Goal: Task Accomplishment & Management: Manage account settings

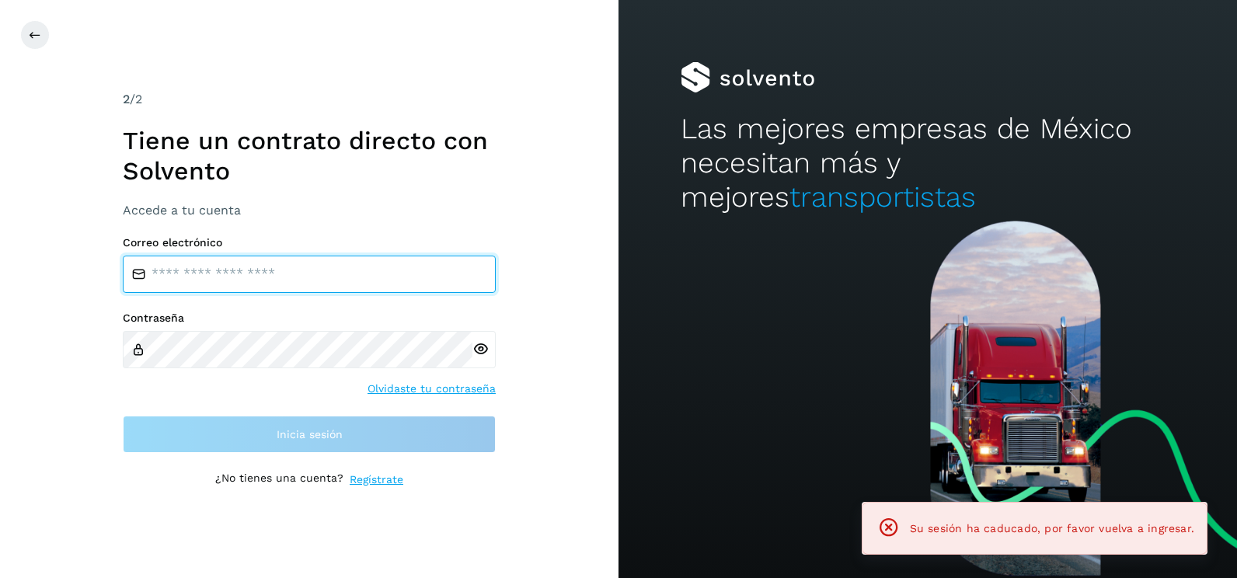
type input "**********"
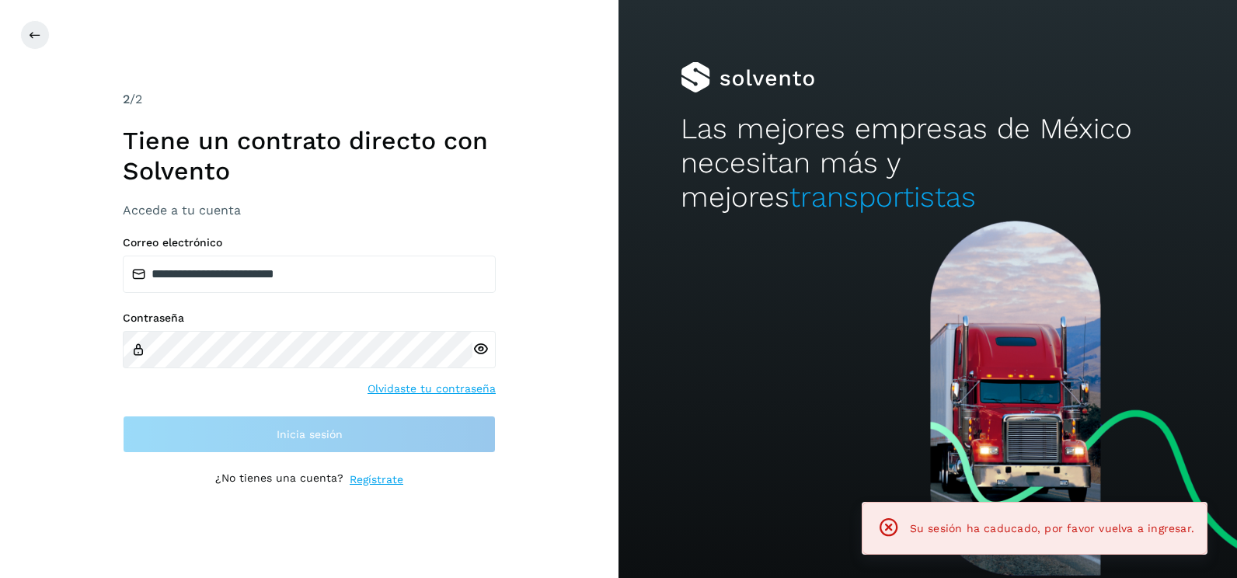
click at [591, 270] on div "**********" at bounding box center [309, 289] width 618 height 578
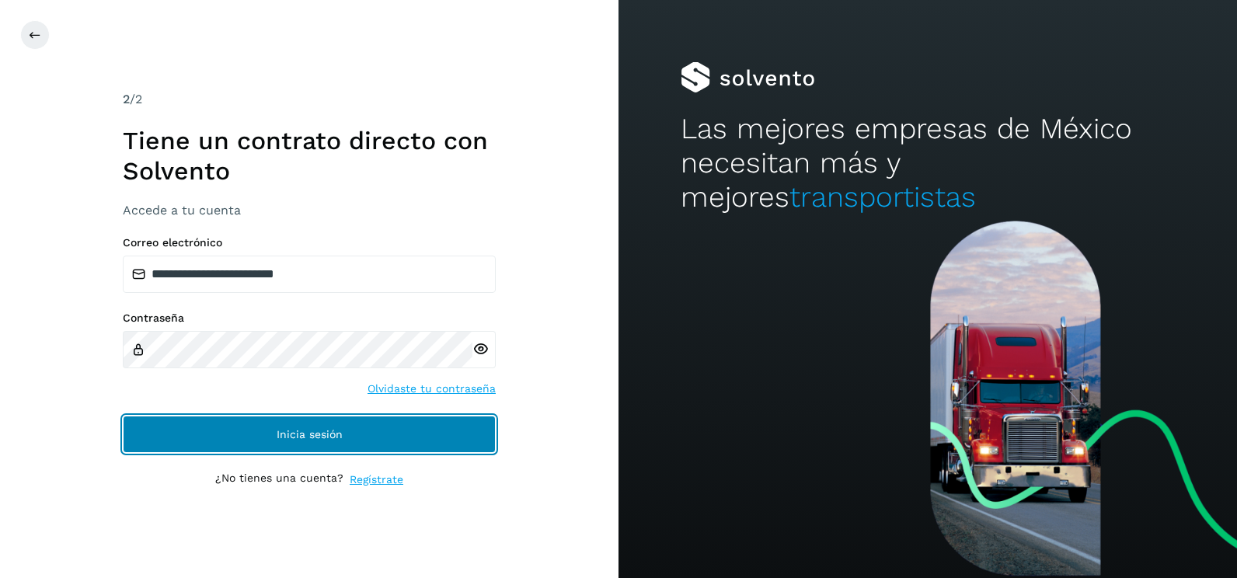
click at [472, 427] on button "Inicia sesión" at bounding box center [309, 434] width 373 height 37
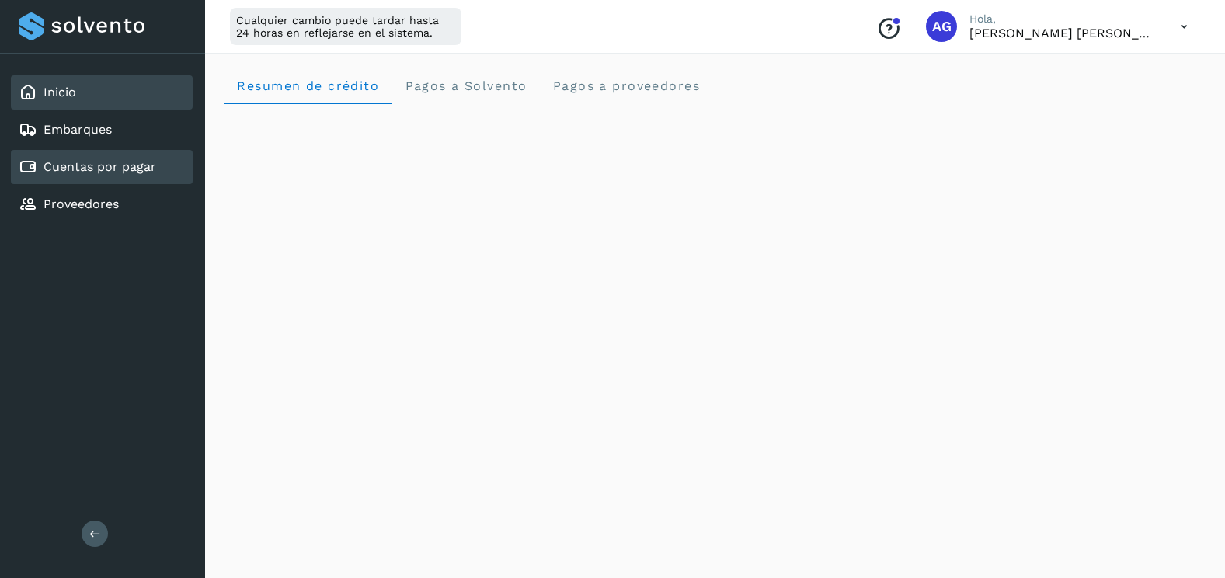
click at [172, 177] on div "Cuentas por pagar" at bounding box center [102, 167] width 182 height 34
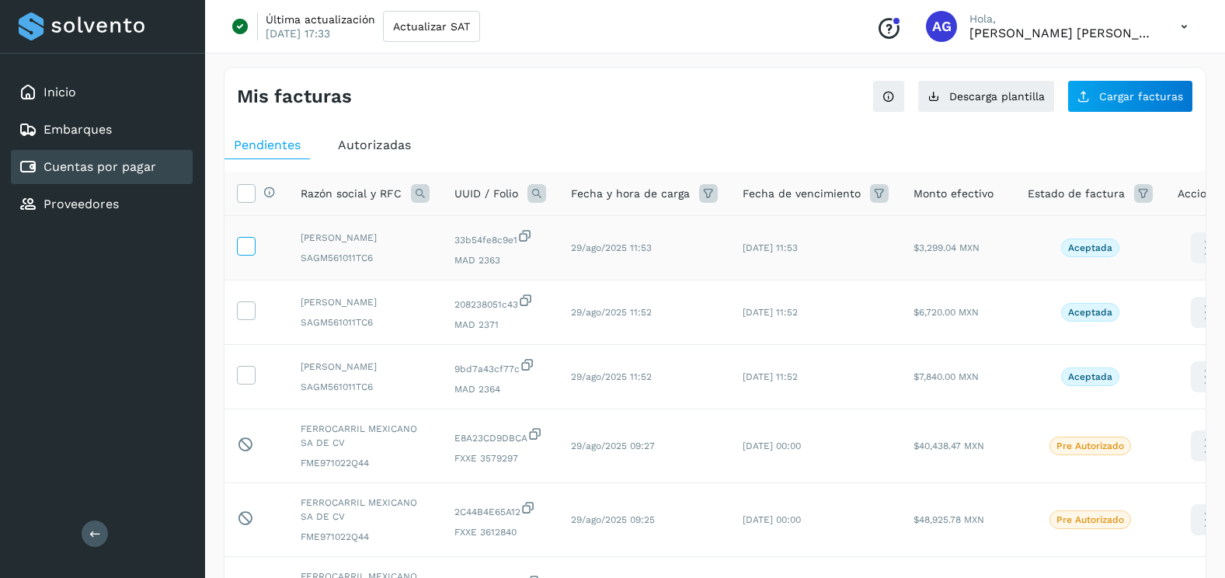
click at [246, 246] on icon at bounding box center [246, 245] width 16 height 16
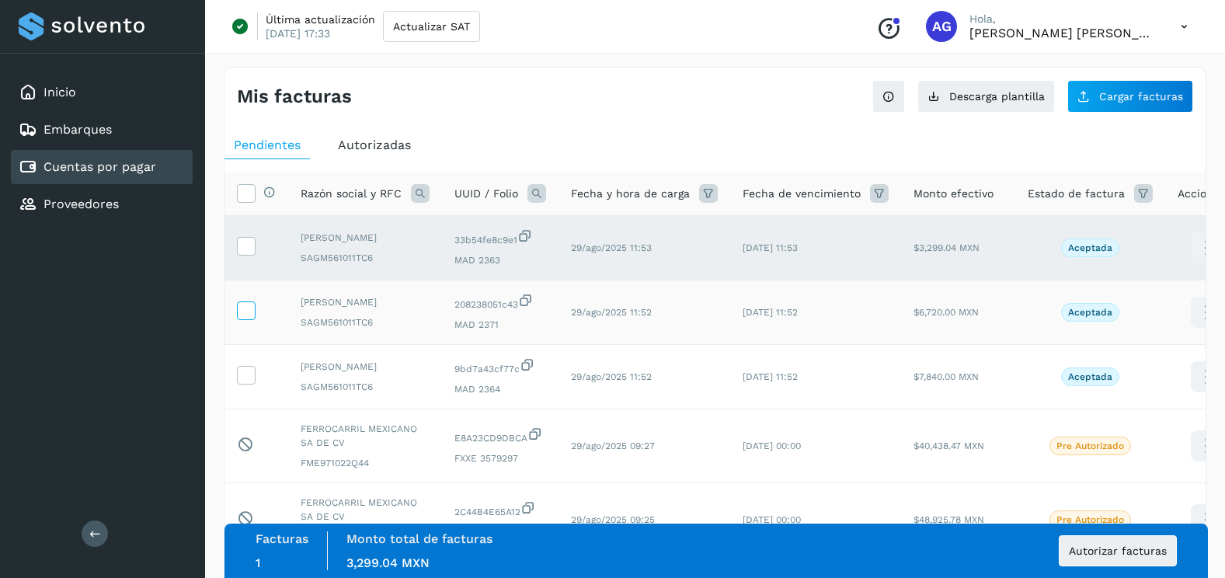
click at [245, 317] on icon at bounding box center [246, 309] width 16 height 16
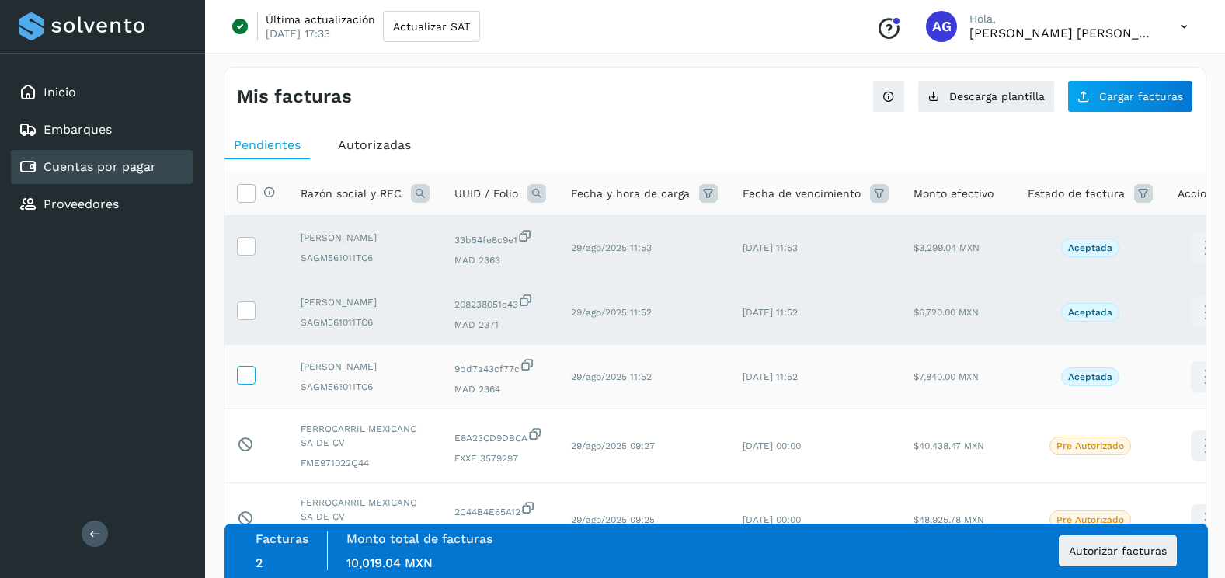
click at [251, 372] on icon at bounding box center [246, 374] width 16 height 16
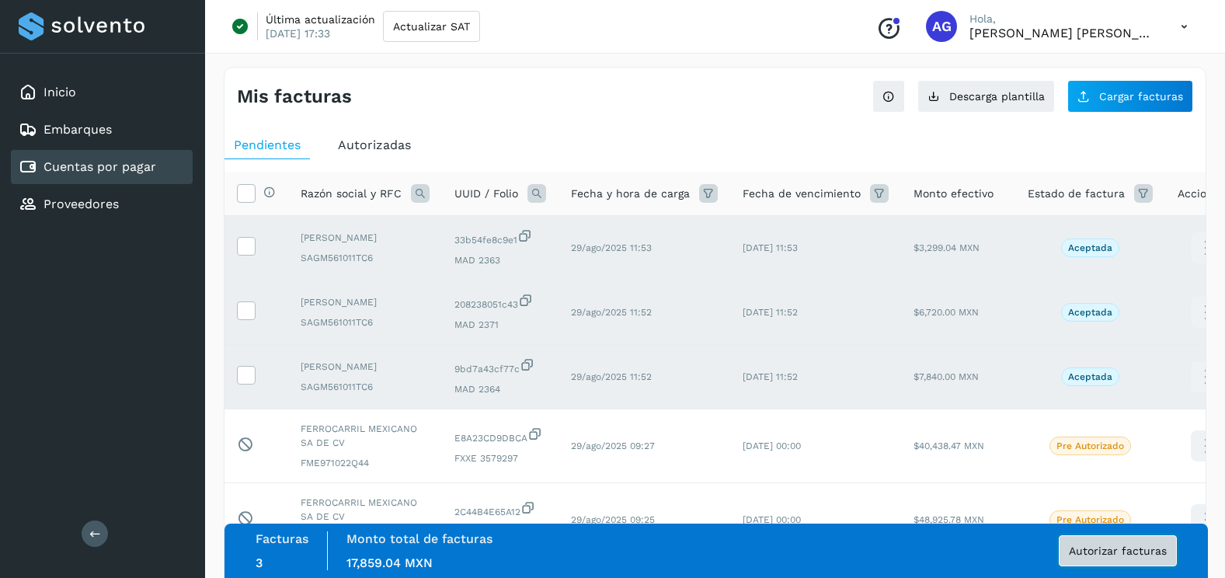
click at [1153, 547] on span "Autorizar facturas" at bounding box center [1118, 550] width 98 height 11
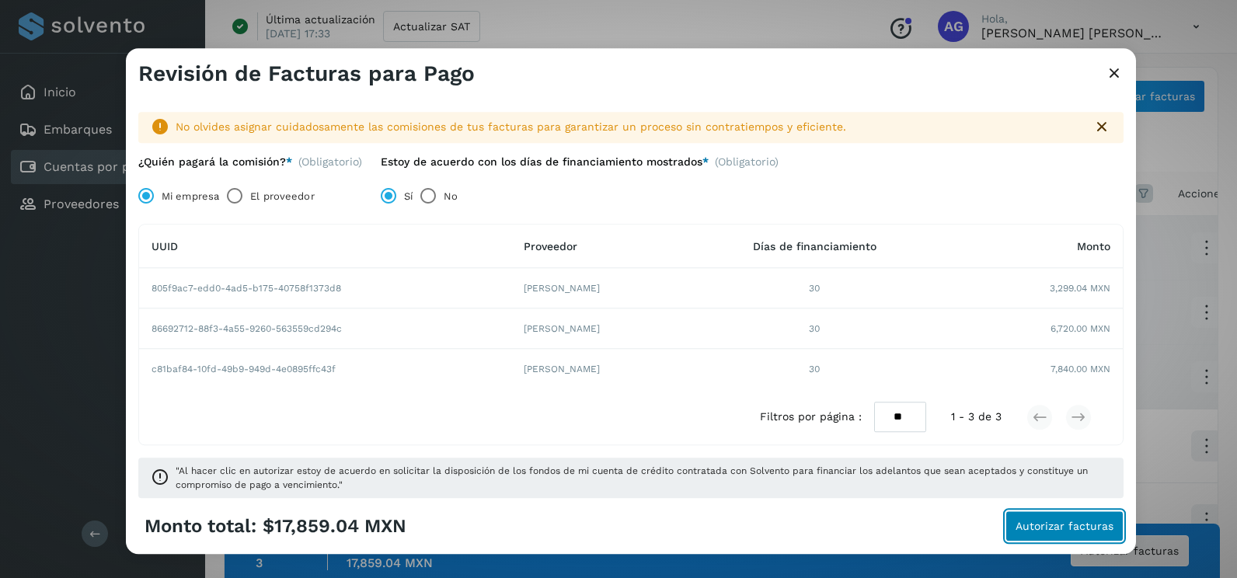
click at [1061, 517] on button "Autorizar facturas" at bounding box center [1064, 526] width 118 height 31
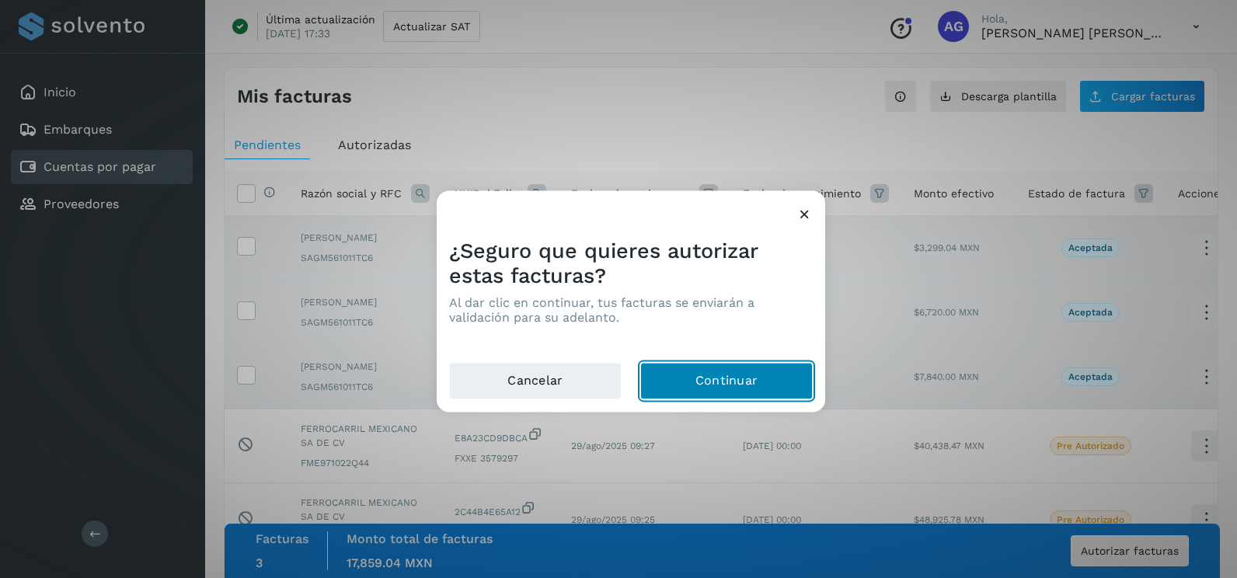
click at [759, 381] on button "Continuar" at bounding box center [726, 381] width 172 height 37
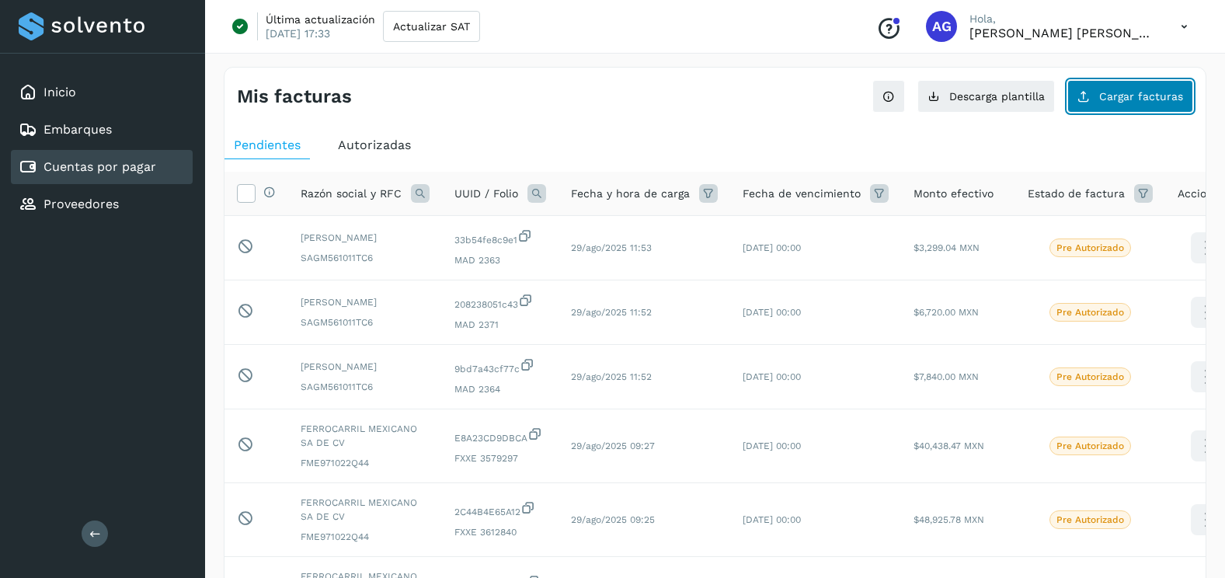
click at [1124, 106] on button "Cargar facturas" at bounding box center [1130, 96] width 126 height 33
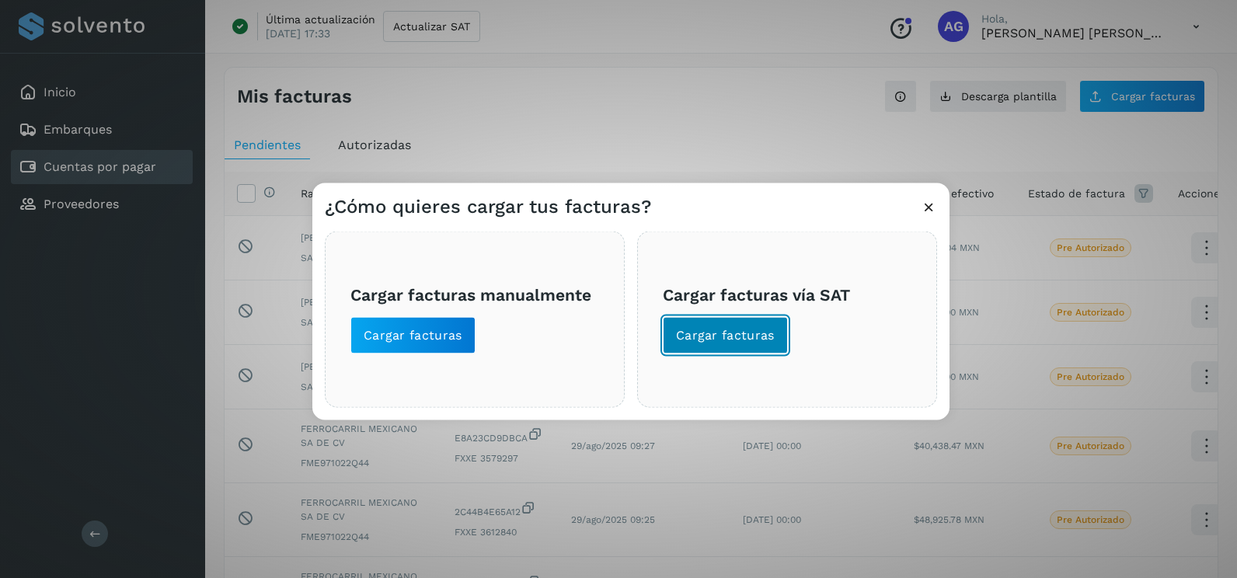
click at [754, 339] on span "Cargar facturas" at bounding box center [725, 335] width 99 height 17
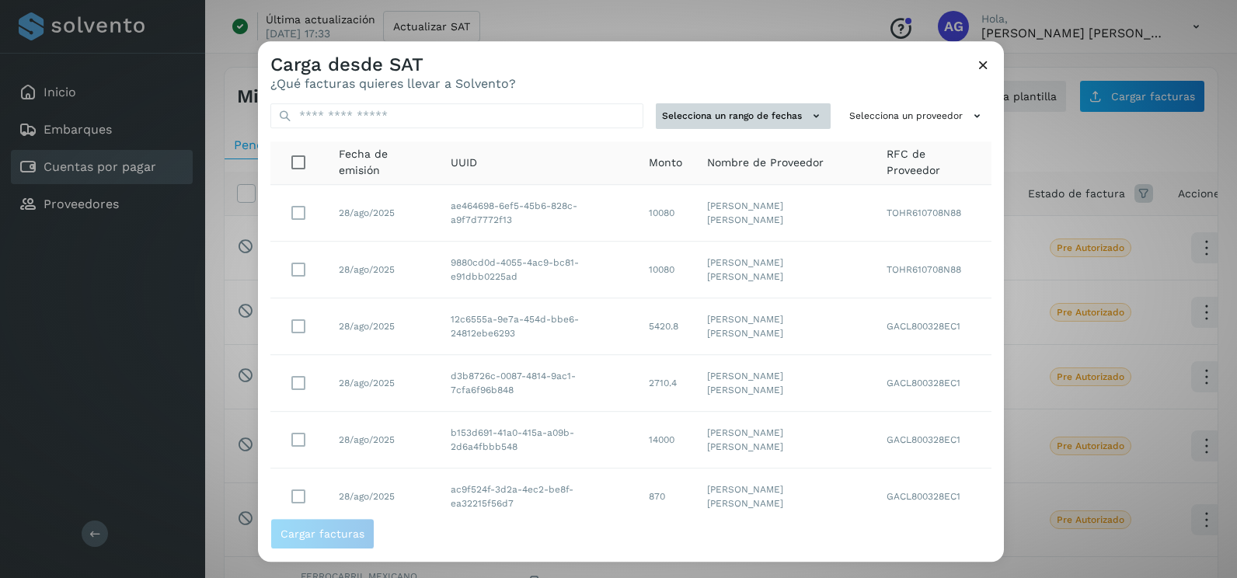
click at [808, 115] on icon at bounding box center [816, 116] width 16 height 16
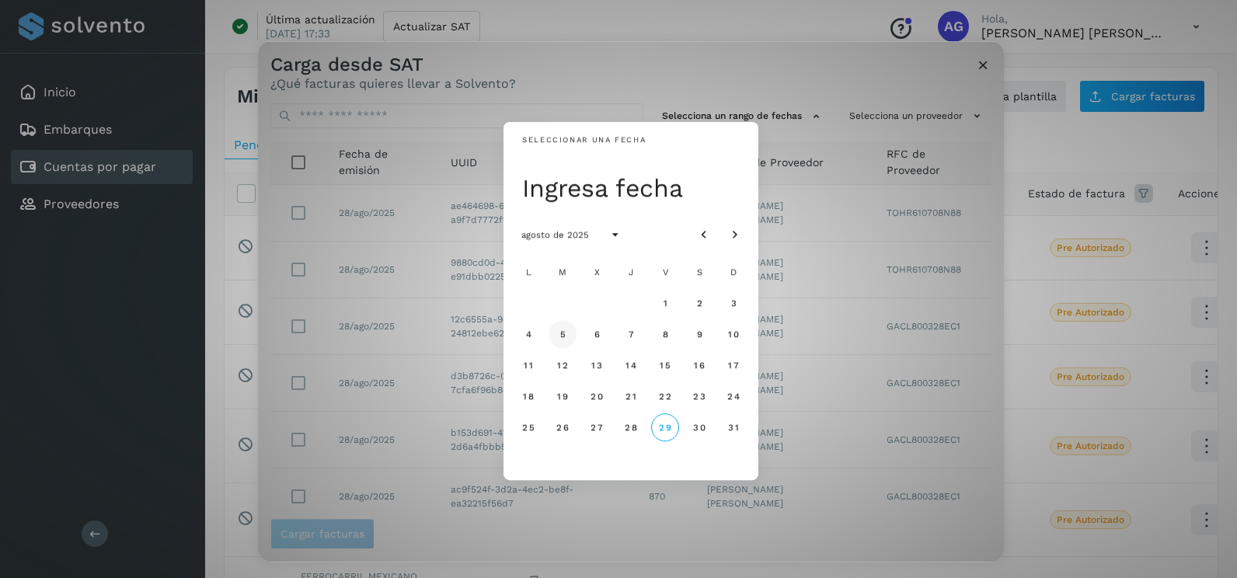
click at [560, 332] on span "5" at bounding box center [562, 334] width 7 height 11
click at [587, 332] on button "6" at bounding box center [597, 334] width 28 height 28
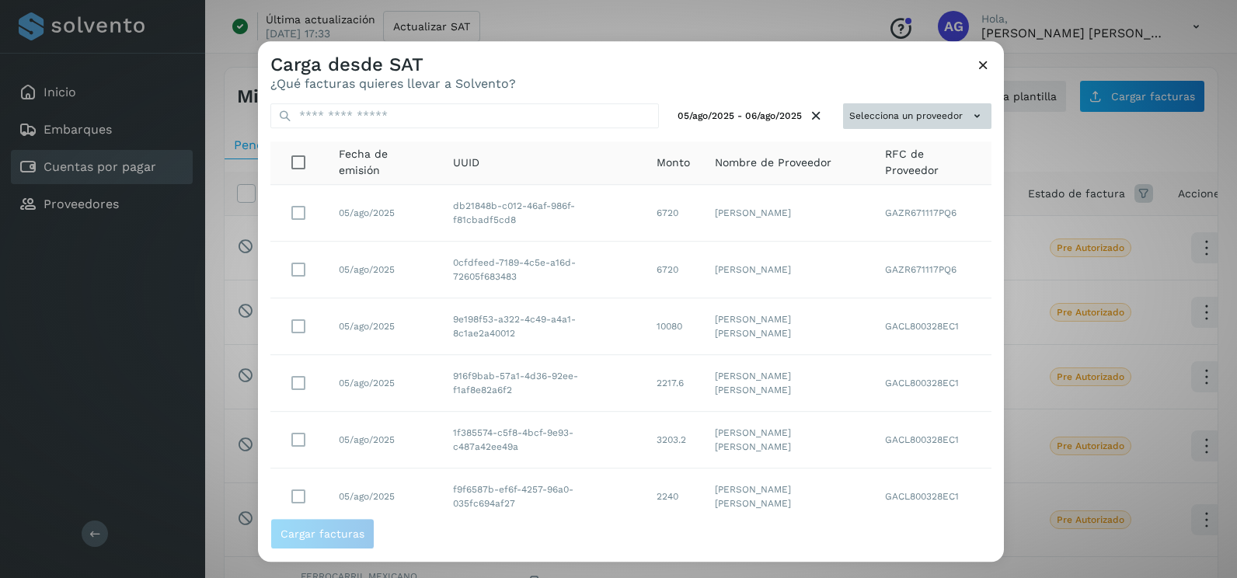
click at [937, 117] on button "Selecciona un proveedor" at bounding box center [917, 116] width 148 height 26
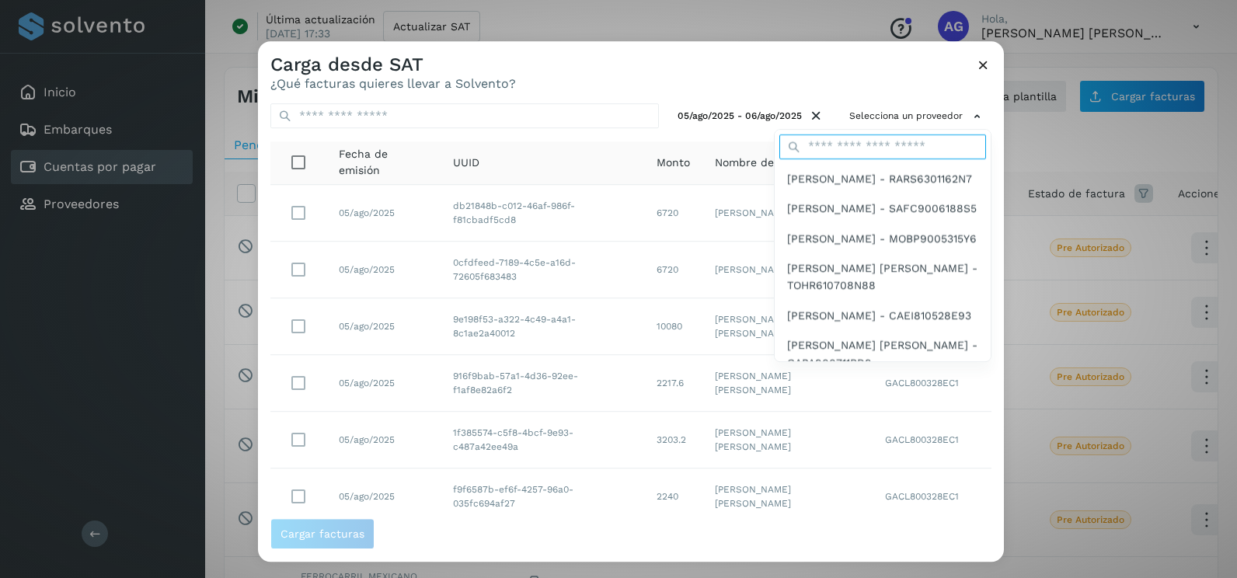
click at [854, 150] on input "text" at bounding box center [882, 146] width 207 height 25
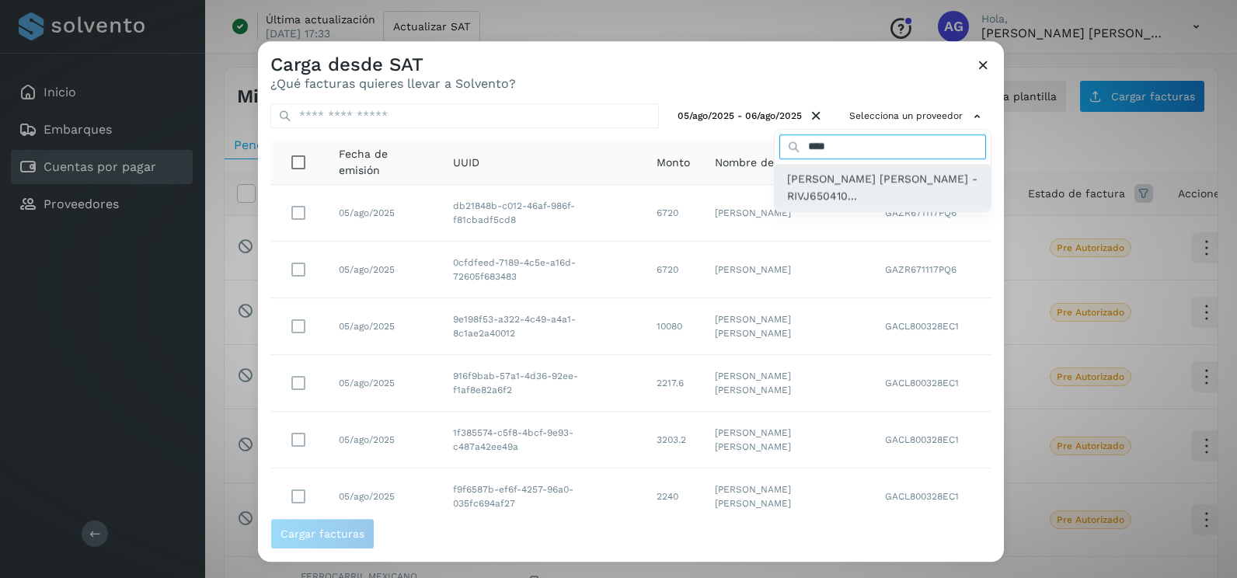
type input "****"
click at [849, 180] on span "[PERSON_NAME] [PERSON_NAME] - RIVJ650410..." at bounding box center [882, 187] width 191 height 35
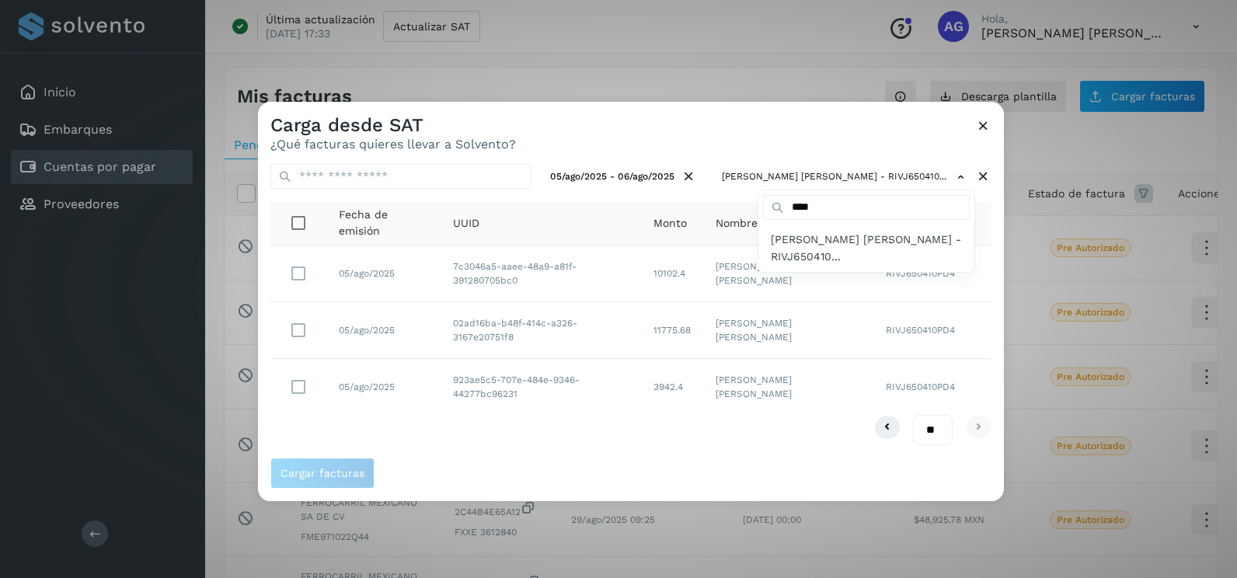
click at [312, 326] on div at bounding box center [876, 391] width 1237 height 578
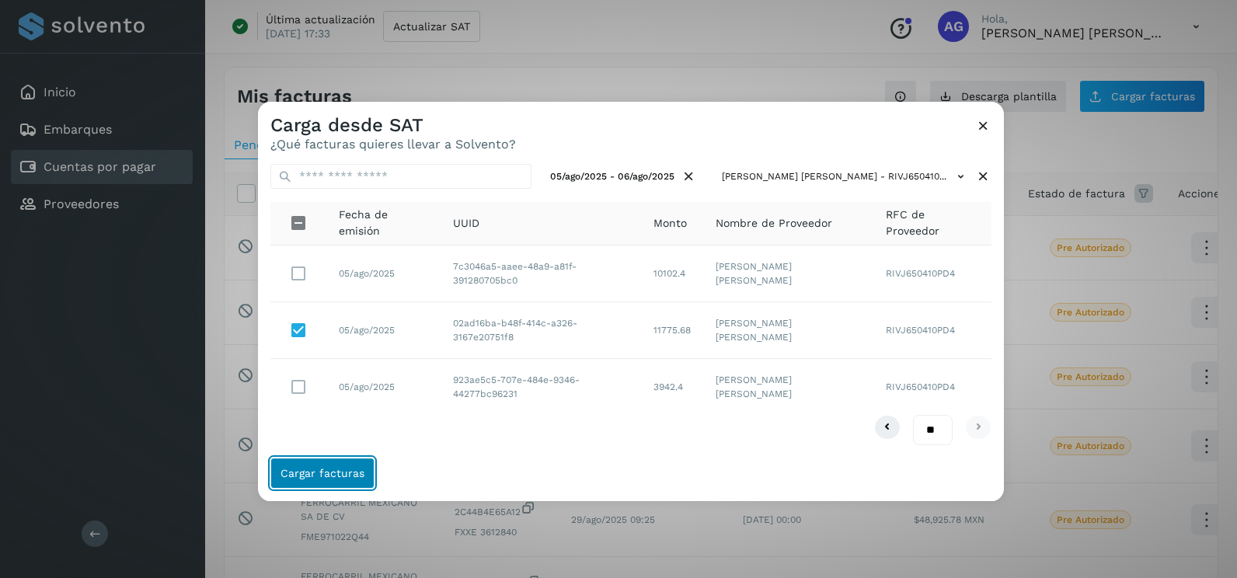
click at [304, 478] on span "Cargar facturas" at bounding box center [322, 473] width 84 height 11
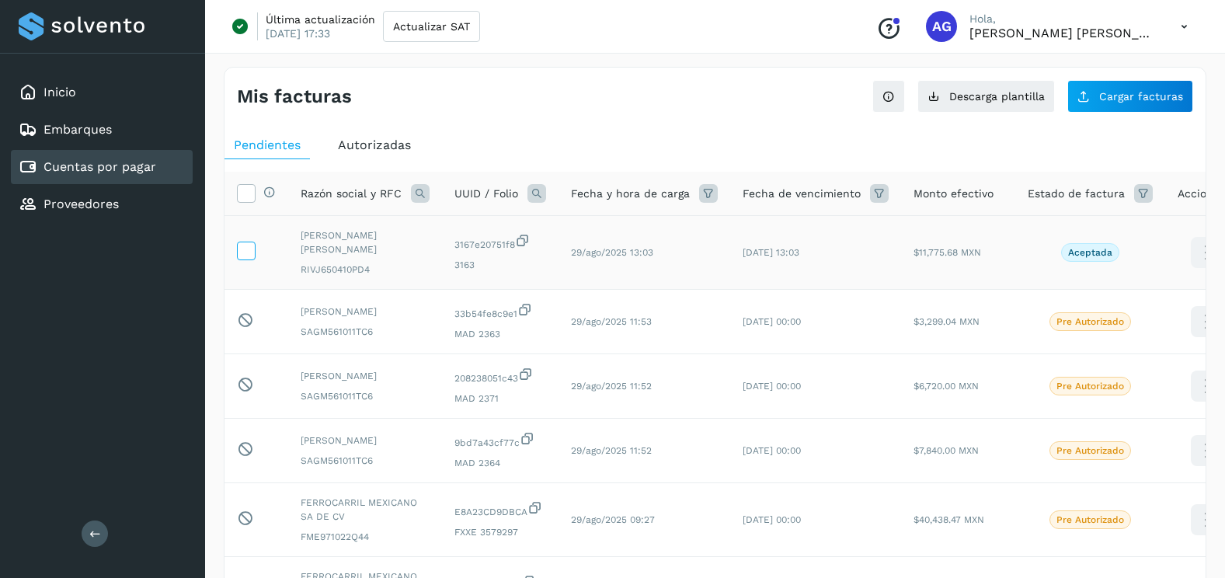
click at [254, 247] on label at bounding box center [246, 251] width 19 height 19
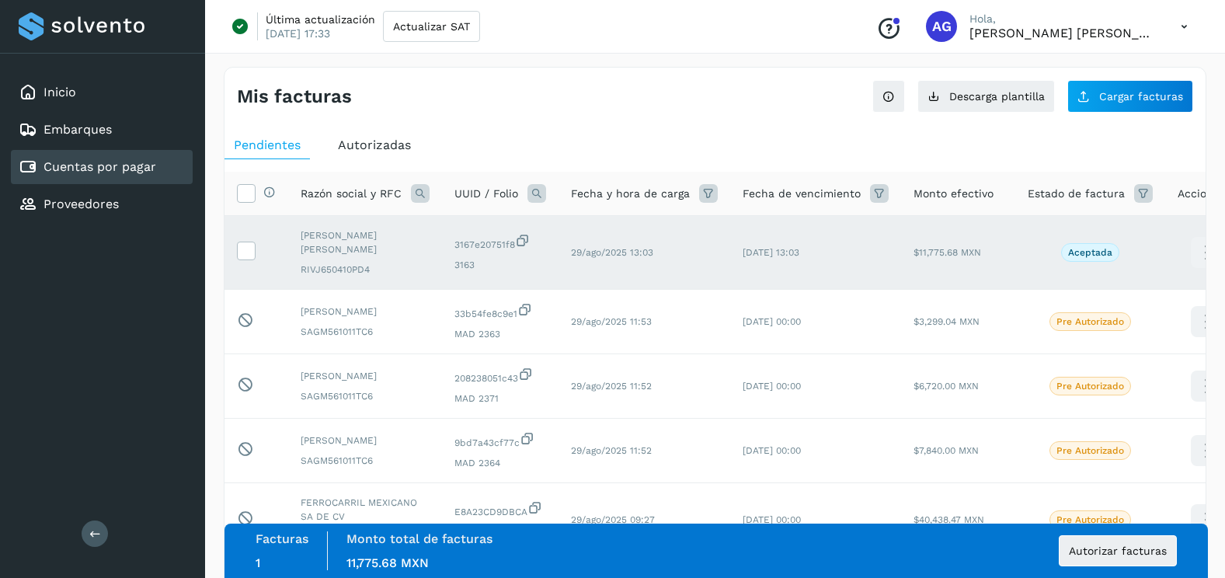
click at [442, 228] on td "[PERSON_NAME] [PERSON_NAME] RIVJ650410PD4" at bounding box center [500, 253] width 117 height 74
click at [244, 256] on icon at bounding box center [246, 250] width 16 height 16
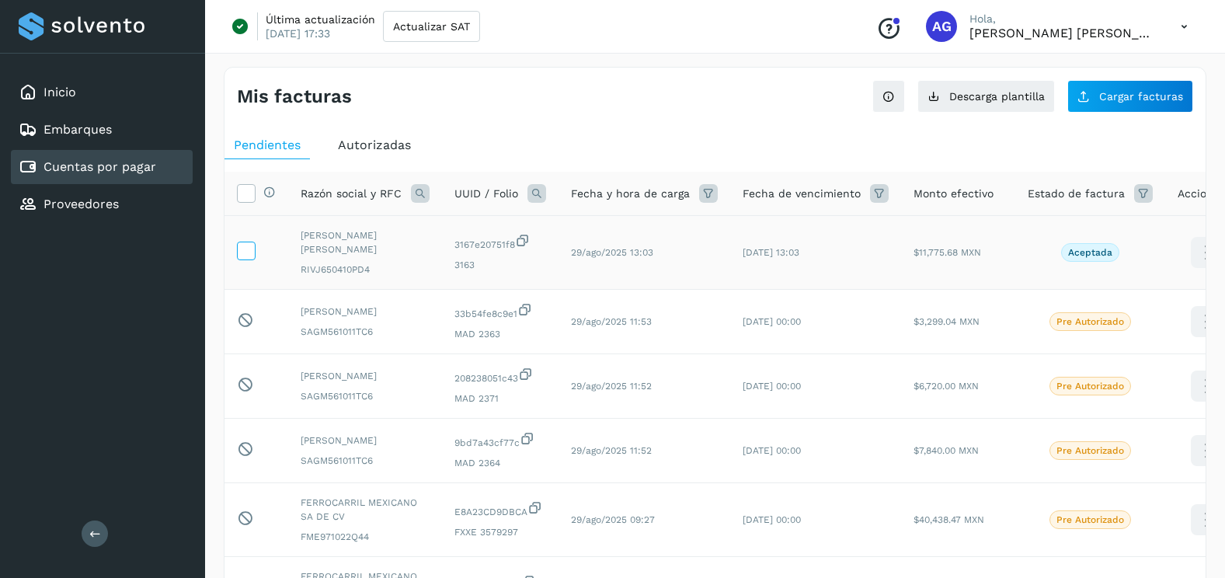
click at [247, 255] on icon at bounding box center [246, 250] width 16 height 16
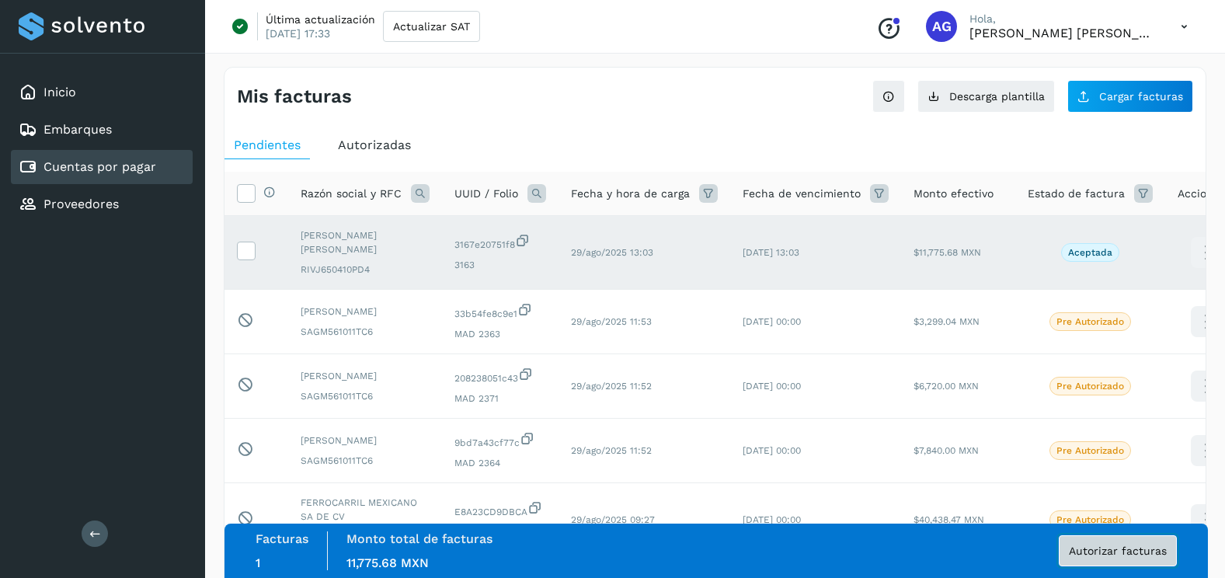
click at [1129, 552] on span "Autorizar facturas" at bounding box center [1118, 550] width 98 height 11
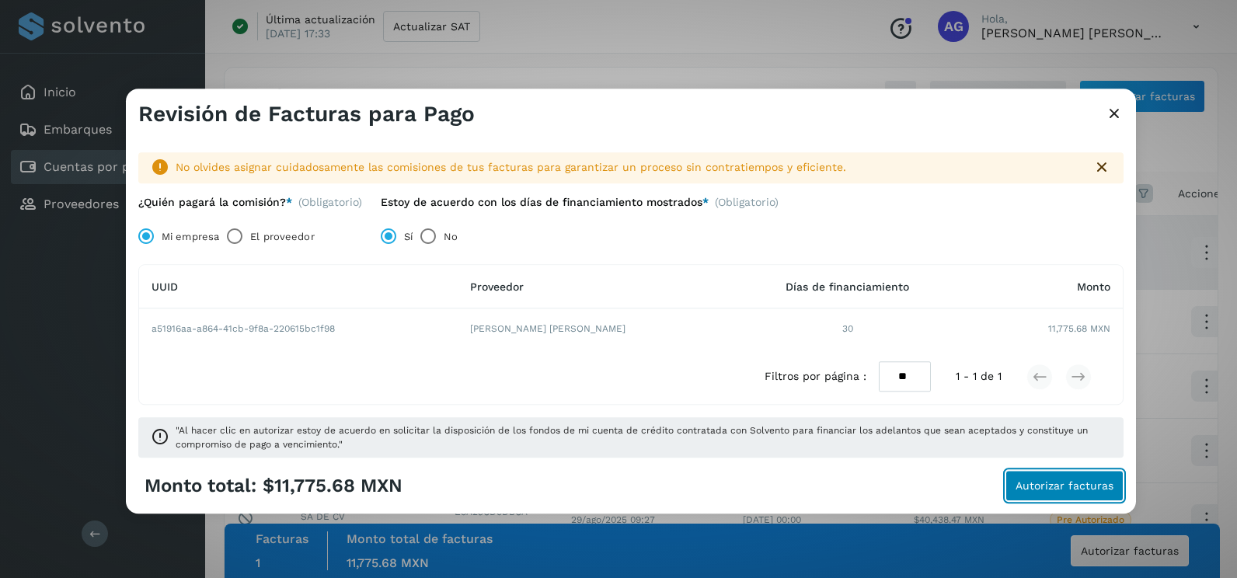
click at [1077, 496] on button "Autorizar facturas" at bounding box center [1064, 486] width 118 height 31
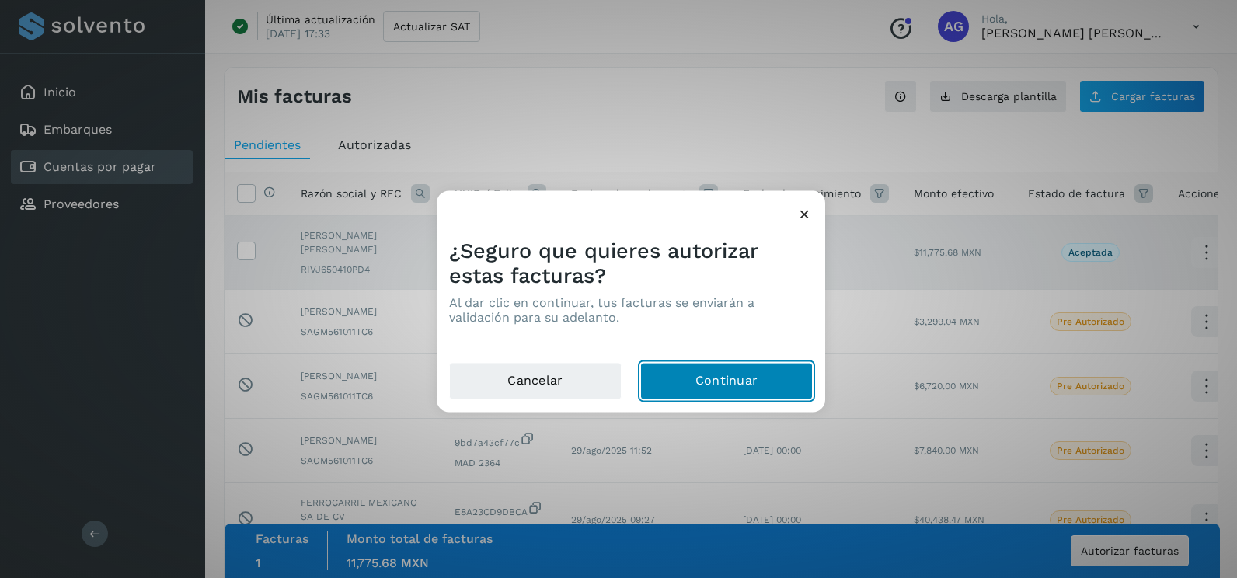
click at [762, 388] on button "Continuar" at bounding box center [726, 381] width 172 height 37
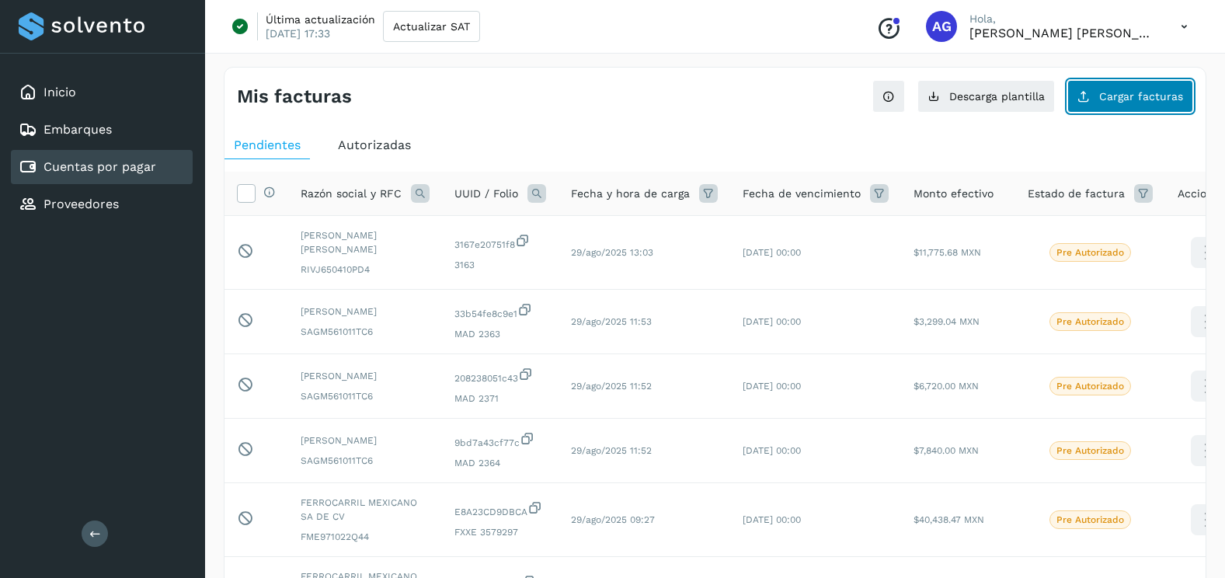
click at [1140, 89] on button "Cargar facturas" at bounding box center [1130, 96] width 126 height 33
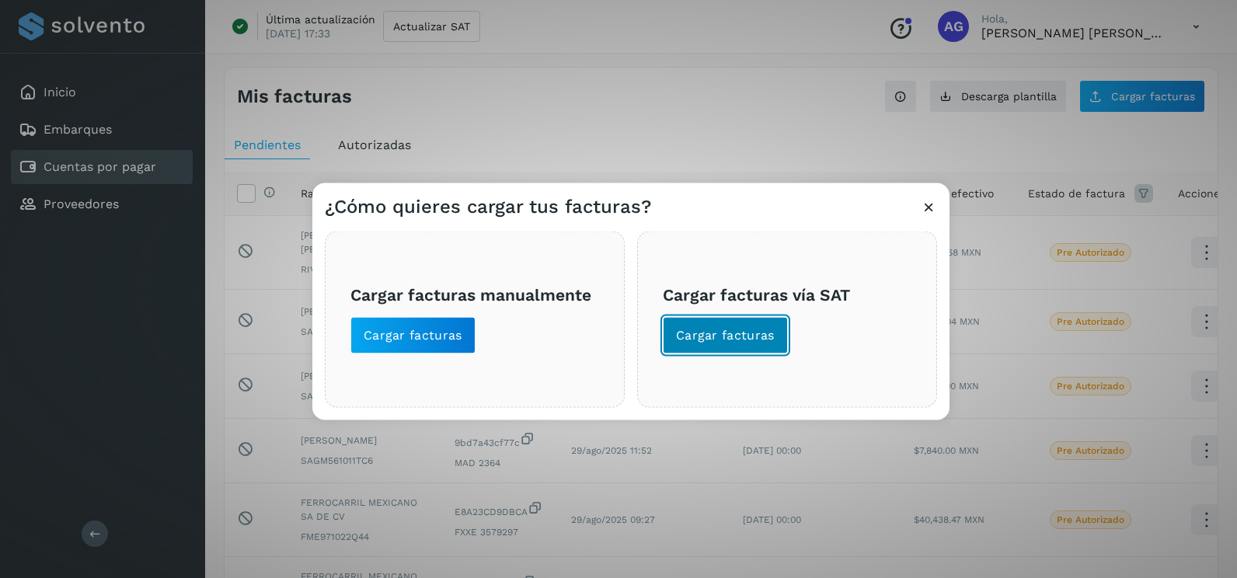
click at [708, 334] on span "Cargar facturas" at bounding box center [725, 335] width 99 height 17
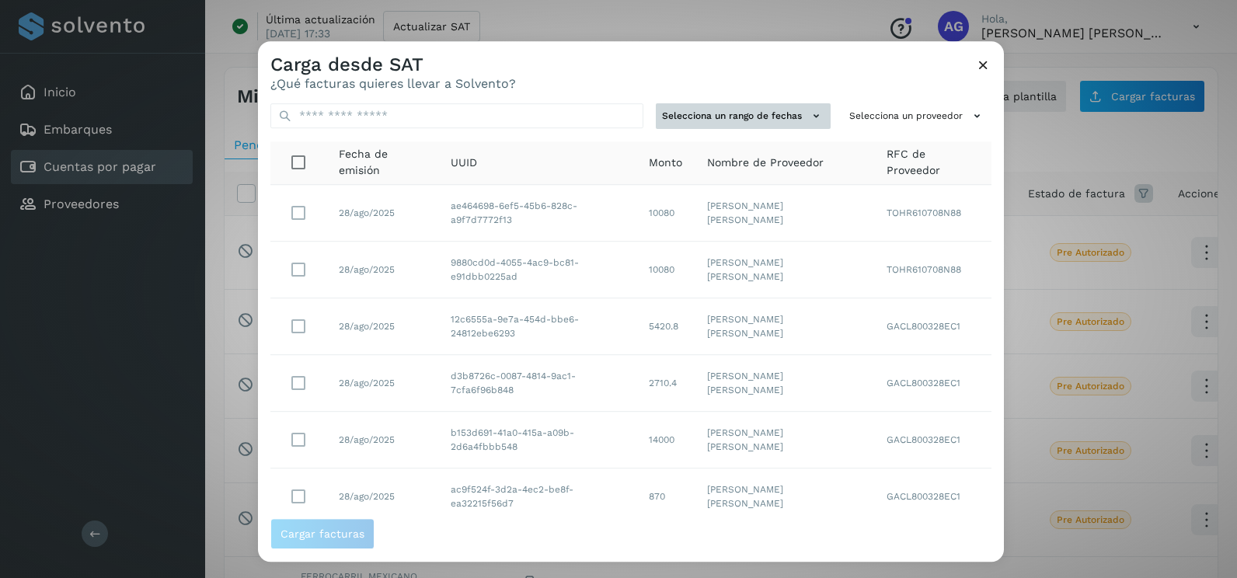
click at [785, 117] on button "Selecciona un rango de fechas" at bounding box center [743, 116] width 175 height 26
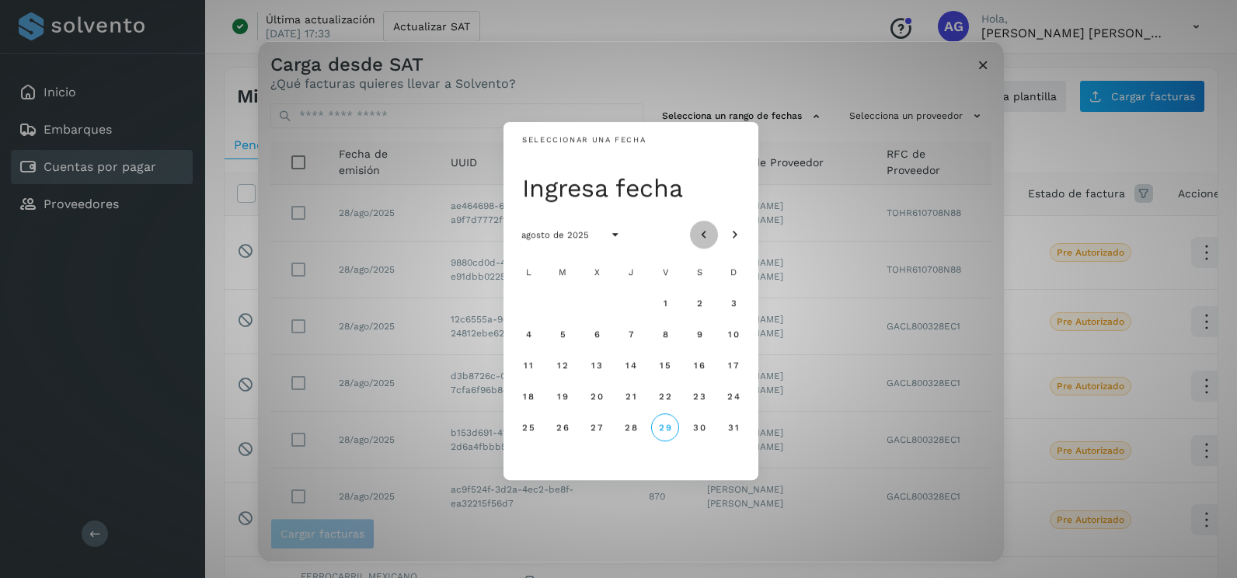
click at [695, 235] on button "Mes anterior" at bounding box center [704, 235] width 28 height 28
click at [628, 432] on span "26" at bounding box center [630, 427] width 13 height 11
click at [668, 432] on span "27" at bounding box center [664, 427] width 13 height 11
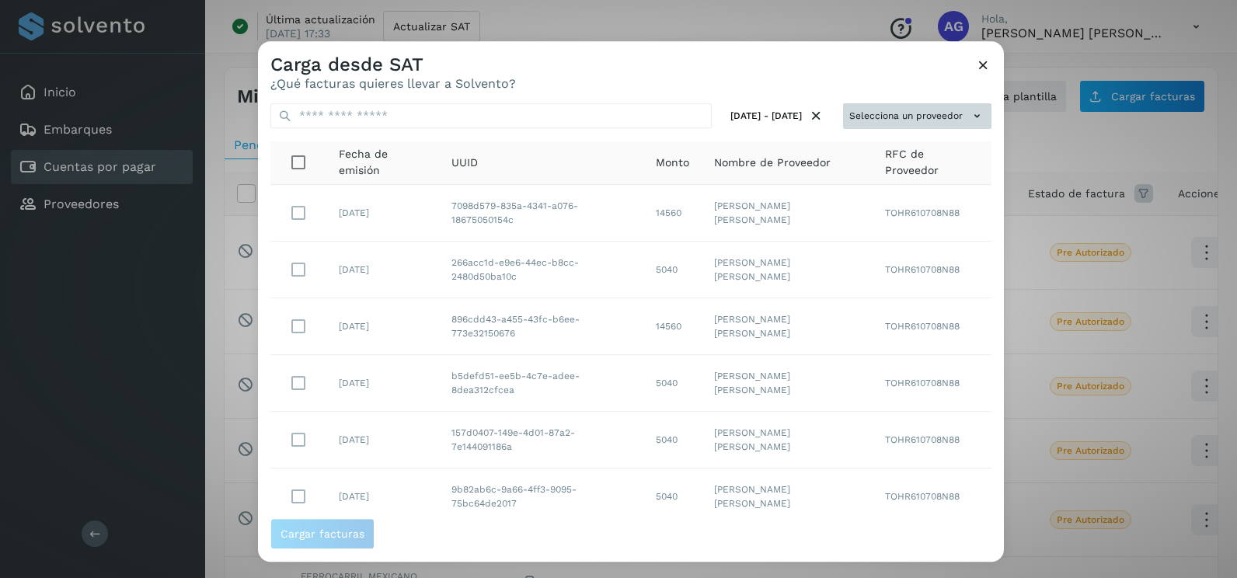
click at [893, 125] on button "Selecciona un proveedor" at bounding box center [917, 116] width 148 height 26
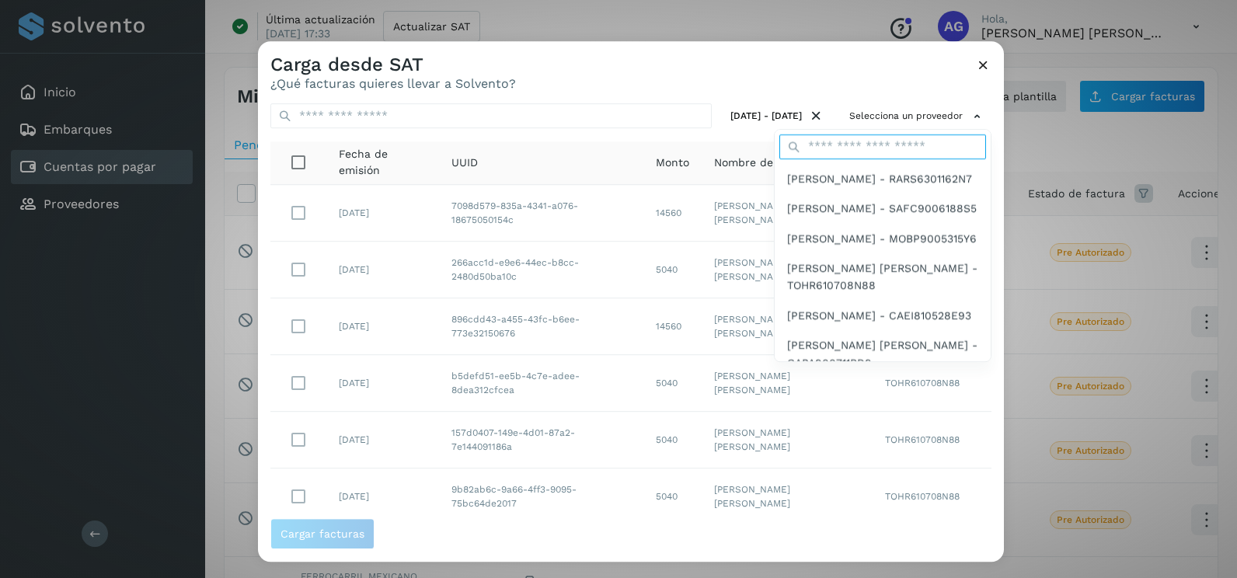
click at [882, 142] on input "text" at bounding box center [882, 146] width 207 height 25
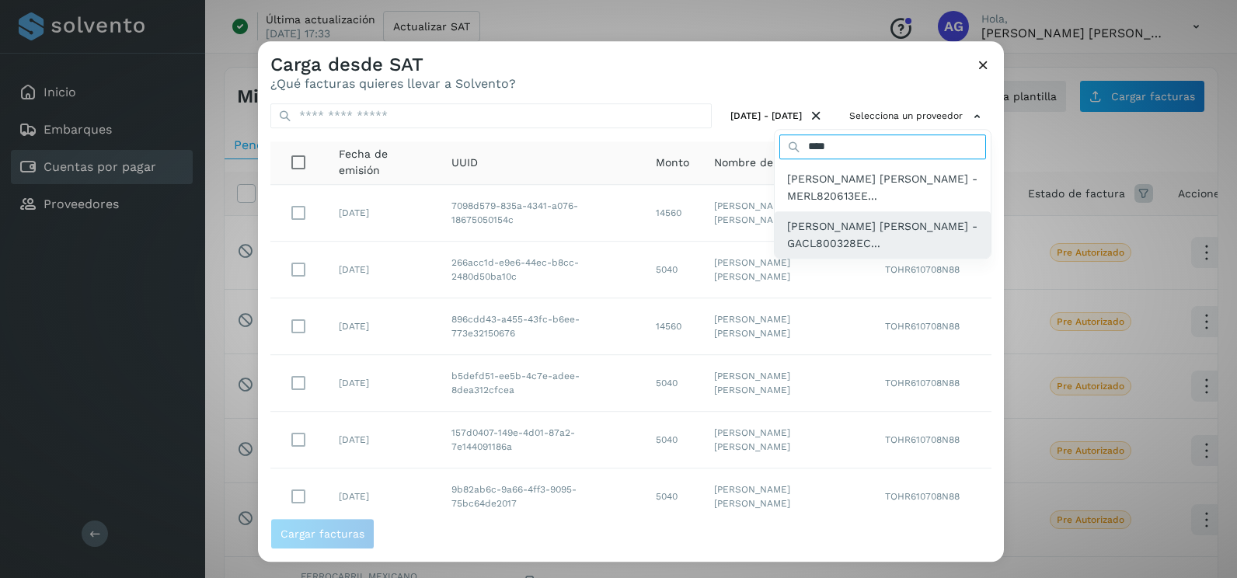
type input "****"
click at [827, 227] on span "[PERSON_NAME] [PERSON_NAME] - GACL800328EC..." at bounding box center [882, 235] width 191 height 35
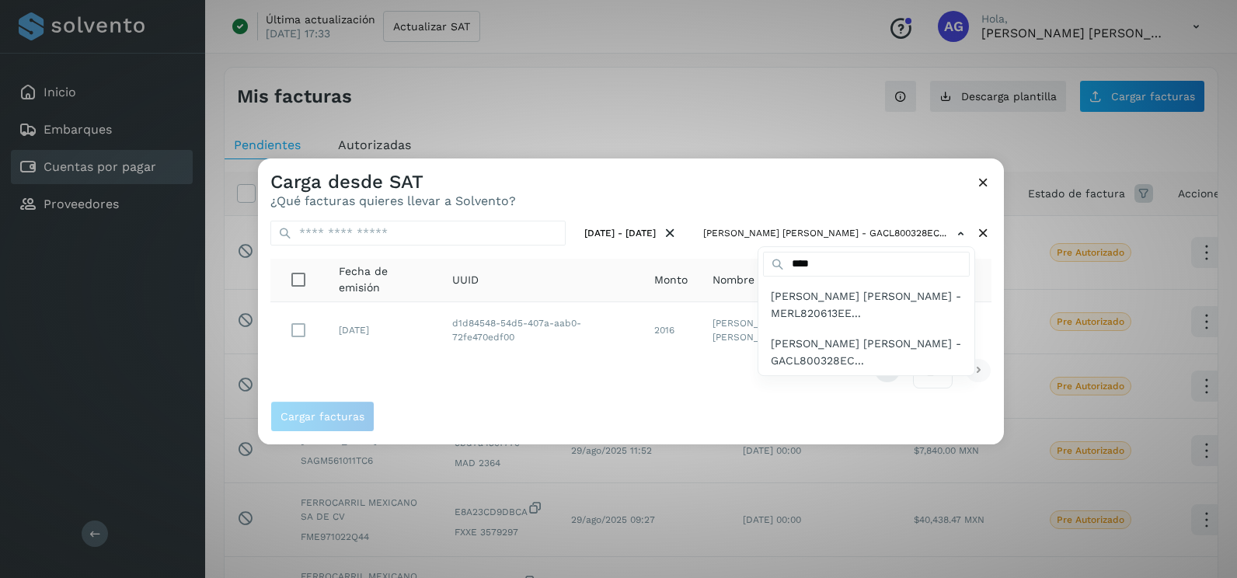
click at [489, 395] on div at bounding box center [876, 447] width 1237 height 578
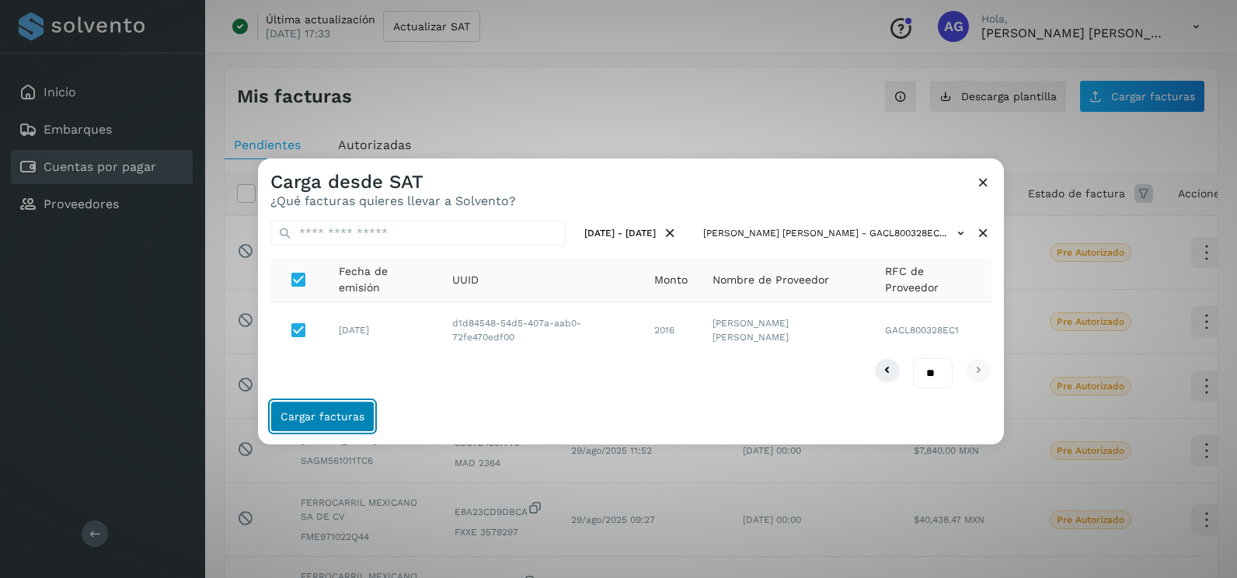
click at [353, 423] on button "Cargar facturas" at bounding box center [322, 416] width 104 height 31
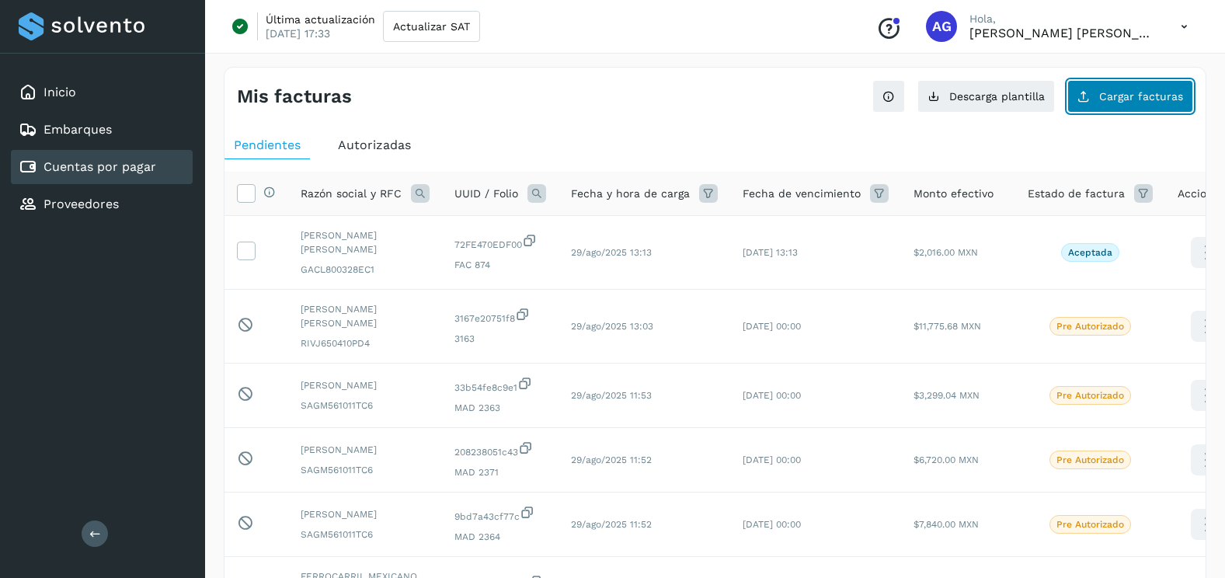
click at [1116, 100] on span "Cargar facturas" at bounding box center [1141, 96] width 84 height 11
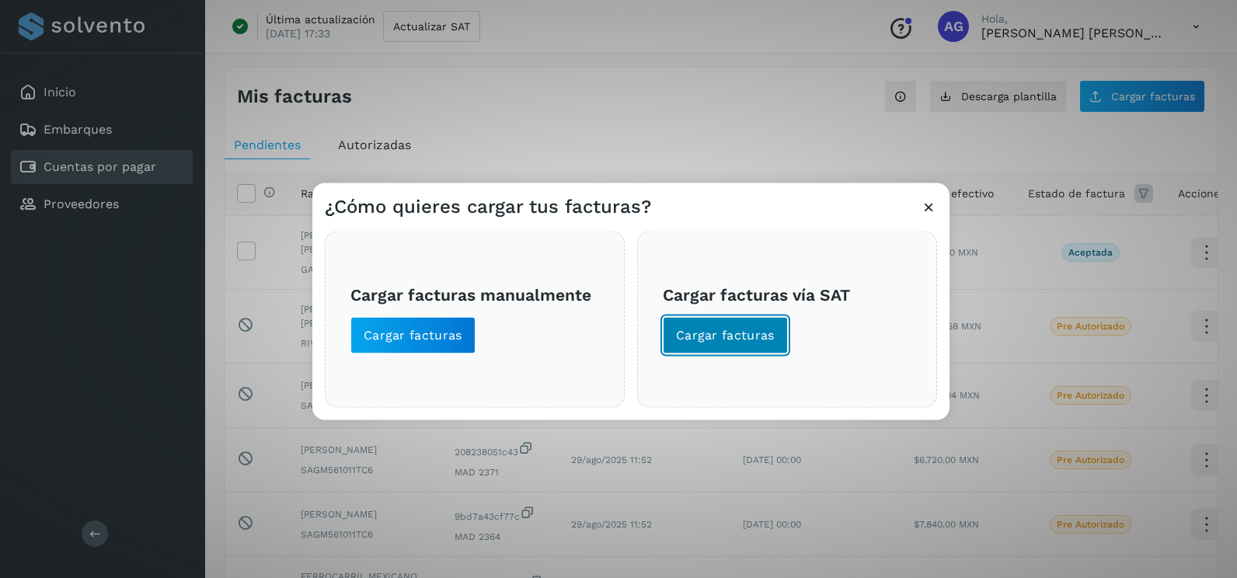
click at [741, 327] on span "Cargar facturas" at bounding box center [725, 335] width 99 height 17
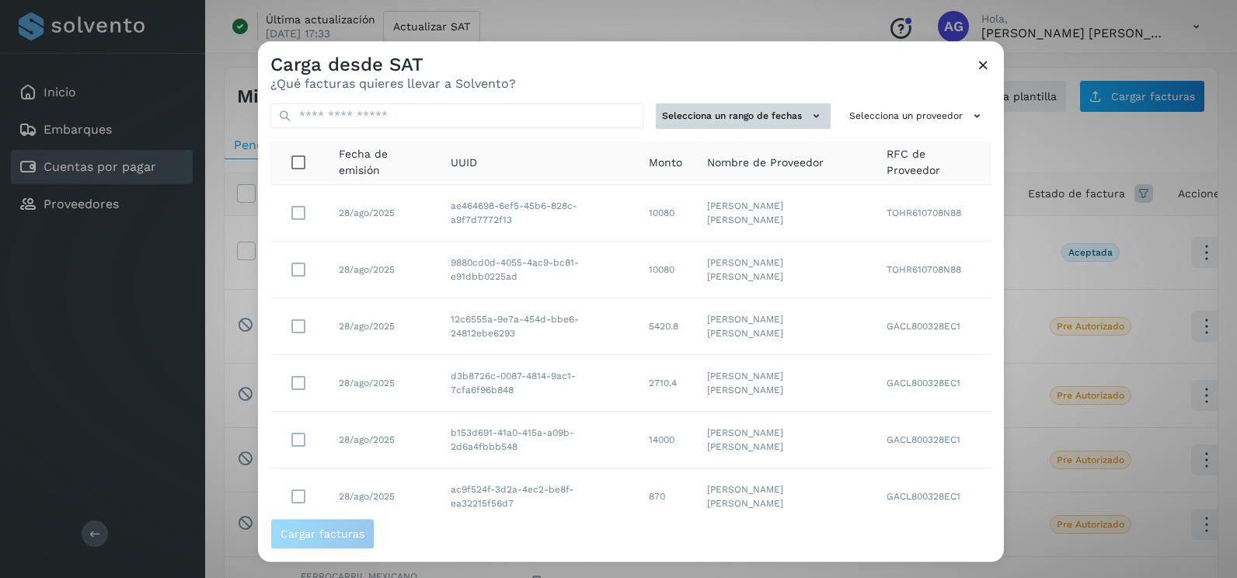
click at [785, 103] on button "Selecciona un rango de fechas" at bounding box center [743, 116] width 175 height 26
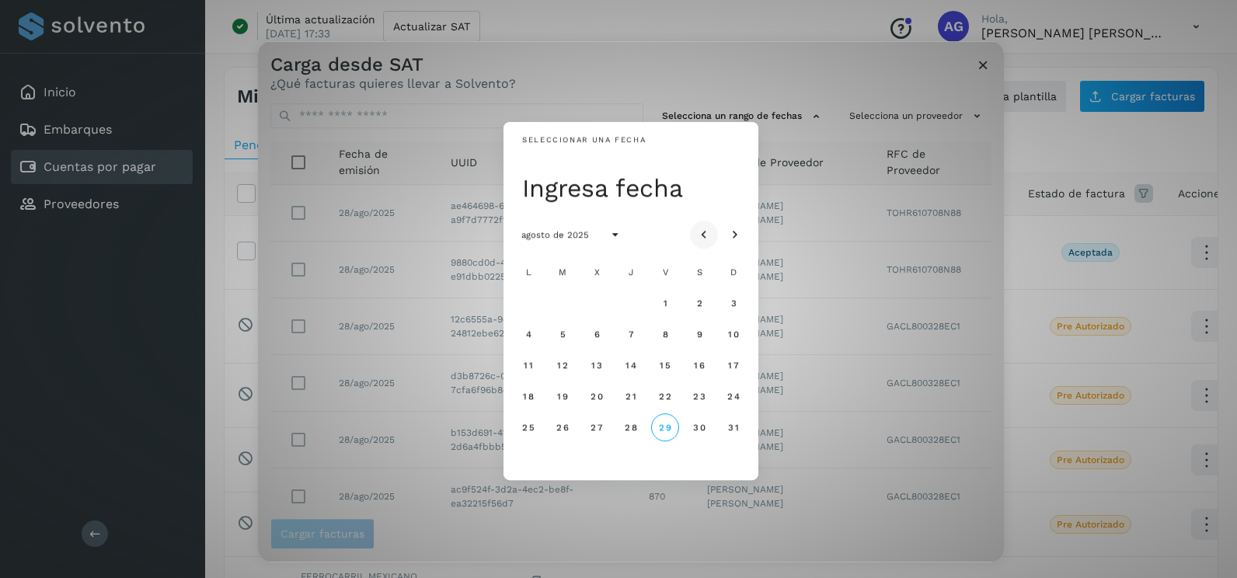
click at [701, 228] on icon "Mes anterior" at bounding box center [704, 236] width 16 height 16
click at [665, 431] on span "27" at bounding box center [664, 427] width 13 height 11
click at [697, 426] on span "28" at bounding box center [698, 427] width 13 height 11
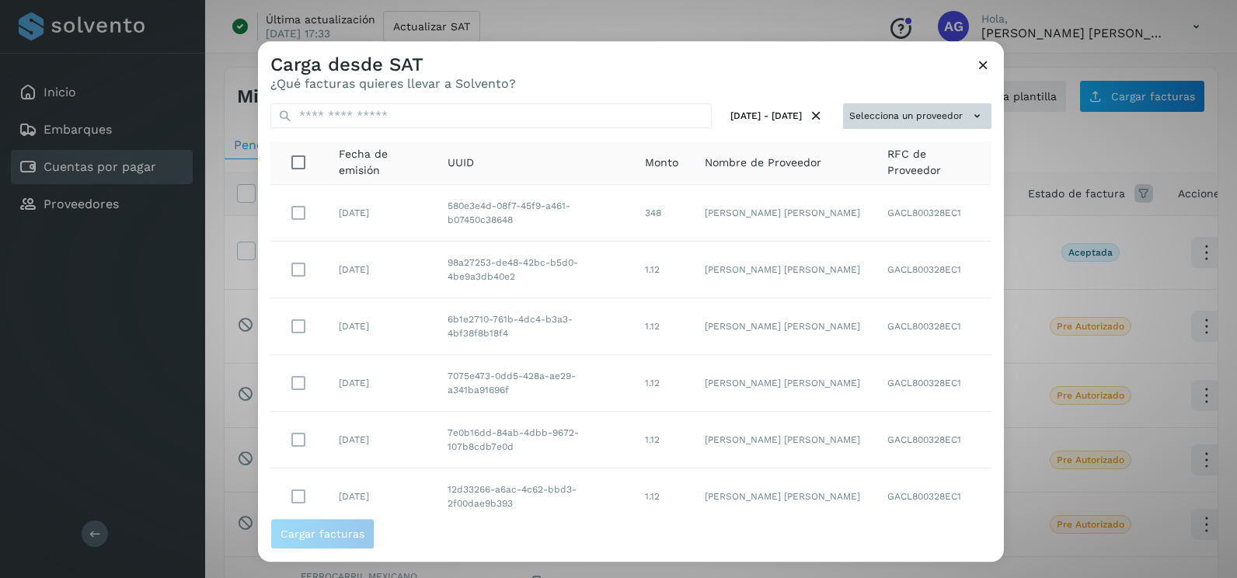
click at [947, 127] on button "Selecciona un proveedor" at bounding box center [917, 116] width 148 height 26
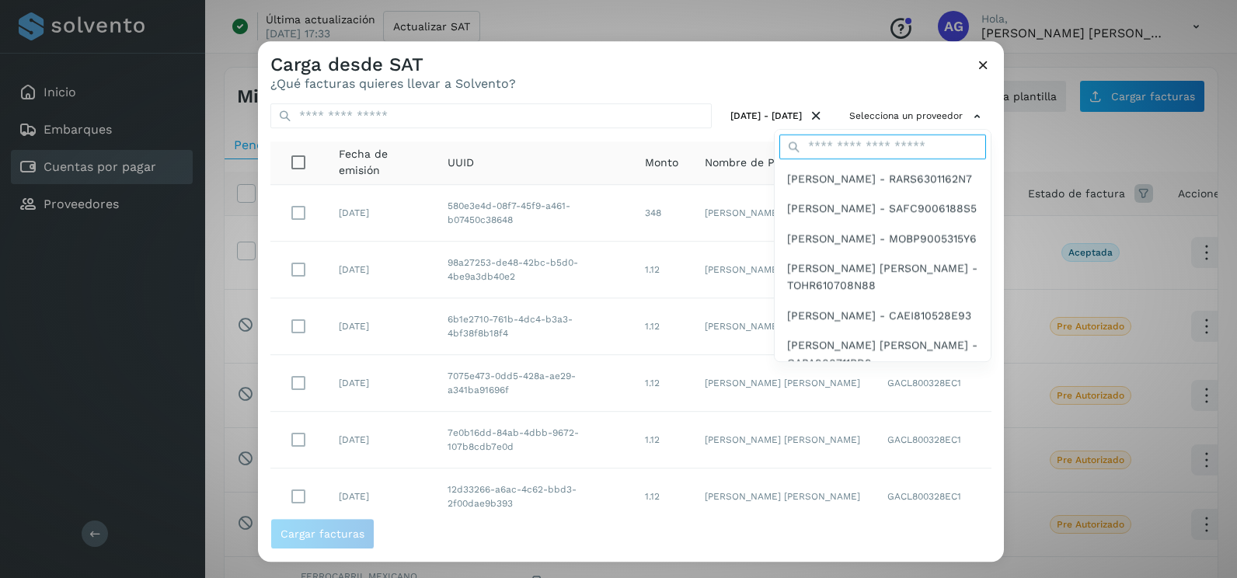
click at [876, 148] on input "text" at bounding box center [882, 146] width 207 height 25
type input "****"
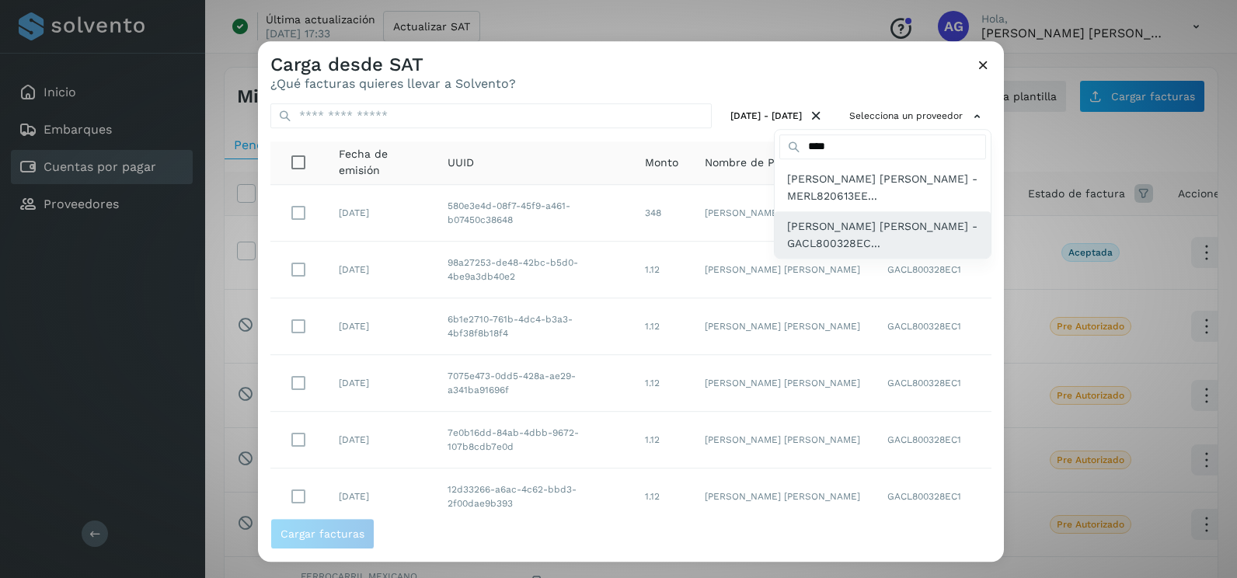
click at [840, 243] on span "[PERSON_NAME] [PERSON_NAME] - GACL800328EC..." at bounding box center [882, 235] width 191 height 35
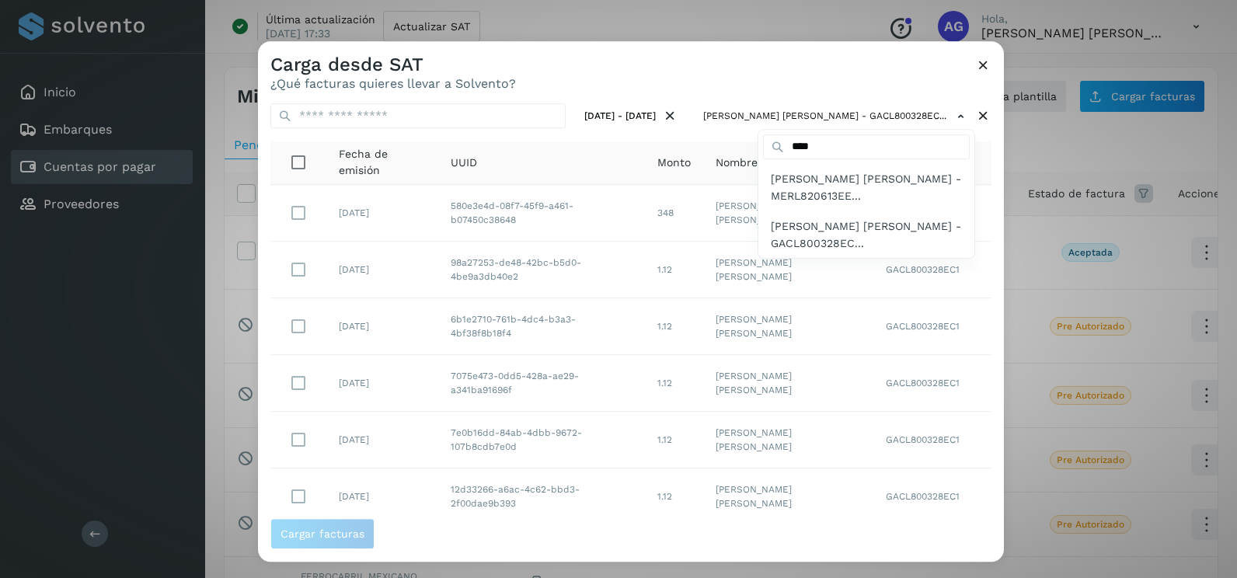
click at [667, 72] on div at bounding box center [876, 330] width 1237 height 578
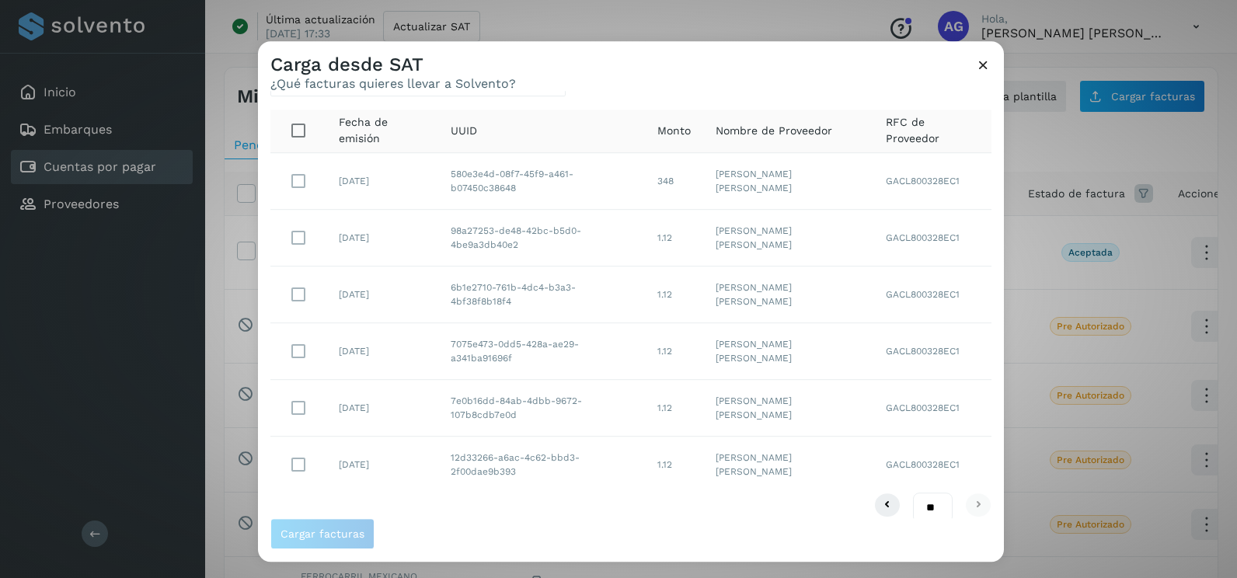
scroll to position [49, 0]
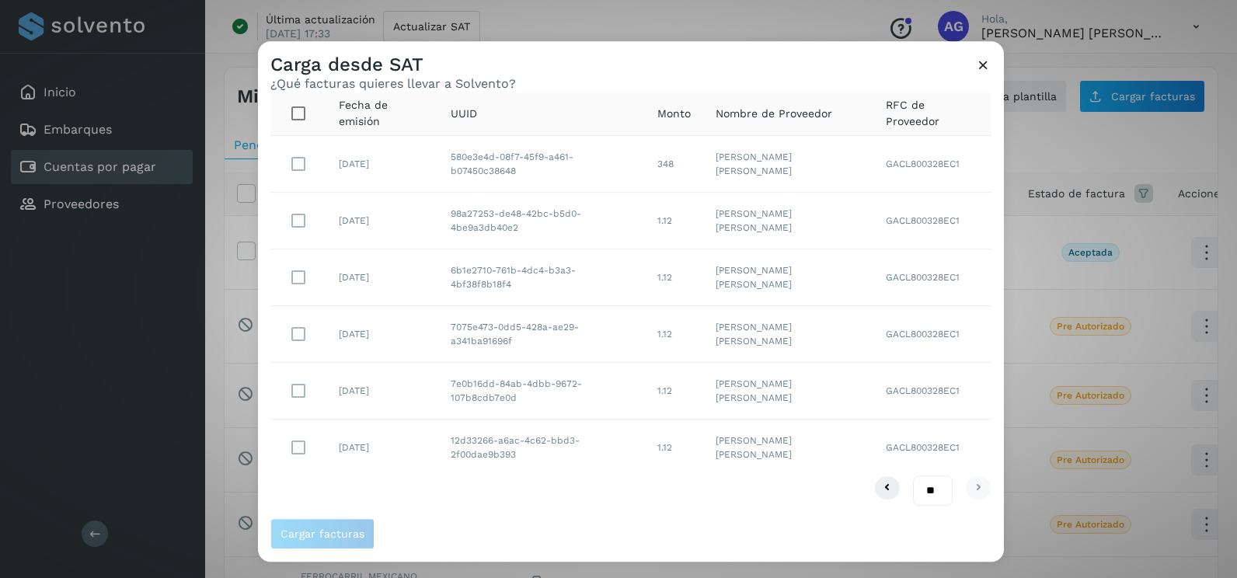
drag, startPoint x: 916, startPoint y: 491, endPoint x: 915, endPoint y: 506, distance: 14.8
click at [916, 491] on select "** ** **" at bounding box center [933, 490] width 40 height 30
select select "**"
click at [913, 475] on select "** ** **" at bounding box center [933, 490] width 40 height 30
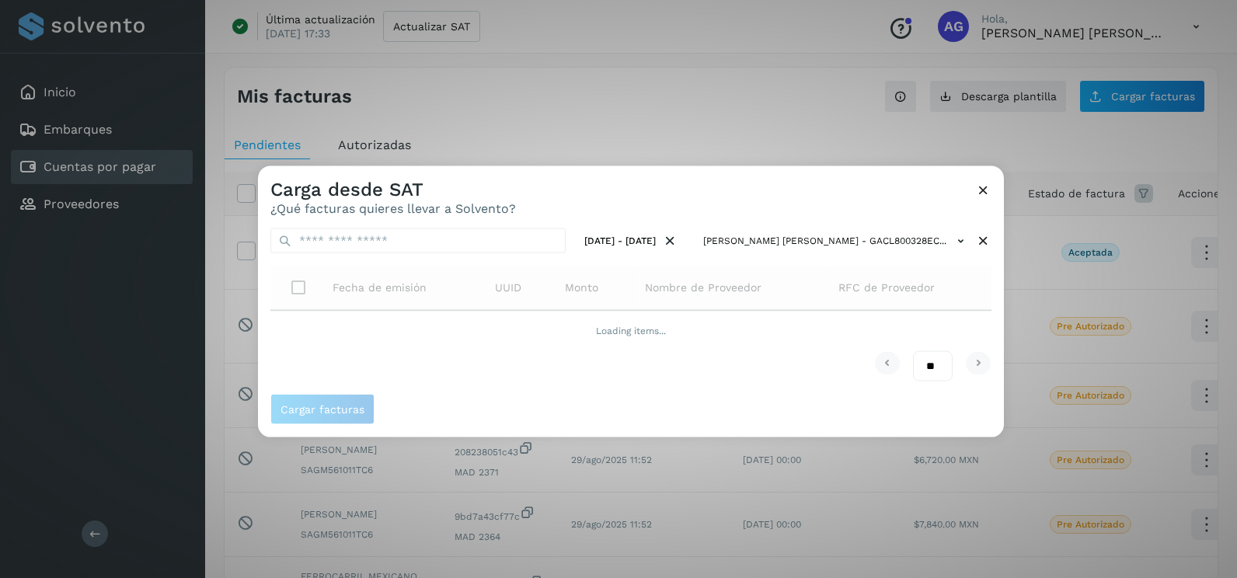
scroll to position [0, 0]
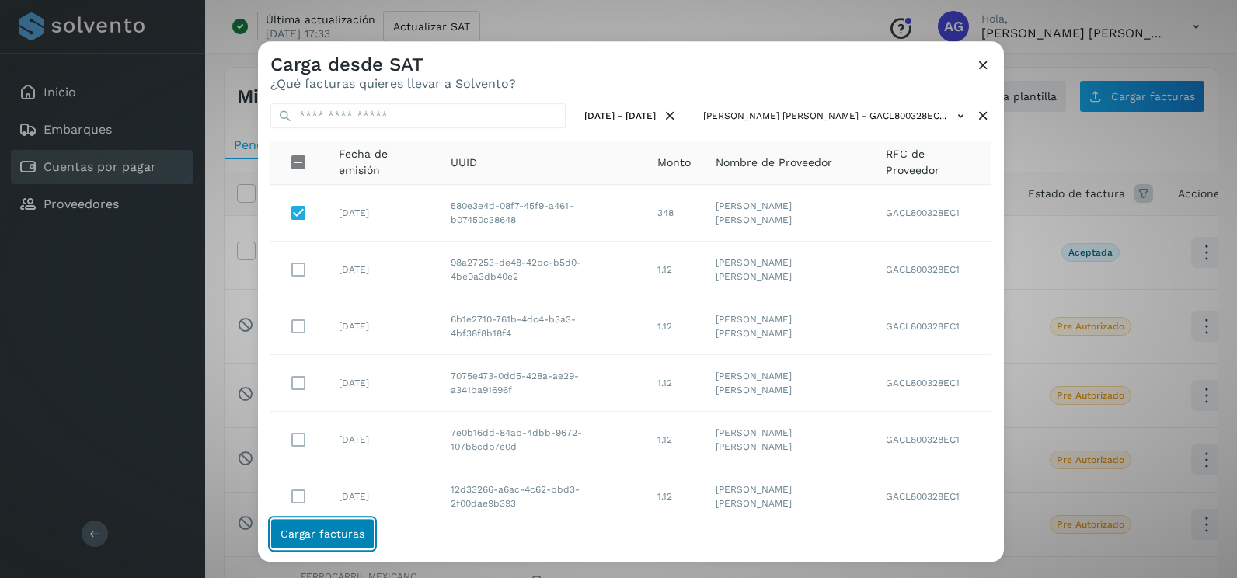
click at [320, 523] on button "Cargar facturas" at bounding box center [322, 533] width 104 height 31
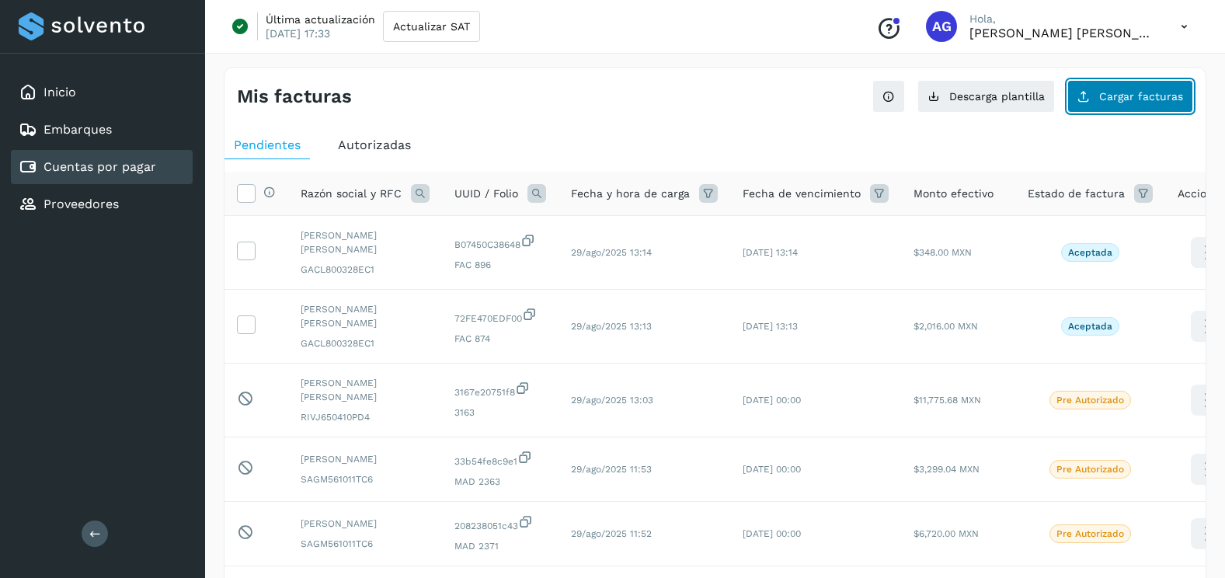
click at [1124, 100] on span "Cargar facturas" at bounding box center [1141, 96] width 84 height 11
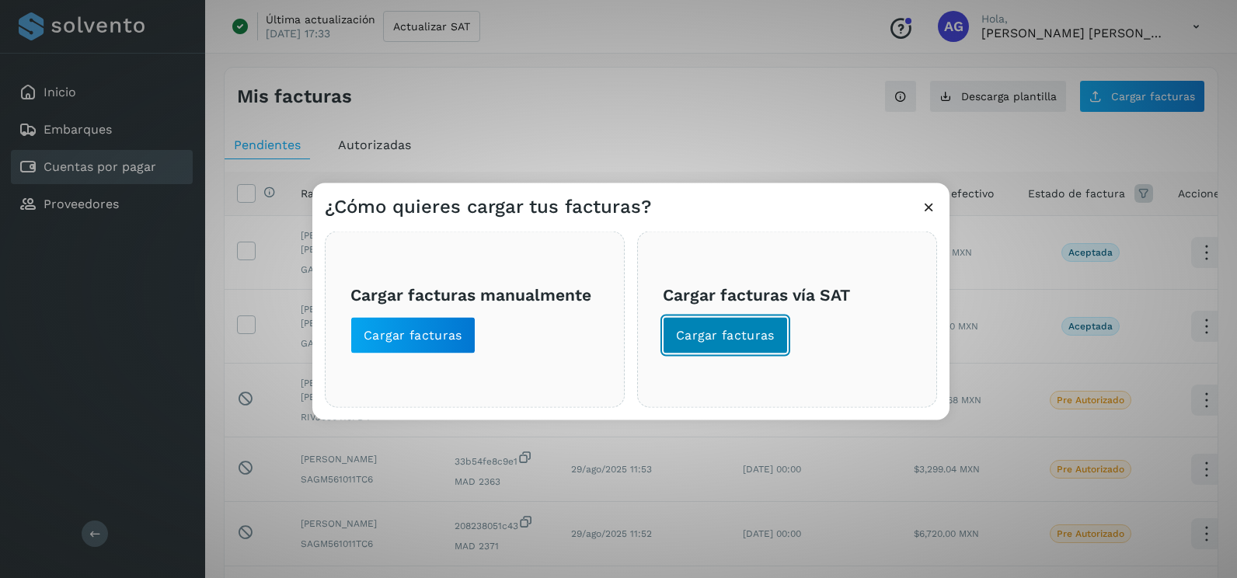
click at [704, 353] on button "Cargar facturas" at bounding box center [725, 335] width 125 height 37
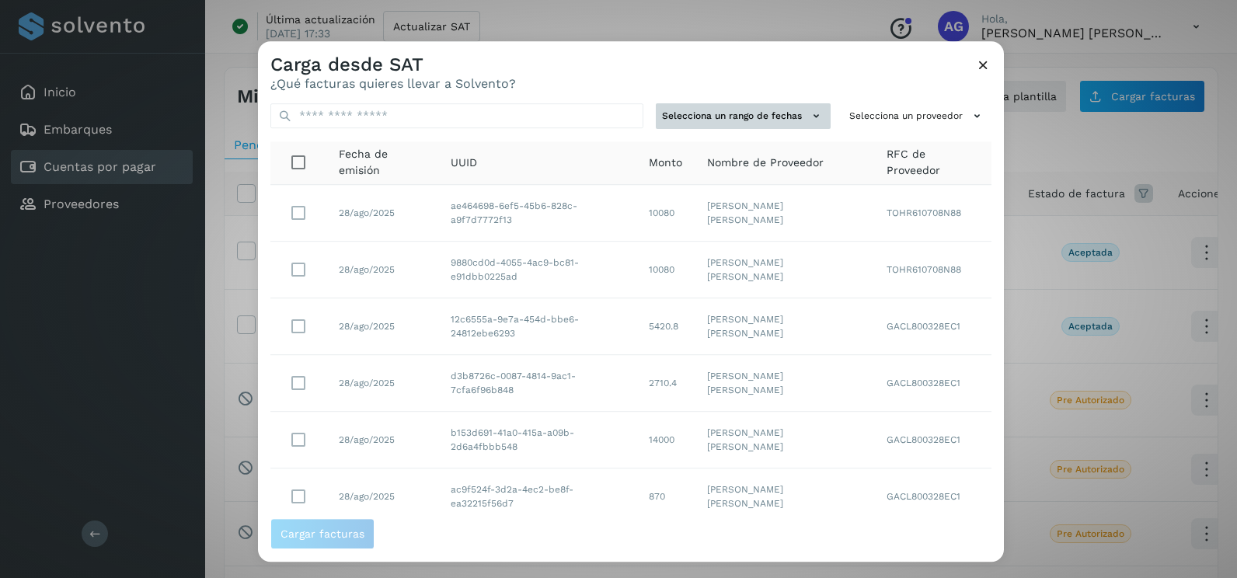
click at [761, 114] on button "Selecciona un rango de fechas" at bounding box center [743, 116] width 175 height 26
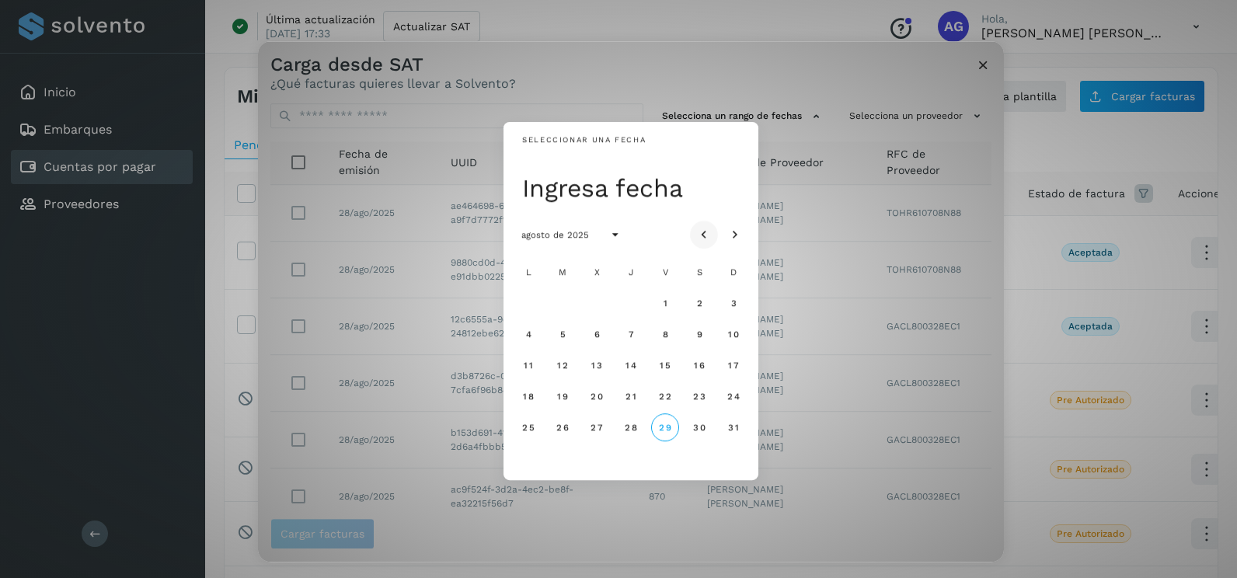
click at [715, 227] on button "Mes anterior" at bounding box center [704, 235] width 28 height 28
click at [531, 398] on span "21" at bounding box center [528, 396] width 12 height 11
click at [560, 399] on span "22" at bounding box center [561, 396] width 13 height 11
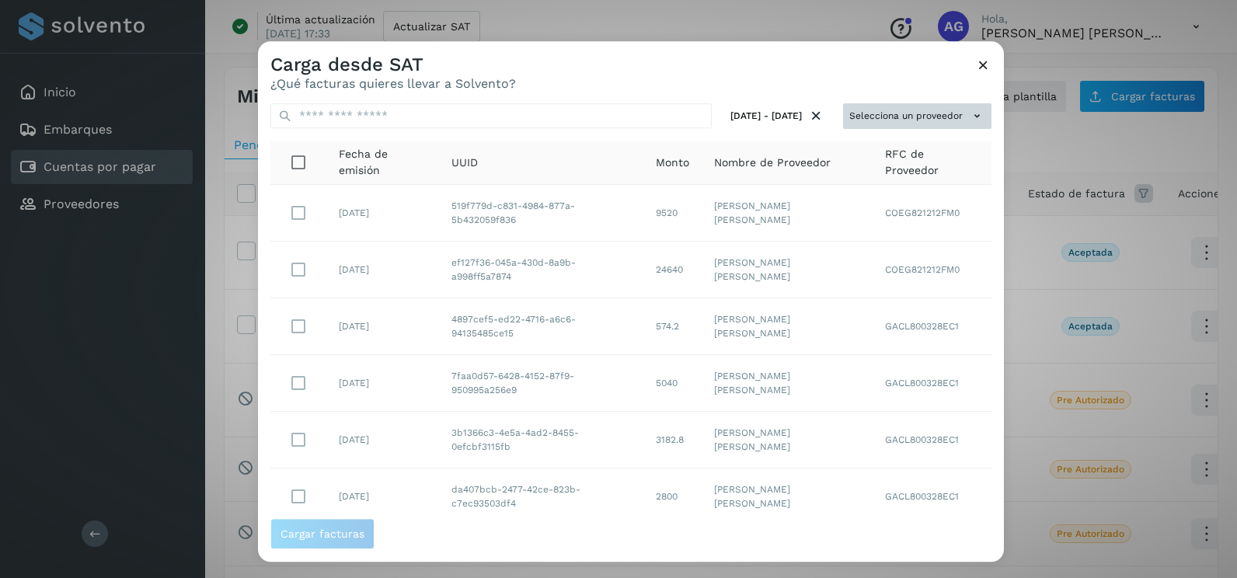
click at [952, 111] on button "Selecciona un proveedor" at bounding box center [917, 116] width 148 height 26
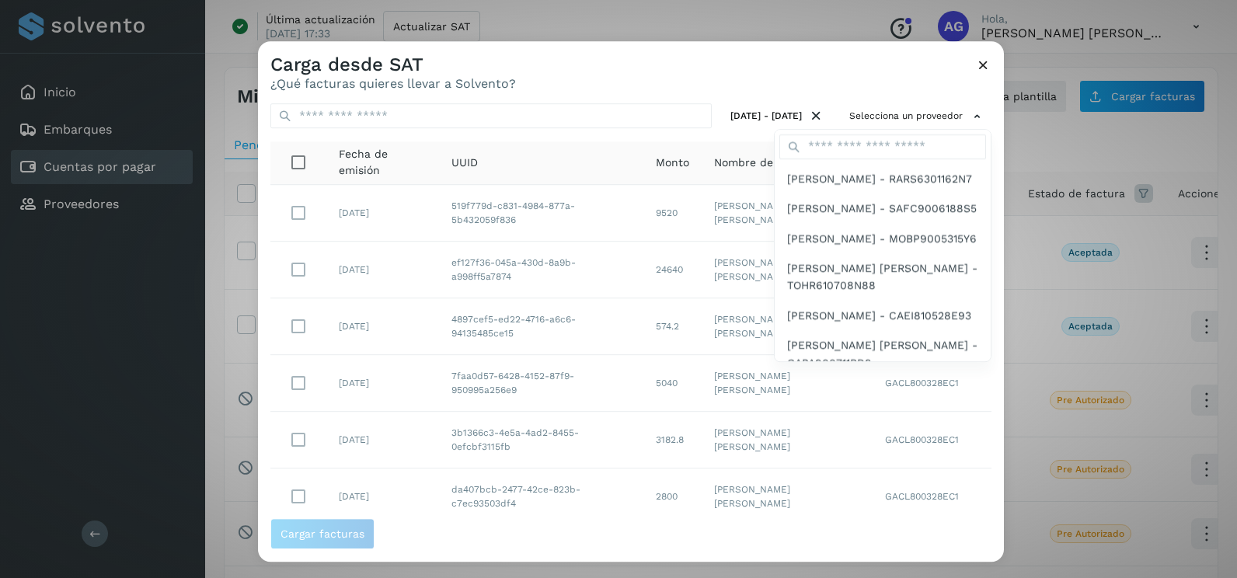
click at [865, 133] on div at bounding box center [882, 147] width 216 height 34
click at [861, 147] on input "text" at bounding box center [882, 146] width 207 height 25
type input "****"
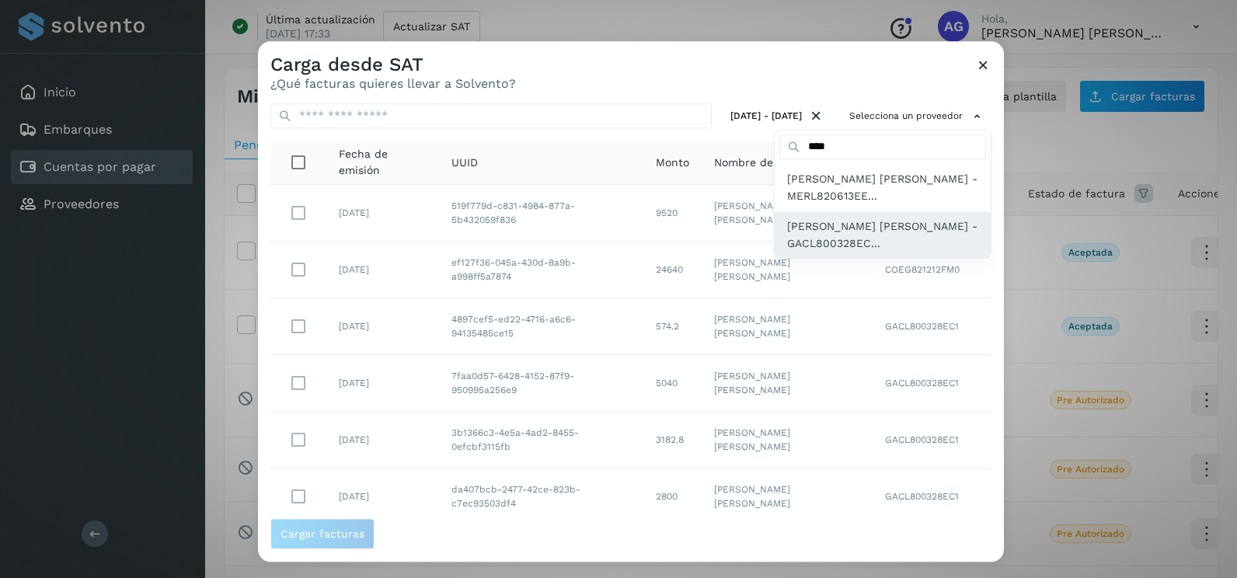
click at [862, 222] on span "[PERSON_NAME] [PERSON_NAME] - GACL800328EC..." at bounding box center [882, 235] width 191 height 35
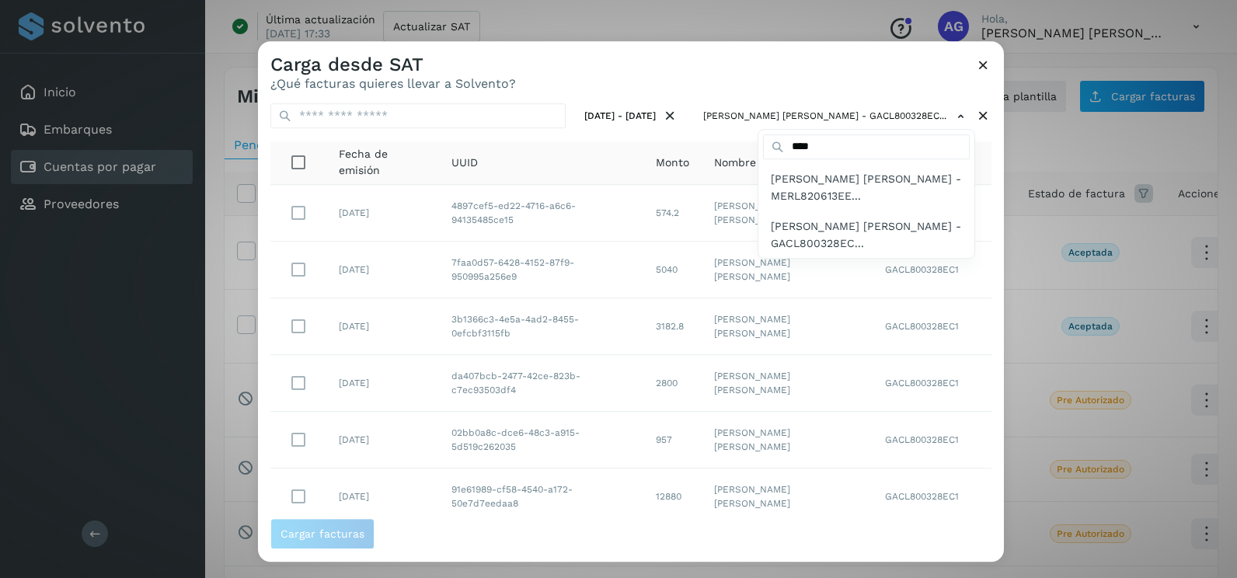
click at [555, 541] on div at bounding box center [876, 330] width 1237 height 578
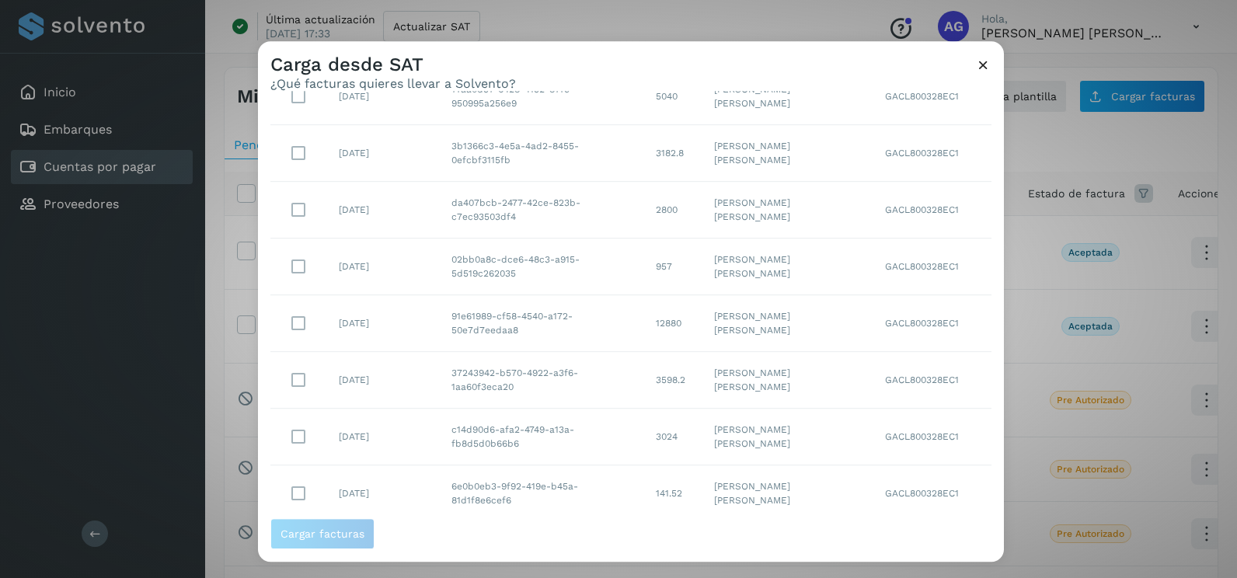
scroll to position [276, 0]
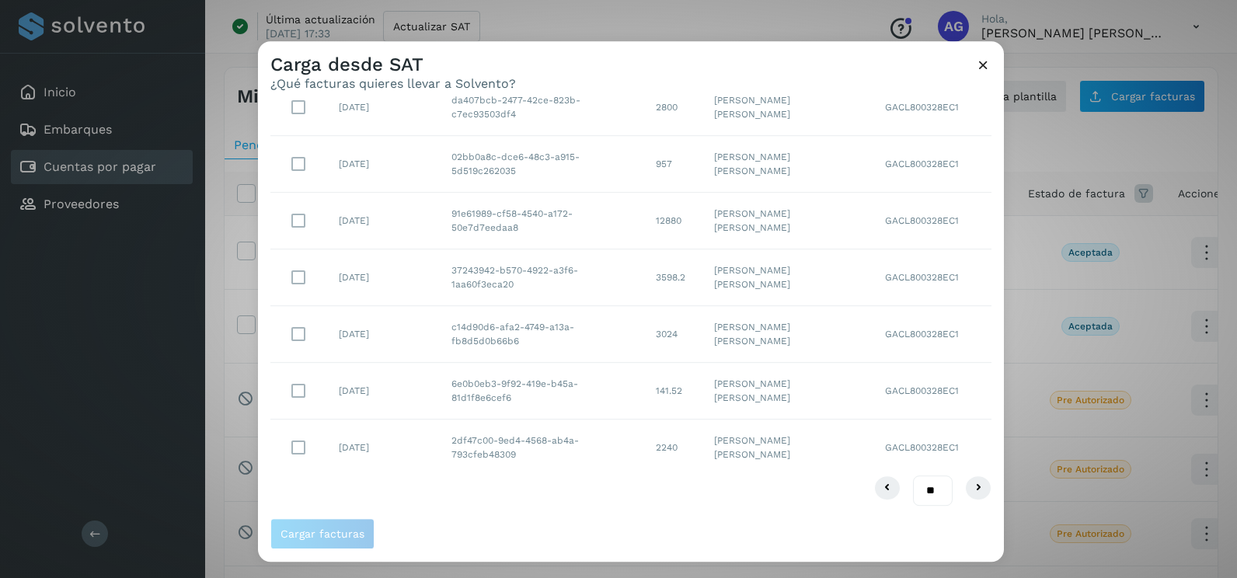
drag, startPoint x: 921, startPoint y: 486, endPoint x: 922, endPoint y: 501, distance: 14.8
click at [921, 486] on select "** ** **" at bounding box center [933, 490] width 40 height 30
select select "**"
click at [913, 475] on select "** ** **" at bounding box center [933, 490] width 40 height 30
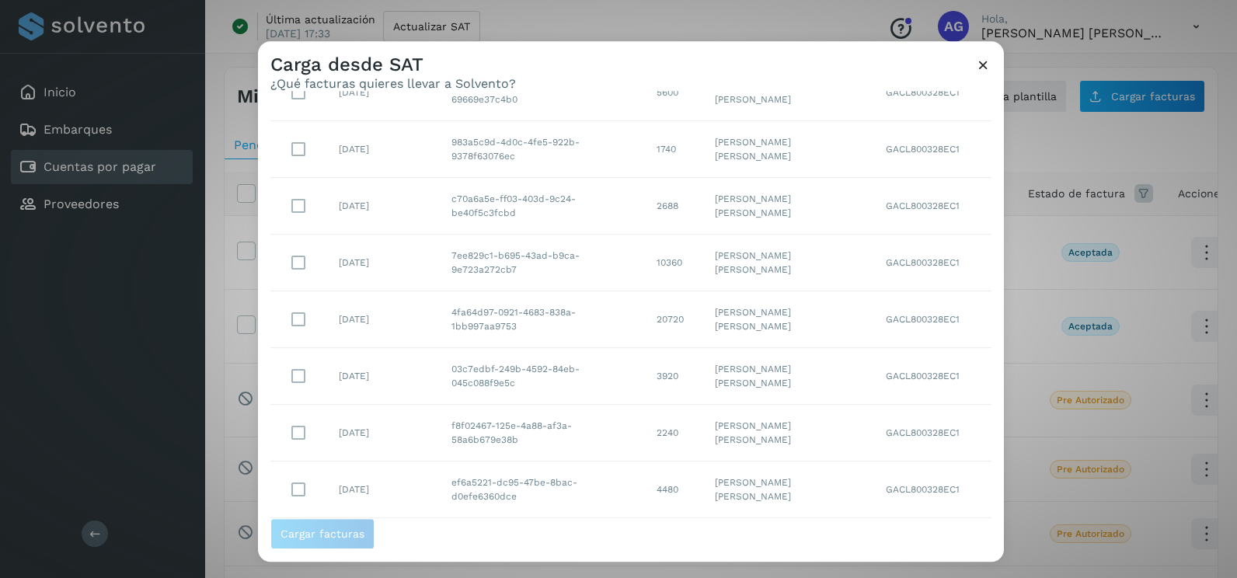
scroll to position [837, 0]
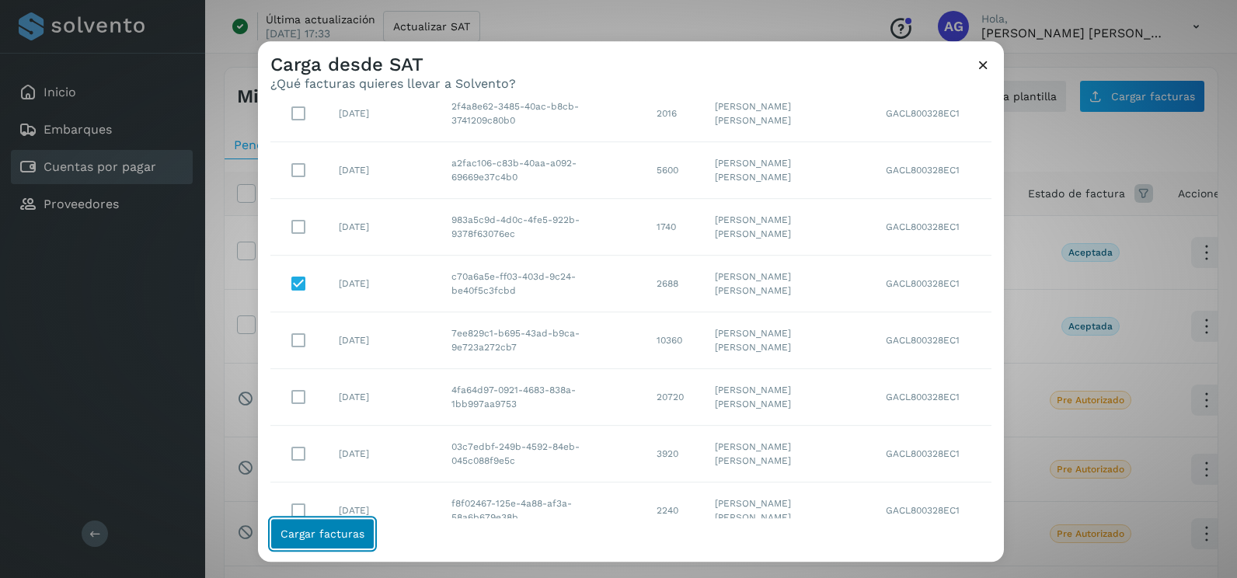
click at [359, 540] on button "Cargar facturas" at bounding box center [322, 533] width 104 height 31
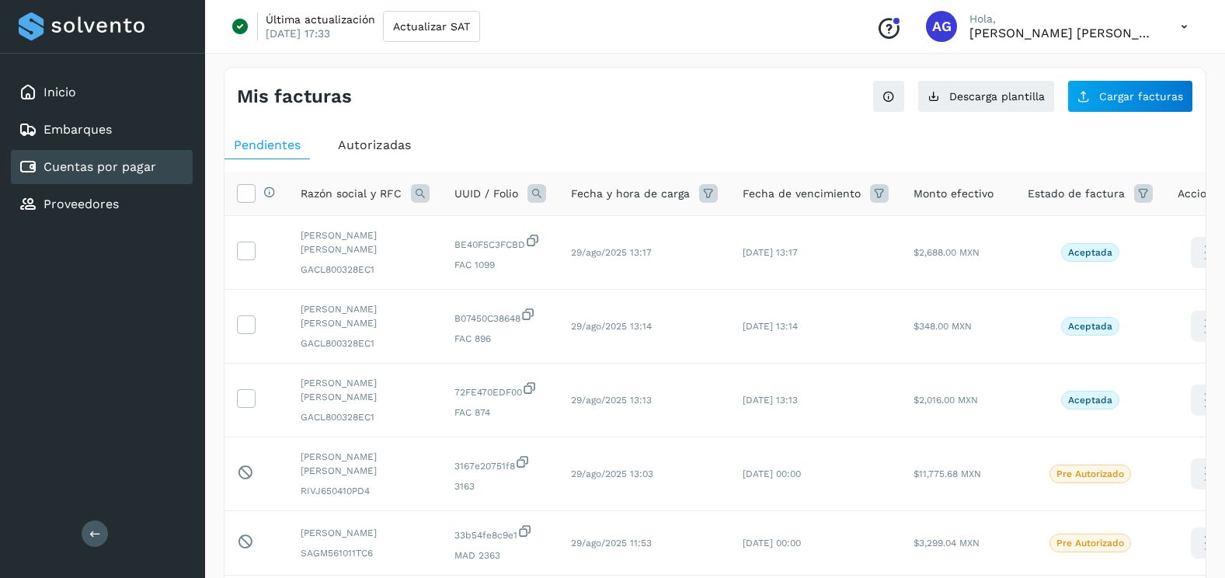
click at [1108, 76] on div "Mis facturas Ver instrucciones para cargar Facturas Descarga plantilla Cargar f…" at bounding box center [715, 90] width 981 height 45
click at [1106, 94] on span "Cargar facturas" at bounding box center [1141, 96] width 84 height 11
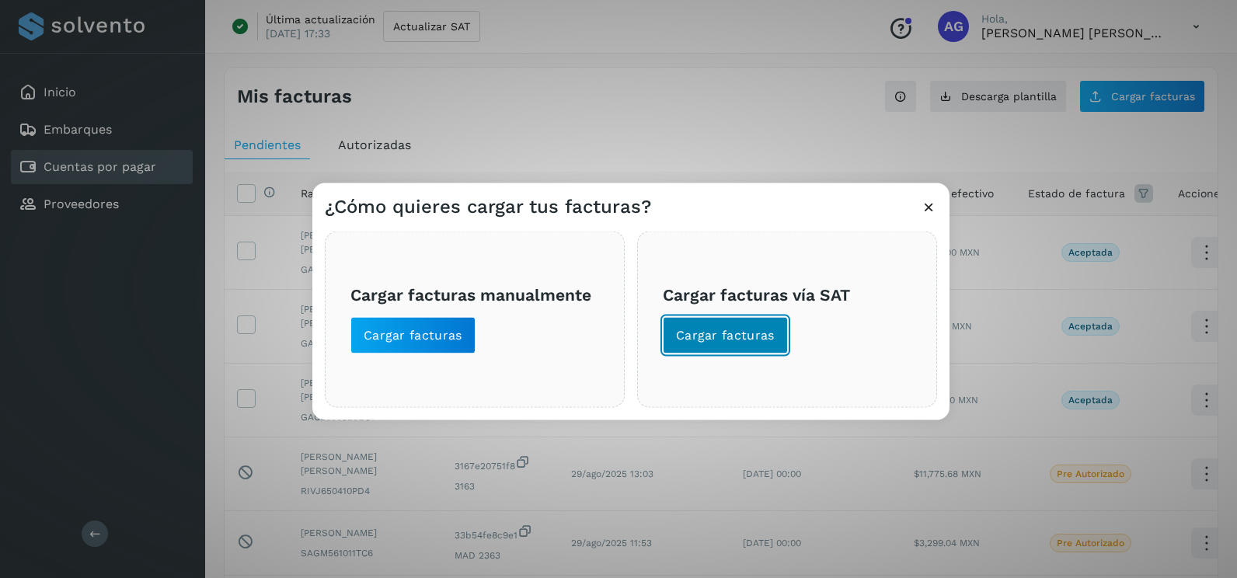
click at [725, 338] on span "Cargar facturas" at bounding box center [725, 335] width 99 height 17
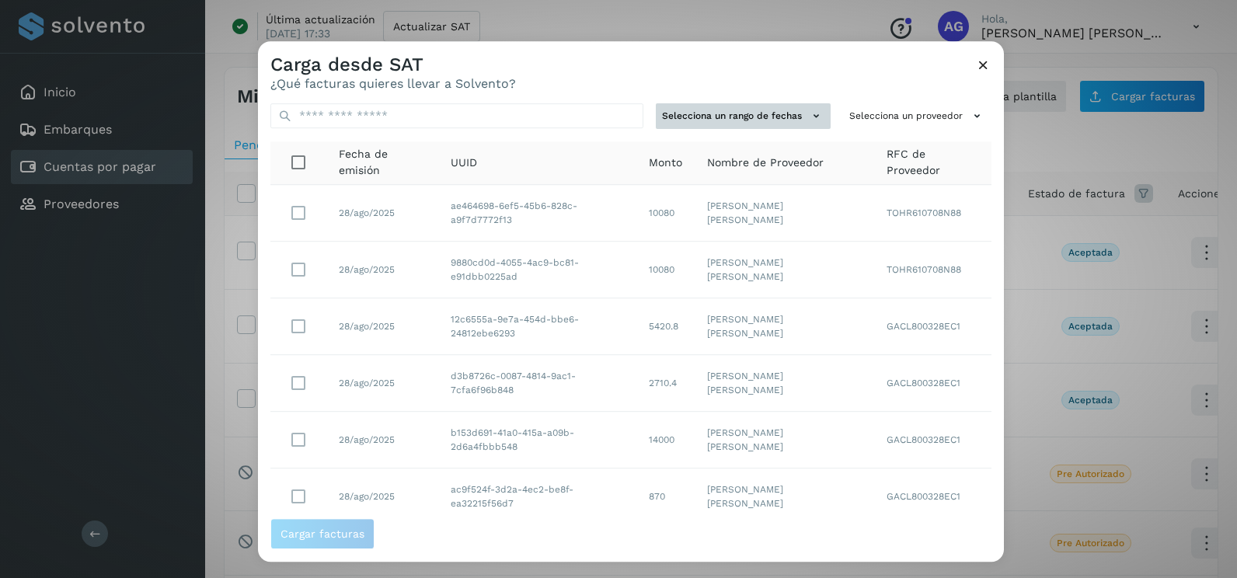
click at [764, 127] on button "Selecciona un rango de fechas" at bounding box center [743, 116] width 175 height 26
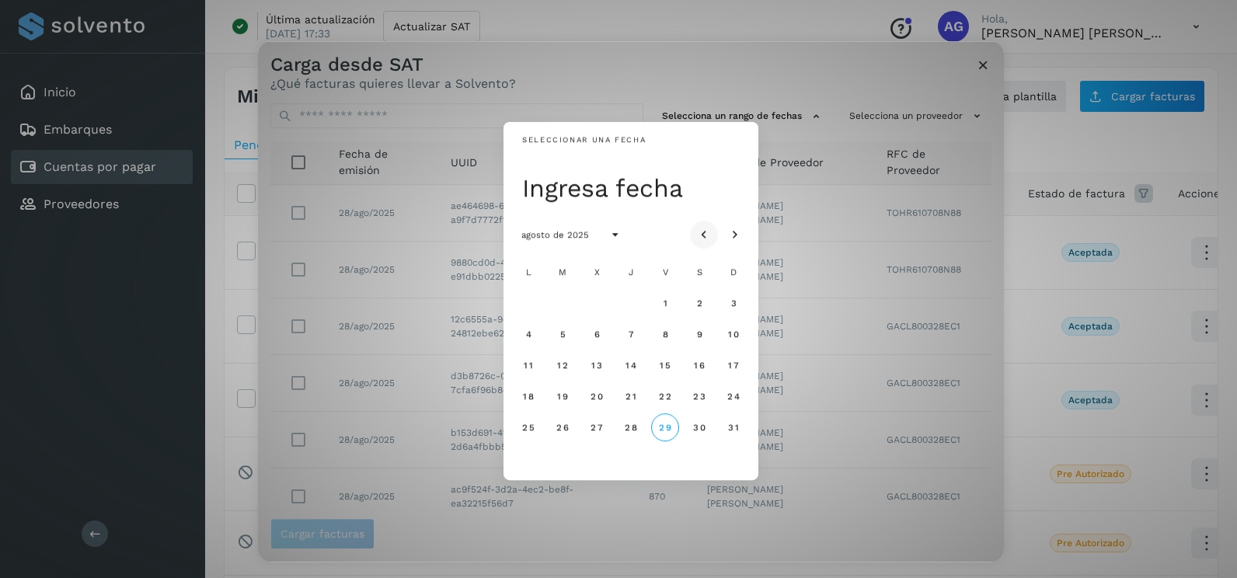
click at [715, 225] on button "Mes anterior" at bounding box center [704, 235] width 28 height 28
click at [712, 226] on button "Mes anterior" at bounding box center [704, 235] width 28 height 28
click at [529, 464] on span "30" at bounding box center [527, 458] width 13 height 11
click at [732, 236] on icon "Mes siguiente" at bounding box center [735, 236] width 16 height 16
click at [565, 300] on span "1" at bounding box center [561, 303] width 5 height 11
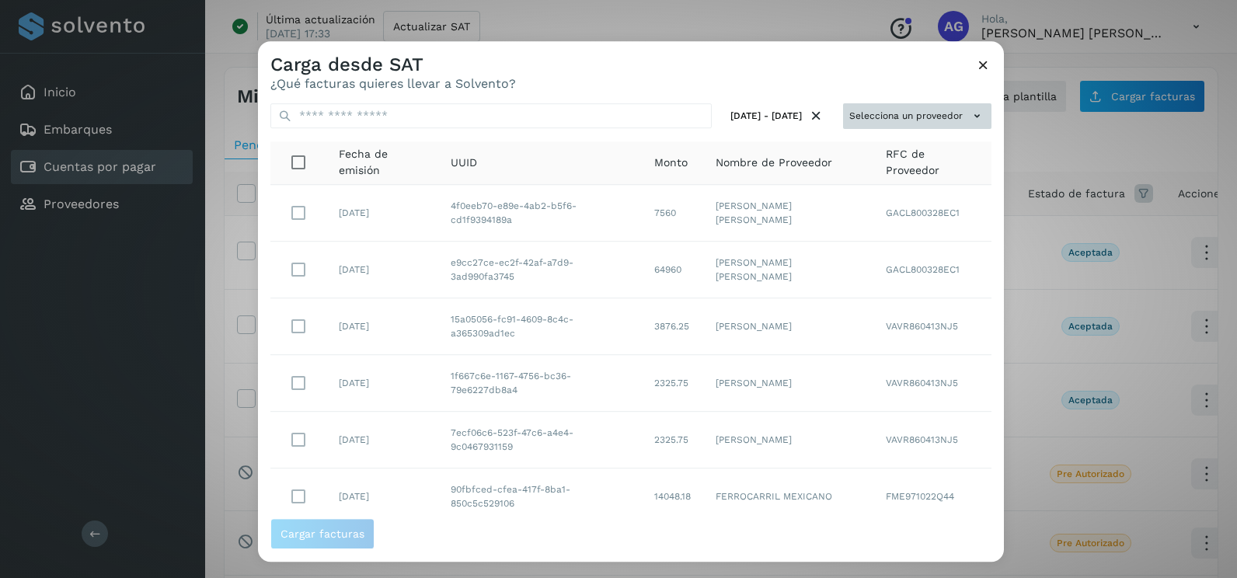
click at [969, 110] on icon at bounding box center [977, 116] width 16 height 16
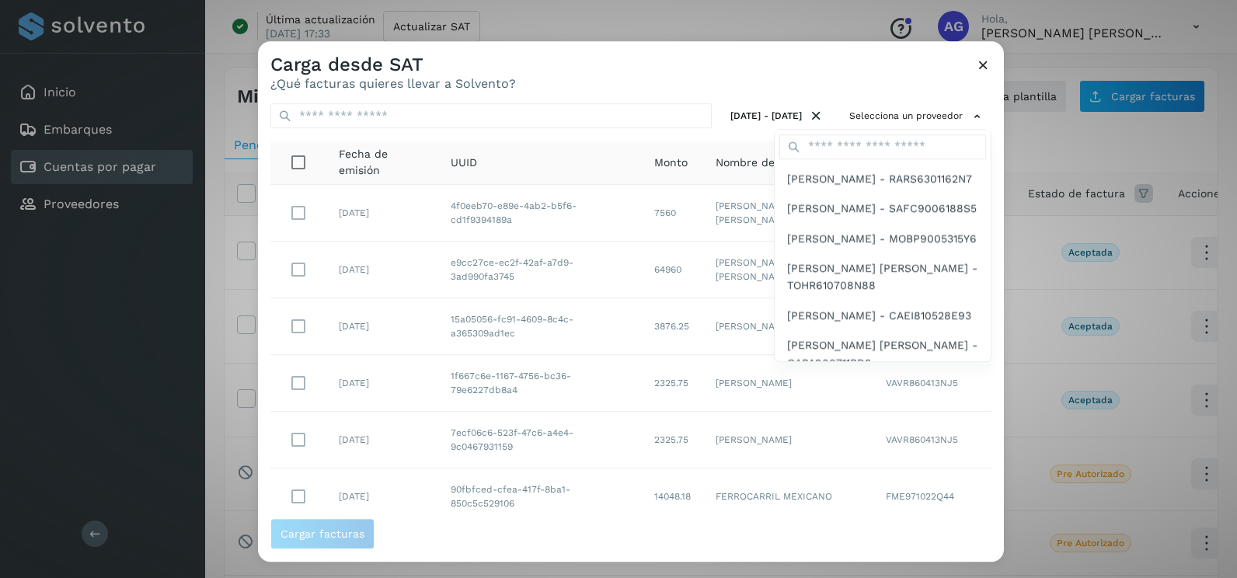
click at [866, 129] on div "[PERSON_NAME] - RARS6301162N7 [PERSON_NAME] - SAFC9006188S5 [PERSON_NAME] - MOB…" at bounding box center [883, 245] width 218 height 233
click at [867, 140] on input "text" at bounding box center [882, 146] width 207 height 25
type input "****"
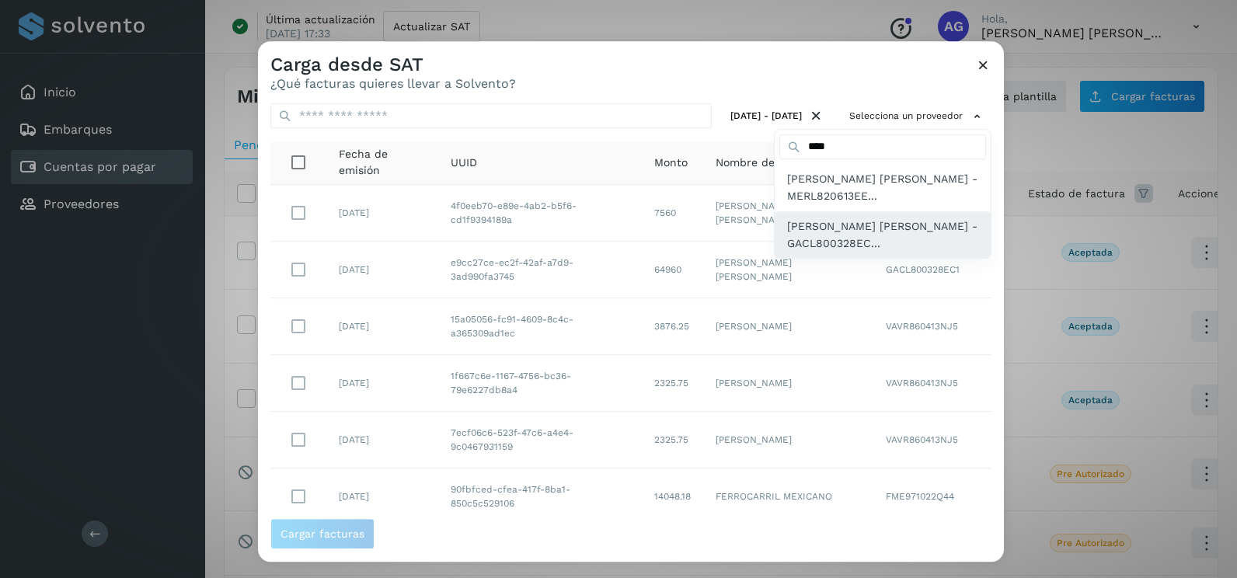
click at [861, 237] on span "[PERSON_NAME] [PERSON_NAME] - GACL800328EC..." at bounding box center [882, 235] width 191 height 35
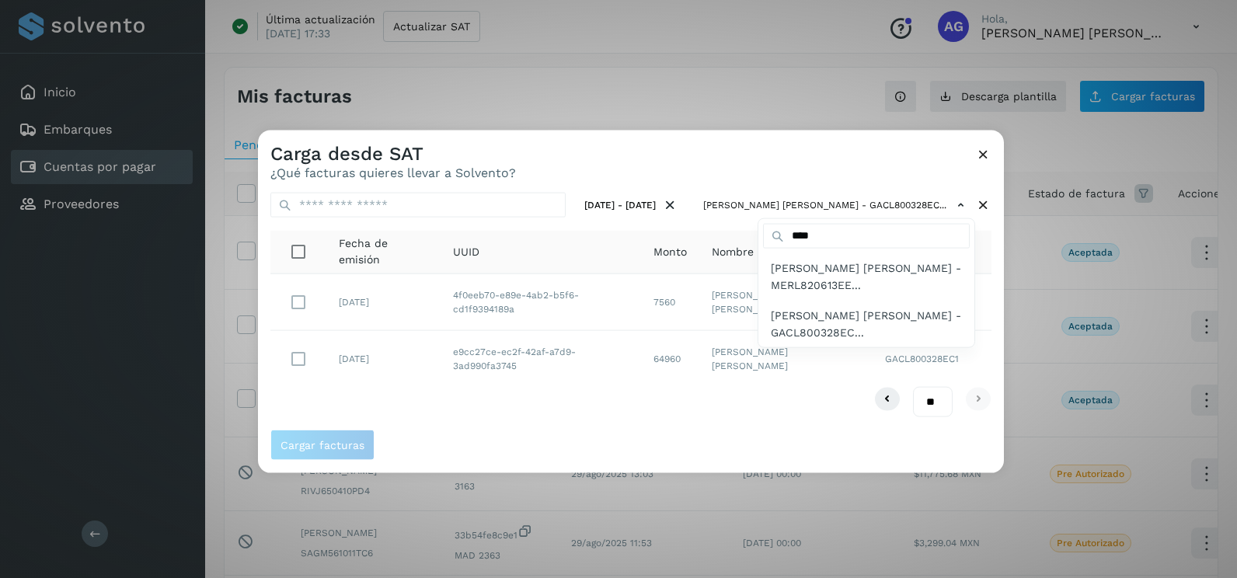
click at [307, 367] on div at bounding box center [876, 420] width 1237 height 578
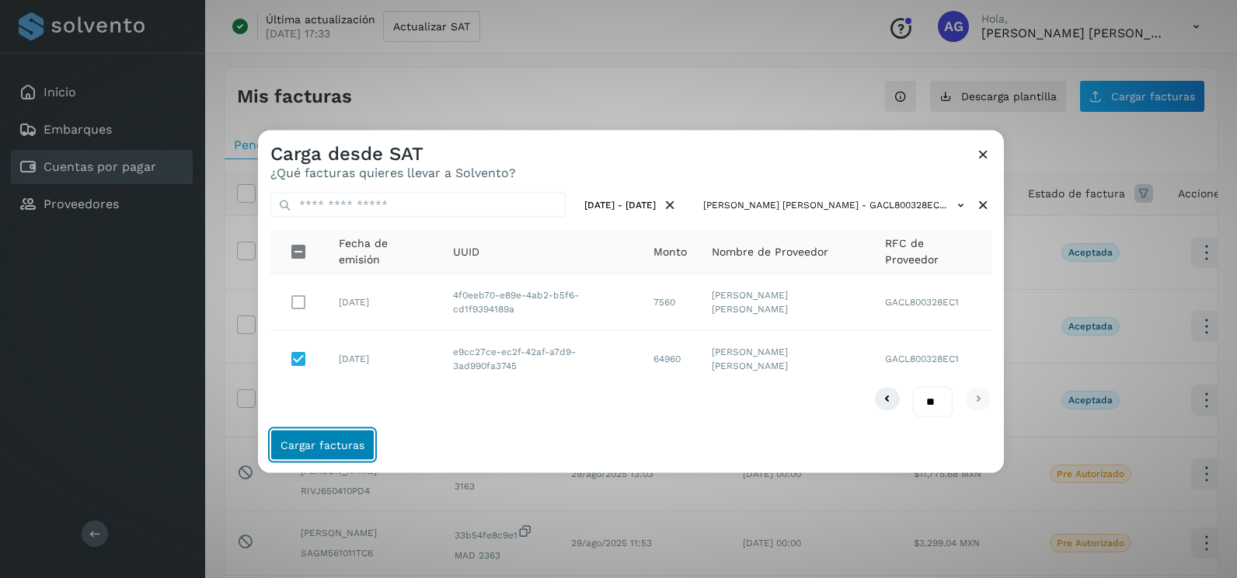
click at [353, 446] on span "Cargar facturas" at bounding box center [322, 444] width 84 height 11
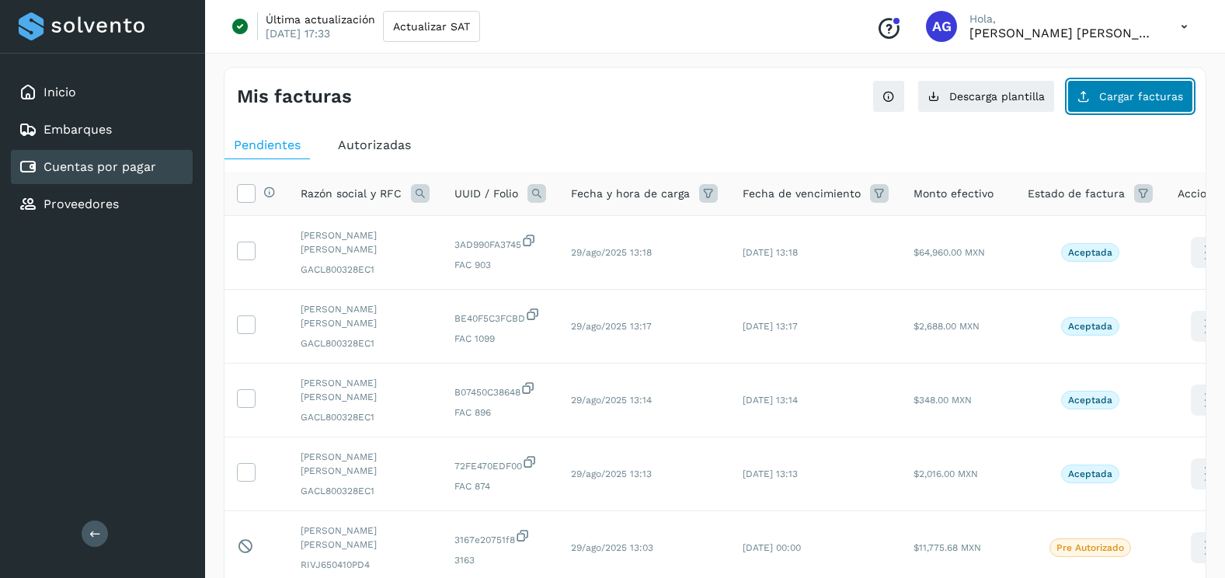
click at [1136, 85] on button "Cargar facturas" at bounding box center [1130, 96] width 126 height 33
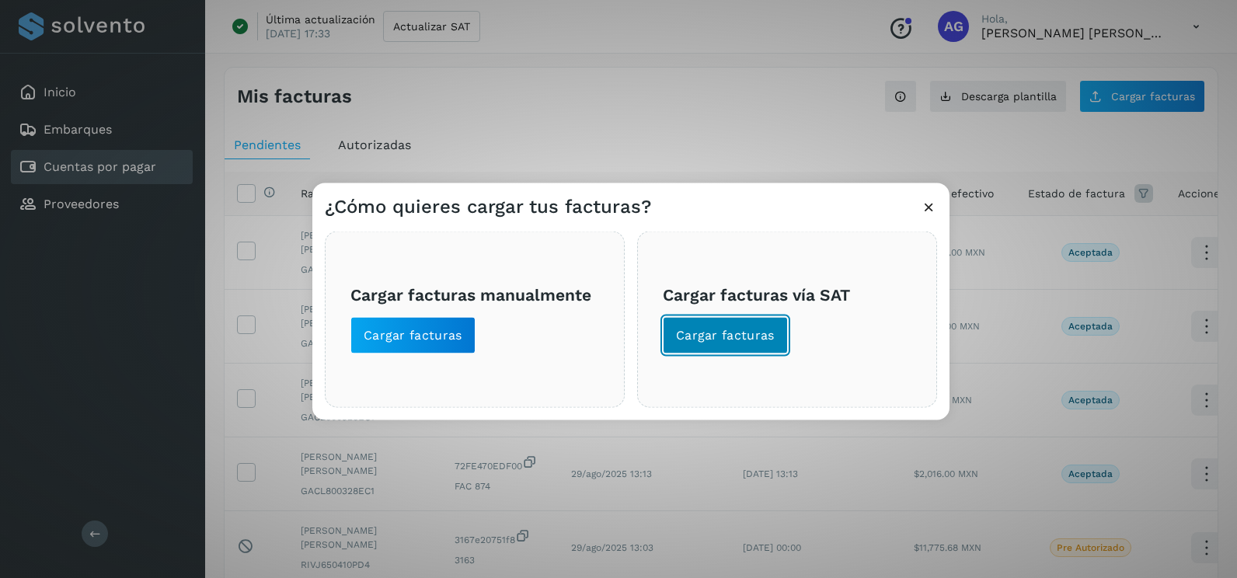
click at [754, 334] on span "Cargar facturas" at bounding box center [725, 335] width 99 height 17
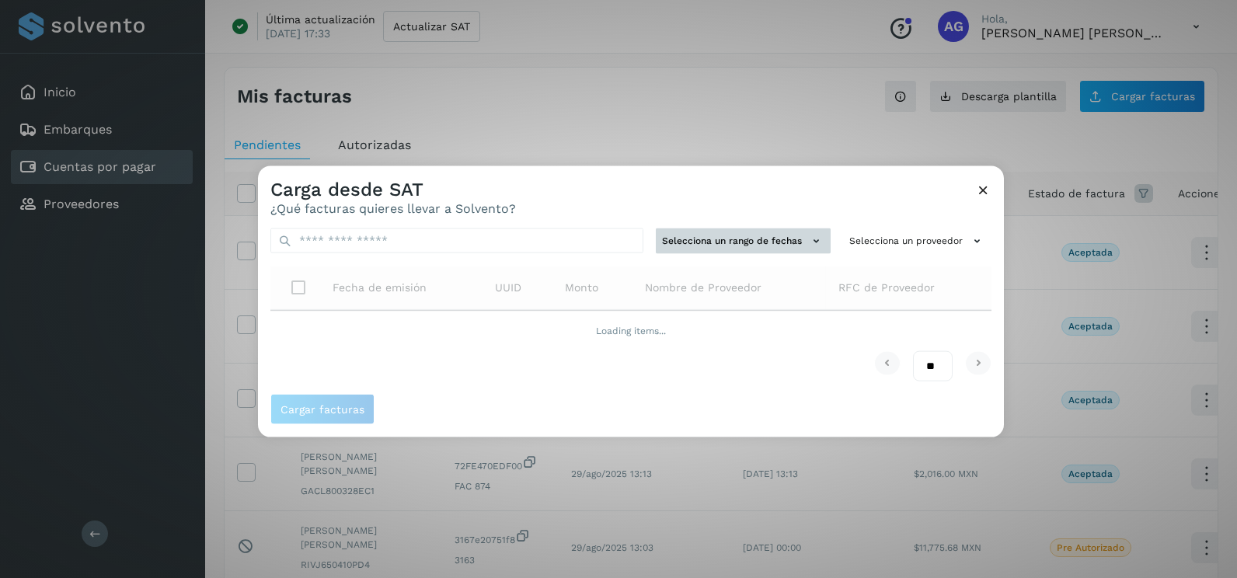
click at [749, 232] on button "Selecciona un rango de fechas" at bounding box center [743, 241] width 175 height 26
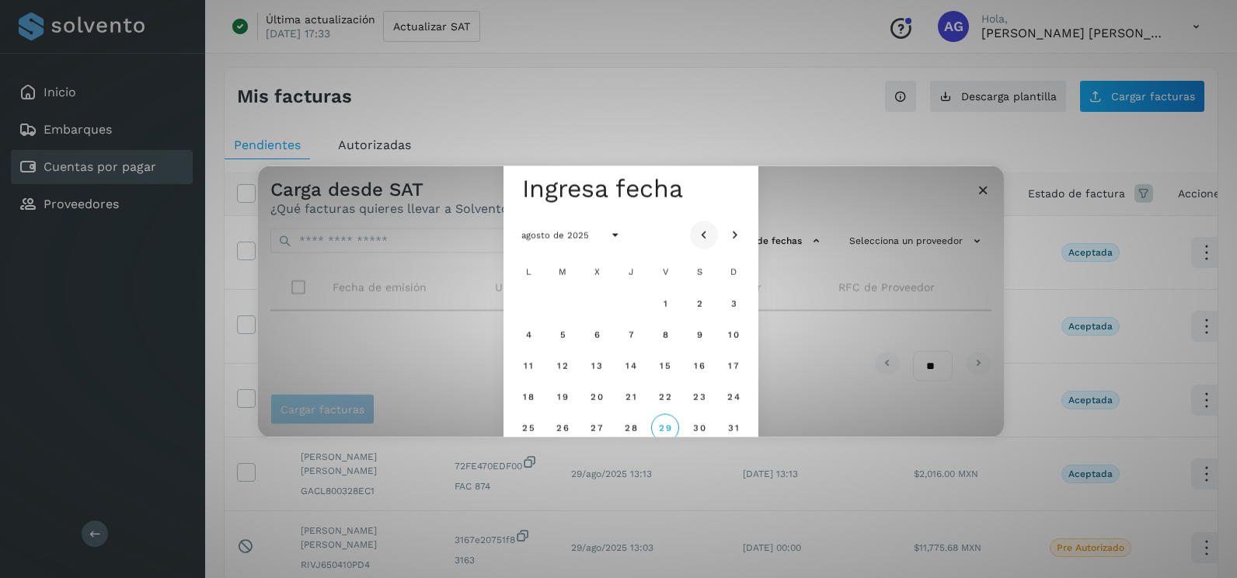
click at [698, 233] on icon "Mes anterior" at bounding box center [704, 236] width 16 height 16
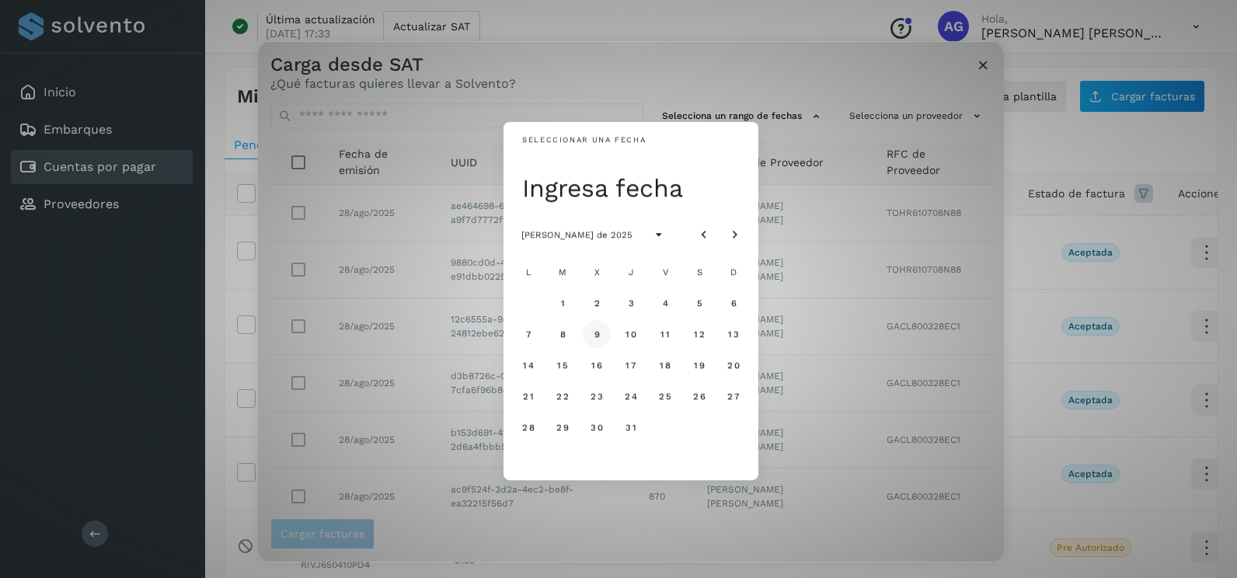
click at [595, 336] on span "9" at bounding box center [596, 334] width 7 height 11
click at [628, 336] on span "10" at bounding box center [631, 334] width 12 height 11
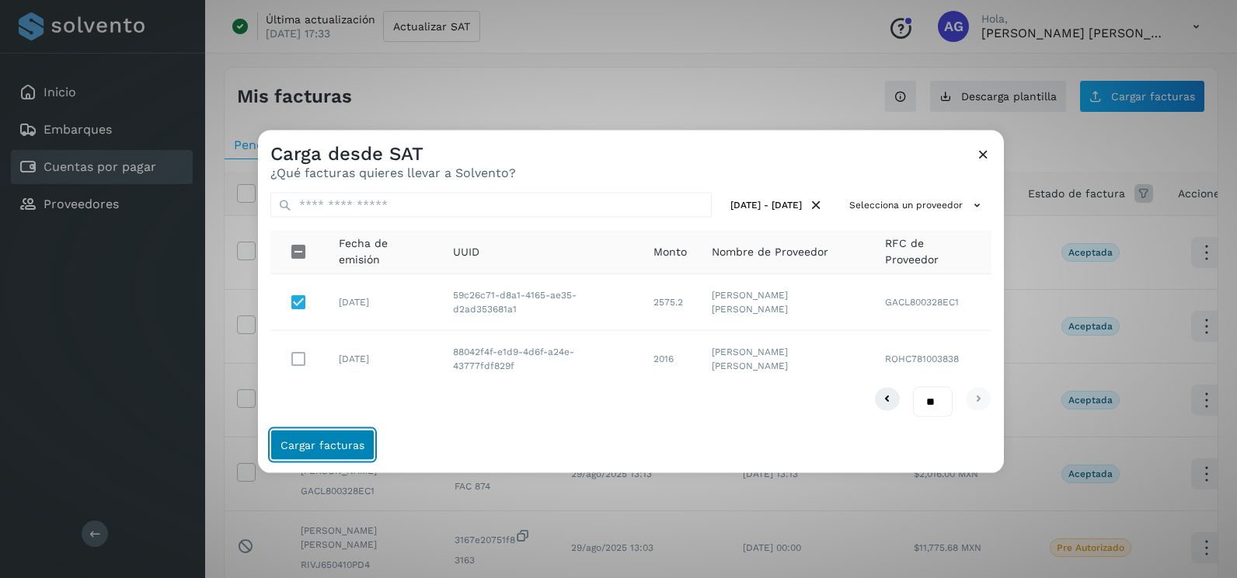
click at [333, 442] on span "Cargar facturas" at bounding box center [322, 444] width 84 height 11
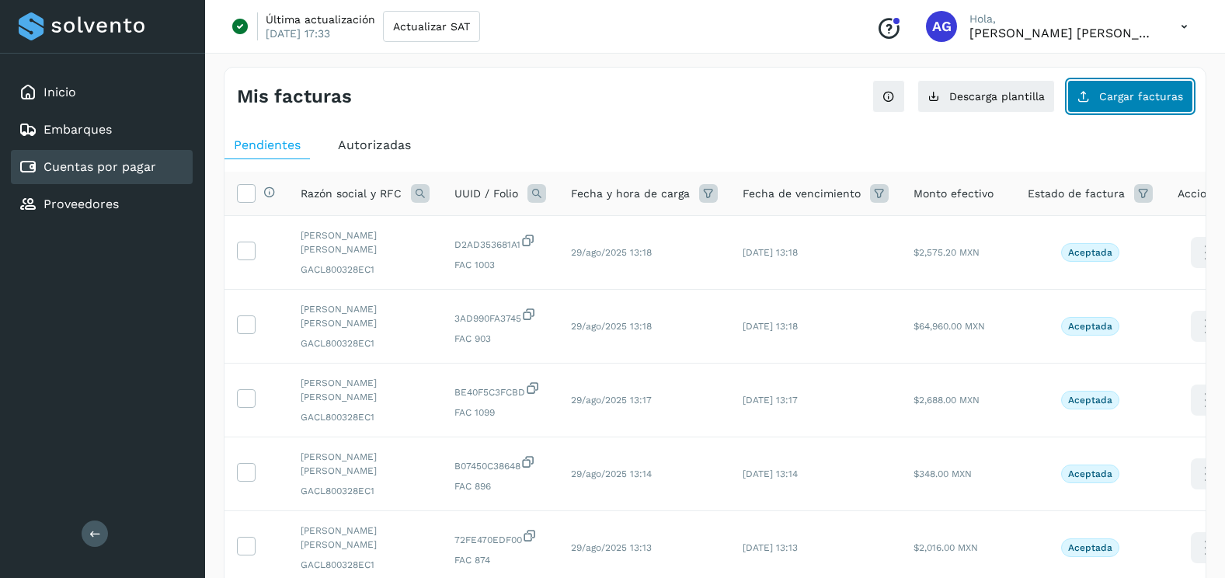
click at [1094, 107] on button "Cargar facturas" at bounding box center [1130, 96] width 126 height 33
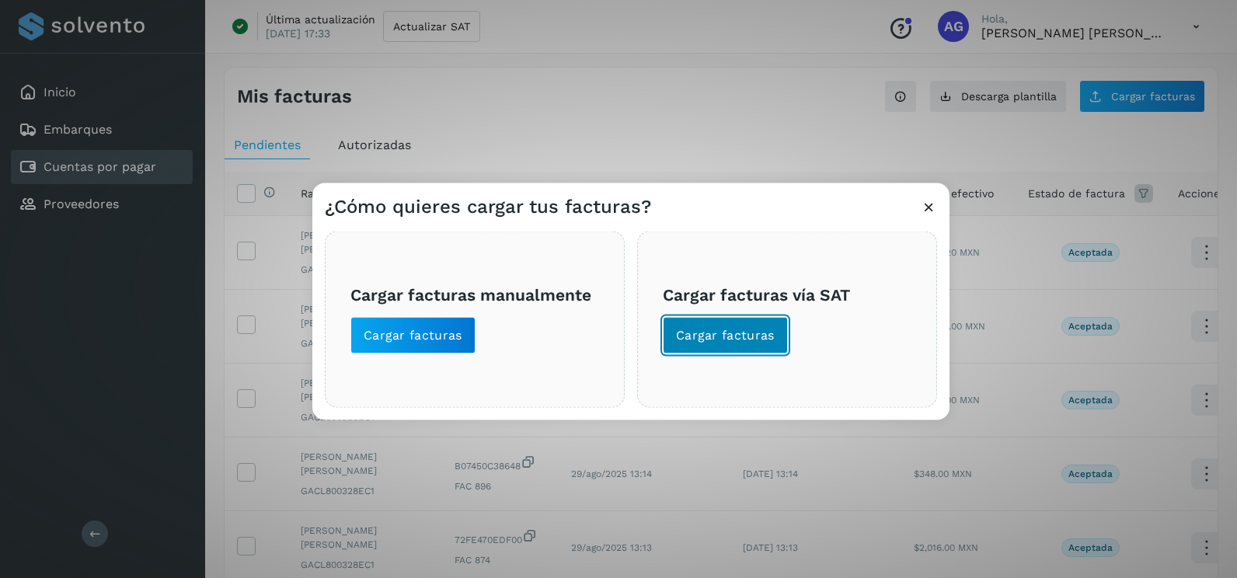
click at [757, 337] on span "Cargar facturas" at bounding box center [725, 335] width 99 height 17
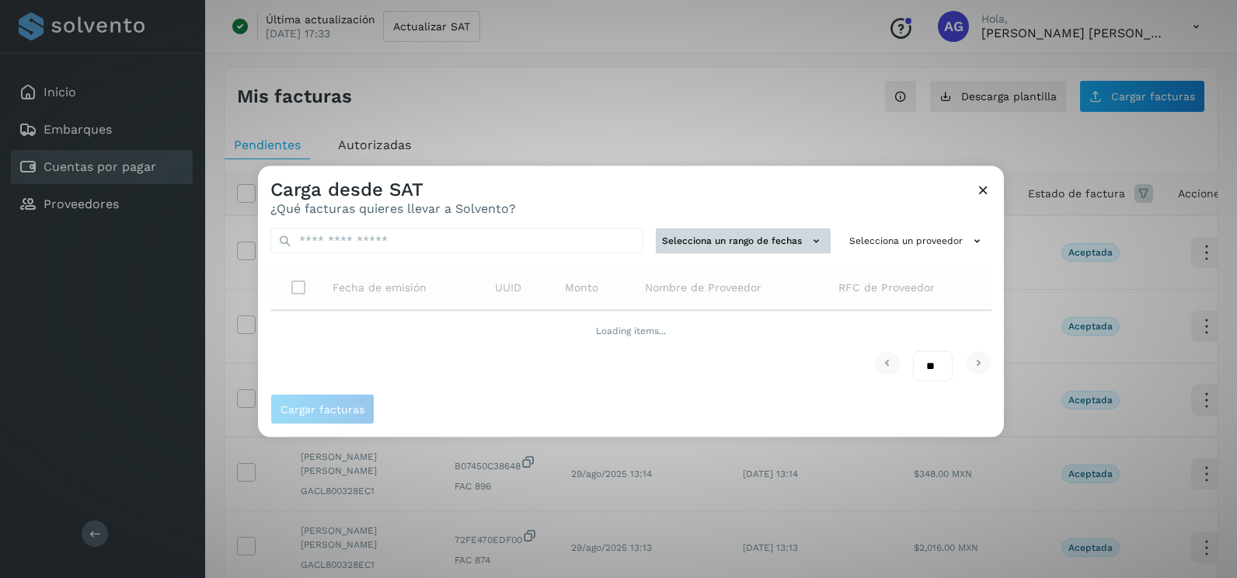
click at [702, 240] on button "Selecciona un rango de fechas" at bounding box center [743, 241] width 175 height 26
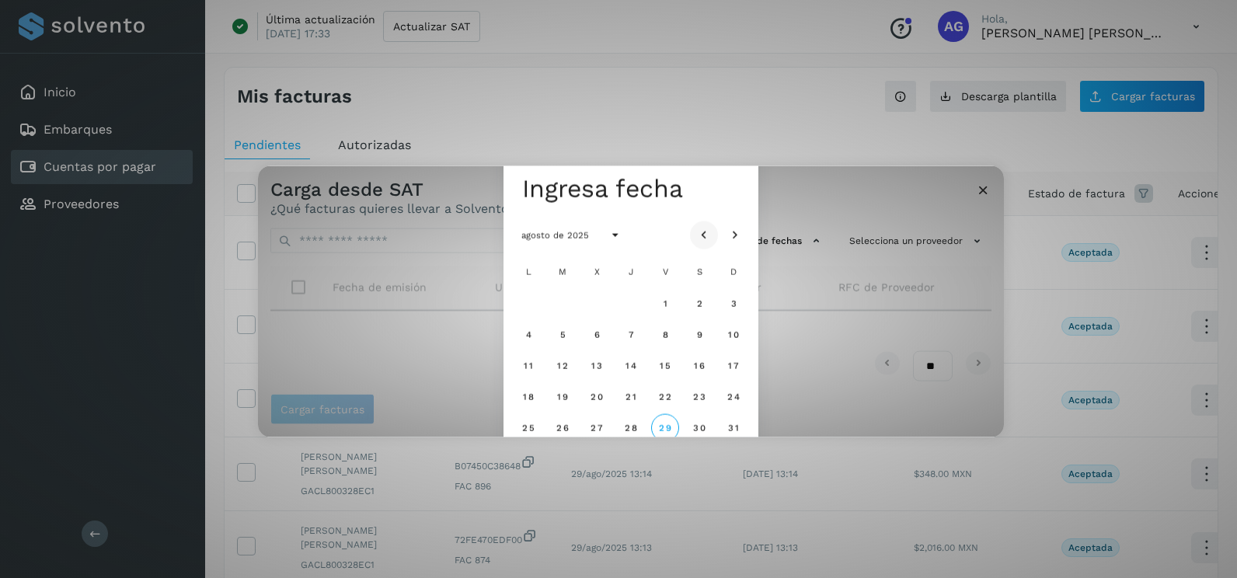
click at [706, 235] on icon "Mes anterior" at bounding box center [704, 236] width 16 height 16
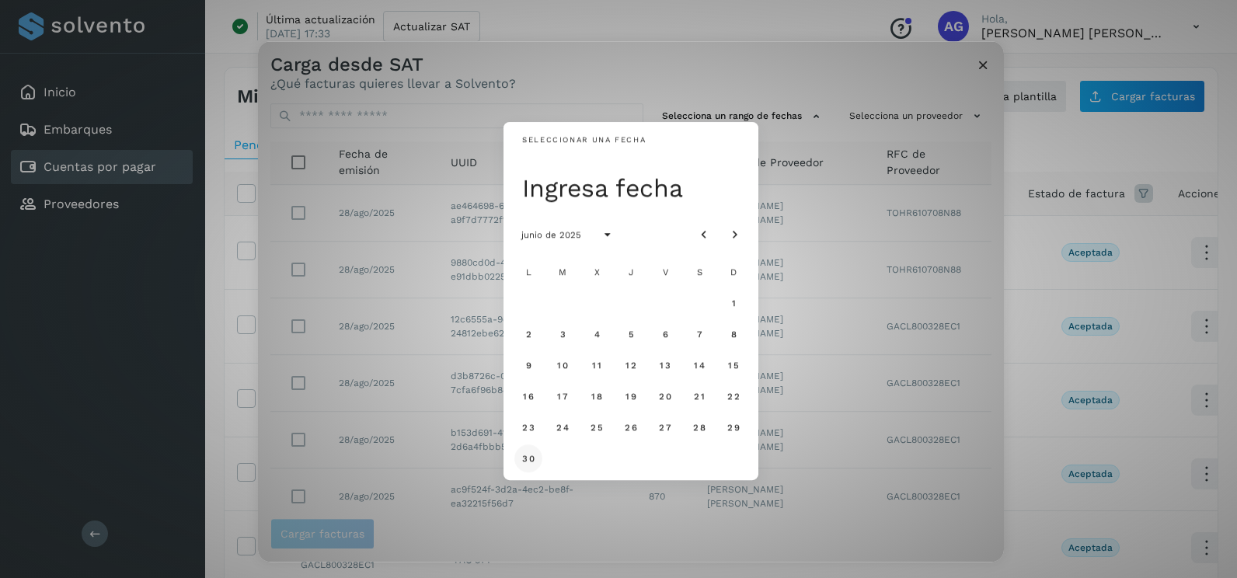
click at [524, 461] on span "30" at bounding box center [527, 458] width 13 height 11
click at [735, 233] on icon "Mes siguiente" at bounding box center [735, 236] width 16 height 16
click at [564, 306] on span "1" at bounding box center [561, 303] width 5 height 11
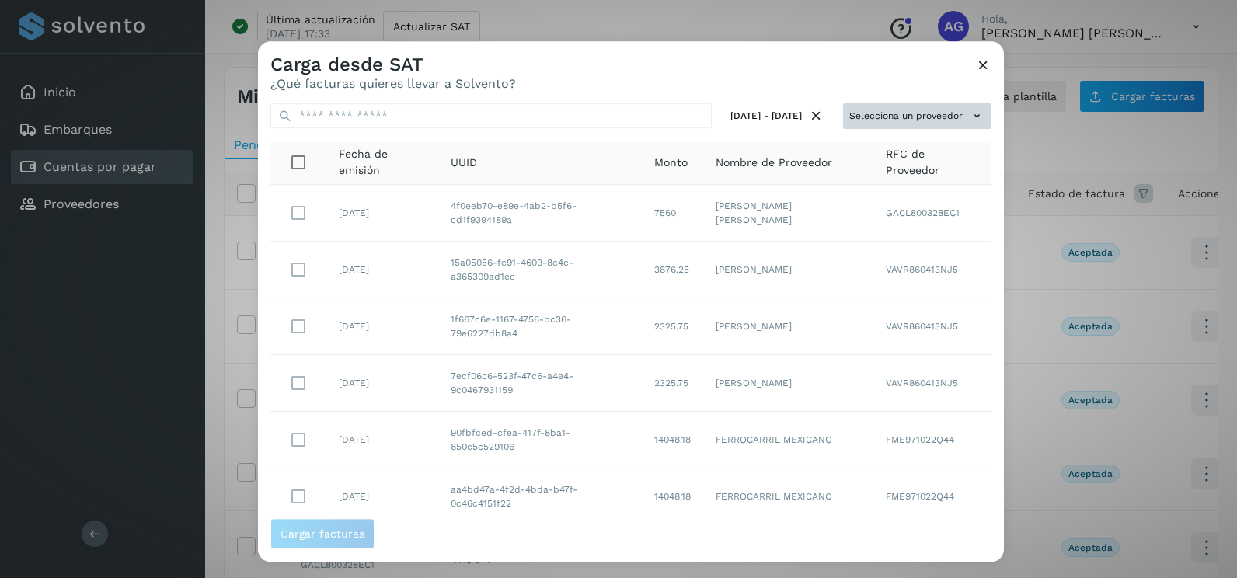
click at [941, 110] on button "Selecciona un proveedor" at bounding box center [917, 116] width 148 height 26
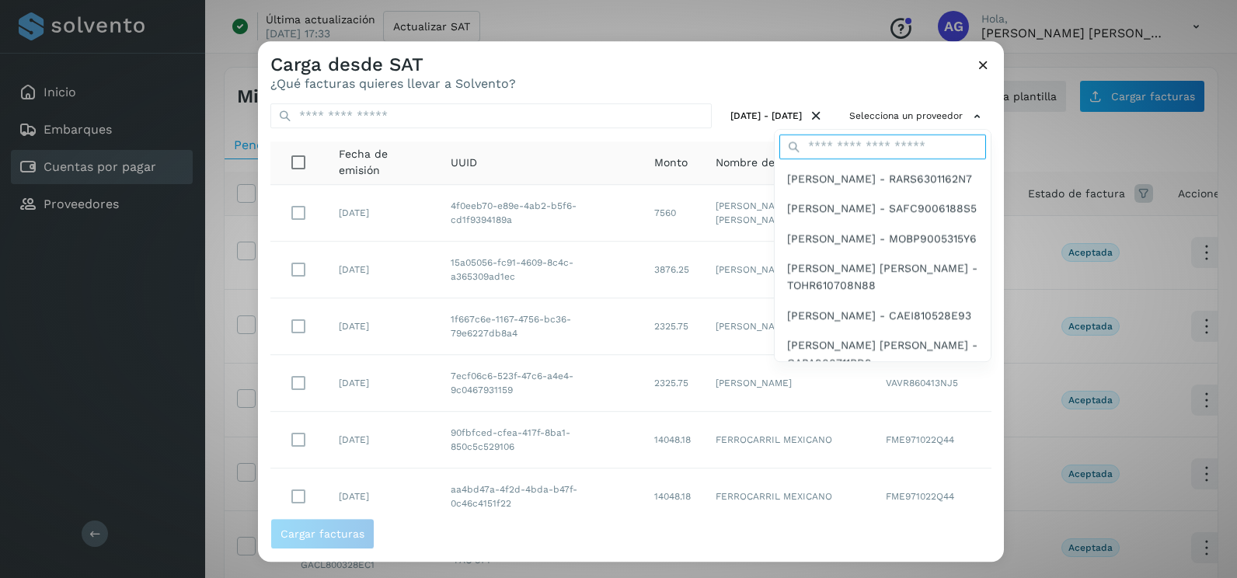
click at [891, 147] on input "text" at bounding box center [882, 146] width 207 height 25
type input "****"
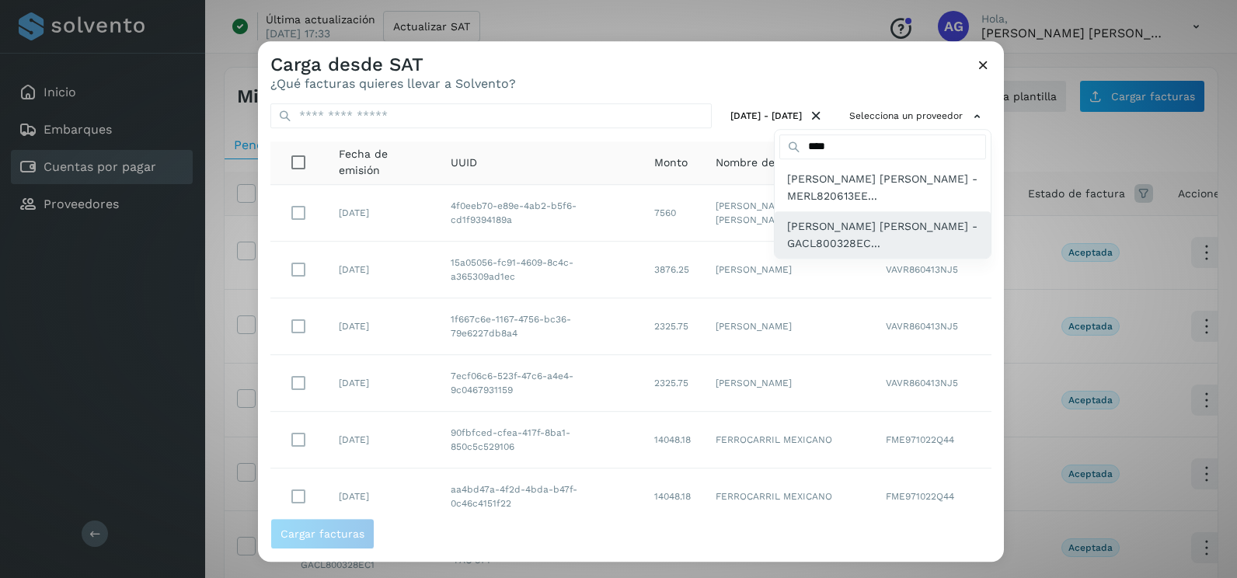
click at [909, 243] on span "[PERSON_NAME] [PERSON_NAME] - GACL800328EC..." at bounding box center [882, 235] width 191 height 35
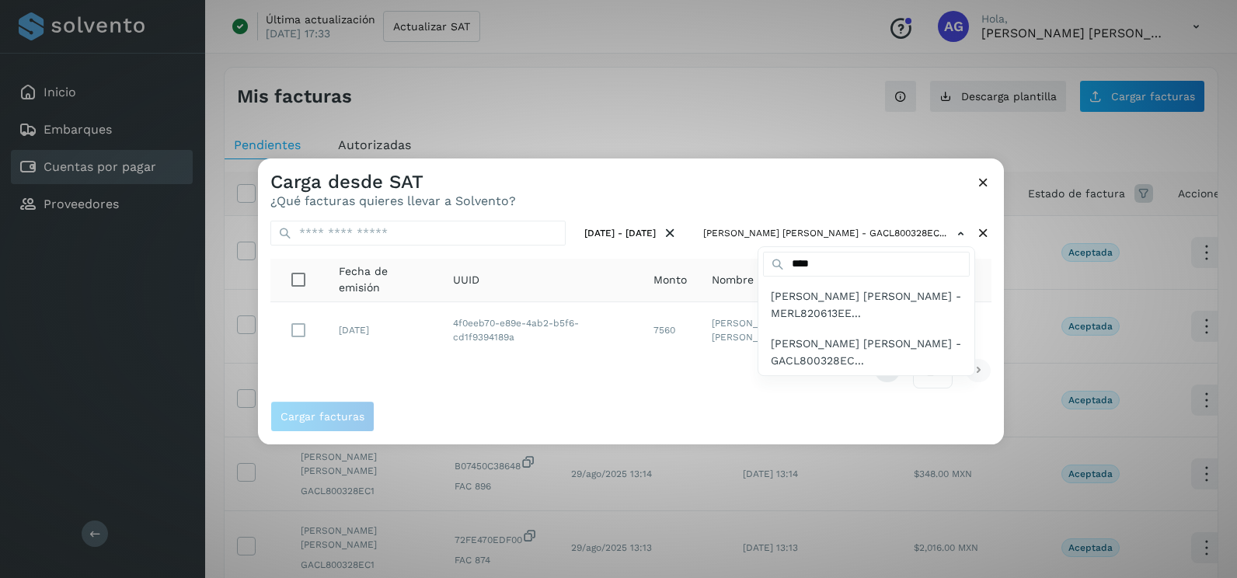
click at [336, 357] on div at bounding box center [876, 447] width 1237 height 578
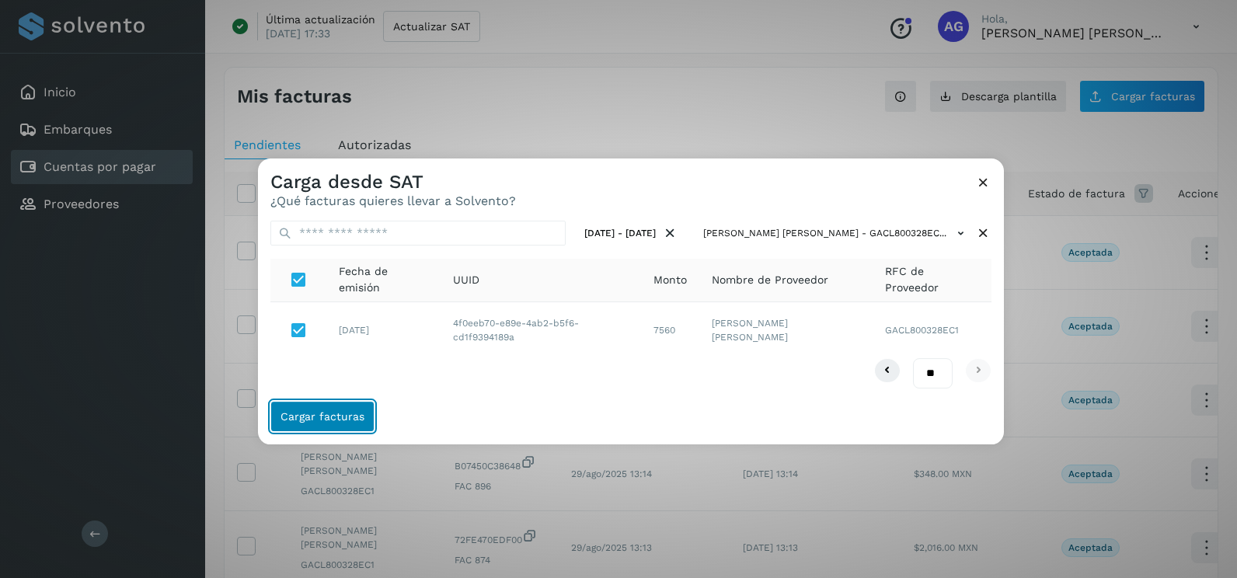
click at [324, 426] on button "Cargar facturas" at bounding box center [322, 416] width 104 height 31
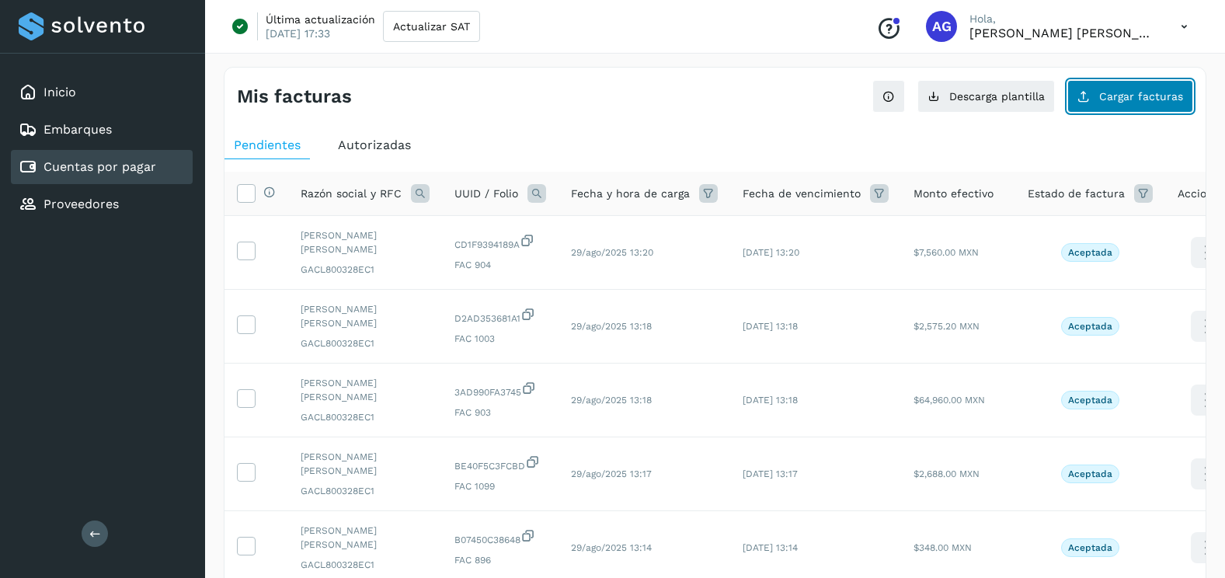
click at [1112, 92] on span "Cargar facturas" at bounding box center [1141, 96] width 84 height 11
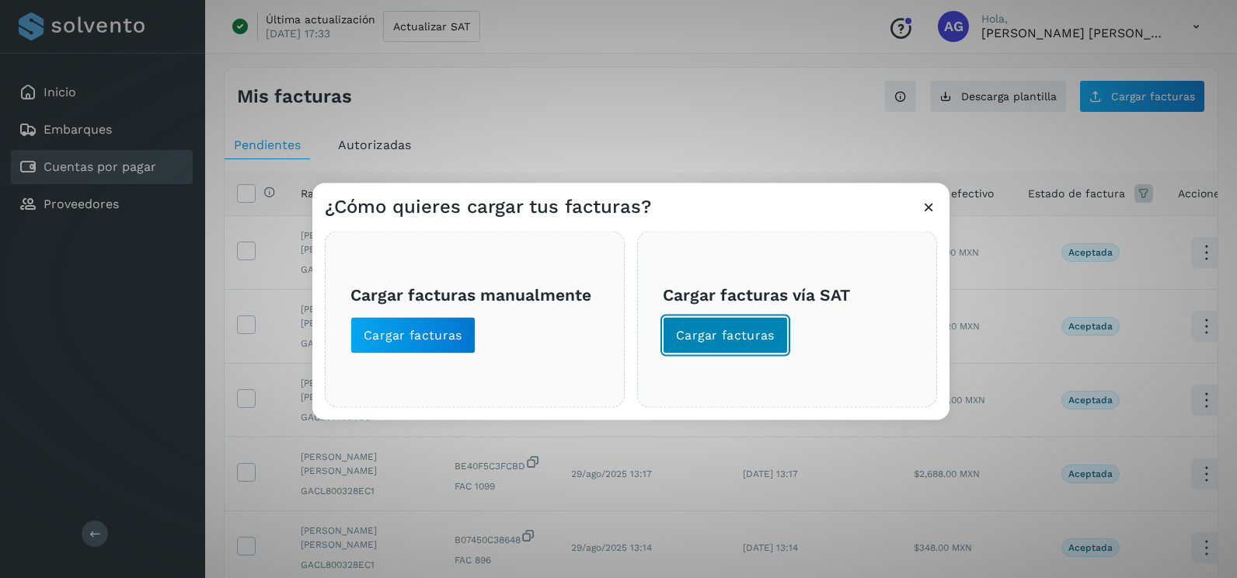
click at [701, 332] on span "Cargar facturas" at bounding box center [725, 335] width 99 height 17
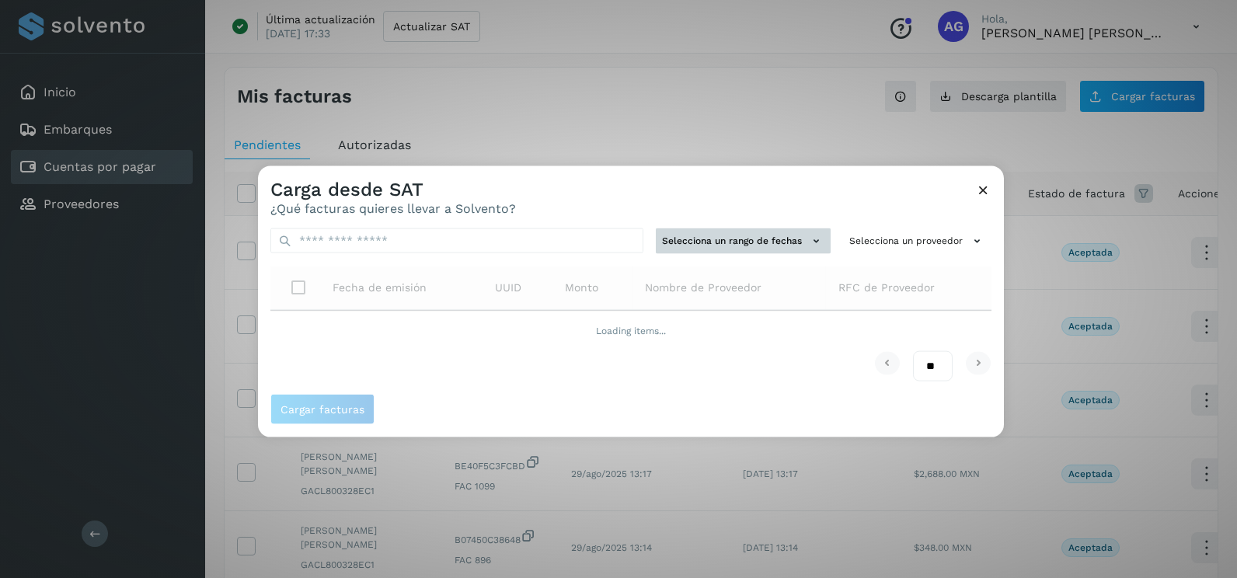
click at [708, 250] on button "Selecciona un rango de fechas" at bounding box center [743, 241] width 175 height 26
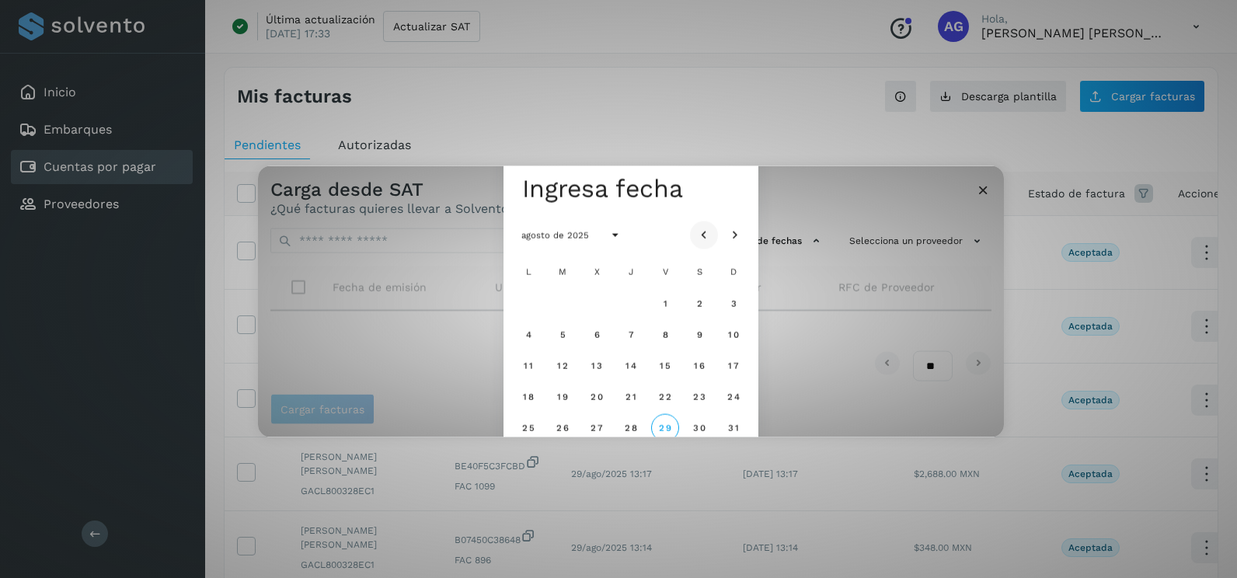
click at [697, 235] on icon "Mes anterior" at bounding box center [704, 236] width 16 height 16
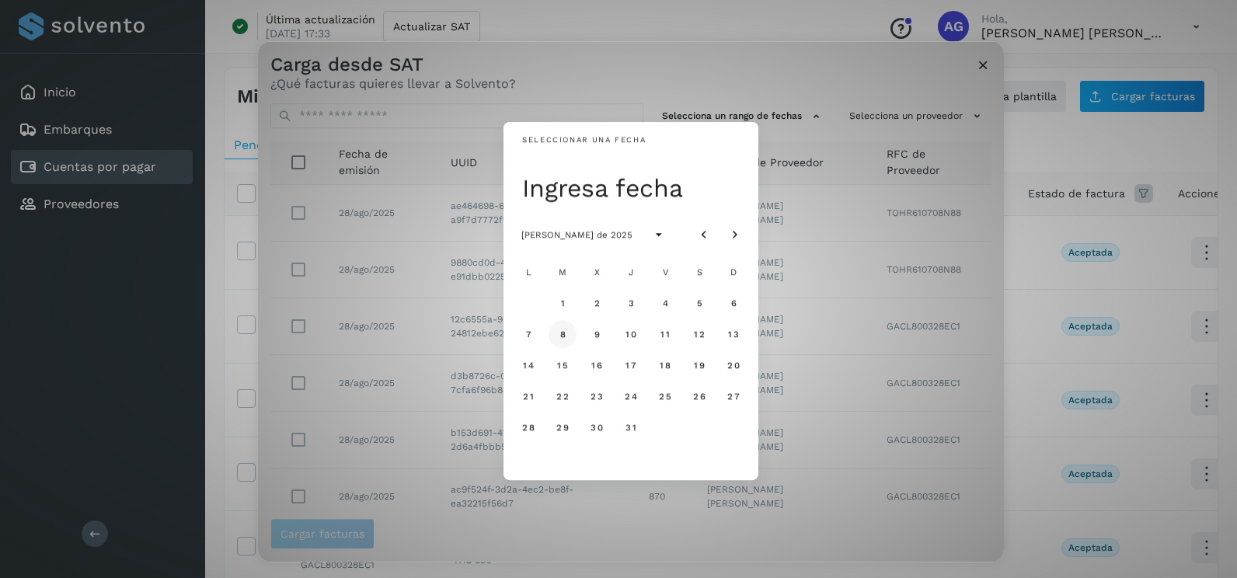
click at [557, 340] on button "8" at bounding box center [562, 334] width 28 height 28
click at [590, 340] on button "9" at bounding box center [597, 334] width 28 height 28
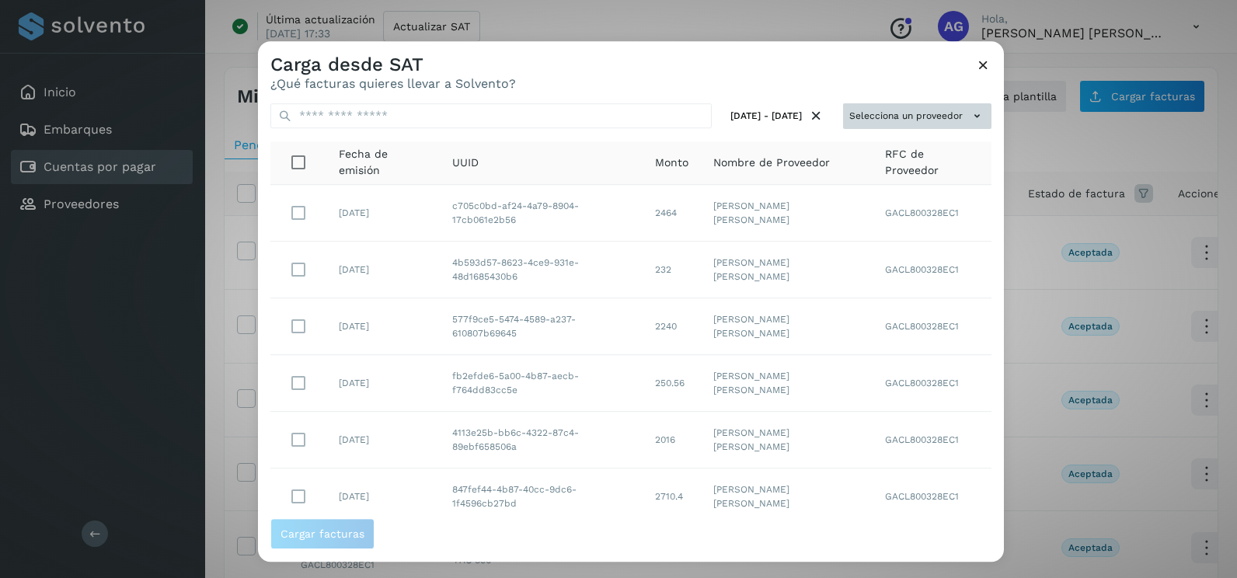
click at [942, 128] on button "Selecciona un proveedor" at bounding box center [917, 116] width 148 height 26
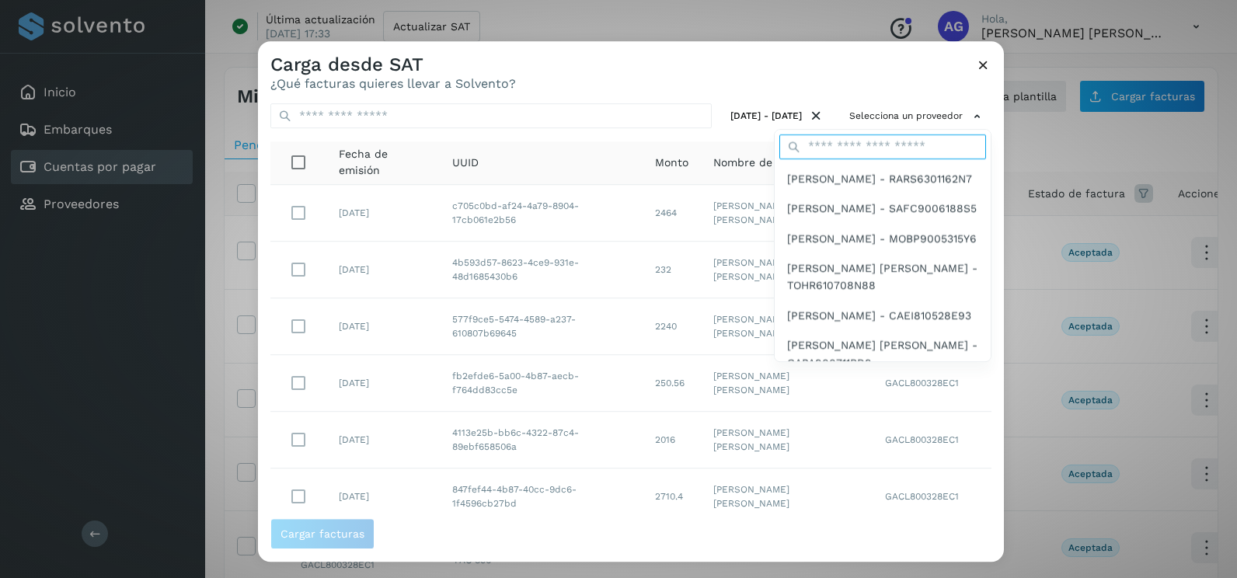
click at [888, 150] on input "text" at bounding box center [882, 146] width 207 height 25
type input "****"
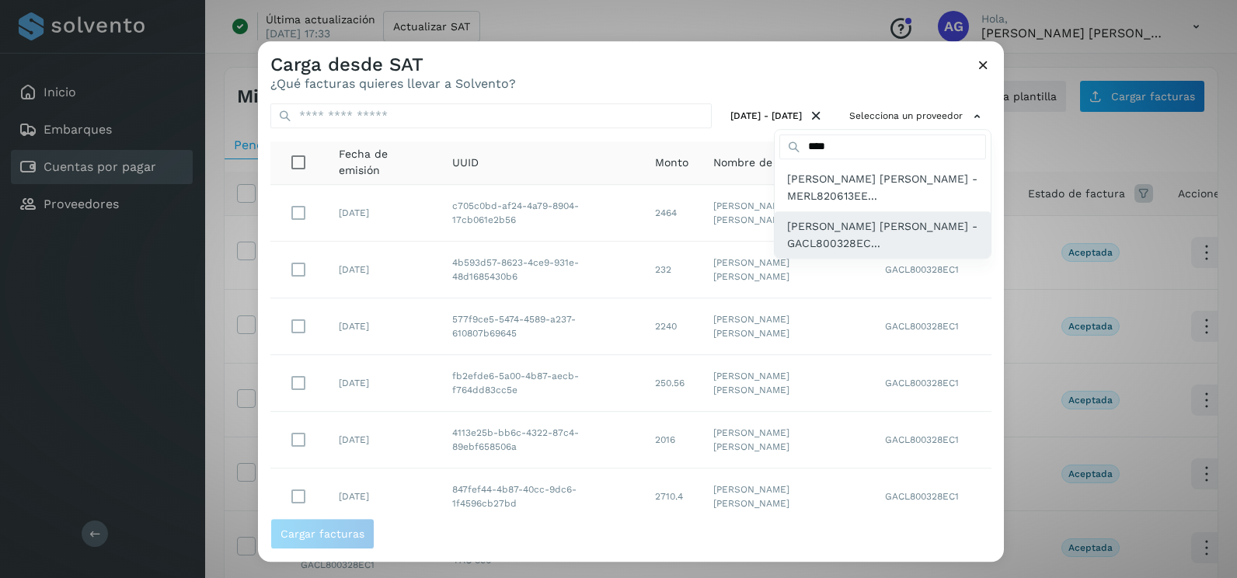
click at [875, 242] on span "[PERSON_NAME] [PERSON_NAME] - GACL800328EC..." at bounding box center [882, 235] width 191 height 35
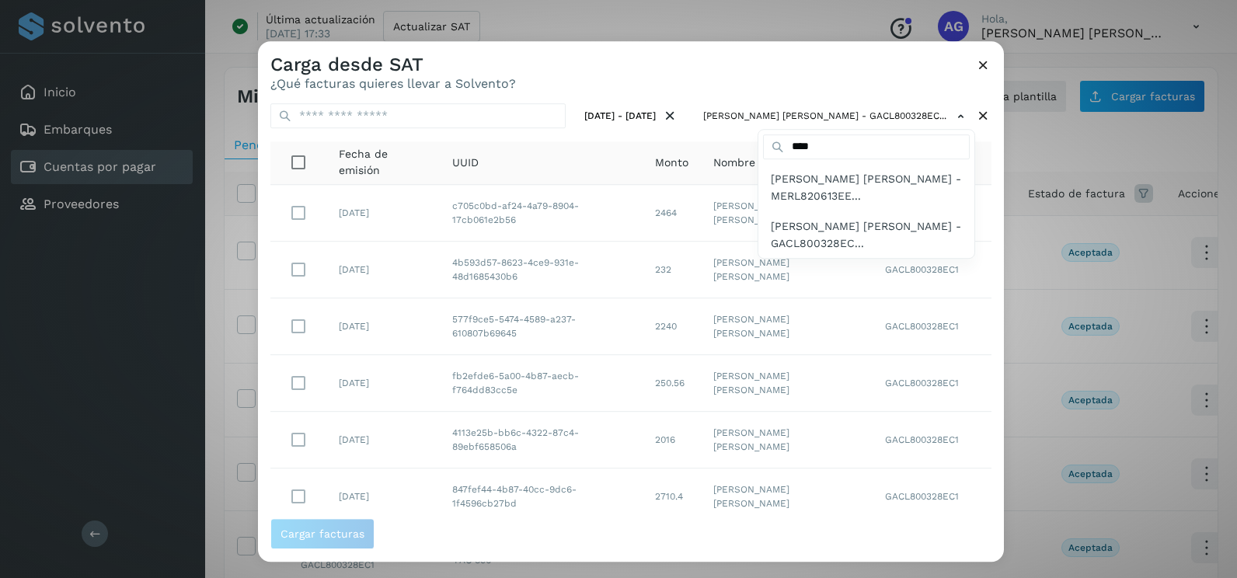
click at [289, 213] on div at bounding box center [876, 330] width 1237 height 578
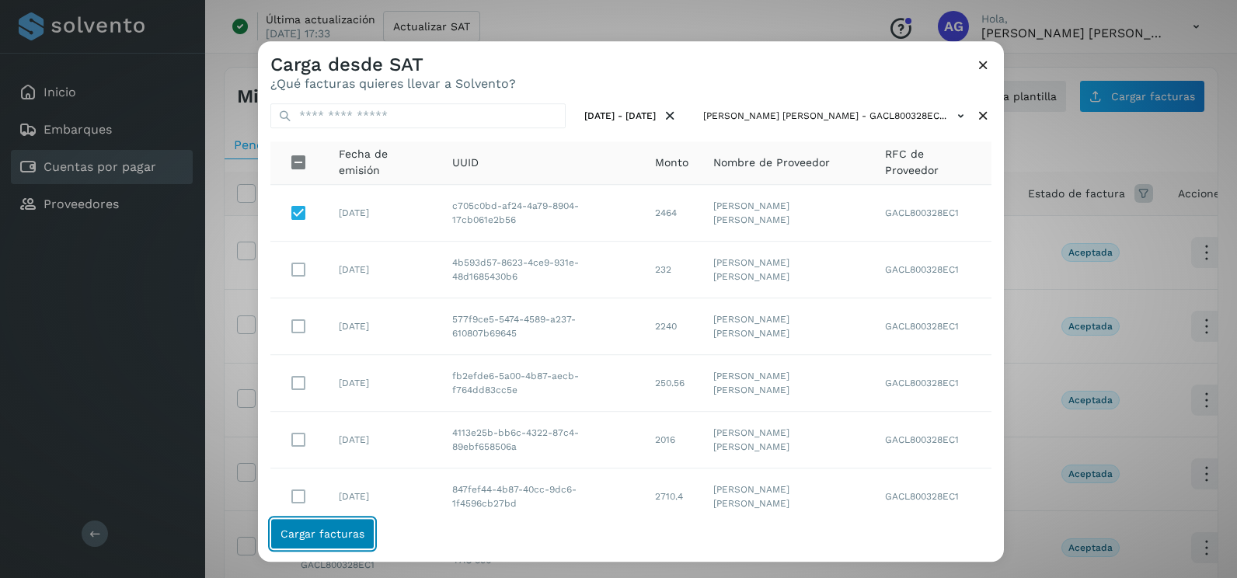
click at [359, 528] on span "Cargar facturas" at bounding box center [322, 533] width 84 height 11
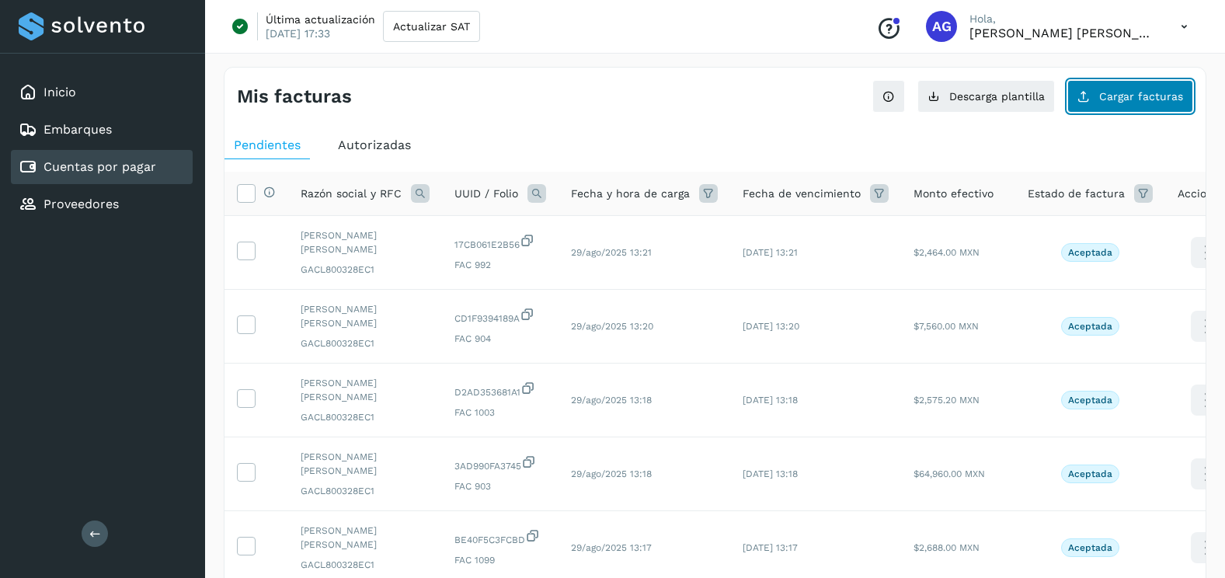
click at [1116, 99] on span "Cargar facturas" at bounding box center [1141, 96] width 84 height 11
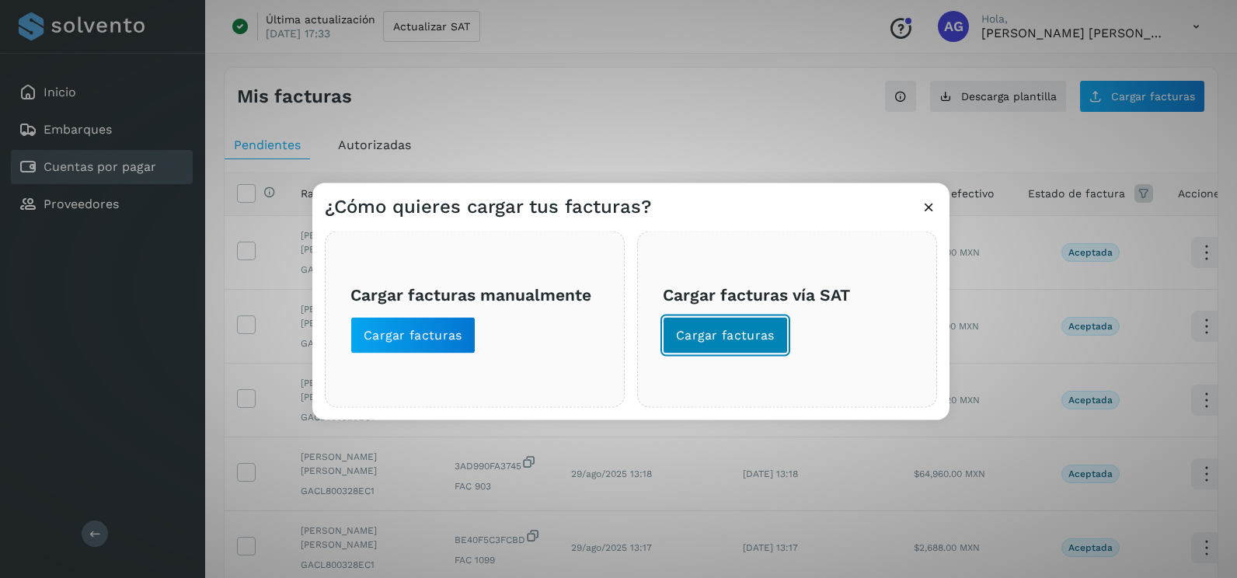
click at [717, 337] on span "Cargar facturas" at bounding box center [725, 335] width 99 height 17
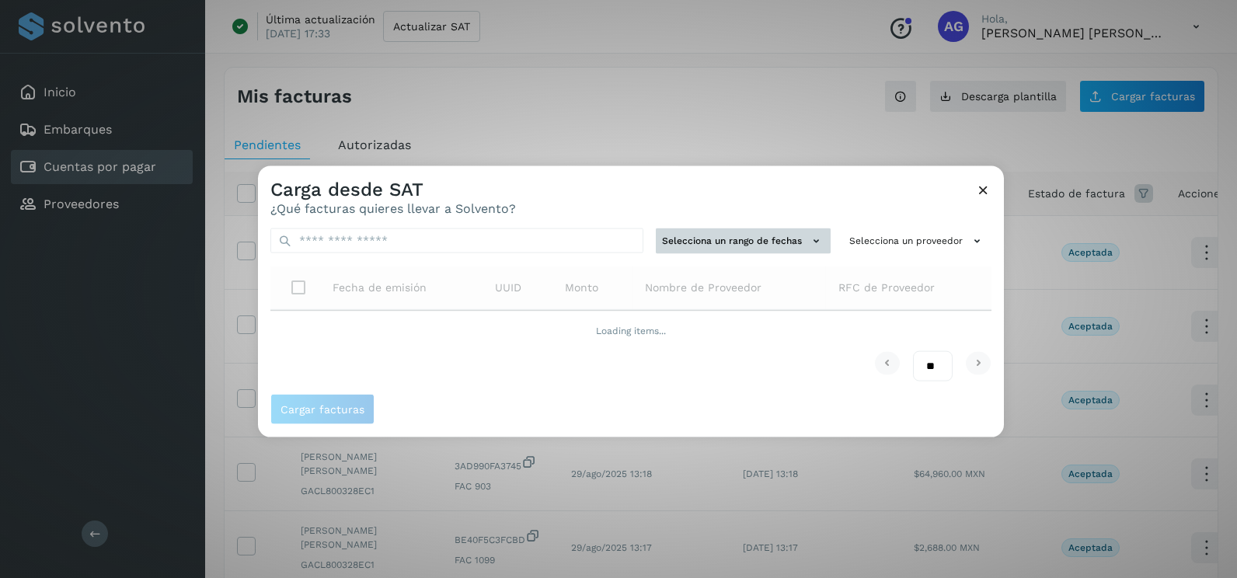
click at [709, 234] on button "Selecciona un rango de fechas" at bounding box center [743, 241] width 175 height 26
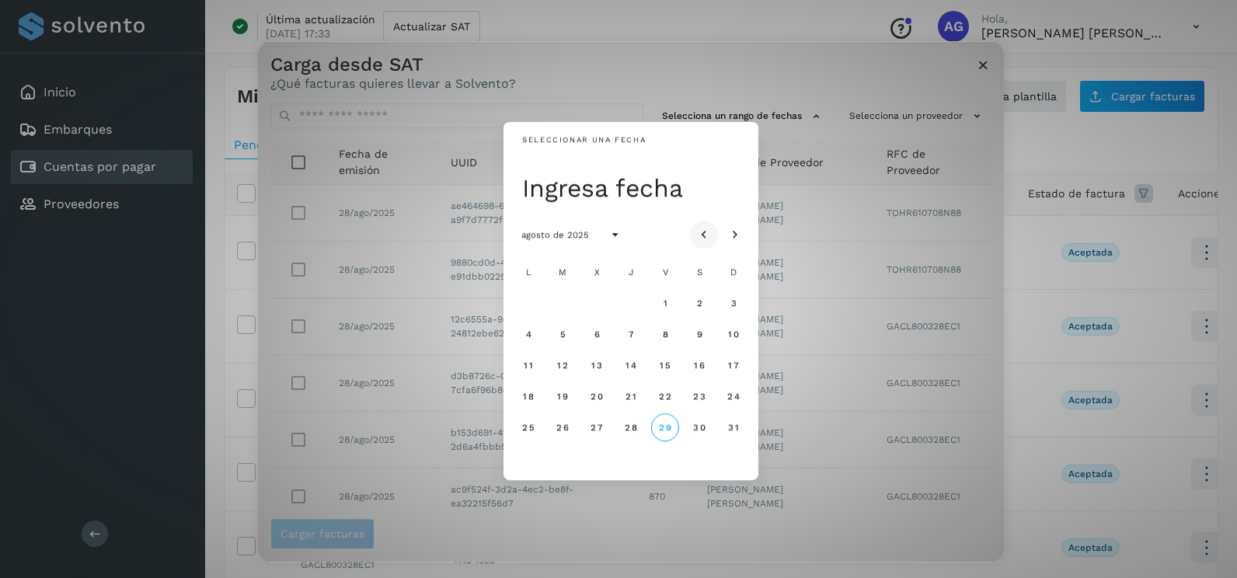
click at [708, 228] on icon "Mes anterior" at bounding box center [704, 236] width 16 height 16
click at [562, 343] on button "8" at bounding box center [562, 334] width 28 height 28
click at [598, 340] on button "9" at bounding box center [597, 334] width 28 height 28
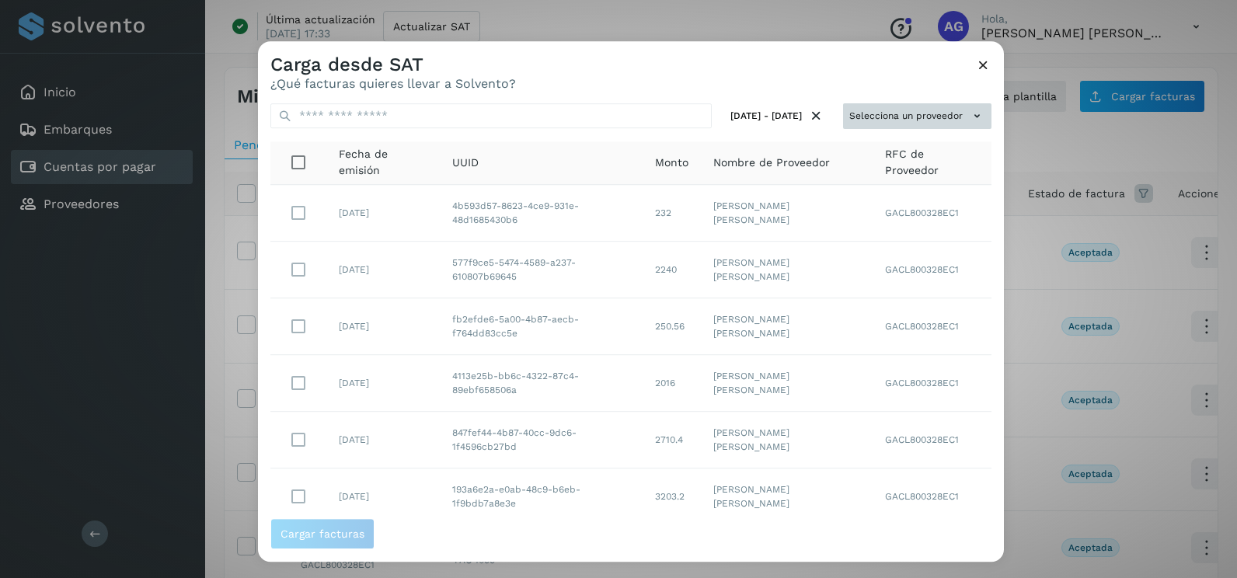
click at [917, 120] on button "Selecciona un proveedor" at bounding box center [917, 116] width 148 height 26
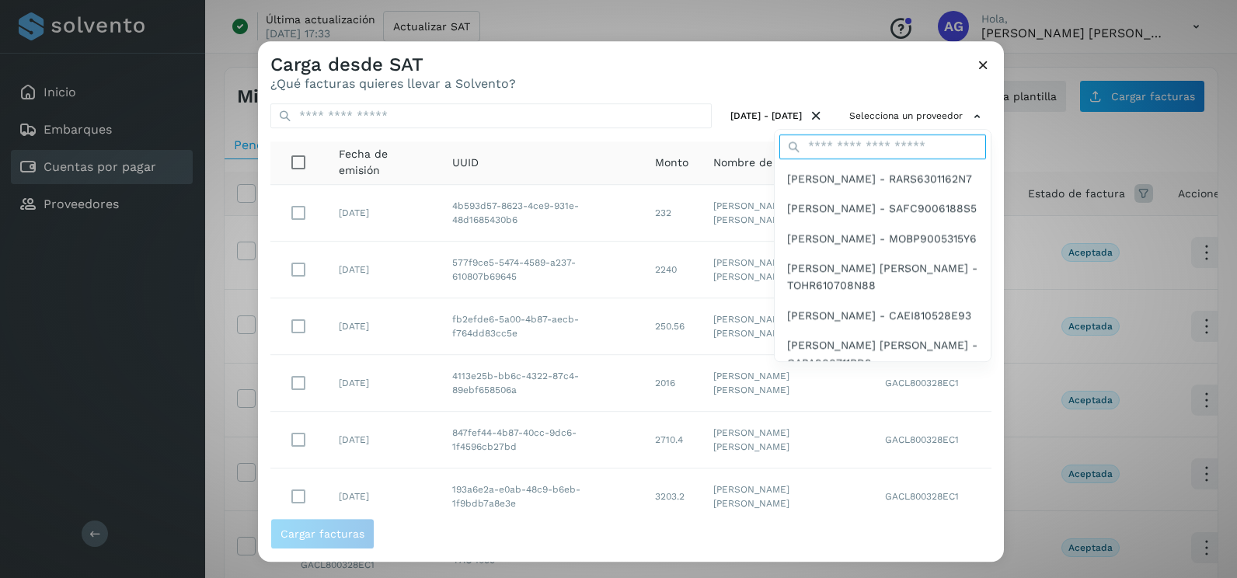
click at [838, 146] on input "text" at bounding box center [882, 146] width 207 height 25
type input "****"
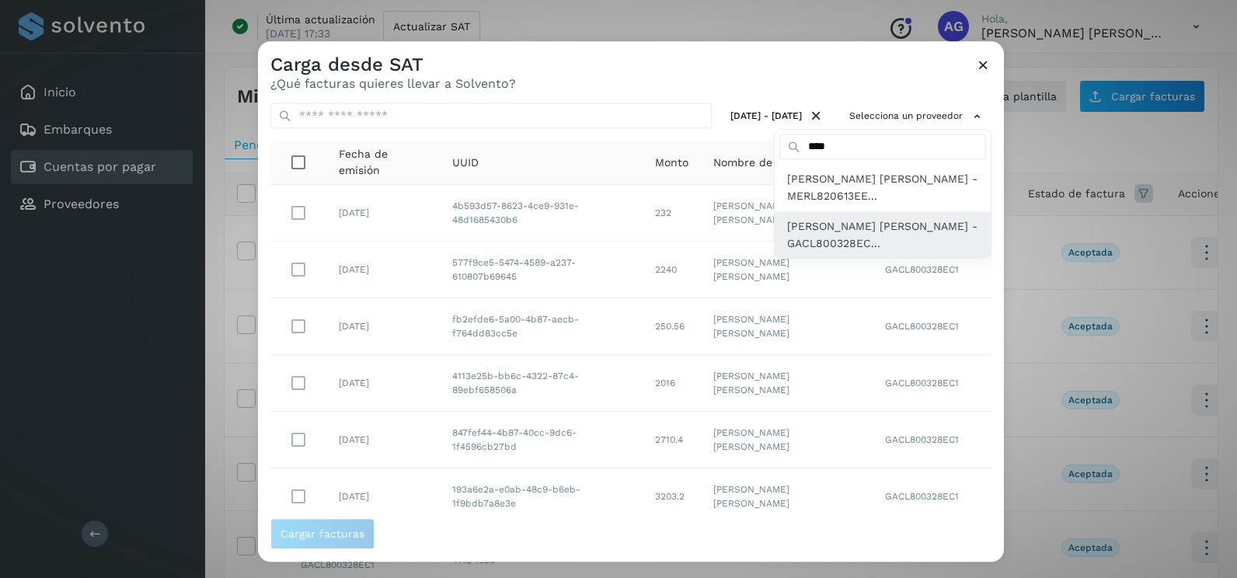
click at [851, 227] on span "[PERSON_NAME] [PERSON_NAME] - GACL800328EC..." at bounding box center [882, 235] width 191 height 35
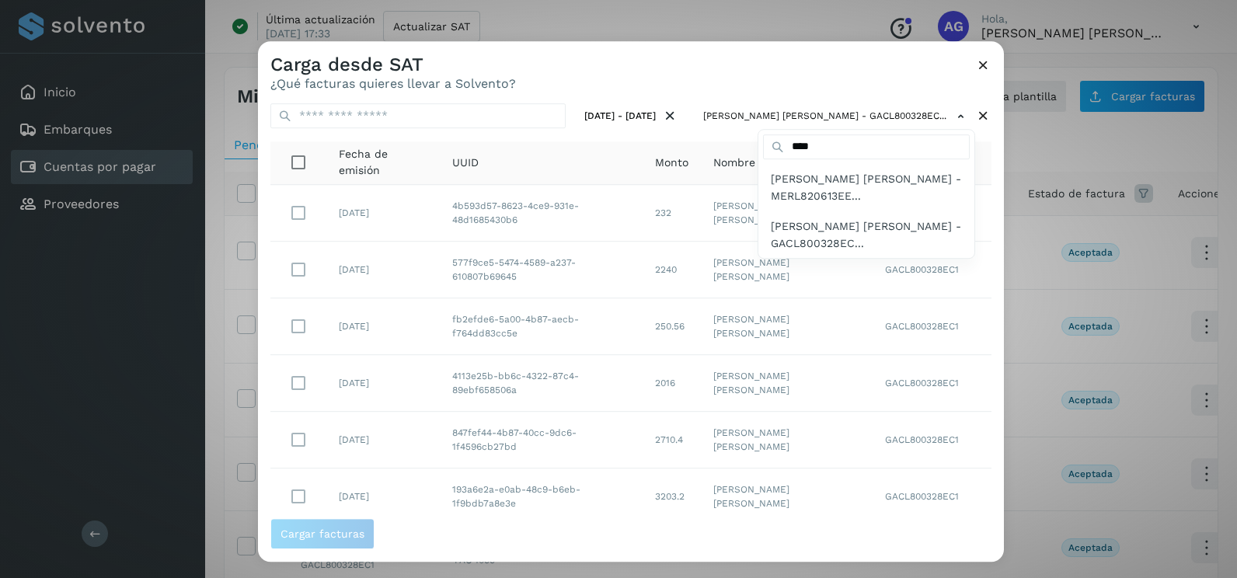
click at [745, 193] on div at bounding box center [876, 330] width 1237 height 578
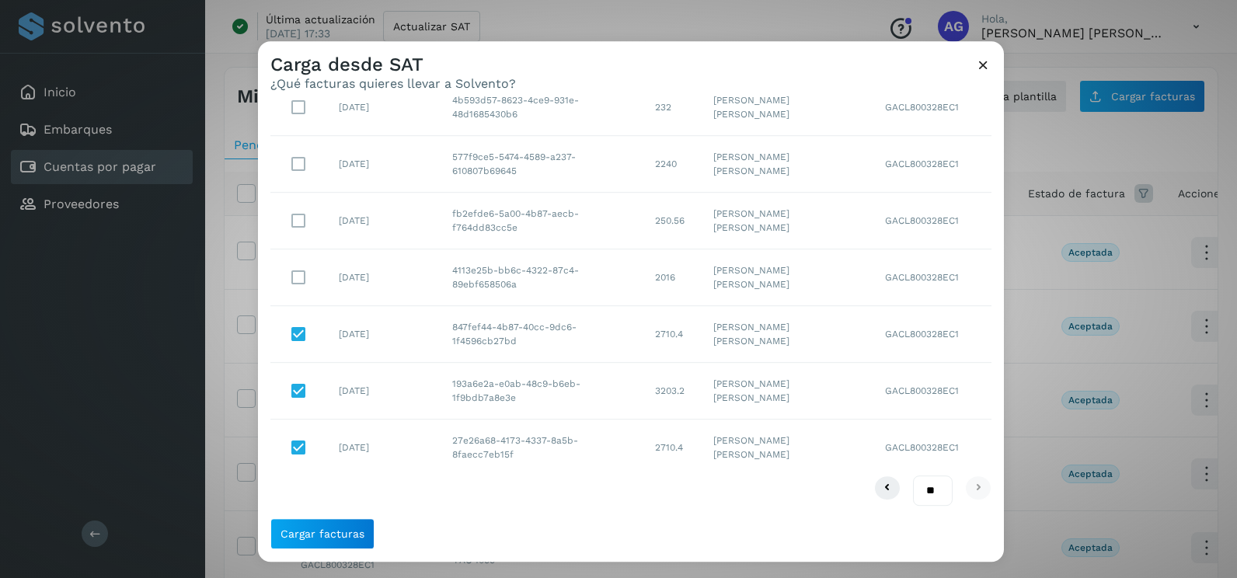
scroll to position [28, 0]
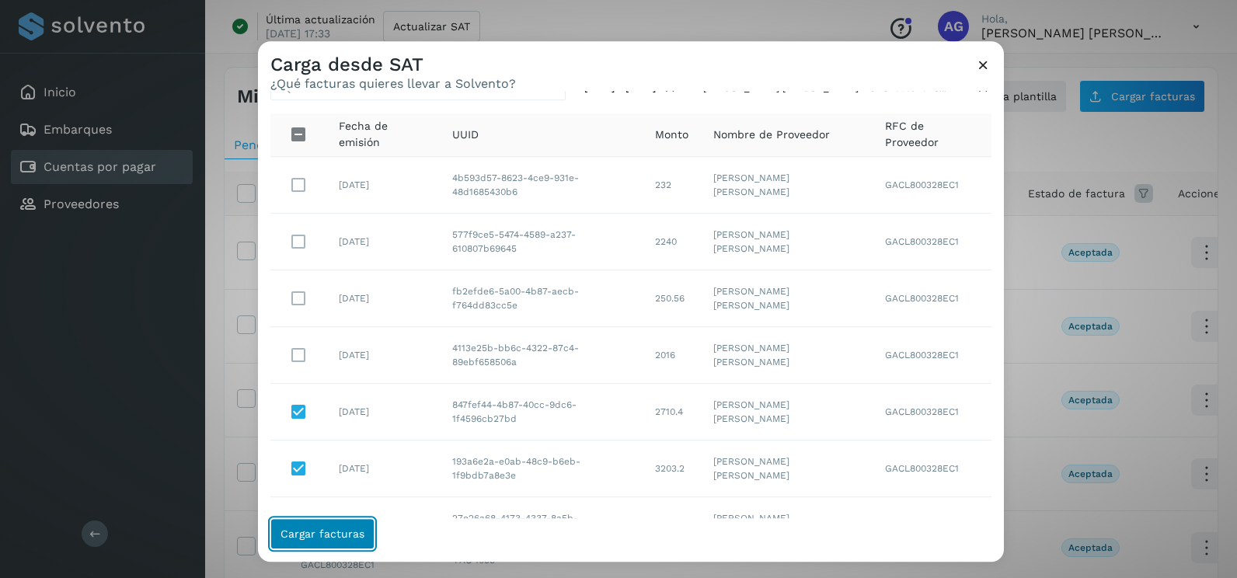
click at [357, 544] on button "Cargar facturas" at bounding box center [322, 533] width 104 height 31
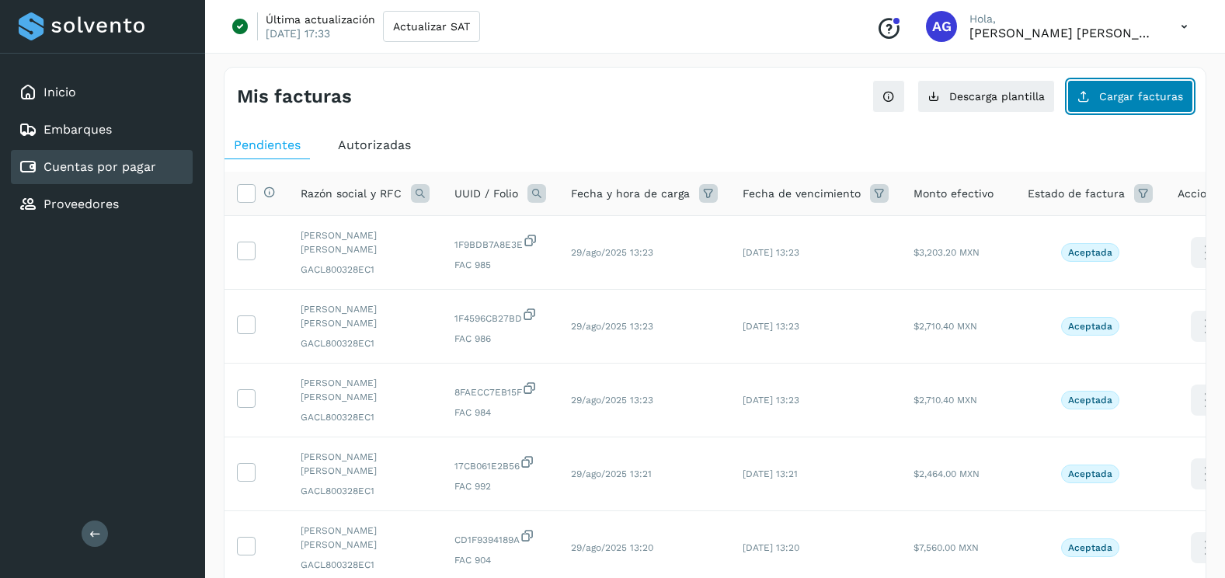
click at [1132, 89] on button "Cargar facturas" at bounding box center [1130, 96] width 126 height 33
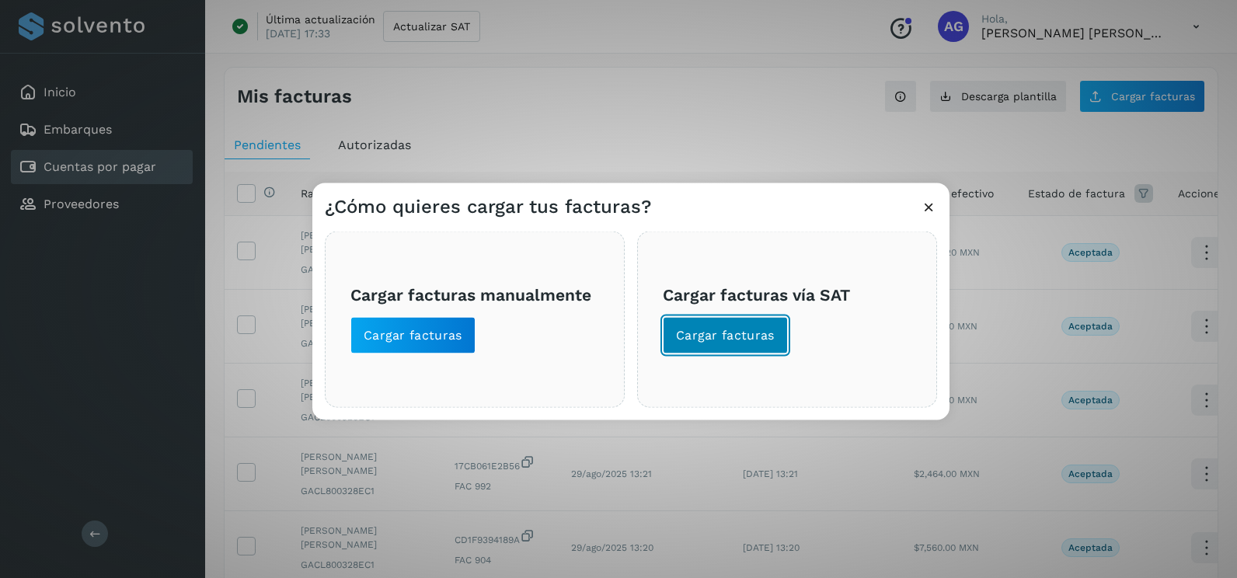
click at [746, 334] on span "Cargar facturas" at bounding box center [725, 335] width 99 height 17
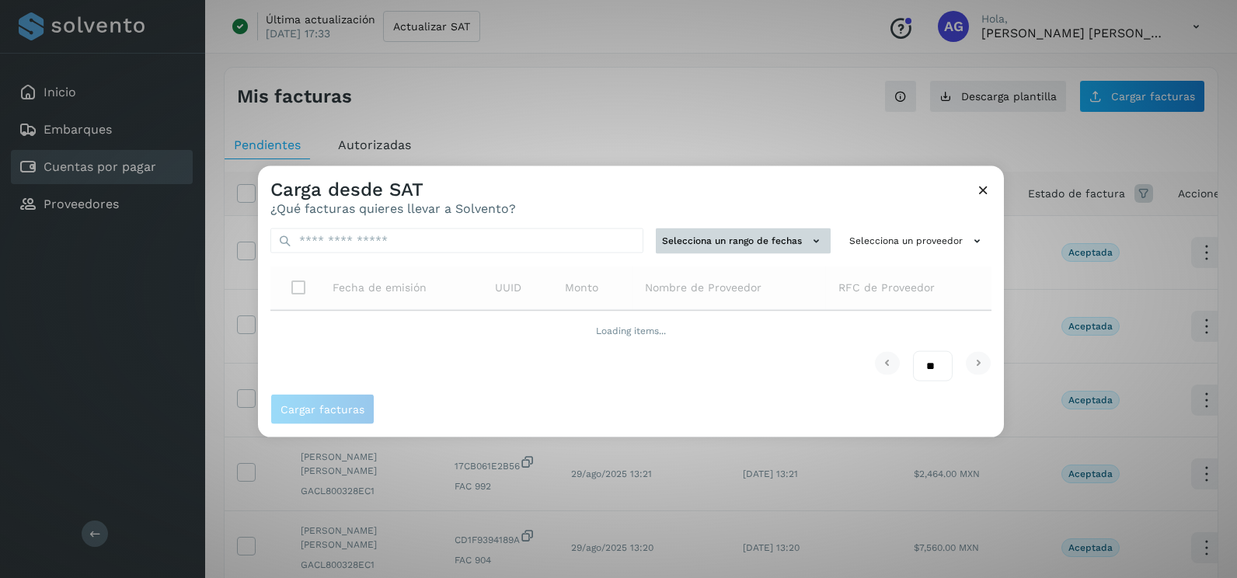
click at [787, 248] on div "Selecciona un rango de fechas Selecciona un proveedor Fecha de emisión UUID Mon…" at bounding box center [631, 305] width 746 height 178
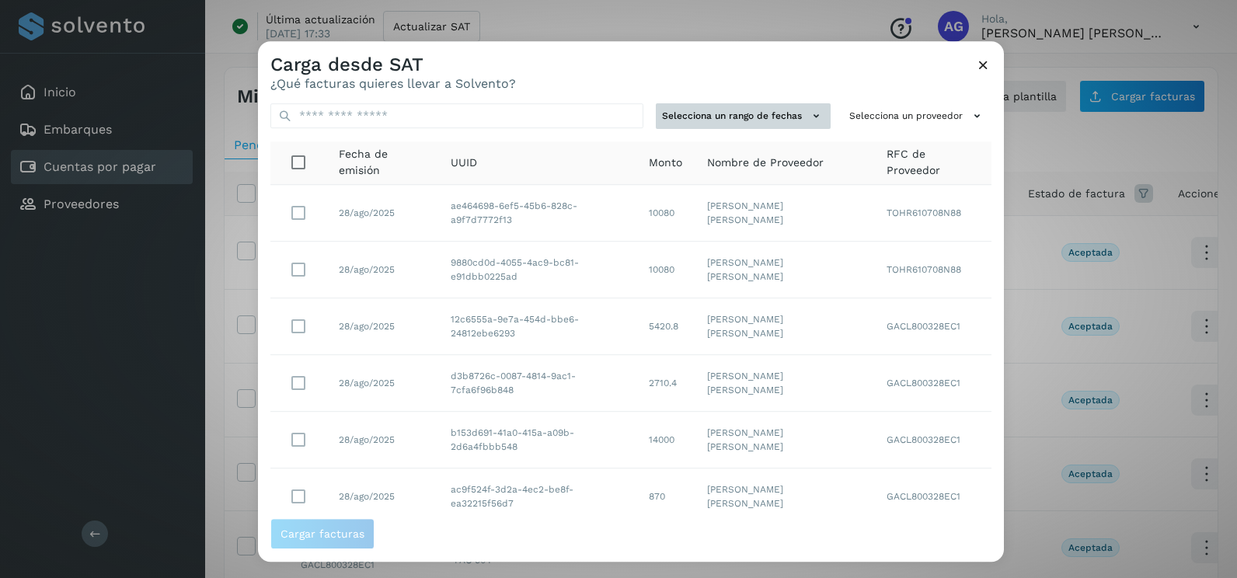
click at [759, 117] on button "Selecciona un rango de fechas" at bounding box center [743, 116] width 175 height 26
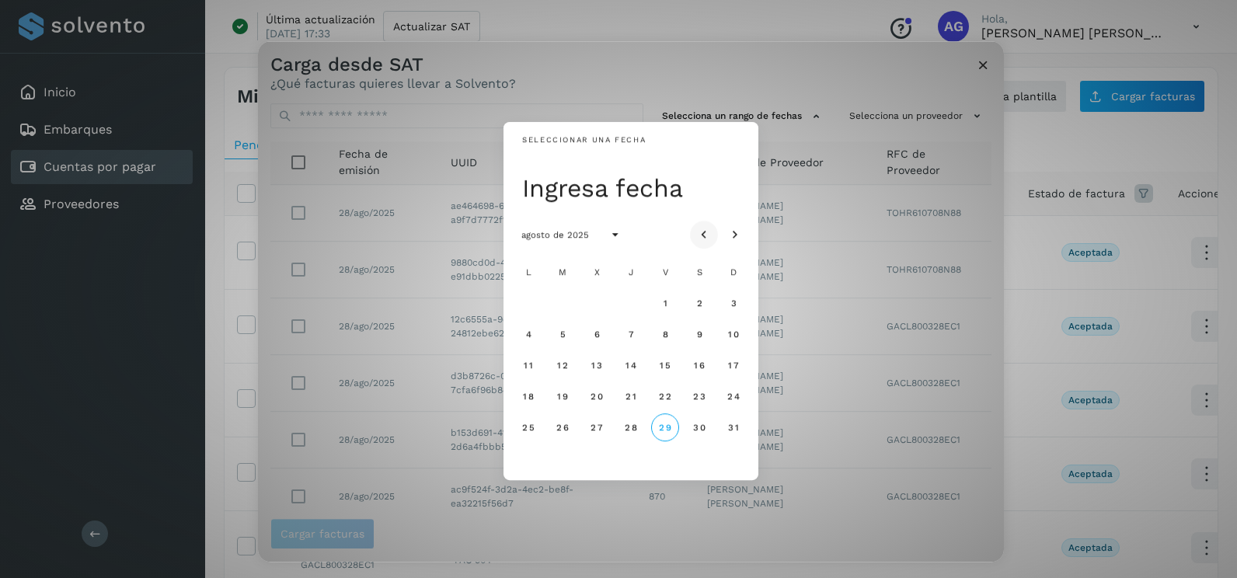
click at [712, 228] on button "Mes anterior" at bounding box center [704, 235] width 28 height 28
click at [524, 366] on span "14" at bounding box center [528, 365] width 12 height 11
click at [559, 367] on span "15" at bounding box center [562, 365] width 12 height 11
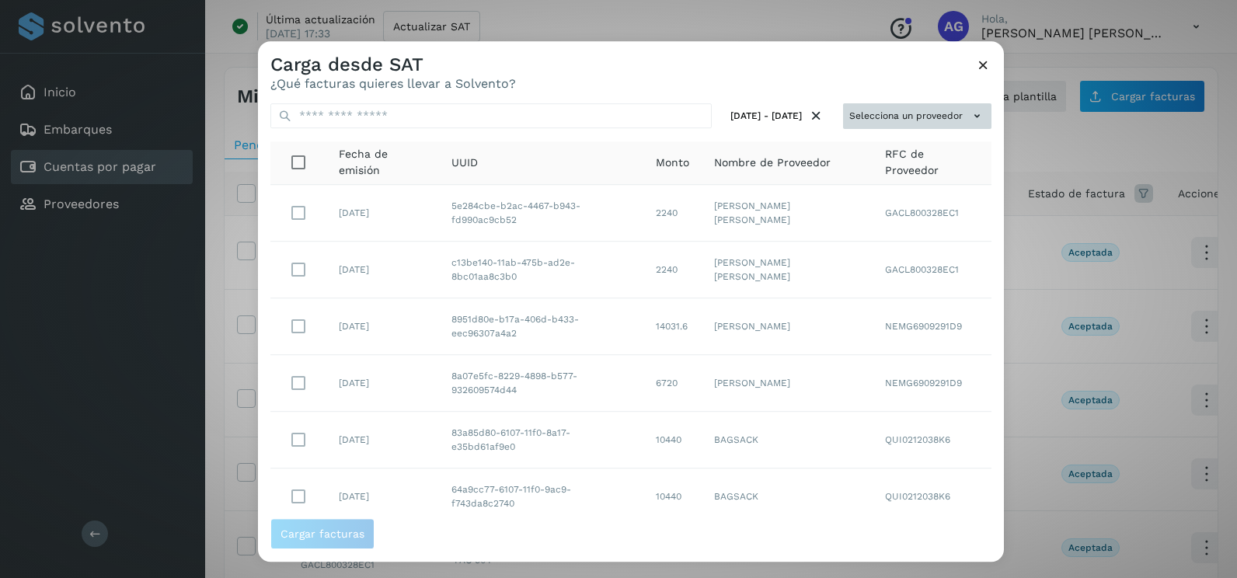
click at [940, 125] on button "Selecciona un proveedor" at bounding box center [917, 116] width 148 height 26
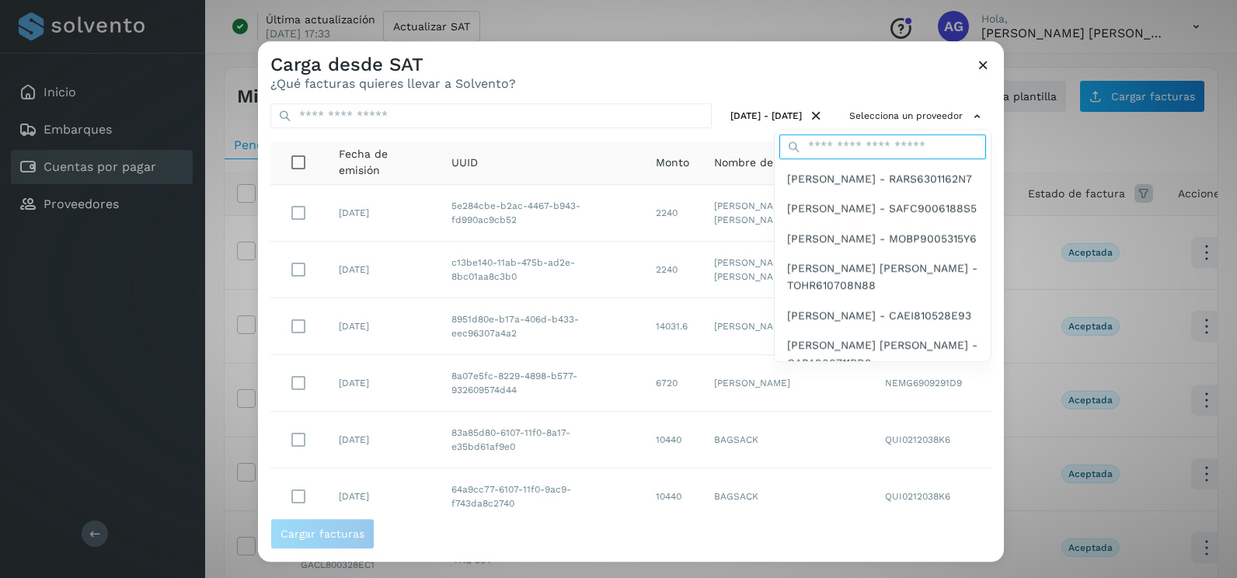
click at [872, 148] on input "text" at bounding box center [882, 146] width 207 height 25
type input "****"
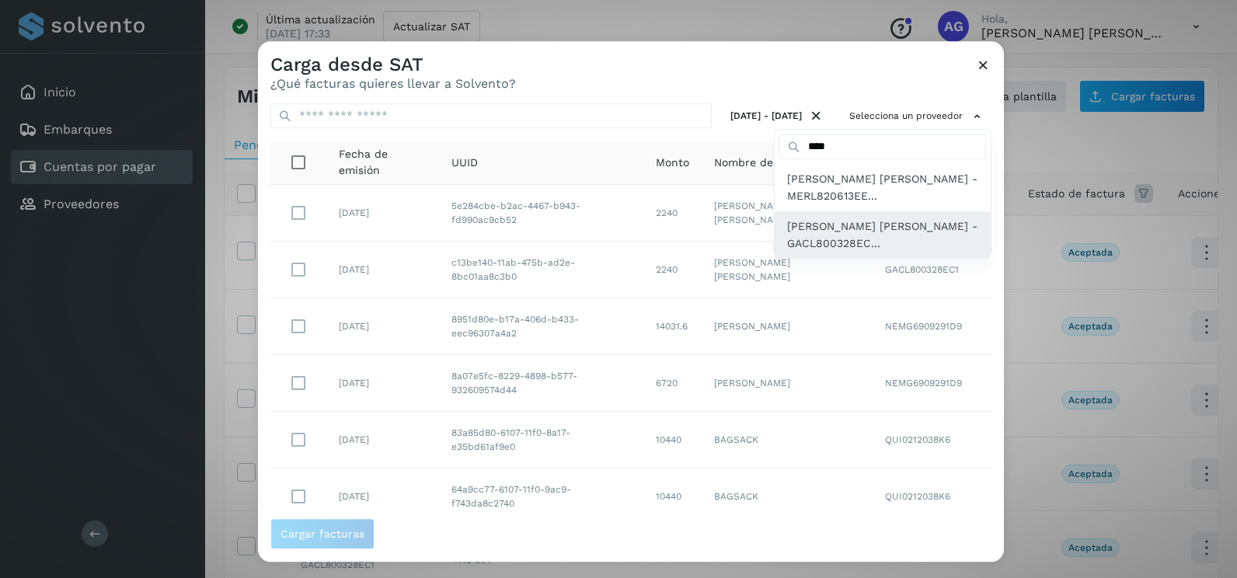
click at [866, 249] on span "[PERSON_NAME] [PERSON_NAME] - GACL800328EC..." at bounding box center [882, 235] width 191 height 35
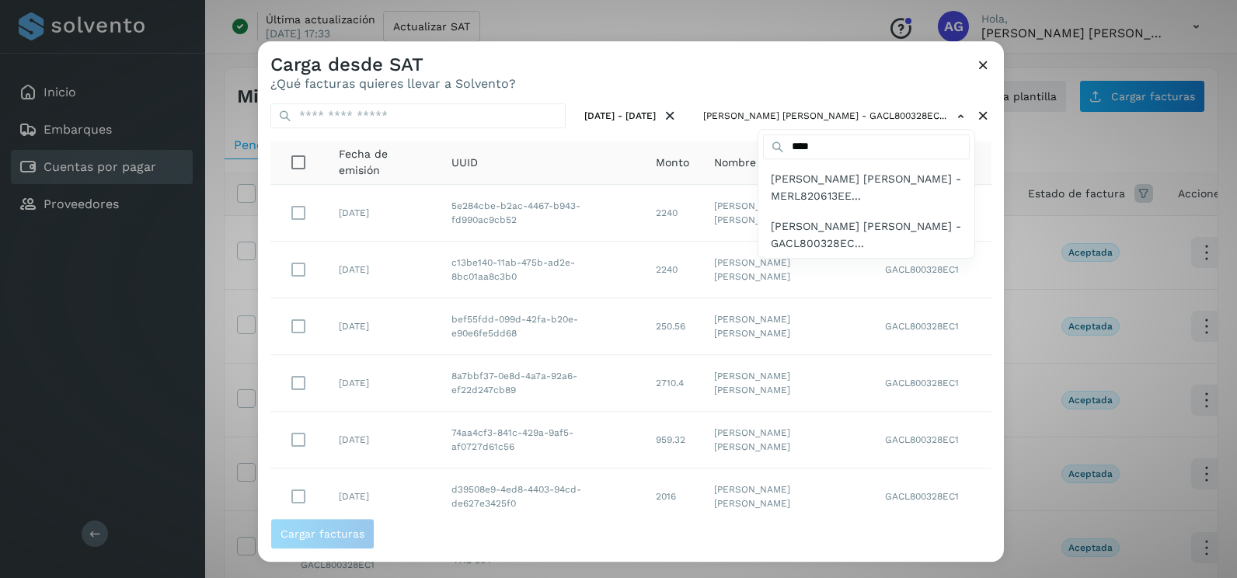
click at [980, 237] on div at bounding box center [876, 330] width 1237 height 578
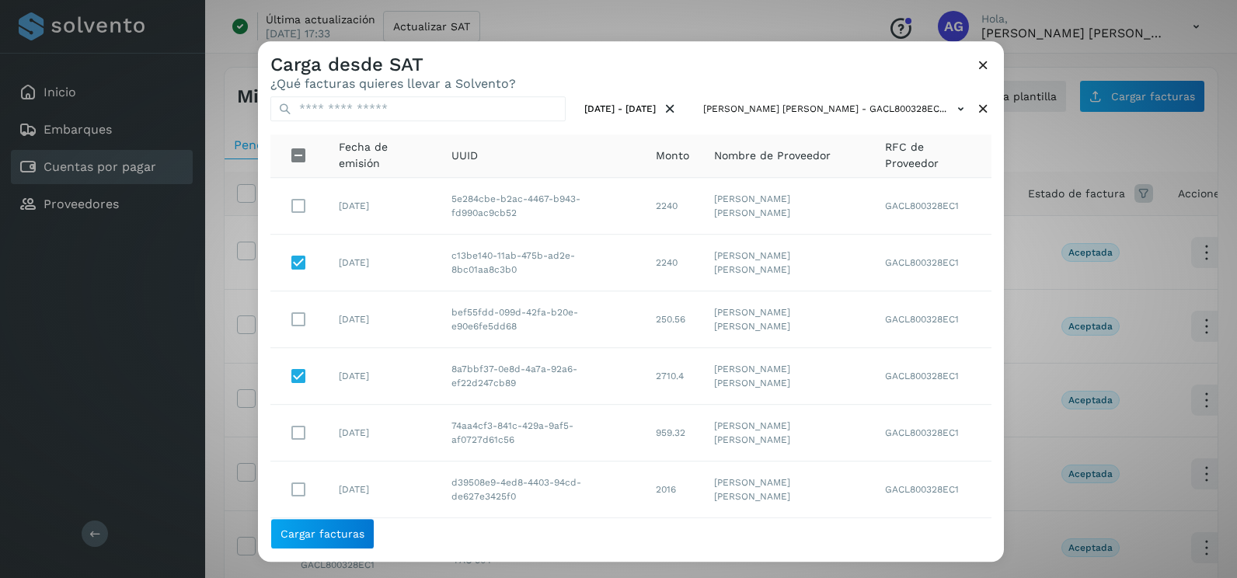
scroll to position [0, 0]
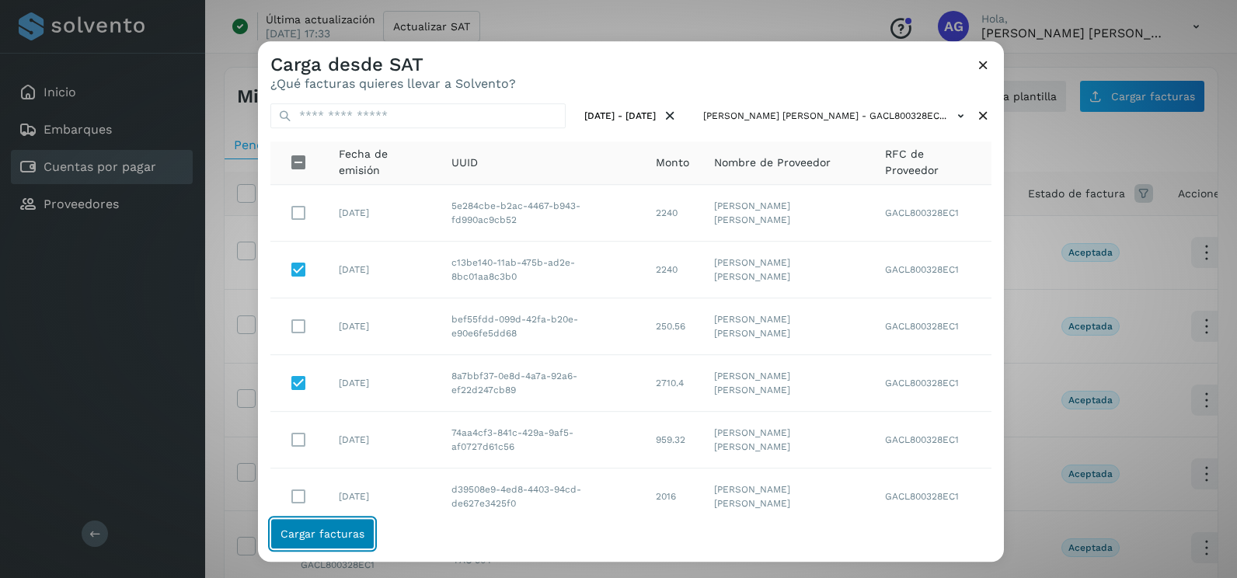
click at [345, 541] on button "Cargar facturas" at bounding box center [322, 533] width 104 height 31
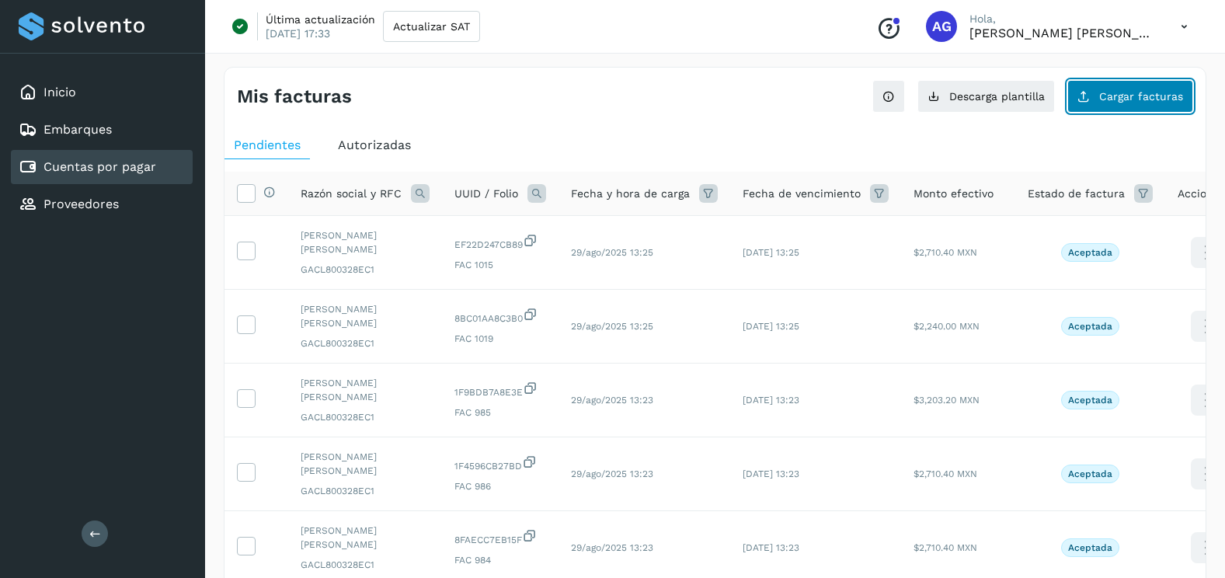
click at [1185, 111] on button "Cargar facturas" at bounding box center [1130, 96] width 126 height 33
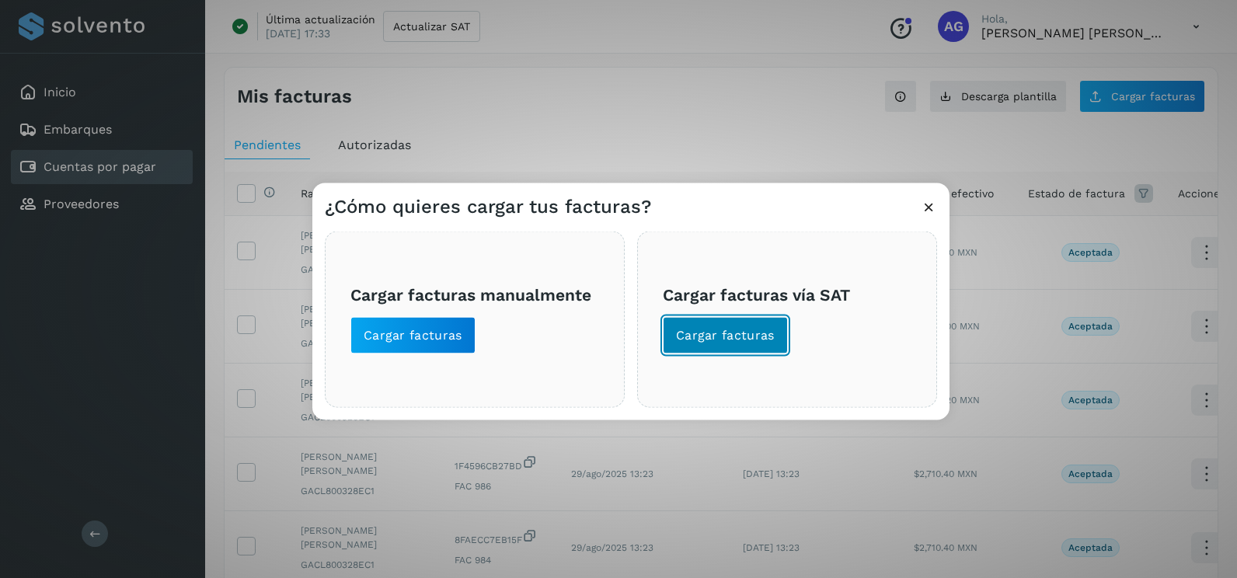
click at [746, 353] on button "Cargar facturas" at bounding box center [725, 335] width 125 height 37
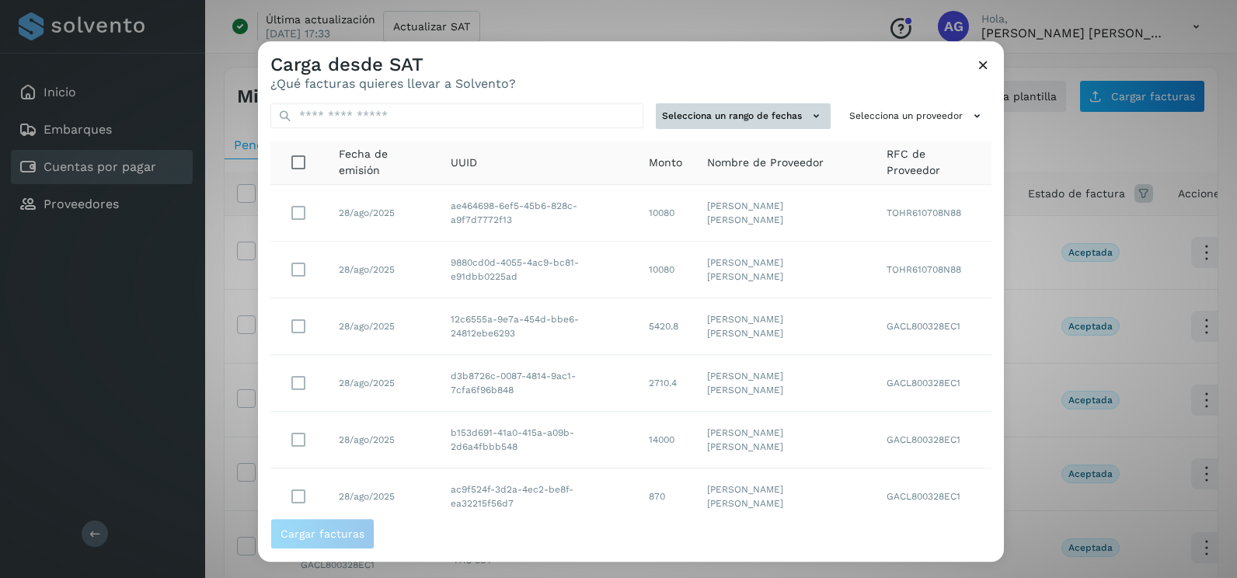
click at [766, 120] on button "Selecciona un rango de fechas" at bounding box center [743, 116] width 175 height 26
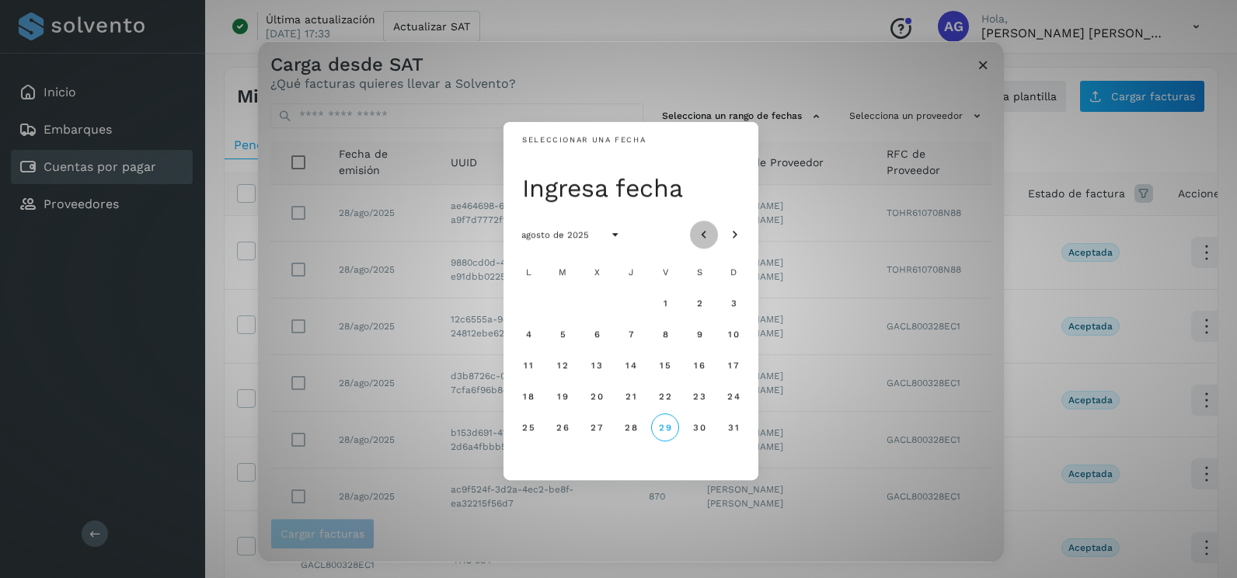
click at [712, 227] on button "Mes anterior" at bounding box center [704, 235] width 28 height 28
click at [598, 368] on span "16" at bounding box center [596, 365] width 12 height 11
click at [629, 365] on span "17" at bounding box center [631, 365] width 12 height 11
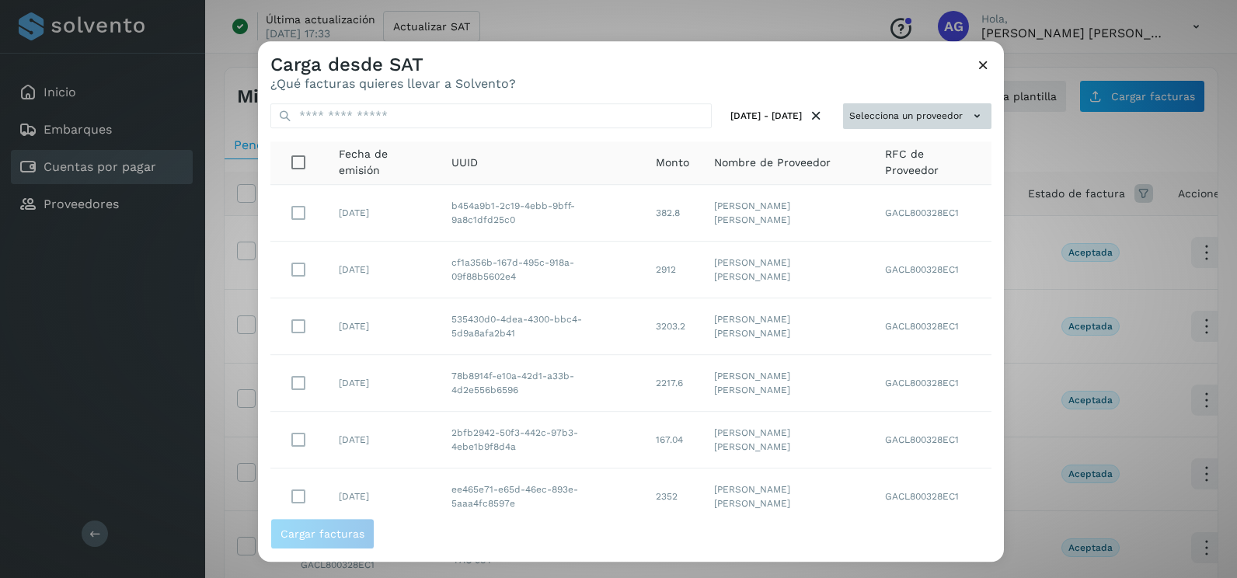
click at [949, 109] on button "Selecciona un proveedor" at bounding box center [917, 116] width 148 height 26
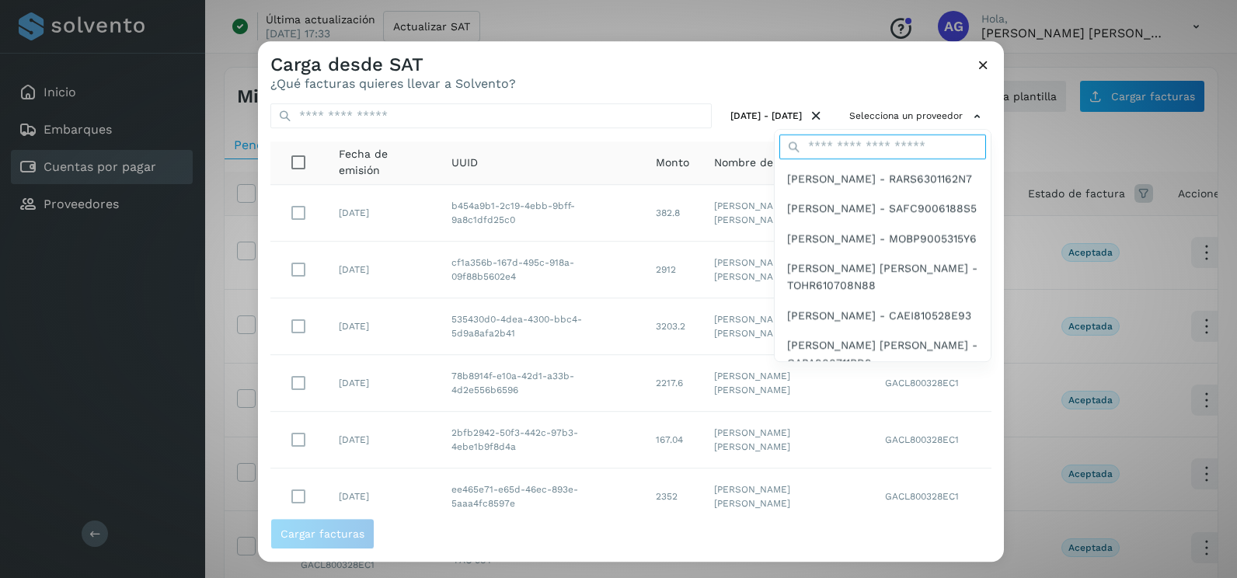
click at [872, 157] on input "text" at bounding box center [882, 146] width 207 height 25
type input "****"
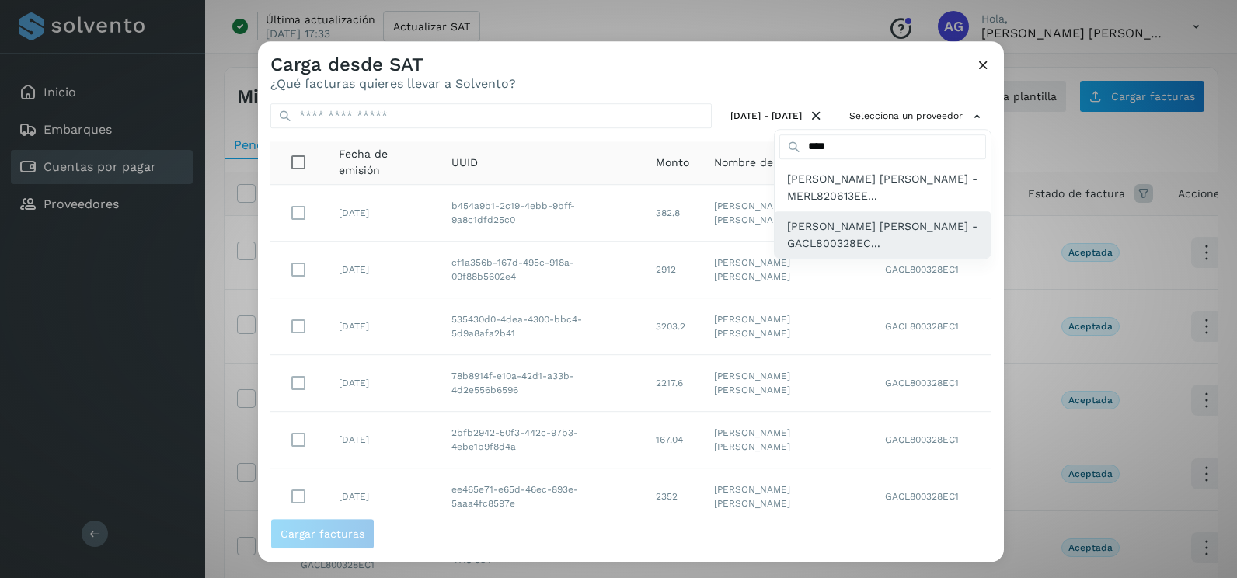
click at [857, 249] on span "[PERSON_NAME] [PERSON_NAME] - GACL800328EC..." at bounding box center [882, 235] width 191 height 35
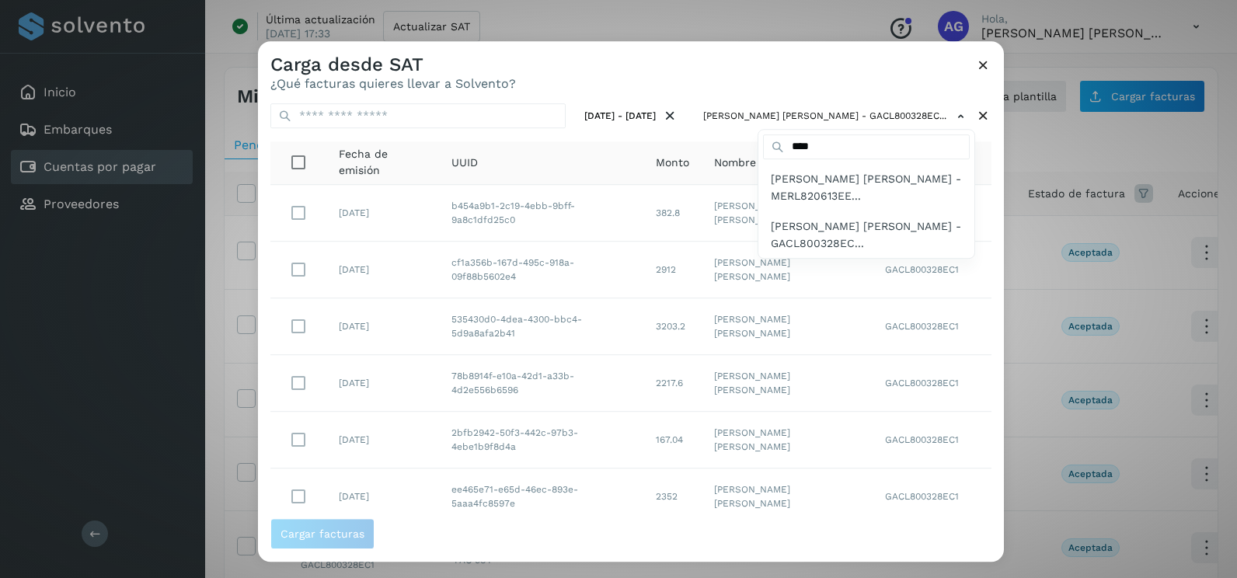
click at [304, 378] on div at bounding box center [876, 330] width 1237 height 578
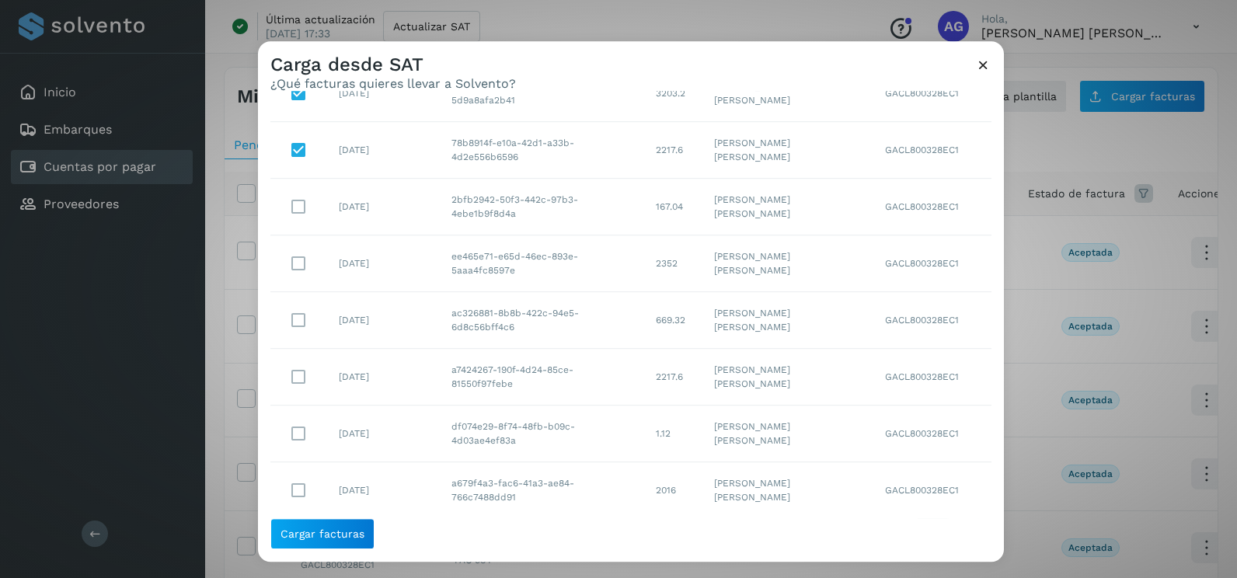
scroll to position [276, 0]
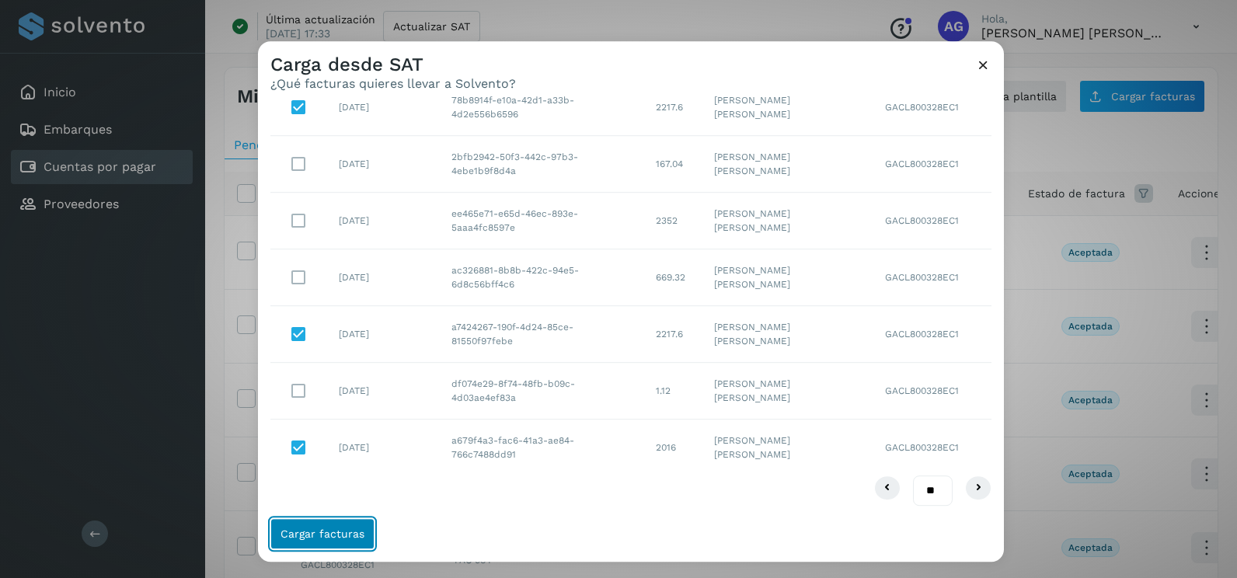
click at [353, 534] on span "Cargar facturas" at bounding box center [322, 533] width 84 height 11
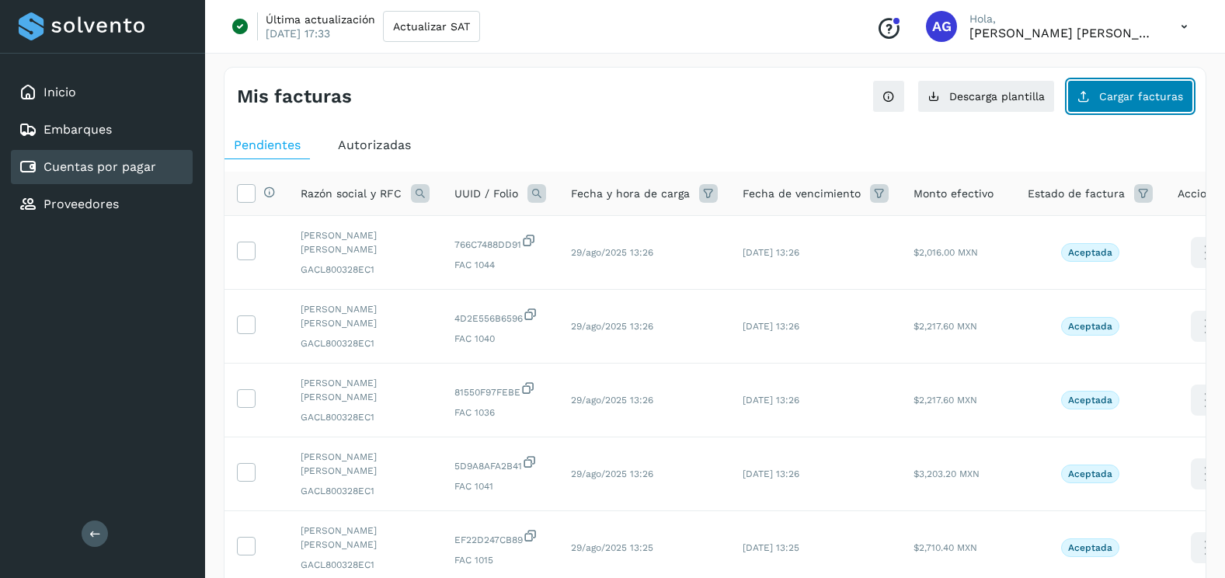
click at [1156, 87] on button "Cargar facturas" at bounding box center [1130, 96] width 126 height 33
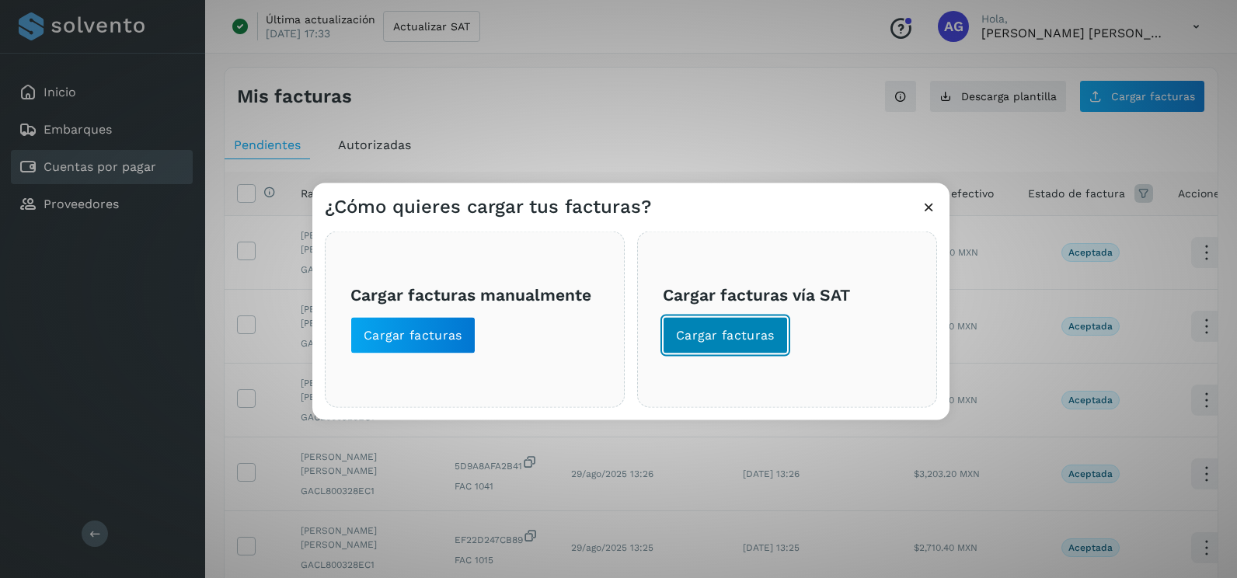
click at [722, 322] on button "Cargar facturas" at bounding box center [725, 335] width 125 height 37
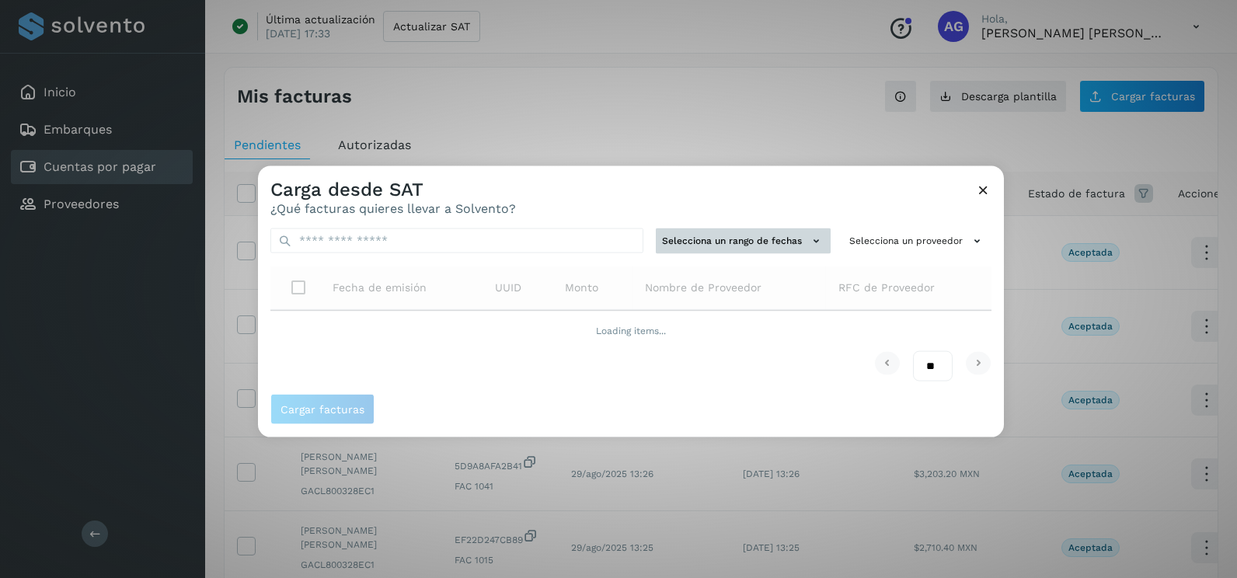
click at [738, 244] on button "Selecciona un rango de fechas" at bounding box center [743, 241] width 175 height 26
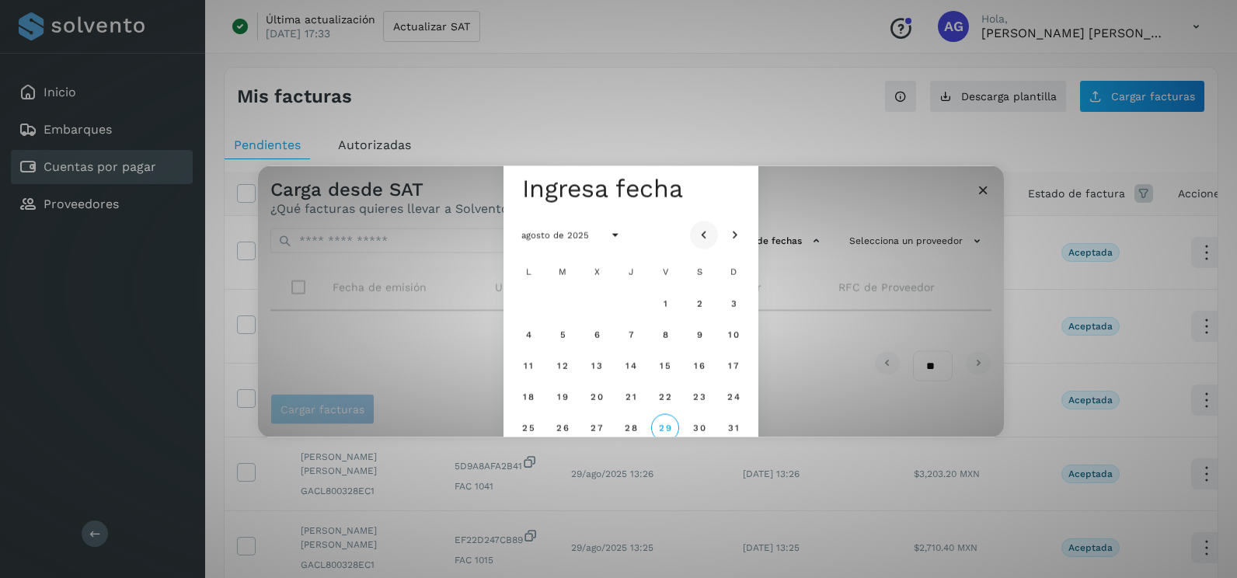
click at [704, 233] on icon "Mes anterior" at bounding box center [704, 236] width 16 height 16
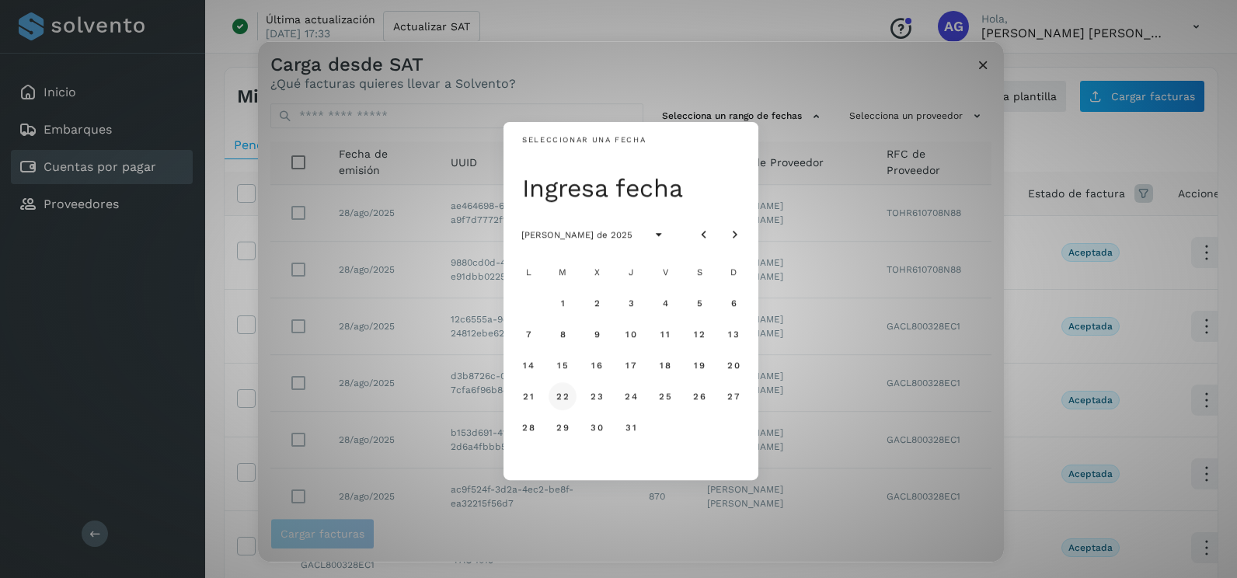
click at [567, 399] on span "22" at bounding box center [561, 396] width 13 height 11
click at [593, 402] on span "23" at bounding box center [596, 396] width 13 height 11
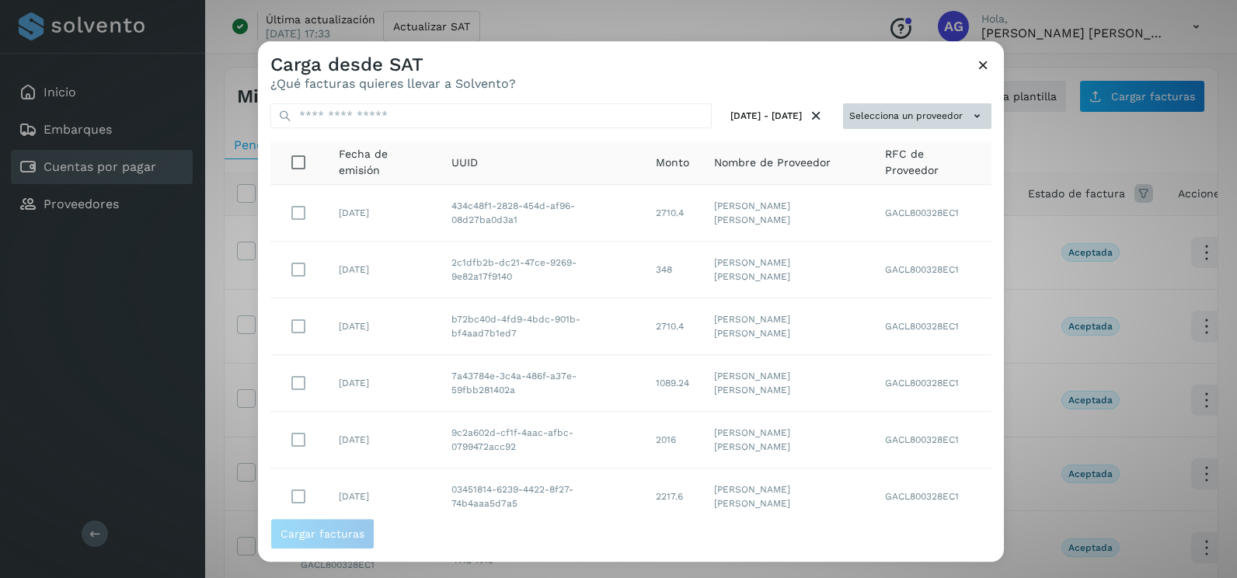
click at [899, 117] on button "Selecciona un proveedor" at bounding box center [917, 116] width 148 height 26
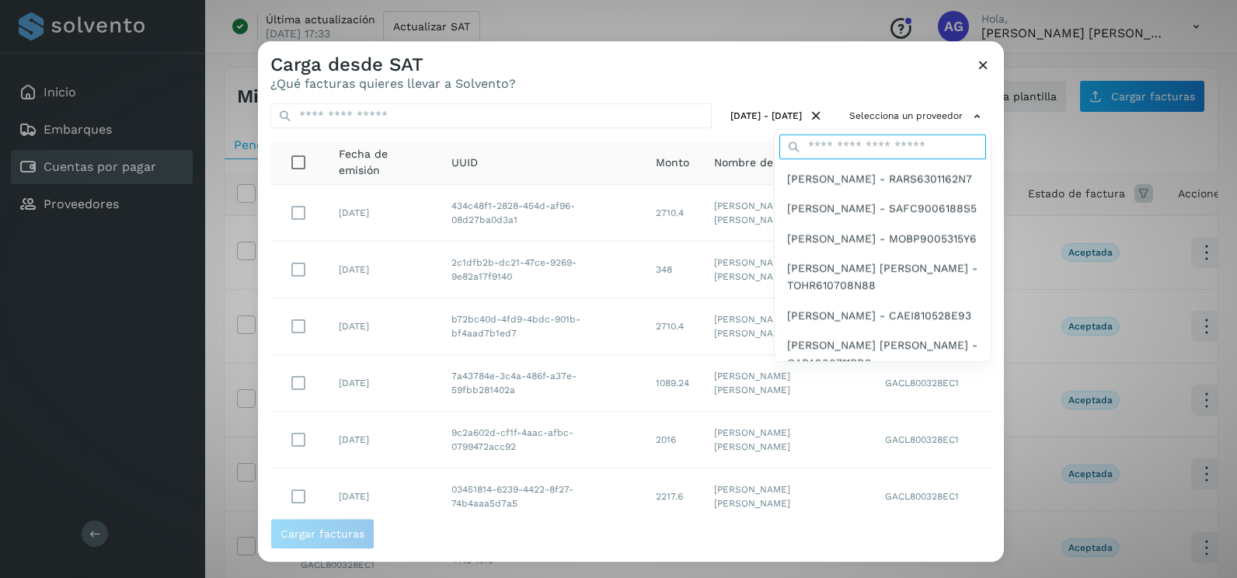
click at [885, 136] on input "text" at bounding box center [882, 146] width 207 height 25
type input "****"
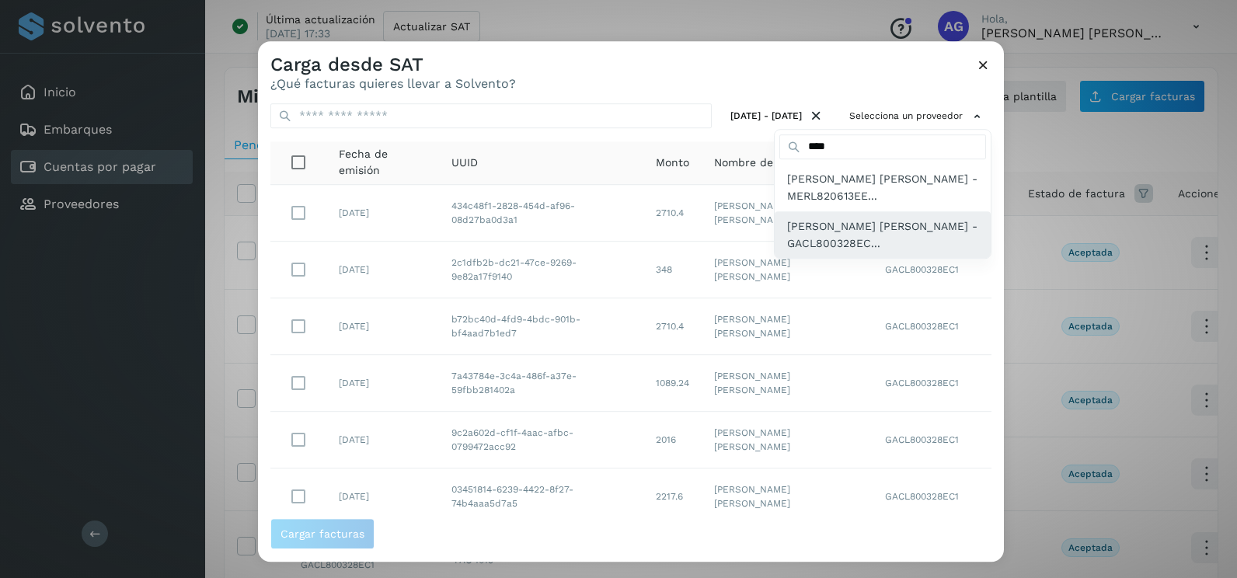
click at [835, 236] on span "[PERSON_NAME] [PERSON_NAME] - GACL800328EC..." at bounding box center [882, 235] width 191 height 35
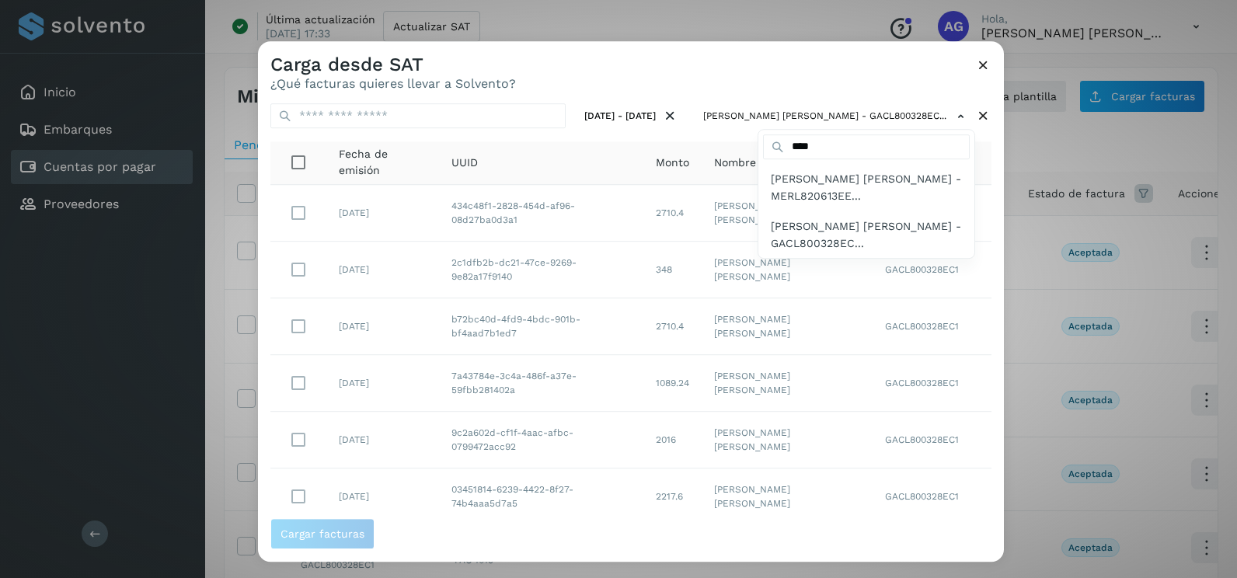
click at [621, 93] on div at bounding box center [876, 330] width 1237 height 578
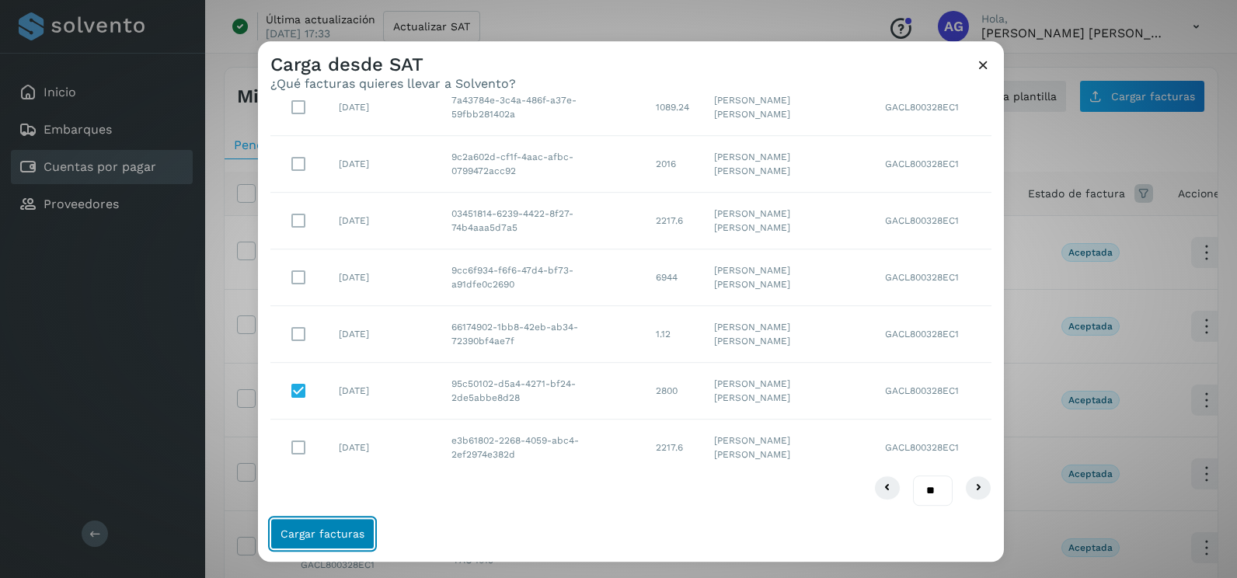
click at [350, 537] on span "Cargar facturas" at bounding box center [322, 533] width 84 height 11
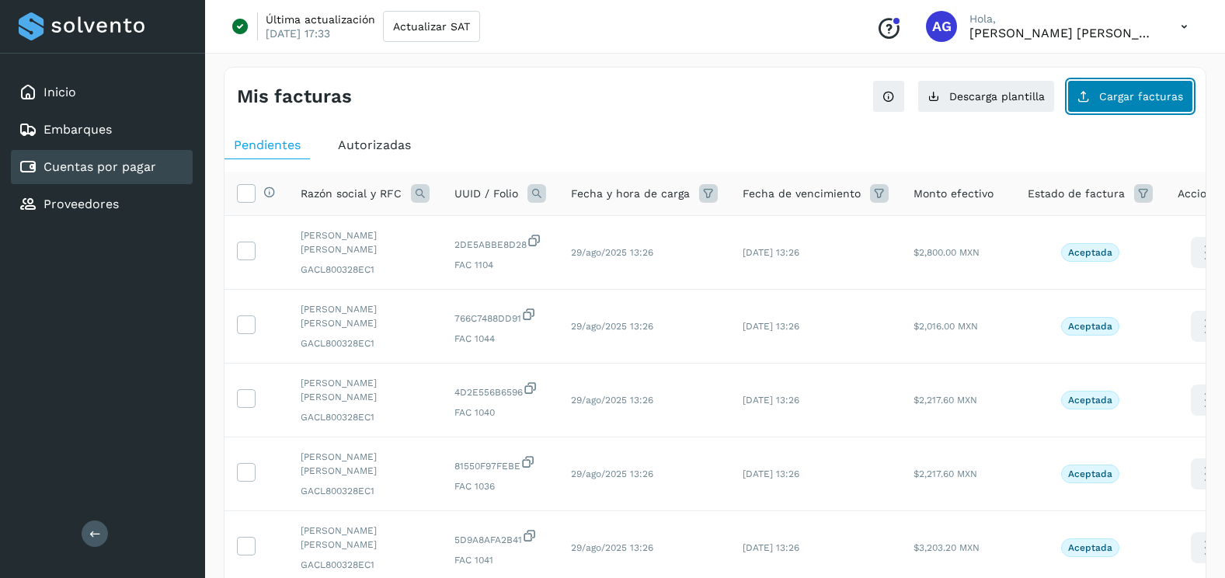
click at [1116, 101] on span "Cargar facturas" at bounding box center [1141, 96] width 84 height 11
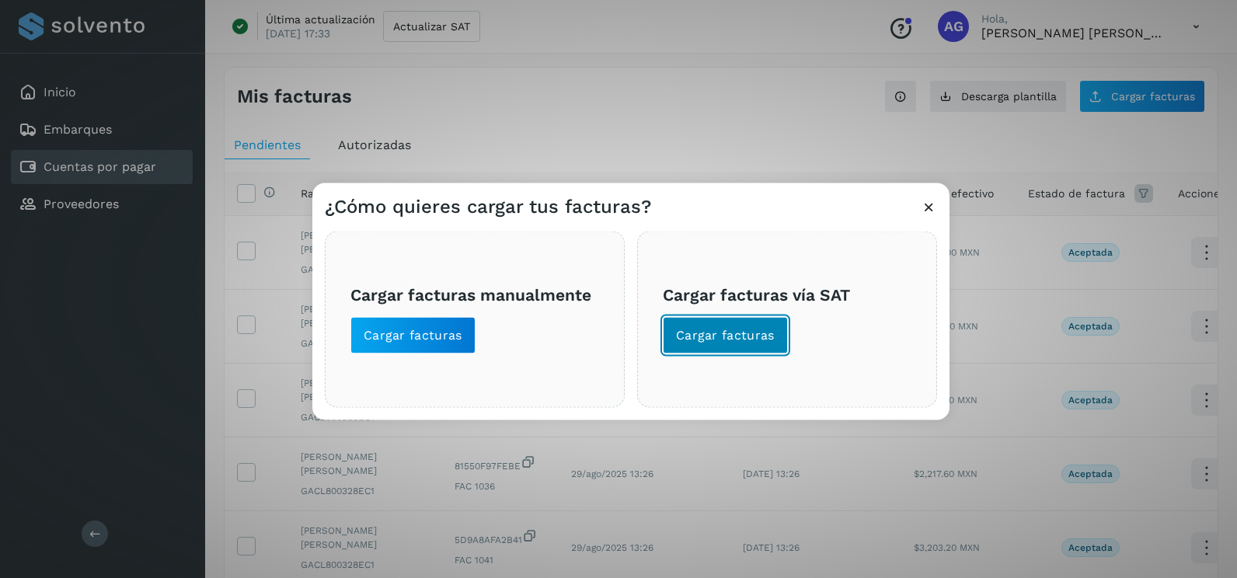
click at [750, 339] on span "Cargar facturas" at bounding box center [725, 335] width 99 height 17
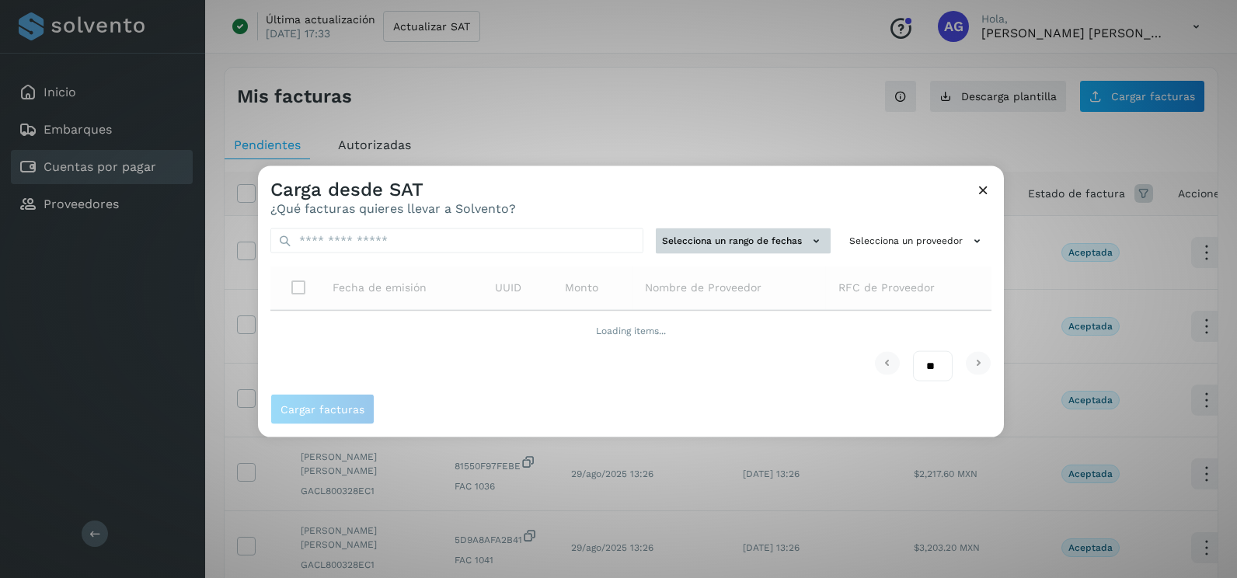
click at [745, 249] on button "Selecciona un rango de fechas" at bounding box center [743, 241] width 175 height 26
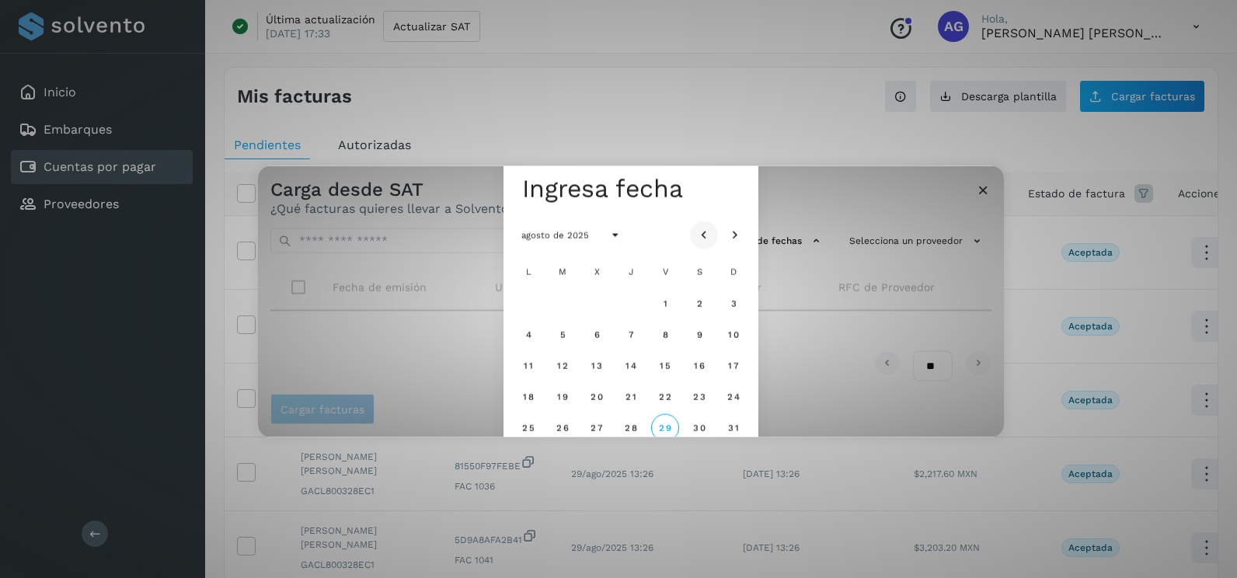
click at [696, 238] on icon "Mes anterior" at bounding box center [704, 236] width 16 height 16
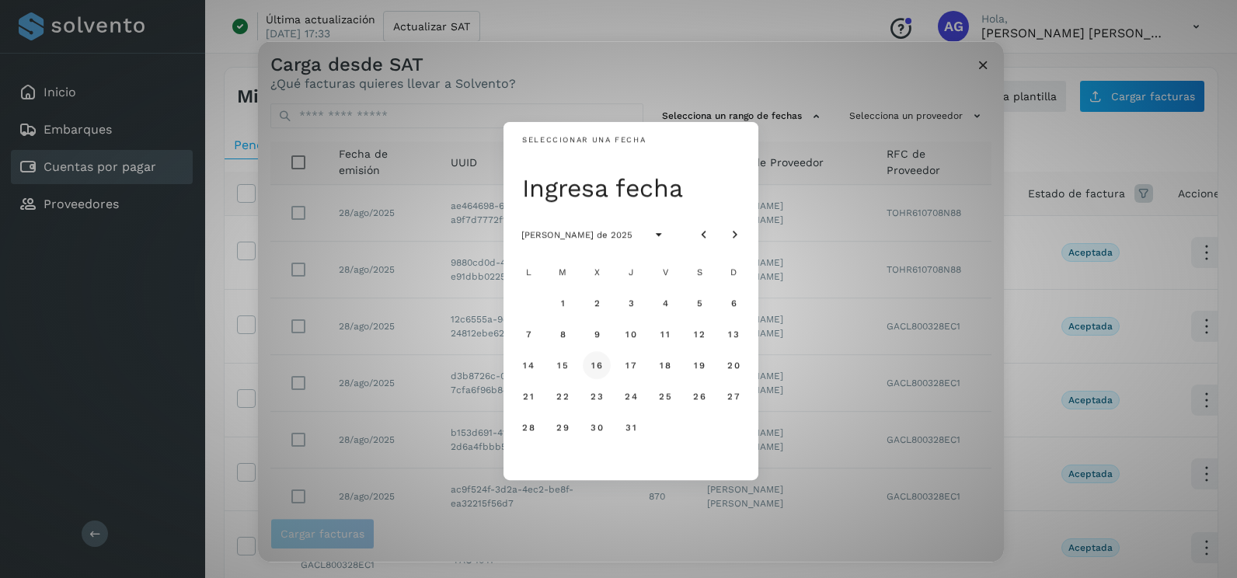
drag, startPoint x: 740, startPoint y: 339, endPoint x: 598, endPoint y: 373, distance: 145.3
click at [738, 338] on button "13" at bounding box center [733, 334] width 28 height 28
click at [526, 374] on button "14" at bounding box center [528, 365] width 28 height 28
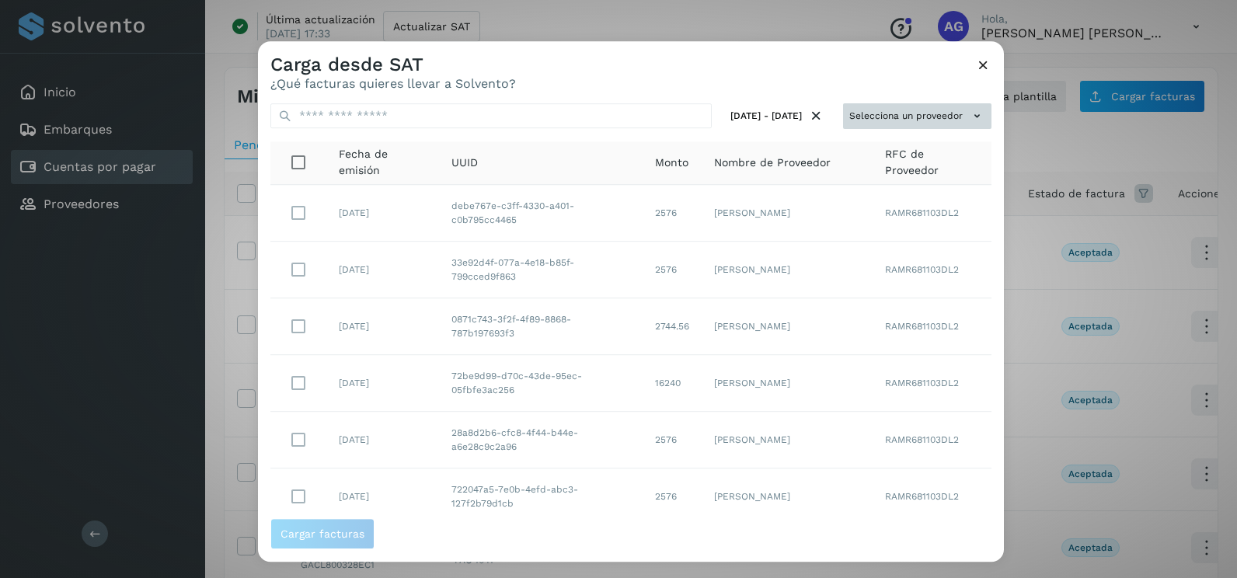
click at [969, 119] on icon at bounding box center [977, 116] width 16 height 16
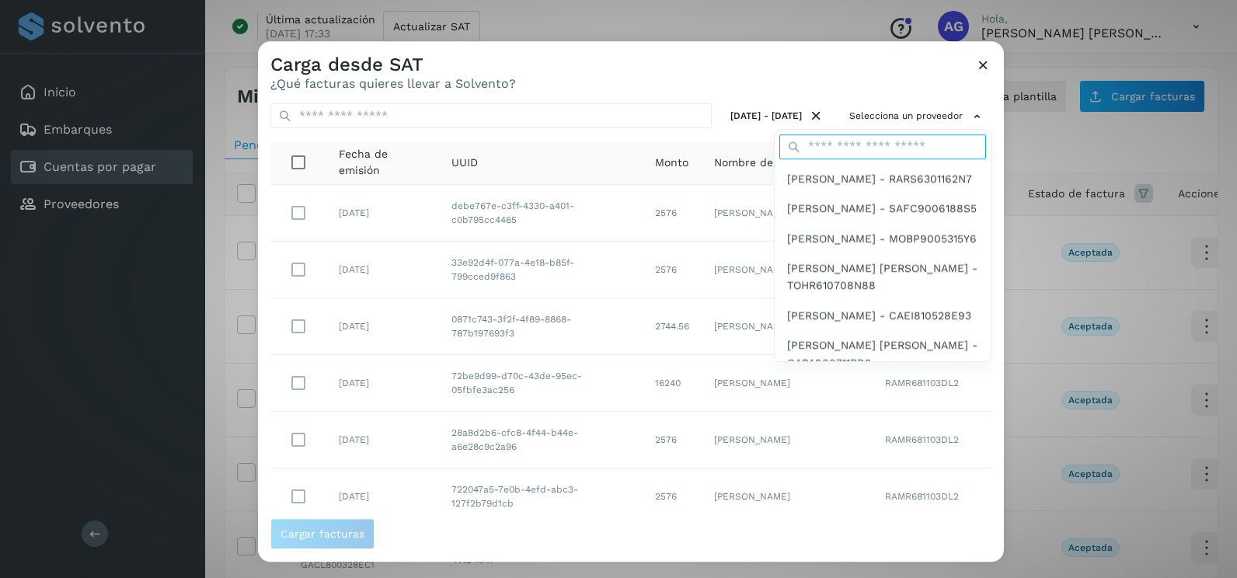
click at [848, 146] on input "text" at bounding box center [882, 146] width 207 height 25
type input "****"
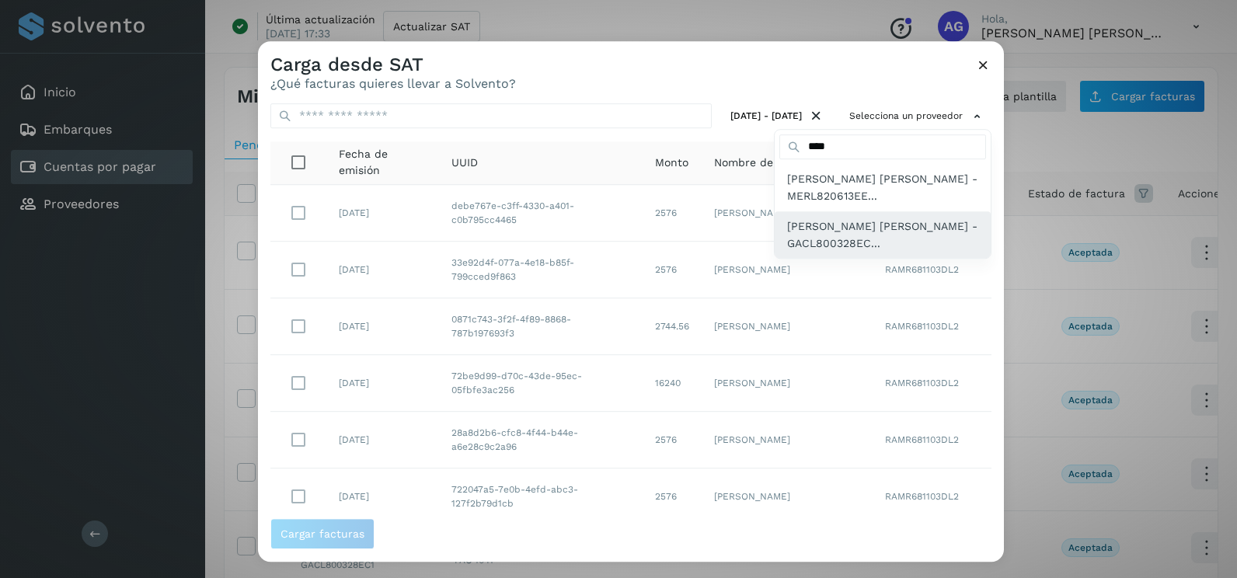
click at [842, 231] on span "[PERSON_NAME] [PERSON_NAME] - GACL800328EC..." at bounding box center [882, 235] width 191 height 35
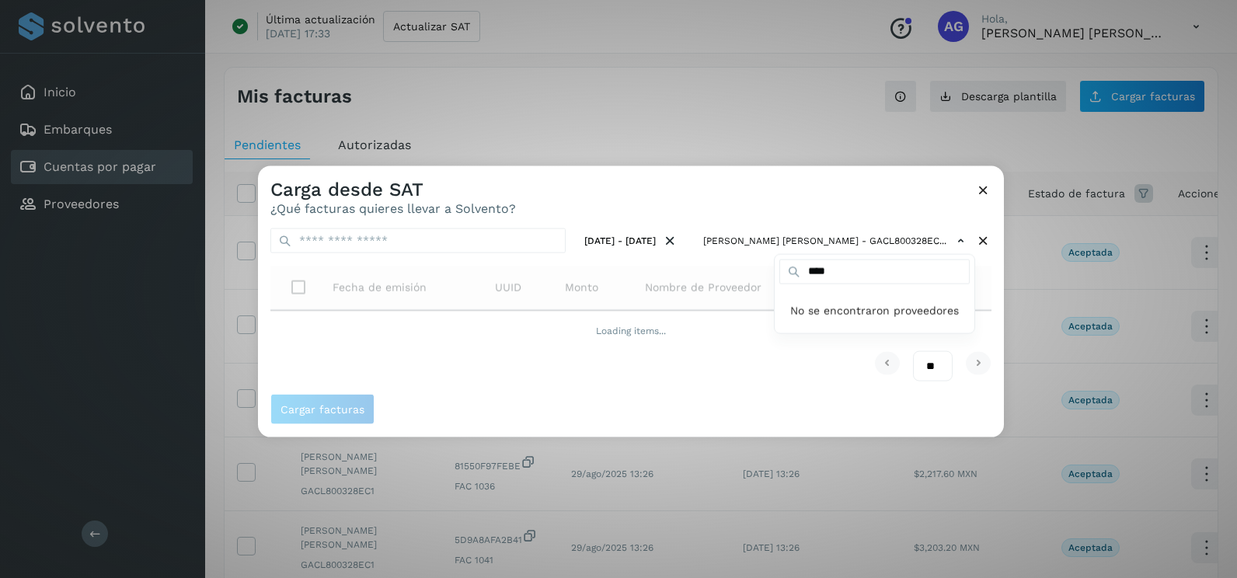
click at [818, 204] on div at bounding box center [876, 455] width 1237 height 578
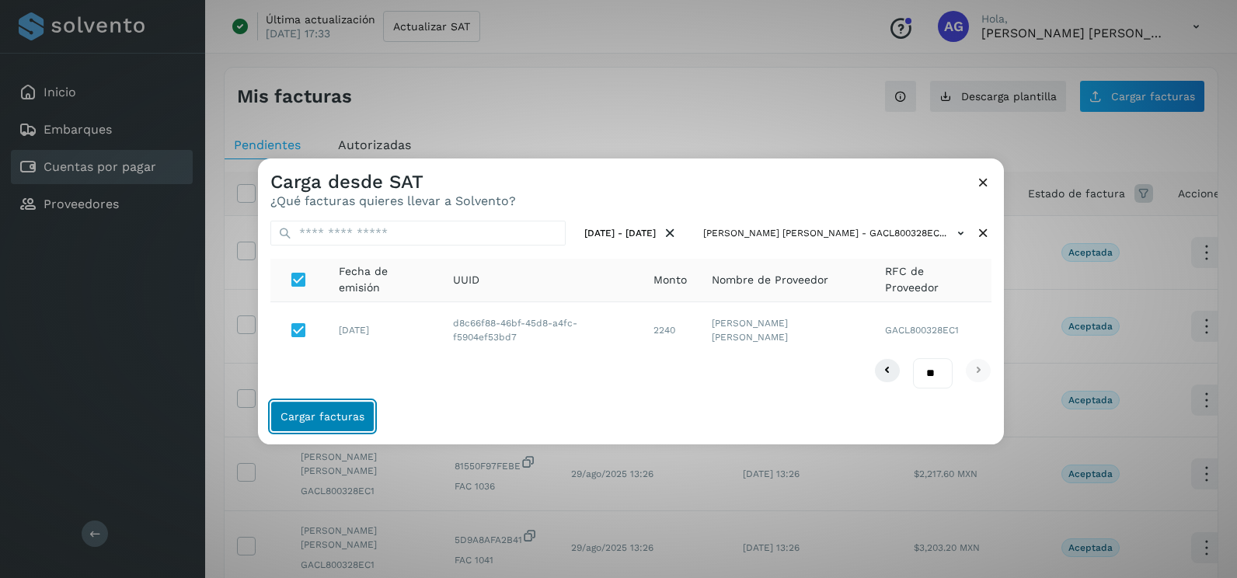
click at [319, 407] on button "Cargar facturas" at bounding box center [322, 416] width 104 height 31
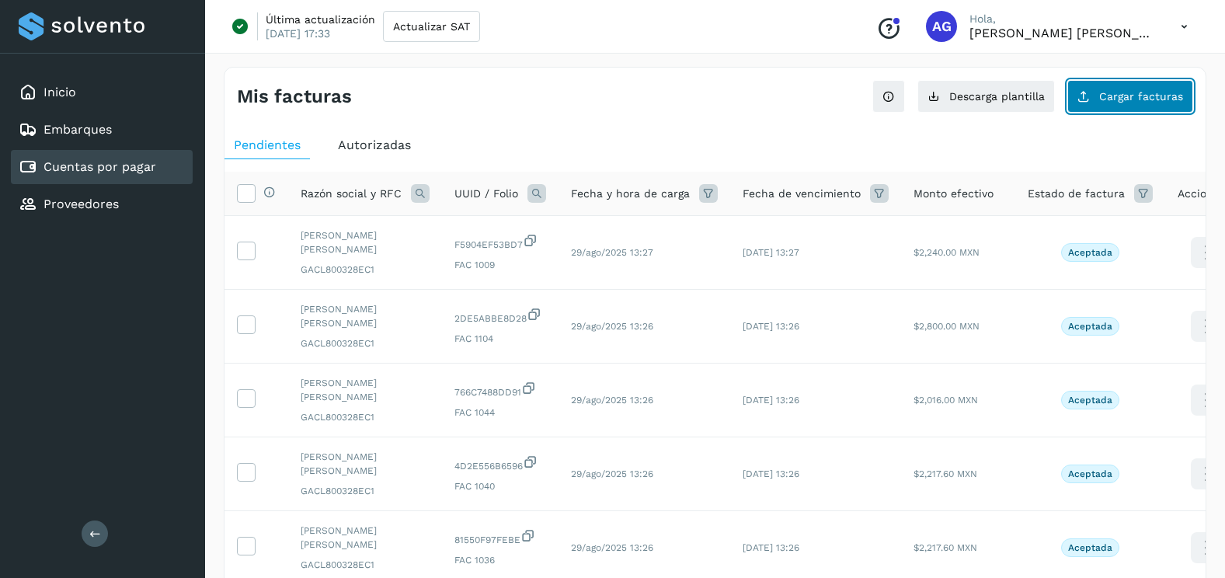
click at [1101, 103] on button "Cargar facturas" at bounding box center [1130, 96] width 126 height 33
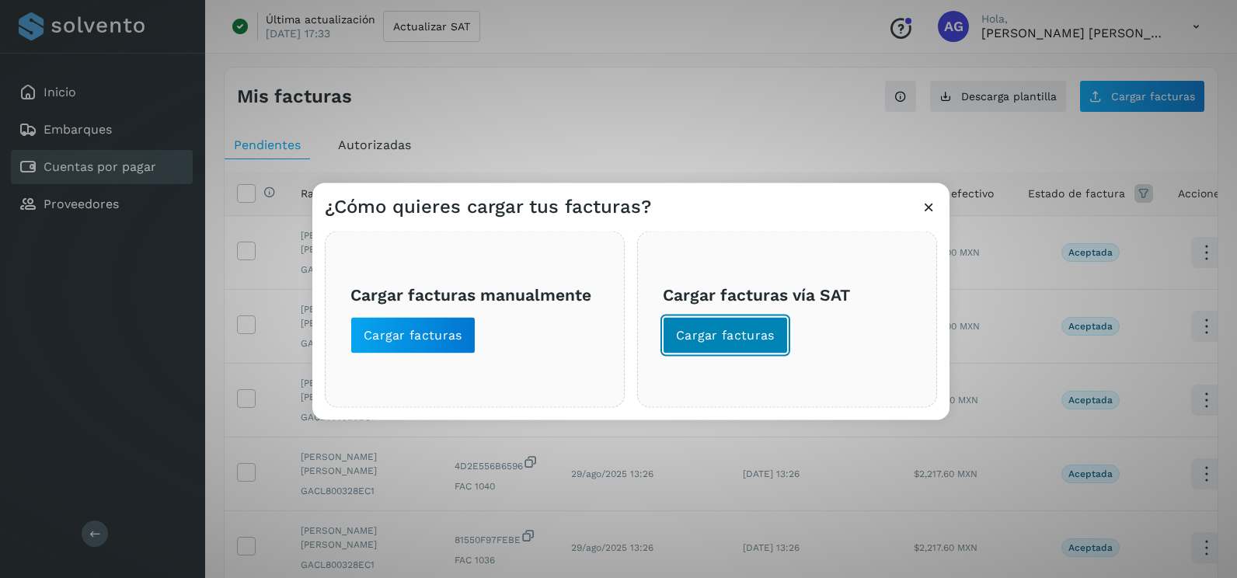
click at [719, 339] on span "Cargar facturas" at bounding box center [725, 335] width 99 height 17
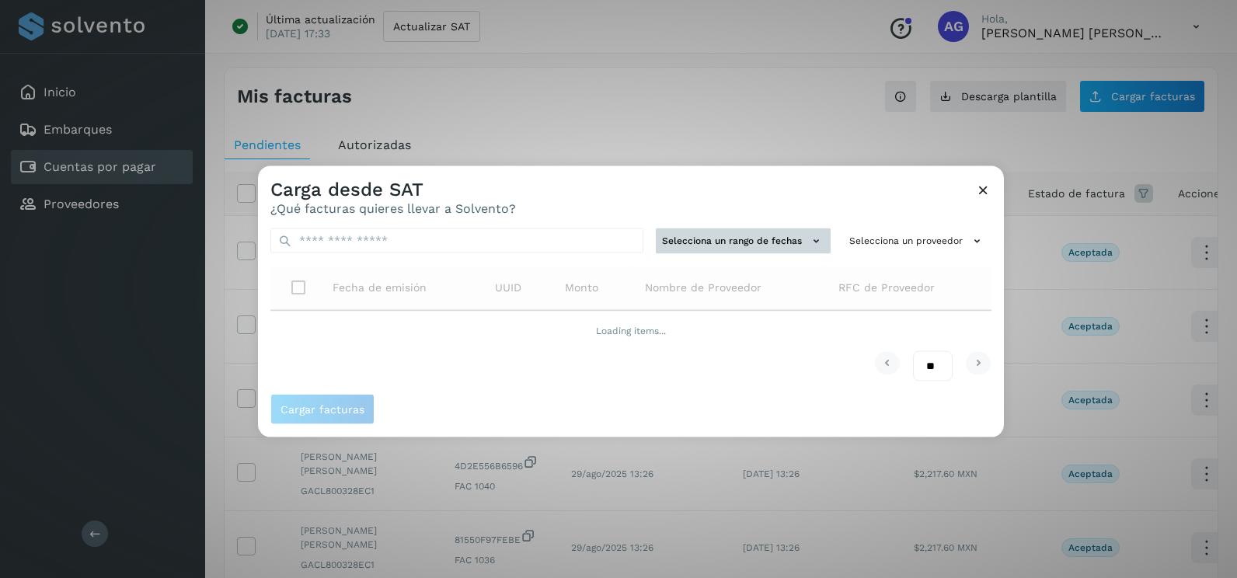
click at [726, 252] on button "Selecciona un rango de fechas" at bounding box center [743, 241] width 175 height 26
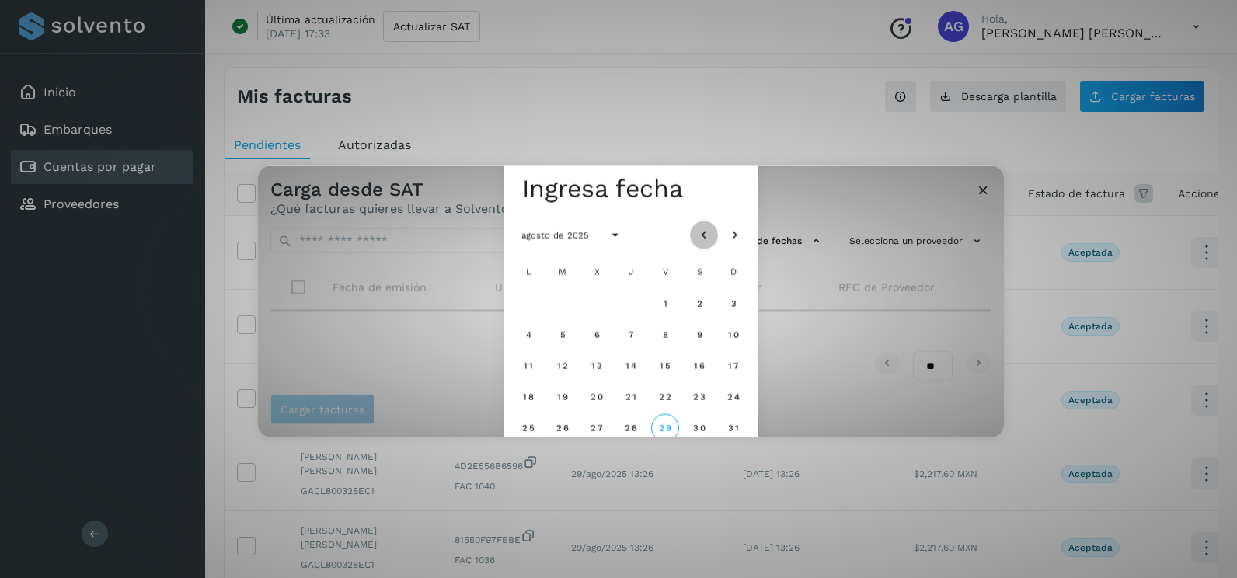
click at [700, 243] on button "Mes anterior" at bounding box center [704, 235] width 28 height 28
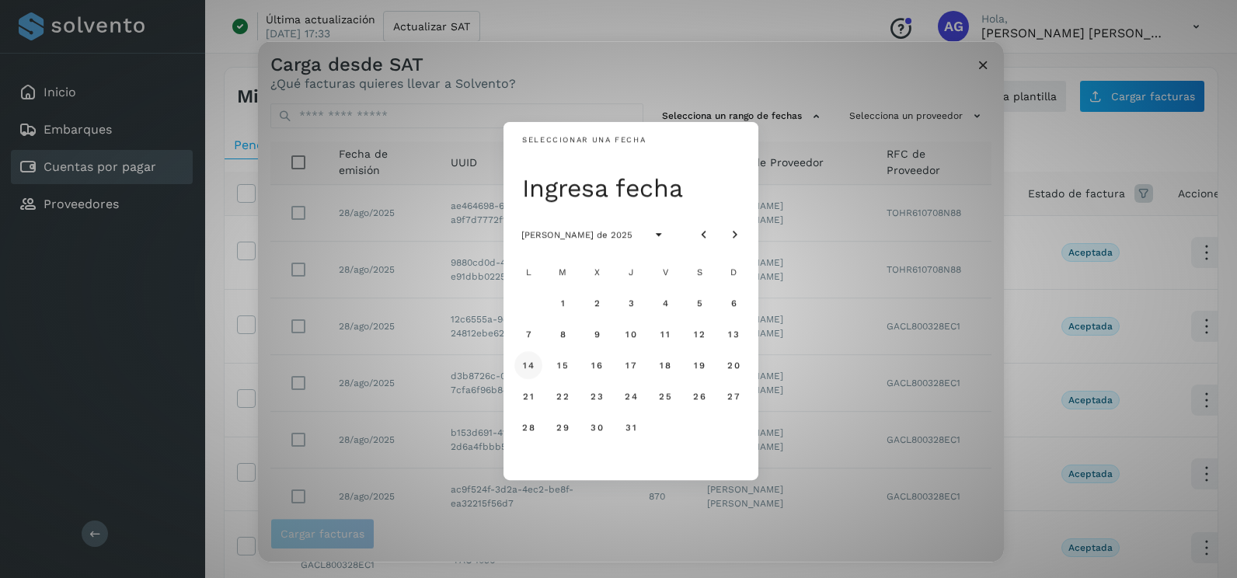
click at [527, 368] on span "14" at bounding box center [528, 365] width 12 height 11
click at [563, 365] on span "15" at bounding box center [562, 365] width 12 height 11
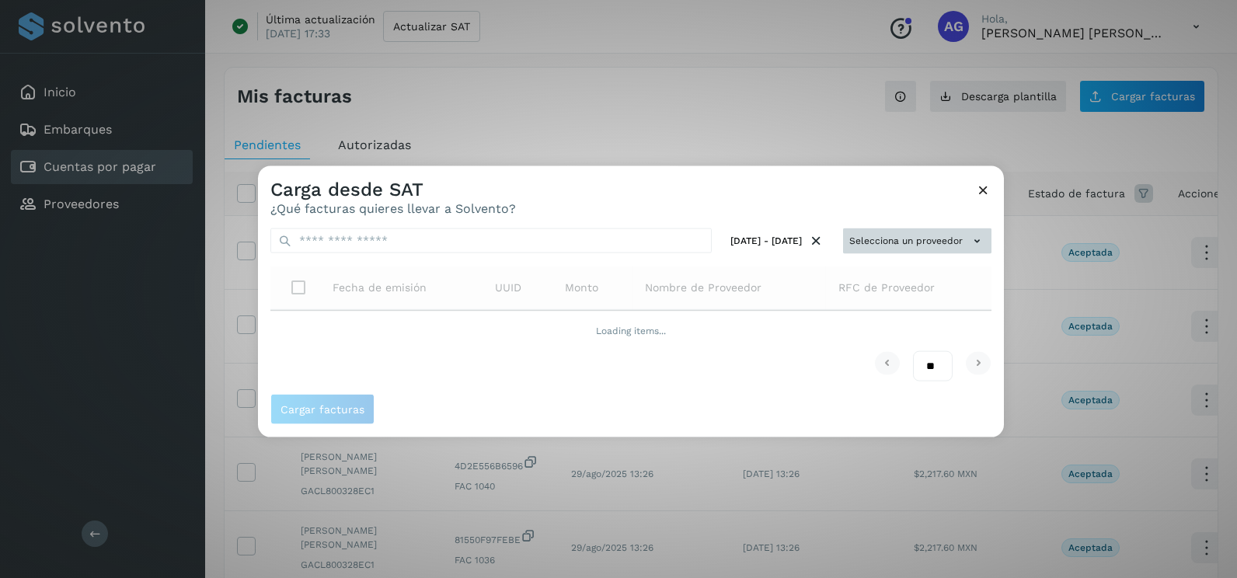
click at [986, 235] on button "Selecciona un proveedor" at bounding box center [917, 241] width 148 height 26
click at [990, 231] on div at bounding box center [876, 455] width 1237 height 578
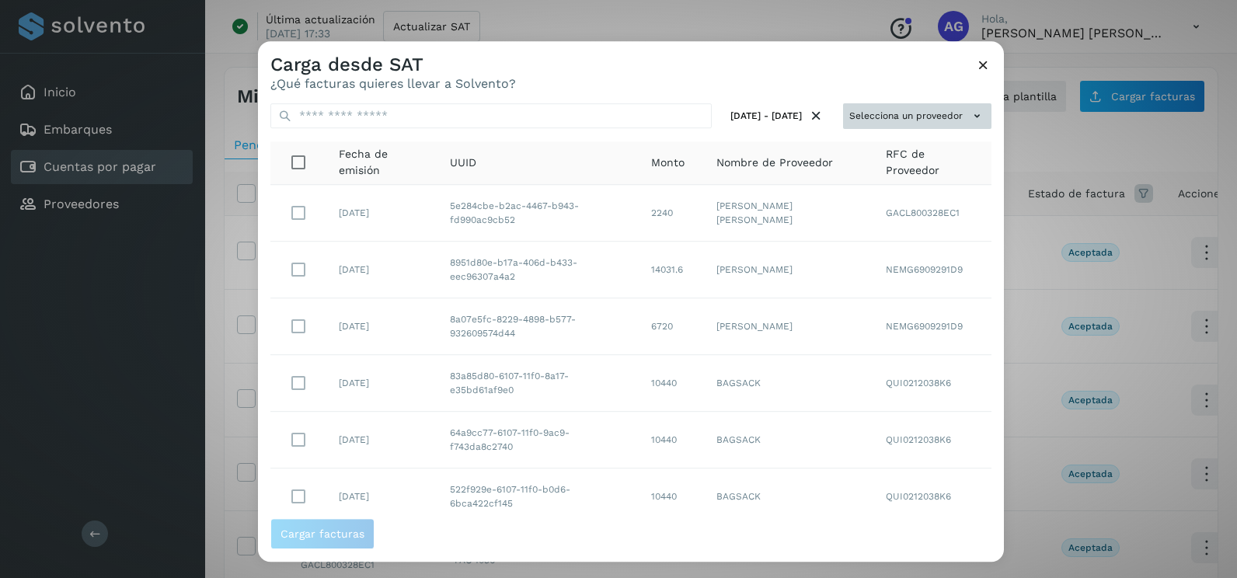
click at [941, 121] on button "Selecciona un proveedor" at bounding box center [917, 116] width 148 height 26
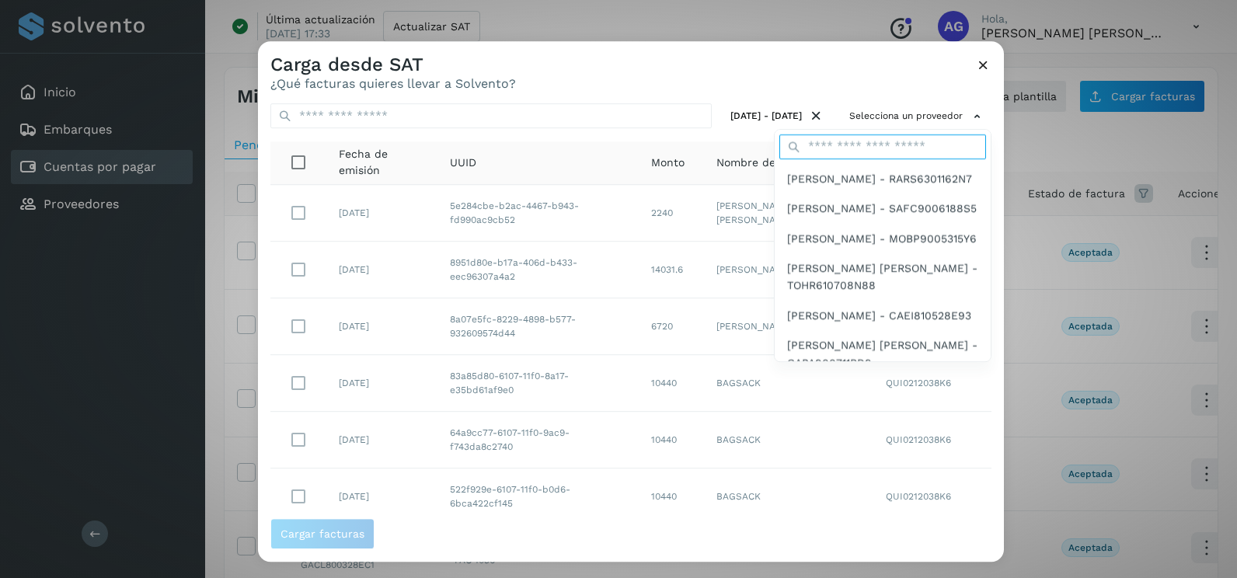
click at [917, 137] on input "text" at bounding box center [882, 146] width 207 height 25
type input "****"
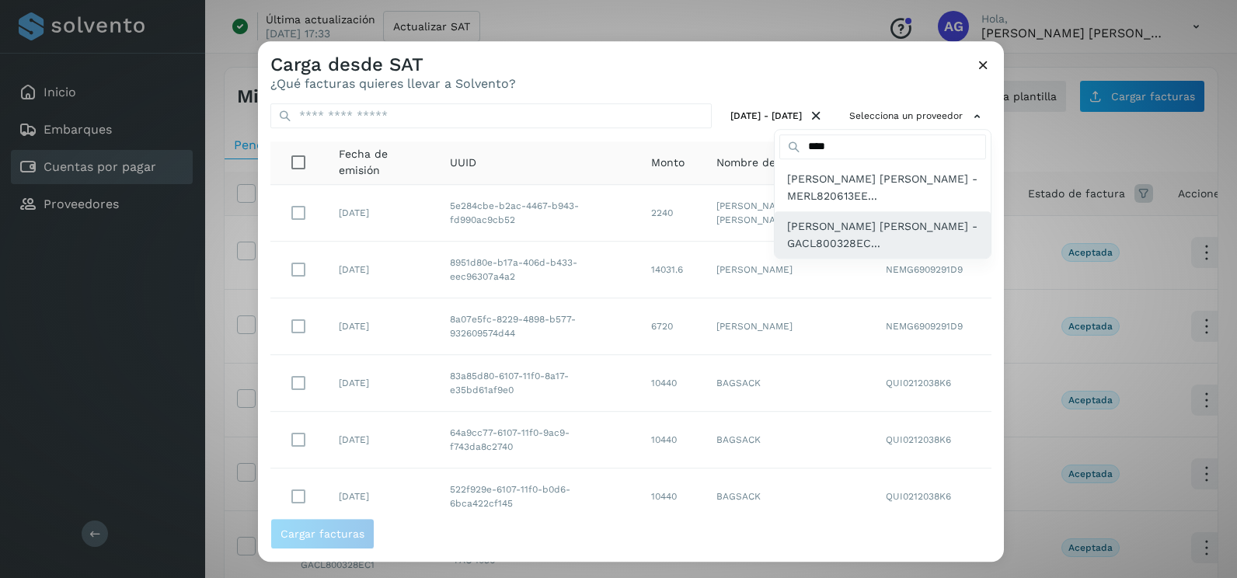
click at [889, 250] on span "[PERSON_NAME] [PERSON_NAME] - GACL800328EC..." at bounding box center [882, 235] width 191 height 35
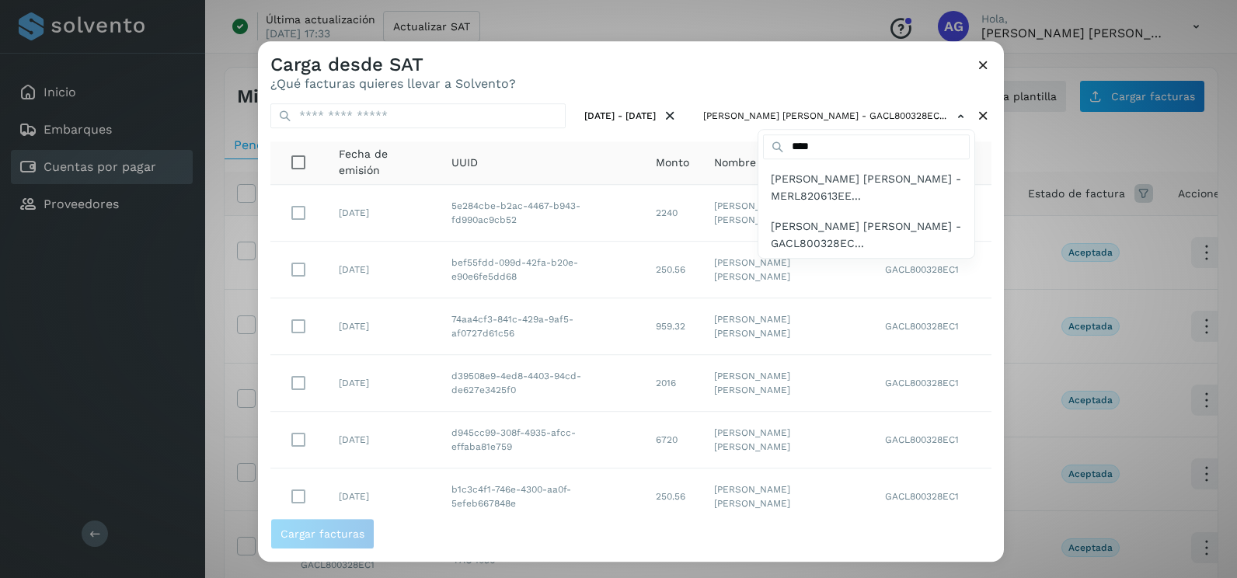
click at [988, 277] on div at bounding box center [876, 330] width 1237 height 578
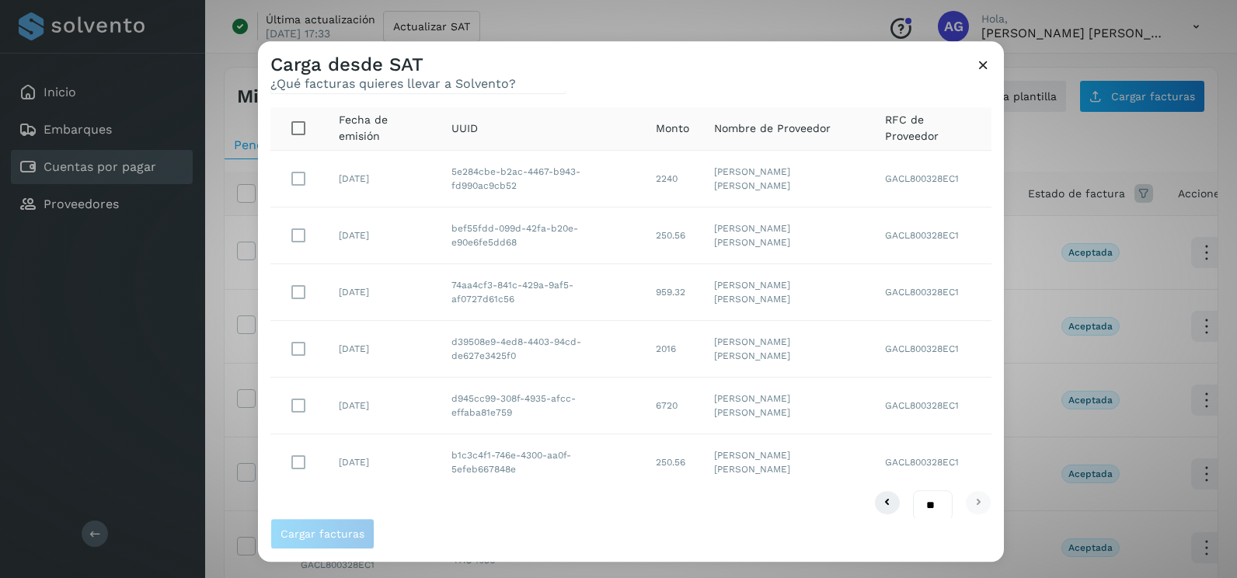
scroll to position [49, 0]
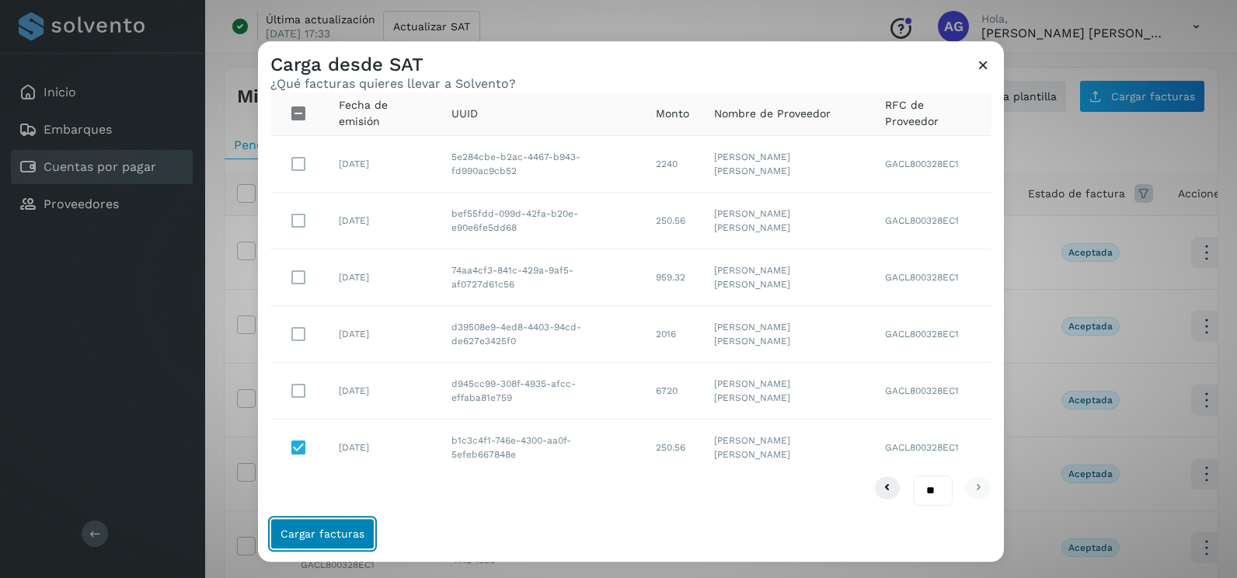
click at [330, 539] on span "Cargar facturas" at bounding box center [322, 533] width 84 height 11
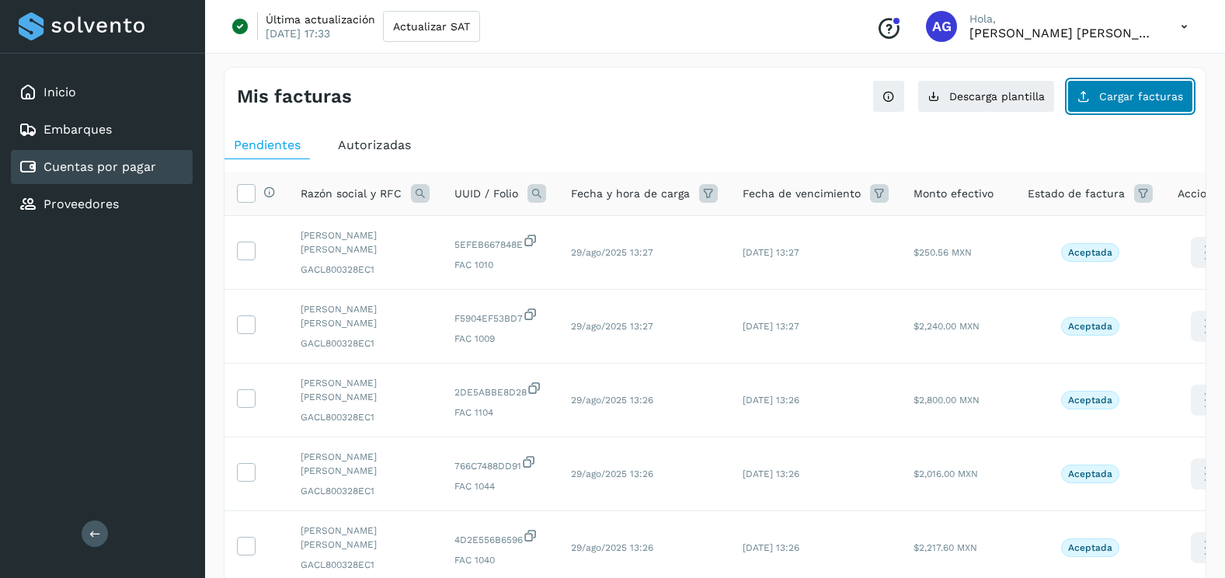
click at [1114, 106] on button "Cargar facturas" at bounding box center [1130, 96] width 126 height 33
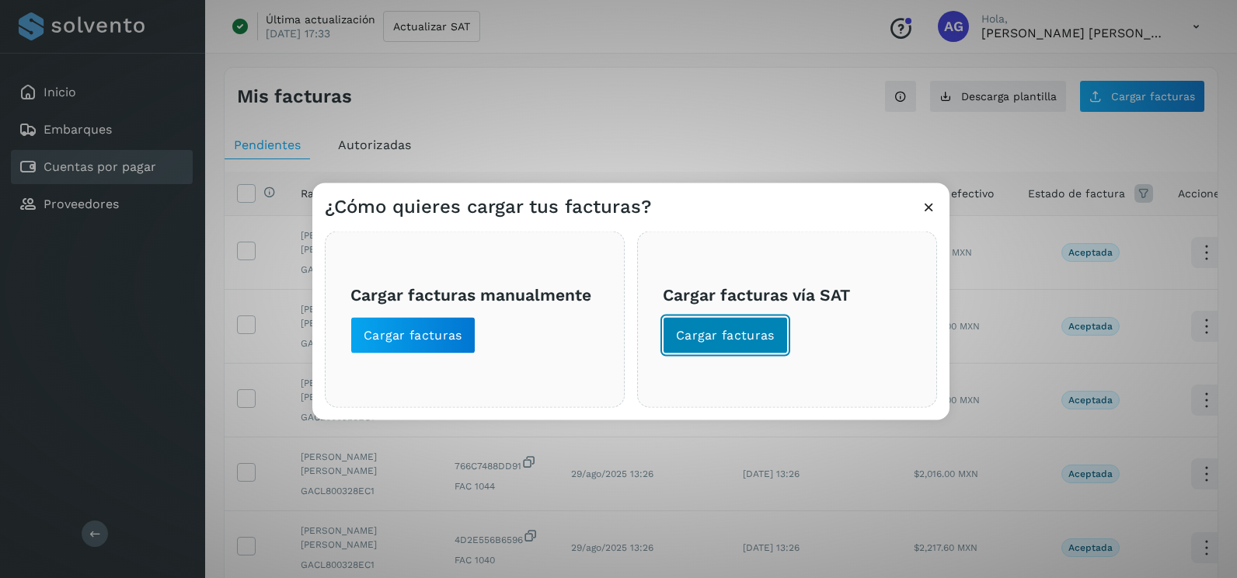
click at [766, 332] on span "Cargar facturas" at bounding box center [725, 335] width 99 height 17
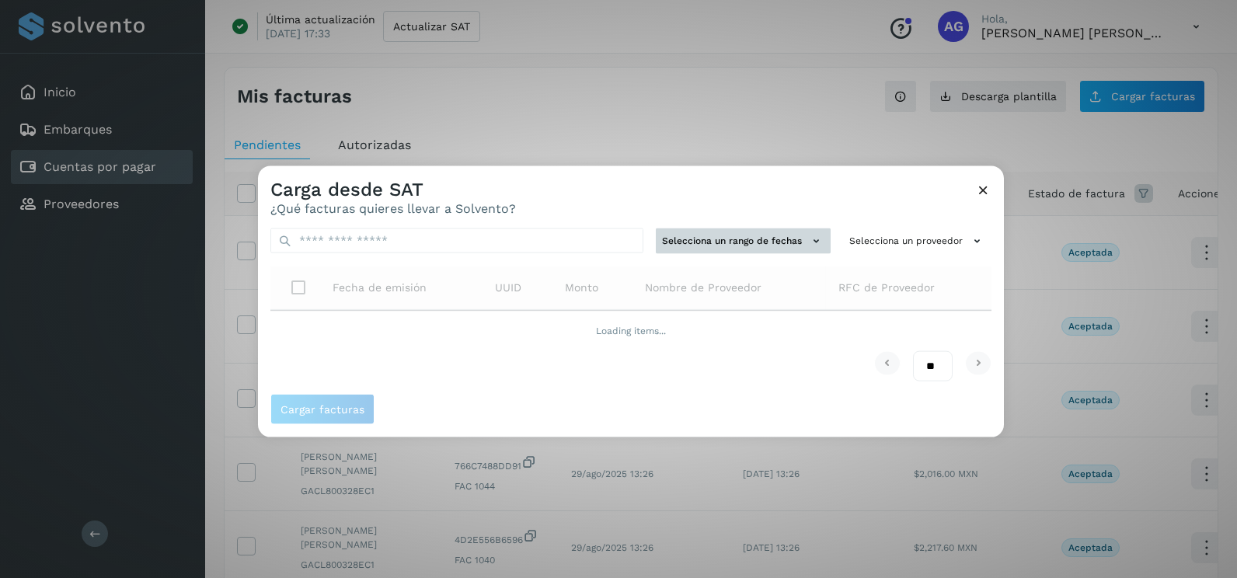
click at [747, 244] on button "Selecciona un rango de fechas" at bounding box center [743, 241] width 175 height 26
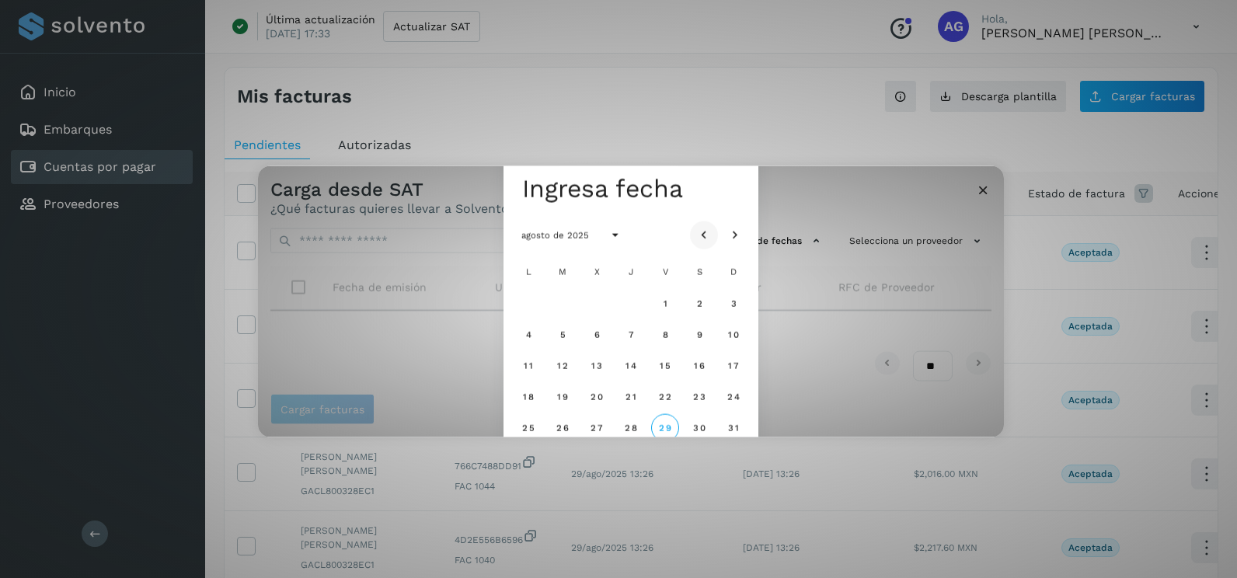
click at [709, 228] on icon "Mes anterior" at bounding box center [704, 236] width 16 height 16
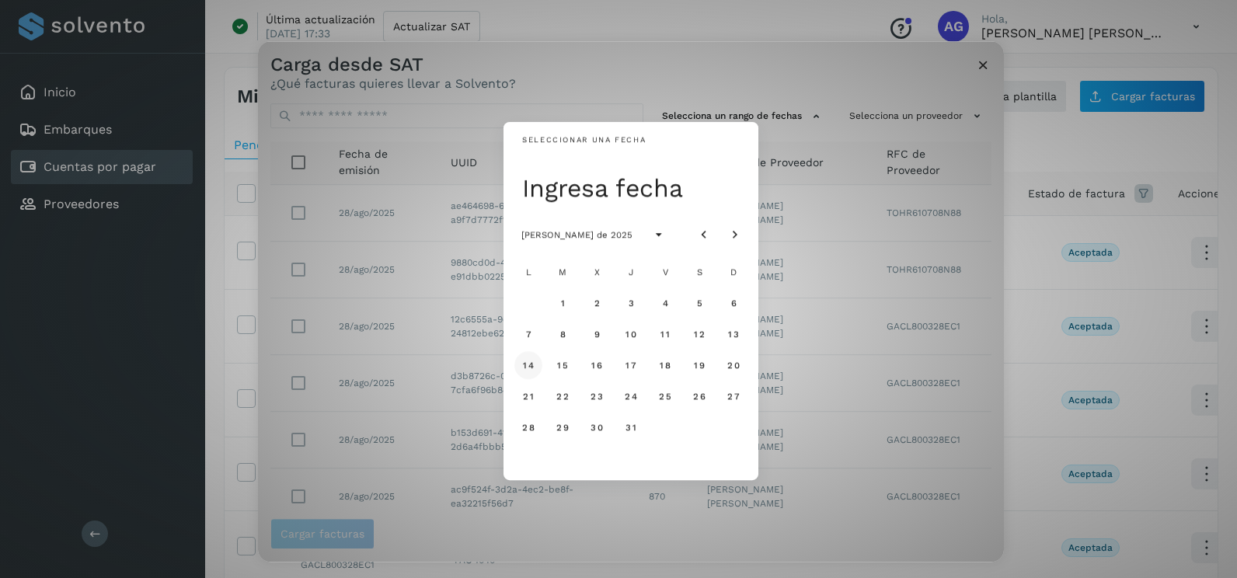
click at [522, 369] on span "14" at bounding box center [528, 365] width 12 height 11
click at [562, 364] on span "15" at bounding box center [562, 365] width 12 height 11
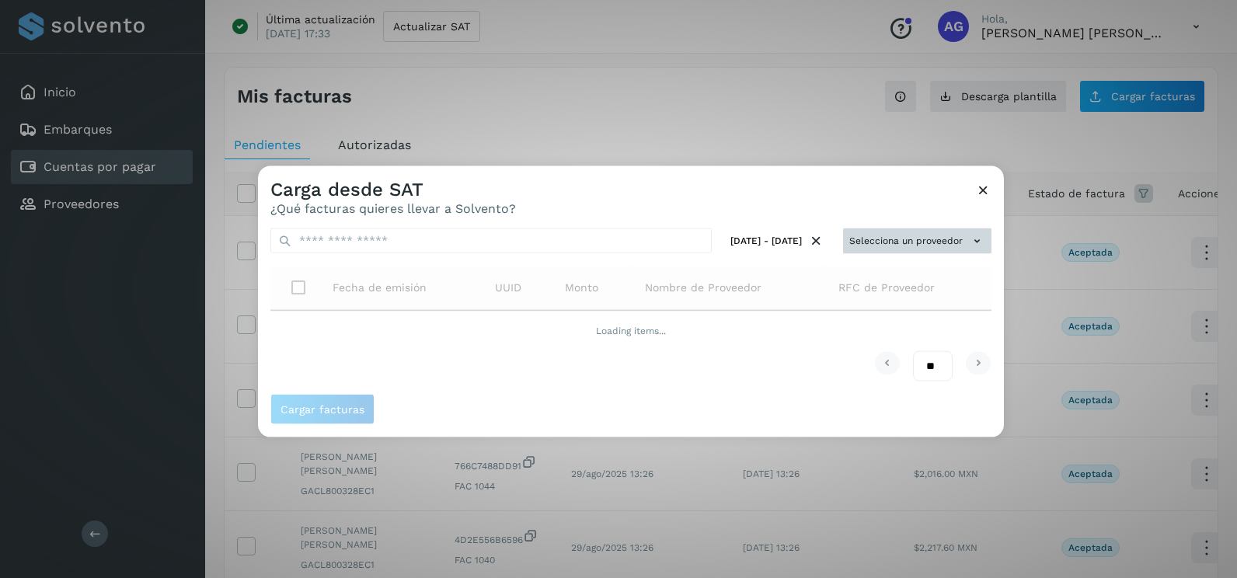
click at [981, 241] on icon at bounding box center [977, 241] width 16 height 16
click at [999, 240] on div at bounding box center [876, 455] width 1237 height 578
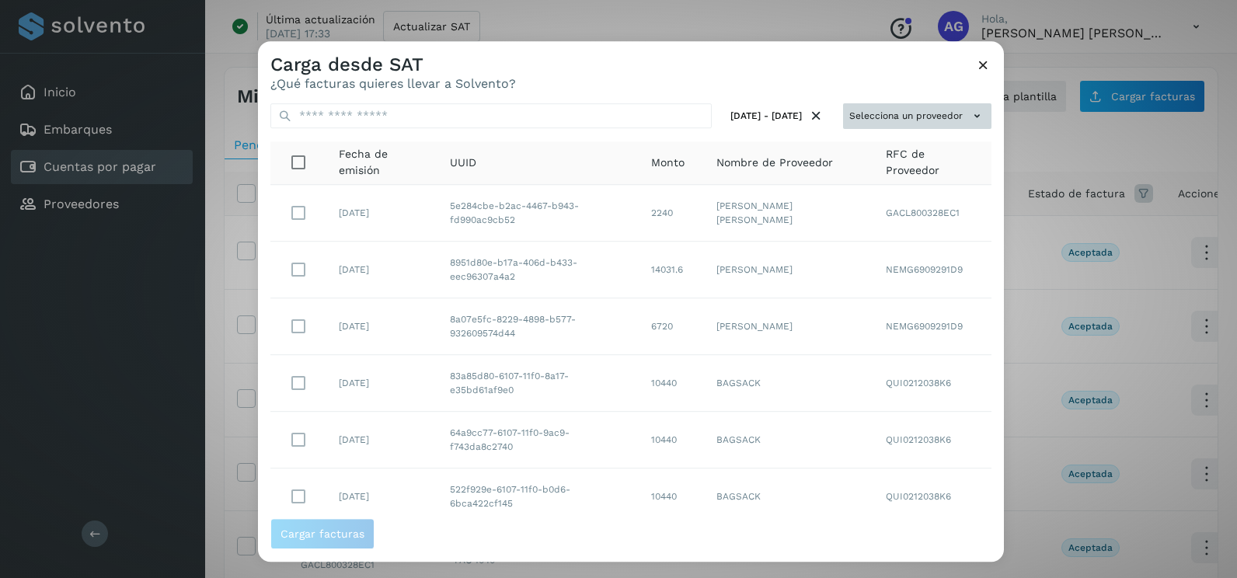
click at [931, 113] on button "Selecciona un proveedor" at bounding box center [917, 116] width 148 height 26
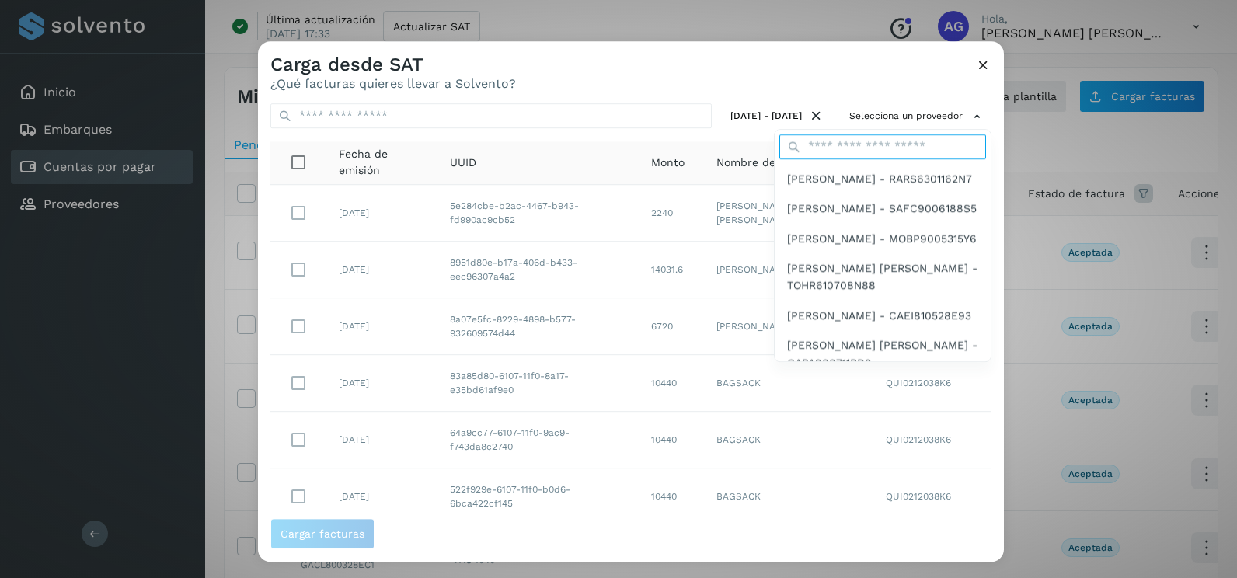
click at [876, 139] on input "text" at bounding box center [882, 146] width 207 height 25
type input "****"
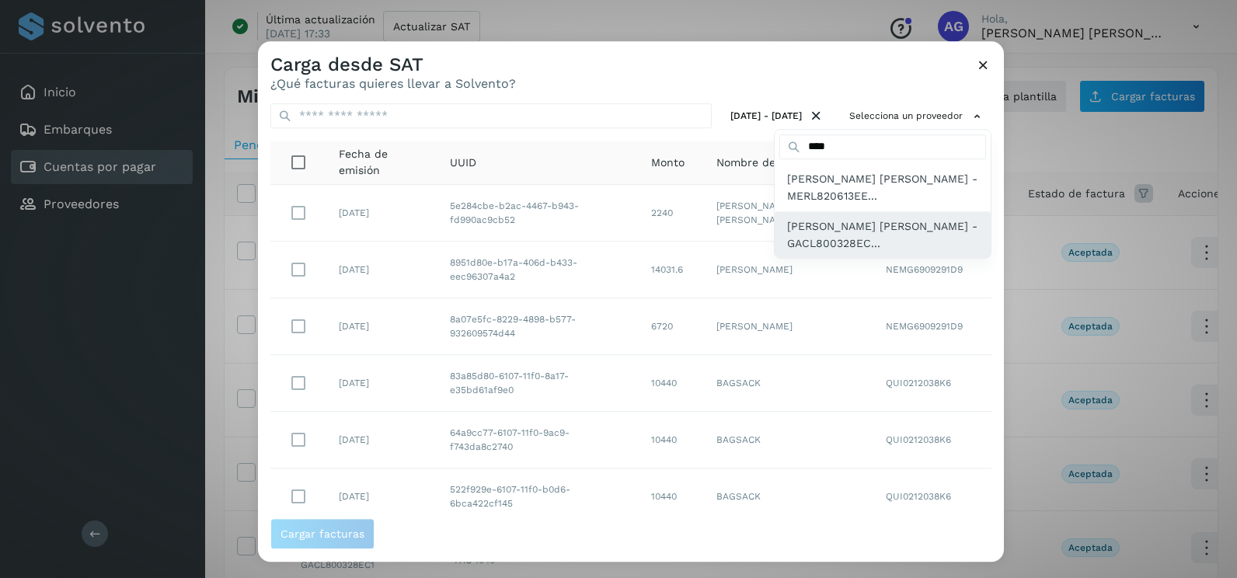
click at [864, 227] on span "[PERSON_NAME] [PERSON_NAME] - GACL800328EC..." at bounding box center [882, 235] width 191 height 35
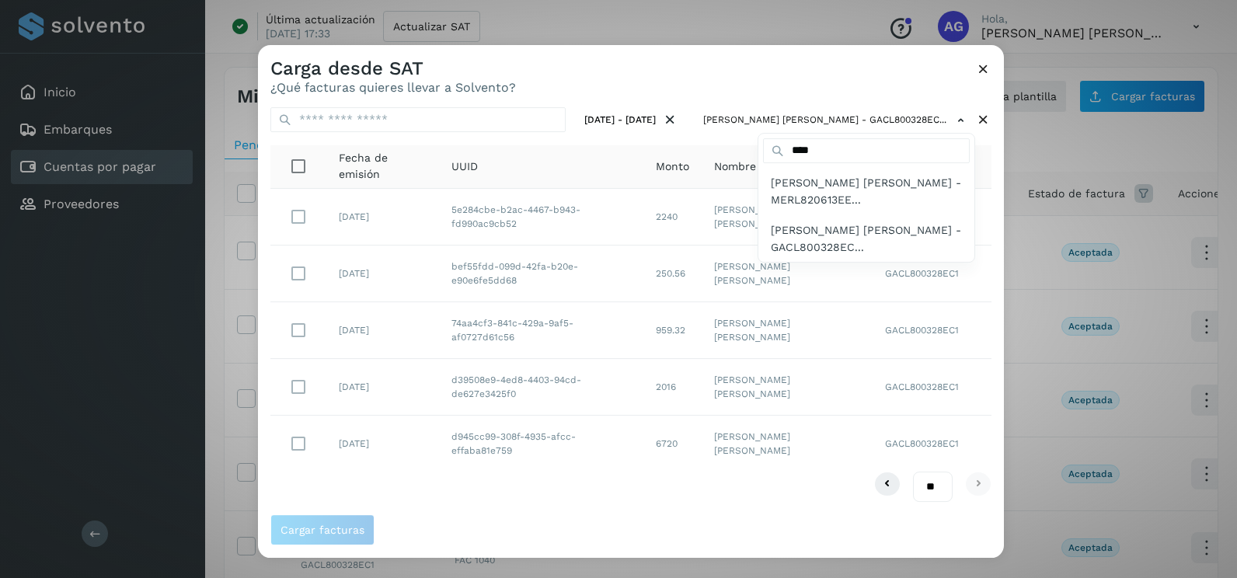
click at [508, 478] on div at bounding box center [876, 334] width 1237 height 578
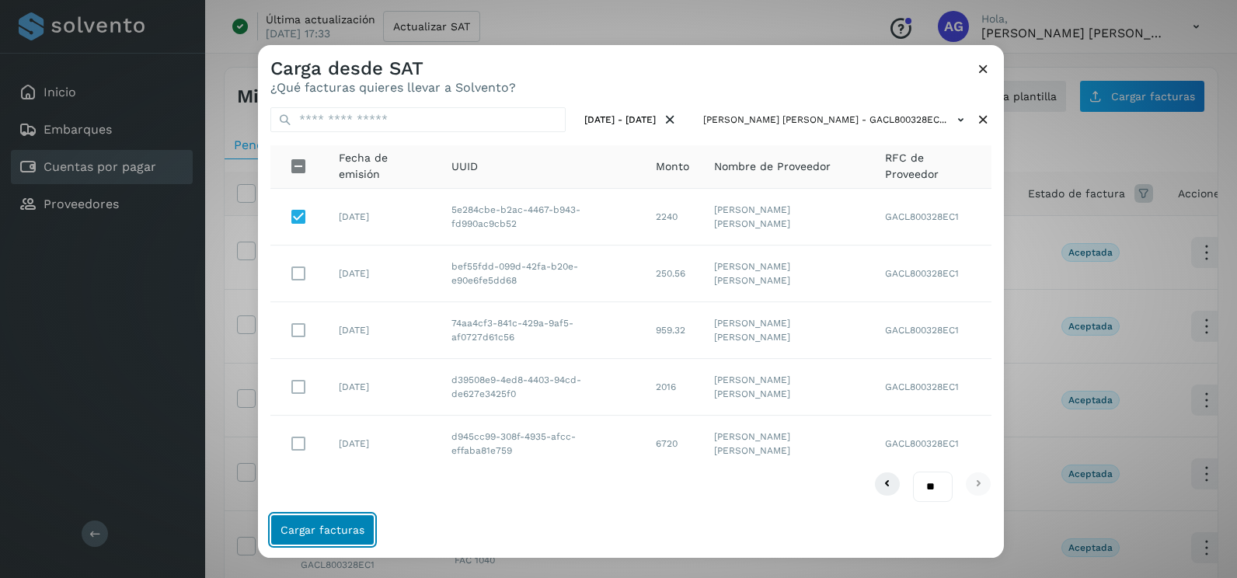
click at [335, 533] on span "Cargar facturas" at bounding box center [322, 529] width 84 height 11
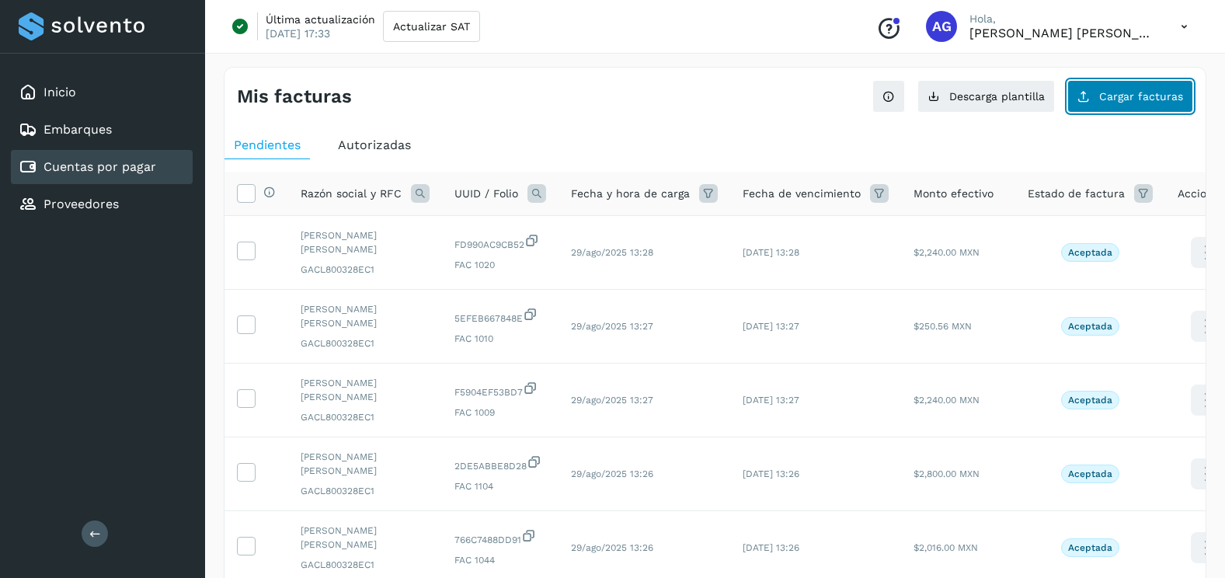
click at [1151, 84] on button "Cargar facturas" at bounding box center [1130, 96] width 126 height 33
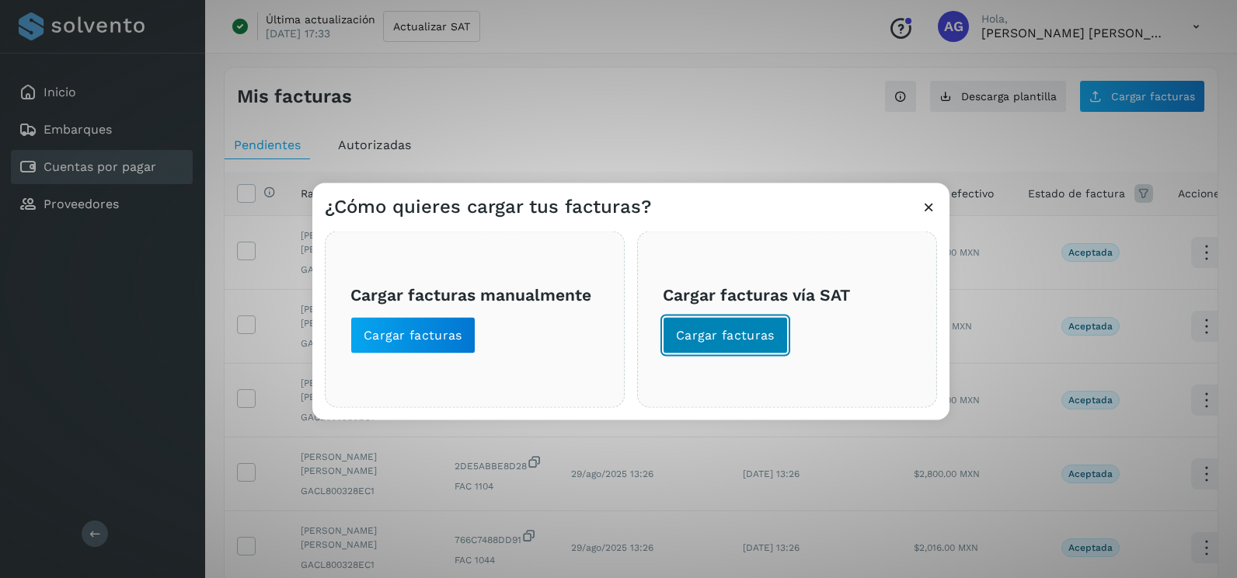
click at [710, 327] on span "Cargar facturas" at bounding box center [725, 335] width 99 height 17
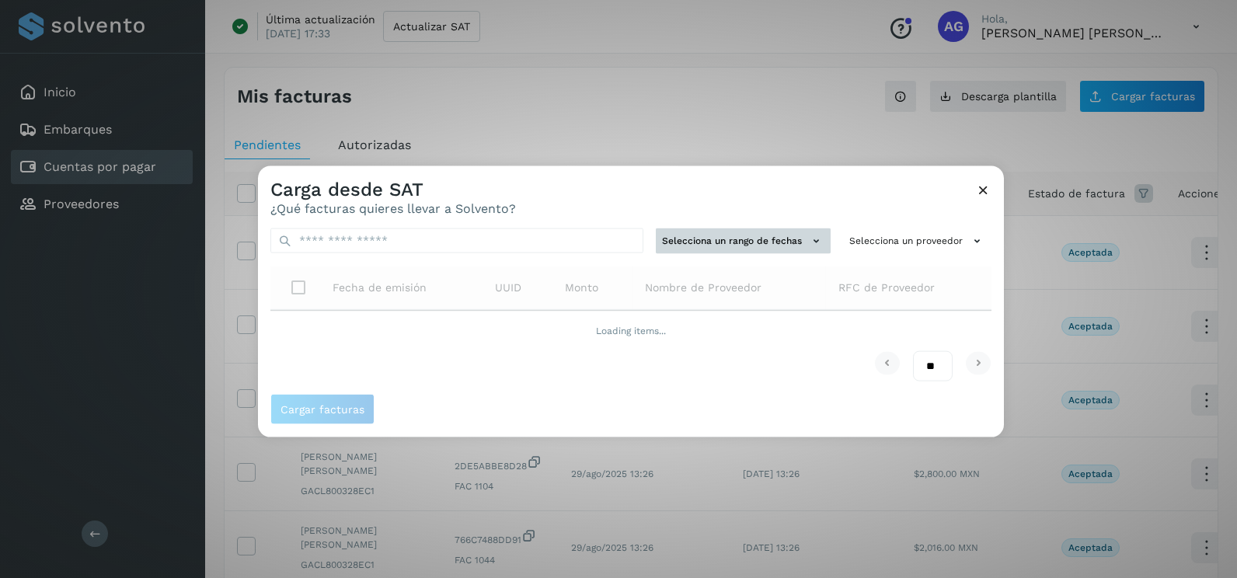
click at [767, 245] on button "Selecciona un rango de fechas" at bounding box center [743, 241] width 175 height 26
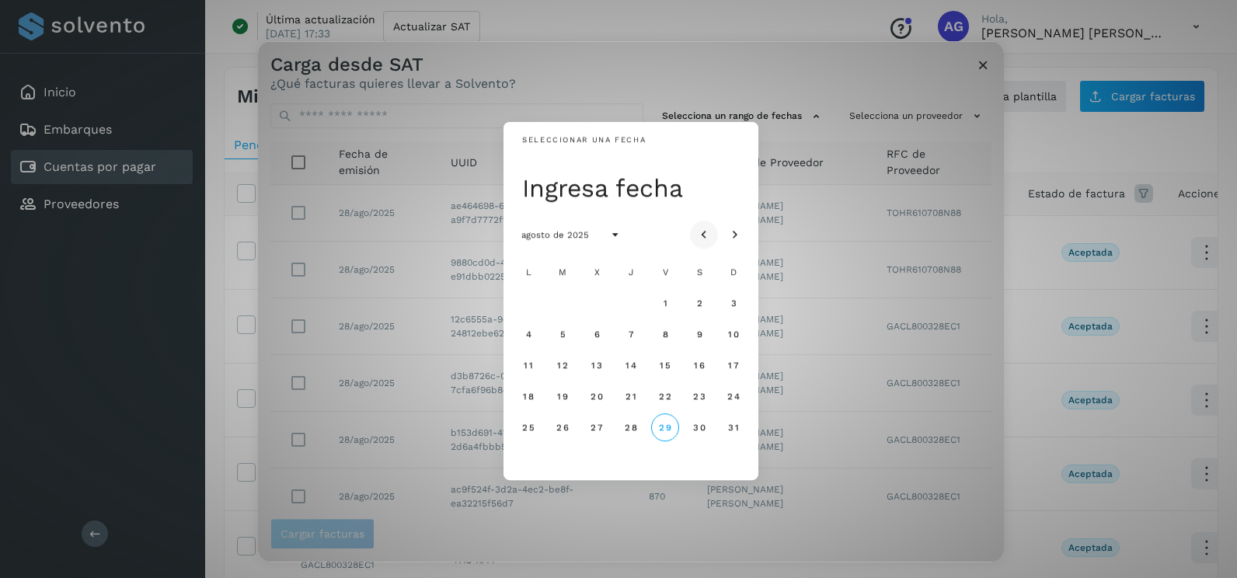
click at [708, 235] on icon "Mes anterior" at bounding box center [704, 236] width 16 height 16
click at [589, 364] on button "16" at bounding box center [597, 365] width 28 height 28
click at [632, 375] on button "17" at bounding box center [631, 365] width 28 height 28
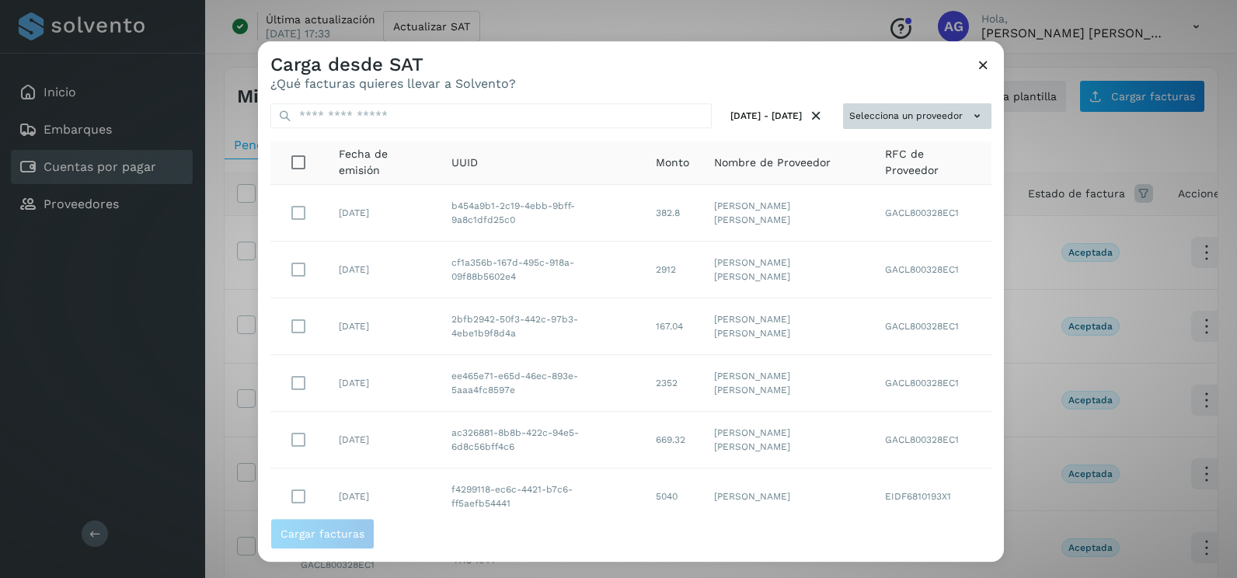
click at [938, 113] on button "Selecciona un proveedor" at bounding box center [917, 116] width 148 height 26
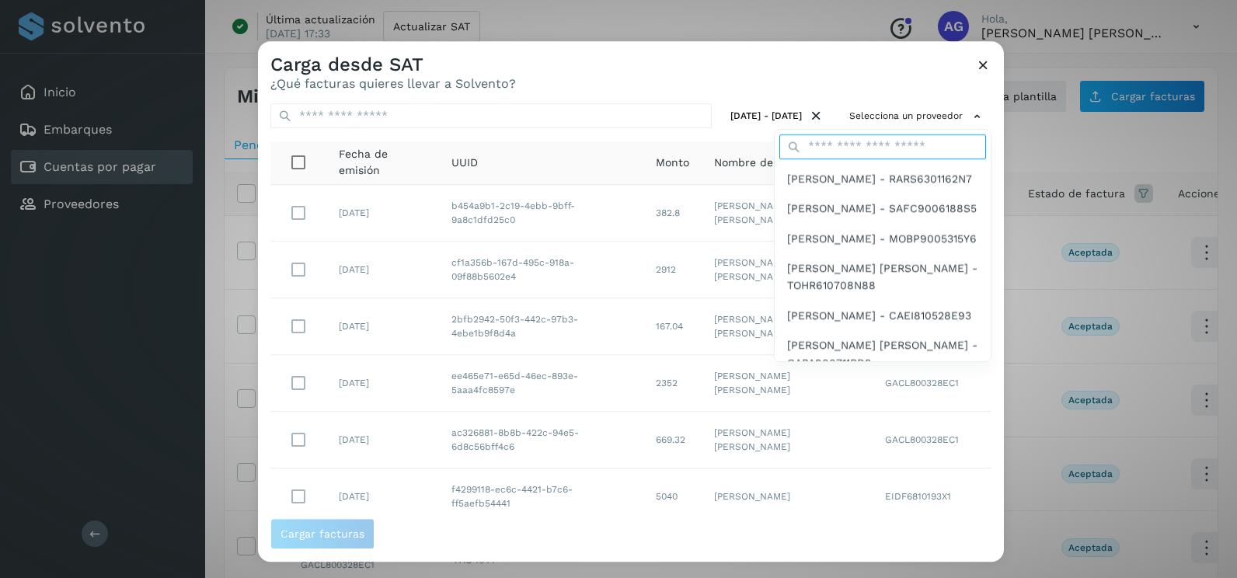
click at [866, 148] on input "text" at bounding box center [882, 146] width 207 height 25
type input "****"
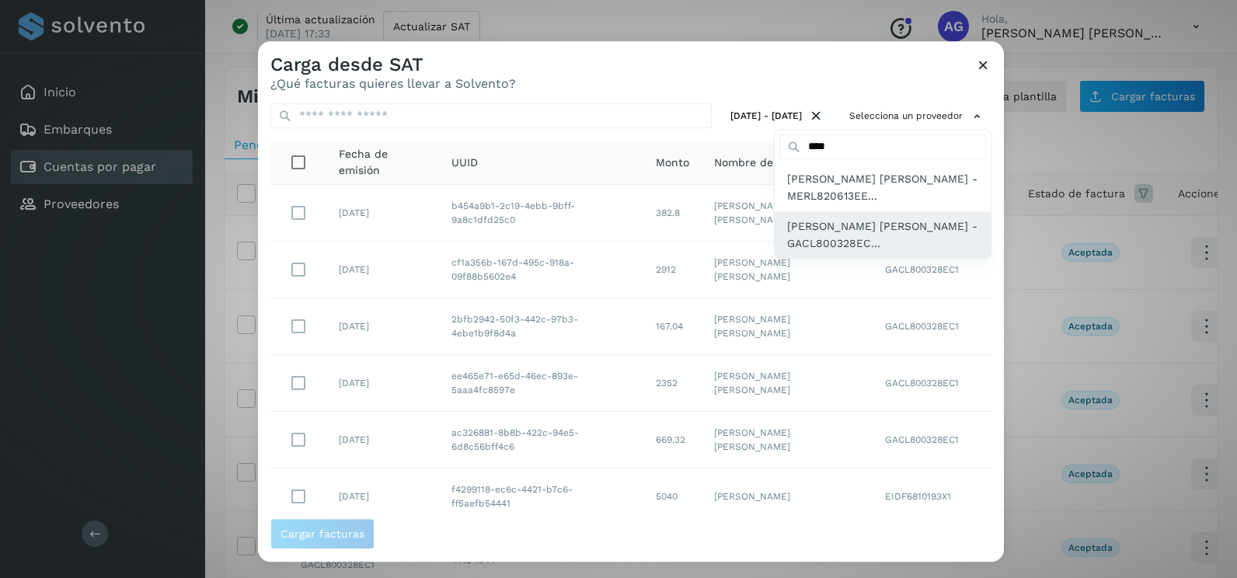
click at [884, 238] on span "[PERSON_NAME] [PERSON_NAME] - GACL800328EC..." at bounding box center [882, 235] width 191 height 35
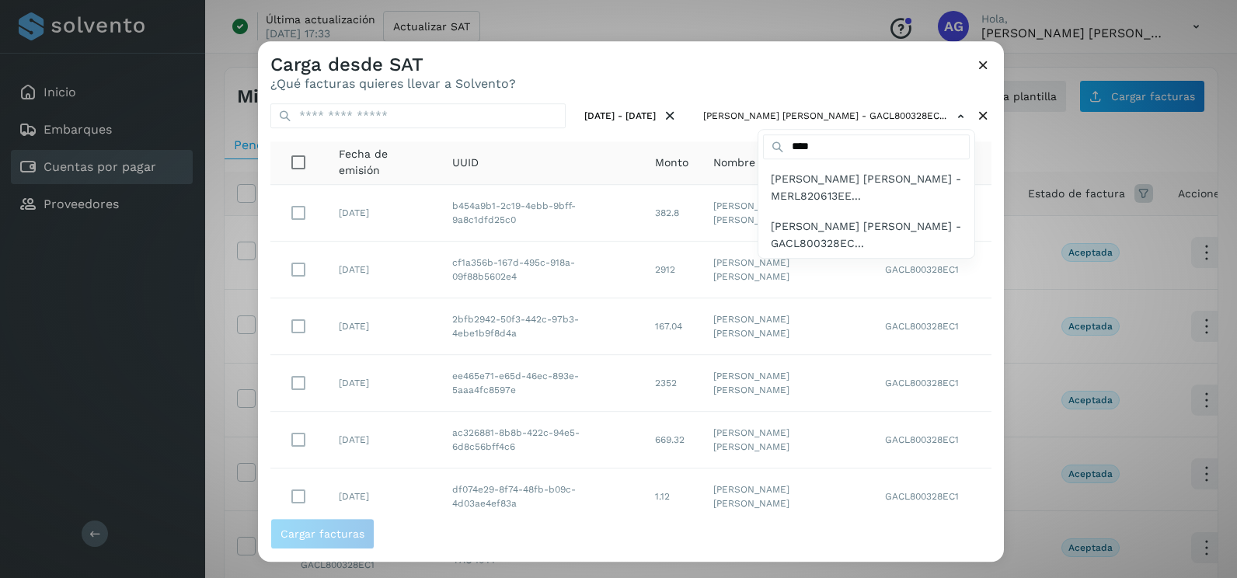
click at [989, 293] on div at bounding box center [876, 330] width 1237 height 578
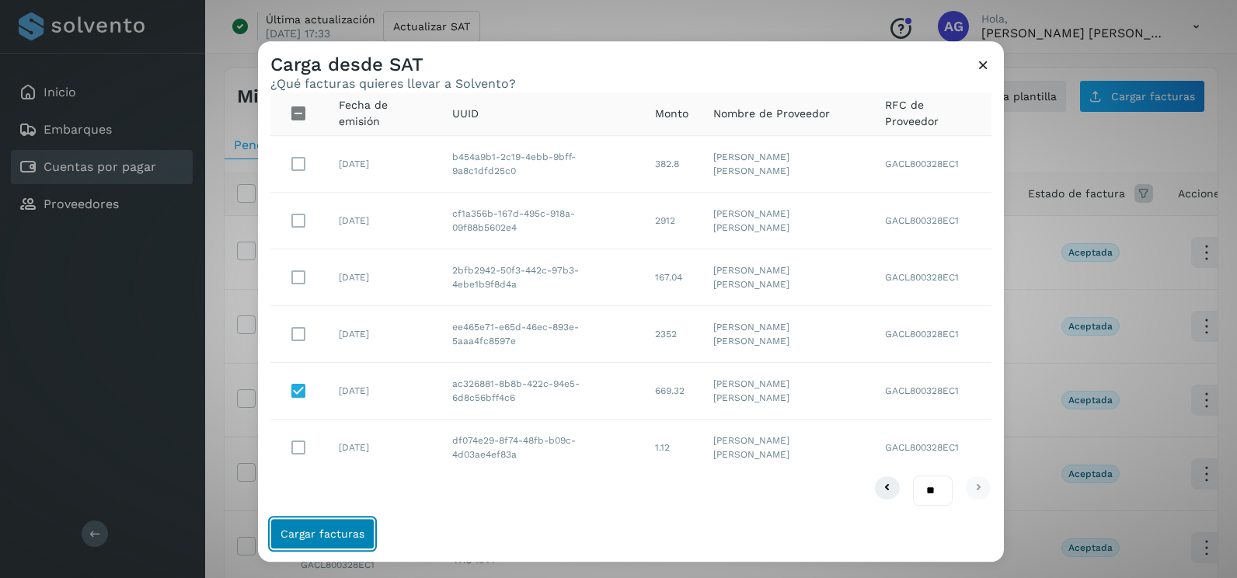
click at [334, 528] on span "Cargar facturas" at bounding box center [322, 533] width 84 height 11
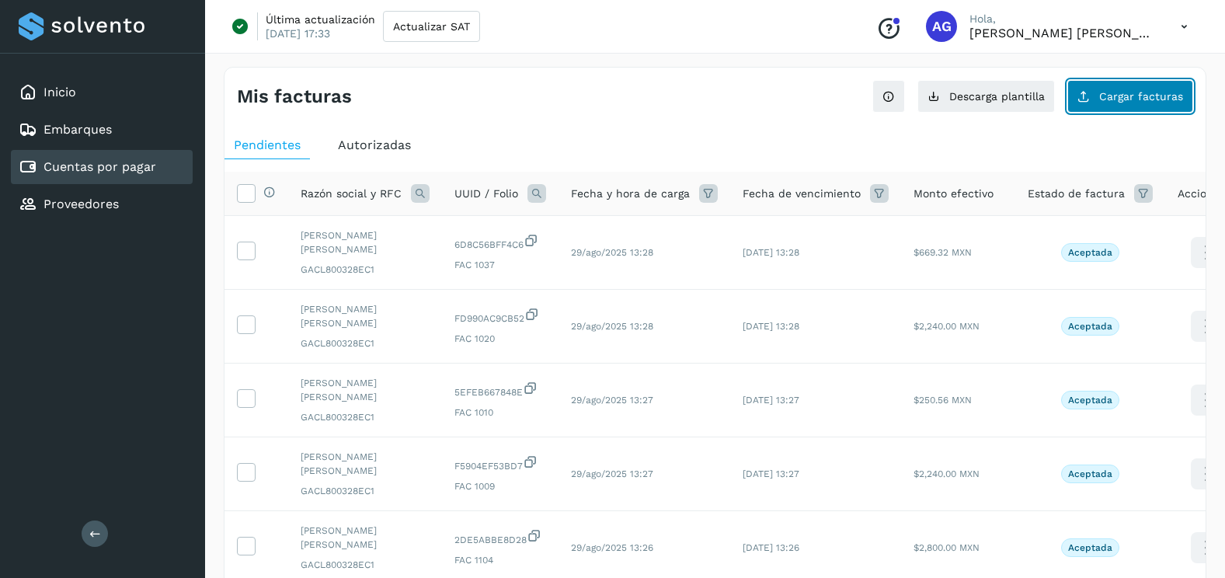
click at [1174, 91] on span "Cargar facturas" at bounding box center [1141, 96] width 84 height 11
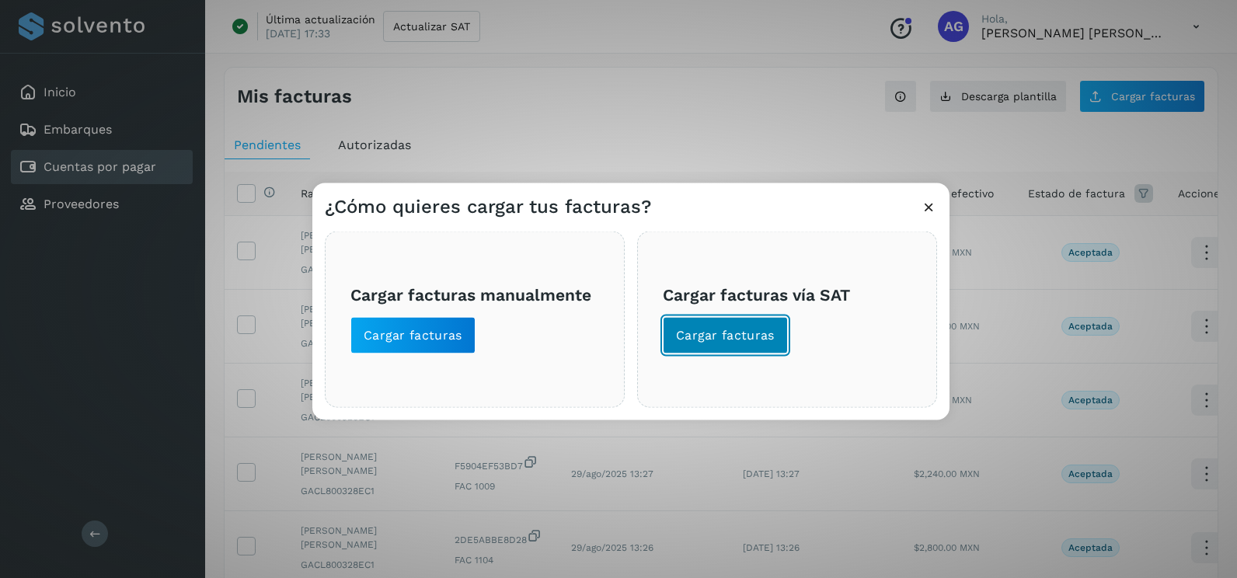
click at [754, 339] on span "Cargar facturas" at bounding box center [725, 335] width 99 height 17
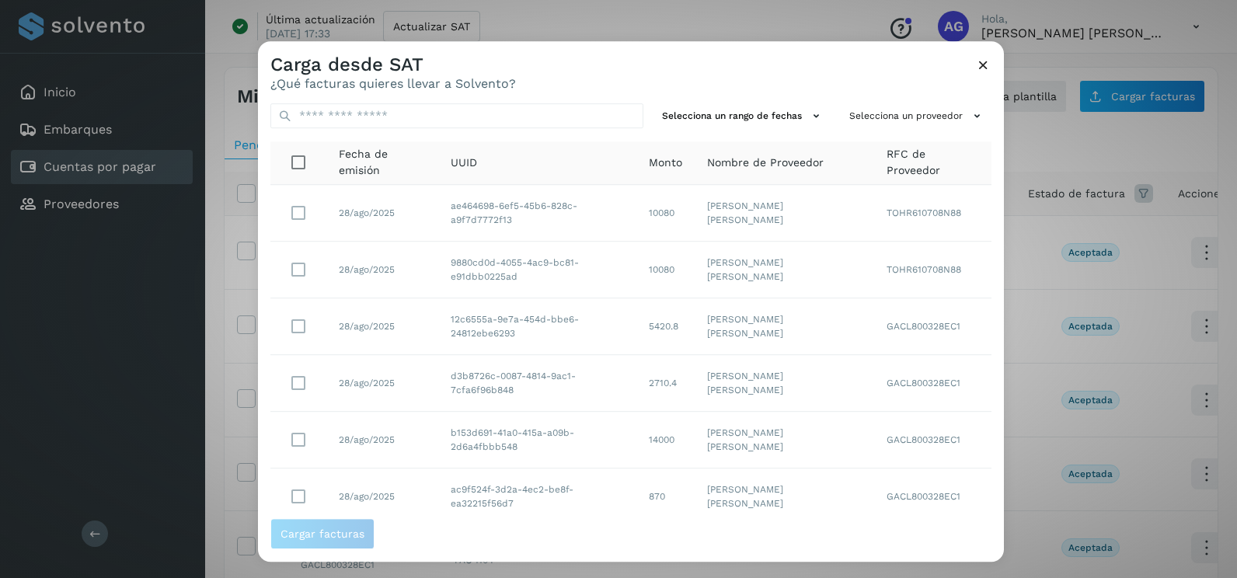
click at [785, 129] on div "Selecciona un rango de fechas Selecciona un proveedor Fecha de emisión UUID Mon…" at bounding box center [631, 304] width 746 height 427
click at [796, 117] on button "Selecciona un rango de fechas" at bounding box center [743, 116] width 175 height 26
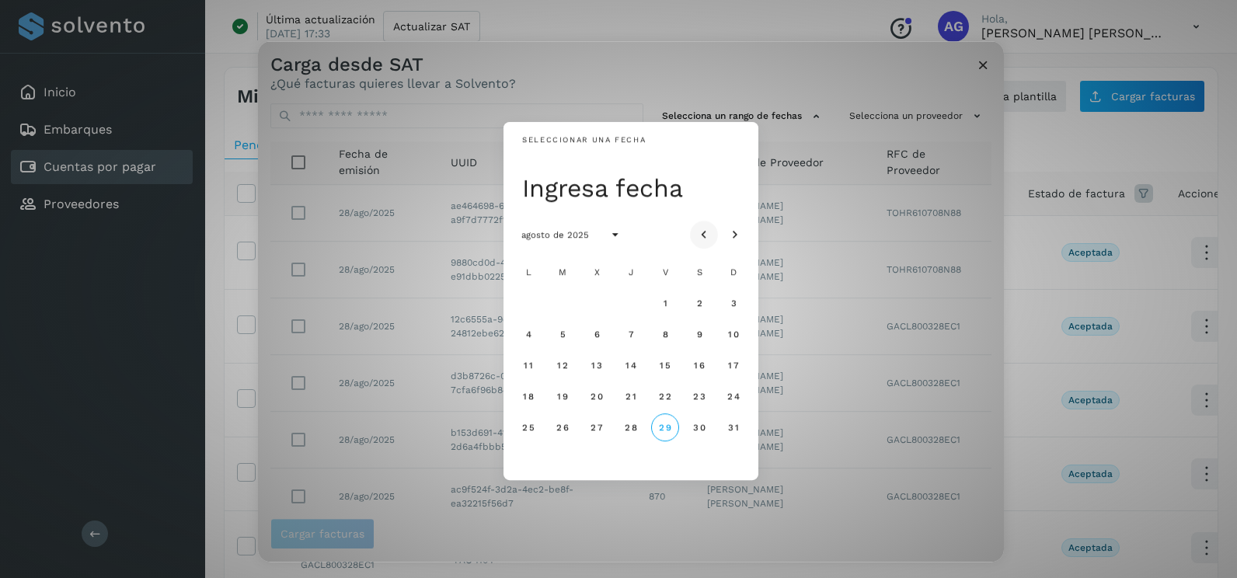
click at [713, 238] on button "Mes anterior" at bounding box center [704, 235] width 28 height 28
click at [530, 367] on span "14" at bounding box center [528, 365] width 12 height 11
click at [557, 364] on span "15" at bounding box center [562, 365] width 12 height 11
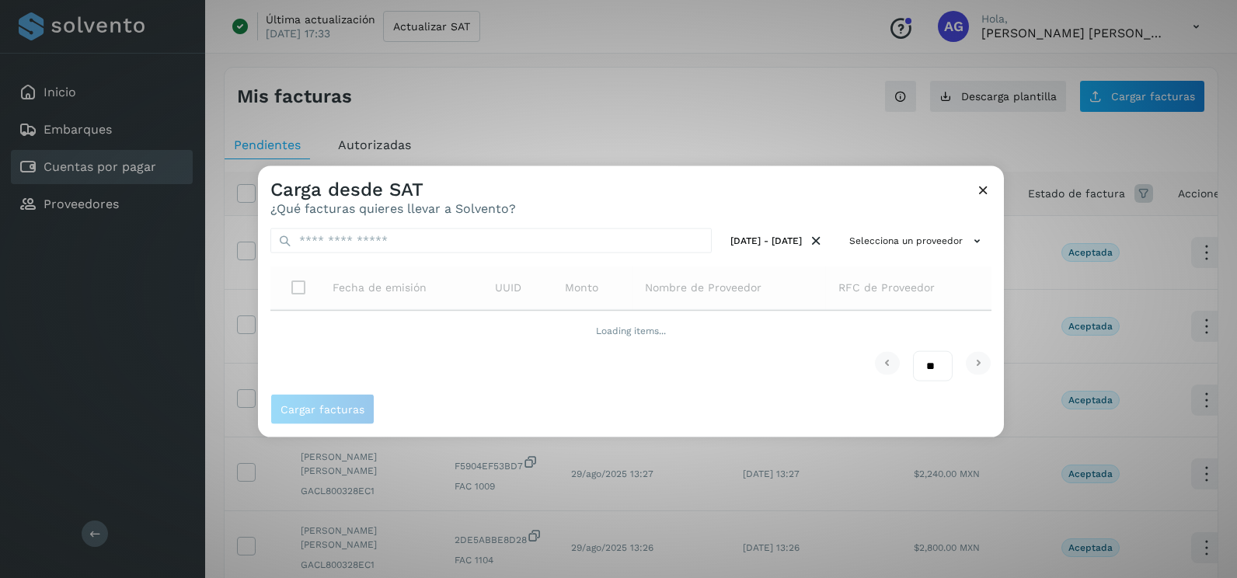
click at [992, 223] on div "[DATE] - [DATE] Selecciona un proveedor Fecha de emisión UUID Monto Nombre de P…" at bounding box center [631, 305] width 746 height 178
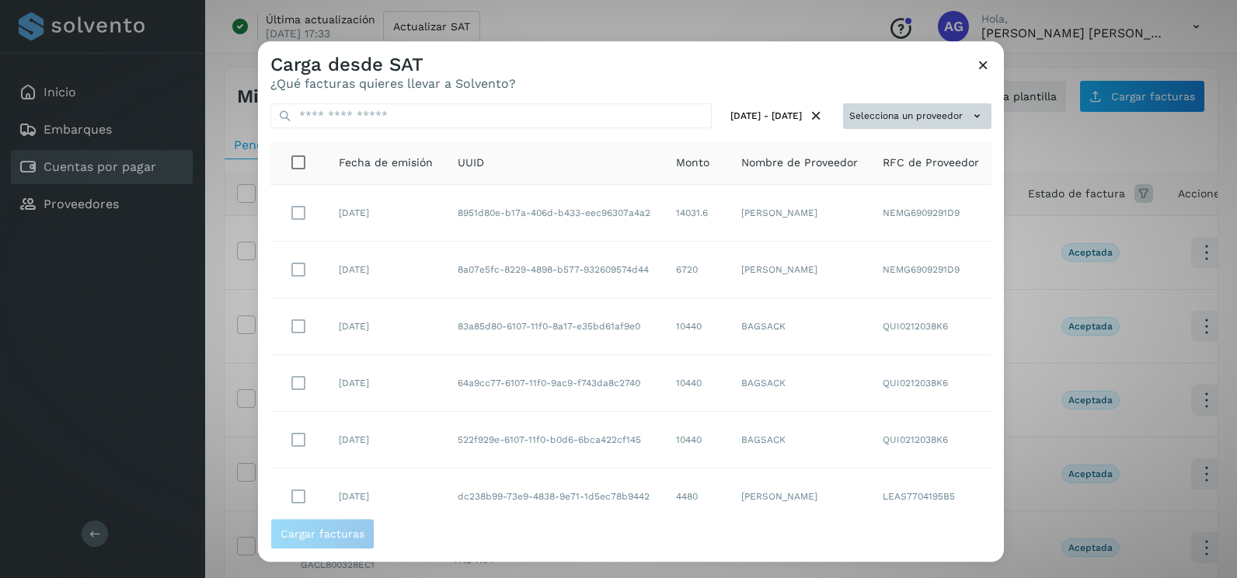
click at [937, 113] on button "Selecciona un proveedor" at bounding box center [917, 116] width 148 height 26
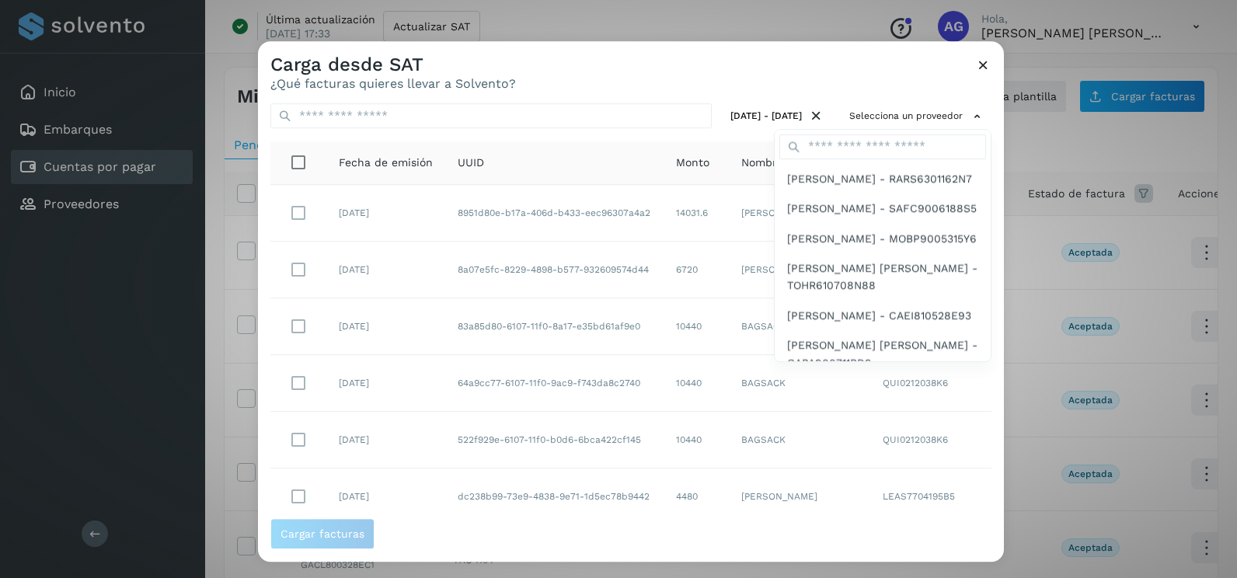
click at [907, 134] on div at bounding box center [882, 147] width 216 height 34
click at [903, 151] on input "text" at bounding box center [882, 146] width 207 height 25
type input "****"
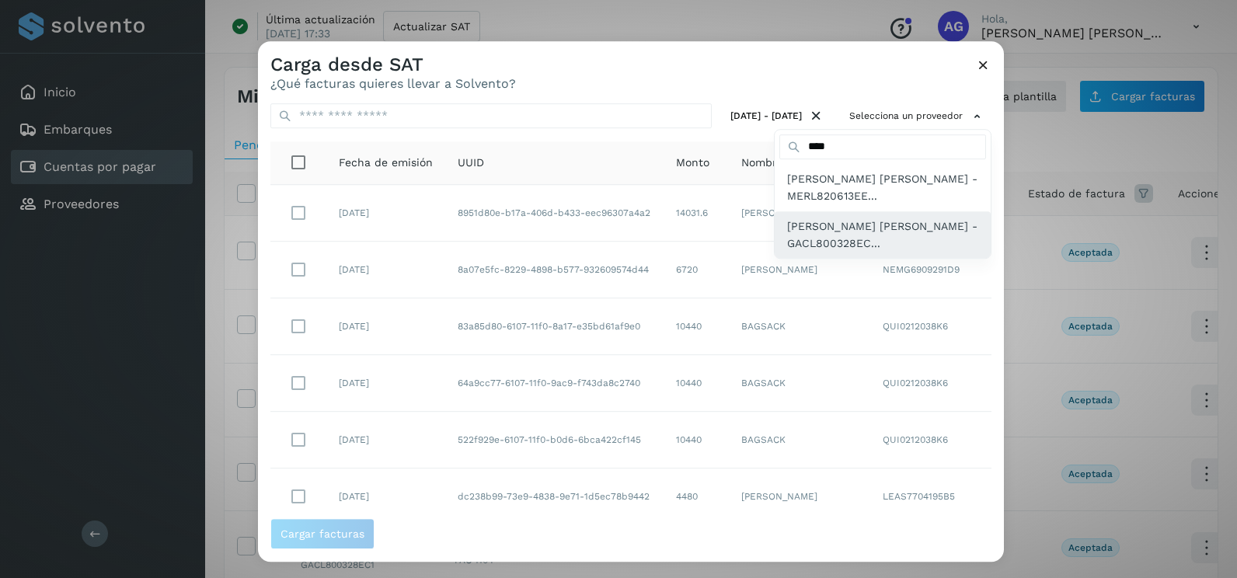
click at [876, 229] on span "[PERSON_NAME] [PERSON_NAME] - GACL800328EC..." at bounding box center [882, 235] width 191 height 35
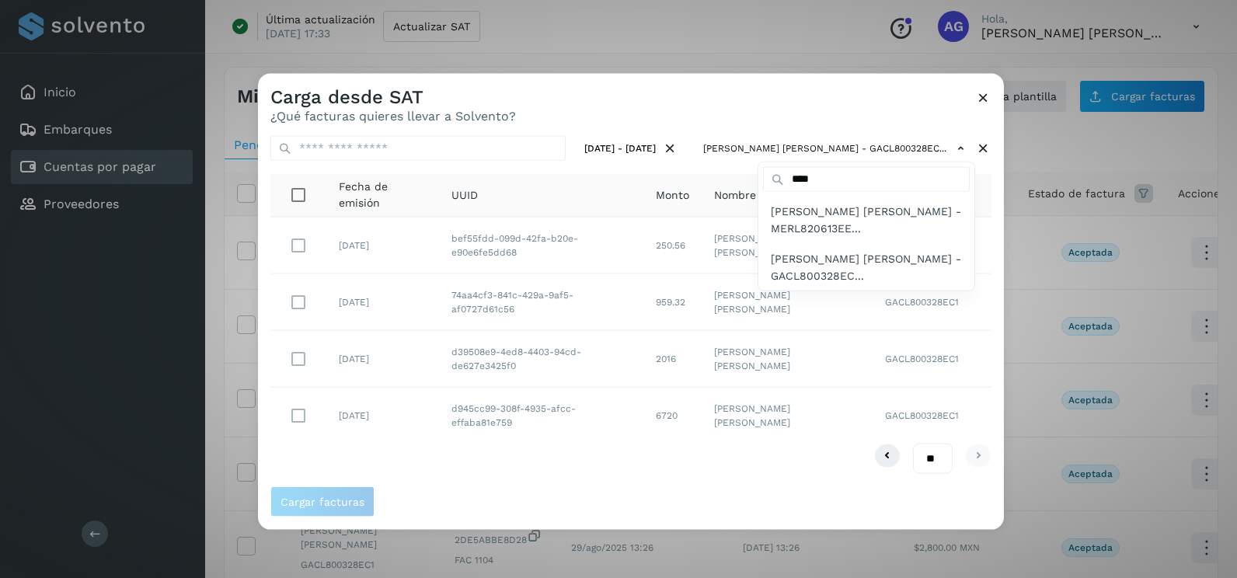
click at [990, 285] on div at bounding box center [876, 363] width 1237 height 578
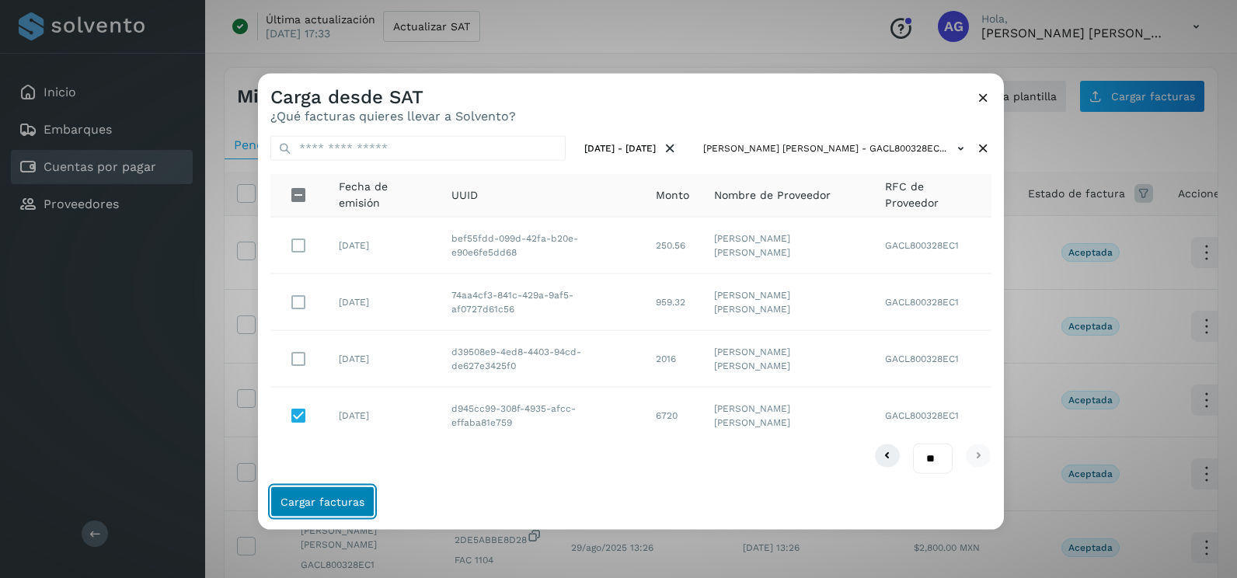
click at [356, 490] on button "Cargar facturas" at bounding box center [322, 501] width 104 height 31
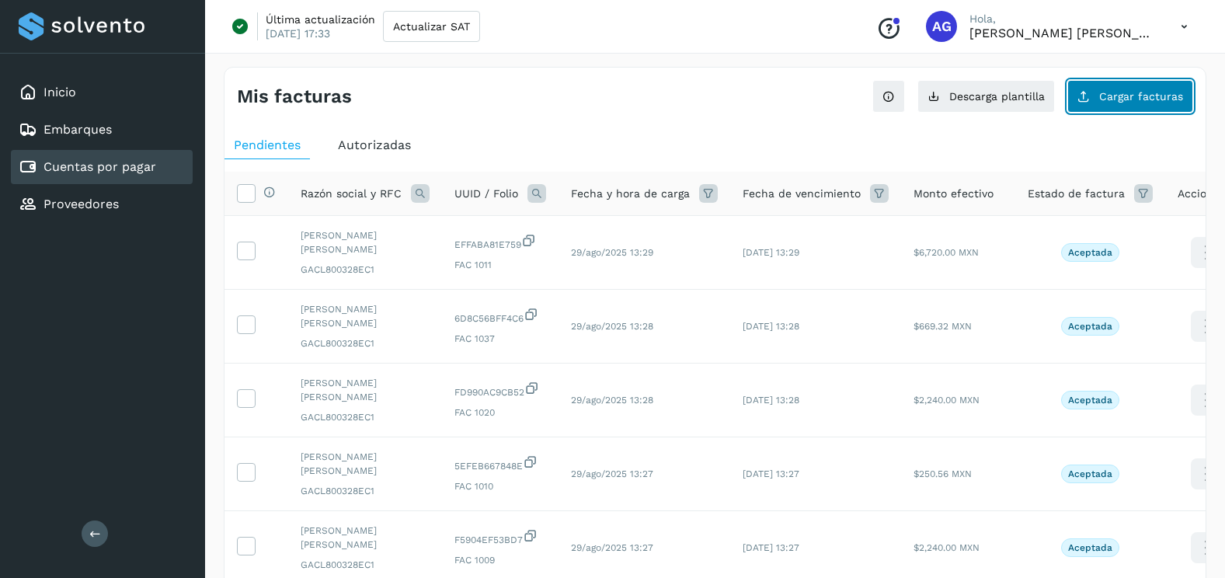
click at [1106, 99] on span "Cargar facturas" at bounding box center [1141, 96] width 84 height 11
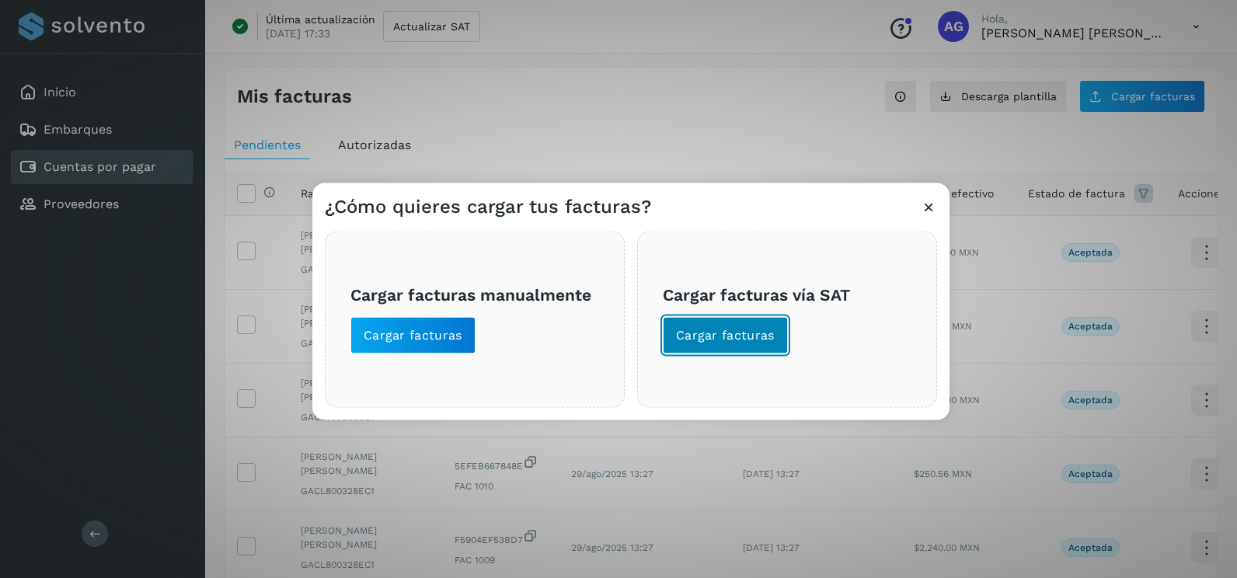
click at [778, 322] on button "Cargar facturas" at bounding box center [725, 335] width 125 height 37
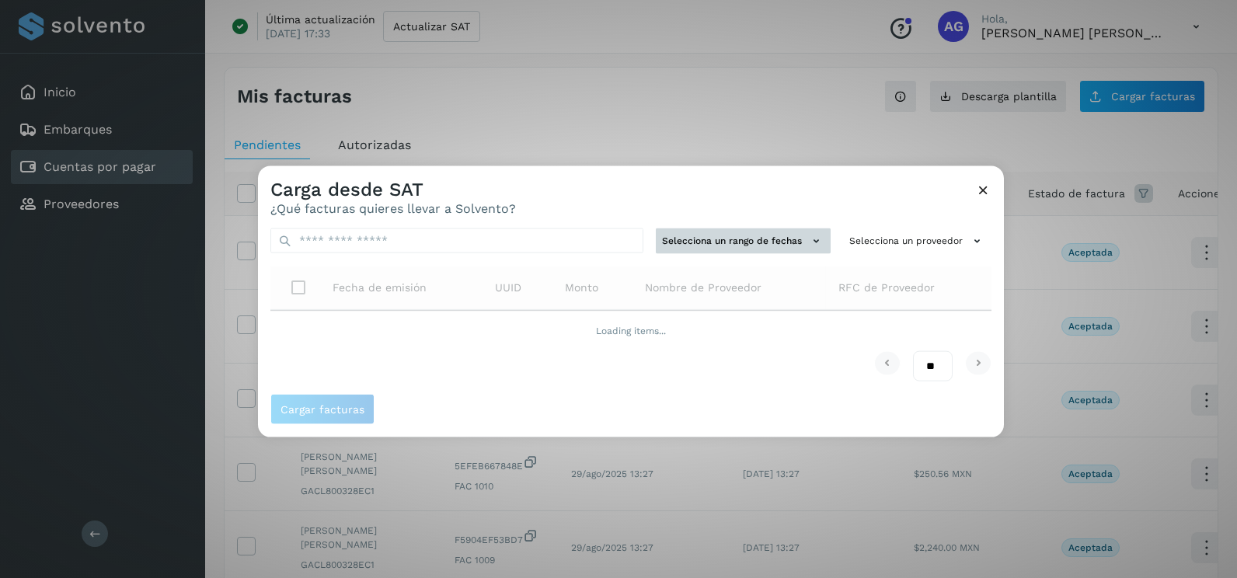
click at [782, 250] on button "Selecciona un rango de fechas" at bounding box center [743, 241] width 175 height 26
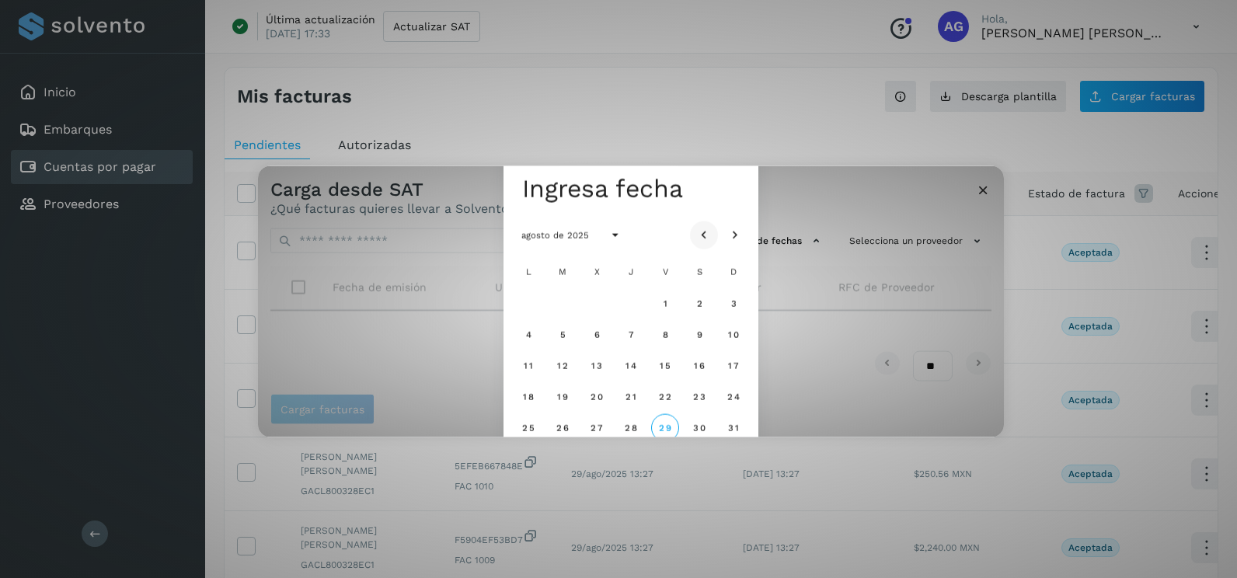
click at [715, 230] on button "Mes anterior" at bounding box center [704, 235] width 28 height 28
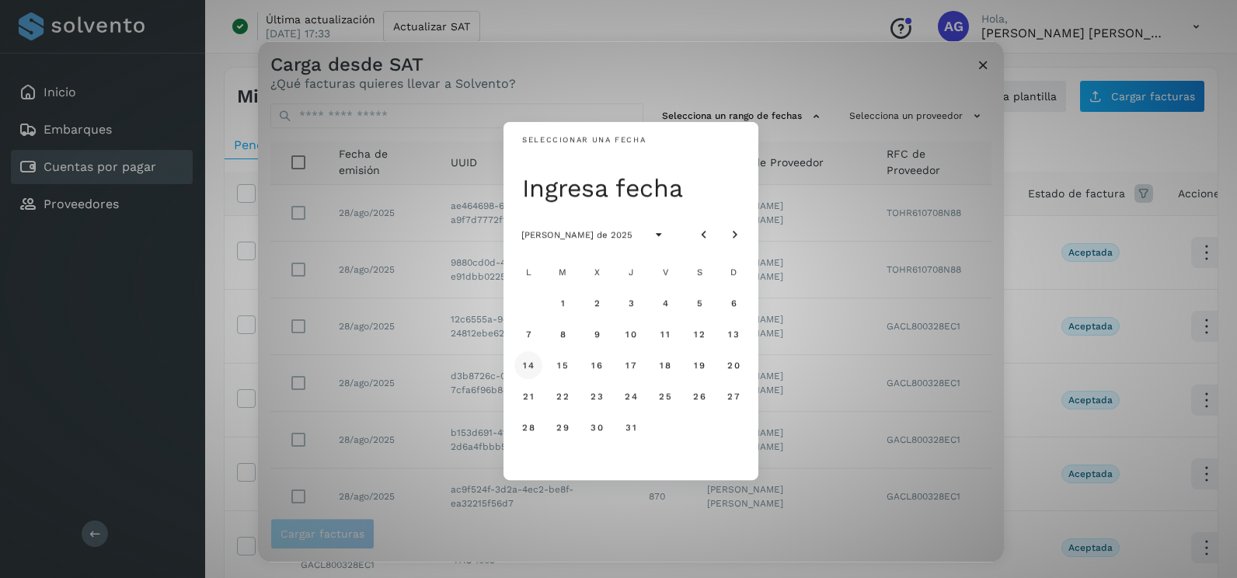
click at [527, 367] on span "14" at bounding box center [528, 365] width 12 height 11
click at [566, 366] on span "15" at bounding box center [562, 365] width 12 height 11
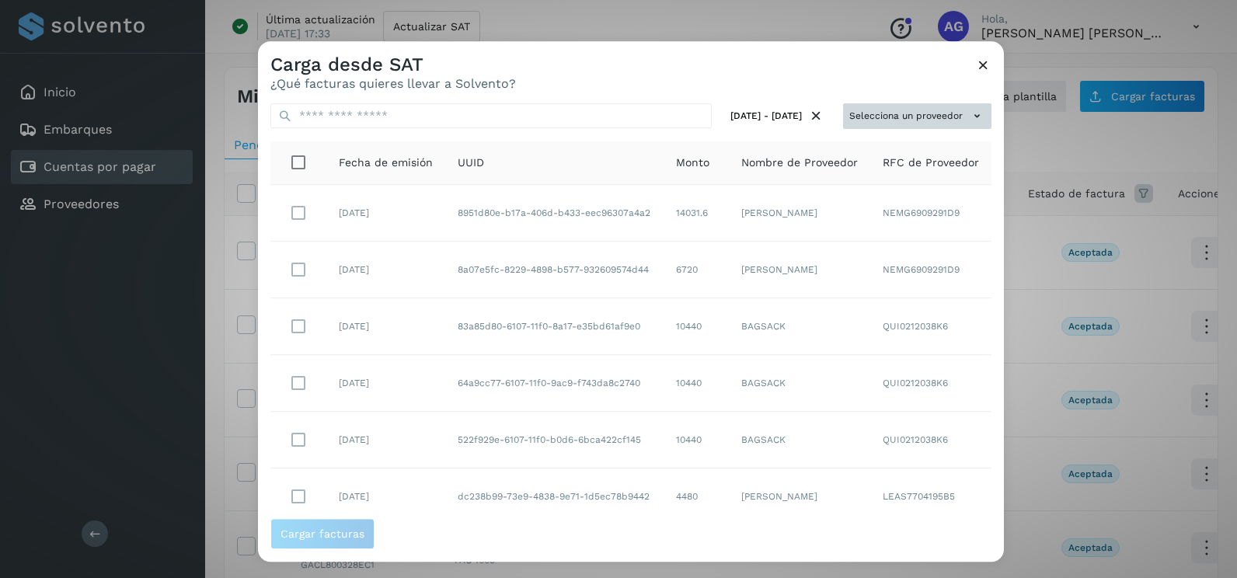
click at [957, 106] on button "Selecciona un proveedor" at bounding box center [917, 116] width 148 height 26
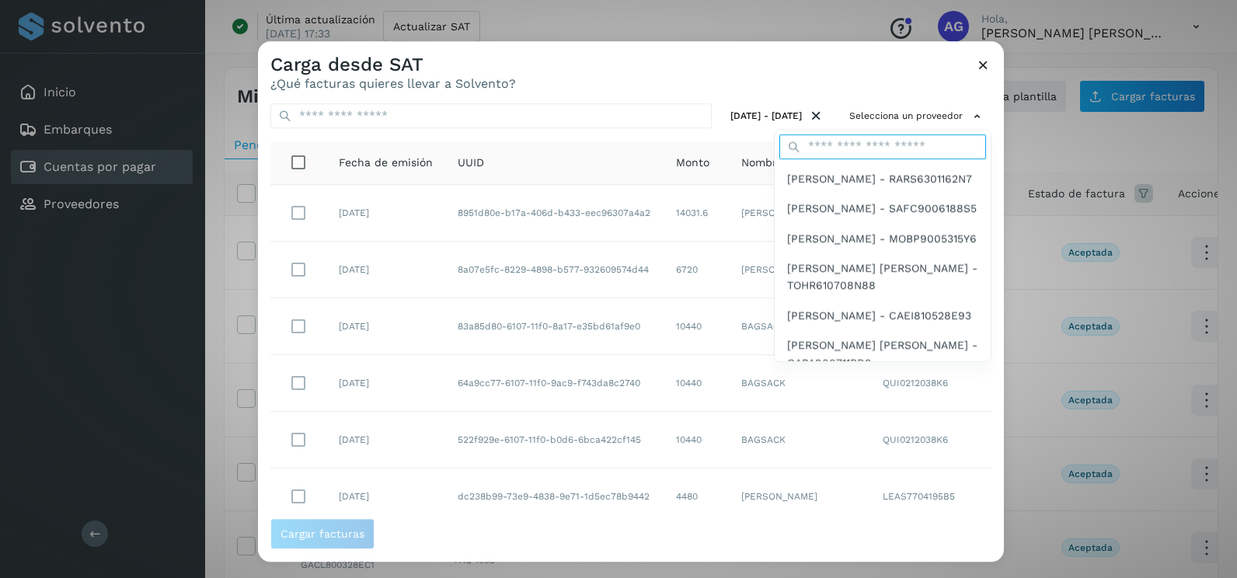
click at [907, 153] on input "text" at bounding box center [882, 146] width 207 height 25
type input "****"
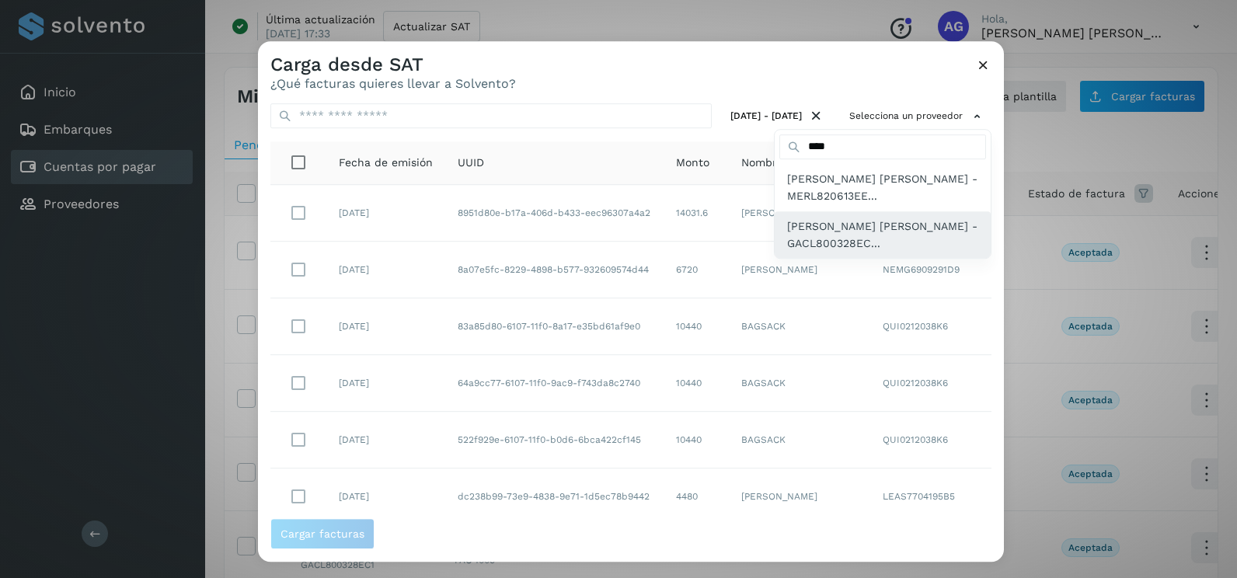
click at [881, 235] on span "[PERSON_NAME] [PERSON_NAME] - GACL800328EC..." at bounding box center [882, 235] width 191 height 35
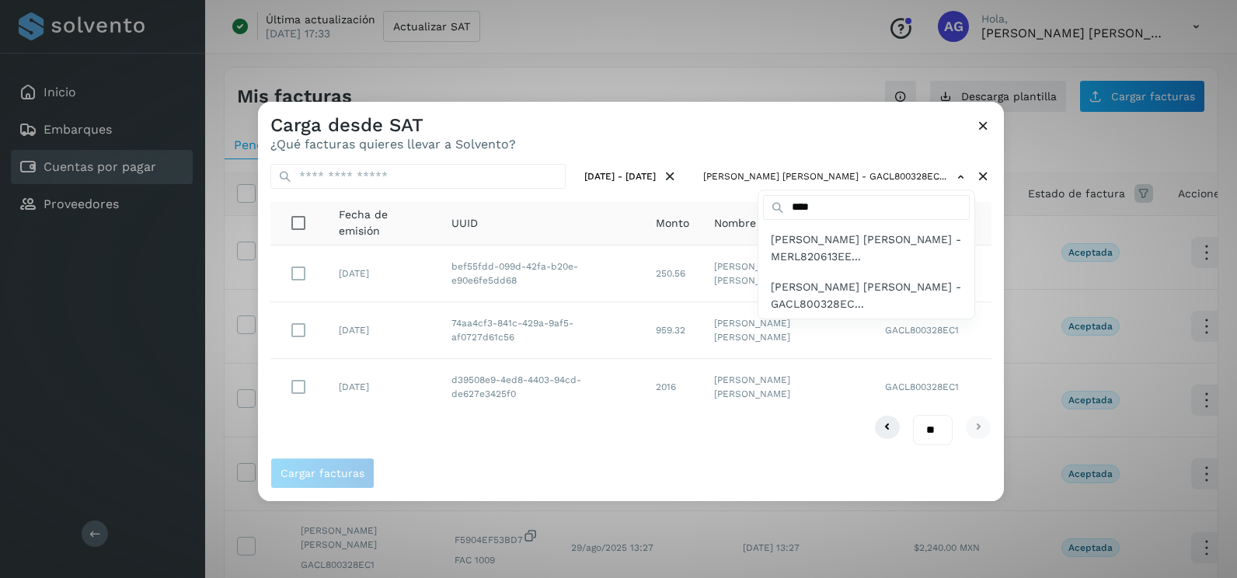
click at [994, 284] on div at bounding box center [876, 391] width 1237 height 578
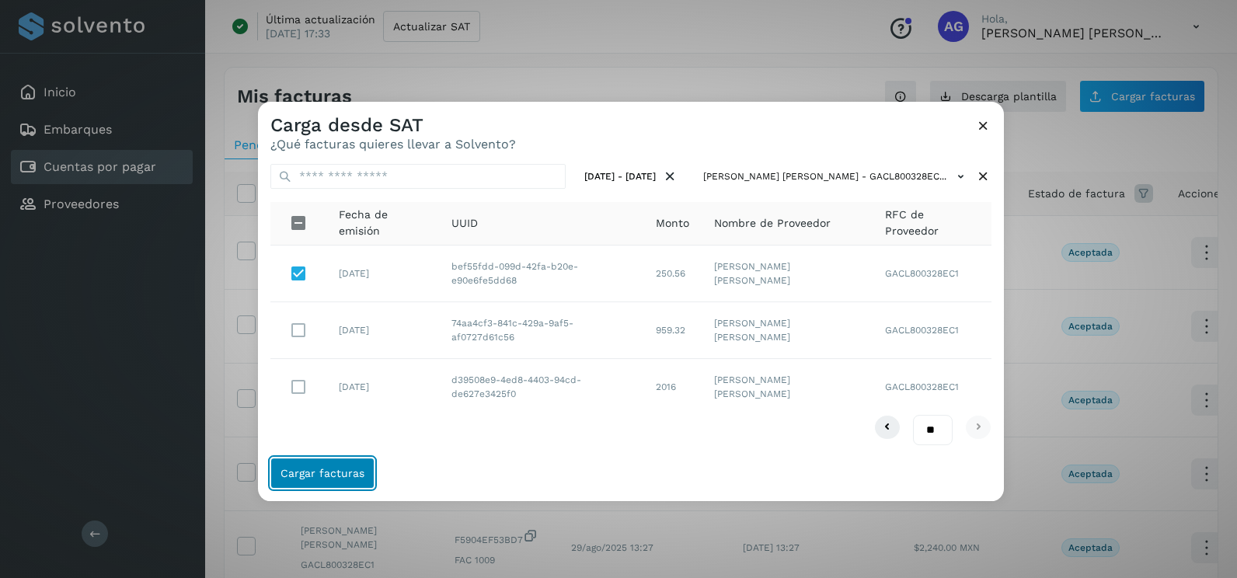
click at [356, 465] on button "Cargar facturas" at bounding box center [322, 473] width 104 height 31
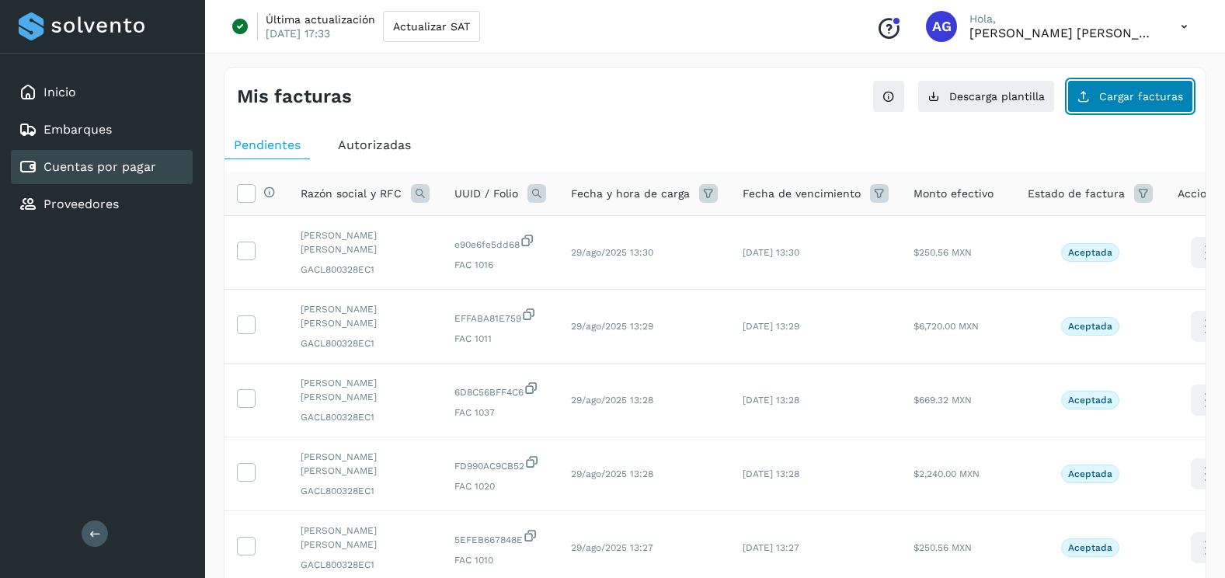
click at [1134, 103] on button "Cargar facturas" at bounding box center [1130, 96] width 126 height 33
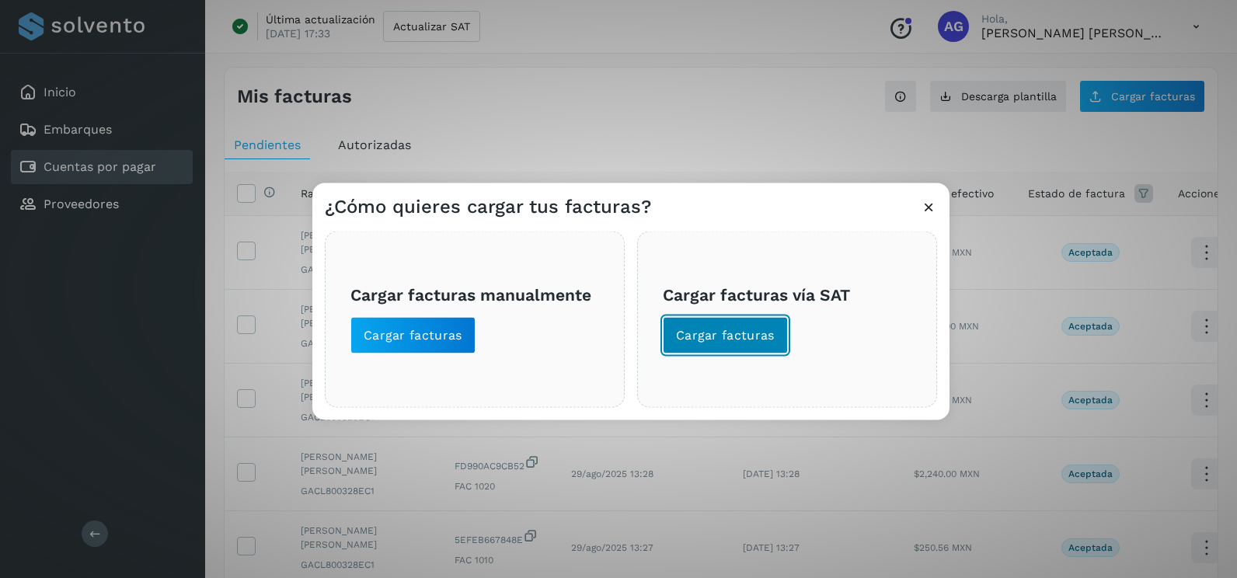
click at [774, 322] on button "Cargar facturas" at bounding box center [725, 335] width 125 height 37
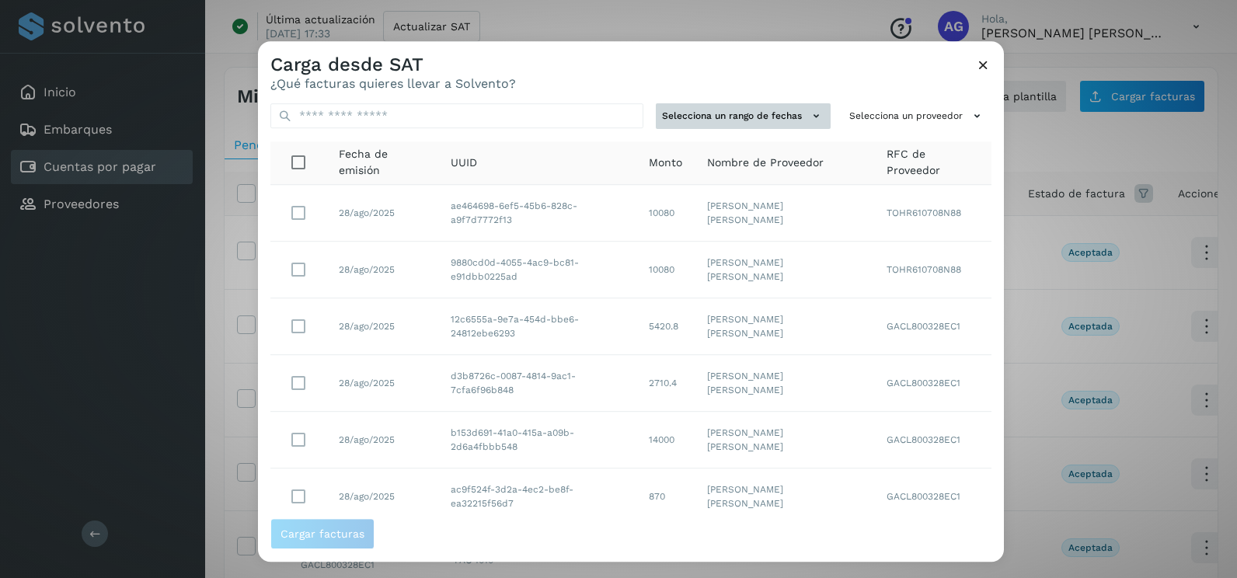
click at [732, 126] on button "Selecciona un rango de fechas" at bounding box center [743, 116] width 175 height 26
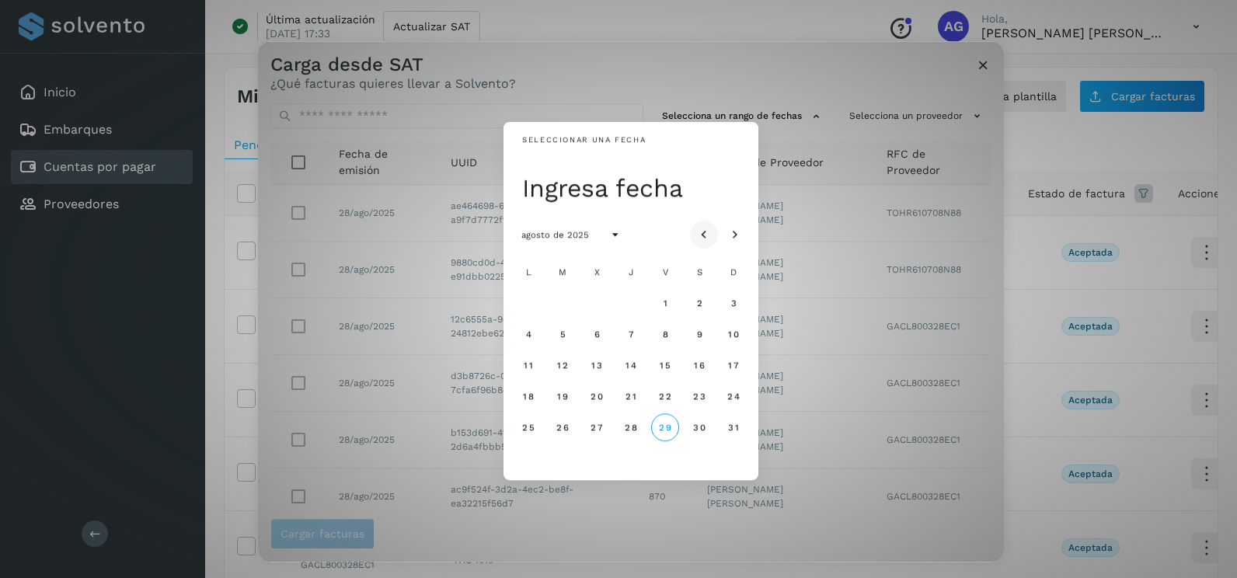
click at [705, 234] on icon "Mes anterior" at bounding box center [704, 236] width 16 height 16
click at [662, 303] on span "4" at bounding box center [664, 303] width 7 height 11
click at [707, 302] on button "5" at bounding box center [699, 303] width 28 height 28
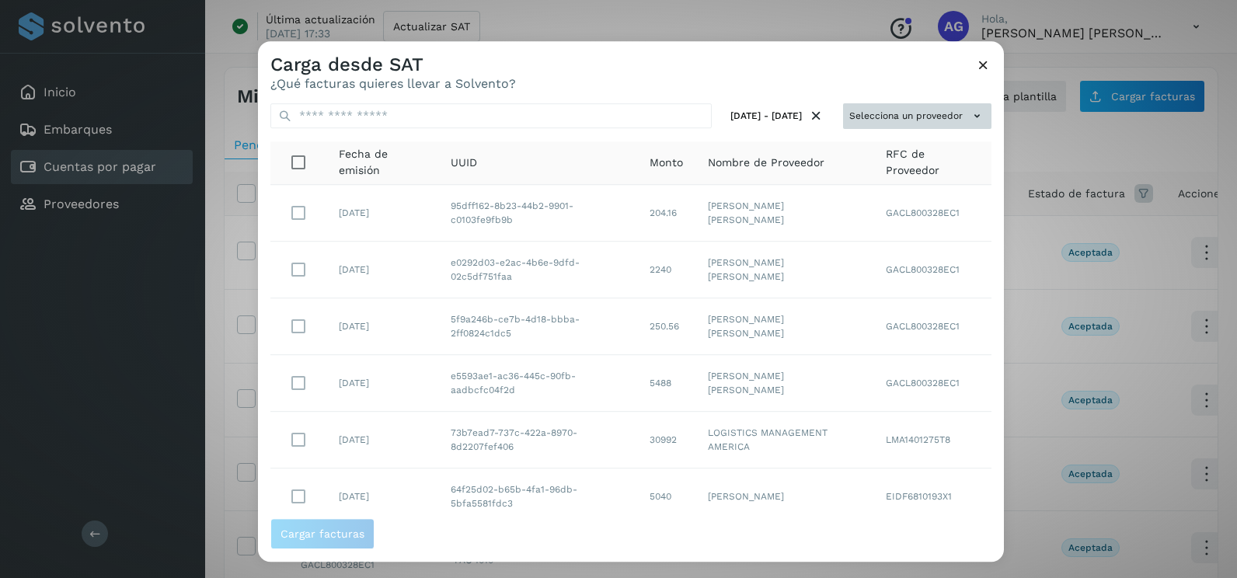
click at [959, 103] on button "Selecciona un proveedor" at bounding box center [917, 116] width 148 height 26
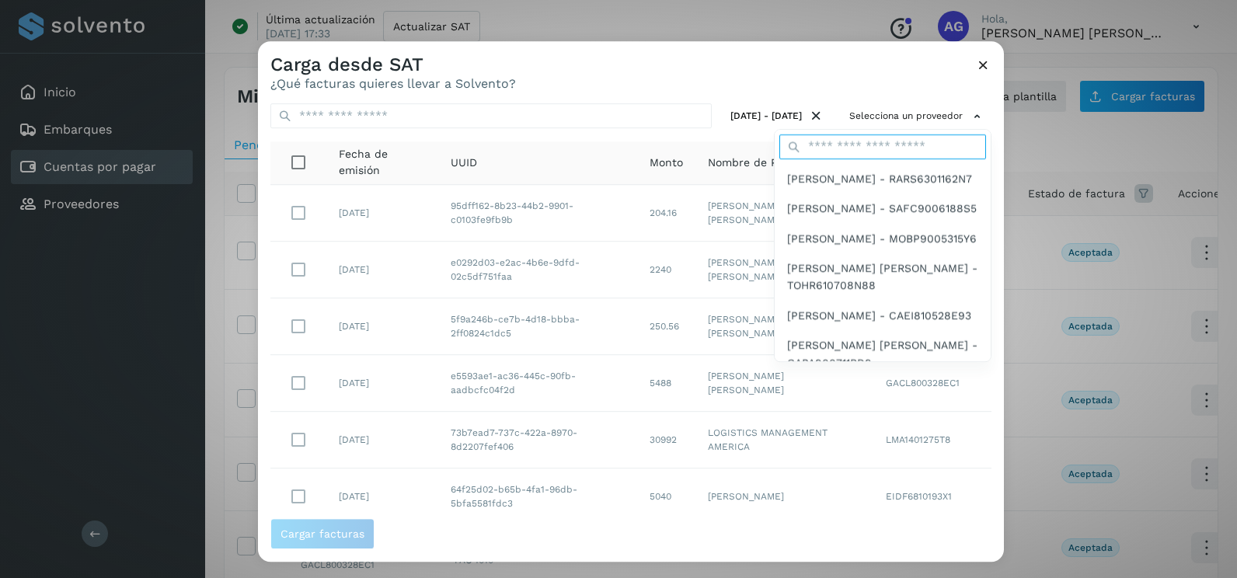
click at [884, 152] on input "text" at bounding box center [882, 146] width 207 height 25
type input "****"
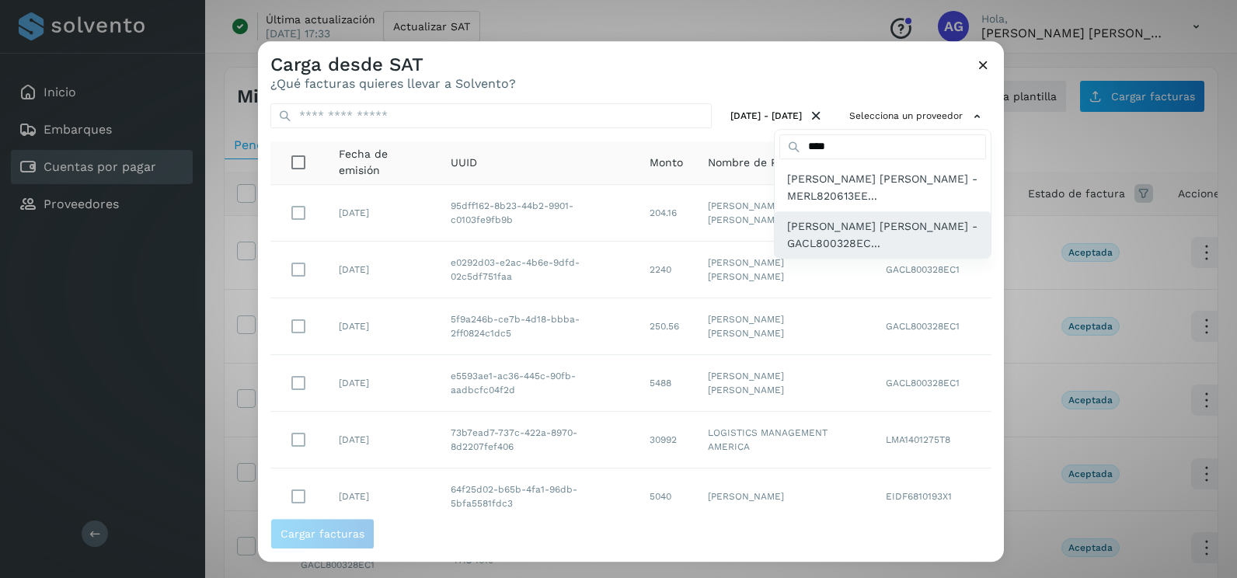
click at [885, 222] on span "[PERSON_NAME] [PERSON_NAME] - GACL800328EC..." at bounding box center [882, 235] width 191 height 35
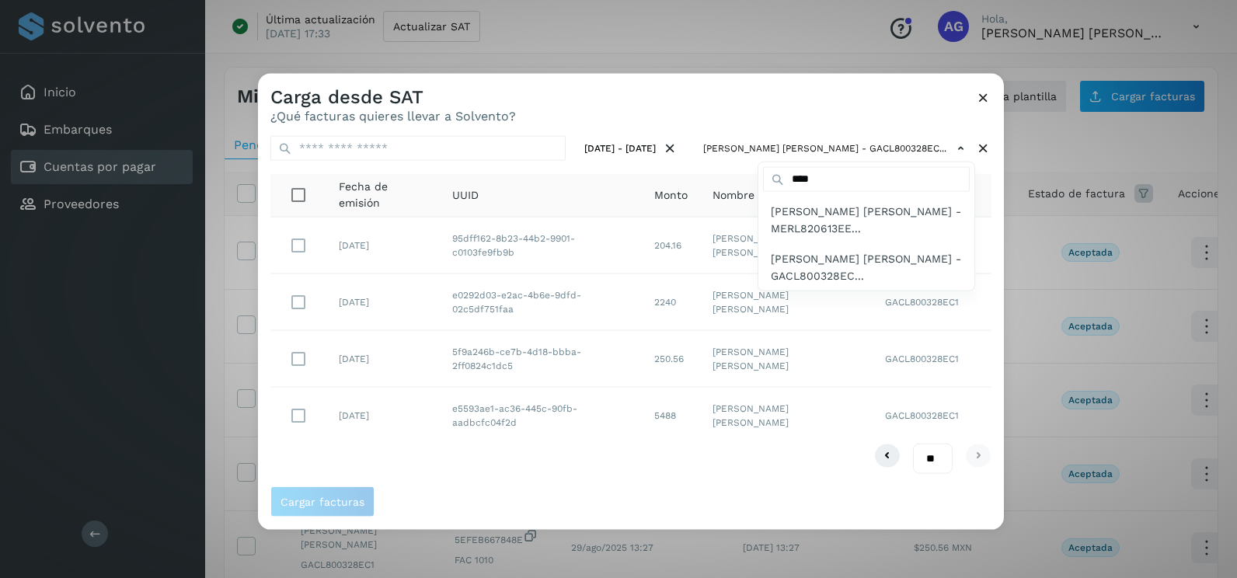
click at [987, 275] on div at bounding box center [876, 363] width 1237 height 578
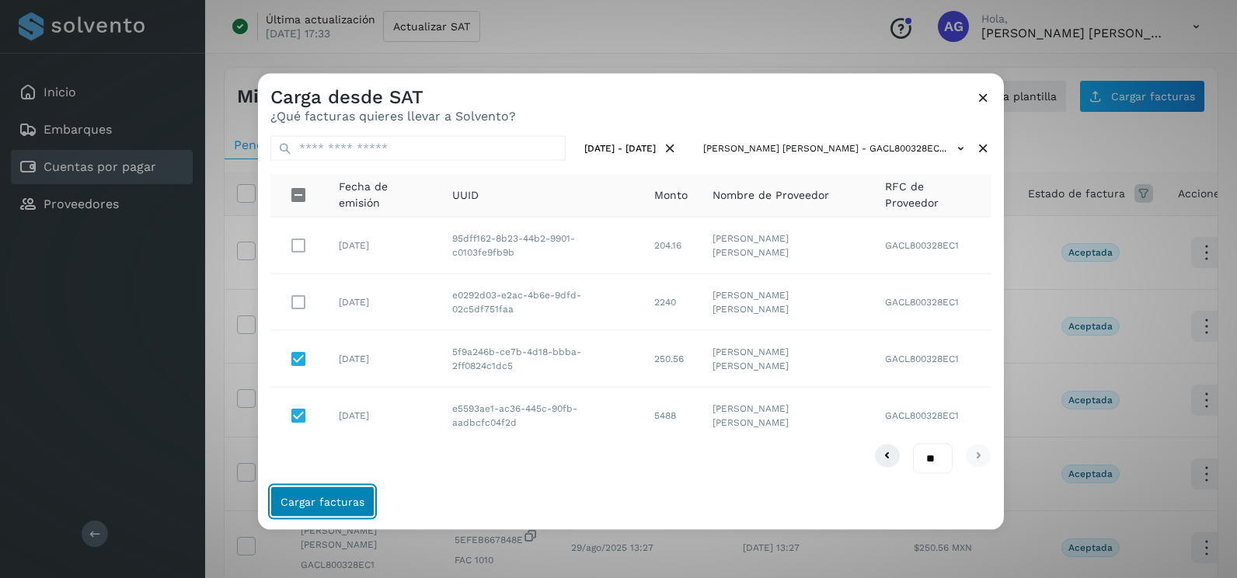
click at [335, 494] on button "Cargar facturas" at bounding box center [322, 501] width 104 height 31
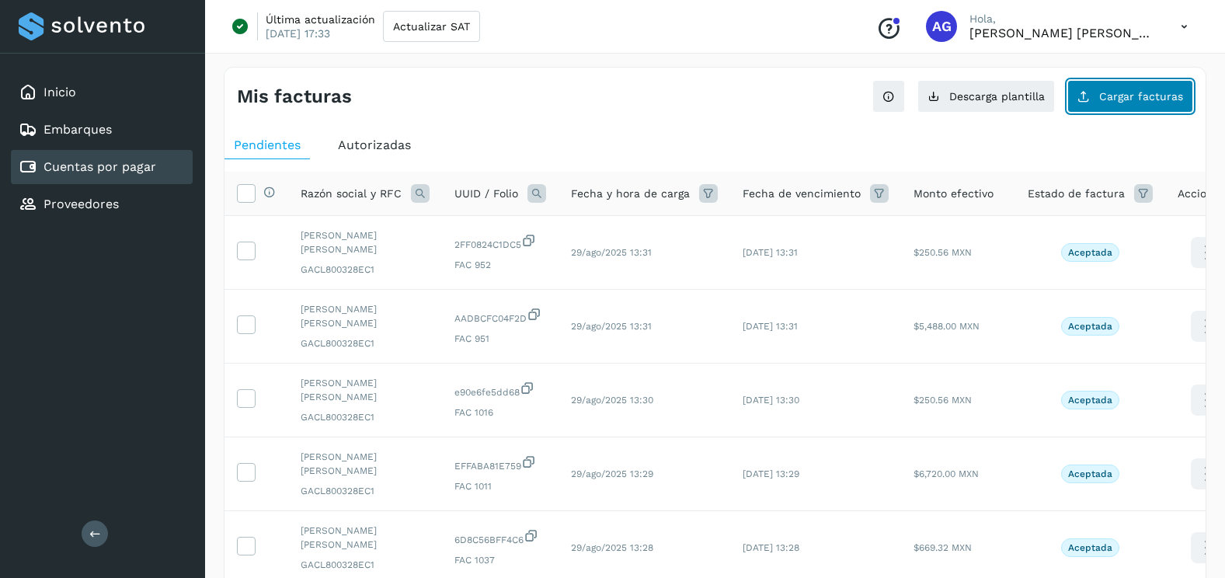
click at [1155, 106] on button "Cargar facturas" at bounding box center [1130, 96] width 126 height 33
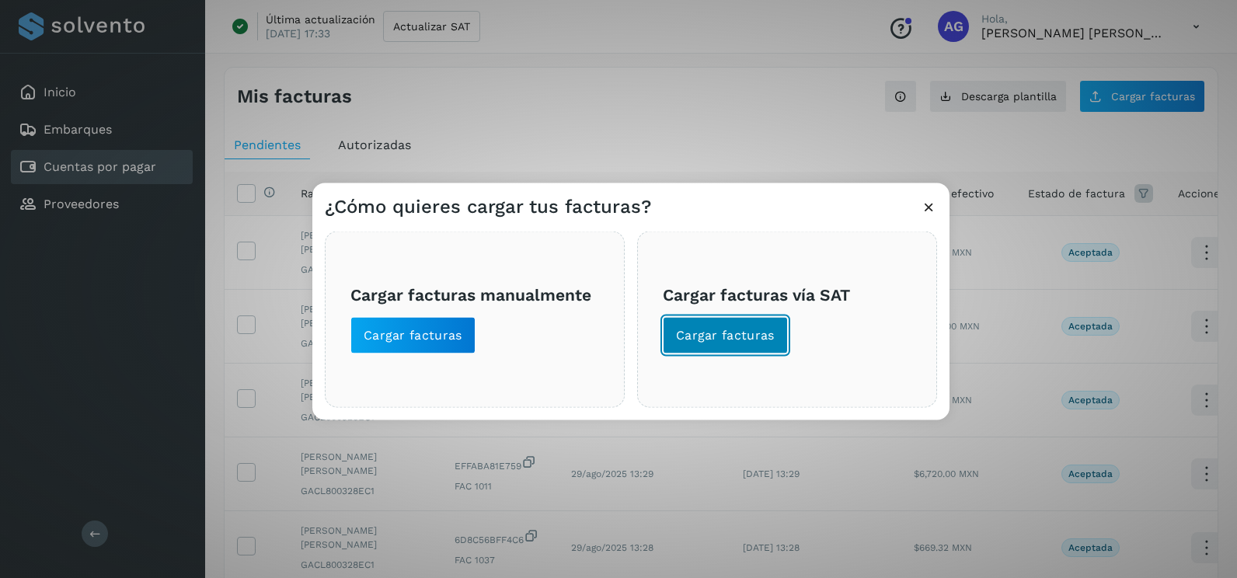
click at [684, 344] on button "Cargar facturas" at bounding box center [725, 335] width 125 height 37
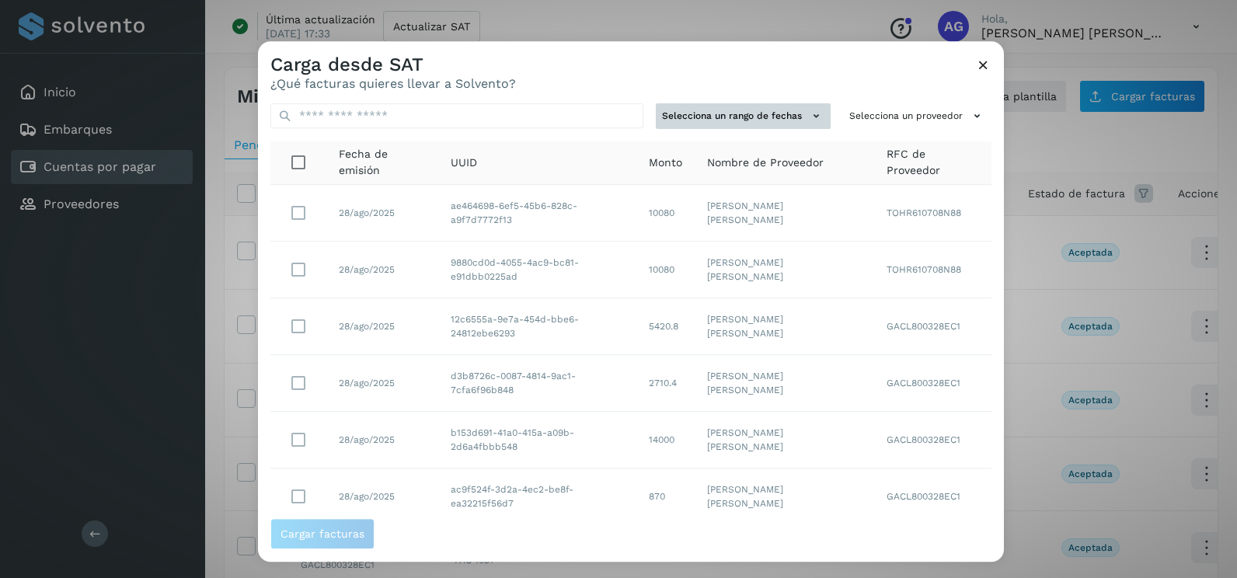
click at [780, 116] on button "Selecciona un rango de fechas" at bounding box center [743, 116] width 175 height 26
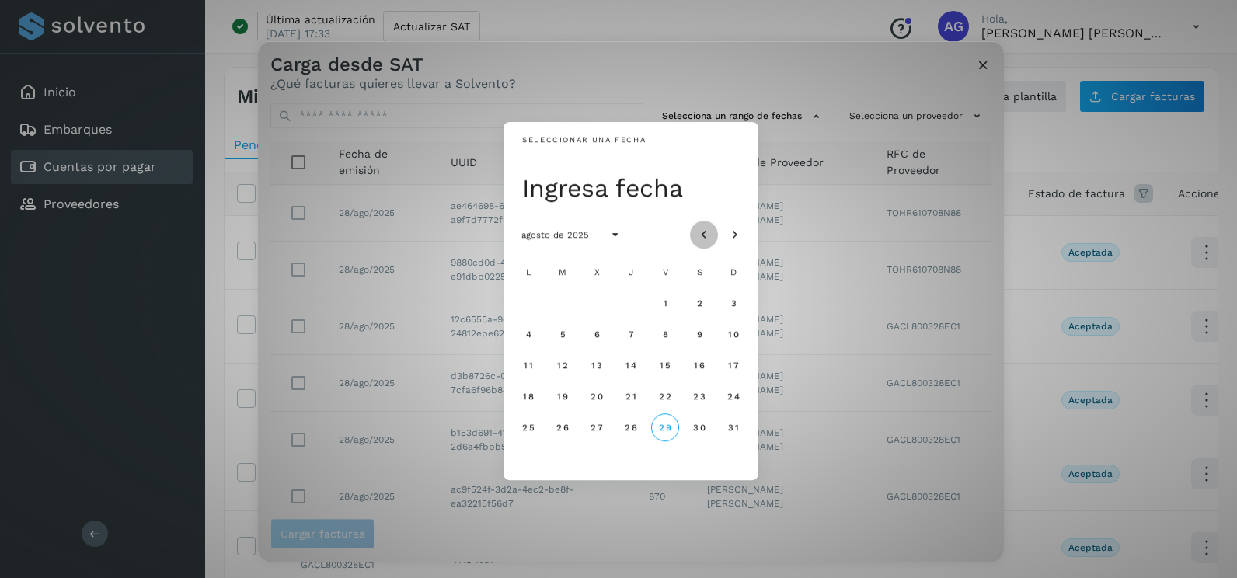
click at [698, 234] on icon "Mes anterior" at bounding box center [704, 236] width 16 height 16
click at [674, 303] on button "4" at bounding box center [665, 303] width 28 height 28
click at [704, 303] on button "5" at bounding box center [699, 303] width 28 height 28
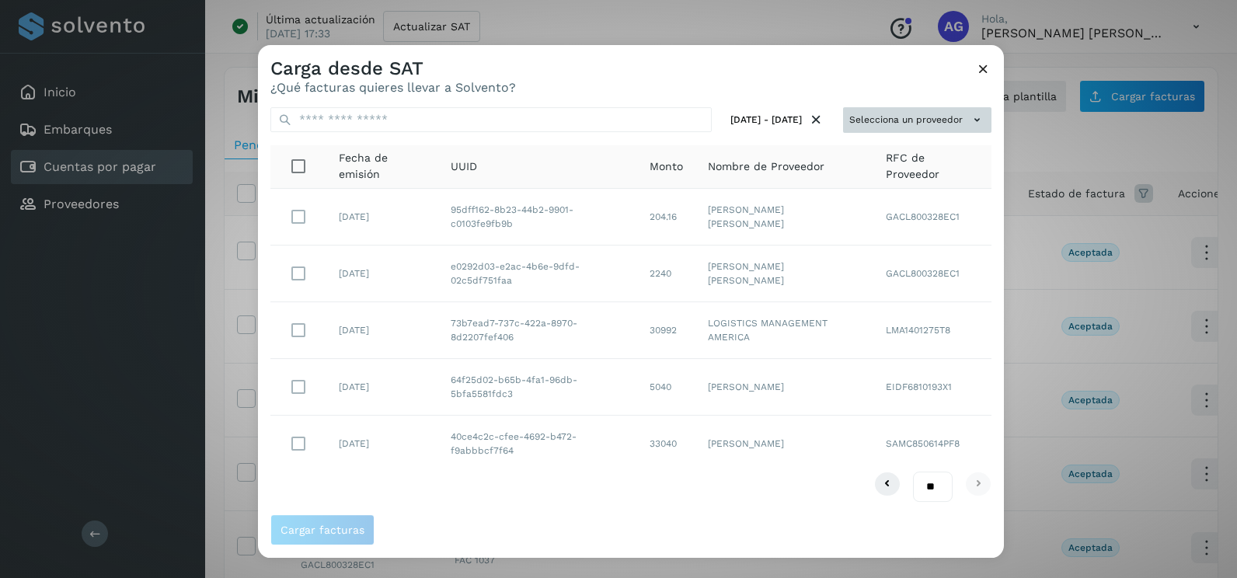
click at [960, 127] on button "Selecciona un proveedor" at bounding box center [917, 120] width 148 height 26
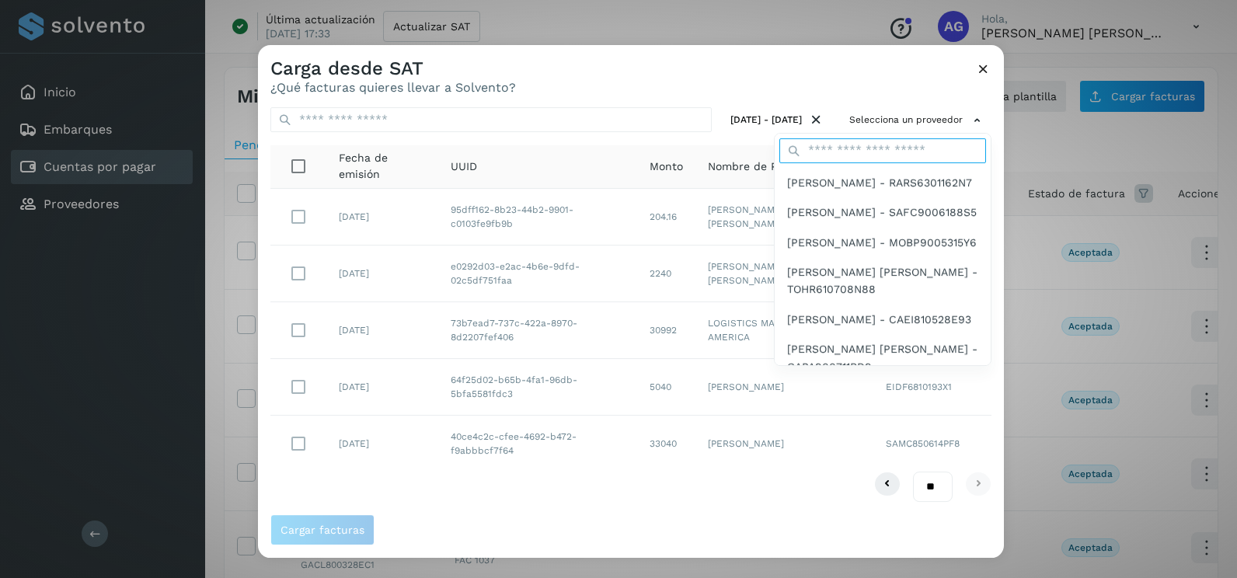
click at [869, 149] on input "text" at bounding box center [882, 150] width 207 height 25
type input "****"
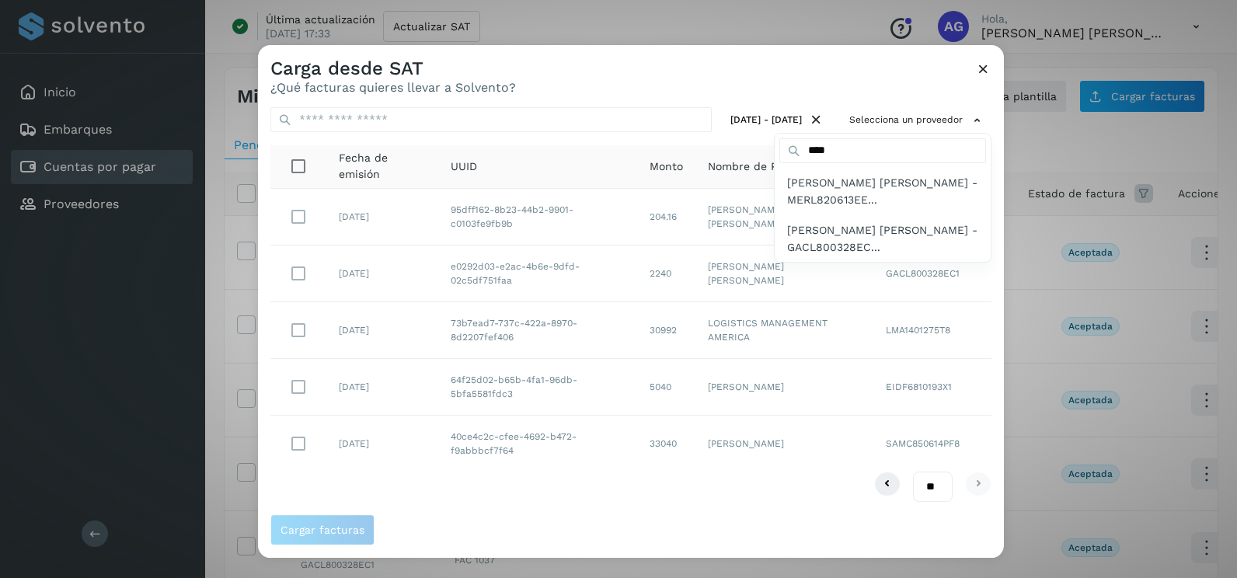
drag, startPoint x: 863, startPoint y: 231, endPoint x: 889, endPoint y: 259, distance: 38.5
click at [863, 231] on span "[PERSON_NAME] [PERSON_NAME] - GACL800328EC..." at bounding box center [882, 238] width 191 height 35
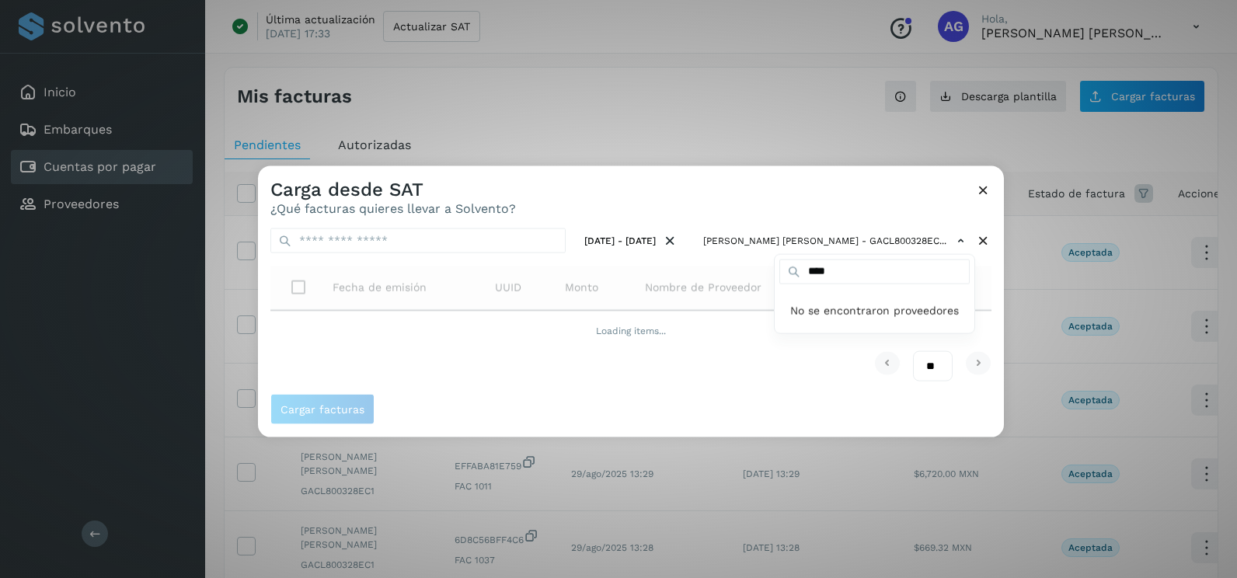
click at [997, 289] on div at bounding box center [876, 455] width 1237 height 578
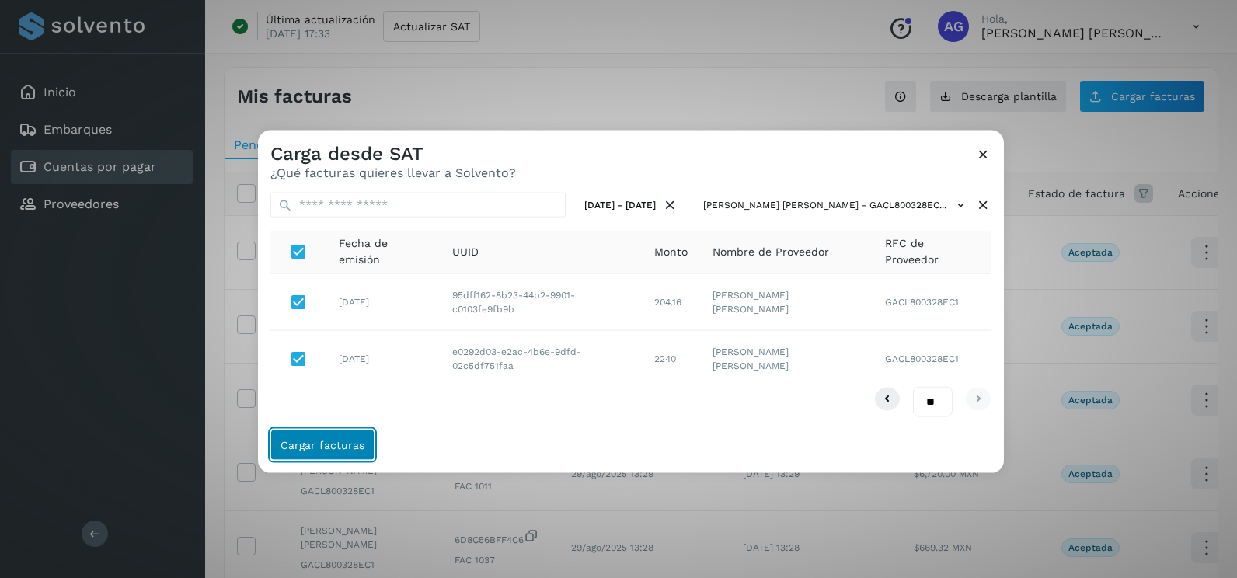
click at [339, 440] on span "Cargar facturas" at bounding box center [322, 444] width 84 height 11
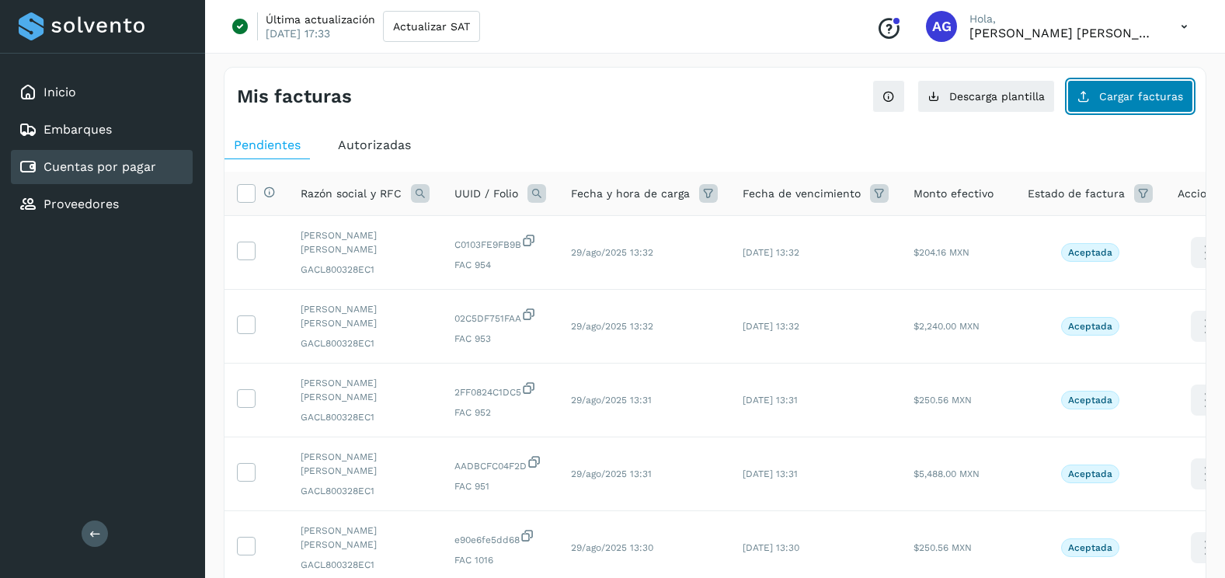
click at [1128, 110] on button "Cargar facturas" at bounding box center [1130, 96] width 126 height 33
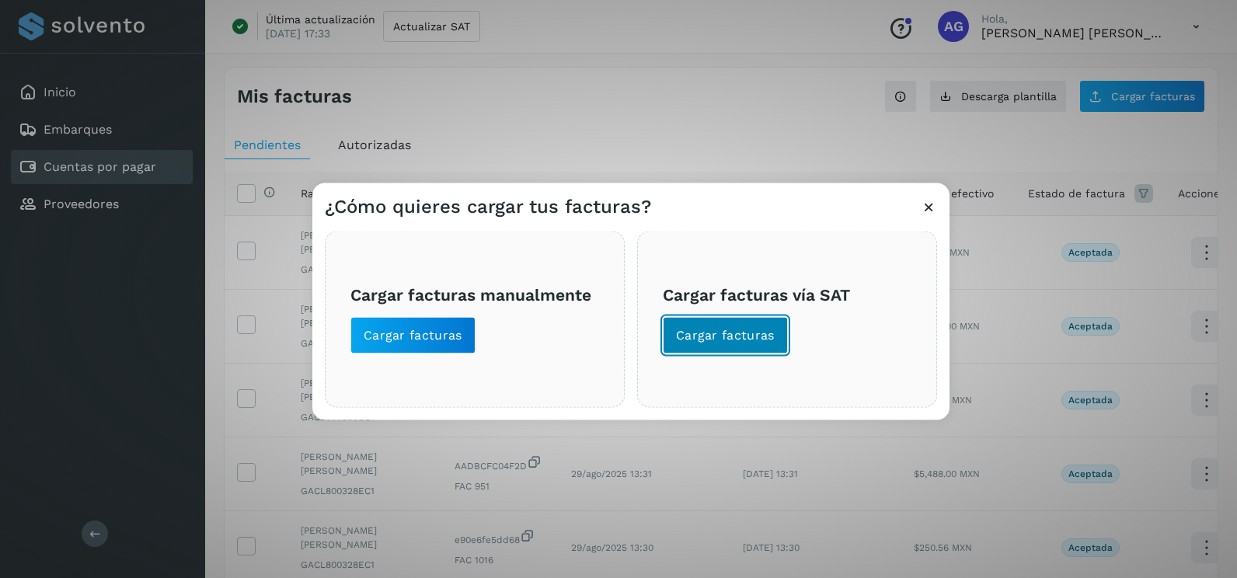
click at [764, 343] on span "Cargar facturas" at bounding box center [725, 335] width 99 height 17
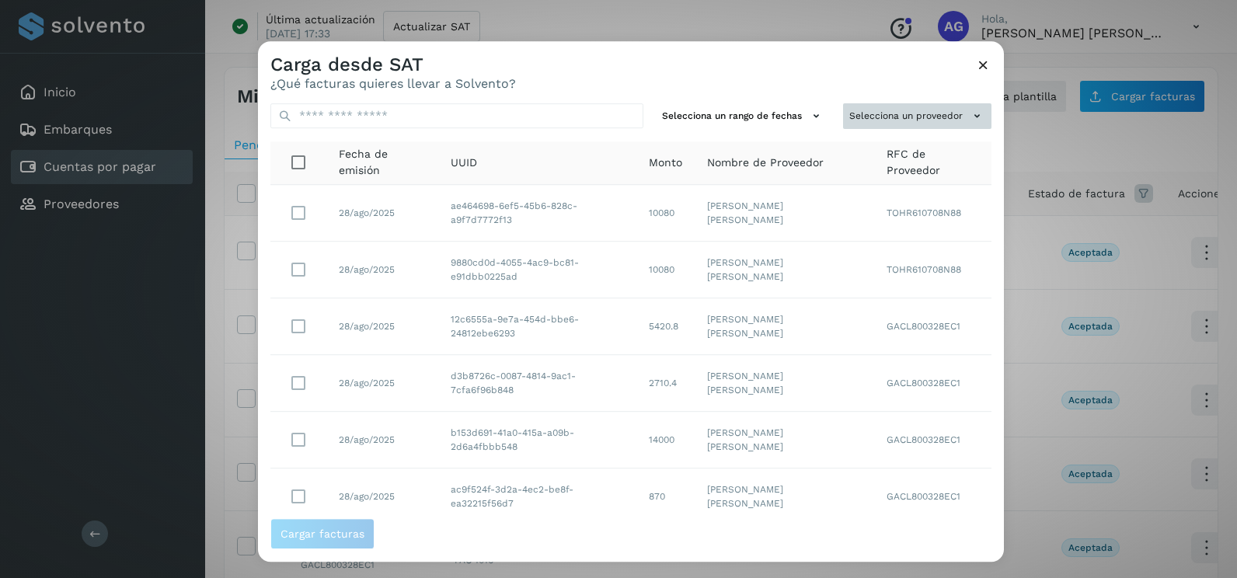
click at [940, 118] on button "Selecciona un proveedor" at bounding box center [917, 116] width 148 height 26
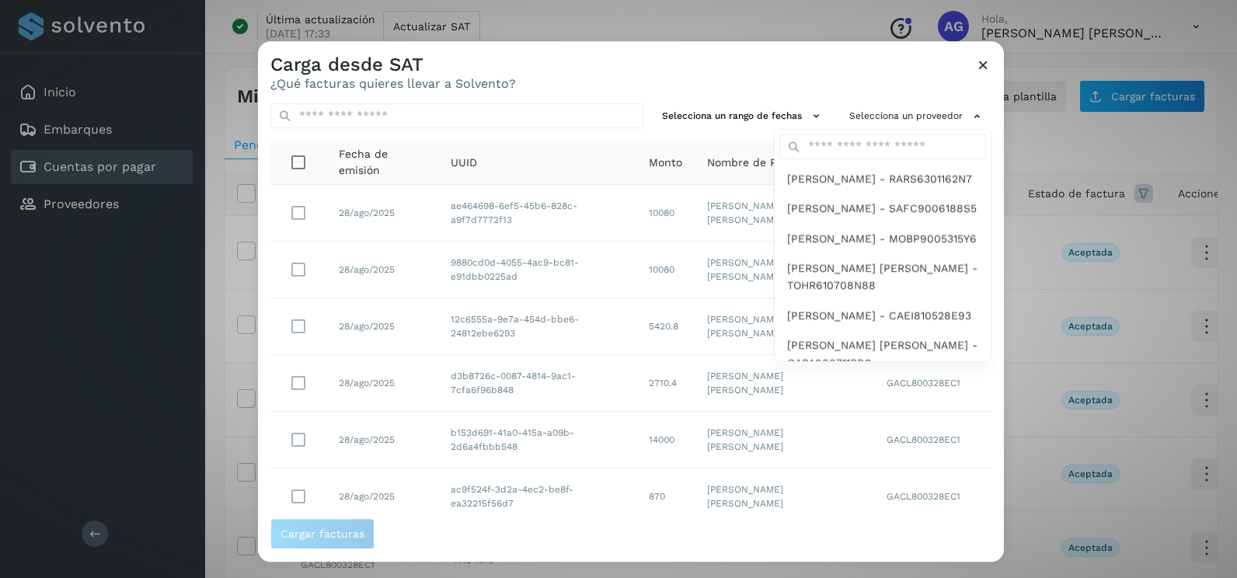
click at [871, 124] on div at bounding box center [876, 330] width 1237 height 578
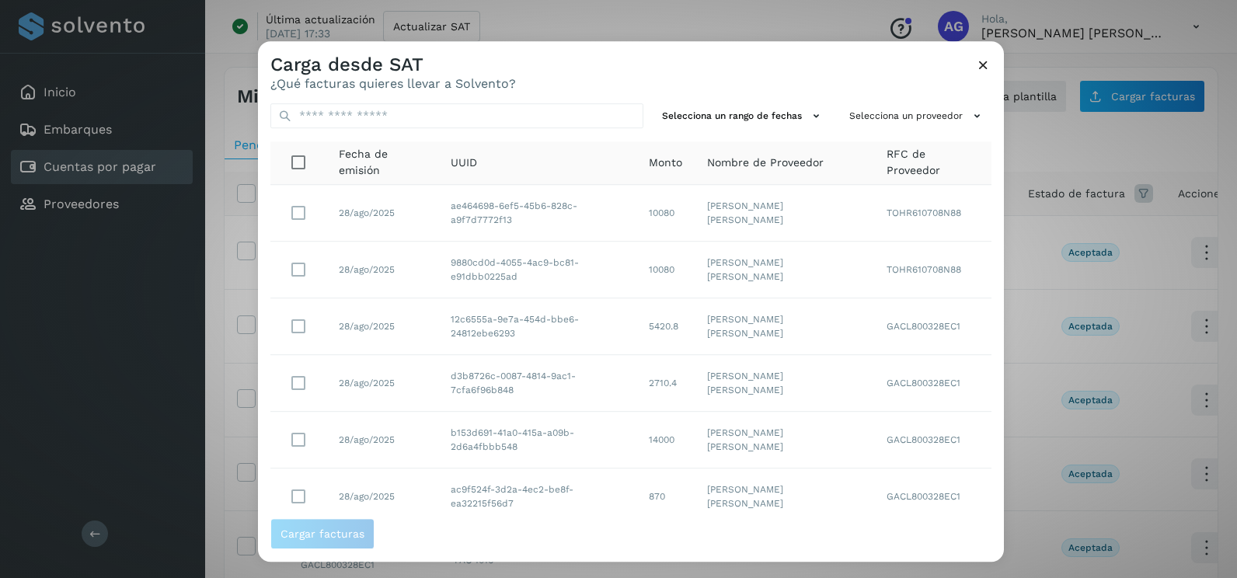
click at [872, 113] on button "Selecciona un proveedor" at bounding box center [917, 116] width 148 height 26
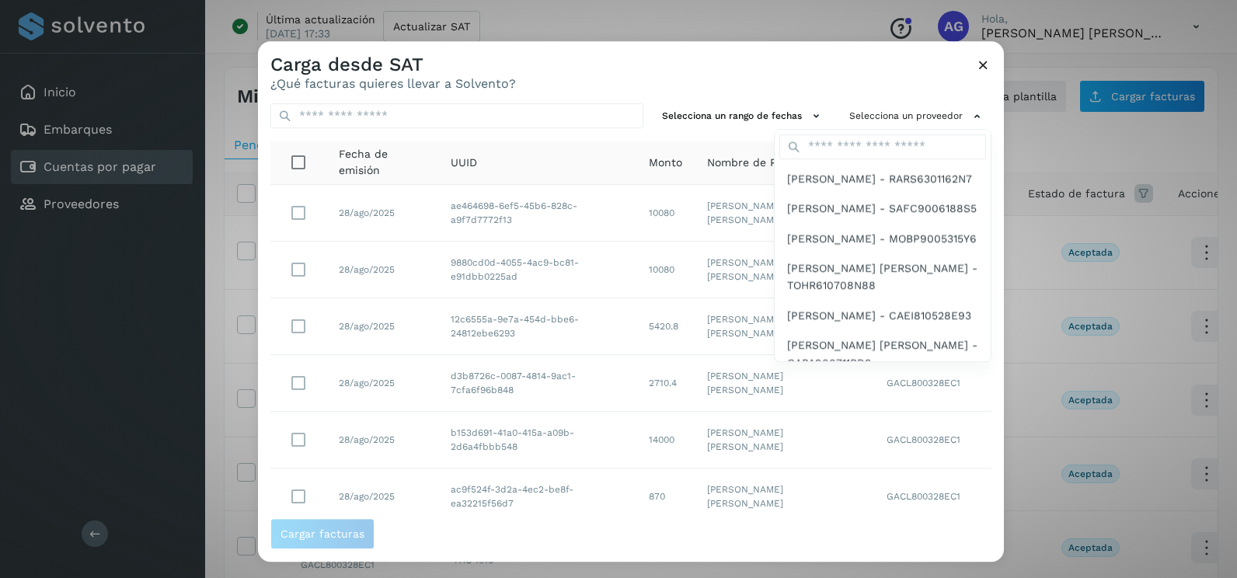
click at [765, 112] on div at bounding box center [876, 330] width 1237 height 578
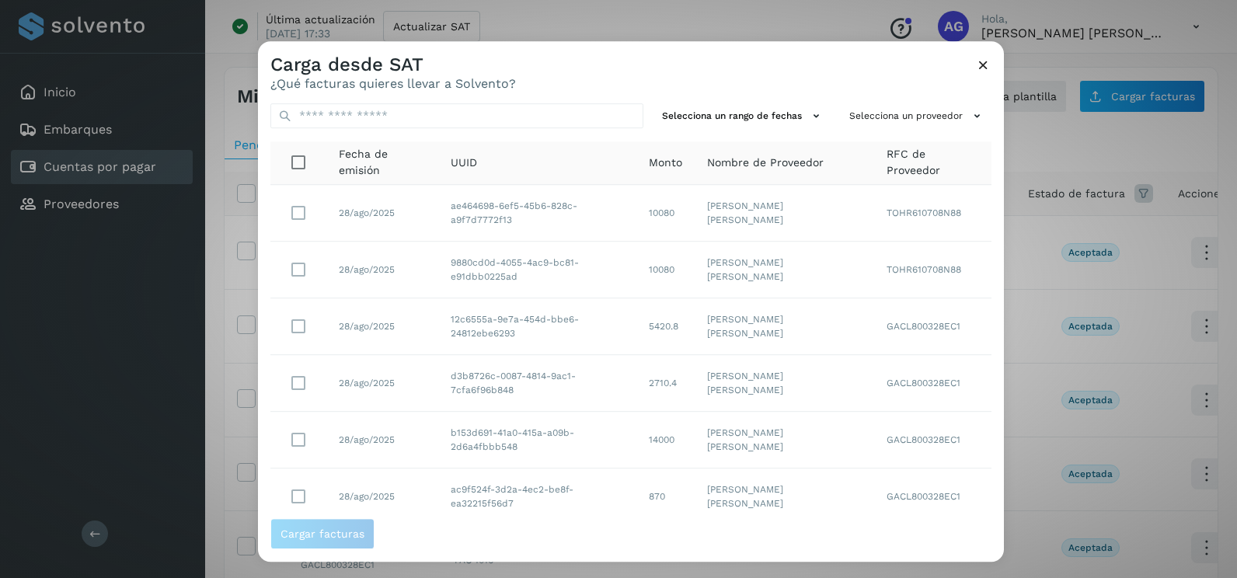
click at [808, 110] on icon at bounding box center [816, 116] width 16 height 16
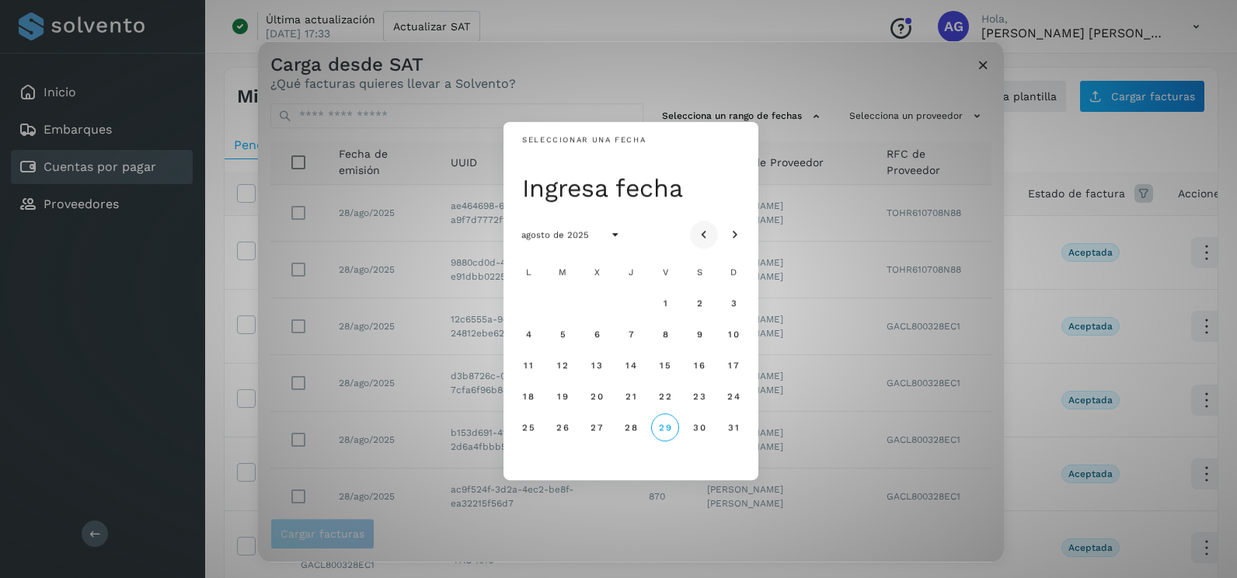
click at [706, 235] on icon "Mes anterior" at bounding box center [704, 236] width 16 height 16
click at [522, 331] on button "7" at bounding box center [528, 334] width 28 height 28
click at [562, 336] on span "8" at bounding box center [562, 334] width 7 height 11
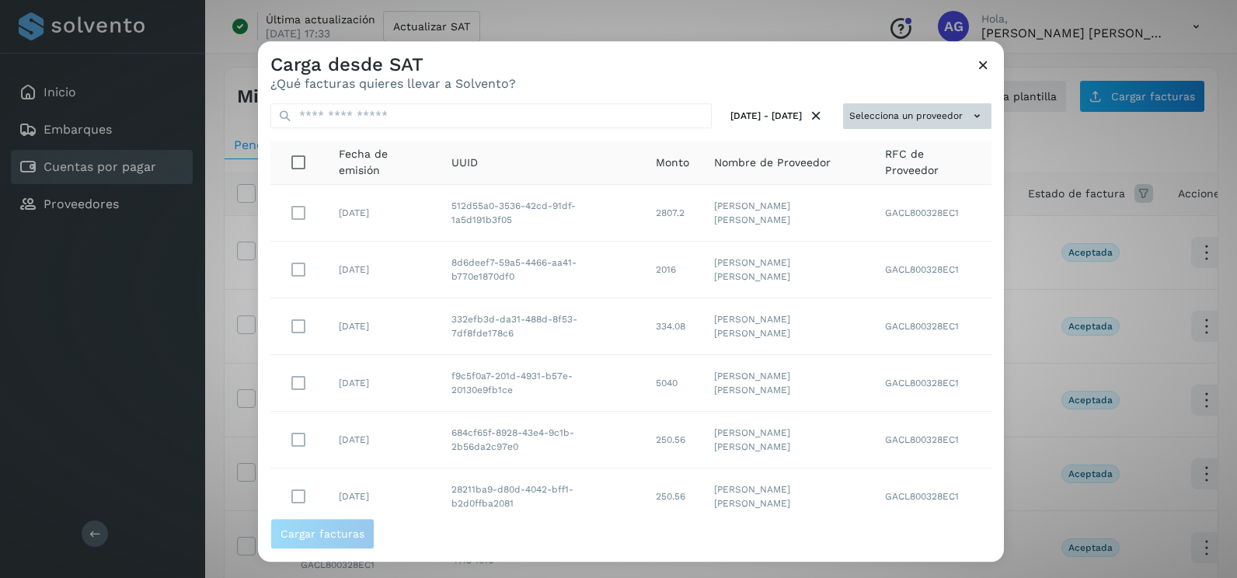
click at [944, 103] on button "Selecciona un proveedor" at bounding box center [917, 116] width 148 height 26
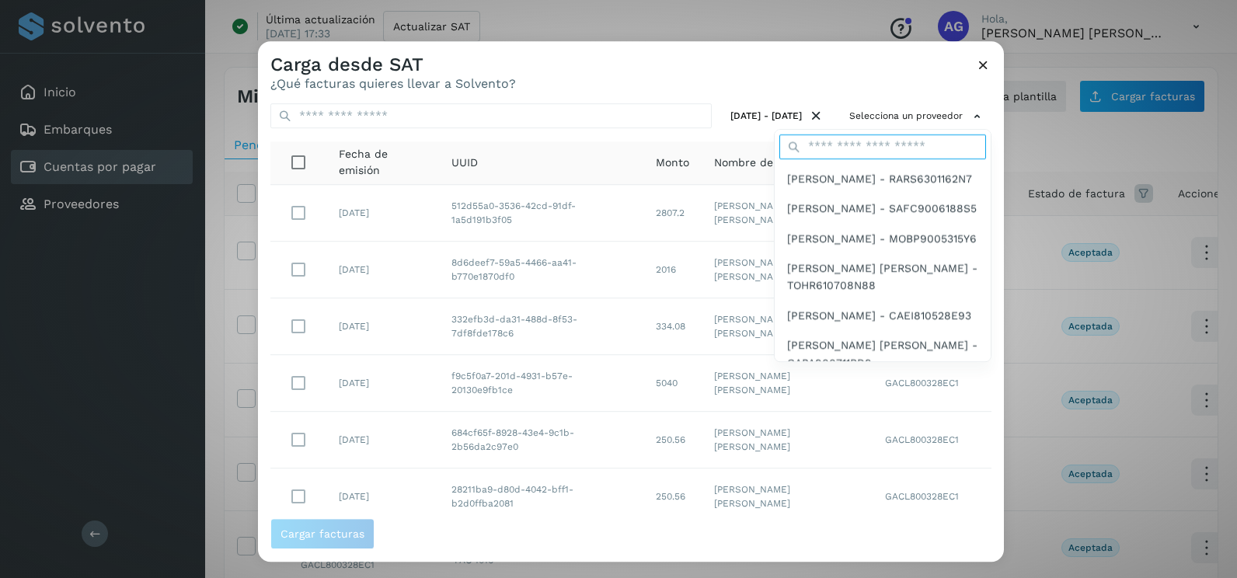
click at [850, 146] on input "text" at bounding box center [882, 146] width 207 height 25
type input "****"
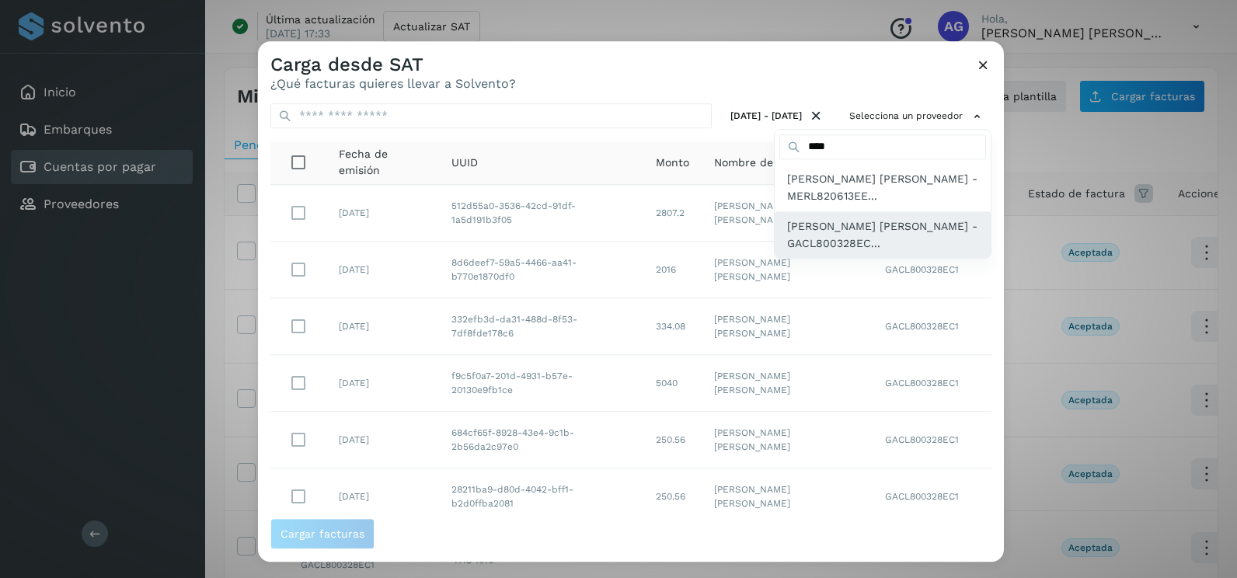
click at [887, 242] on span "[PERSON_NAME] [PERSON_NAME] - GACL800328EC..." at bounding box center [882, 235] width 191 height 35
click at [932, 238] on span "[PERSON_NAME] [PERSON_NAME] - GACL800328EC..." at bounding box center [866, 235] width 191 height 35
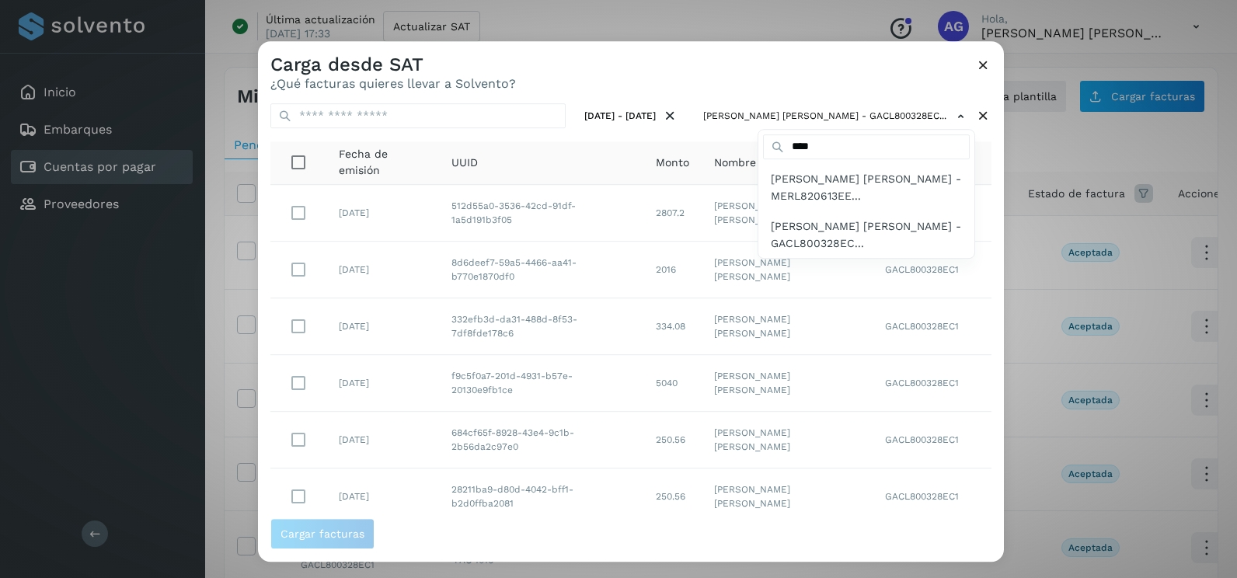
click at [970, 268] on div at bounding box center [876, 330] width 1237 height 578
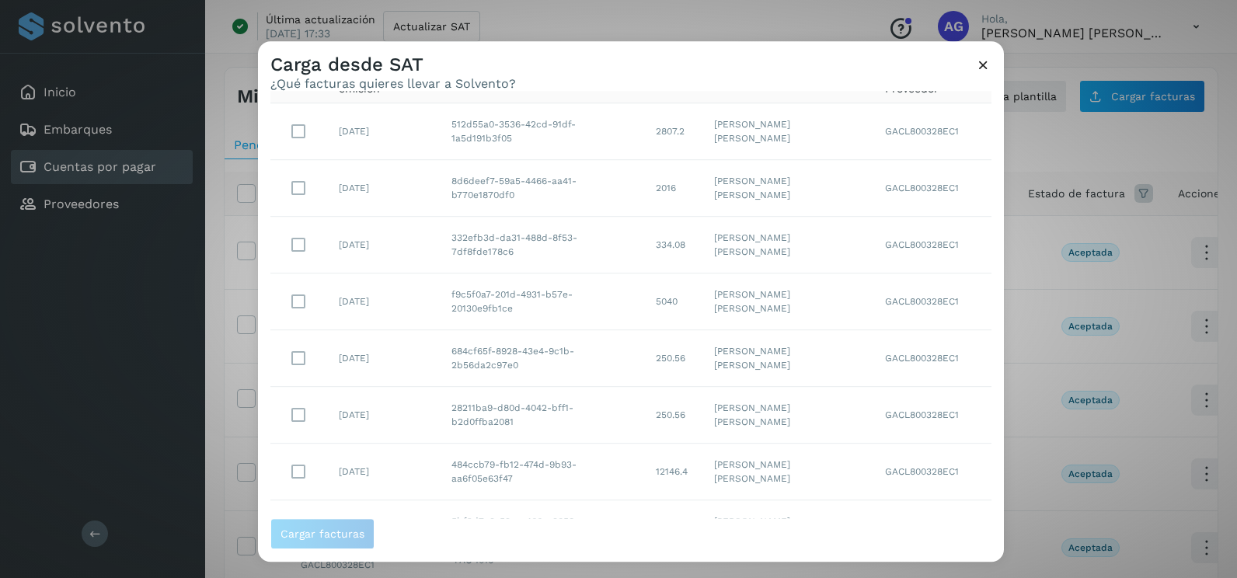
scroll to position [276, 0]
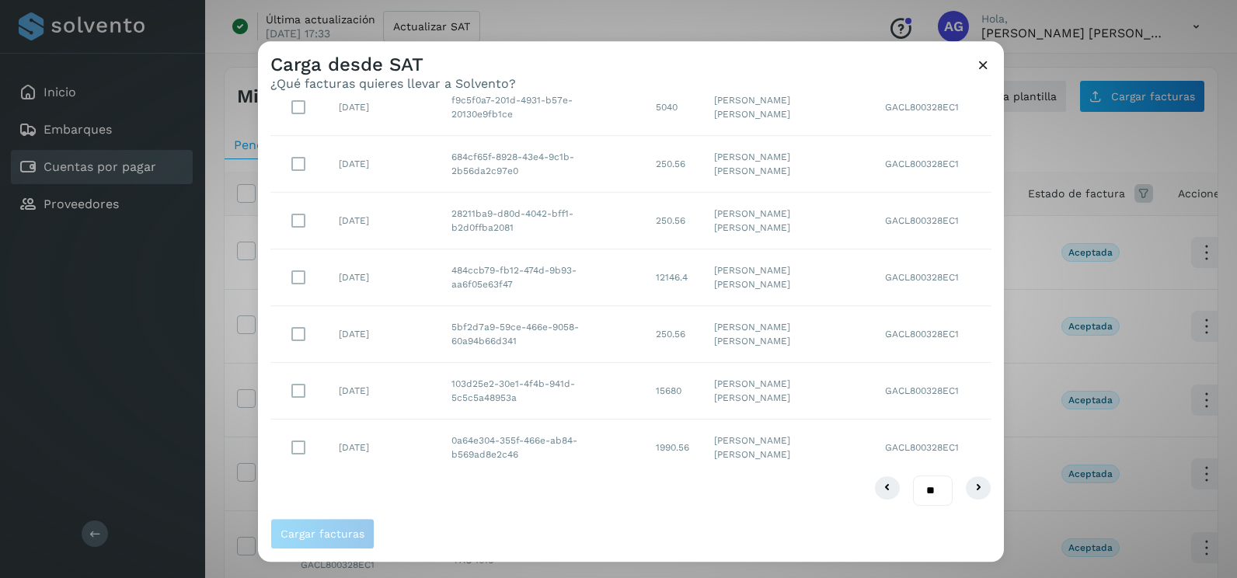
click at [921, 488] on select "** ** **" at bounding box center [933, 490] width 40 height 30
drag, startPoint x: 921, startPoint y: 488, endPoint x: 926, endPoint y: 506, distance: 19.4
click at [921, 488] on select "** ** **" at bounding box center [933, 490] width 40 height 30
select select "**"
click at [913, 475] on select "** ** **" at bounding box center [933, 490] width 40 height 30
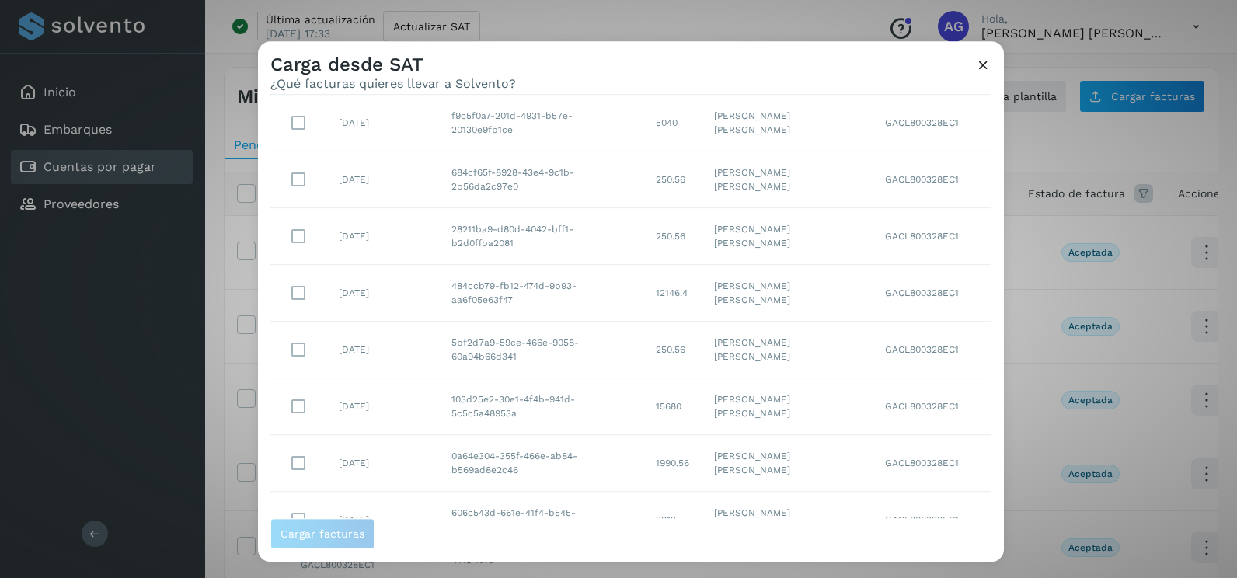
scroll to position [389, 0]
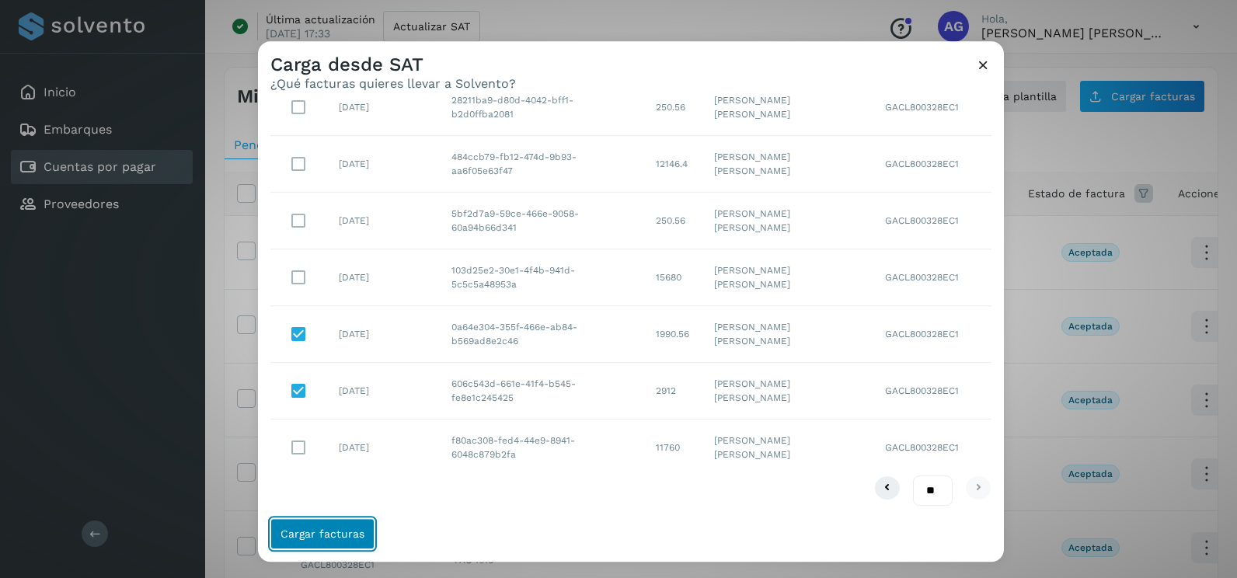
click at [339, 524] on button "Cargar facturas" at bounding box center [322, 533] width 104 height 31
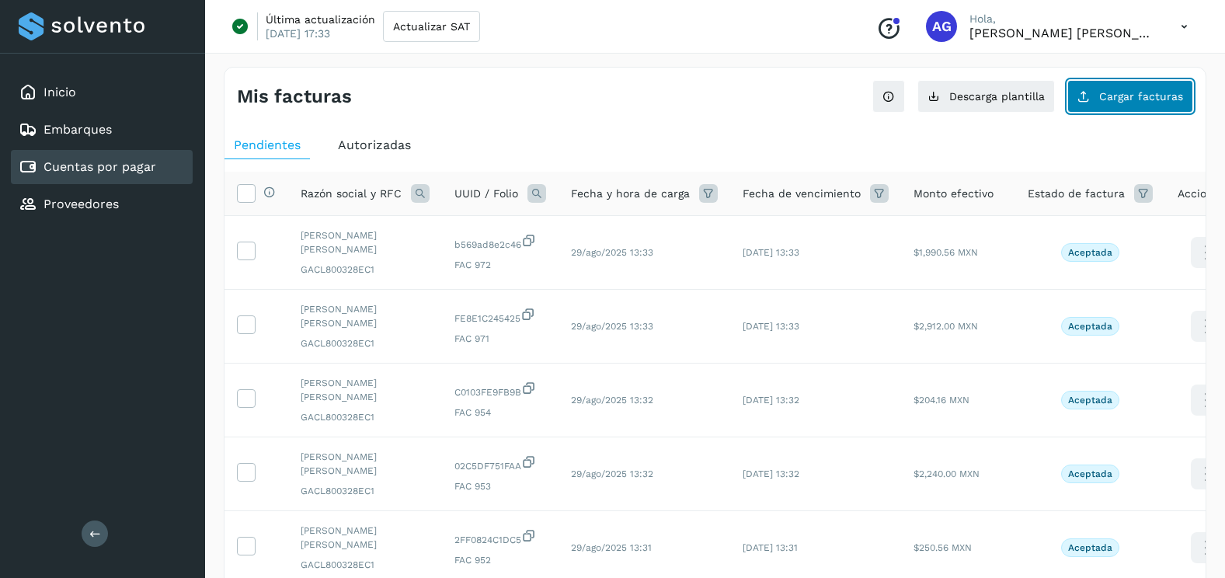
click at [1169, 95] on span "Cargar facturas" at bounding box center [1141, 96] width 84 height 11
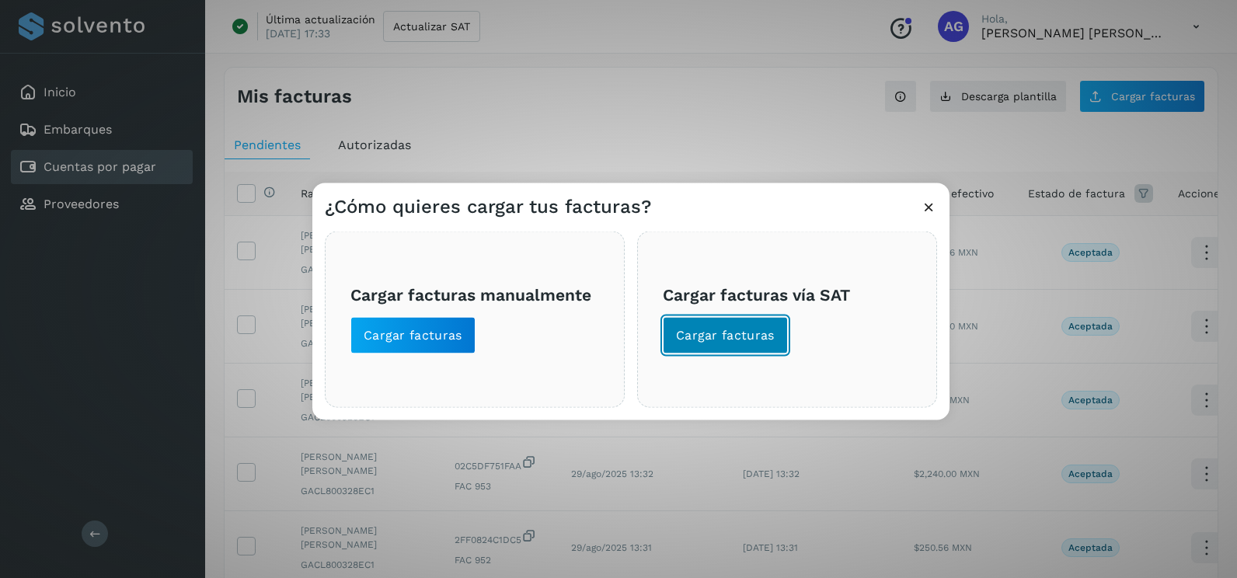
click at [765, 343] on span "Cargar facturas" at bounding box center [725, 335] width 99 height 17
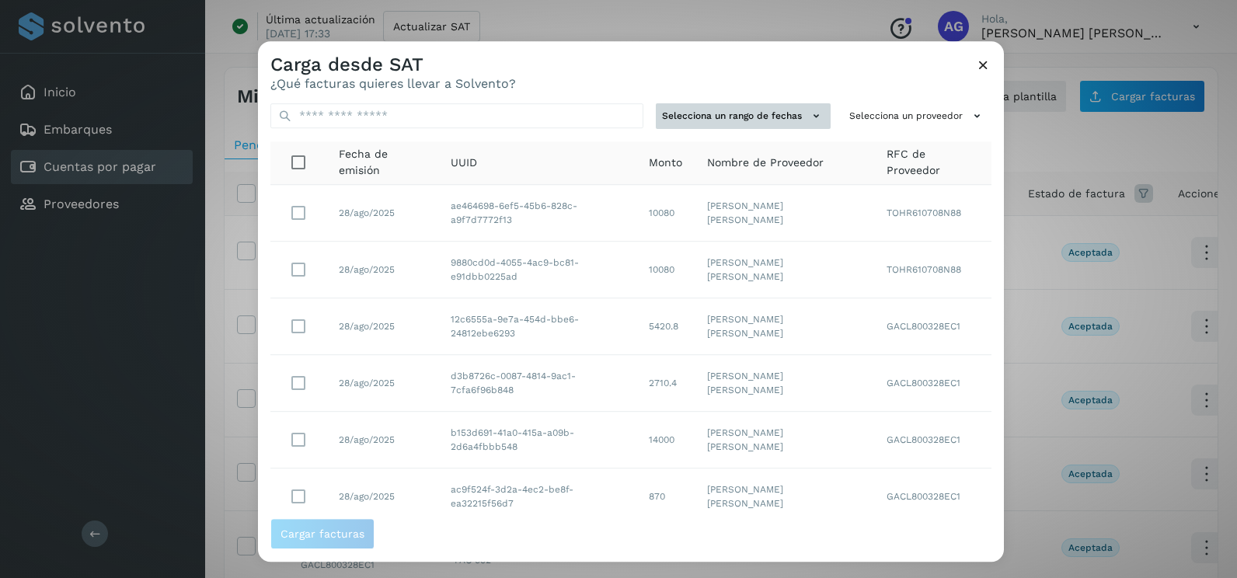
click at [755, 118] on button "Selecciona un rango de fechas" at bounding box center [743, 116] width 175 height 26
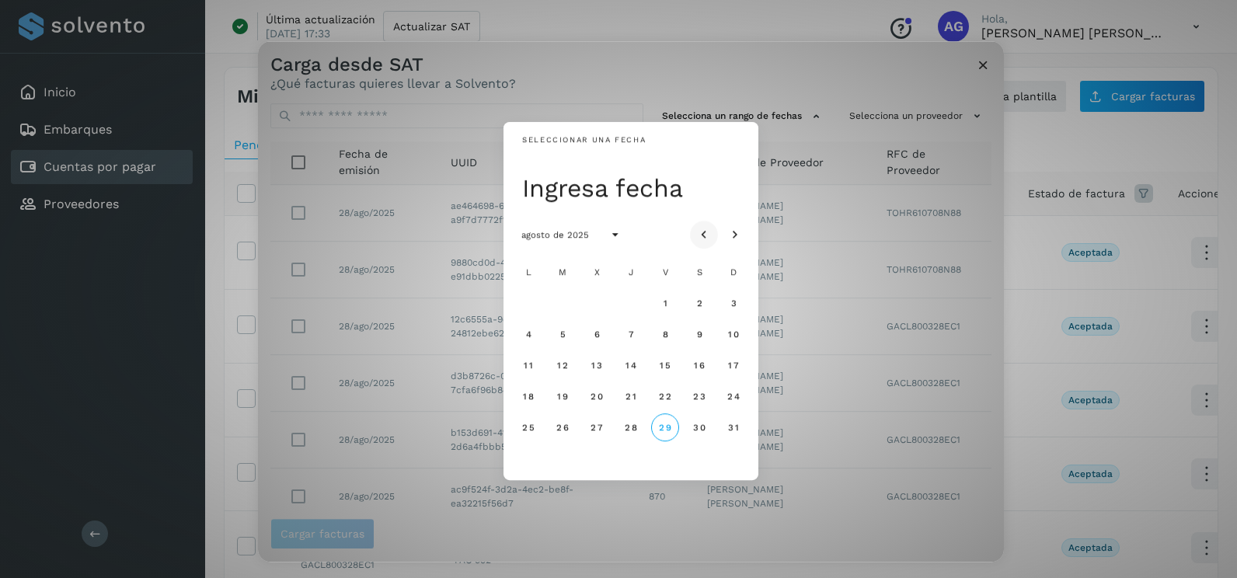
click at [714, 233] on button "Mes anterior" at bounding box center [704, 235] width 28 height 28
click at [597, 368] on span "16" at bounding box center [596, 365] width 12 height 11
click at [633, 368] on span "17" at bounding box center [631, 365] width 12 height 11
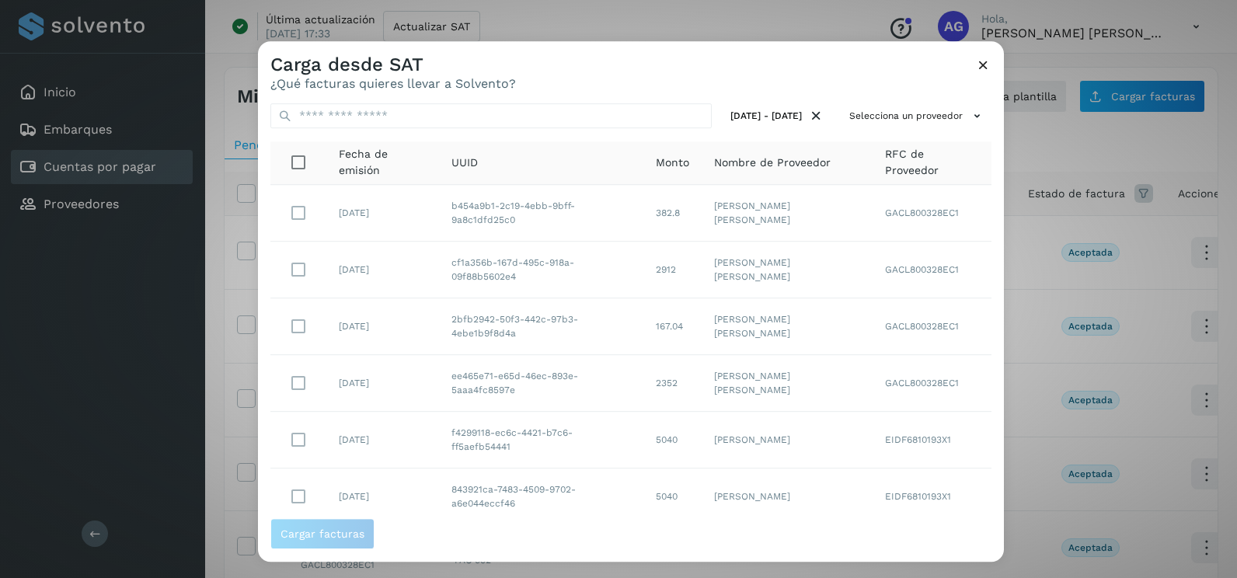
click at [943, 96] on div "[DATE] - [DATE] Selecciona un proveedor Fecha de emisión UUID Monto Nombre de P…" at bounding box center [631, 304] width 746 height 427
click at [945, 119] on button "Selecciona un proveedor" at bounding box center [917, 116] width 148 height 26
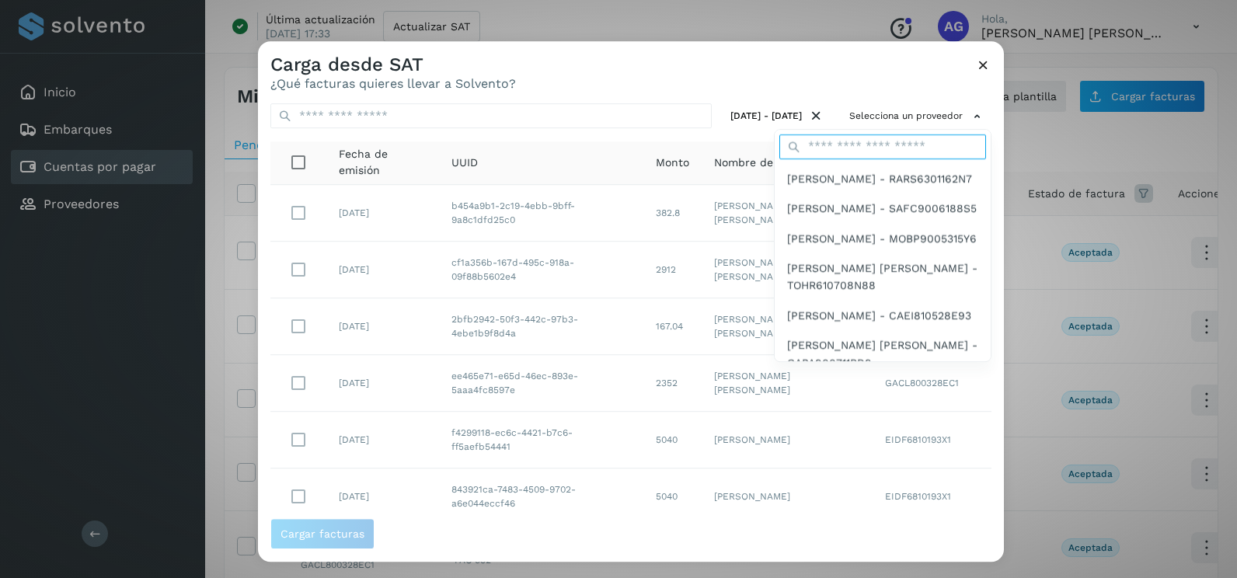
click at [873, 155] on input "text" at bounding box center [882, 146] width 207 height 25
type input "****"
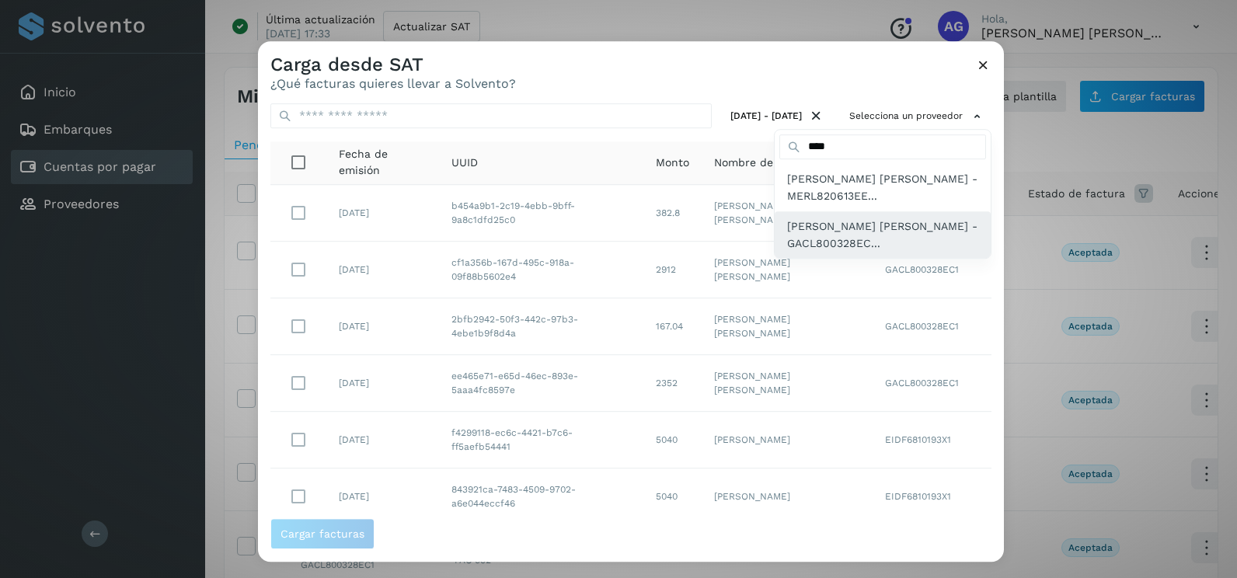
click at [886, 246] on span "[PERSON_NAME] [PERSON_NAME] - GACL800328EC..." at bounding box center [882, 235] width 191 height 35
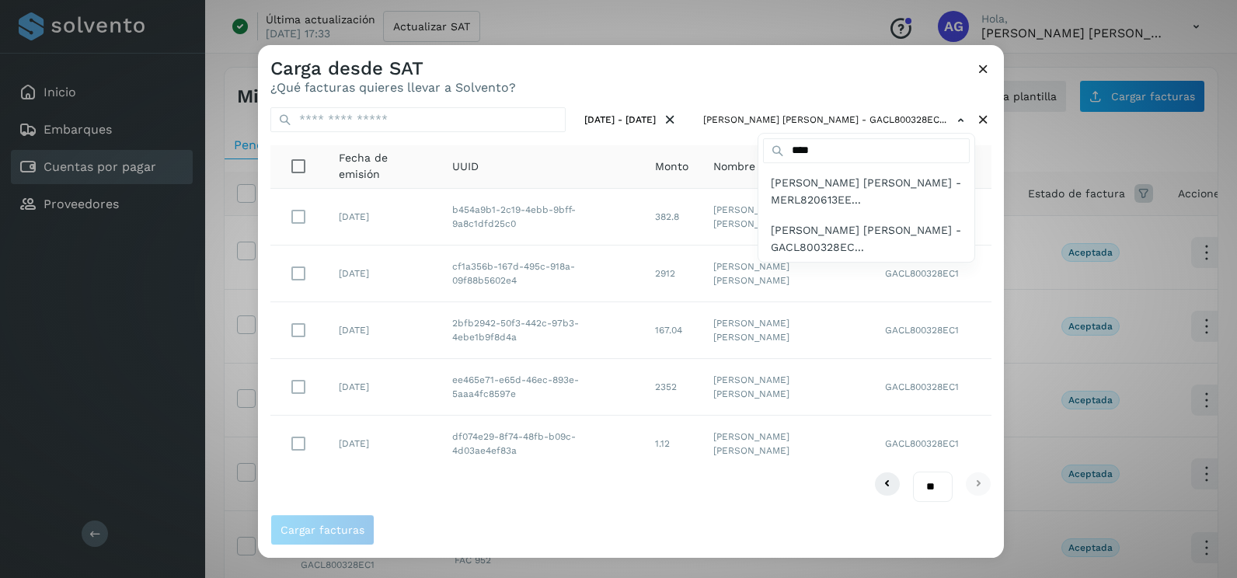
click at [989, 233] on div at bounding box center [876, 334] width 1237 height 578
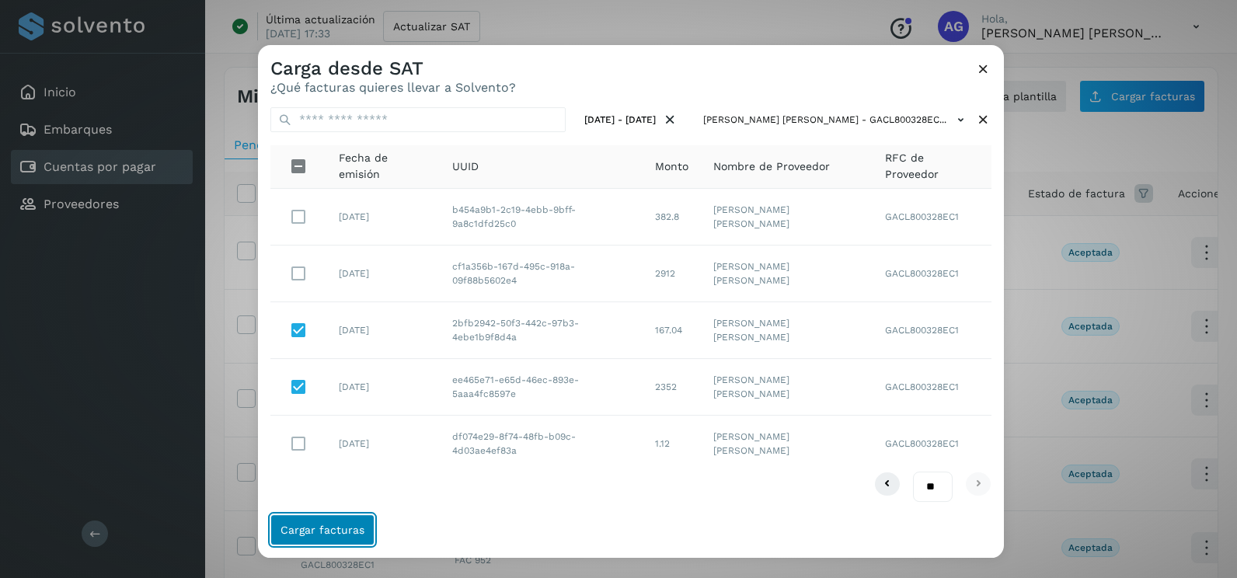
click at [360, 527] on span "Cargar facturas" at bounding box center [322, 529] width 84 height 11
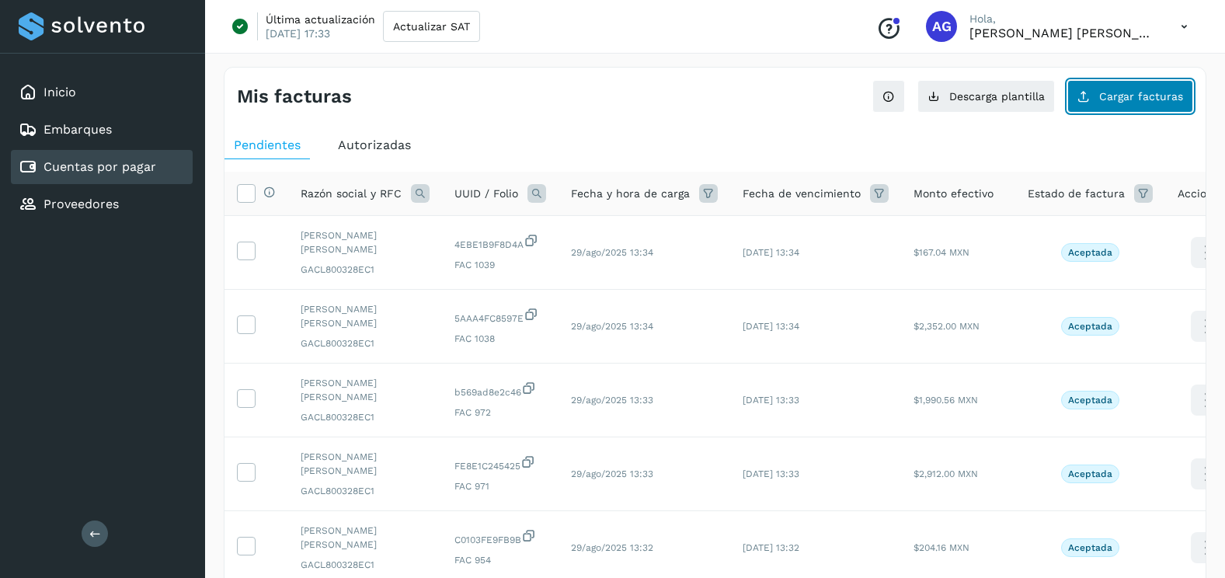
click at [1154, 96] on span "Cargar facturas" at bounding box center [1141, 96] width 84 height 11
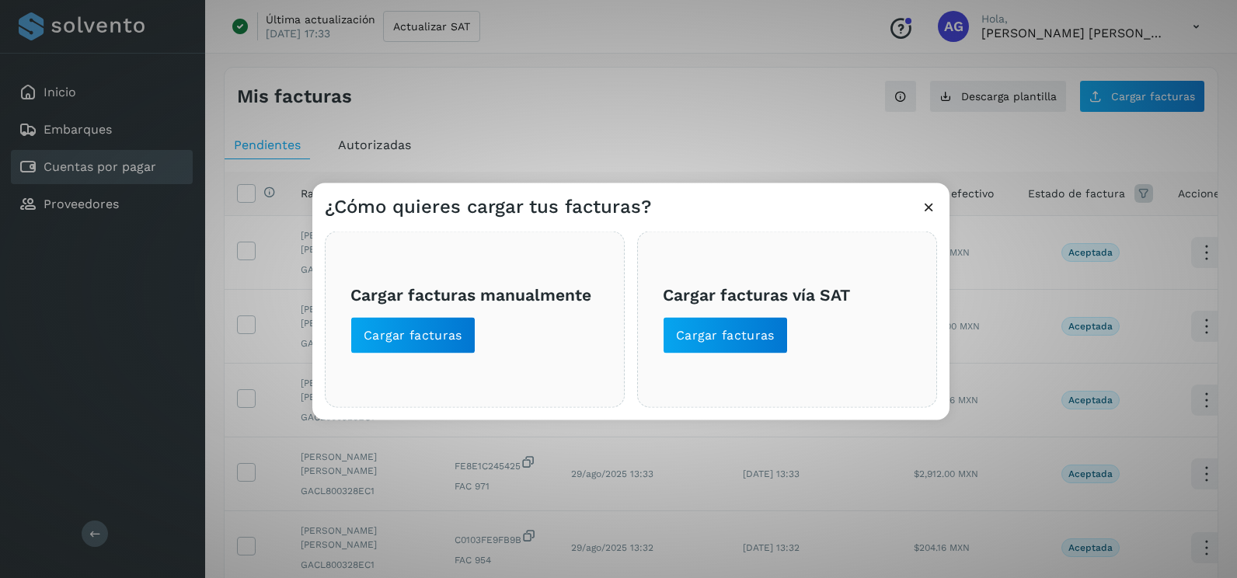
click at [700, 355] on div "Cargar facturas vía SAT Cargar facturas" at bounding box center [787, 319] width 300 height 176
click at [706, 347] on button "Cargar facturas" at bounding box center [725, 335] width 125 height 37
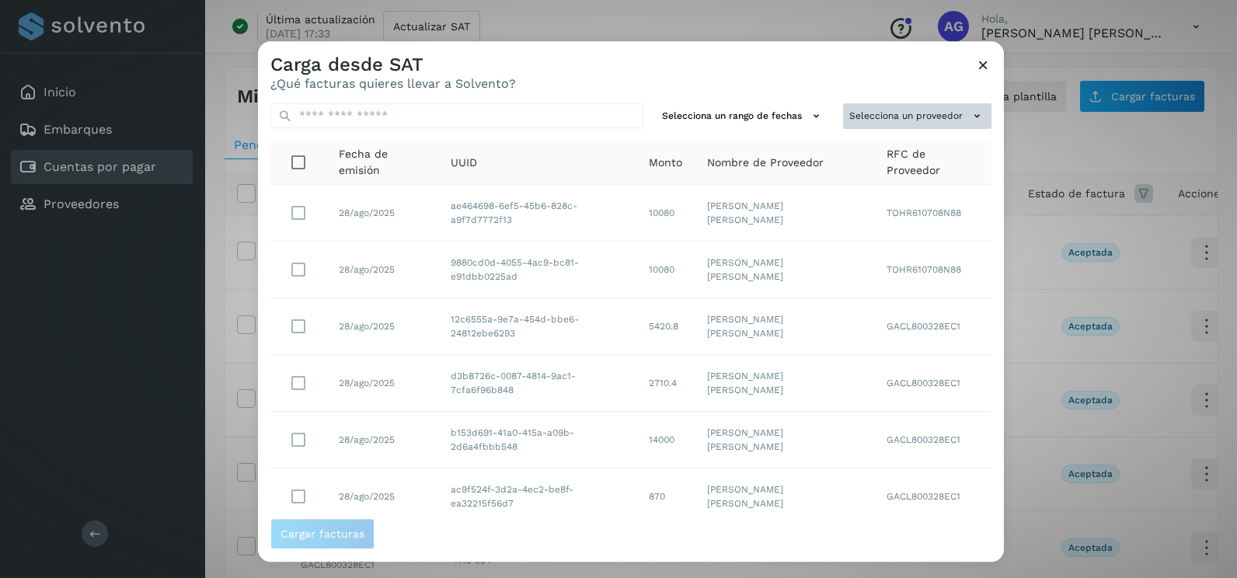
click at [894, 117] on button "Selecciona un proveedor" at bounding box center [917, 116] width 148 height 26
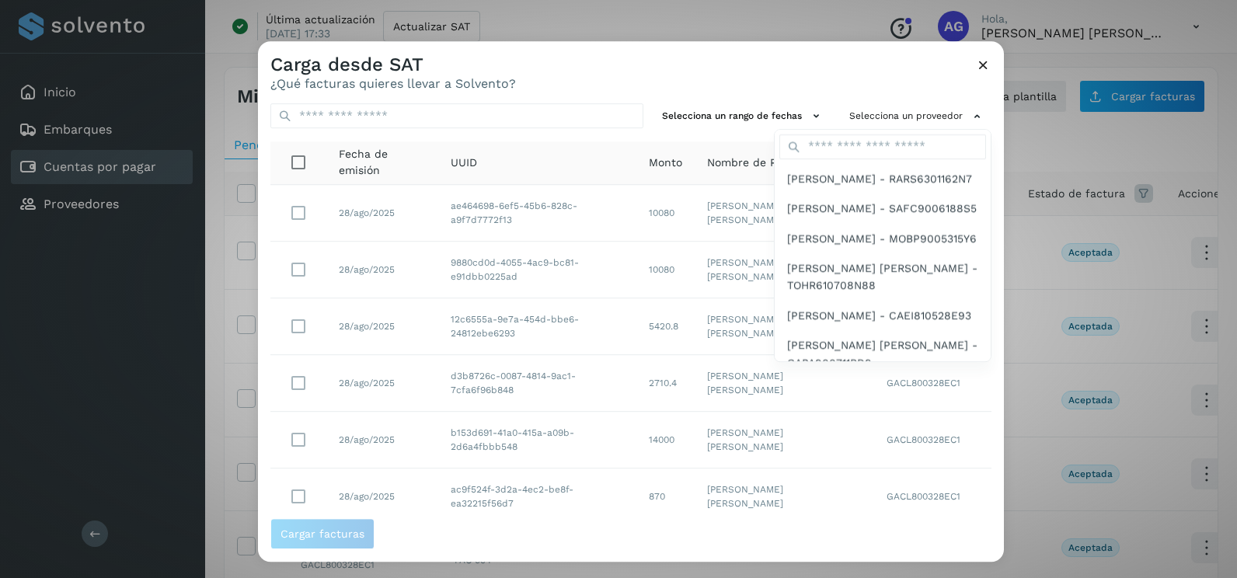
click at [810, 98] on div at bounding box center [876, 330] width 1237 height 578
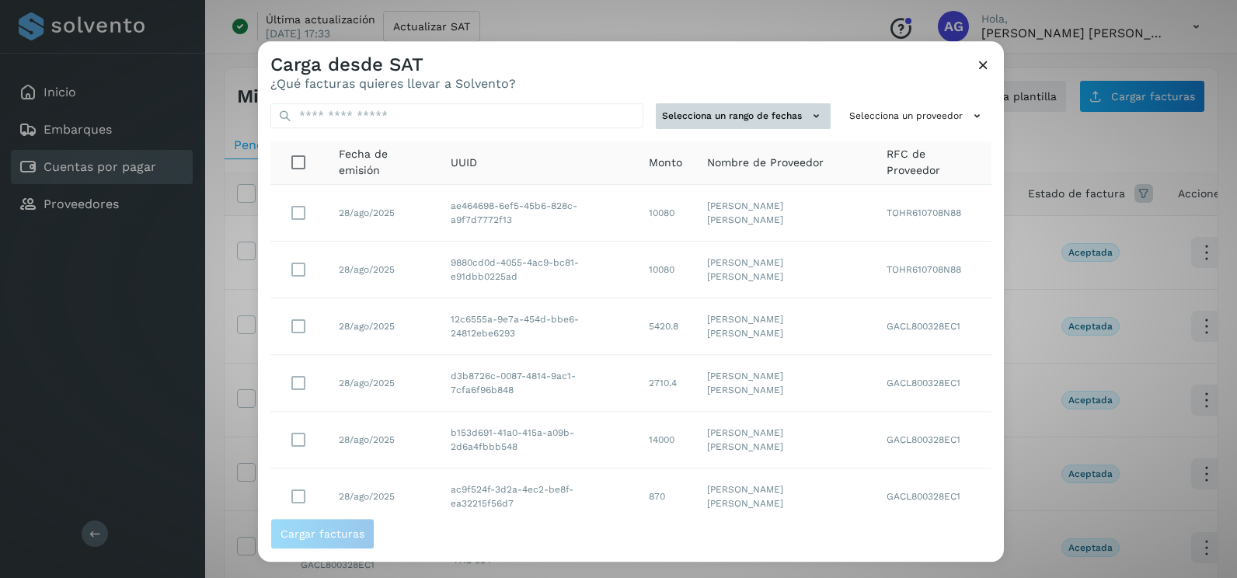
click at [816, 108] on button "Selecciona un rango de fechas" at bounding box center [743, 116] width 175 height 26
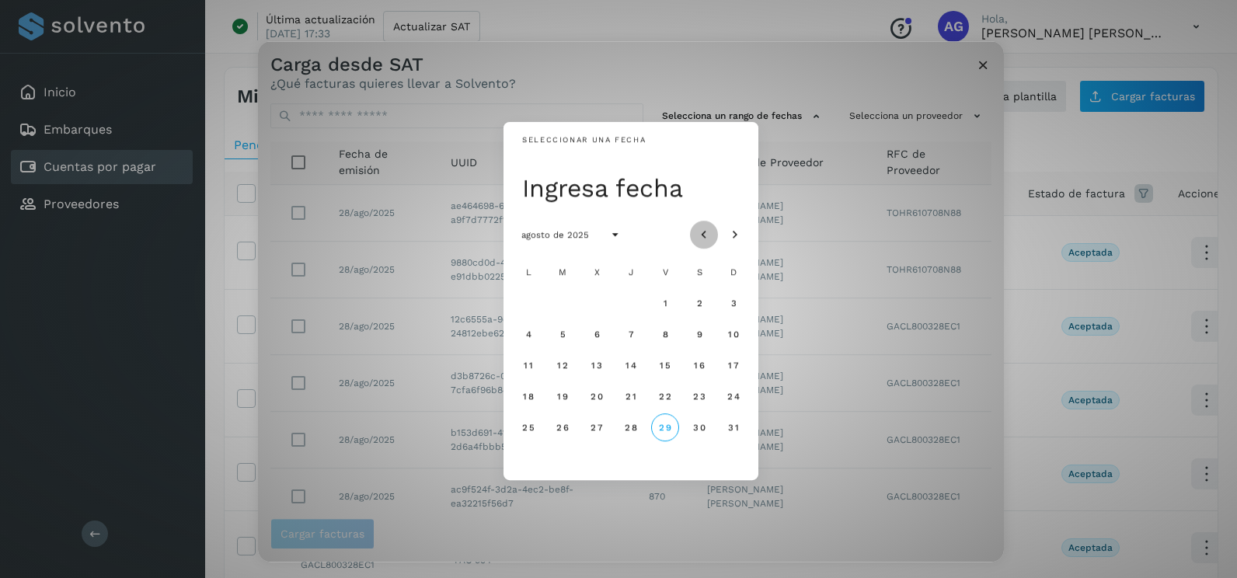
click at [703, 225] on button "Mes anterior" at bounding box center [704, 235] width 28 height 28
click at [522, 338] on button "7" at bounding box center [528, 334] width 28 height 28
click at [565, 335] on span "8" at bounding box center [562, 334] width 7 height 11
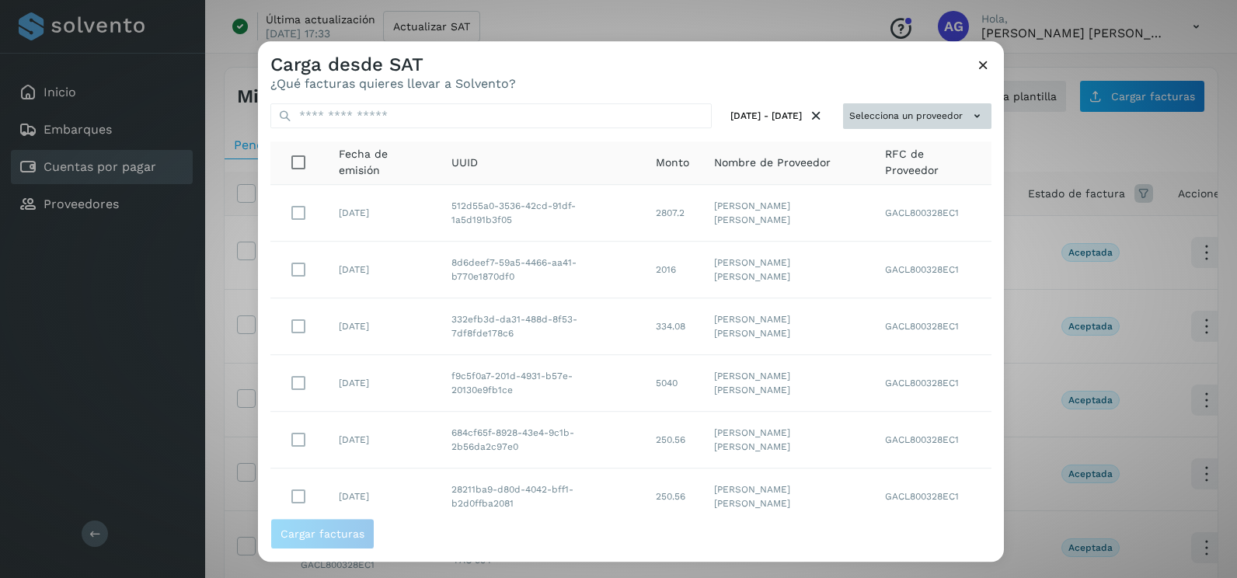
click at [900, 107] on button "Selecciona un proveedor" at bounding box center [917, 116] width 148 height 26
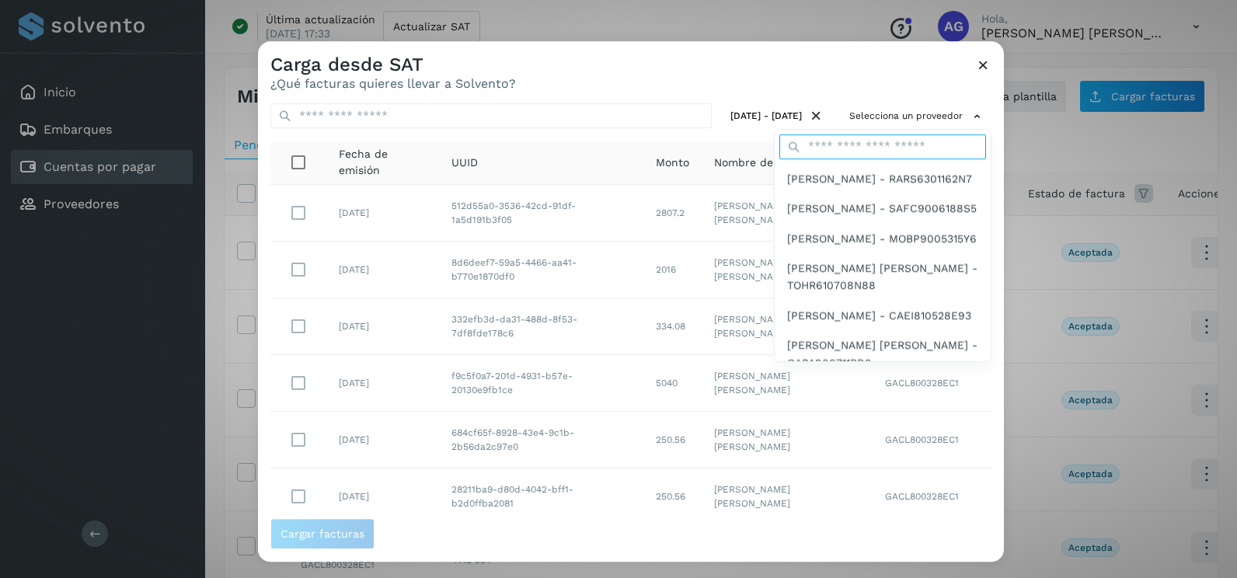
click at [843, 144] on input "text" at bounding box center [882, 146] width 207 height 25
type input "****"
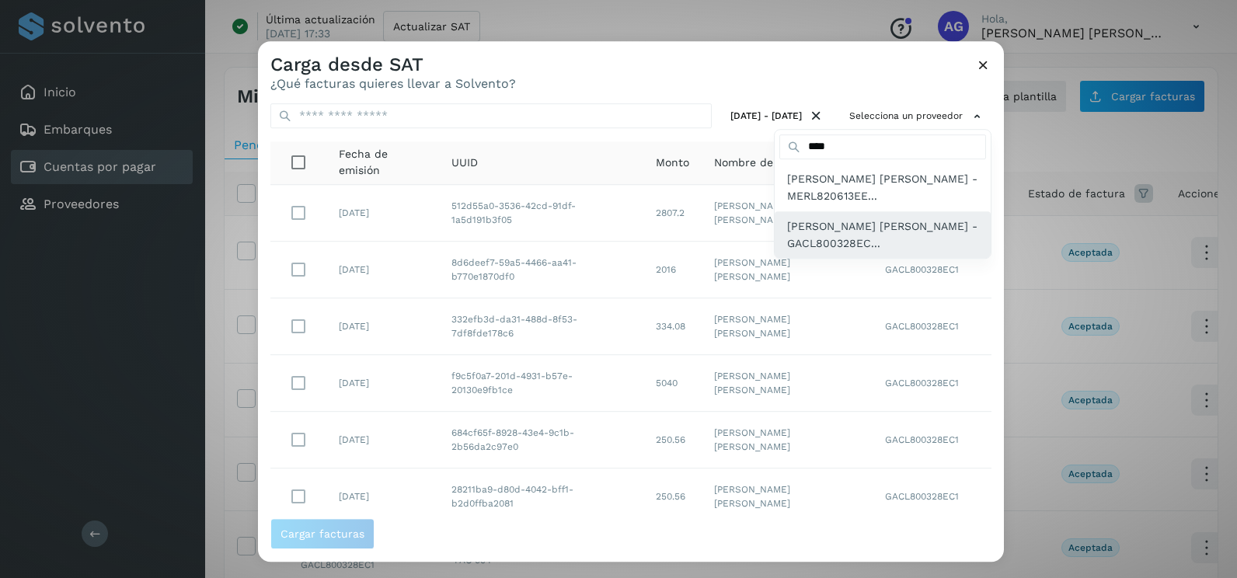
click at [856, 228] on span "[PERSON_NAME] [PERSON_NAME] - GACL800328EC..." at bounding box center [882, 235] width 191 height 35
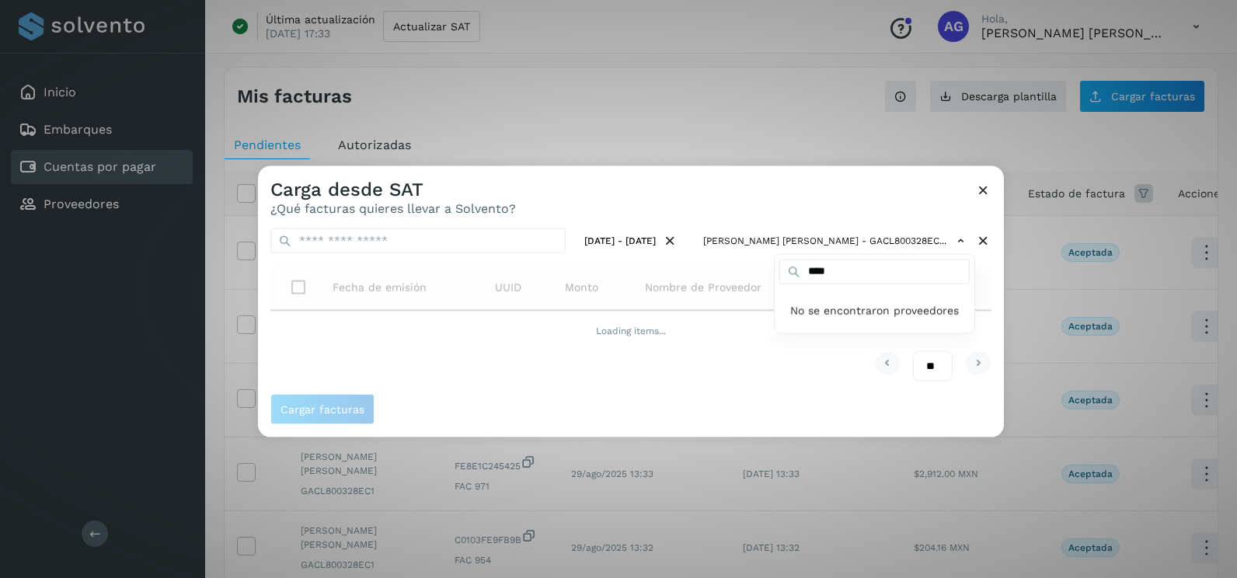
click at [973, 284] on div "****" at bounding box center [874, 271] width 200 height 34
click at [990, 289] on div at bounding box center [876, 455] width 1237 height 578
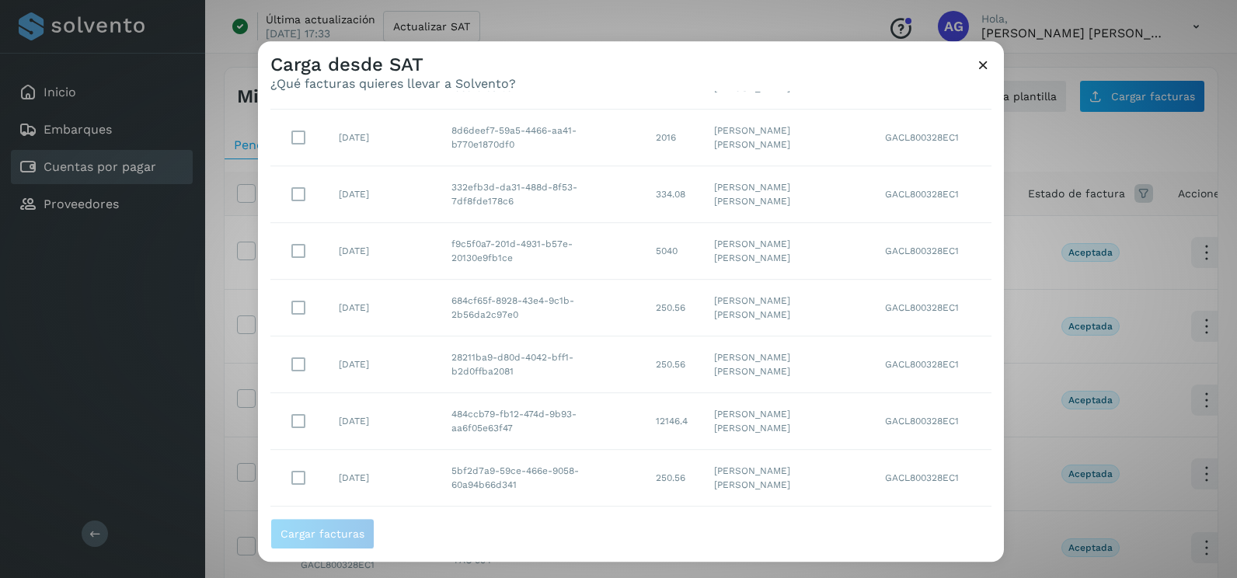
scroll to position [276, 0]
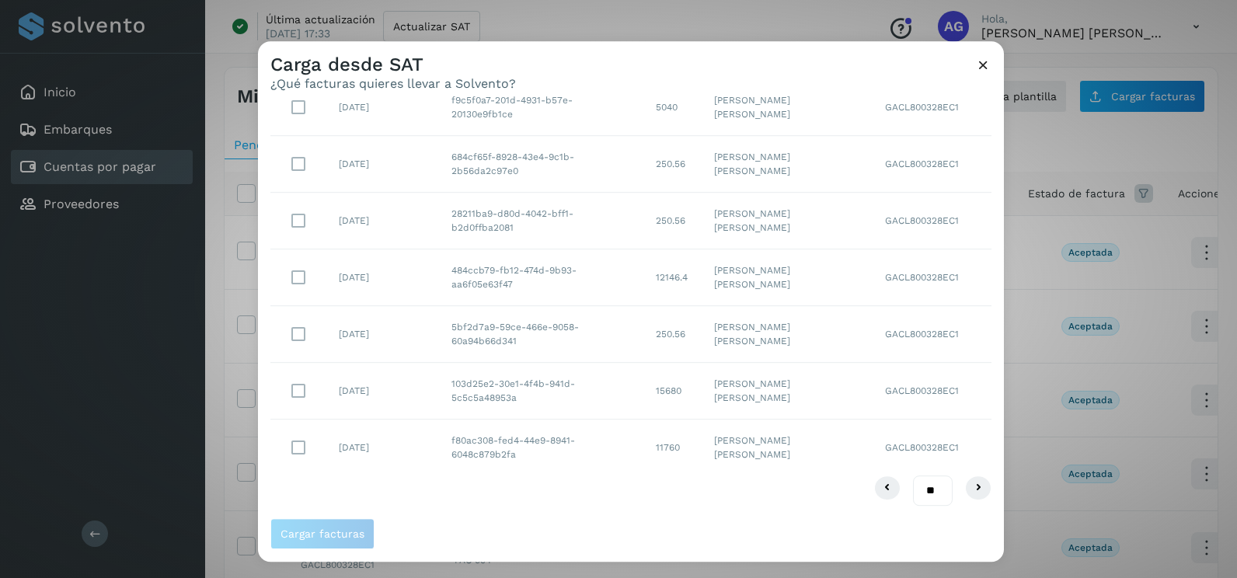
click at [920, 499] on select "** ** **" at bounding box center [933, 490] width 40 height 30
select select "**"
click at [913, 475] on select "** ** **" at bounding box center [933, 490] width 40 height 30
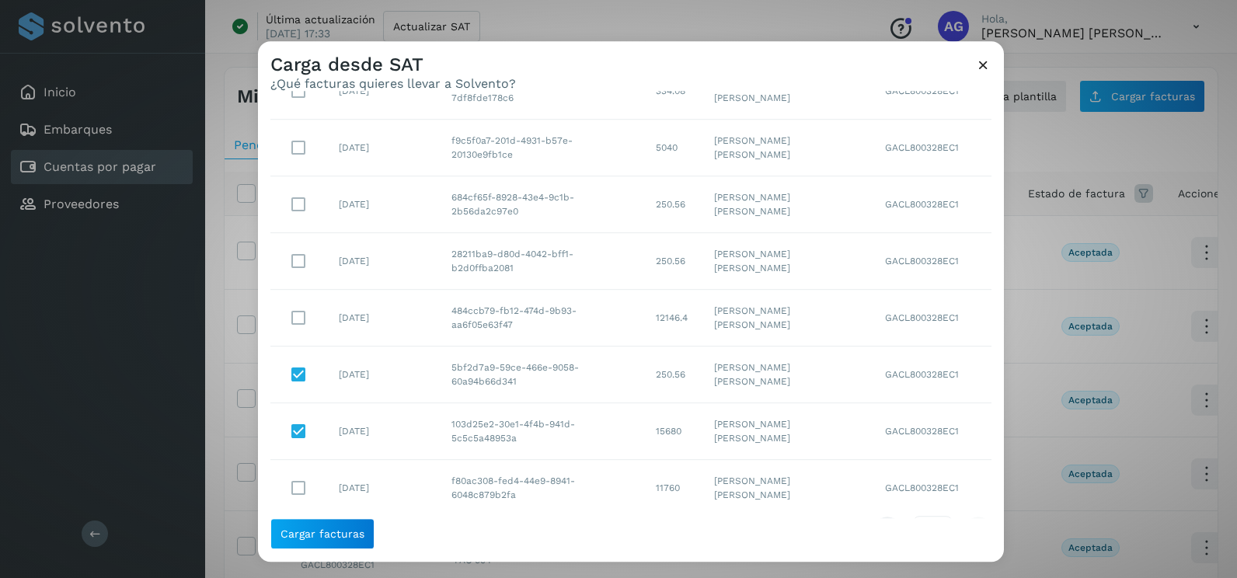
scroll to position [198, 0]
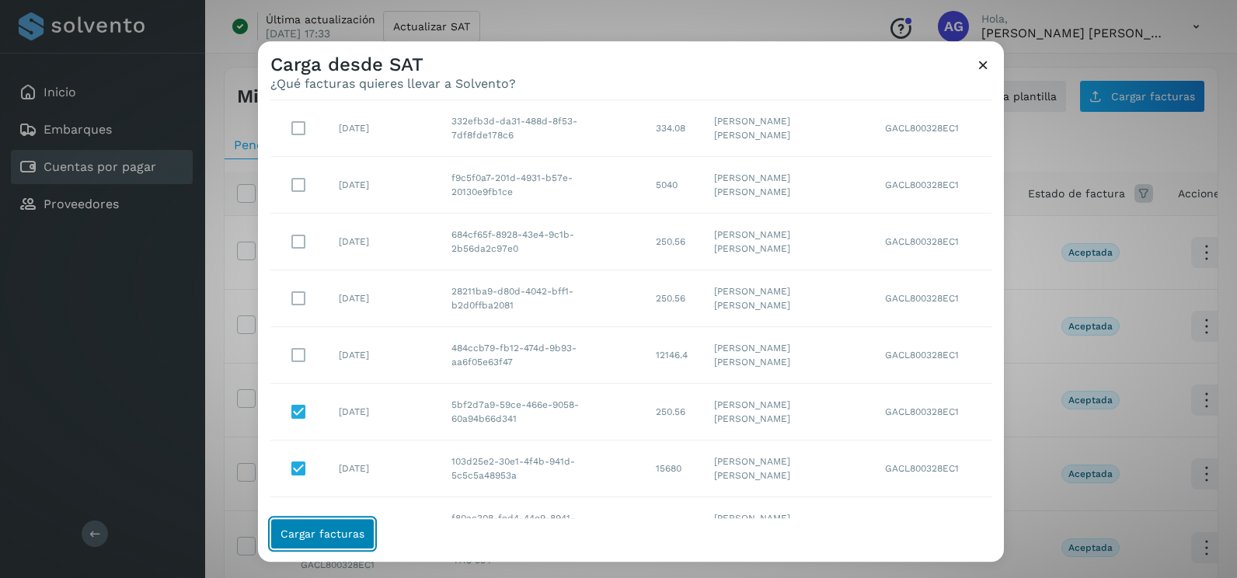
click at [343, 532] on span "Cargar facturas" at bounding box center [322, 533] width 84 height 11
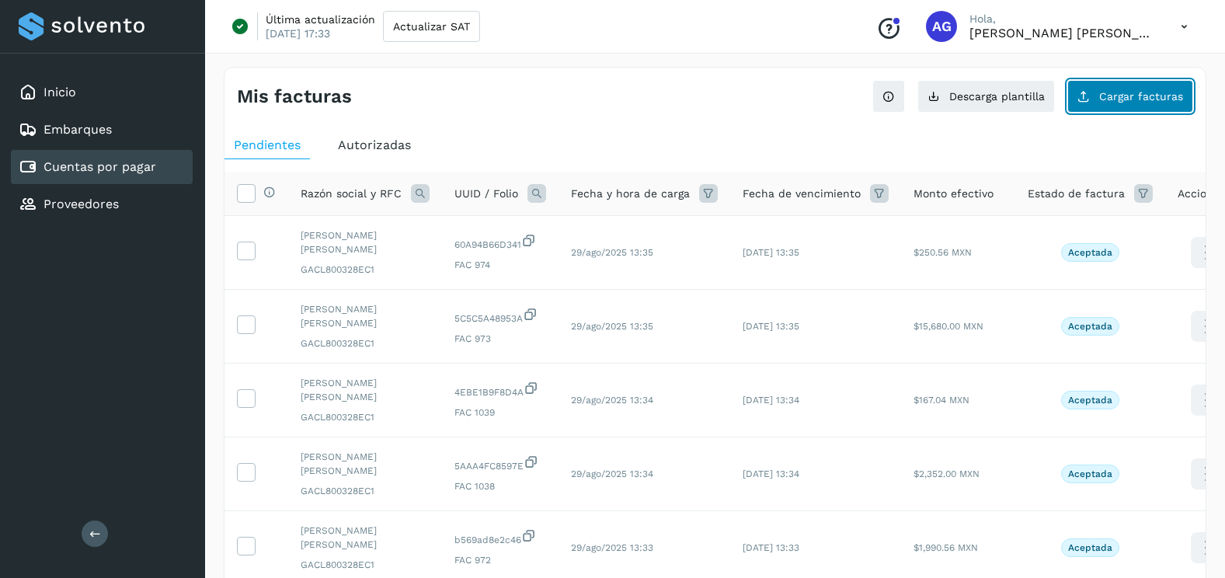
click at [1098, 82] on button "Cargar facturas" at bounding box center [1130, 96] width 126 height 33
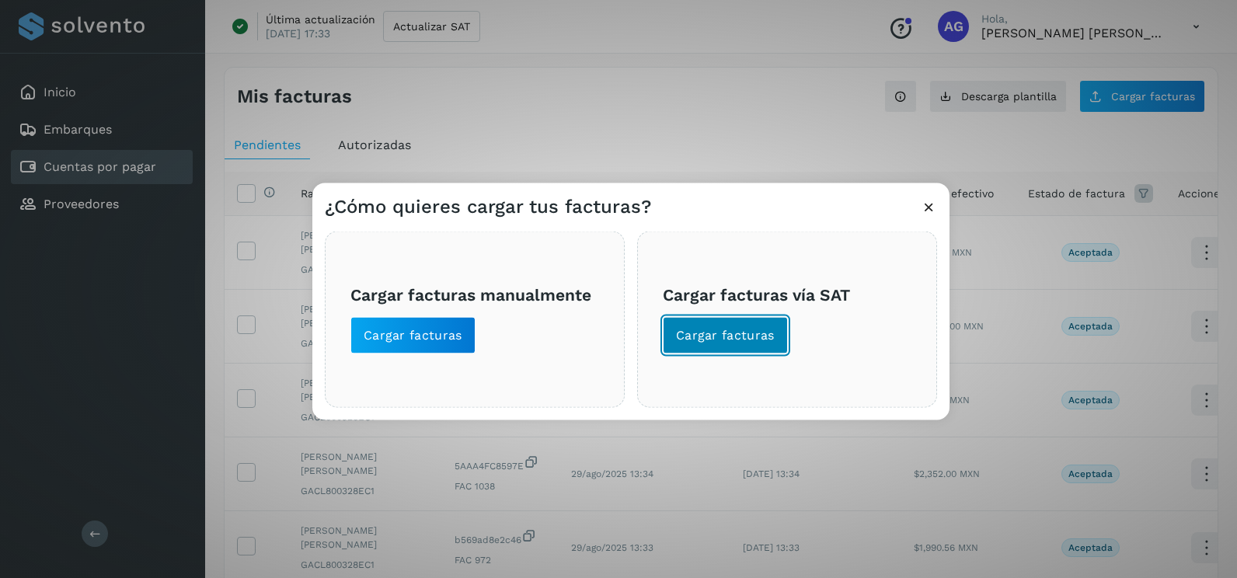
click at [745, 339] on span "Cargar facturas" at bounding box center [725, 335] width 99 height 17
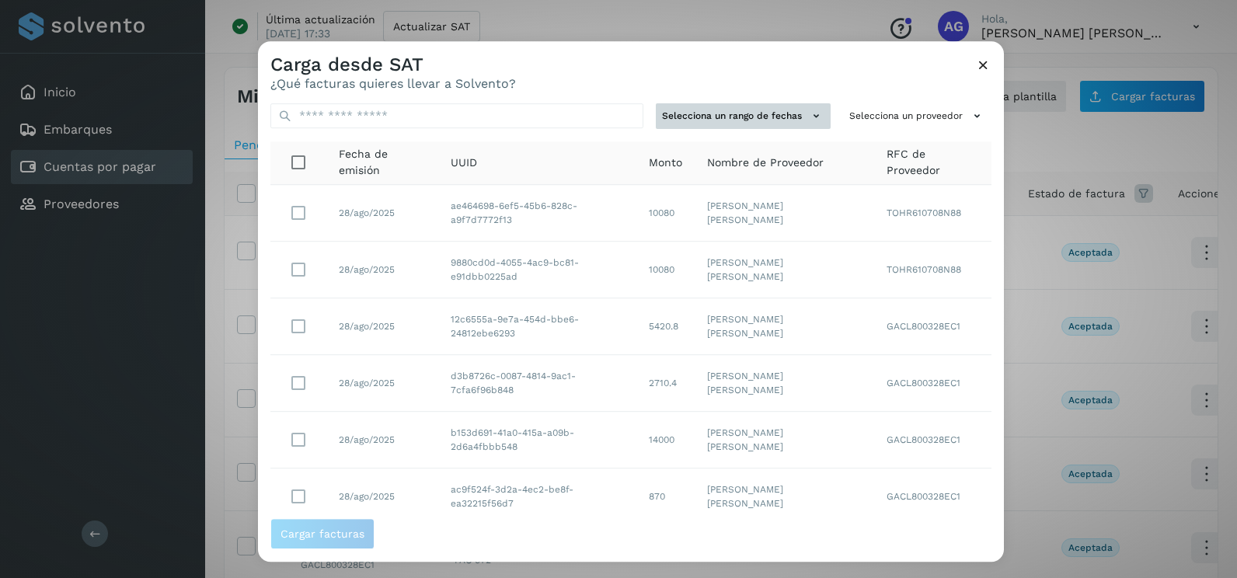
click at [751, 115] on button "Selecciona un rango de fechas" at bounding box center [743, 116] width 175 height 26
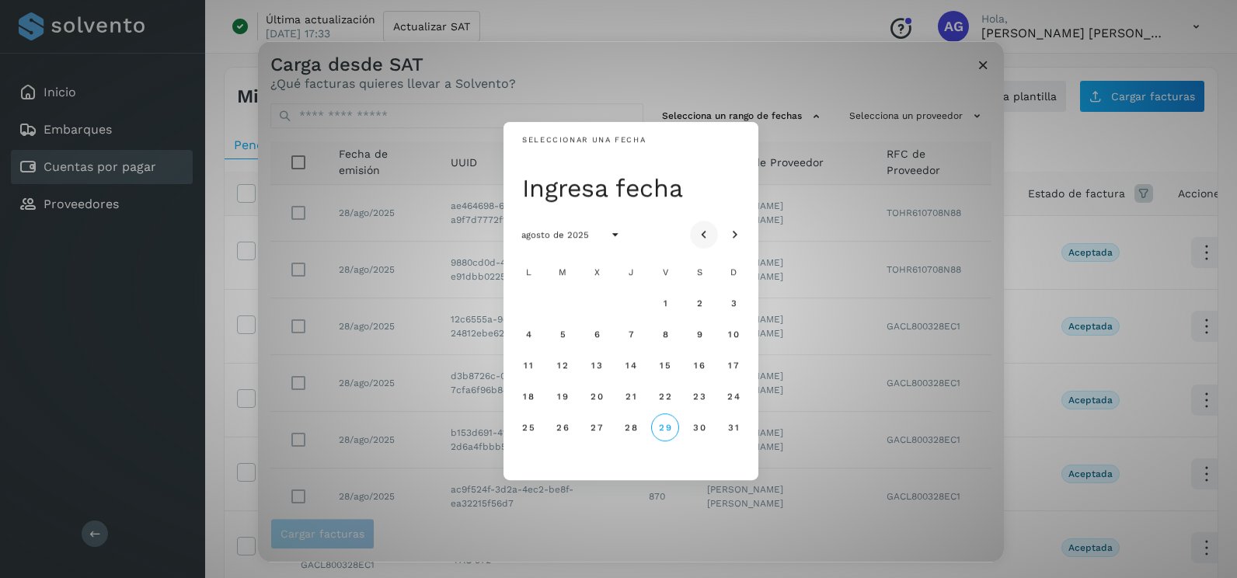
click at [705, 239] on icon "Mes anterior" at bounding box center [704, 236] width 16 height 16
click at [519, 392] on button "21" at bounding box center [528, 396] width 28 height 28
click at [564, 401] on span "22" at bounding box center [561, 396] width 13 height 11
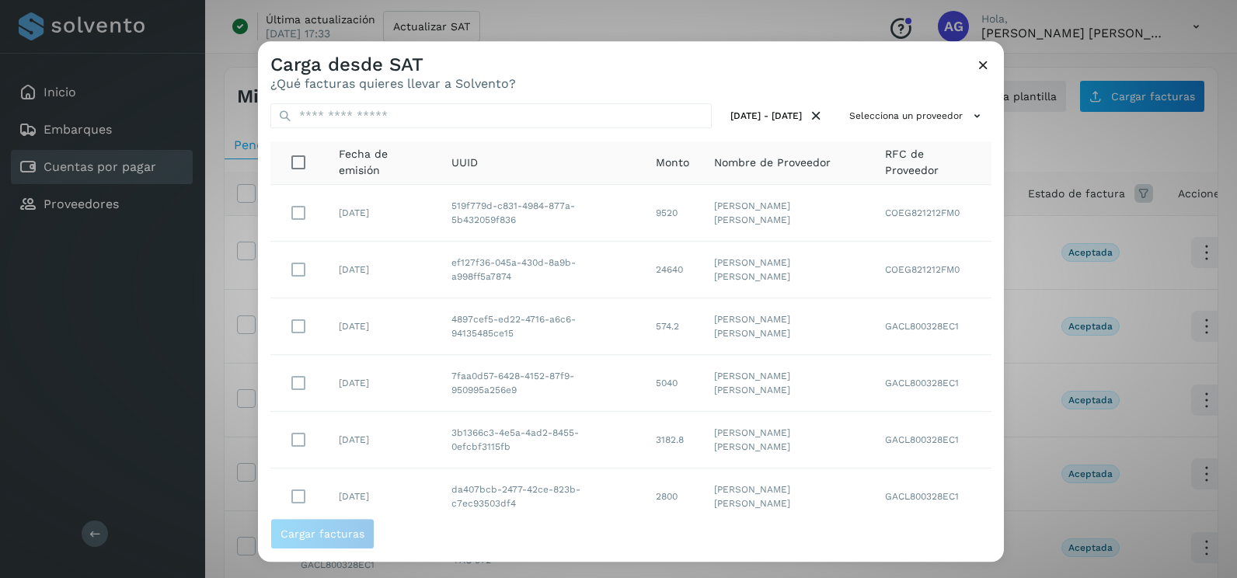
click at [886, 129] on div "[DATE] - [DATE] Selecciona un proveedor Fecha de emisión UUID Monto Nombre de P…" at bounding box center [631, 304] width 746 height 427
click at [886, 118] on button "Selecciona un proveedor" at bounding box center [917, 116] width 148 height 26
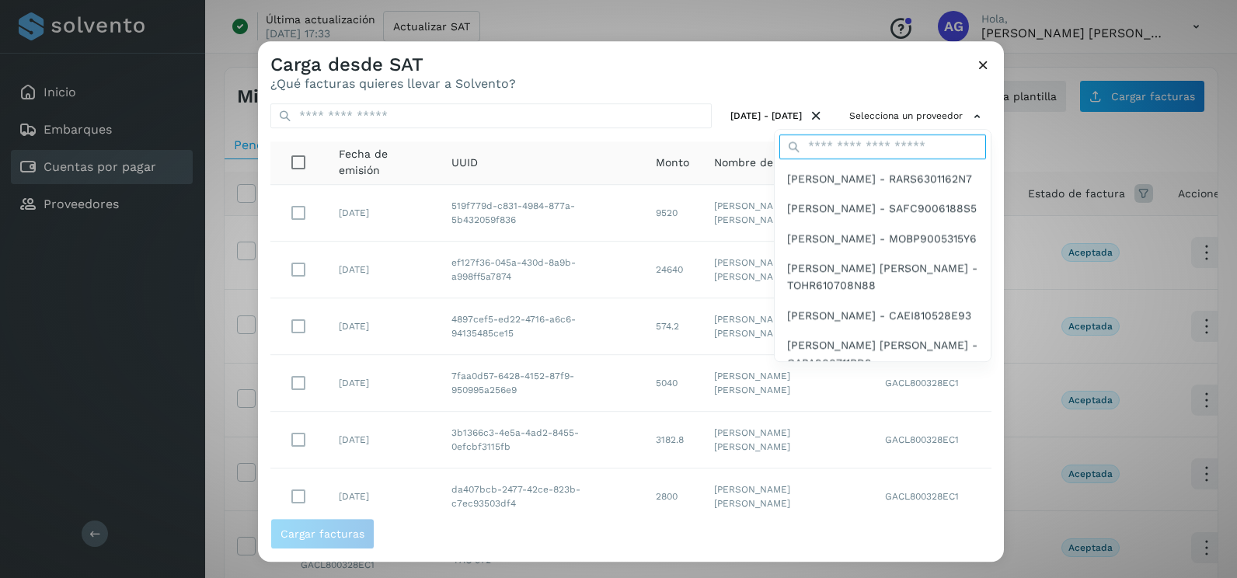
click at [837, 146] on input "text" at bounding box center [882, 146] width 207 height 25
type input "****"
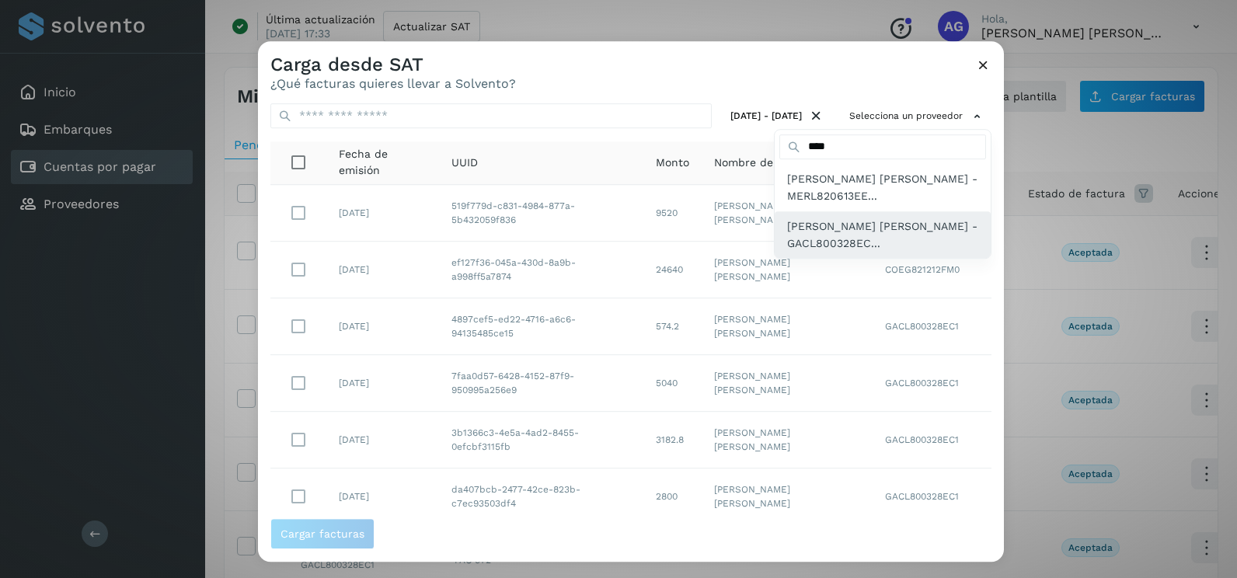
click at [857, 239] on span "[PERSON_NAME] [PERSON_NAME] - GACL800328EC..." at bounding box center [882, 235] width 191 height 35
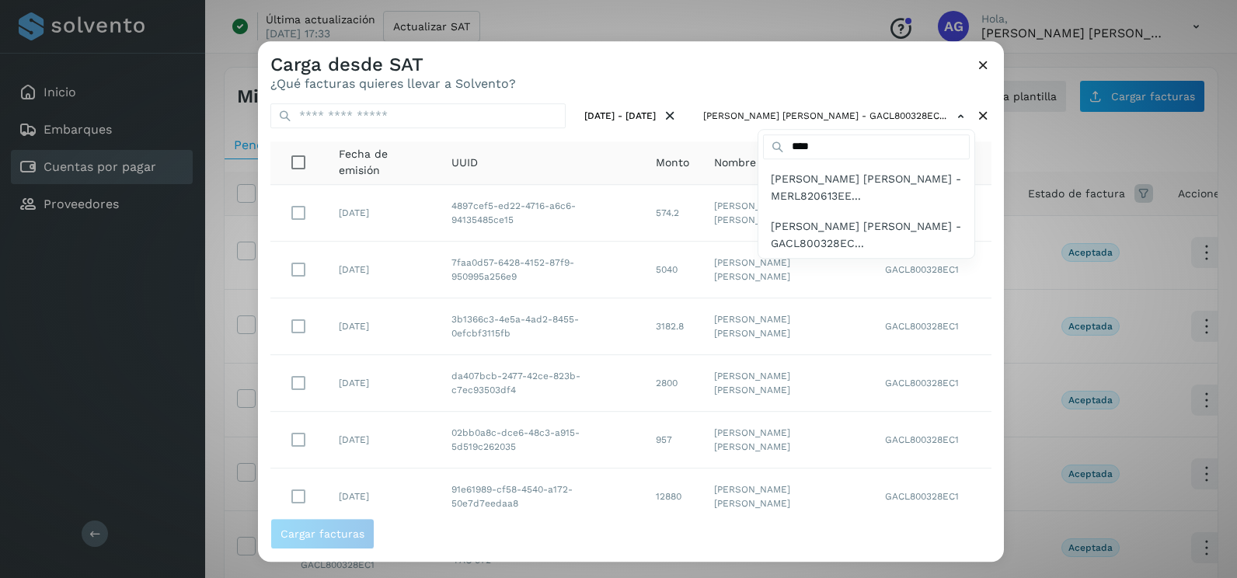
click at [975, 378] on div at bounding box center [876, 330] width 1237 height 578
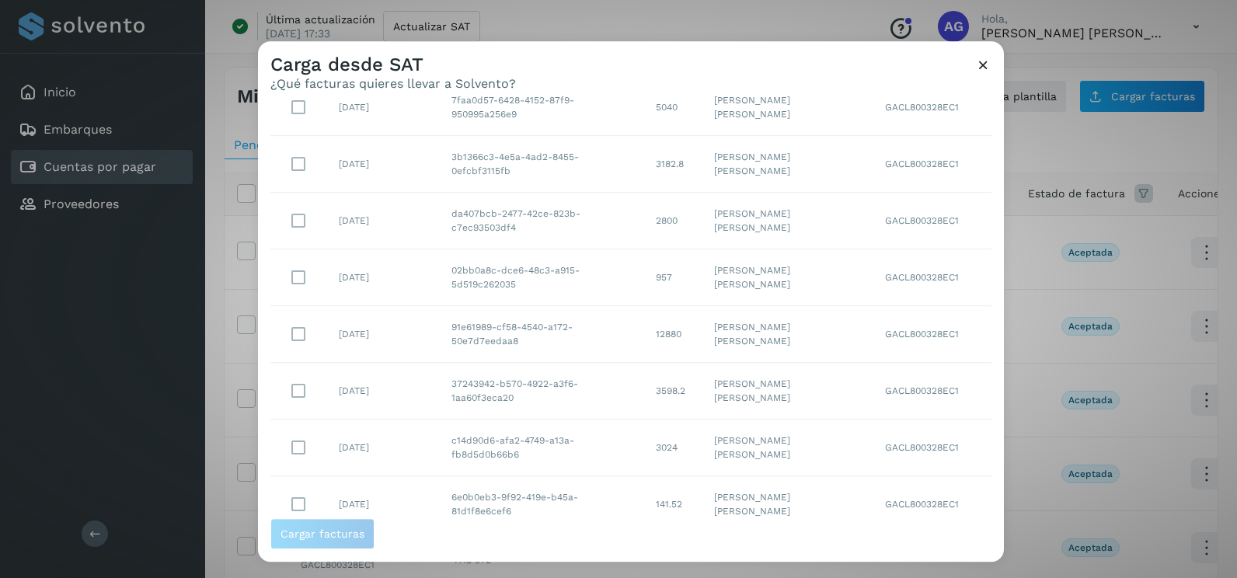
scroll to position [276, 0]
click at [917, 483] on select "** ** **" at bounding box center [933, 490] width 40 height 30
select select "**"
click at [913, 475] on select "** ** **" at bounding box center [933, 490] width 40 height 30
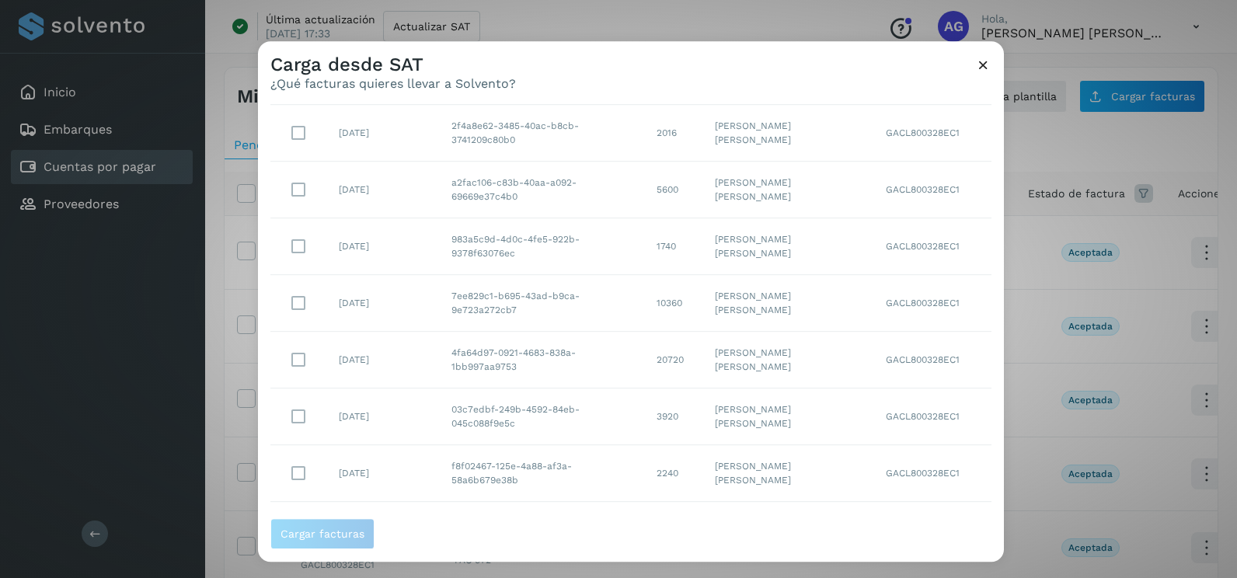
scroll to position [780, 0]
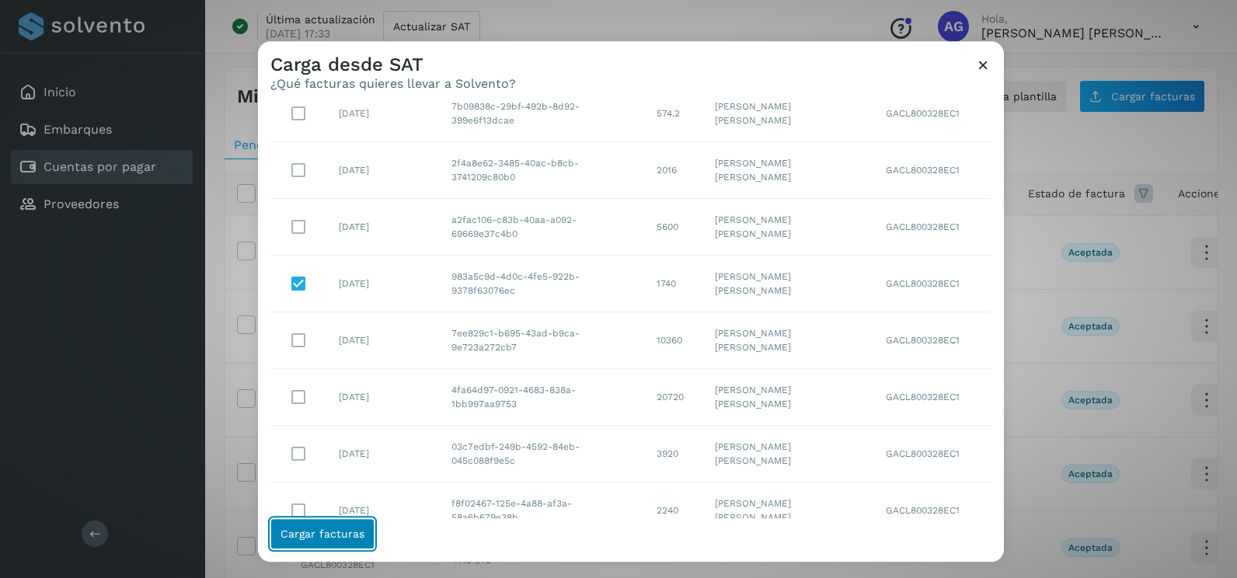
click at [332, 531] on span "Cargar facturas" at bounding box center [322, 533] width 84 height 11
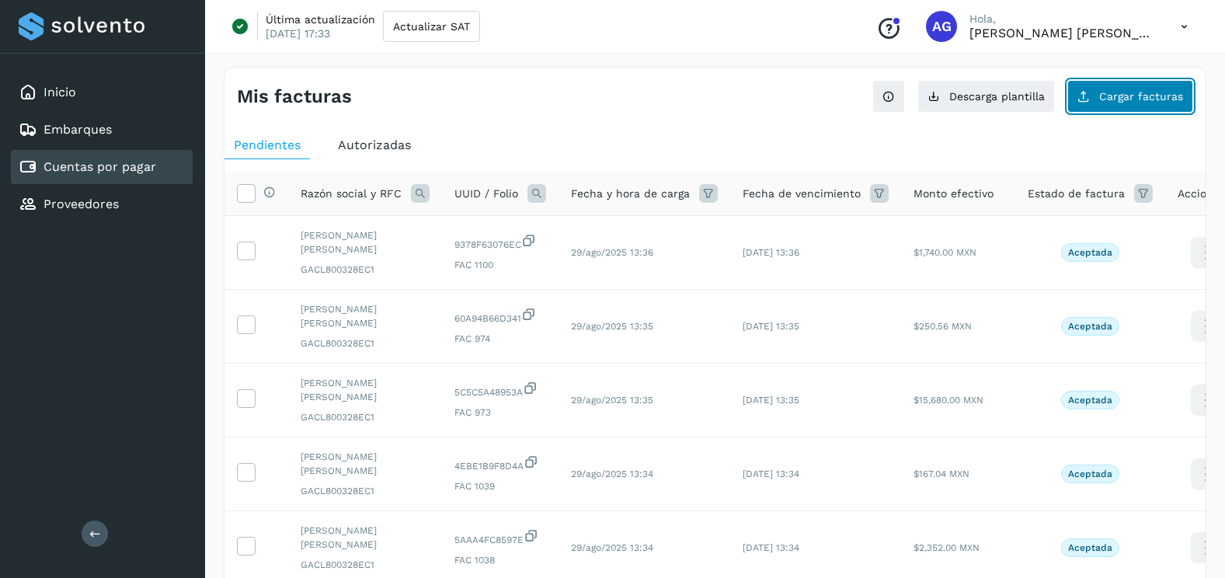
click at [1125, 98] on span "Cargar facturas" at bounding box center [1141, 96] width 84 height 11
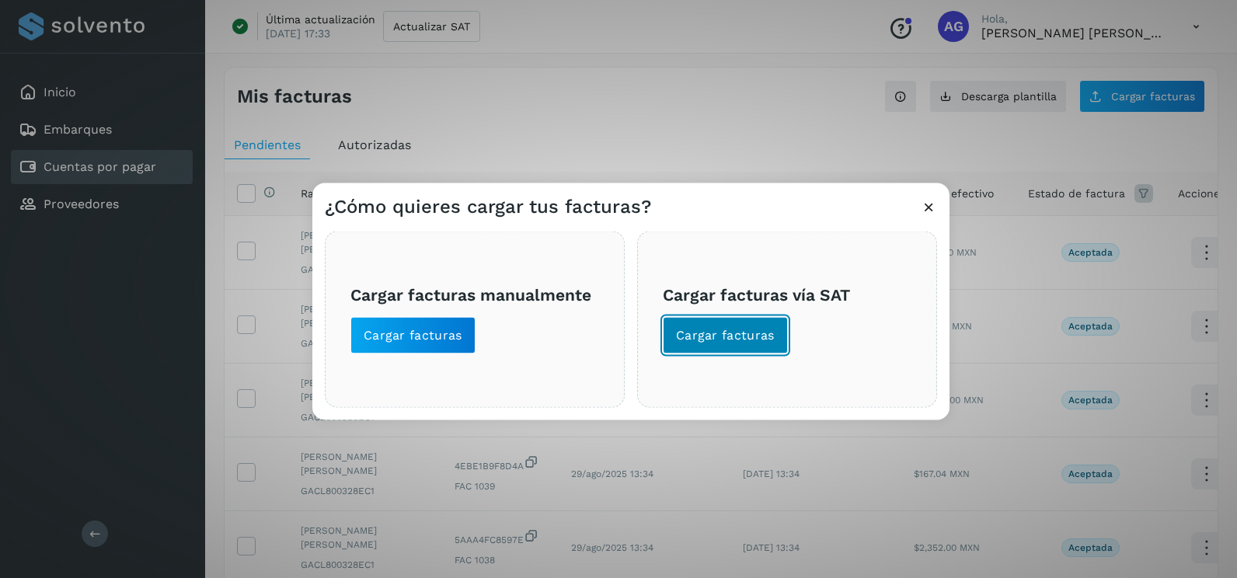
click at [750, 336] on span "Cargar facturas" at bounding box center [725, 335] width 99 height 17
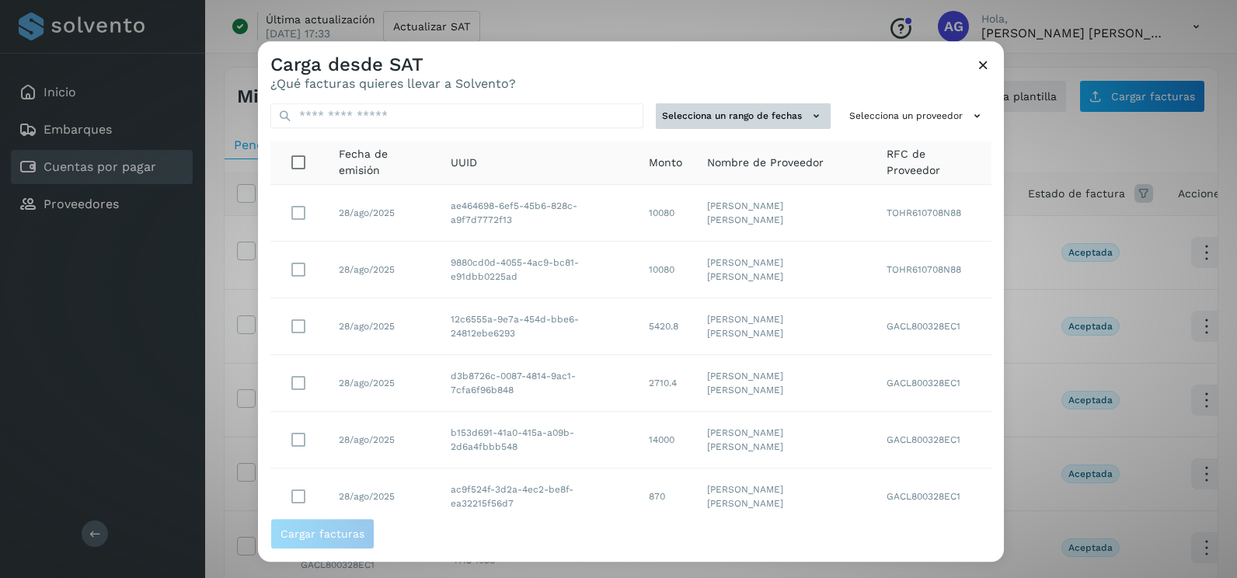
click at [771, 115] on button "Selecciona un rango de fechas" at bounding box center [743, 116] width 175 height 26
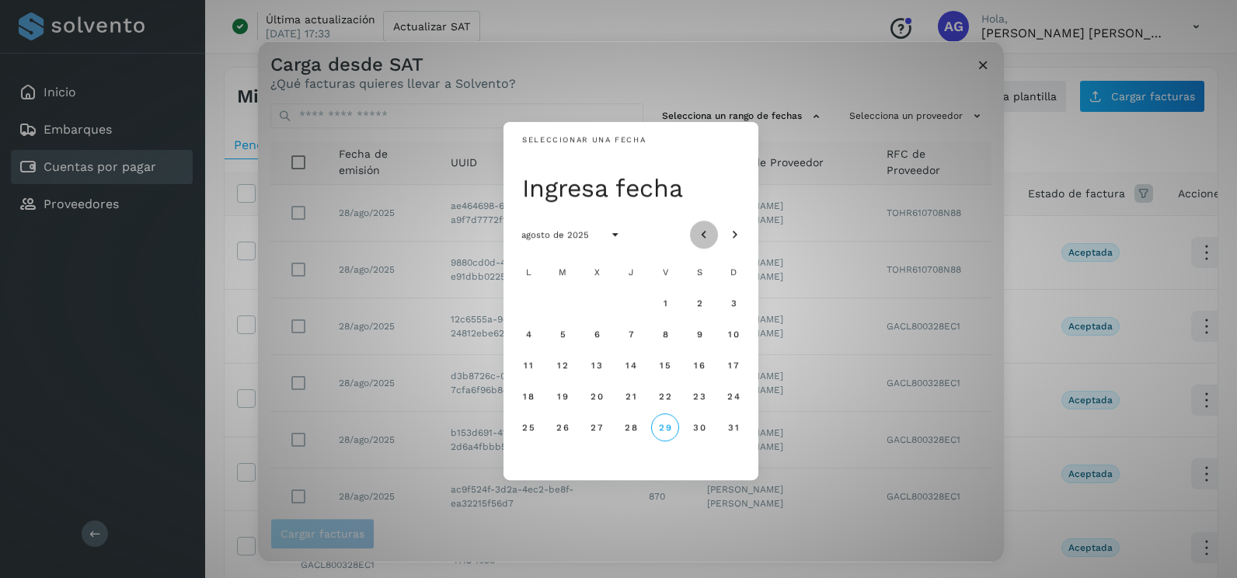
click at [707, 235] on icon "Mes anterior" at bounding box center [704, 236] width 16 height 16
click at [524, 336] on span "7" at bounding box center [527, 334] width 7 height 11
click at [558, 339] on button "8" at bounding box center [562, 334] width 28 height 28
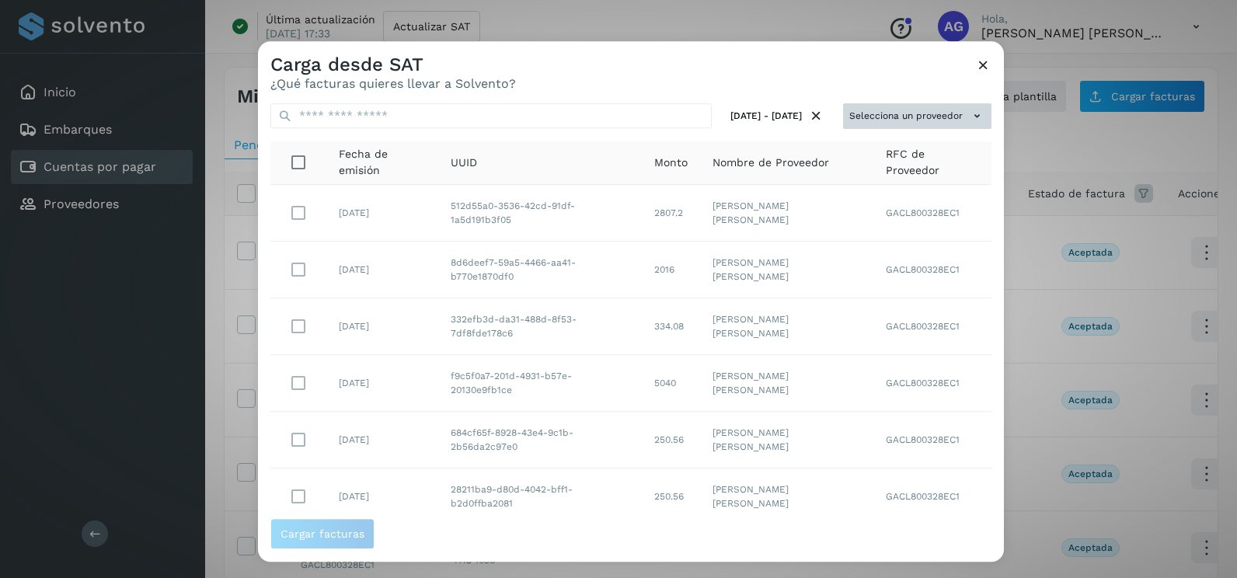
click at [945, 123] on button "Selecciona un proveedor" at bounding box center [917, 116] width 148 height 26
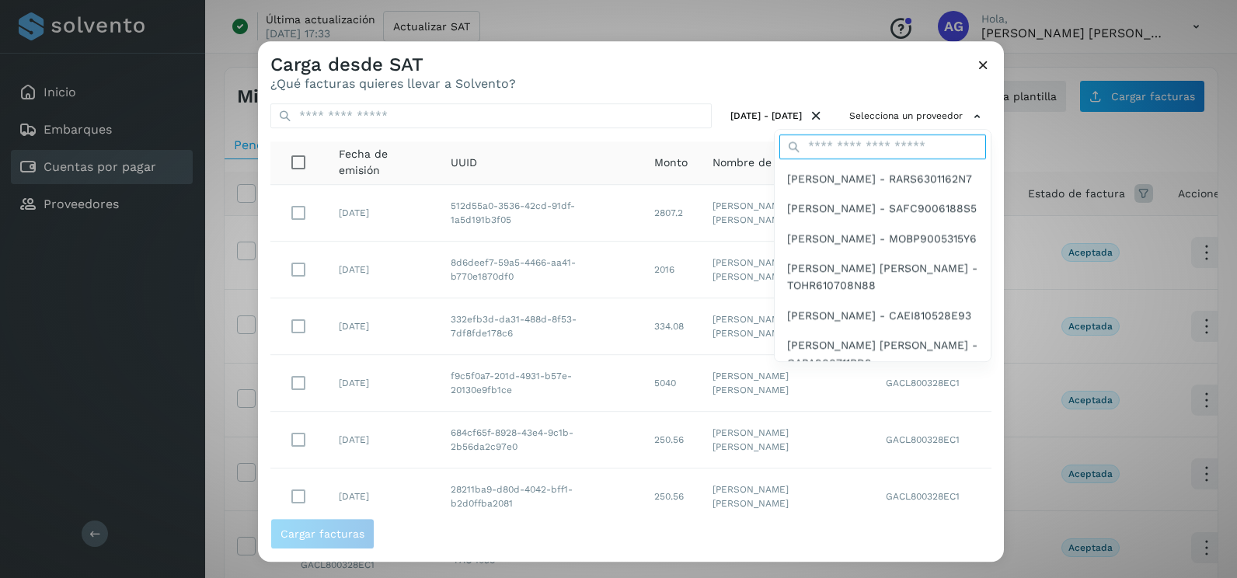
click at [878, 148] on input "text" at bounding box center [882, 146] width 207 height 25
type input "****"
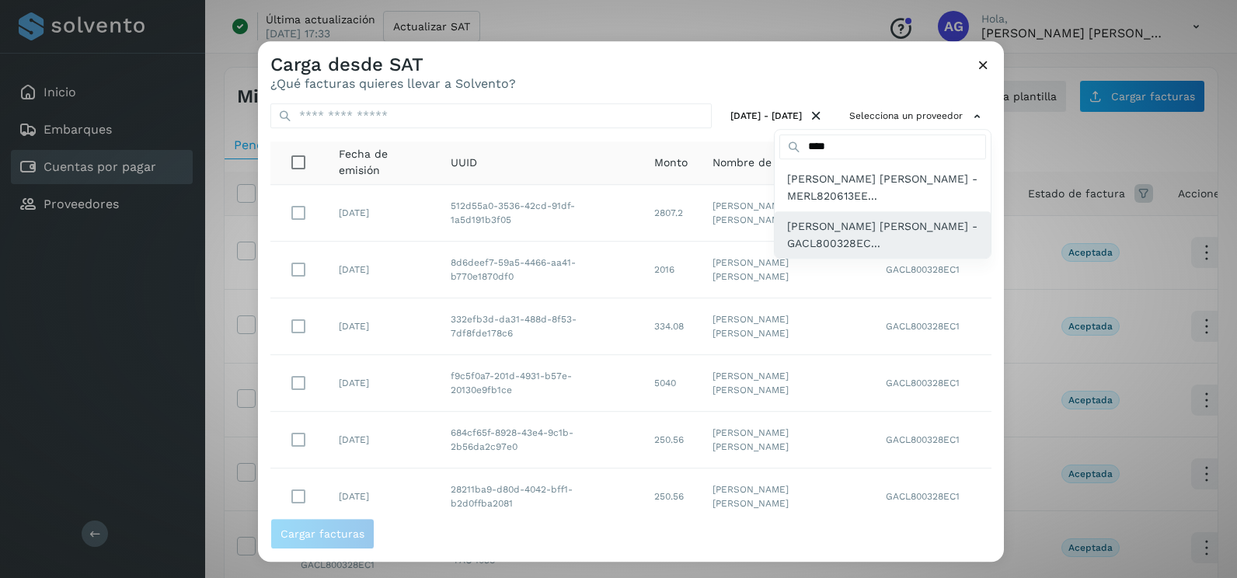
click at [878, 231] on span "[PERSON_NAME] [PERSON_NAME] - GACL800328EC..." at bounding box center [882, 235] width 191 height 35
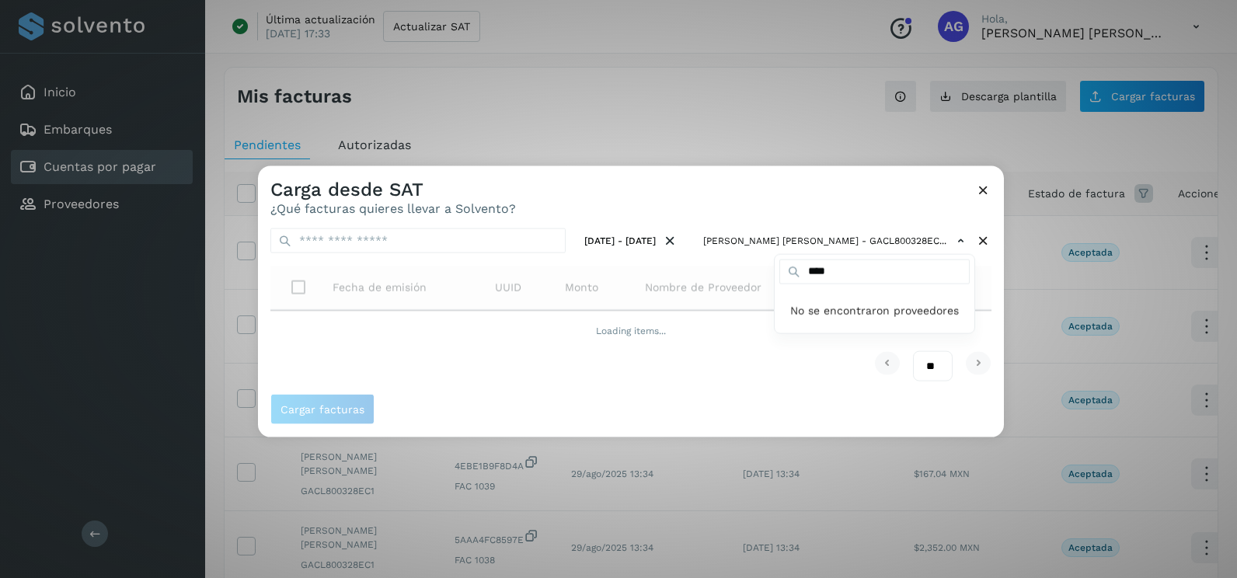
click at [981, 296] on div at bounding box center [876, 455] width 1237 height 578
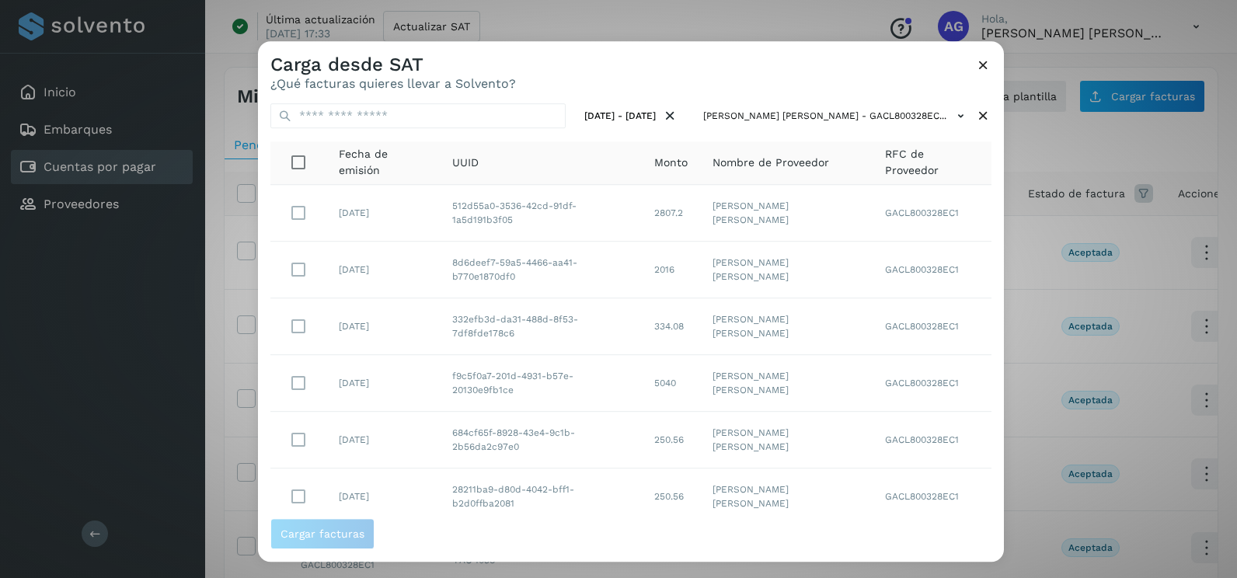
scroll to position [162, 0]
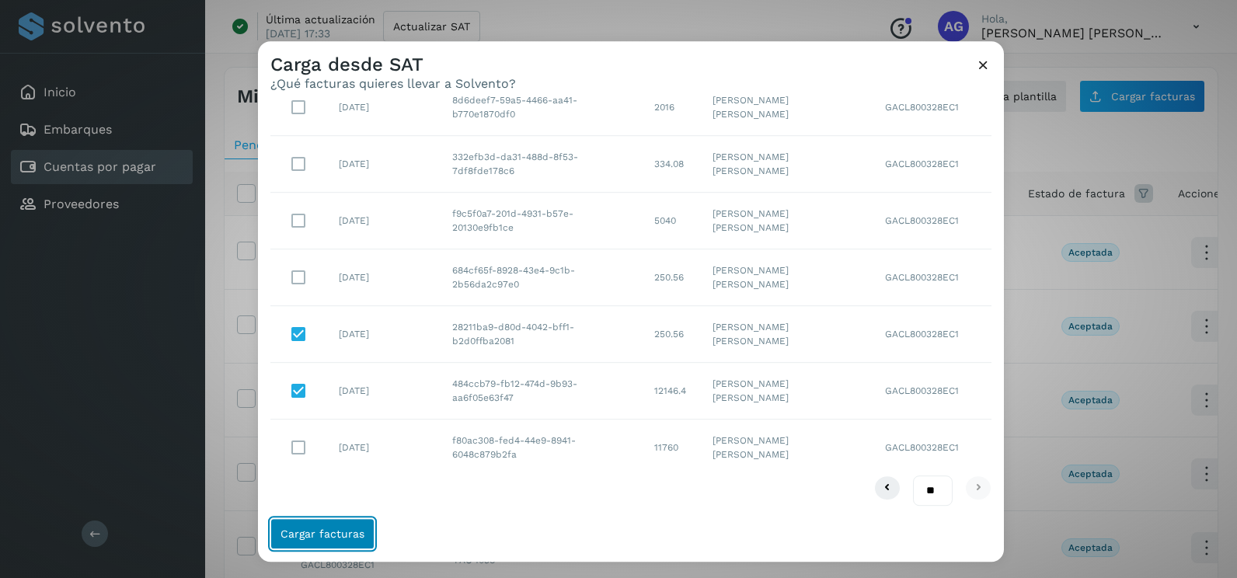
click at [361, 525] on button "Cargar facturas" at bounding box center [322, 533] width 104 height 31
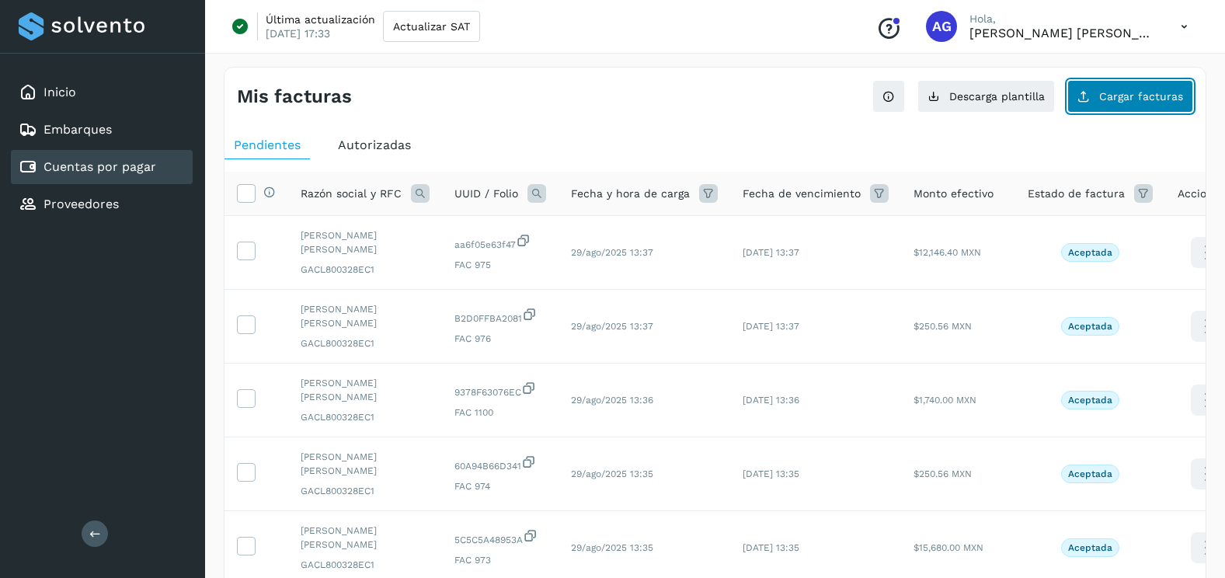
click at [1148, 104] on button "Cargar facturas" at bounding box center [1130, 96] width 126 height 33
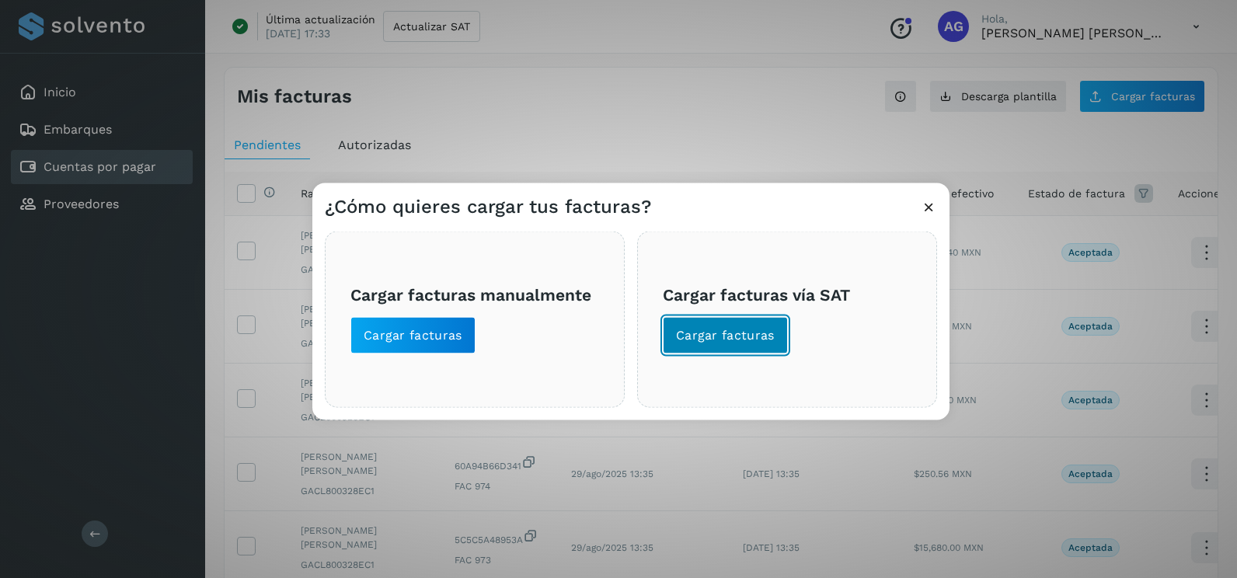
click at [754, 349] on button "Cargar facturas" at bounding box center [725, 335] width 125 height 37
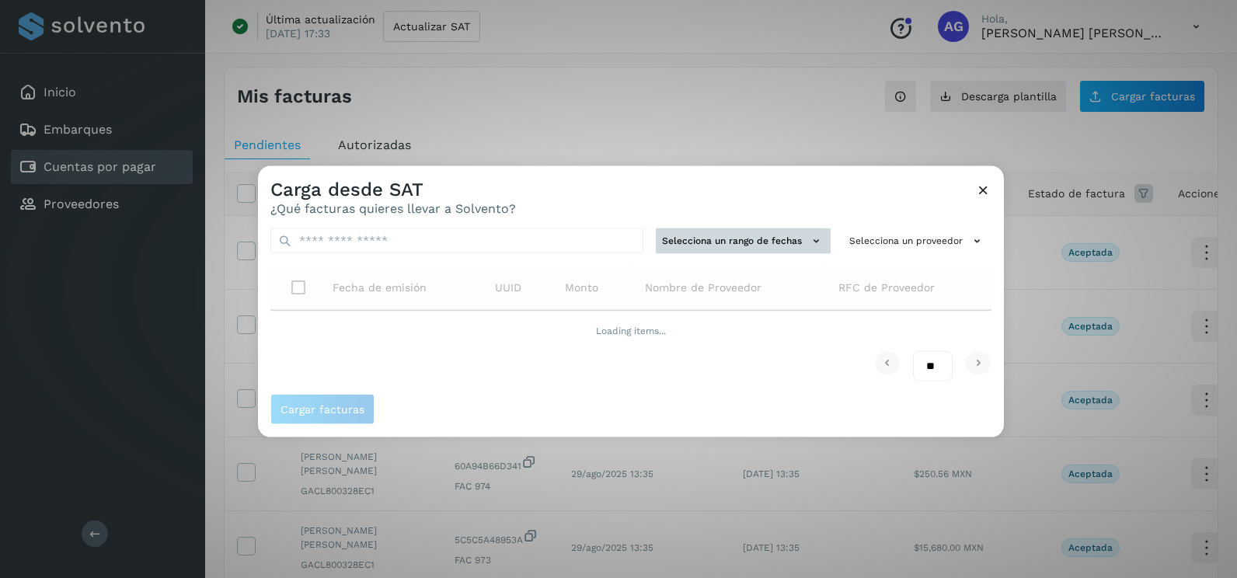
click at [730, 247] on button "Selecciona un rango de fechas" at bounding box center [743, 241] width 175 height 26
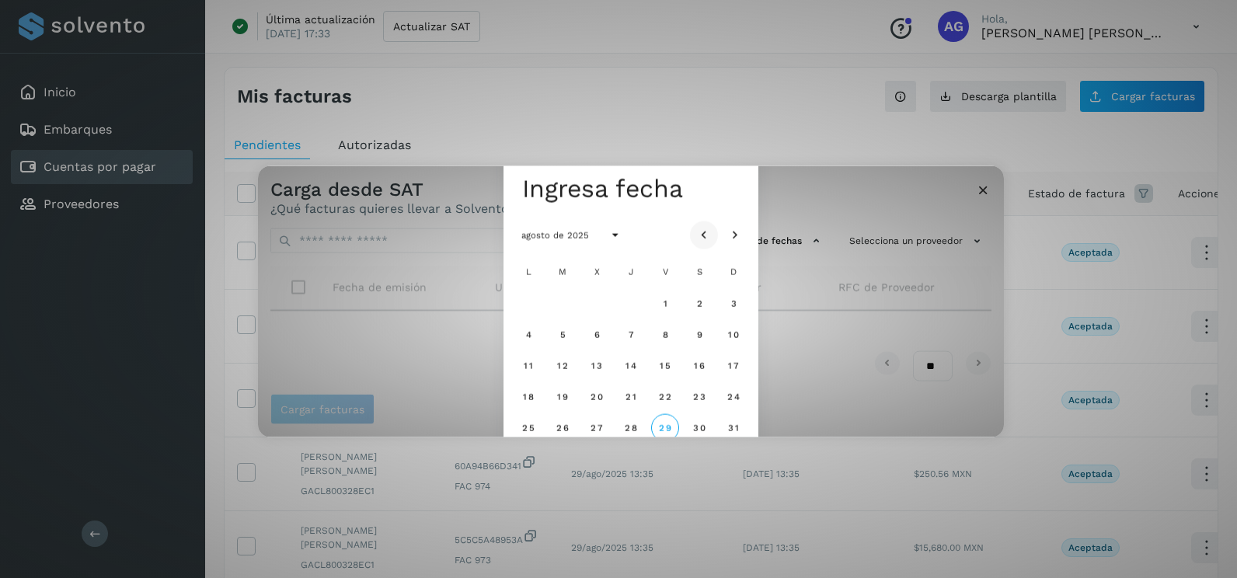
click at [699, 233] on icon "Mes anterior" at bounding box center [704, 236] width 16 height 16
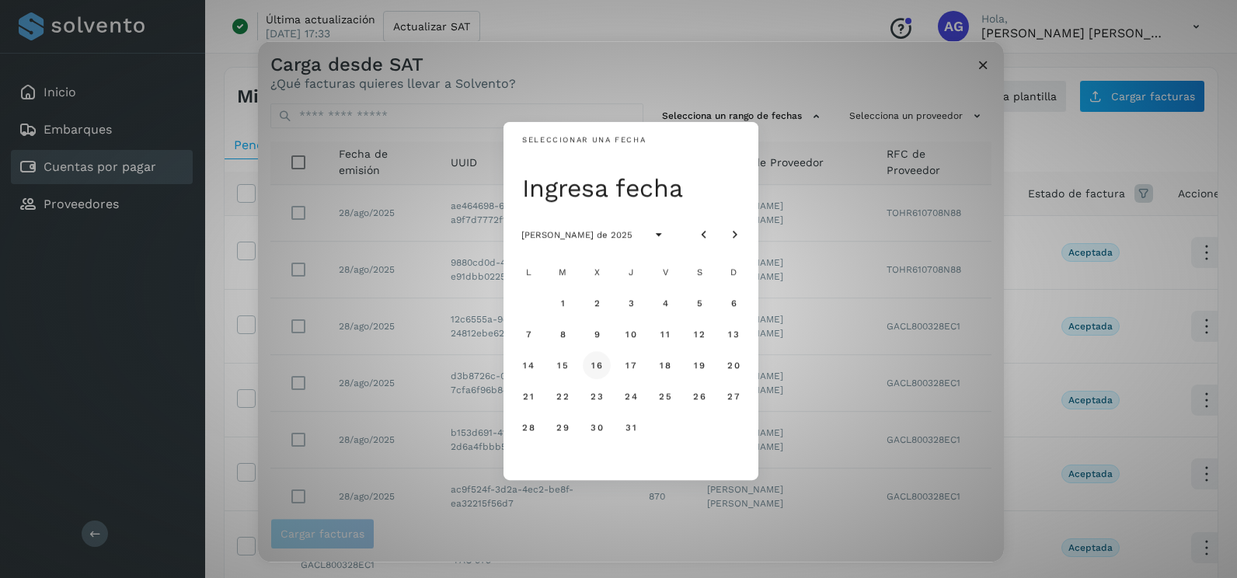
click at [597, 371] on button "16" at bounding box center [597, 365] width 28 height 28
click at [632, 368] on span "17" at bounding box center [631, 365] width 12 height 11
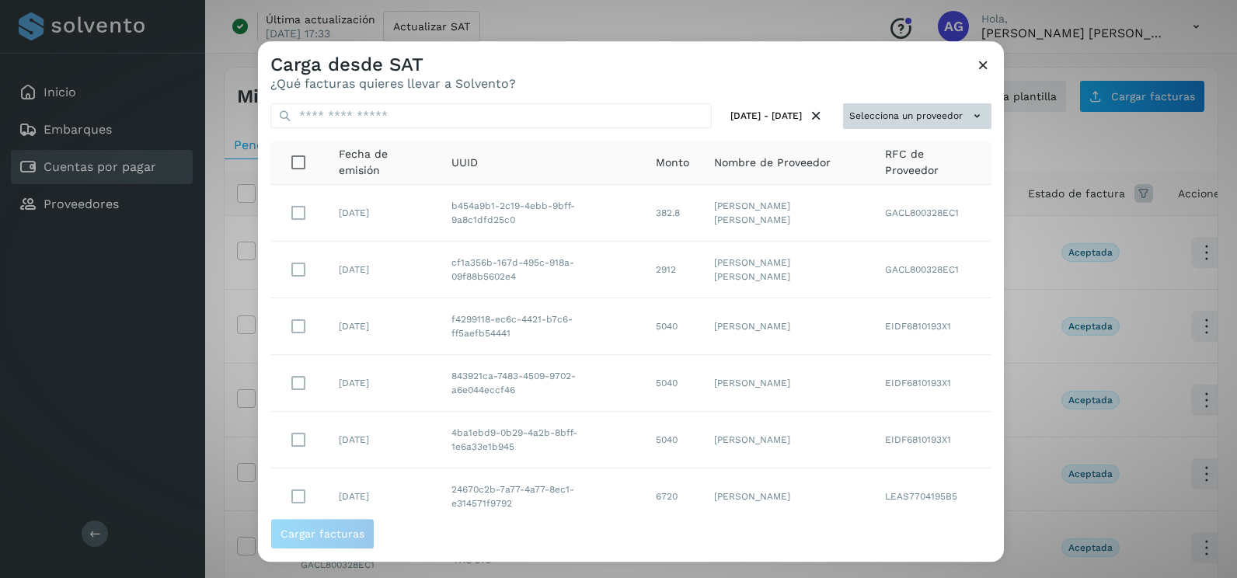
click at [969, 120] on icon at bounding box center [977, 116] width 16 height 16
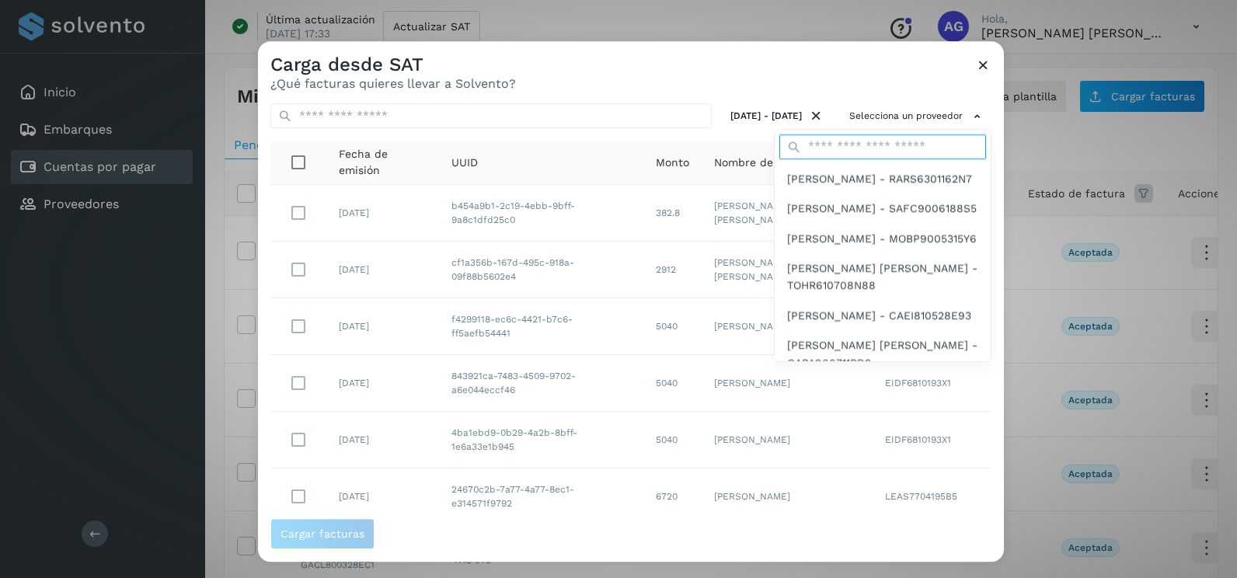
click at [875, 149] on input "text" at bounding box center [882, 146] width 207 height 25
type input "****"
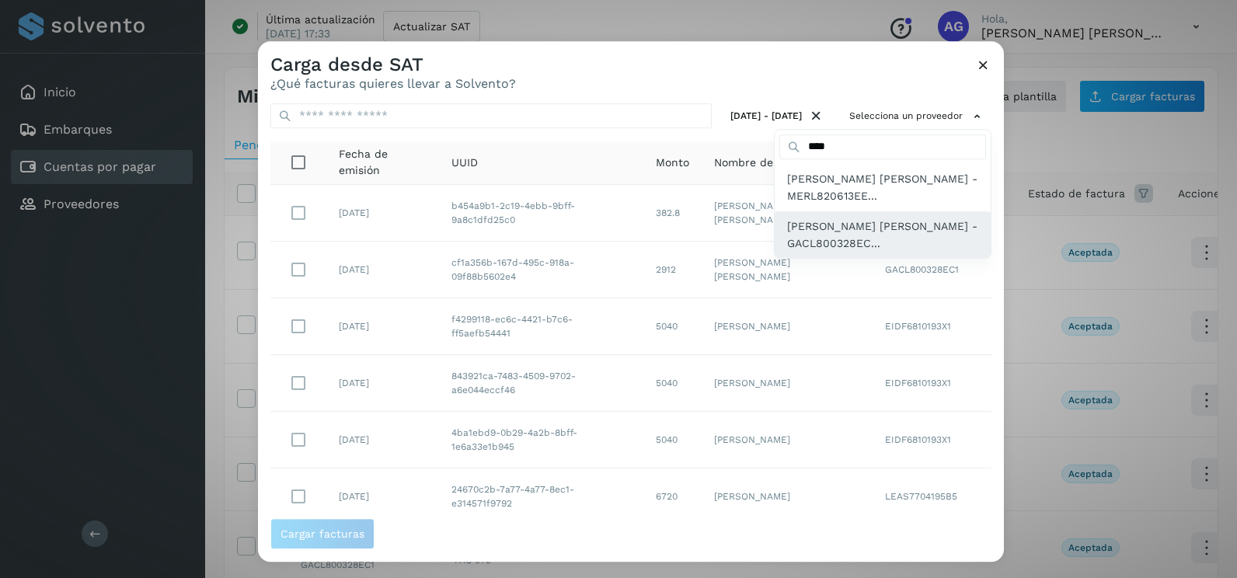
click at [886, 242] on span "[PERSON_NAME] [PERSON_NAME] - GACL800328EC..." at bounding box center [882, 235] width 191 height 35
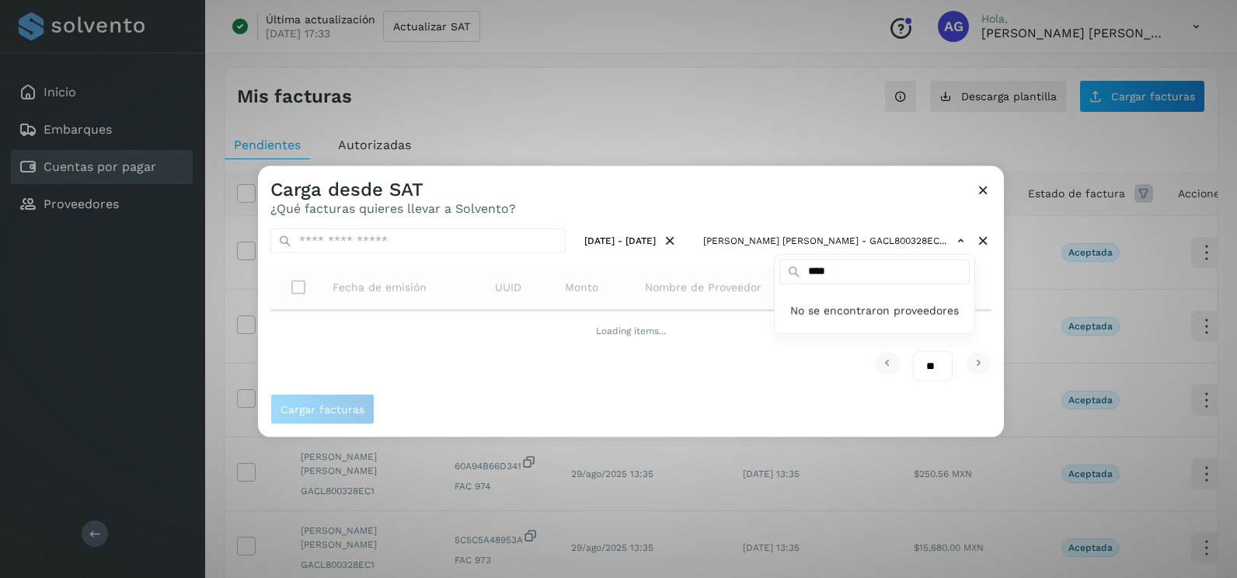
drag, startPoint x: 981, startPoint y: 304, endPoint x: 1003, endPoint y: 284, distance: 29.2
click at [983, 304] on div at bounding box center [876, 455] width 1237 height 578
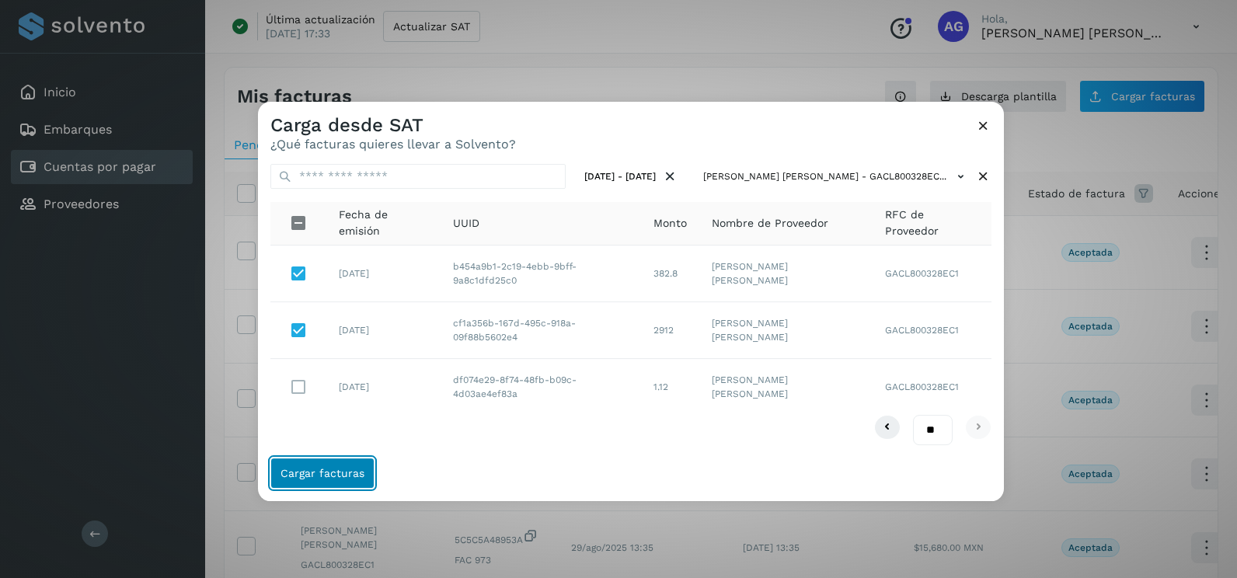
click at [364, 481] on button "Cargar facturas" at bounding box center [322, 473] width 104 height 31
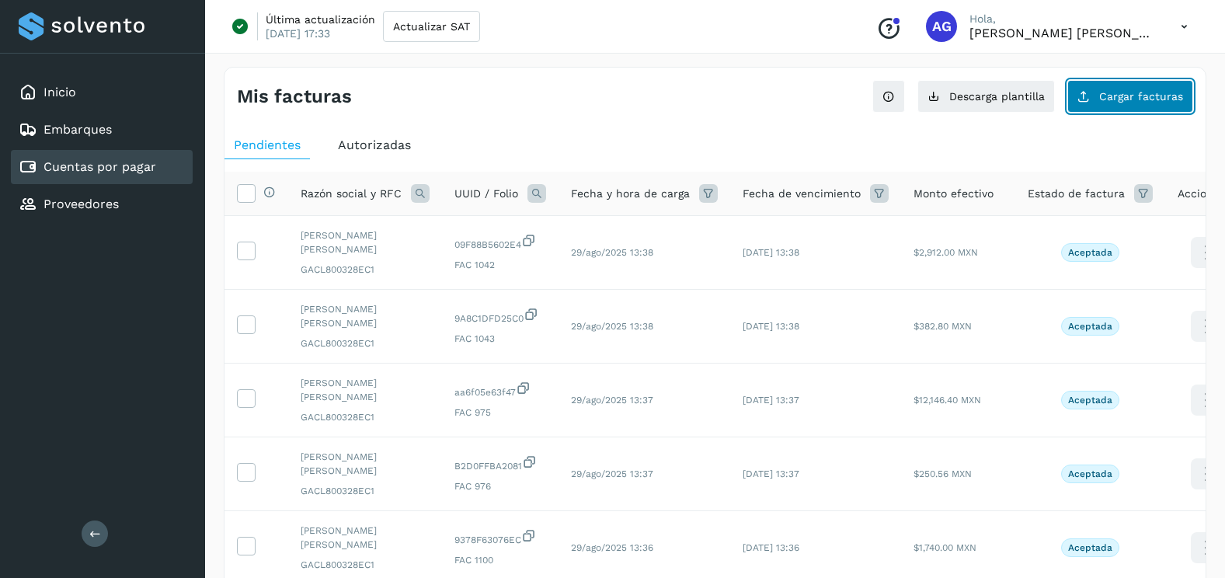
click at [1096, 111] on button "Cargar facturas" at bounding box center [1130, 96] width 126 height 33
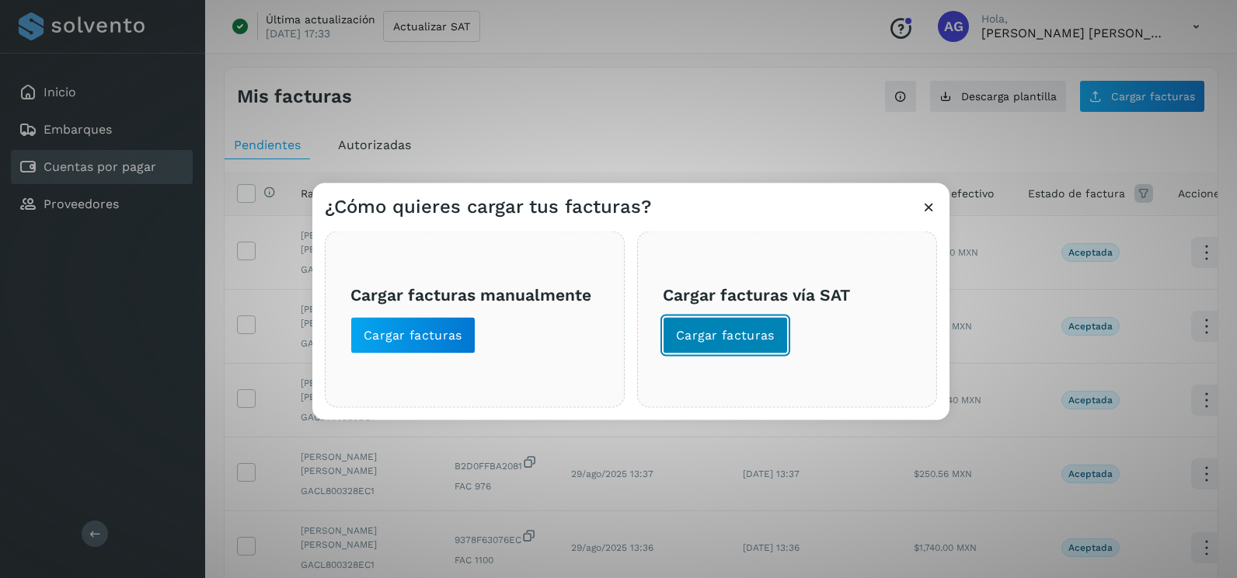
click at [703, 343] on span "Cargar facturas" at bounding box center [725, 335] width 99 height 17
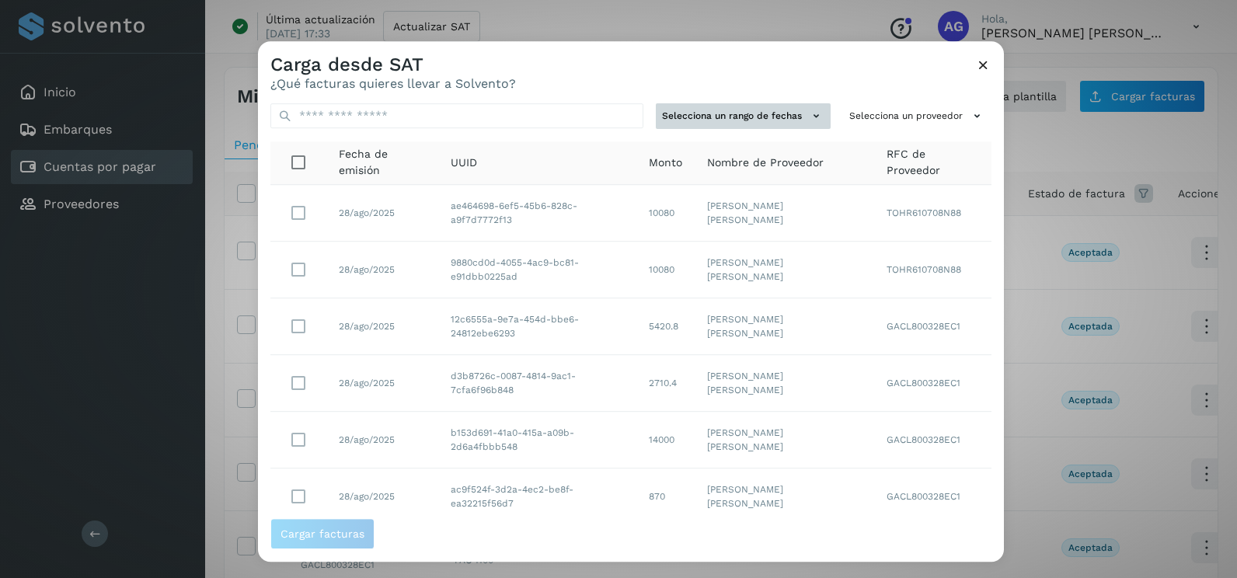
click at [733, 113] on button "Selecciona un rango de fechas" at bounding box center [743, 116] width 175 height 26
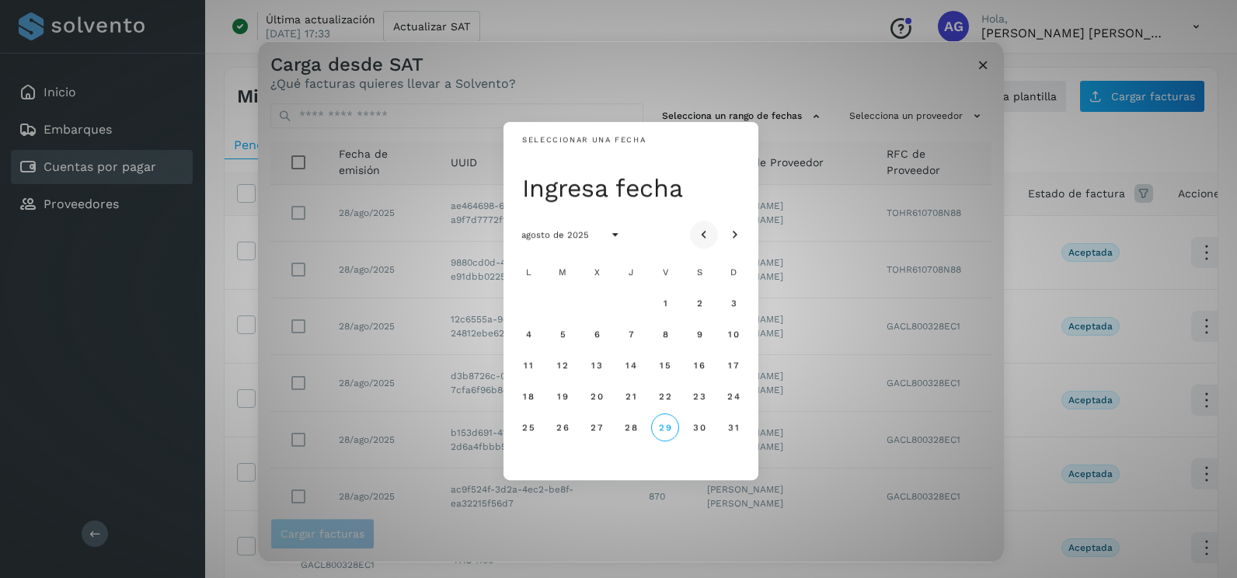
click at [706, 233] on icon "Mes anterior" at bounding box center [704, 236] width 16 height 16
click at [561, 398] on span "22" at bounding box center [561, 396] width 13 height 11
click at [599, 404] on button "23" at bounding box center [597, 396] width 28 height 28
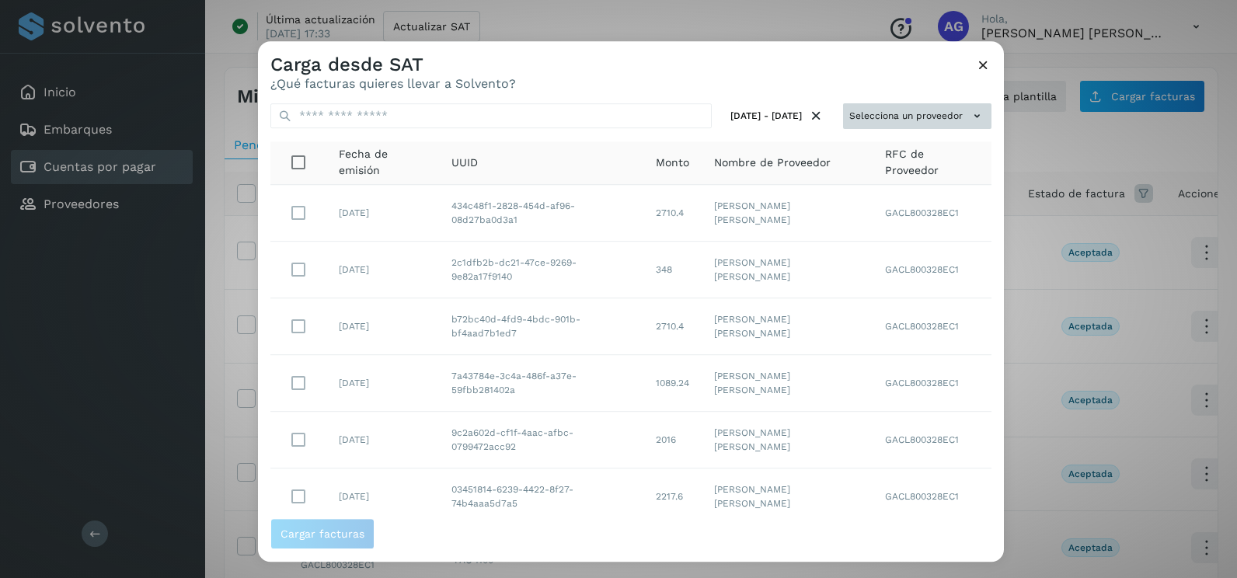
click at [956, 120] on button "Selecciona un proveedor" at bounding box center [917, 116] width 148 height 26
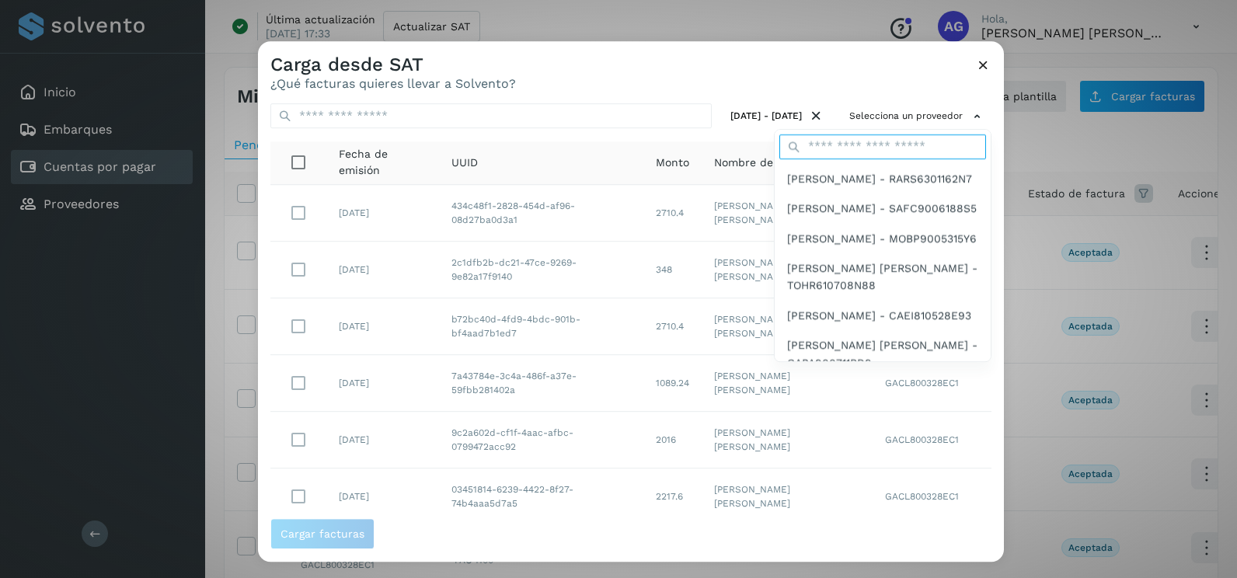
click at [849, 145] on input "text" at bounding box center [882, 146] width 207 height 25
type input "****"
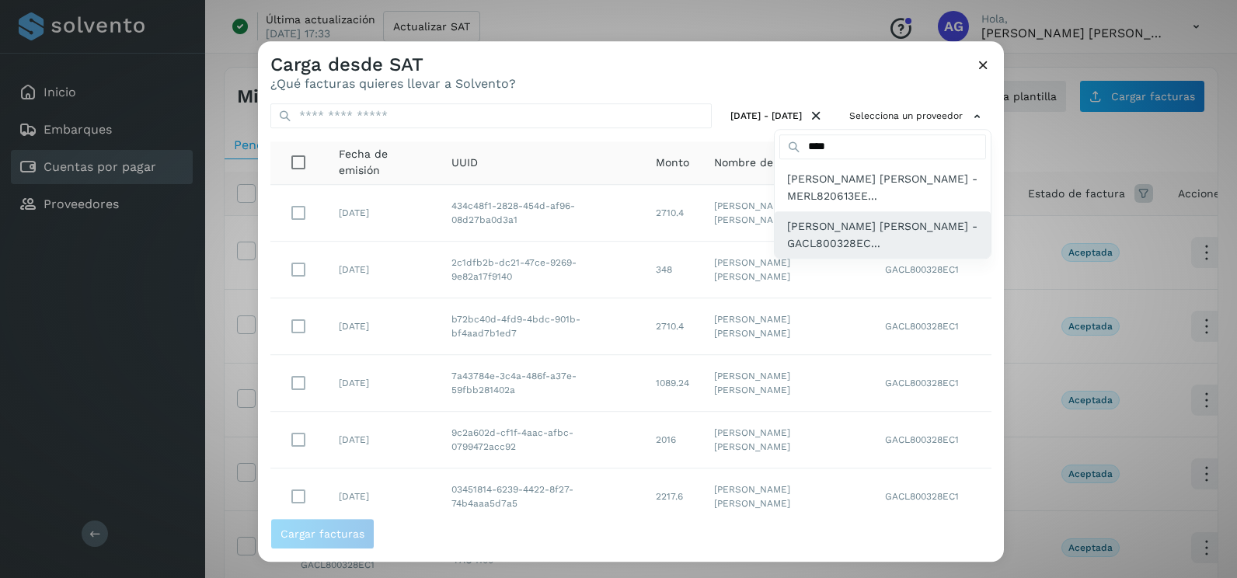
click at [861, 244] on span "[PERSON_NAME] [PERSON_NAME] - GACL800328EC..." at bounding box center [882, 235] width 191 height 35
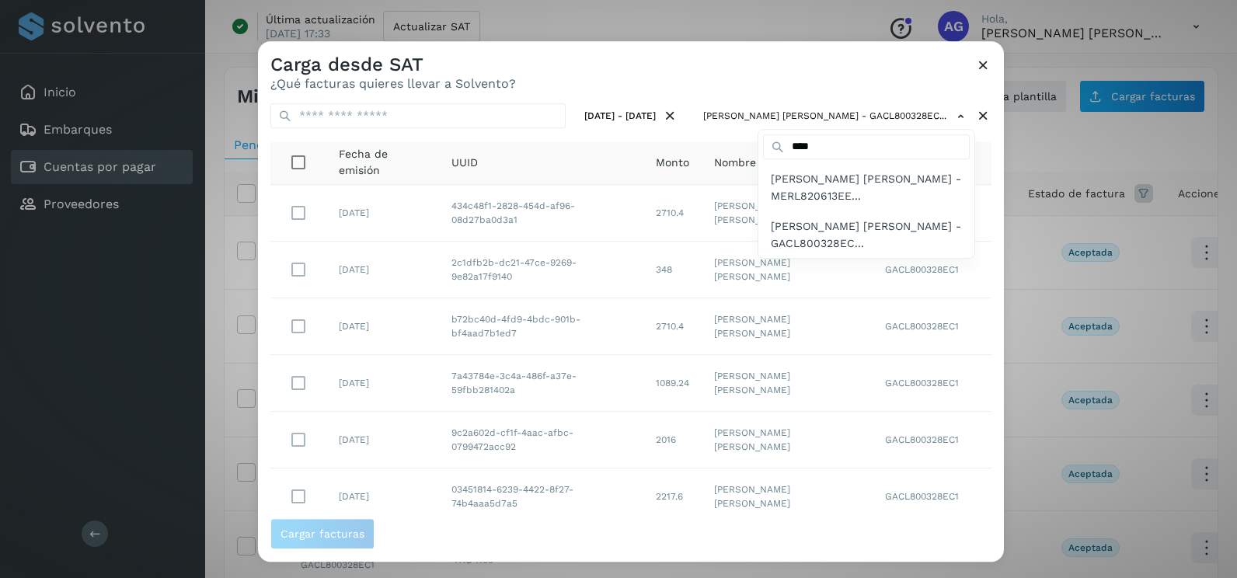
click at [990, 298] on div at bounding box center [876, 330] width 1237 height 578
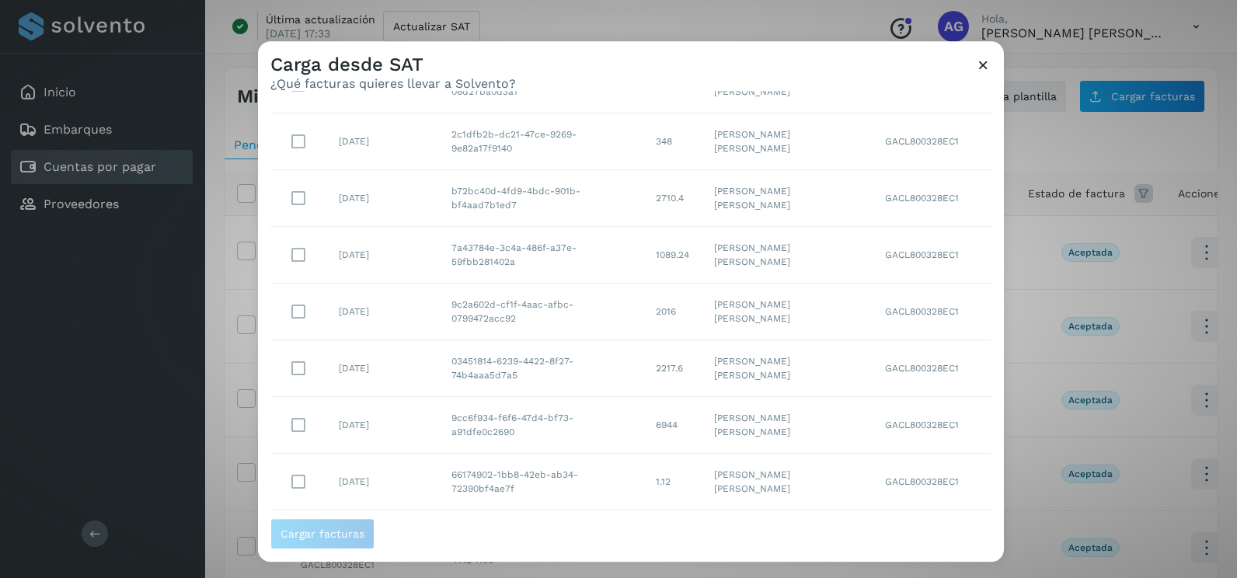
scroll to position [276, 0]
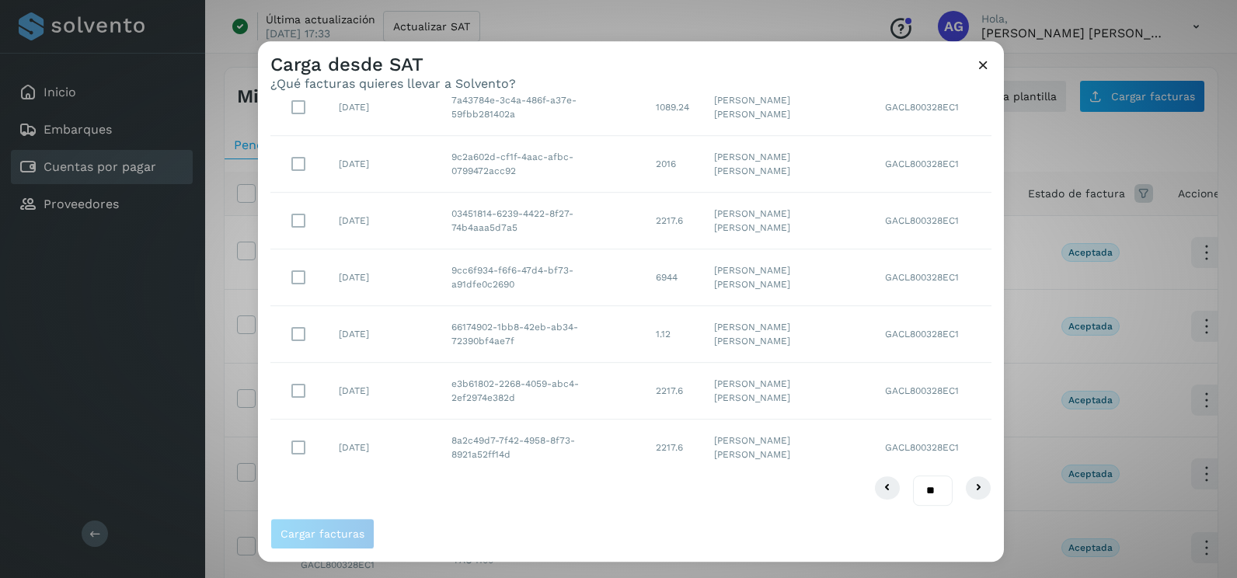
click at [922, 492] on select "** ** **" at bounding box center [933, 490] width 40 height 30
select select "**"
click at [913, 475] on select "** ** **" at bounding box center [933, 490] width 40 height 30
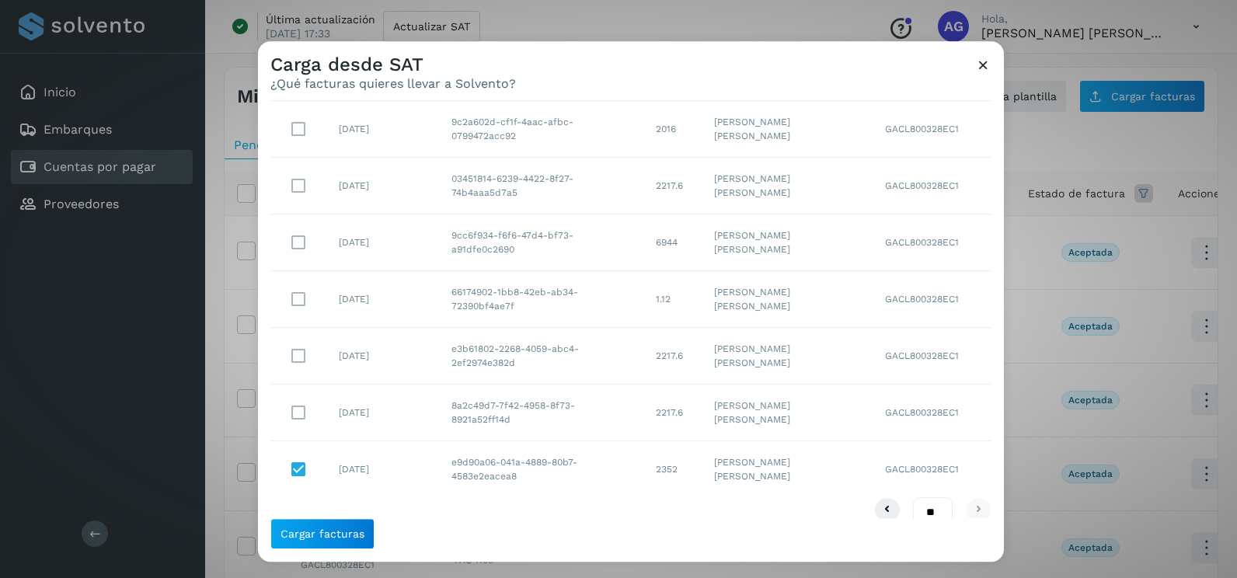
scroll to position [332, 0]
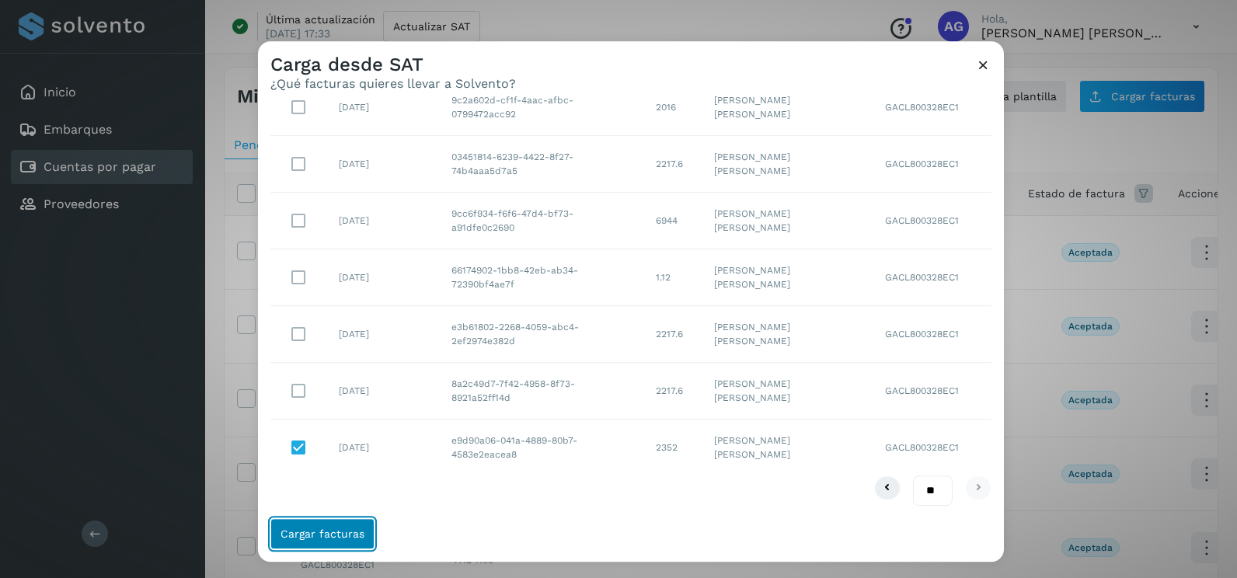
click at [349, 533] on span "Cargar facturas" at bounding box center [322, 533] width 84 height 11
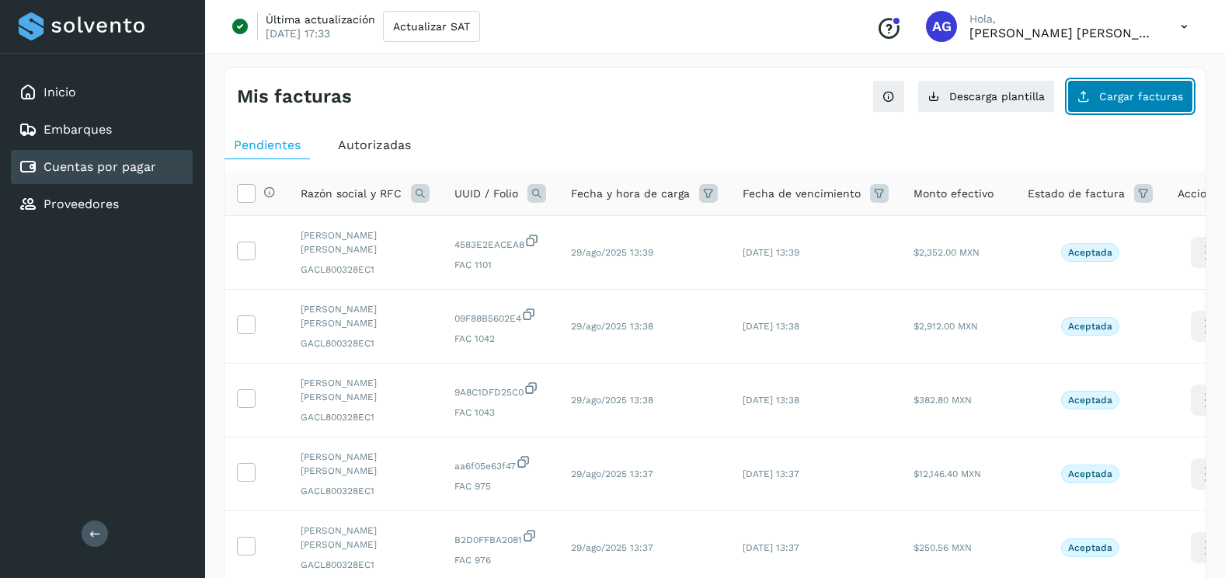
click at [1130, 98] on span "Cargar facturas" at bounding box center [1141, 96] width 84 height 11
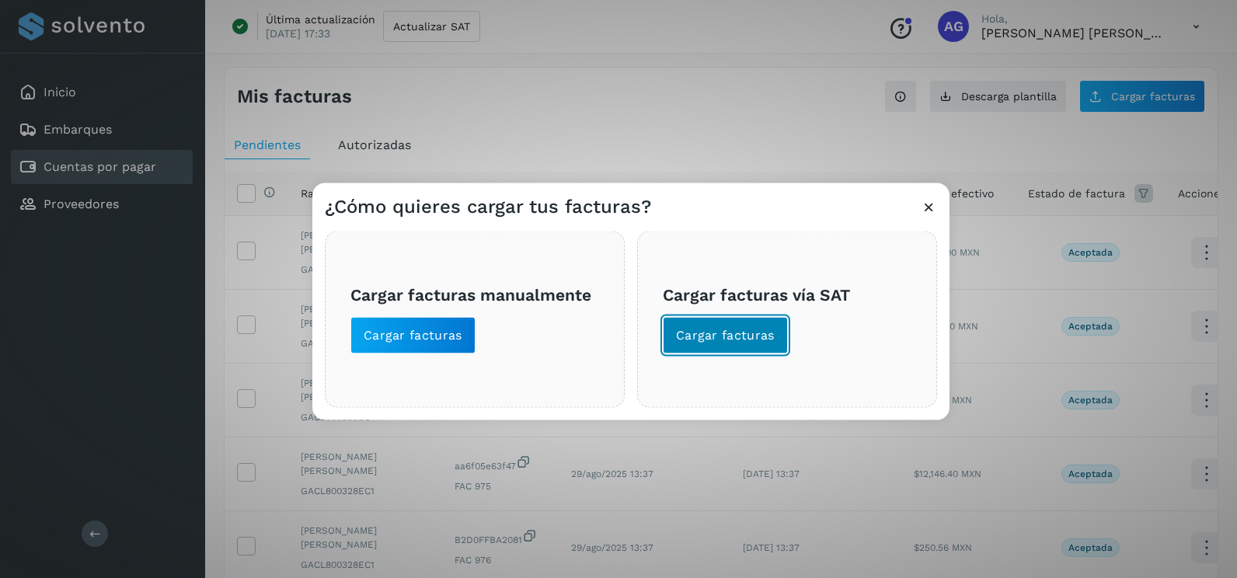
click at [752, 332] on span "Cargar facturas" at bounding box center [725, 335] width 99 height 17
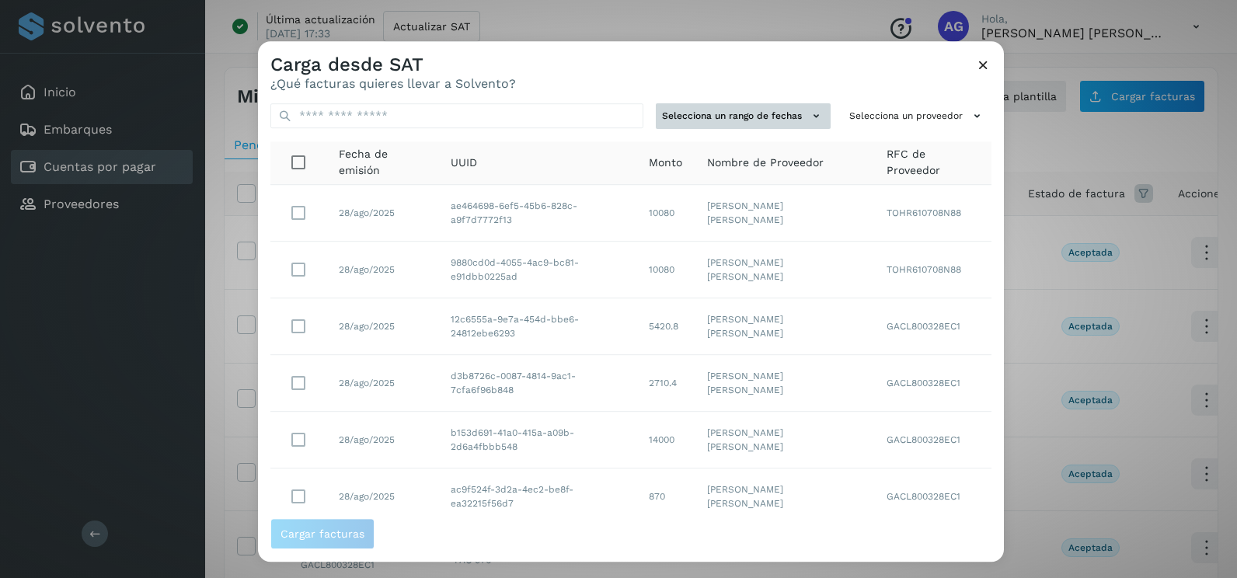
click at [740, 114] on button "Selecciona un rango de fechas" at bounding box center [743, 116] width 175 height 26
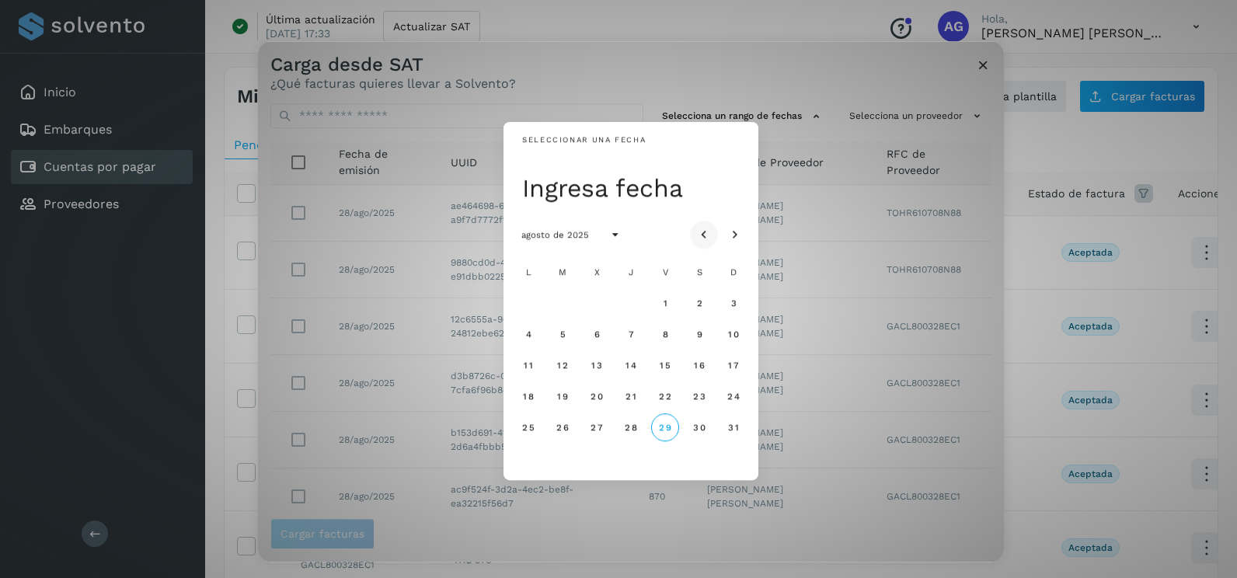
click at [708, 232] on icon "Mes anterior" at bounding box center [704, 236] width 16 height 16
click at [524, 332] on span "7" at bounding box center [527, 334] width 7 height 11
click at [564, 334] on span "8" at bounding box center [562, 334] width 7 height 11
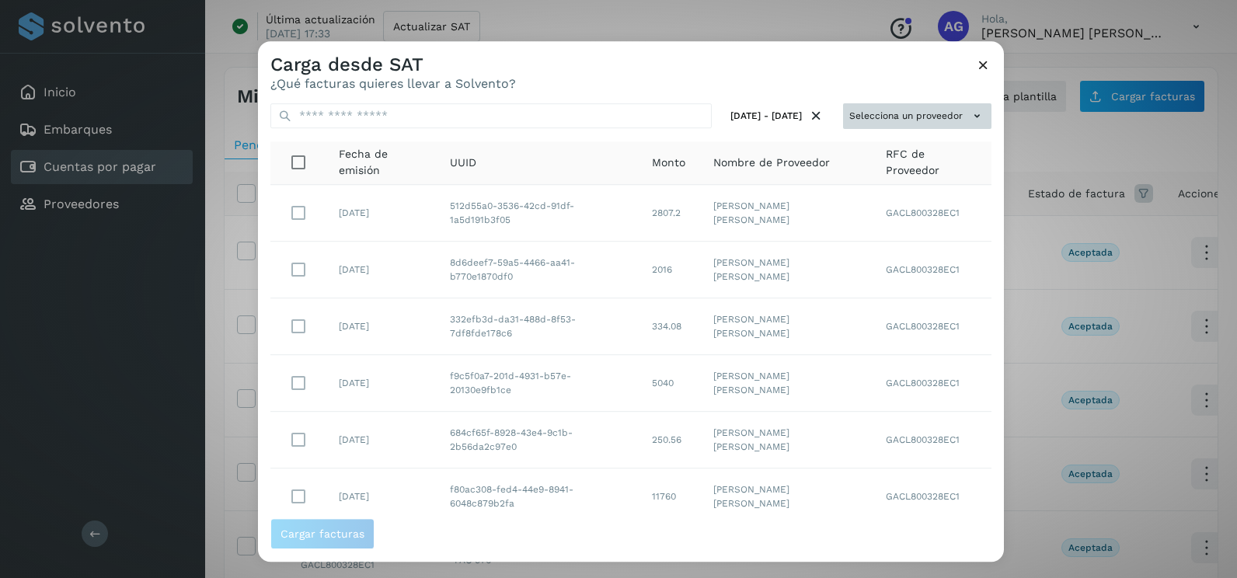
click at [937, 110] on button "Selecciona un proveedor" at bounding box center [917, 116] width 148 height 26
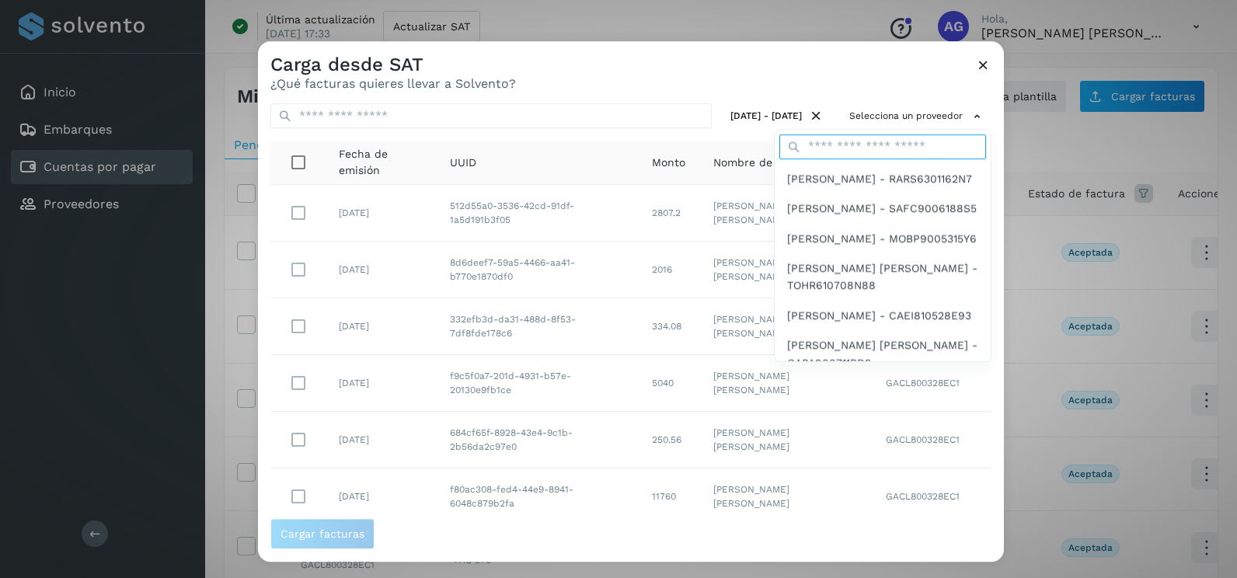
click at [878, 146] on input "text" at bounding box center [882, 146] width 207 height 25
type input "****"
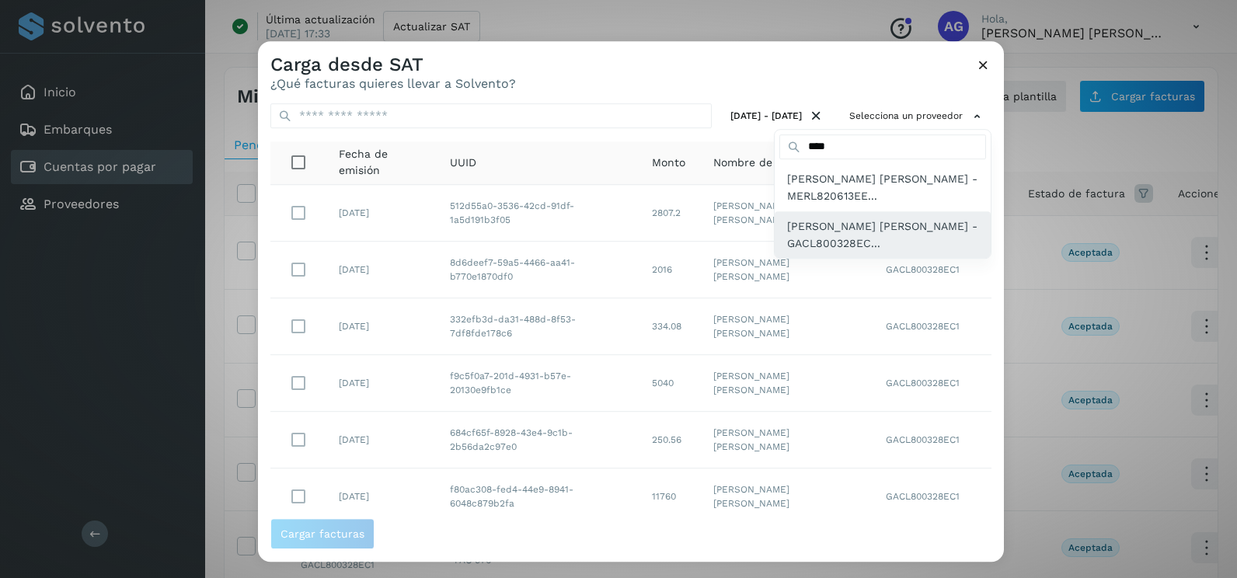
click at [844, 218] on span "[PERSON_NAME] [PERSON_NAME] - GACL800328EC..." at bounding box center [882, 235] width 191 height 35
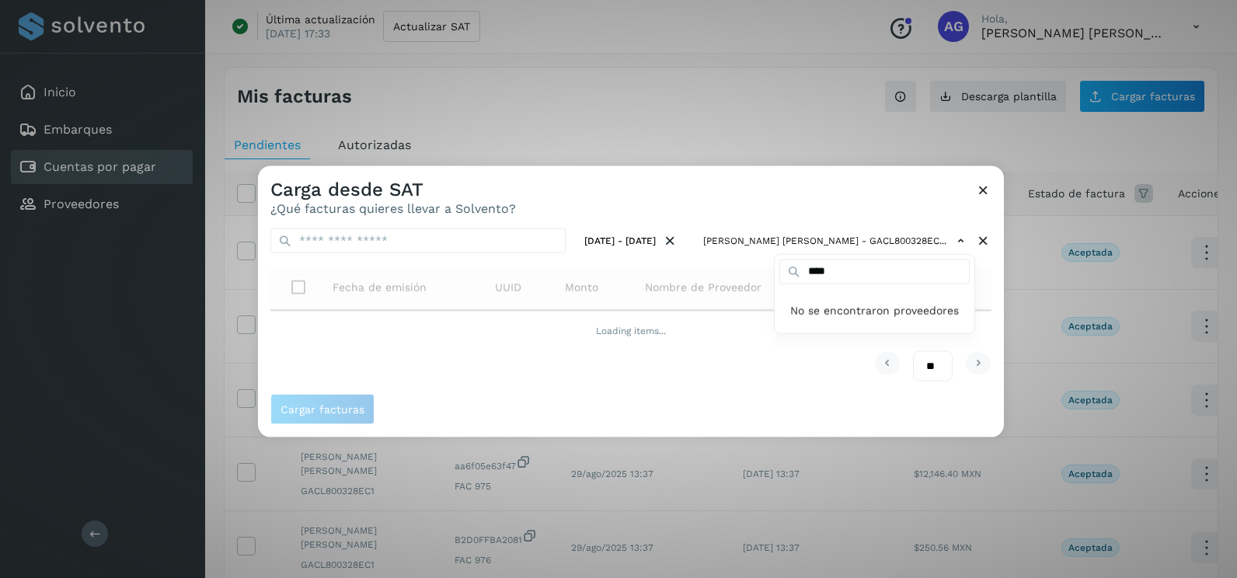
click at [823, 197] on div at bounding box center [876, 455] width 1237 height 578
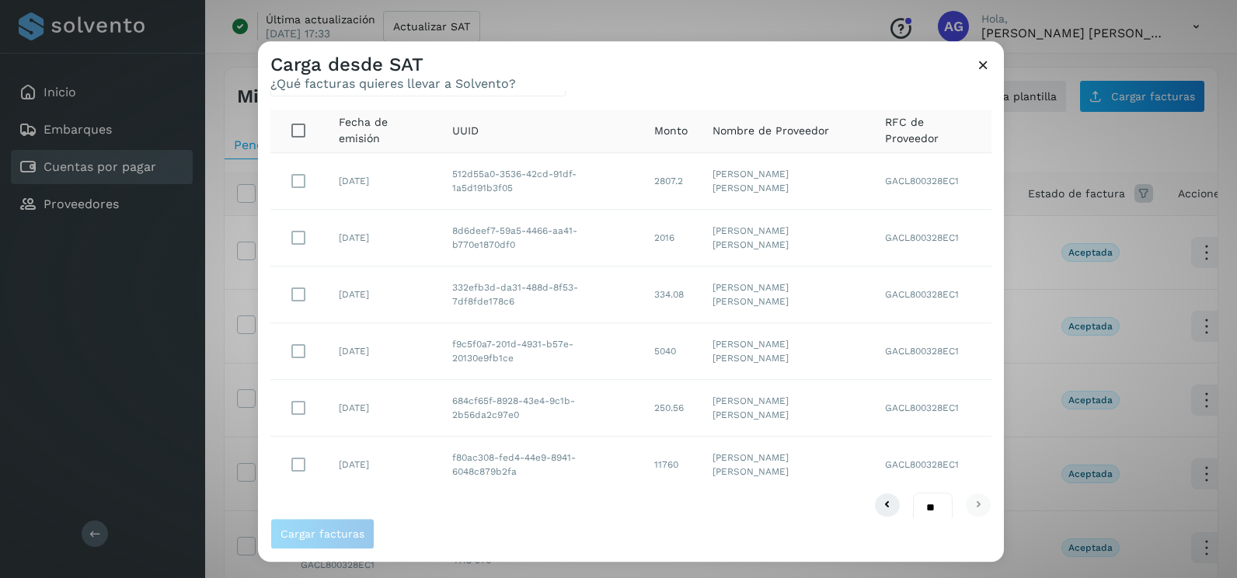
scroll to position [49, 0]
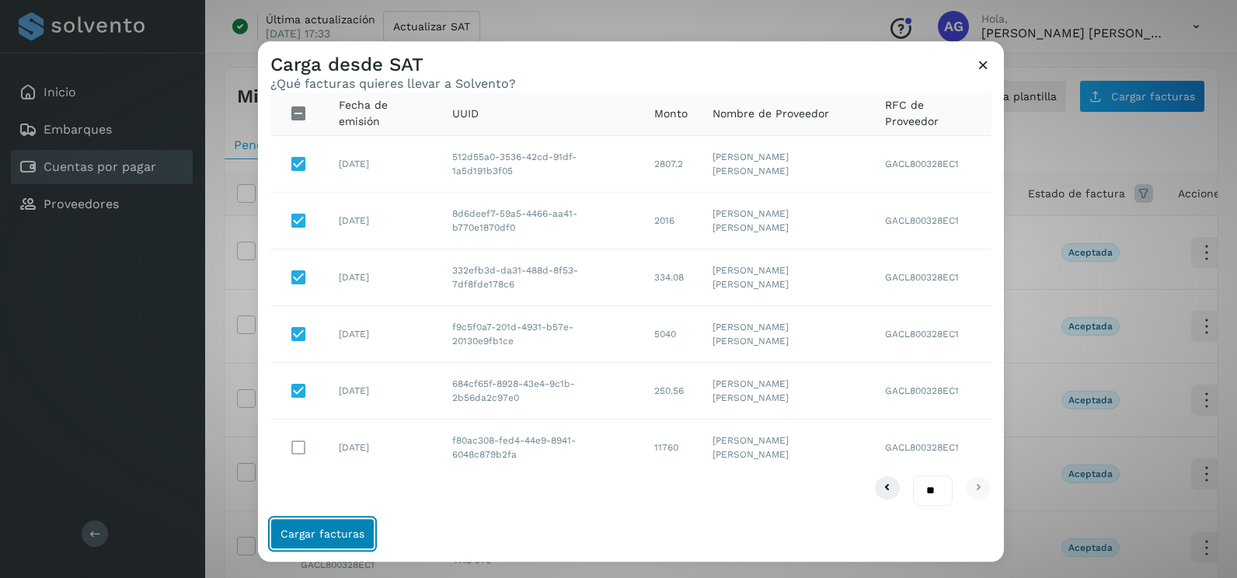
click at [354, 541] on button "Cargar facturas" at bounding box center [322, 533] width 104 height 31
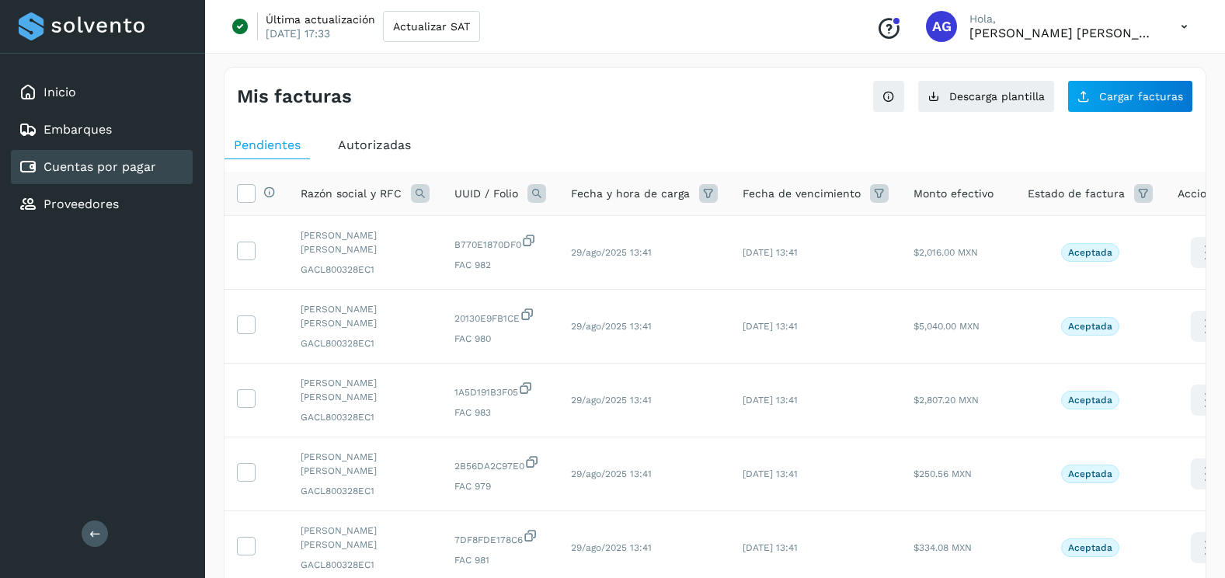
click at [1107, 117] on div "Mis facturas Ver instrucciones para cargar Facturas Descarga plantilla Cargar f…" at bounding box center [715, 567] width 983 height 1001
click at [1105, 95] on span "Cargar facturas" at bounding box center [1141, 96] width 84 height 11
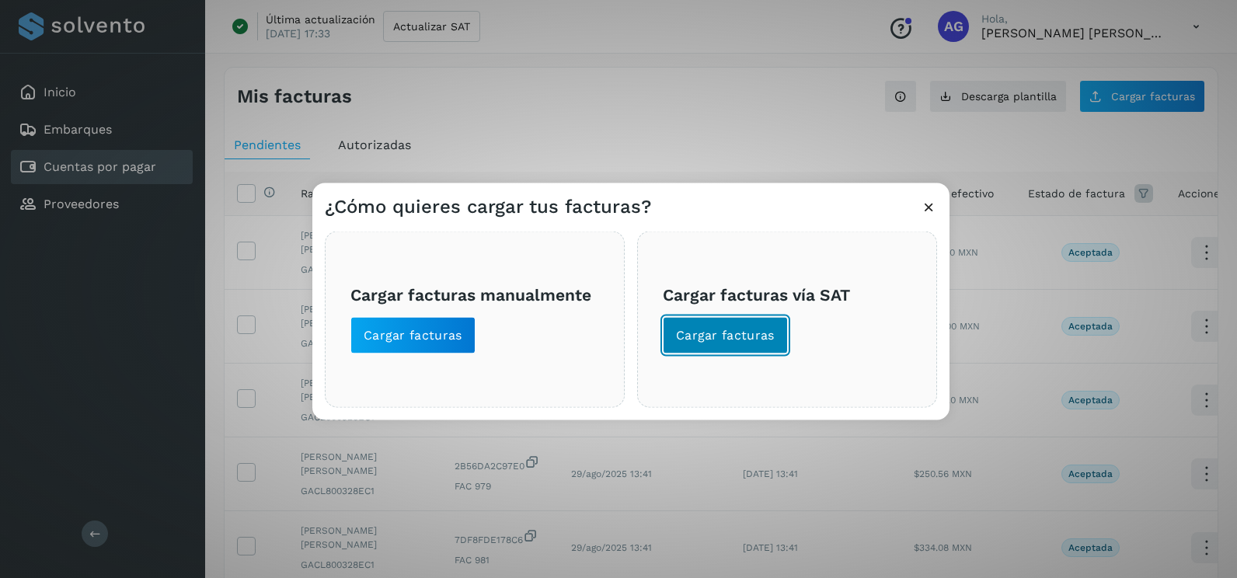
click at [764, 343] on span "Cargar facturas" at bounding box center [725, 335] width 99 height 17
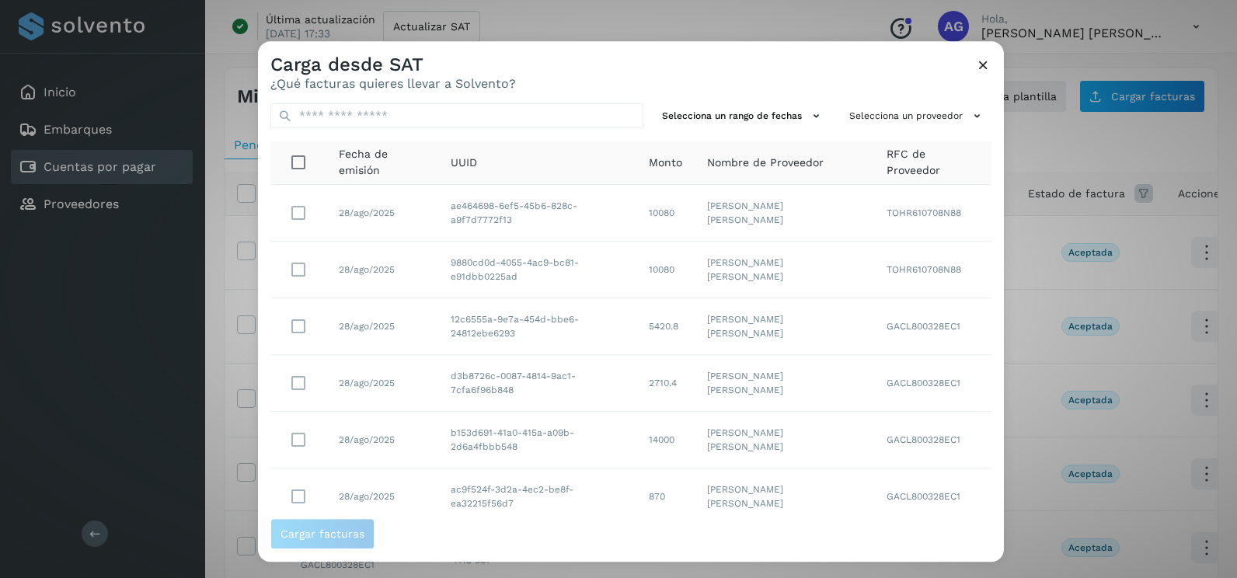
click at [774, 131] on div "Selecciona un rango de fechas Selecciona un proveedor Fecha de emisión UUID Mon…" at bounding box center [631, 304] width 746 height 427
click at [777, 103] on button "Selecciona un rango de fechas" at bounding box center [743, 116] width 175 height 26
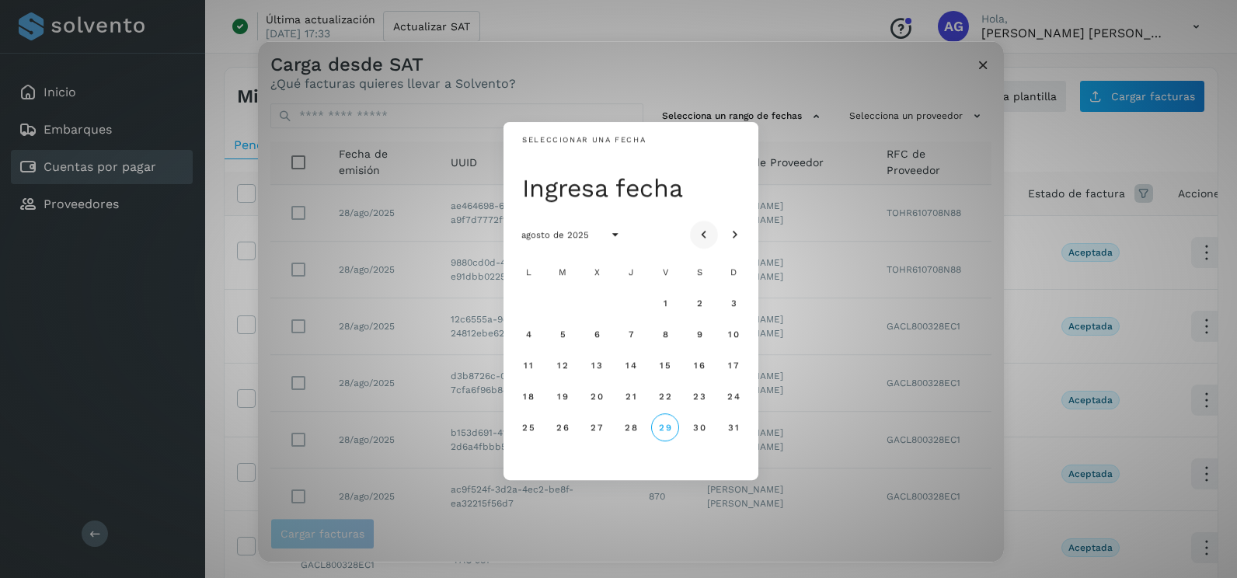
click at [709, 232] on icon "Mes anterior" at bounding box center [704, 236] width 16 height 16
click at [556, 396] on span "22" at bounding box center [561, 396] width 13 height 11
click at [591, 394] on span "23" at bounding box center [596, 396] width 13 height 11
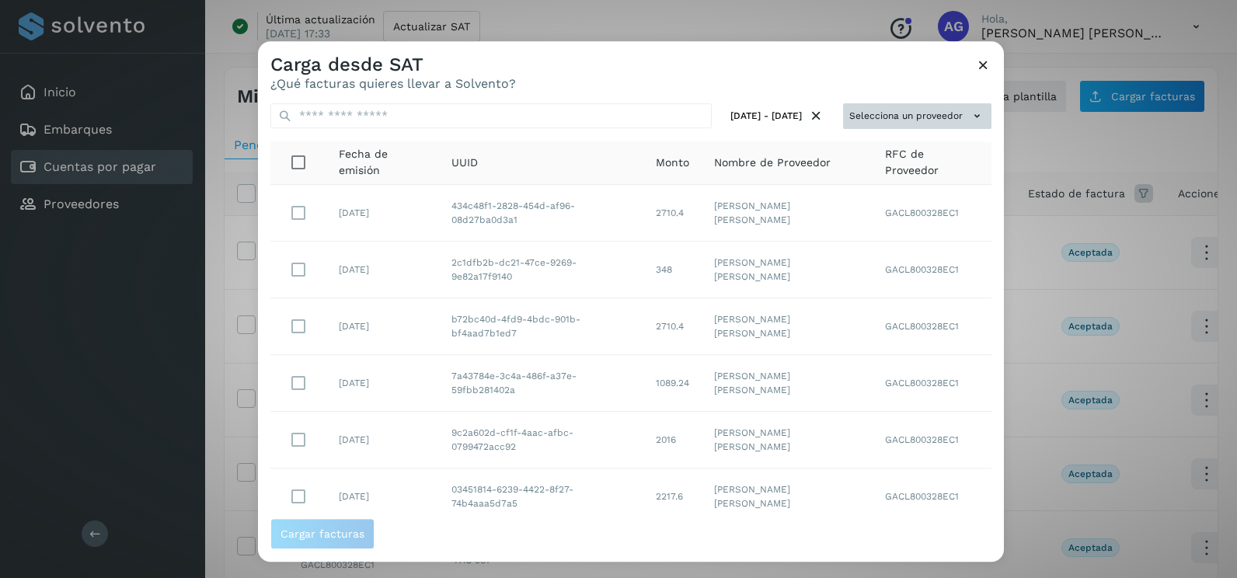
click at [927, 119] on button "Selecciona un proveedor" at bounding box center [917, 116] width 148 height 26
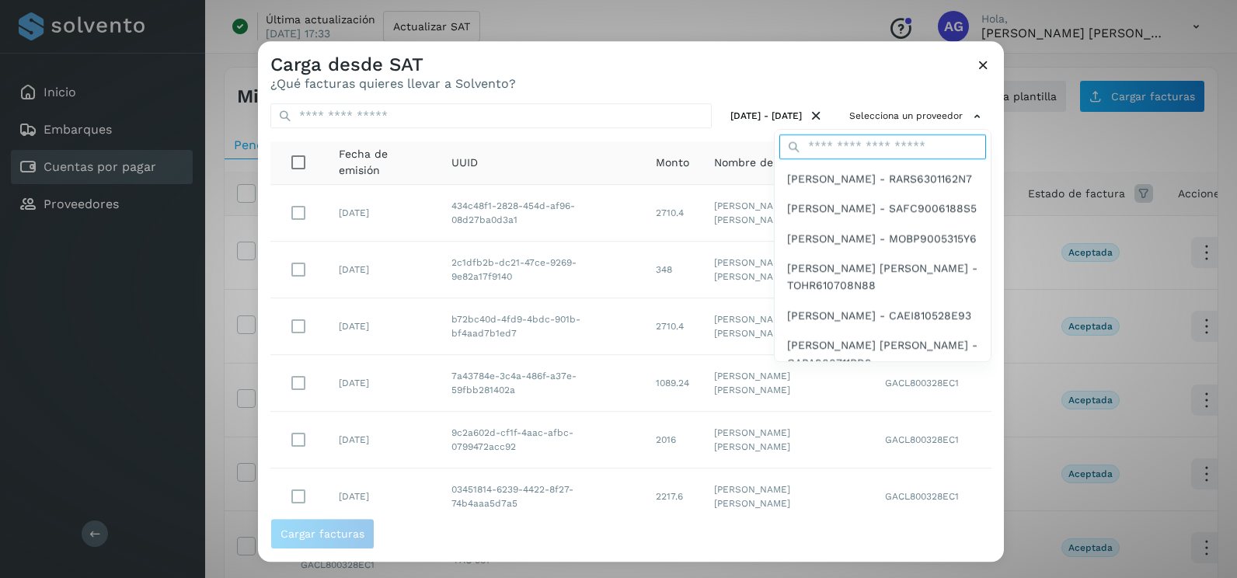
click at [876, 145] on input "text" at bounding box center [882, 146] width 207 height 25
type input "****"
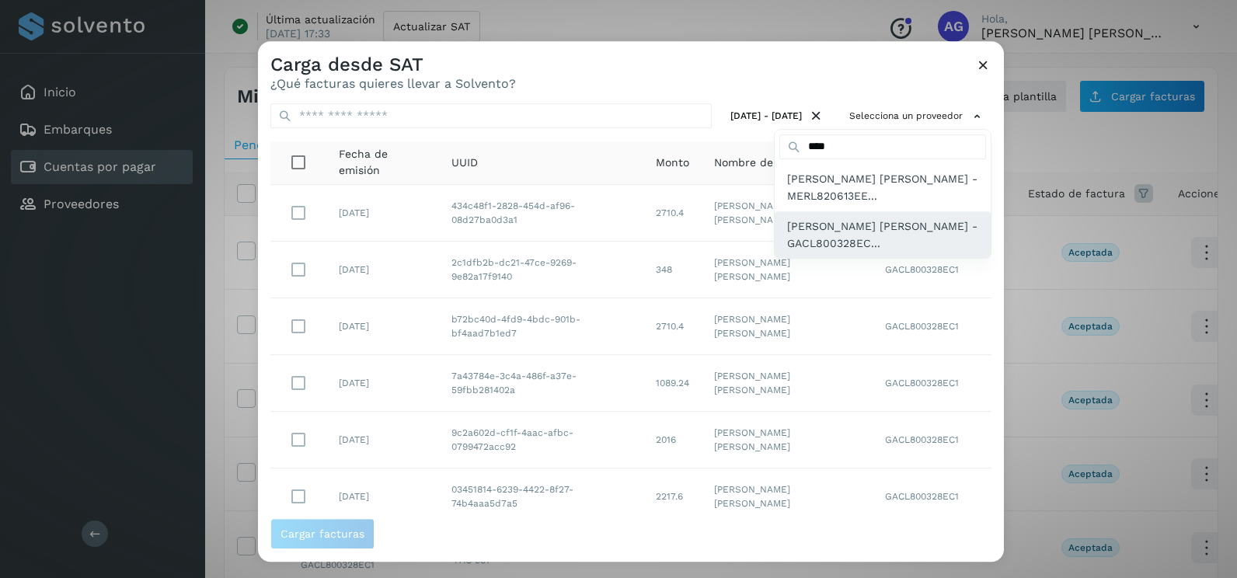
click at [907, 227] on span "[PERSON_NAME] [PERSON_NAME] - GACL800328EC..." at bounding box center [882, 235] width 191 height 35
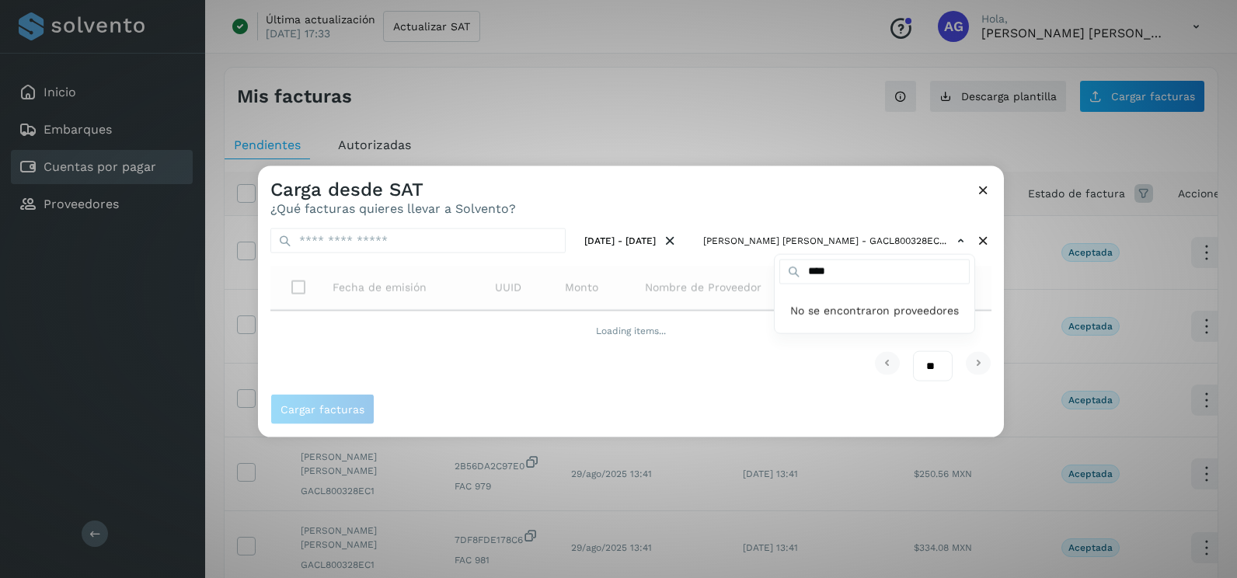
click at [987, 300] on div at bounding box center [876, 455] width 1237 height 578
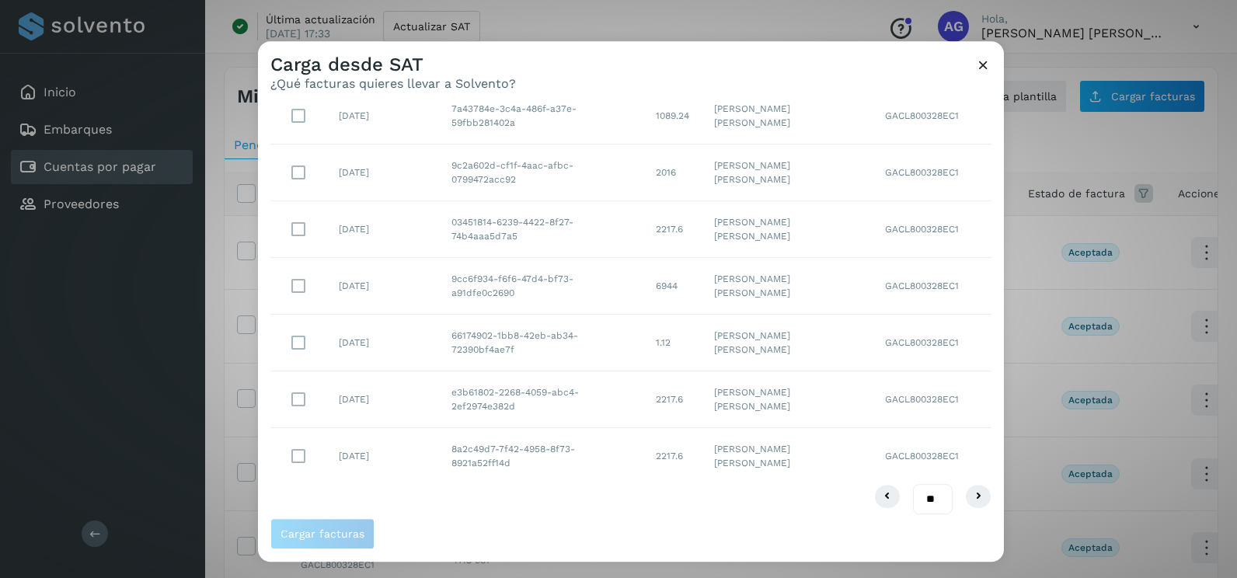
scroll to position [276, 0]
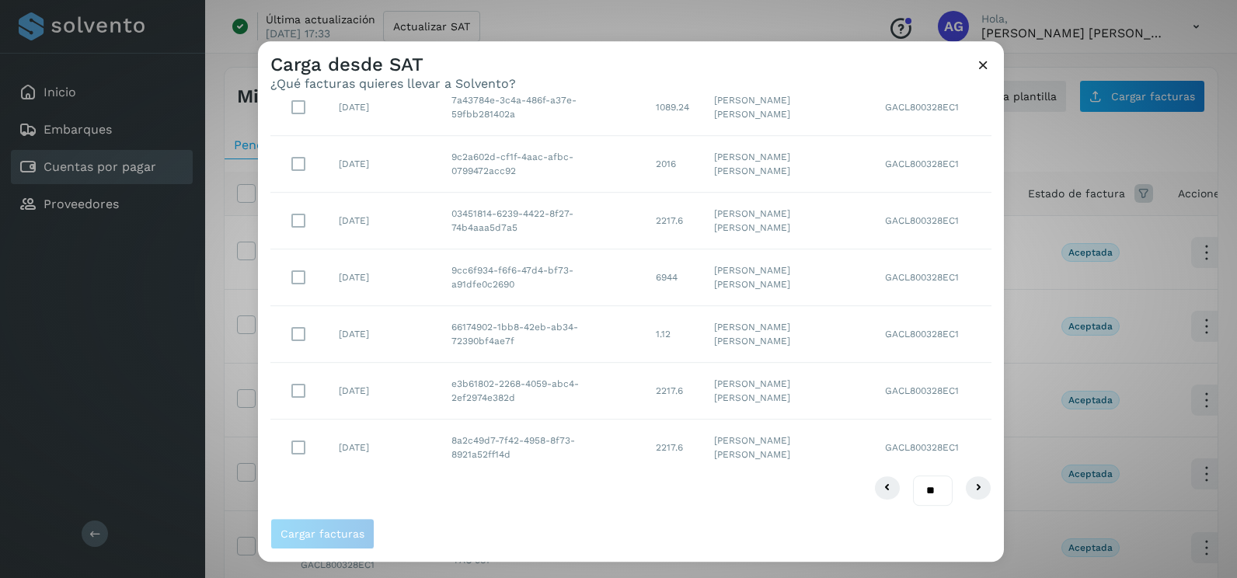
click at [927, 493] on select "** ** **" at bounding box center [933, 490] width 40 height 30
select select "**"
click at [913, 475] on select "** ** **" at bounding box center [933, 490] width 40 height 30
click at [336, 536] on span "Cargar facturas" at bounding box center [322, 533] width 84 height 11
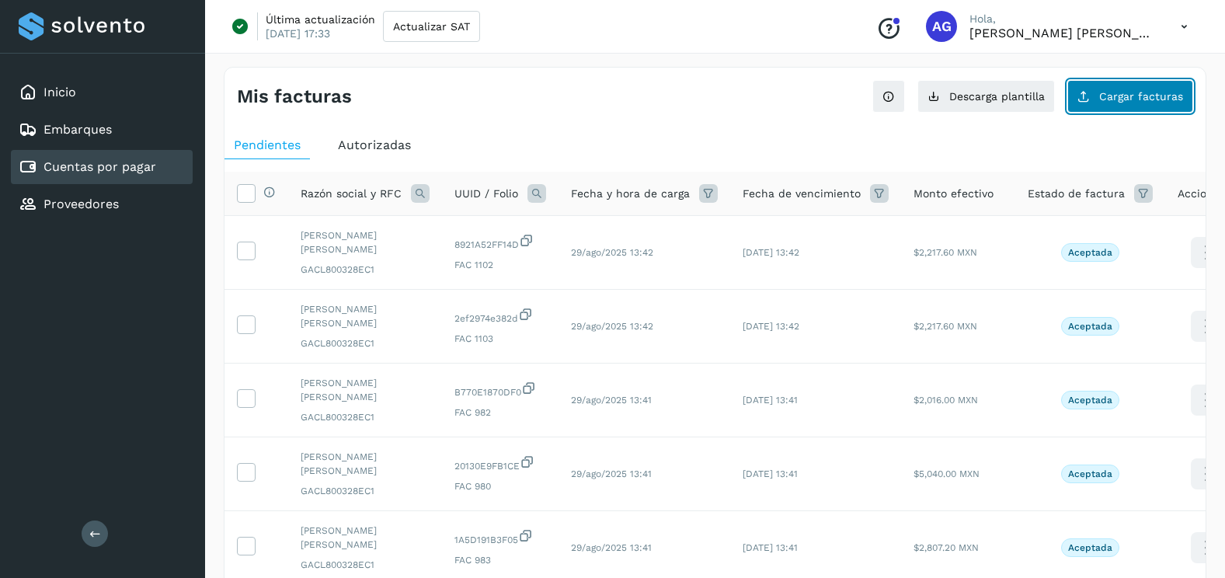
click at [1119, 91] on span "Cargar facturas" at bounding box center [1141, 96] width 84 height 11
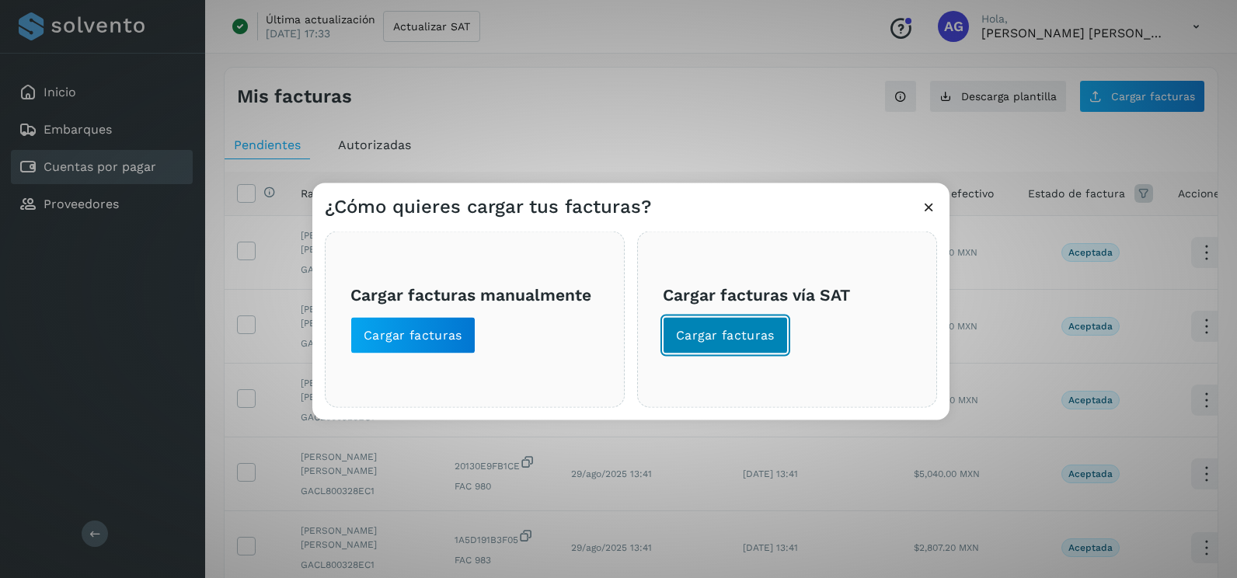
click at [747, 346] on button "Cargar facturas" at bounding box center [725, 335] width 125 height 37
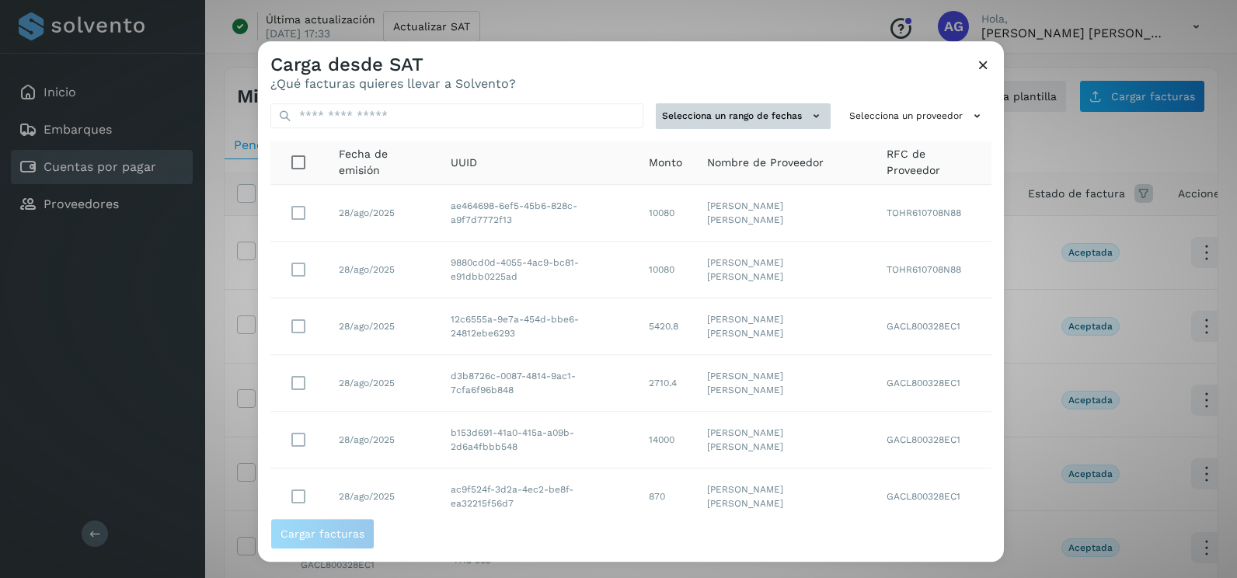
click at [761, 105] on button "Selecciona un rango de fechas" at bounding box center [743, 116] width 175 height 26
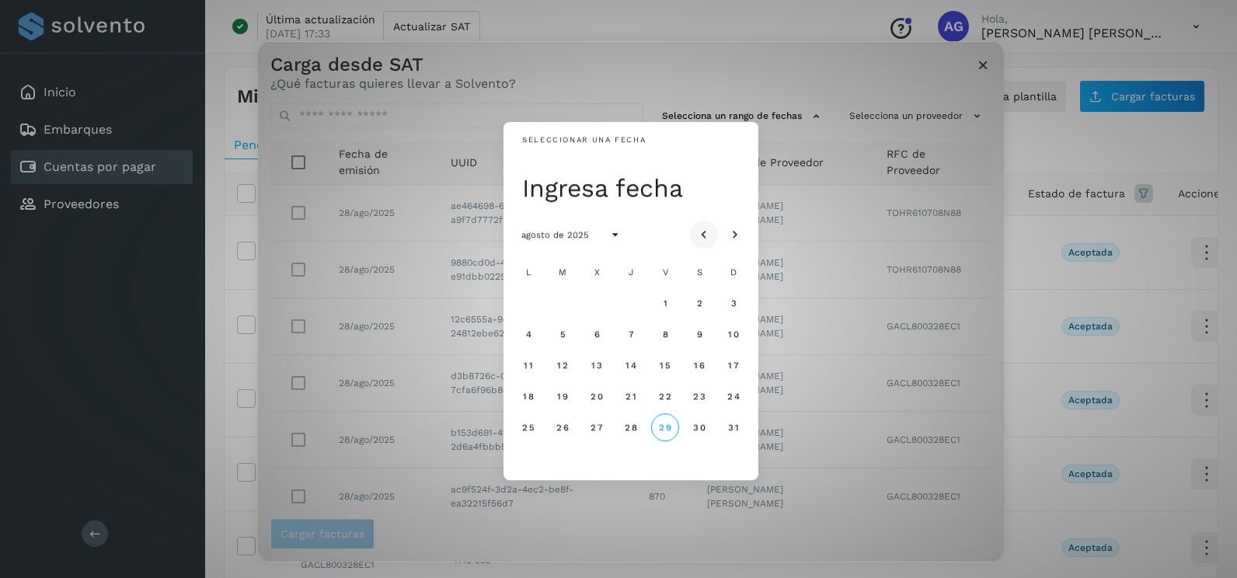
click at [695, 231] on button "Mes anterior" at bounding box center [704, 235] width 28 height 28
click at [561, 336] on span "8" at bounding box center [562, 334] width 7 height 11
click at [602, 331] on button "9" at bounding box center [597, 334] width 28 height 28
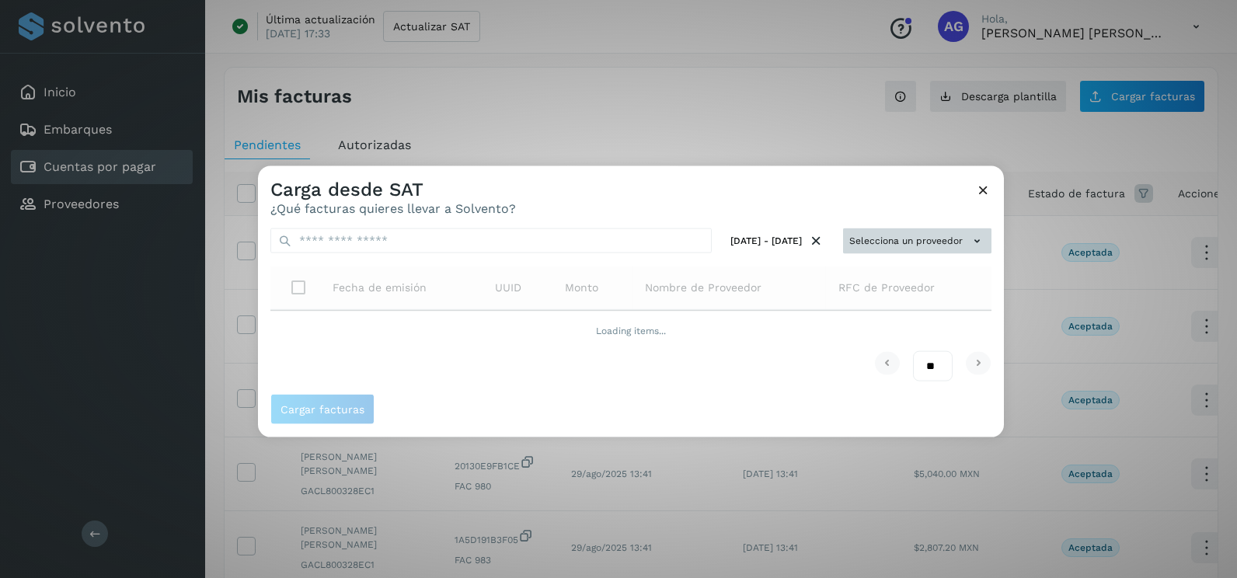
click at [933, 243] on button "Selecciona un proveedor" at bounding box center [917, 241] width 148 height 26
click at [994, 247] on div at bounding box center [876, 455] width 1237 height 578
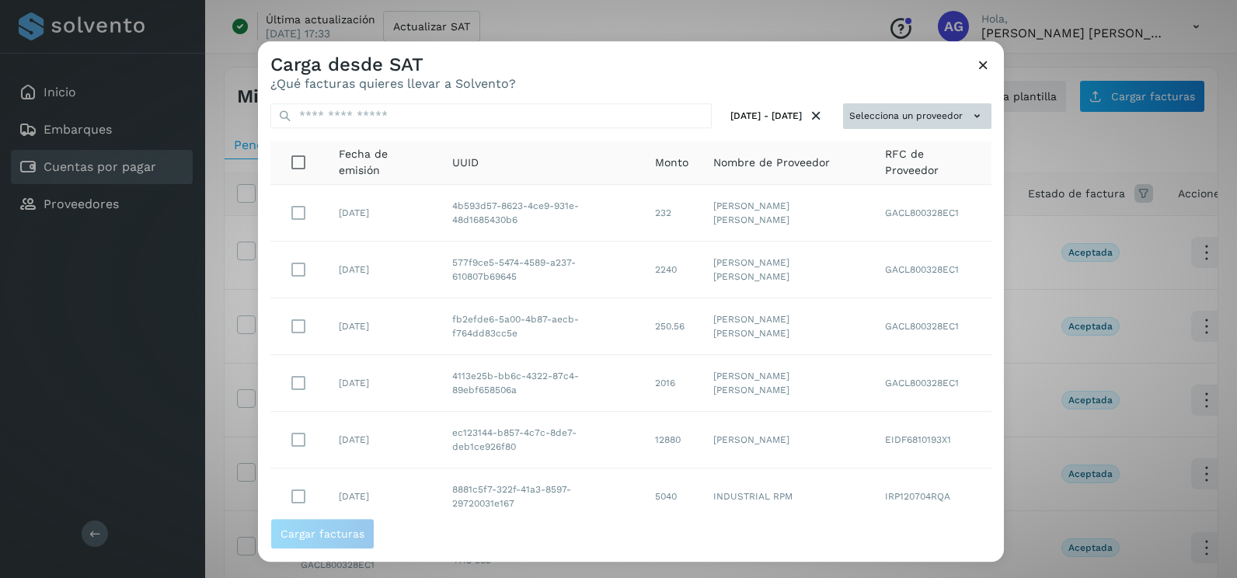
click at [952, 126] on button "Selecciona un proveedor" at bounding box center [917, 116] width 148 height 26
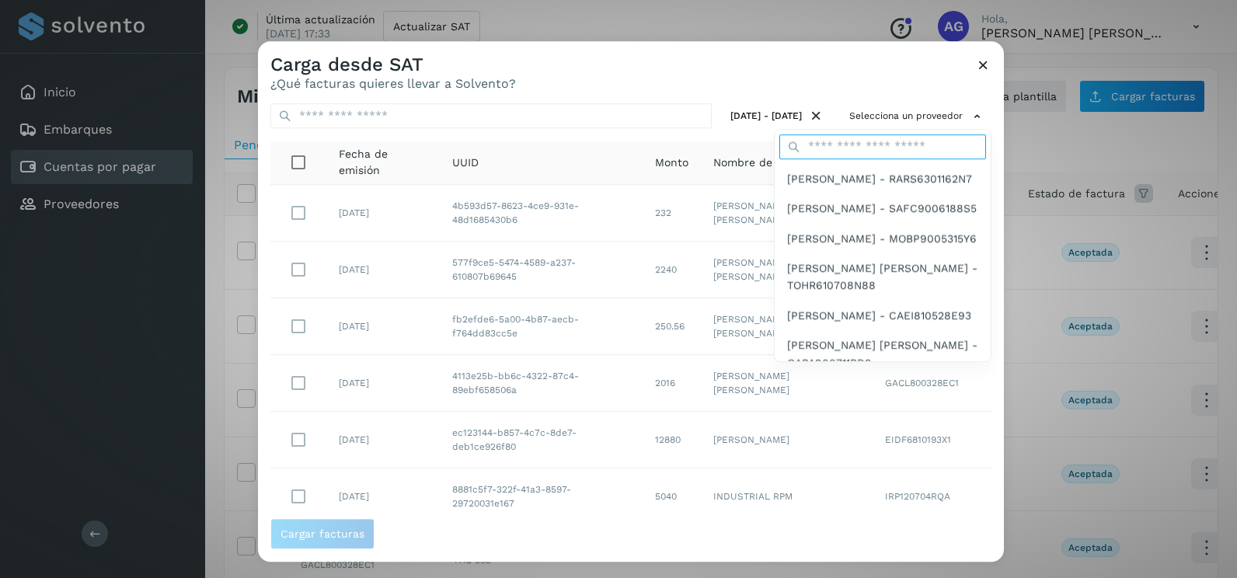
click at [896, 151] on input "text" at bounding box center [882, 146] width 207 height 25
type input "****"
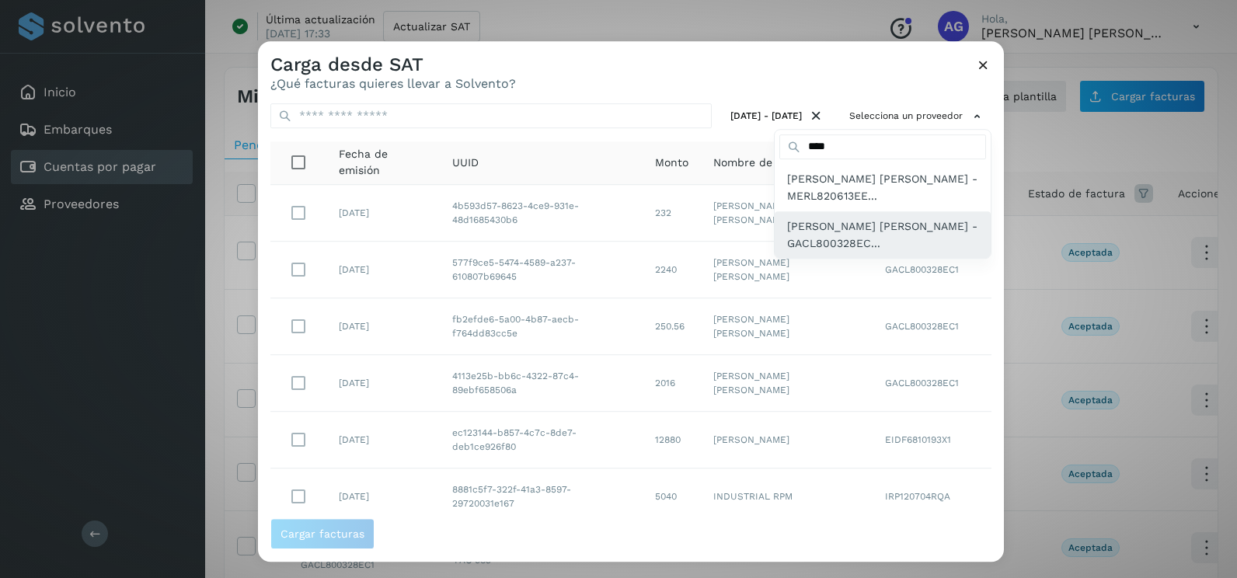
click at [868, 225] on span "[PERSON_NAME] [PERSON_NAME] - GACL800328EC..." at bounding box center [882, 235] width 191 height 35
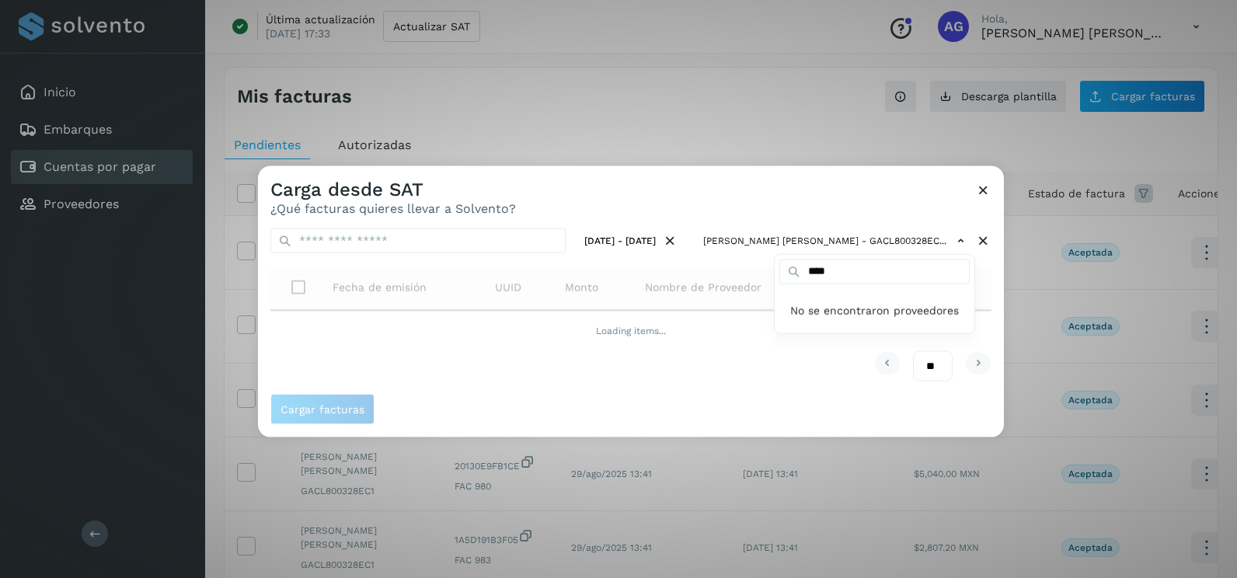
click at [990, 291] on div at bounding box center [876, 455] width 1237 height 578
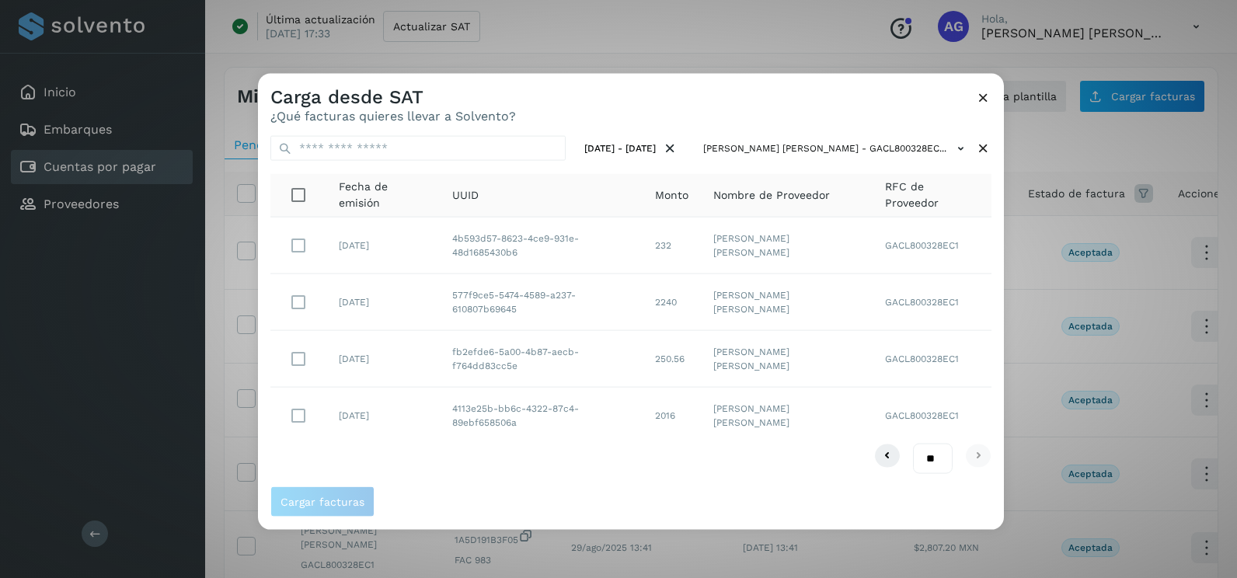
click at [315, 423] on td at bounding box center [298, 415] width 56 height 56
click at [361, 506] on span "Cargar facturas" at bounding box center [322, 501] width 84 height 11
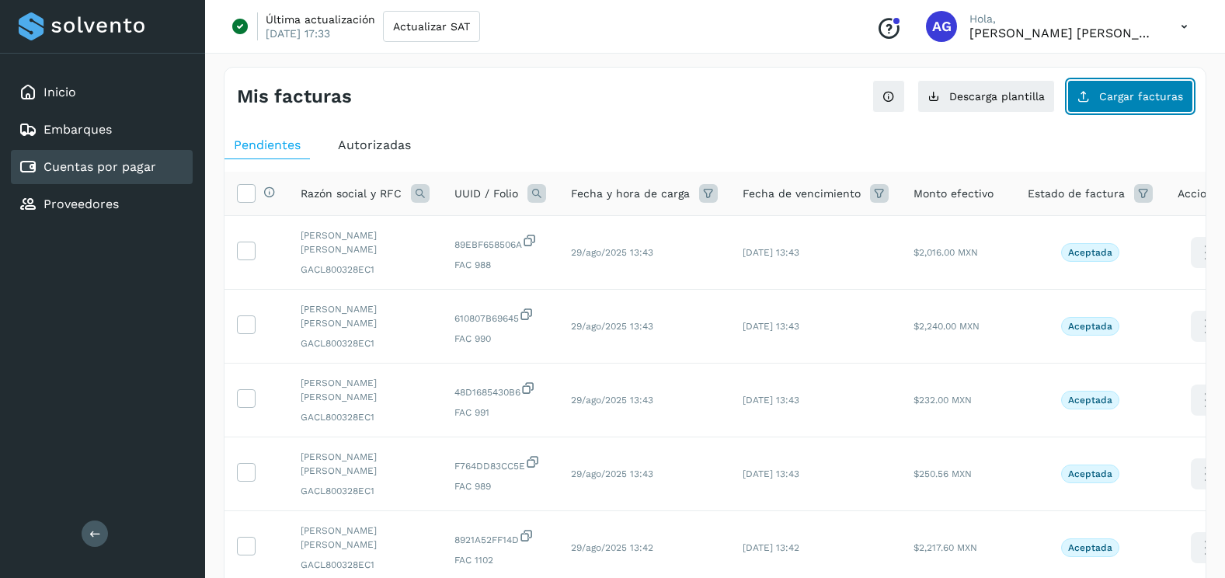
click at [1167, 99] on span "Cargar facturas" at bounding box center [1141, 96] width 84 height 11
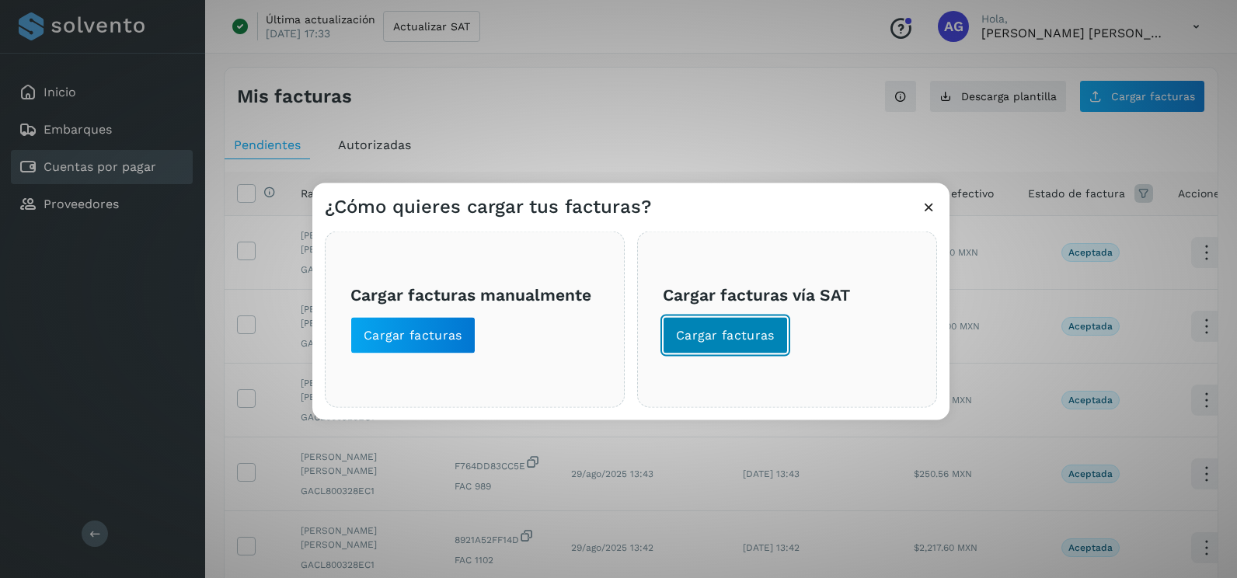
click at [701, 345] on button "Cargar facturas" at bounding box center [725, 335] width 125 height 37
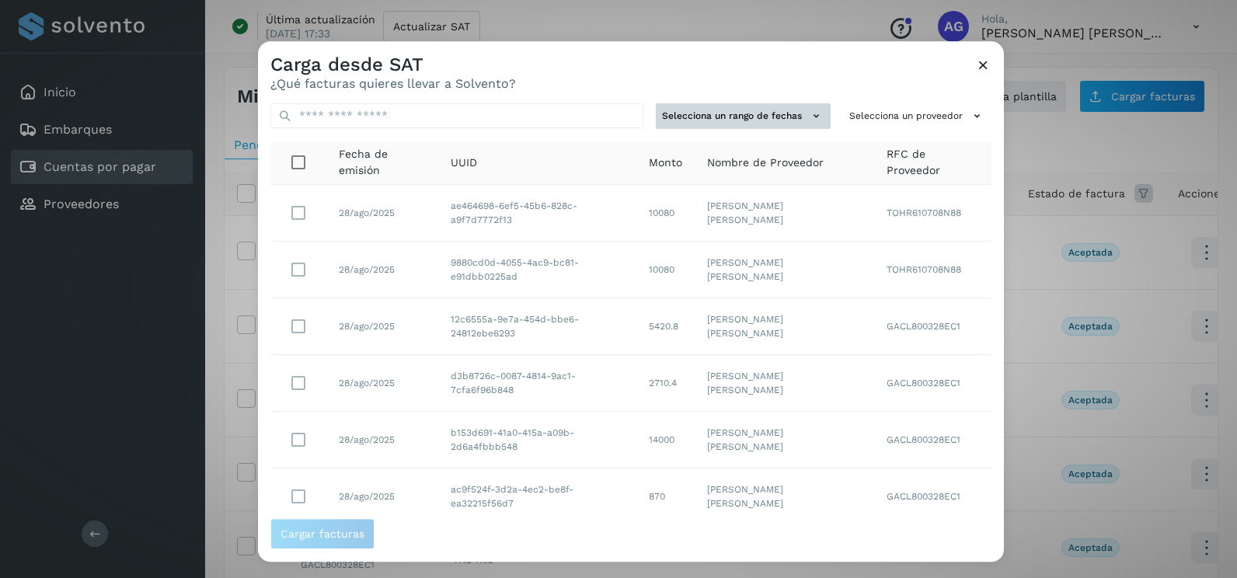
click at [754, 108] on button "Selecciona un rango de fechas" at bounding box center [743, 116] width 175 height 26
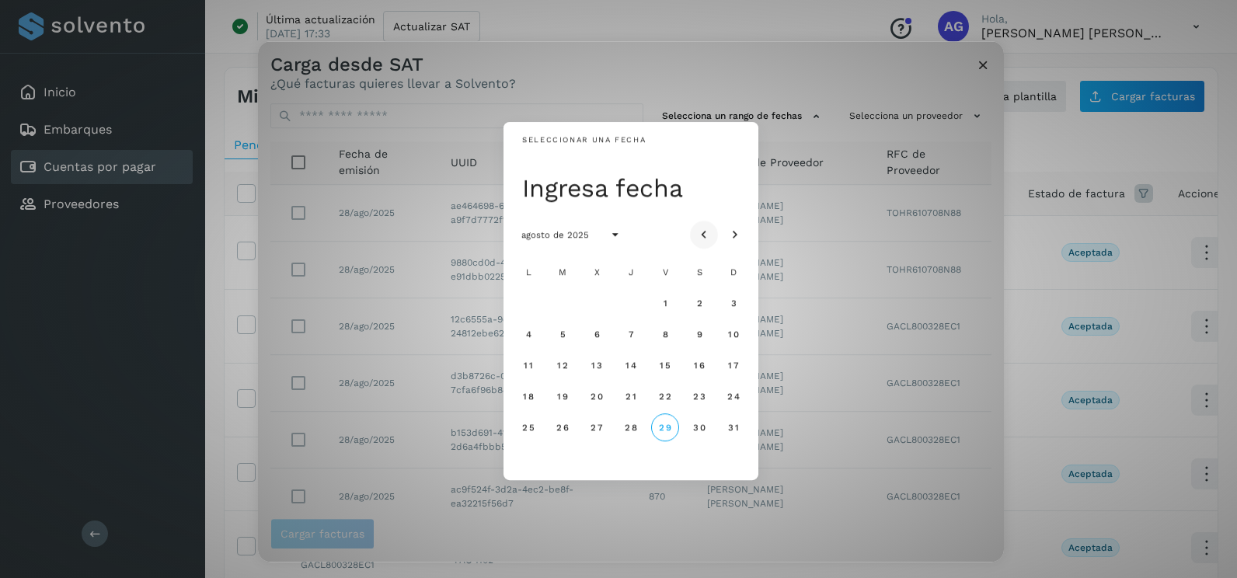
click at [701, 235] on icon "Mes anterior" at bounding box center [704, 236] width 16 height 16
click at [531, 364] on span "14" at bounding box center [528, 365] width 12 height 11
click at [554, 365] on button "15" at bounding box center [562, 365] width 28 height 28
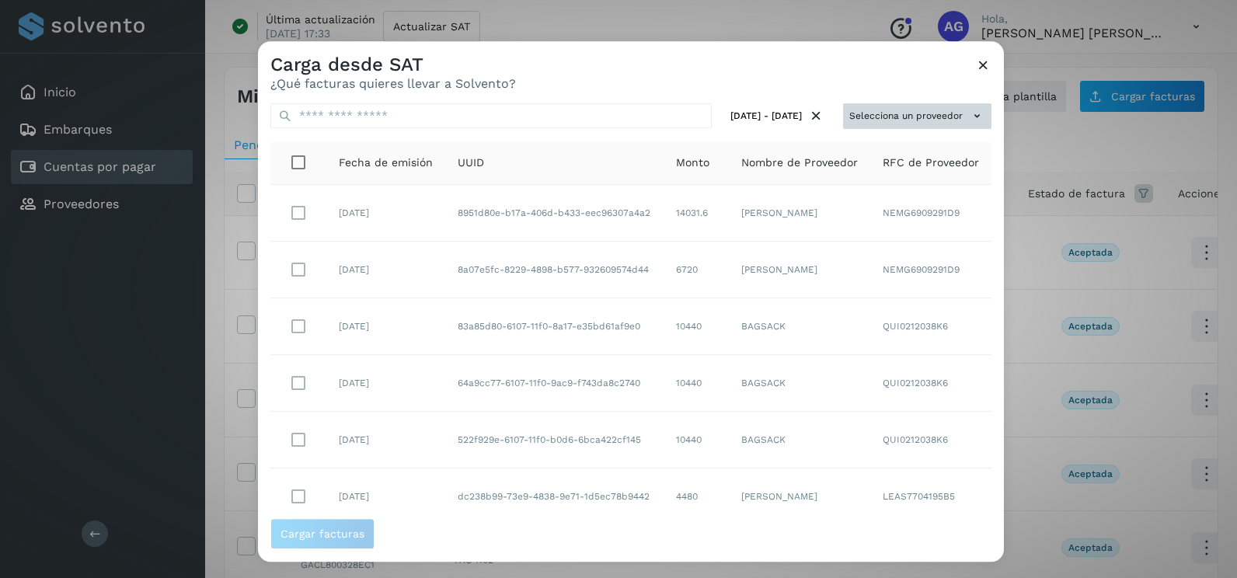
click at [942, 120] on button "Selecciona un proveedor" at bounding box center [917, 116] width 148 height 26
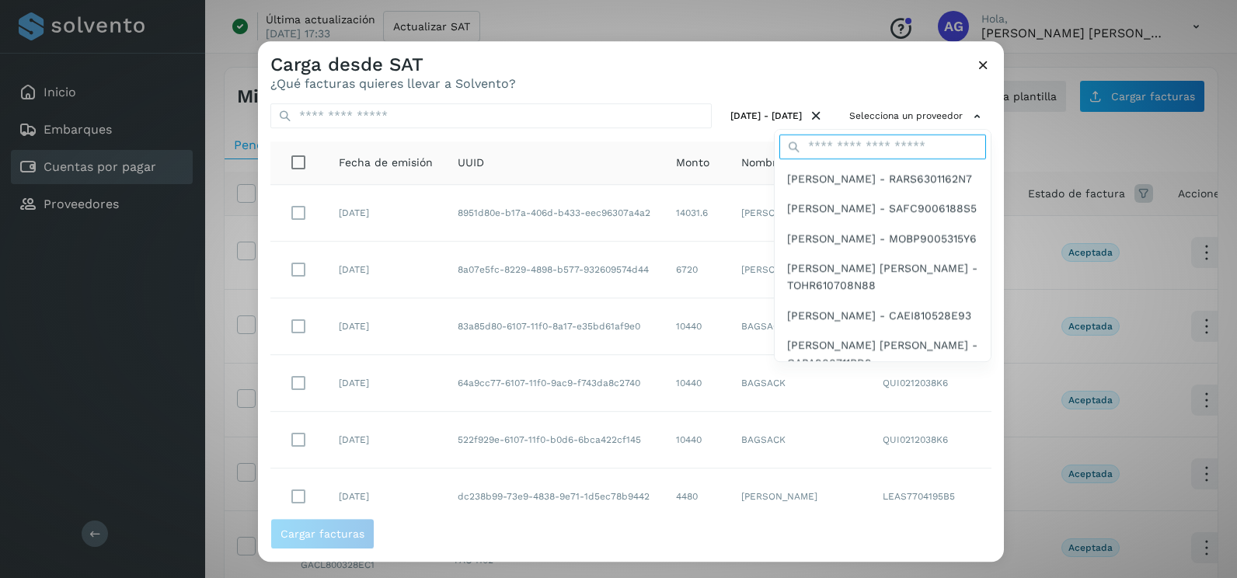
click at [858, 144] on input "text" at bounding box center [882, 146] width 207 height 25
type input "*****"
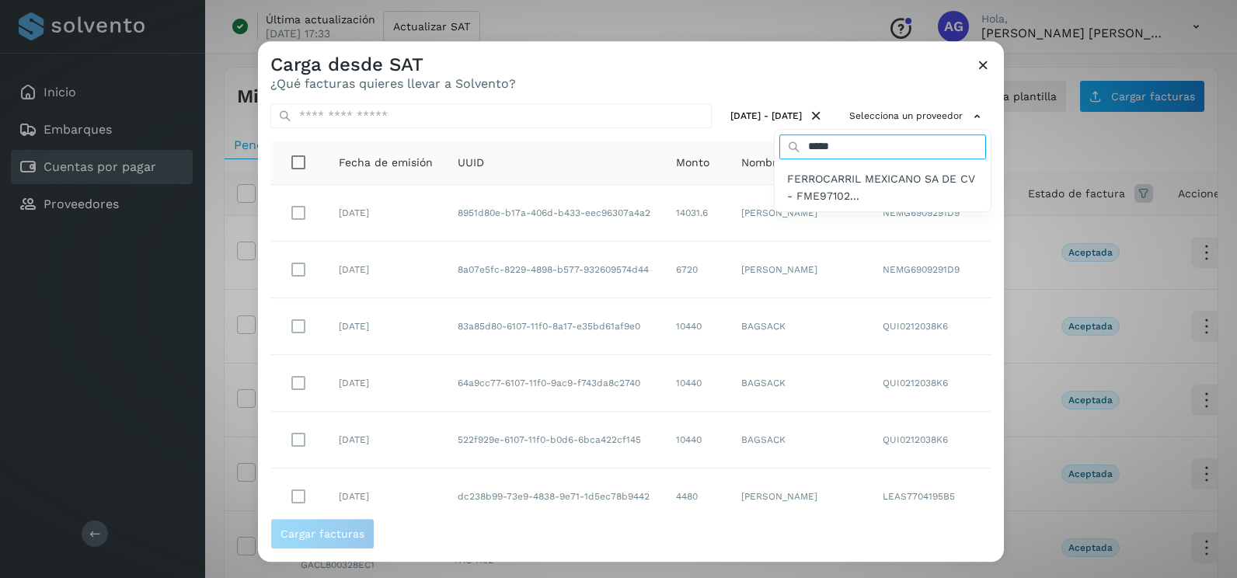
drag, startPoint x: 869, startPoint y: 139, endPoint x: 688, endPoint y: 167, distance: 183.1
click at [843, 129] on div "Selecciona un proveedor ***** FERROCARRIL MEXICANO SA DE CV - FME97102..." at bounding box center [917, 116] width 148 height 26
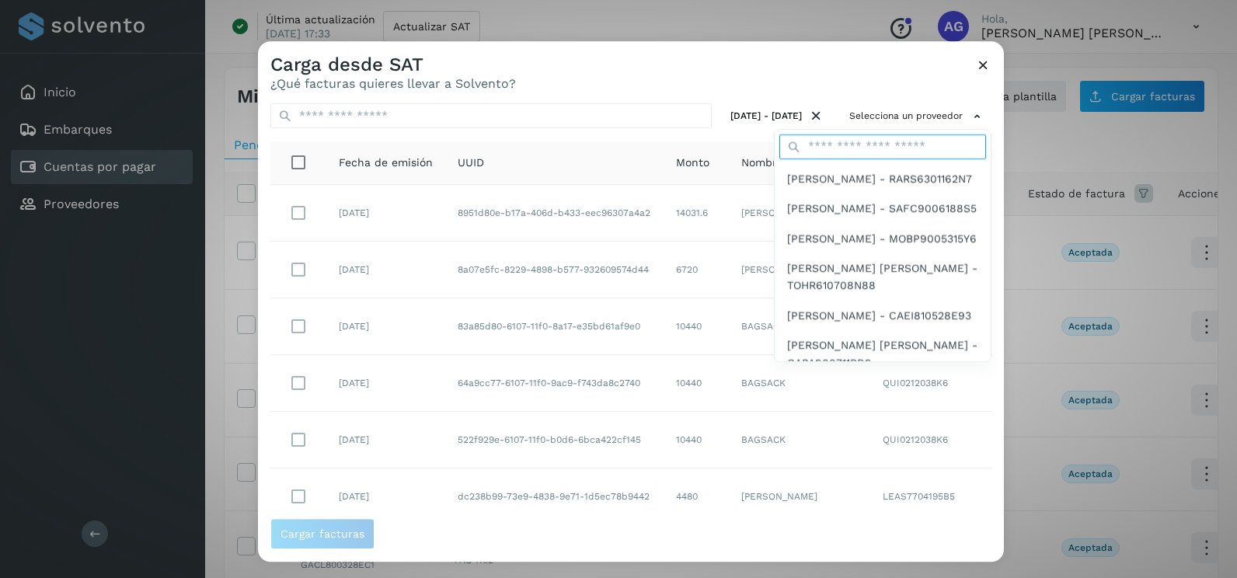
click at [814, 148] on input "text" at bounding box center [882, 146] width 207 height 25
type input "****"
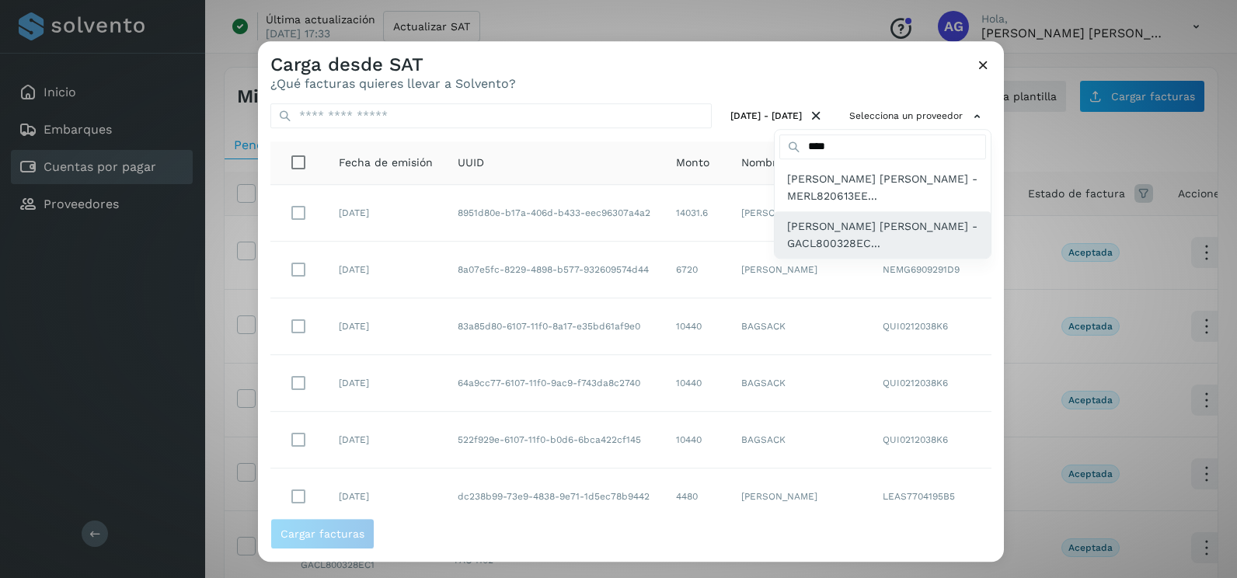
click at [847, 249] on span "[PERSON_NAME] [PERSON_NAME] - GACL800328EC..." at bounding box center [882, 235] width 191 height 35
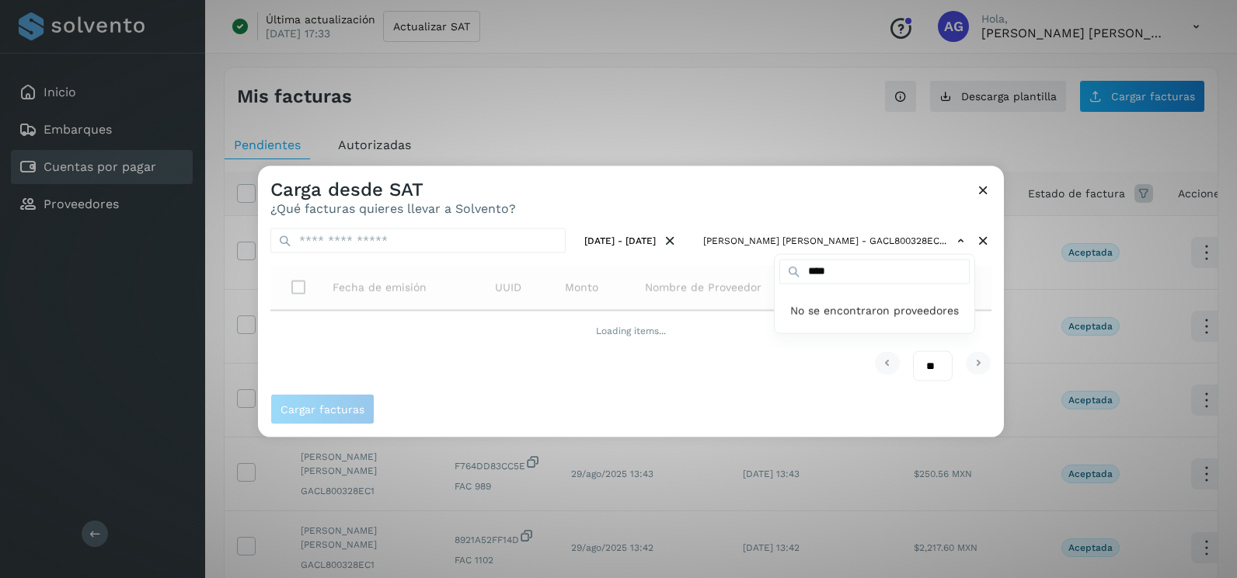
click at [994, 323] on div at bounding box center [876, 455] width 1237 height 578
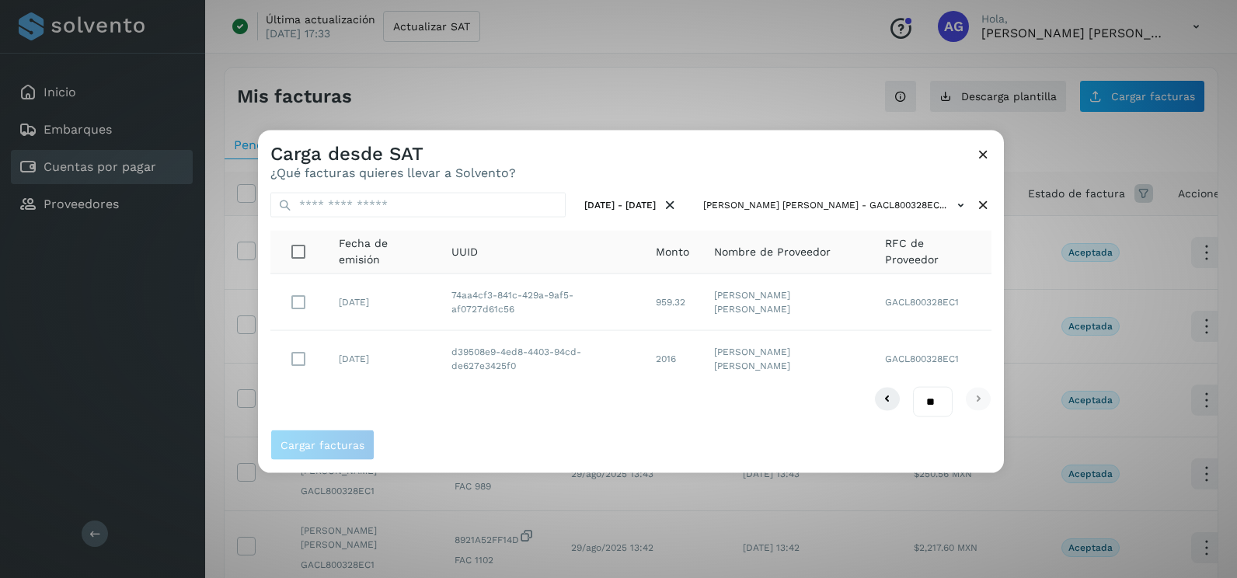
click at [281, 356] on td at bounding box center [298, 358] width 56 height 56
click at [357, 450] on span "Cargar facturas" at bounding box center [322, 444] width 84 height 11
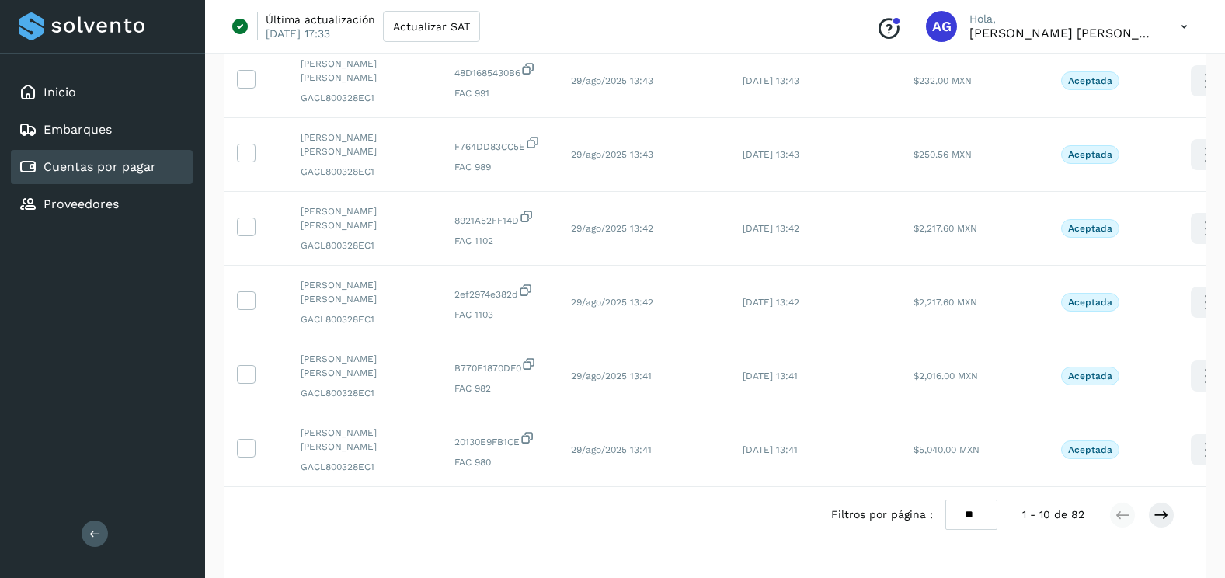
scroll to position [520, 0]
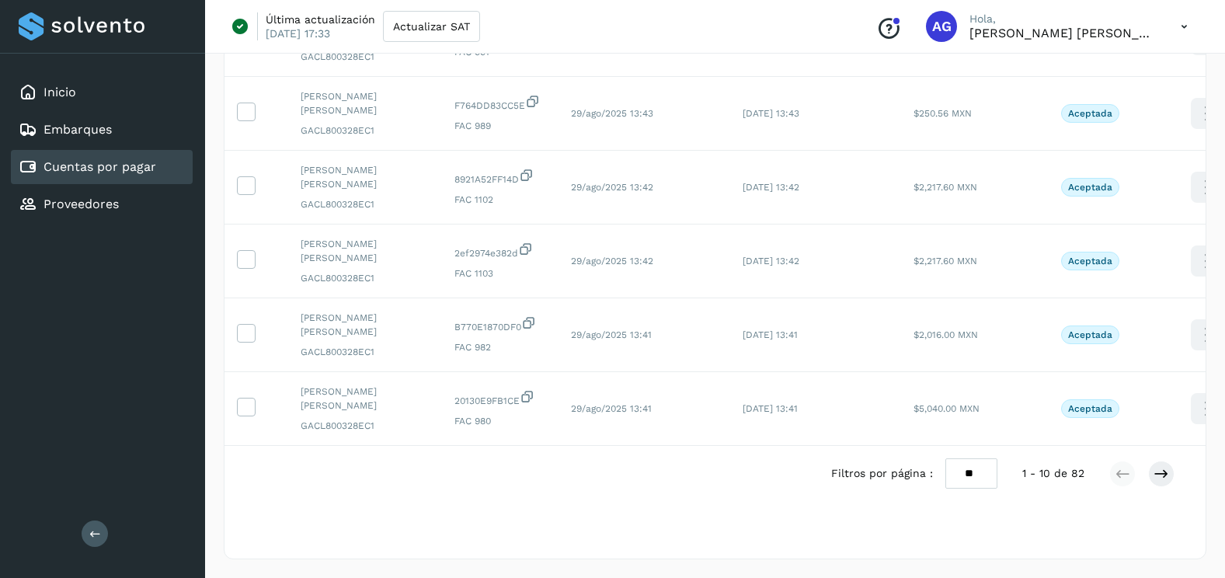
click at [976, 472] on select "** ** **" at bounding box center [971, 473] width 52 height 30
click at [945, 458] on select "** ** **" at bounding box center [971, 473] width 52 height 30
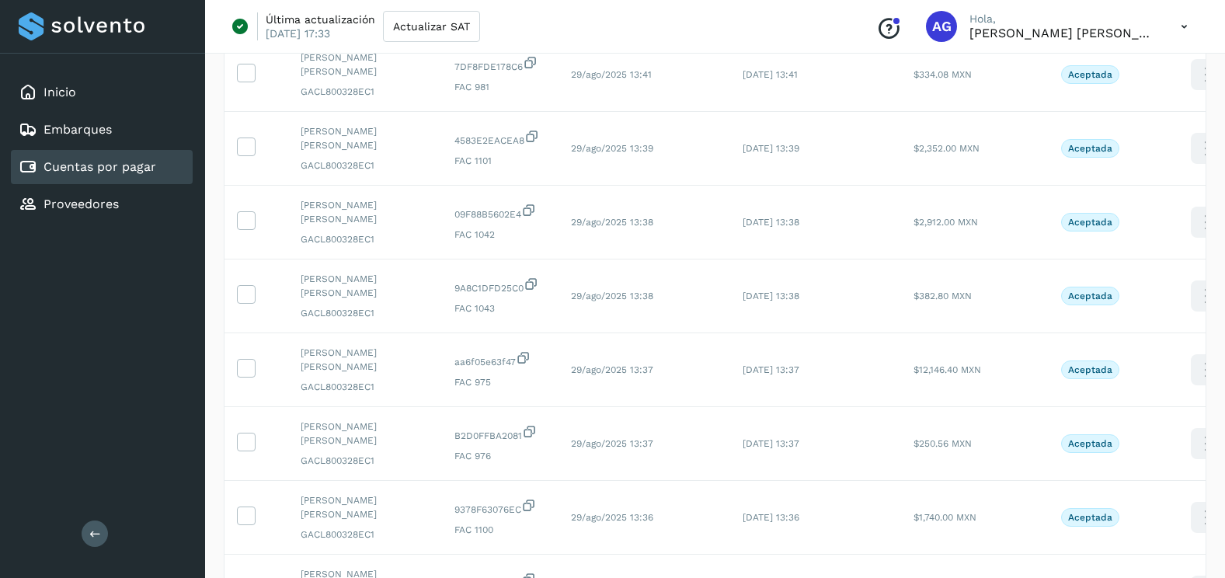
scroll to position [1607, 0]
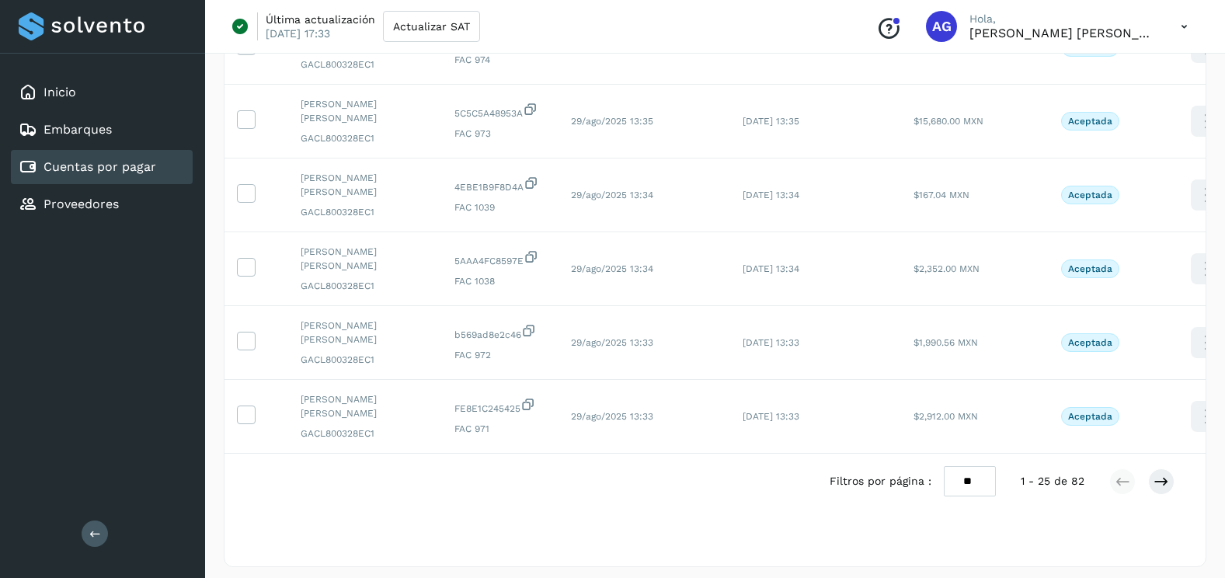
click at [976, 489] on select "** ** **" at bounding box center [970, 481] width 52 height 30
select select "**"
click at [944, 466] on select "** ** **" at bounding box center [970, 481] width 52 height 30
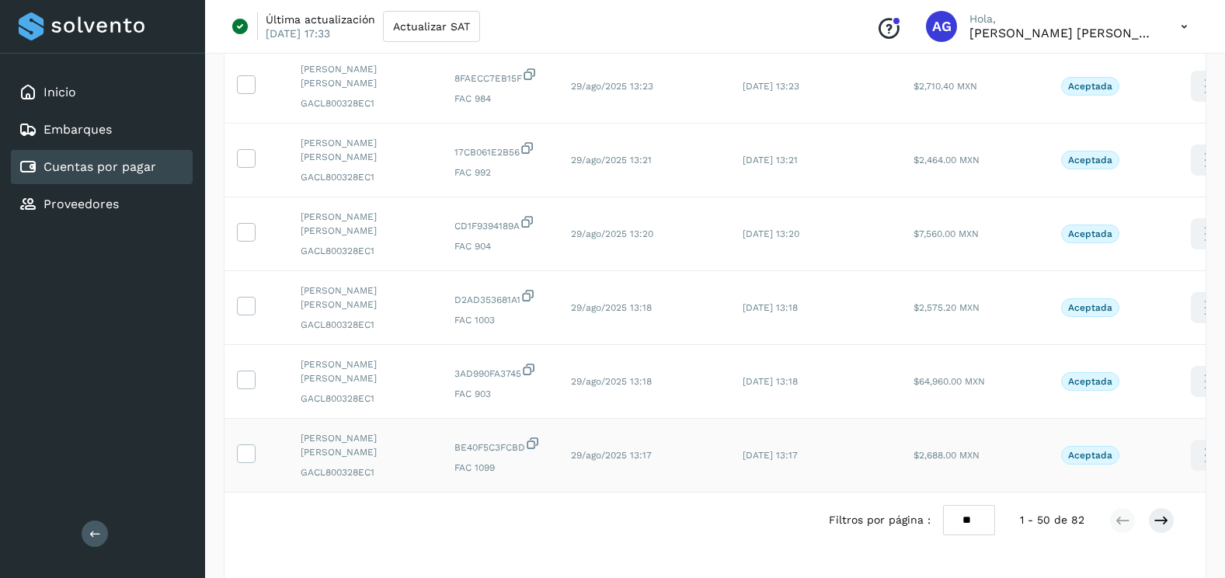
scroll to position [3472, 0]
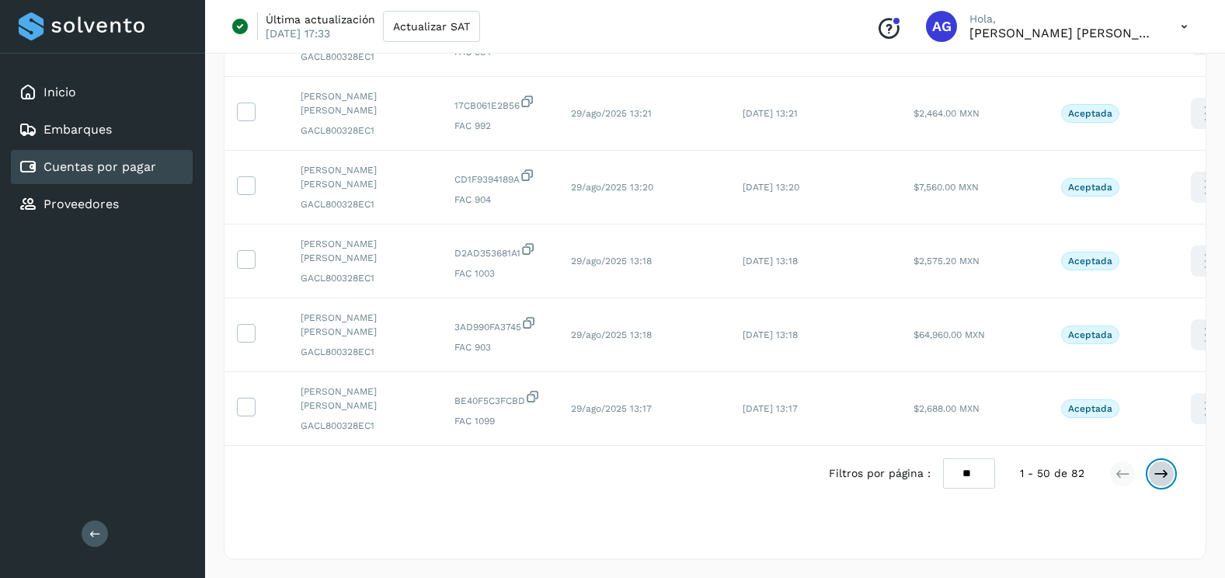
click at [1154, 480] on icon at bounding box center [1162, 474] width 16 height 16
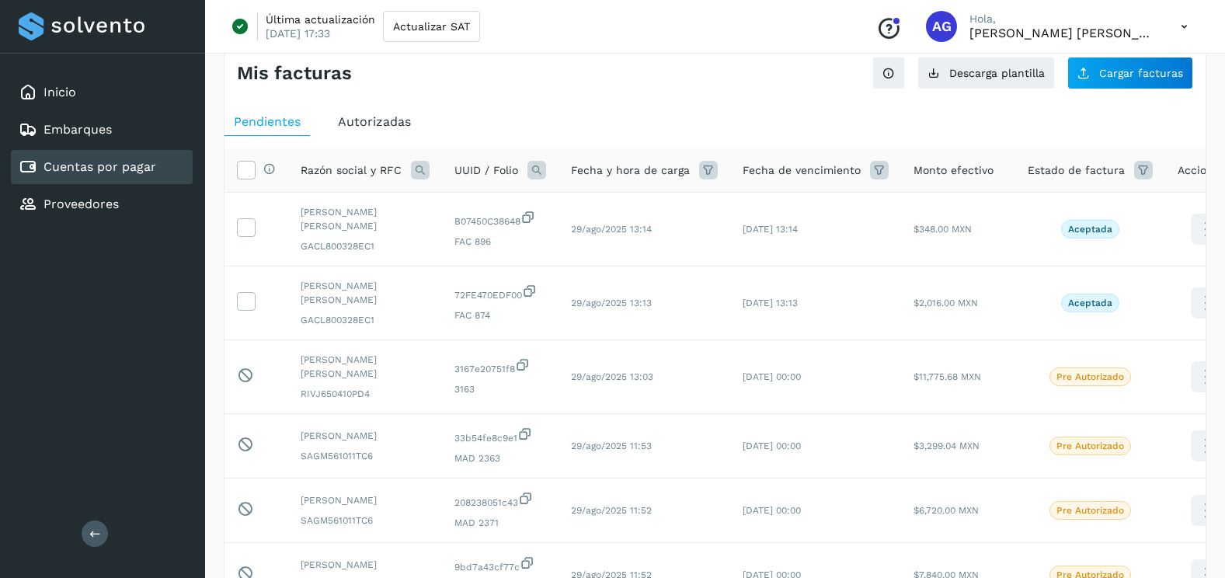
scroll to position [23, 0]
click at [246, 299] on icon at bounding box center [246, 301] width 16 height 16
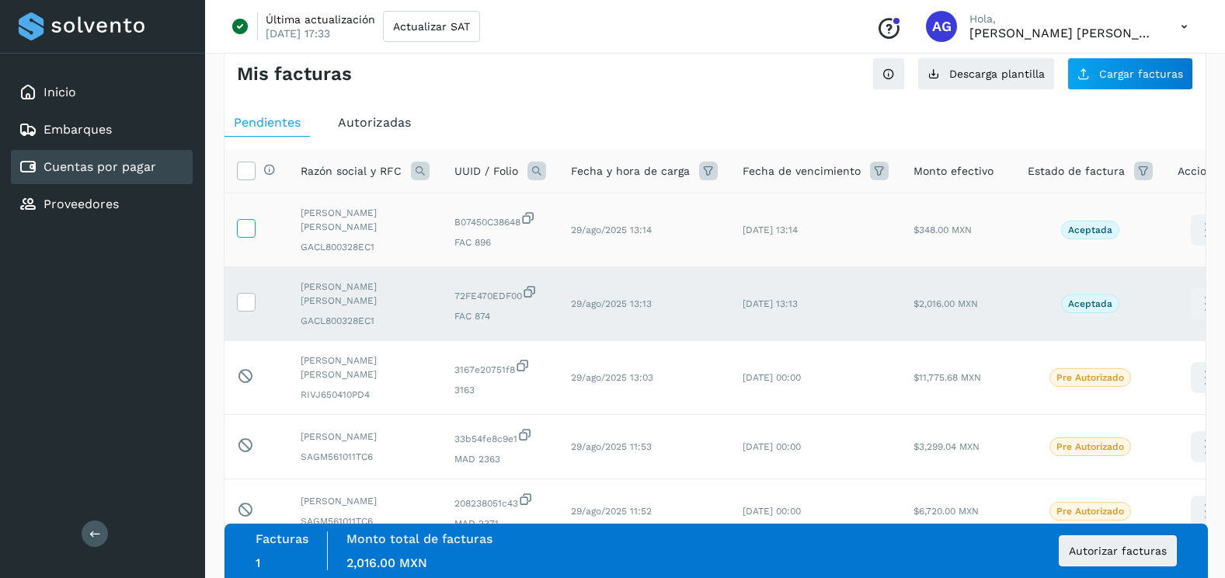
click at [250, 230] on icon at bounding box center [246, 227] width 16 height 16
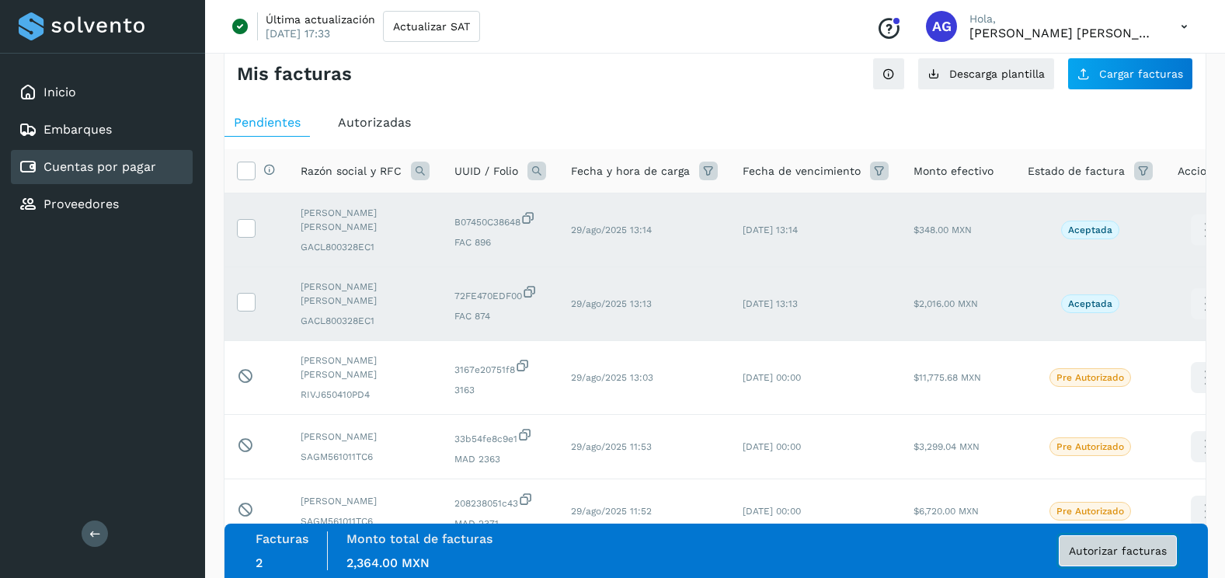
click at [1161, 543] on button "Autorizar facturas" at bounding box center [1118, 550] width 118 height 31
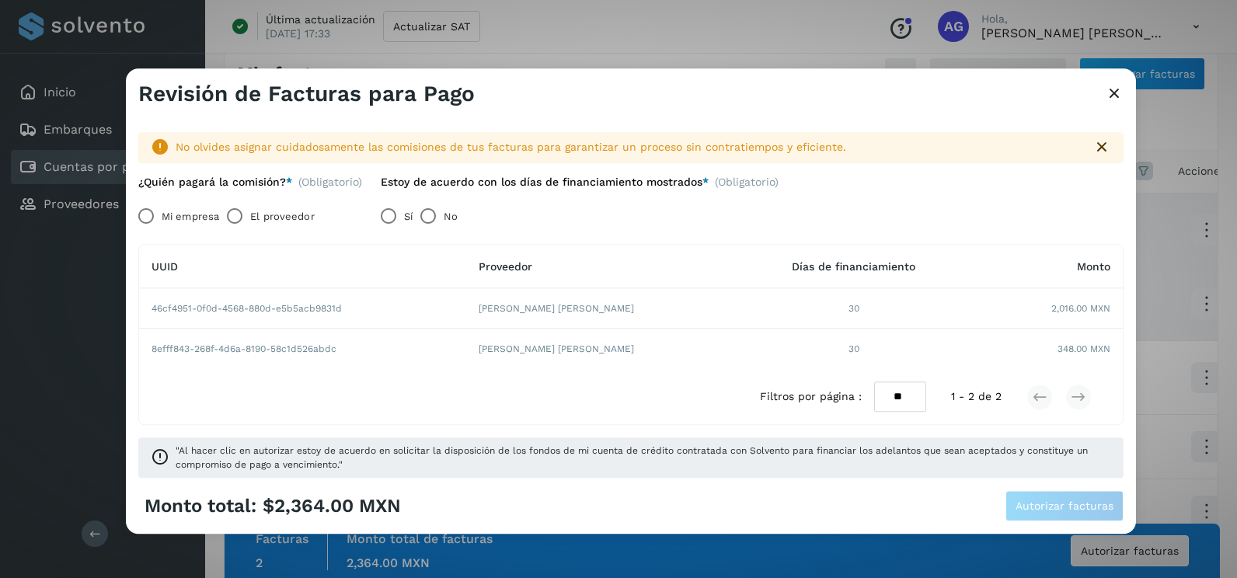
click at [1105, 89] on icon at bounding box center [1114, 94] width 19 height 16
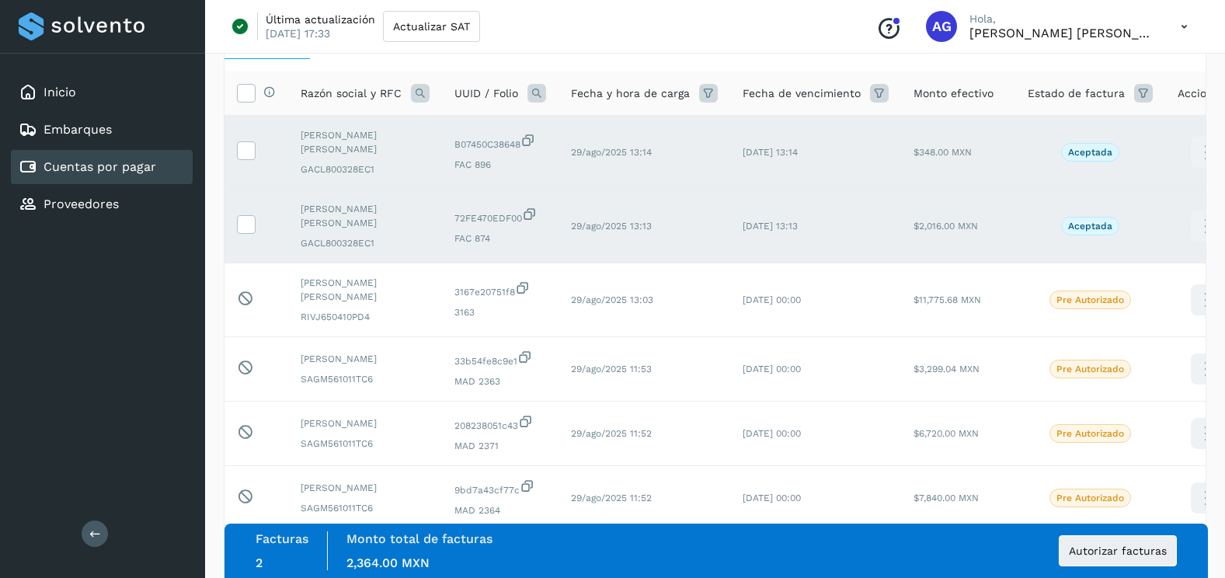
scroll to position [0, 0]
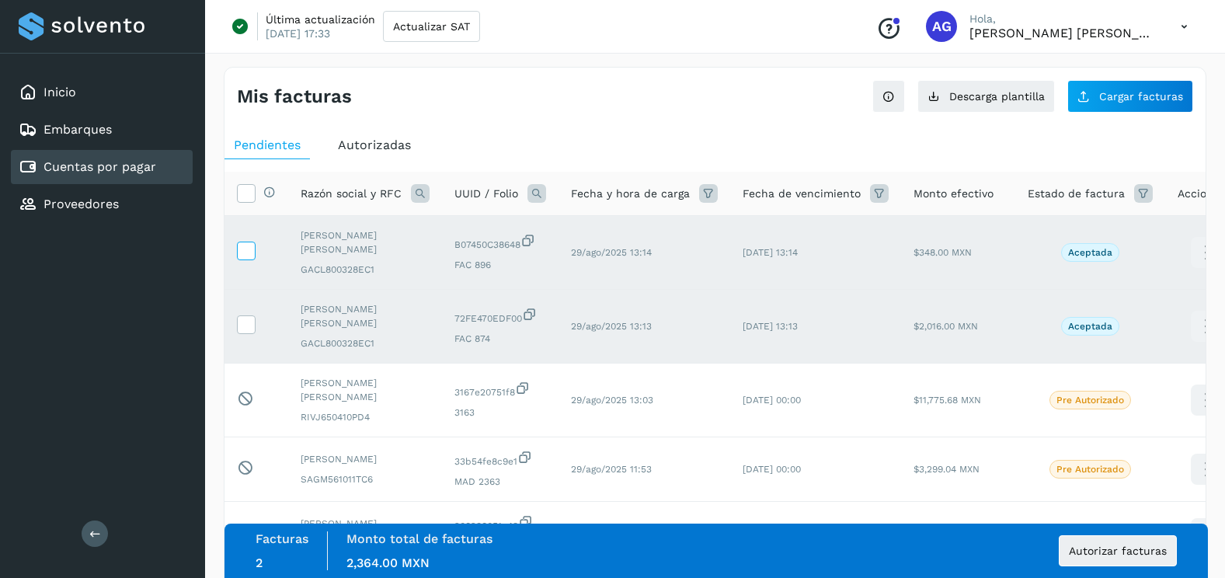
click at [246, 256] on icon at bounding box center [246, 250] width 16 height 16
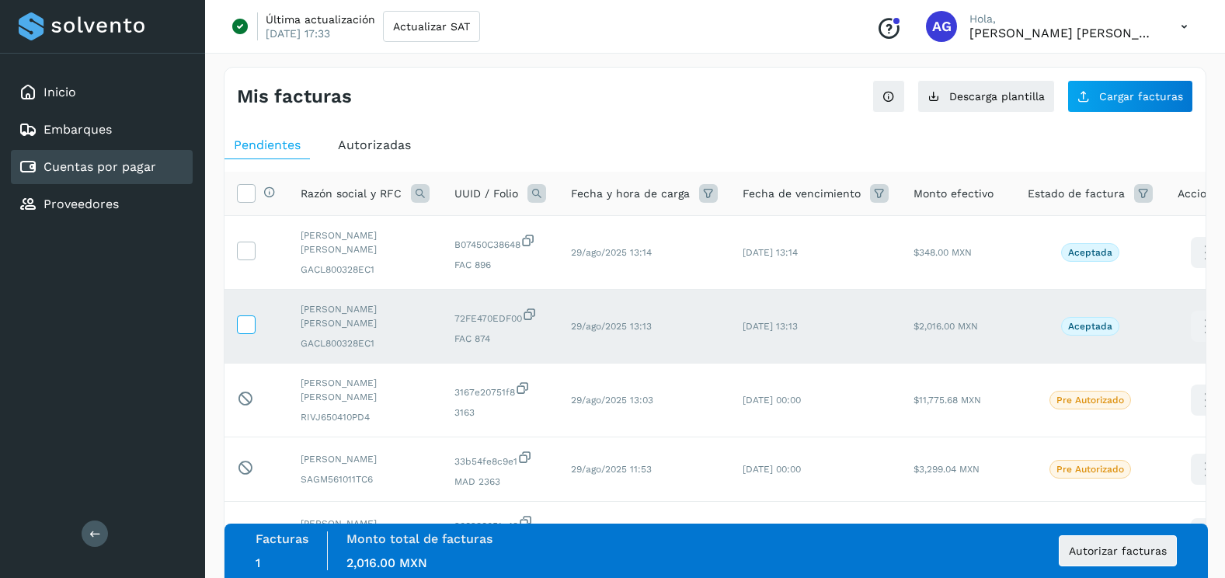
click at [252, 332] on span at bounding box center [246, 327] width 16 height 11
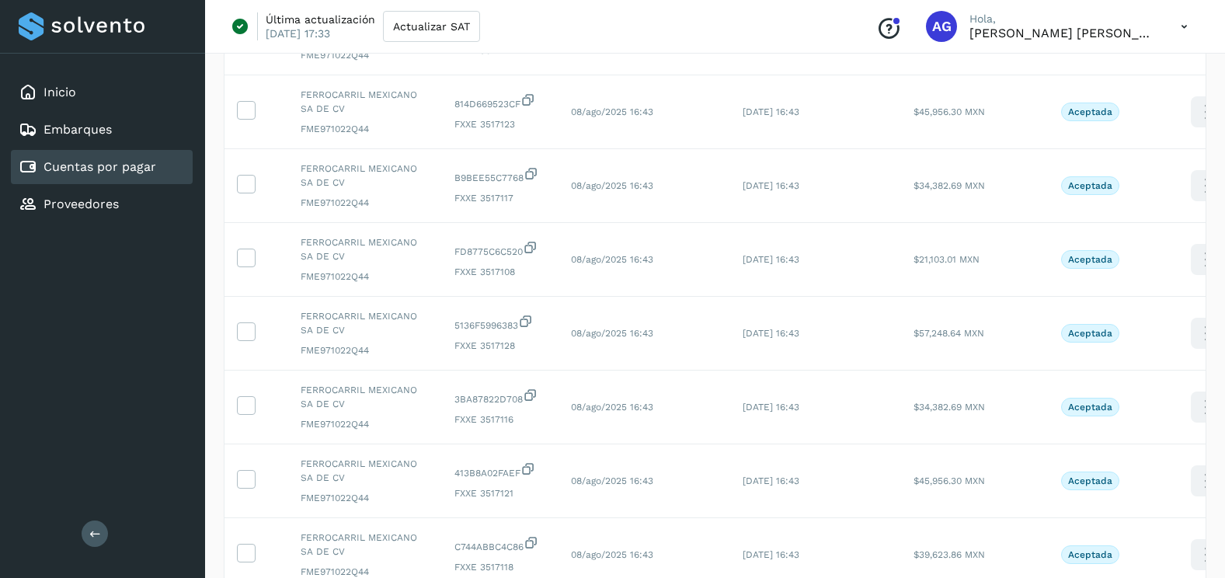
scroll to position [2120, 0]
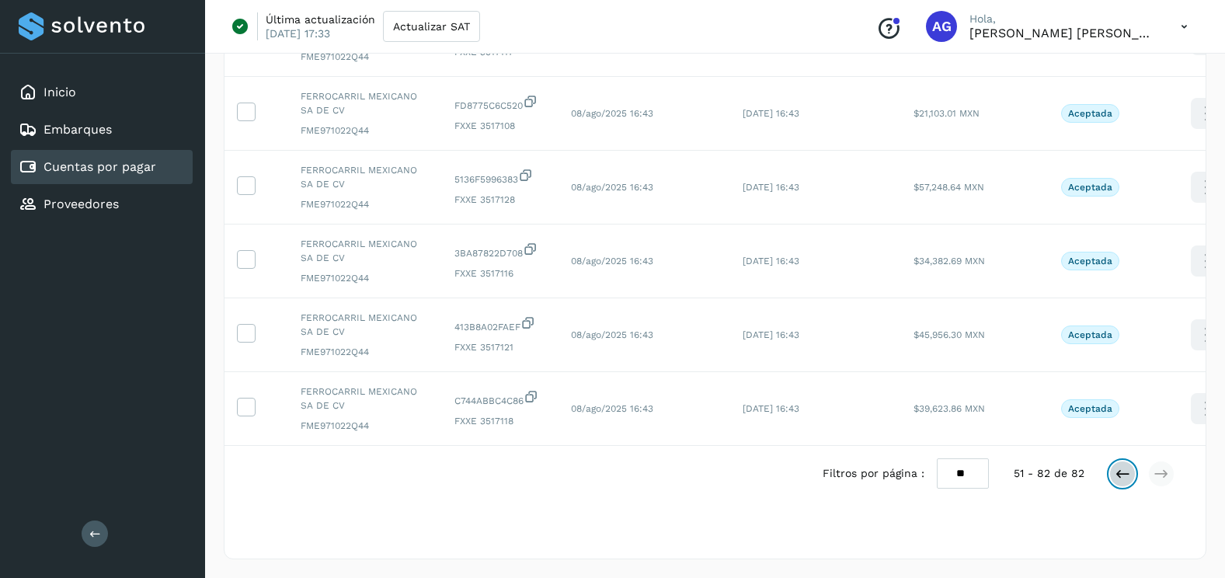
click at [1114, 473] on button at bounding box center [1122, 474] width 26 height 26
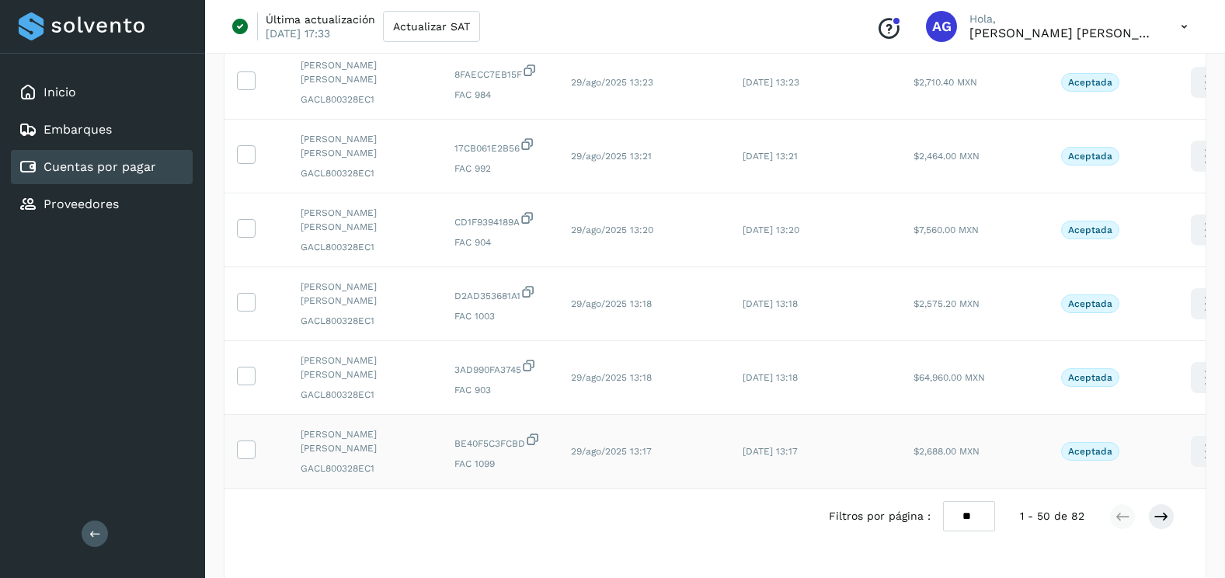
scroll to position [3472, 0]
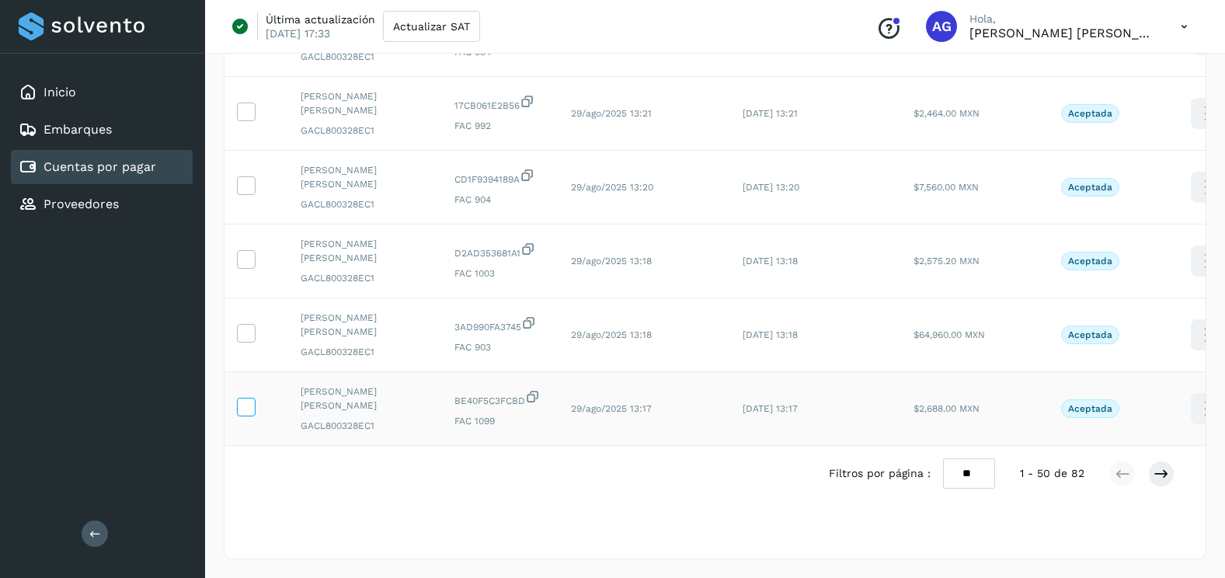
click at [245, 398] on icon at bounding box center [246, 406] width 16 height 16
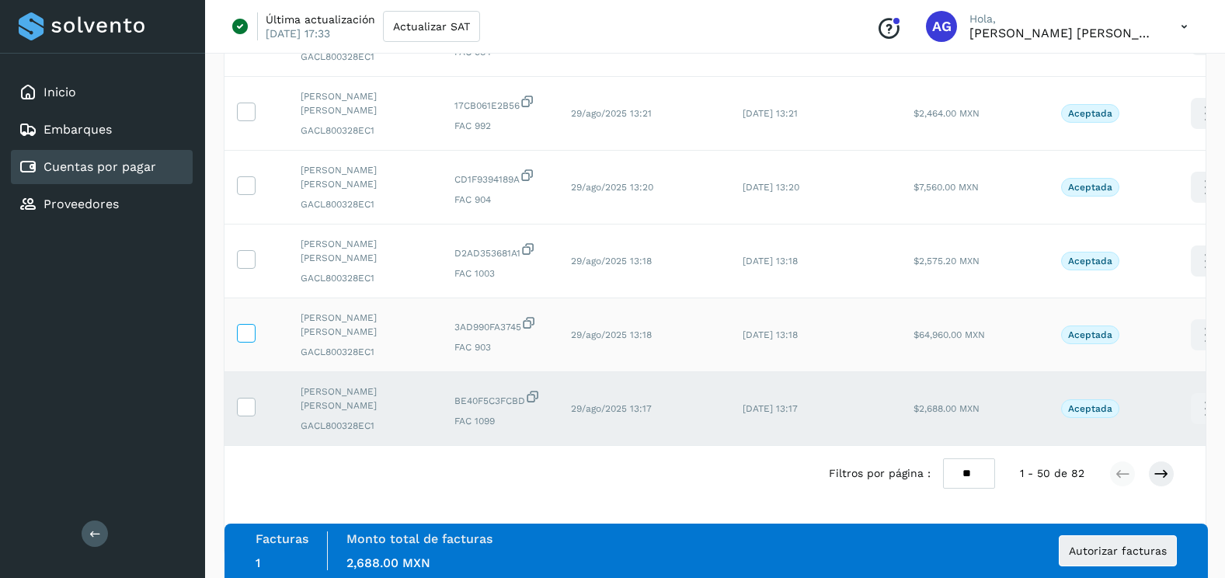
click at [240, 324] on icon at bounding box center [246, 332] width 16 height 16
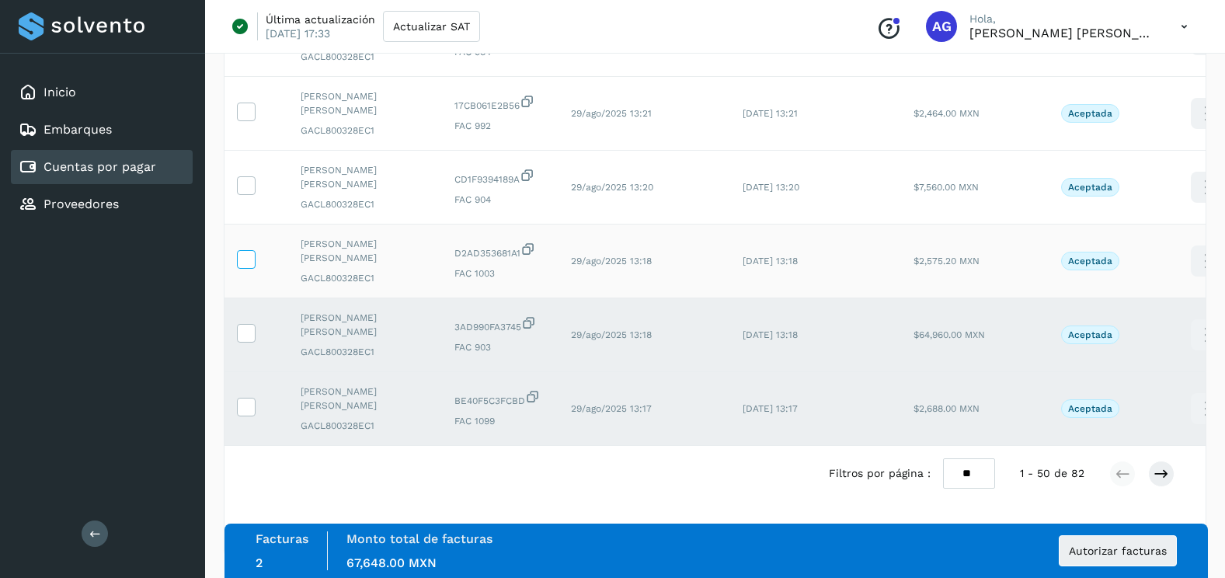
click at [247, 250] on icon at bounding box center [246, 258] width 16 height 16
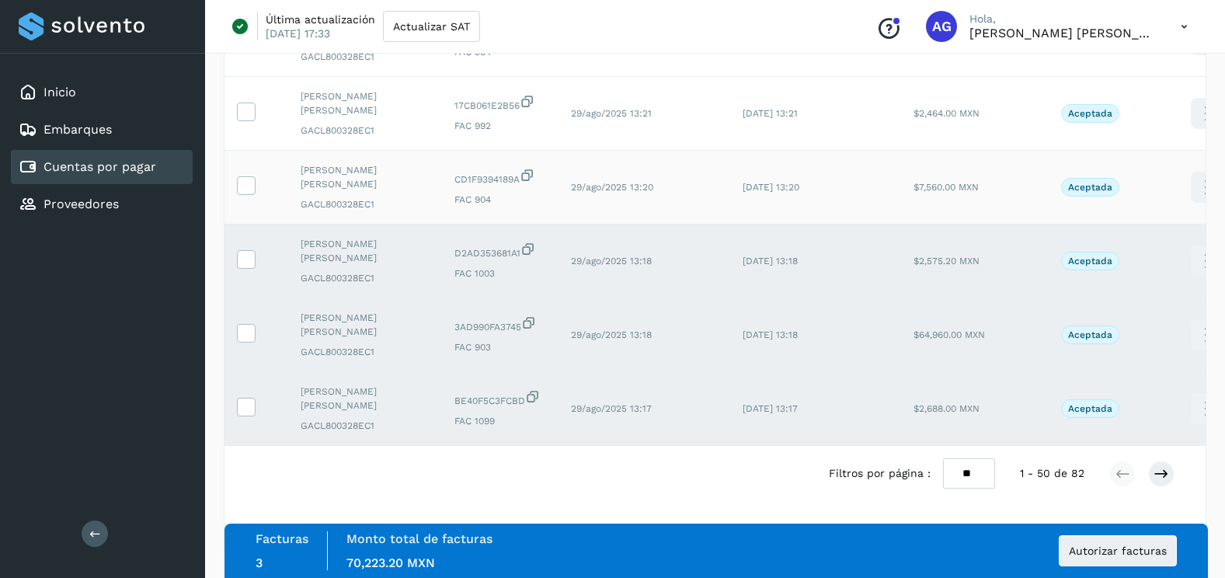
click at [245, 162] on td at bounding box center [257, 188] width 64 height 74
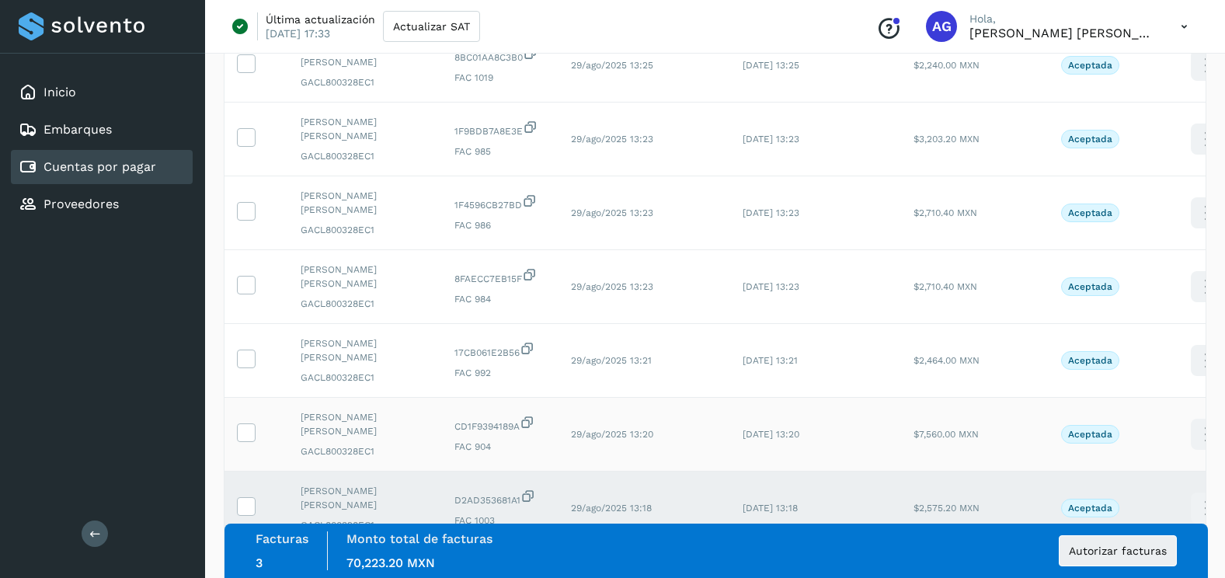
scroll to position [3239, 0]
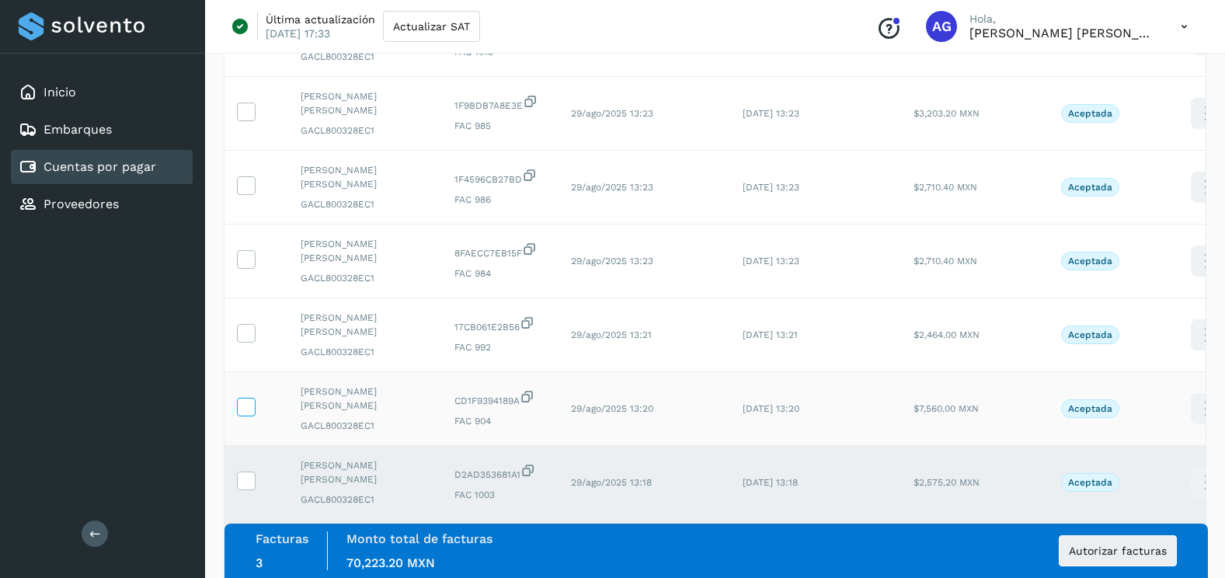
click at [249, 413] on label at bounding box center [246, 407] width 19 height 19
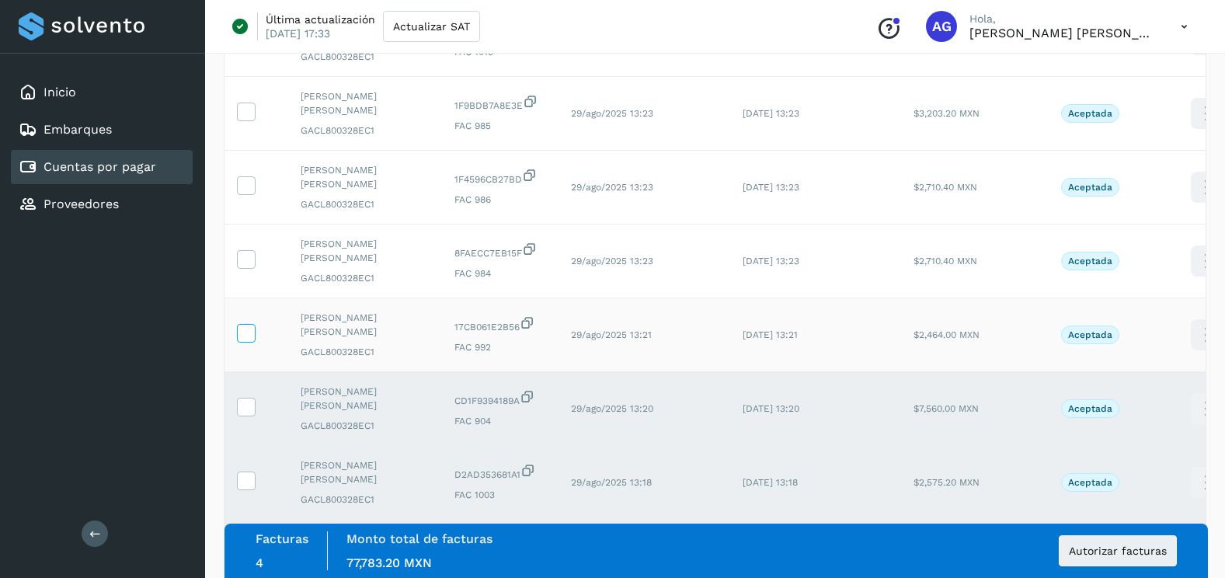
click at [245, 334] on icon at bounding box center [246, 332] width 16 height 16
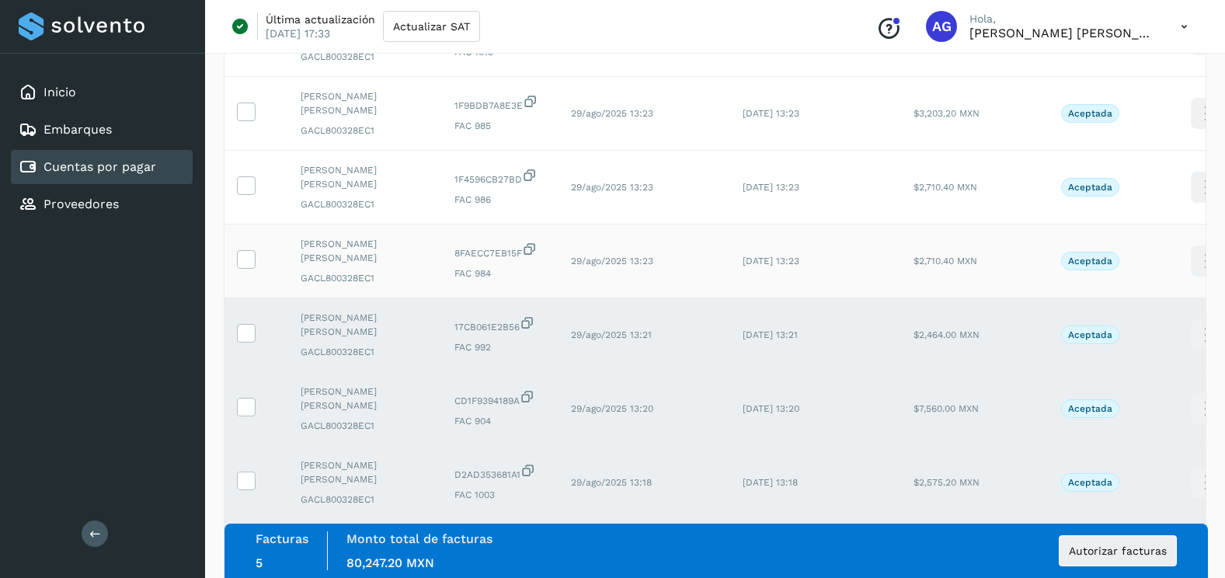
click at [249, 247] on td at bounding box center [257, 262] width 64 height 74
drag, startPoint x: 249, startPoint y: 247, endPoint x: 244, endPoint y: 182, distance: 65.4
click at [243, 174] on td at bounding box center [257, 188] width 64 height 74
click at [245, 189] on icon at bounding box center [246, 184] width 16 height 16
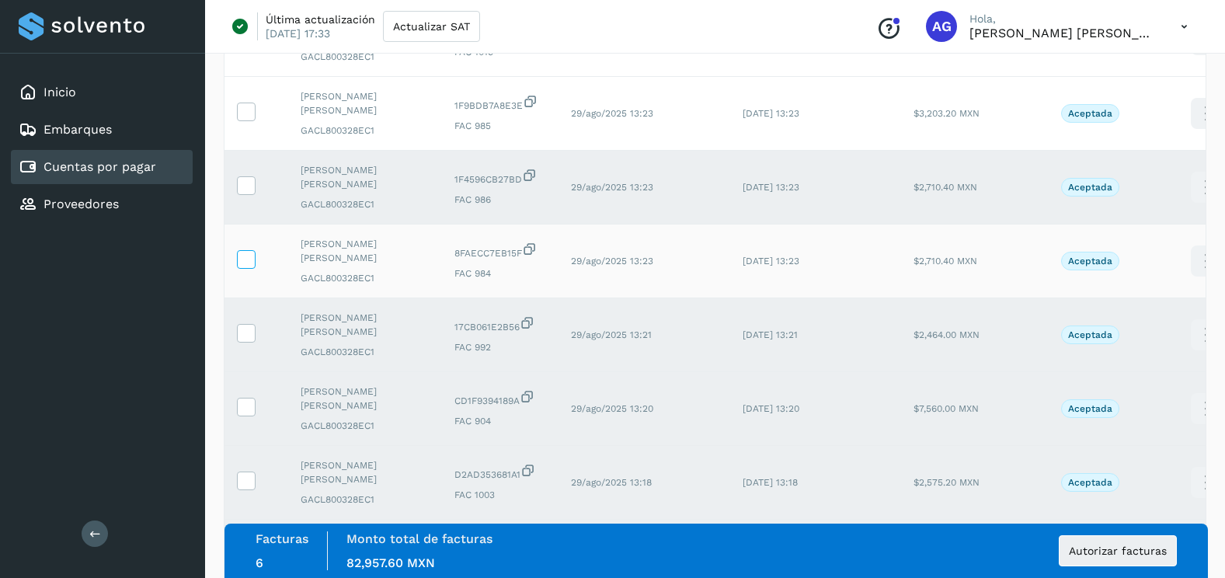
click at [245, 263] on icon at bounding box center [246, 258] width 16 height 16
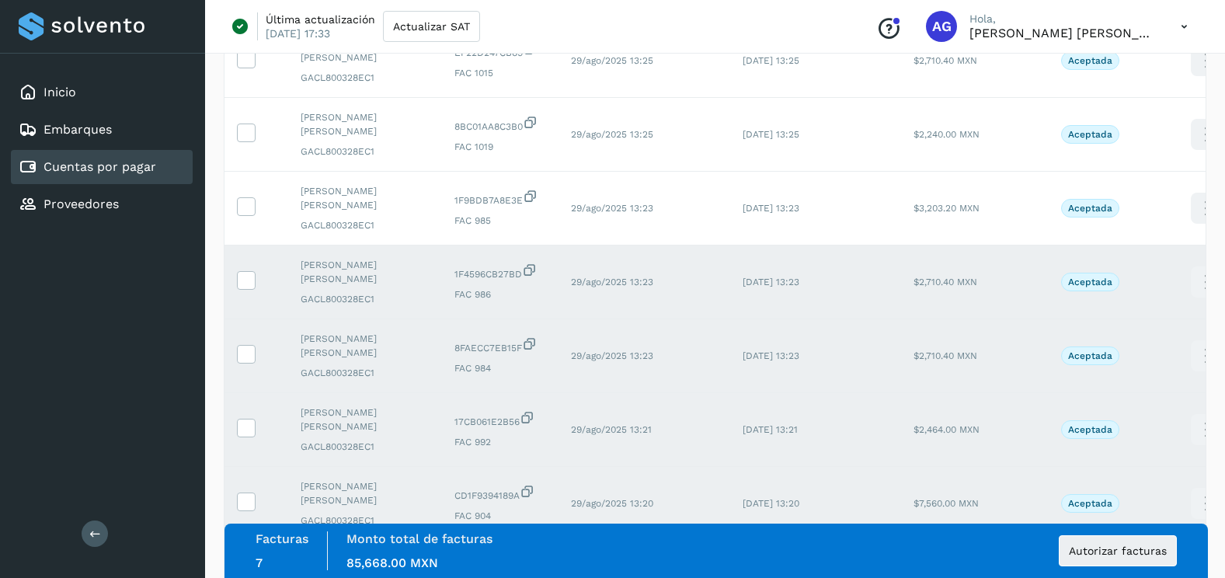
scroll to position [3006, 0]
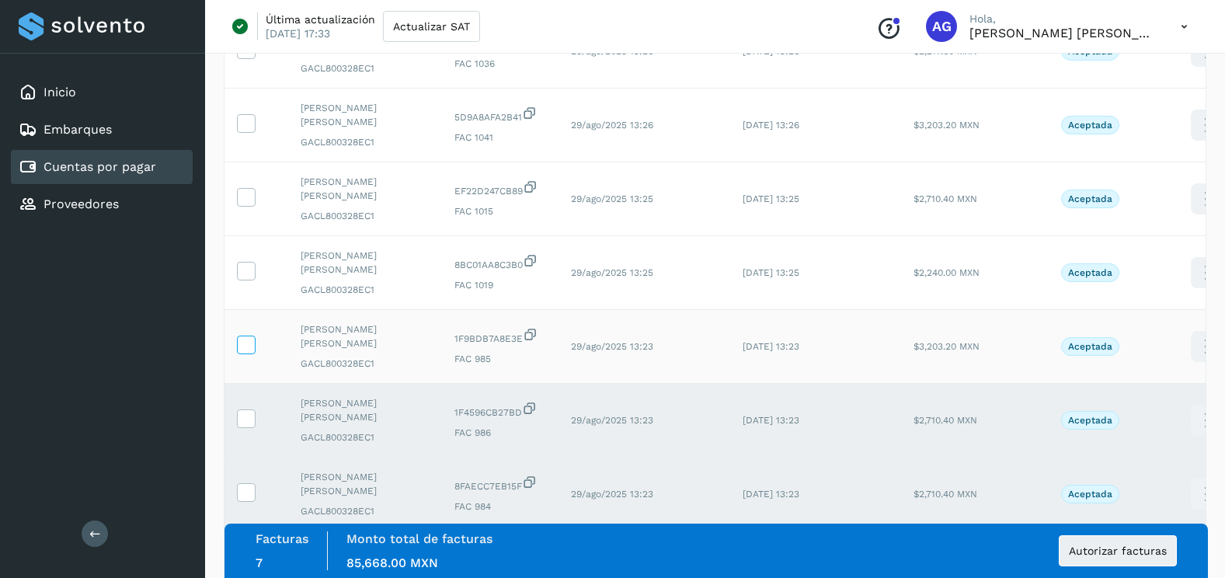
click at [251, 350] on icon at bounding box center [246, 344] width 16 height 16
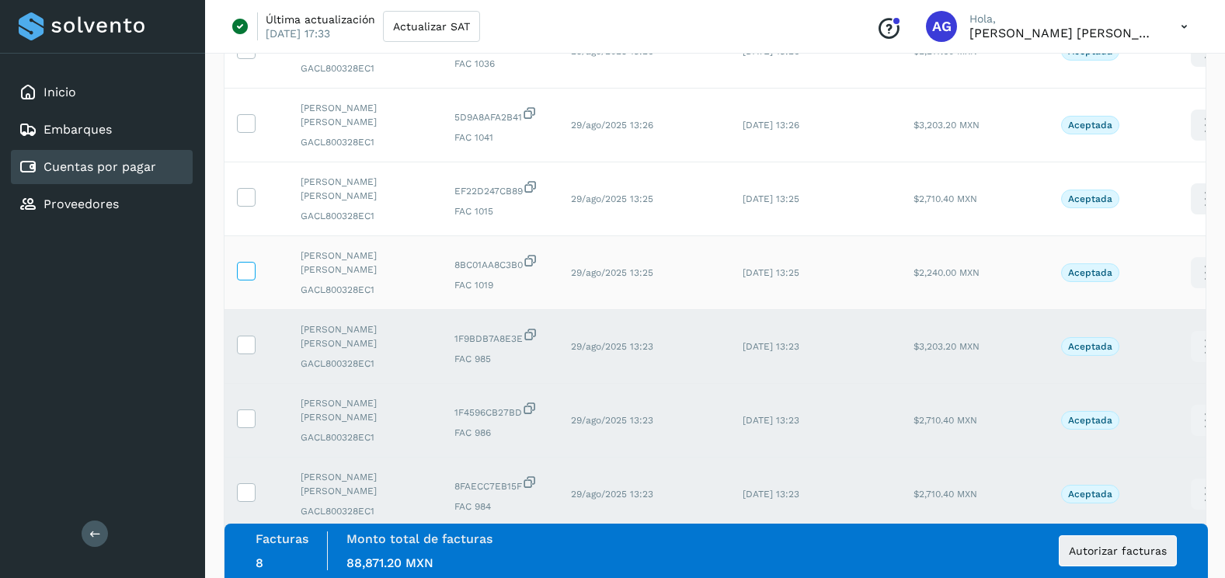
click at [247, 273] on icon at bounding box center [246, 270] width 16 height 16
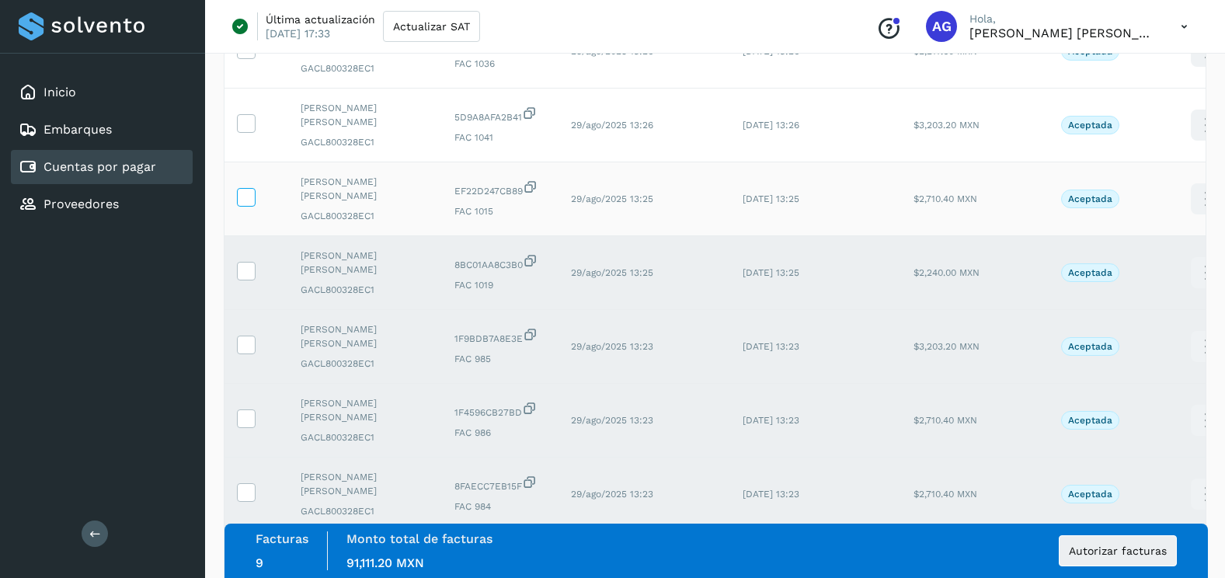
click at [253, 196] on icon at bounding box center [246, 196] width 16 height 16
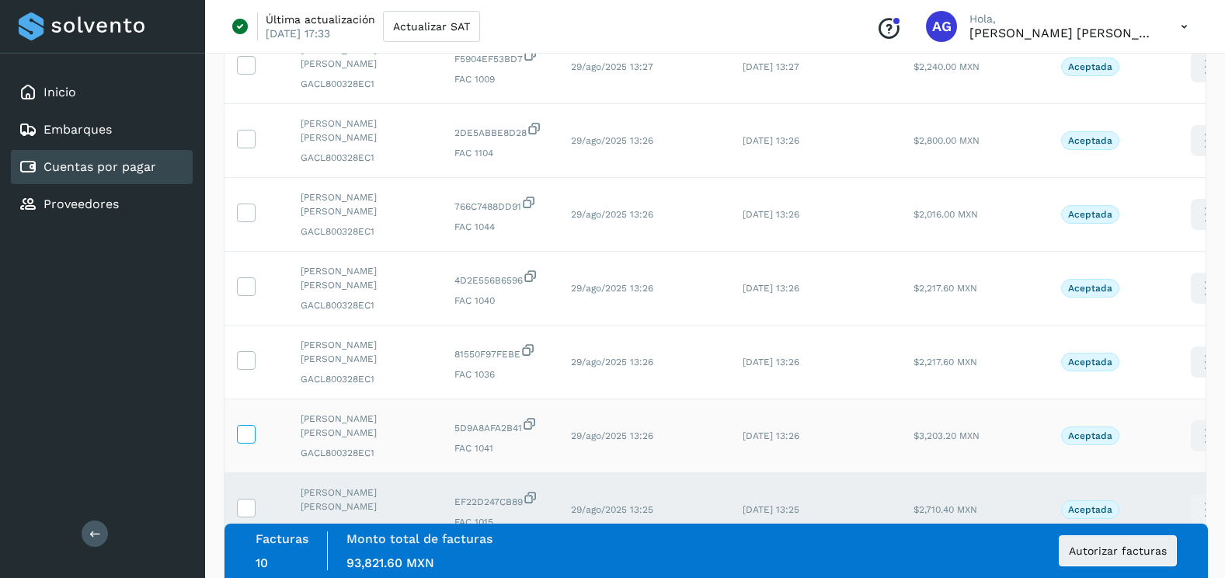
click at [246, 431] on icon at bounding box center [246, 433] width 16 height 16
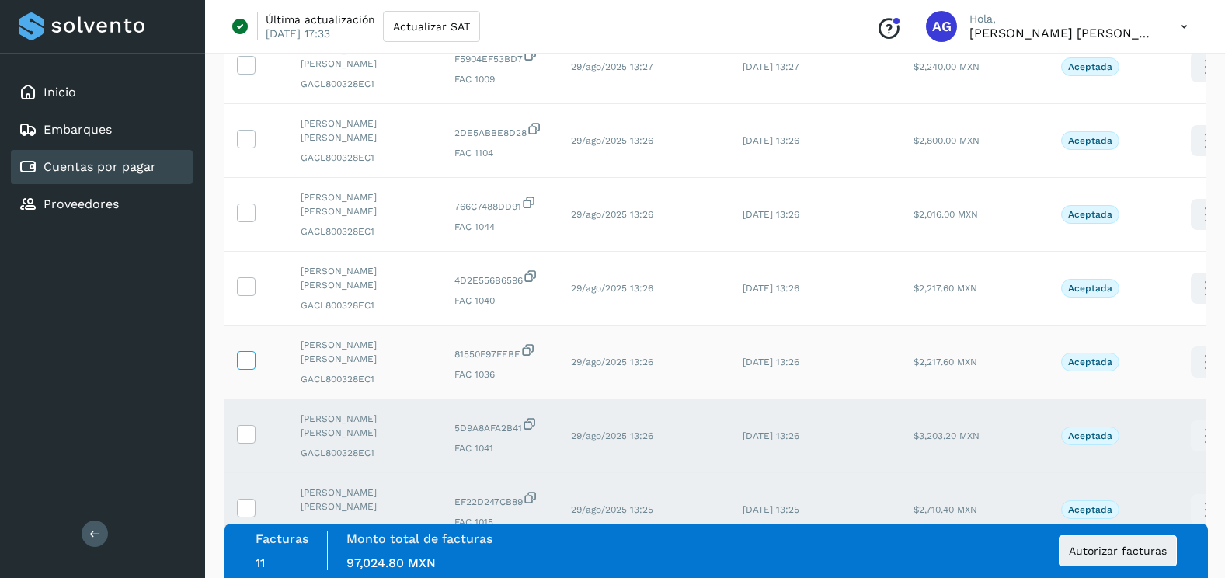
click at [247, 356] on icon at bounding box center [246, 359] width 16 height 16
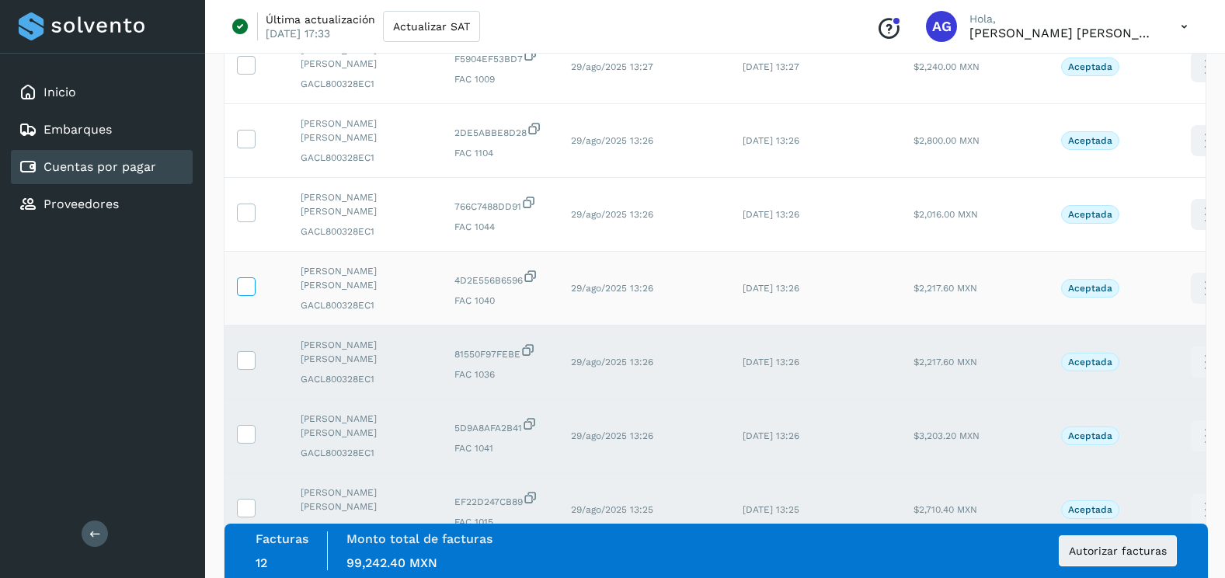
click at [244, 288] on icon at bounding box center [246, 285] width 16 height 16
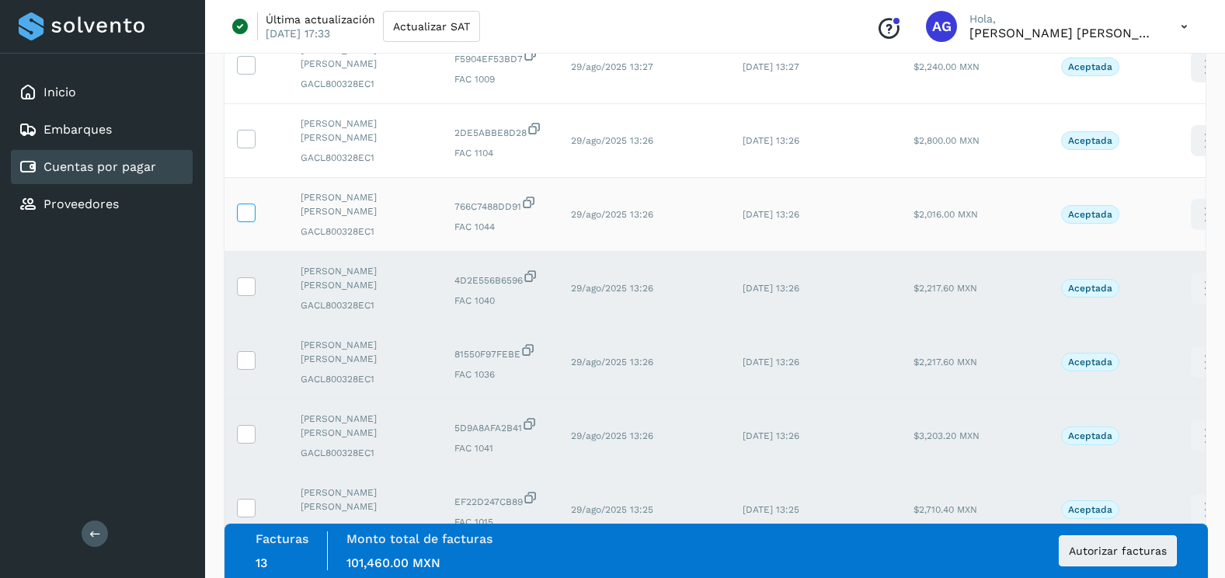
click at [251, 214] on icon at bounding box center [246, 212] width 16 height 16
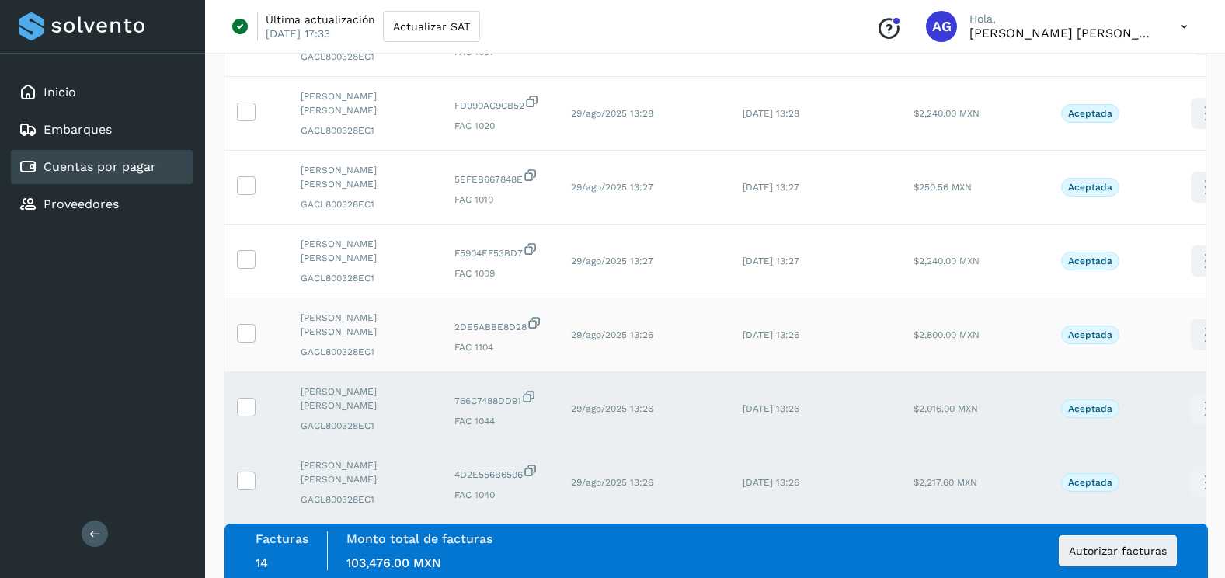
scroll to position [2462, 0]
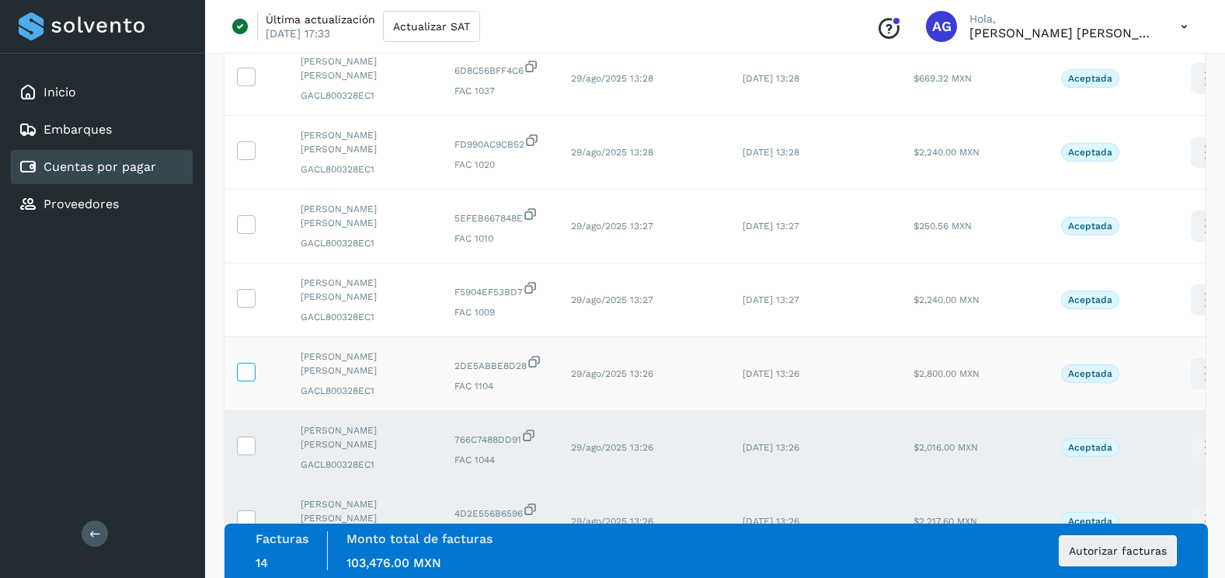
click at [250, 377] on icon at bounding box center [246, 371] width 16 height 16
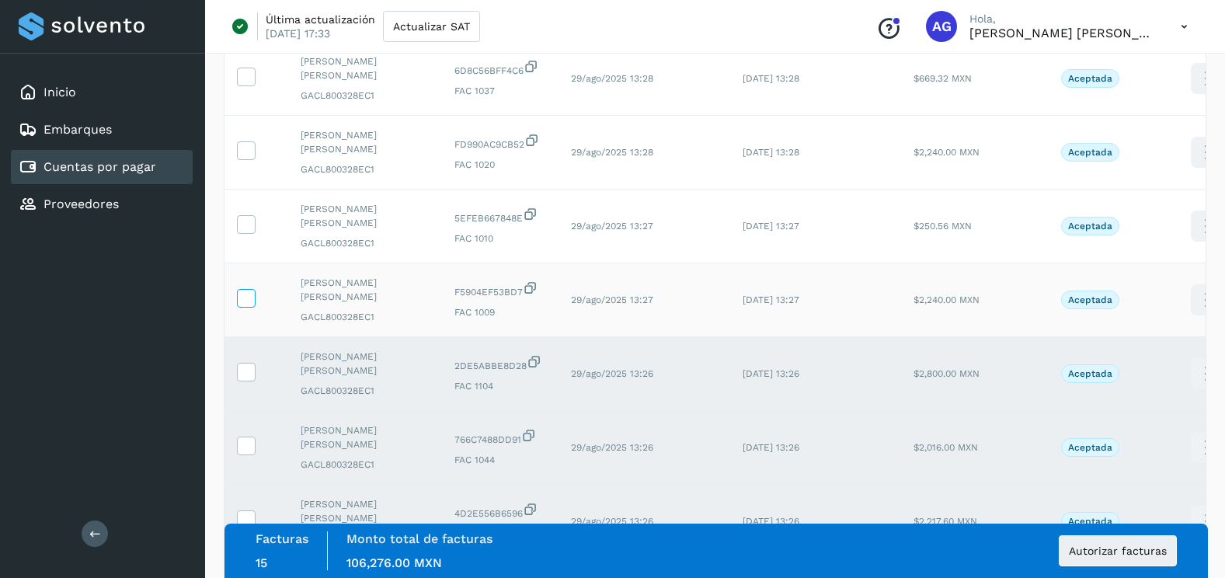
click at [249, 294] on icon at bounding box center [246, 297] width 16 height 16
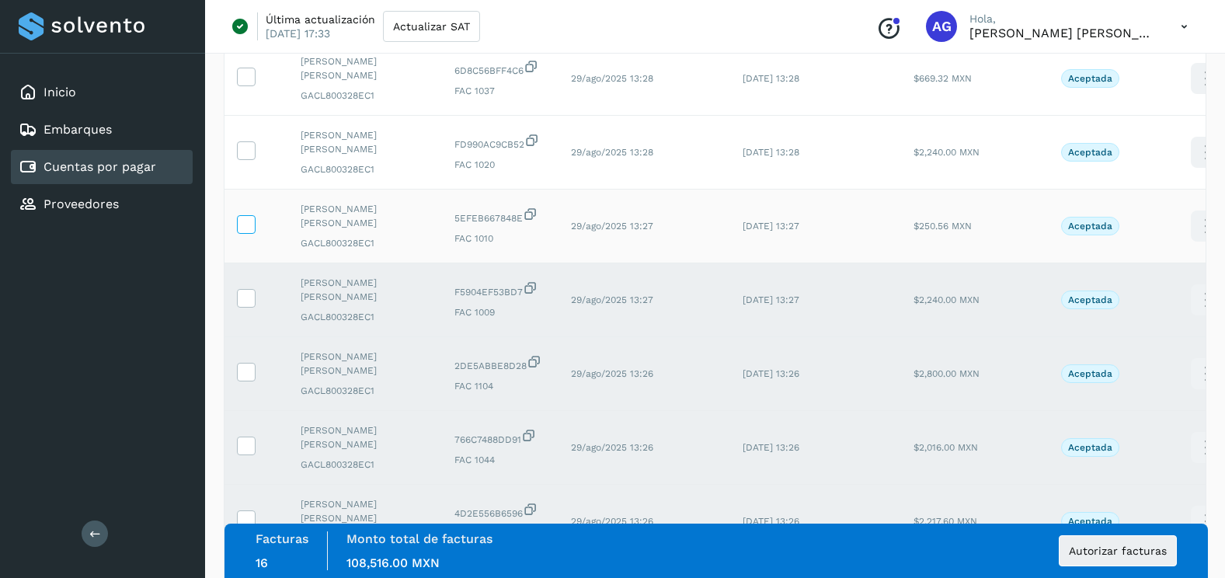
click at [247, 226] on icon at bounding box center [246, 223] width 16 height 16
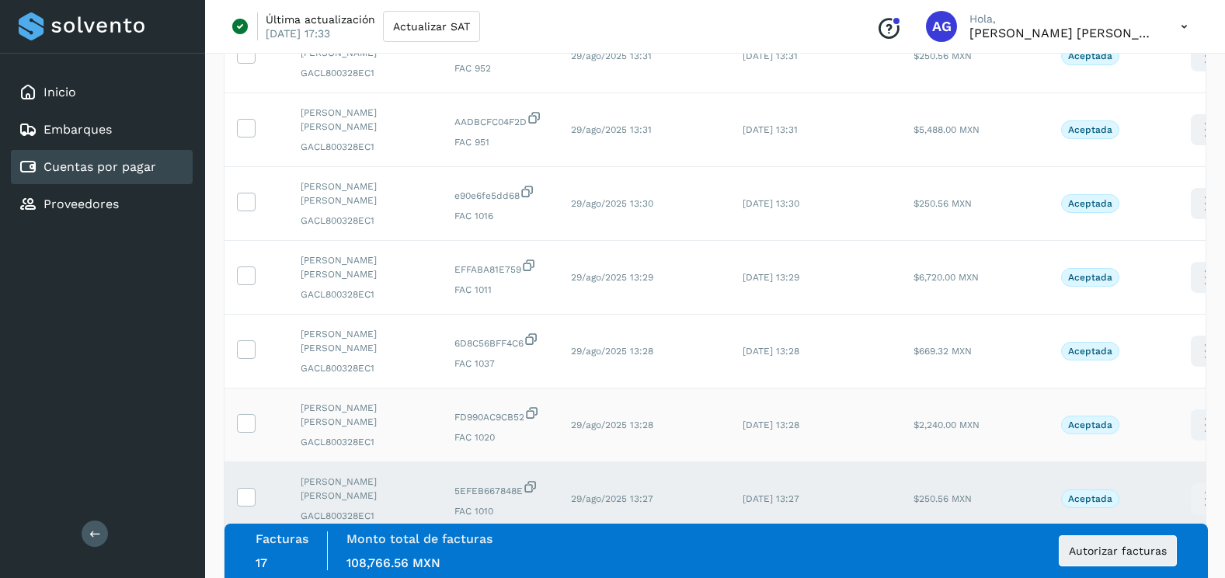
scroll to position [2151, 0]
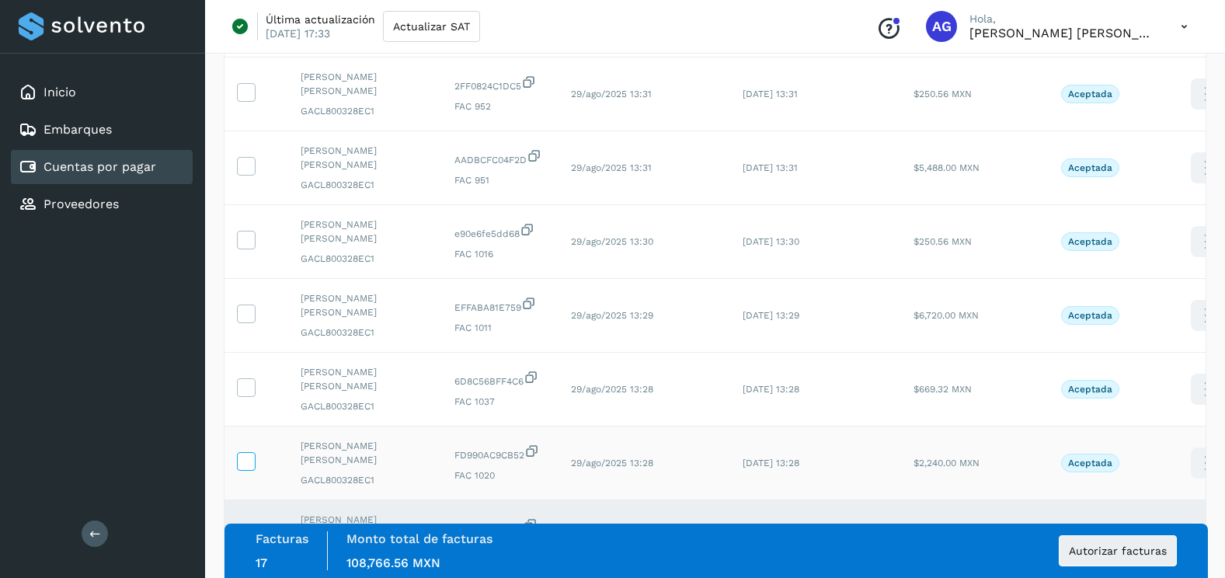
click at [252, 459] on icon at bounding box center [246, 460] width 16 height 16
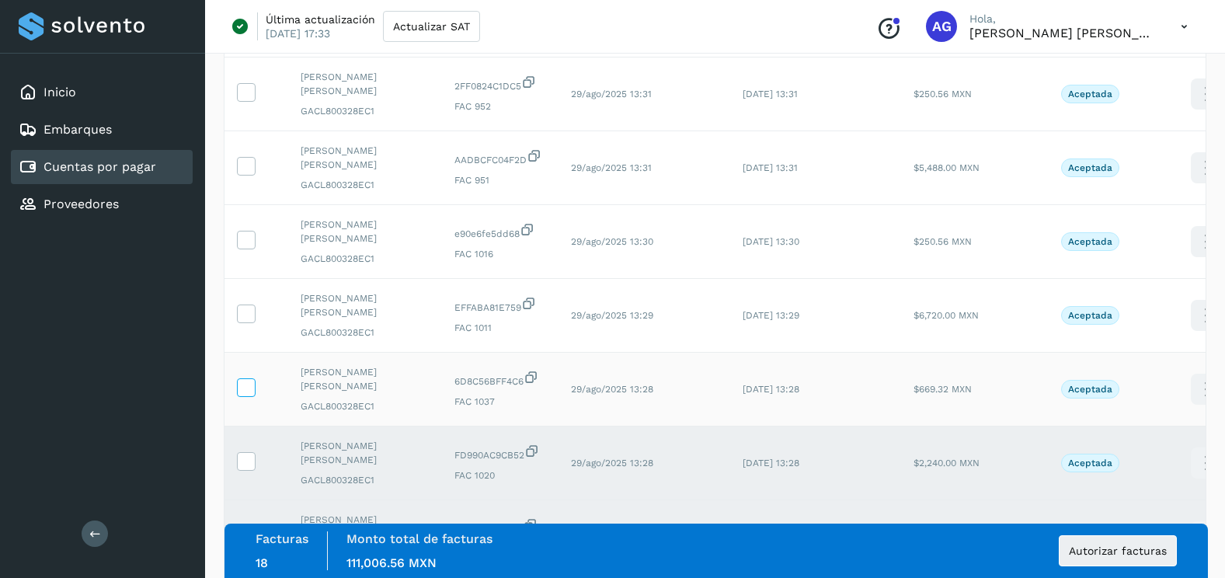
click at [243, 385] on icon at bounding box center [246, 386] width 16 height 16
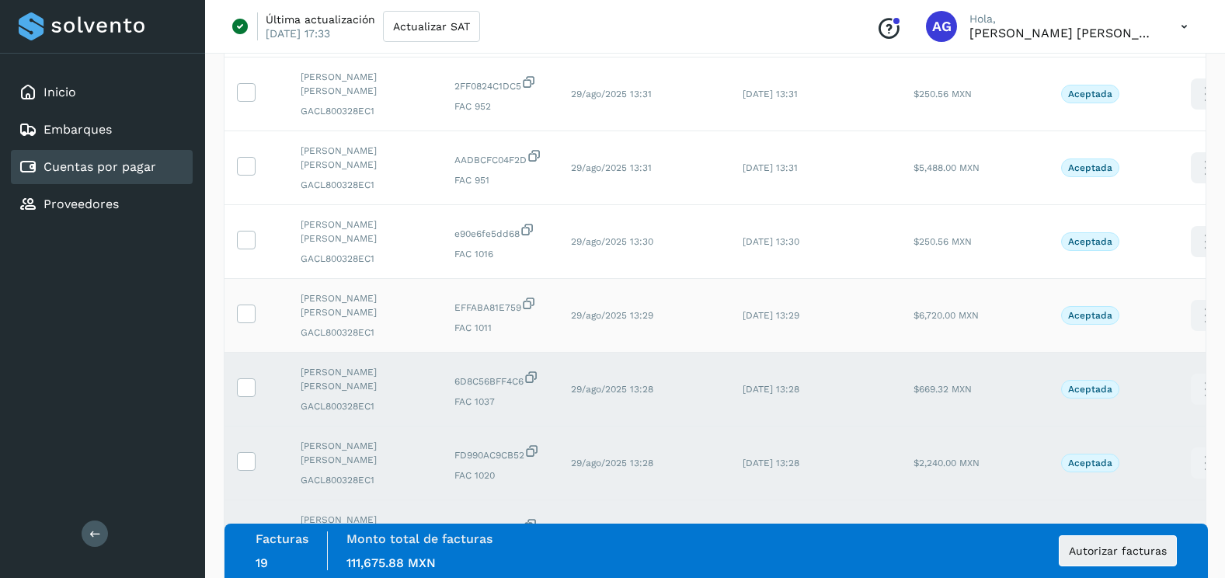
click at [252, 303] on td at bounding box center [257, 316] width 64 height 74
click at [248, 314] on icon at bounding box center [246, 313] width 16 height 16
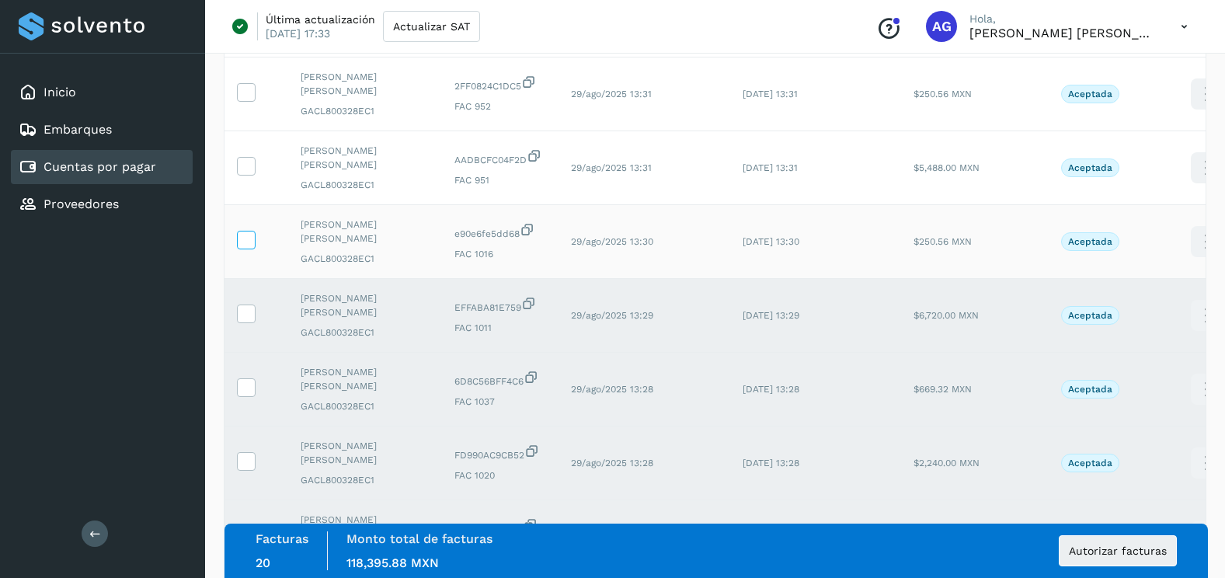
click at [249, 247] on span at bounding box center [246, 243] width 16 height 11
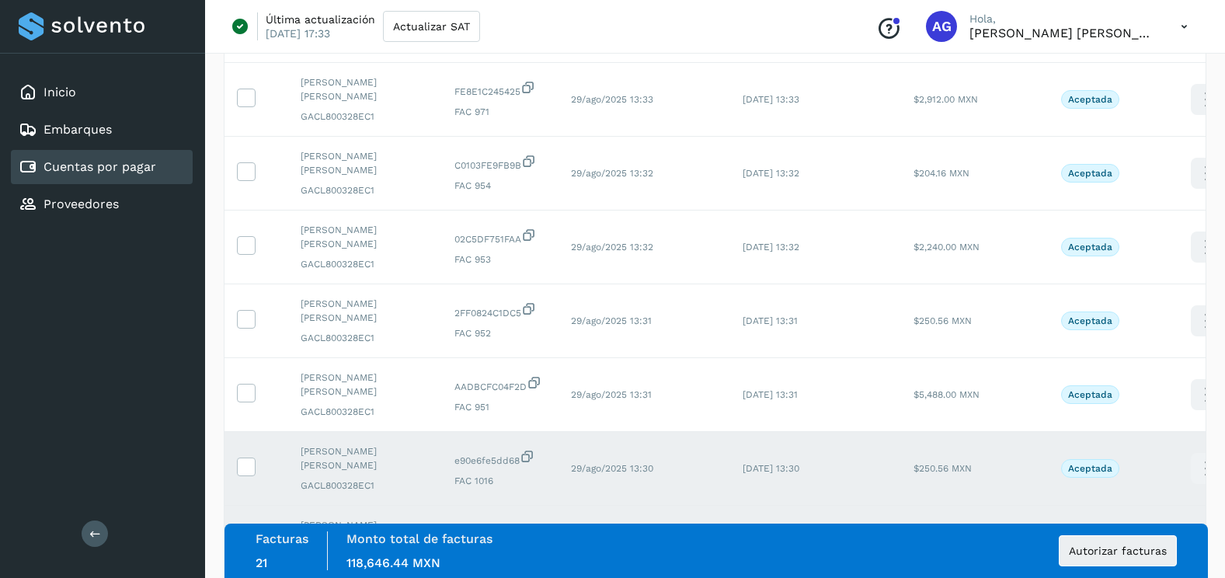
scroll to position [1918, 0]
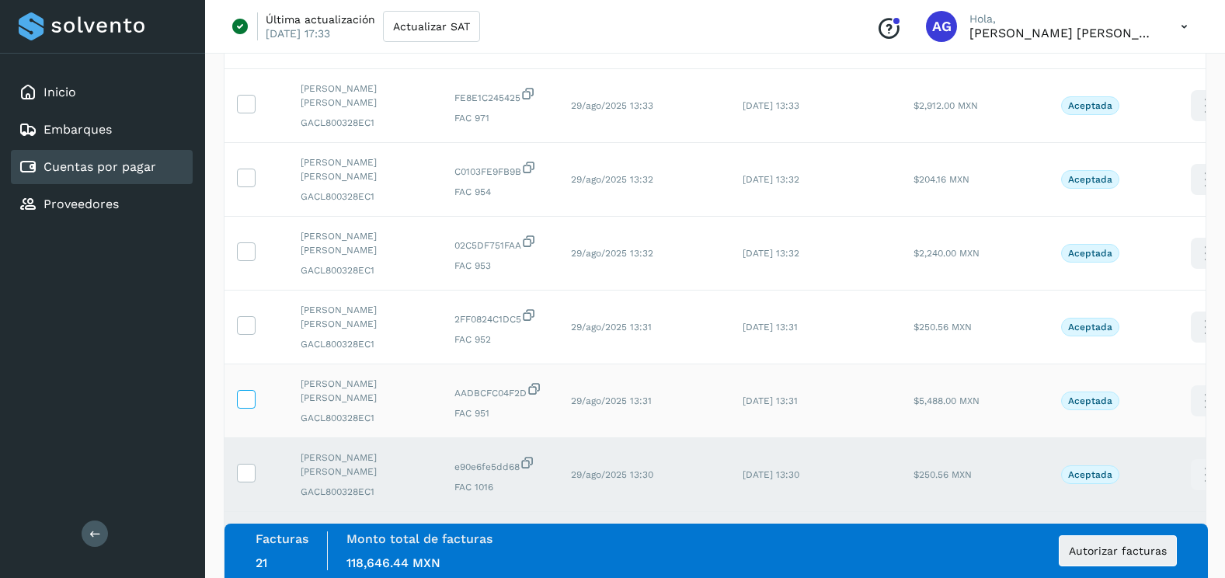
click at [249, 400] on icon at bounding box center [246, 398] width 16 height 16
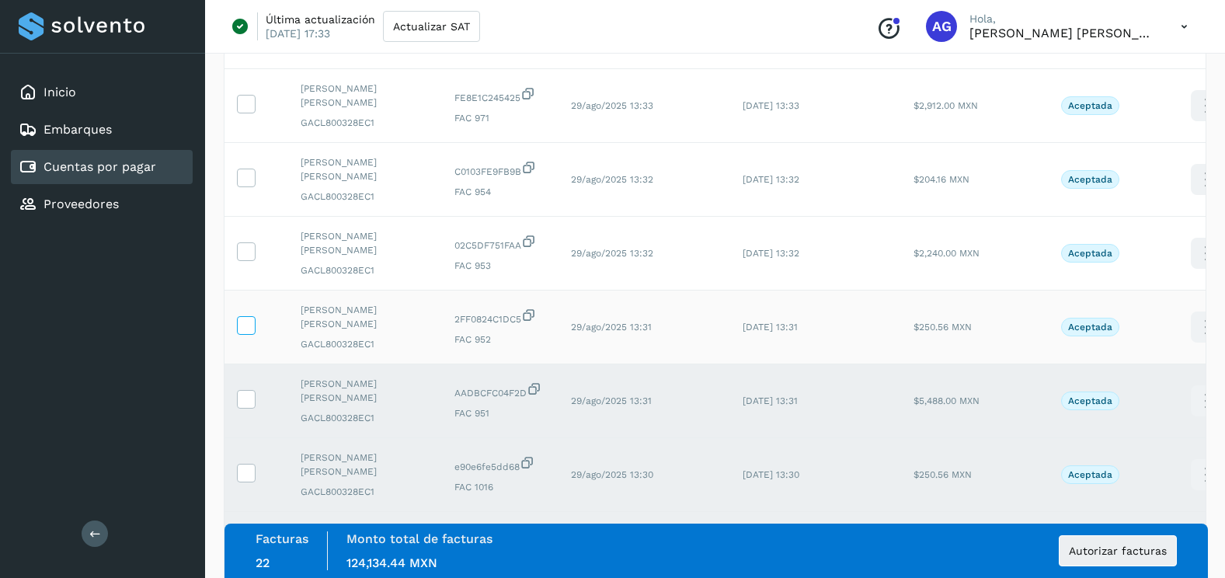
click at [249, 325] on icon at bounding box center [246, 324] width 16 height 16
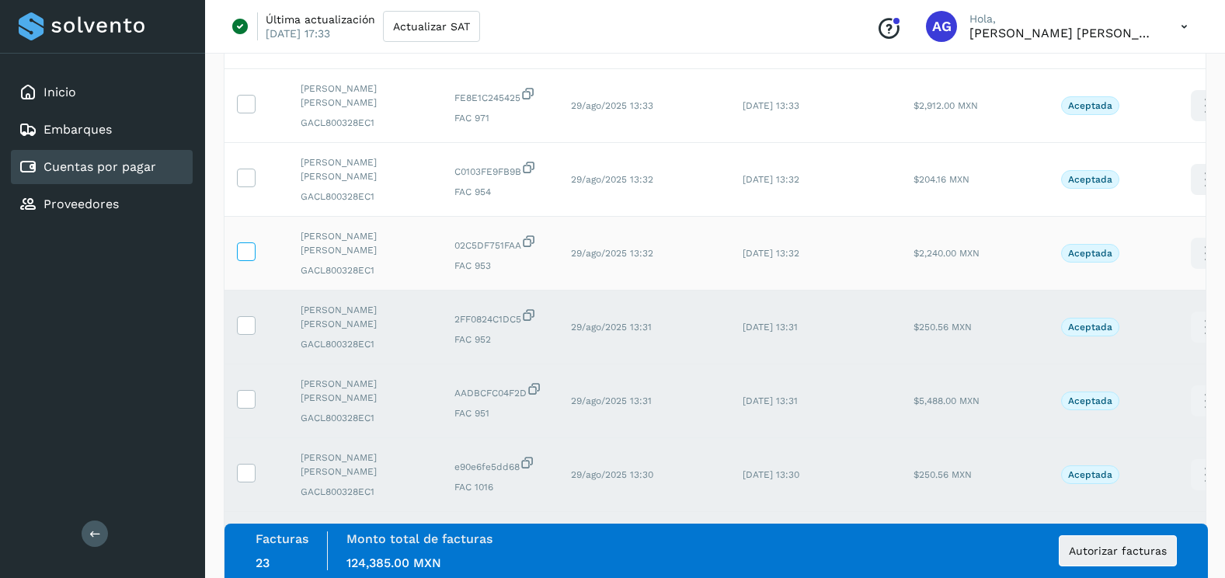
click at [249, 252] on icon at bounding box center [246, 250] width 16 height 16
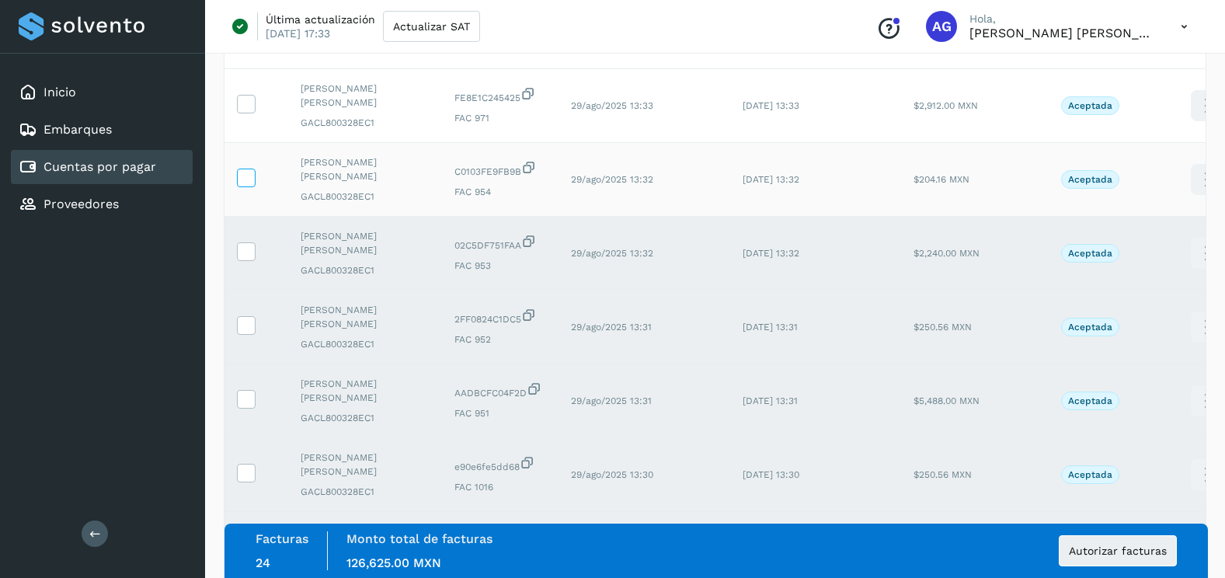
click at [245, 186] on span at bounding box center [246, 181] width 16 height 11
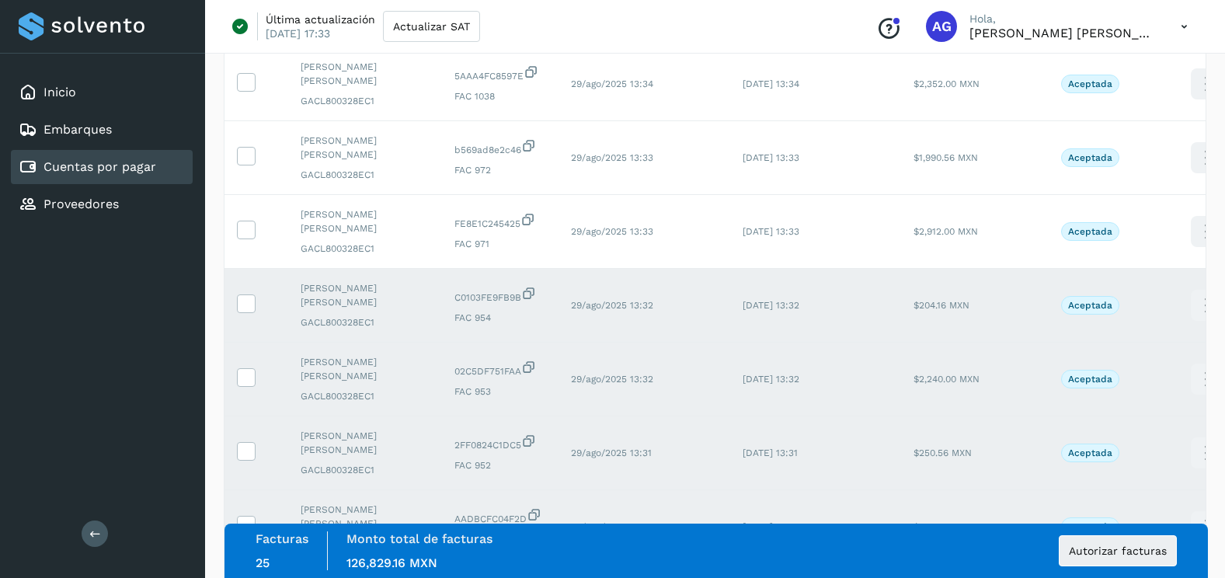
scroll to position [1685, 0]
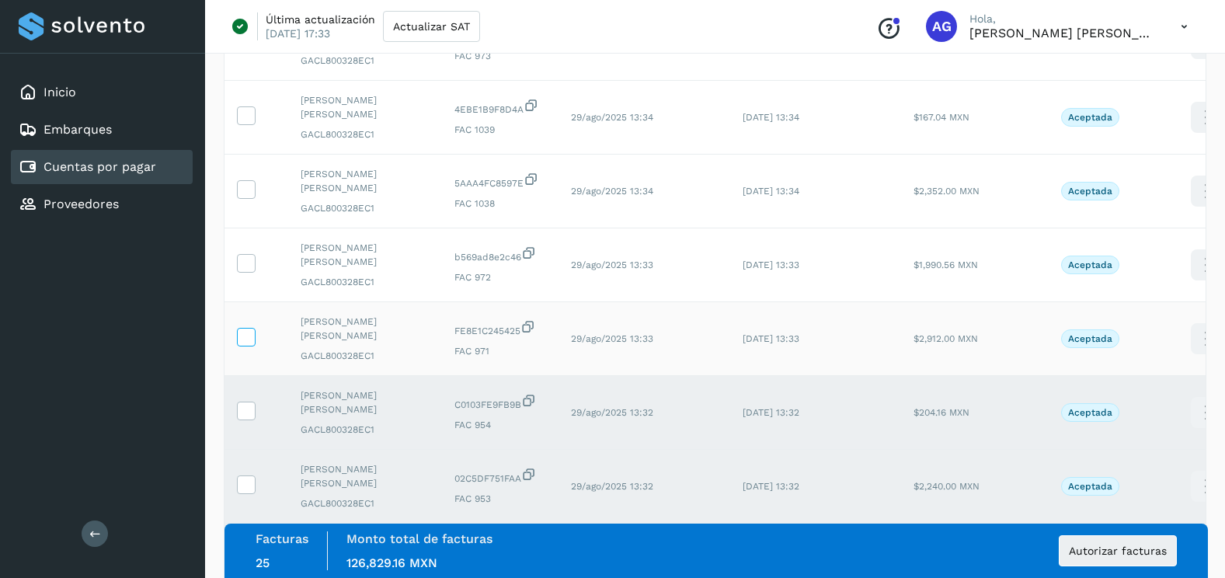
click at [248, 339] on icon at bounding box center [246, 336] width 16 height 16
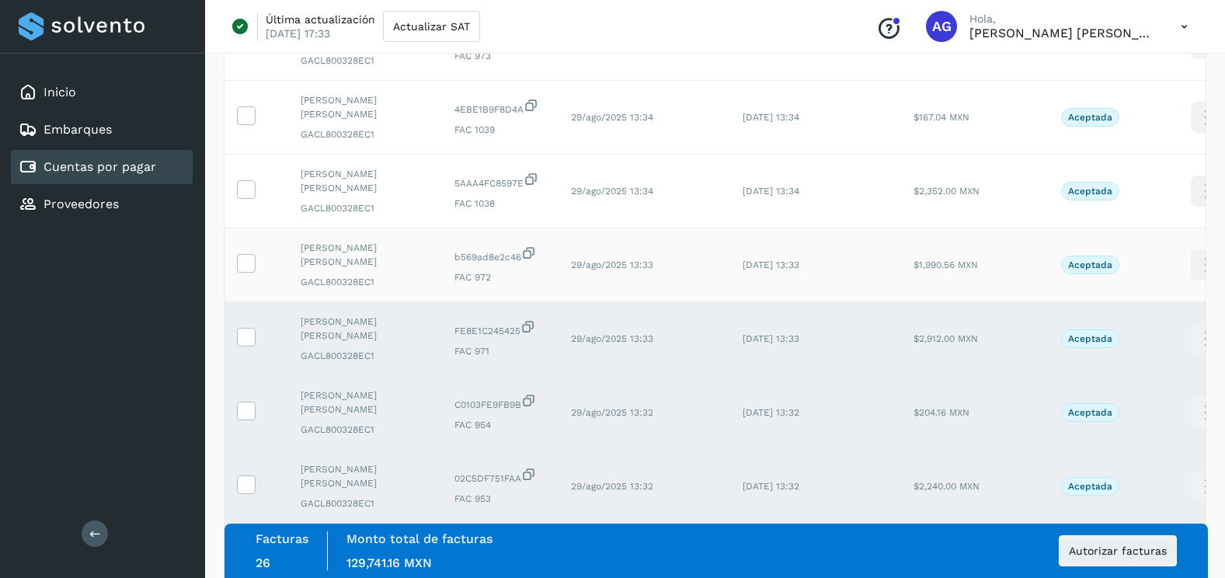
click at [246, 273] on td at bounding box center [257, 265] width 64 height 74
click at [247, 258] on icon at bounding box center [246, 262] width 16 height 16
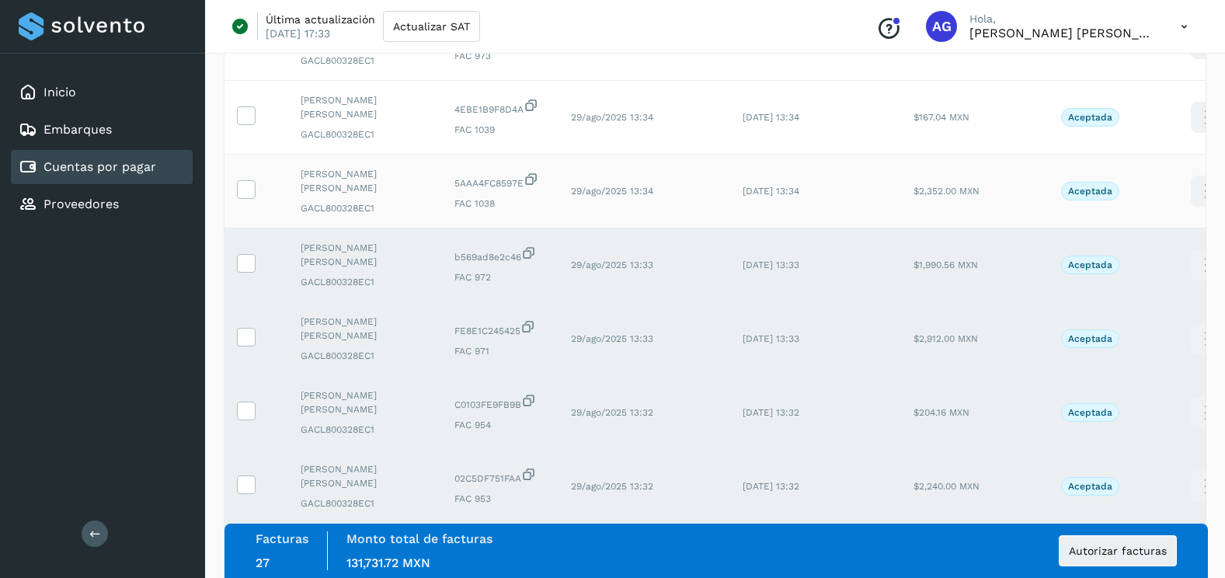
click at [247, 177] on td at bounding box center [257, 192] width 64 height 74
click at [252, 120] on icon at bounding box center [246, 114] width 16 height 16
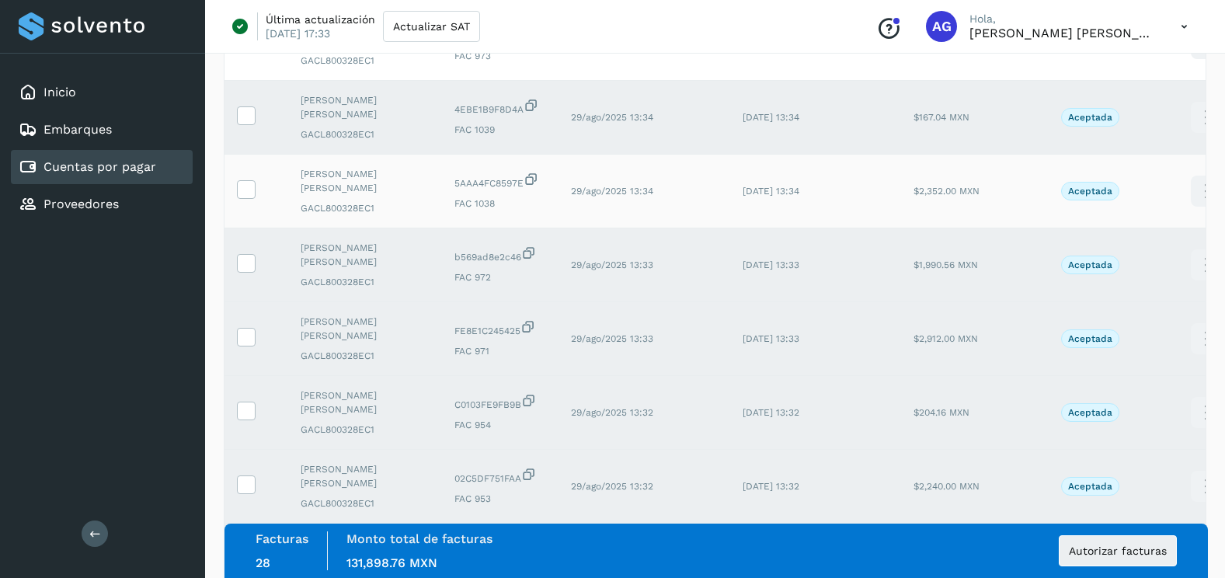
click at [252, 179] on td at bounding box center [257, 192] width 64 height 74
click at [249, 183] on icon at bounding box center [246, 188] width 16 height 16
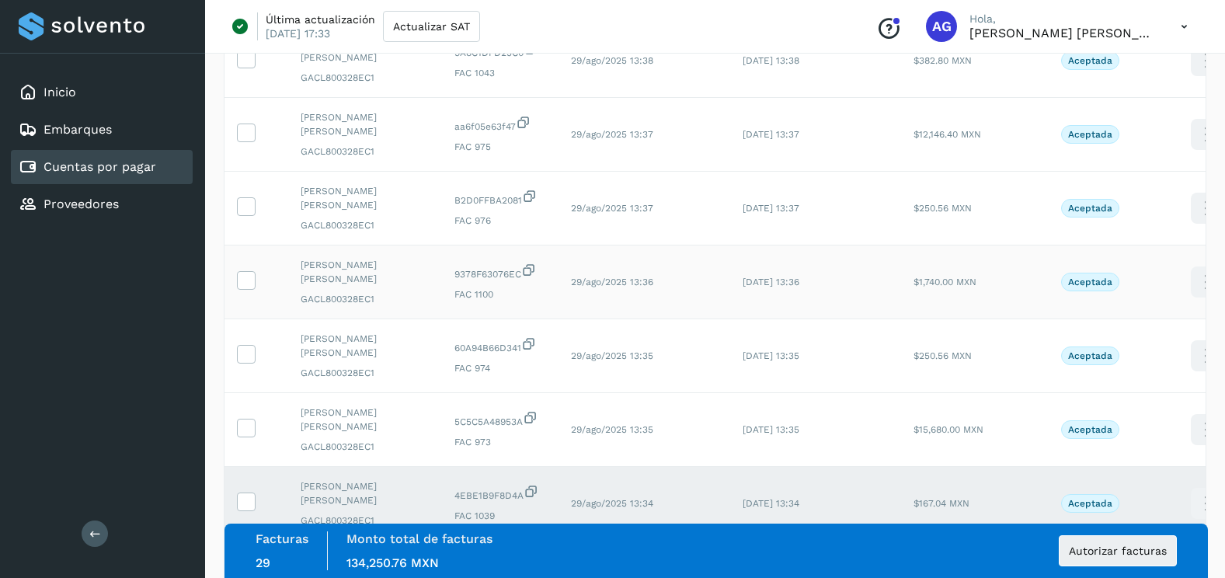
scroll to position [1297, 0]
click at [249, 440] on label at bounding box center [246, 430] width 19 height 19
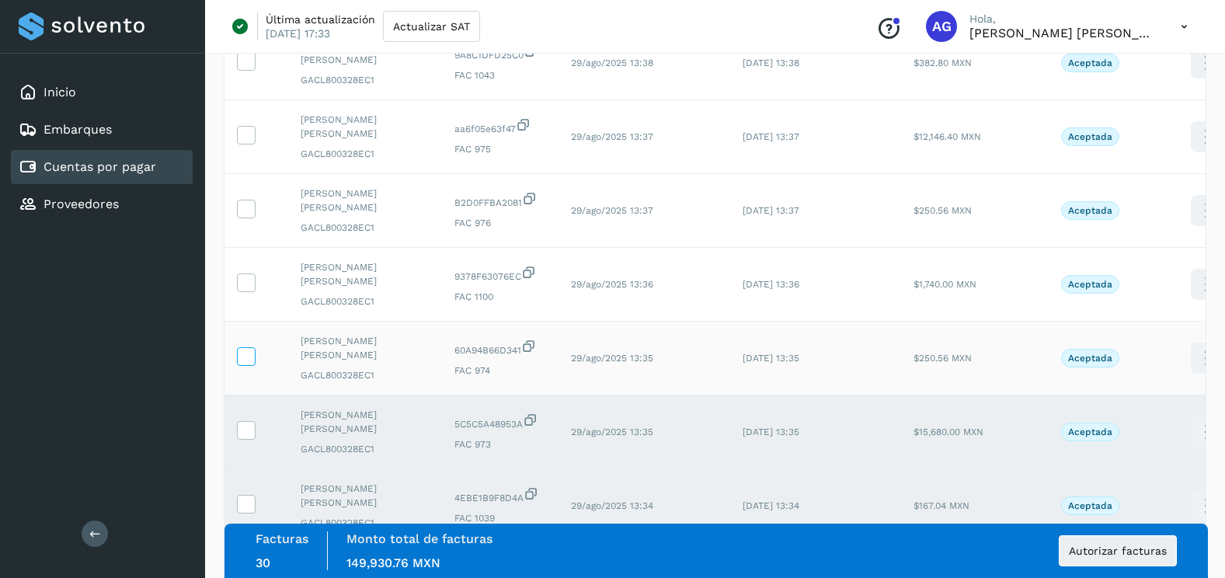
click at [245, 352] on icon at bounding box center [246, 355] width 16 height 16
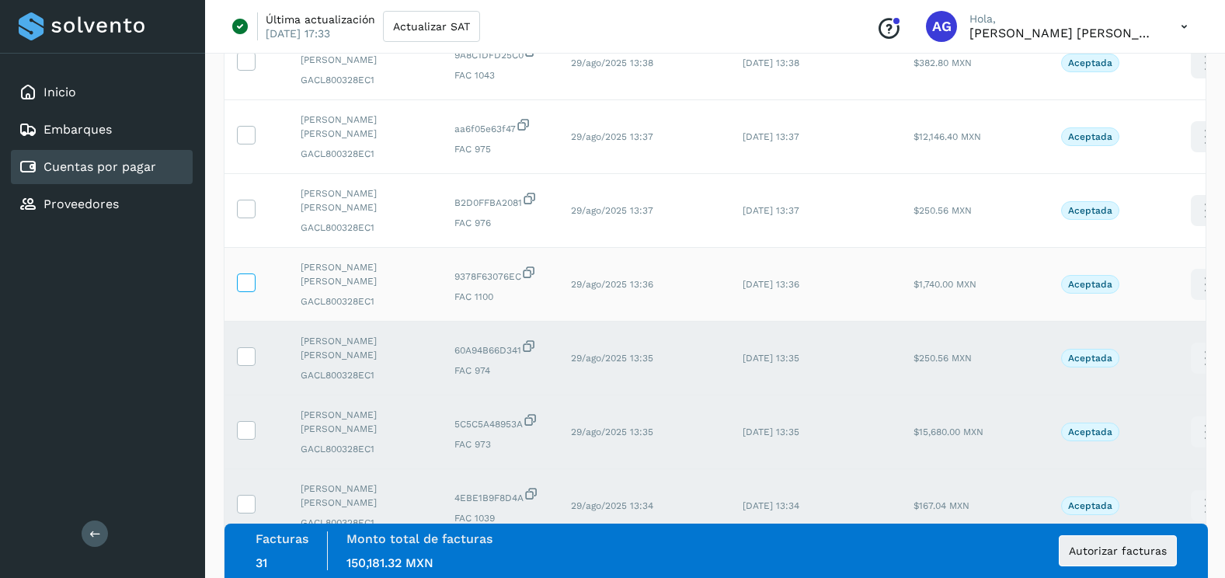
click at [241, 282] on icon at bounding box center [246, 281] width 16 height 16
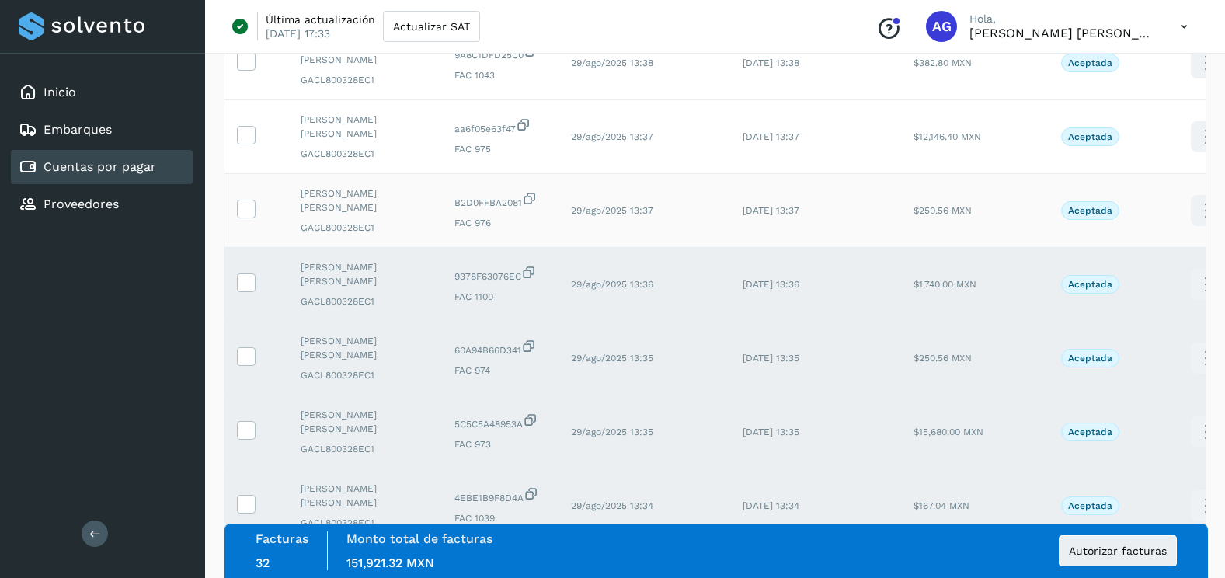
click at [243, 197] on td at bounding box center [257, 211] width 64 height 74
click at [243, 214] on icon at bounding box center [246, 208] width 16 height 16
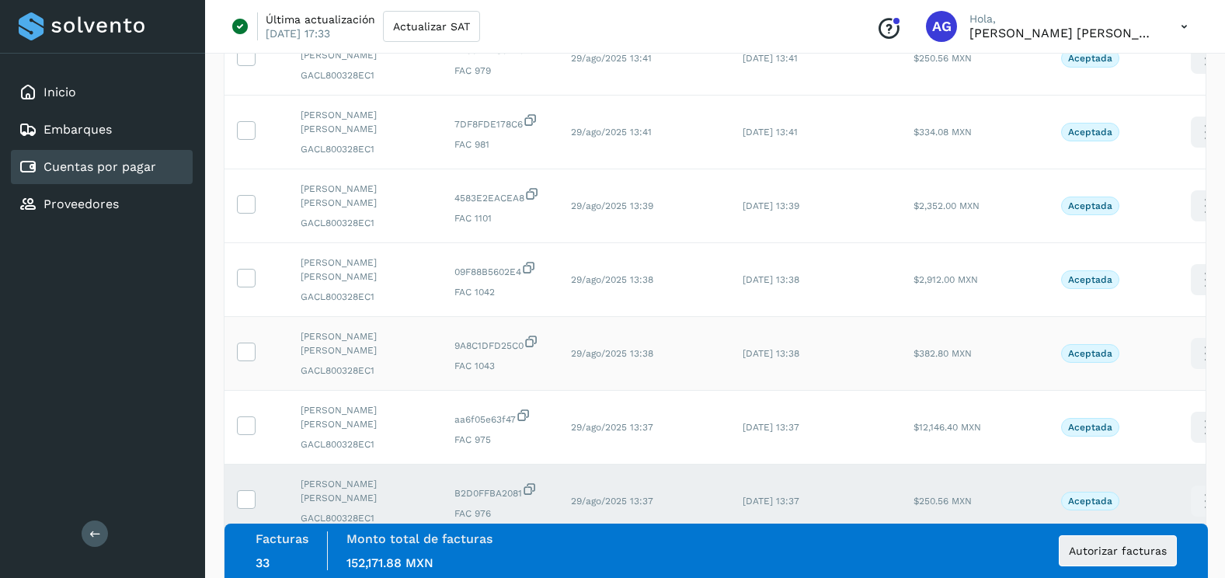
scroll to position [986, 0]
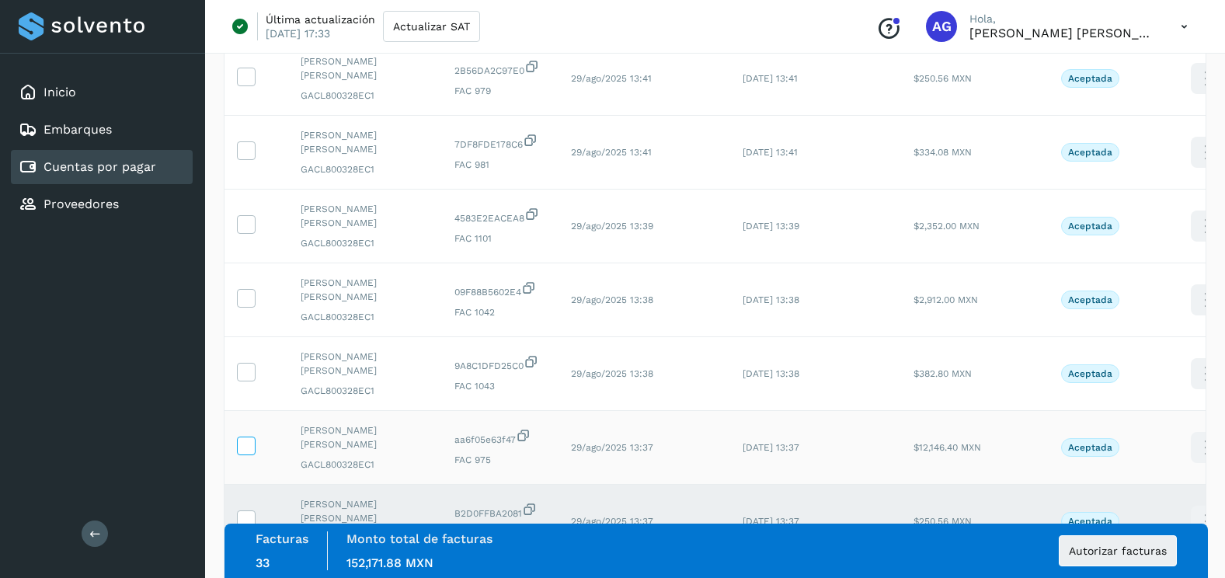
click at [250, 437] on icon at bounding box center [246, 445] width 16 height 16
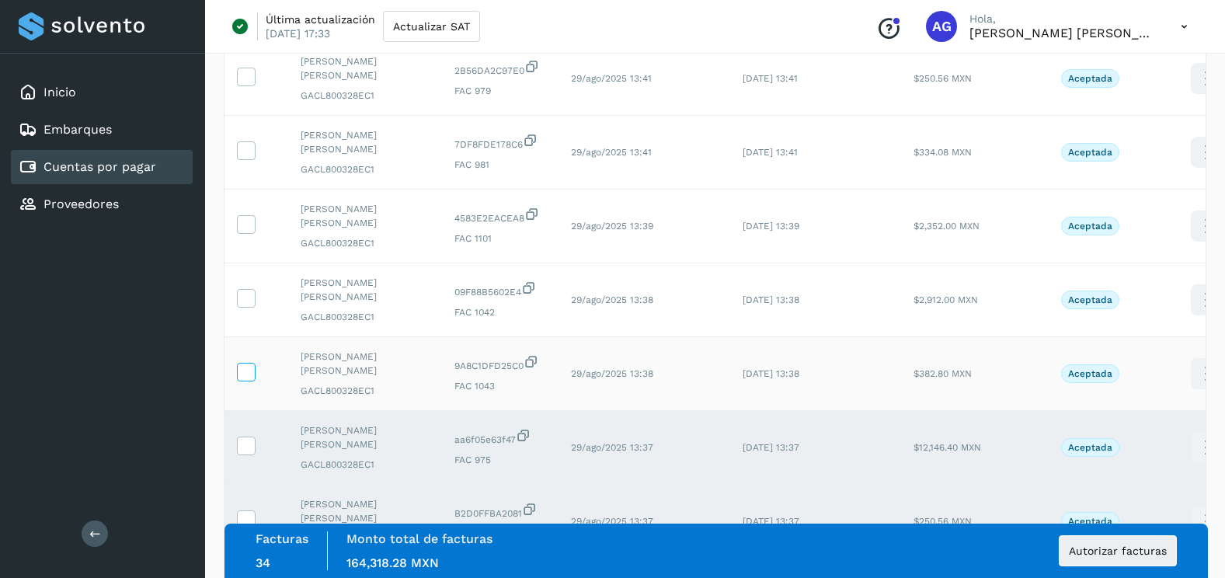
click at [250, 368] on icon at bounding box center [246, 371] width 16 height 16
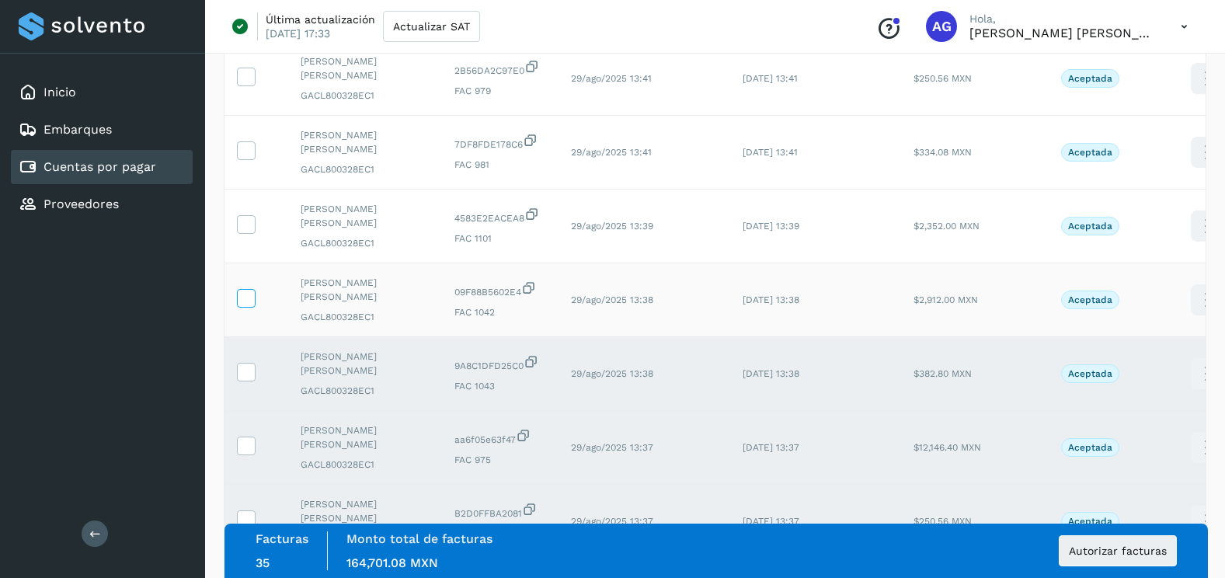
click at [247, 300] on icon at bounding box center [246, 297] width 16 height 16
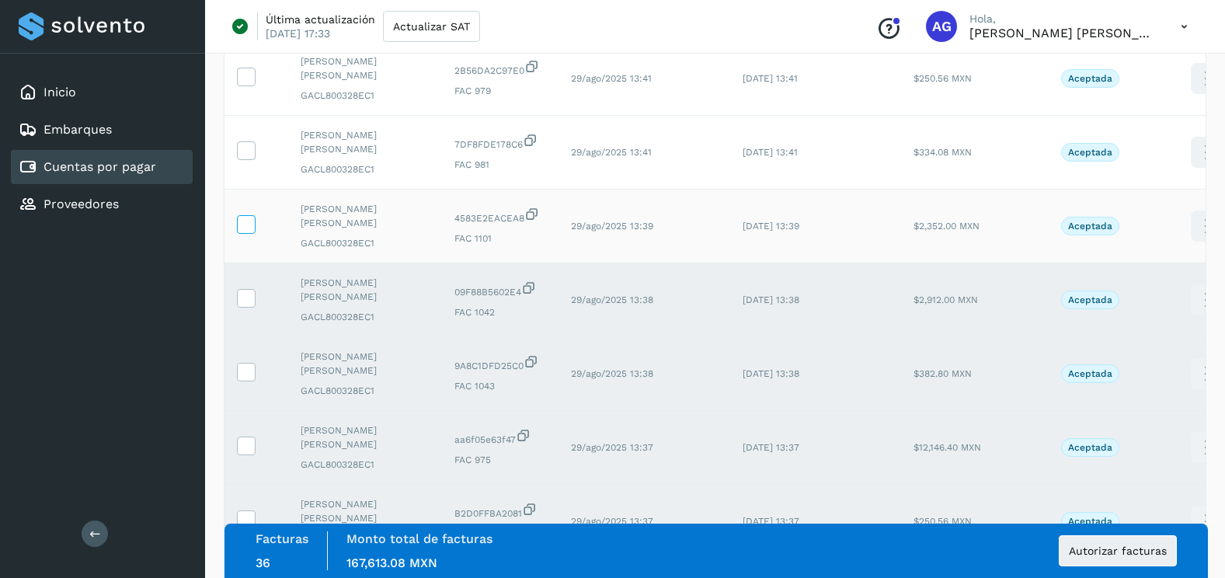
click at [242, 228] on icon at bounding box center [246, 223] width 16 height 16
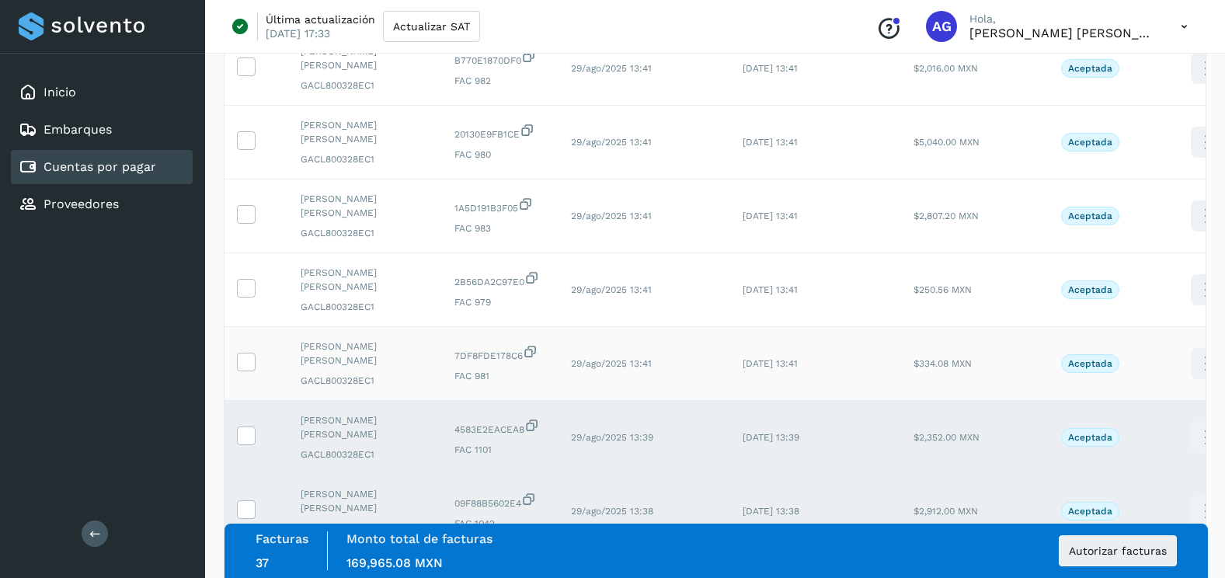
scroll to position [753, 0]
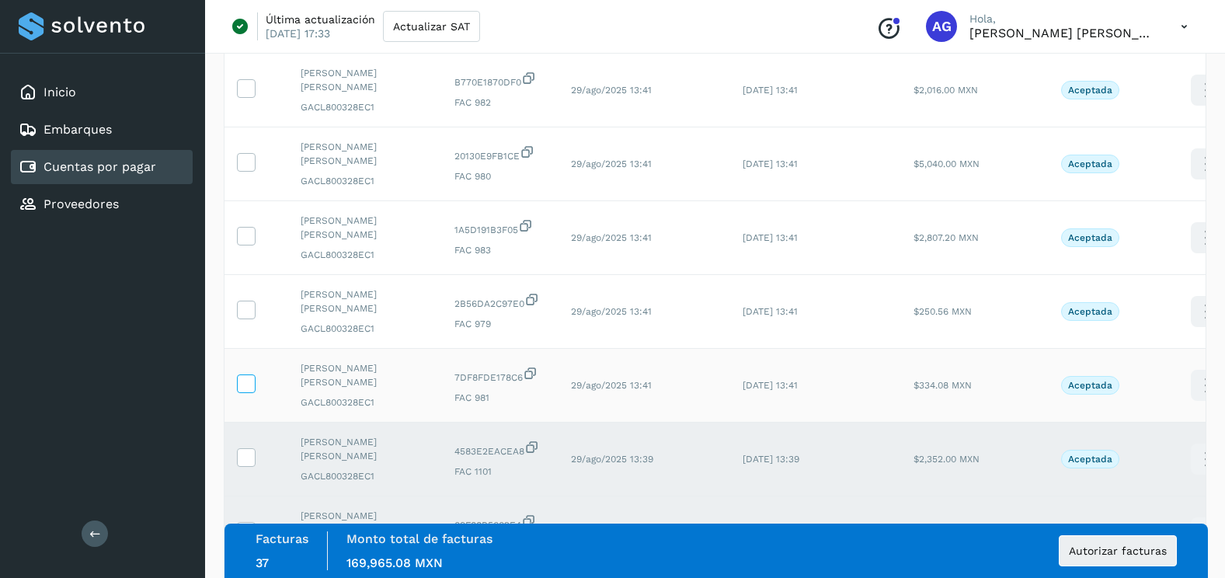
click at [249, 390] on icon at bounding box center [246, 382] width 16 height 16
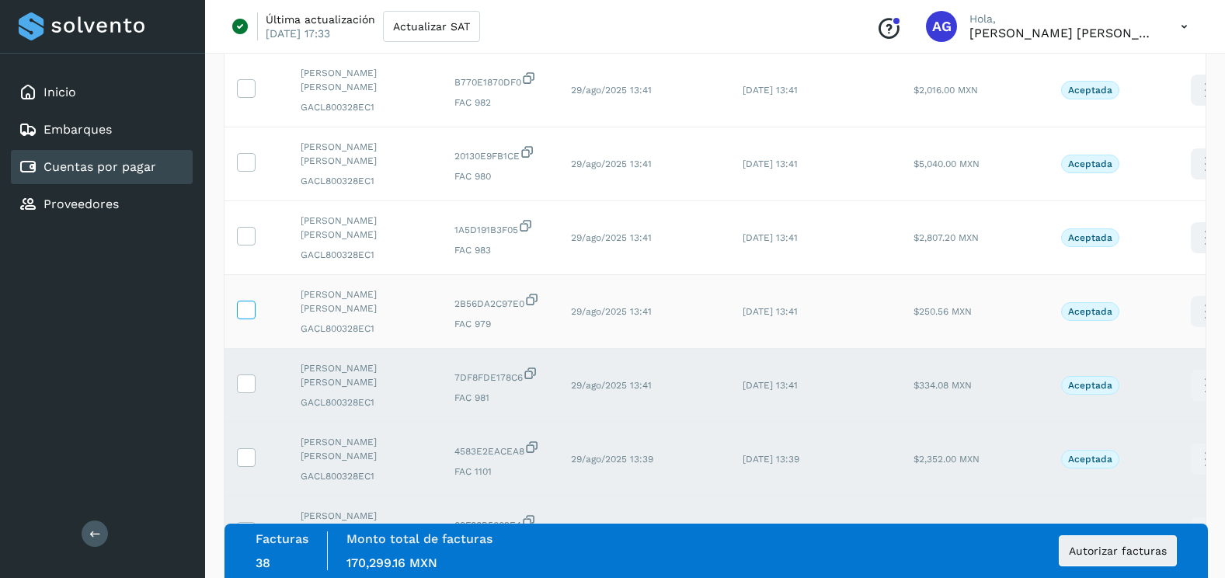
click at [249, 308] on icon at bounding box center [246, 309] width 16 height 16
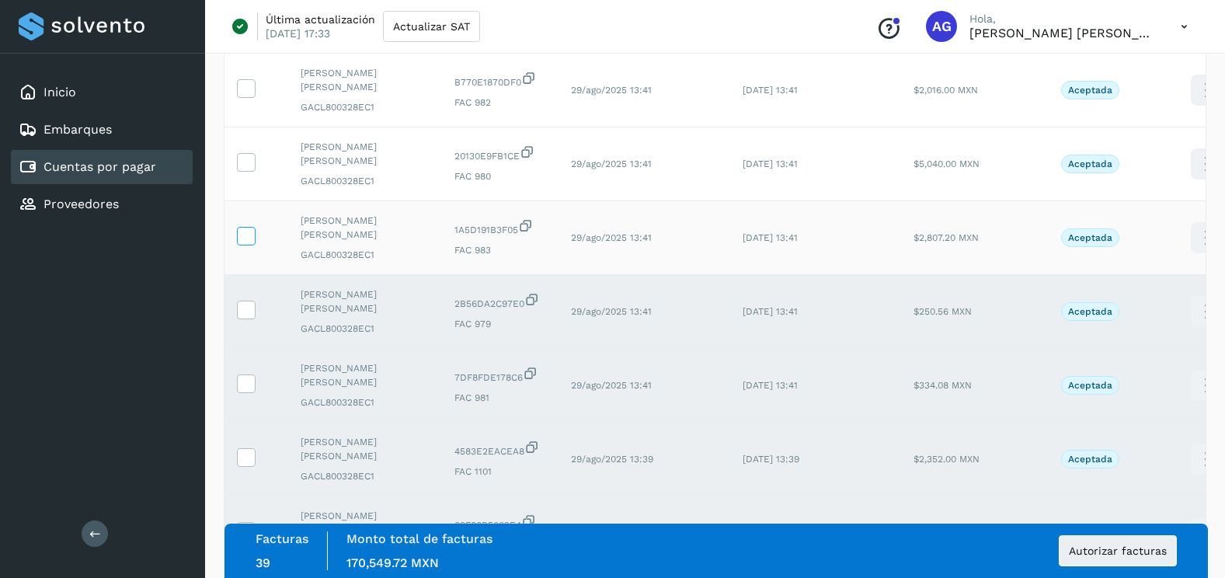
click at [250, 237] on icon at bounding box center [246, 235] width 16 height 16
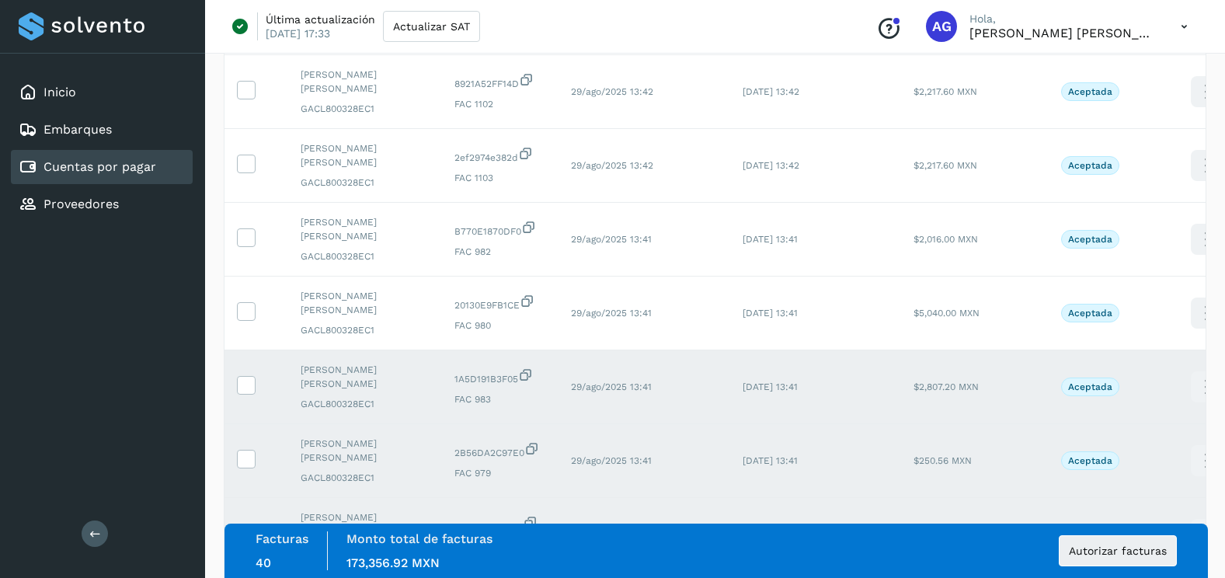
scroll to position [597, 0]
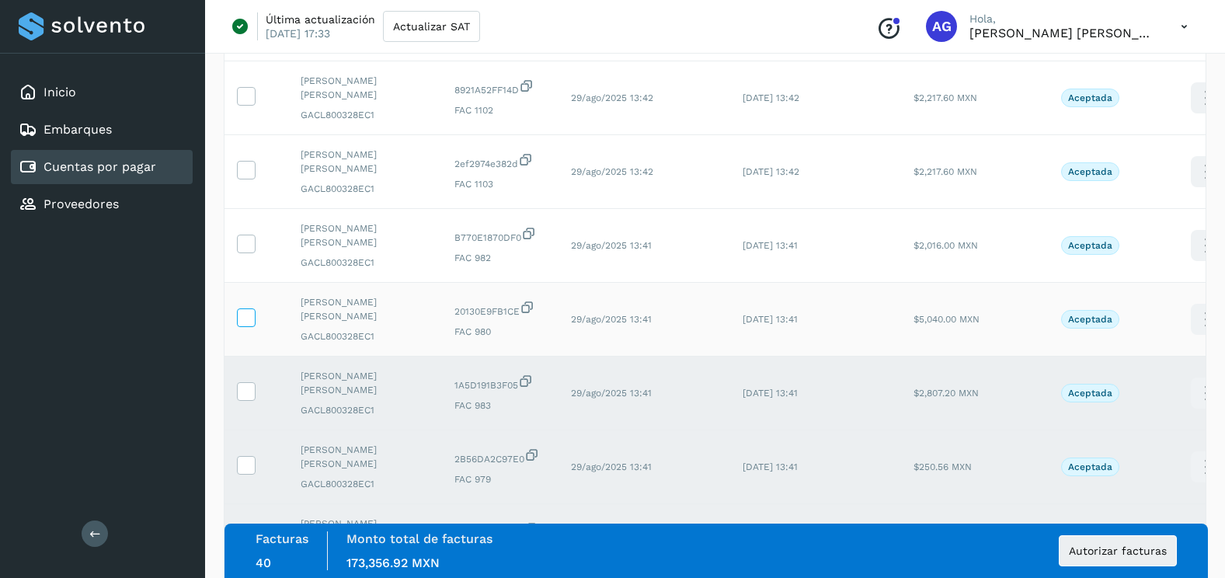
click at [247, 322] on icon at bounding box center [246, 316] width 16 height 16
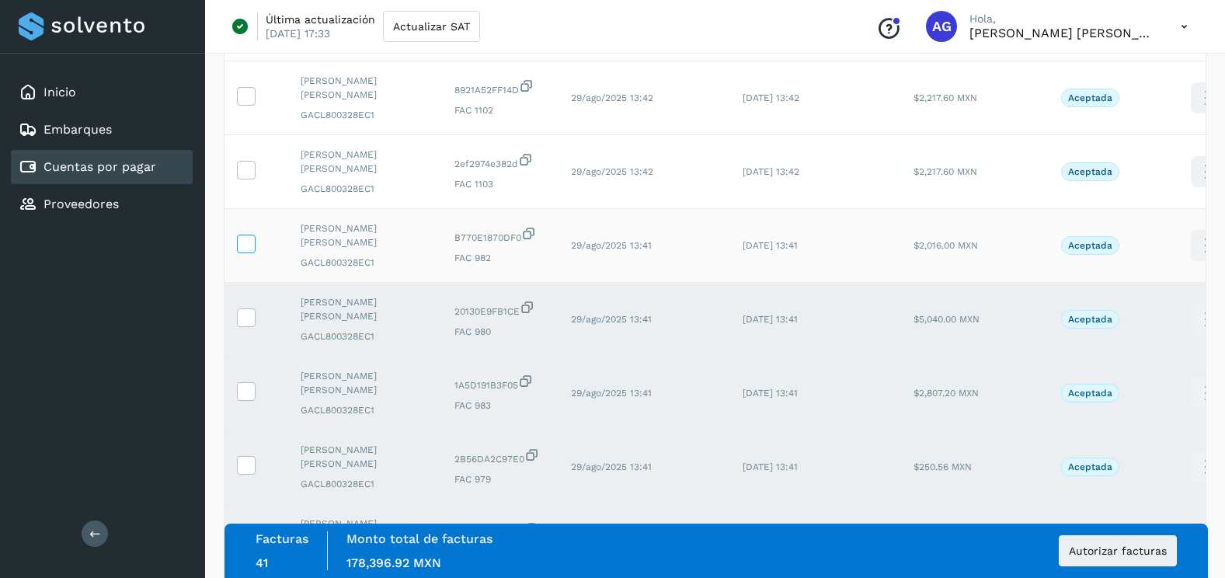
click at [249, 249] on icon at bounding box center [246, 243] width 16 height 16
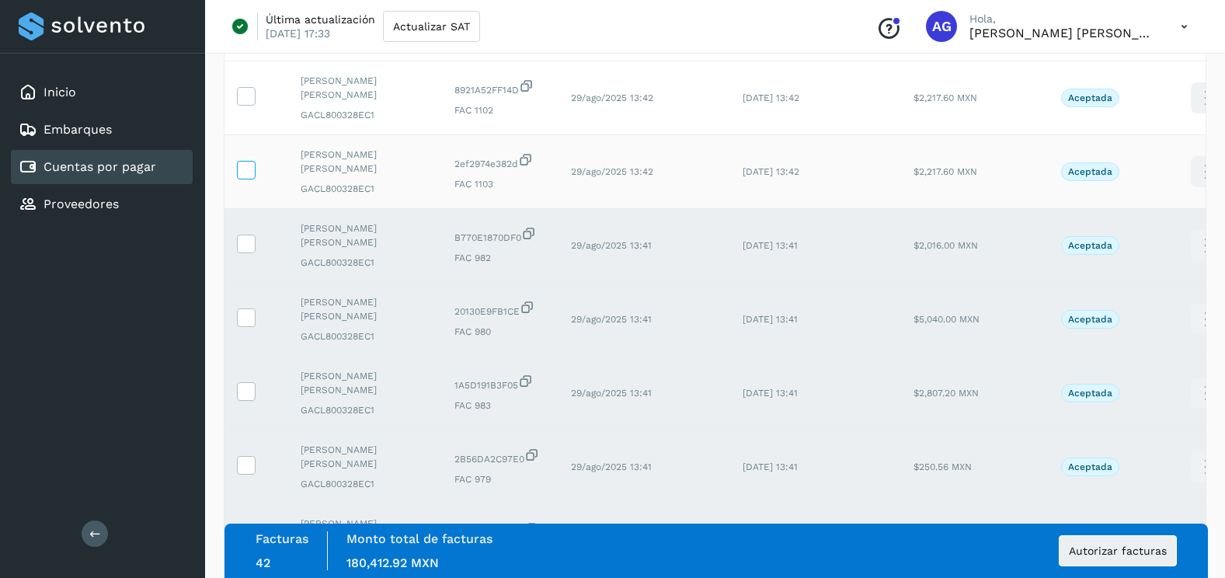
click at [247, 173] on icon at bounding box center [246, 169] width 16 height 16
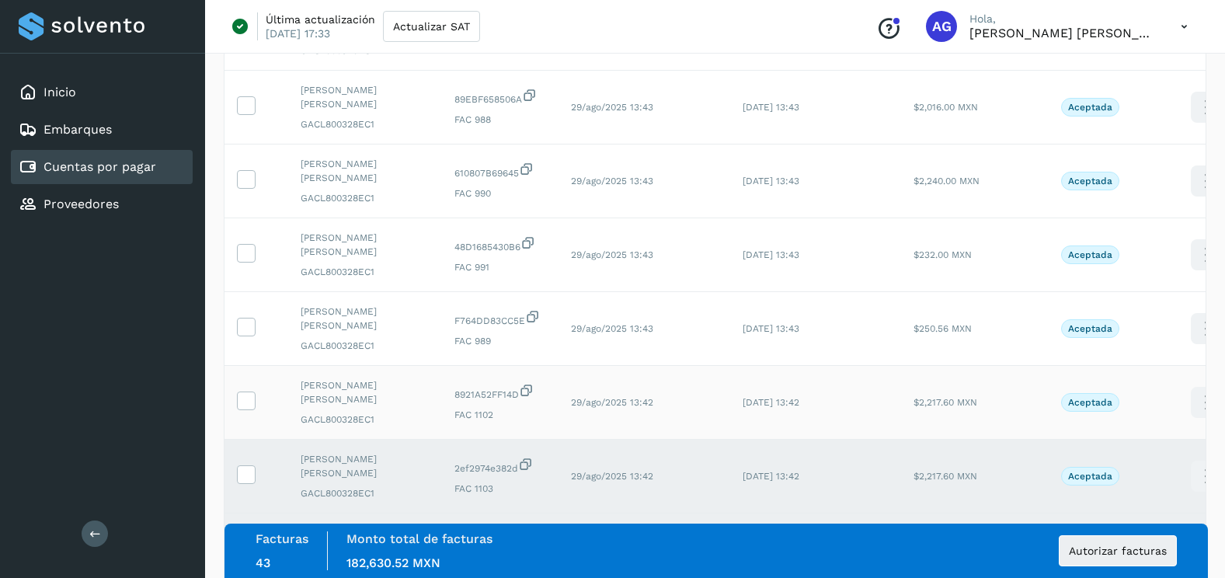
scroll to position [287, 0]
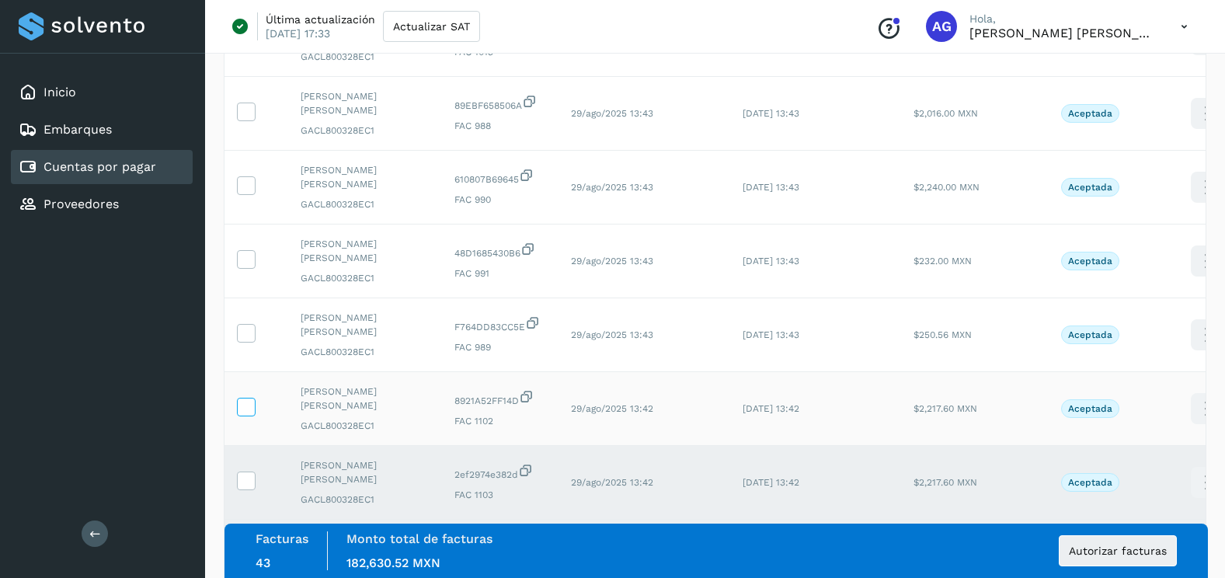
click at [244, 409] on icon at bounding box center [246, 406] width 16 height 16
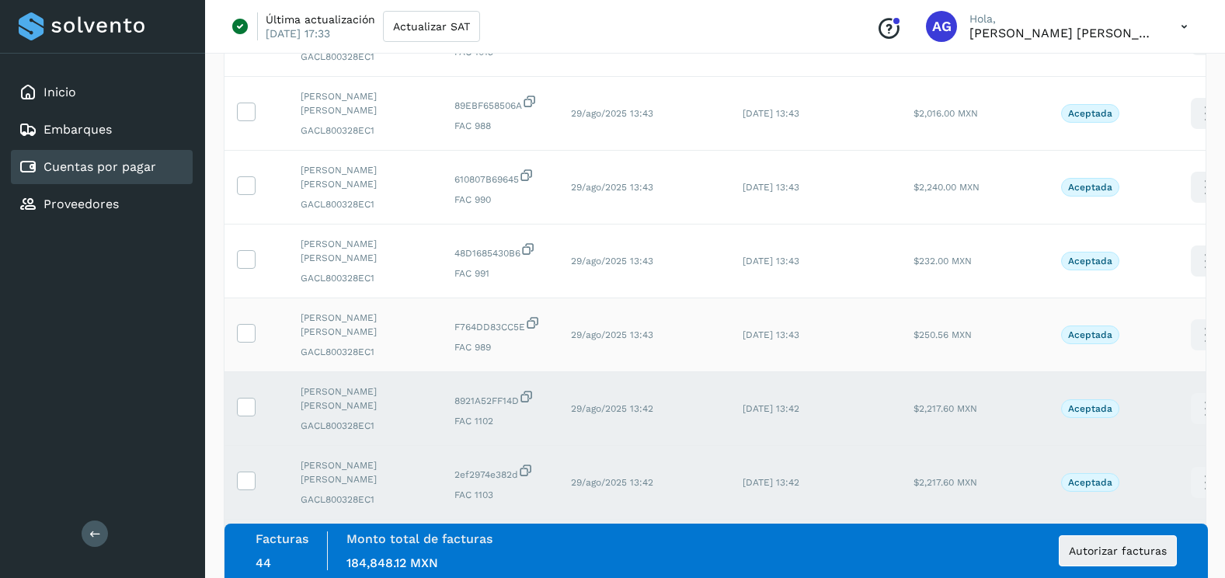
click at [256, 326] on td at bounding box center [257, 335] width 64 height 74
click at [250, 336] on icon at bounding box center [246, 332] width 16 height 16
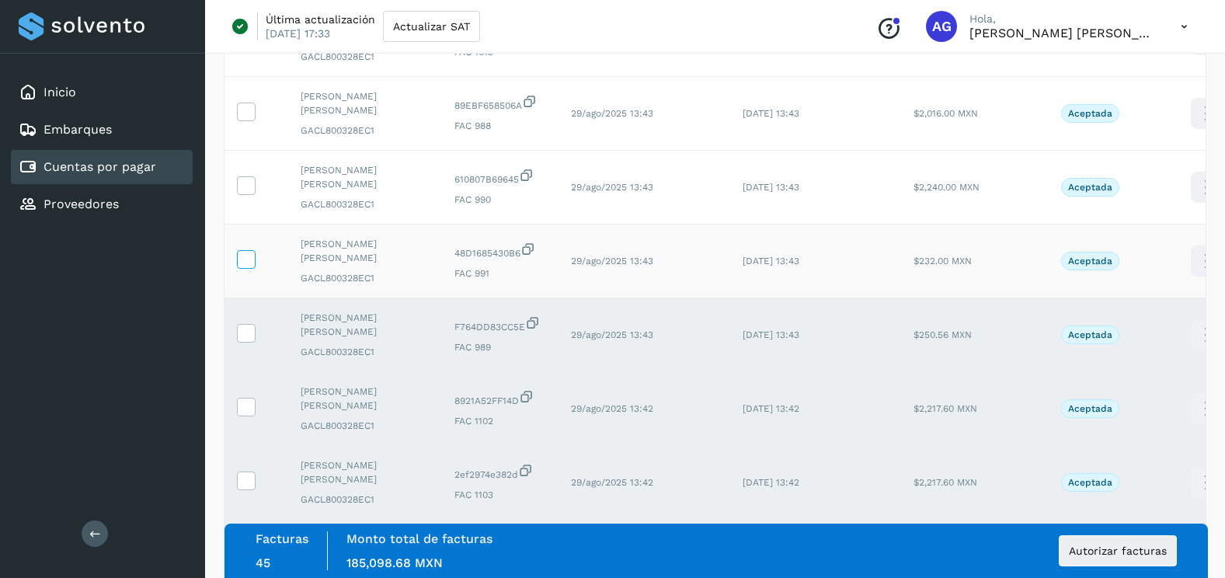
click at [245, 262] on icon at bounding box center [246, 258] width 16 height 16
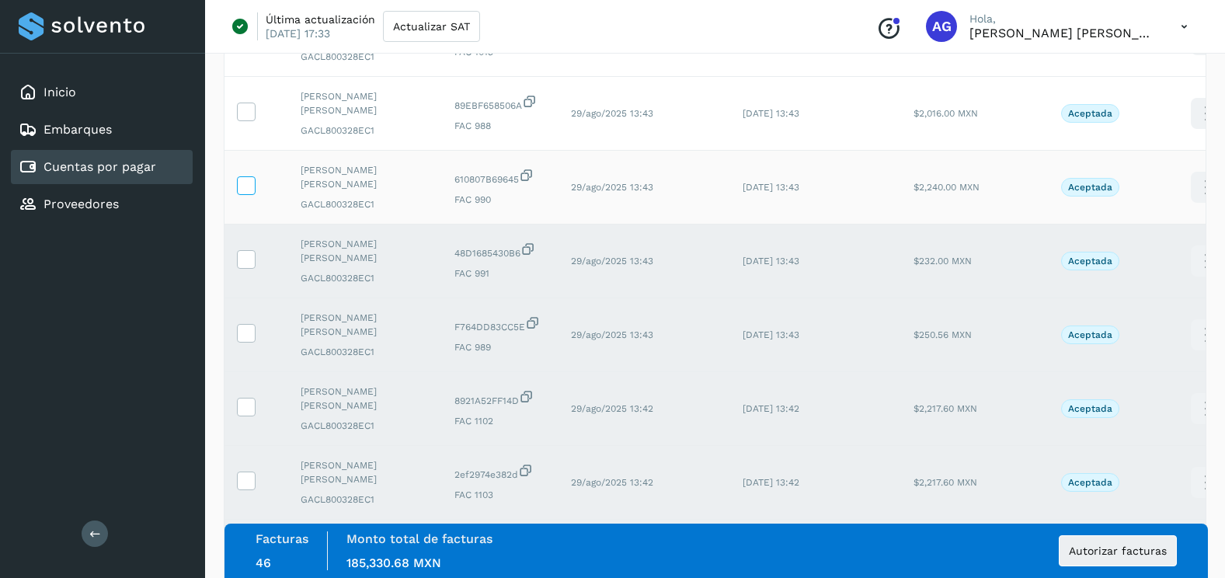
click at [249, 192] on icon at bounding box center [246, 184] width 16 height 16
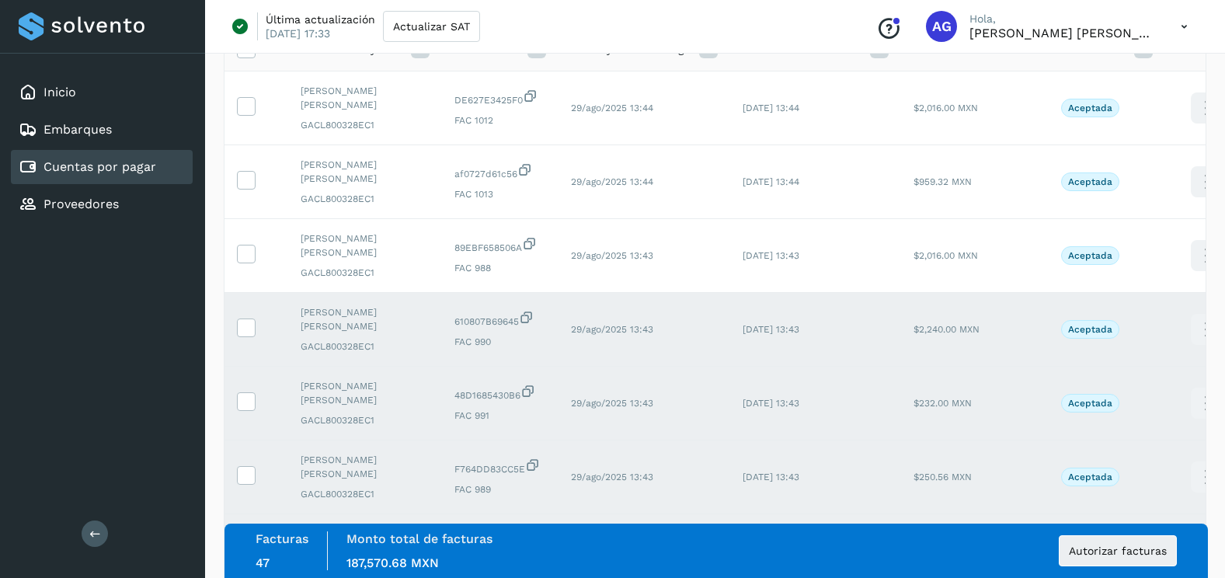
scroll to position [131, 0]
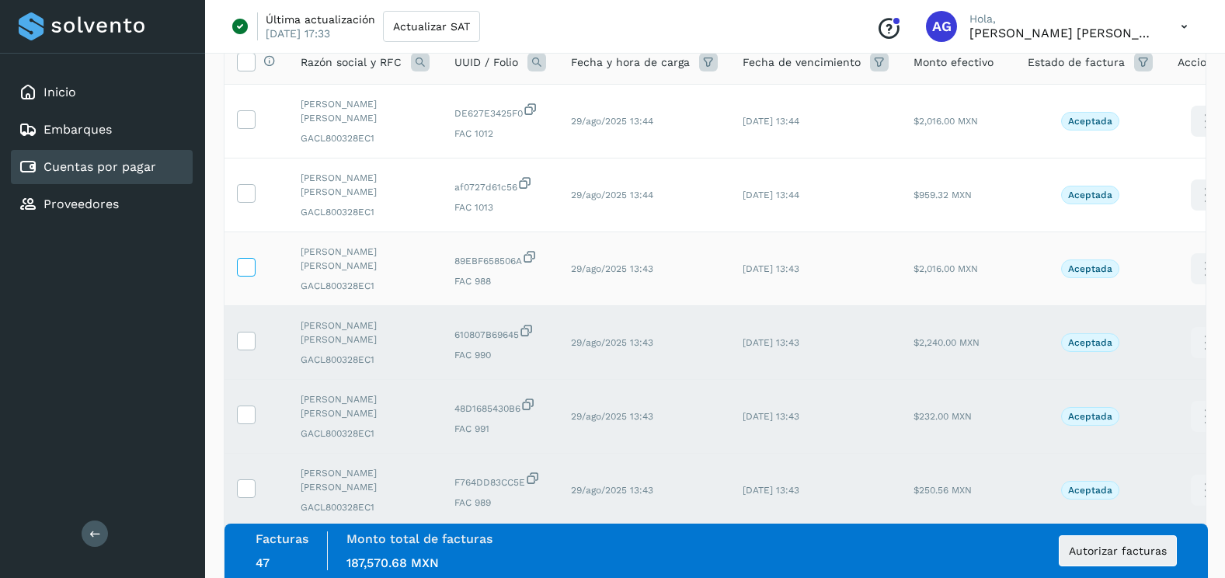
click at [248, 266] on icon at bounding box center [246, 266] width 16 height 16
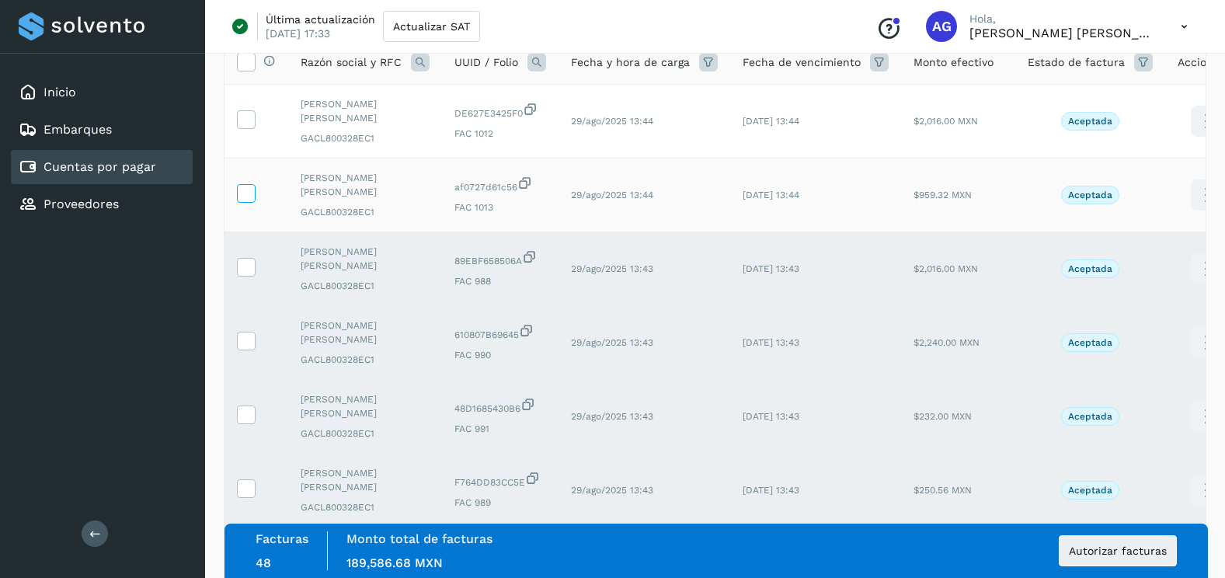
click at [245, 192] on icon at bounding box center [246, 192] width 16 height 16
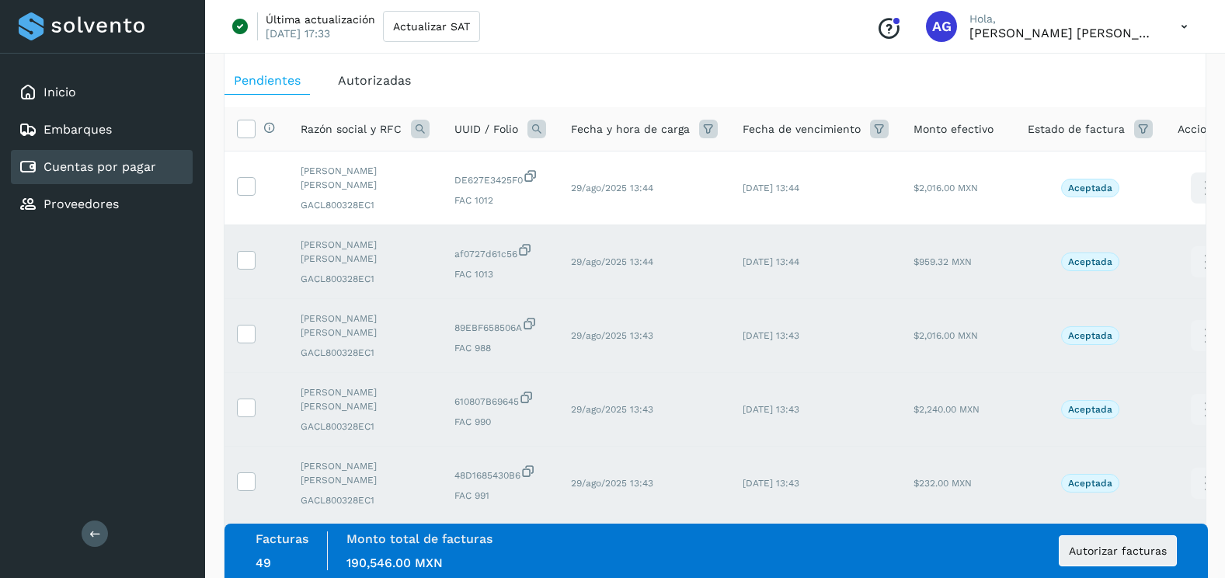
scroll to position [0, 0]
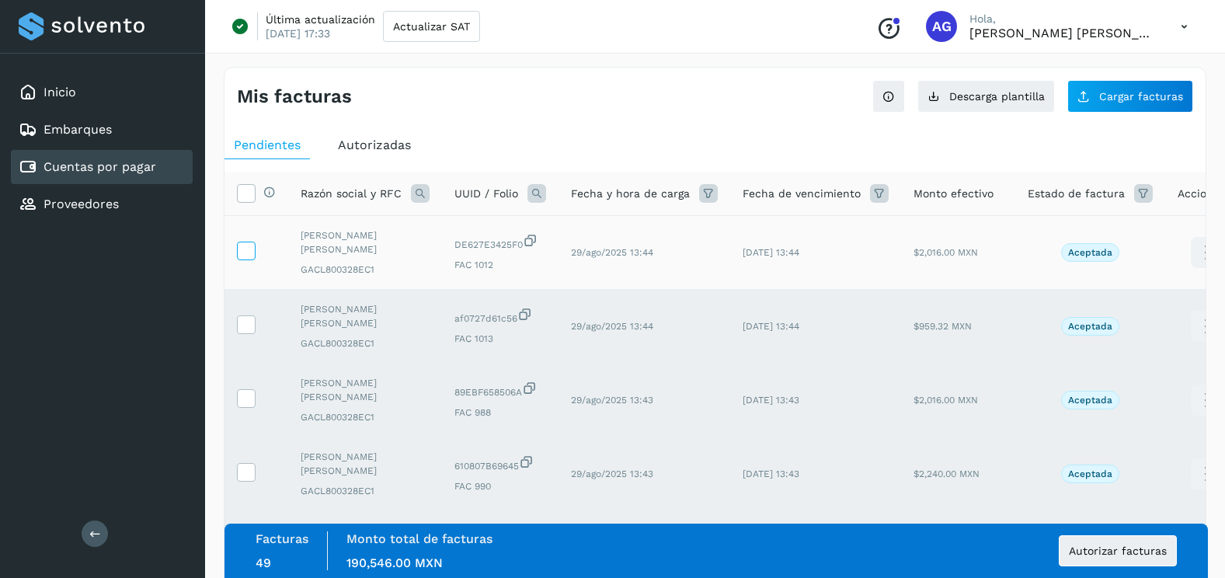
click at [247, 254] on icon at bounding box center [246, 250] width 16 height 16
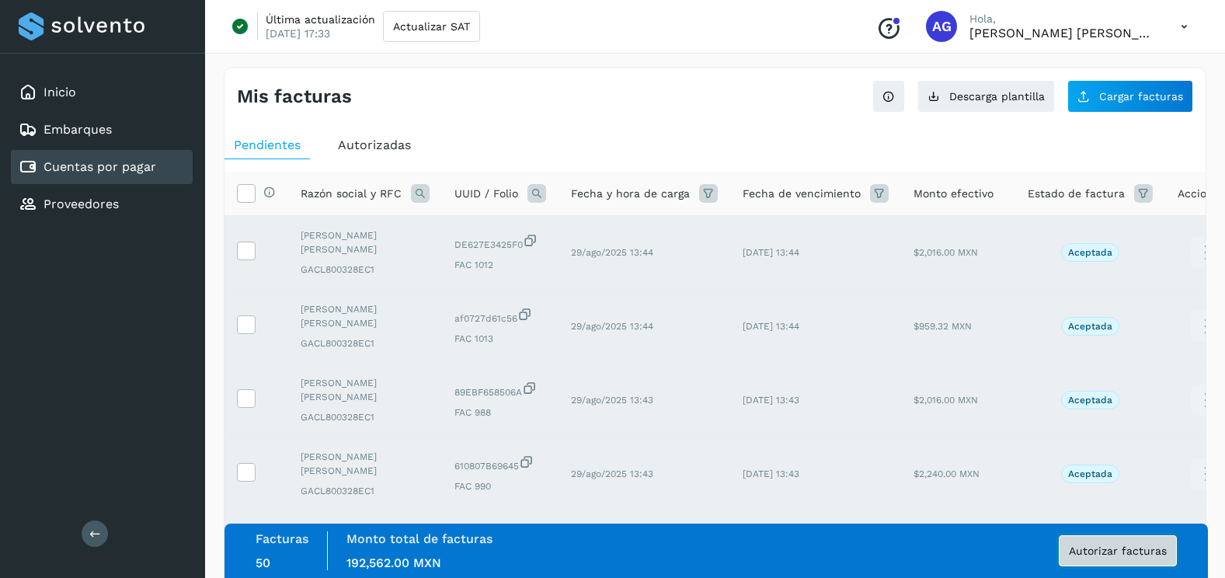
click at [1124, 555] on span "Autorizar facturas" at bounding box center [1118, 550] width 98 height 11
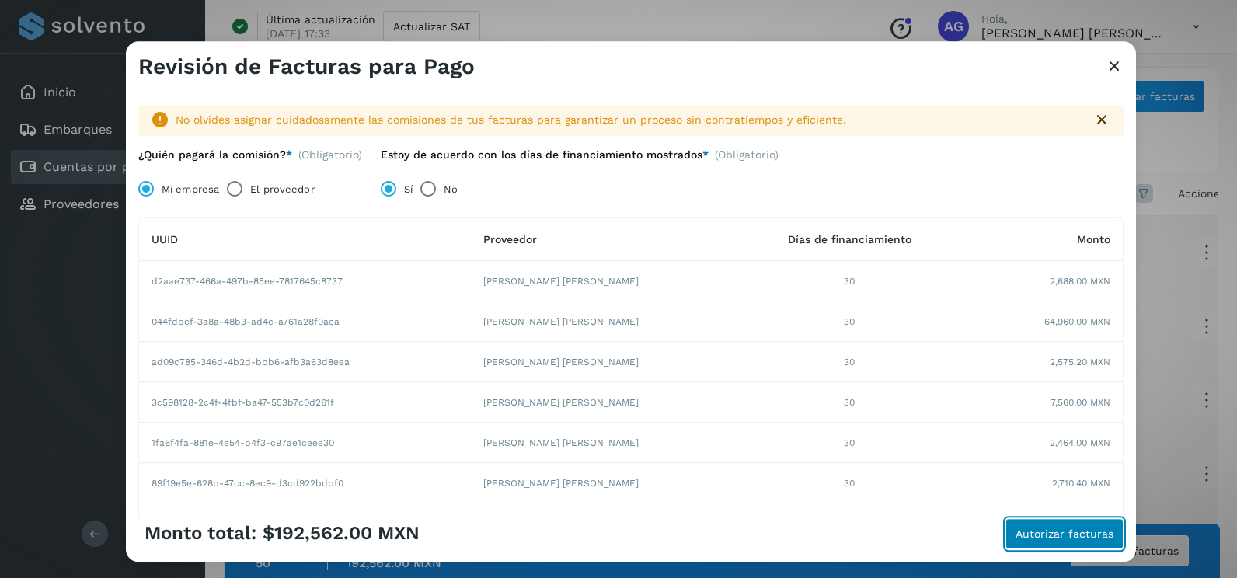
click at [1067, 538] on span "Autorizar facturas" at bounding box center [1064, 533] width 98 height 11
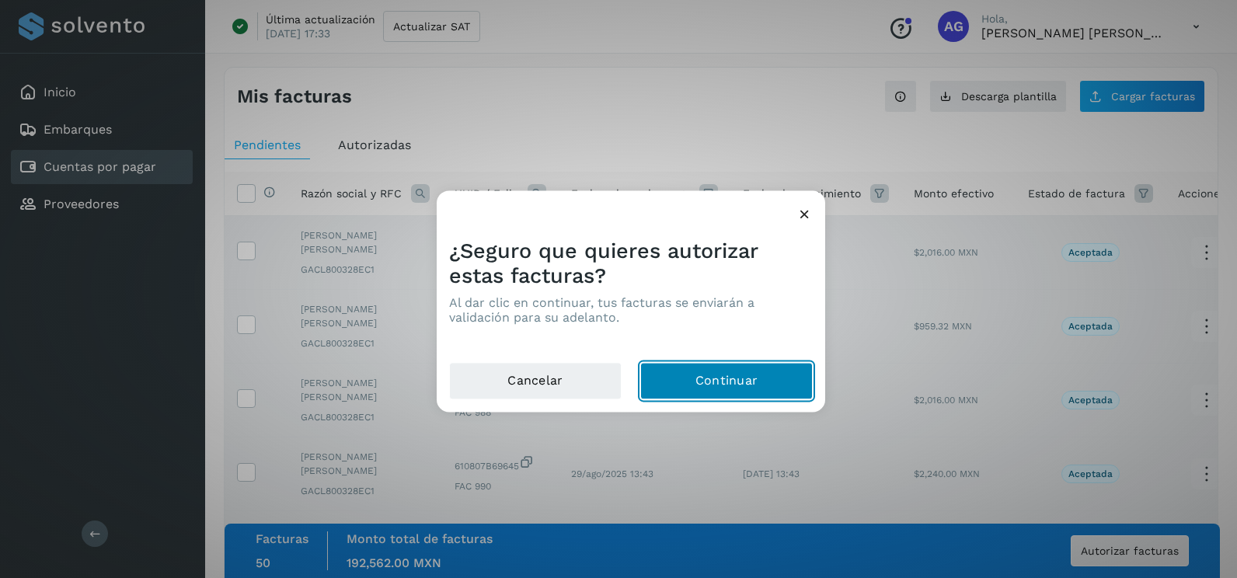
click at [786, 389] on button "Continuar" at bounding box center [726, 381] width 172 height 37
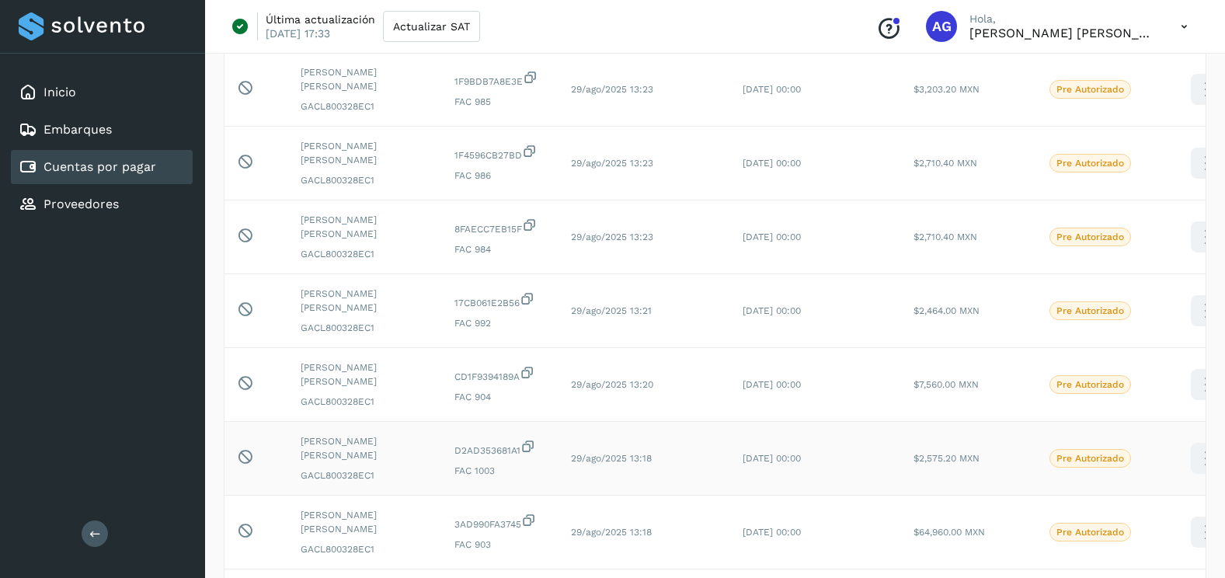
scroll to position [3472, 0]
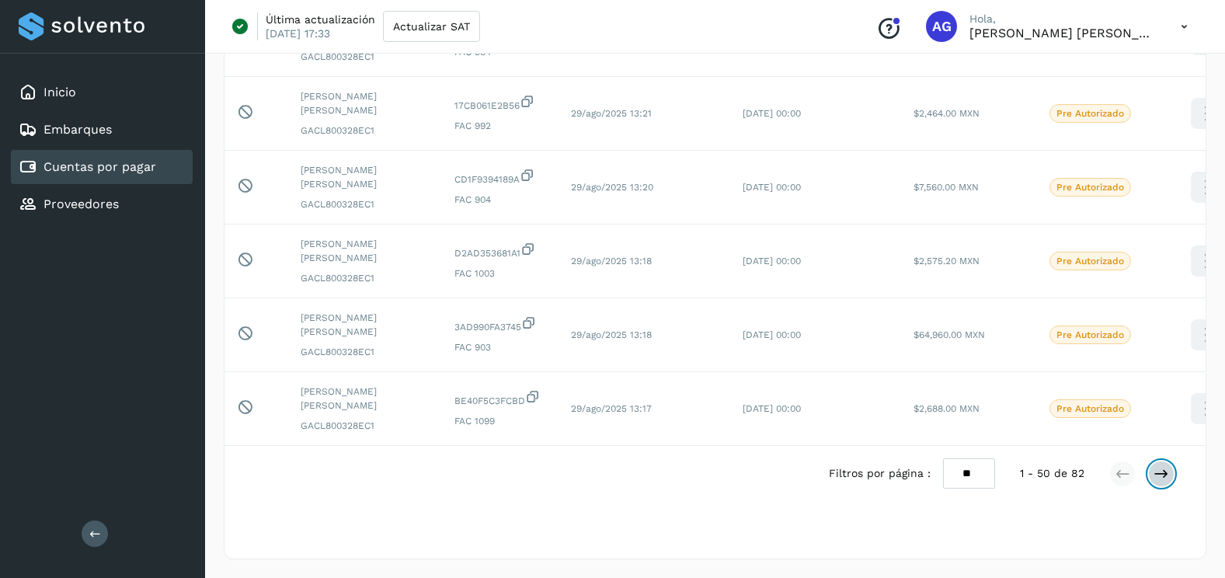
click at [1159, 468] on icon at bounding box center [1162, 474] width 16 height 16
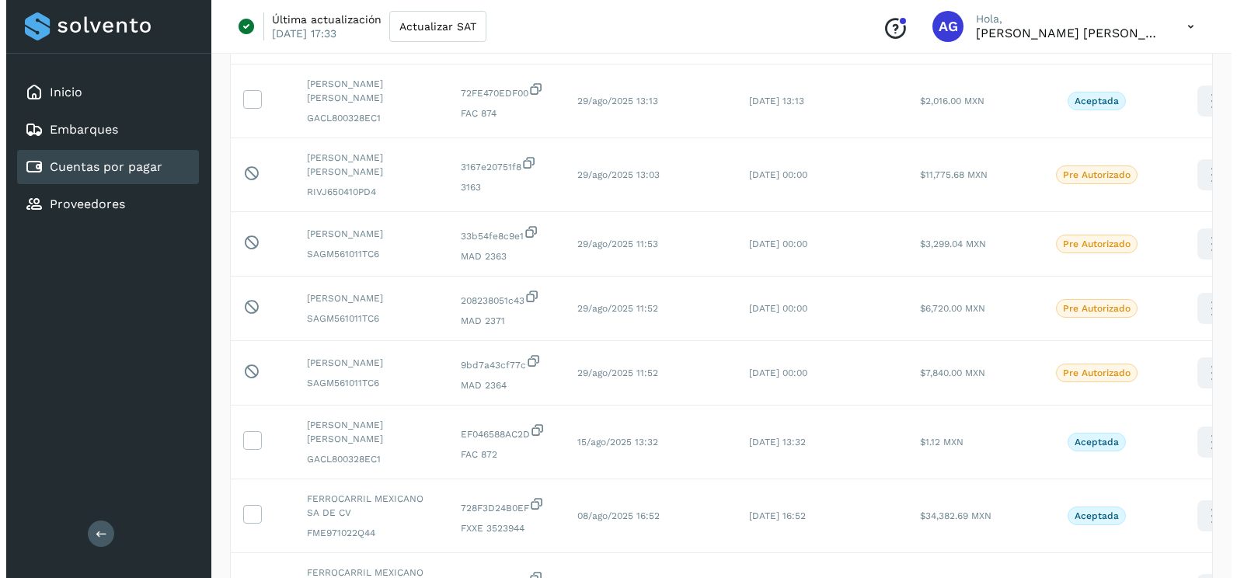
scroll to position [0, 0]
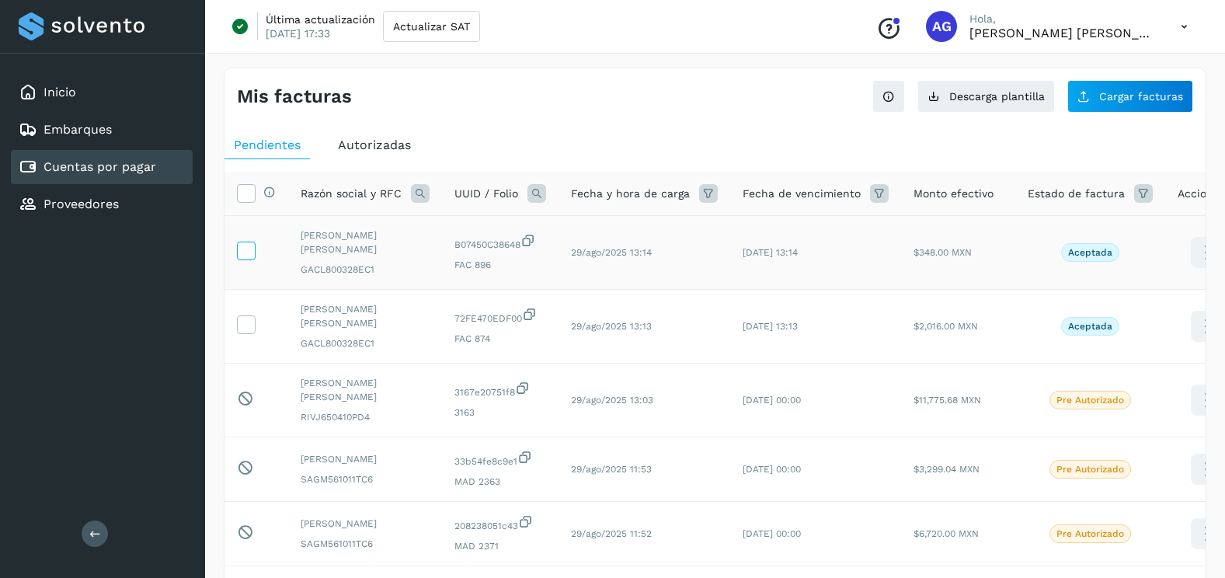
click at [252, 245] on icon at bounding box center [246, 250] width 16 height 16
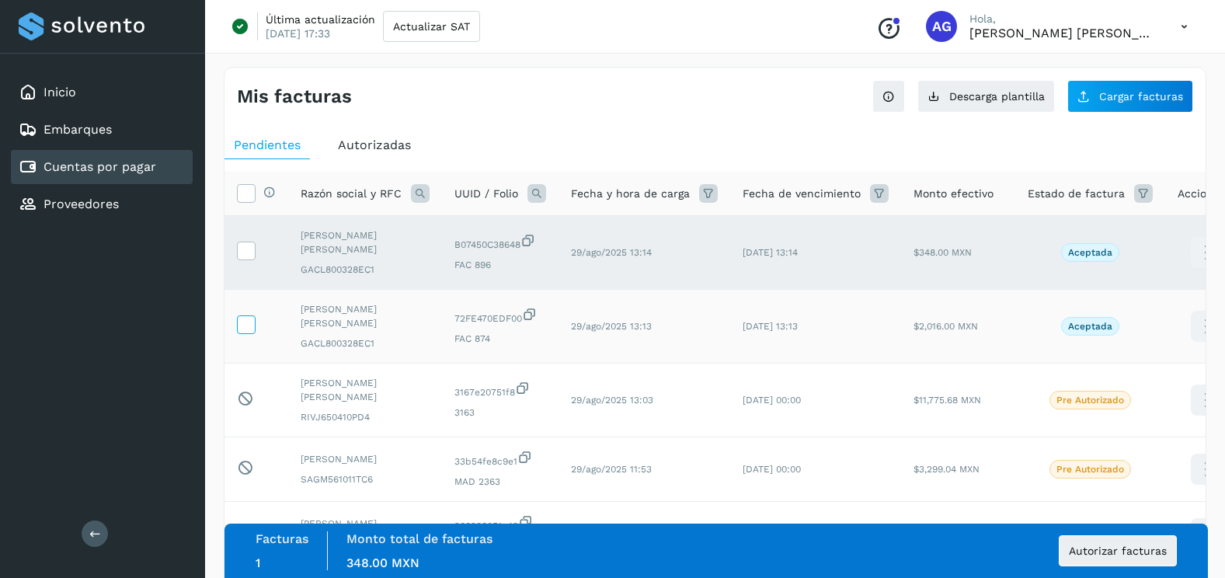
click at [244, 322] on icon at bounding box center [246, 323] width 16 height 16
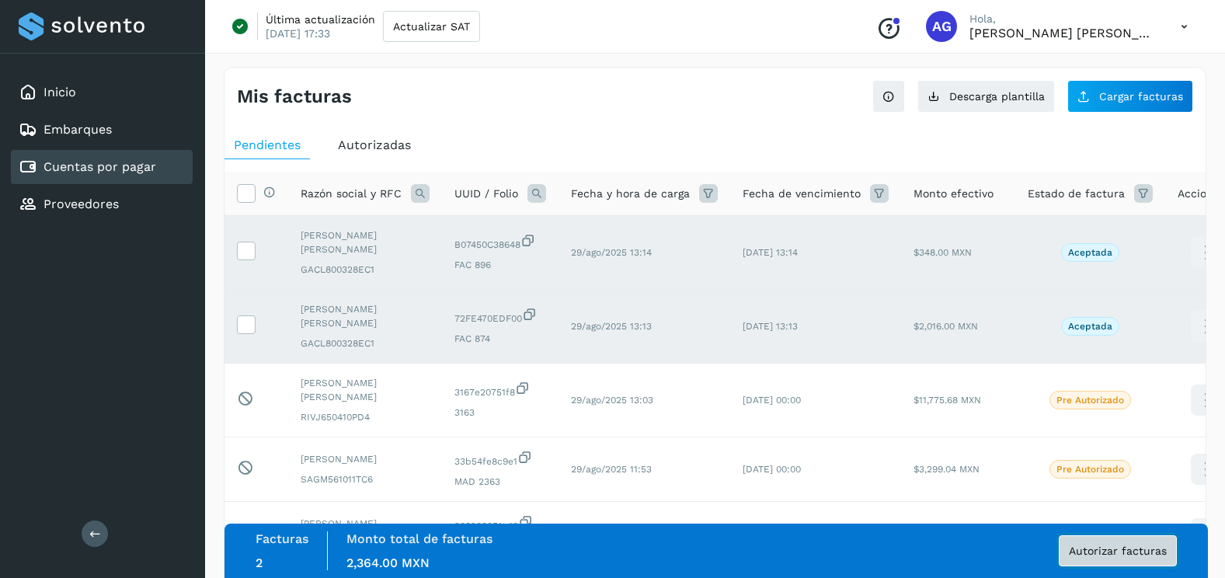
click at [1139, 547] on span "Autorizar facturas" at bounding box center [1118, 550] width 98 height 11
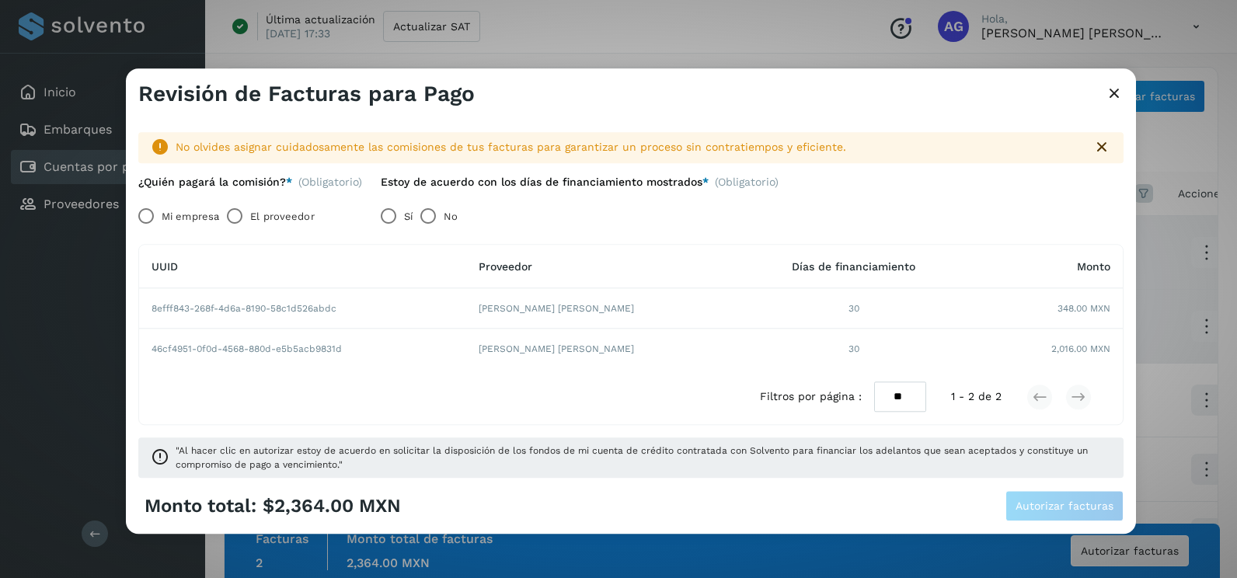
click at [176, 214] on label "Mi empresa" at bounding box center [190, 216] width 57 height 31
click at [1061, 494] on button "Autorizar facturas" at bounding box center [1064, 506] width 118 height 31
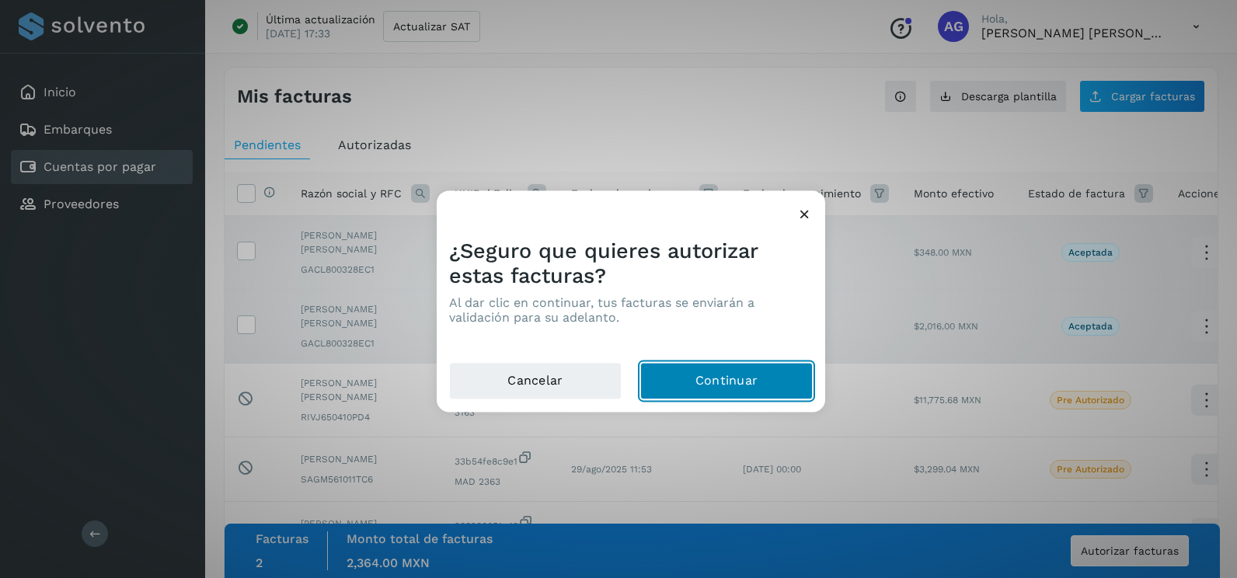
click at [688, 386] on button "Continuar" at bounding box center [726, 381] width 172 height 37
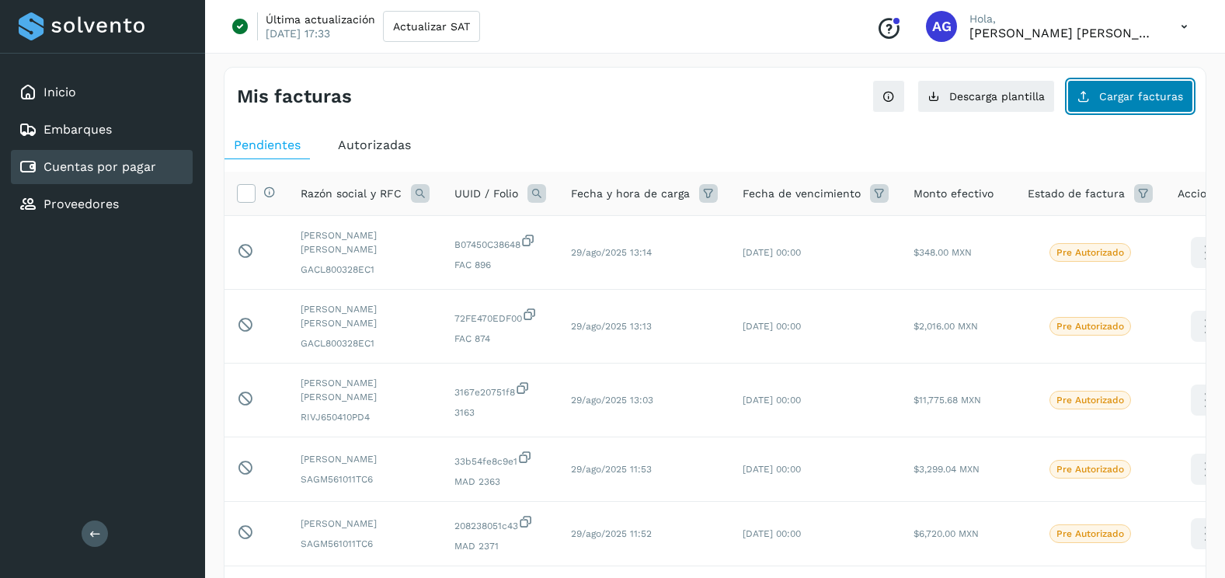
click at [1096, 106] on button "Cargar facturas" at bounding box center [1130, 96] width 126 height 33
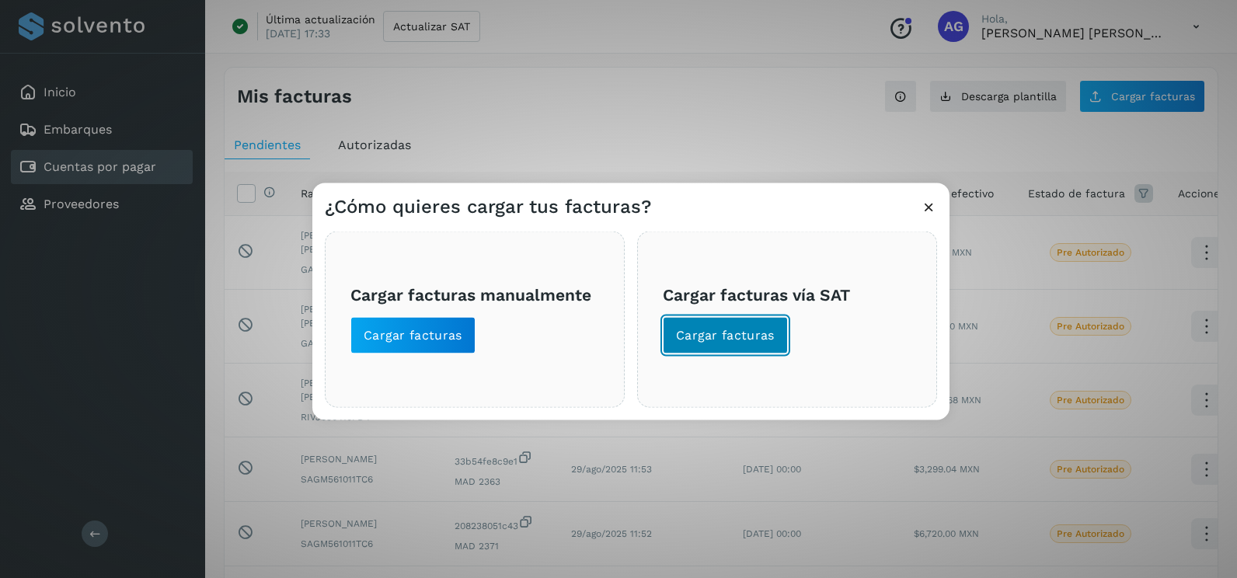
click at [729, 353] on button "Cargar facturas" at bounding box center [725, 335] width 125 height 37
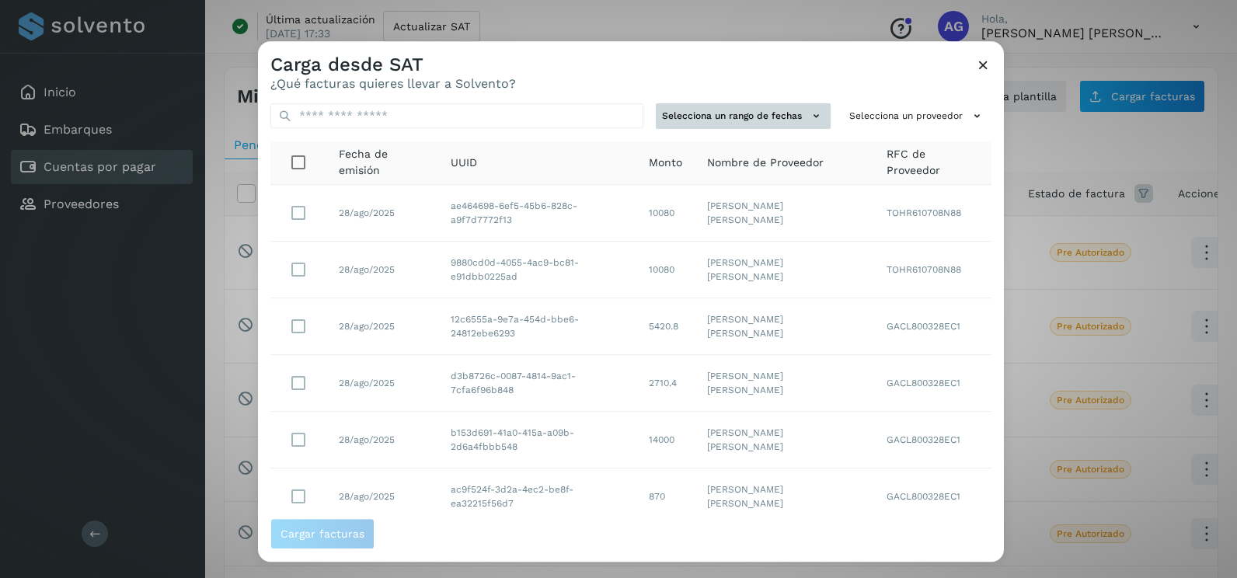
click at [772, 122] on button "Selecciona un rango de fechas" at bounding box center [743, 116] width 175 height 26
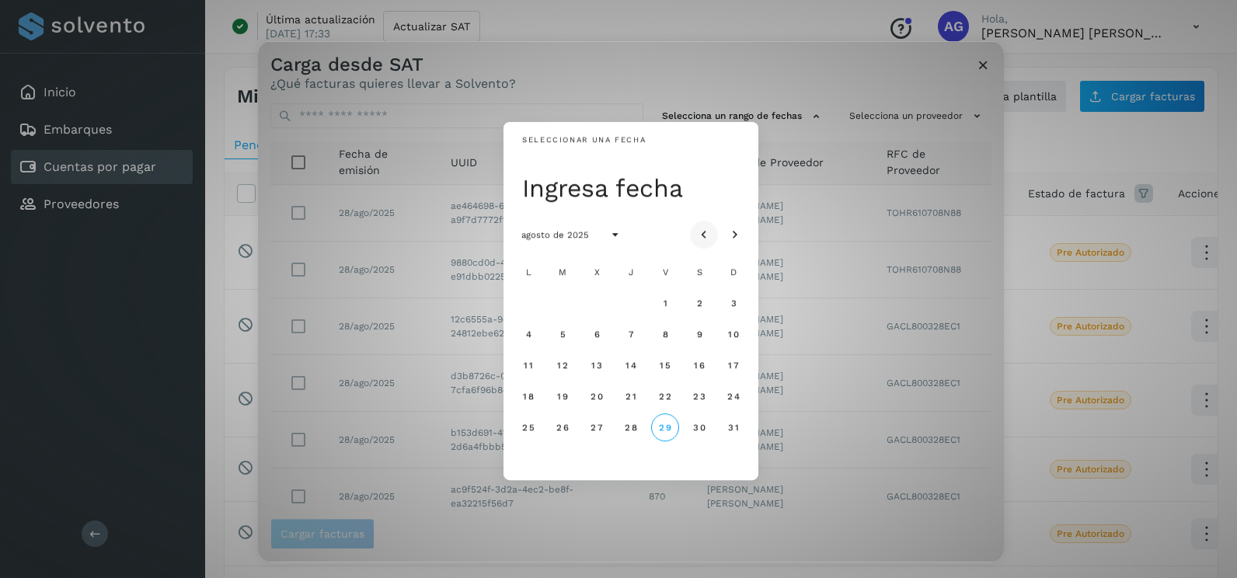
click at [705, 242] on icon "Mes anterior" at bounding box center [704, 236] width 16 height 16
click at [642, 392] on button "24" at bounding box center [631, 396] width 28 height 28
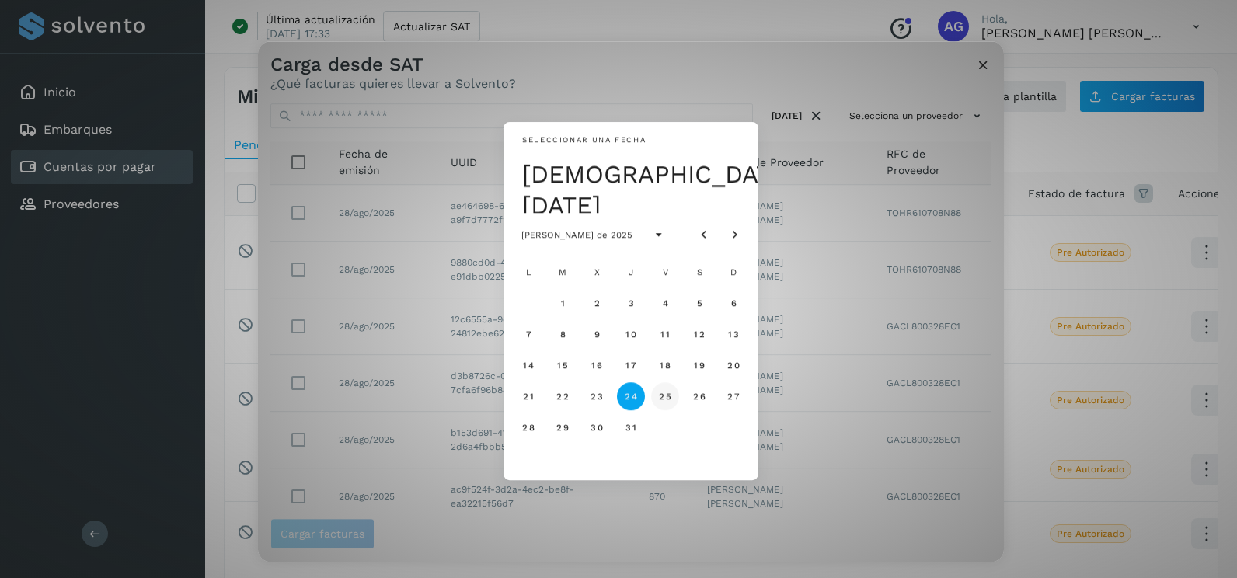
click at [671, 396] on span "25" at bounding box center [664, 396] width 13 height 11
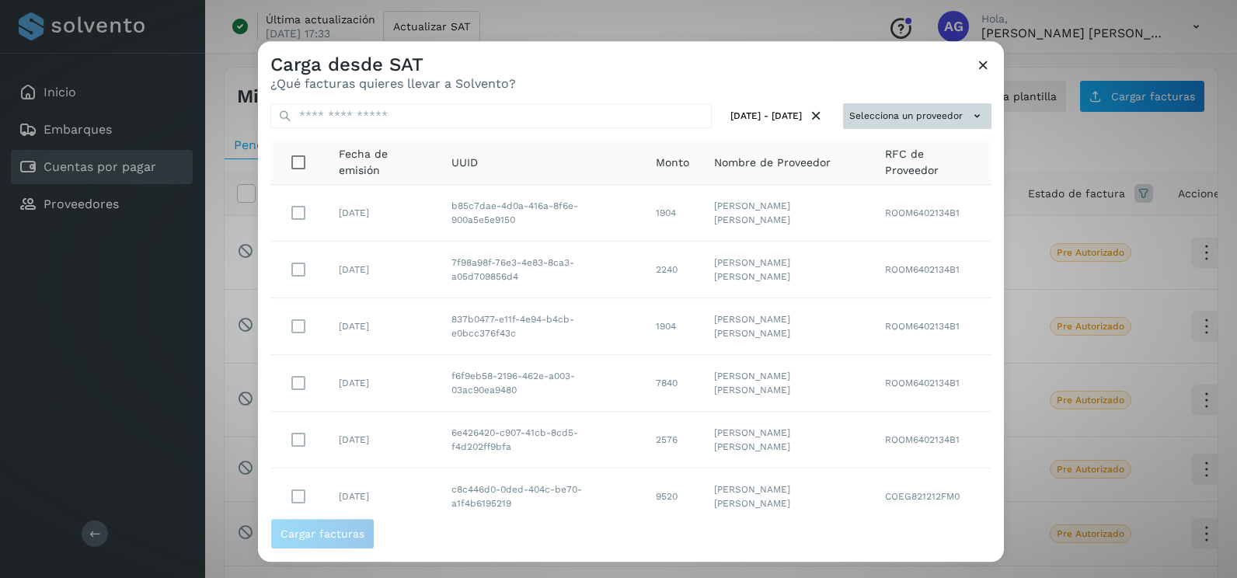
click at [969, 118] on icon at bounding box center [977, 116] width 16 height 16
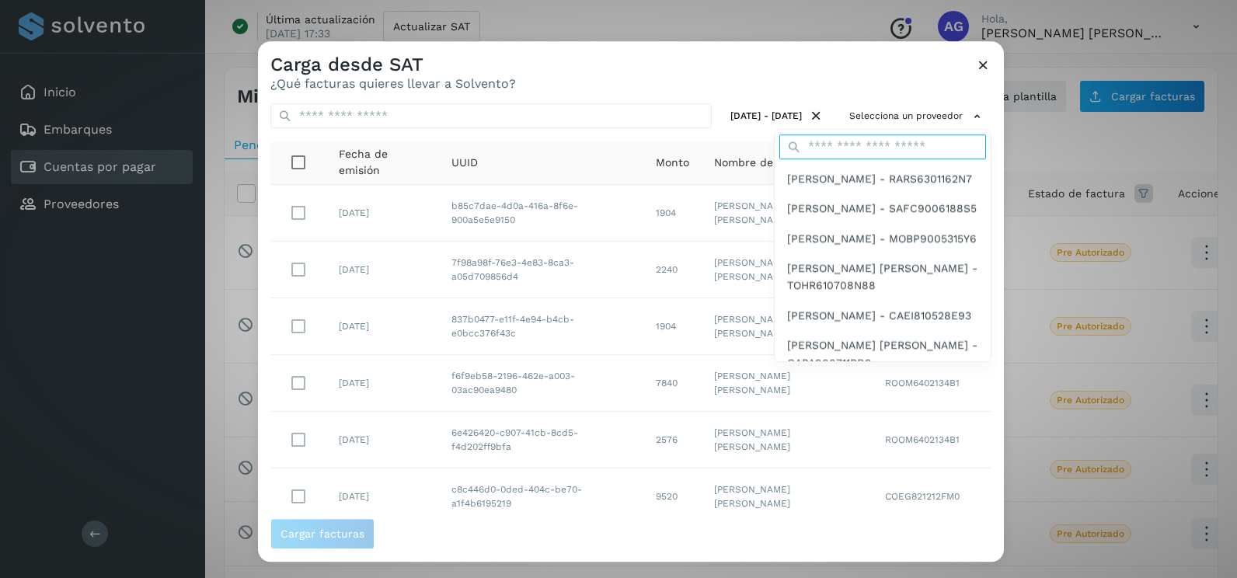
click at [864, 145] on input "text" at bounding box center [882, 146] width 207 height 25
type input "*"
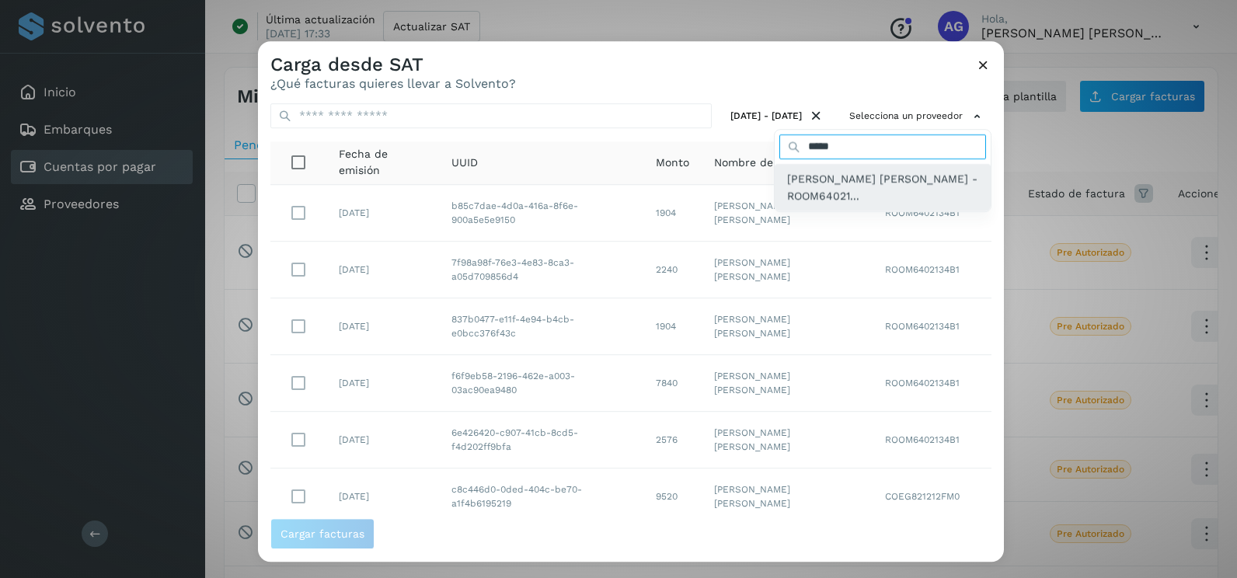
type input "*****"
click at [878, 184] on span "[PERSON_NAME] [PERSON_NAME] - ROOM64021..." at bounding box center [882, 187] width 191 height 35
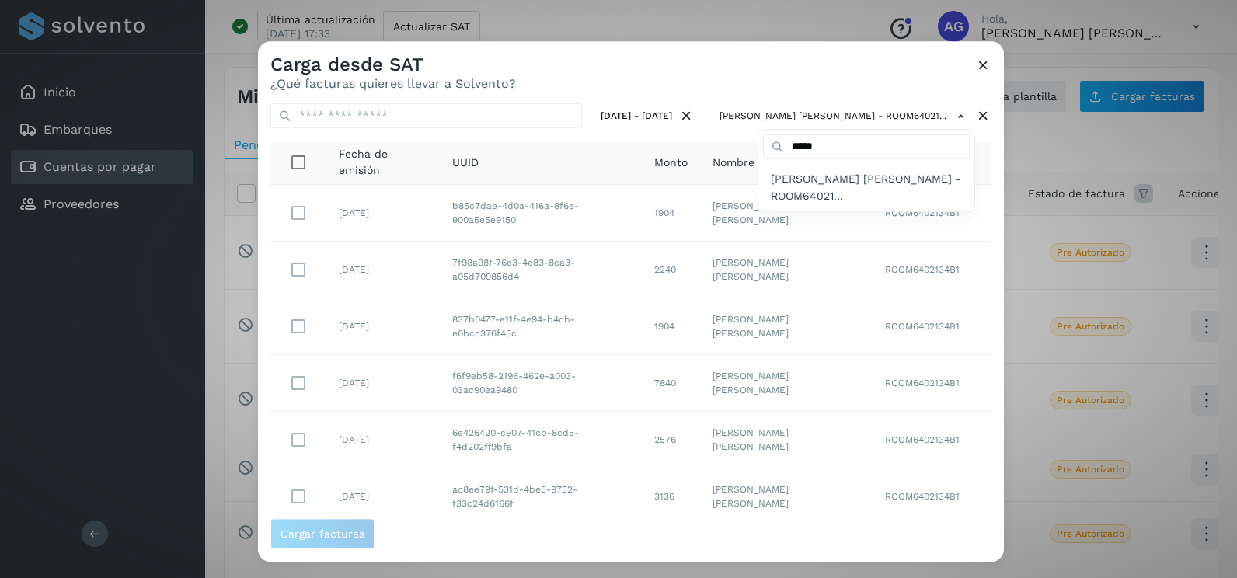
click at [977, 209] on div at bounding box center [876, 330] width 1237 height 578
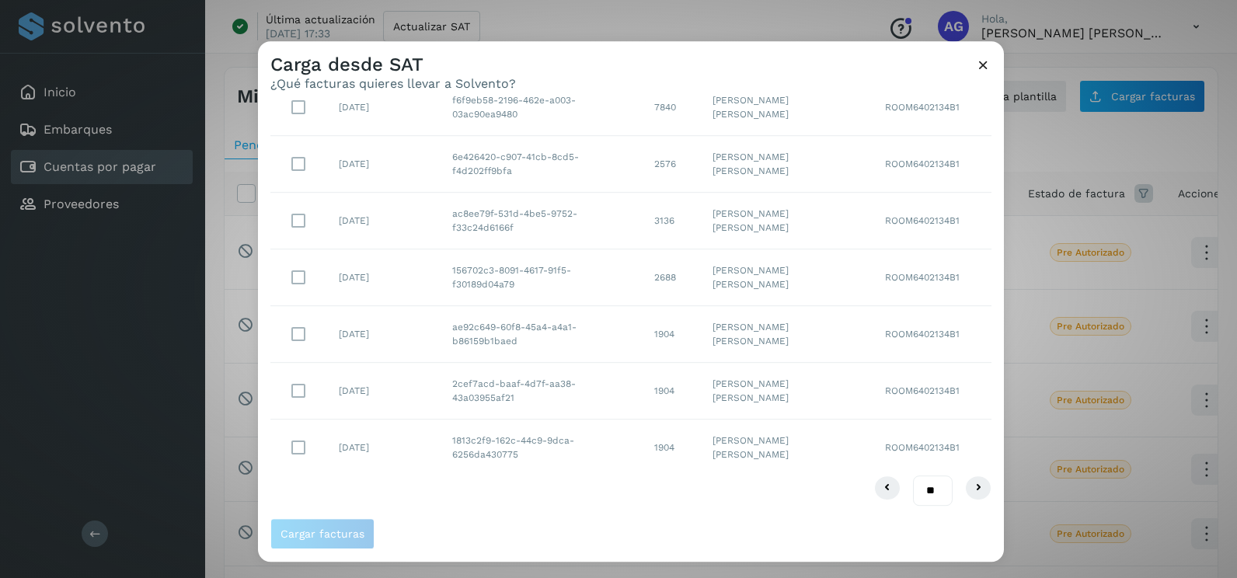
click at [920, 489] on select "** ** **" at bounding box center [933, 490] width 40 height 30
select select "**"
click at [913, 475] on select "** ** **" at bounding box center [933, 490] width 40 height 30
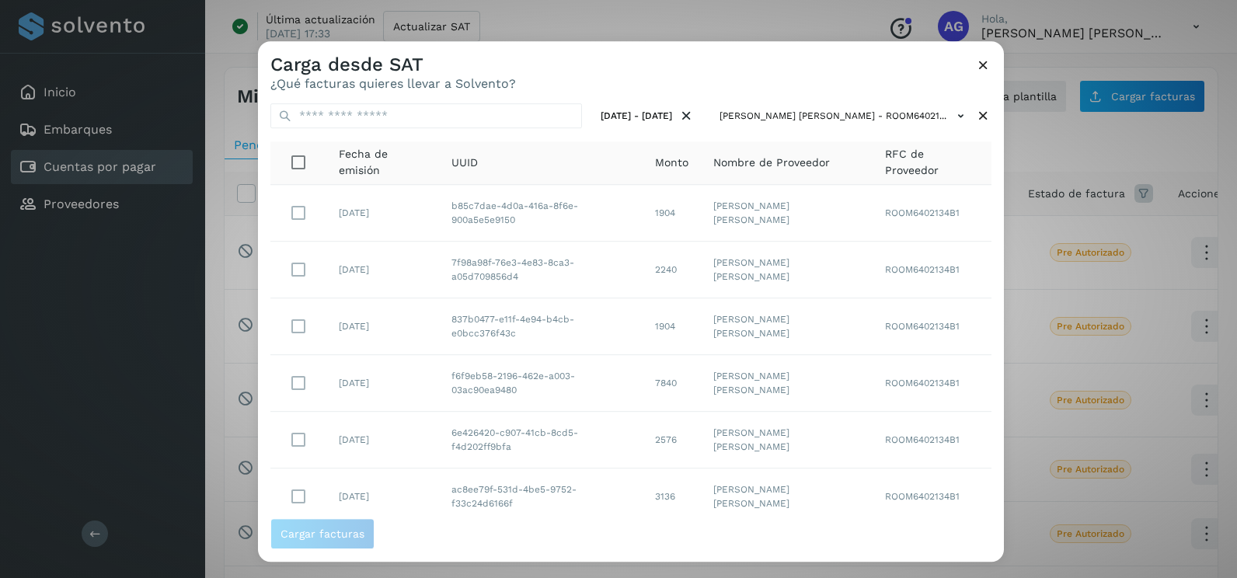
scroll to position [389, 0]
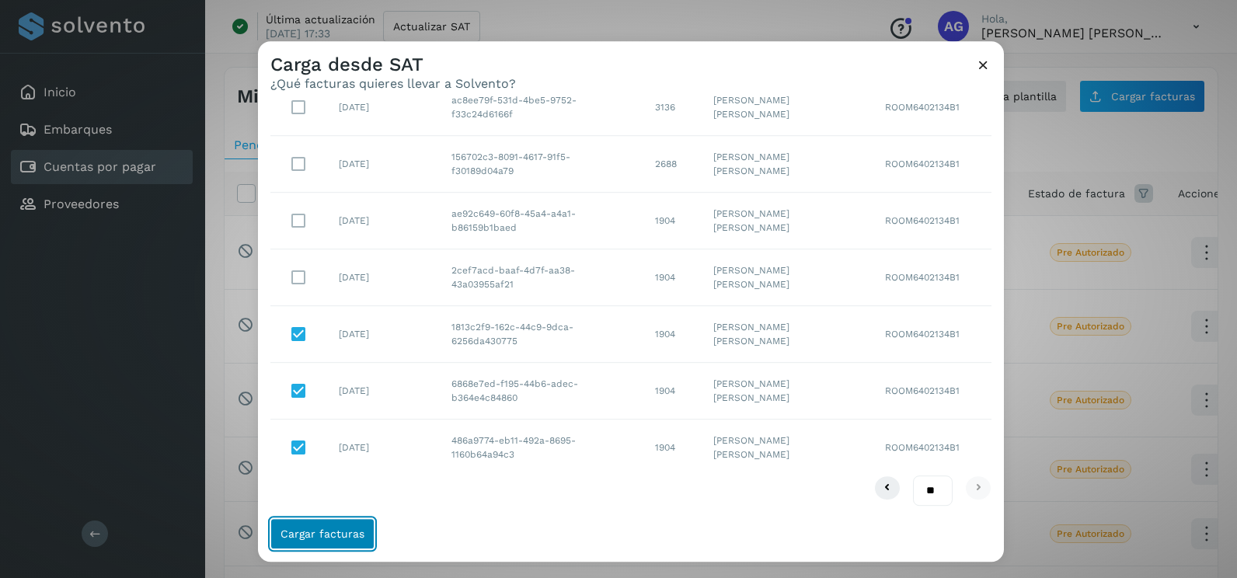
click at [325, 536] on span "Cargar facturas" at bounding box center [322, 533] width 84 height 11
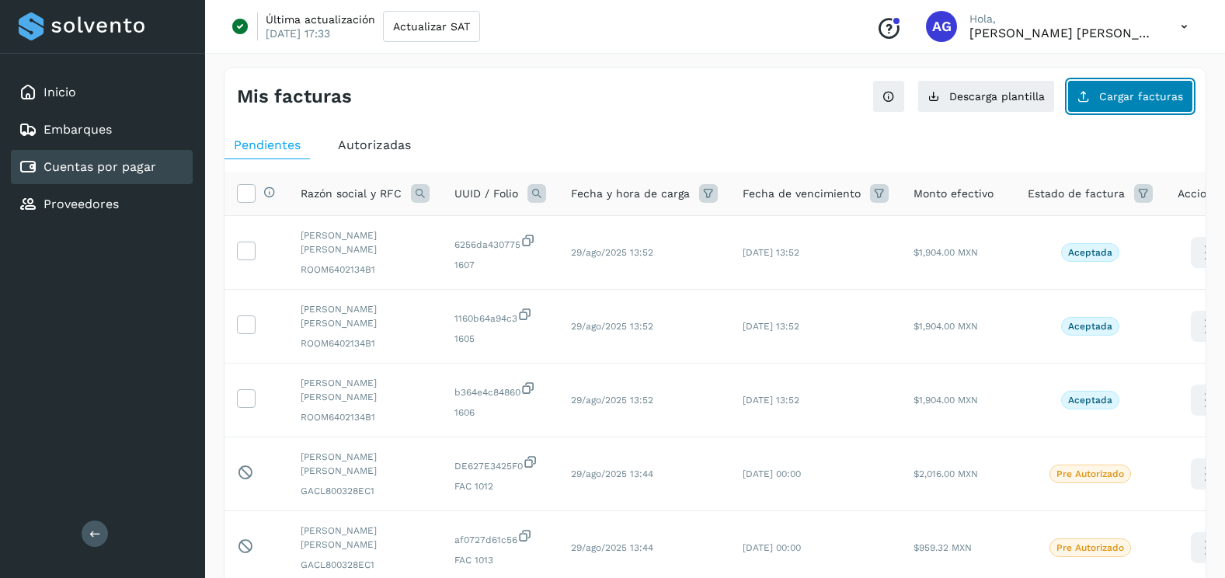
click at [1113, 92] on span "Cargar facturas" at bounding box center [1141, 96] width 84 height 11
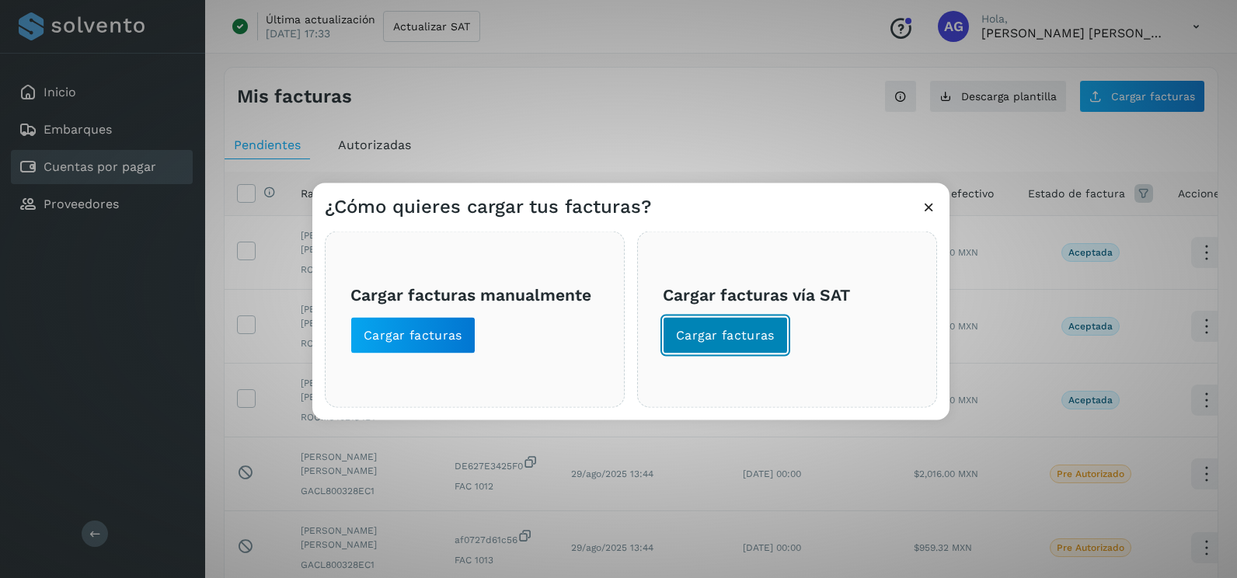
click at [736, 334] on span "Cargar facturas" at bounding box center [725, 335] width 99 height 17
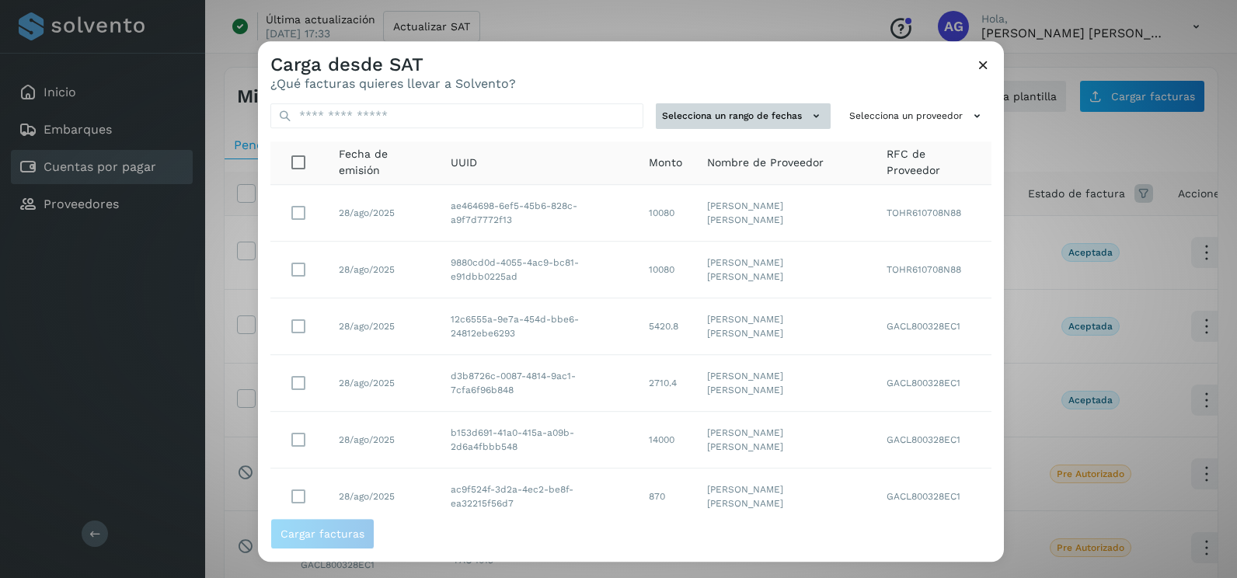
click at [766, 120] on button "Selecciona un rango de fechas" at bounding box center [743, 116] width 175 height 26
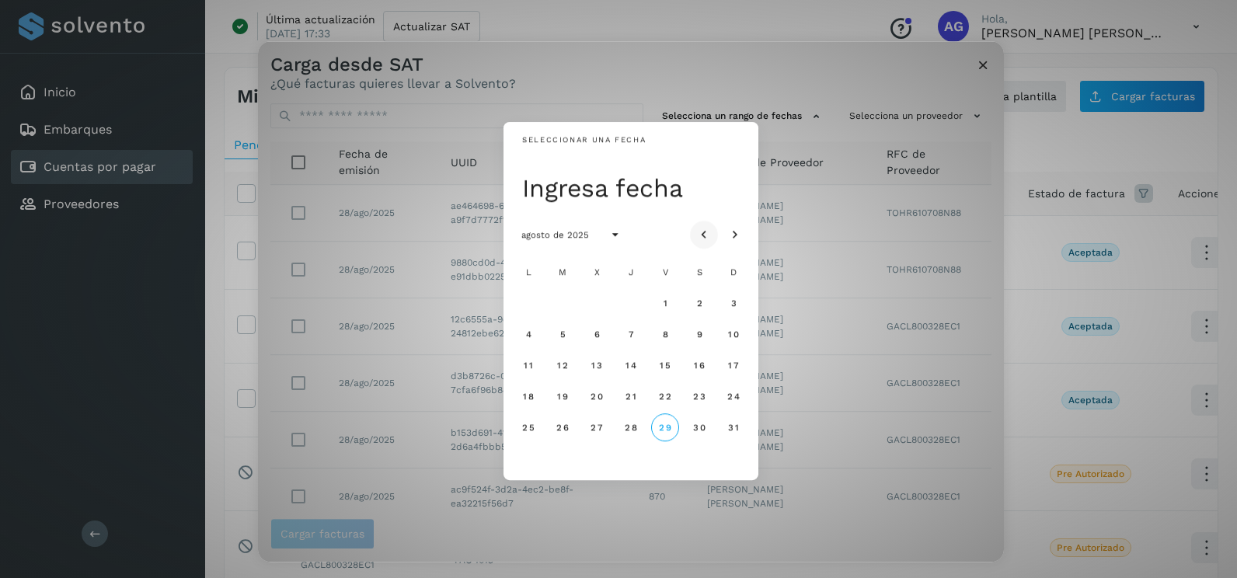
click at [713, 231] on button "Mes anterior" at bounding box center [704, 235] width 28 height 28
click at [628, 395] on span "24" at bounding box center [630, 396] width 13 height 11
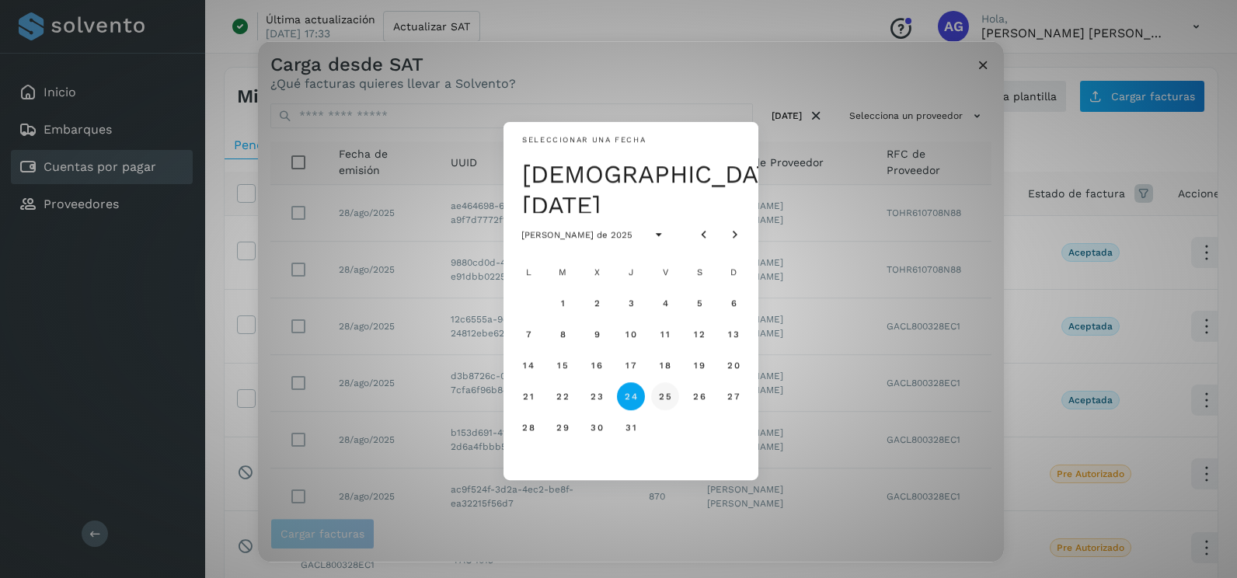
click at [667, 395] on span "25" at bounding box center [664, 396] width 13 height 11
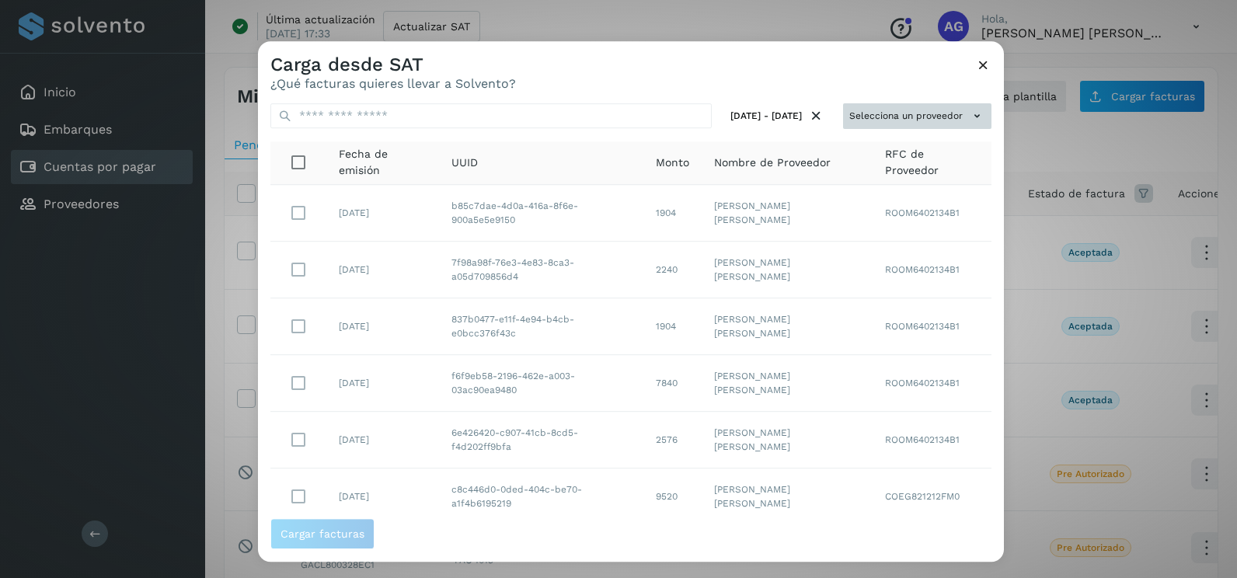
click at [926, 112] on button "Selecciona un proveedor" at bounding box center [917, 116] width 148 height 26
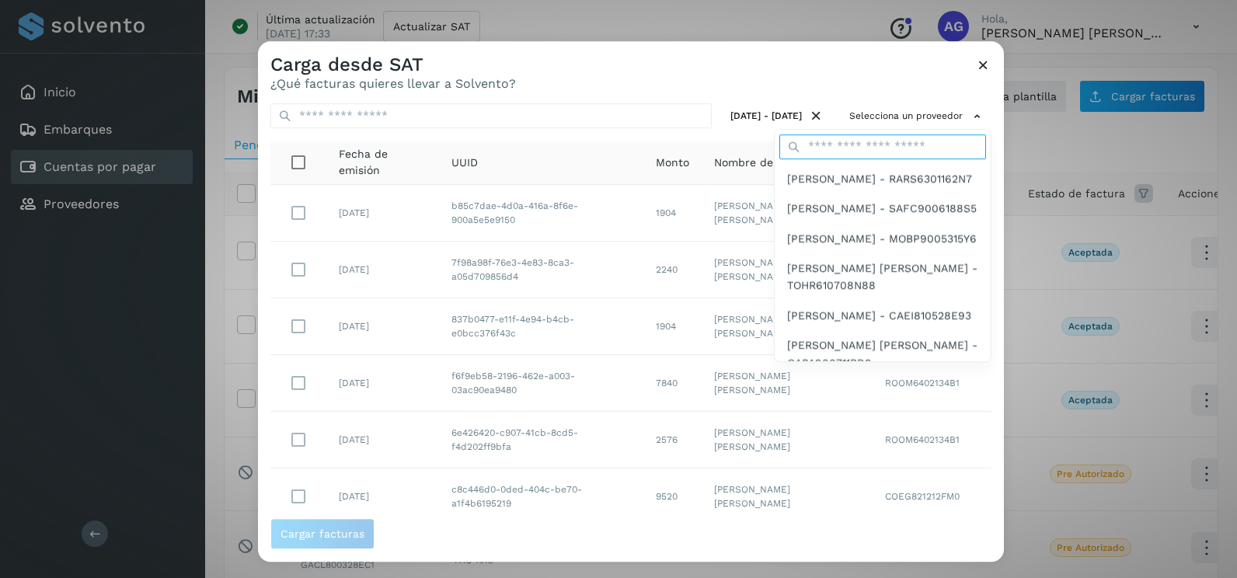
click at [851, 150] on input "text" at bounding box center [882, 146] width 207 height 25
type input "*****"
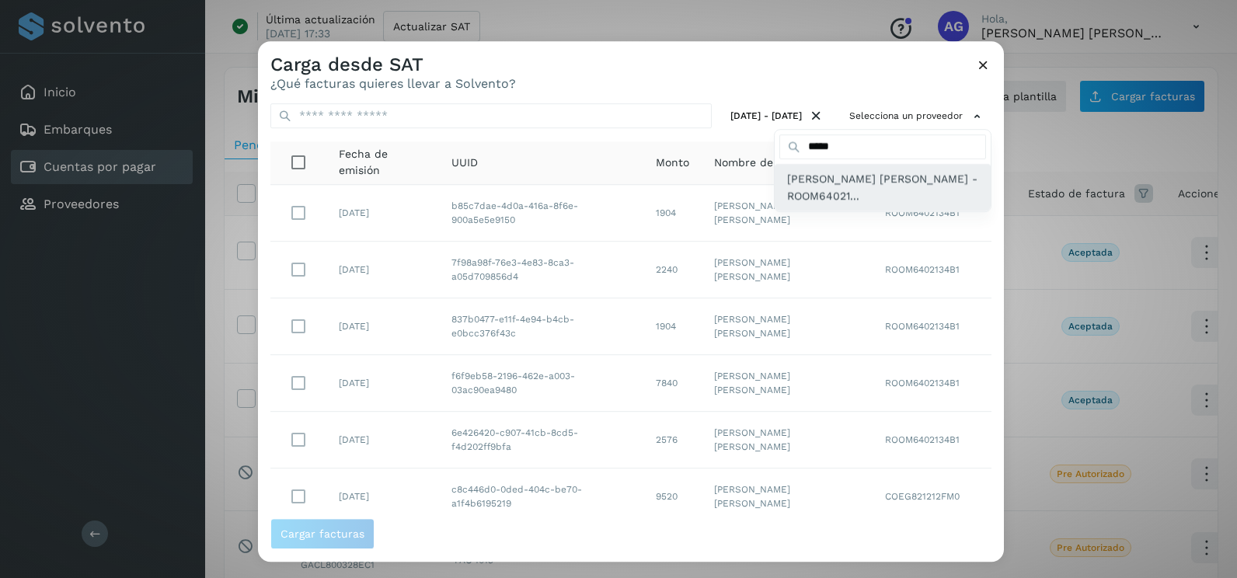
click at [849, 194] on span "[PERSON_NAME] [PERSON_NAME] - ROOM64021..." at bounding box center [882, 187] width 191 height 35
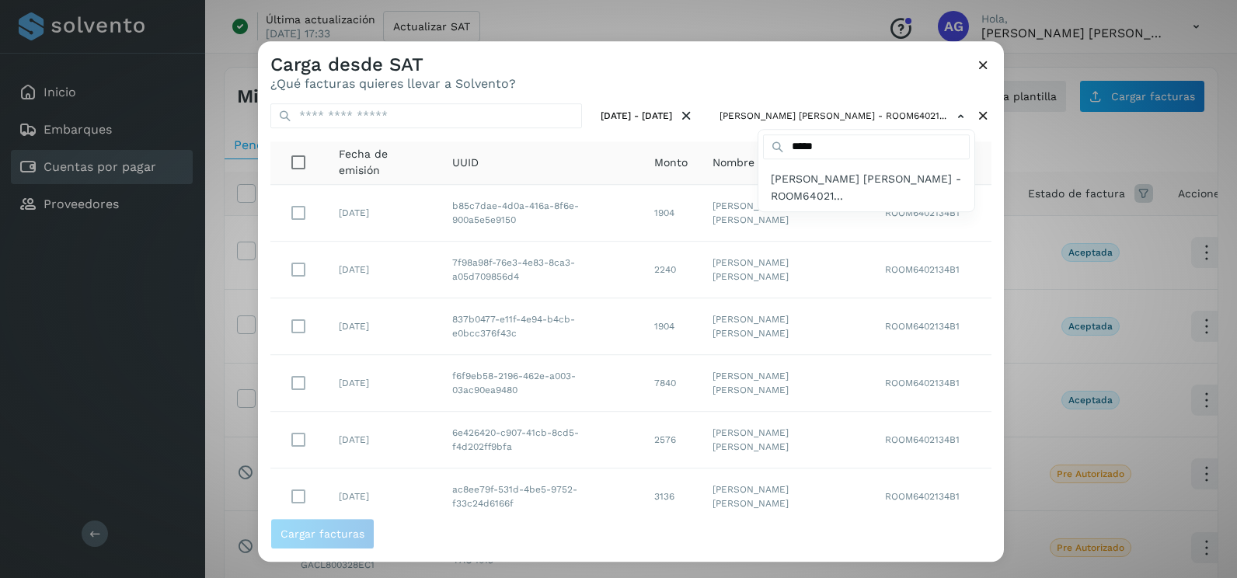
click at [985, 242] on div at bounding box center [876, 330] width 1237 height 578
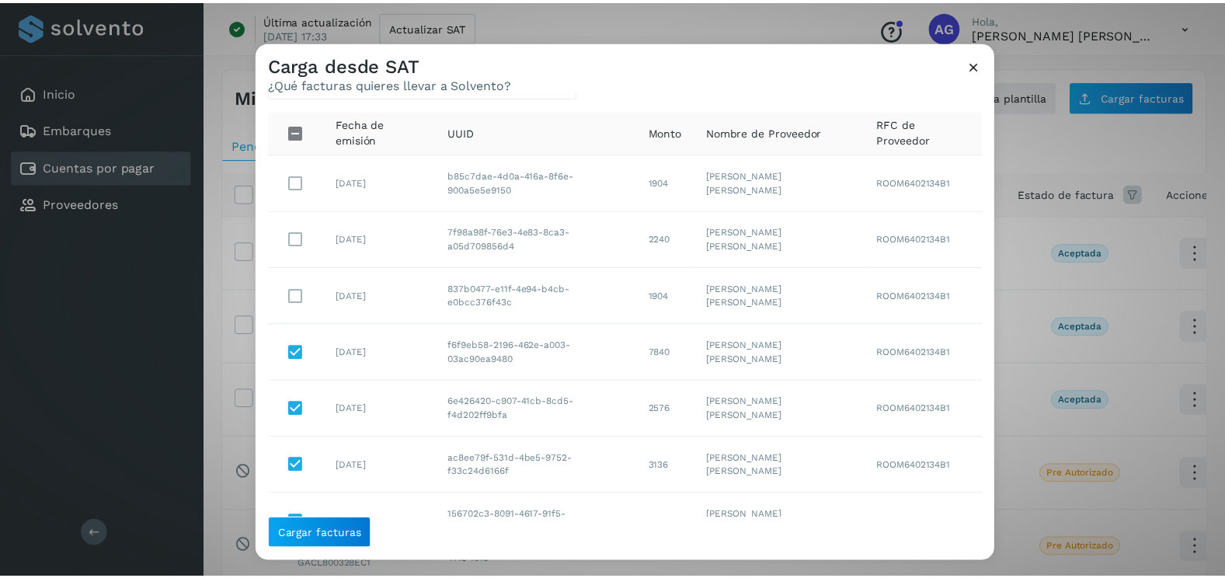
scroll to position [0, 0]
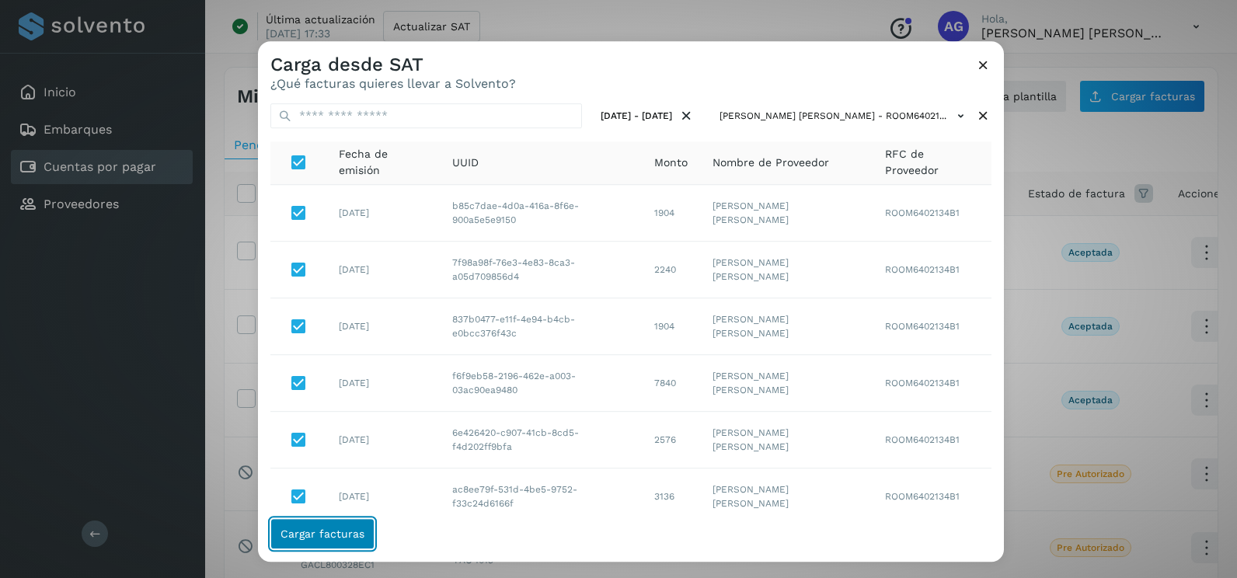
click at [321, 547] on button "Cargar facturas" at bounding box center [322, 533] width 104 height 31
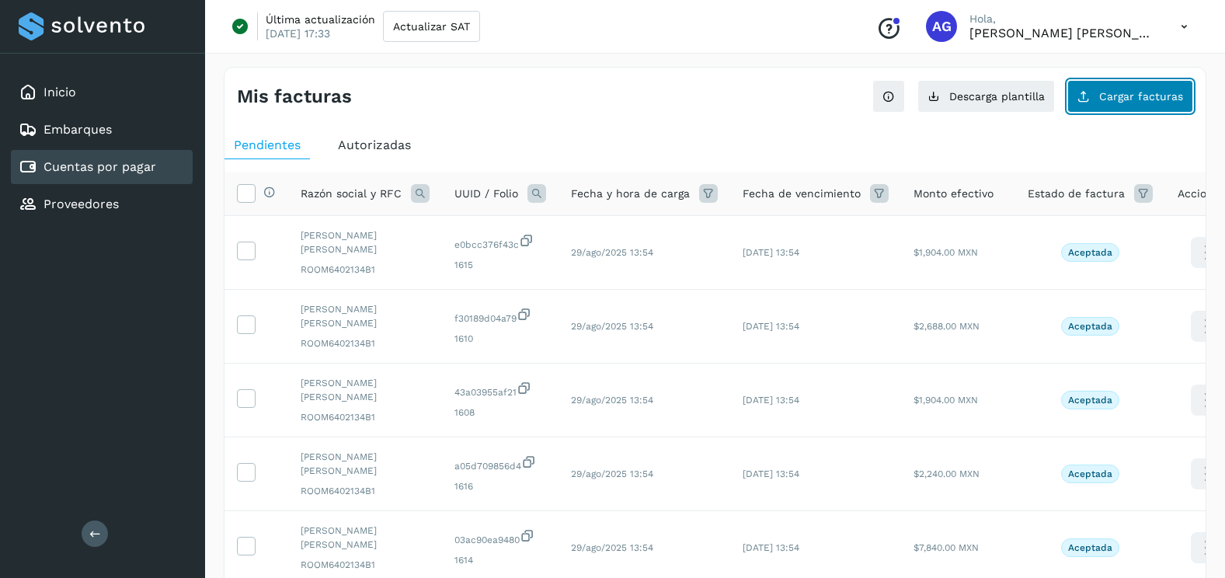
click at [1095, 105] on button "Cargar facturas" at bounding box center [1130, 96] width 126 height 33
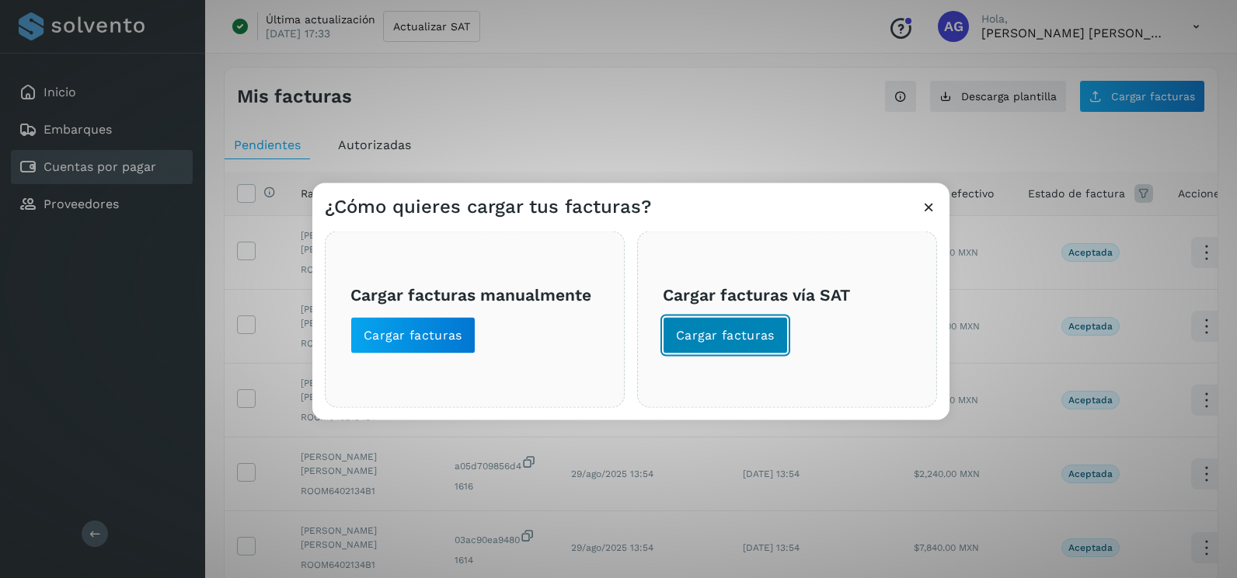
click at [762, 332] on span "Cargar facturas" at bounding box center [725, 335] width 99 height 17
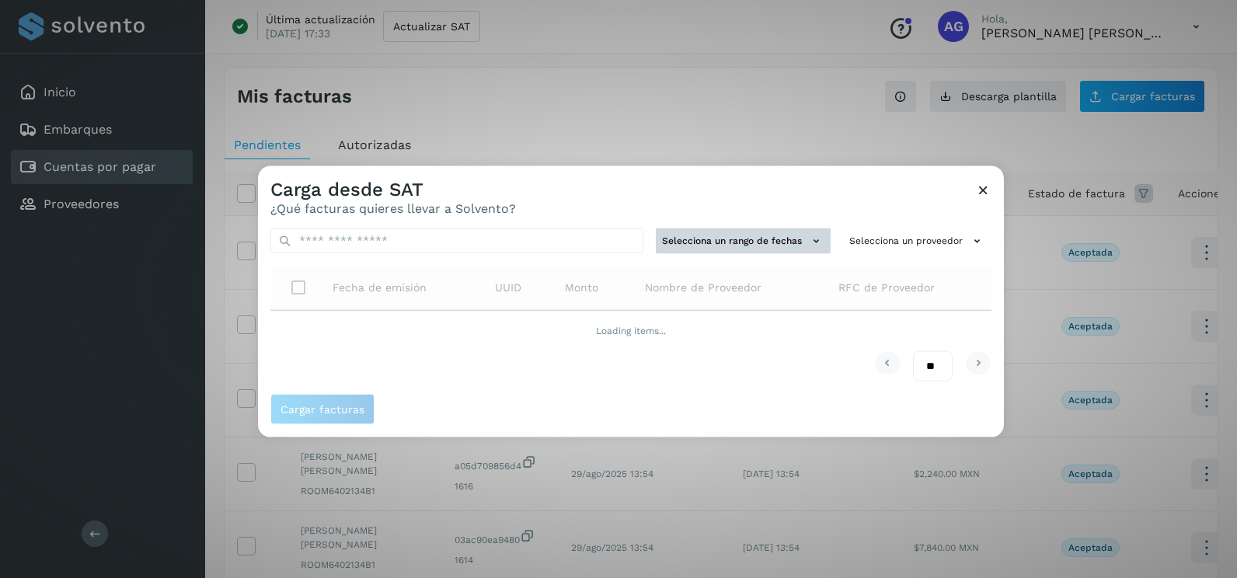
click at [752, 231] on button "Selecciona un rango de fechas" at bounding box center [743, 241] width 175 height 26
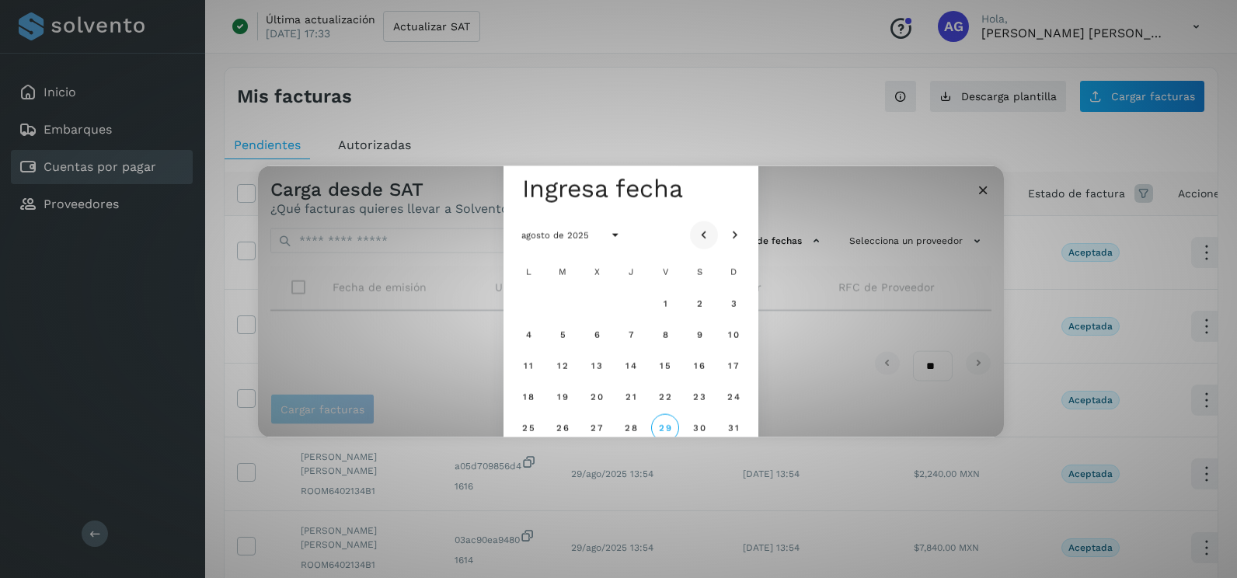
click at [702, 244] on button "Mes anterior" at bounding box center [704, 235] width 28 height 28
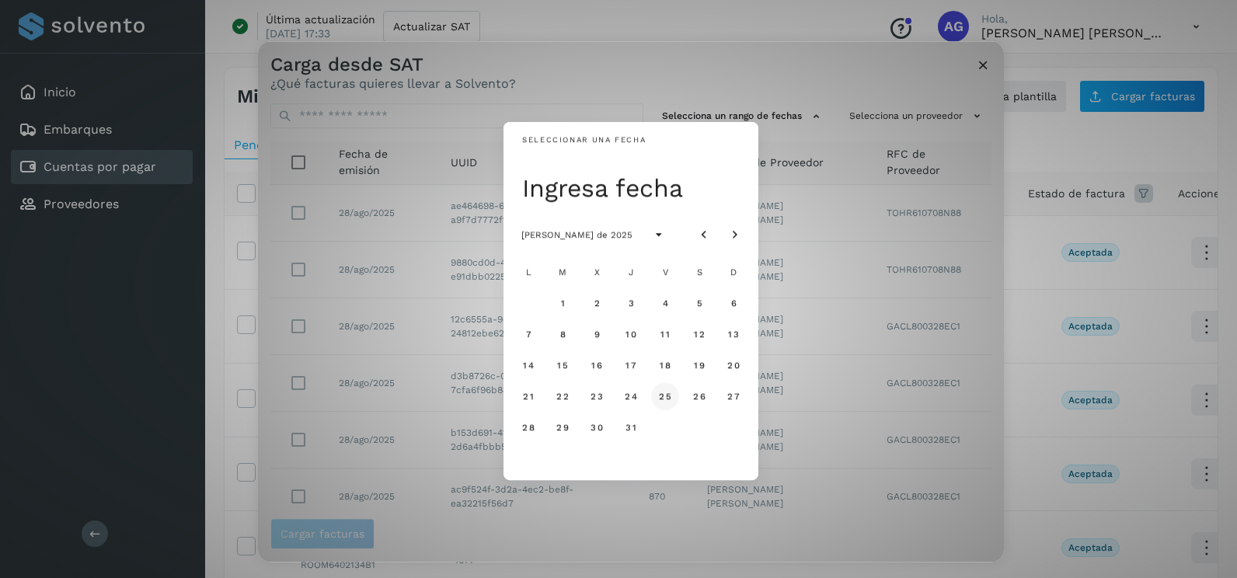
click at [653, 399] on button "25" at bounding box center [665, 396] width 28 height 28
click at [696, 399] on span "26" at bounding box center [698, 396] width 13 height 11
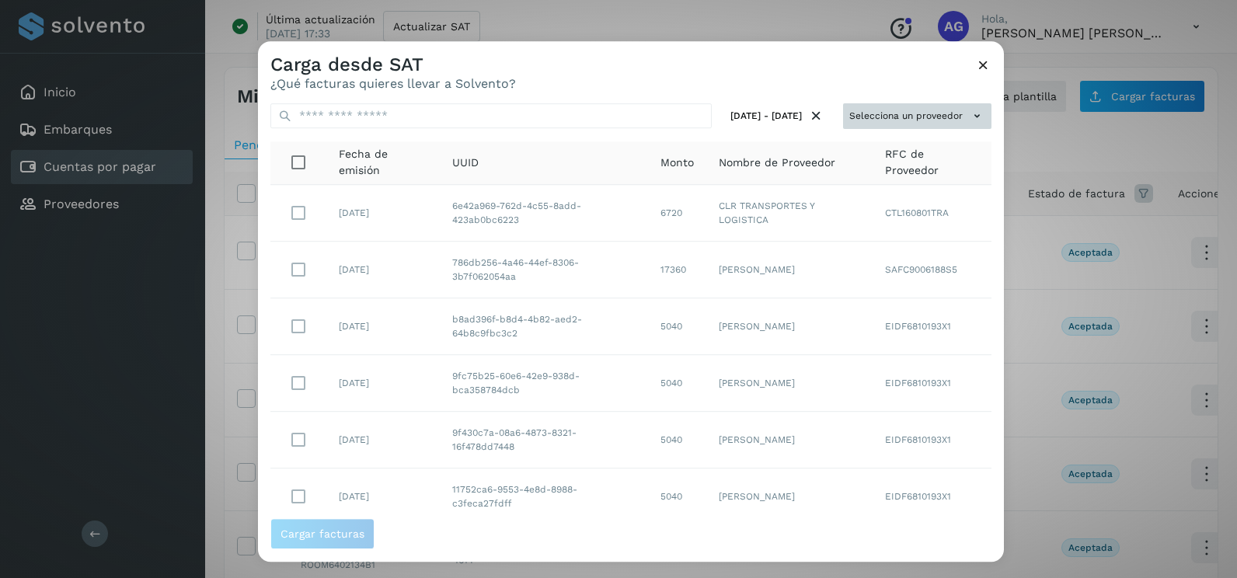
click at [904, 122] on button "Selecciona un proveedor" at bounding box center [917, 116] width 148 height 26
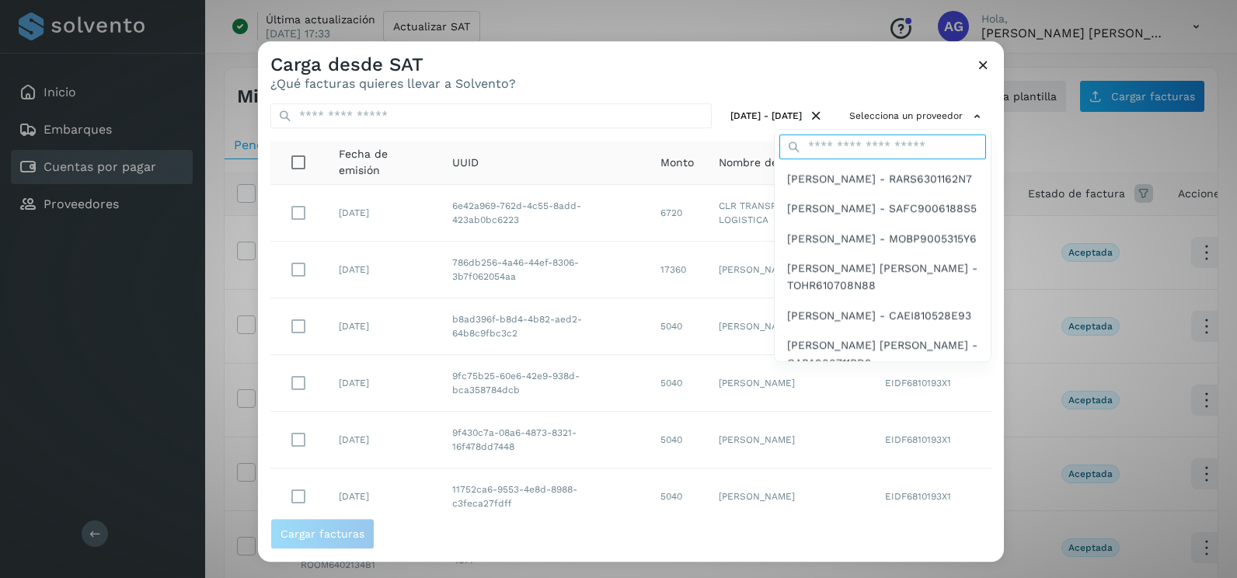
click at [830, 144] on input "text" at bounding box center [882, 146] width 207 height 25
type input "*****"
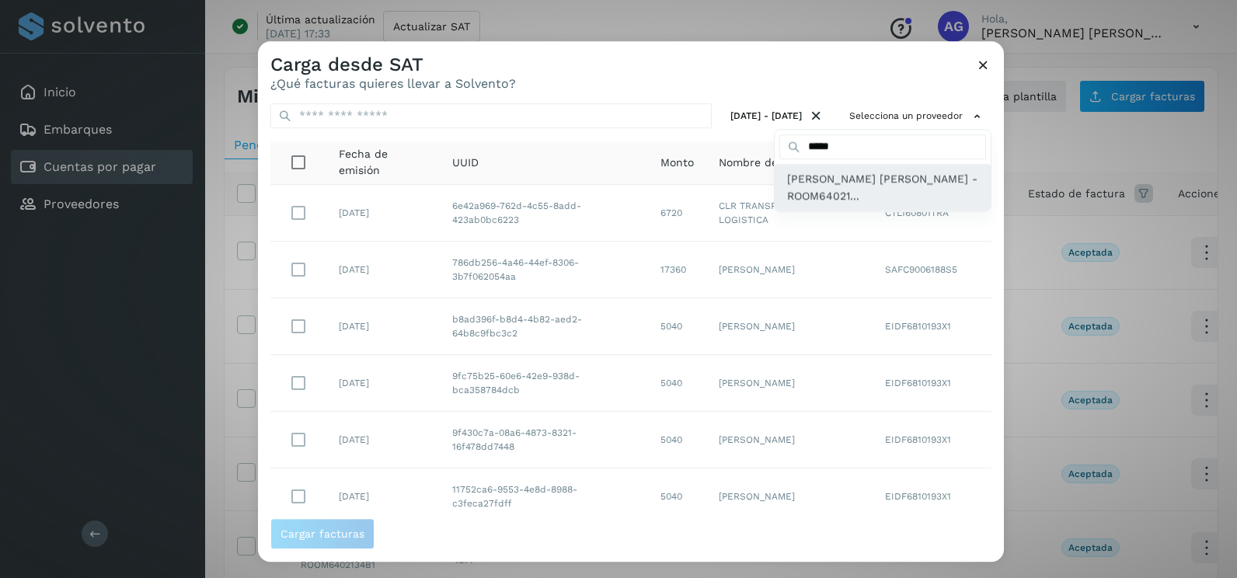
click at [855, 197] on span "[PERSON_NAME] [PERSON_NAME] - ROOM64021..." at bounding box center [882, 187] width 191 height 35
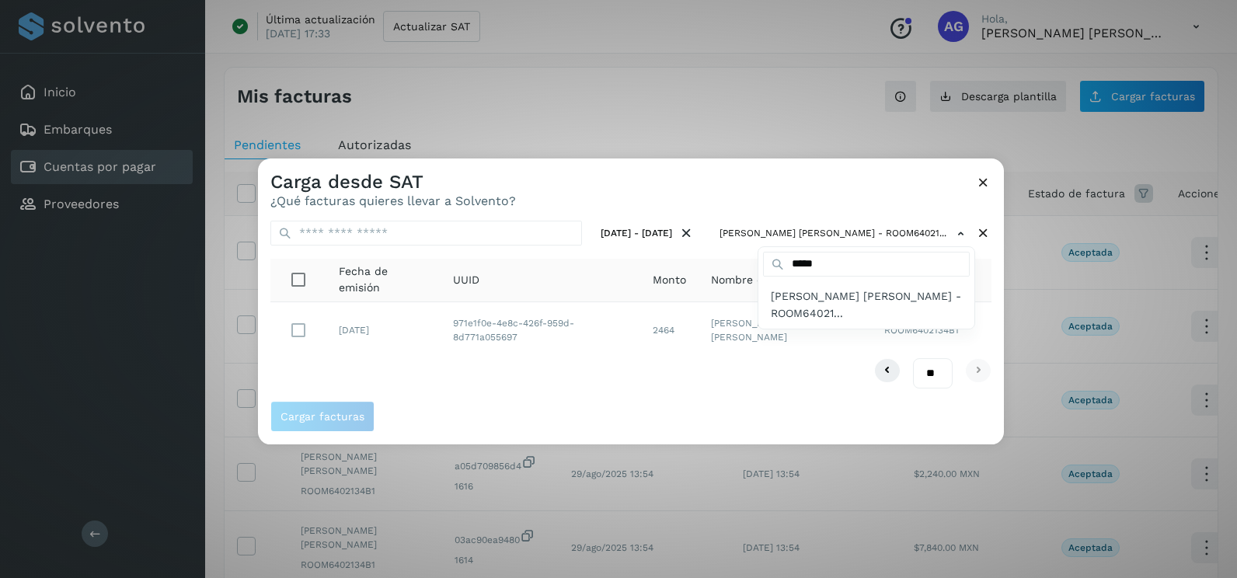
click at [298, 318] on div at bounding box center [876, 447] width 1237 height 578
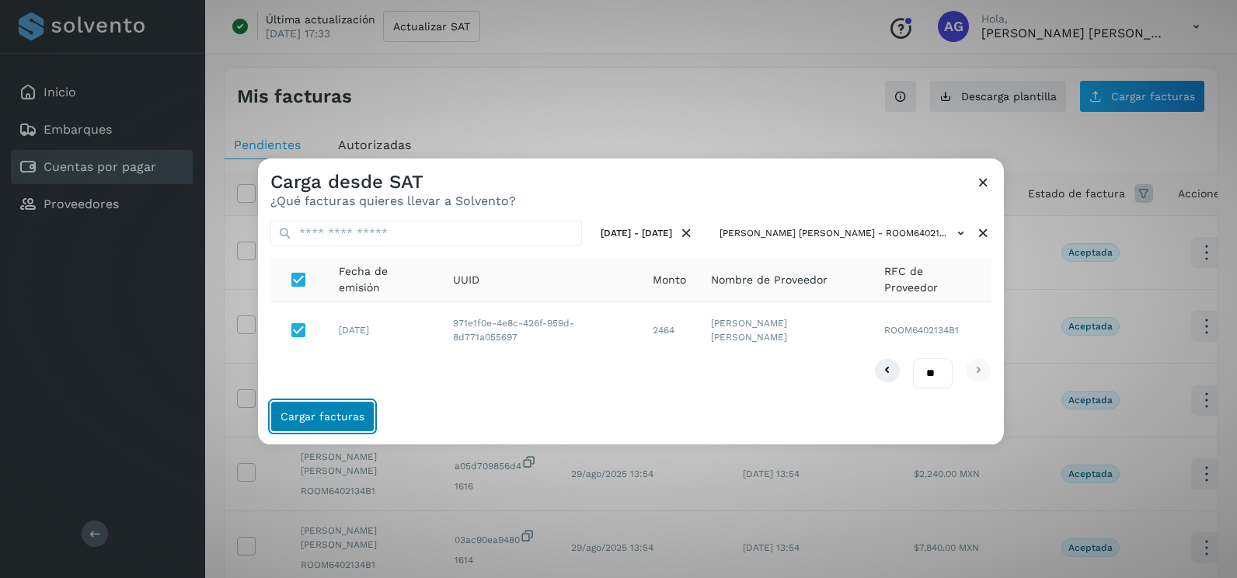
click at [323, 406] on button "Cargar facturas" at bounding box center [322, 416] width 104 height 31
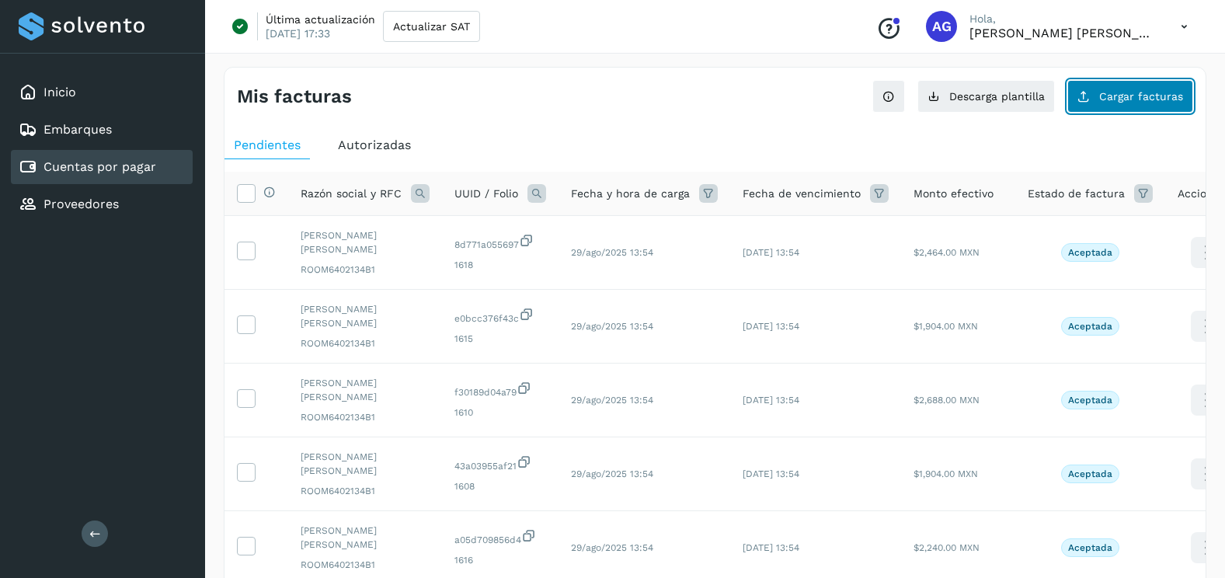
click at [1131, 81] on button "Cargar facturas" at bounding box center [1130, 96] width 126 height 33
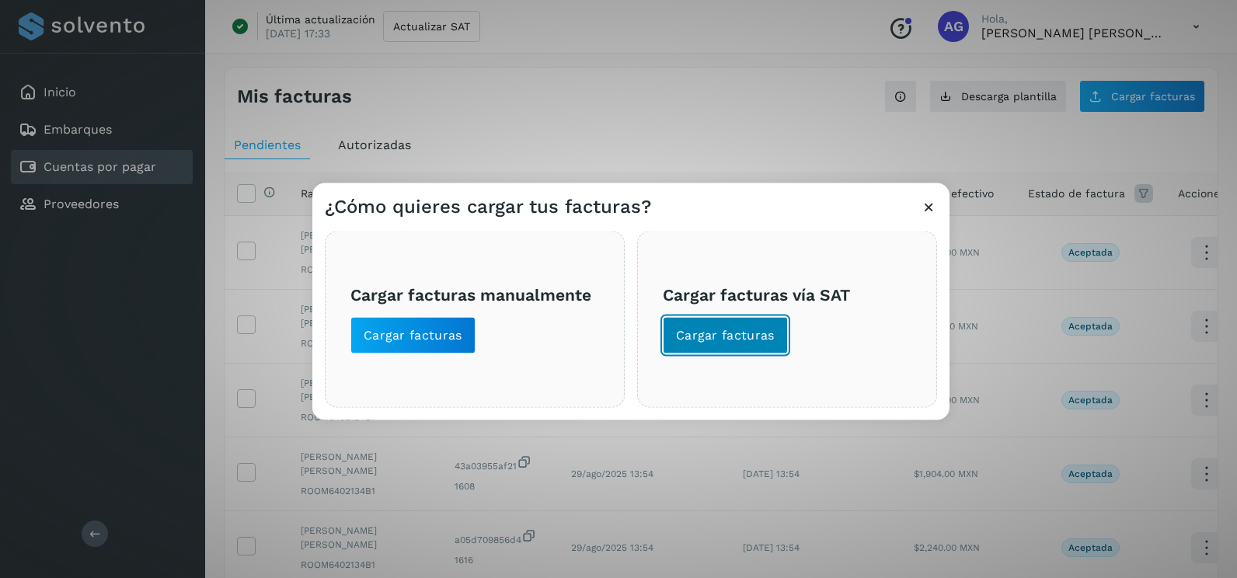
click at [703, 328] on span "Cargar facturas" at bounding box center [725, 335] width 99 height 17
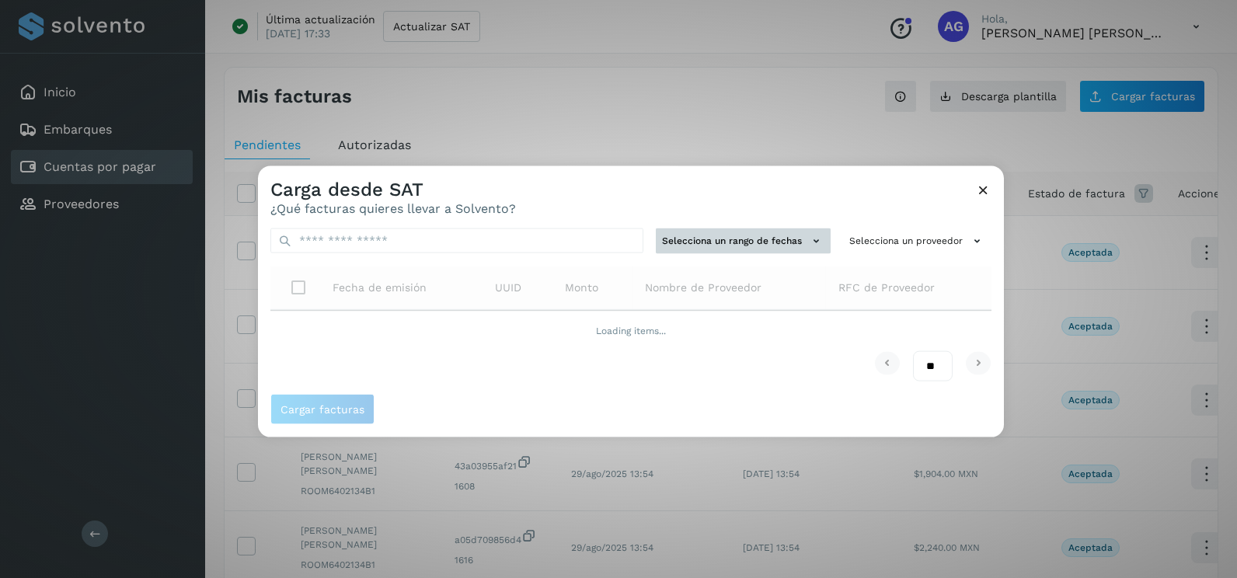
click at [712, 244] on button "Selecciona un rango de fechas" at bounding box center [743, 241] width 175 height 26
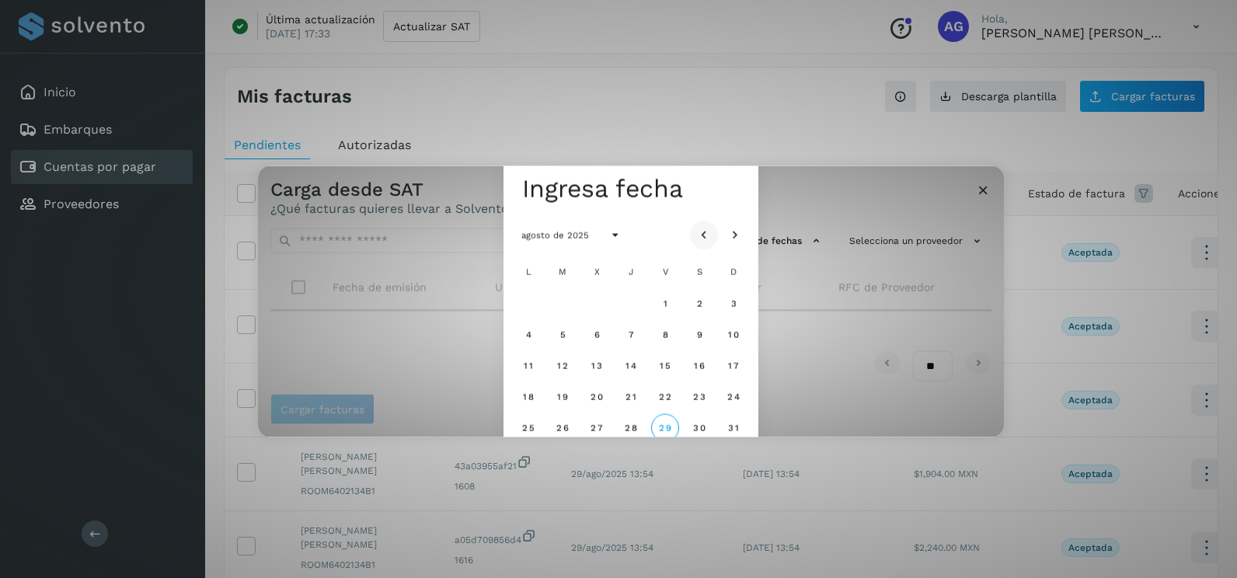
click at [704, 231] on icon "Mes anterior" at bounding box center [704, 236] width 16 height 16
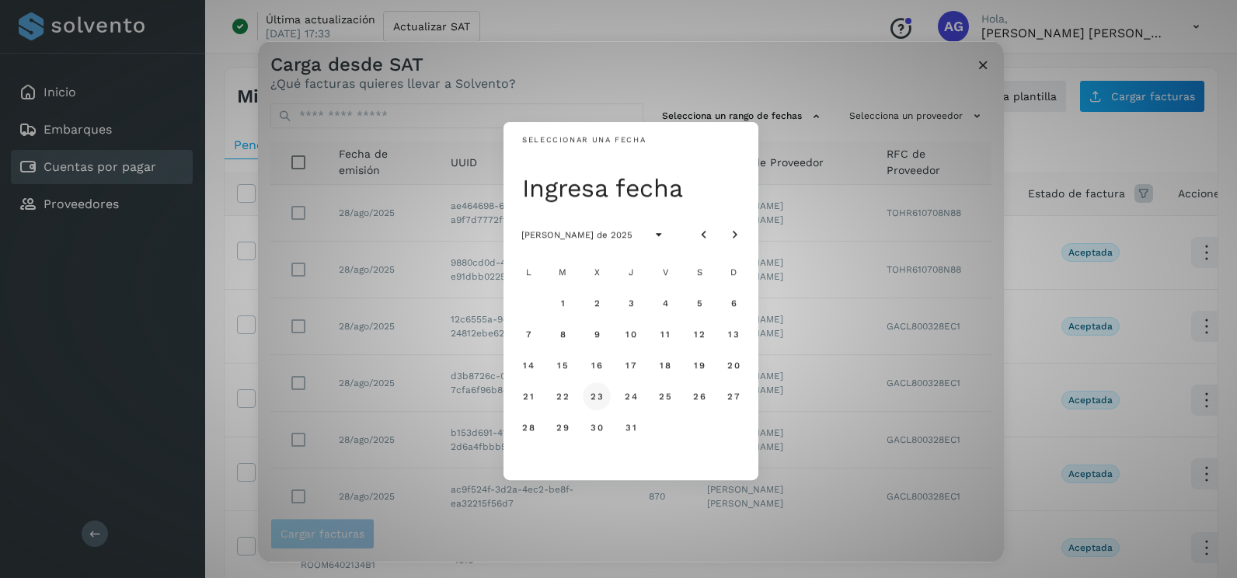
click at [594, 398] on span "23" at bounding box center [596, 396] width 13 height 11
click at [632, 399] on span "24" at bounding box center [630, 396] width 13 height 11
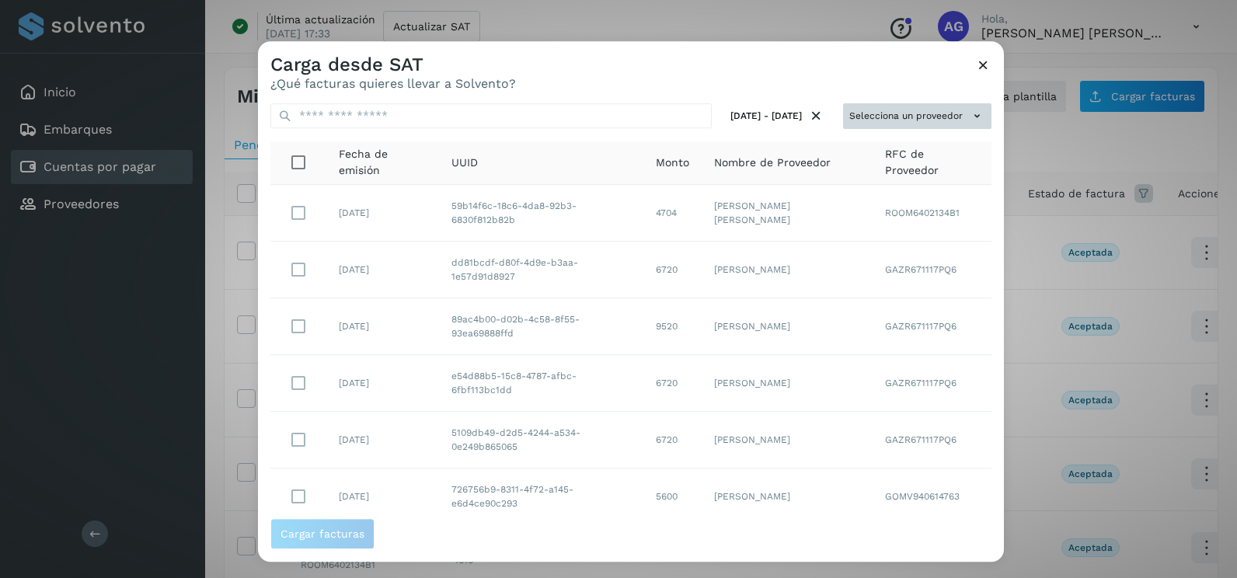
click at [921, 117] on button "Selecciona un proveedor" at bounding box center [917, 116] width 148 height 26
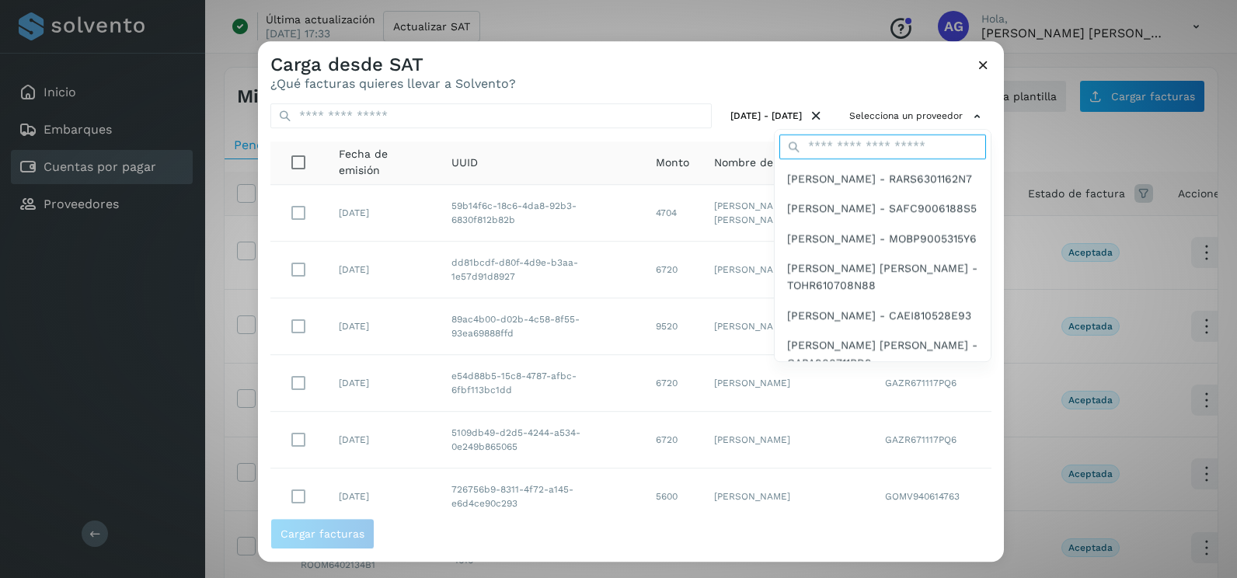
click at [832, 151] on input "text" at bounding box center [882, 146] width 207 height 25
type input "*****"
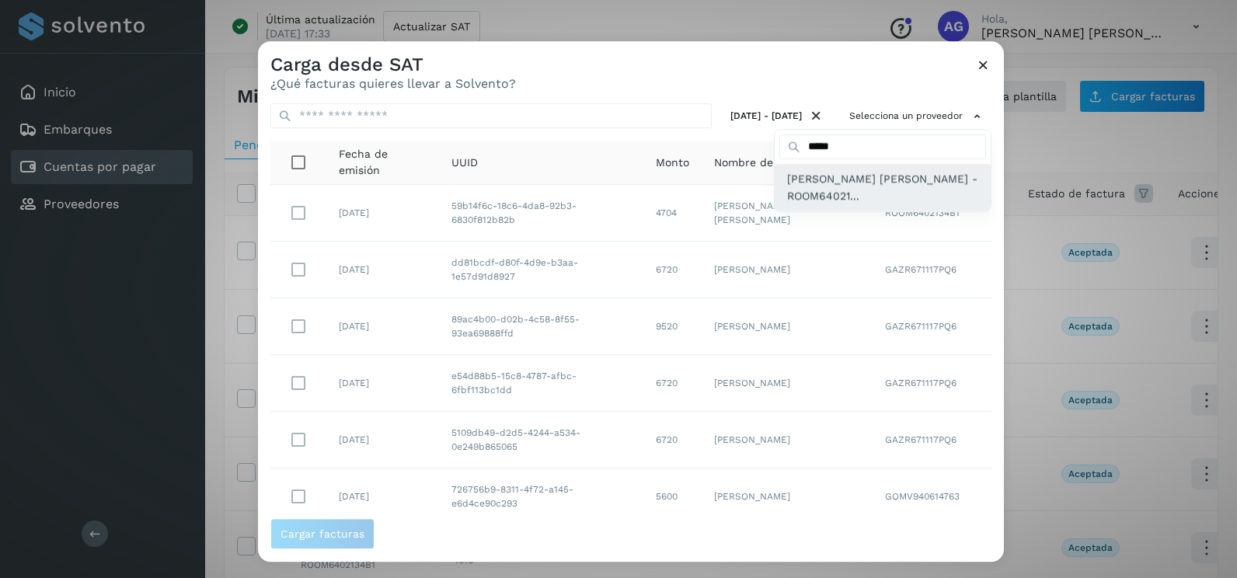
click at [852, 182] on span "[PERSON_NAME] [PERSON_NAME] - ROOM64021..." at bounding box center [882, 187] width 191 height 35
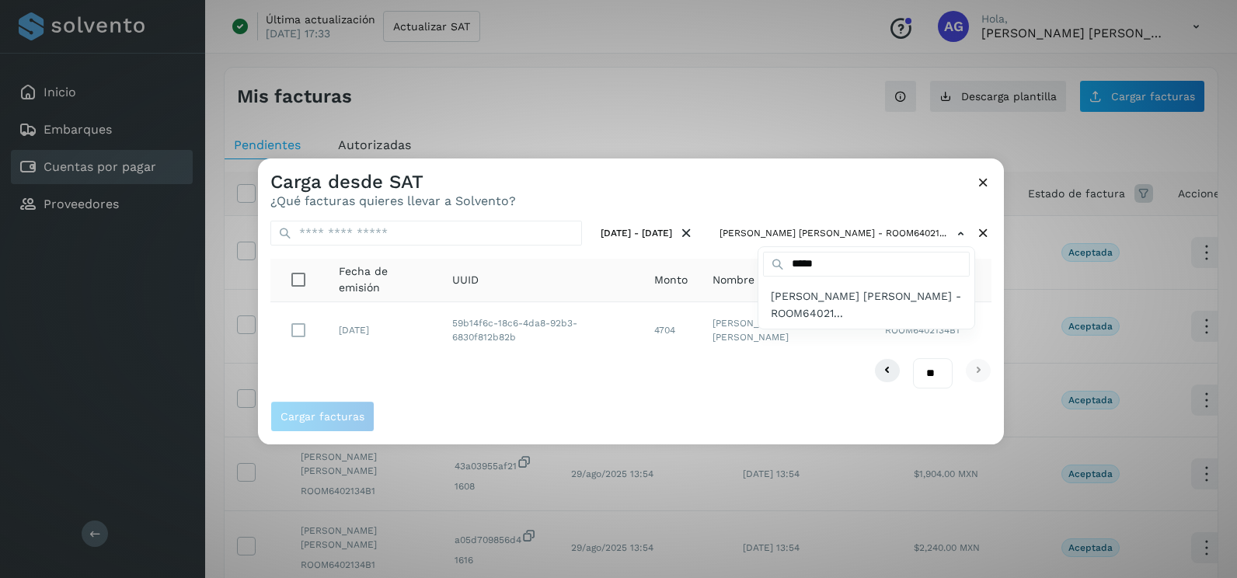
click at [990, 287] on div at bounding box center [876, 447] width 1237 height 578
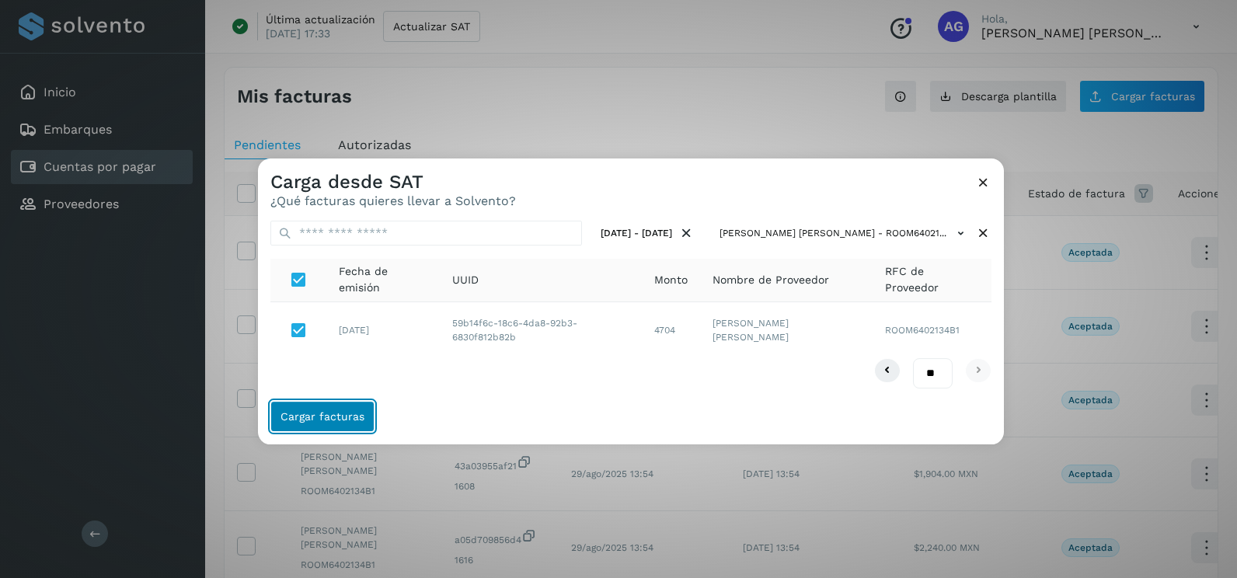
click at [337, 423] on button "Cargar facturas" at bounding box center [322, 416] width 104 height 31
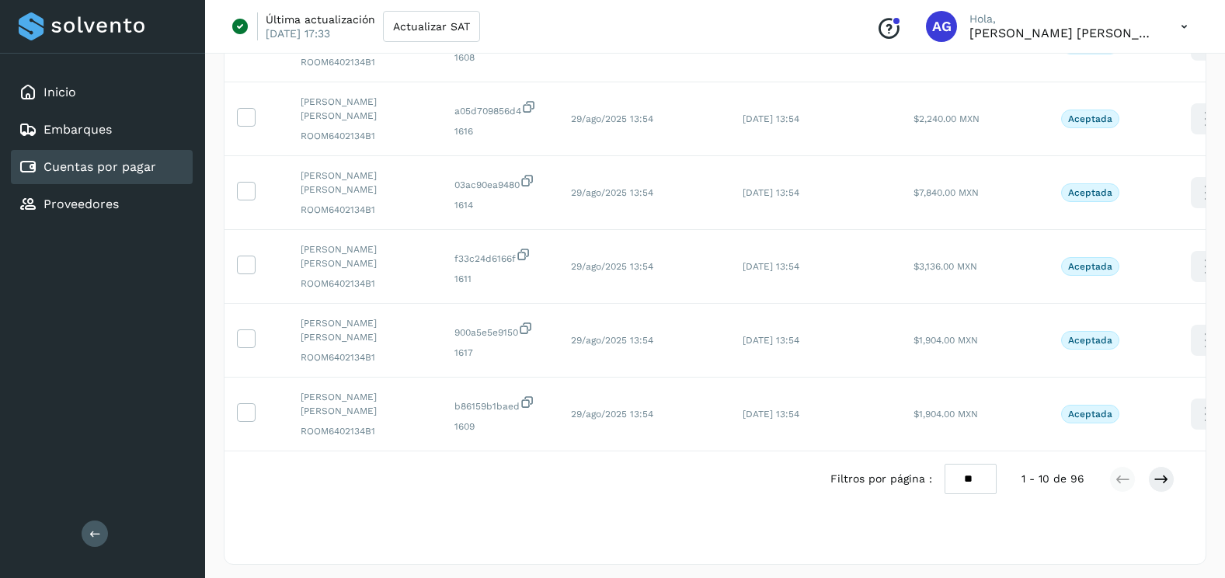
scroll to position [520, 0]
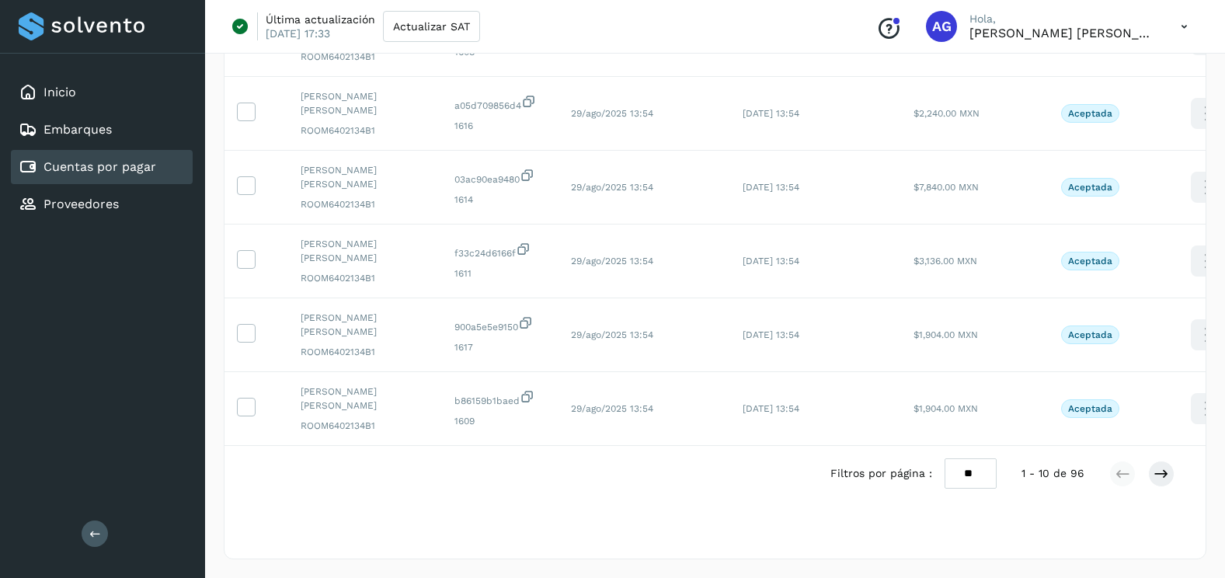
click at [976, 470] on select "** ** **" at bounding box center [971, 473] width 52 height 30
select select "**"
click at [945, 458] on select "** ** **" at bounding box center [971, 473] width 52 height 30
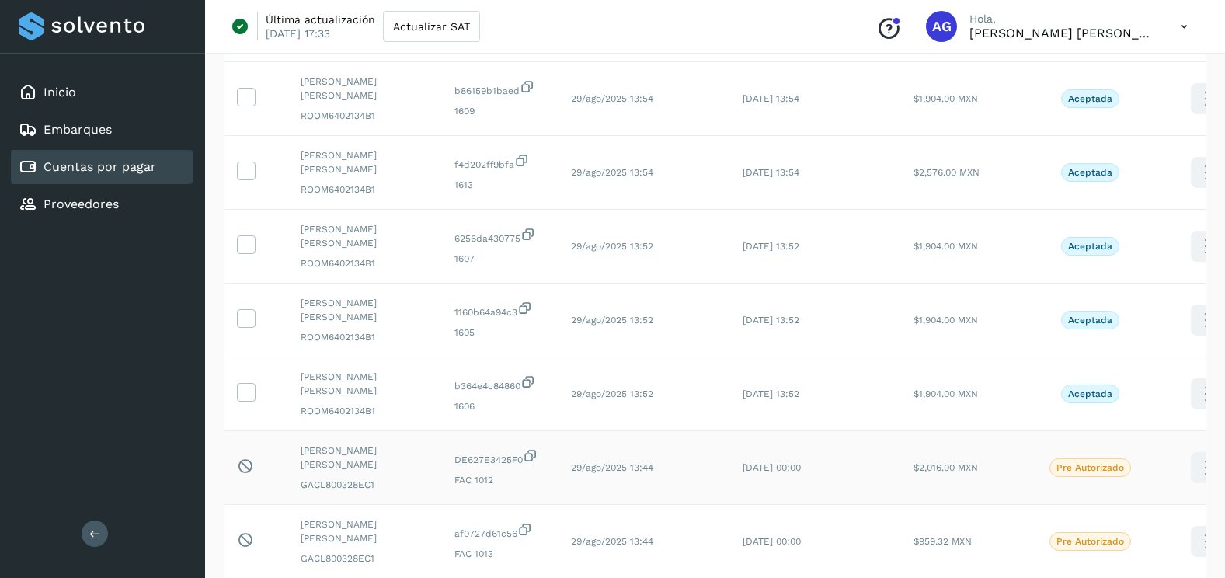
scroll to position [830, 0]
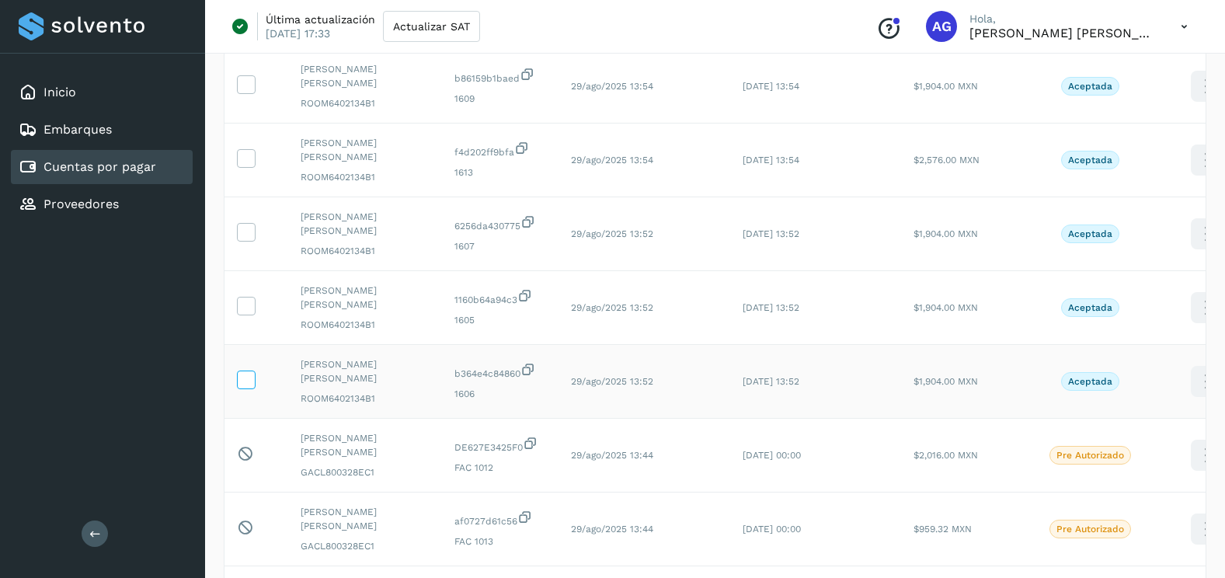
drag, startPoint x: 249, startPoint y: 376, endPoint x: 249, endPoint y: 316, distance: 59.8
click at [249, 375] on icon at bounding box center [246, 379] width 16 height 16
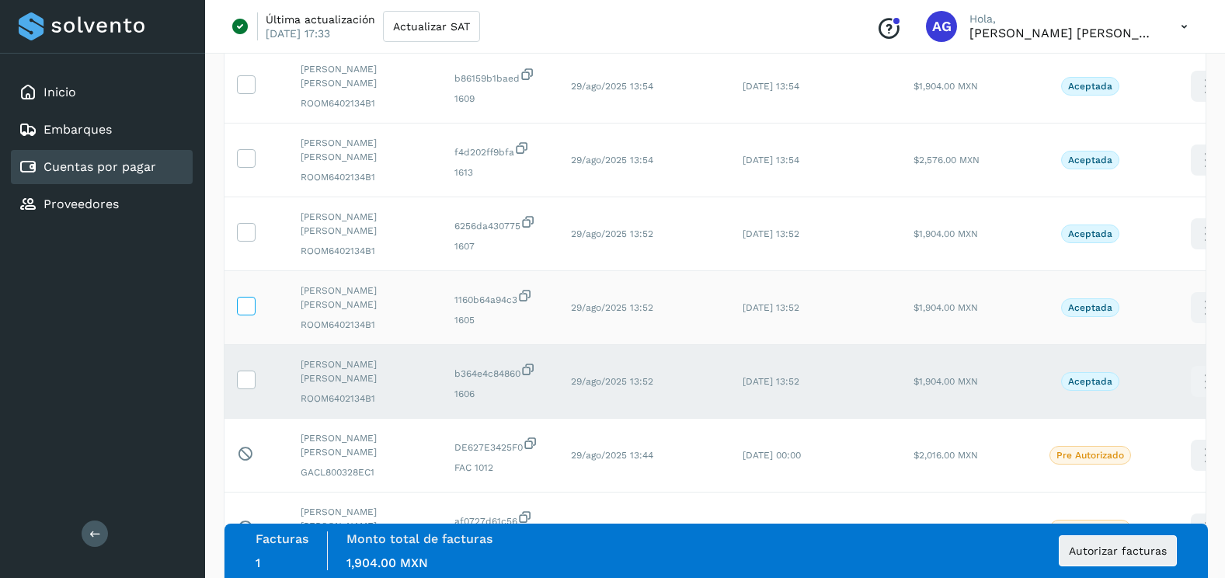
click at [249, 309] on icon at bounding box center [246, 305] width 16 height 16
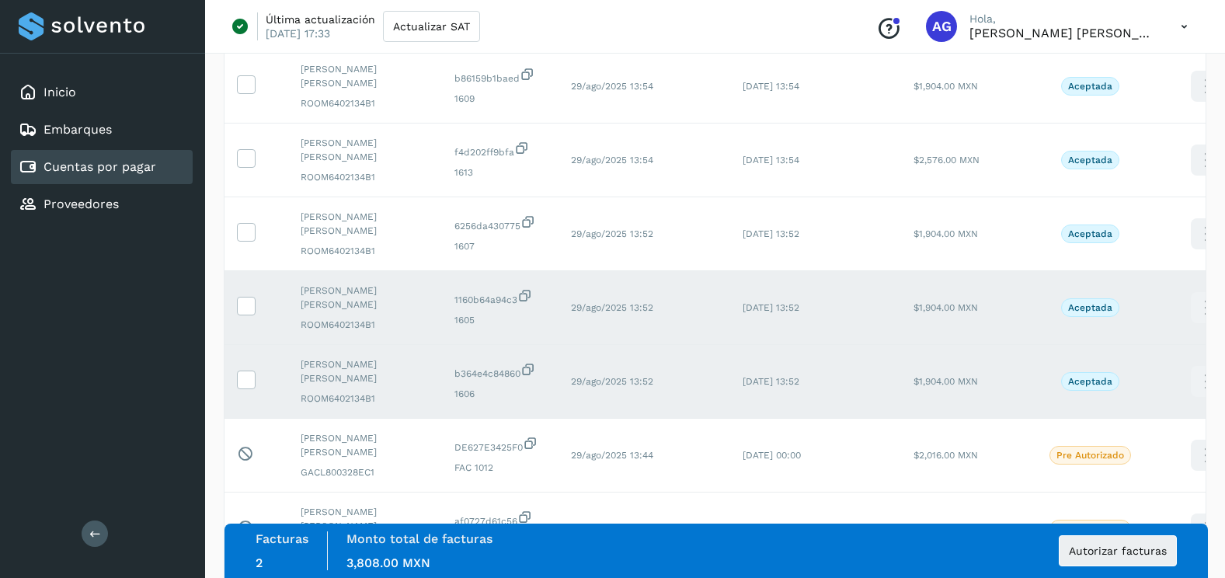
drag, startPoint x: 244, startPoint y: 233, endPoint x: 229, endPoint y: 345, distance: 112.8
click at [244, 231] on icon at bounding box center [246, 231] width 16 height 16
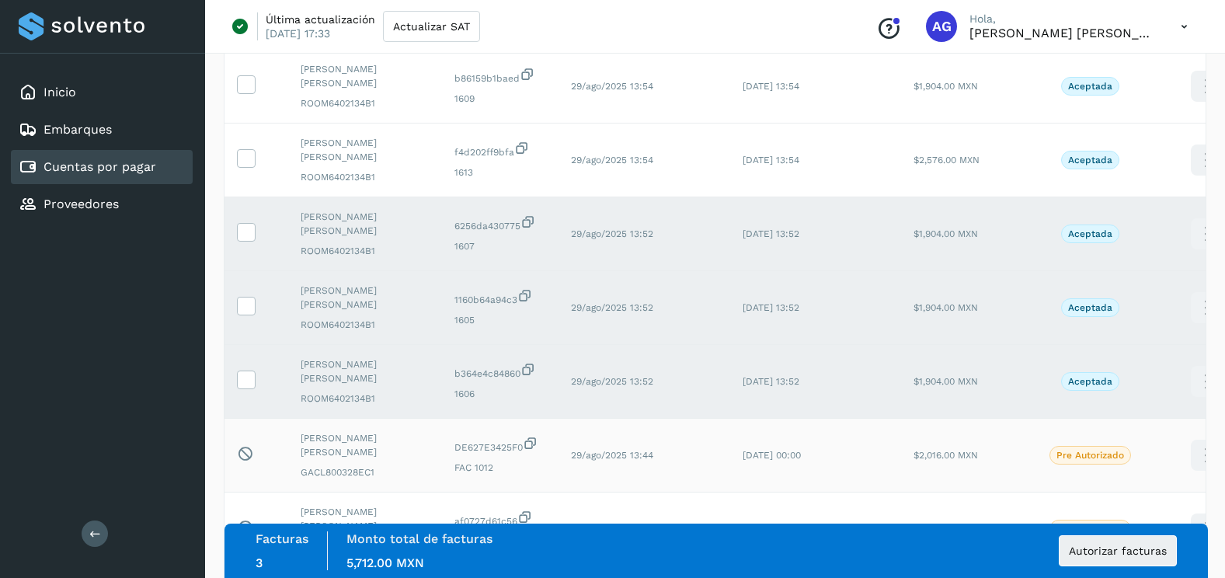
scroll to position [597, 0]
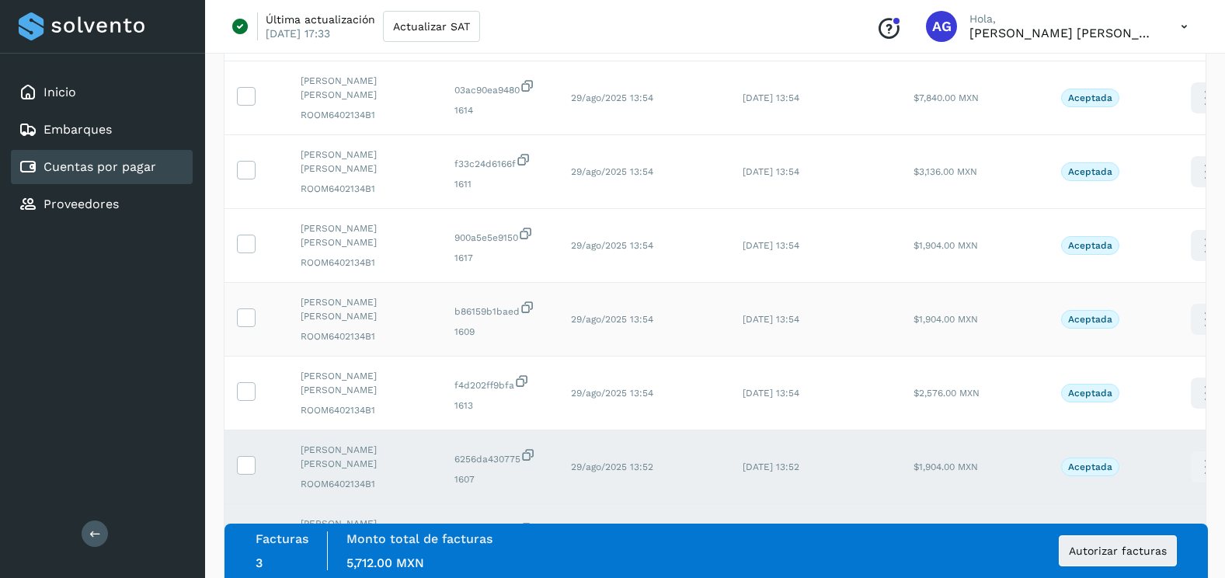
drag, startPoint x: 246, startPoint y: 391, endPoint x: 252, endPoint y: 352, distance: 39.3
click at [248, 389] on icon at bounding box center [246, 390] width 16 height 16
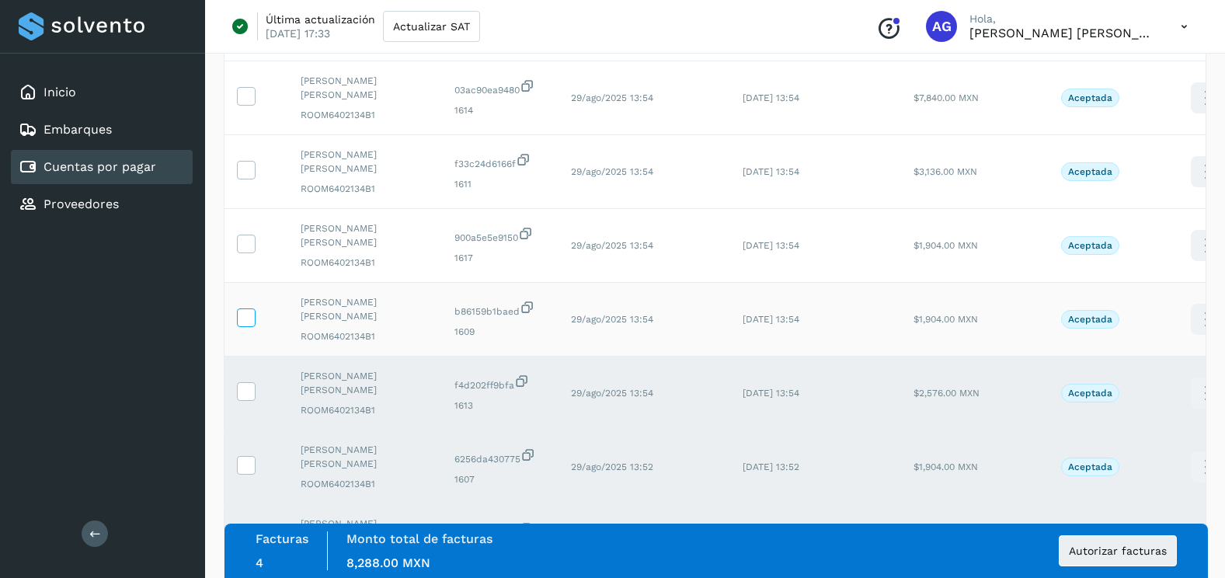
click at [243, 315] on icon at bounding box center [246, 316] width 16 height 16
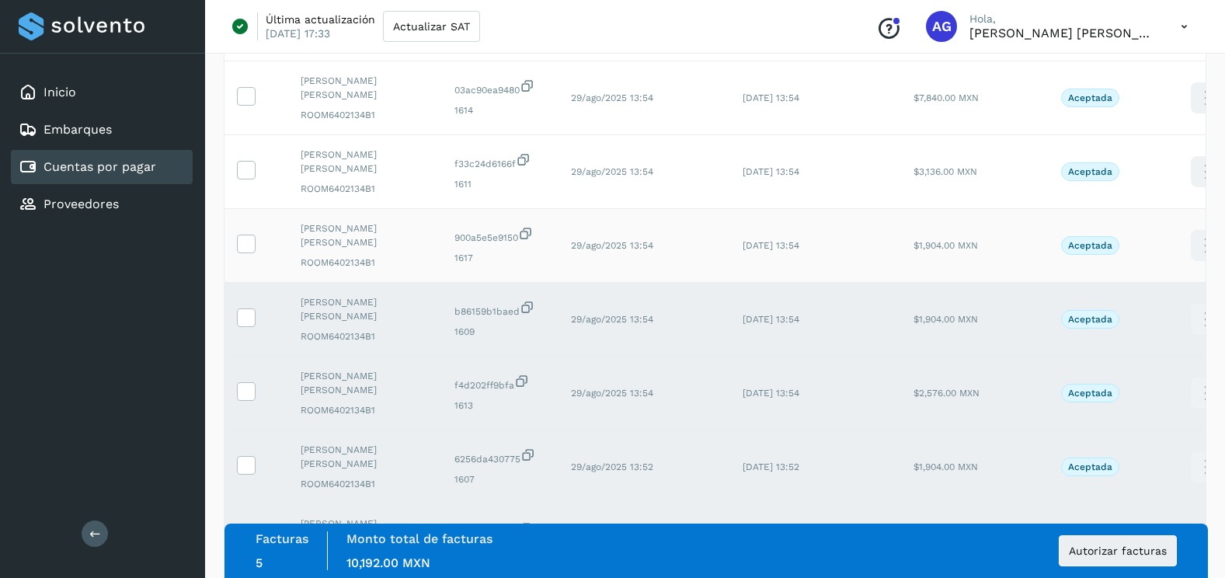
drag, startPoint x: 247, startPoint y: 246, endPoint x: 254, endPoint y: 212, distance: 34.9
click at [248, 244] on icon at bounding box center [246, 243] width 16 height 16
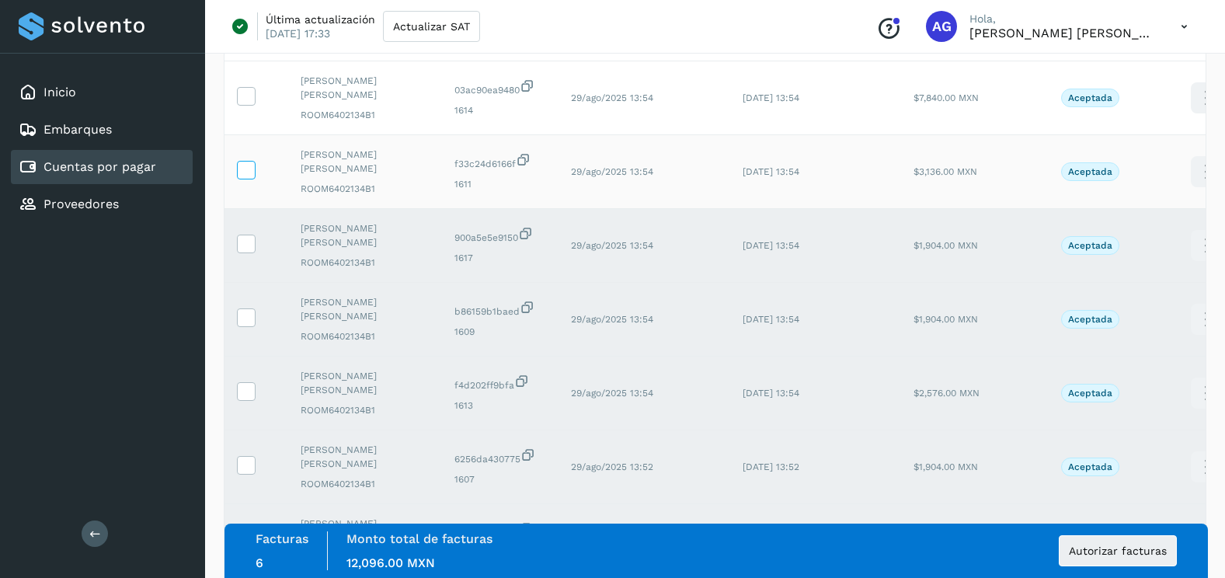
click at [251, 178] on span at bounding box center [246, 173] width 16 height 11
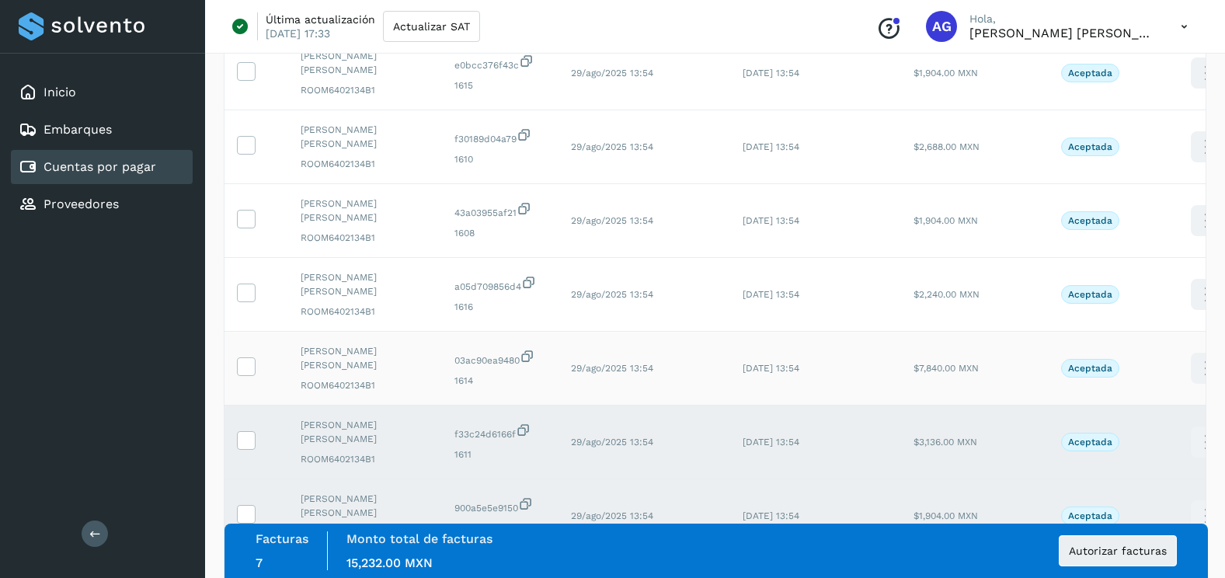
scroll to position [287, 0]
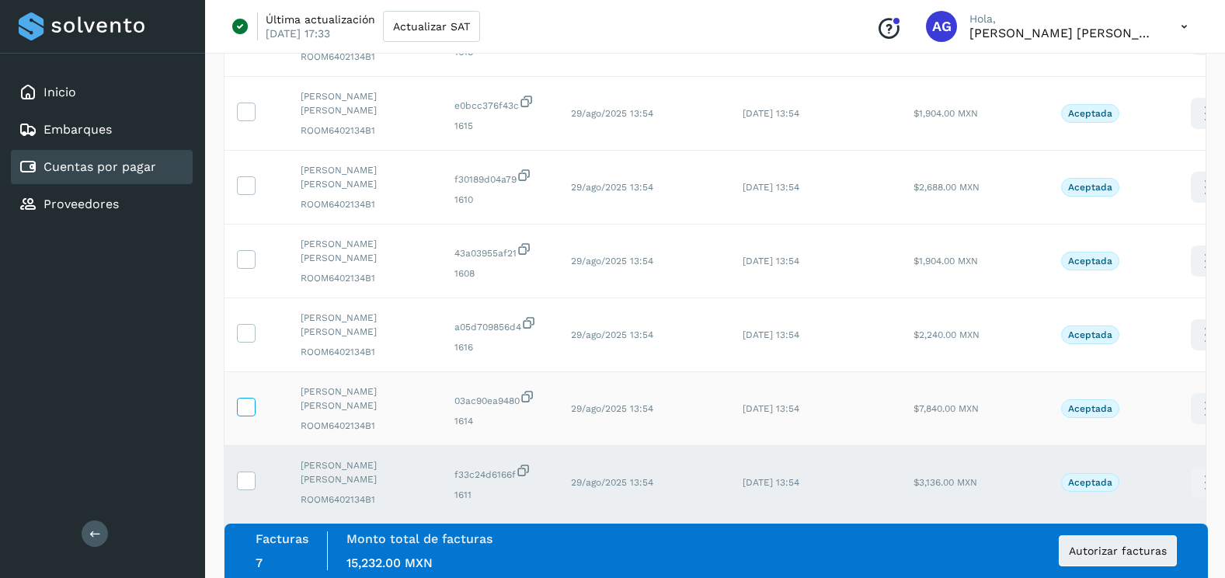
drag, startPoint x: 249, startPoint y: 409, endPoint x: 249, endPoint y: 343, distance: 66.8
click at [249, 406] on icon at bounding box center [246, 406] width 16 height 16
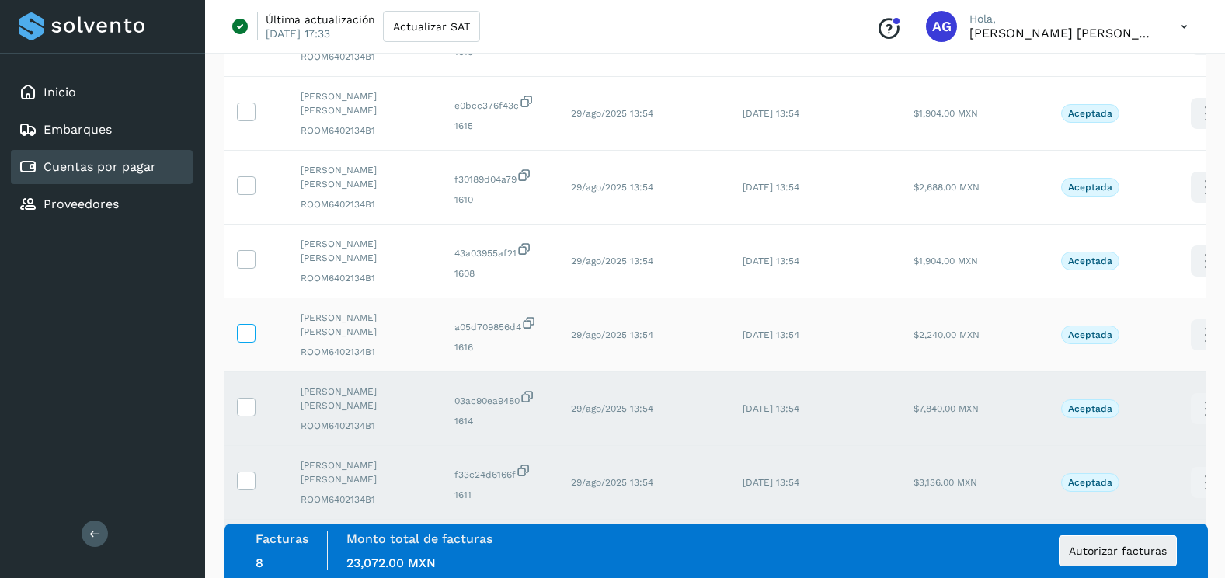
click at [243, 332] on icon at bounding box center [246, 332] width 16 height 16
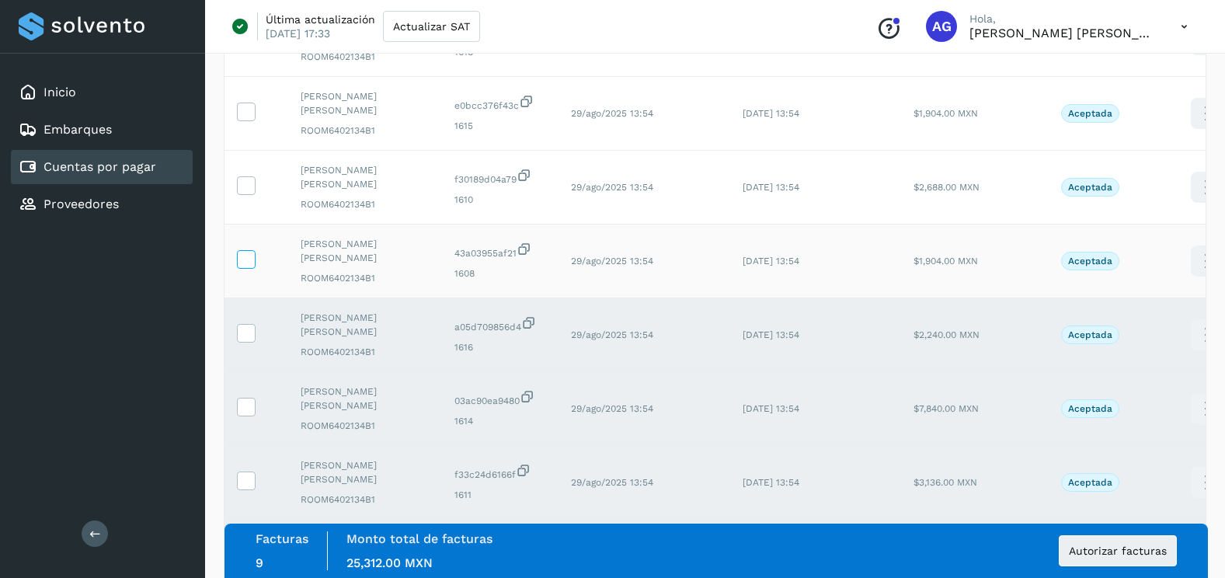
click at [245, 263] on icon at bounding box center [246, 258] width 16 height 16
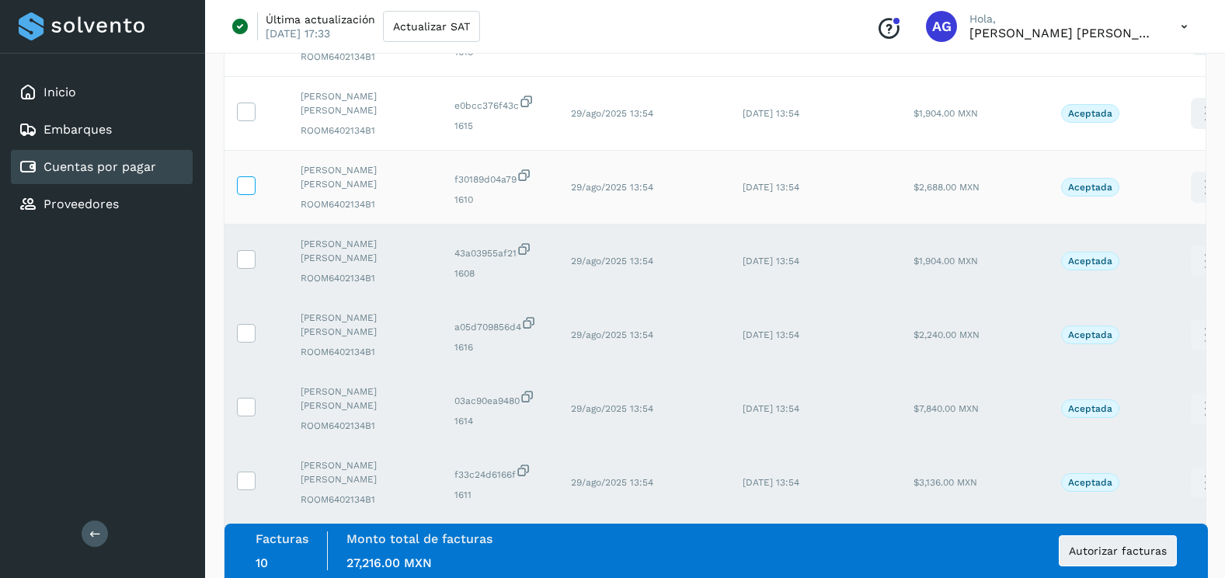
click at [250, 190] on icon at bounding box center [246, 184] width 16 height 16
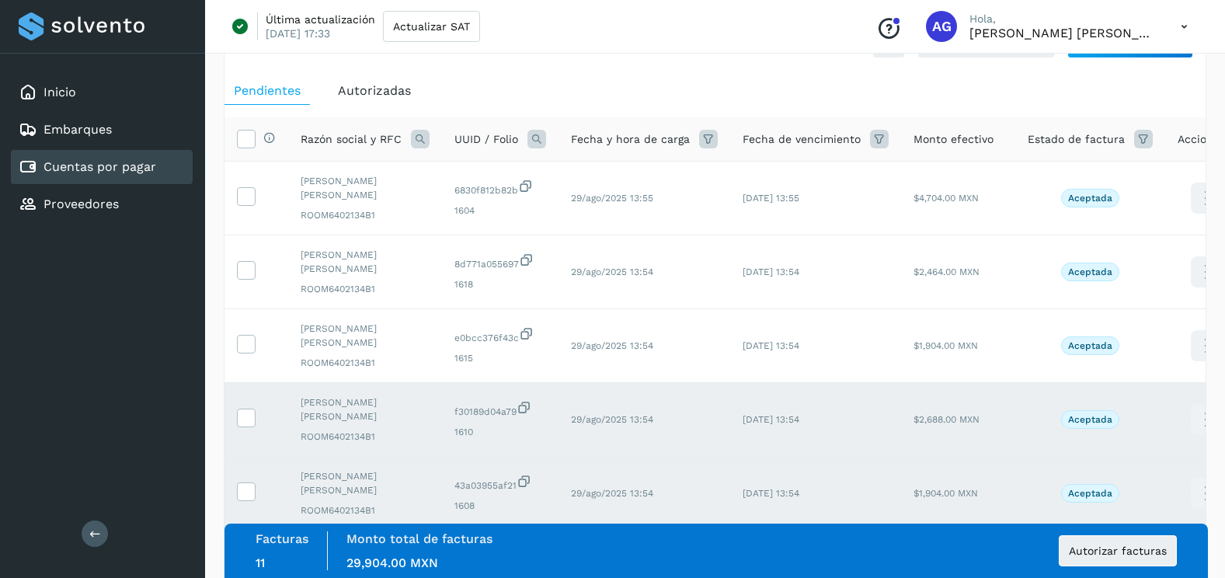
scroll to position [54, 0]
drag, startPoint x: 245, startPoint y: 348, endPoint x: 244, endPoint y: 265, distance: 83.1
click at [245, 341] on icon at bounding box center [246, 344] width 16 height 16
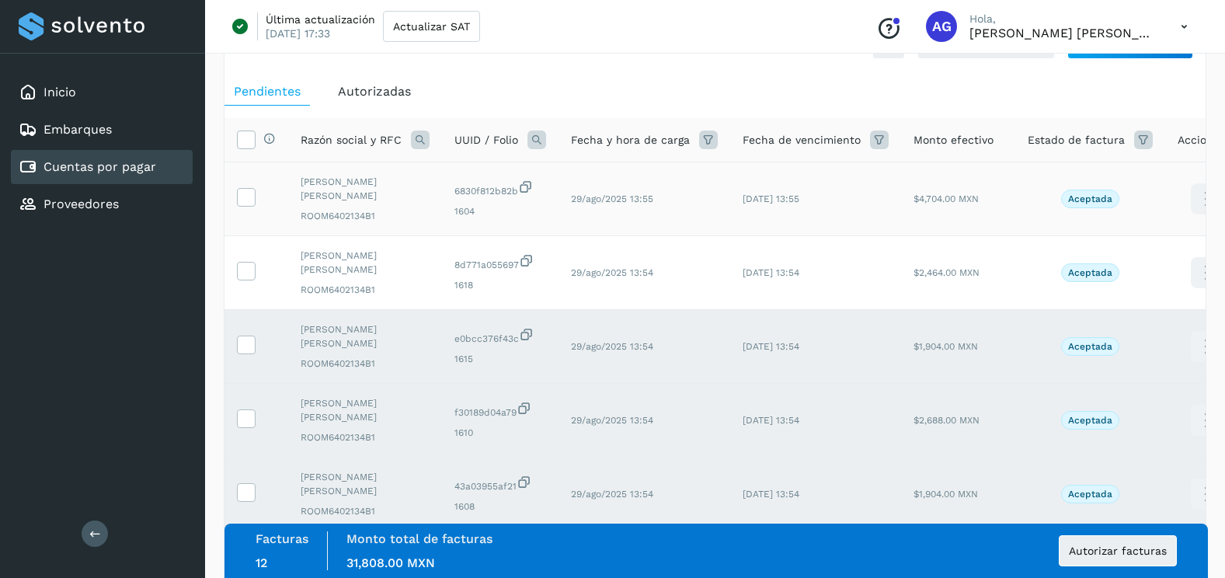
drag, startPoint x: 249, startPoint y: 275, endPoint x: 249, endPoint y: 209, distance: 66.0
click at [249, 272] on icon at bounding box center [246, 270] width 16 height 16
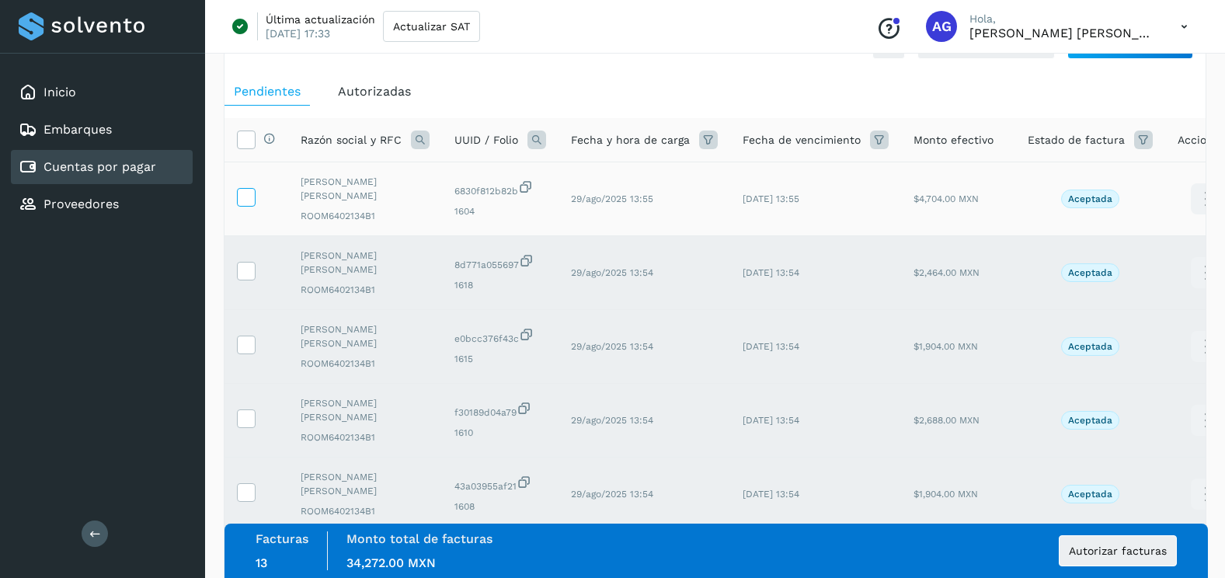
click at [249, 204] on icon at bounding box center [246, 196] width 16 height 16
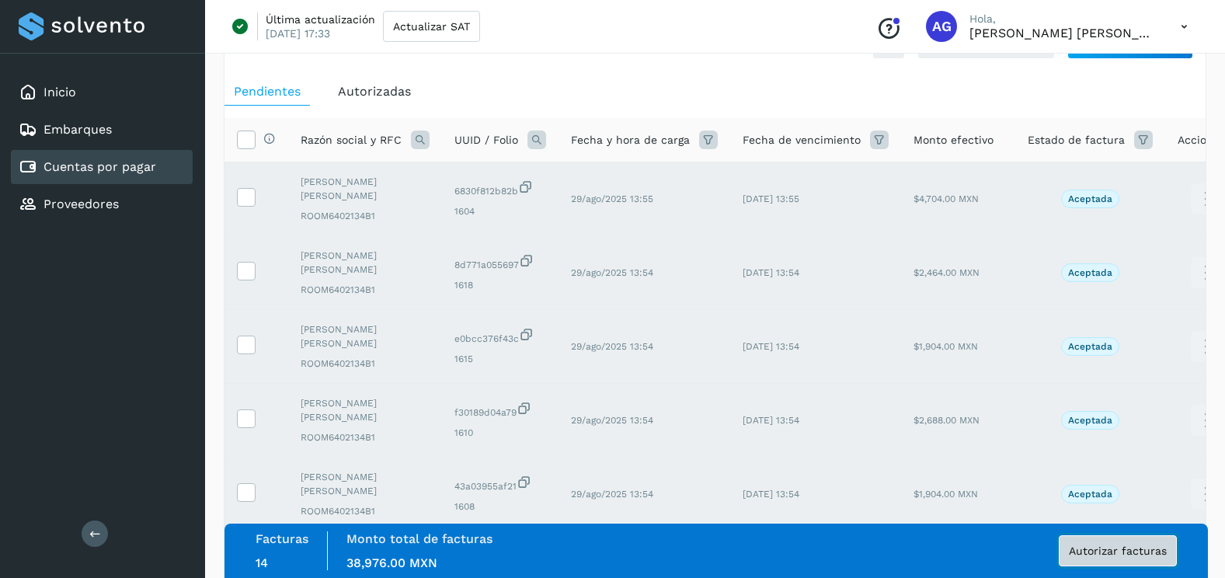
click at [1103, 544] on button "Autorizar facturas" at bounding box center [1118, 550] width 118 height 31
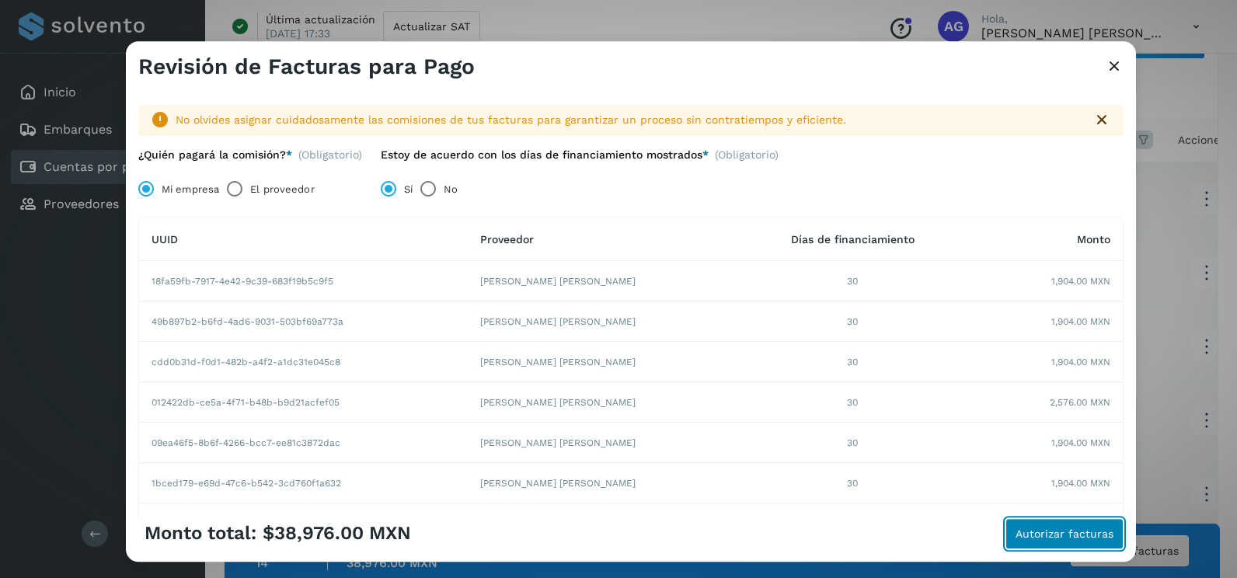
click at [1058, 531] on span "Autorizar facturas" at bounding box center [1064, 533] width 98 height 11
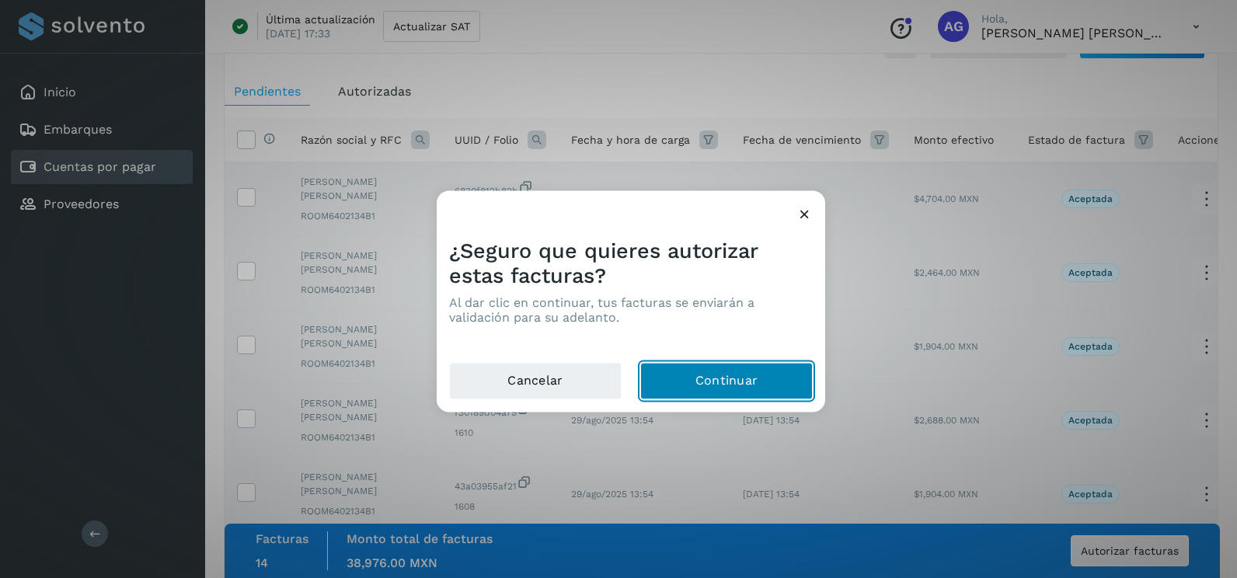
click at [725, 382] on button "Continuar" at bounding box center [726, 381] width 172 height 37
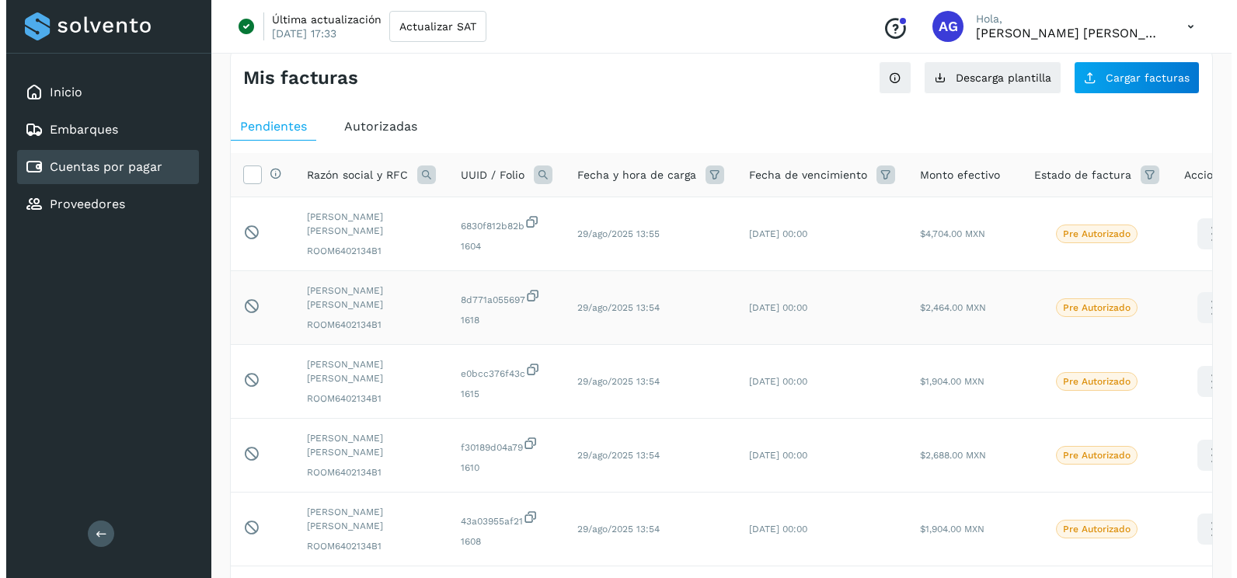
scroll to position [0, 0]
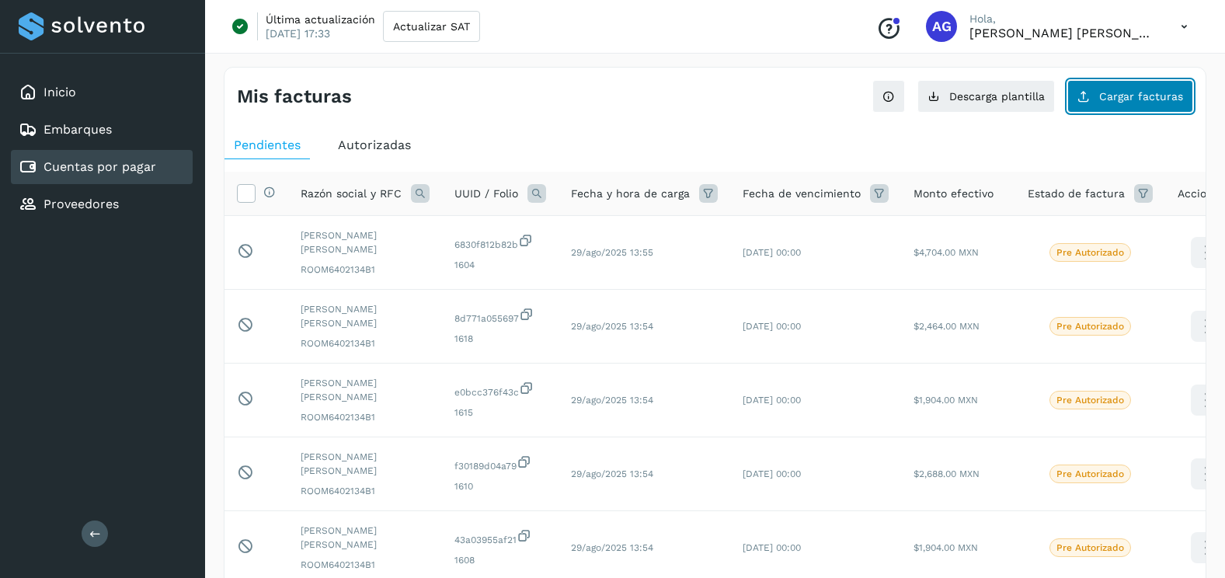
click at [1132, 110] on button "Cargar facturas" at bounding box center [1130, 96] width 126 height 33
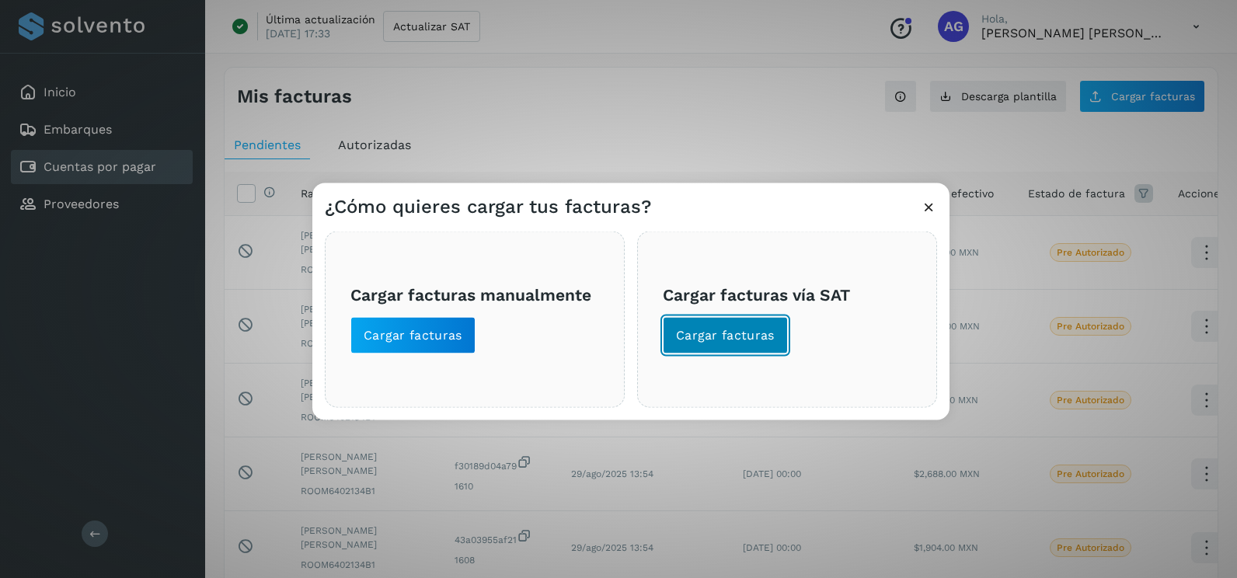
click at [715, 337] on span "Cargar facturas" at bounding box center [725, 335] width 99 height 17
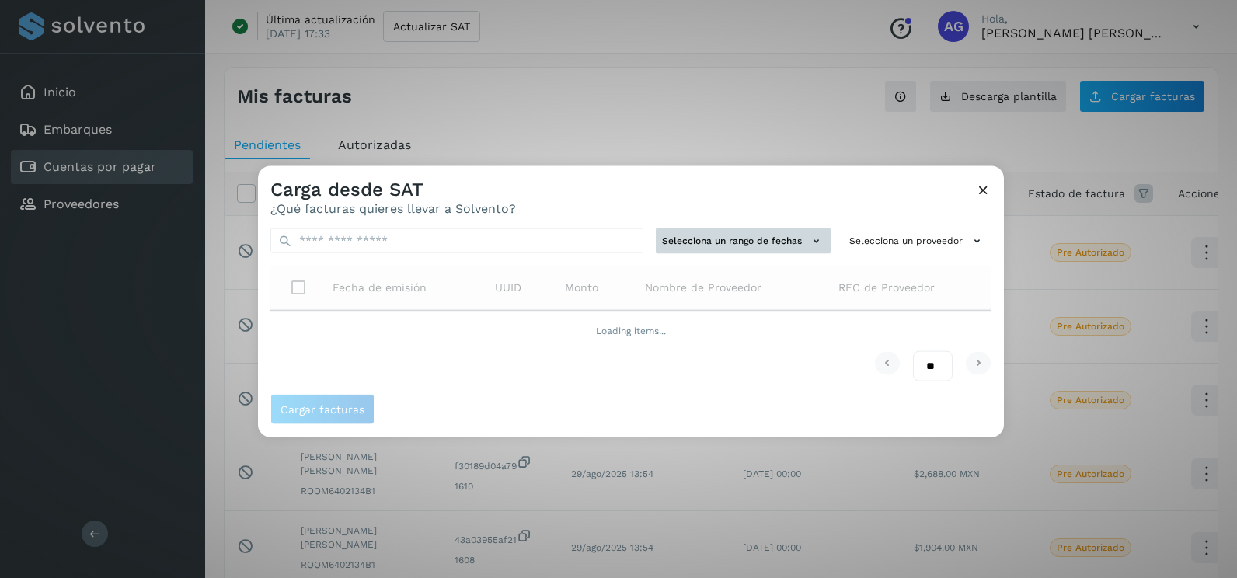
click at [741, 238] on button "Selecciona un rango de fechas" at bounding box center [743, 241] width 175 height 26
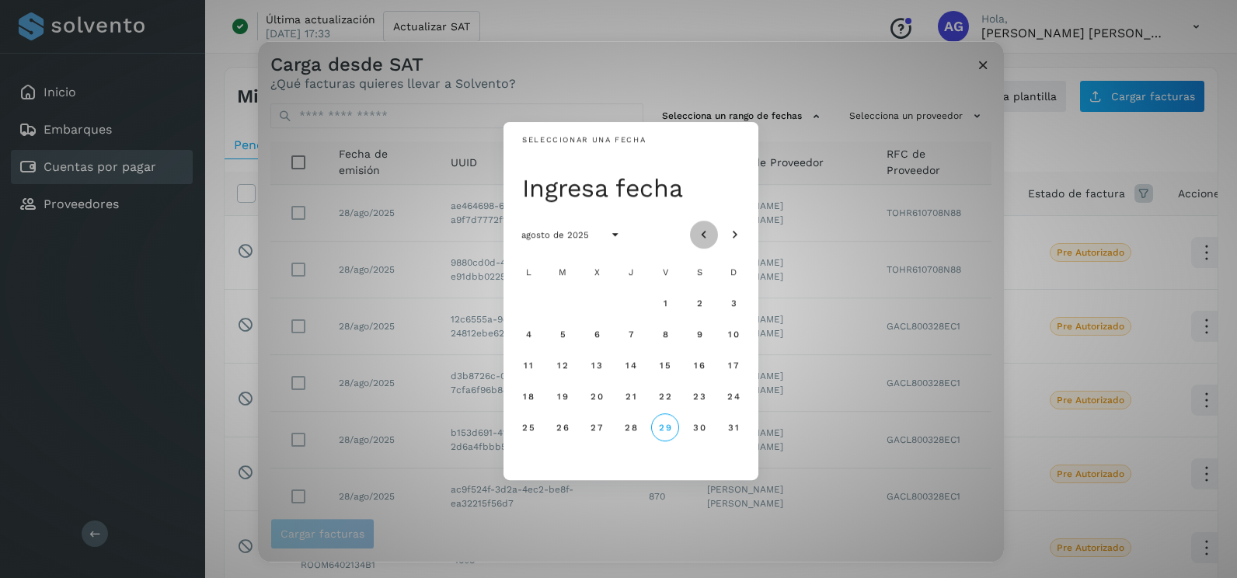
click at [709, 229] on icon "Mes anterior" at bounding box center [704, 236] width 16 height 16
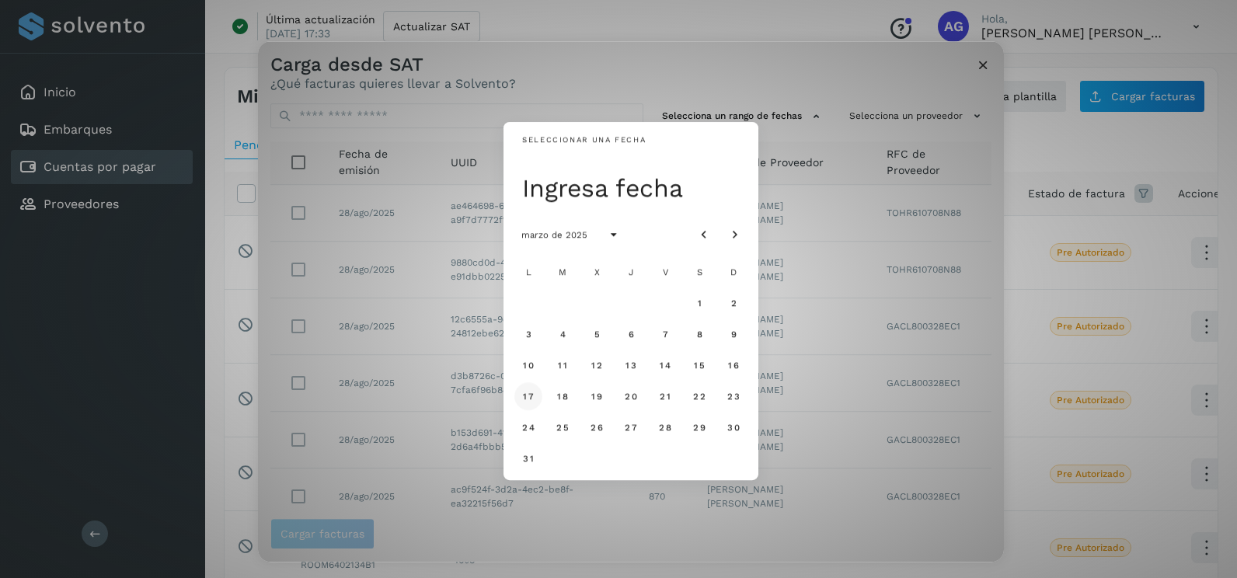
click at [524, 392] on span "17" at bounding box center [528, 396] width 12 height 11
click at [556, 399] on span "18" at bounding box center [562, 396] width 12 height 11
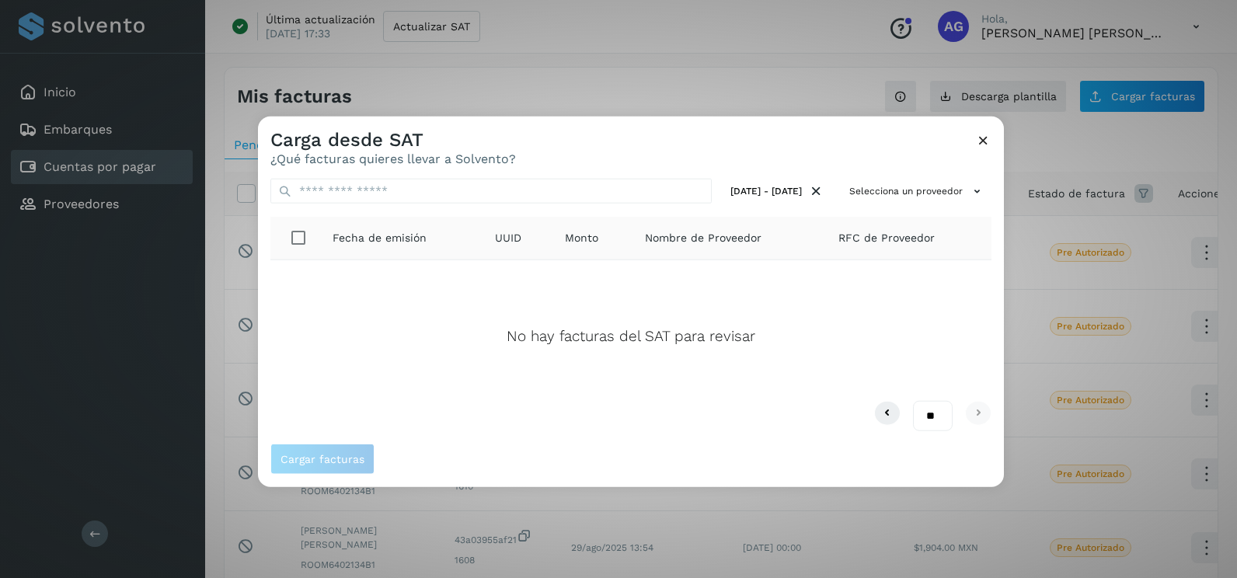
click at [982, 142] on icon at bounding box center [983, 140] width 16 height 16
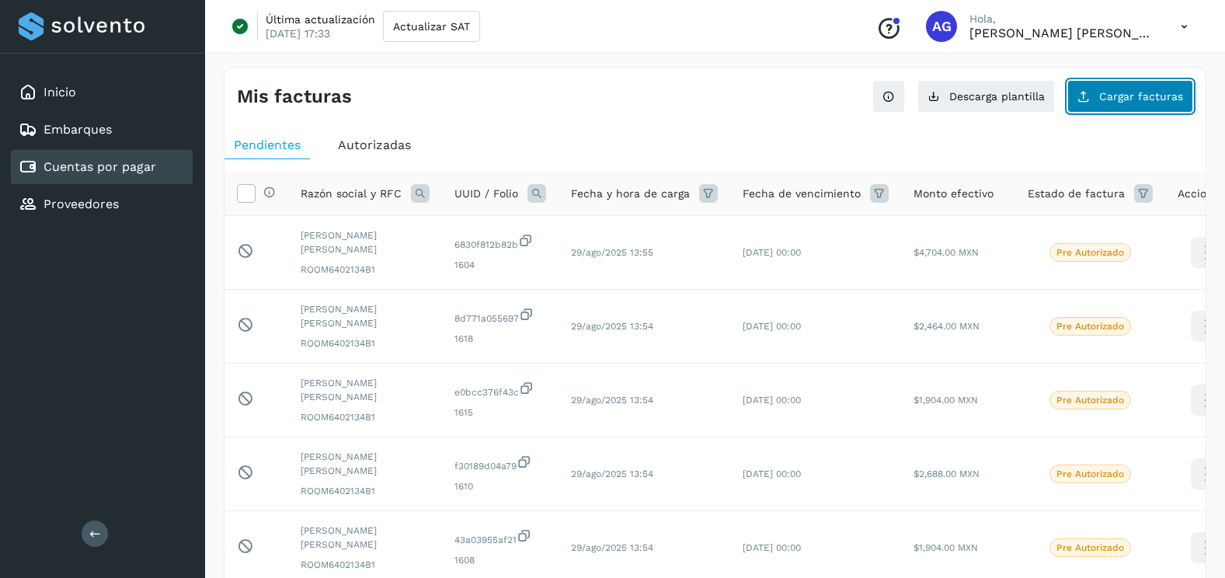
click at [1111, 84] on button "Cargar facturas" at bounding box center [1130, 96] width 126 height 33
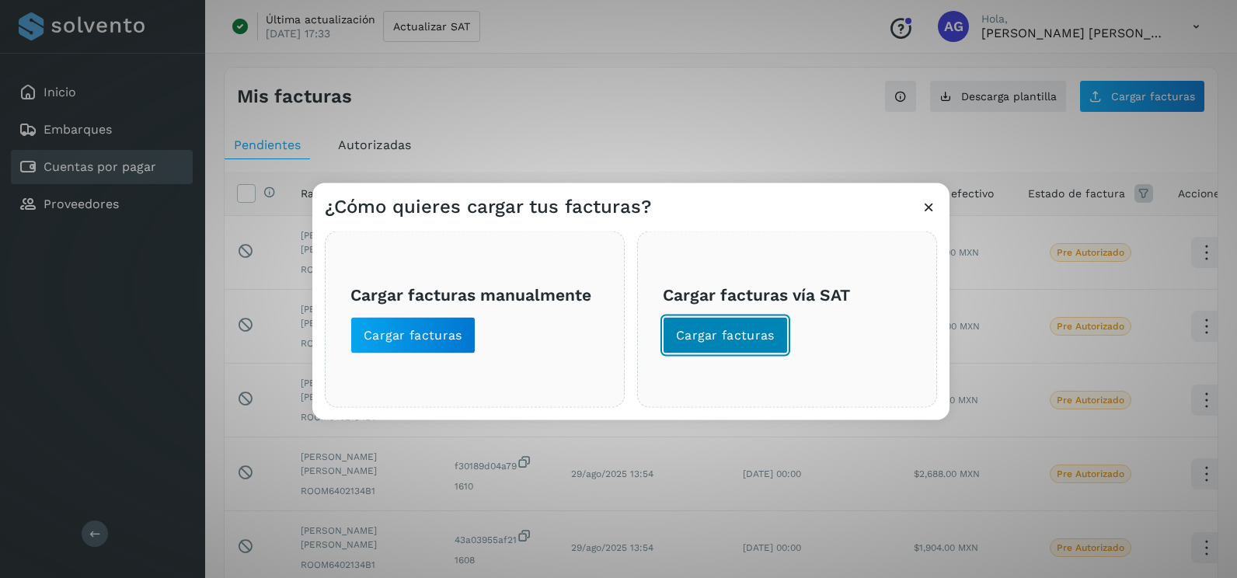
click at [762, 346] on button "Cargar facturas" at bounding box center [725, 335] width 125 height 37
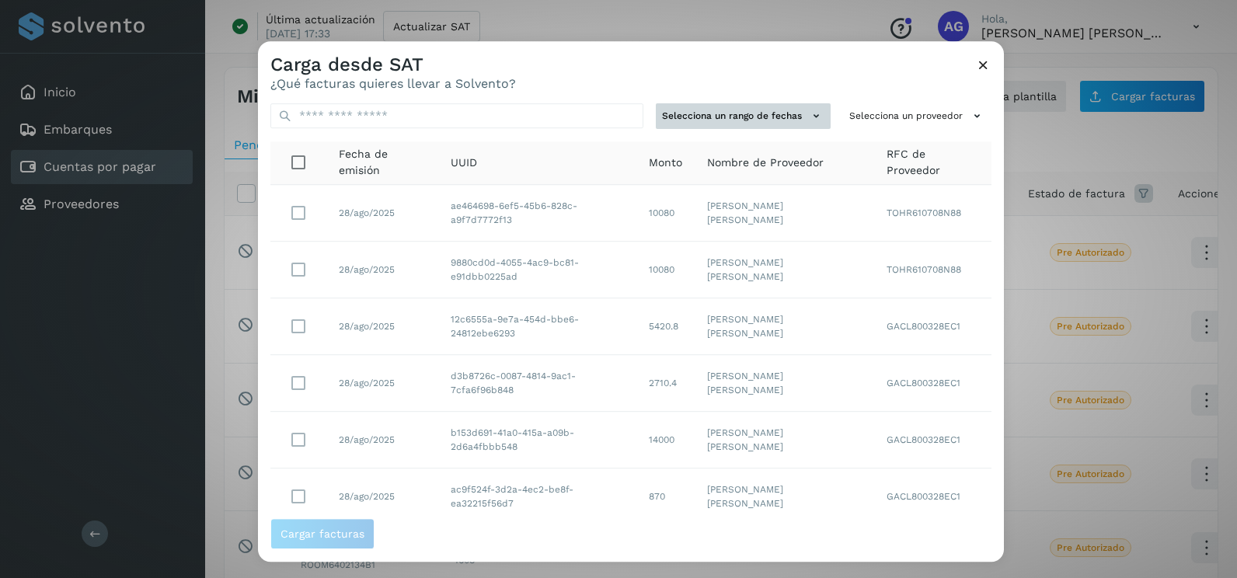
click at [767, 117] on button "Selecciona un rango de fechas" at bounding box center [743, 116] width 175 height 26
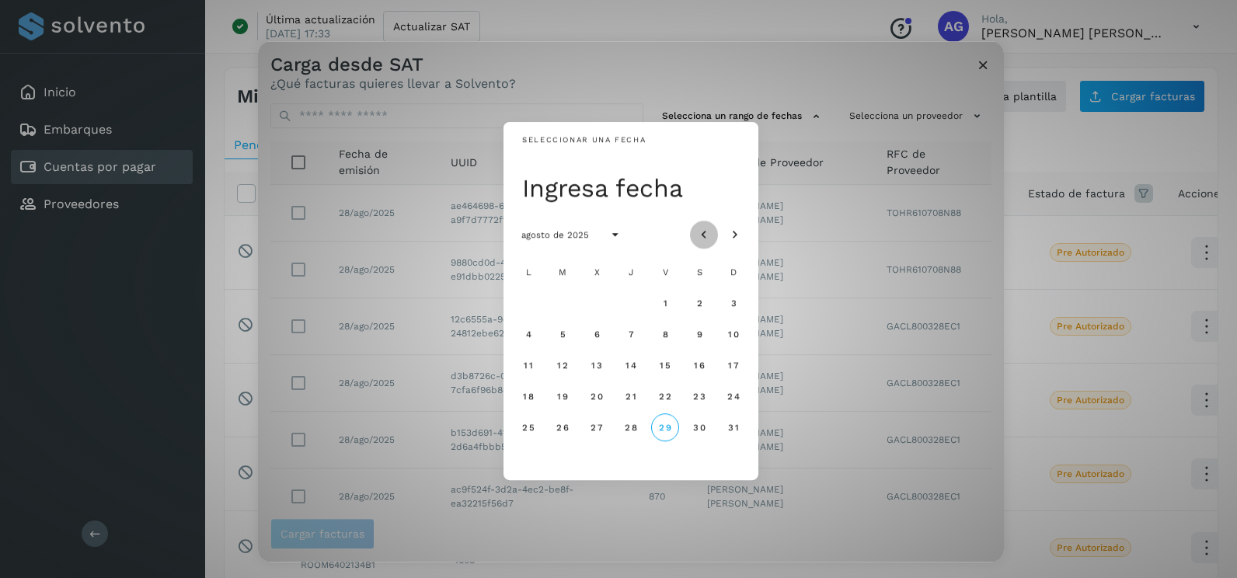
click at [698, 221] on button "Mes anterior" at bounding box center [704, 235] width 28 height 28
click at [598, 368] on span "16" at bounding box center [596, 365] width 12 height 11
click at [625, 369] on span "17" at bounding box center [631, 365] width 12 height 11
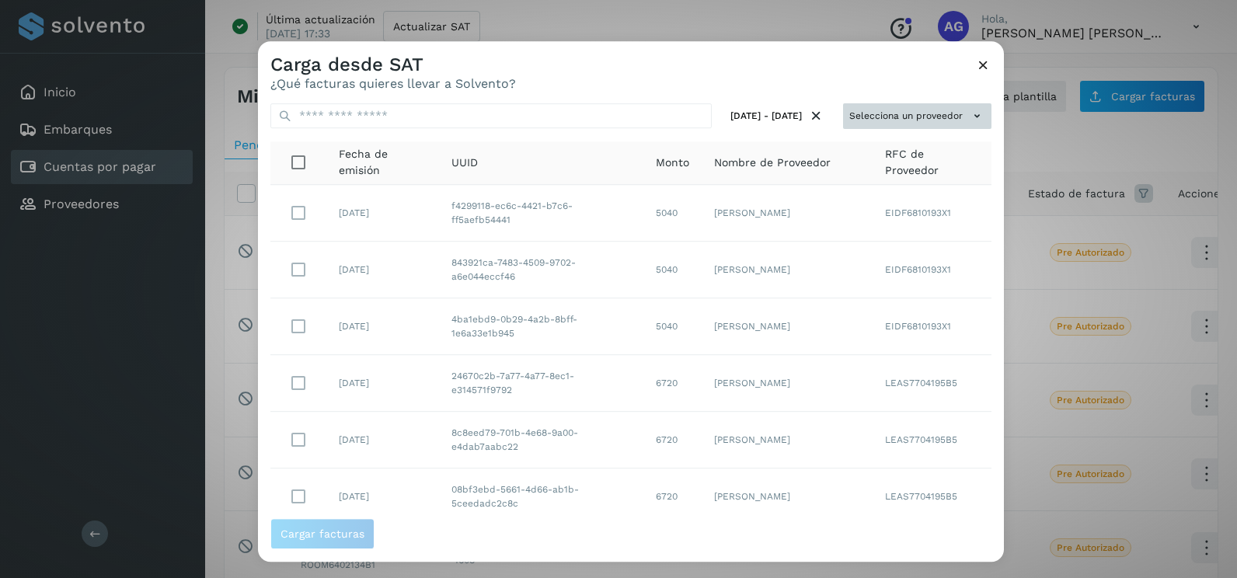
click at [944, 122] on button "Selecciona un proveedor" at bounding box center [917, 116] width 148 height 26
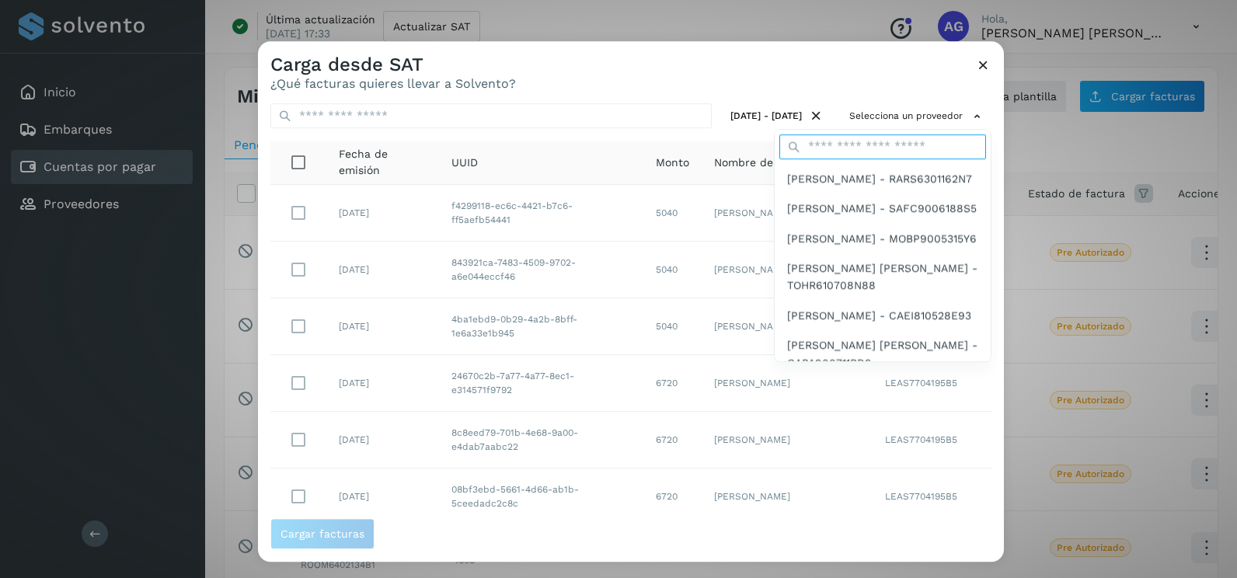
click at [827, 146] on input "text" at bounding box center [882, 146] width 207 height 25
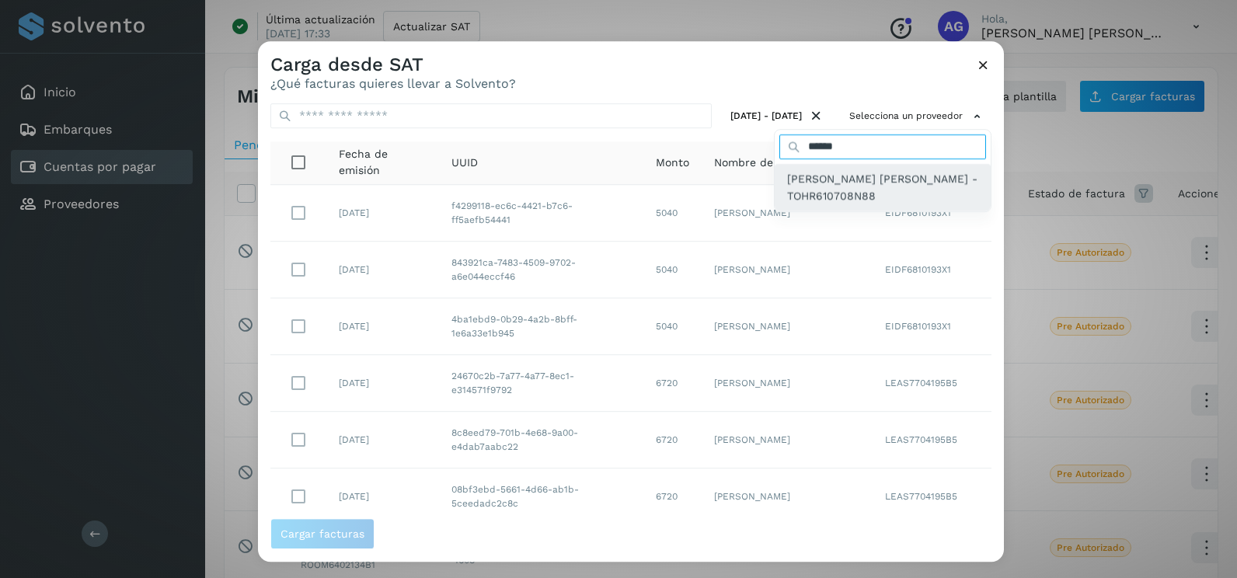
type input "******"
click at [848, 191] on span "[PERSON_NAME] [PERSON_NAME] - TOHR610708N88" at bounding box center [882, 187] width 191 height 35
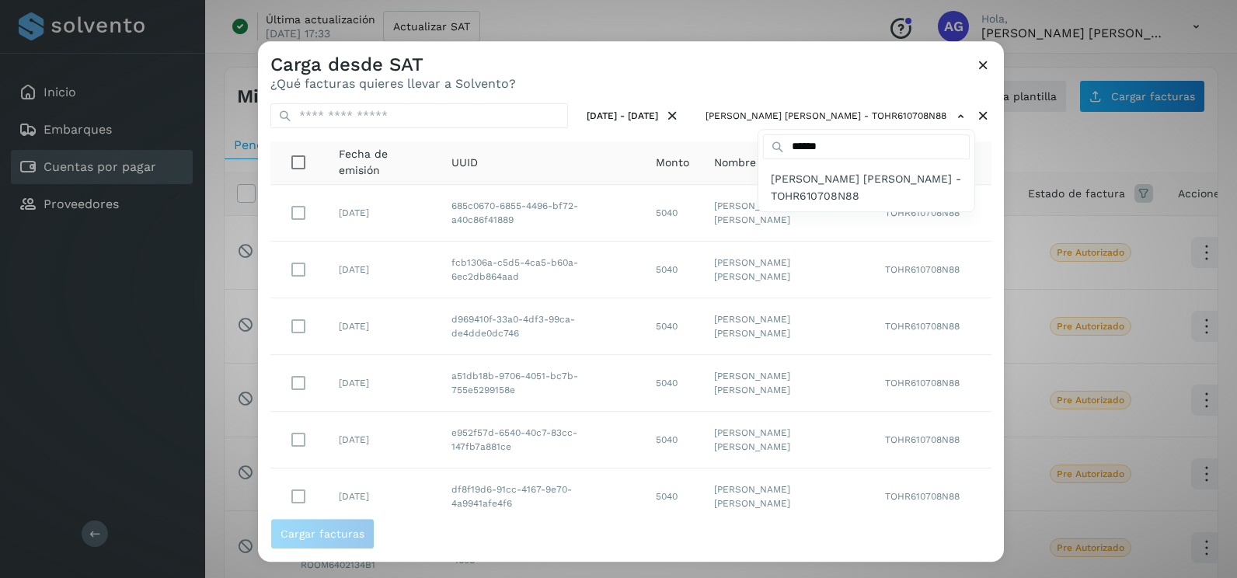
click at [843, 85] on div at bounding box center [876, 330] width 1237 height 578
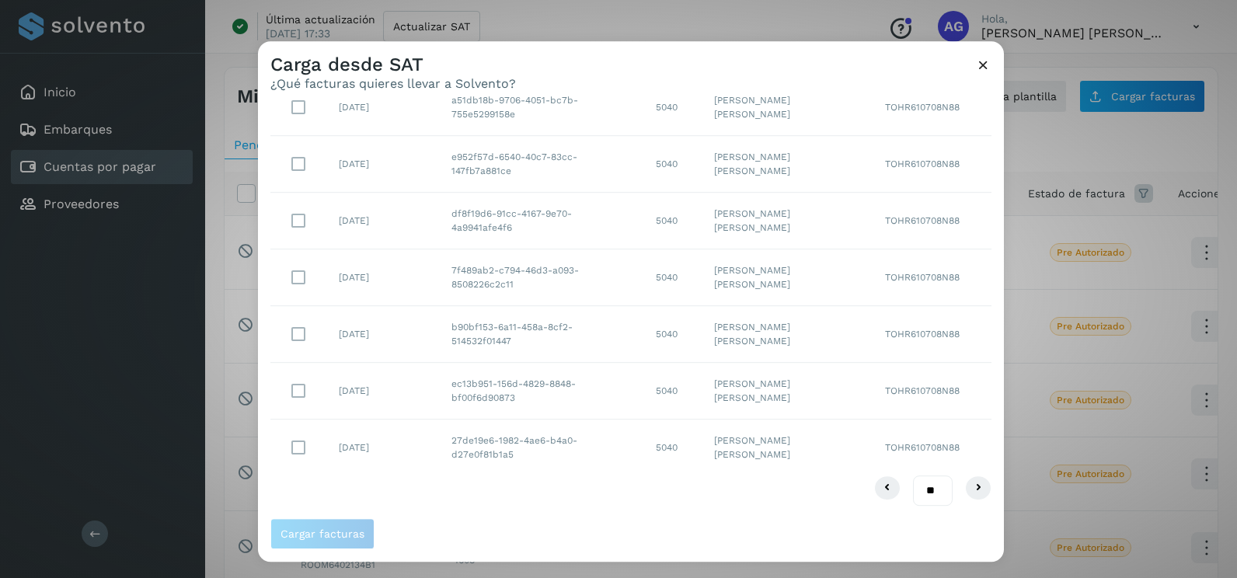
click at [924, 484] on select "** ** **" at bounding box center [933, 490] width 40 height 30
select select "**"
click at [913, 475] on select "** ** **" at bounding box center [933, 490] width 40 height 30
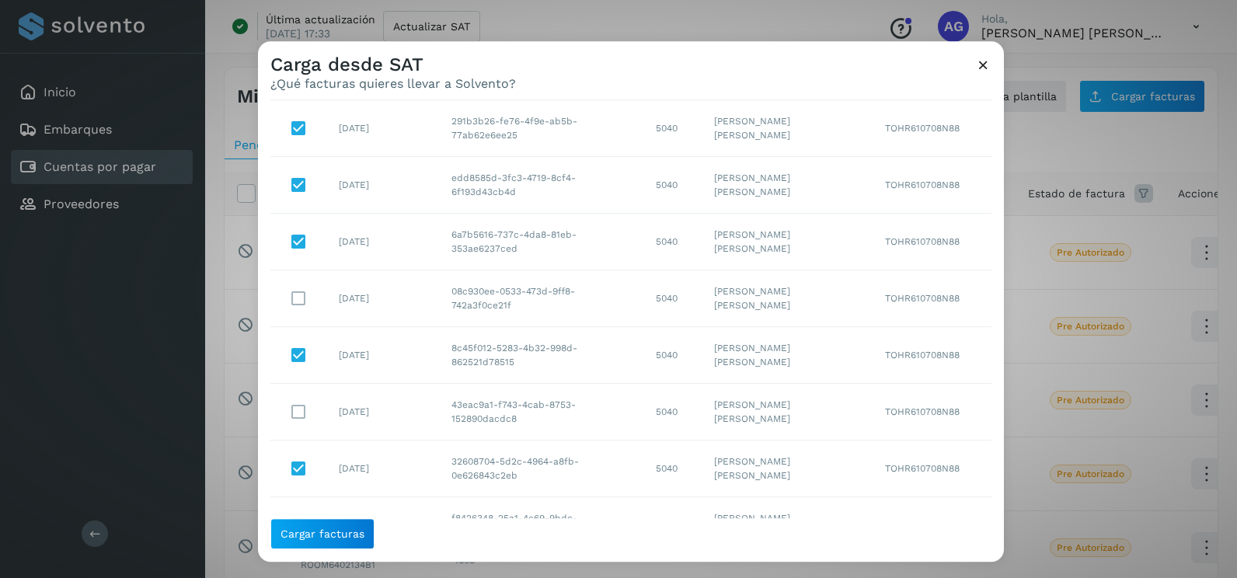
scroll to position [681, 0]
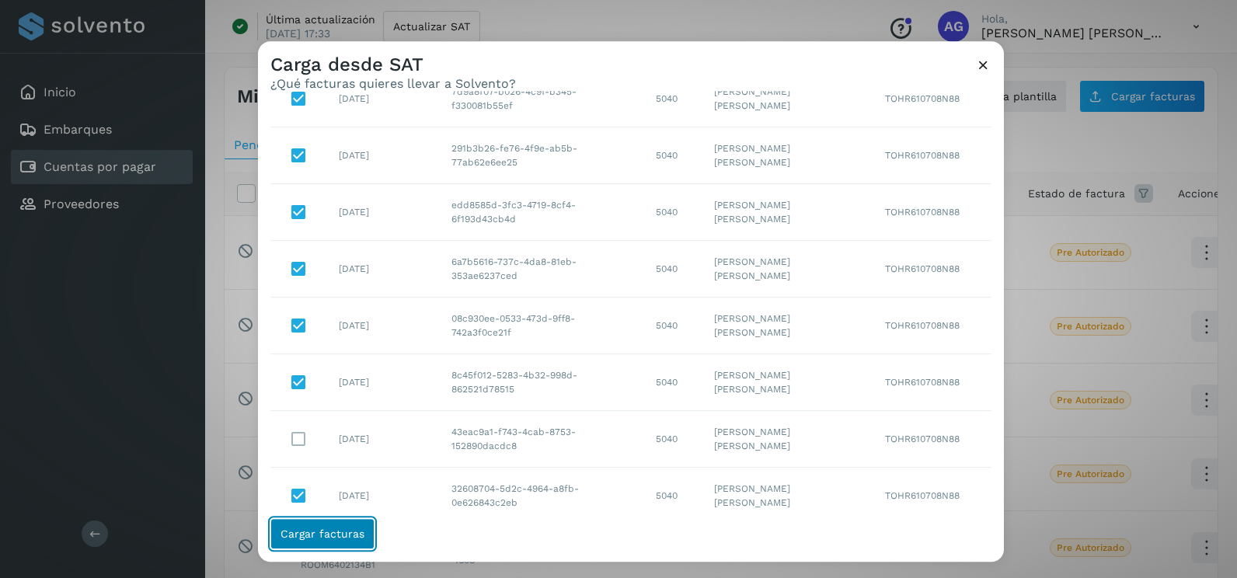
click at [344, 538] on span "Cargar facturas" at bounding box center [322, 533] width 84 height 11
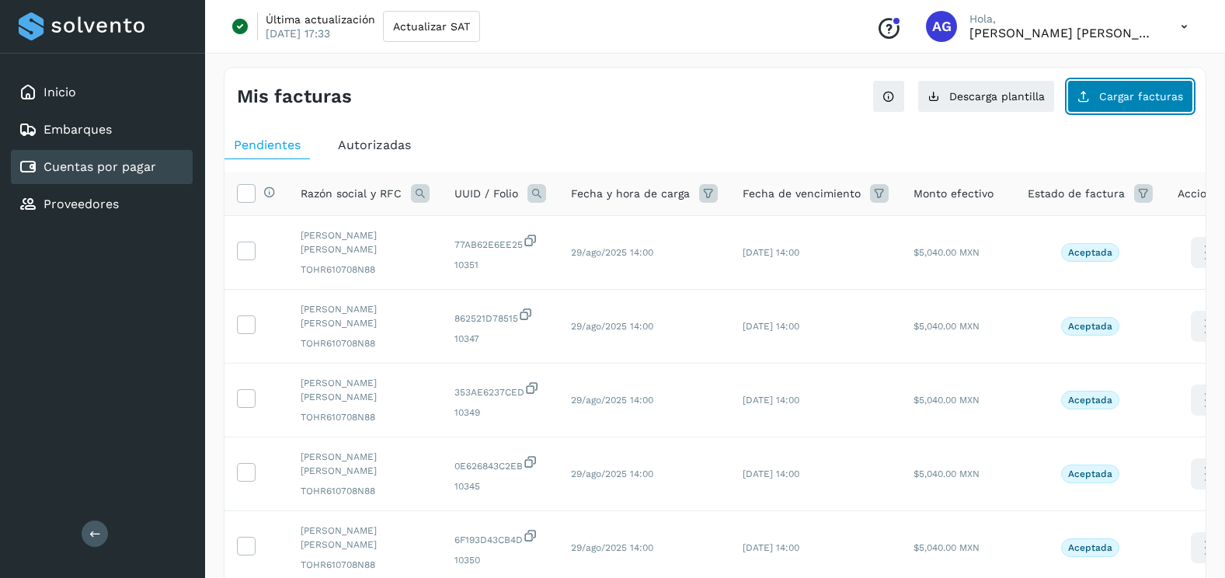
click at [1134, 97] on span "Cargar facturas" at bounding box center [1141, 96] width 84 height 11
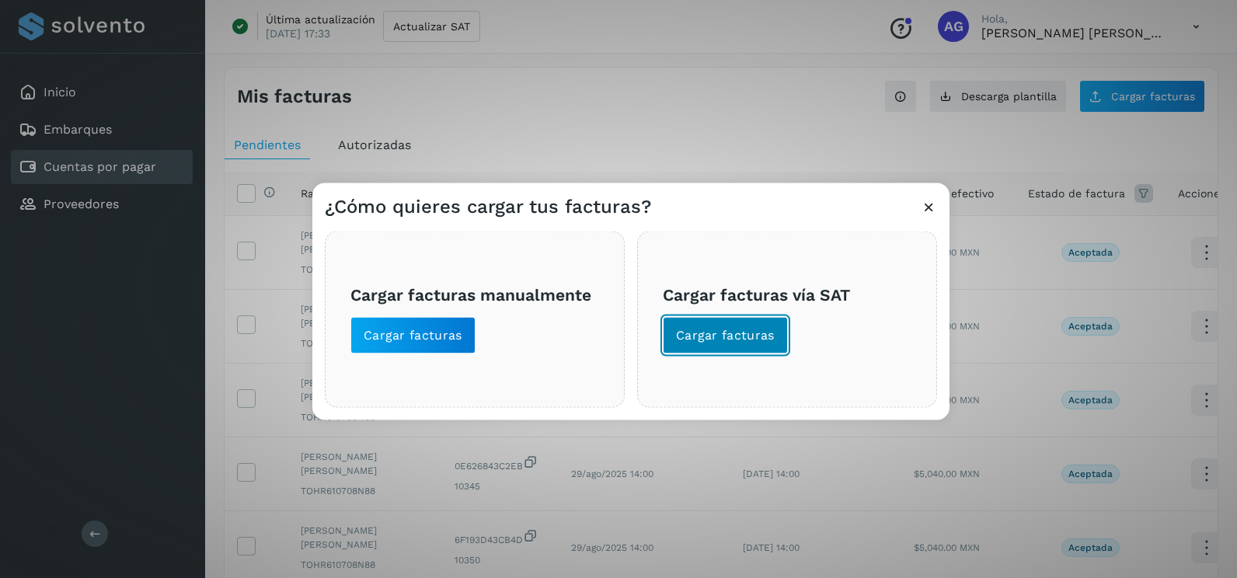
click at [750, 329] on span "Cargar facturas" at bounding box center [725, 335] width 99 height 17
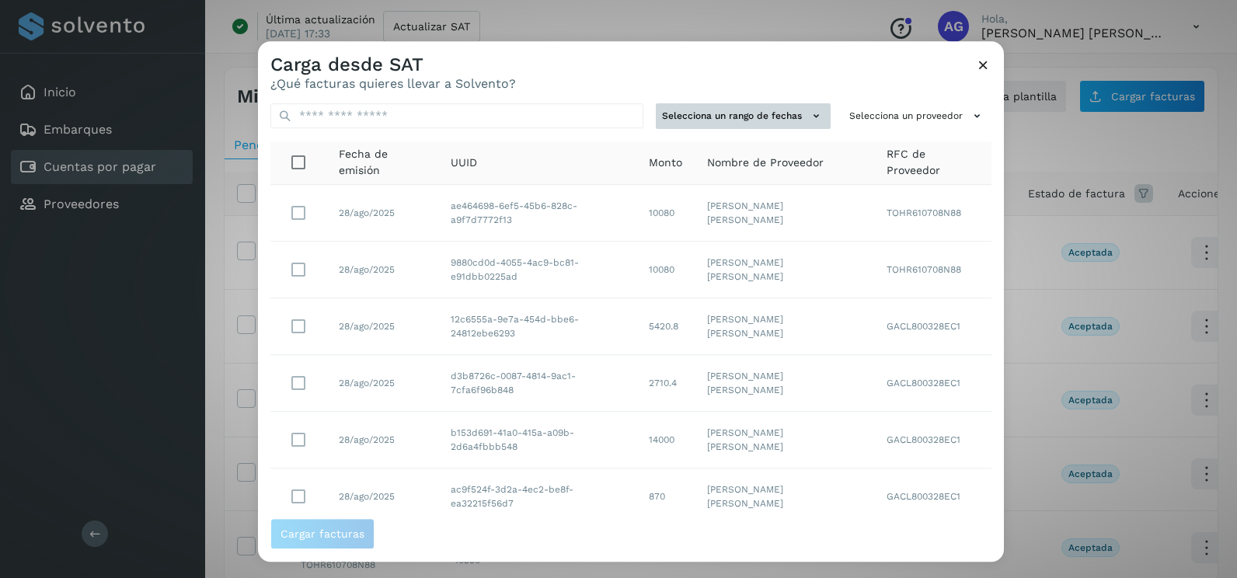
click at [772, 118] on button "Selecciona un rango de fechas" at bounding box center [743, 116] width 175 height 26
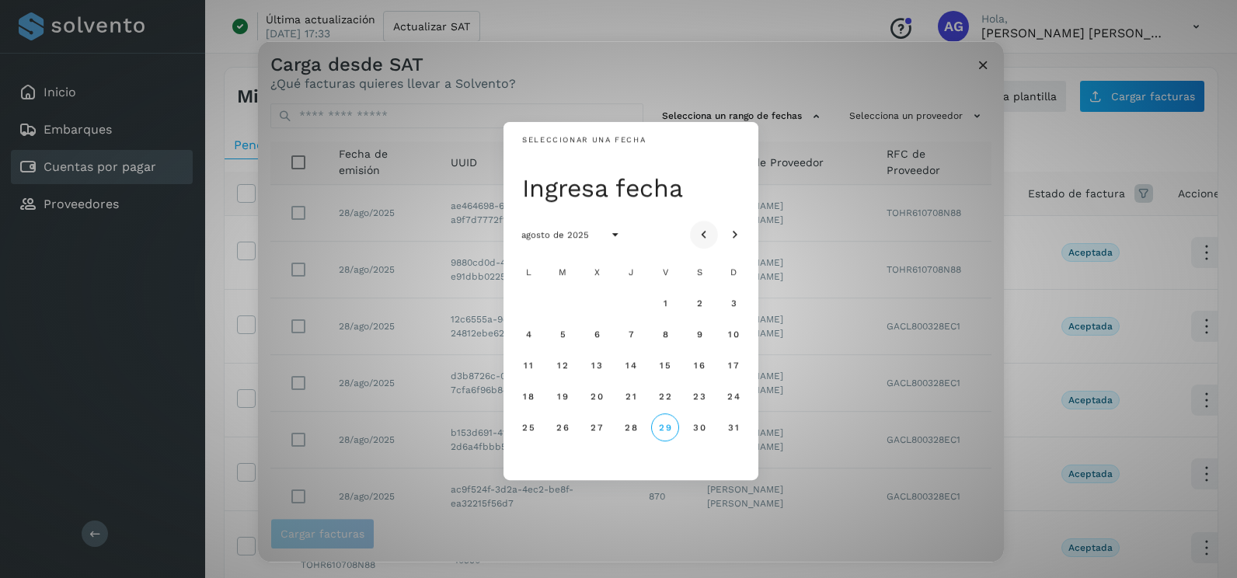
click at [696, 230] on icon "Mes anterior" at bounding box center [704, 236] width 16 height 16
click at [638, 366] on button "17" at bounding box center [631, 365] width 28 height 28
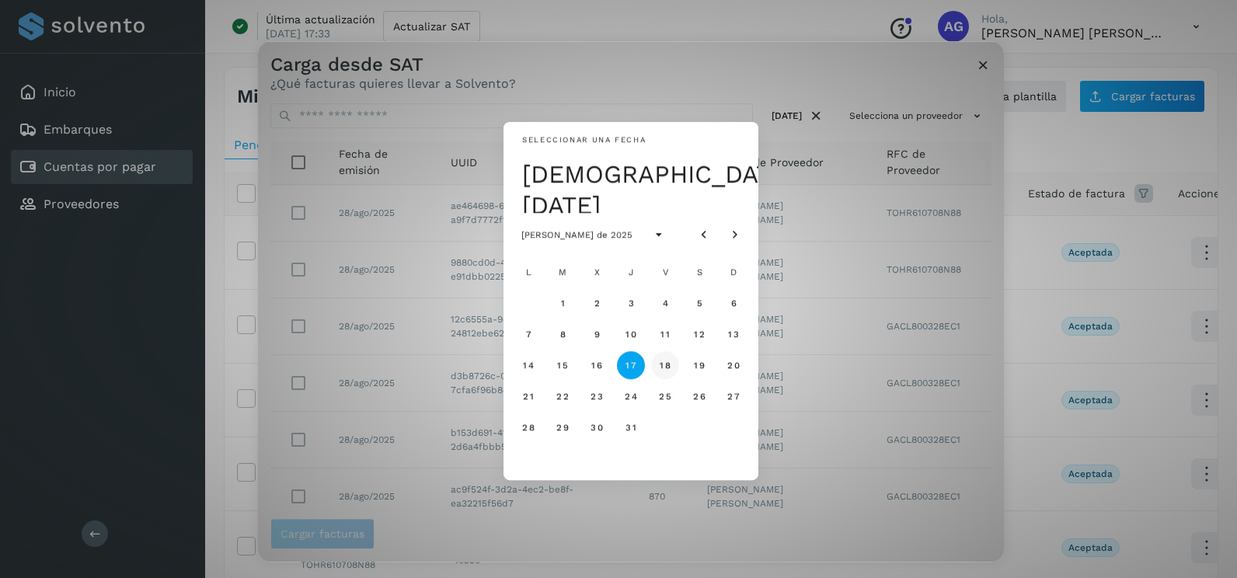
click at [659, 368] on span "18" at bounding box center [665, 365] width 12 height 11
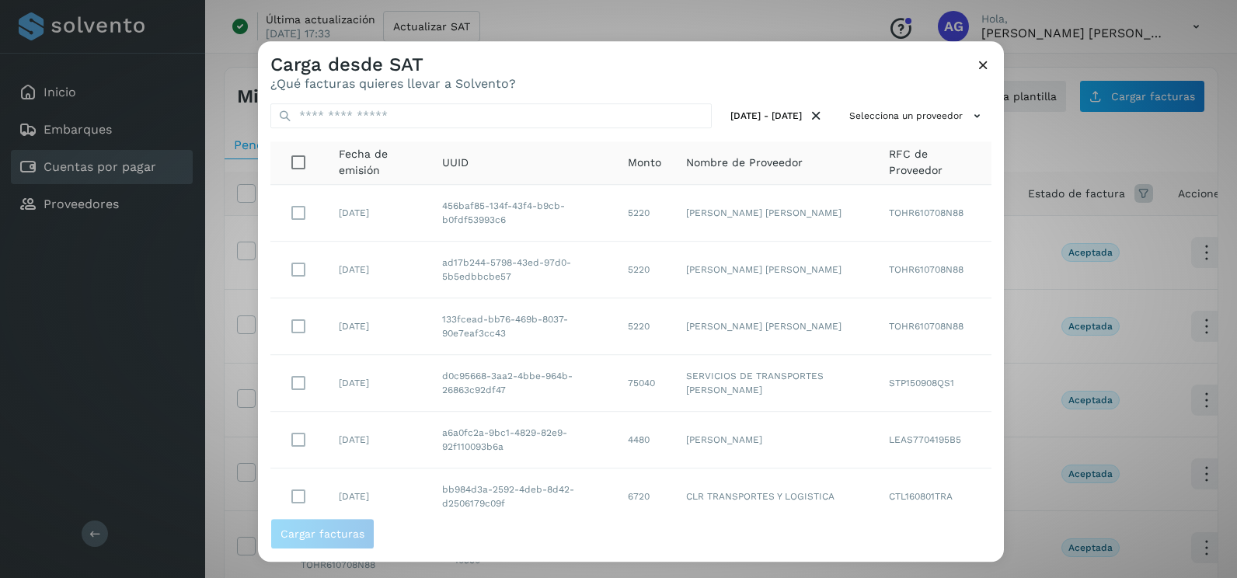
click at [929, 102] on div "[DATE] - [DATE] Selecciona un proveedor Fecha de emisión UUID Monto Nombre de P…" at bounding box center [631, 304] width 746 height 427
click at [882, 121] on button "Selecciona un proveedor" at bounding box center [917, 116] width 148 height 26
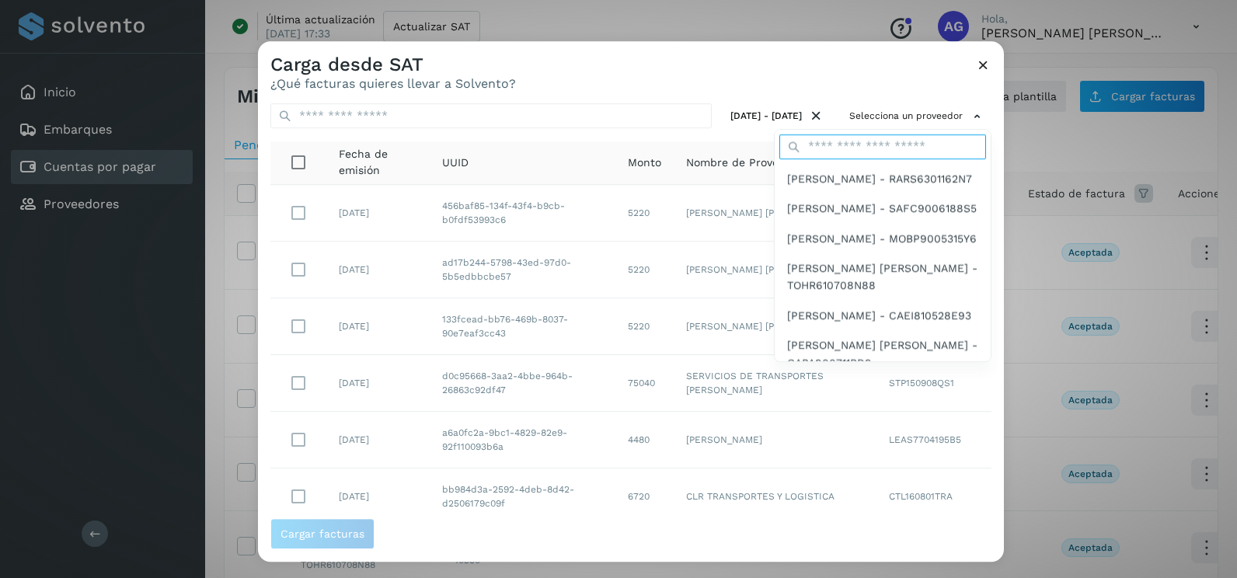
click at [823, 141] on input "text" at bounding box center [882, 146] width 207 height 25
type input "******"
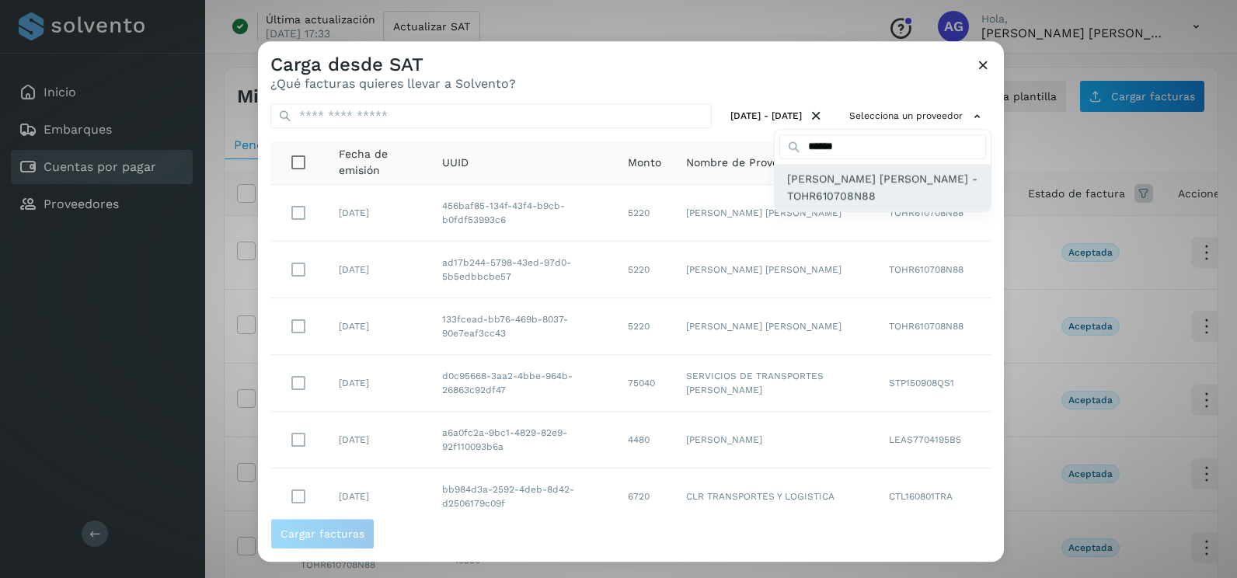
click at [844, 197] on span "[PERSON_NAME] [PERSON_NAME] - TOHR610708N88" at bounding box center [882, 187] width 191 height 35
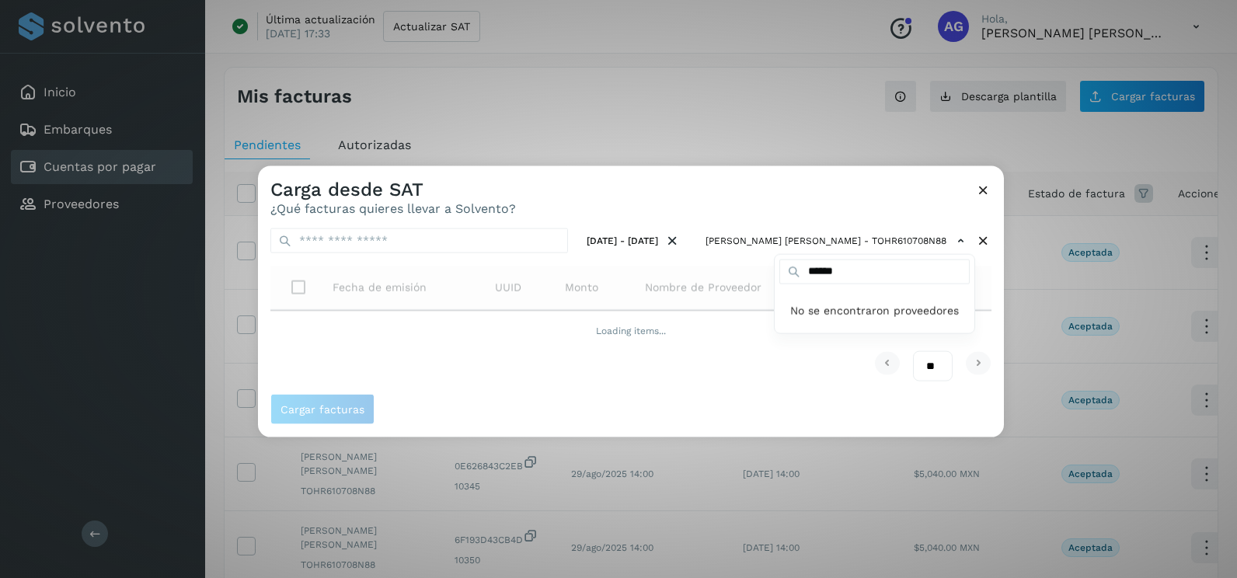
click at [844, 197] on div at bounding box center [876, 455] width 1237 height 578
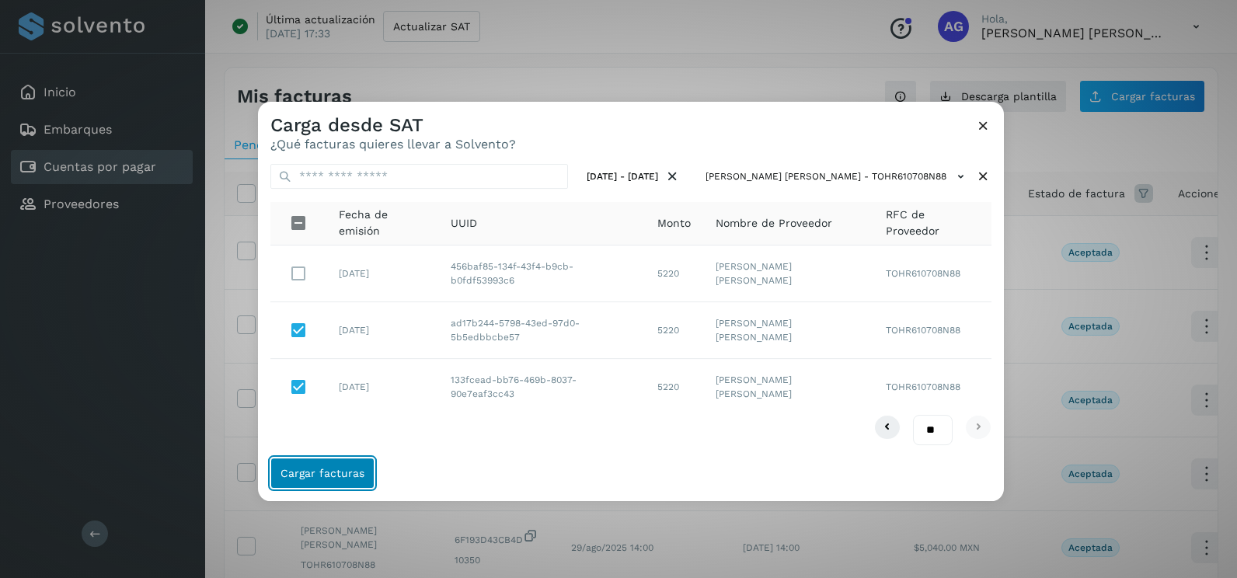
click at [337, 476] on span "Cargar facturas" at bounding box center [322, 473] width 84 height 11
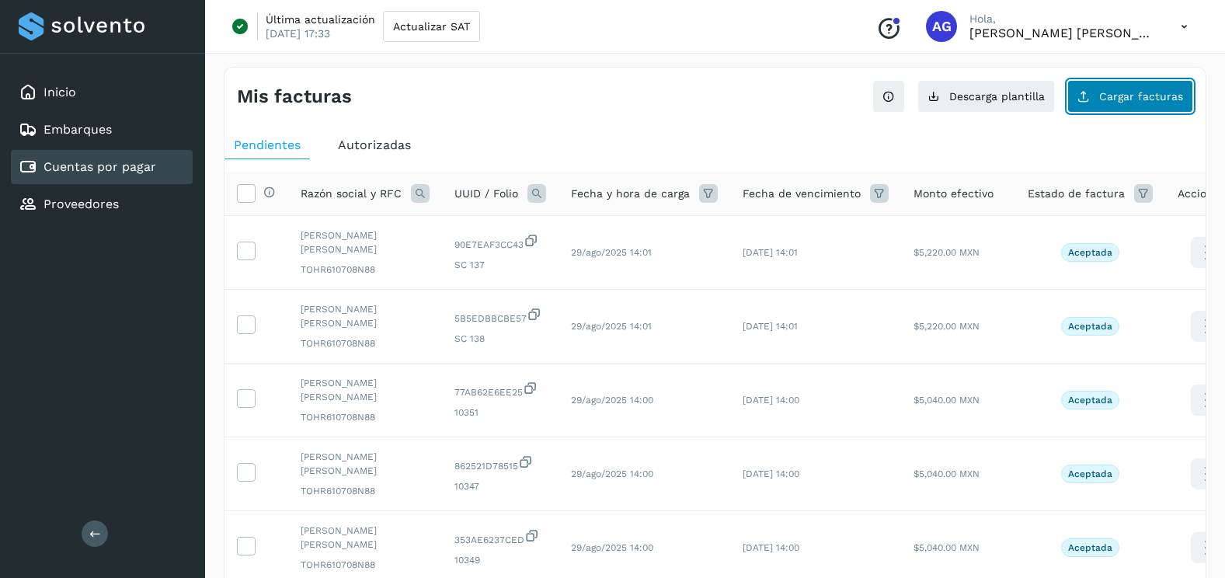
click at [1102, 94] on span "Cargar facturas" at bounding box center [1141, 96] width 84 height 11
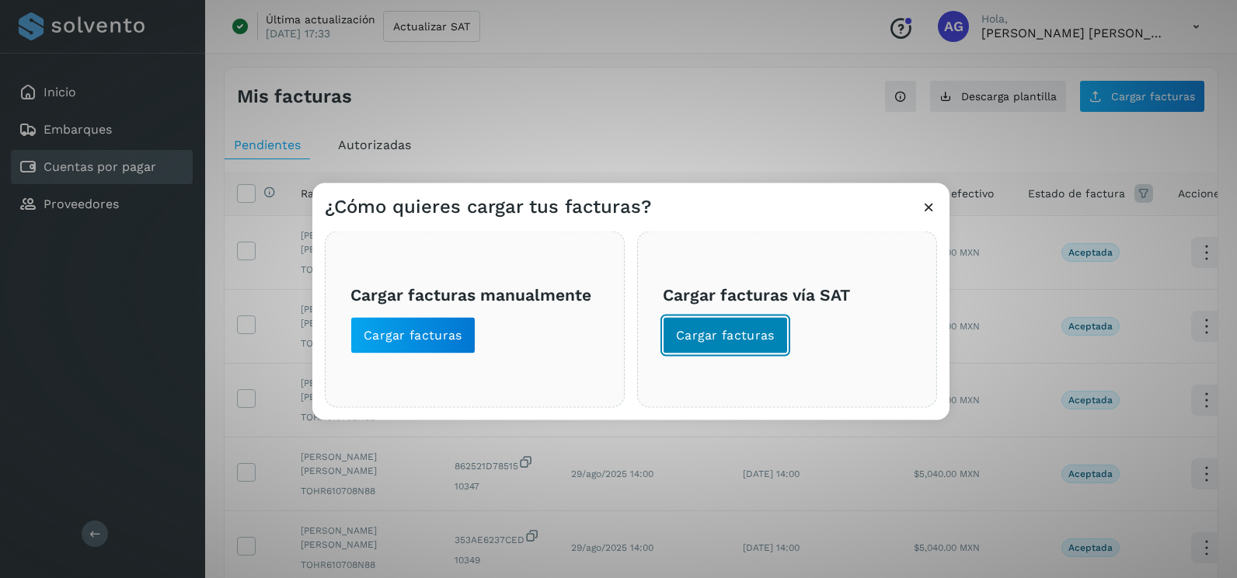
click at [769, 329] on span "Cargar facturas" at bounding box center [725, 335] width 99 height 17
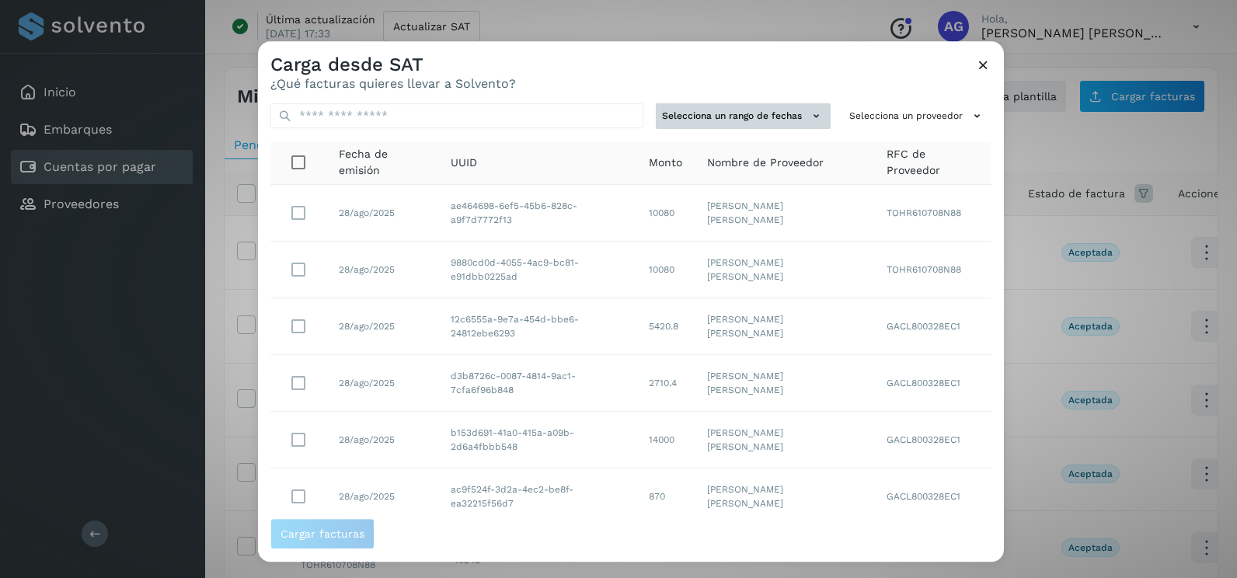
click at [809, 119] on icon at bounding box center [816, 116] width 16 height 16
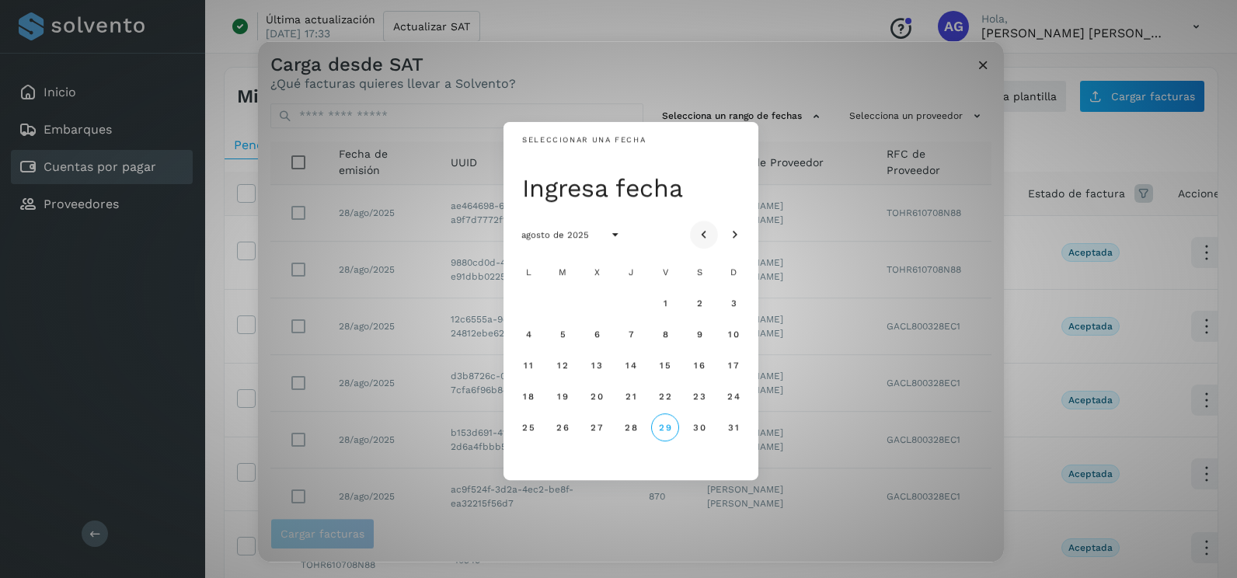
click at [712, 239] on button "Mes anterior" at bounding box center [704, 235] width 28 height 28
click at [597, 365] on span "16" at bounding box center [596, 365] width 12 height 11
click at [623, 365] on button "17" at bounding box center [631, 365] width 28 height 28
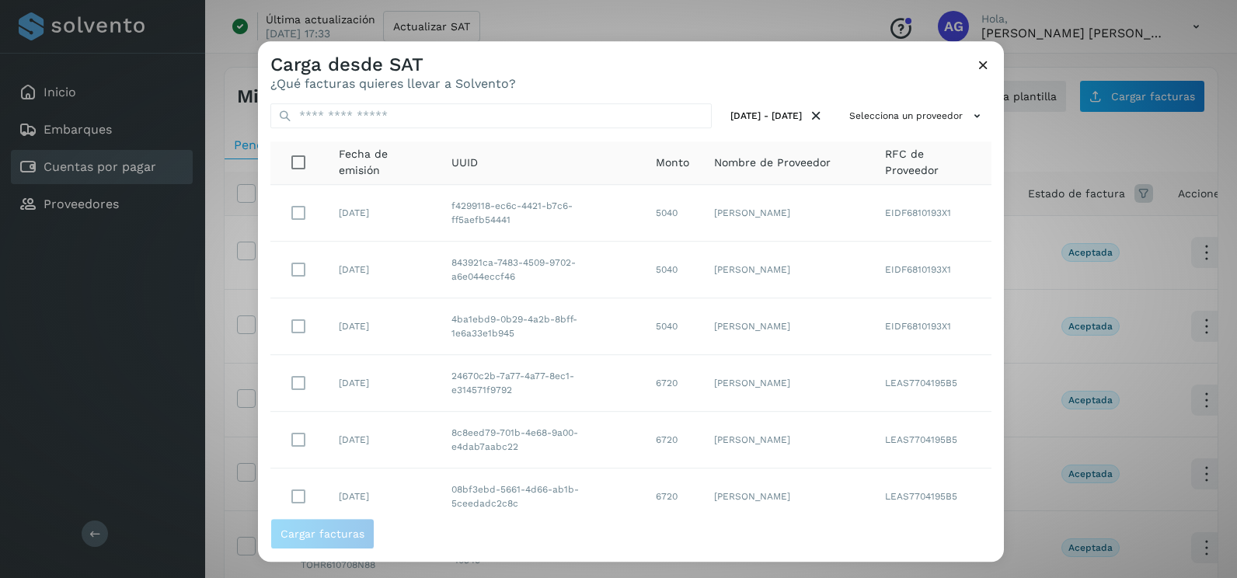
click at [939, 98] on div "[DATE] - [DATE] Selecciona un proveedor Fecha de emisión UUID Monto Nombre de P…" at bounding box center [631, 304] width 746 height 427
click at [939, 117] on button "Selecciona un proveedor" at bounding box center [917, 116] width 148 height 26
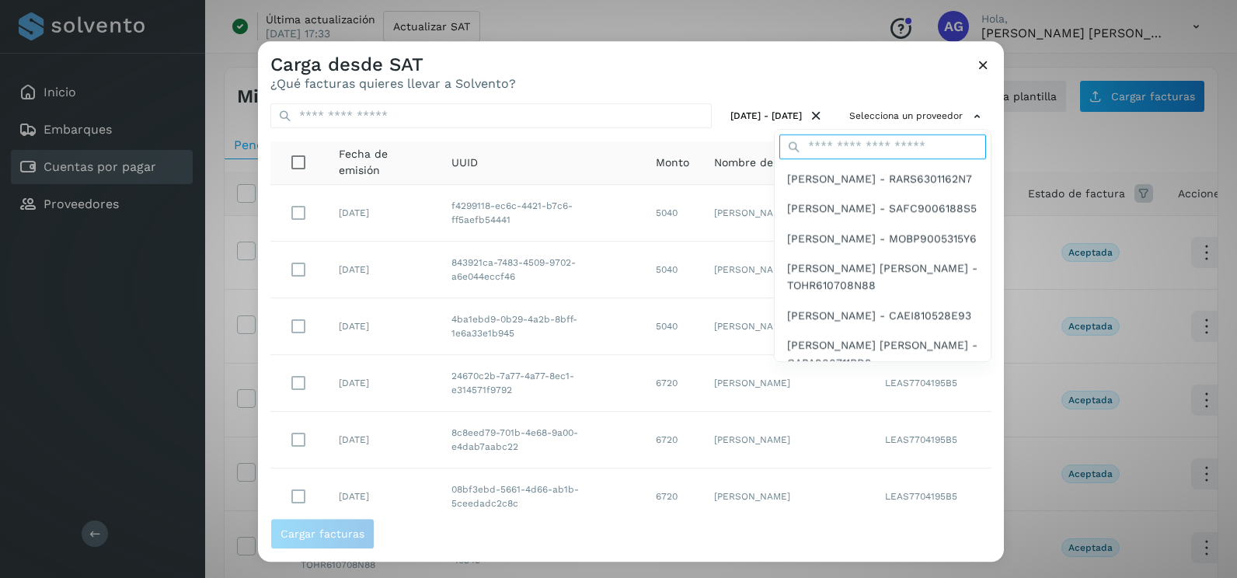
click at [902, 150] on input "text" at bounding box center [882, 146] width 207 height 25
type input "******"
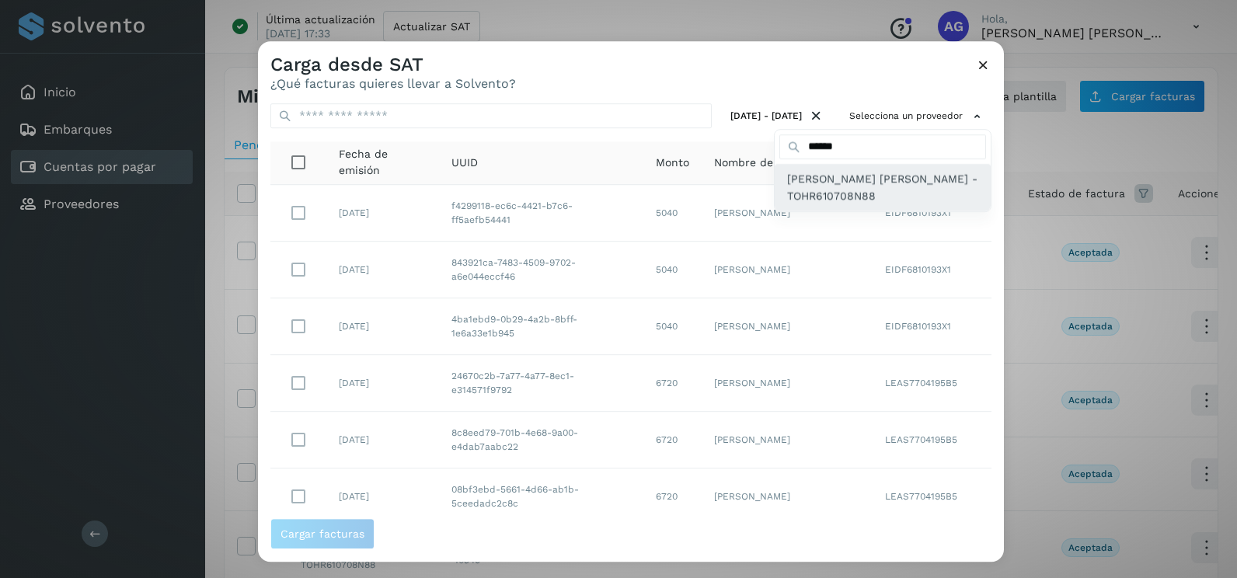
click at [883, 192] on span "[PERSON_NAME] [PERSON_NAME] - TOHR610708N88" at bounding box center [882, 187] width 191 height 35
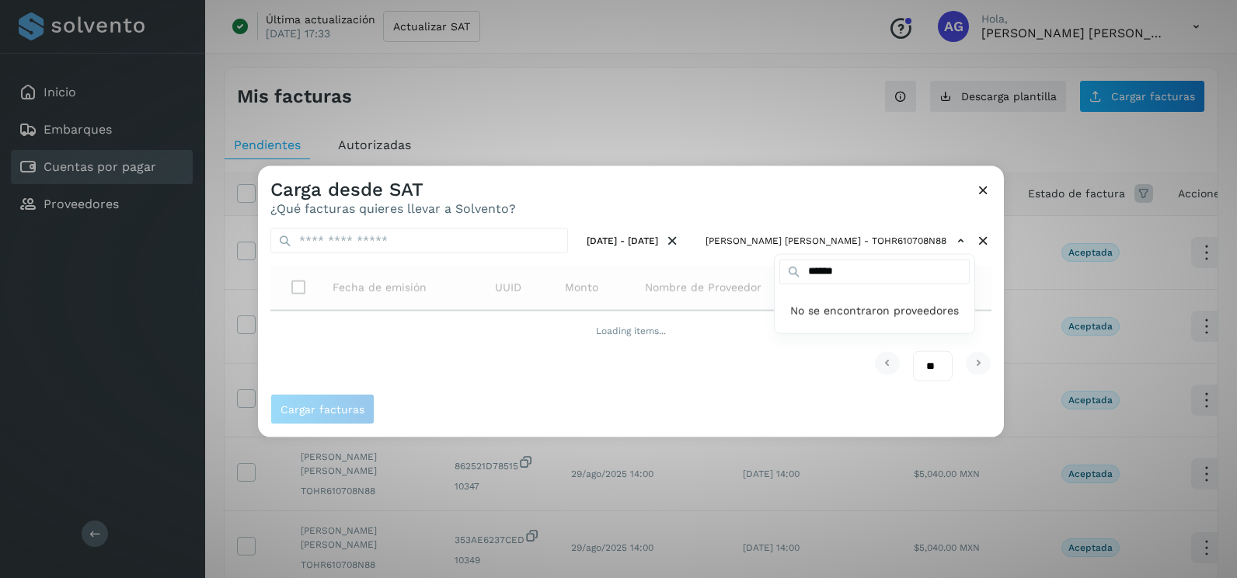
click at [993, 274] on div at bounding box center [876, 455] width 1237 height 578
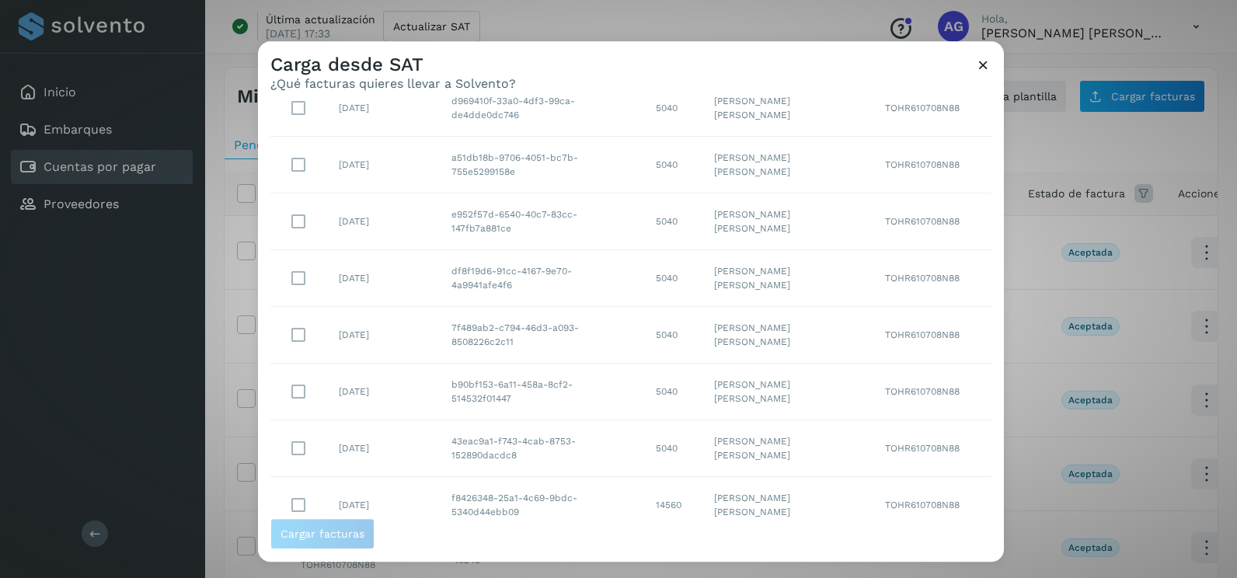
scroll to position [276, 0]
click at [924, 491] on select "** ** **" at bounding box center [933, 490] width 40 height 30
select select "**"
click at [913, 475] on select "** ** **" at bounding box center [933, 490] width 40 height 30
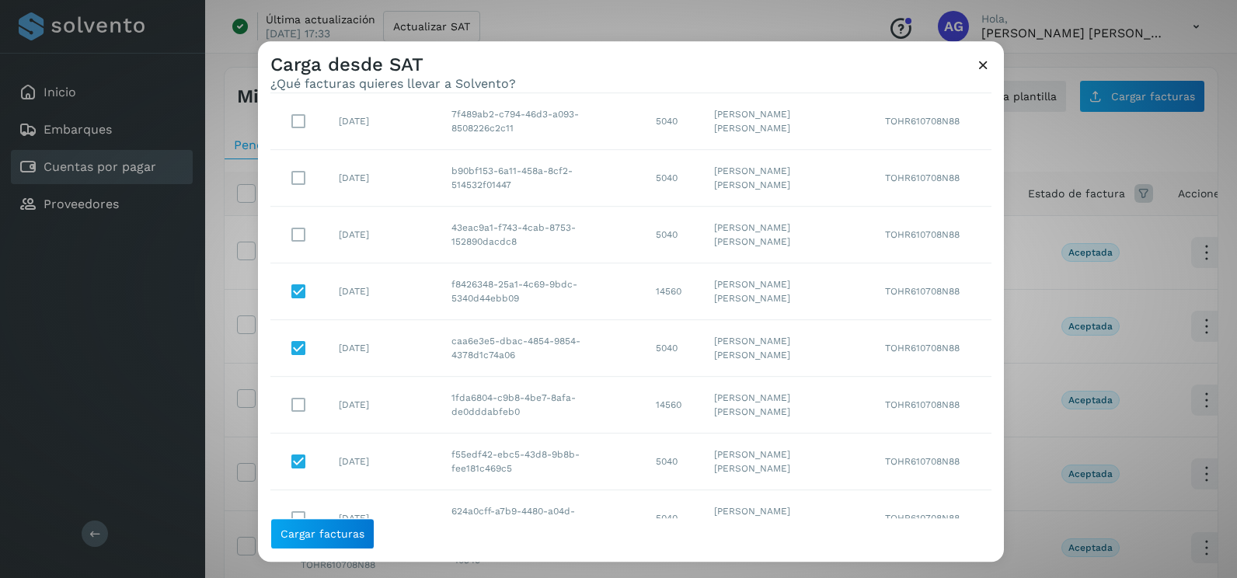
scroll to position [347, 0]
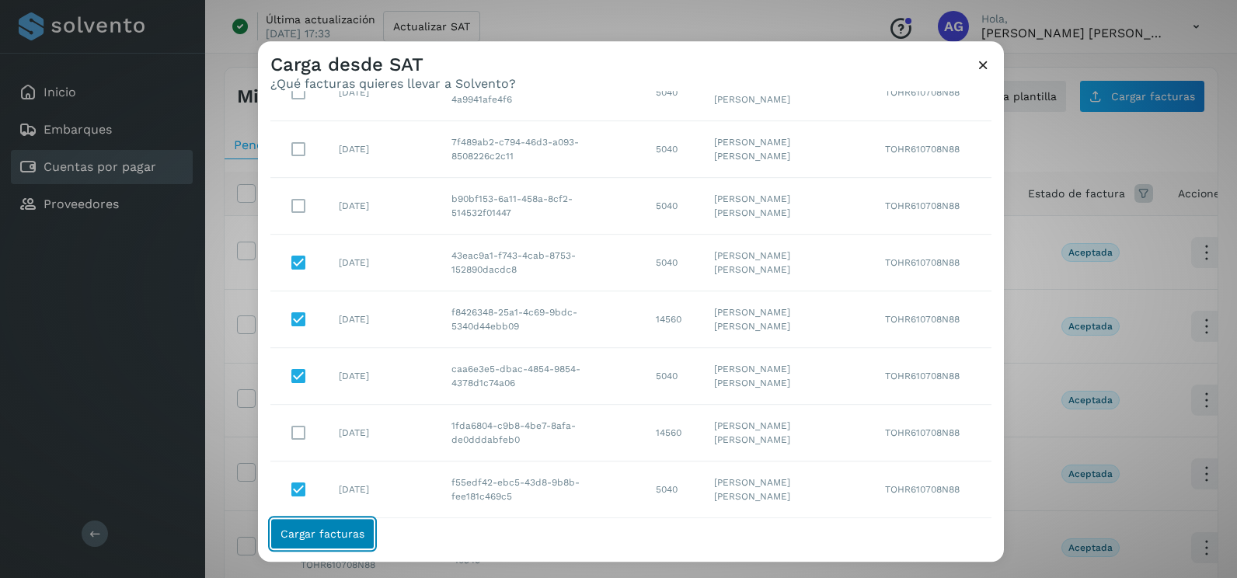
click at [338, 539] on span "Cargar facturas" at bounding box center [322, 533] width 84 height 11
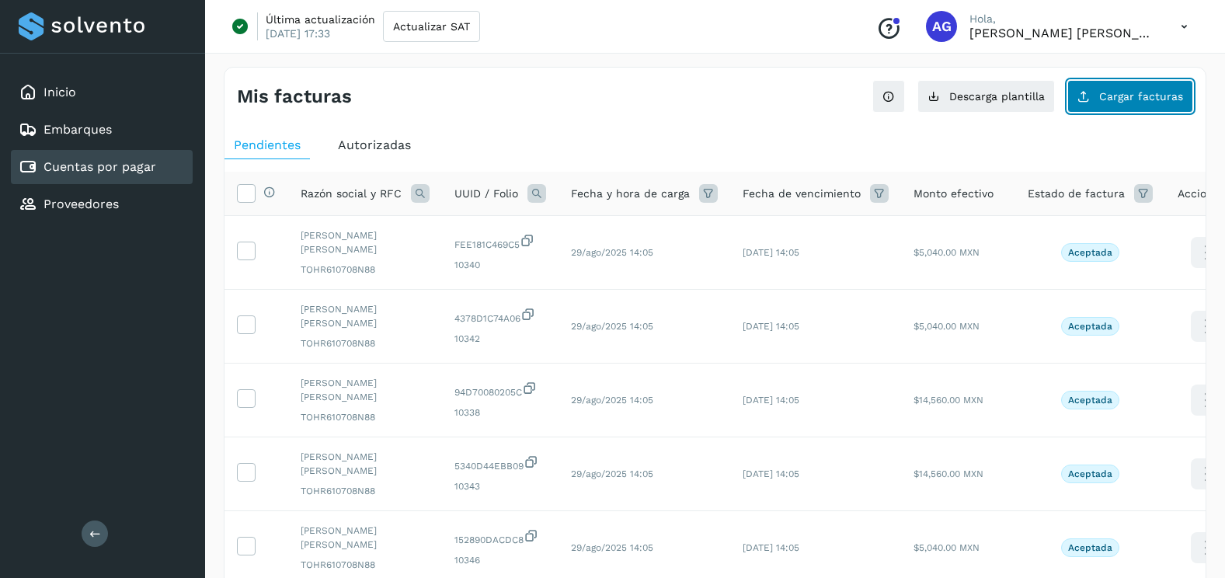
click at [1105, 104] on button "Cargar facturas" at bounding box center [1130, 96] width 126 height 33
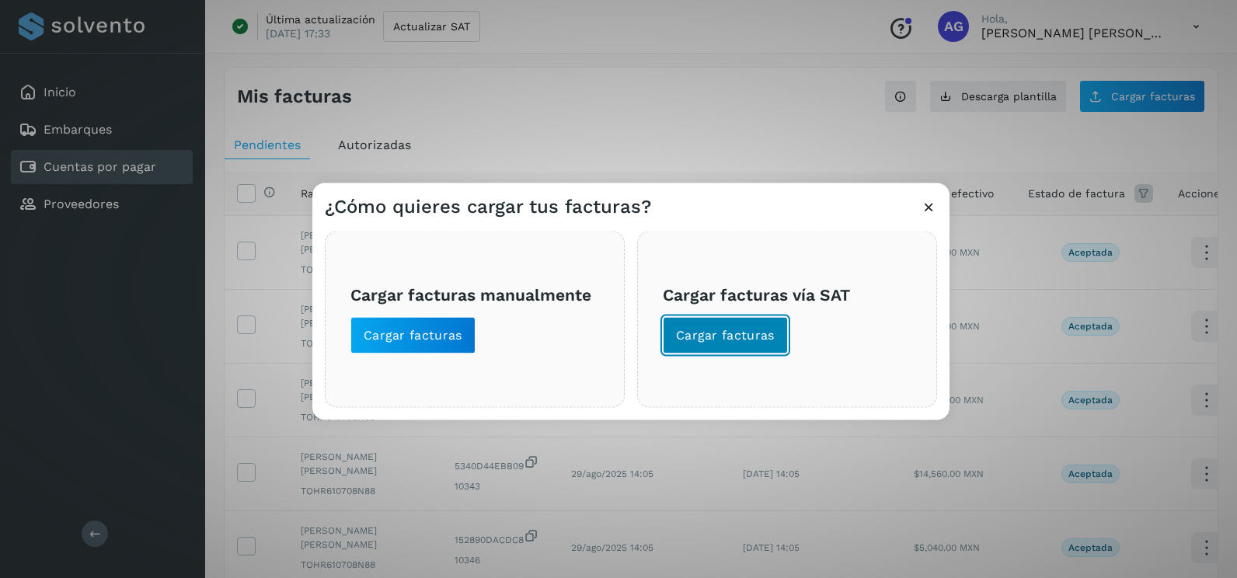
click at [701, 330] on span "Cargar facturas" at bounding box center [725, 335] width 99 height 17
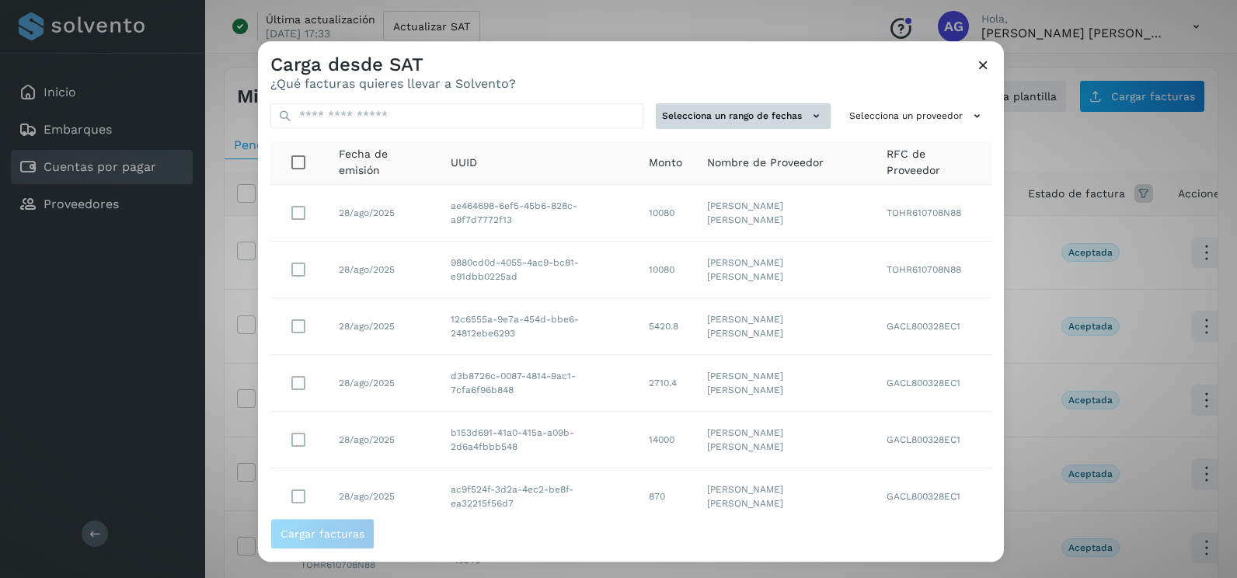
click at [748, 118] on button "Selecciona un rango de fechas" at bounding box center [743, 116] width 175 height 26
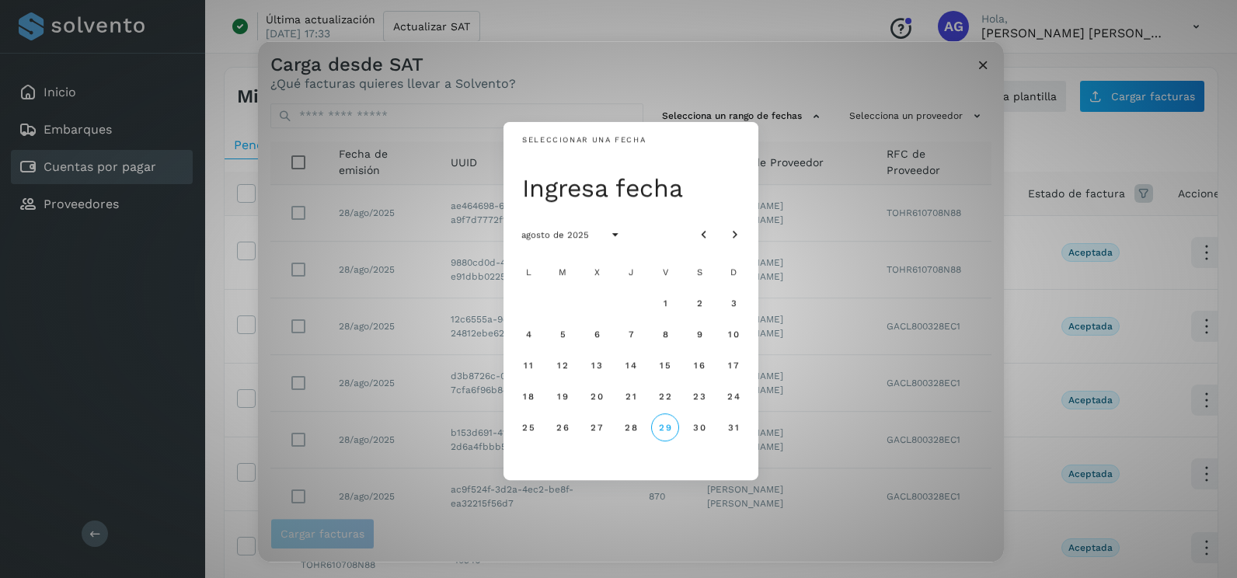
click at [712, 220] on div "agosto de 2025" at bounding box center [630, 235] width 255 height 44
click at [710, 229] on icon "Mes anterior" at bounding box center [704, 236] width 16 height 16
click at [564, 364] on span "15" at bounding box center [562, 365] width 12 height 11
click at [594, 363] on span "16" at bounding box center [596, 365] width 12 height 11
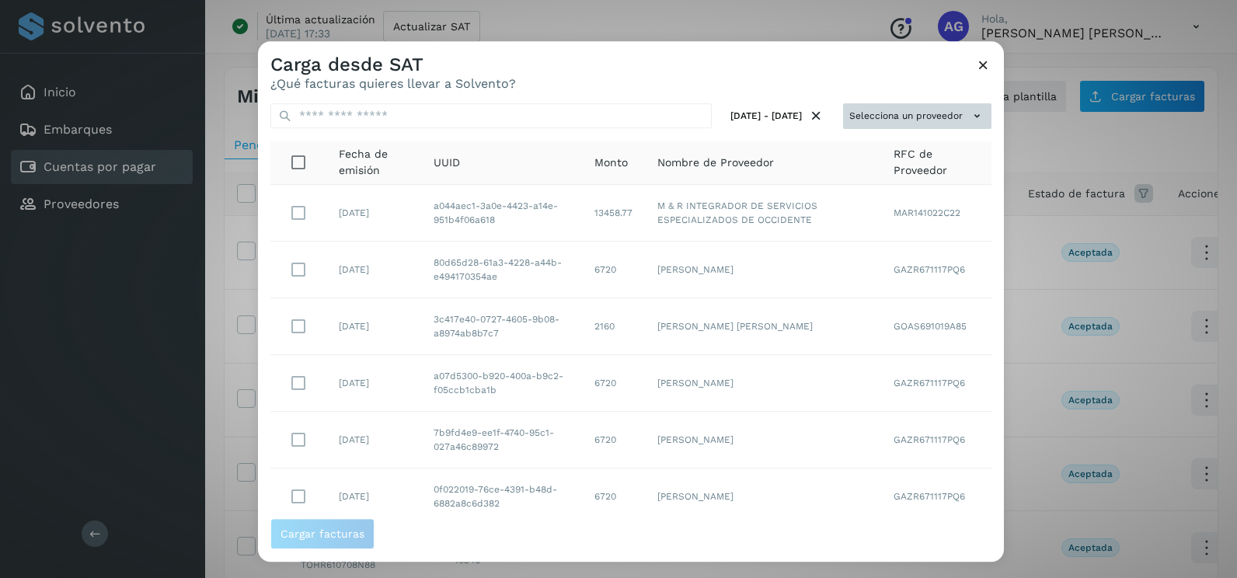
click at [923, 122] on button "Selecciona un proveedor" at bounding box center [917, 116] width 148 height 26
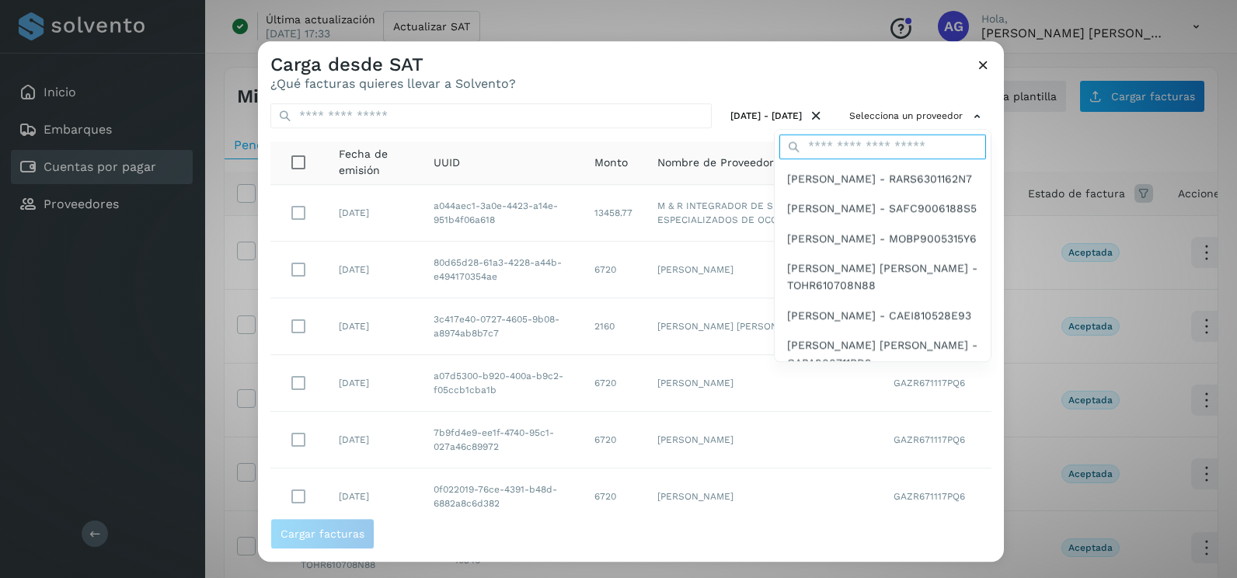
click at [858, 153] on input "text" at bounding box center [882, 146] width 207 height 25
type input "******"
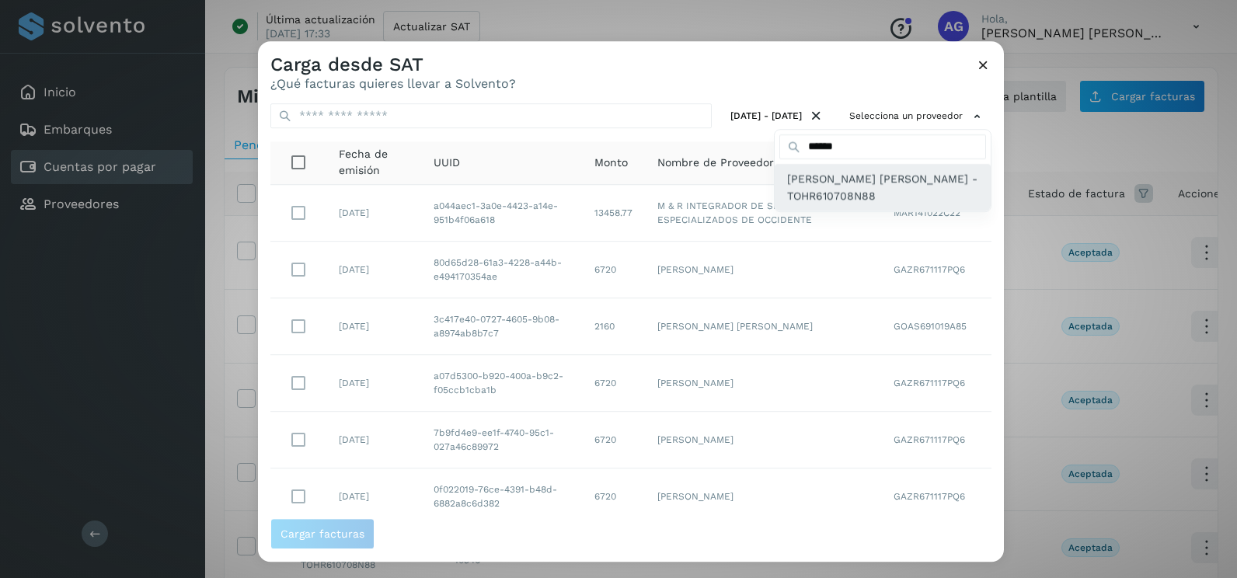
click at [827, 194] on span "[PERSON_NAME] [PERSON_NAME] - TOHR610708N88" at bounding box center [882, 187] width 191 height 35
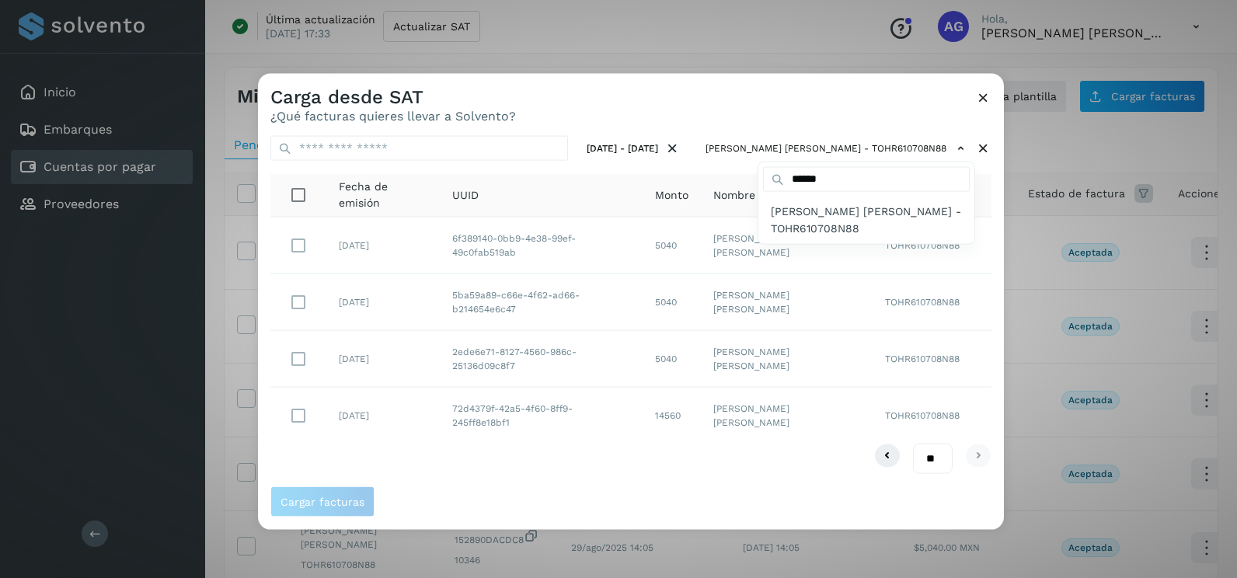
click at [486, 466] on div at bounding box center [876, 363] width 1237 height 578
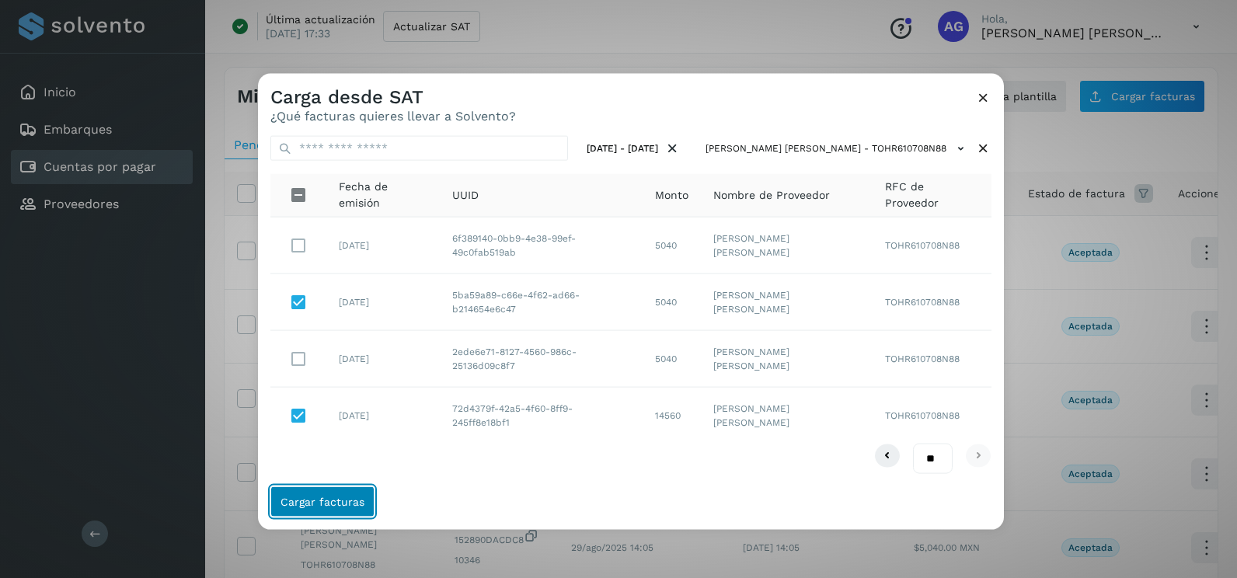
click at [313, 513] on button "Cargar facturas" at bounding box center [322, 501] width 104 height 31
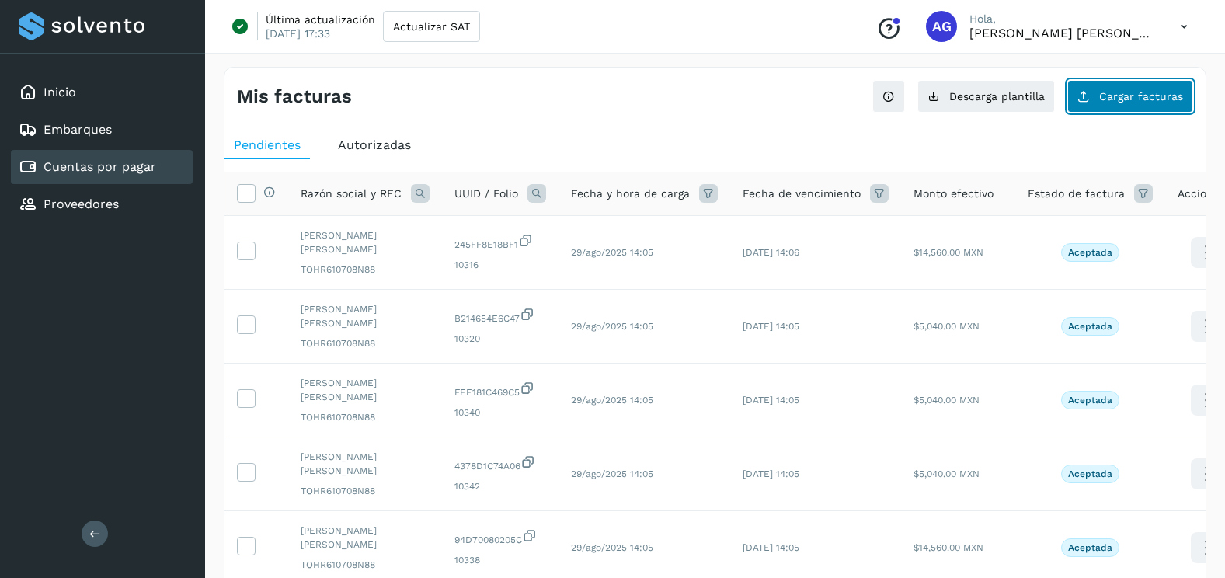
click at [1167, 86] on button "Cargar facturas" at bounding box center [1130, 96] width 126 height 33
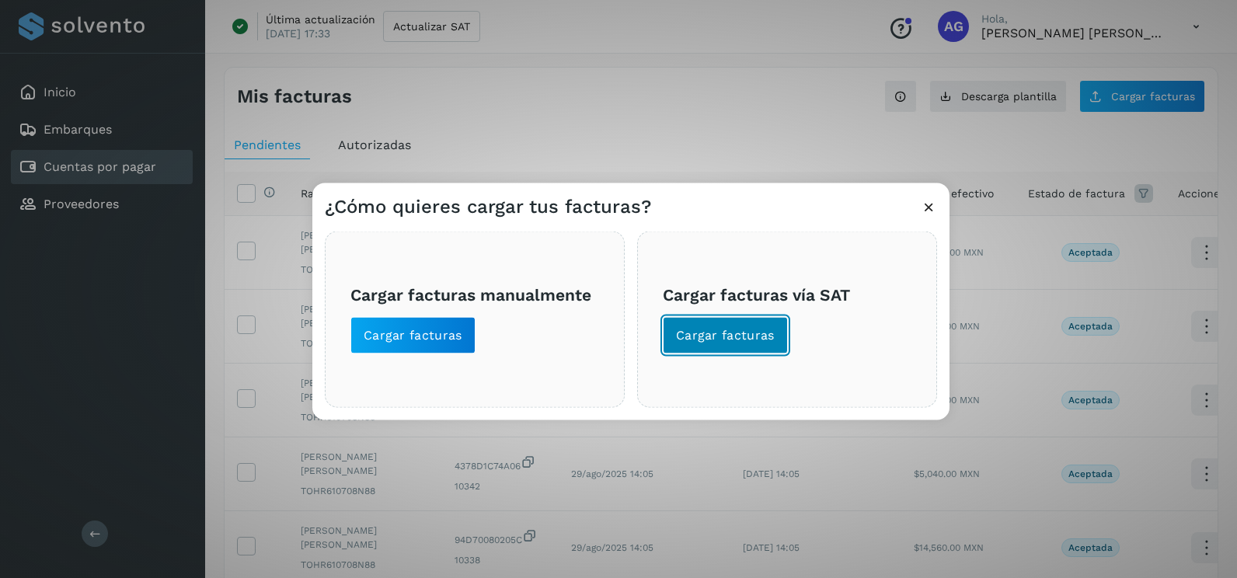
click at [755, 339] on span "Cargar facturas" at bounding box center [725, 335] width 99 height 17
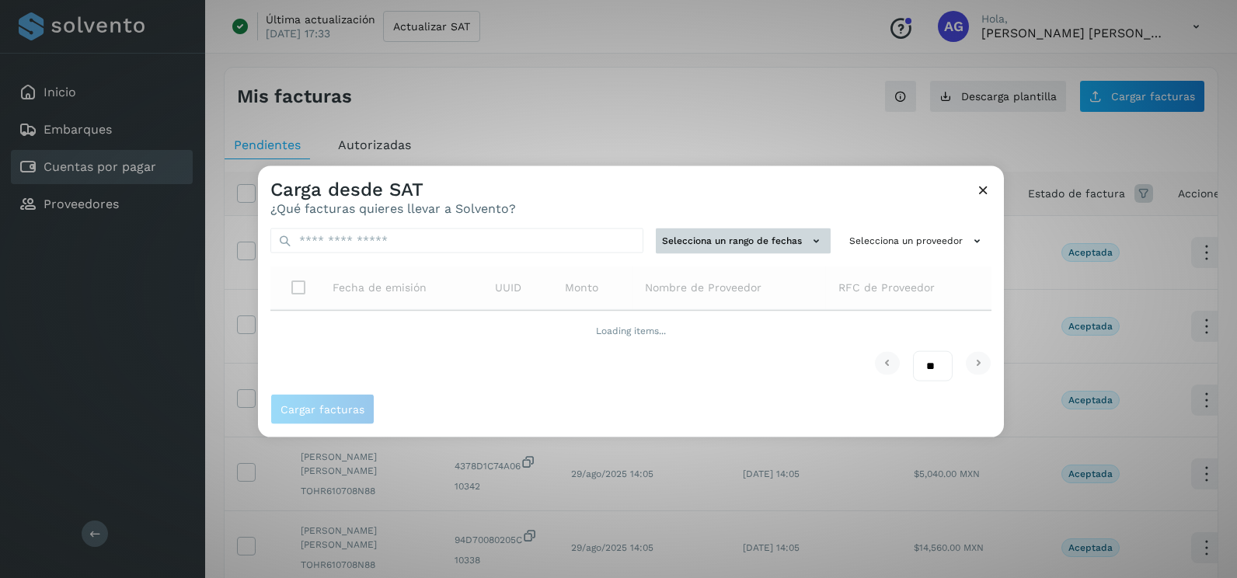
click at [740, 245] on button "Selecciona un rango de fechas" at bounding box center [743, 241] width 175 height 26
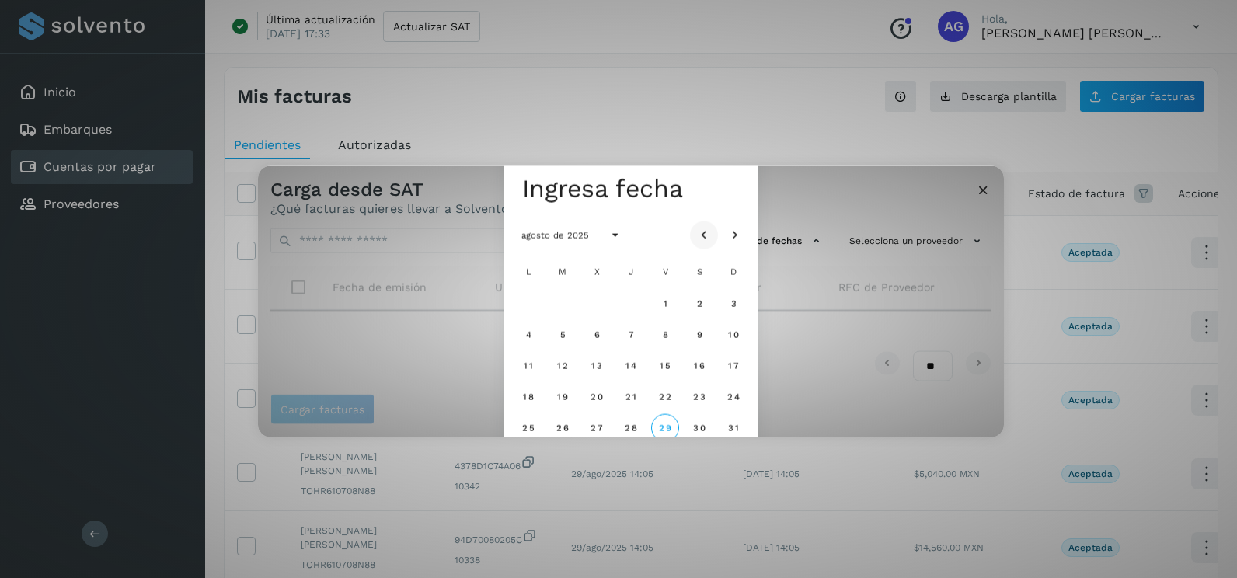
click at [701, 231] on icon "Mes anterior" at bounding box center [704, 236] width 16 height 16
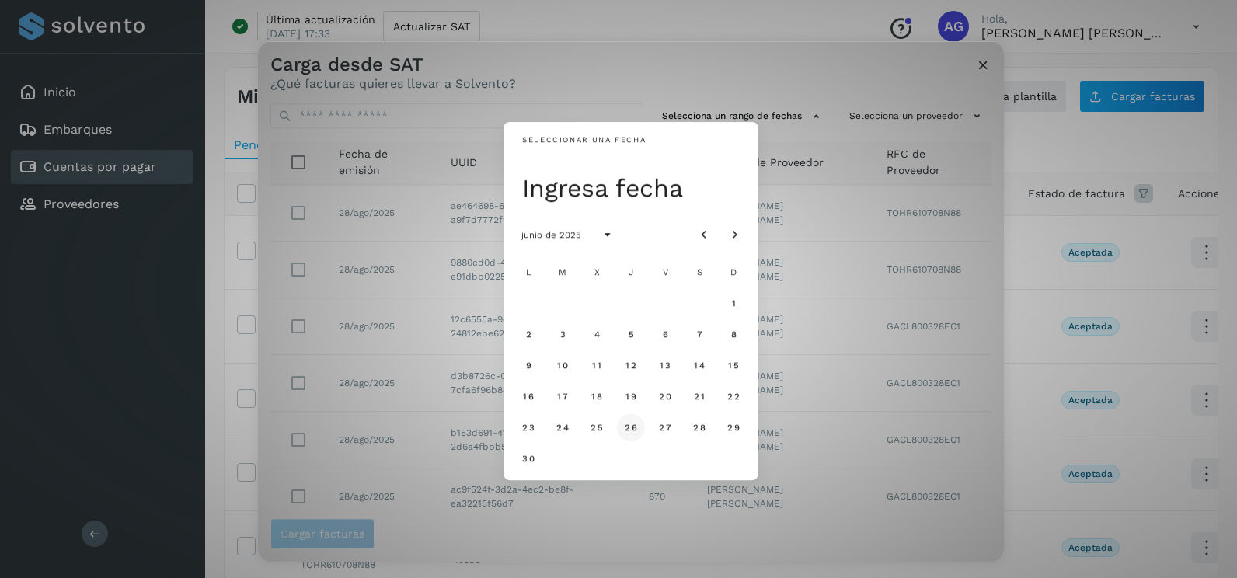
click at [627, 428] on span "26" at bounding box center [630, 427] width 13 height 11
click at [670, 426] on span "27" at bounding box center [664, 427] width 13 height 11
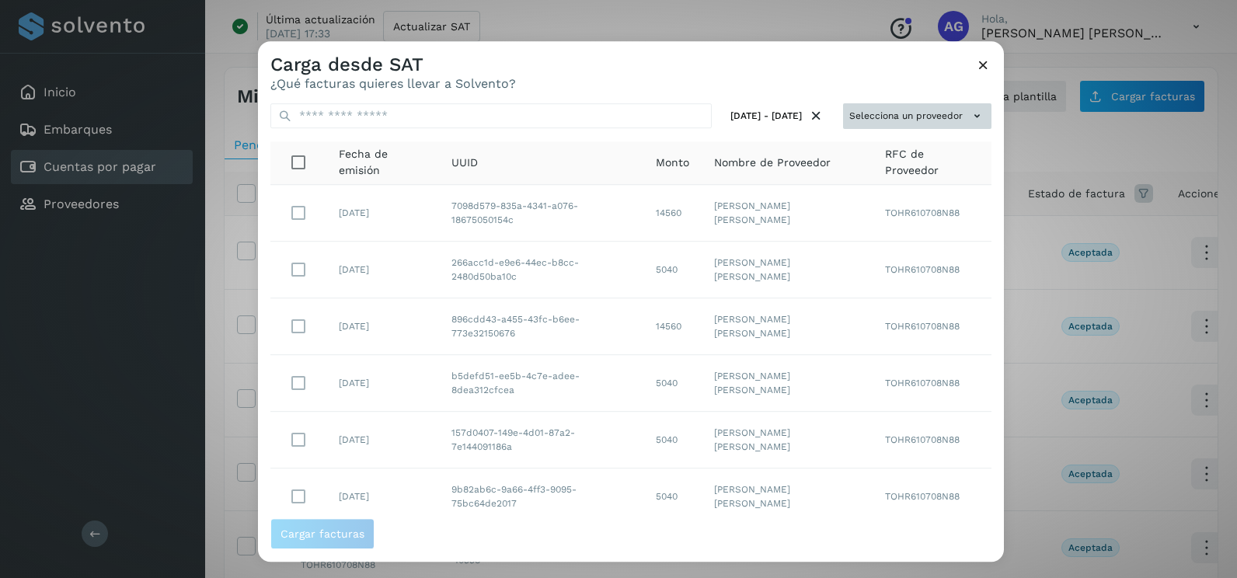
click at [952, 108] on button "Selecciona un proveedor" at bounding box center [917, 116] width 148 height 26
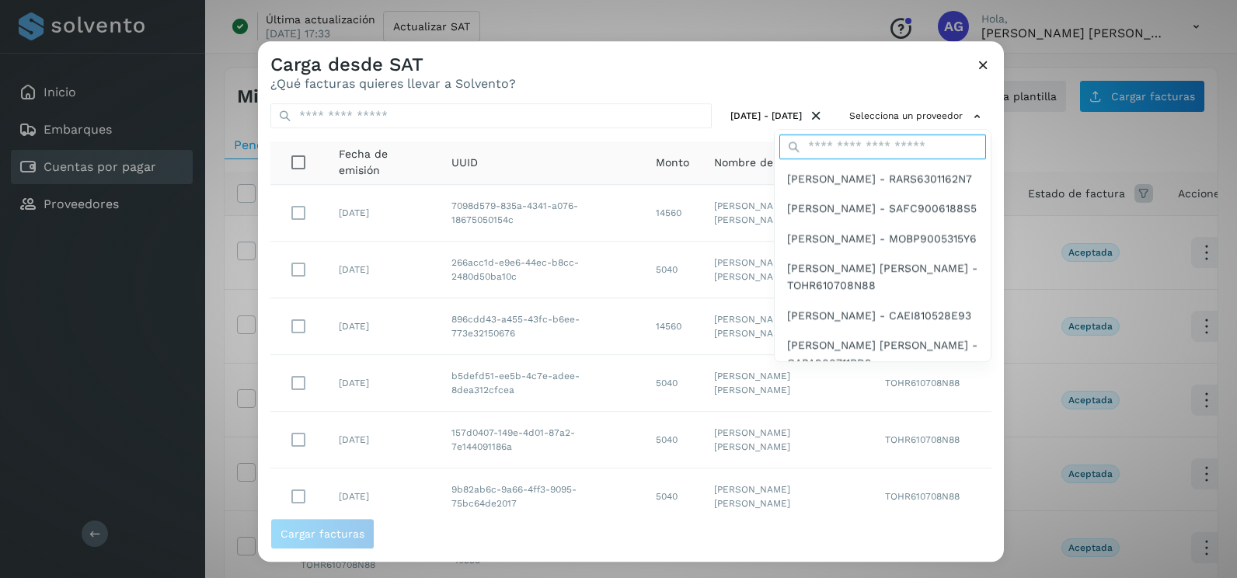
click at [866, 148] on input "text" at bounding box center [882, 146] width 207 height 25
type input "******"
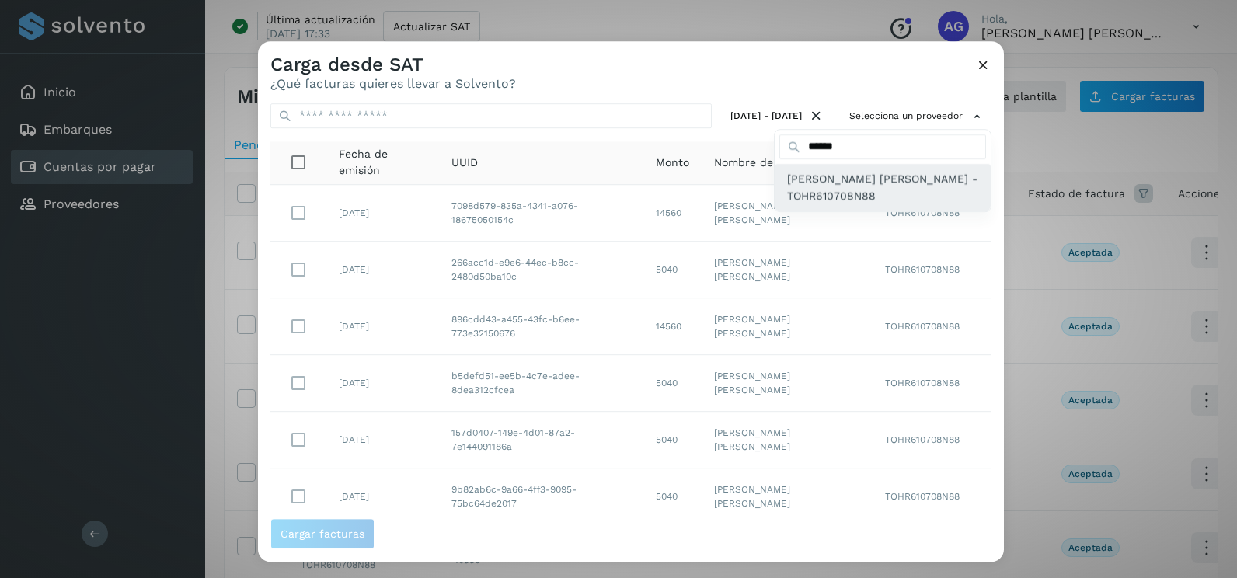
click at [851, 189] on span "[PERSON_NAME] [PERSON_NAME] - TOHR610708N88" at bounding box center [882, 187] width 191 height 35
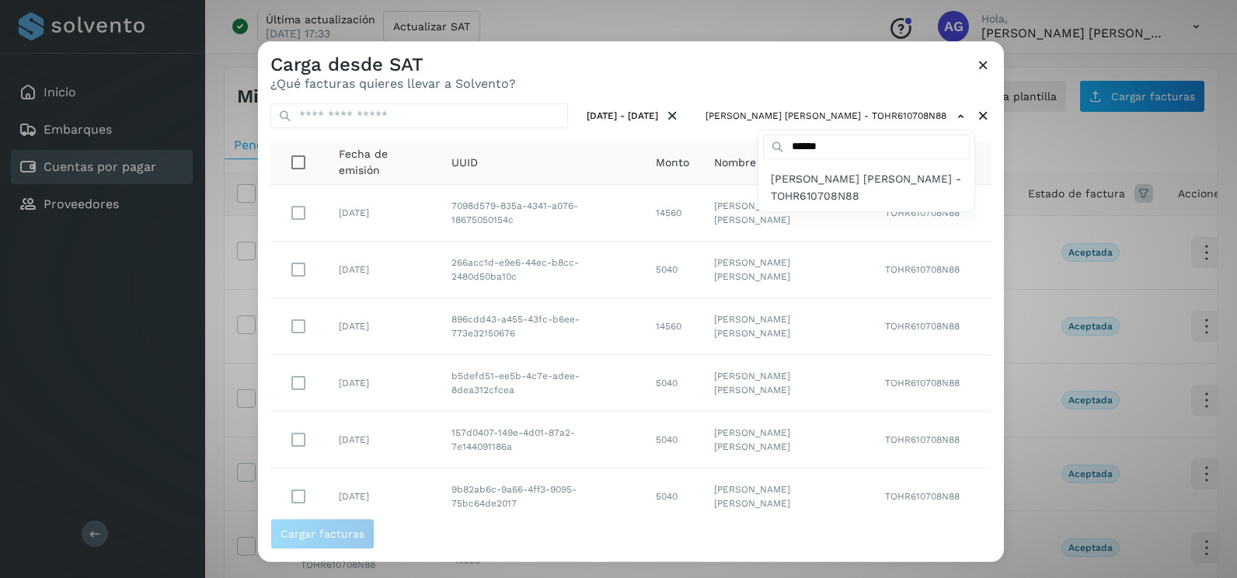
click at [837, 90] on div at bounding box center [876, 330] width 1237 height 578
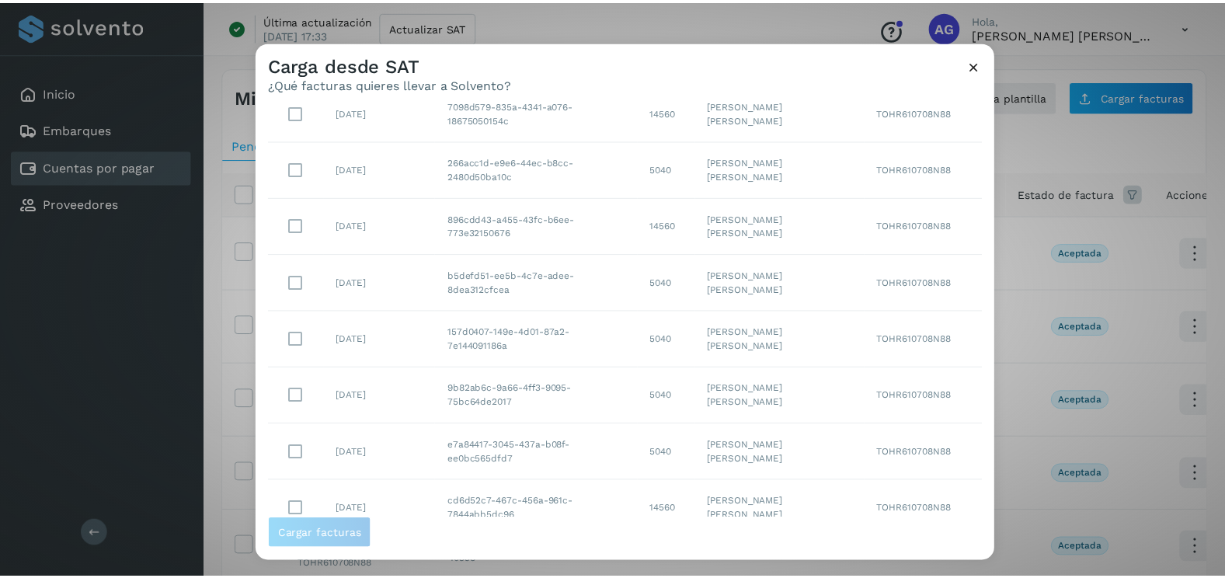
scroll to position [162, 0]
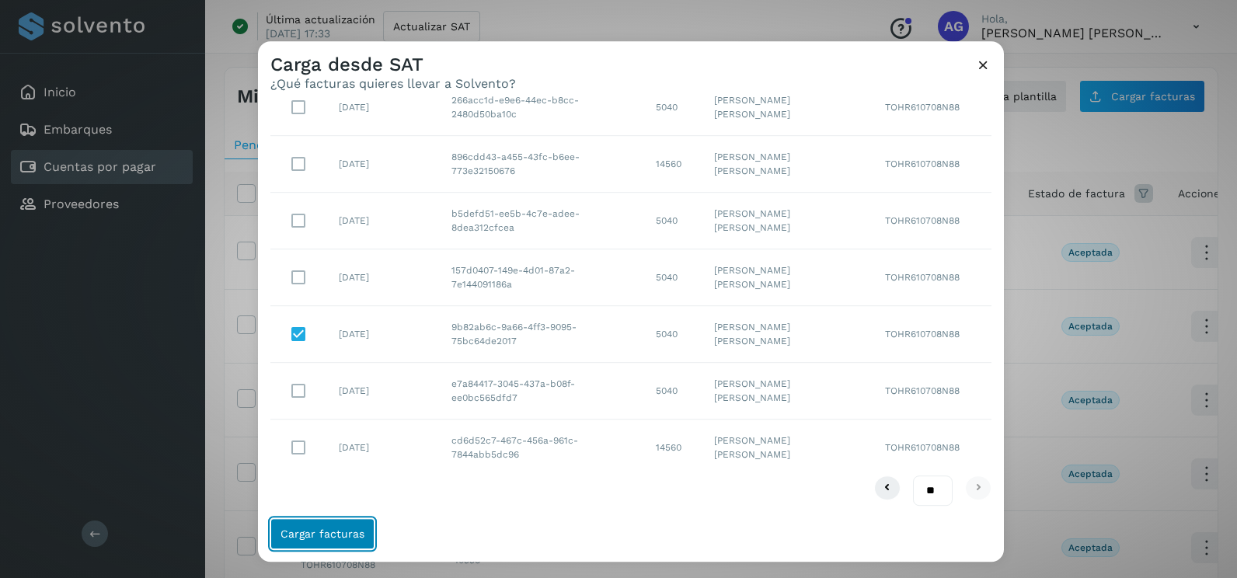
click at [333, 534] on span "Cargar facturas" at bounding box center [322, 533] width 84 height 11
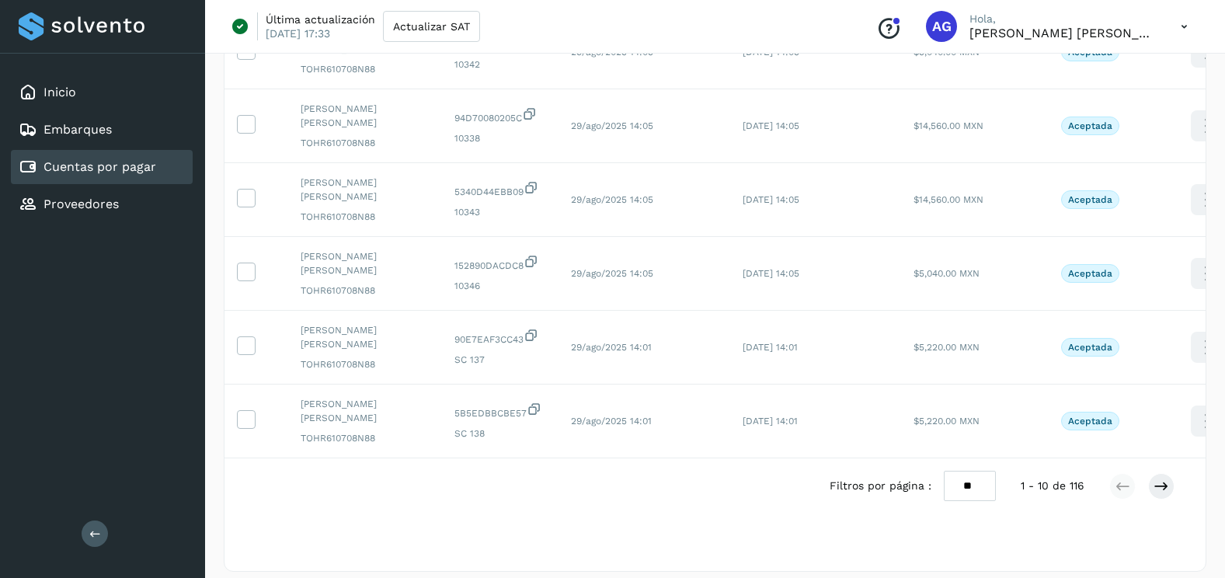
scroll to position [520, 0]
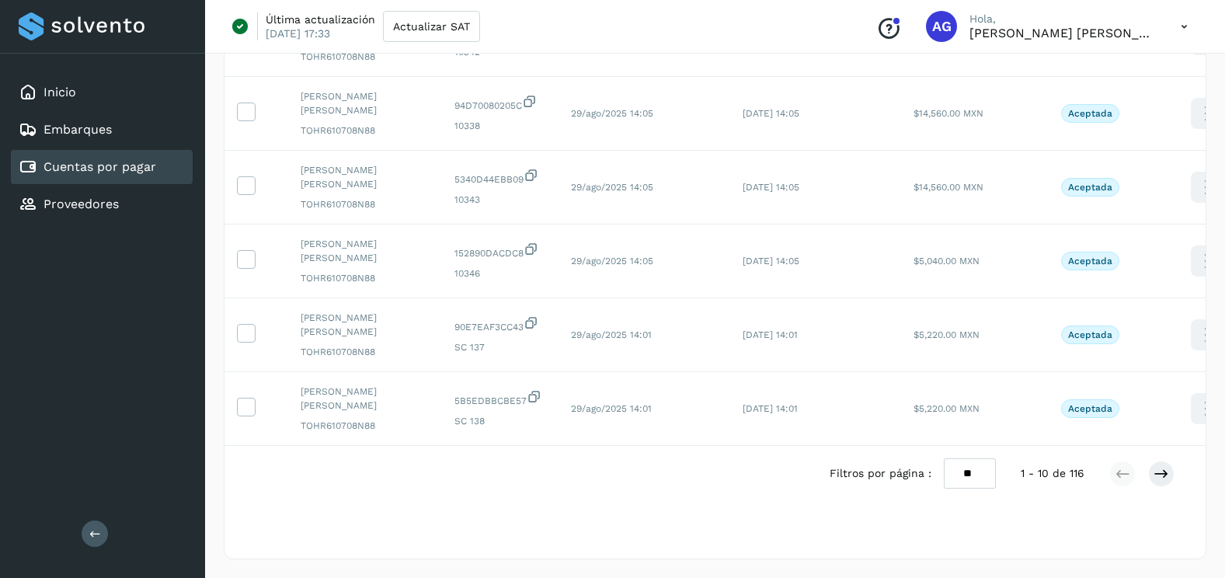
click at [974, 469] on select "** ** **" at bounding box center [970, 473] width 52 height 30
select select "**"
click at [944, 458] on select "** ** **" at bounding box center [970, 473] width 52 height 30
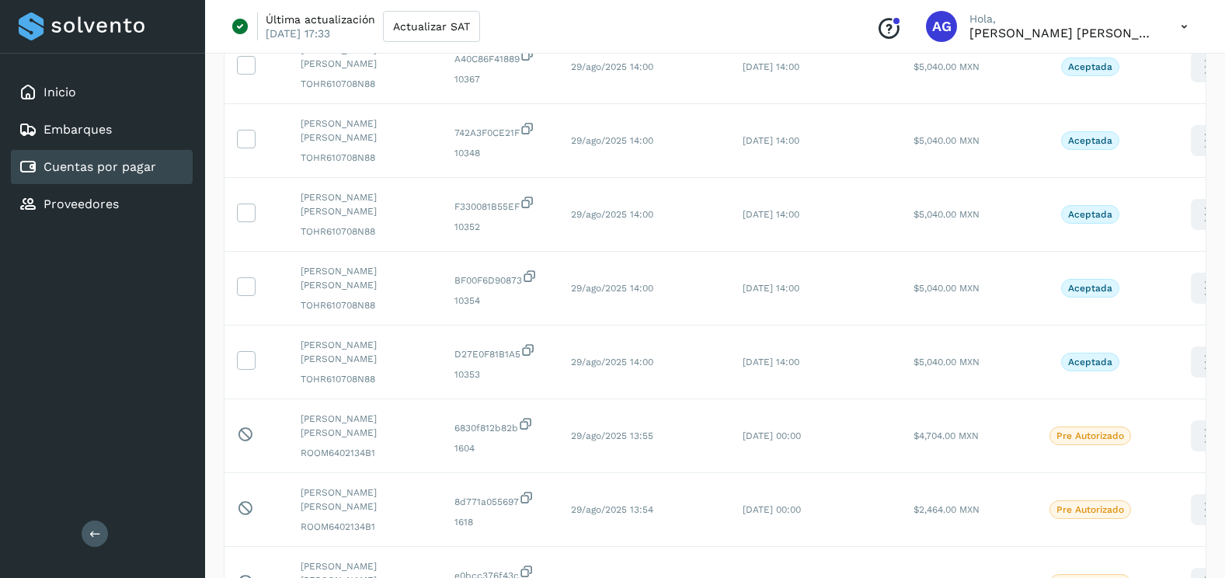
scroll to position [1297, 0]
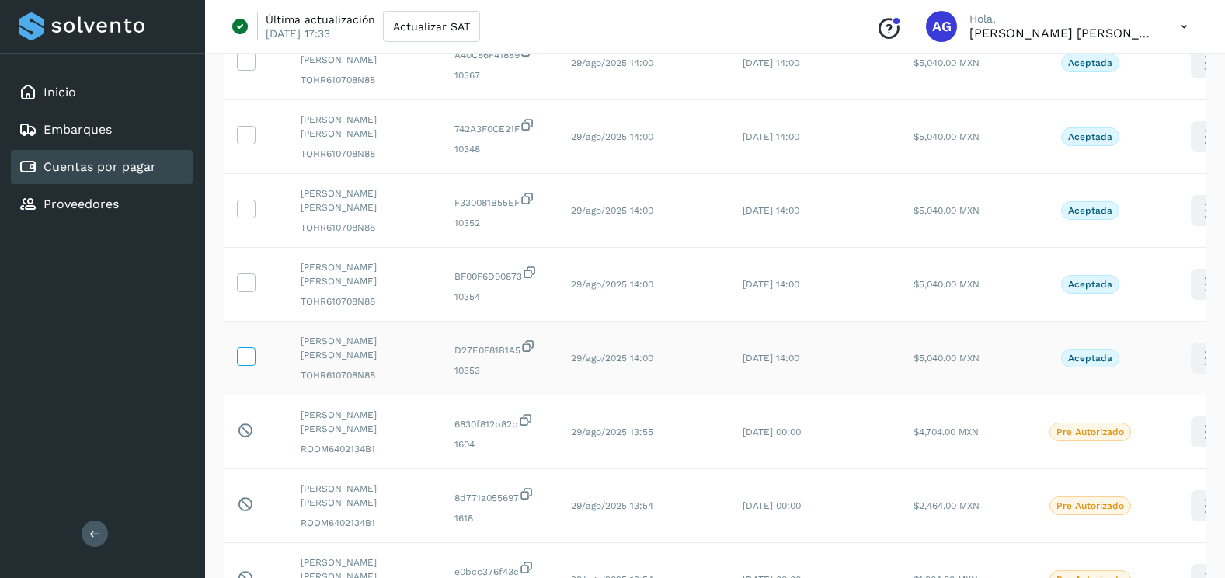
click at [242, 360] on icon at bounding box center [246, 355] width 16 height 16
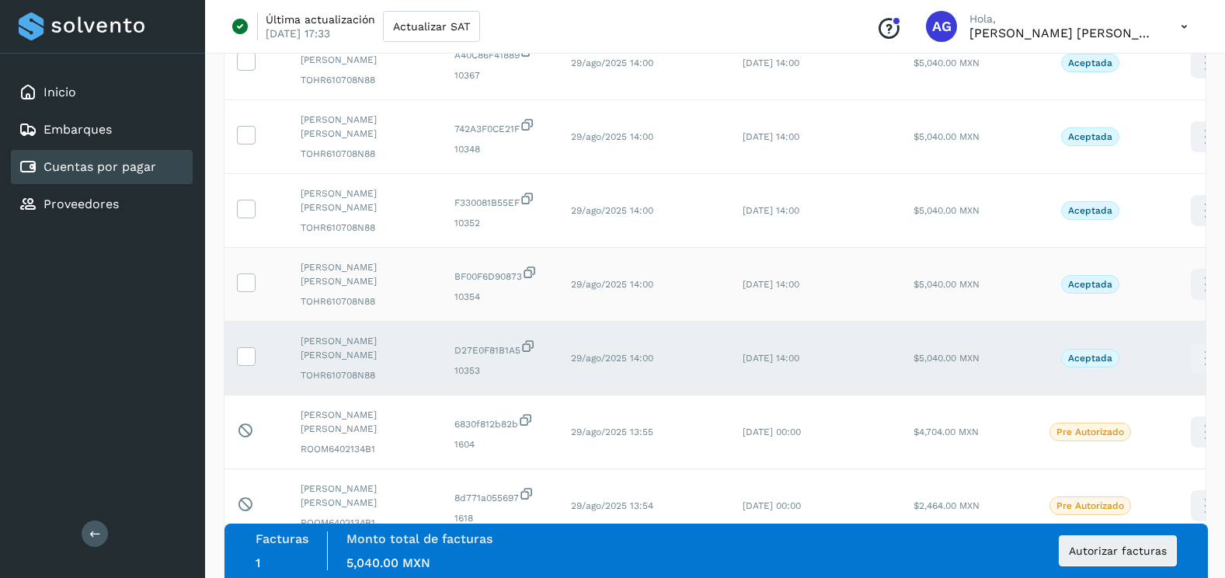
click at [254, 272] on td at bounding box center [257, 285] width 64 height 74
click at [246, 287] on icon at bounding box center [246, 281] width 16 height 16
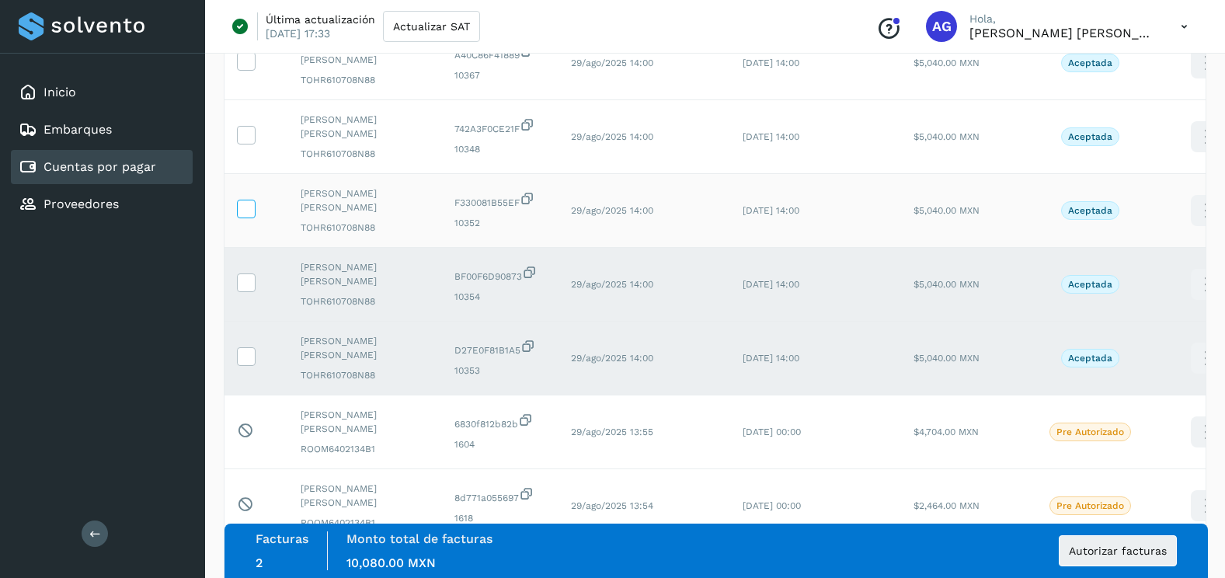
click at [246, 217] on span at bounding box center [246, 212] width 16 height 11
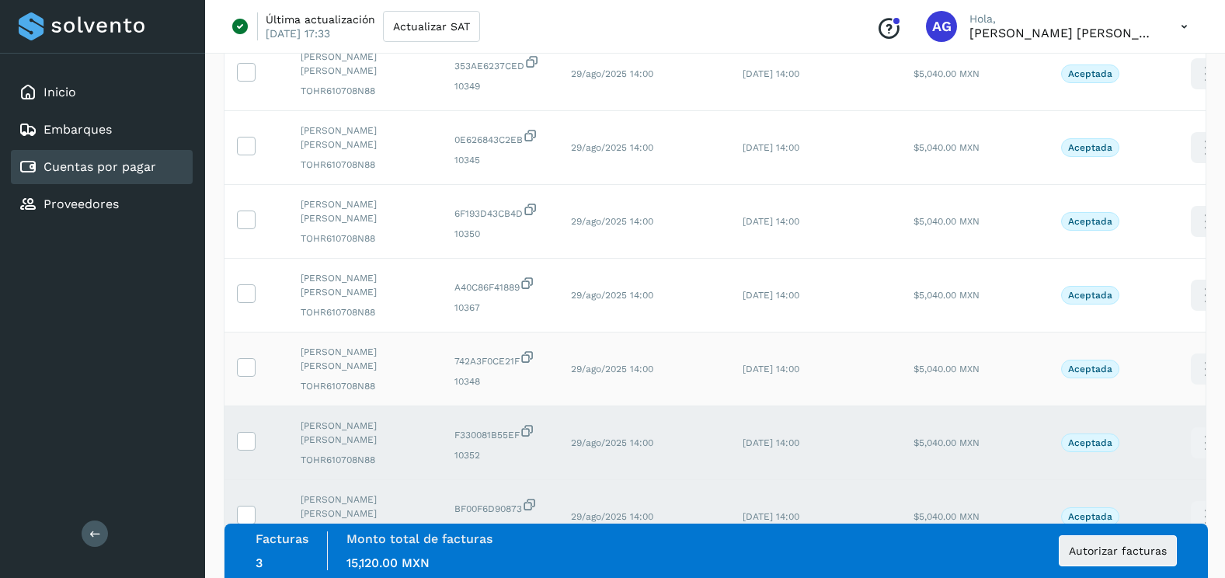
scroll to position [1063, 0]
click at [249, 367] on icon at bounding box center [246, 367] width 16 height 16
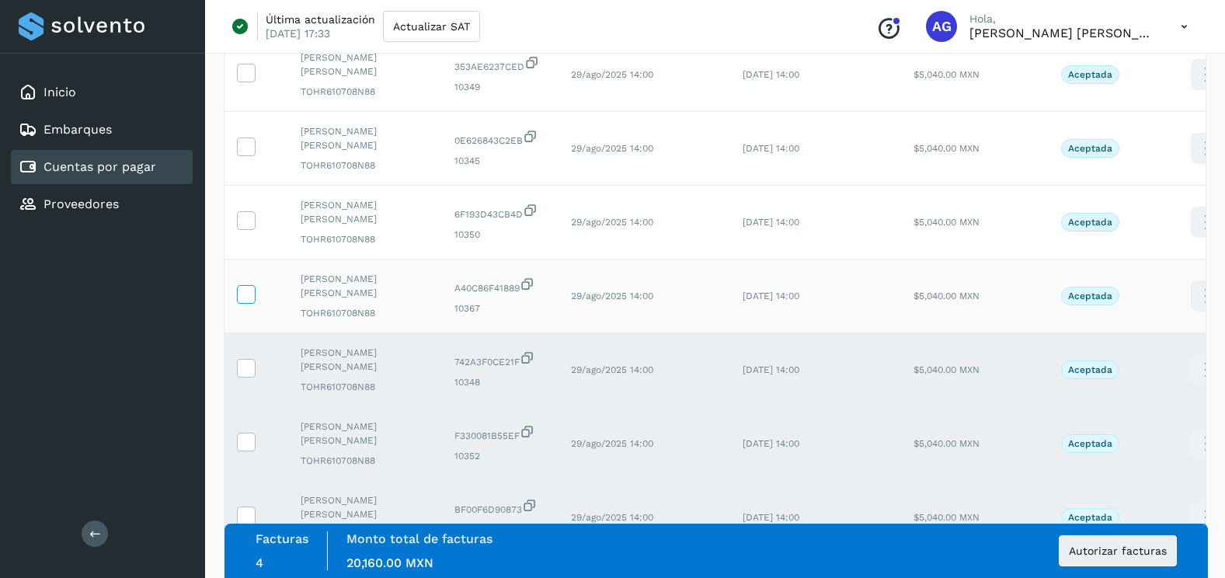
click at [244, 298] on icon at bounding box center [246, 293] width 16 height 16
click at [240, 293] on icon at bounding box center [246, 297] width 16 height 16
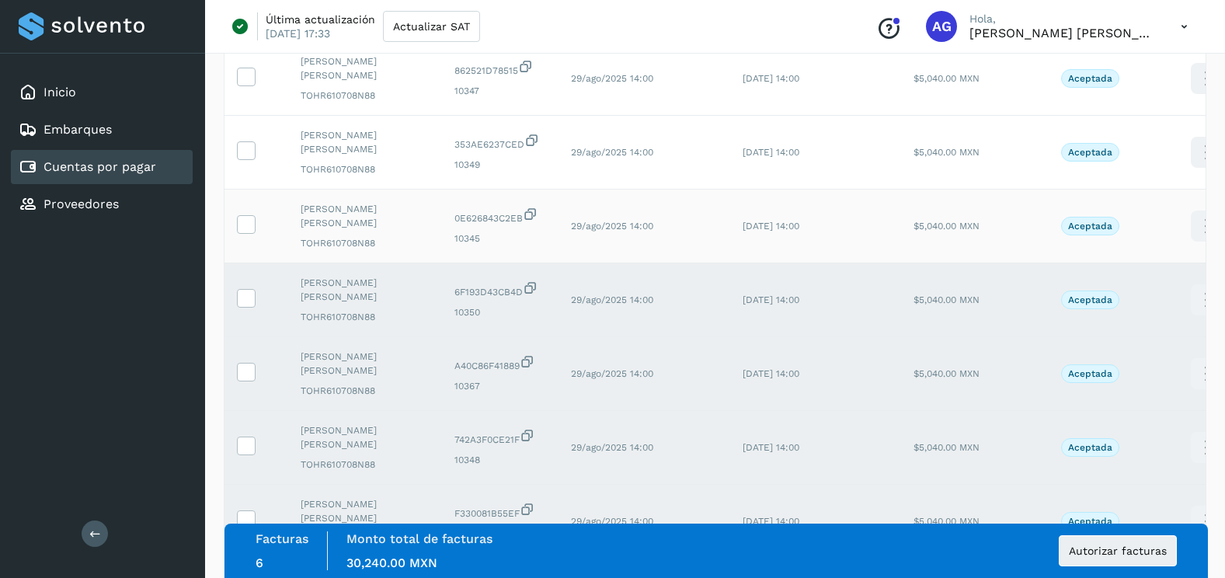
click at [247, 237] on td at bounding box center [257, 227] width 64 height 74
click at [244, 223] on icon at bounding box center [246, 223] width 16 height 16
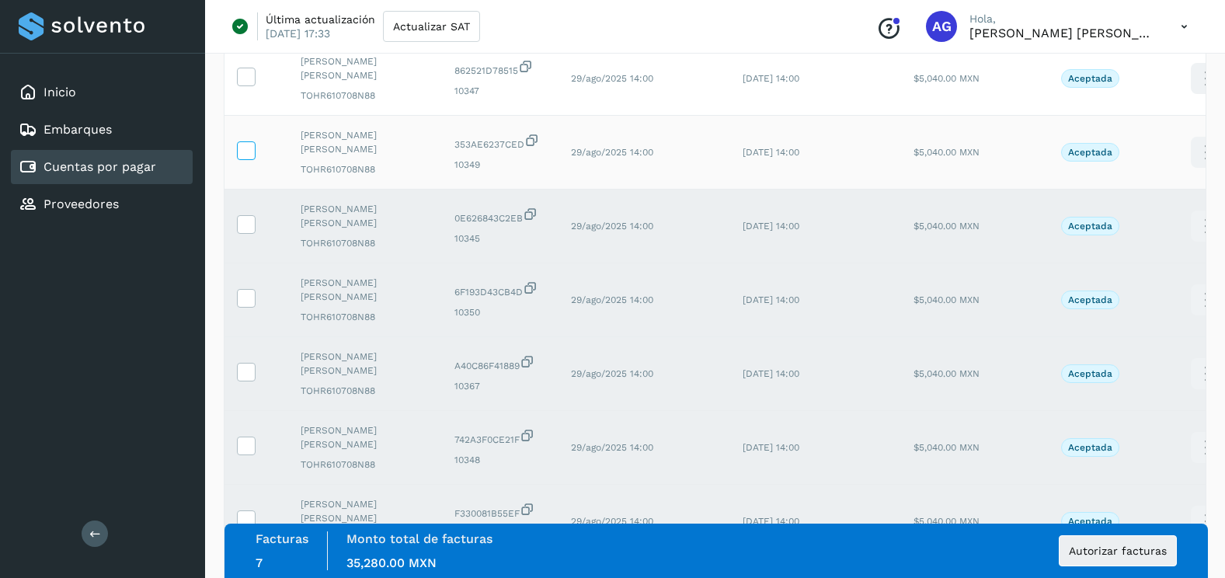
click at [247, 160] on label at bounding box center [246, 150] width 19 height 19
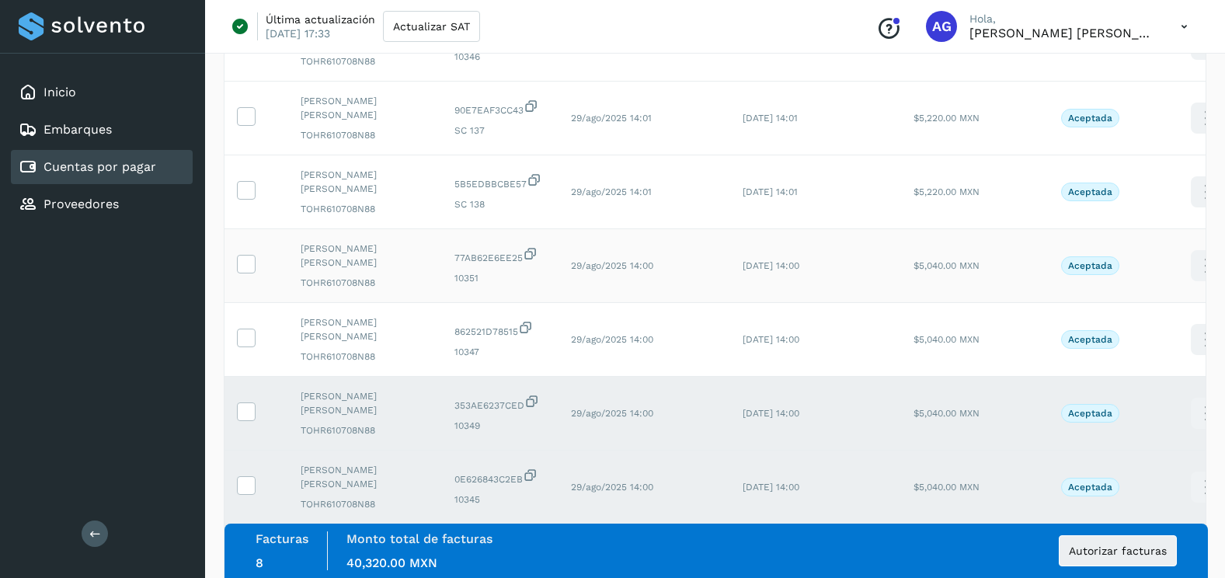
scroll to position [675, 0]
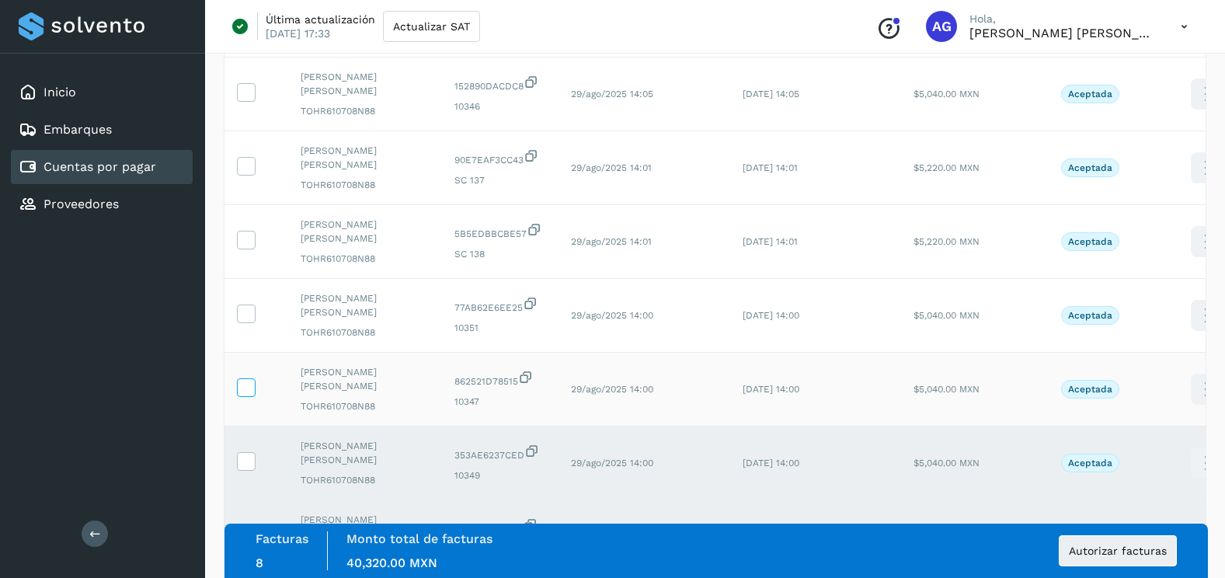
click at [249, 392] on icon at bounding box center [246, 386] width 16 height 16
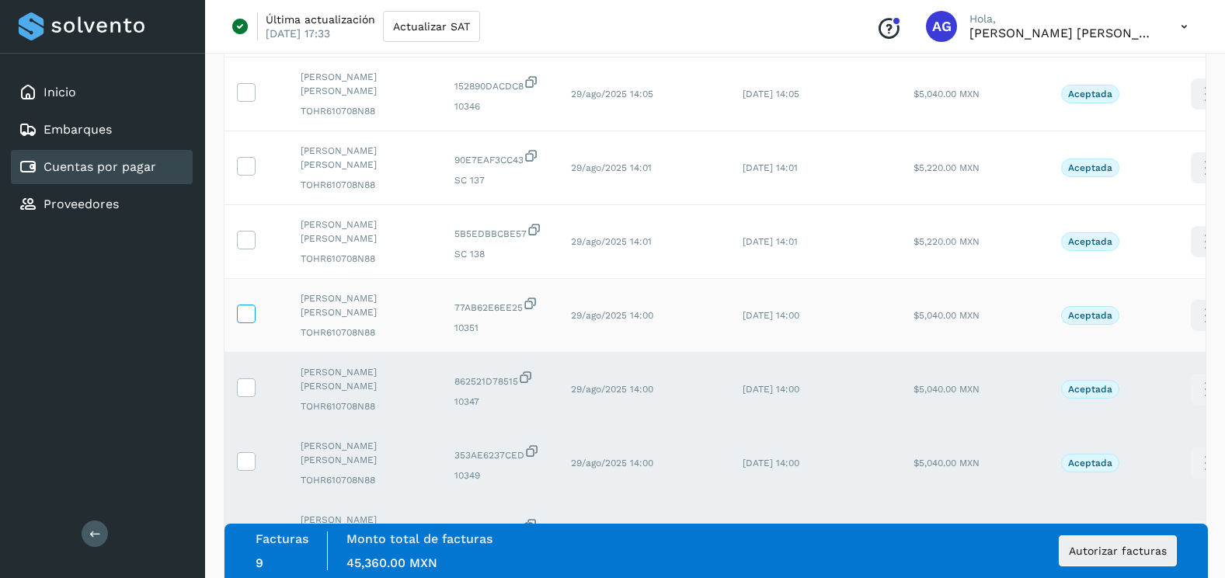
click at [248, 315] on icon at bounding box center [246, 313] width 16 height 16
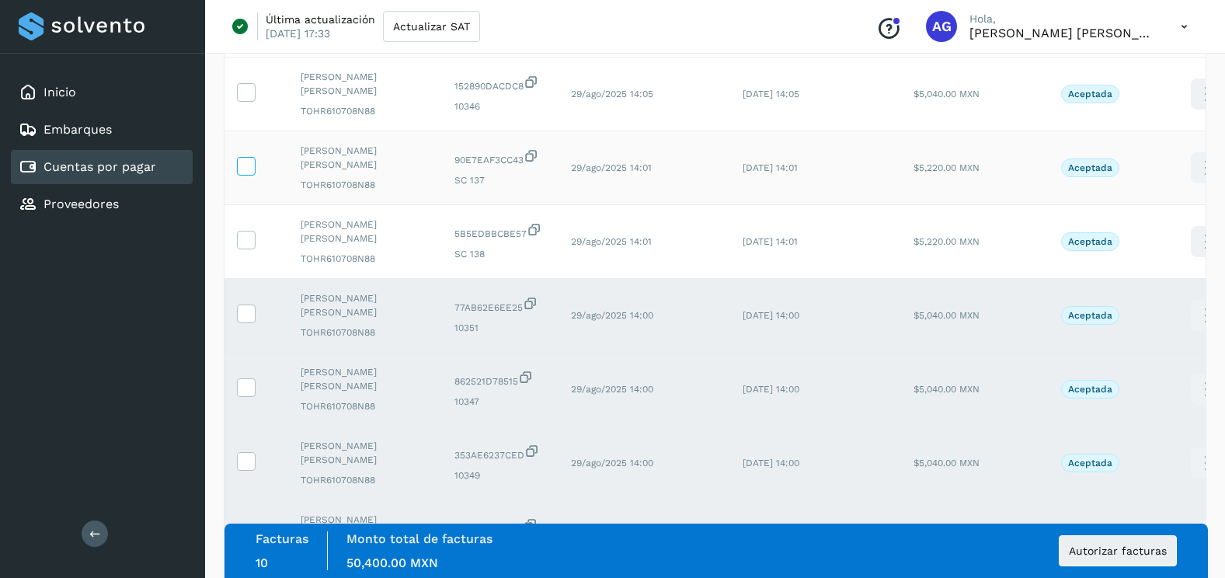
drag, startPoint x: 251, startPoint y: 242, endPoint x: 248, endPoint y: 169, distance: 73.1
click at [251, 241] on icon at bounding box center [246, 239] width 16 height 16
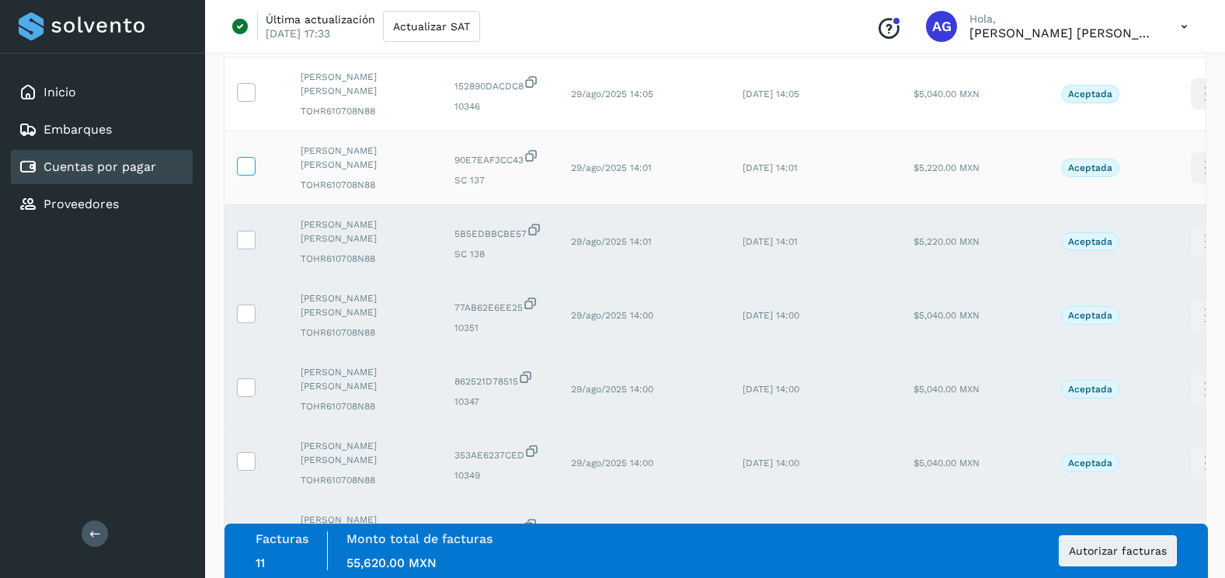
click at [248, 165] on icon at bounding box center [246, 165] width 16 height 16
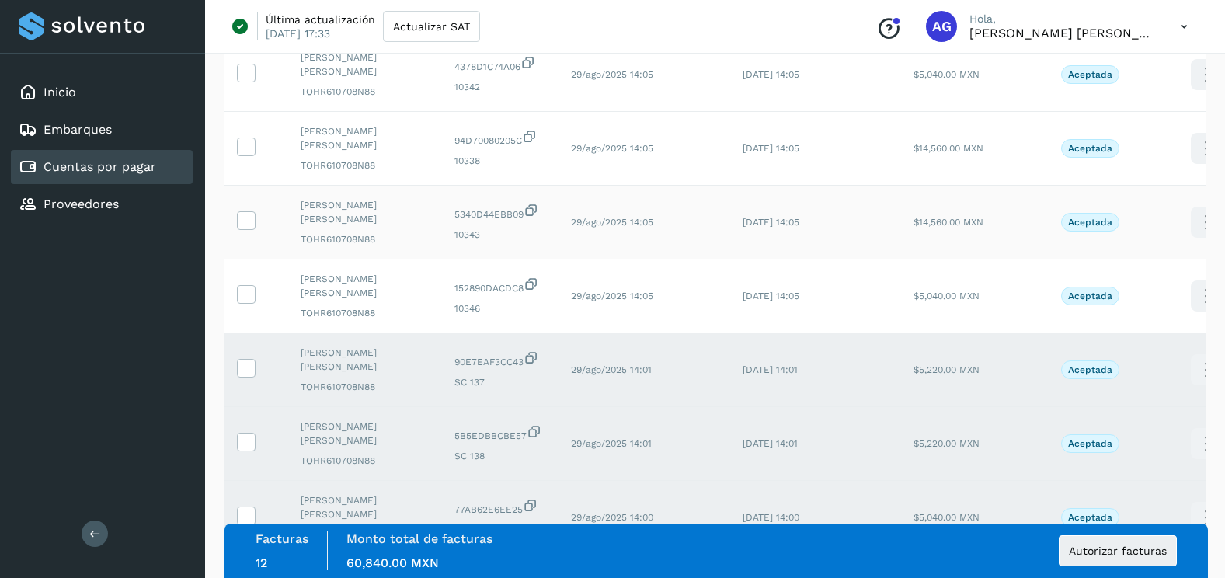
scroll to position [364, 0]
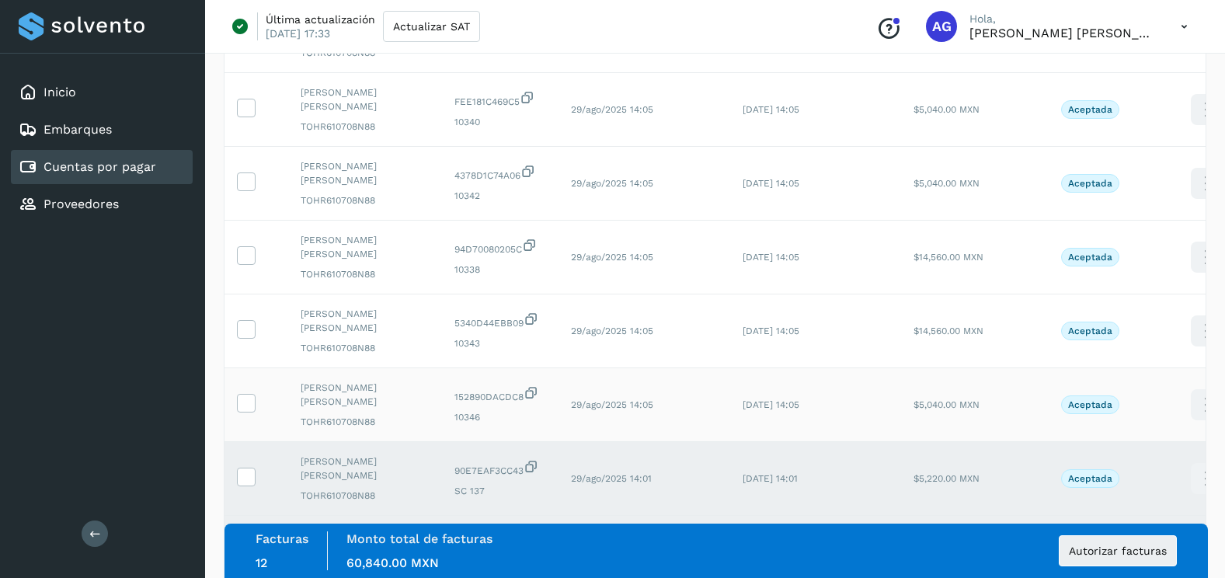
click at [249, 392] on td at bounding box center [257, 405] width 64 height 74
click at [246, 403] on icon at bounding box center [246, 402] width 16 height 16
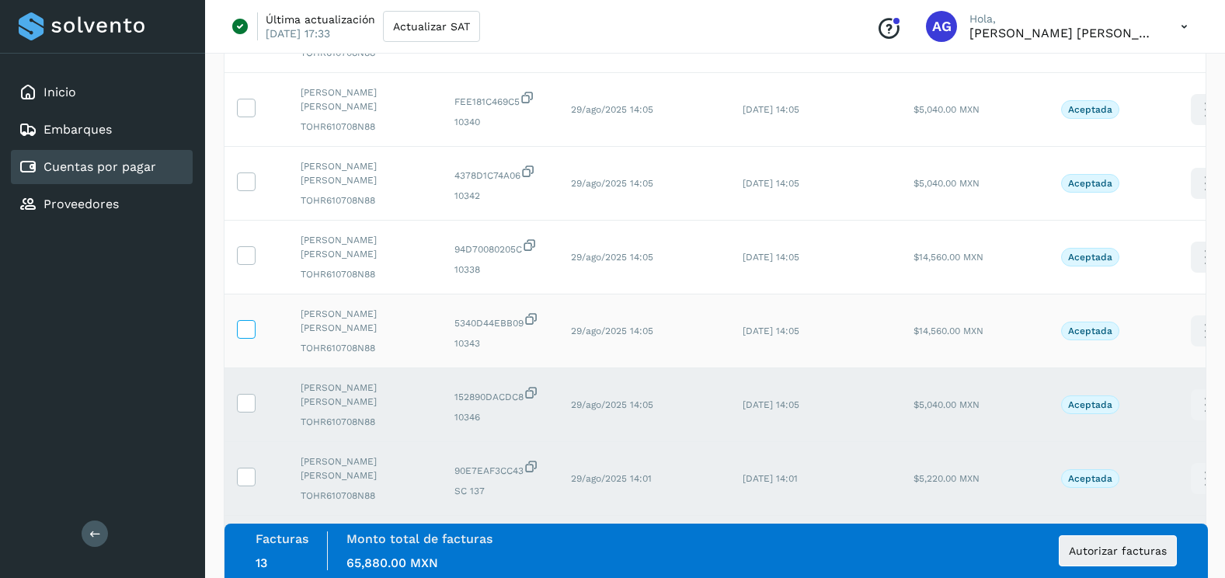
click at [249, 323] on icon at bounding box center [246, 328] width 16 height 16
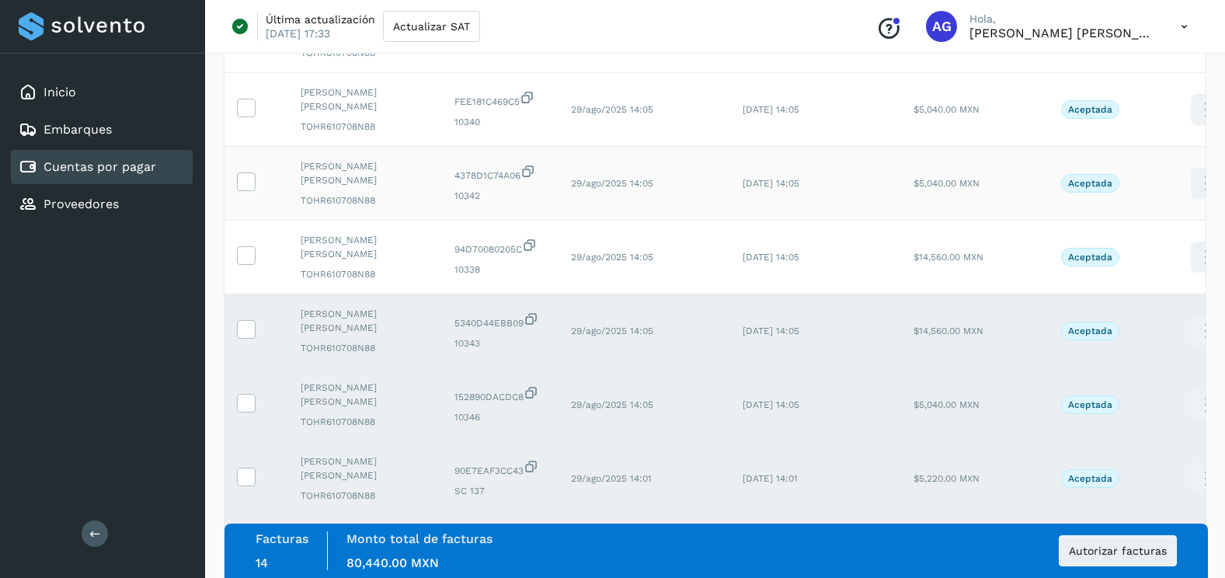
drag, startPoint x: 245, startPoint y: 261, endPoint x: 249, endPoint y: 207, distance: 53.7
click at [245, 260] on icon at bounding box center [246, 254] width 16 height 16
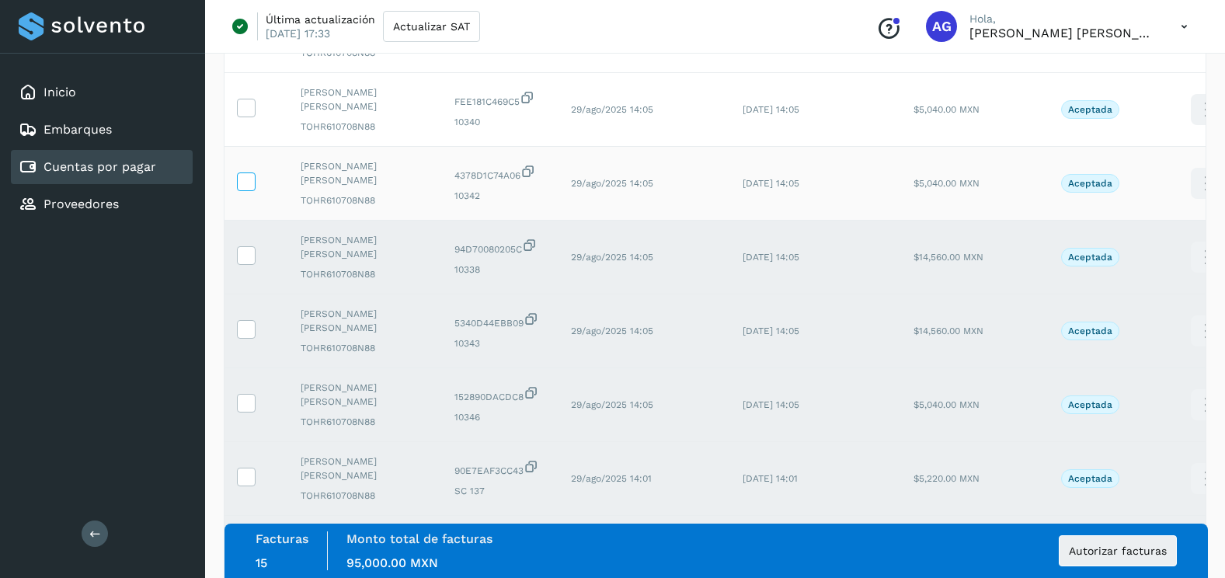
click at [245, 173] on icon at bounding box center [246, 180] width 16 height 16
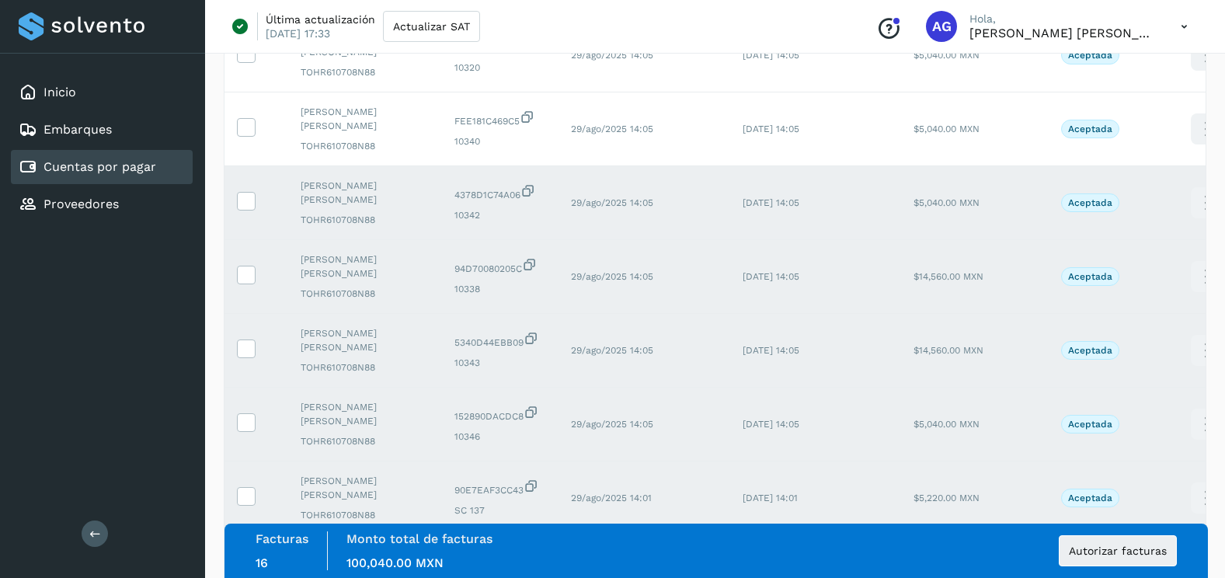
scroll to position [209, 0]
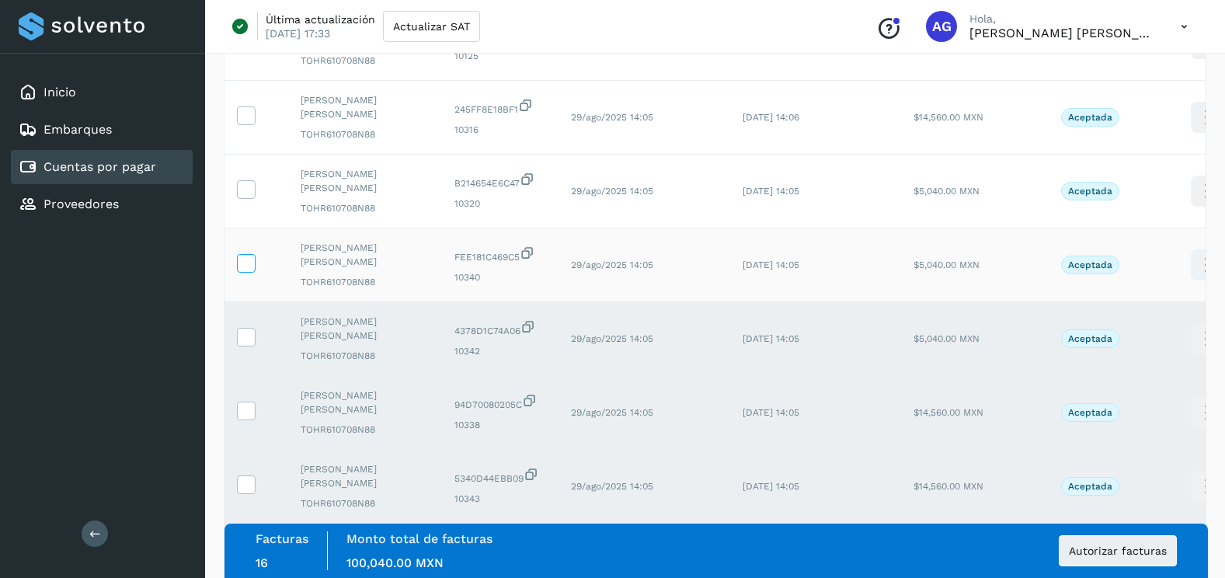
click at [248, 261] on icon at bounding box center [246, 262] width 16 height 16
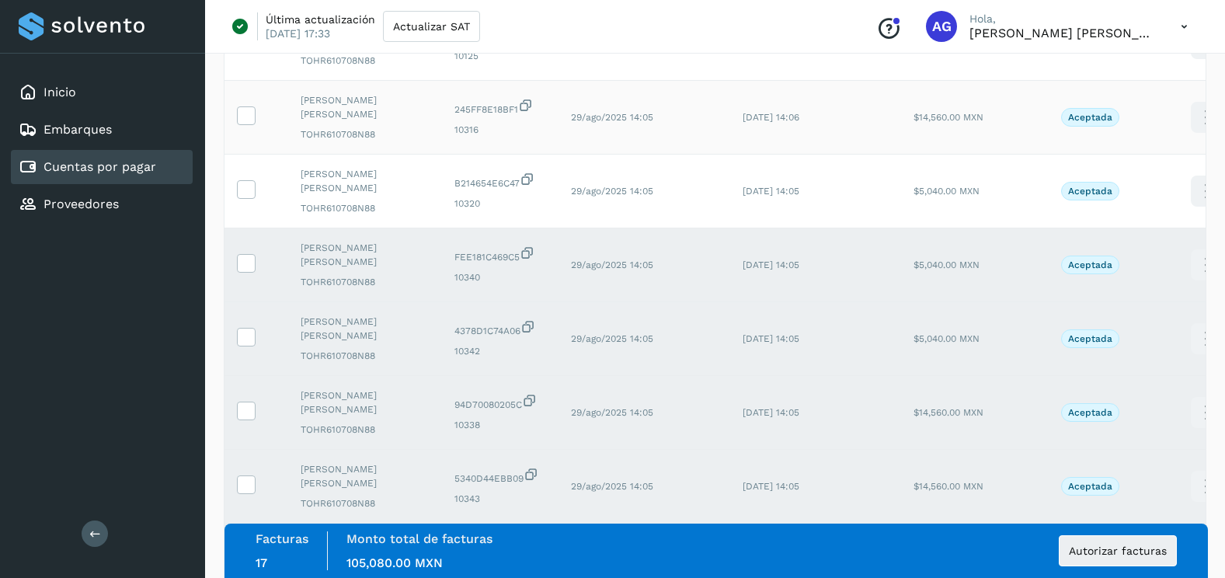
drag, startPoint x: 243, startPoint y: 195, endPoint x: 243, endPoint y: 151, distance: 43.5
click at [243, 187] on icon at bounding box center [246, 188] width 16 height 16
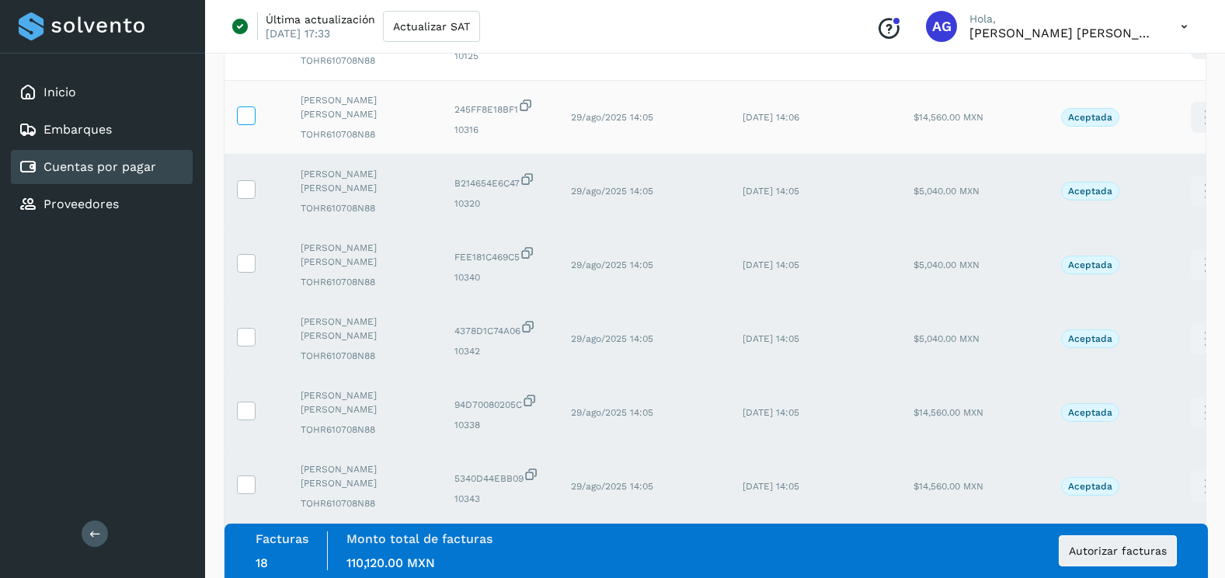
click at [249, 110] on icon at bounding box center [246, 114] width 16 height 16
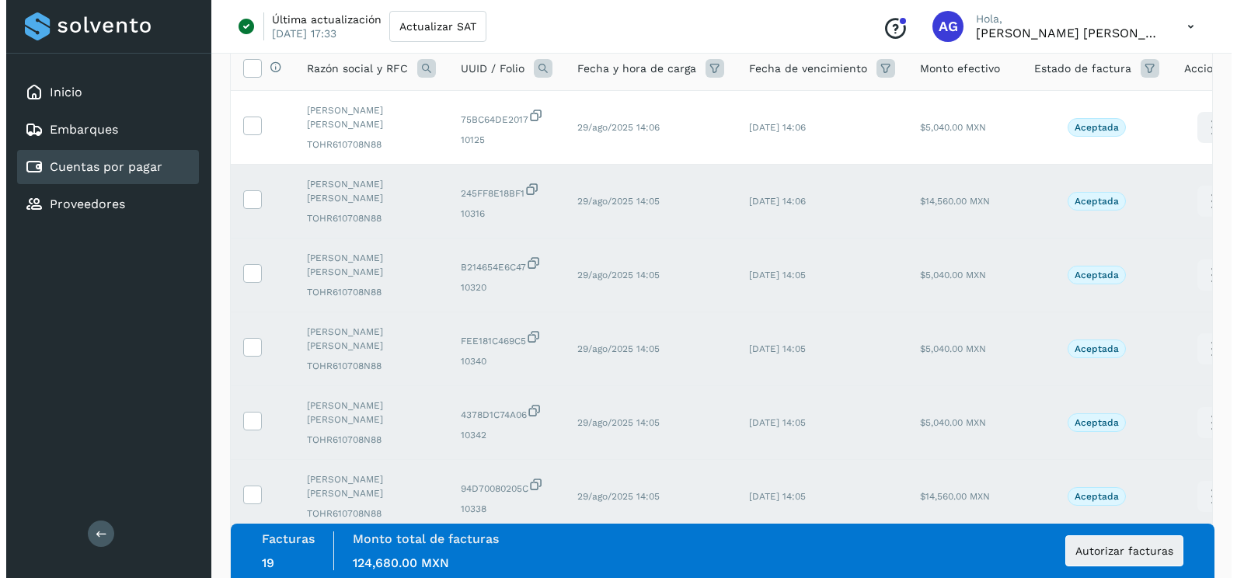
scroll to position [0, 0]
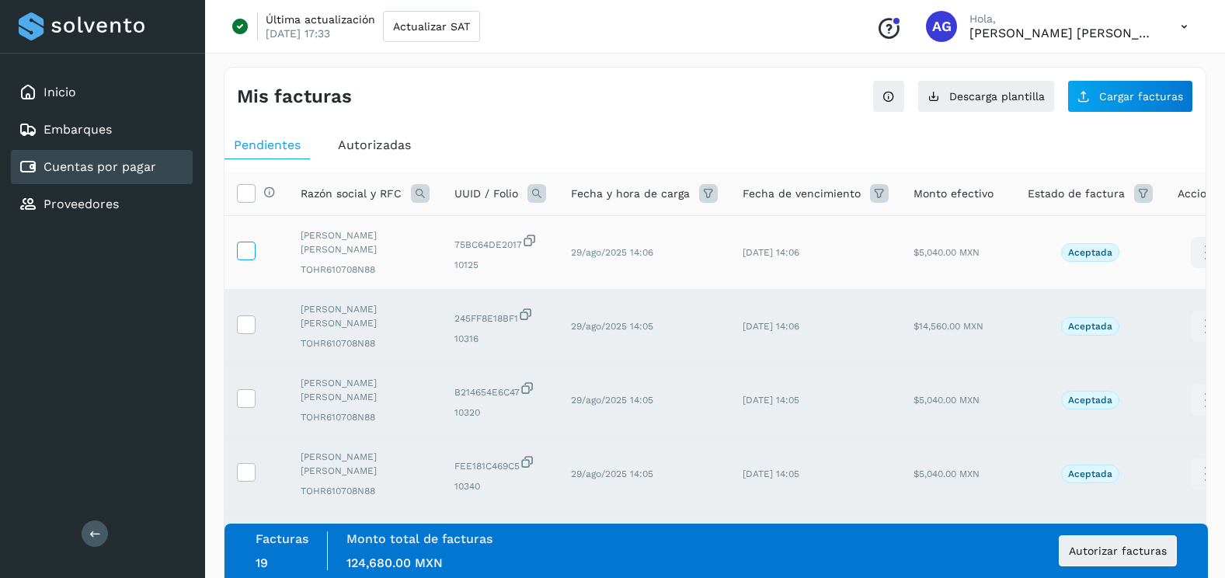
click at [247, 247] on icon at bounding box center [246, 250] width 16 height 16
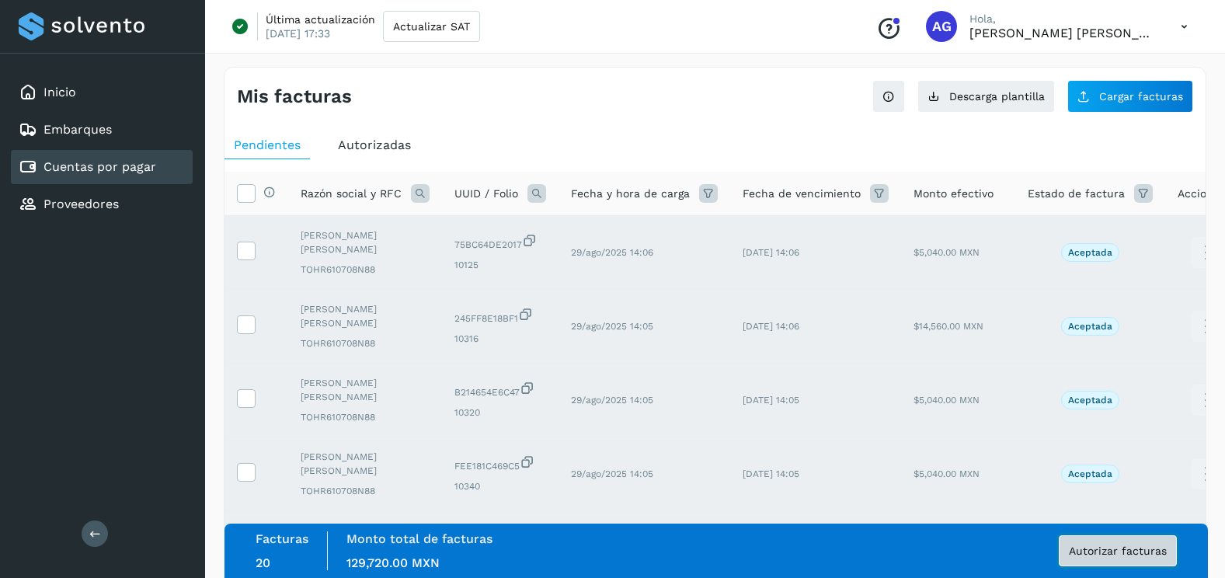
click at [1138, 560] on button "Autorizar facturas" at bounding box center [1118, 550] width 118 height 31
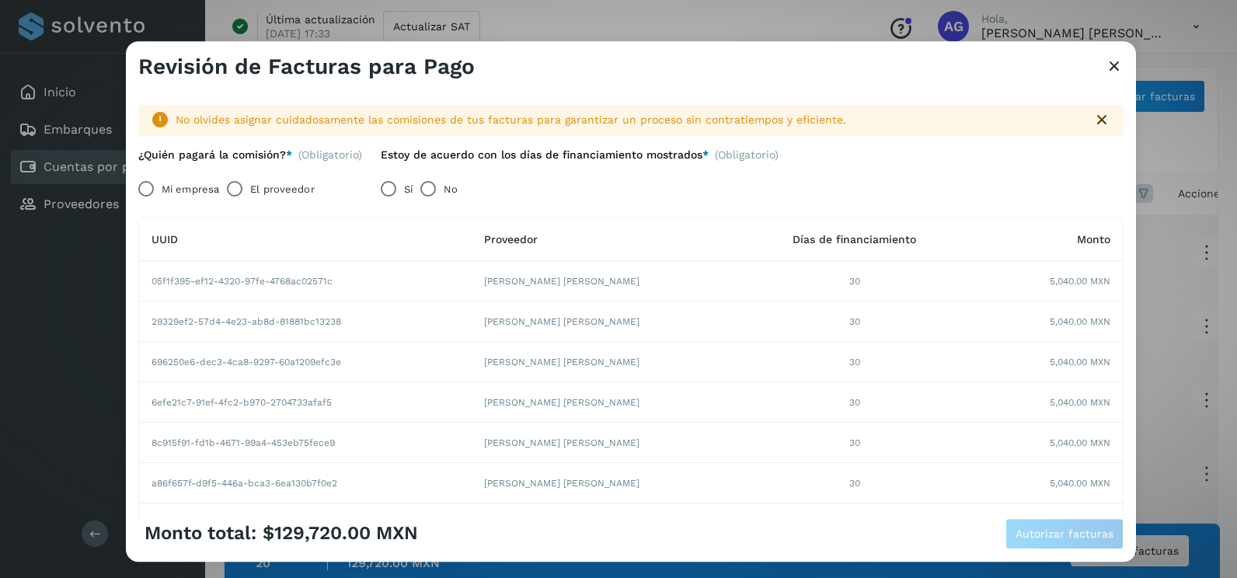
click at [178, 187] on label "Mi empresa" at bounding box center [190, 189] width 57 height 31
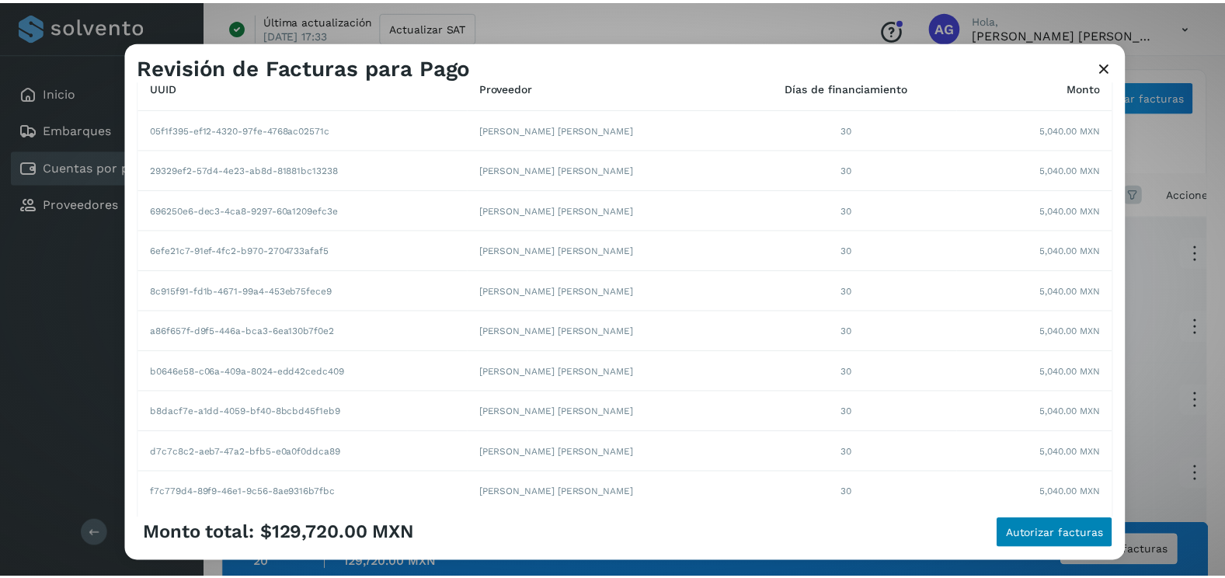
scroll to position [268, 0]
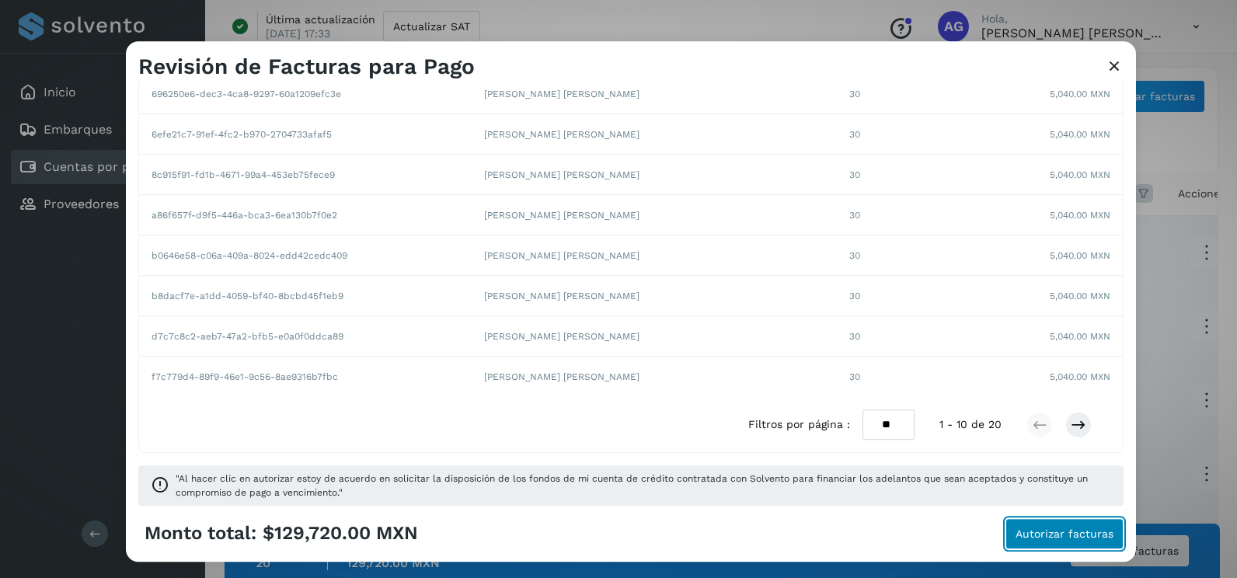
click at [1077, 540] on button "Autorizar facturas" at bounding box center [1064, 533] width 118 height 31
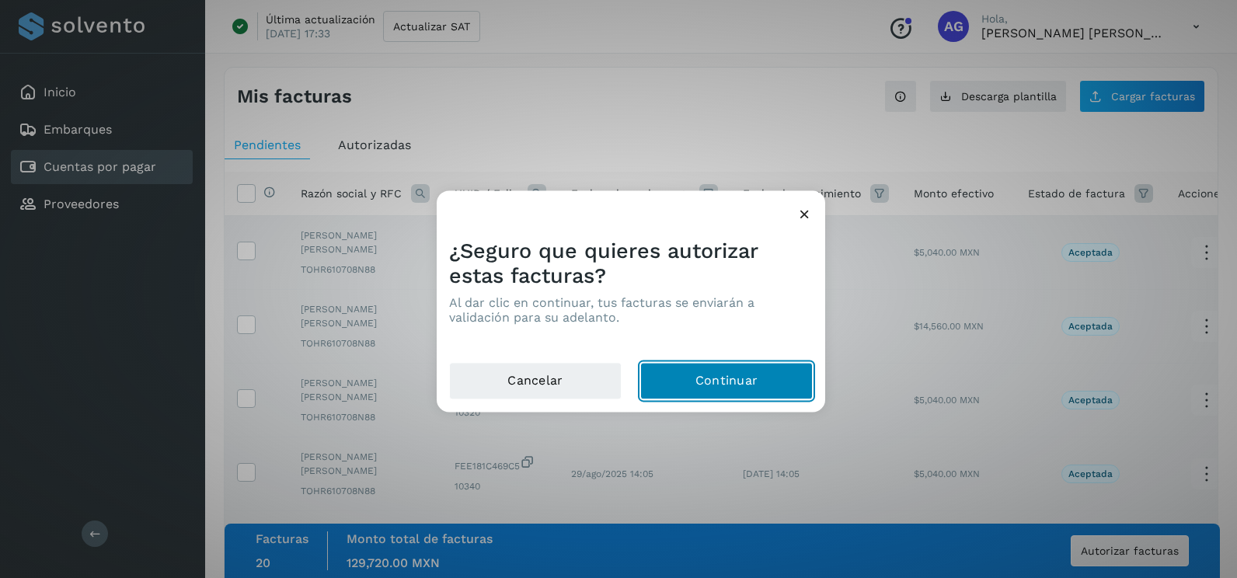
click at [740, 375] on button "Continuar" at bounding box center [726, 381] width 172 height 37
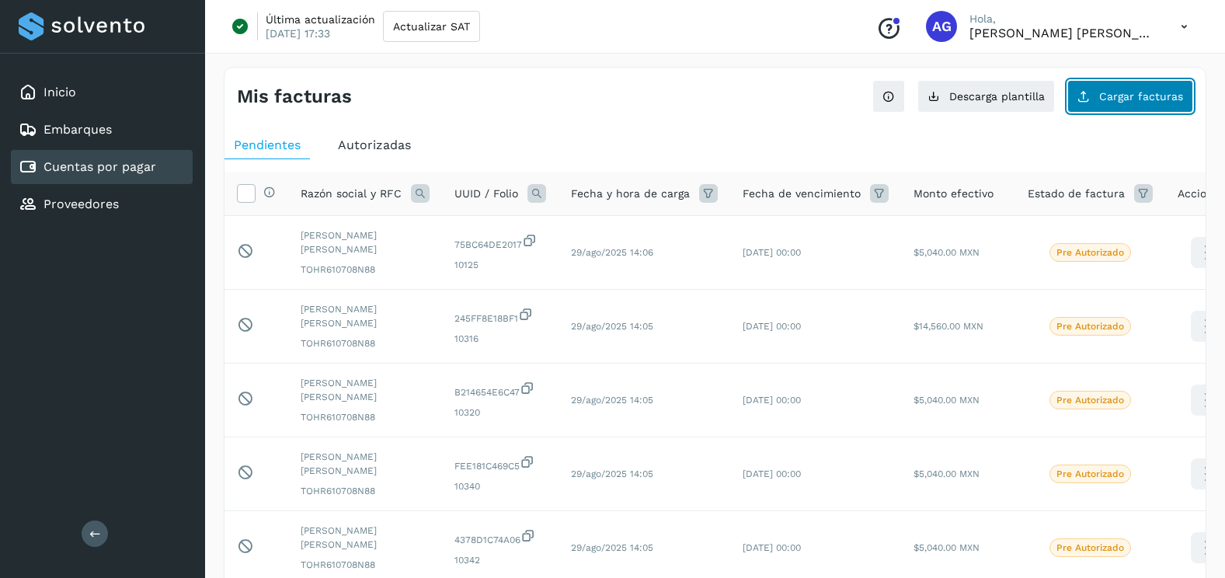
click at [1151, 104] on button "Cargar facturas" at bounding box center [1130, 96] width 126 height 33
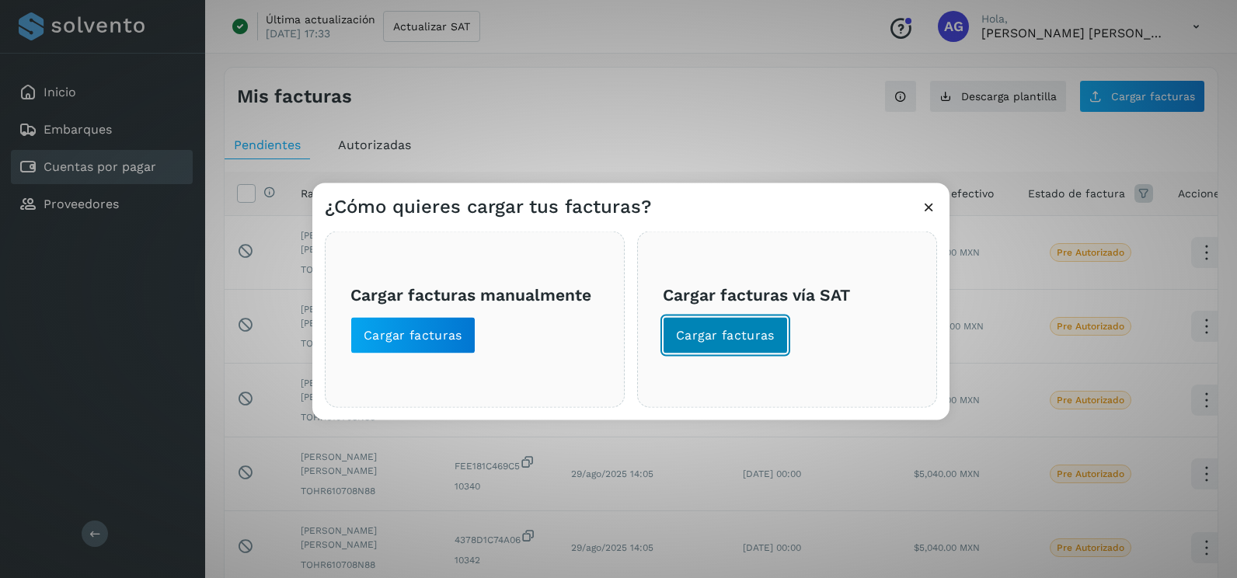
click at [766, 339] on span "Cargar facturas" at bounding box center [725, 335] width 99 height 17
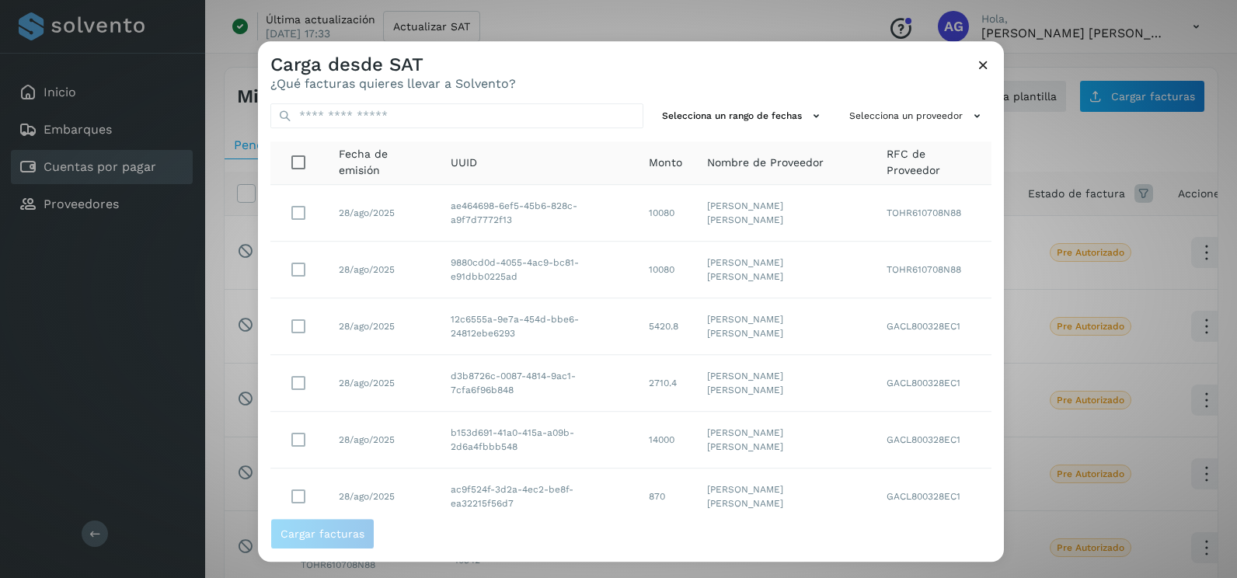
click at [813, 92] on div "Selecciona un rango de fechas Selecciona un proveedor Fecha de emisión UUID Mon…" at bounding box center [631, 304] width 746 height 427
click at [802, 106] on button "Selecciona un rango de fechas" at bounding box center [743, 116] width 175 height 26
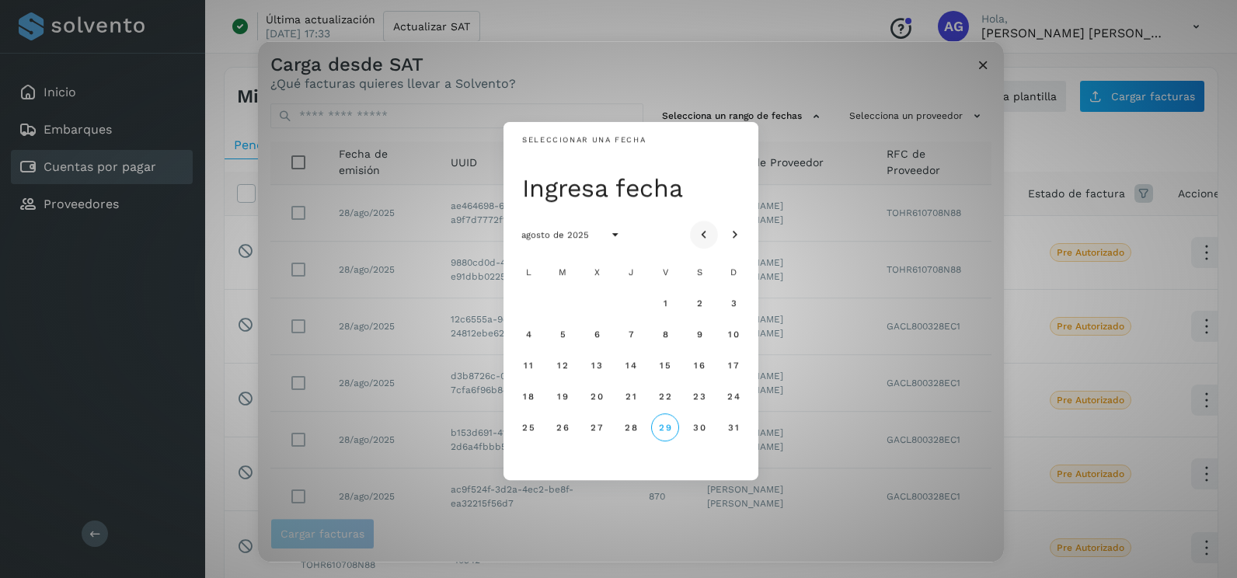
click at [699, 228] on icon "Mes anterior" at bounding box center [704, 236] width 16 height 16
click at [673, 337] on button "11" at bounding box center [665, 334] width 28 height 28
click at [699, 338] on span "12" at bounding box center [699, 334] width 12 height 11
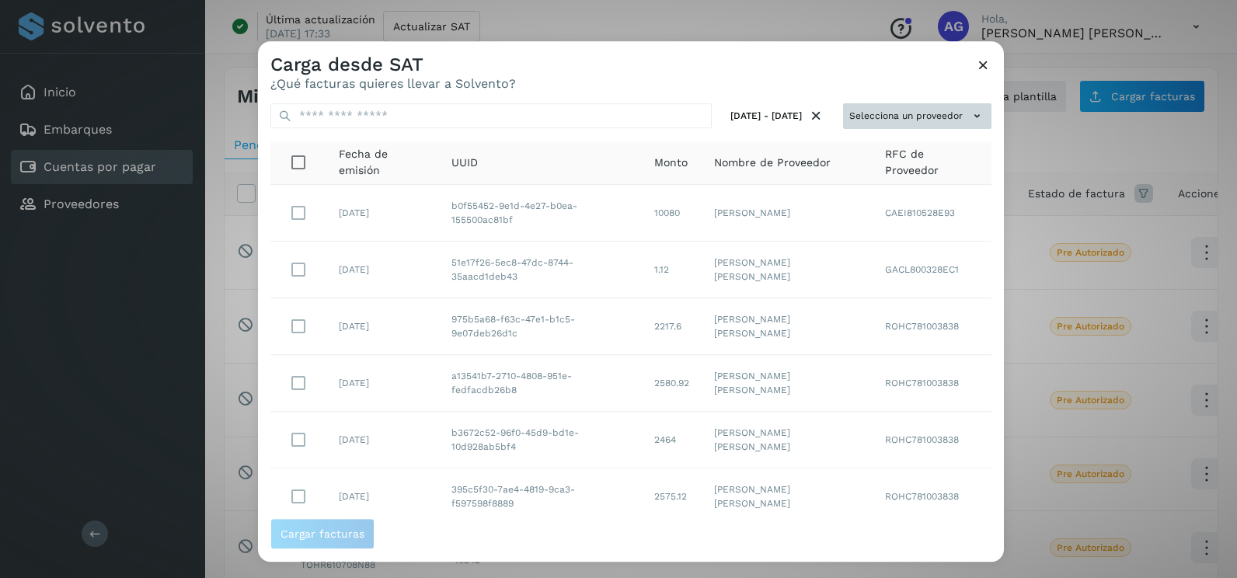
click at [941, 110] on button "Selecciona un proveedor" at bounding box center [917, 116] width 148 height 26
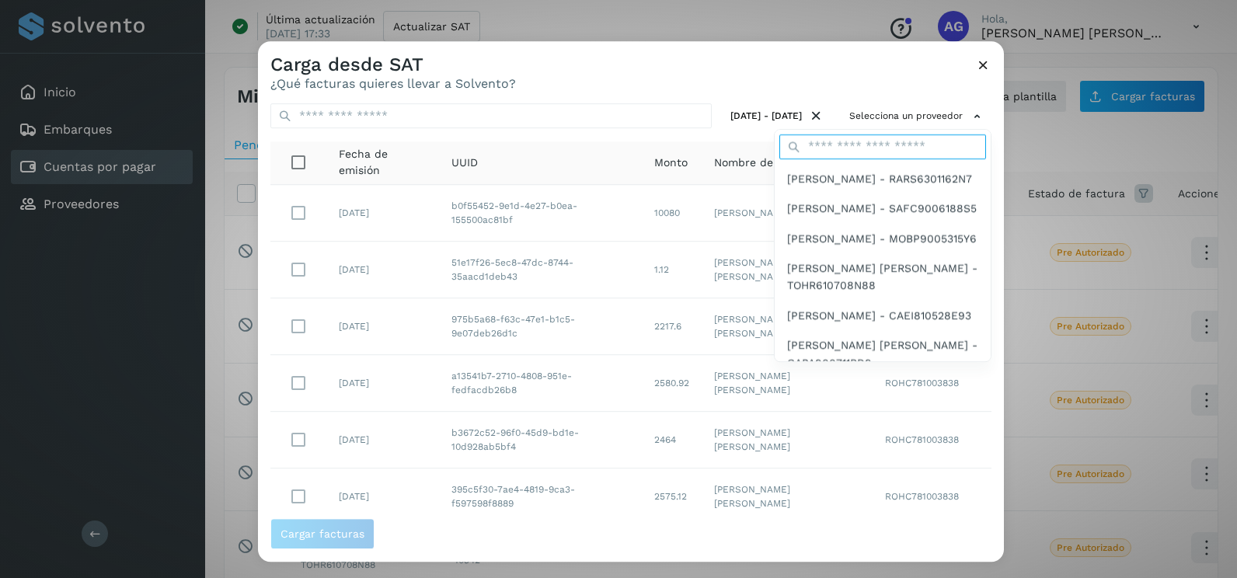
click at [911, 146] on input "text" at bounding box center [882, 146] width 207 height 25
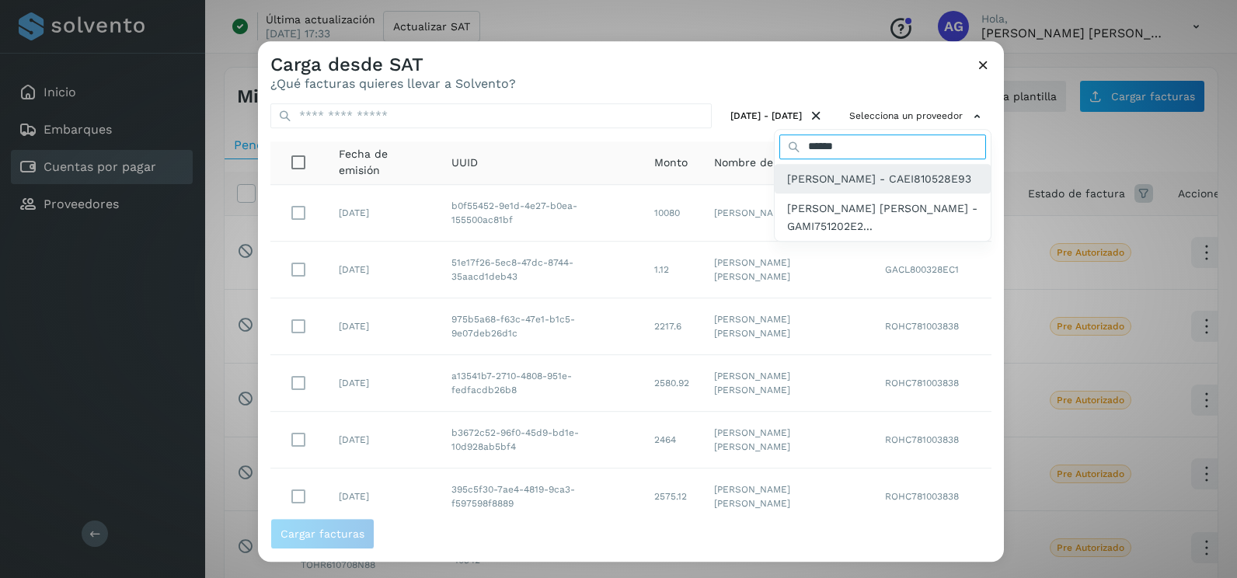
type input "******"
click at [892, 175] on span "[PERSON_NAME] - CAEI810528E93" at bounding box center [879, 178] width 184 height 17
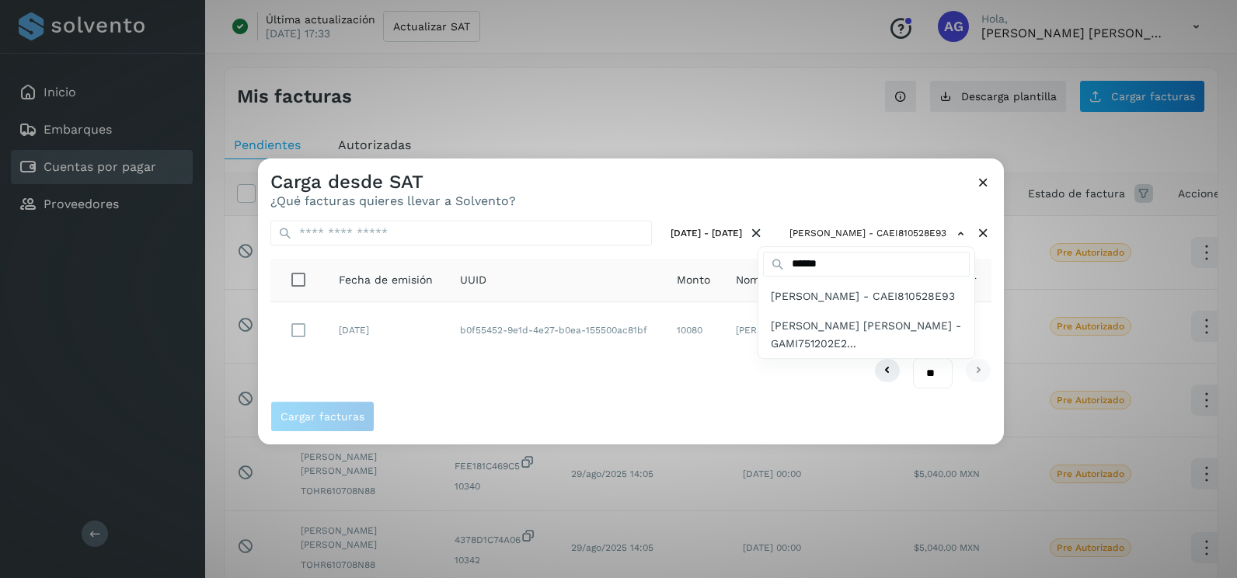
click at [987, 295] on div at bounding box center [876, 447] width 1237 height 578
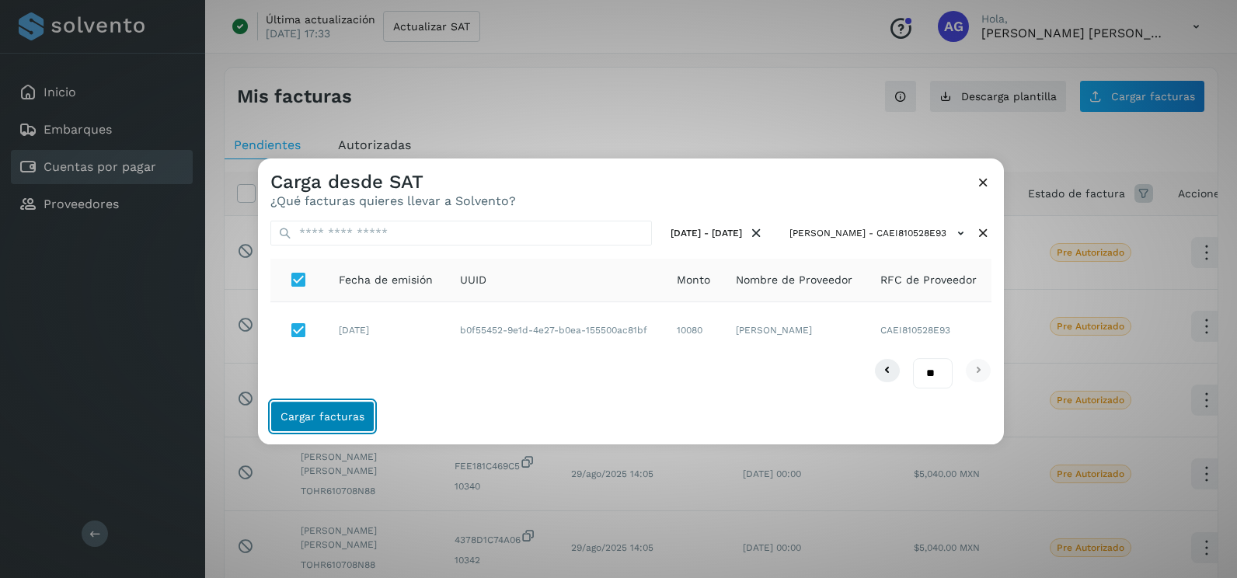
click at [342, 409] on button "Cargar facturas" at bounding box center [322, 416] width 104 height 31
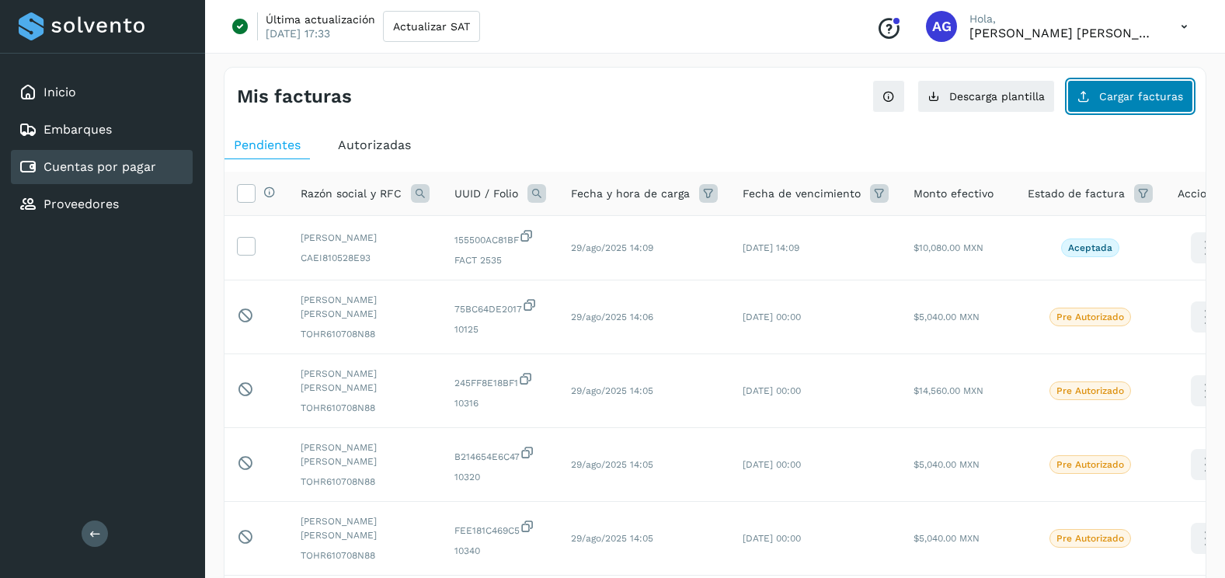
click at [1151, 95] on span "Cargar facturas" at bounding box center [1141, 96] width 84 height 11
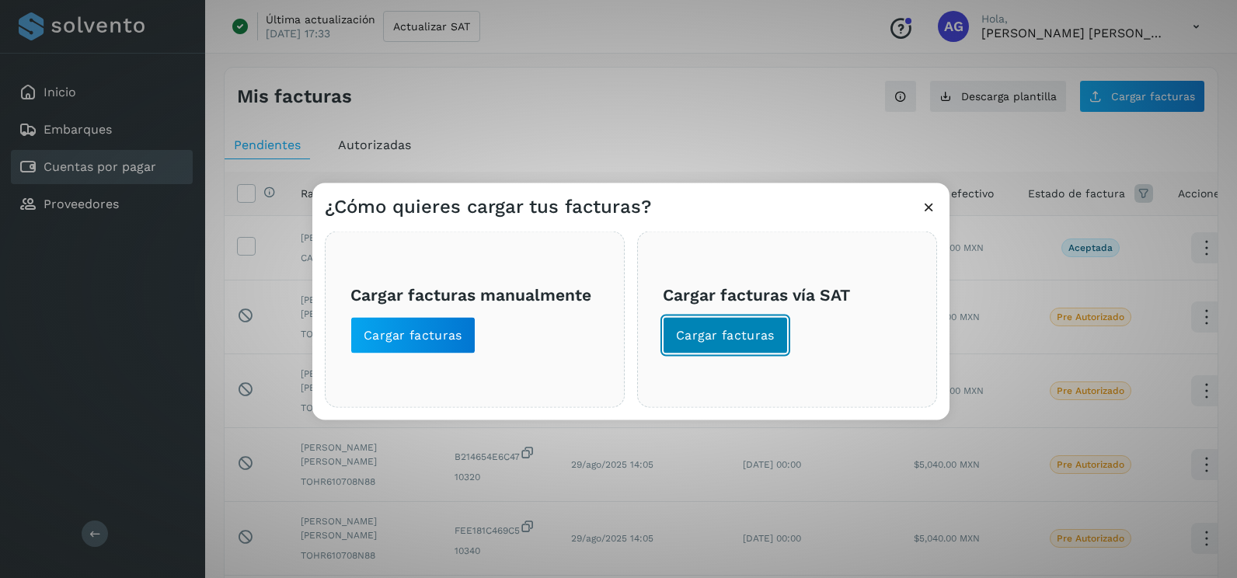
click at [757, 335] on span "Cargar facturas" at bounding box center [725, 335] width 99 height 17
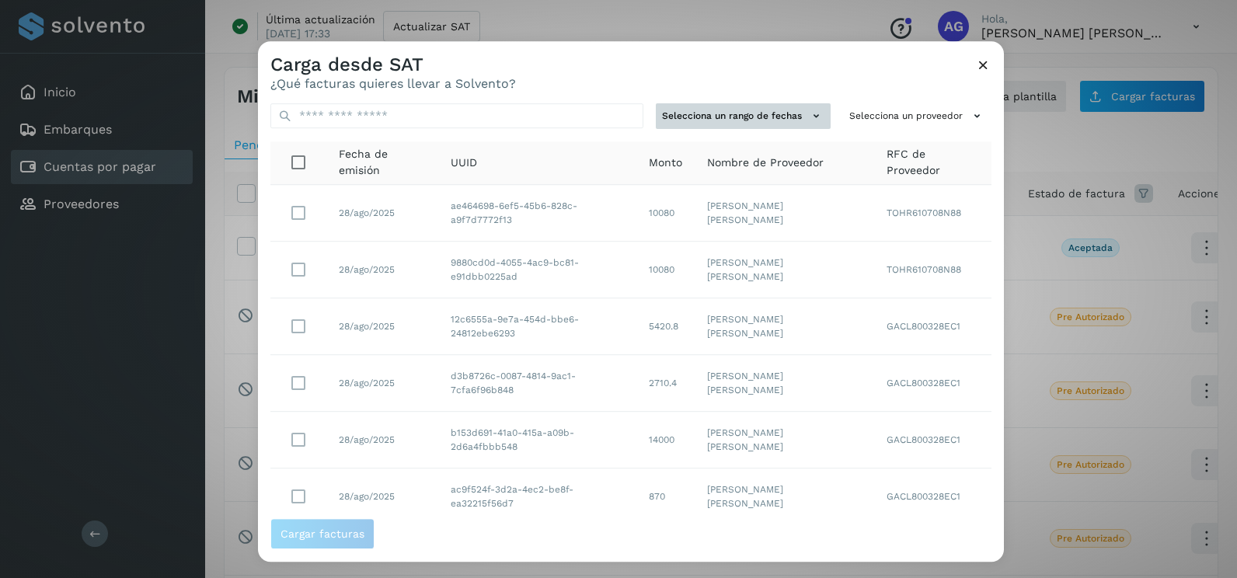
click at [774, 111] on button "Selecciona un rango de fechas" at bounding box center [743, 116] width 175 height 26
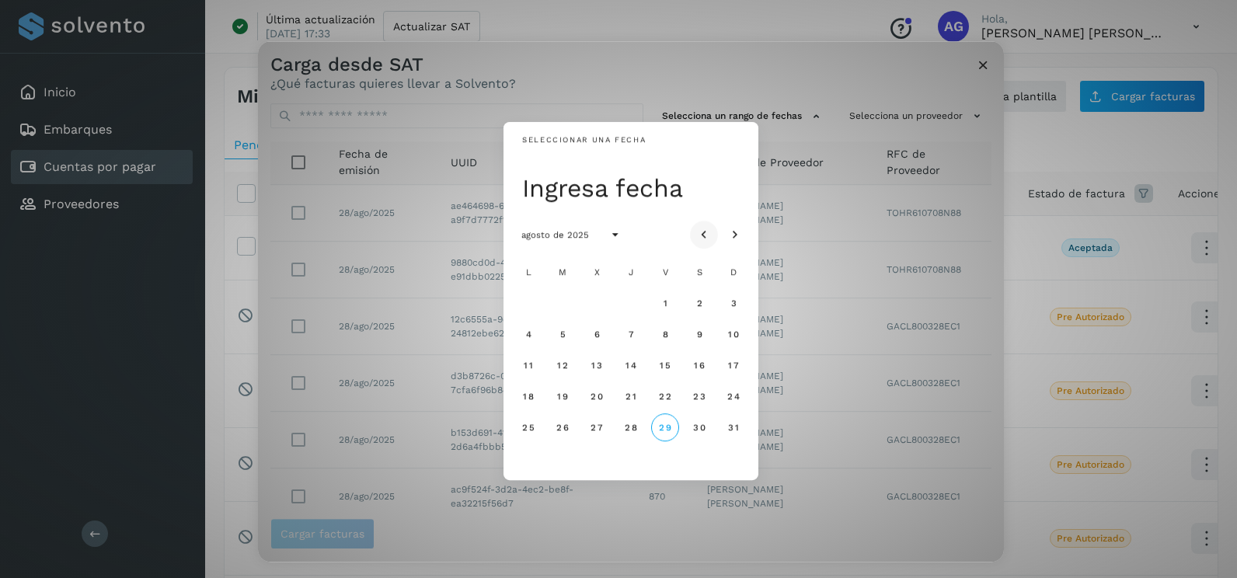
click at [709, 229] on icon "Mes anterior" at bounding box center [704, 236] width 16 height 16
click at [705, 240] on icon "Mes anterior" at bounding box center [704, 236] width 16 height 16
click at [599, 332] on span "7" at bounding box center [596, 334] width 7 height 11
click at [628, 337] on span "8" at bounding box center [630, 334] width 7 height 11
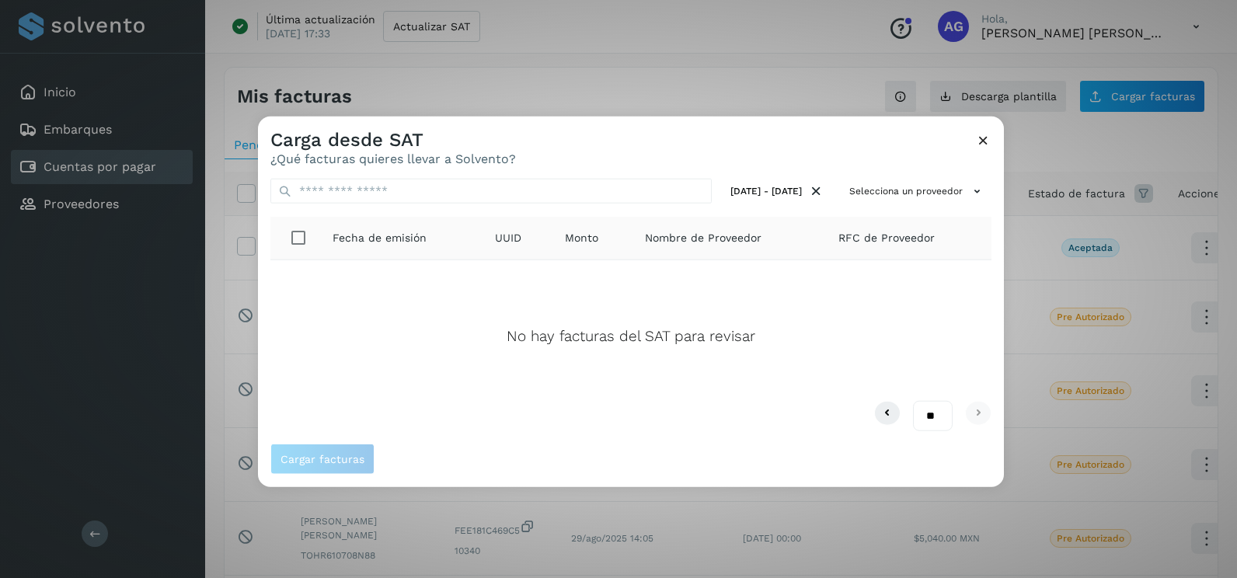
click at [973, 133] on div "Carga desde SAT ¿Qué facturas quieres llevar a Solvento?" at bounding box center [631, 142] width 746 height 50
click at [989, 143] on icon at bounding box center [983, 140] width 16 height 16
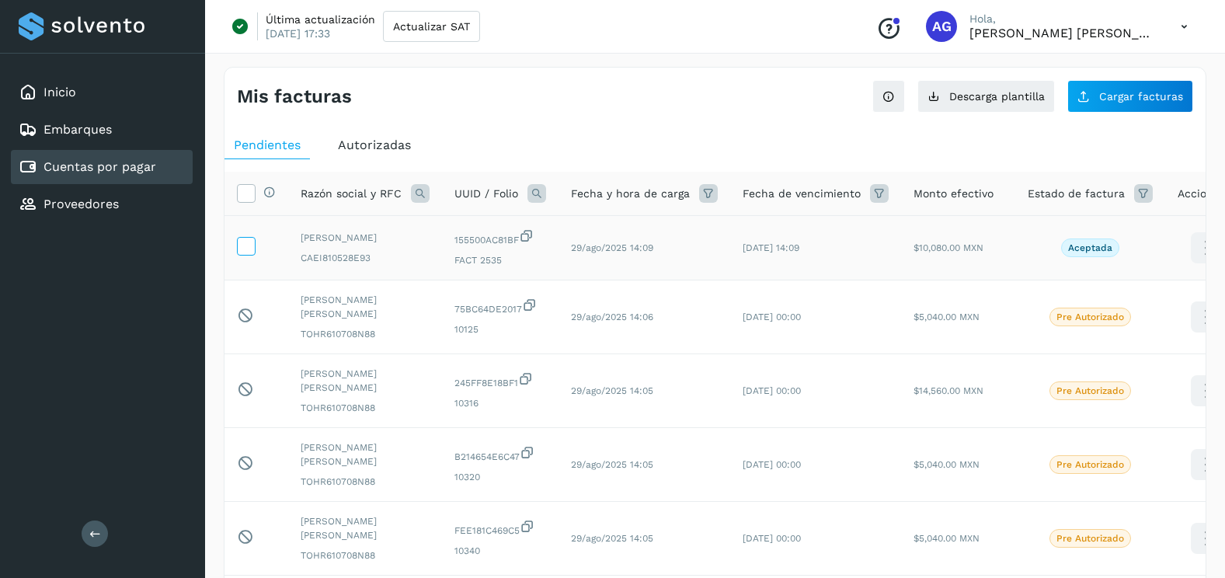
click at [249, 253] on icon at bounding box center [246, 245] width 16 height 16
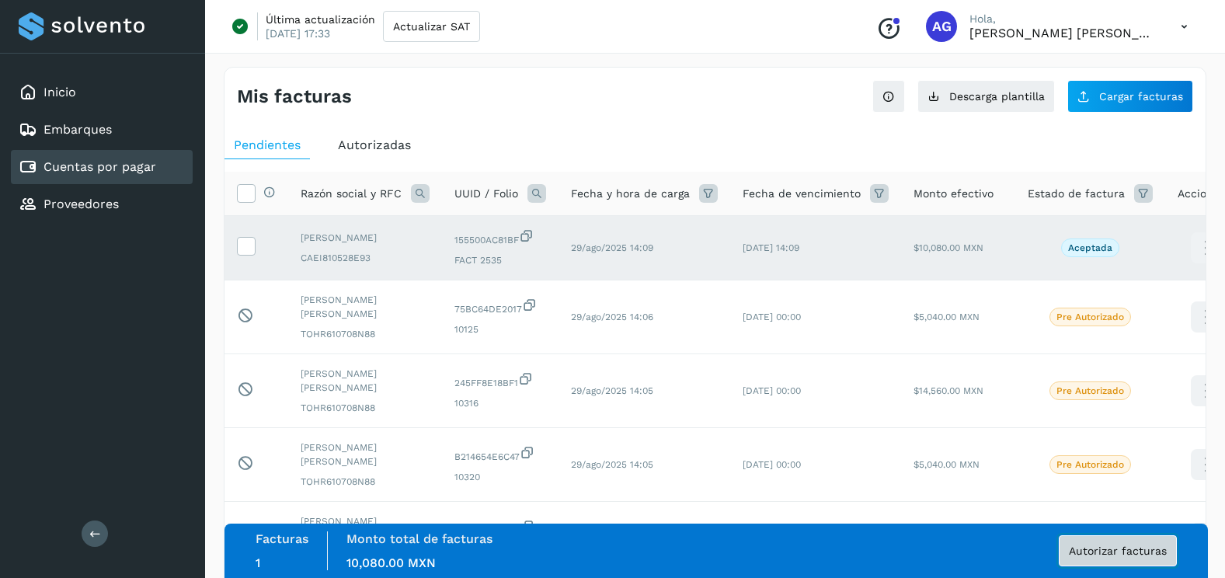
click at [1094, 552] on span "Autorizar facturas" at bounding box center [1118, 550] width 98 height 11
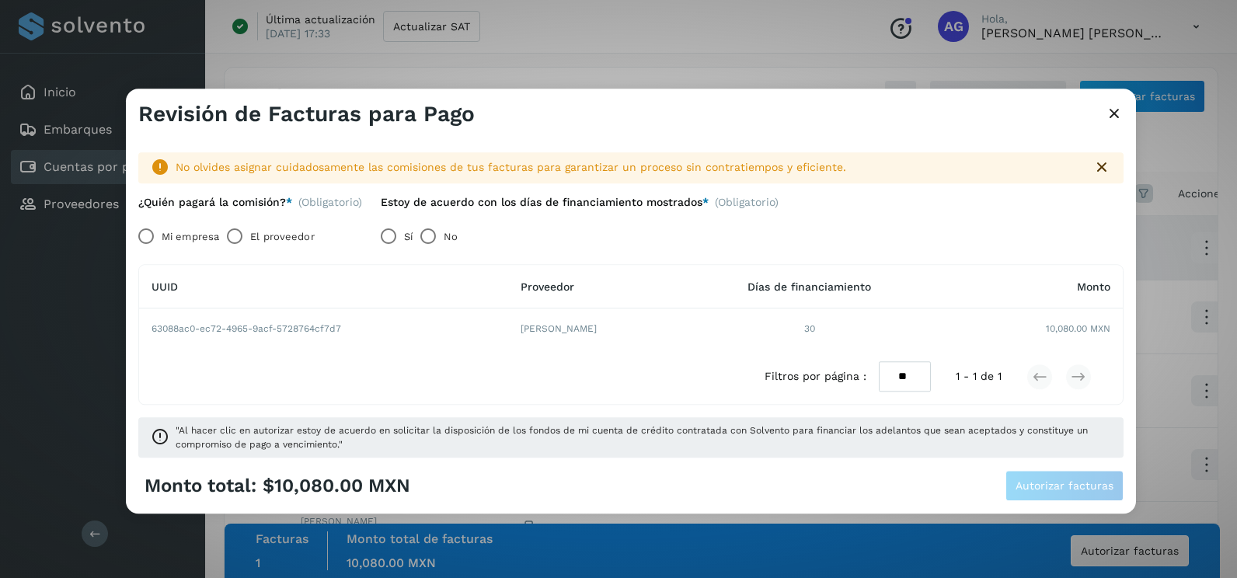
click at [1116, 114] on icon at bounding box center [1114, 114] width 19 height 16
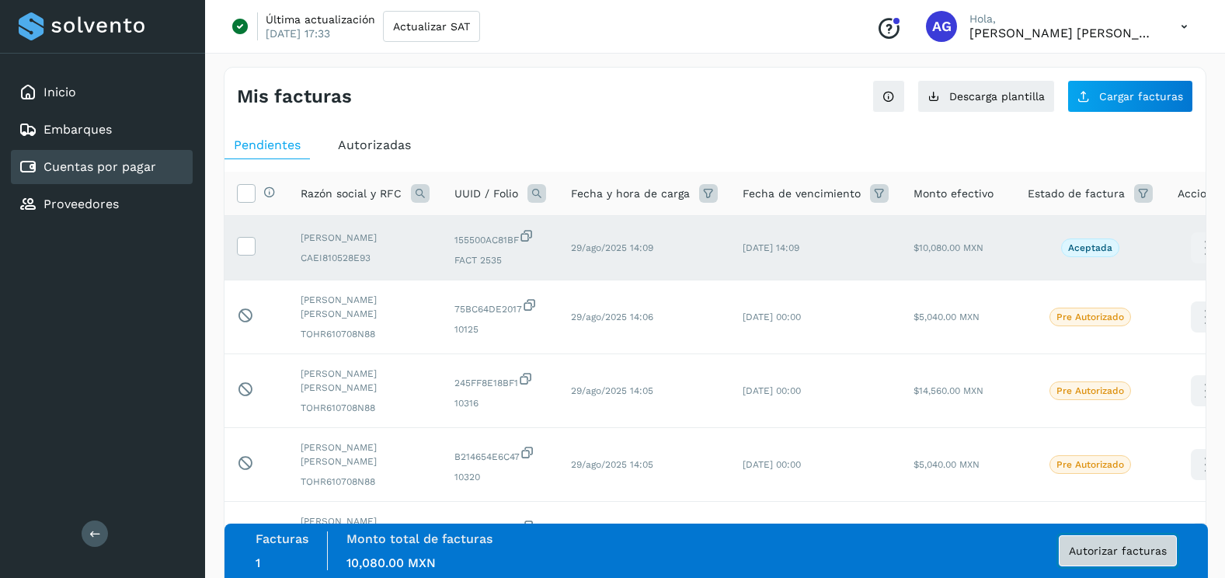
click at [1078, 545] on span "Autorizar facturas" at bounding box center [1118, 550] width 98 height 11
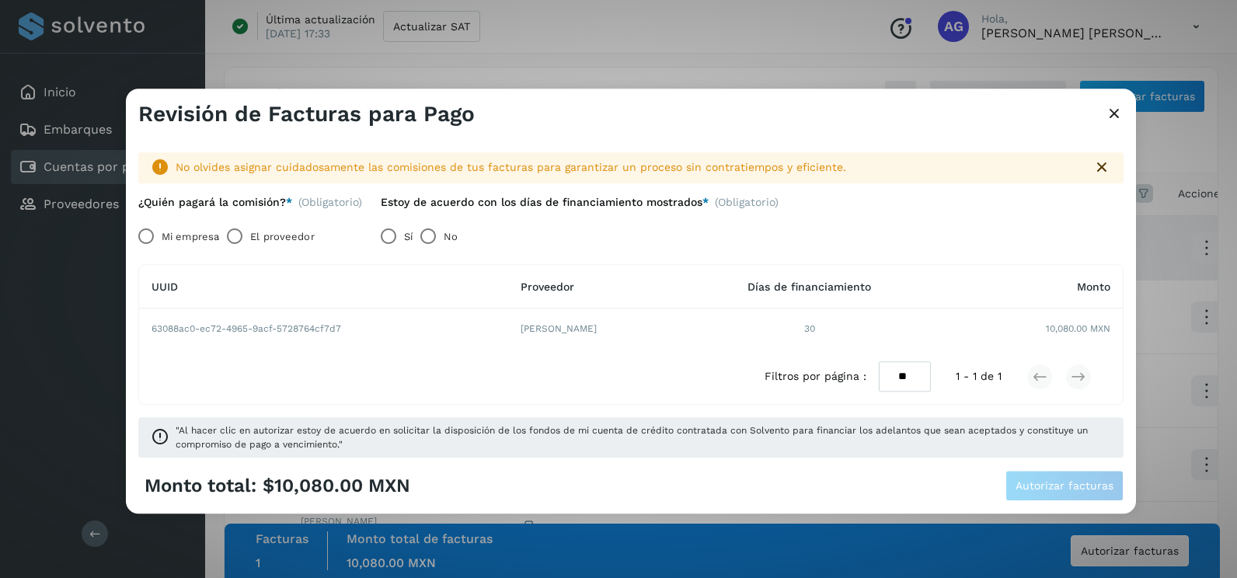
click at [179, 240] on label "Mi empresa" at bounding box center [190, 236] width 57 height 31
click at [1098, 479] on button "Autorizar facturas" at bounding box center [1064, 486] width 118 height 31
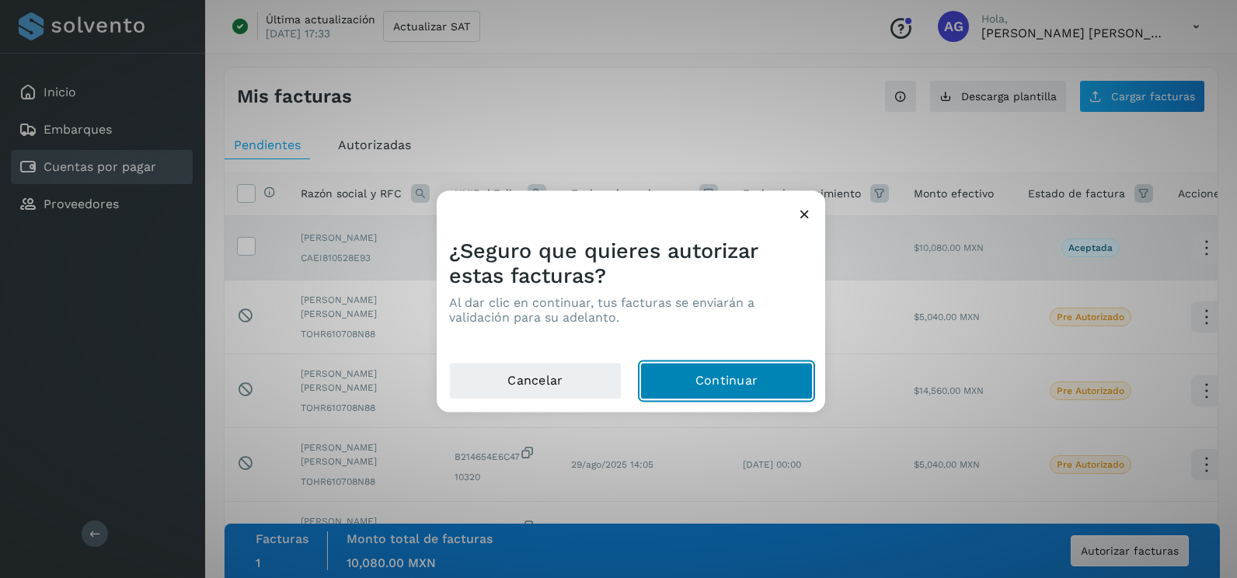
click at [685, 367] on button "Continuar" at bounding box center [726, 381] width 172 height 37
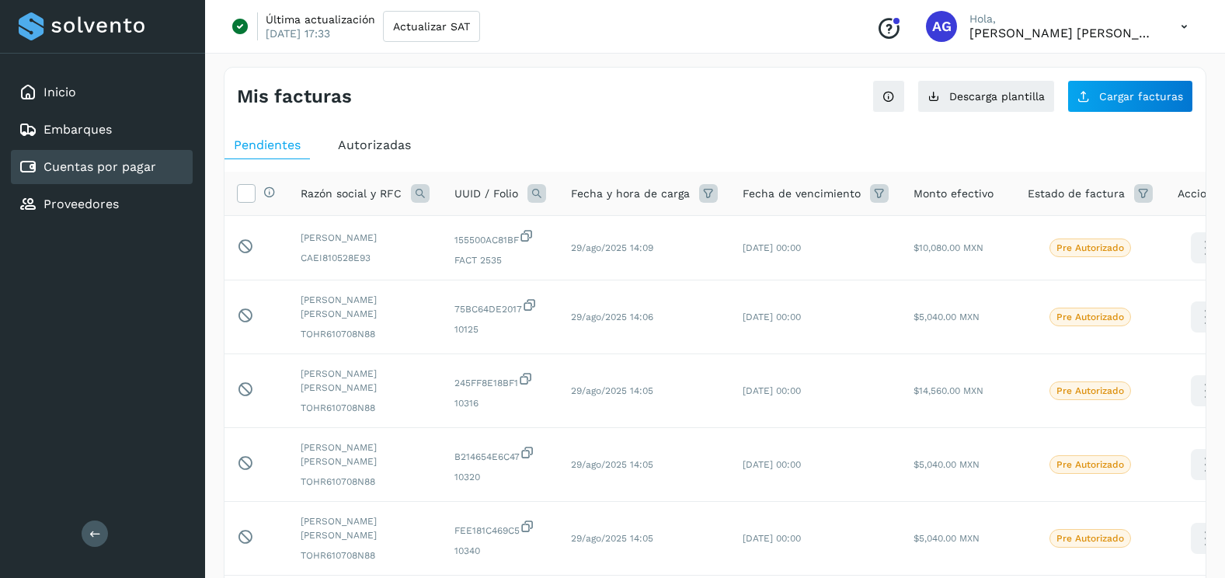
click at [1145, 78] on div "Mis facturas Ver instrucciones para cargar Facturas Descarga plantilla Cargar f…" at bounding box center [715, 90] width 981 height 45
click at [1130, 115] on div "Mis facturas Ver instrucciones para cargar Facturas Descarga plantilla Cargar f…" at bounding box center [715, 562] width 983 height 991
click at [1110, 84] on button "Cargar facturas" at bounding box center [1130, 96] width 126 height 33
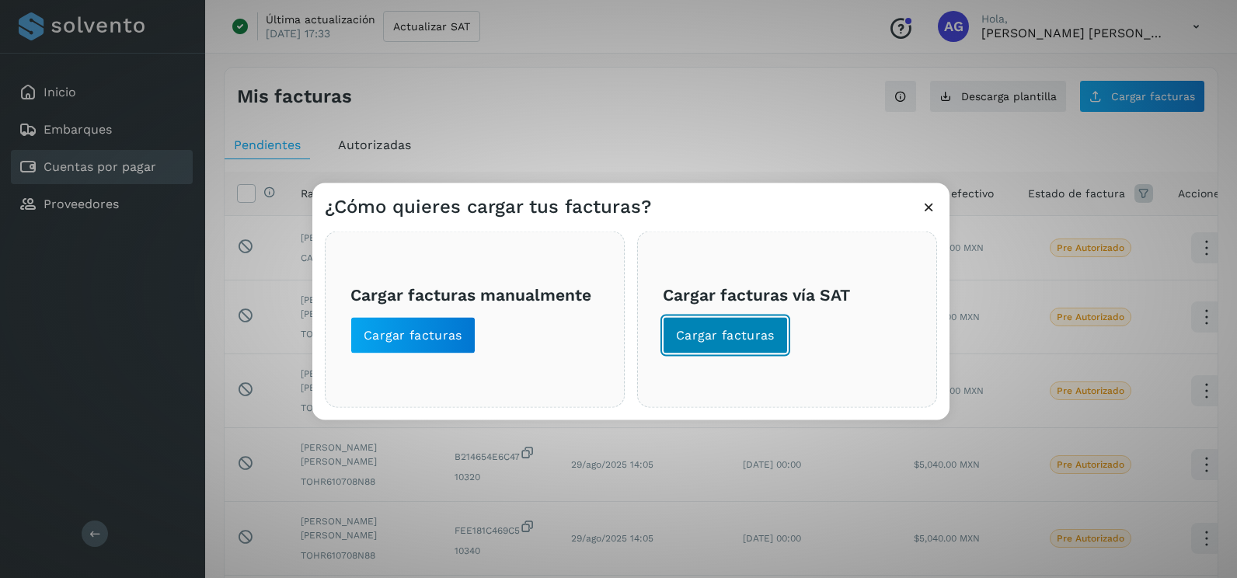
click at [725, 322] on button "Cargar facturas" at bounding box center [725, 335] width 125 height 37
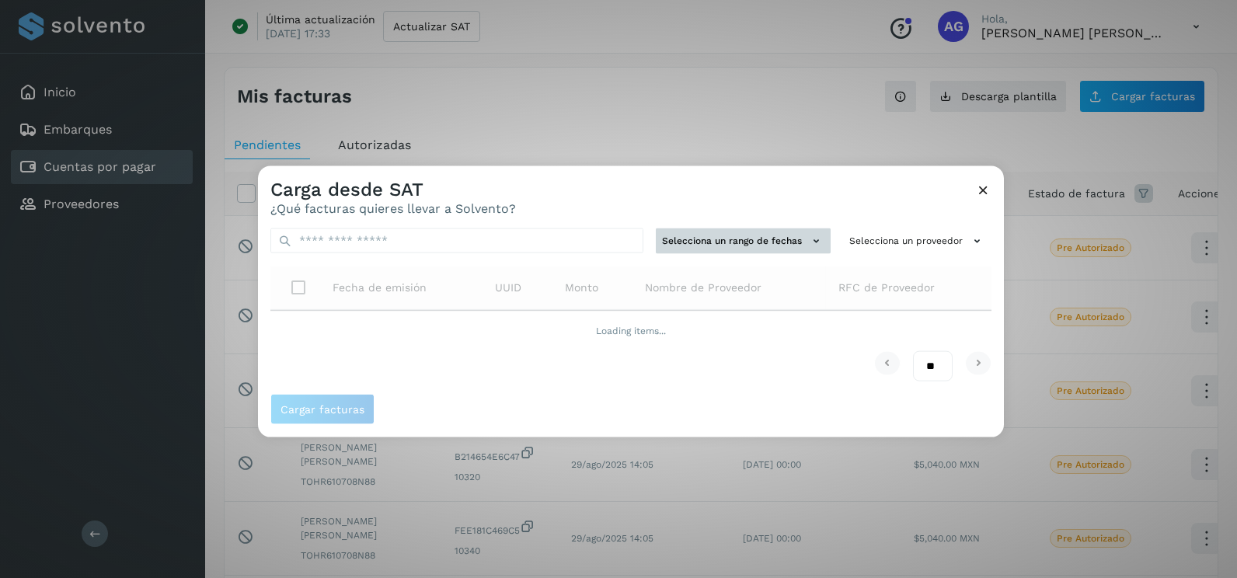
click at [783, 235] on button "Selecciona un rango de fechas" at bounding box center [743, 241] width 175 height 26
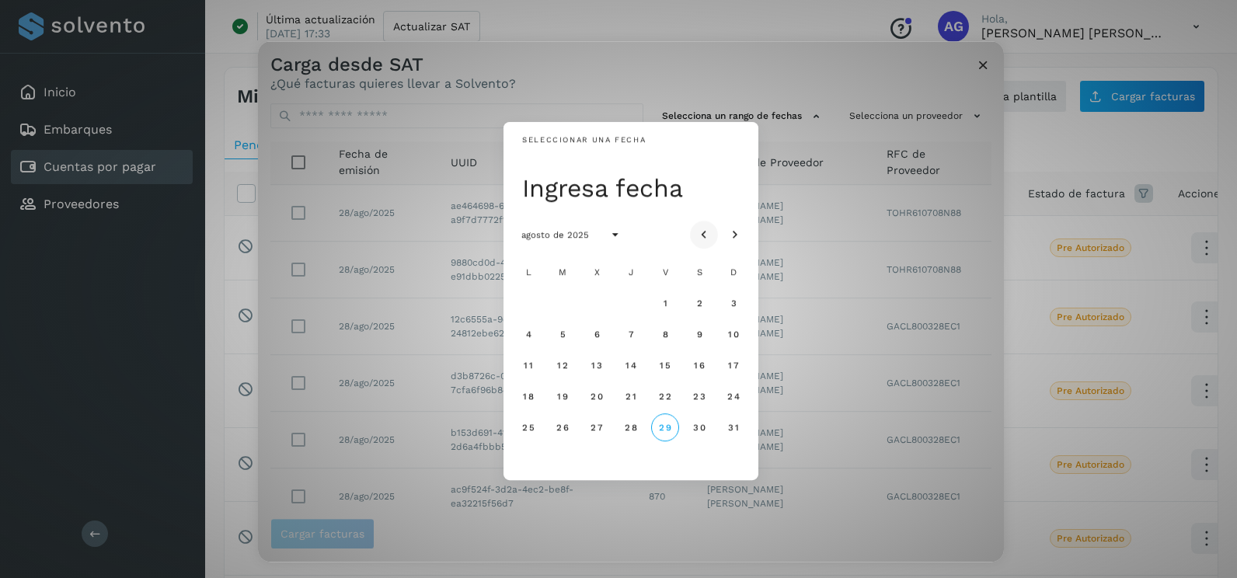
click at [703, 233] on icon "Mes anterior" at bounding box center [704, 236] width 16 height 16
click at [519, 396] on button "21" at bounding box center [528, 396] width 28 height 28
click at [568, 402] on button "22" at bounding box center [562, 396] width 28 height 28
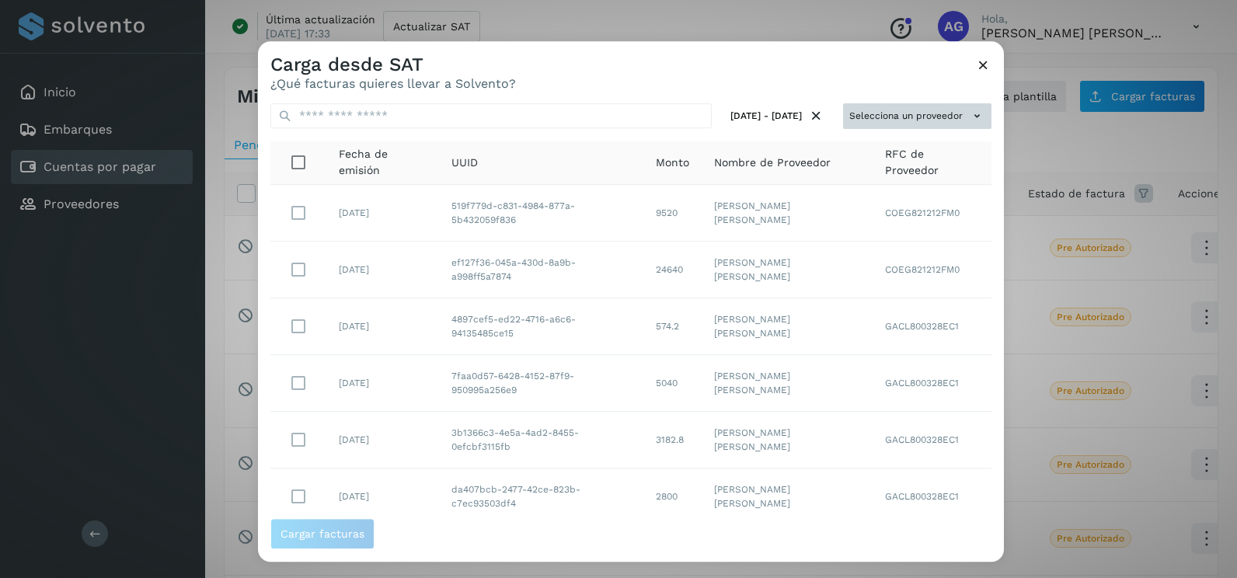
click at [875, 114] on button "Selecciona un proveedor" at bounding box center [917, 116] width 148 height 26
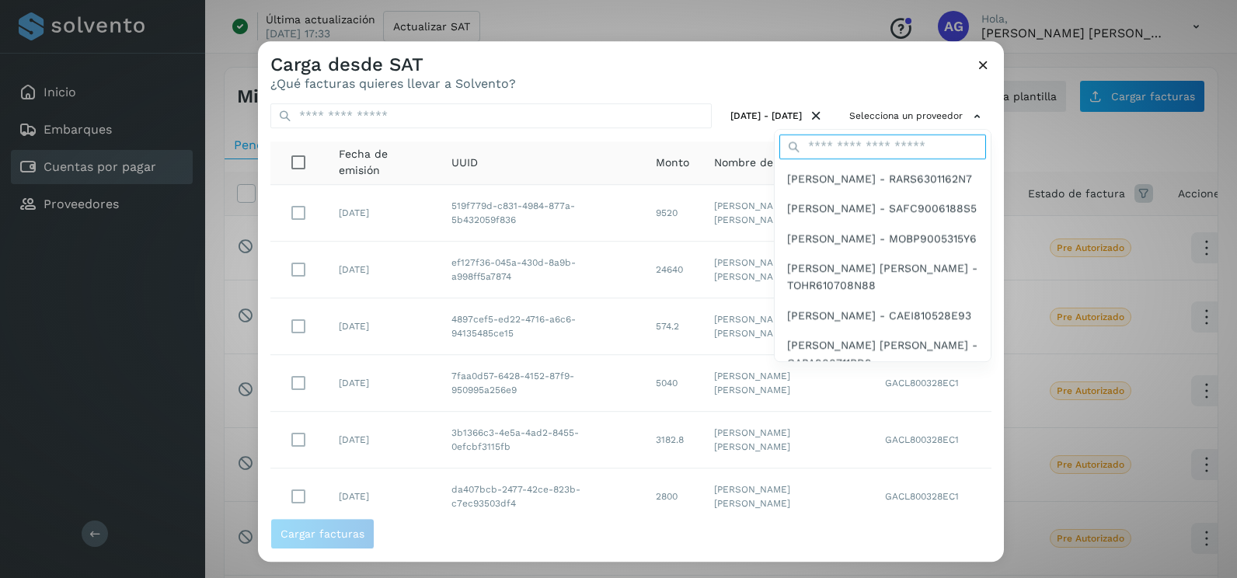
click at [865, 141] on input "text" at bounding box center [882, 146] width 207 height 25
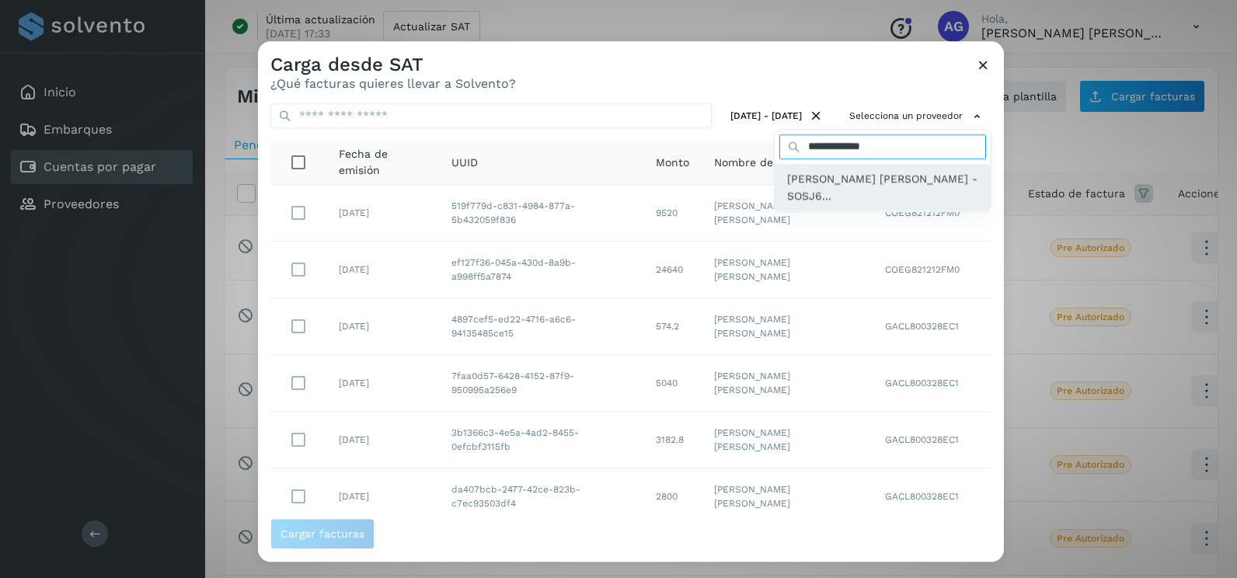
type input "**********"
click at [858, 207] on div "[PERSON_NAME] [PERSON_NAME] - SOSJ6..." at bounding box center [882, 187] width 216 height 47
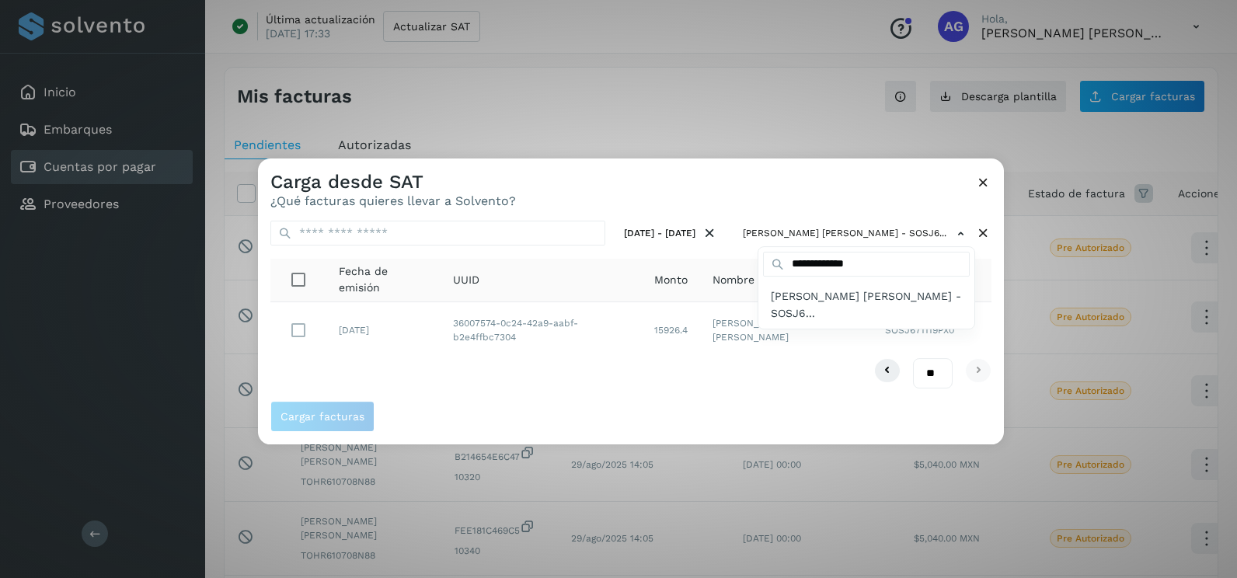
click at [296, 330] on div at bounding box center [876, 447] width 1237 height 578
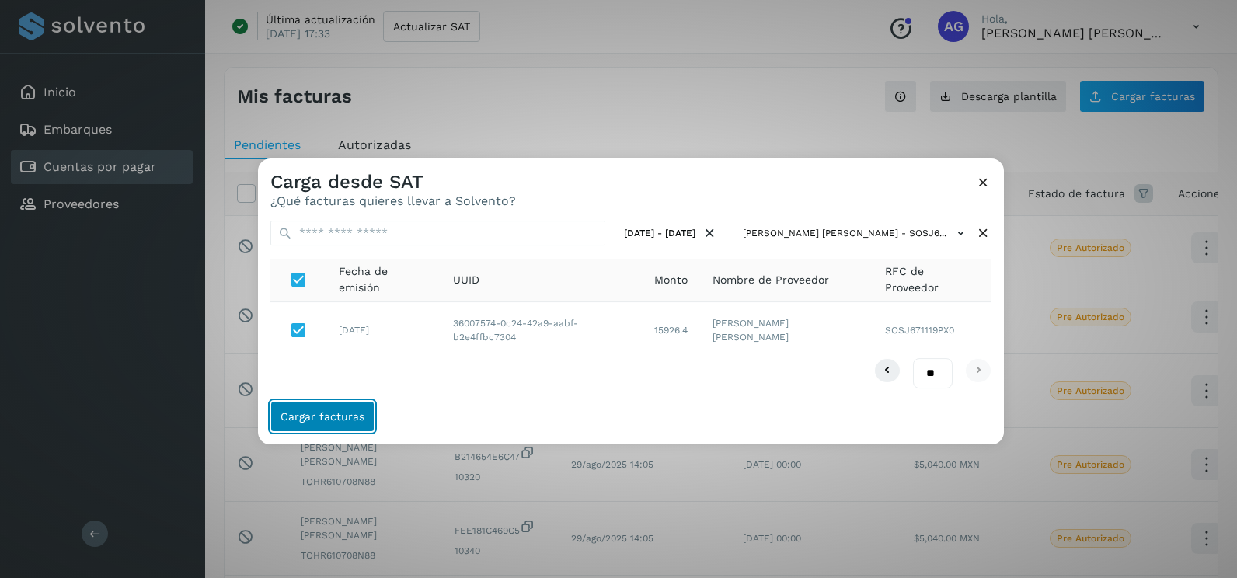
click at [367, 419] on button "Cargar facturas" at bounding box center [322, 416] width 104 height 31
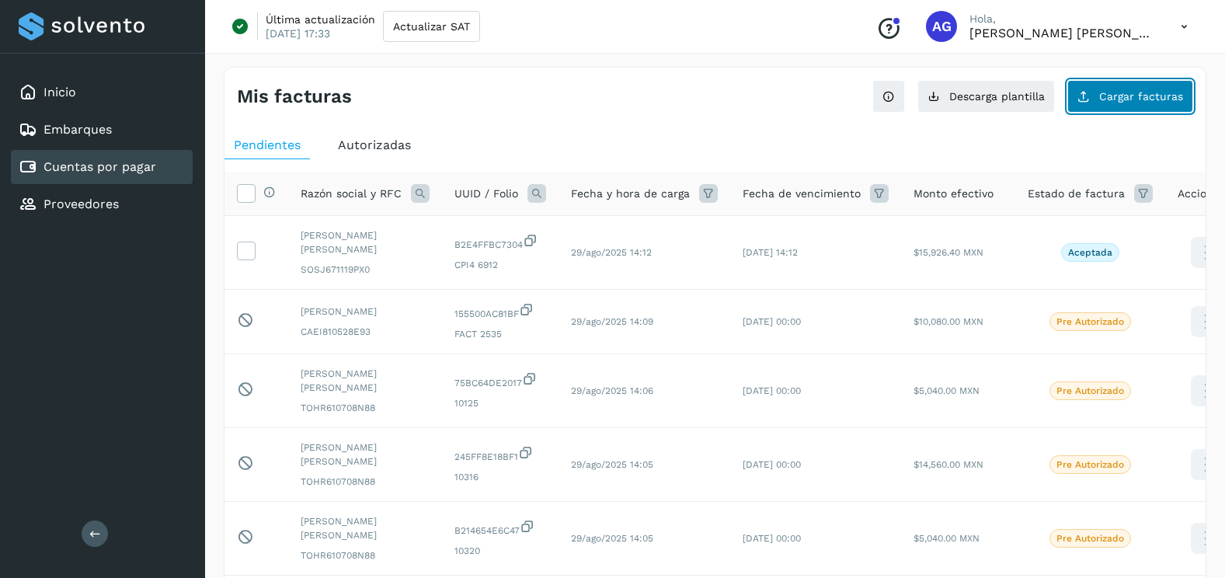
click at [1114, 82] on button "Cargar facturas" at bounding box center [1130, 96] width 126 height 33
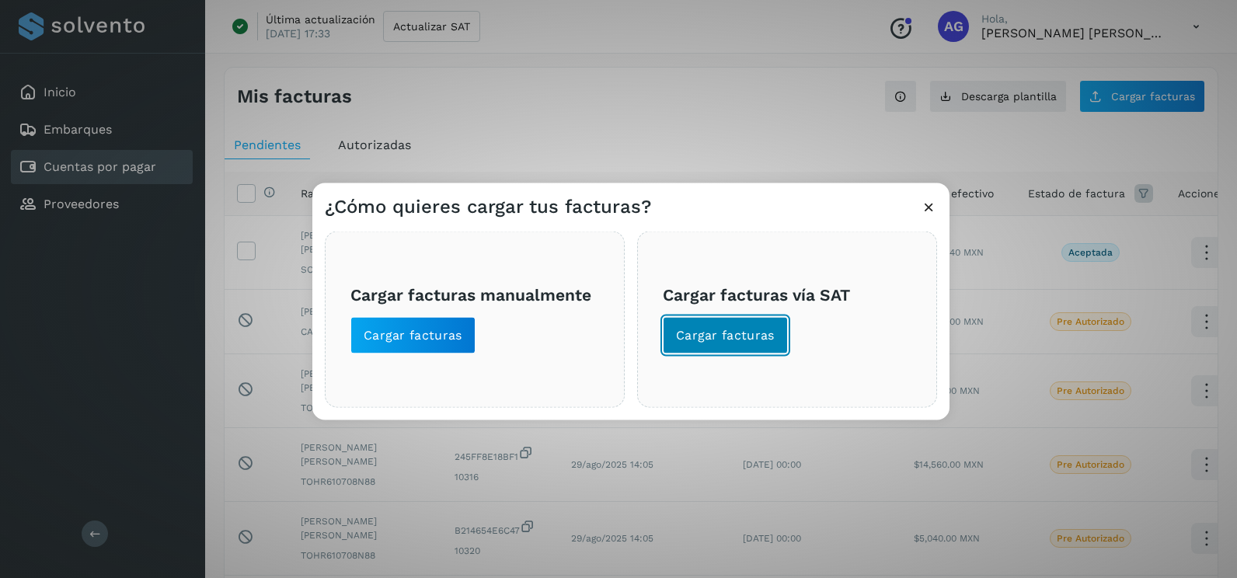
click at [698, 344] on button "Cargar facturas" at bounding box center [725, 335] width 125 height 37
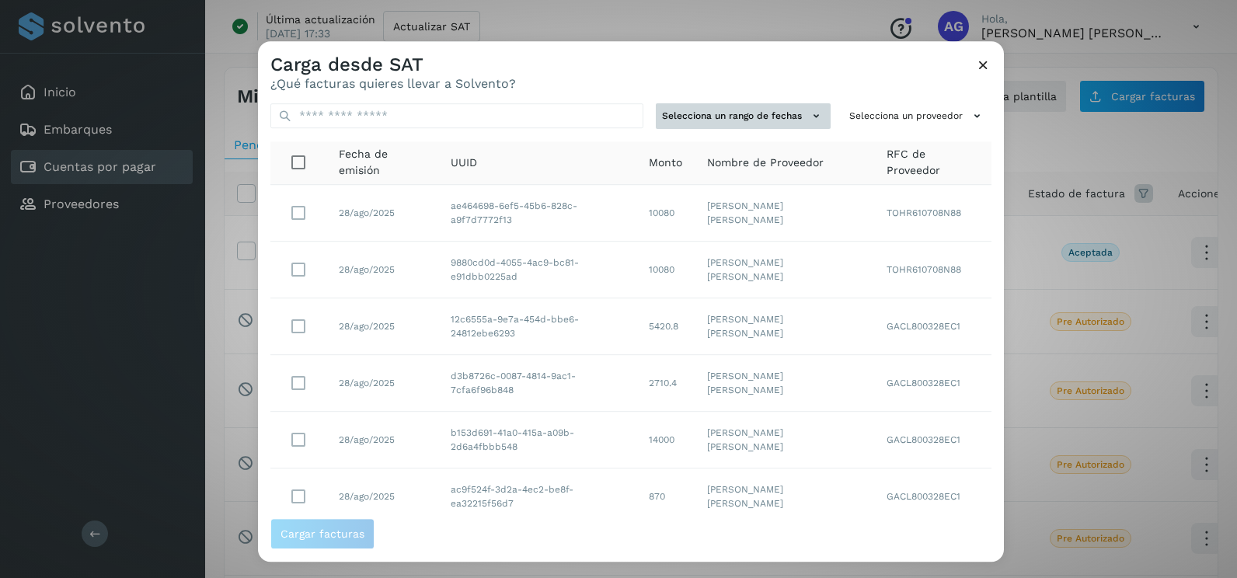
click at [767, 122] on button "Selecciona un rango de fechas" at bounding box center [743, 116] width 175 height 26
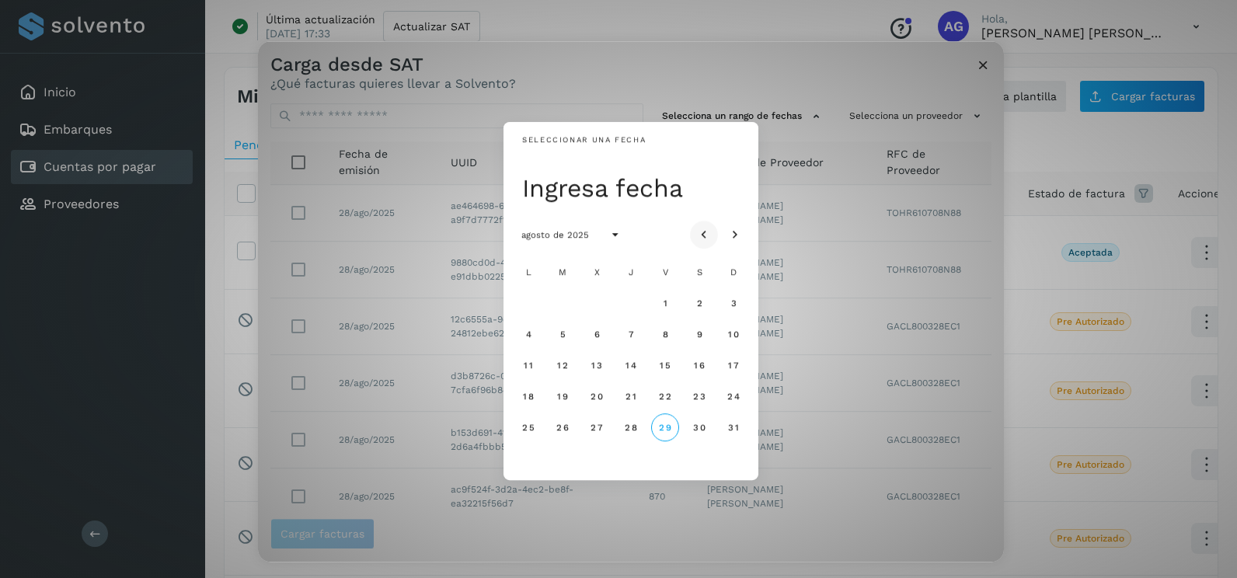
click at [698, 238] on icon "Mes anterior" at bounding box center [704, 236] width 16 height 16
click at [562, 400] on span "22" at bounding box center [561, 396] width 13 height 11
click at [600, 399] on span "23" at bounding box center [596, 396] width 13 height 11
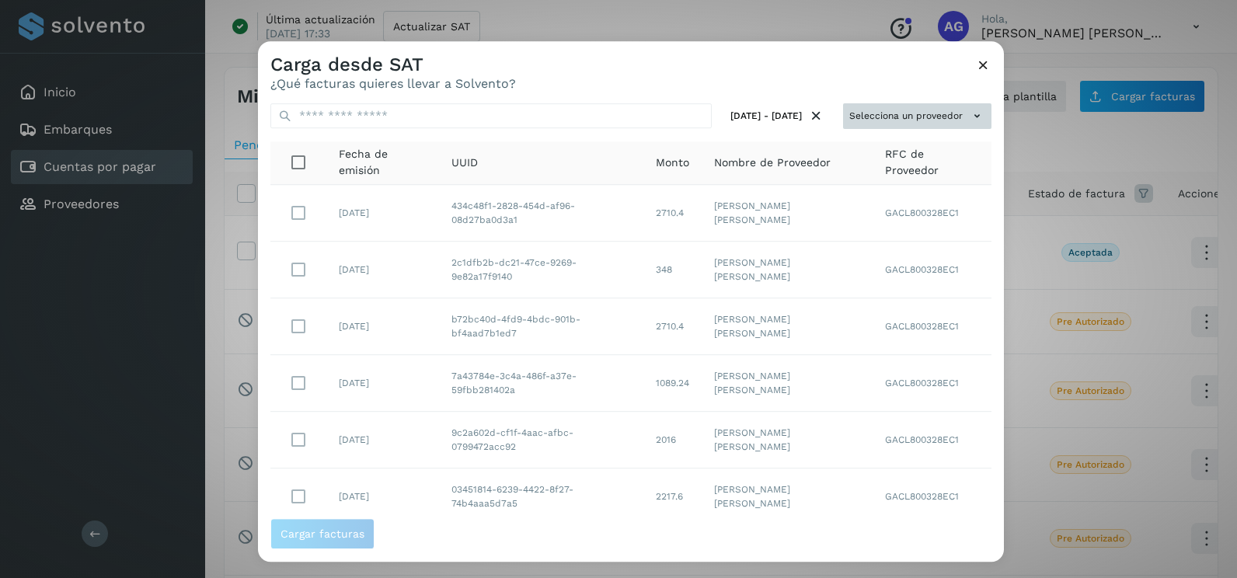
click at [900, 107] on button "Selecciona un proveedor" at bounding box center [917, 116] width 148 height 26
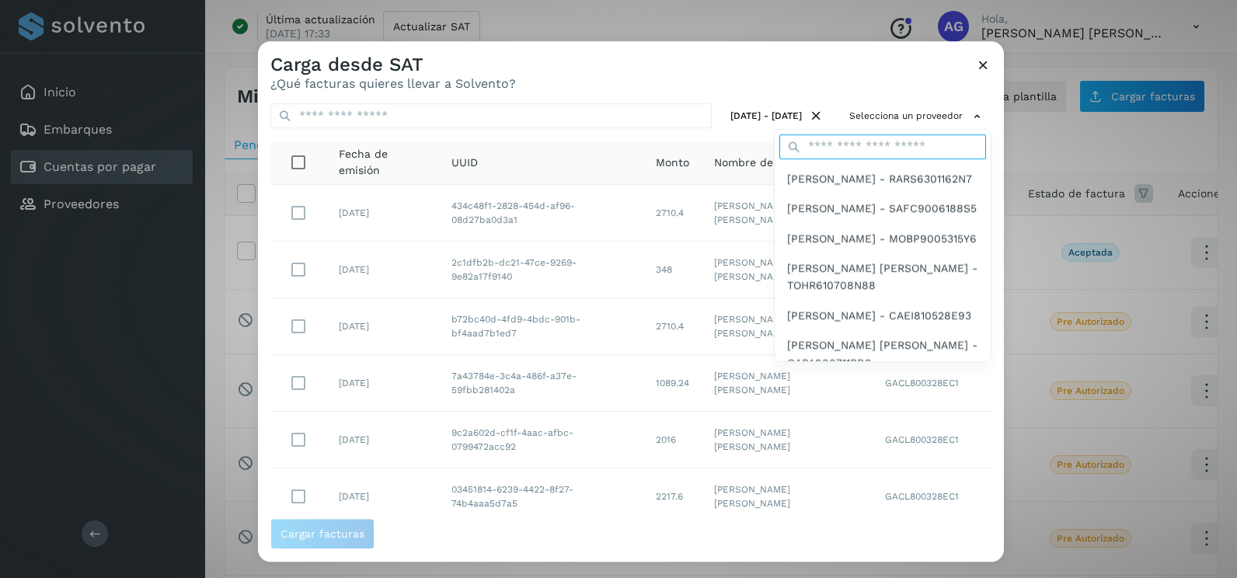
drag, startPoint x: 885, startPoint y: 142, endPoint x: 879, endPoint y: 152, distance: 11.9
click at [885, 142] on input "text" at bounding box center [882, 146] width 207 height 25
type input "**********"
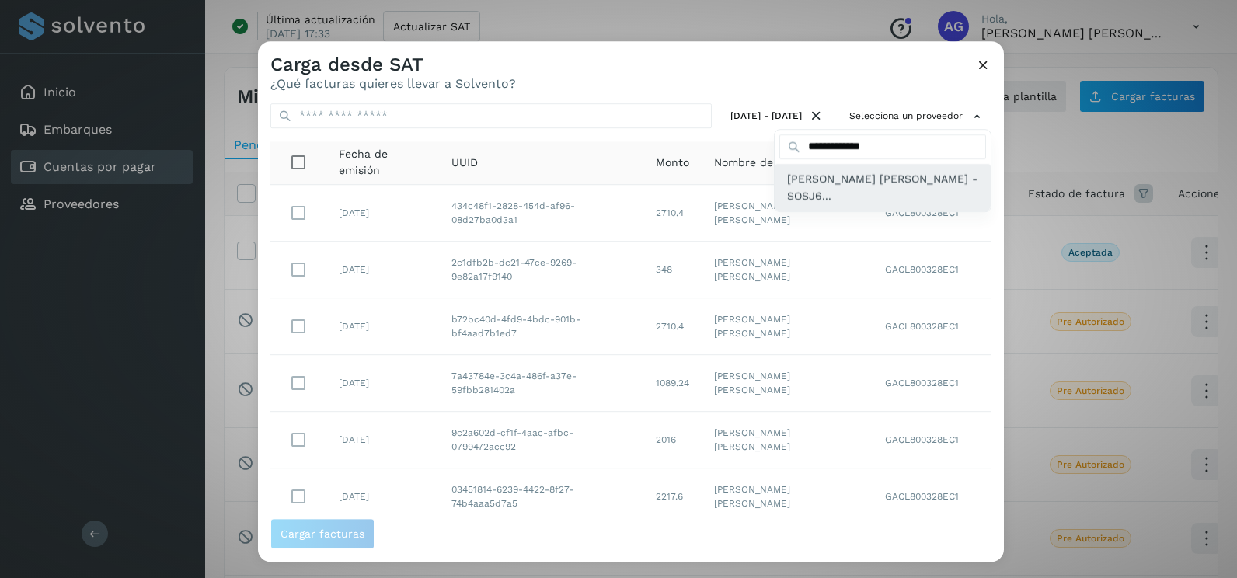
click at [856, 180] on span "[PERSON_NAME] [PERSON_NAME] - SOSJ6..." at bounding box center [882, 187] width 191 height 35
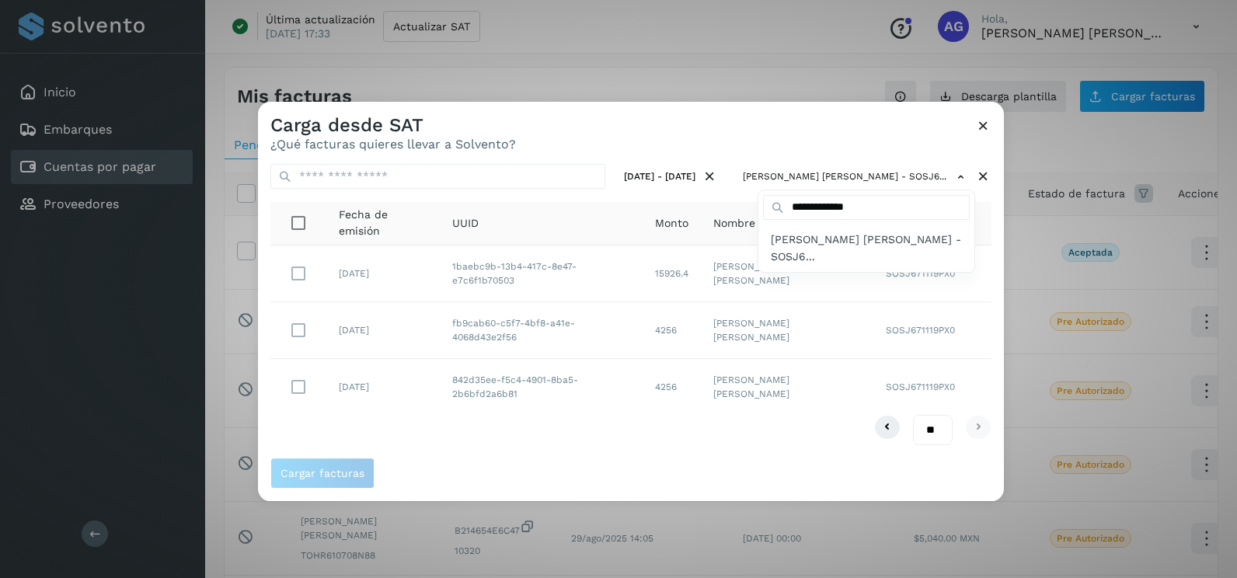
click at [723, 144] on div at bounding box center [876, 391] width 1237 height 578
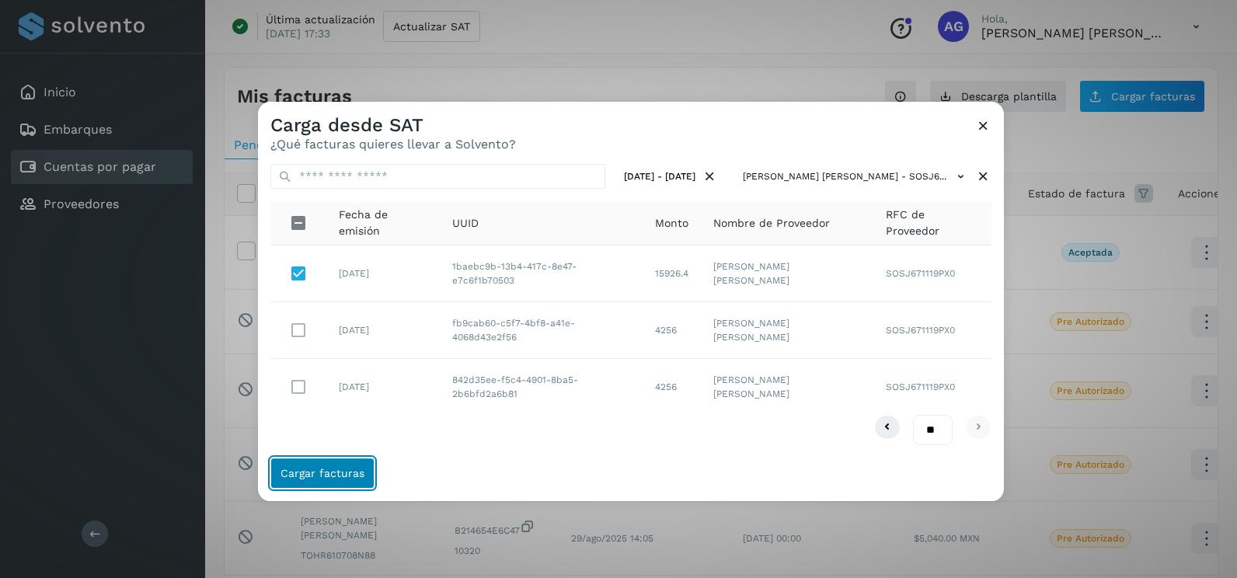
click at [350, 463] on button "Cargar facturas" at bounding box center [322, 473] width 104 height 31
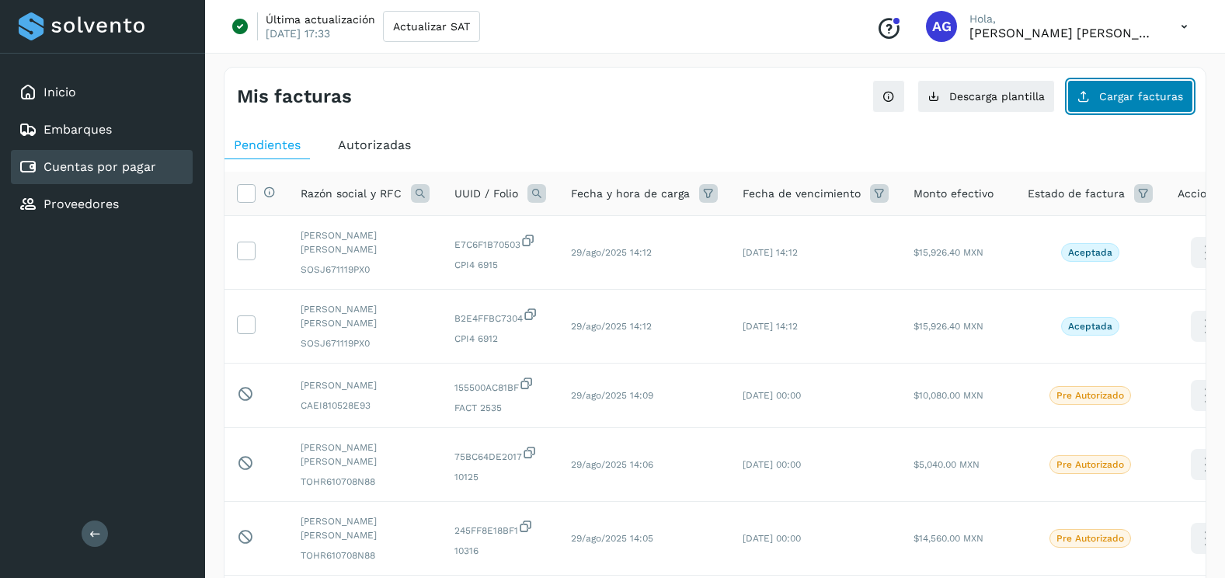
click at [1105, 108] on button "Cargar facturas" at bounding box center [1130, 96] width 126 height 33
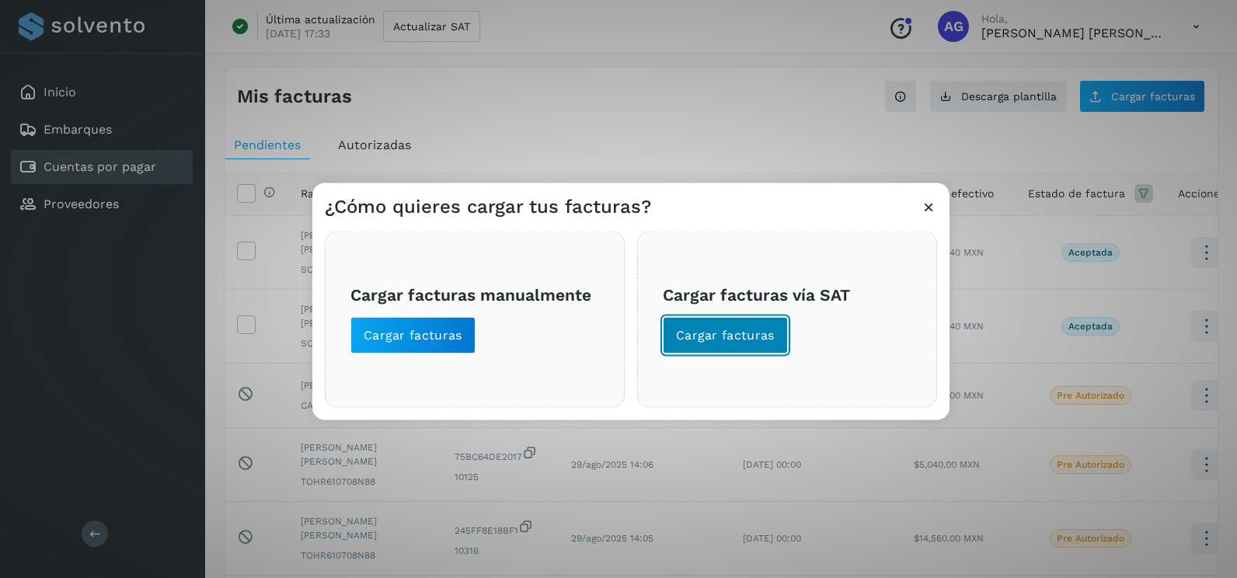
click at [709, 340] on span "Cargar facturas" at bounding box center [725, 335] width 99 height 17
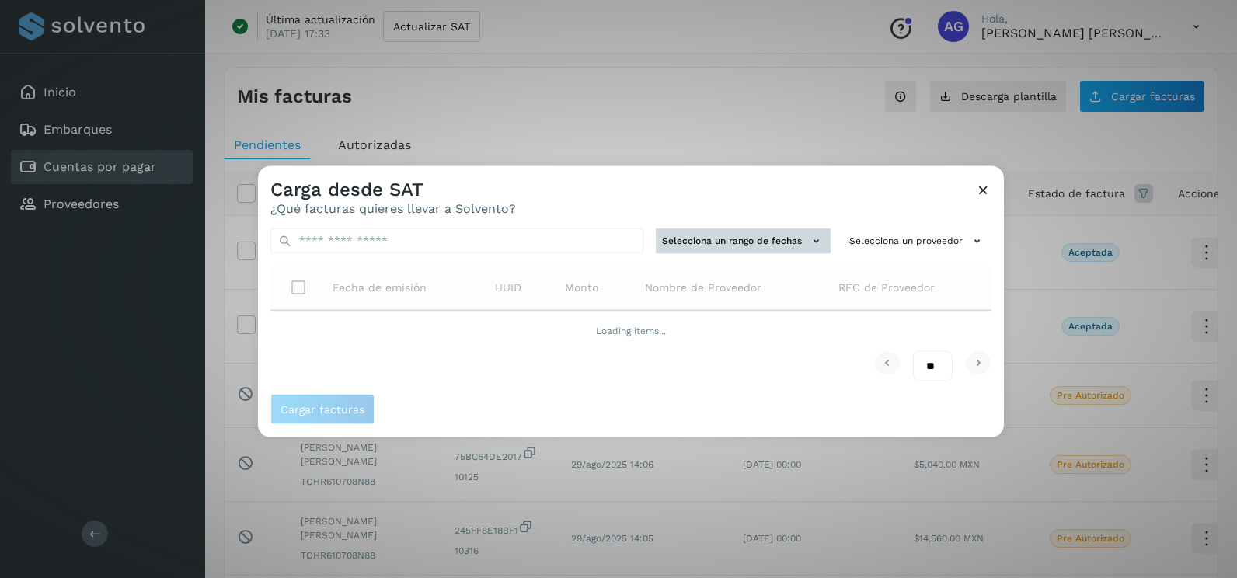
click at [741, 242] on button "Selecciona un rango de fechas" at bounding box center [743, 241] width 175 height 26
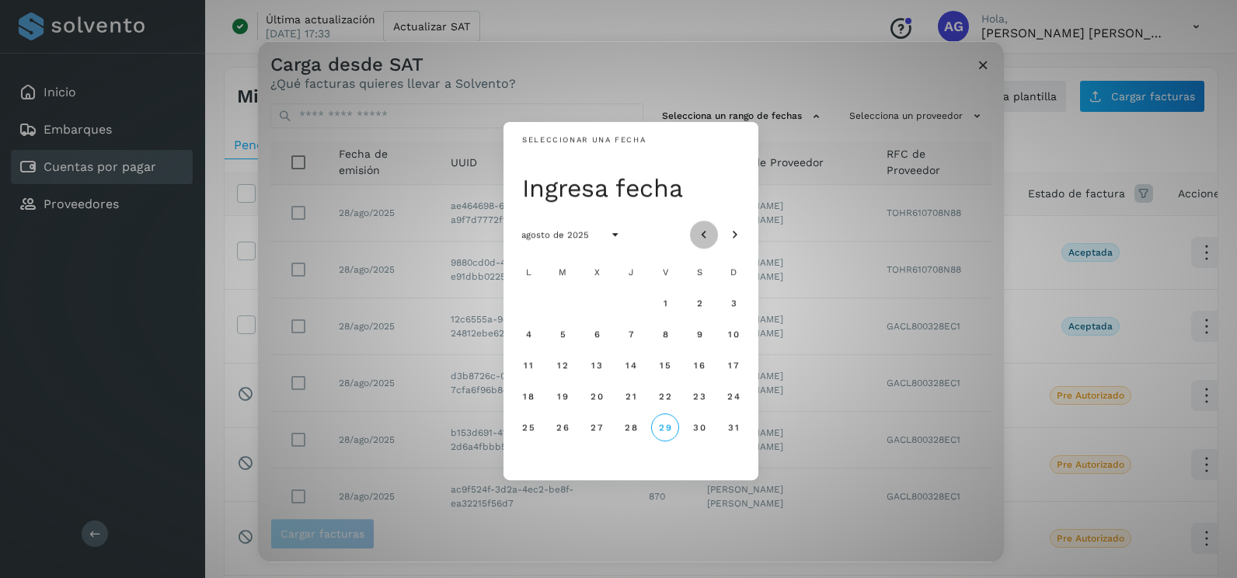
click at [701, 238] on icon "Mes anterior" at bounding box center [704, 236] width 16 height 16
click at [599, 402] on span "23" at bounding box center [596, 396] width 13 height 11
click at [630, 398] on span "24" at bounding box center [630, 396] width 13 height 11
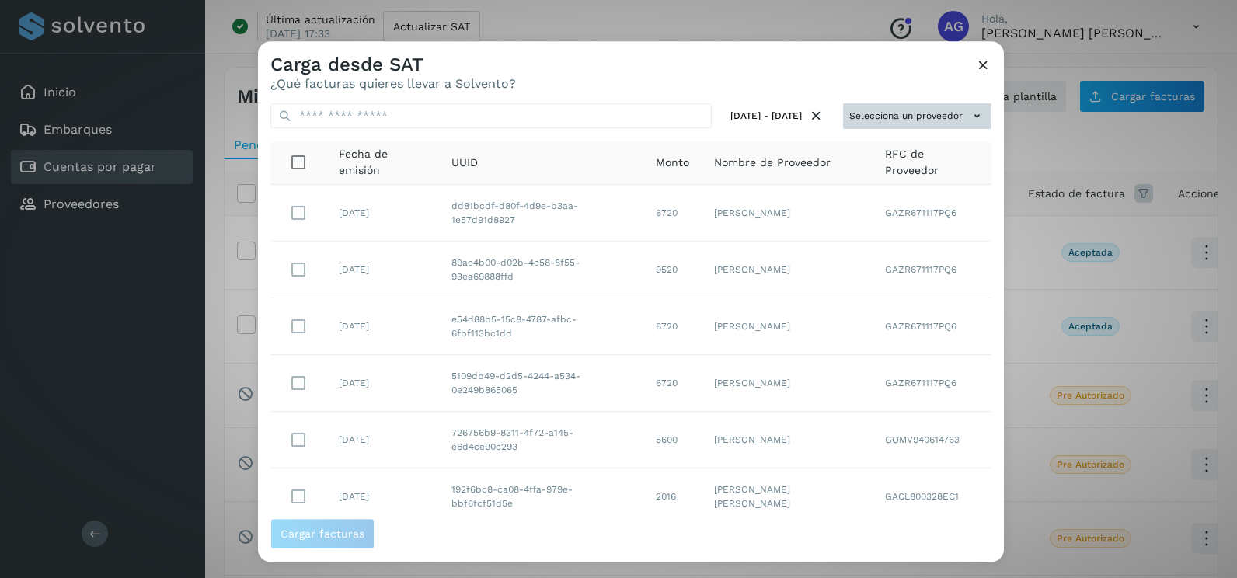
click at [953, 117] on button "Selecciona un proveedor" at bounding box center [917, 116] width 148 height 26
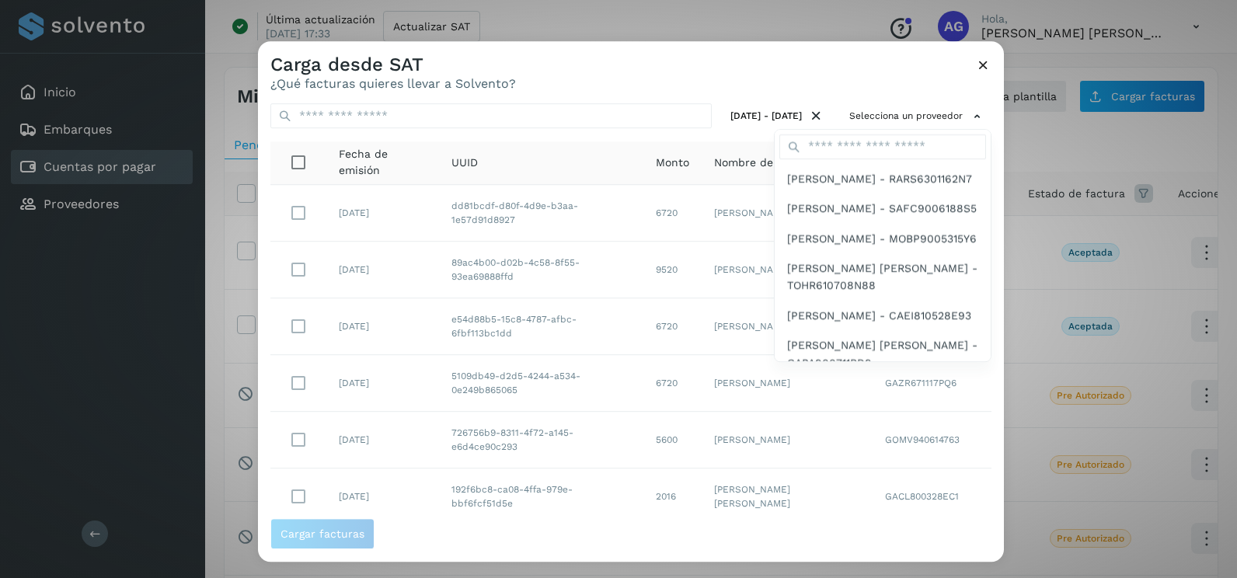
click at [879, 159] on div at bounding box center [882, 147] width 216 height 34
click at [879, 146] on input "text" at bounding box center [882, 146] width 207 height 25
type input "**********"
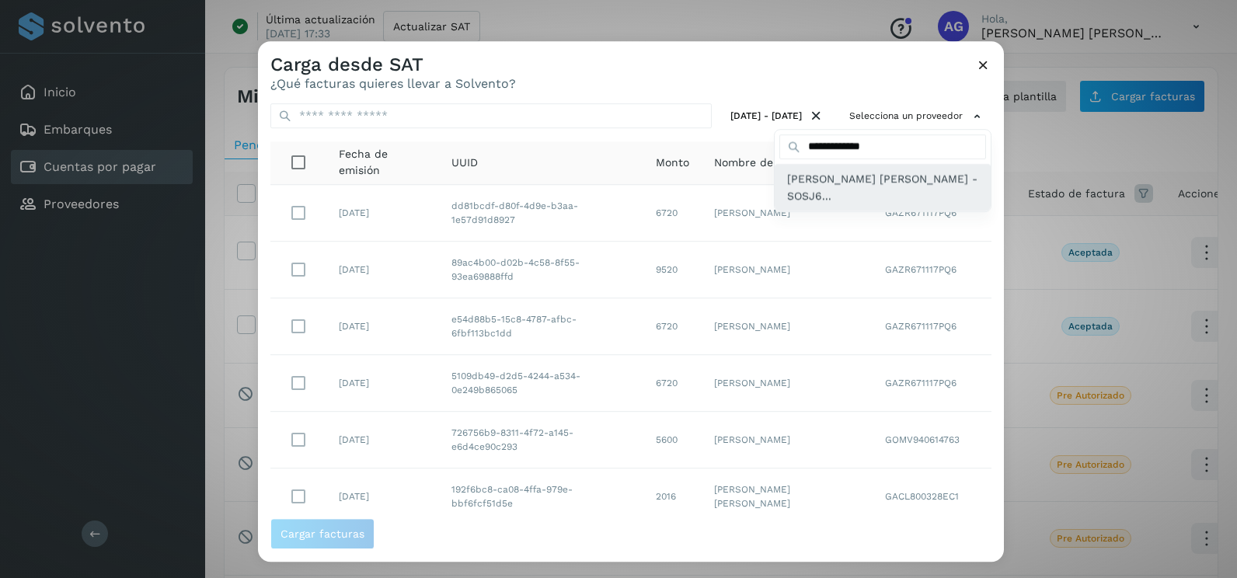
click at [860, 183] on span "[PERSON_NAME] [PERSON_NAME] - SOSJ6..." at bounding box center [882, 187] width 191 height 35
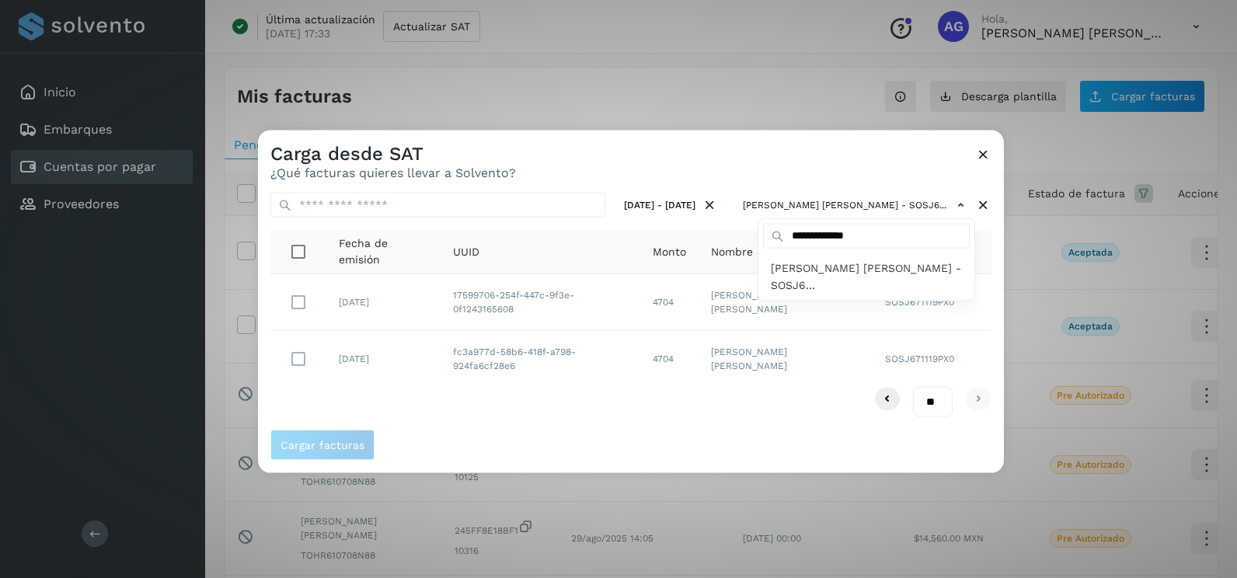
click at [992, 284] on div at bounding box center [876, 420] width 1237 height 578
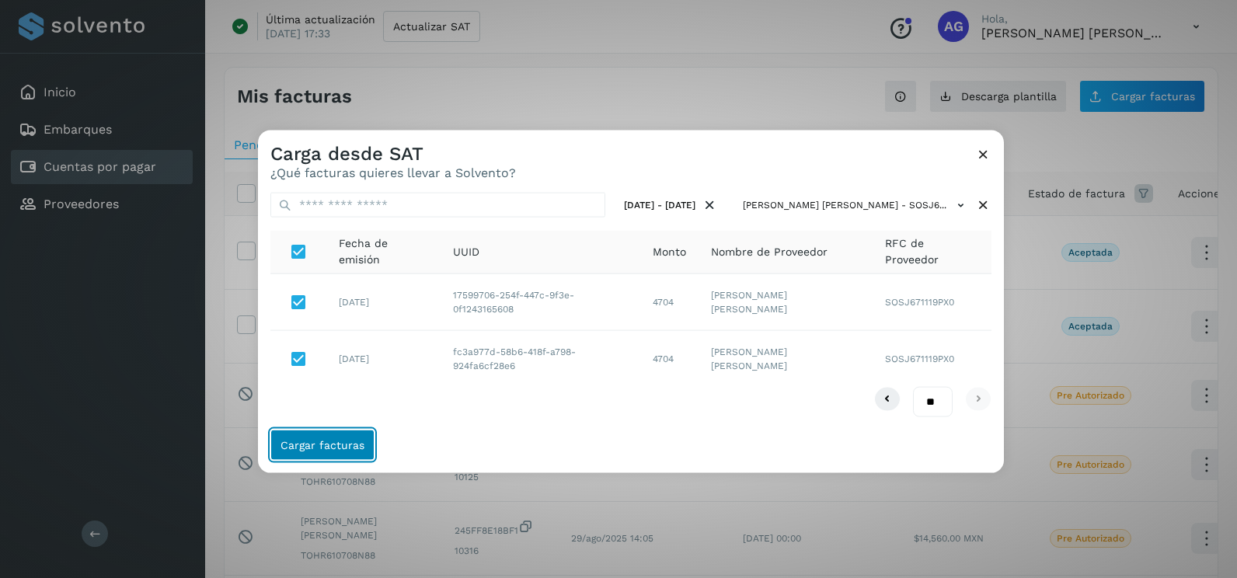
click at [277, 447] on button "Cargar facturas" at bounding box center [322, 444] width 104 height 31
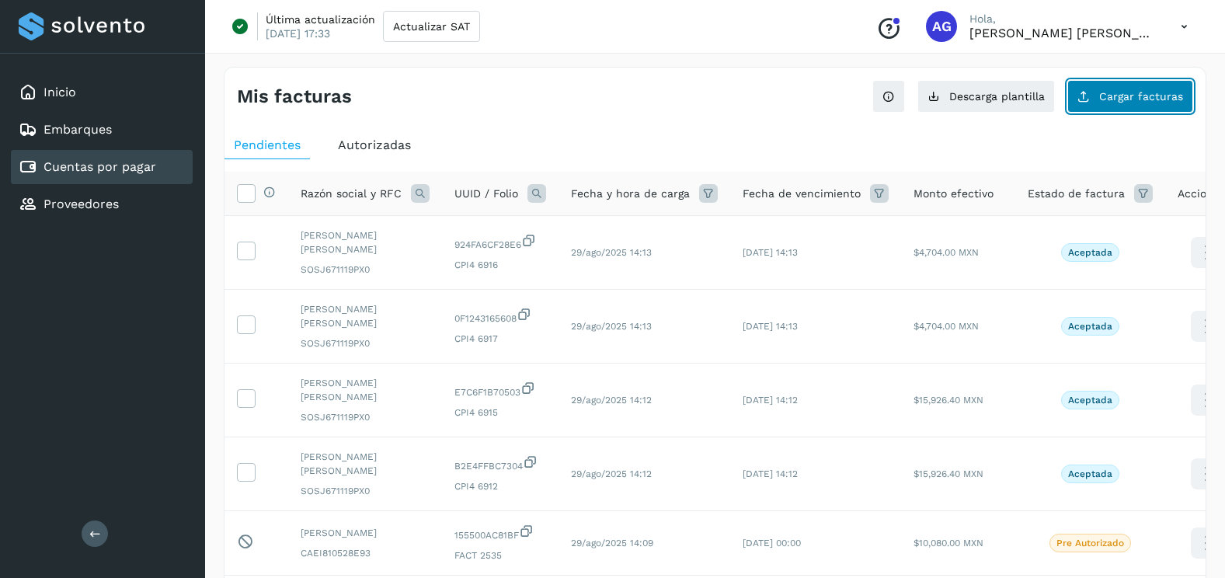
click at [1161, 99] on span "Cargar facturas" at bounding box center [1141, 96] width 84 height 11
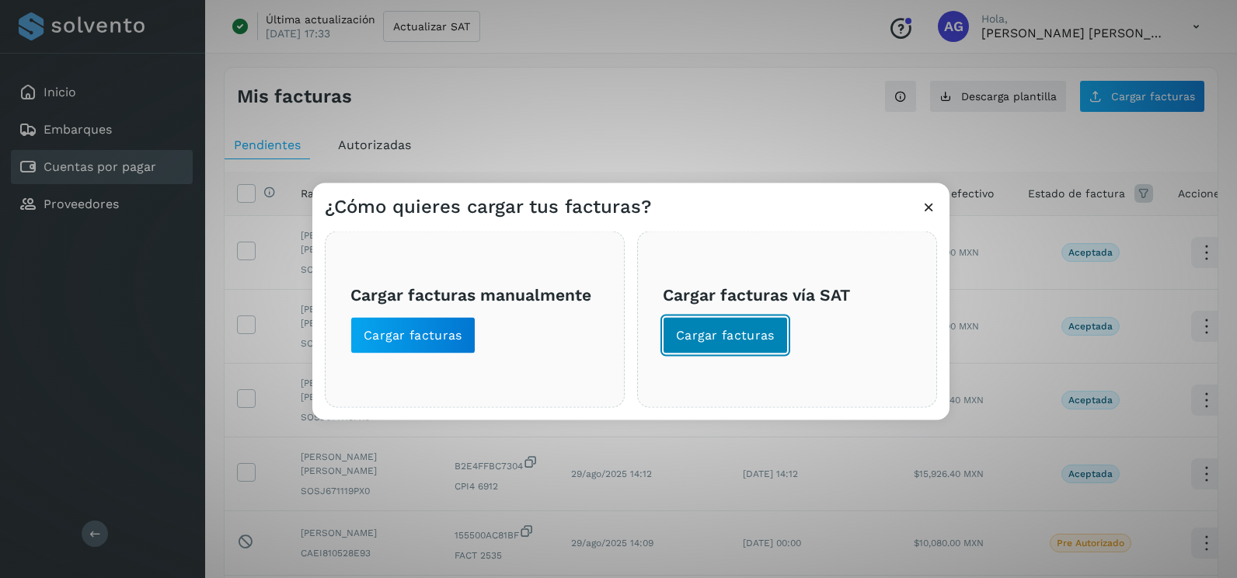
click at [698, 337] on span "Cargar facturas" at bounding box center [725, 335] width 99 height 17
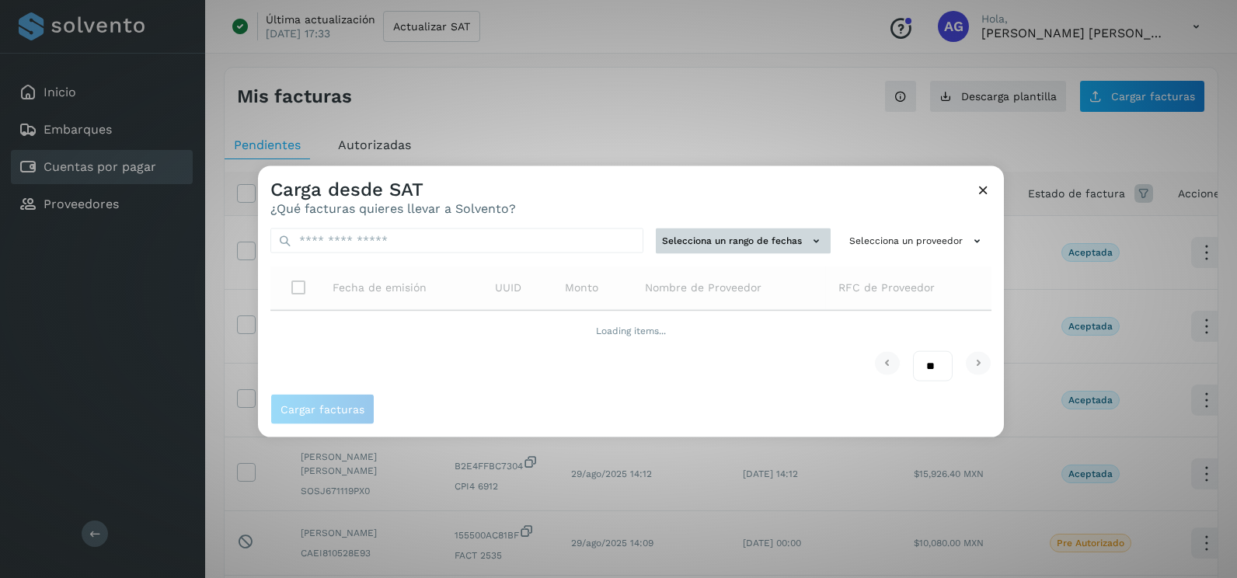
click at [704, 249] on button "Selecciona un rango de fechas" at bounding box center [743, 241] width 175 height 26
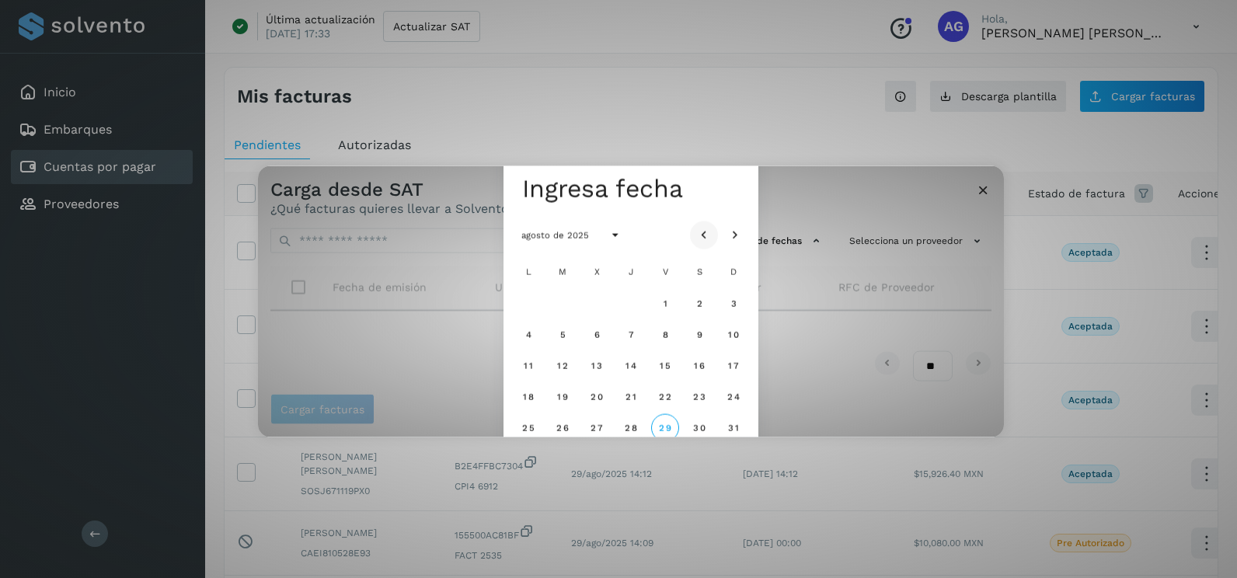
click at [705, 234] on icon "Mes anterior" at bounding box center [704, 236] width 16 height 16
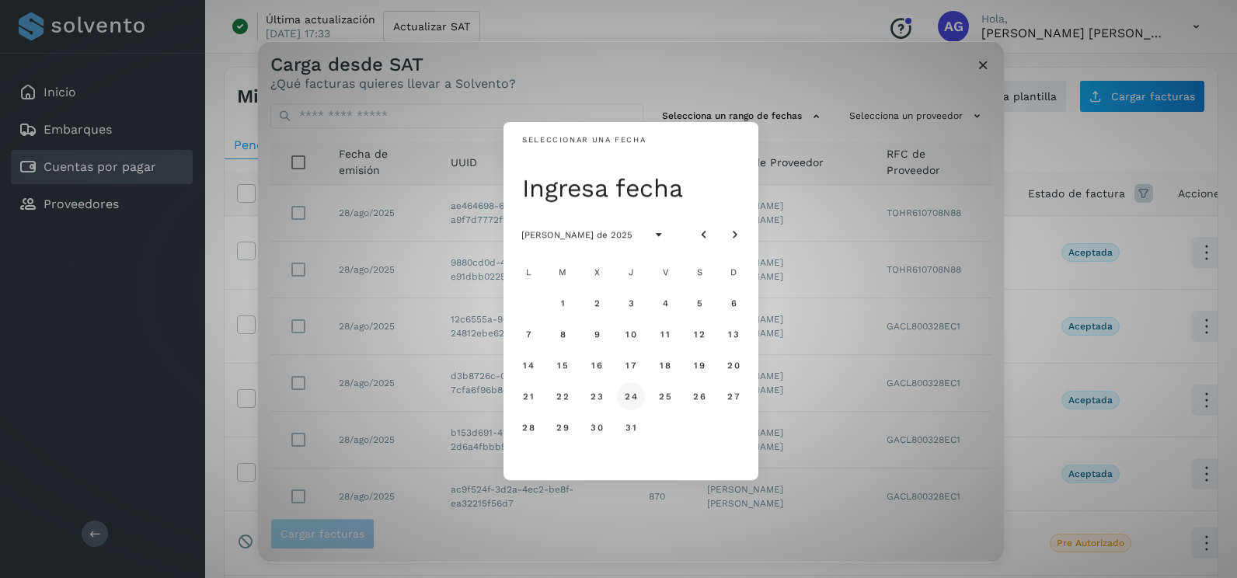
click at [634, 397] on span "24" at bounding box center [630, 396] width 13 height 11
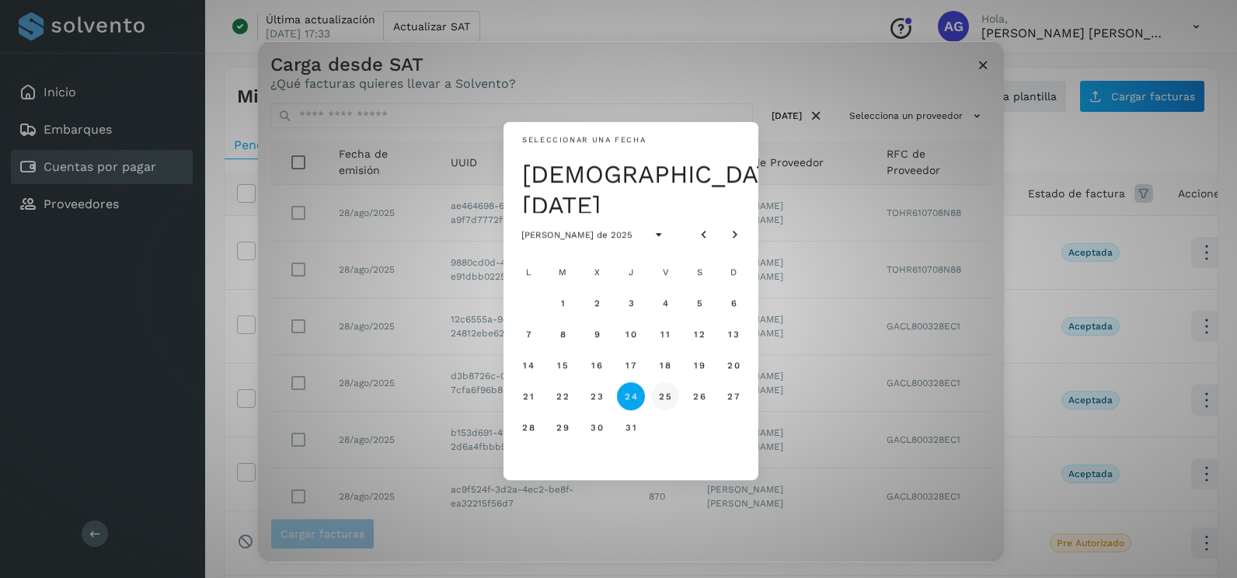
click at [669, 398] on span "25" at bounding box center [664, 396] width 13 height 11
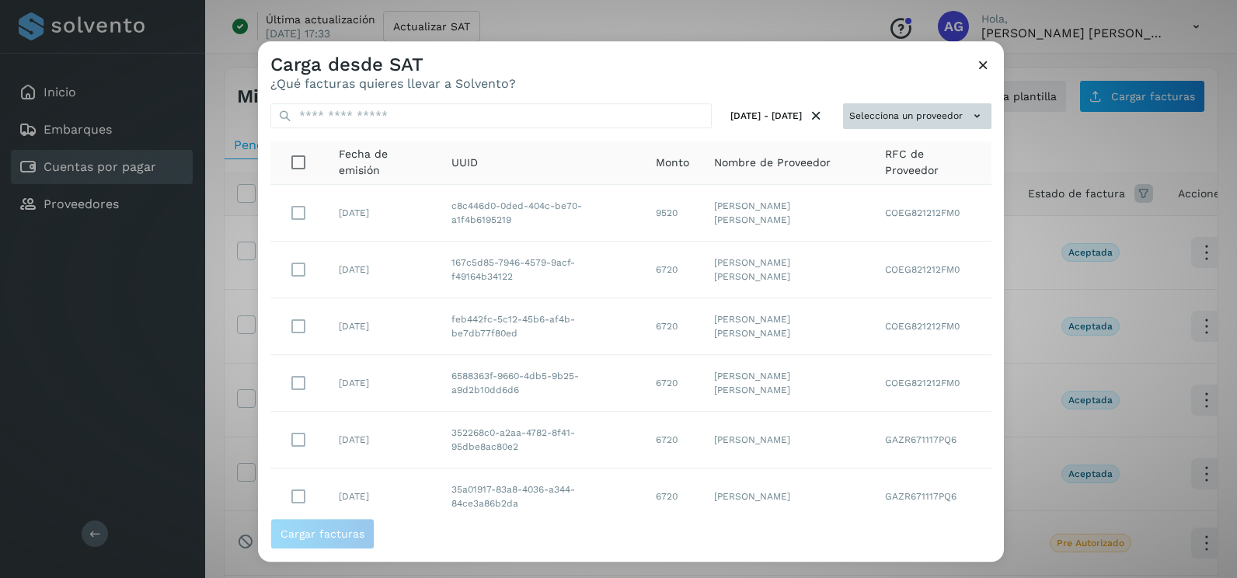
click at [969, 112] on icon at bounding box center [977, 116] width 16 height 16
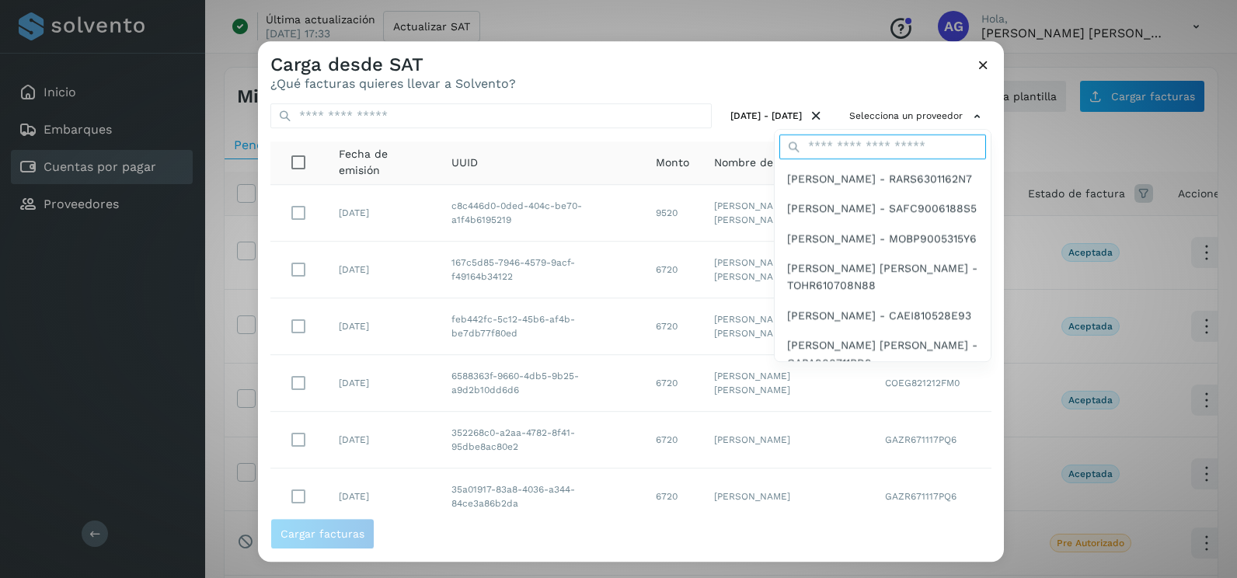
click at [871, 154] on input "text" at bounding box center [882, 146] width 207 height 25
type input "**********"
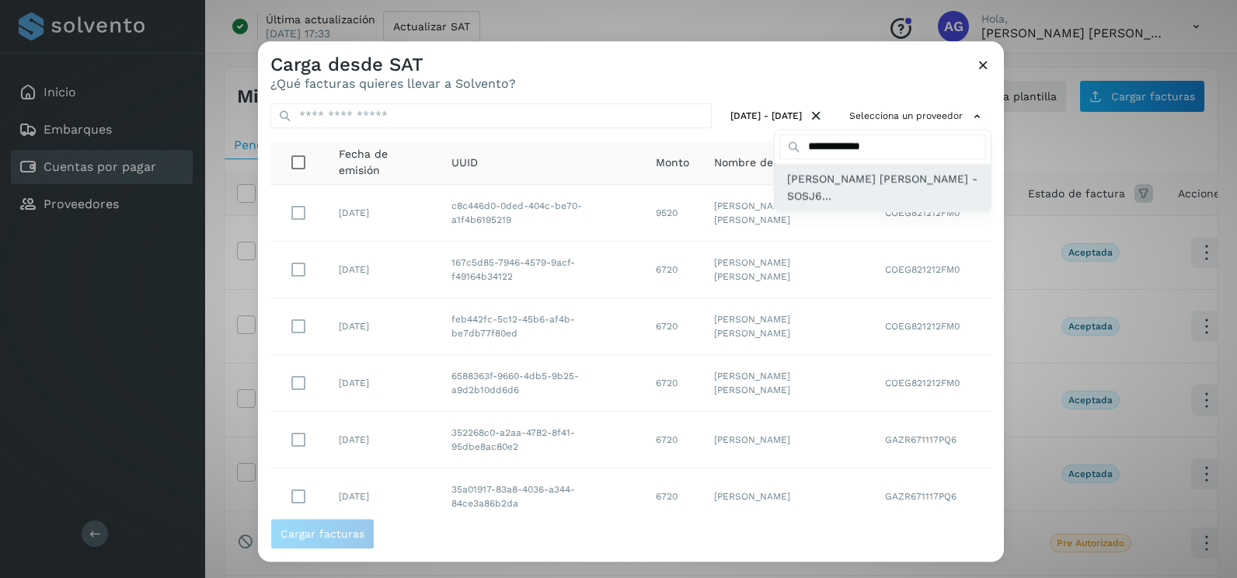
click at [838, 189] on span "[PERSON_NAME] [PERSON_NAME] - SOSJ6..." at bounding box center [882, 187] width 191 height 35
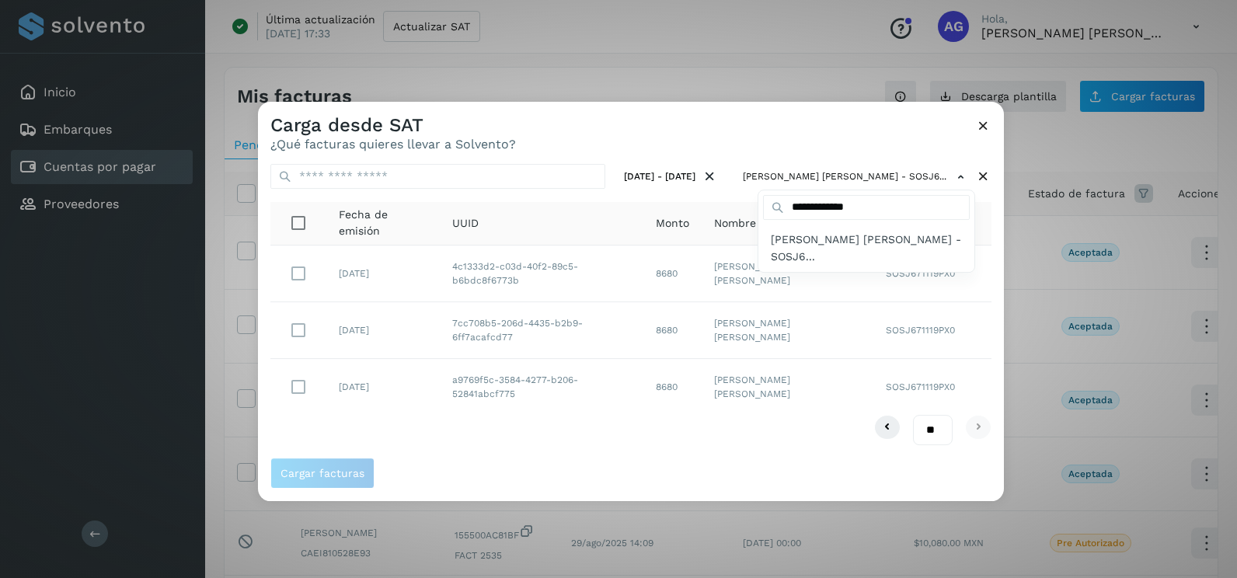
click at [301, 384] on div at bounding box center [876, 391] width 1237 height 578
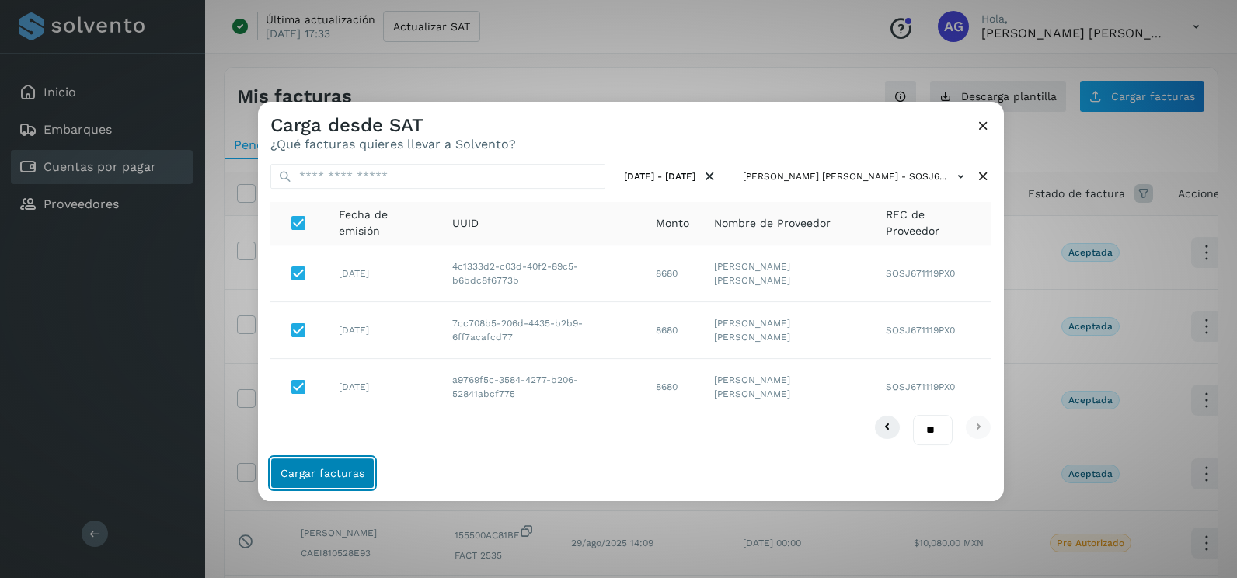
click at [342, 474] on span "Cargar facturas" at bounding box center [322, 473] width 84 height 11
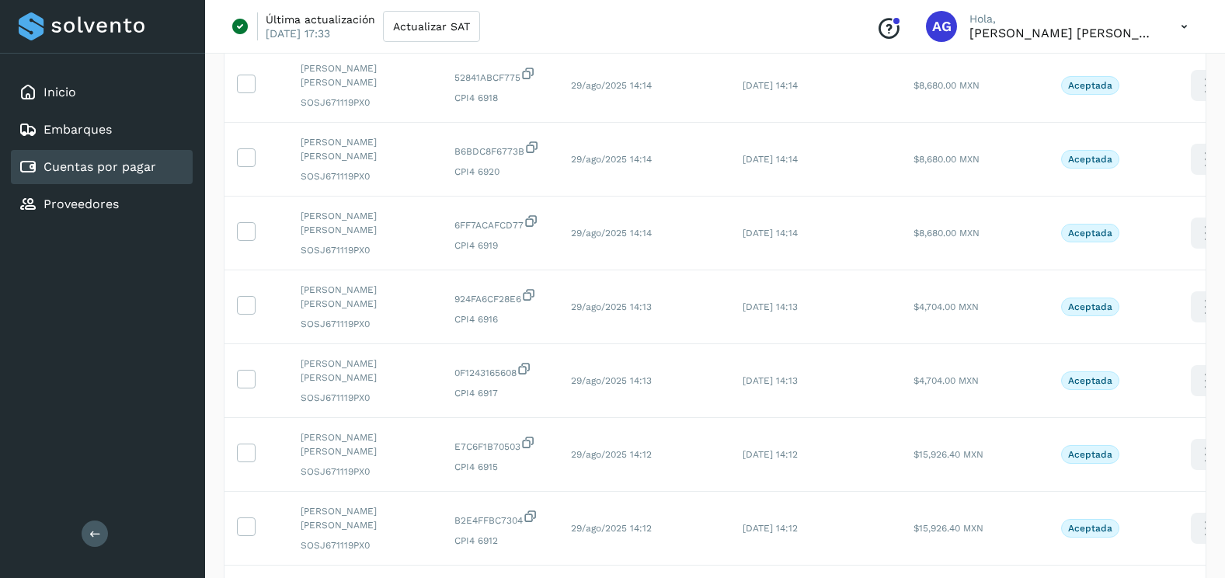
scroll to position [233, 0]
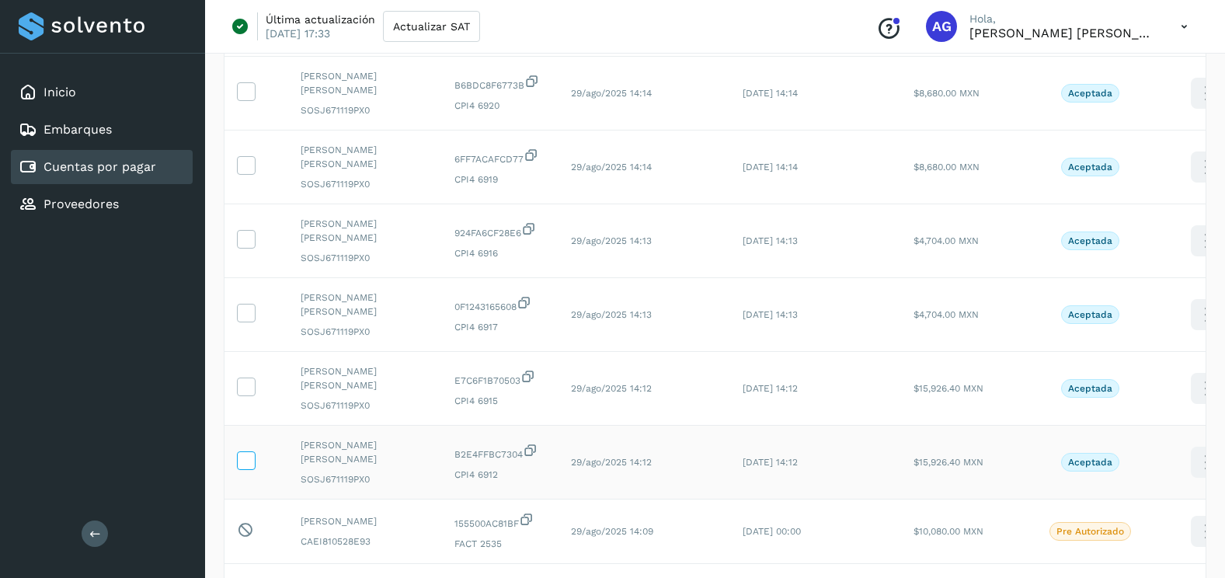
click at [249, 465] on icon at bounding box center [246, 459] width 16 height 16
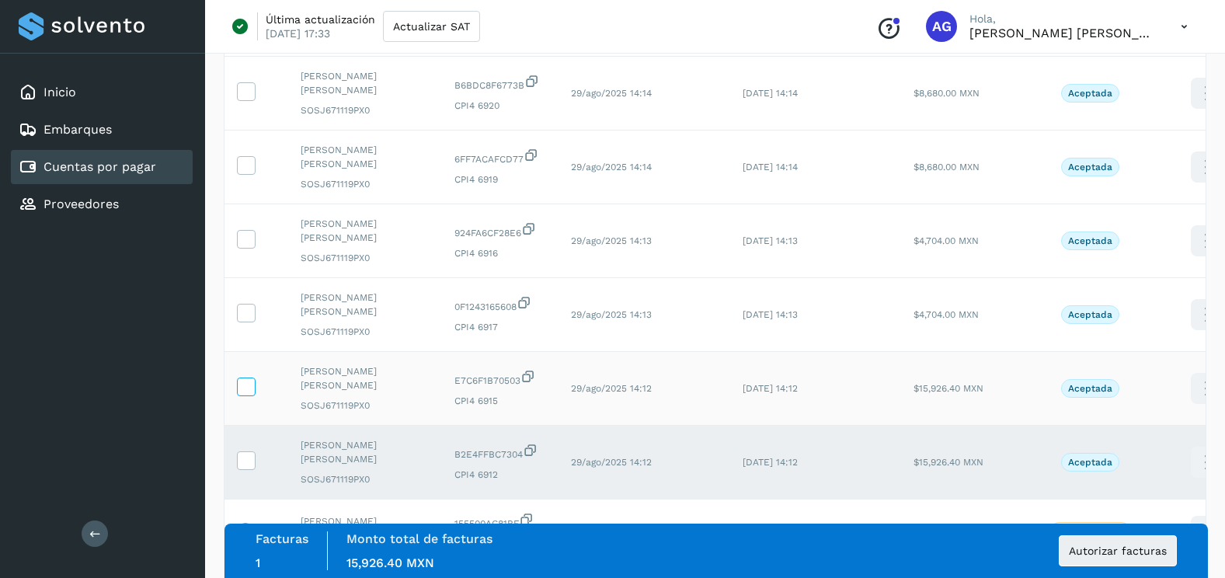
click at [248, 381] on icon at bounding box center [246, 386] width 16 height 16
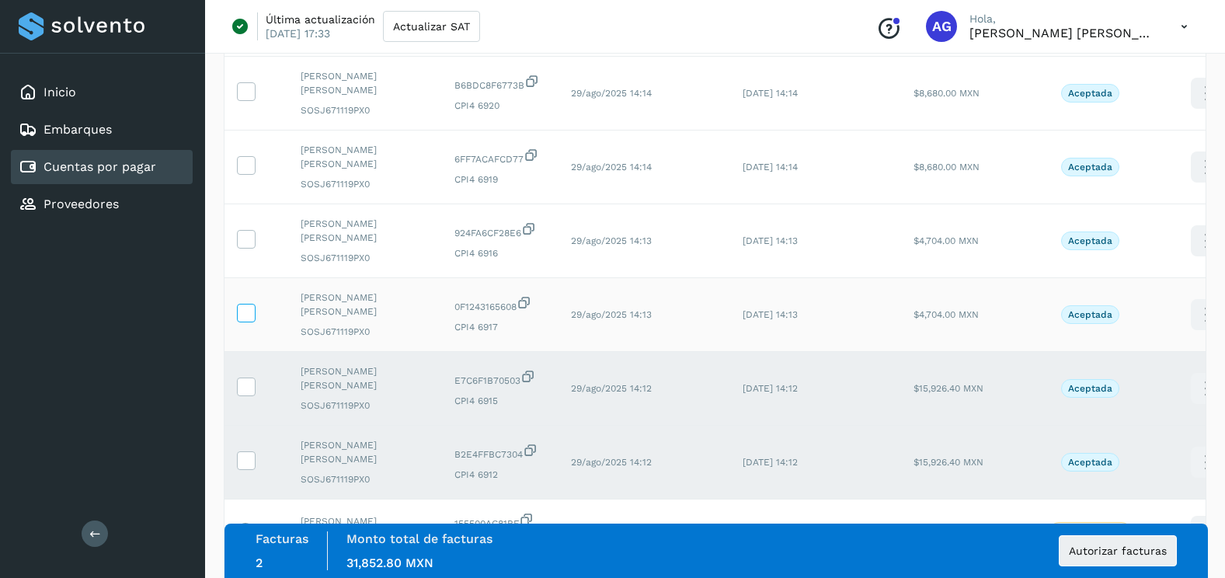
click at [251, 306] on icon at bounding box center [246, 312] width 16 height 16
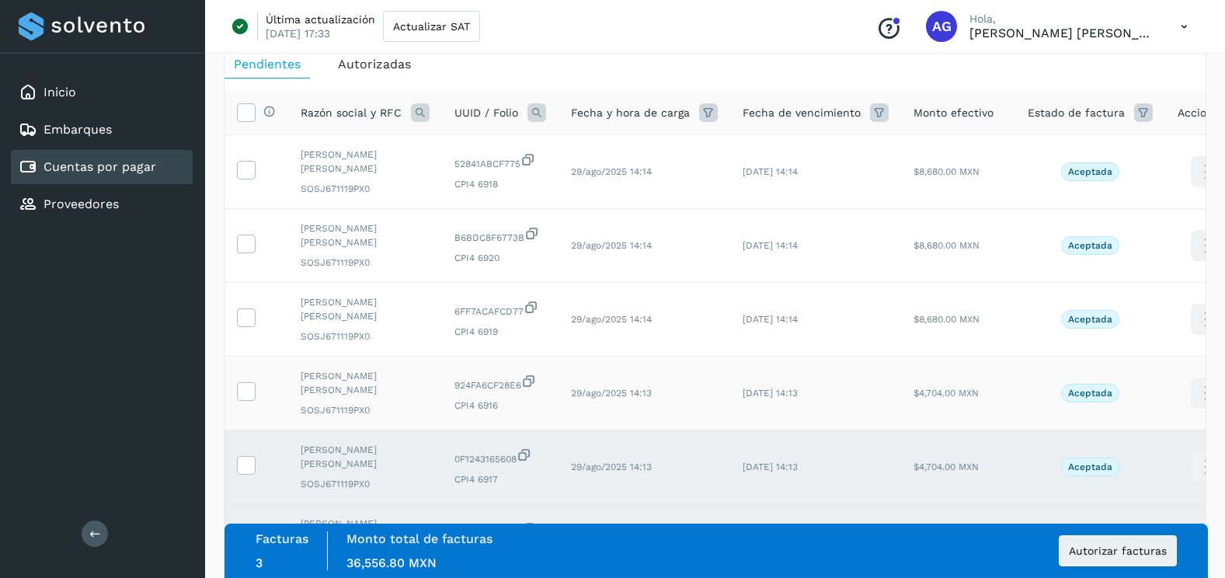
scroll to position [78, 0]
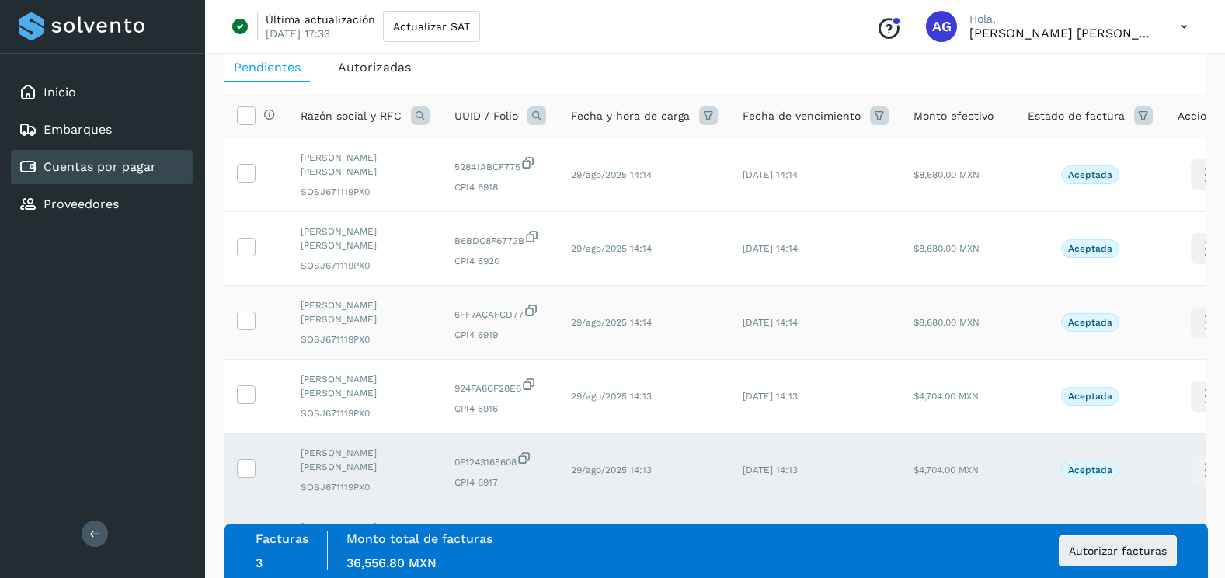
drag, startPoint x: 246, startPoint y: 397, endPoint x: 242, endPoint y: 351, distance: 46.1
click at [242, 389] on icon at bounding box center [246, 393] width 16 height 16
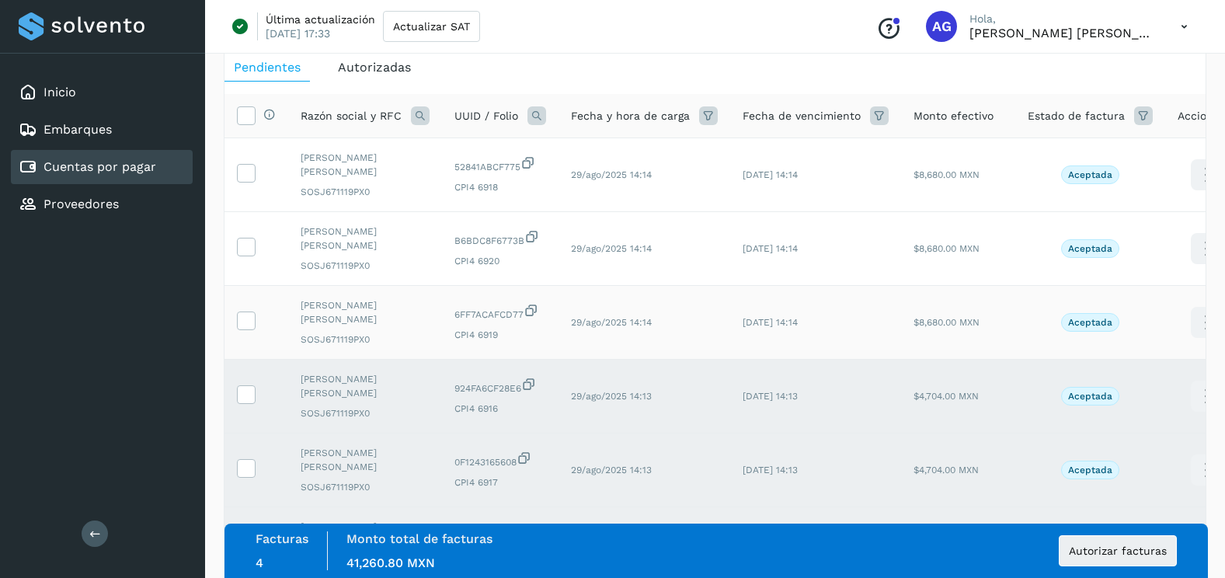
click at [247, 315] on icon at bounding box center [246, 320] width 16 height 16
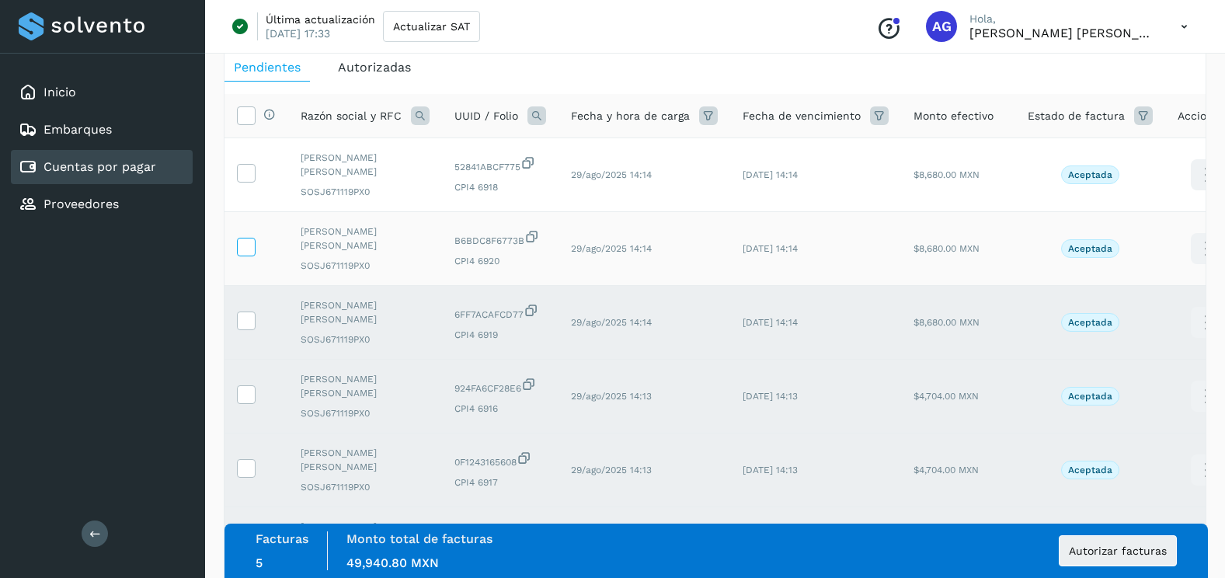
click at [249, 238] on icon at bounding box center [246, 246] width 16 height 16
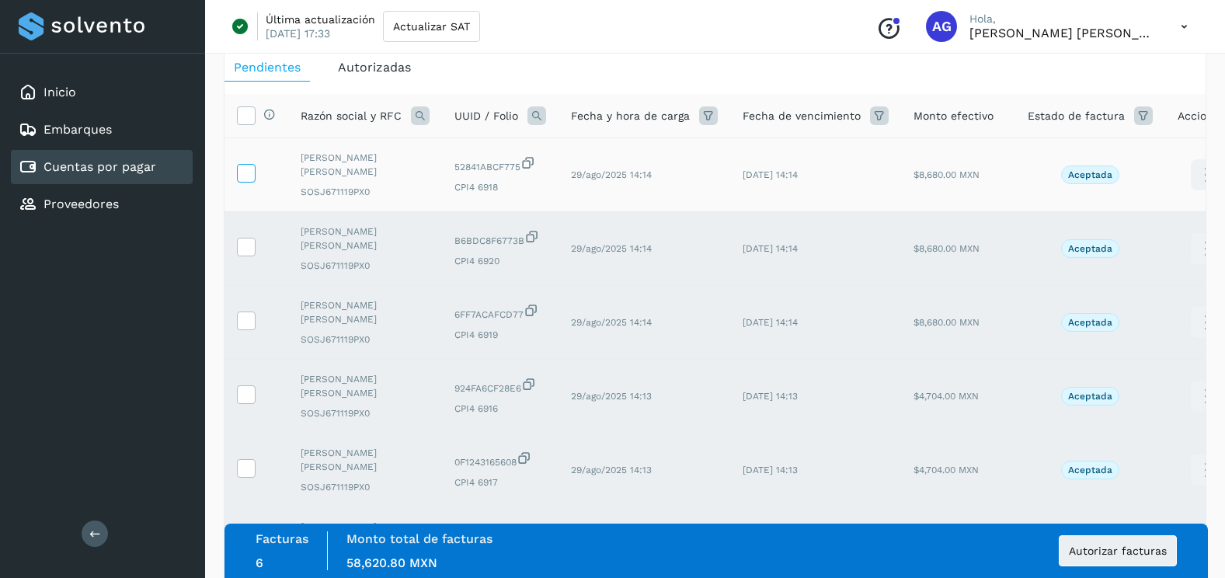
click at [247, 165] on icon at bounding box center [246, 172] width 16 height 16
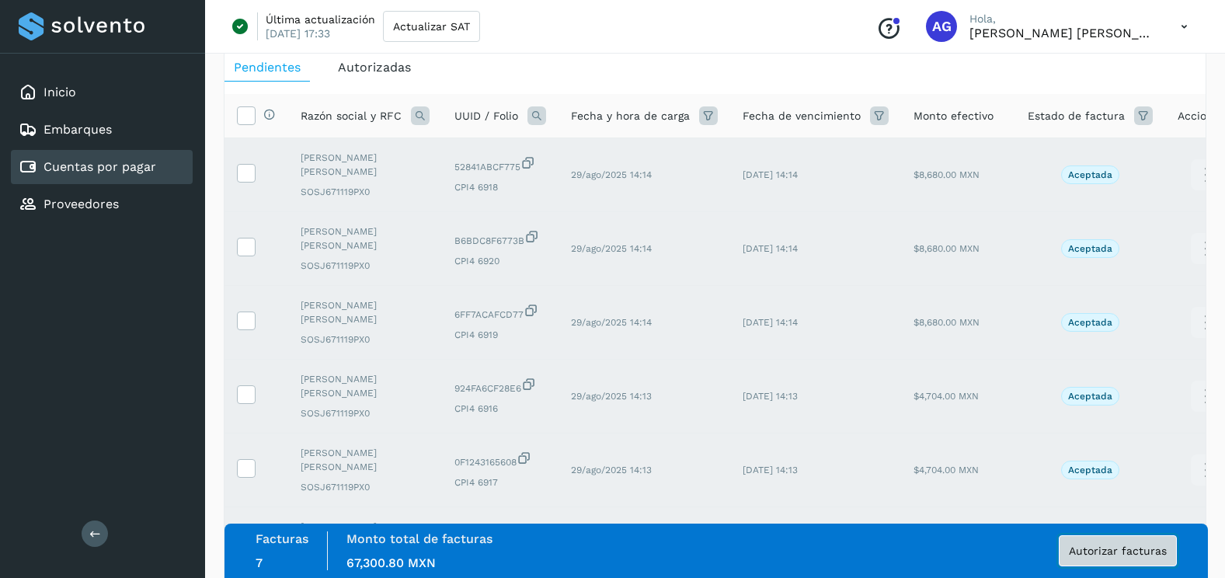
click at [1143, 553] on span "Autorizar facturas" at bounding box center [1118, 550] width 98 height 11
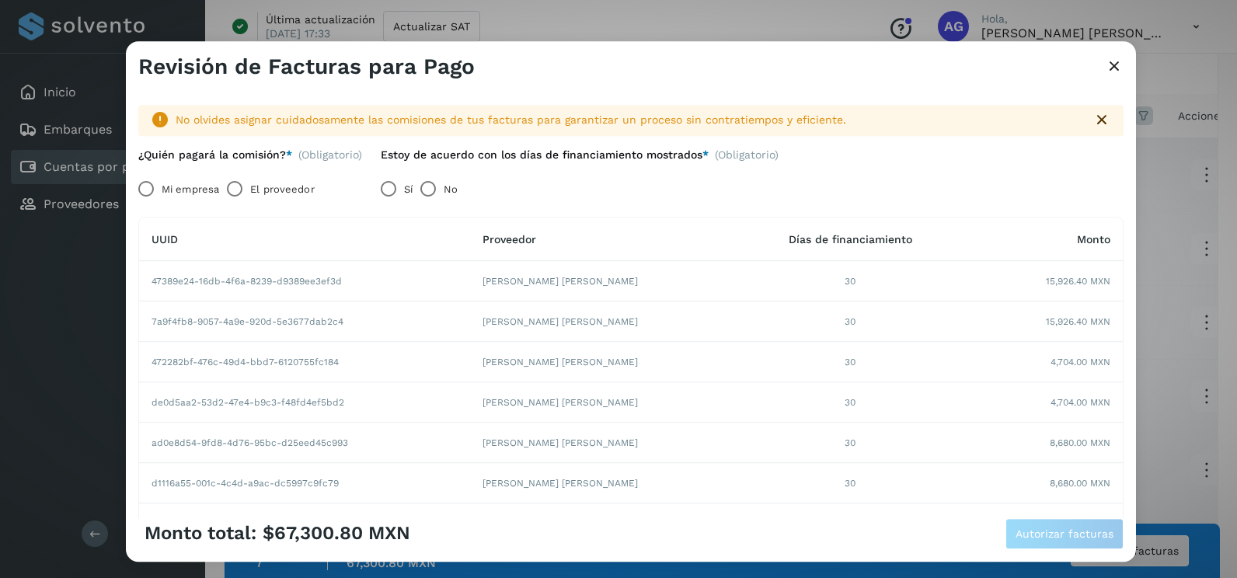
click at [174, 190] on label "Mi empresa" at bounding box center [190, 189] width 57 height 31
click at [1104, 541] on button "Autorizar facturas" at bounding box center [1064, 533] width 118 height 31
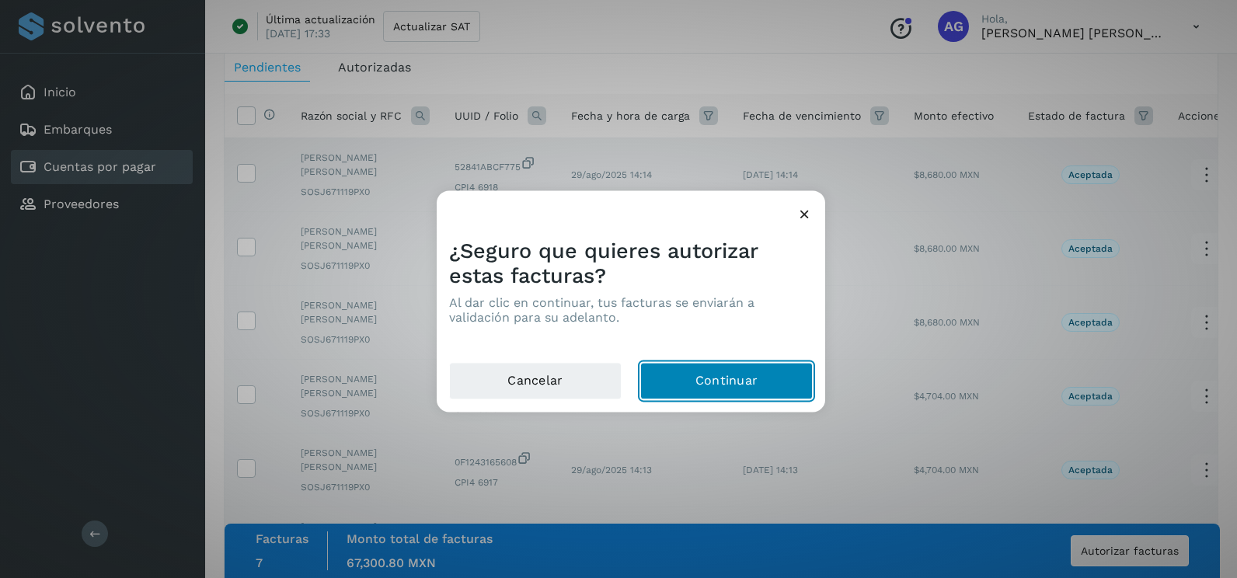
click at [764, 374] on button "Continuar" at bounding box center [726, 381] width 172 height 37
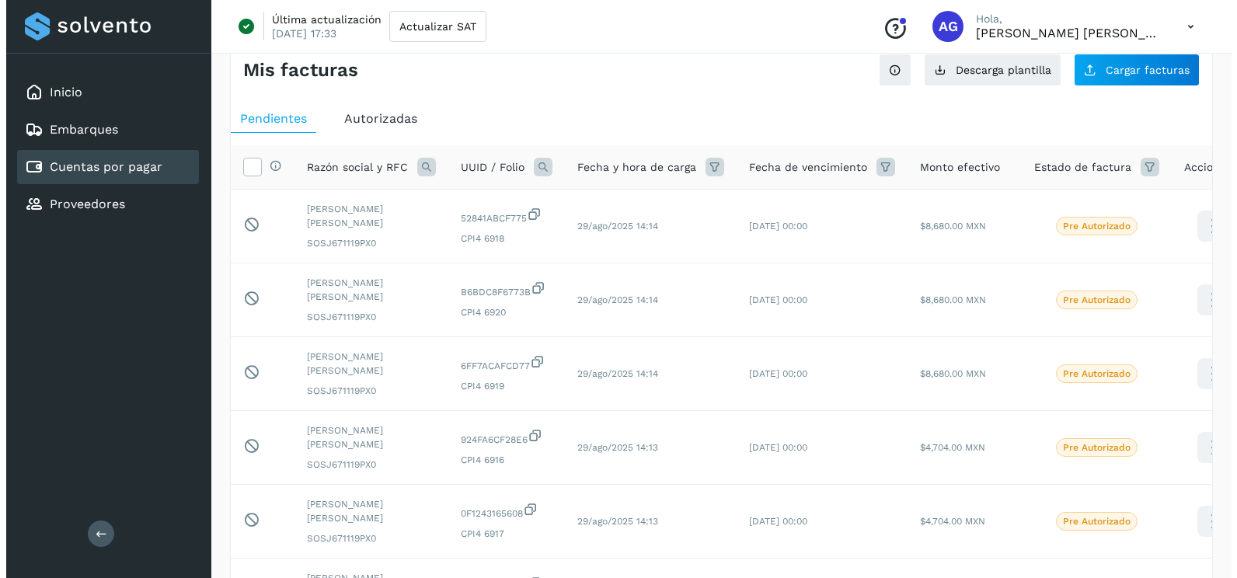
scroll to position [0, 0]
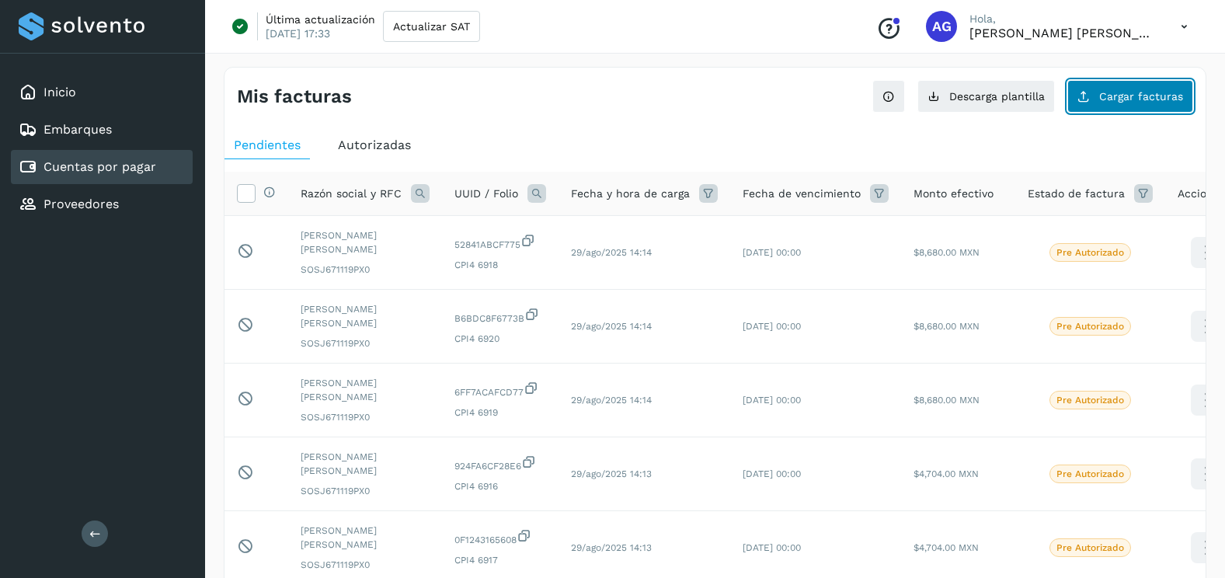
click at [1129, 94] on span "Cargar facturas" at bounding box center [1141, 96] width 84 height 11
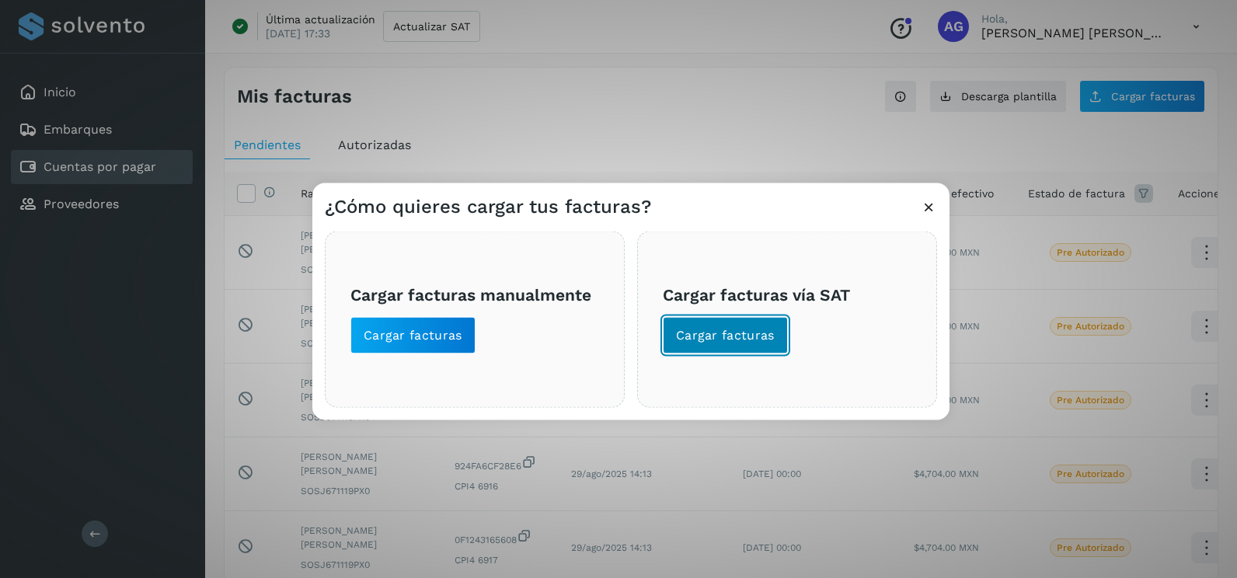
click at [746, 337] on span "Cargar facturas" at bounding box center [725, 335] width 99 height 17
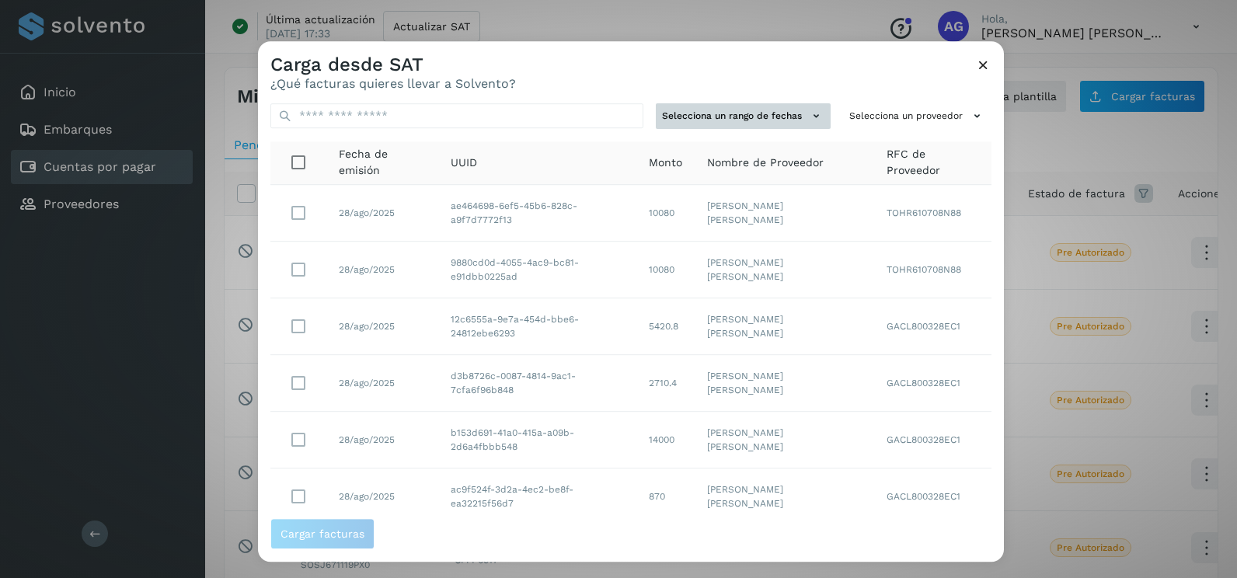
click at [793, 125] on button "Selecciona un rango de fechas" at bounding box center [743, 116] width 175 height 26
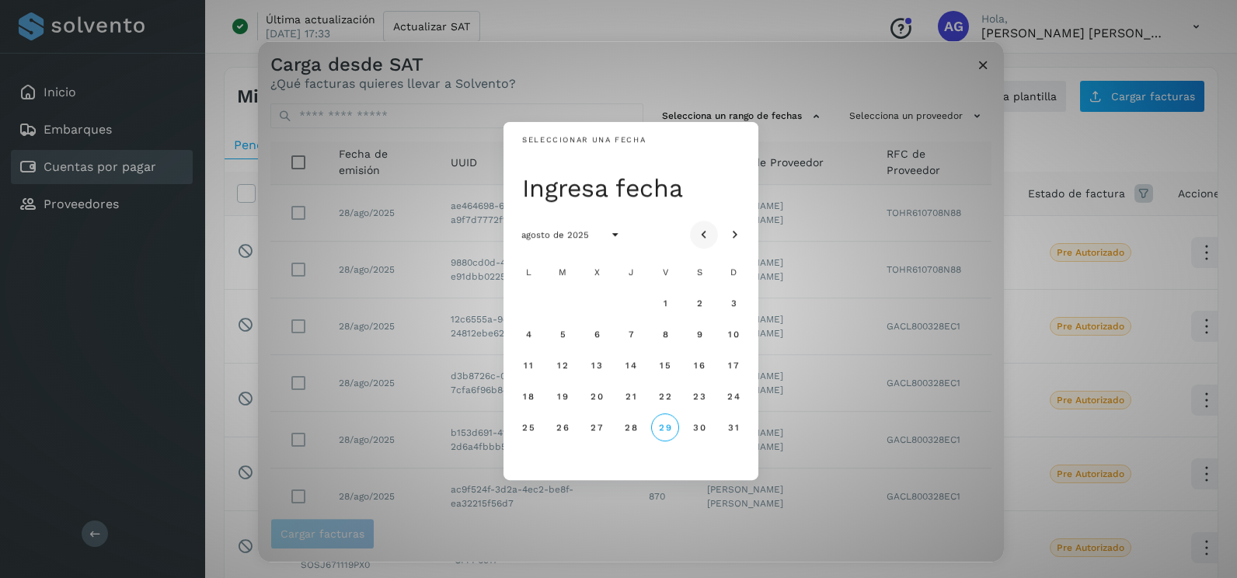
click at [708, 237] on icon "Mes anterior" at bounding box center [704, 236] width 16 height 16
click at [667, 365] on span "18" at bounding box center [665, 365] width 12 height 11
click at [704, 369] on span "19" at bounding box center [699, 365] width 12 height 11
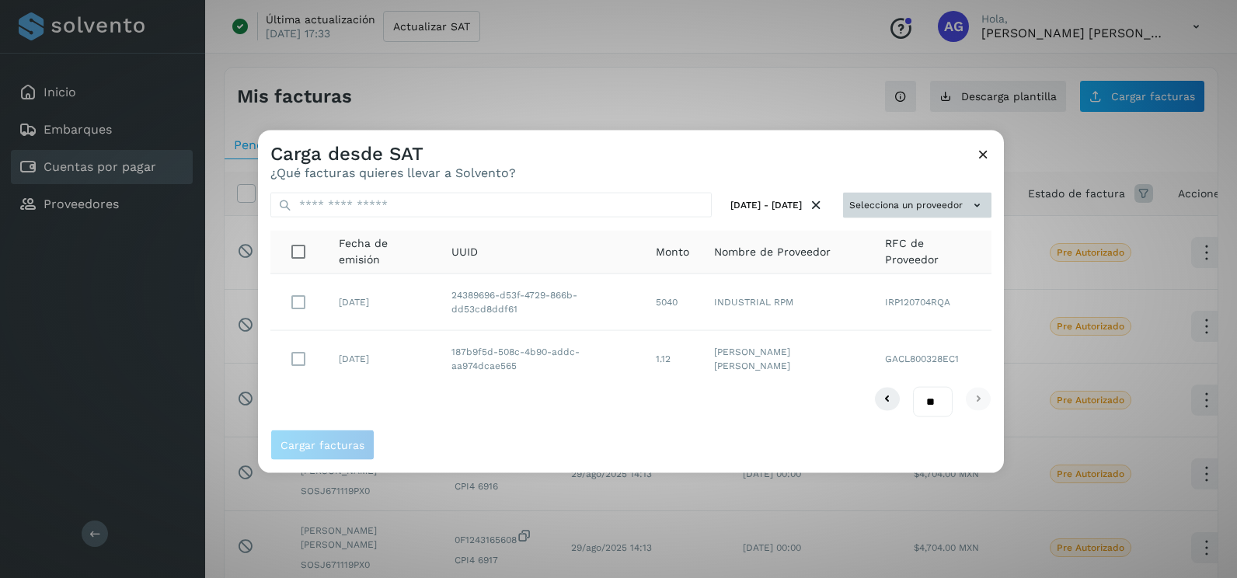
click at [964, 201] on button "Selecciona un proveedor" at bounding box center [917, 206] width 148 height 26
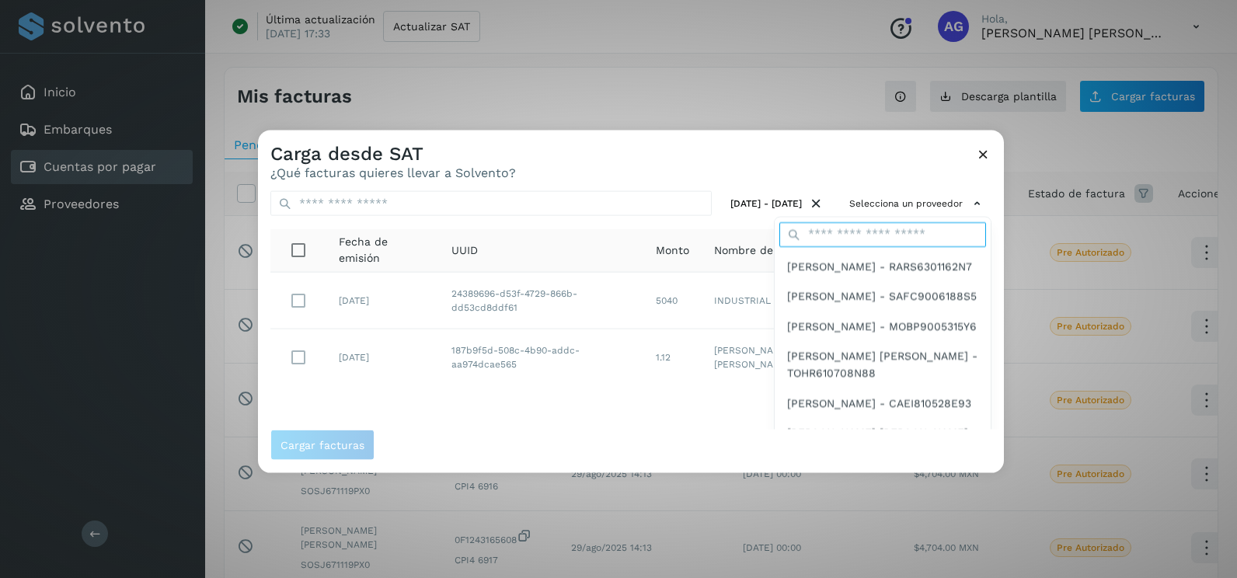
click at [864, 223] on input "text" at bounding box center [882, 233] width 207 height 25
type input "**********"
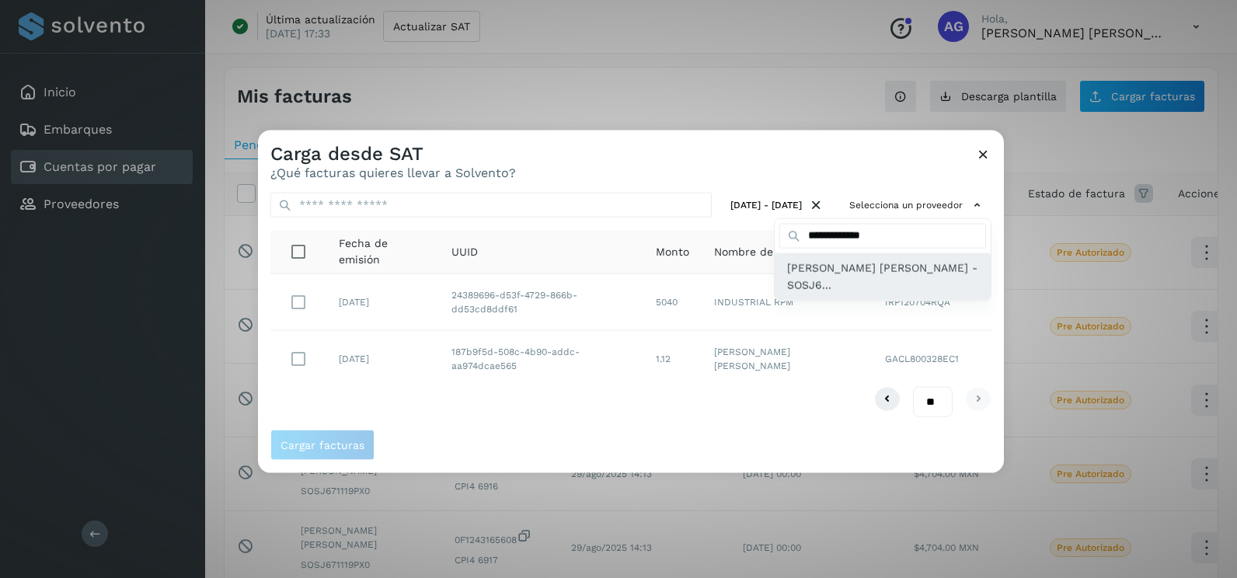
click at [845, 288] on span "[PERSON_NAME] [PERSON_NAME] - SOSJ6..." at bounding box center [882, 276] width 191 height 35
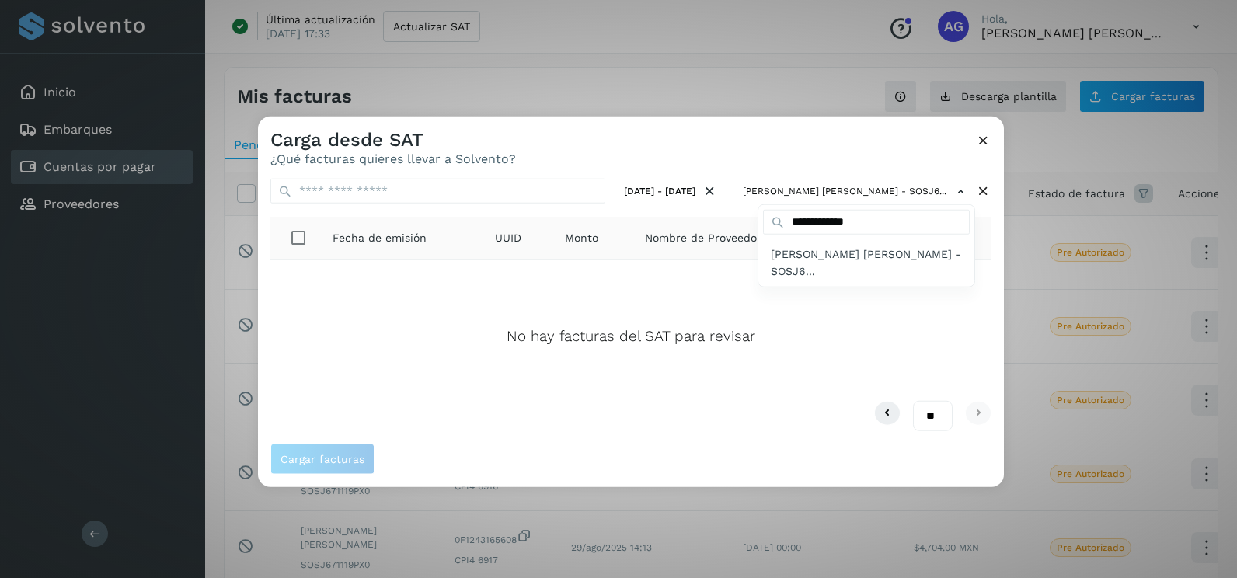
click at [739, 209] on div at bounding box center [876, 406] width 1237 height 578
click at [982, 194] on icon at bounding box center [983, 191] width 16 height 16
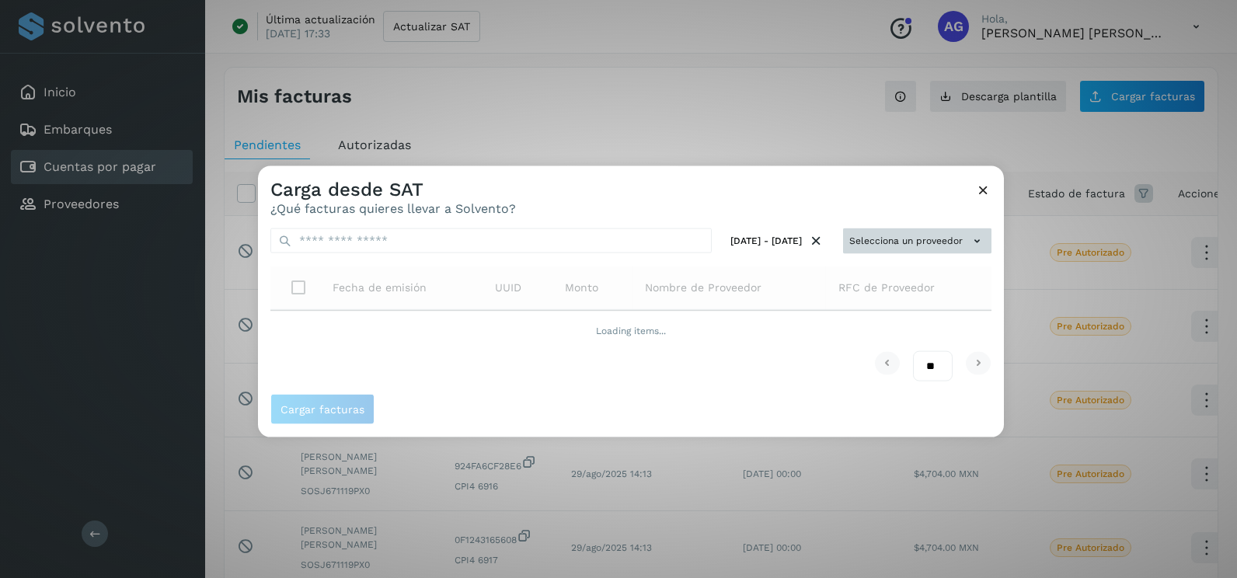
click at [899, 242] on button "Selecciona un proveedor" at bounding box center [917, 241] width 148 height 26
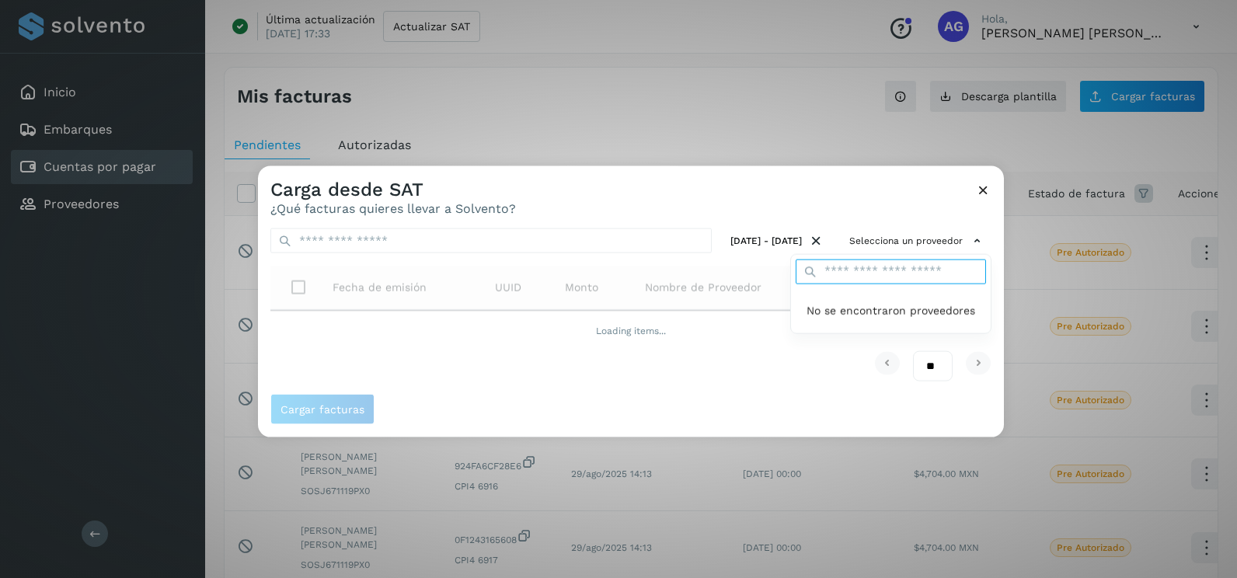
click at [889, 265] on input "text" at bounding box center [890, 271] width 190 height 25
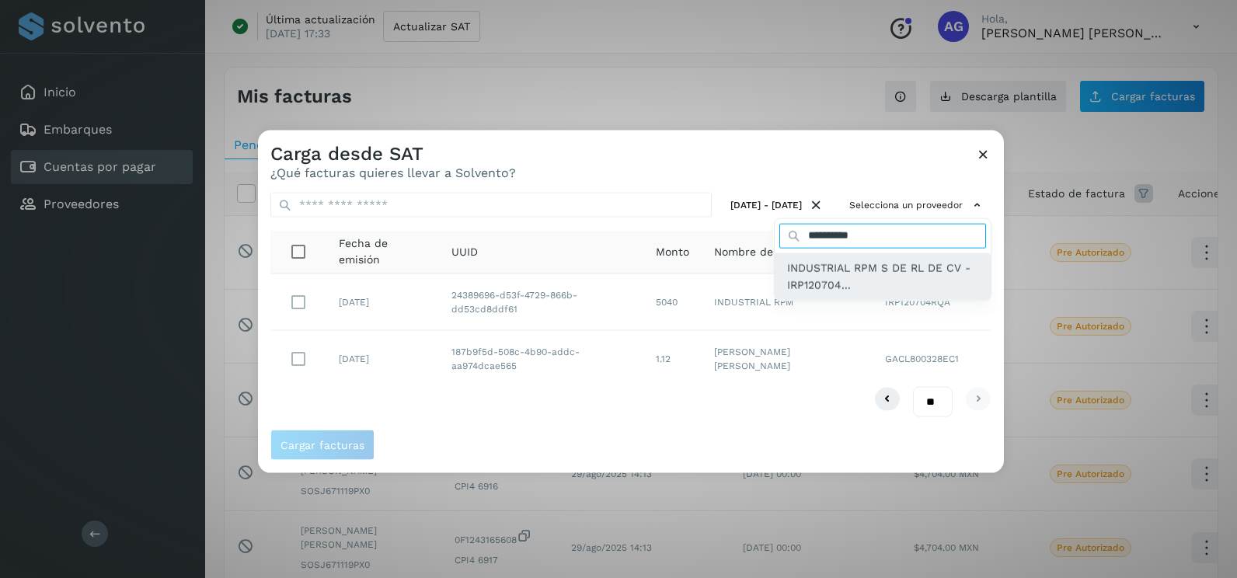
type input "**********"
click at [891, 274] on span "INDUSTRIAL RPM S DE RL DE CV - IRP120704..." at bounding box center [882, 276] width 191 height 35
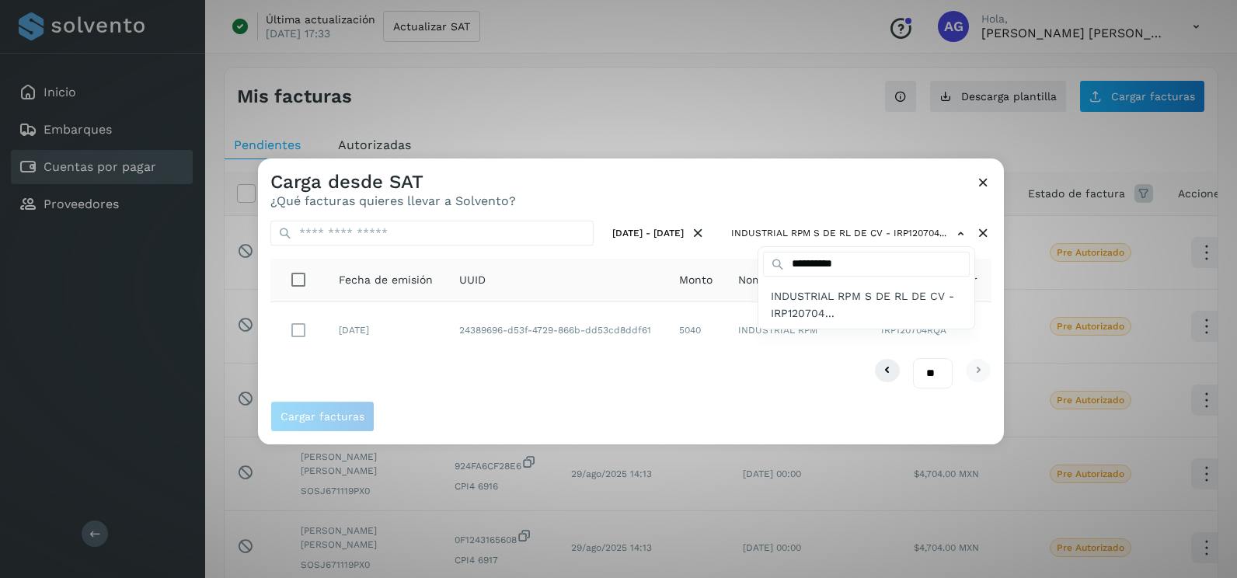
click at [999, 300] on div at bounding box center [876, 447] width 1237 height 578
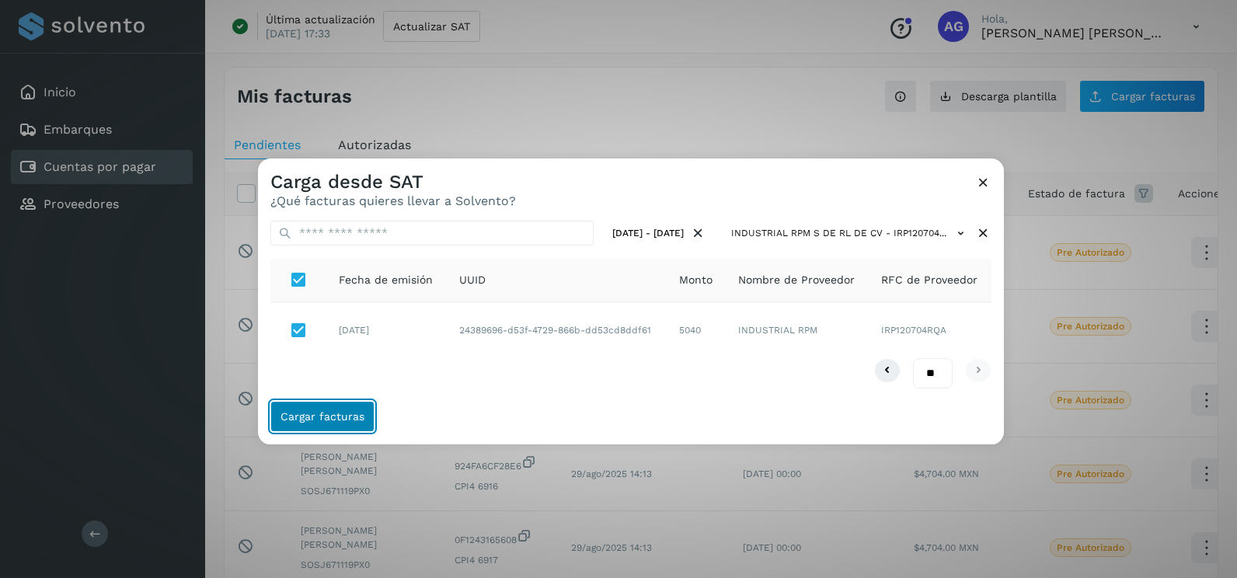
click at [348, 418] on span "Cargar facturas" at bounding box center [322, 416] width 84 height 11
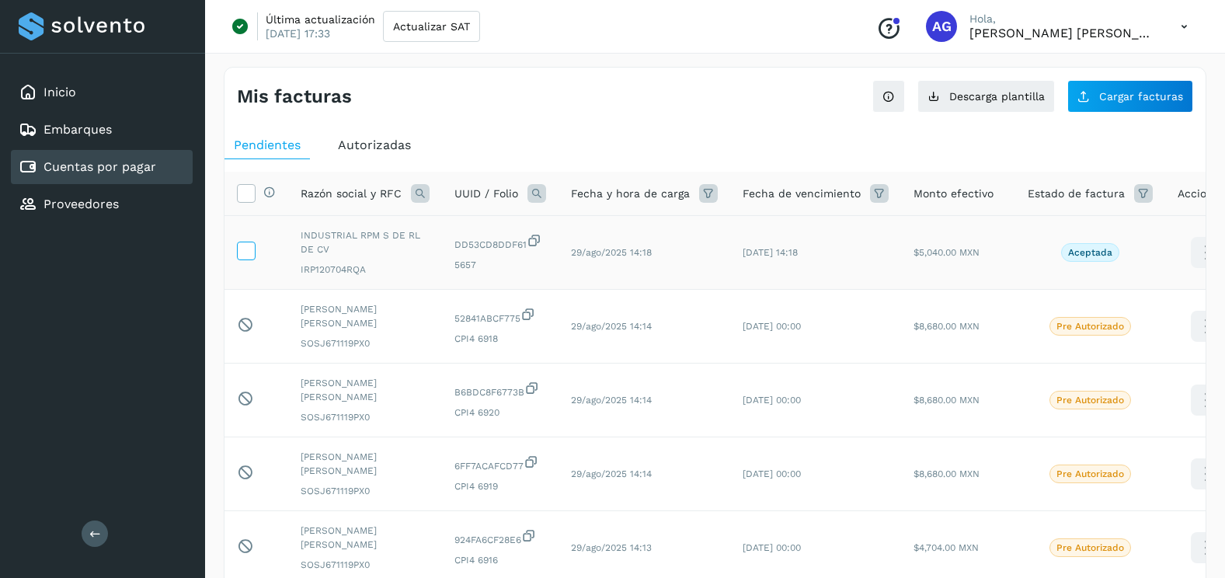
click at [249, 254] on icon at bounding box center [246, 250] width 16 height 16
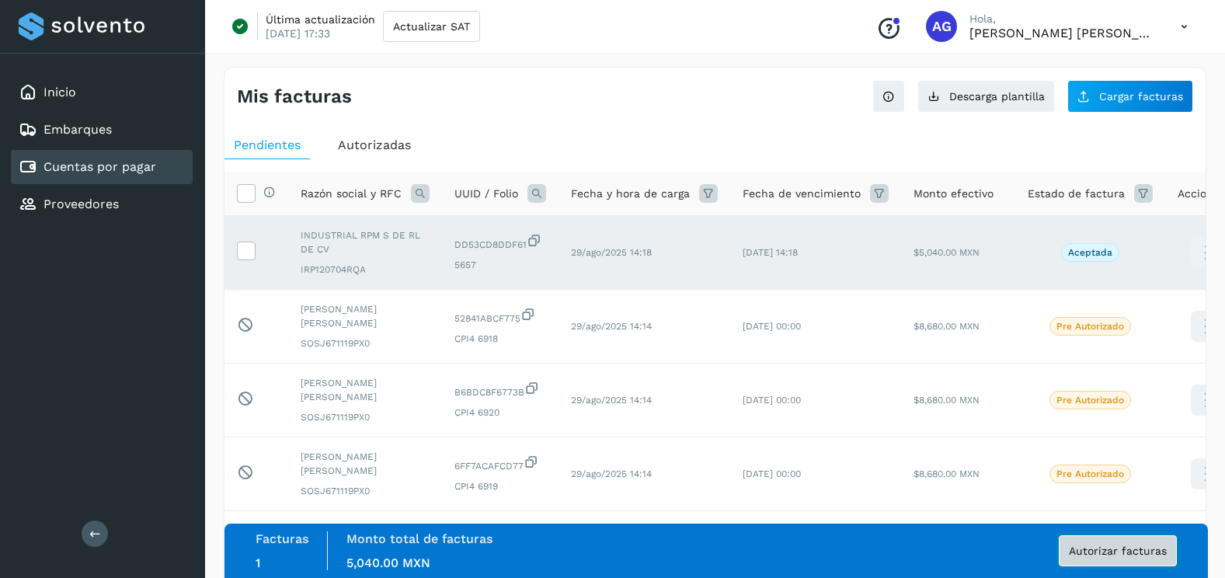
click at [1140, 542] on button "Autorizar facturas" at bounding box center [1118, 550] width 118 height 31
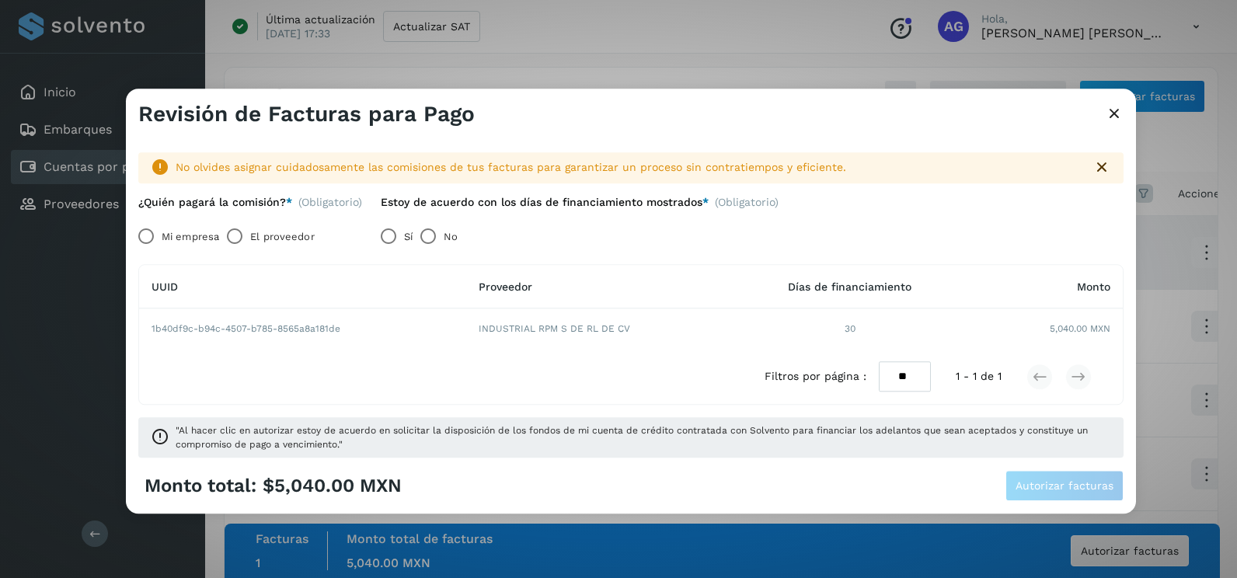
click at [162, 239] on label "Mi empresa" at bounding box center [190, 236] width 57 height 31
click at [1041, 496] on button "Autorizar facturas" at bounding box center [1064, 486] width 118 height 31
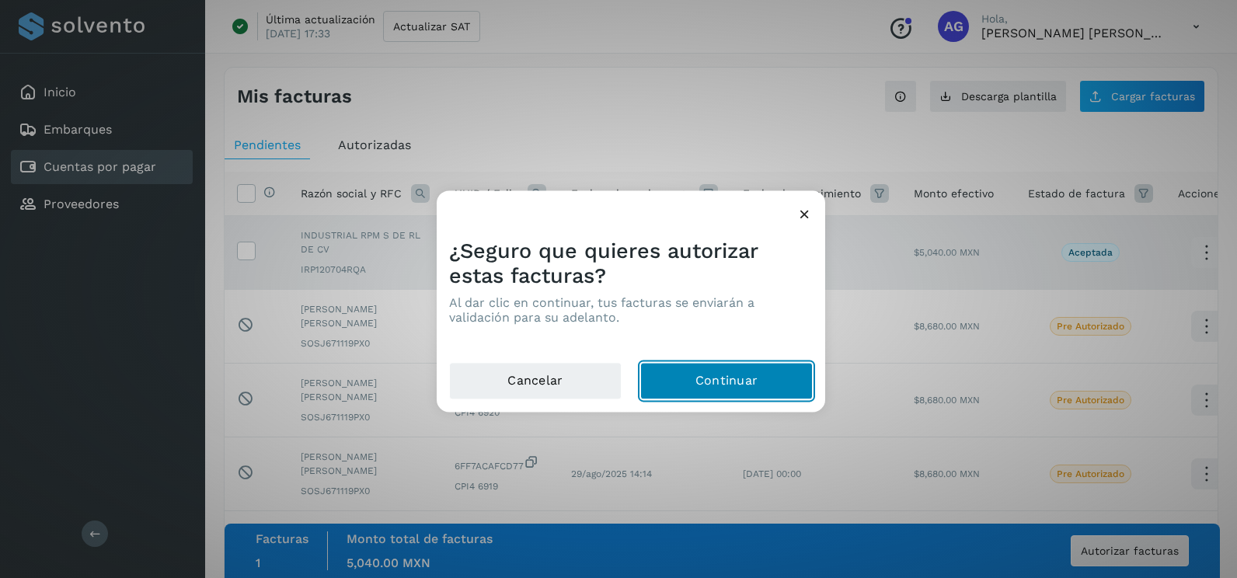
click at [756, 372] on button "Continuar" at bounding box center [726, 381] width 172 height 37
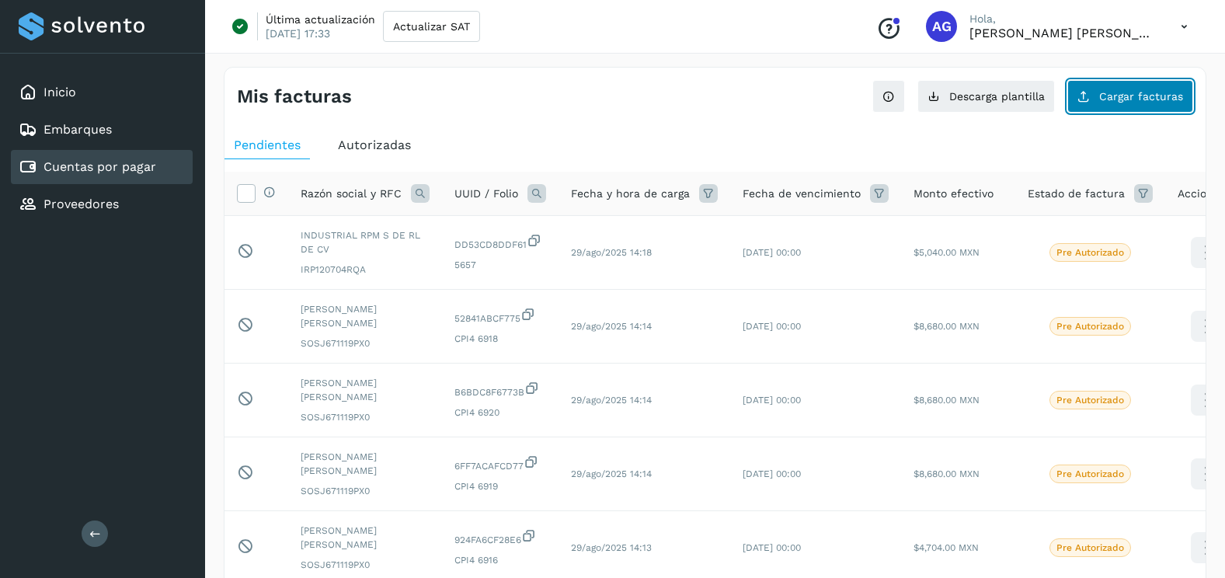
click at [1140, 100] on span "Cargar facturas" at bounding box center [1141, 96] width 84 height 11
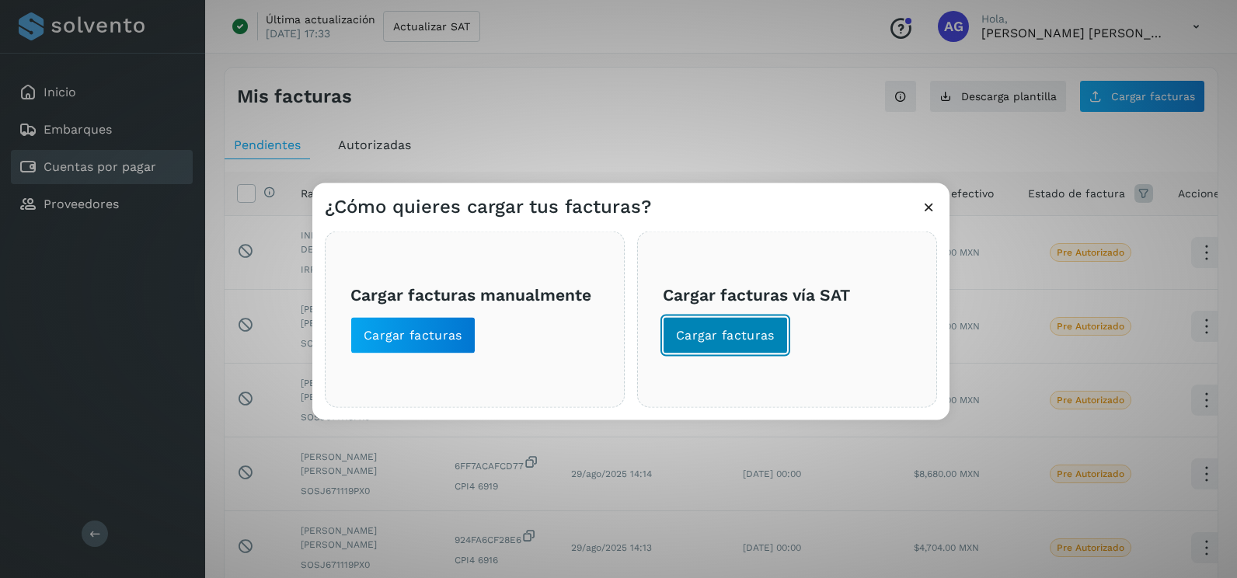
click at [701, 336] on span "Cargar facturas" at bounding box center [725, 335] width 99 height 17
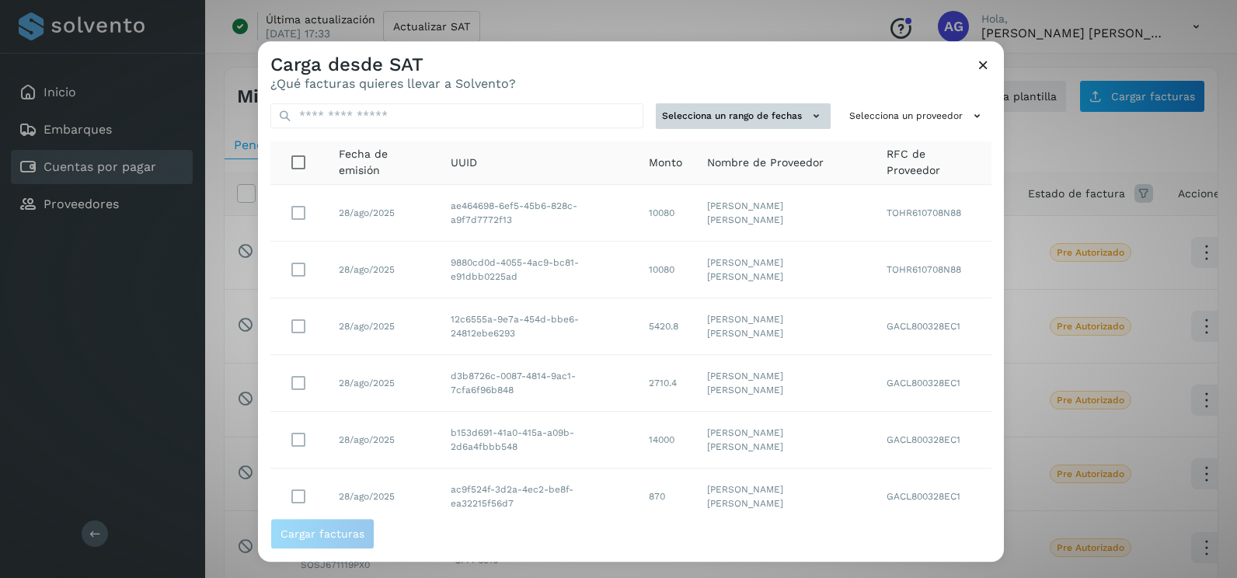
click at [767, 113] on button "Selecciona un rango de fechas" at bounding box center [743, 116] width 175 height 26
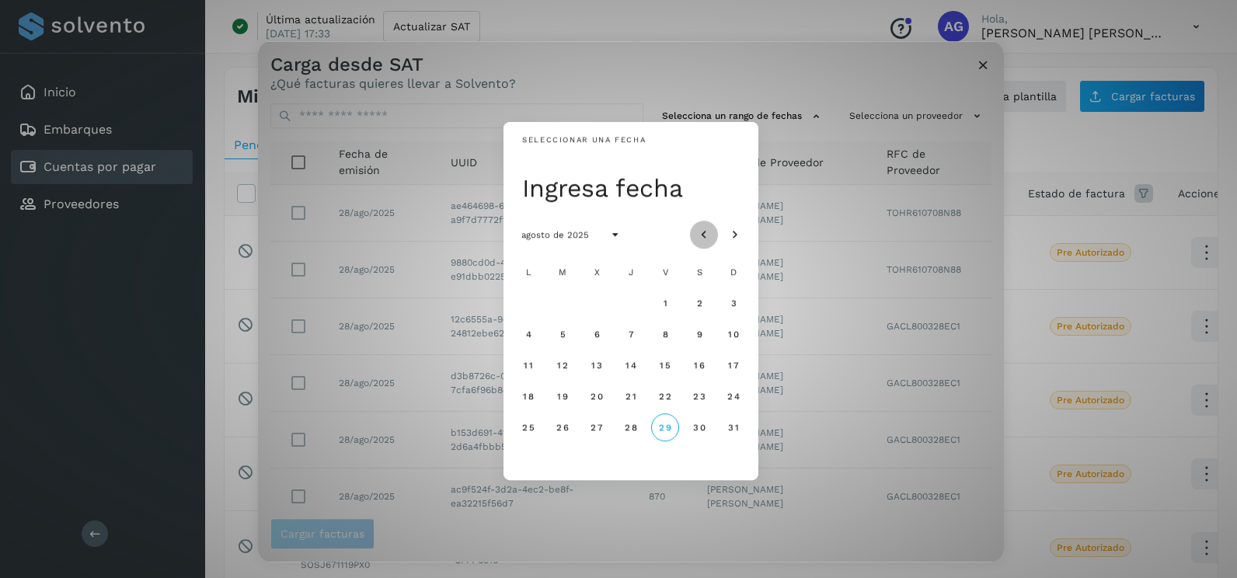
click at [699, 235] on icon "Mes anterior" at bounding box center [704, 236] width 16 height 16
click at [524, 429] on span "28" at bounding box center [527, 427] width 13 height 11
click at [562, 430] on span "29" at bounding box center [561, 427] width 13 height 11
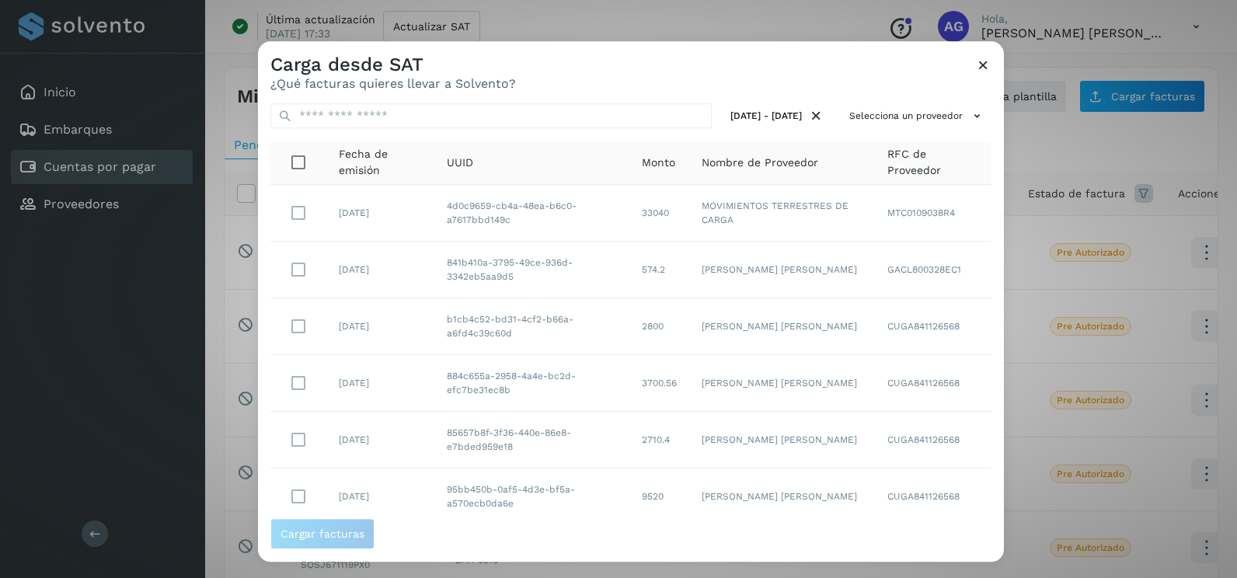
click at [906, 102] on div "[DATE] - [DATE] Selecciona un proveedor Fecha de emisión UUID Monto Nombre de P…" at bounding box center [631, 304] width 746 height 427
click at [909, 107] on button "Selecciona un proveedor" at bounding box center [917, 116] width 148 height 26
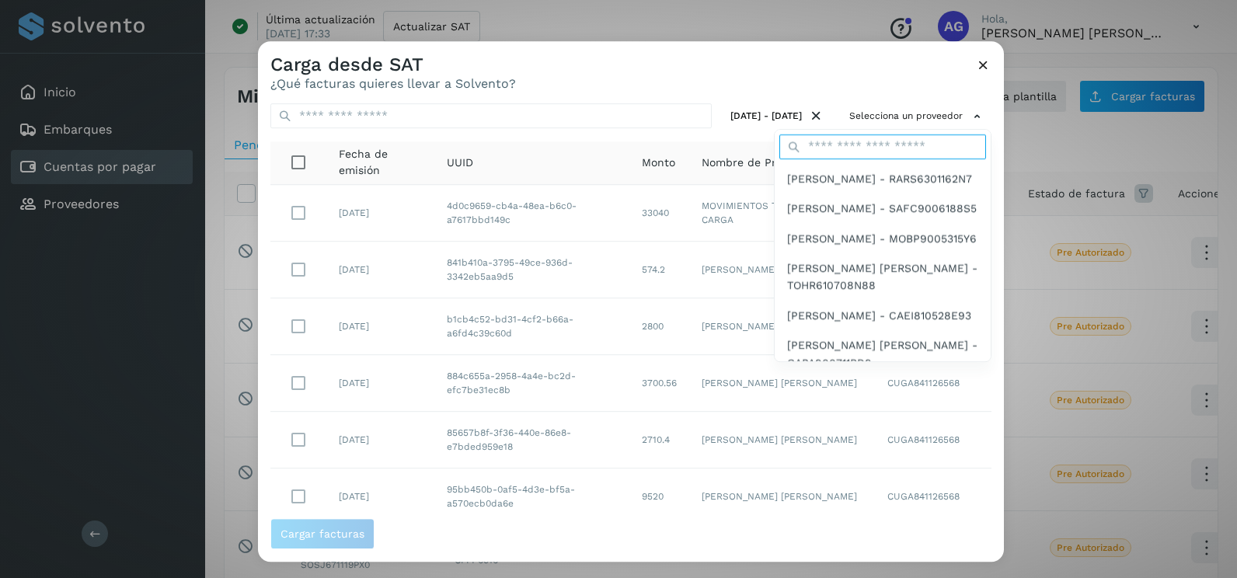
click at [841, 151] on input "text" at bounding box center [882, 146] width 207 height 25
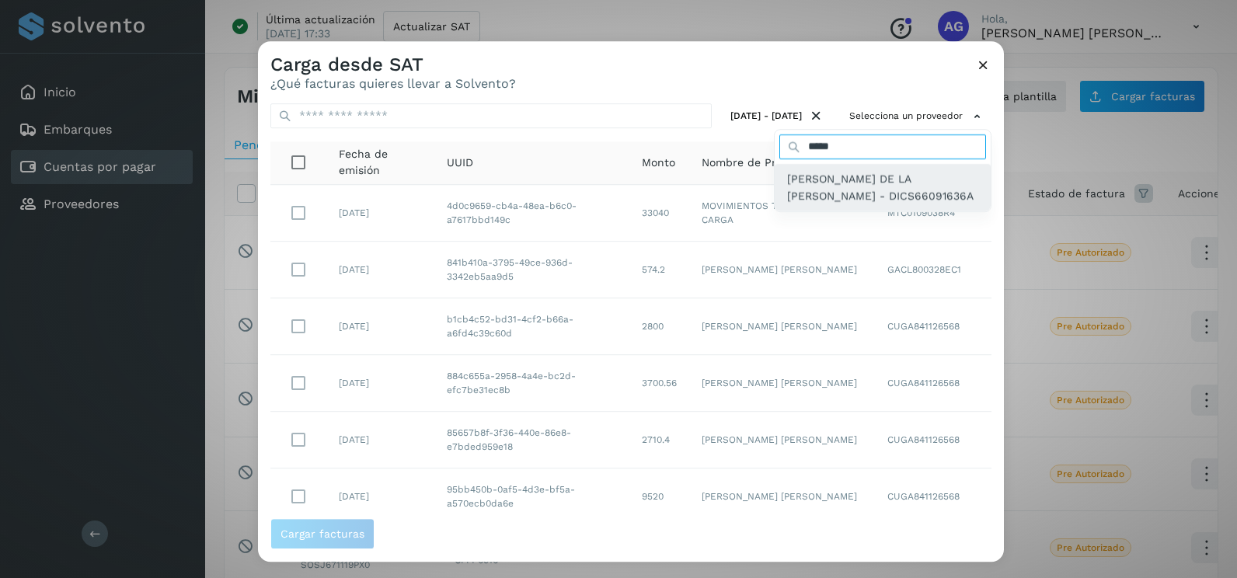
type input "*****"
click at [829, 193] on span "[PERSON_NAME] DE LA [PERSON_NAME] - DICS66091636A" at bounding box center [882, 187] width 191 height 35
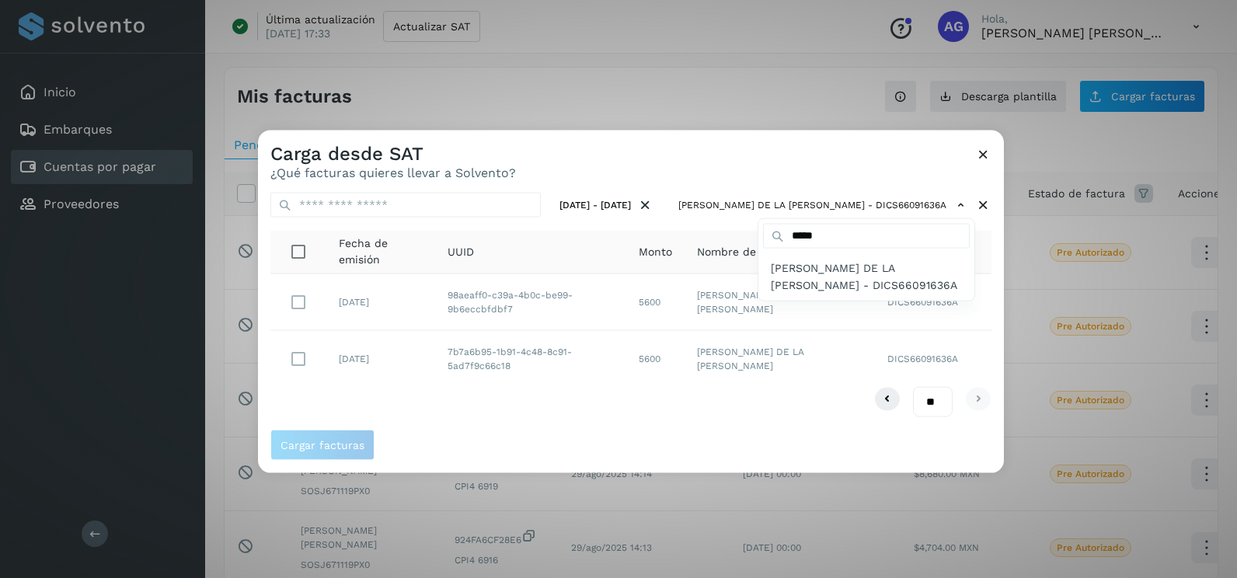
click at [815, 171] on div at bounding box center [876, 420] width 1237 height 578
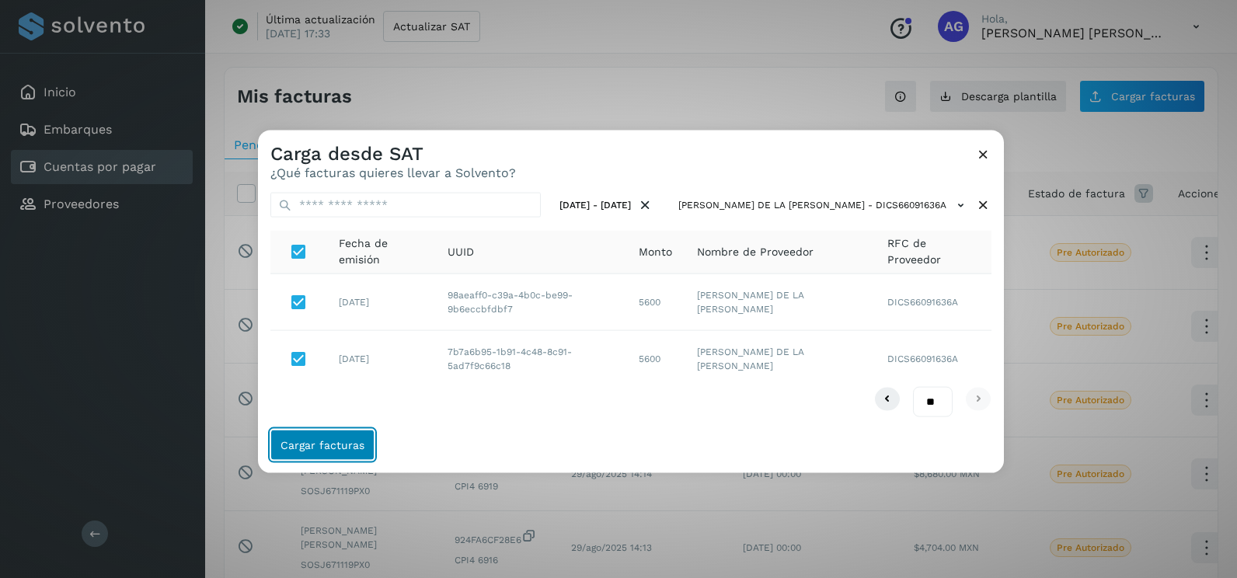
click at [344, 450] on span "Cargar facturas" at bounding box center [322, 444] width 84 height 11
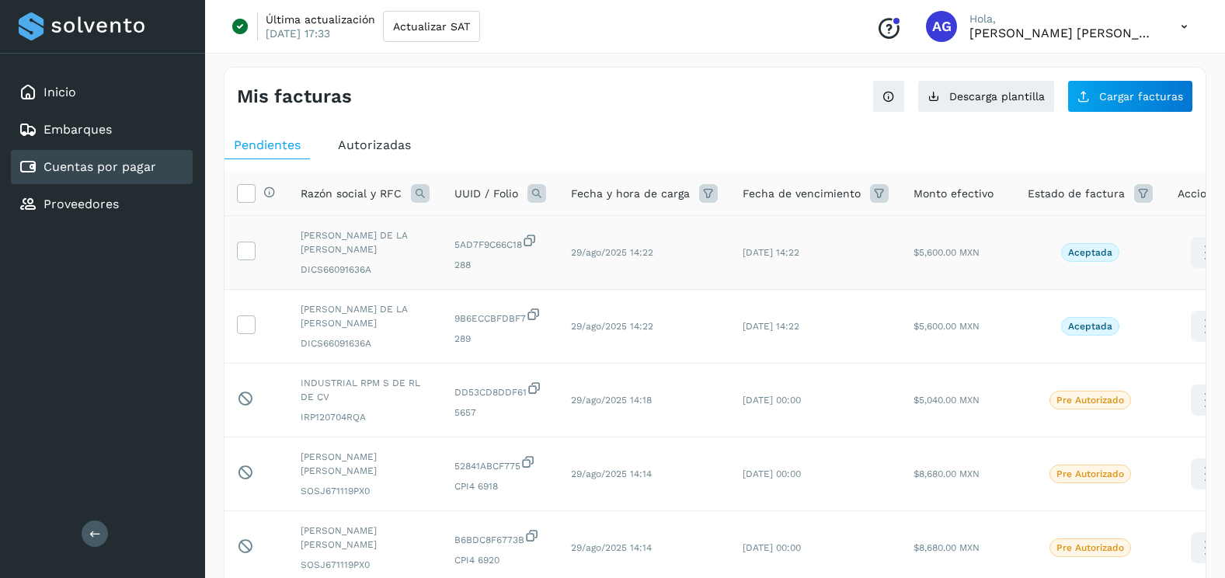
click at [259, 238] on td at bounding box center [257, 253] width 64 height 74
drag, startPoint x: 246, startPoint y: 247, endPoint x: 253, endPoint y: 296, distance: 49.4
click at [246, 247] on icon at bounding box center [246, 250] width 16 height 16
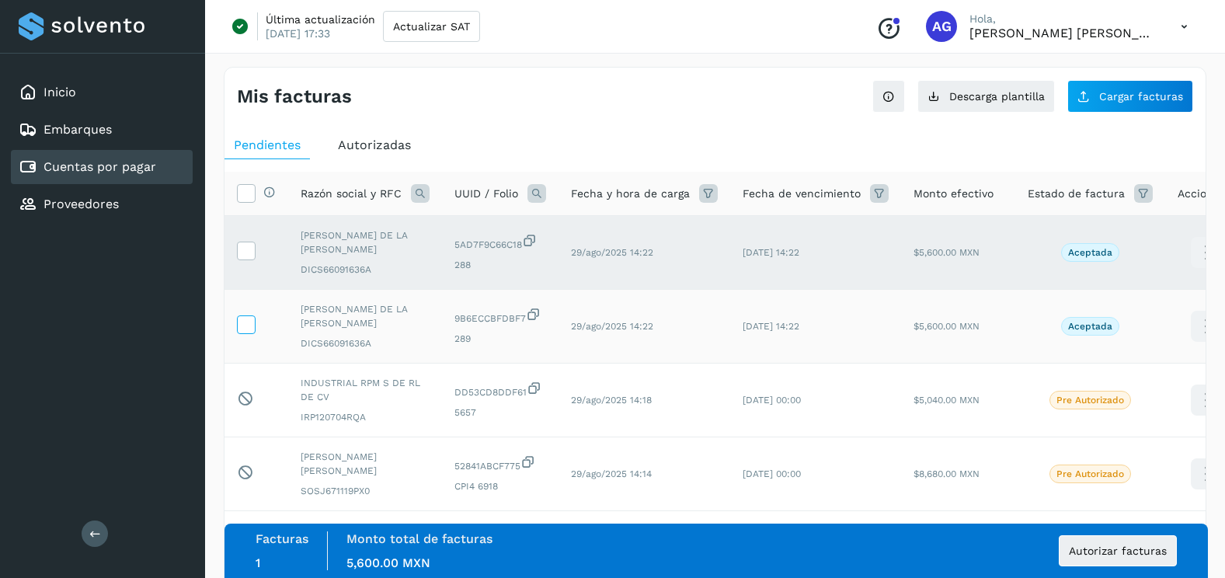
click at [248, 315] on icon at bounding box center [246, 323] width 16 height 16
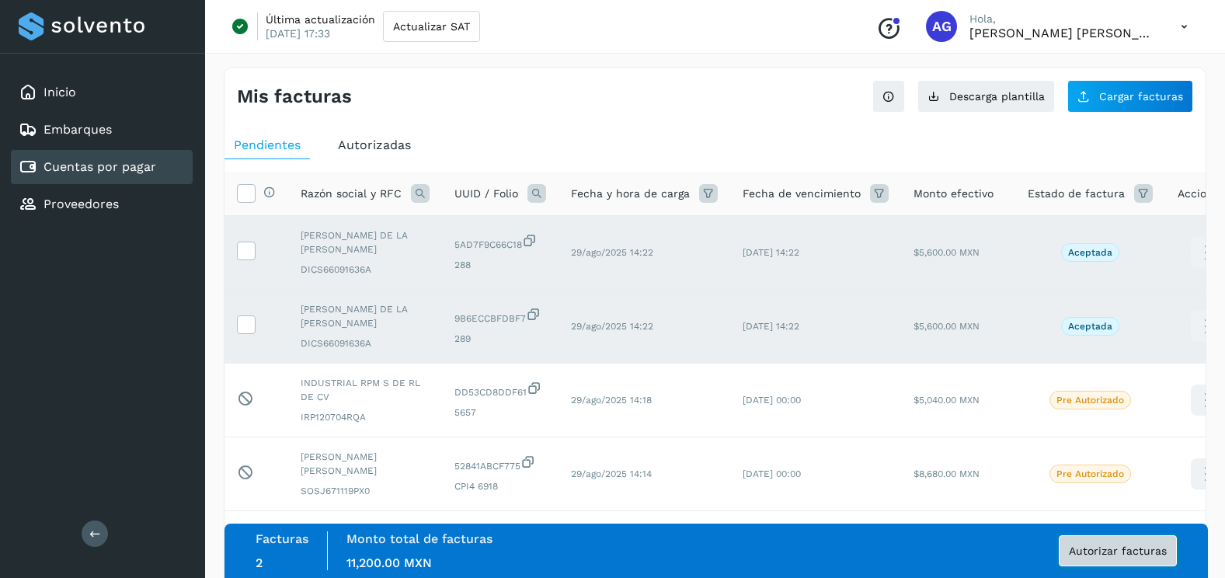
click at [1140, 553] on span "Autorizar facturas" at bounding box center [1118, 550] width 98 height 11
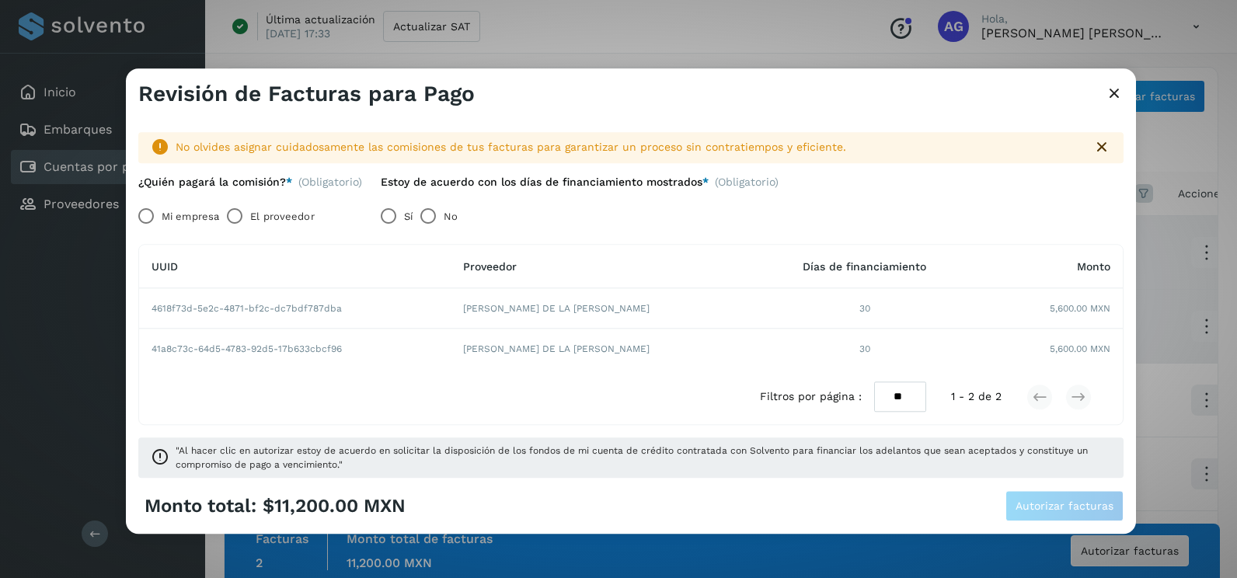
click at [162, 214] on label "Mi empresa" at bounding box center [190, 216] width 57 height 31
click at [1066, 516] on button "Autorizar facturas" at bounding box center [1064, 506] width 118 height 31
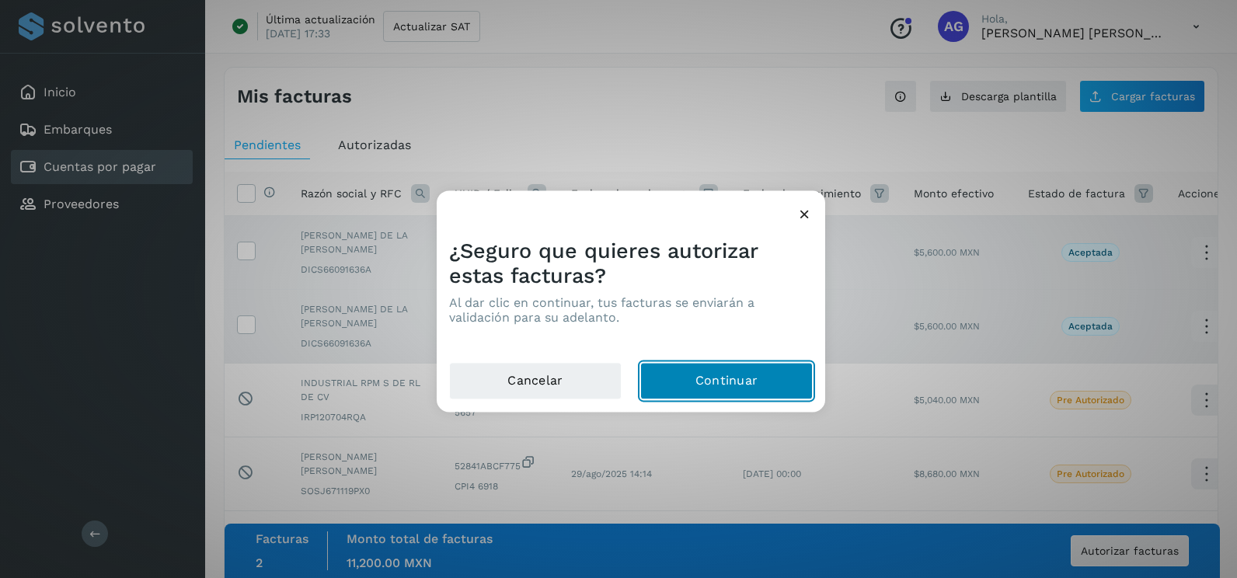
click at [735, 375] on button "Continuar" at bounding box center [726, 381] width 172 height 37
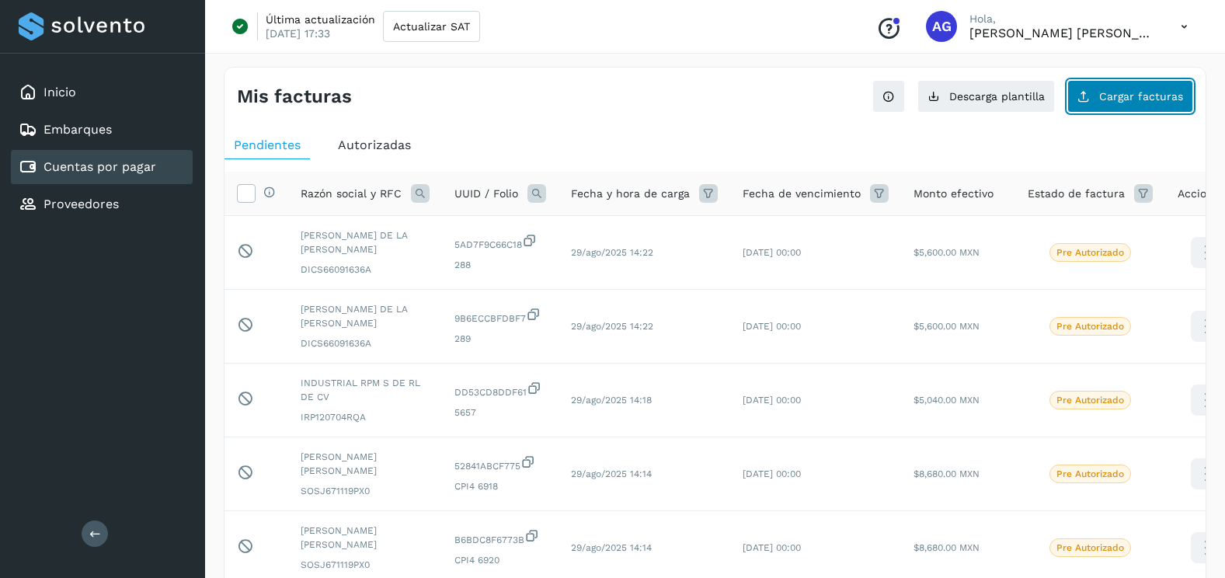
click at [1097, 106] on button "Cargar facturas" at bounding box center [1130, 96] width 126 height 33
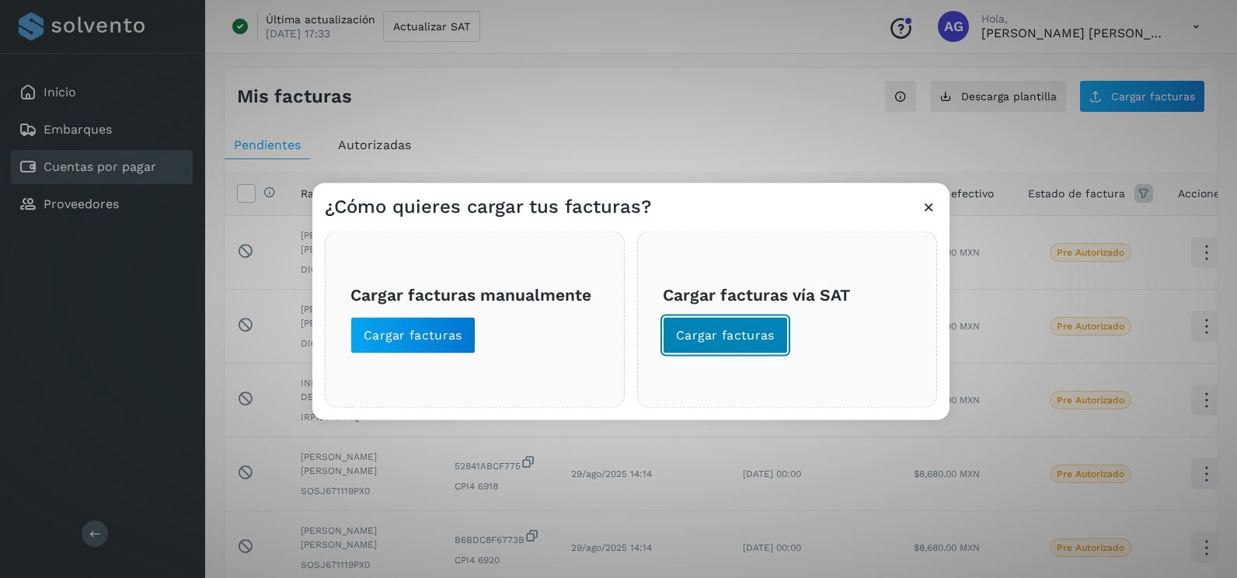
click at [740, 342] on span "Cargar facturas" at bounding box center [725, 335] width 99 height 17
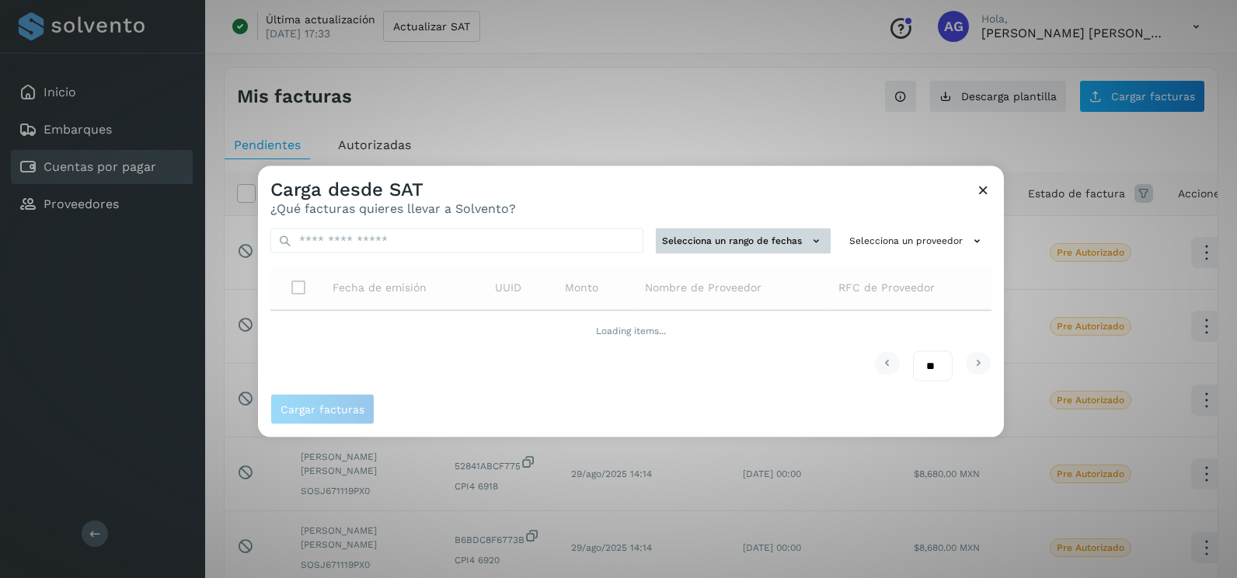
click at [737, 229] on button "Selecciona un rango de fechas" at bounding box center [743, 241] width 175 height 26
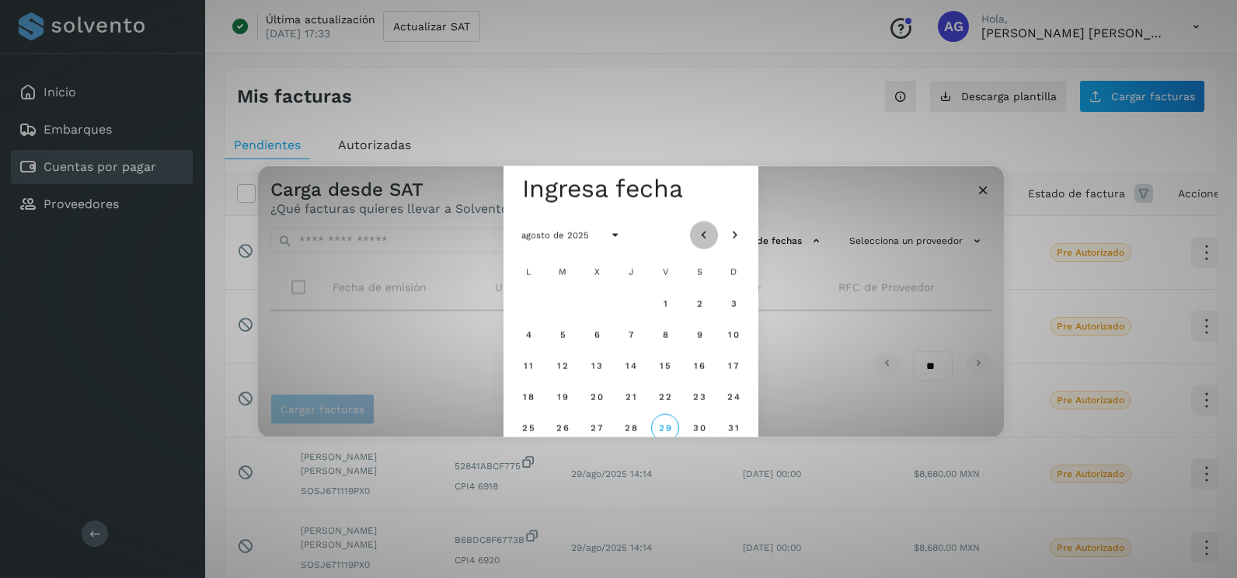
click at [703, 231] on icon "Mes anterior" at bounding box center [704, 236] width 16 height 16
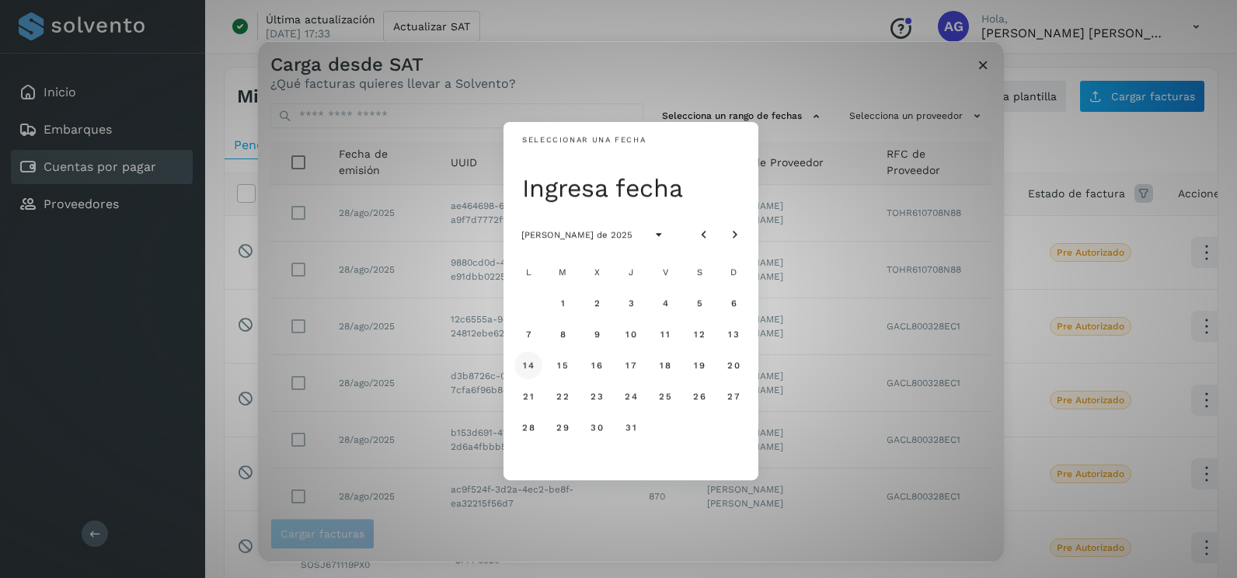
click at [527, 363] on span "14" at bounding box center [528, 365] width 12 height 11
click at [568, 367] on span "15" at bounding box center [562, 365] width 12 height 11
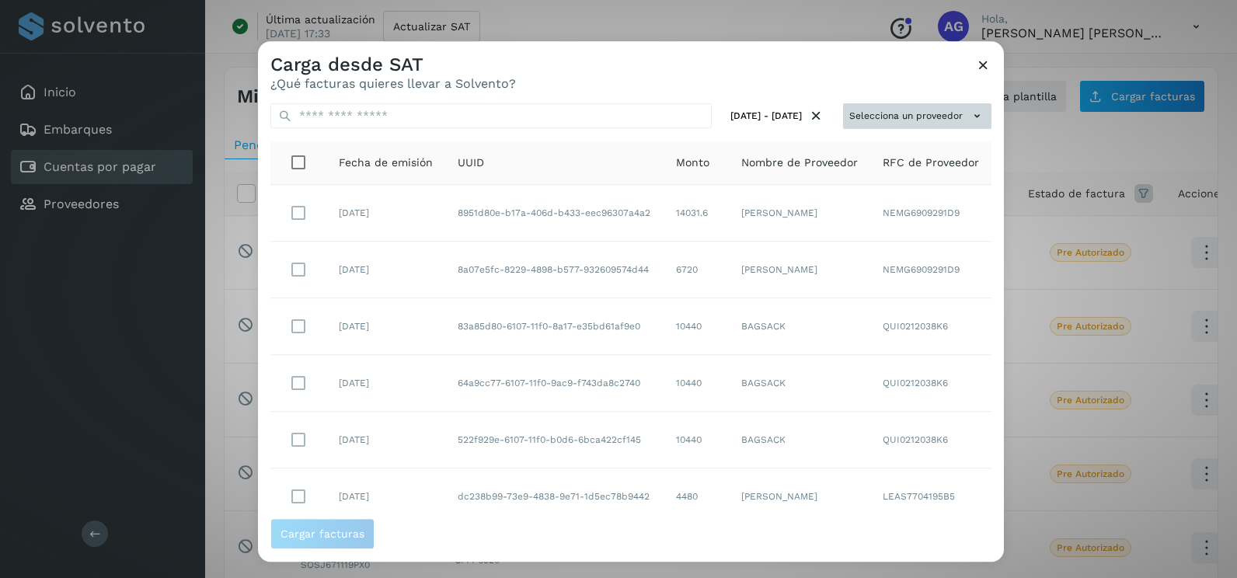
click at [936, 115] on button "Selecciona un proveedor" at bounding box center [917, 116] width 148 height 26
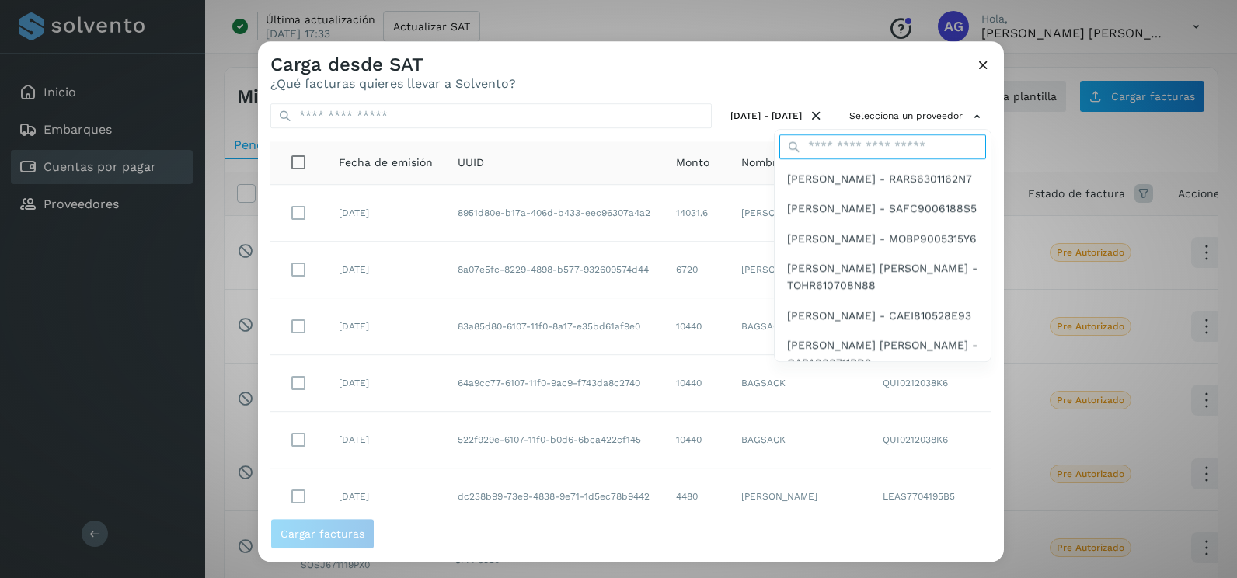
click at [879, 155] on input "text" at bounding box center [882, 146] width 207 height 25
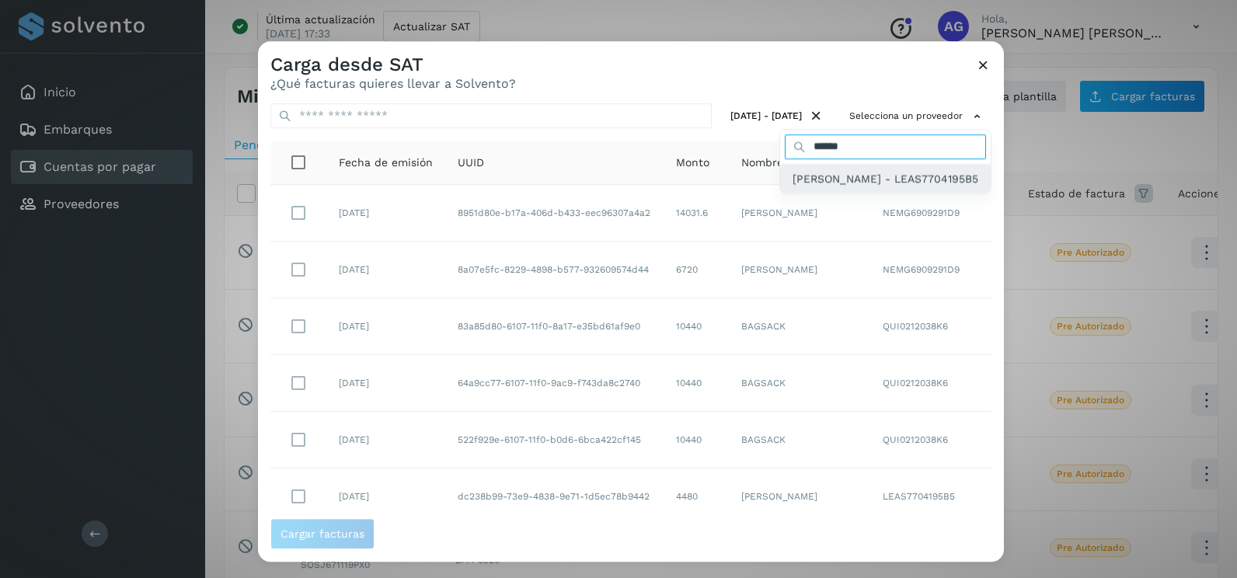
type input "******"
click at [858, 187] on span "[PERSON_NAME] - LEAS7704195B5" at bounding box center [885, 178] width 186 height 17
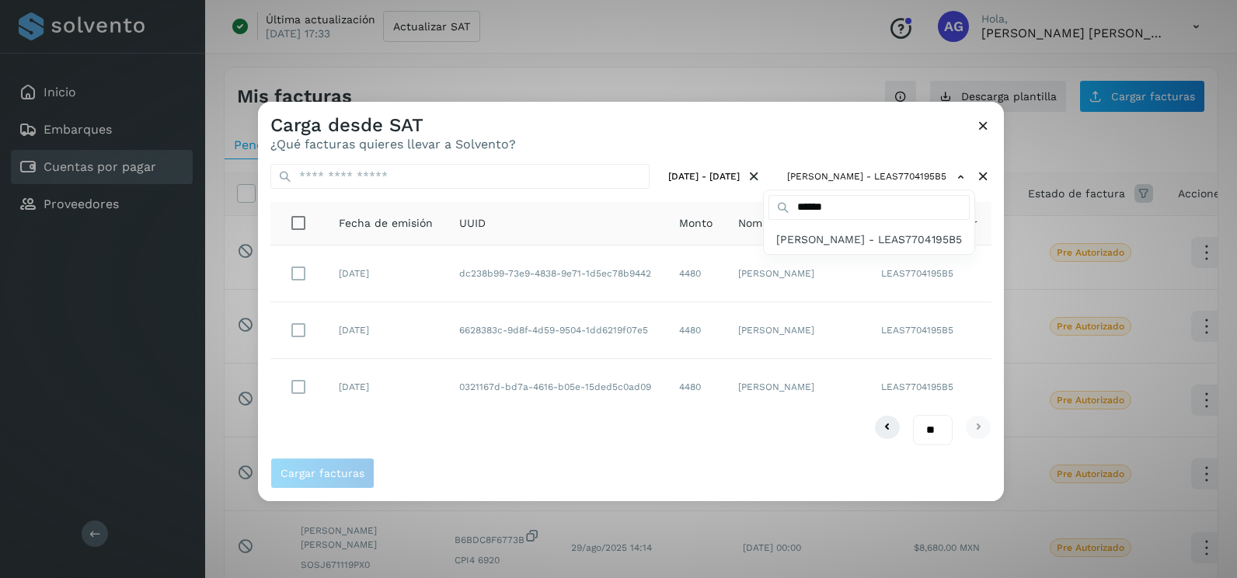
click at [719, 443] on div at bounding box center [876, 391] width 1237 height 578
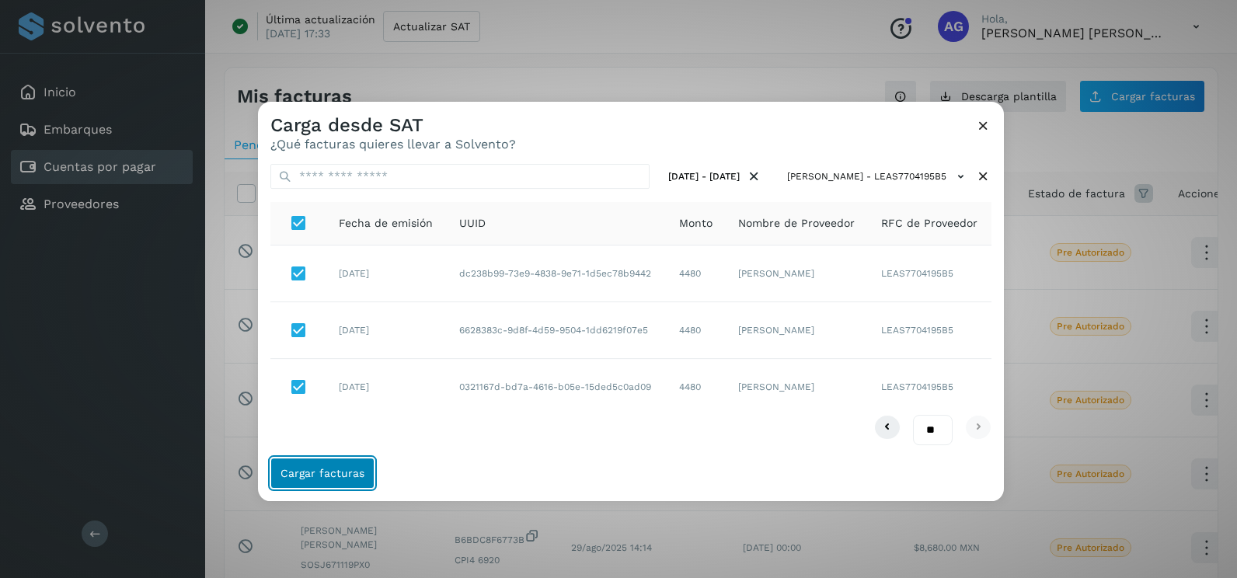
click at [360, 480] on button "Cargar facturas" at bounding box center [322, 473] width 104 height 31
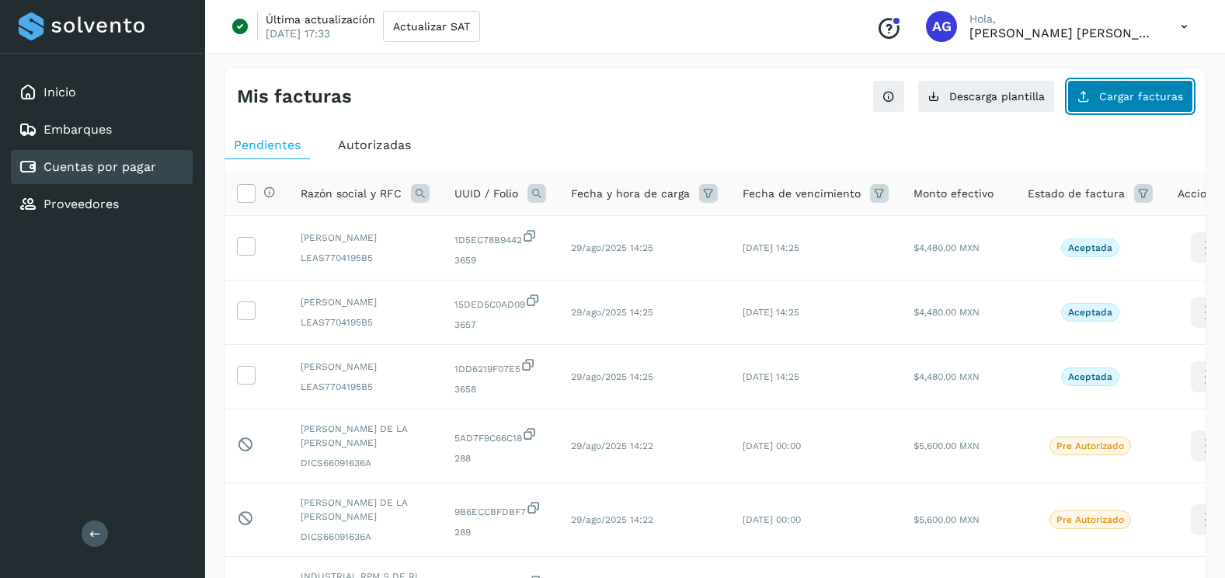
click at [1175, 98] on span "Cargar facturas" at bounding box center [1141, 96] width 84 height 11
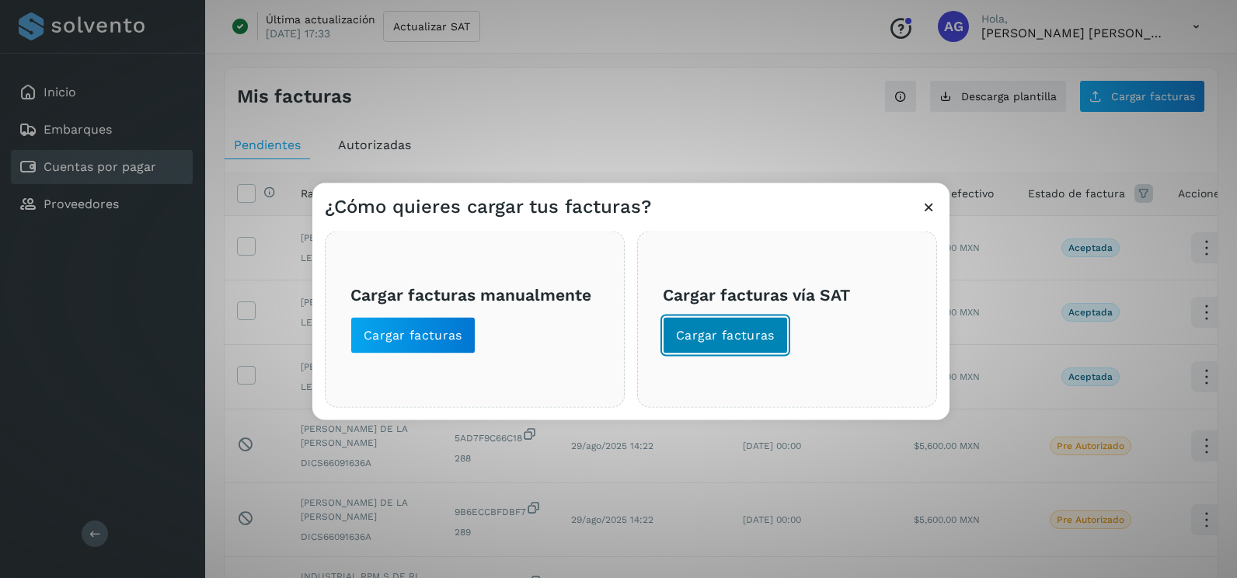
click at [760, 340] on span "Cargar facturas" at bounding box center [725, 335] width 99 height 17
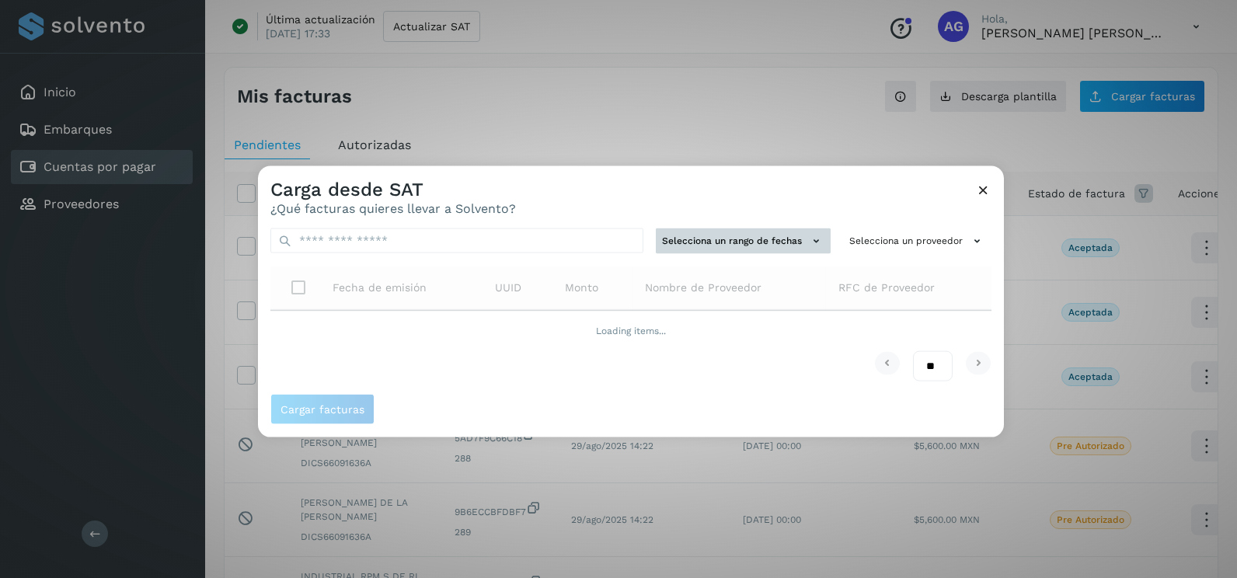
click at [697, 241] on div "Selecciona un rango de fechas Selecciona un proveedor Fecha de emisión UUID Mon…" at bounding box center [631, 305] width 746 height 178
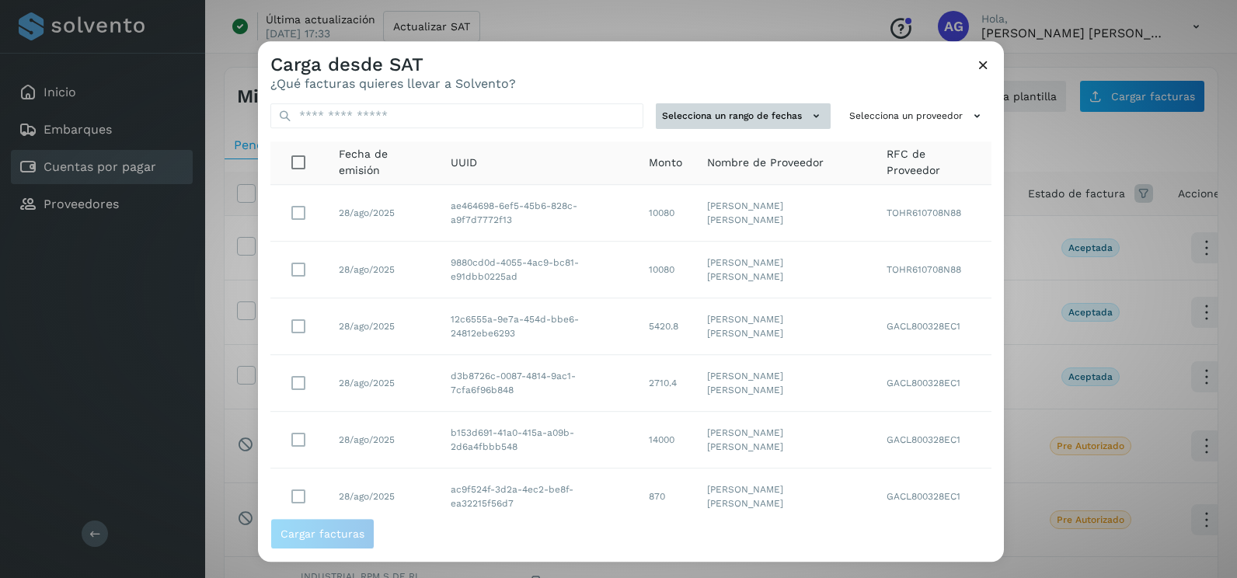
click at [757, 113] on button "Selecciona un rango de fechas" at bounding box center [743, 116] width 175 height 26
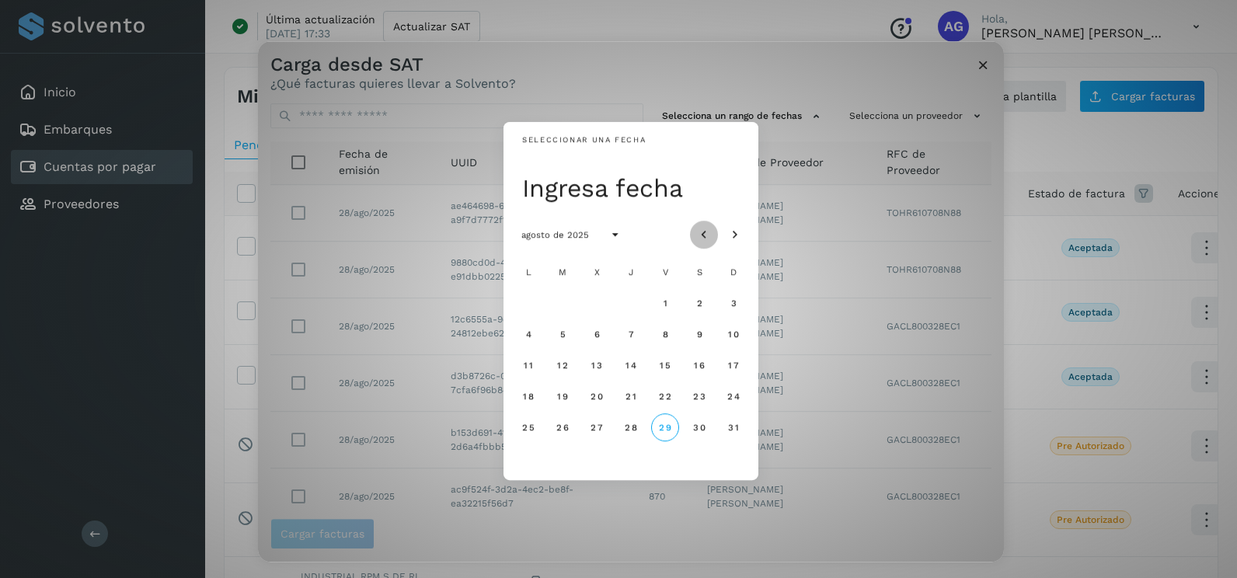
click at [713, 225] on button "Mes anterior" at bounding box center [704, 235] width 28 height 28
click at [595, 367] on span "16" at bounding box center [596, 365] width 12 height 11
click at [639, 367] on button "17" at bounding box center [631, 365] width 28 height 28
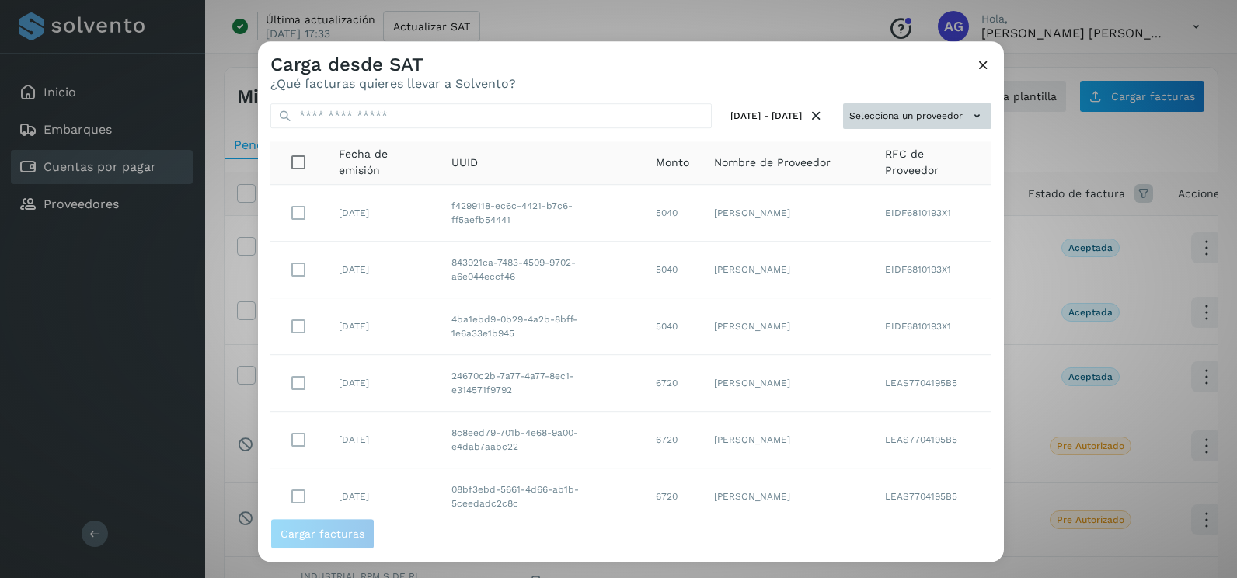
click at [948, 115] on button "Selecciona un proveedor" at bounding box center [917, 116] width 148 height 26
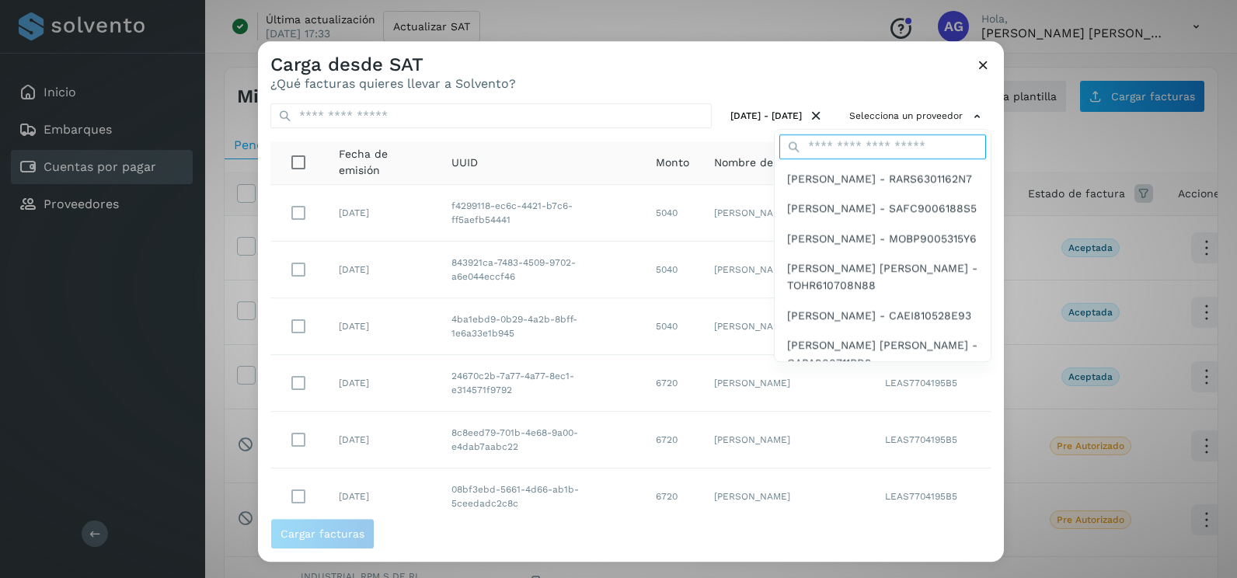
click at [855, 144] on input "text" at bounding box center [882, 146] width 207 height 25
type input "******"
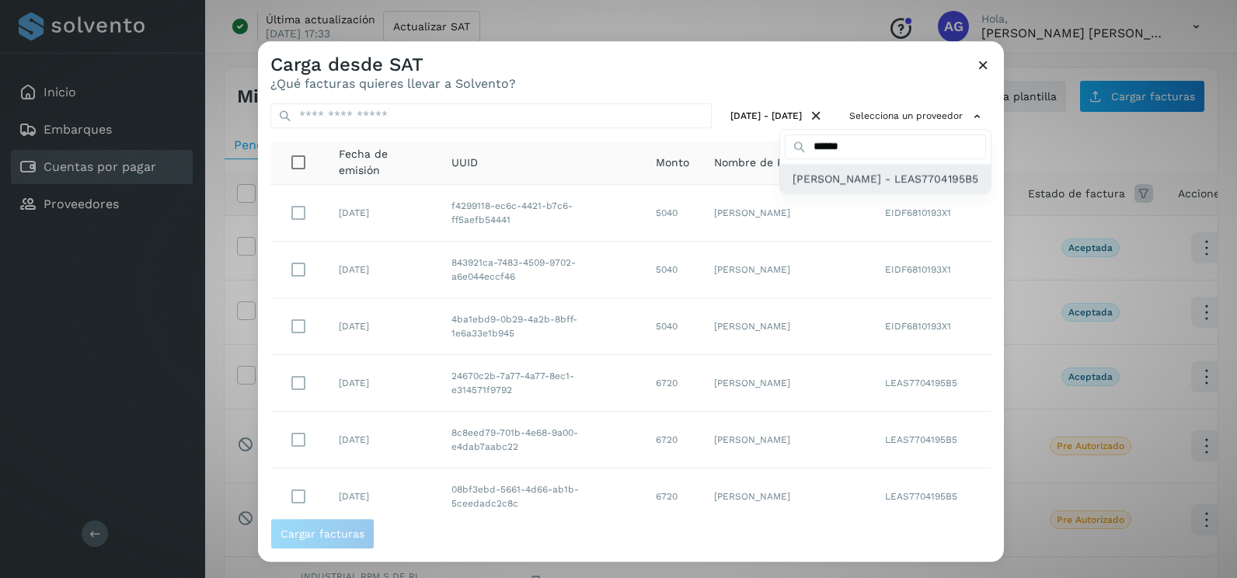
click at [835, 187] on span "[PERSON_NAME] - LEAS7704195B5" at bounding box center [885, 178] width 186 height 17
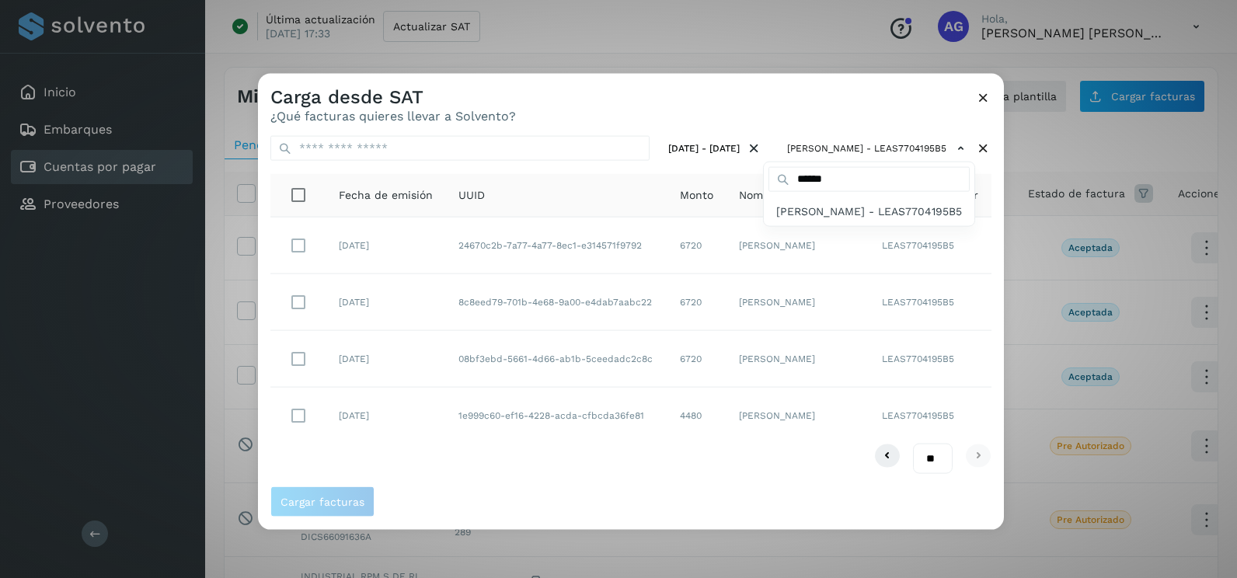
click at [729, 114] on div at bounding box center [876, 363] width 1237 height 578
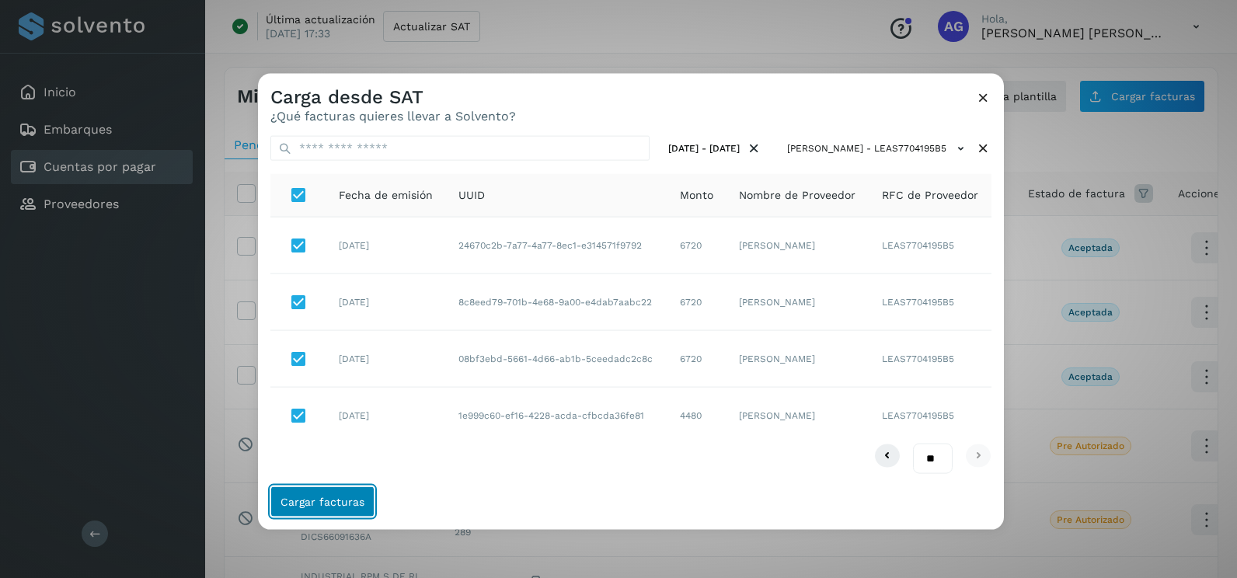
click at [342, 489] on button "Cargar facturas" at bounding box center [322, 501] width 104 height 31
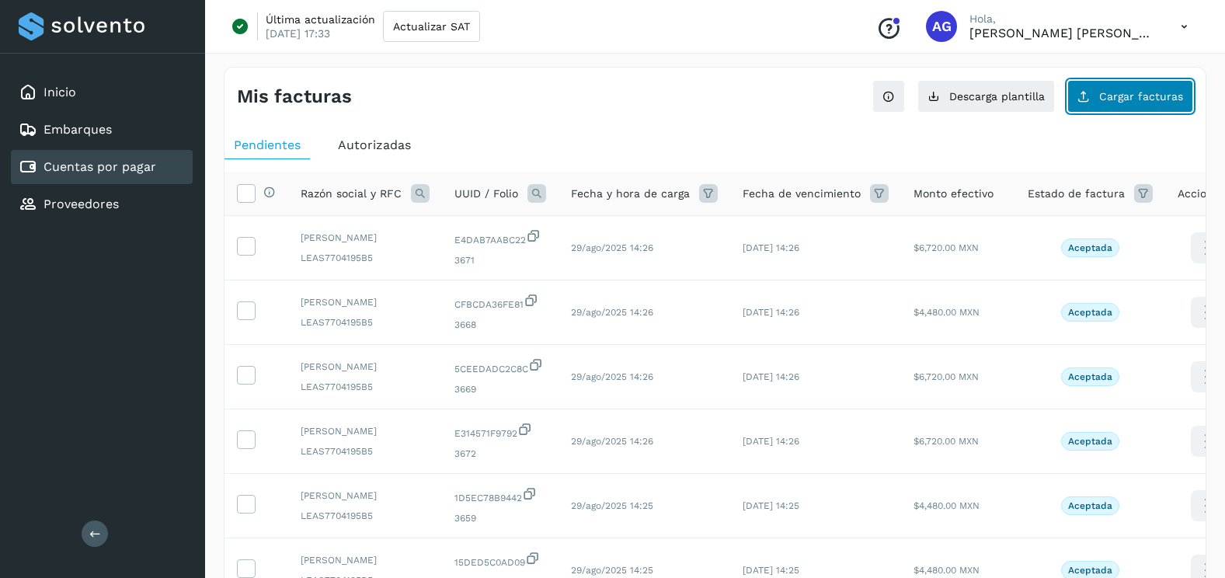
click at [1146, 95] on span "Cargar facturas" at bounding box center [1141, 96] width 84 height 11
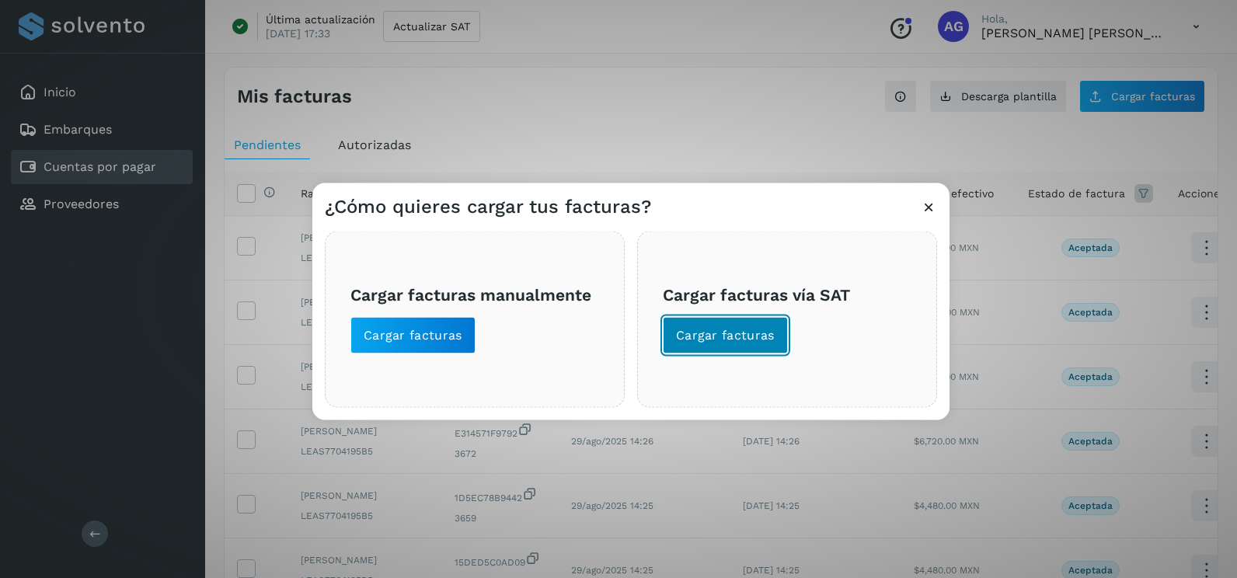
click at [748, 346] on button "Cargar facturas" at bounding box center [725, 335] width 125 height 37
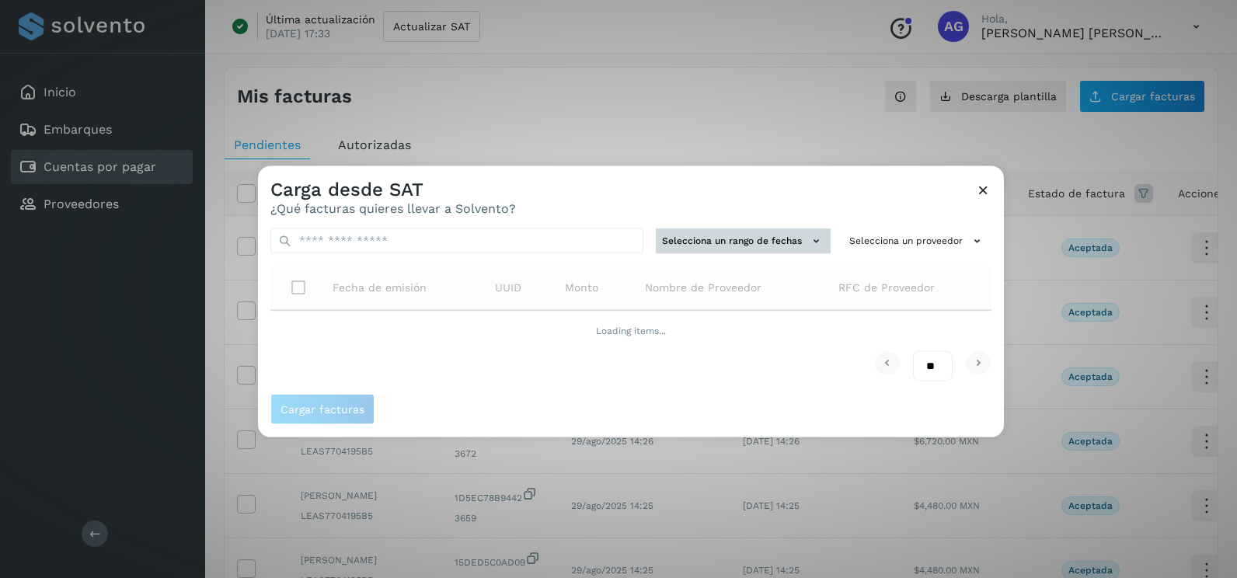
click at [734, 235] on button "Selecciona un rango de fechas" at bounding box center [743, 241] width 175 height 26
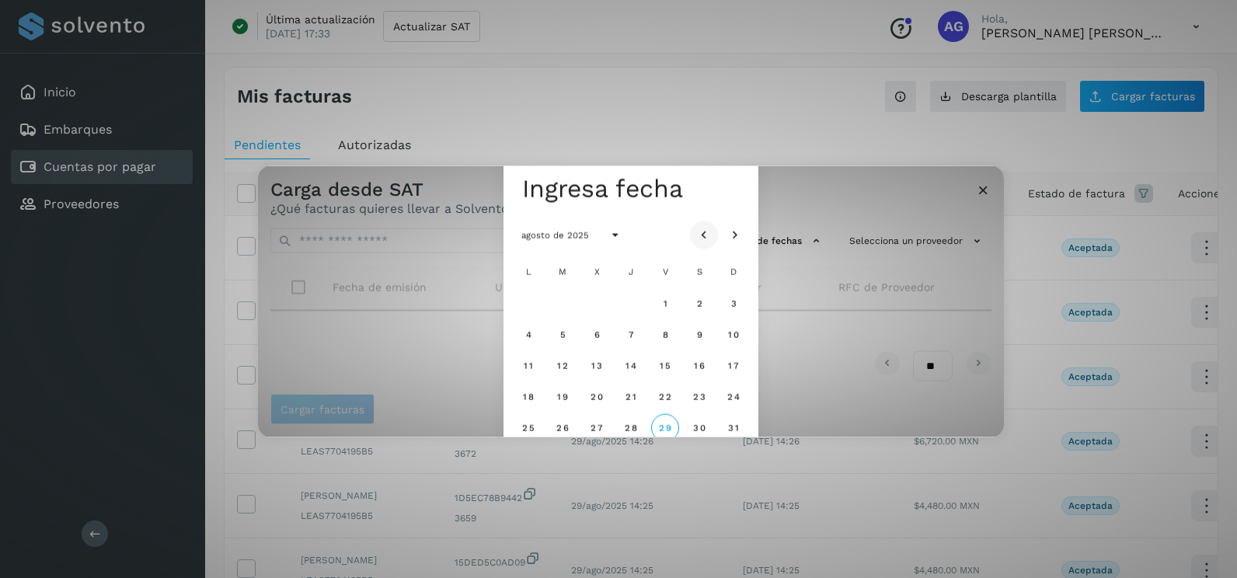
click at [708, 231] on icon "Mes anterior" at bounding box center [704, 236] width 16 height 16
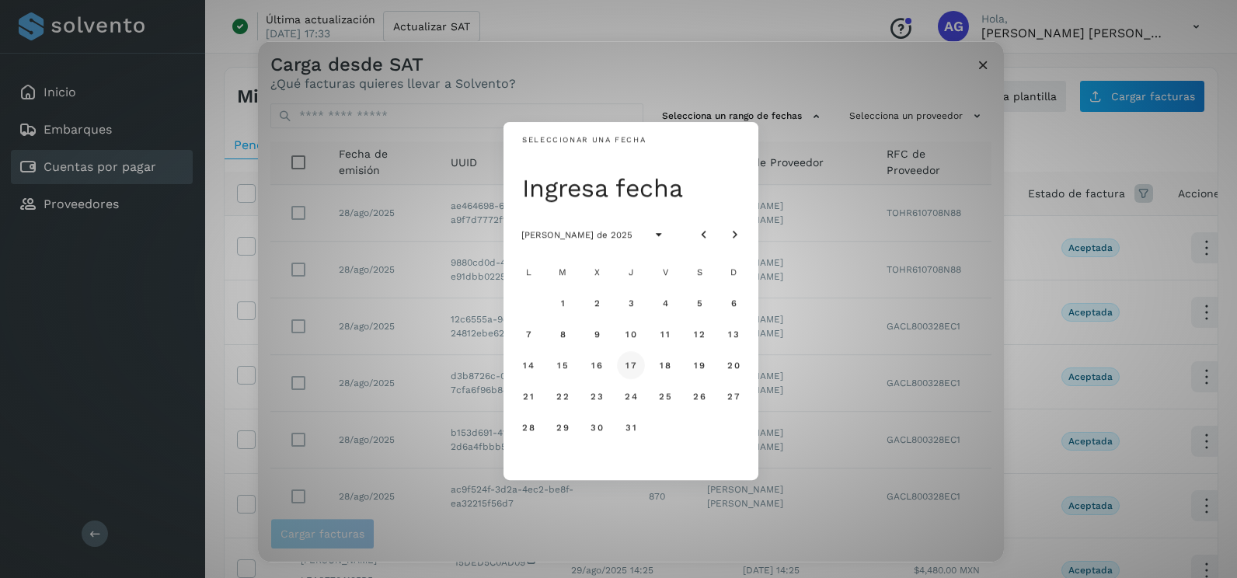
click at [636, 357] on button "17" at bounding box center [631, 365] width 28 height 28
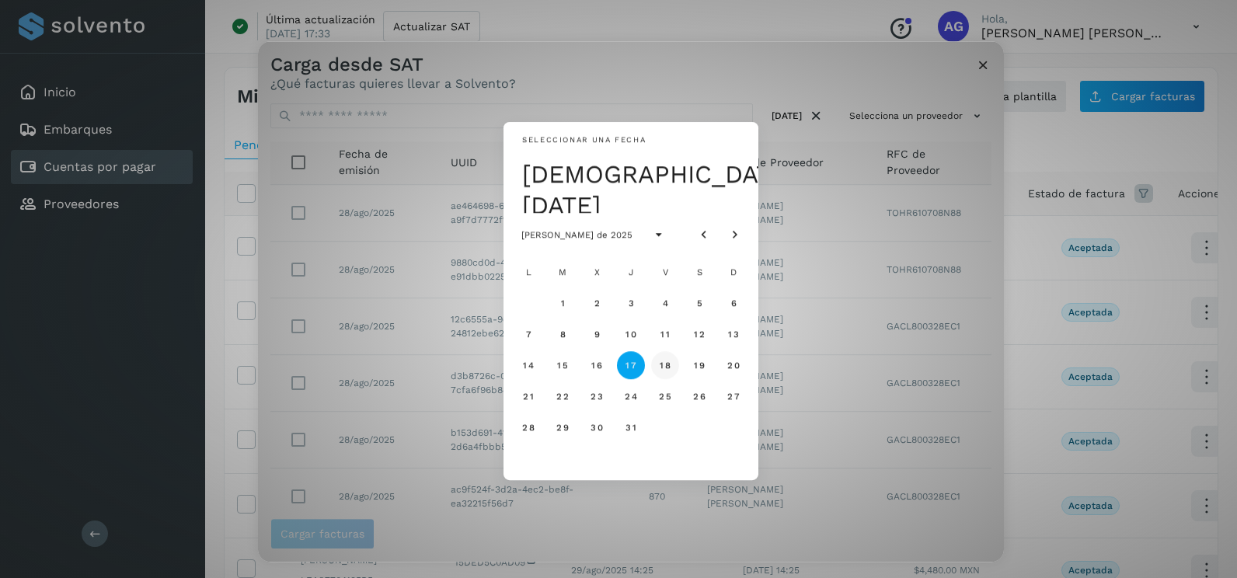
click at [662, 372] on button "18" at bounding box center [665, 365] width 28 height 28
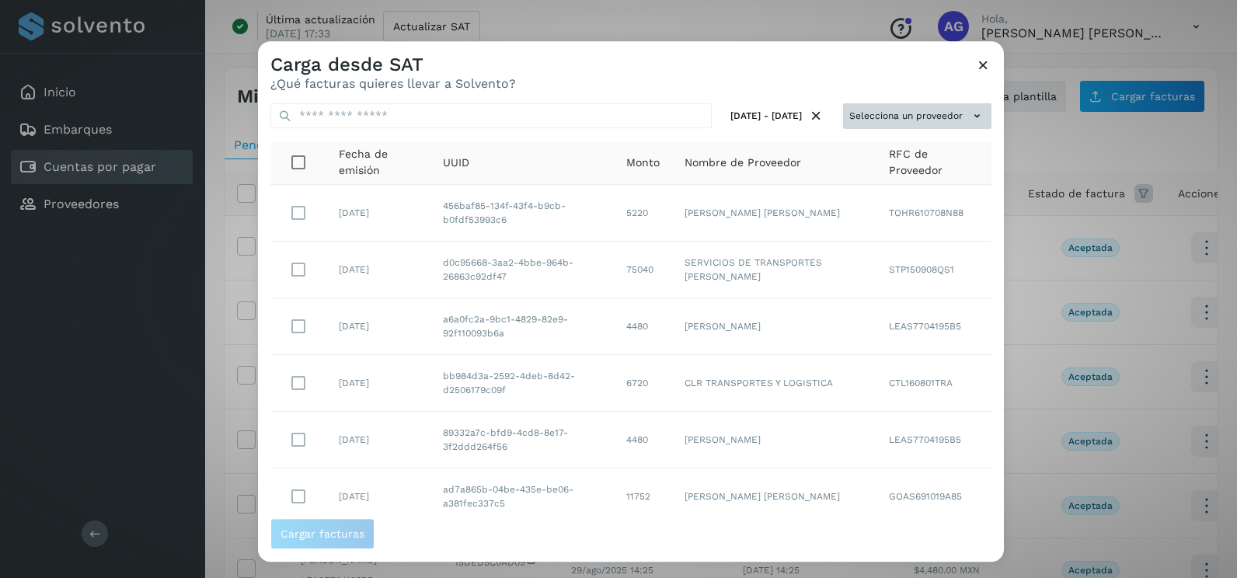
click at [947, 126] on button "Selecciona un proveedor" at bounding box center [917, 116] width 148 height 26
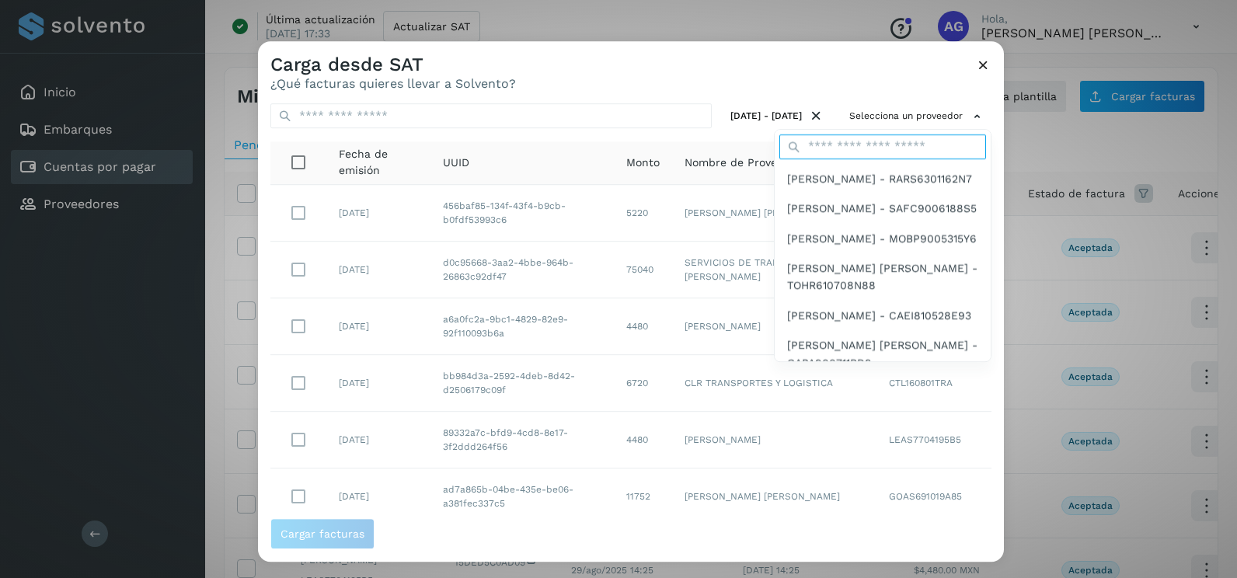
click at [844, 144] on input "text" at bounding box center [882, 146] width 207 height 25
type input "******"
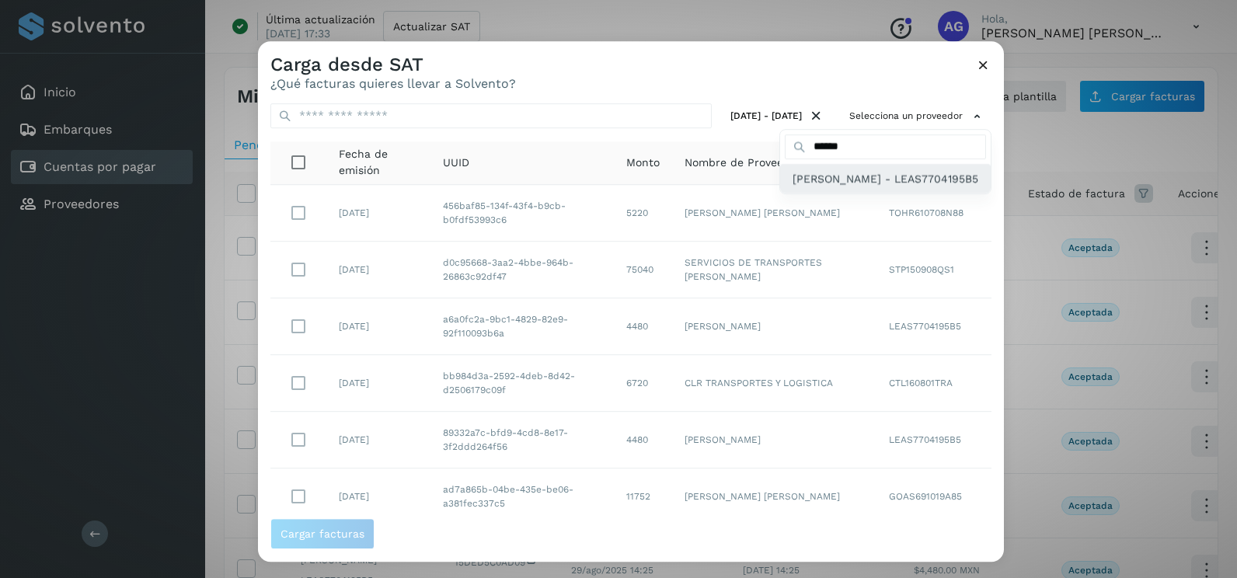
click at [826, 187] on span "[PERSON_NAME] - LEAS7704195B5" at bounding box center [885, 178] width 186 height 17
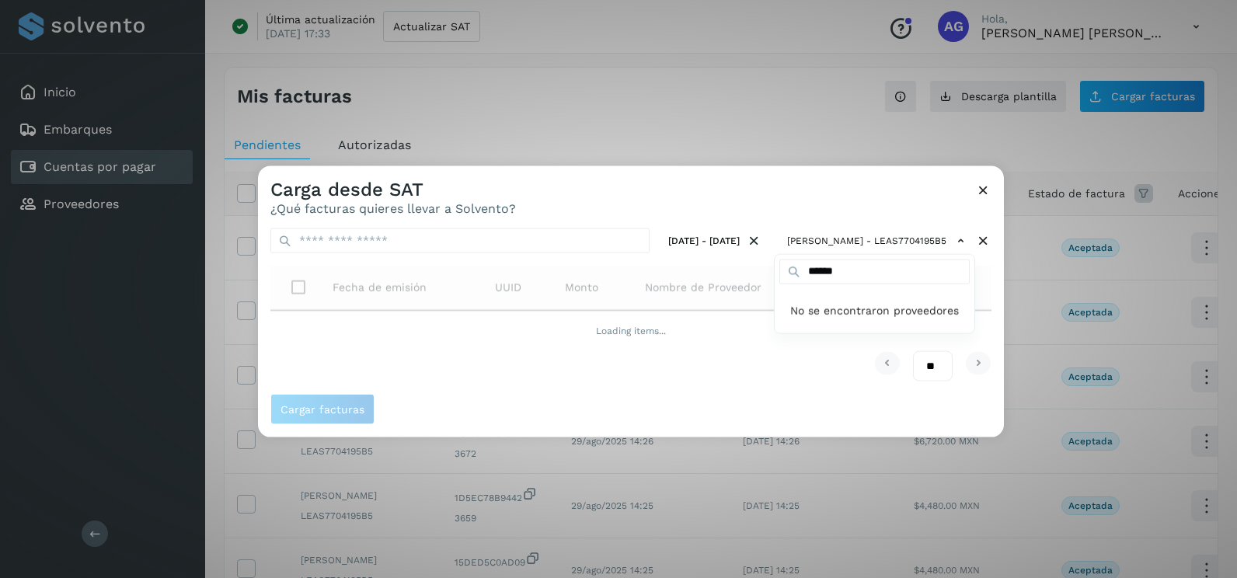
click at [805, 192] on div at bounding box center [876, 455] width 1237 height 578
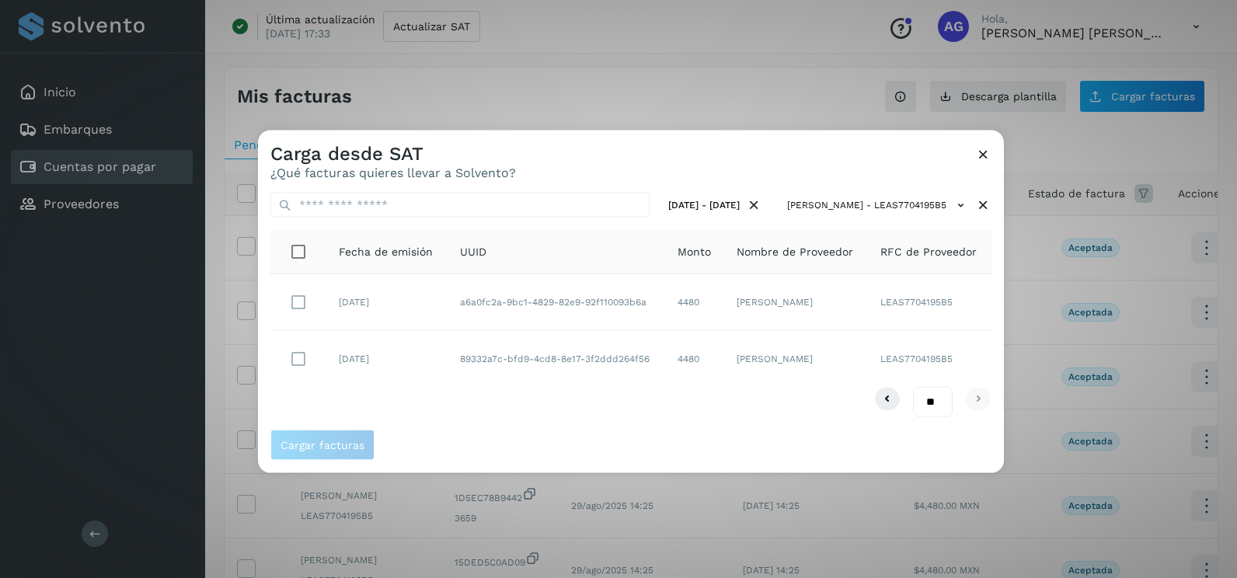
drag, startPoint x: 530, startPoint y: 408, endPoint x: 431, endPoint y: 391, distance: 100.1
click at [527, 408] on div "** ** **" at bounding box center [630, 401] width 721 height 30
click at [331, 439] on span "Cargar facturas" at bounding box center [322, 444] width 84 height 11
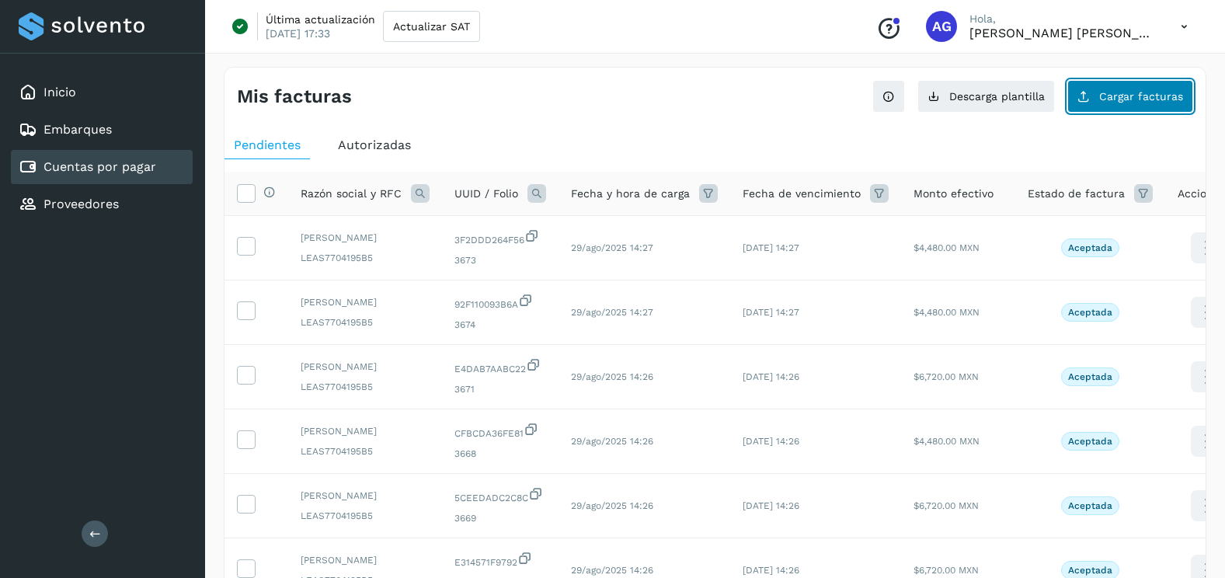
click at [1148, 97] on span "Cargar facturas" at bounding box center [1141, 96] width 84 height 11
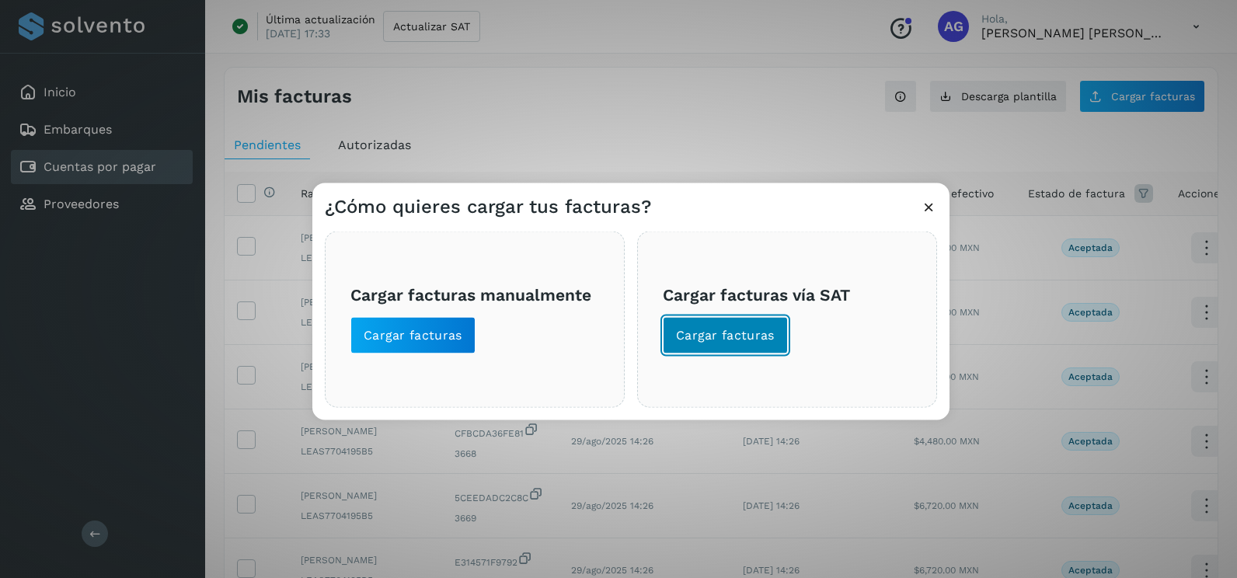
click at [748, 339] on span "Cargar facturas" at bounding box center [725, 335] width 99 height 17
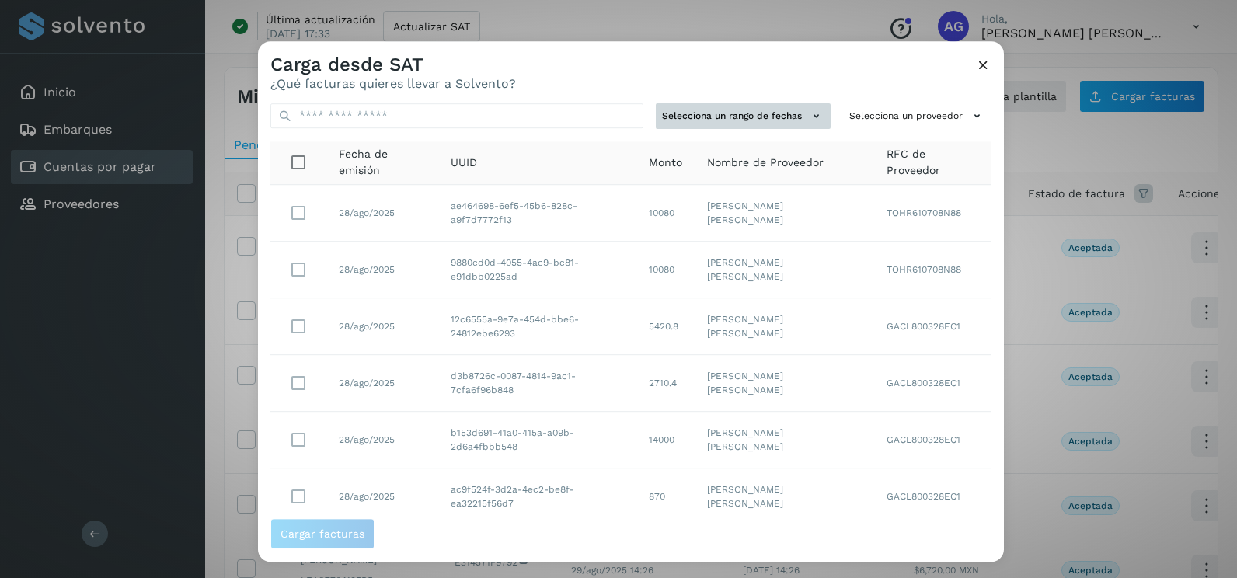
click at [789, 122] on button "Selecciona un rango de fechas" at bounding box center [743, 116] width 175 height 26
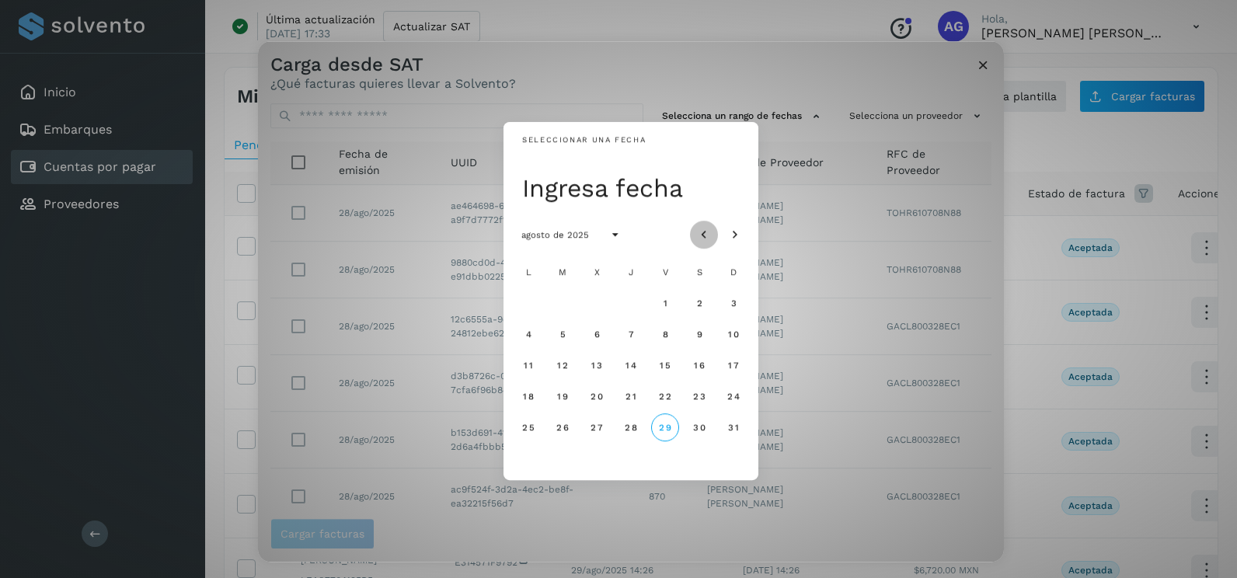
click at [711, 231] on icon "Mes anterior" at bounding box center [704, 236] width 16 height 16
click at [736, 235] on icon "Mes siguiente" at bounding box center [735, 236] width 16 height 16
click at [630, 397] on span "24" at bounding box center [630, 396] width 13 height 11
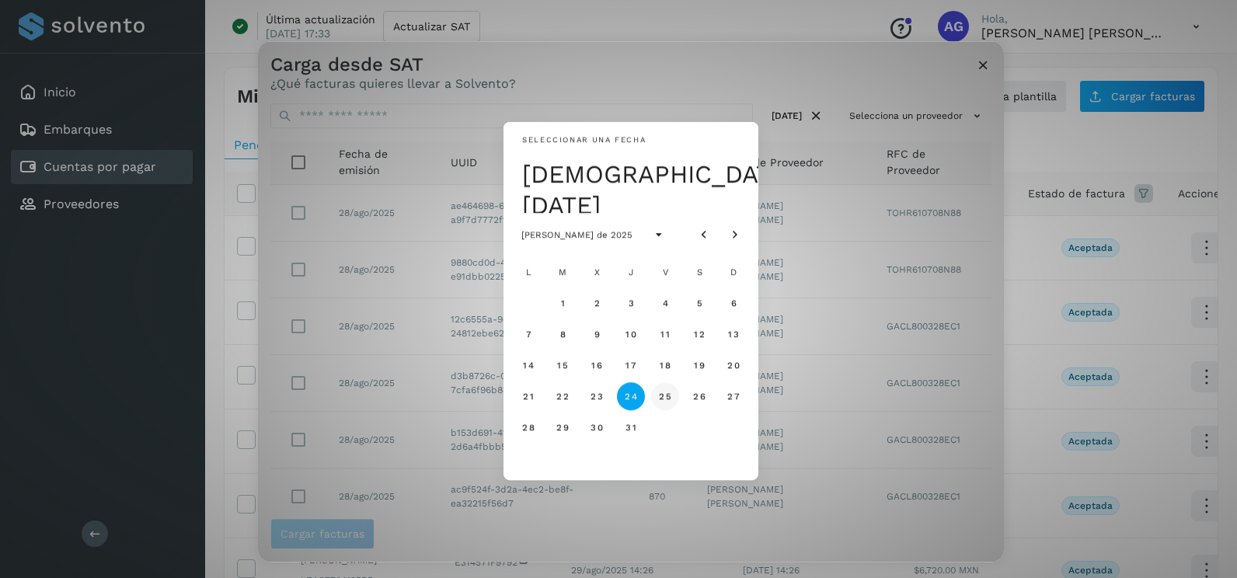
click at [660, 392] on span "25" at bounding box center [664, 396] width 13 height 11
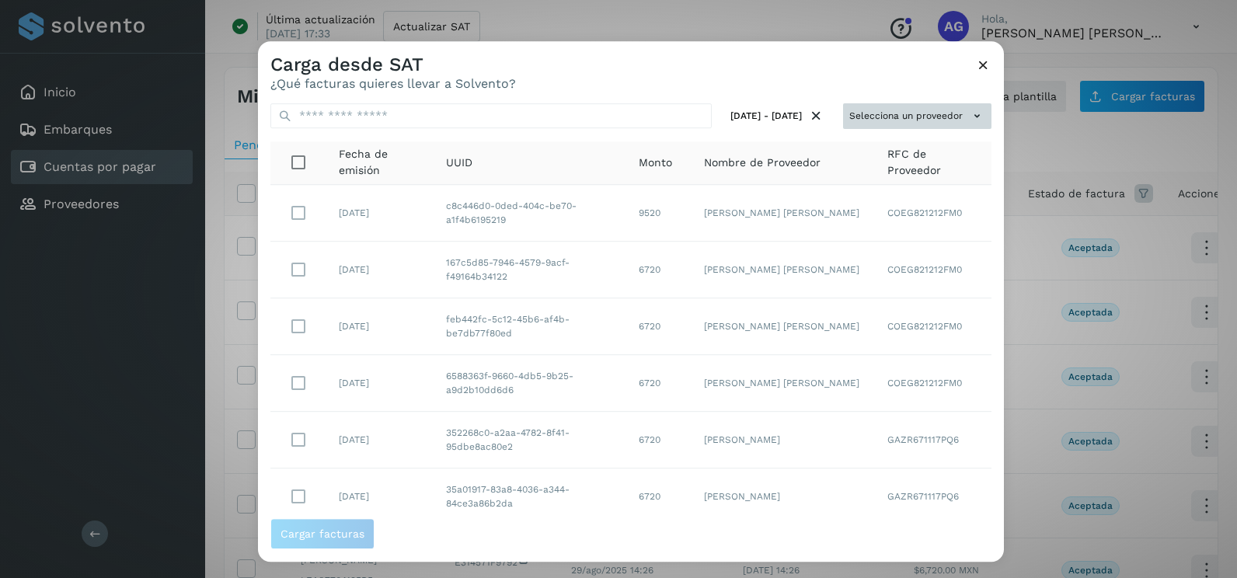
click at [955, 121] on button "Selecciona un proveedor" at bounding box center [917, 116] width 148 height 26
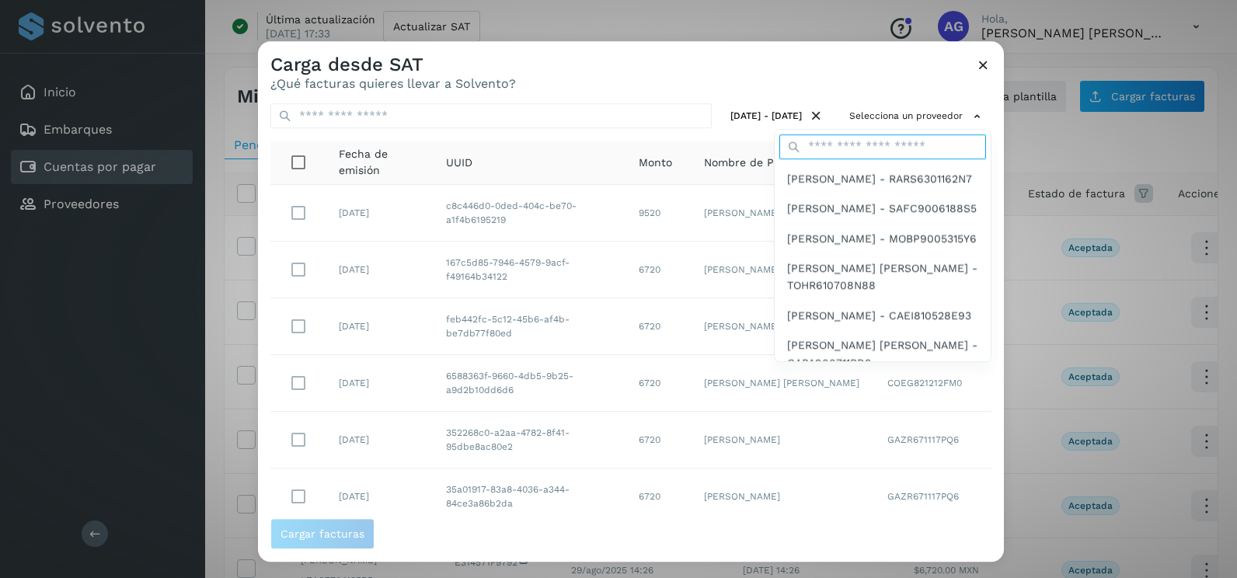
click at [834, 147] on input "text" at bounding box center [882, 146] width 207 height 25
type input "******"
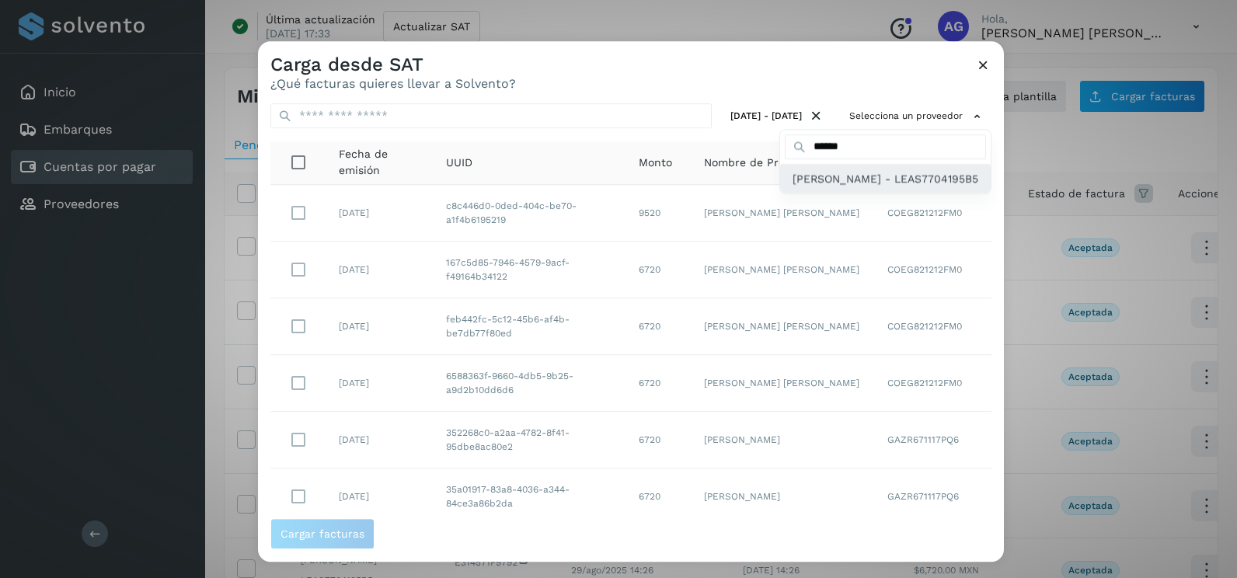
click at [844, 179] on span "[PERSON_NAME] - LEAS7704195B5" at bounding box center [885, 178] width 186 height 17
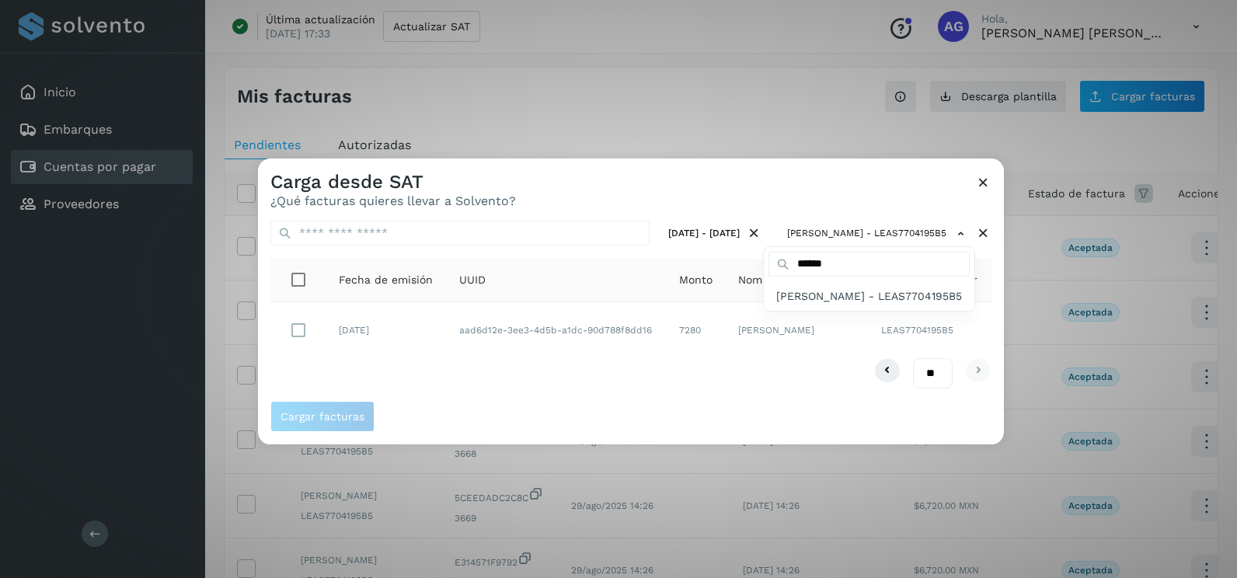
click at [694, 189] on div at bounding box center [876, 447] width 1237 height 578
click at [475, 361] on div "** ** **" at bounding box center [630, 373] width 721 height 30
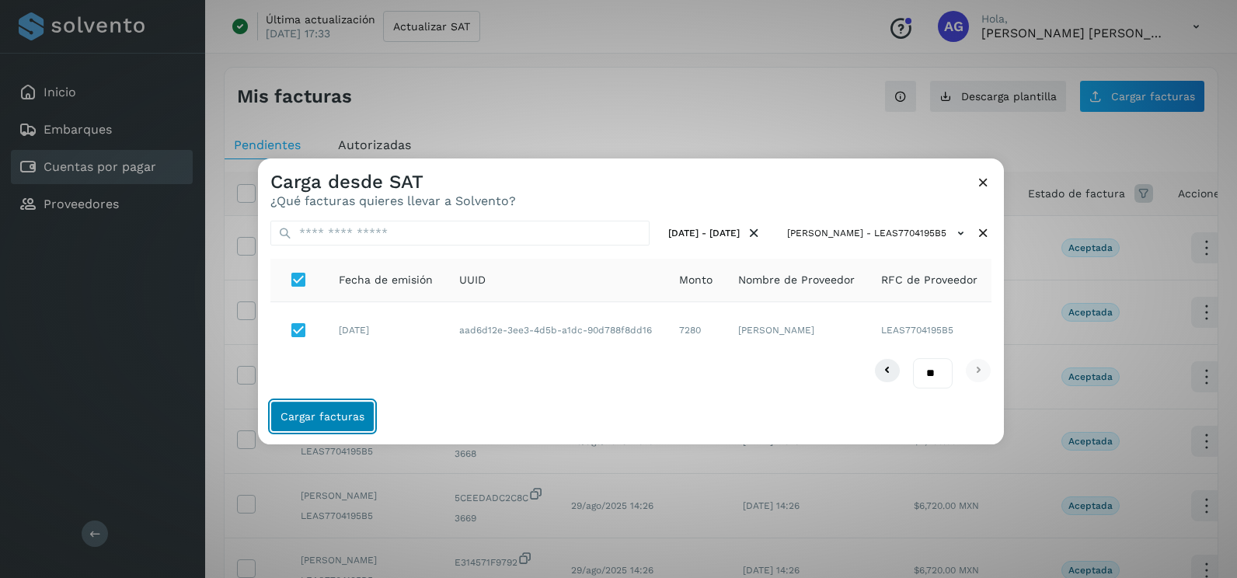
click at [325, 416] on span "Cargar facturas" at bounding box center [322, 416] width 84 height 11
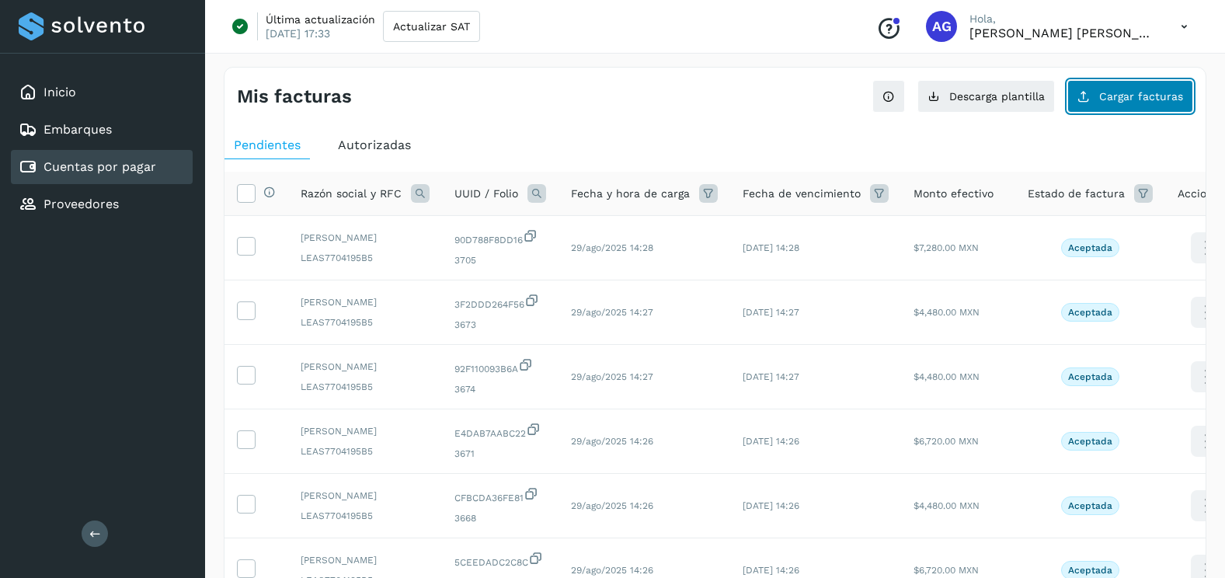
click at [1084, 104] on button "Cargar facturas" at bounding box center [1130, 96] width 126 height 33
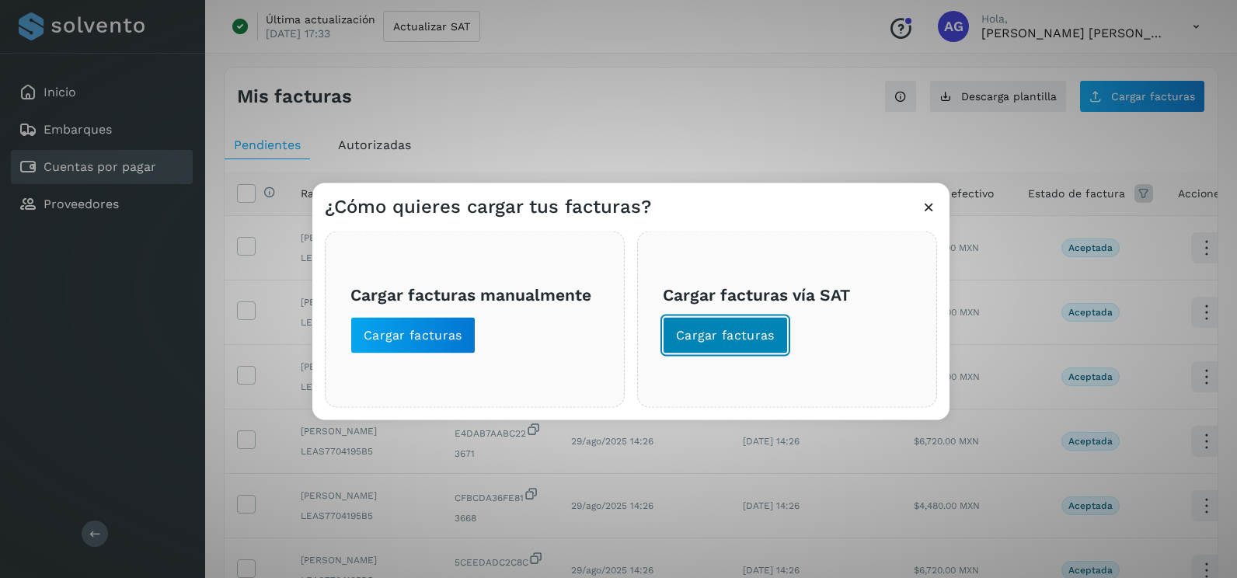
click at [701, 353] on button "Cargar facturas" at bounding box center [725, 335] width 125 height 37
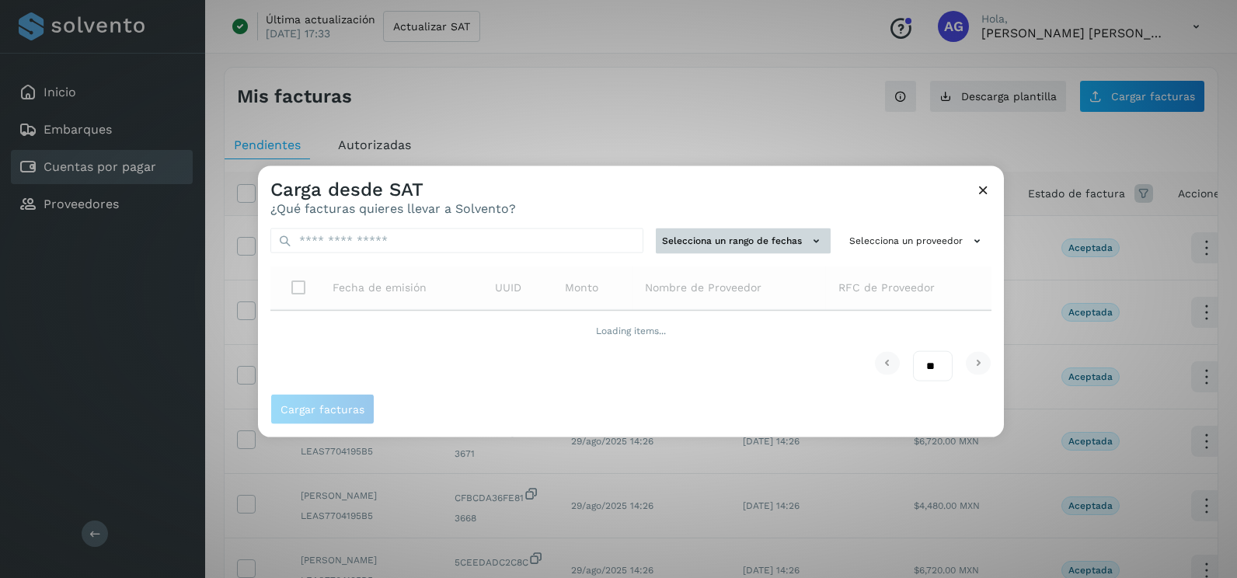
click at [708, 236] on button "Selecciona un rango de fechas" at bounding box center [743, 241] width 175 height 26
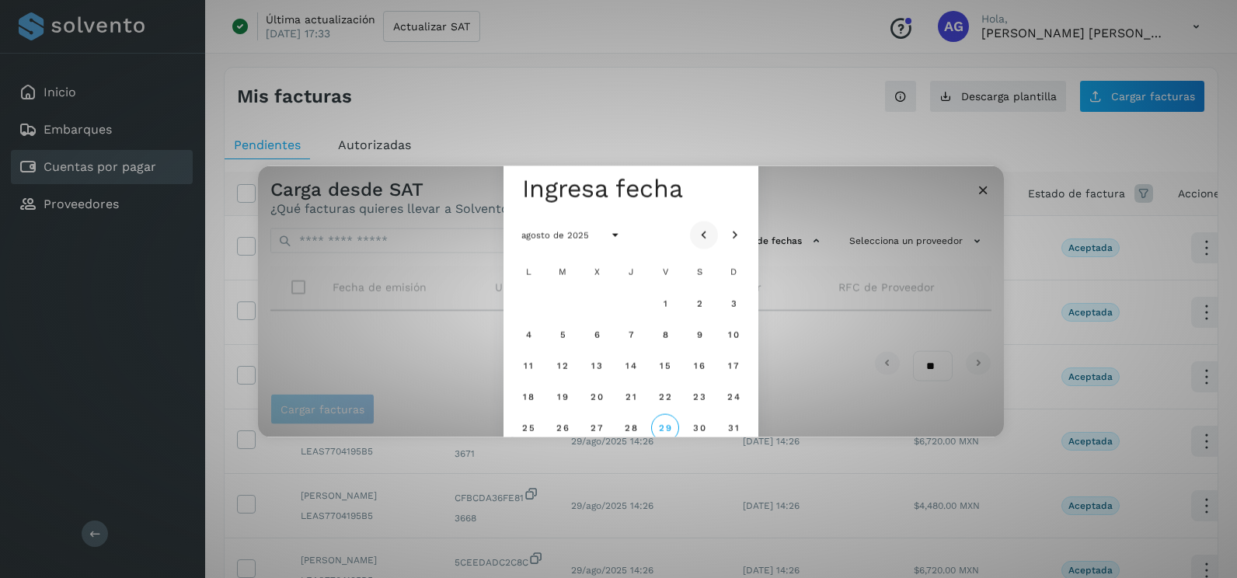
click at [701, 233] on icon "Mes anterior" at bounding box center [704, 236] width 16 height 16
click at [566, 392] on span "22" at bounding box center [561, 396] width 13 height 11
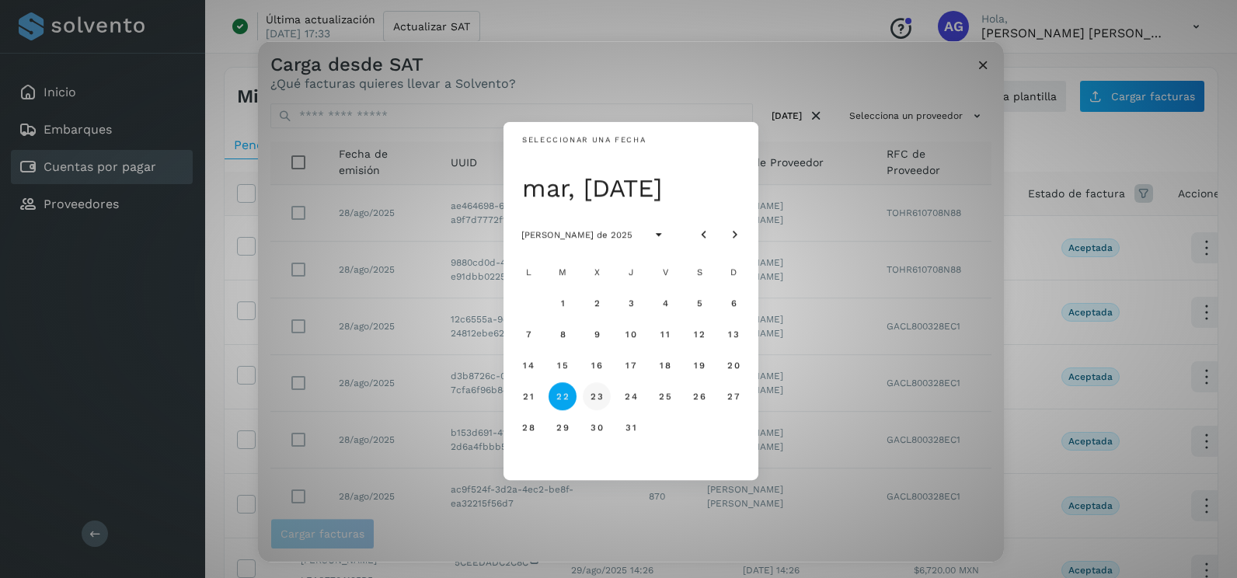
click at [601, 403] on button "23" at bounding box center [597, 396] width 28 height 28
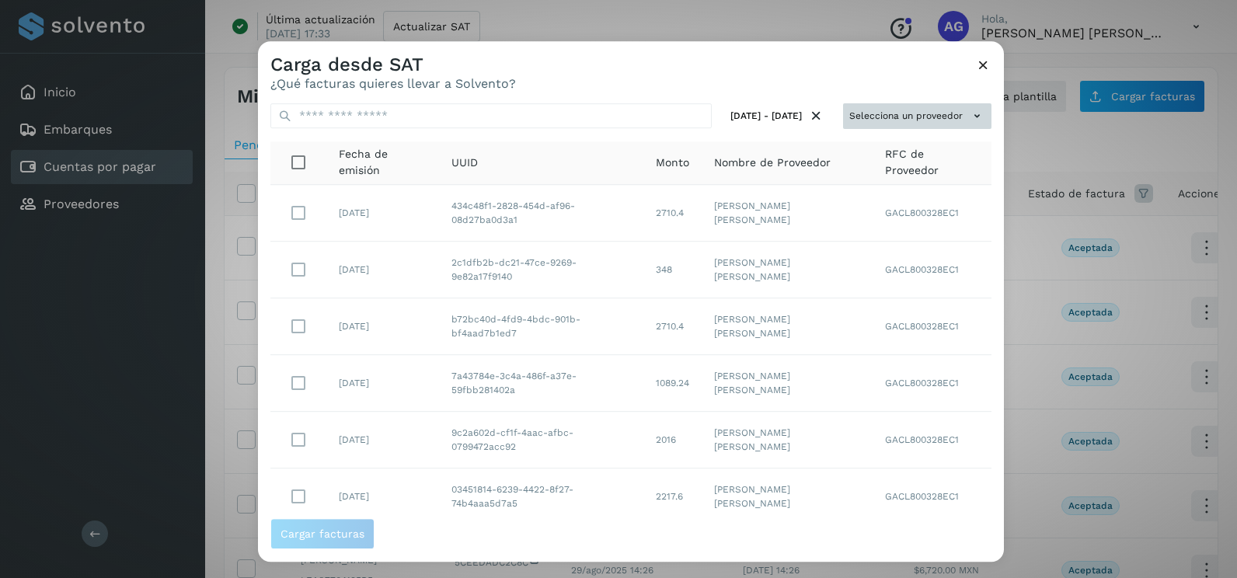
click at [918, 117] on button "Selecciona un proveedor" at bounding box center [917, 116] width 148 height 26
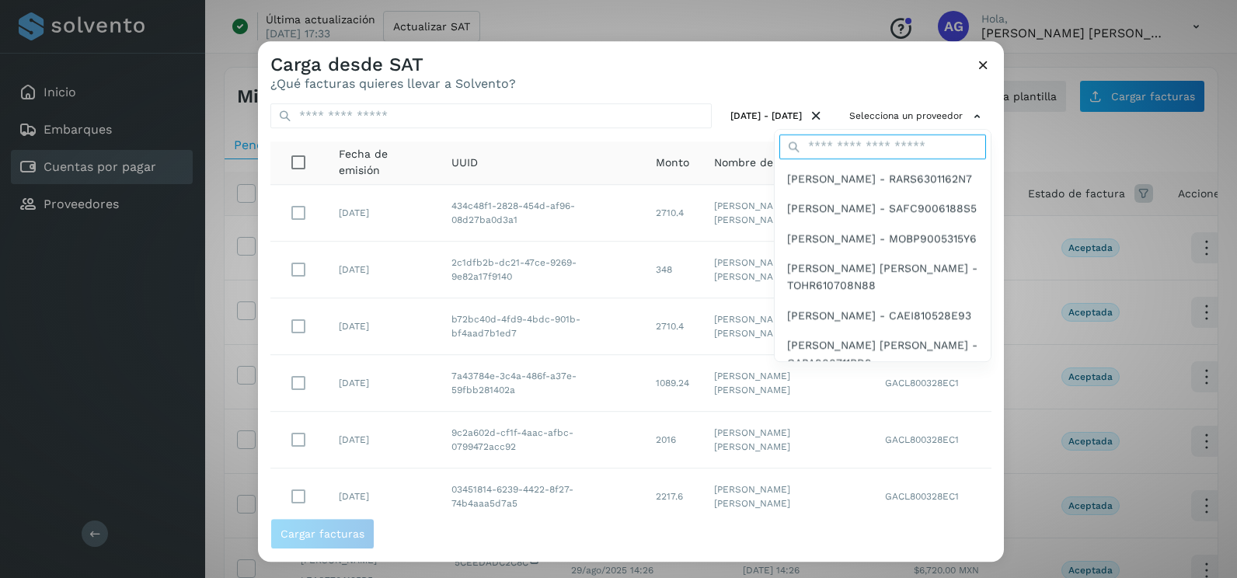
click at [877, 141] on input "text" at bounding box center [882, 146] width 207 height 25
type input "******"
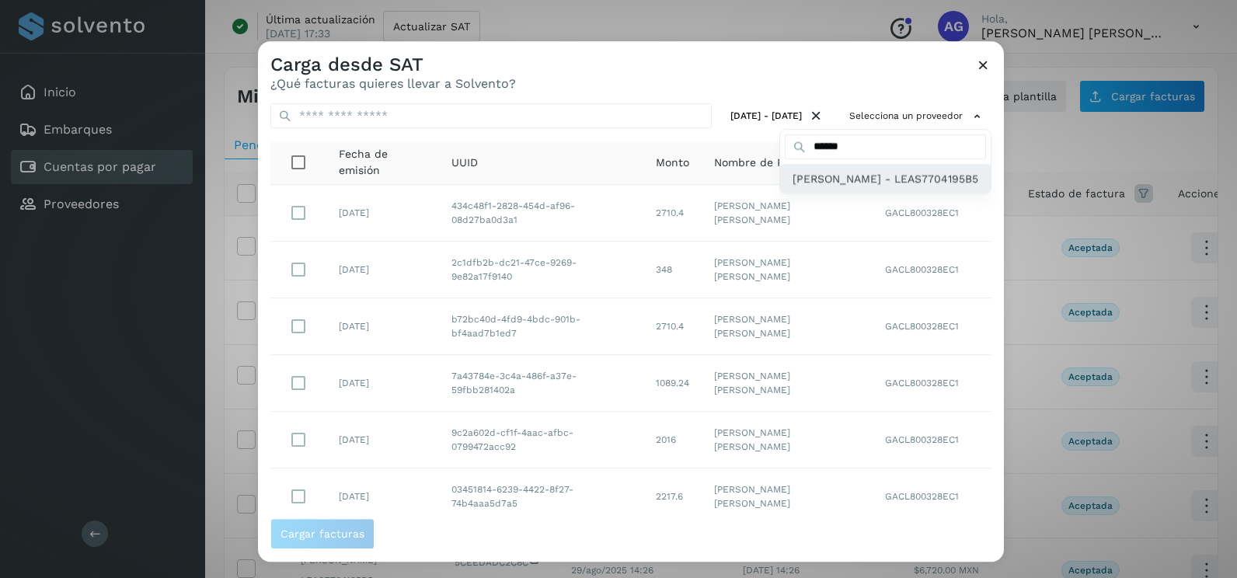
click at [841, 187] on span "[PERSON_NAME] - LEAS7704195B5" at bounding box center [885, 178] width 186 height 17
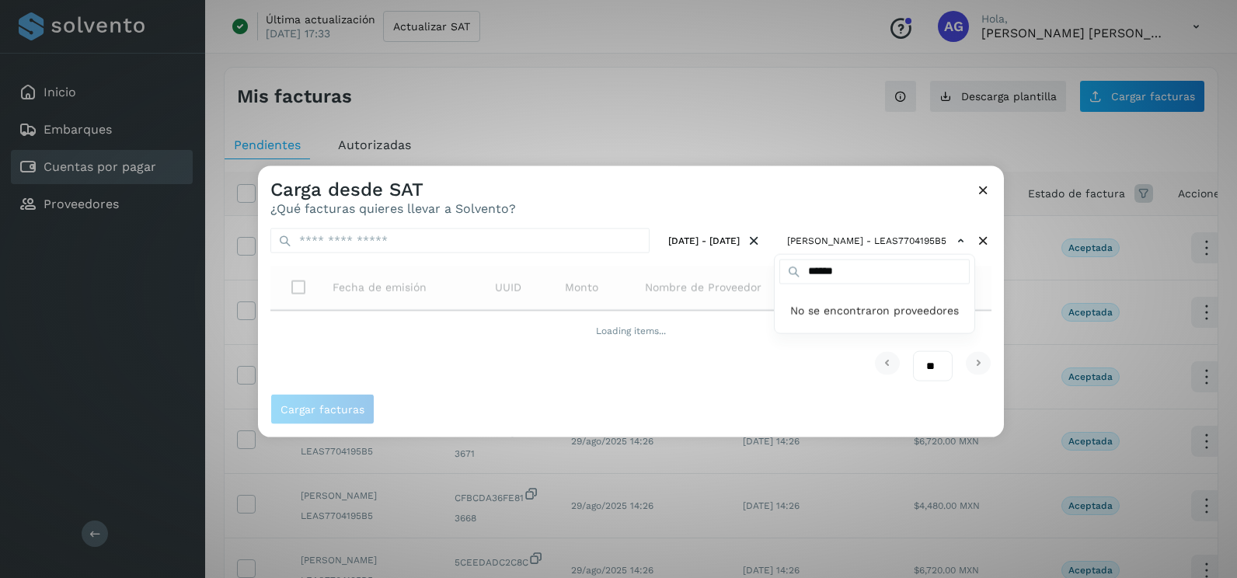
click at [764, 197] on div at bounding box center [876, 455] width 1237 height 578
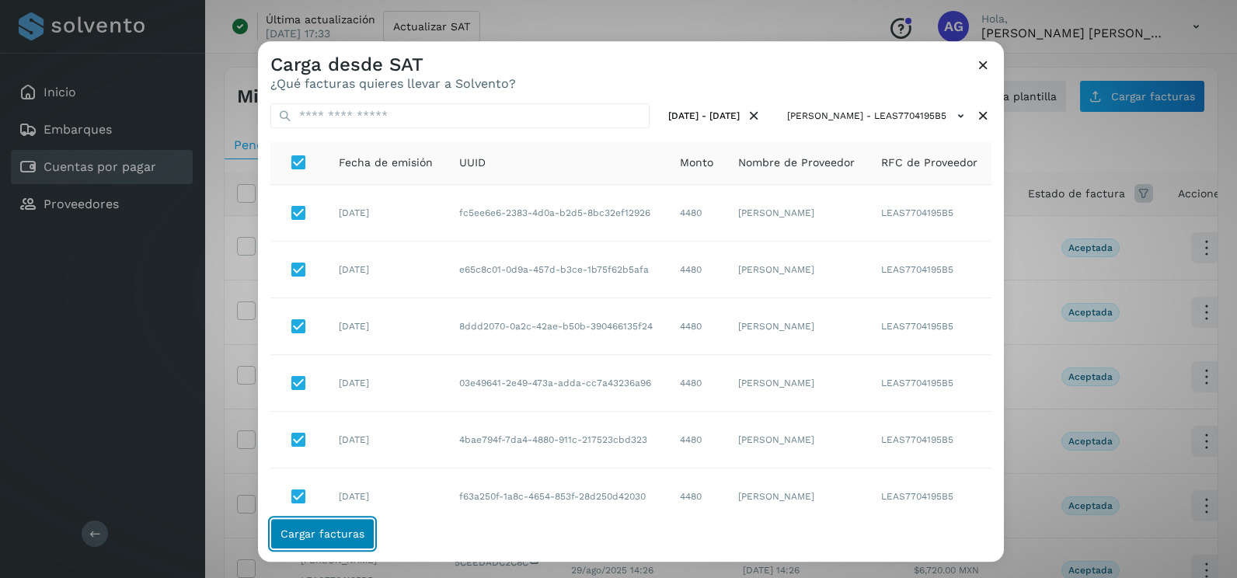
click at [367, 544] on button "Cargar facturas" at bounding box center [322, 533] width 104 height 31
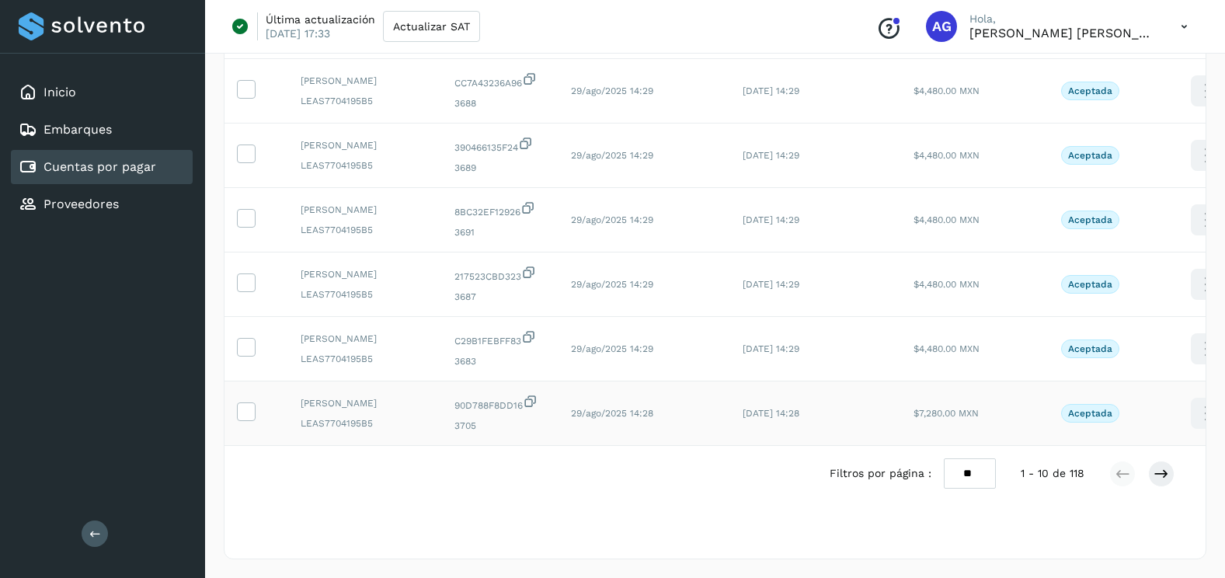
scroll to position [426, 0]
click at [968, 465] on select "** ** **" at bounding box center [970, 473] width 52 height 30
select select "**"
click at [944, 458] on select "** ** **" at bounding box center [970, 473] width 52 height 30
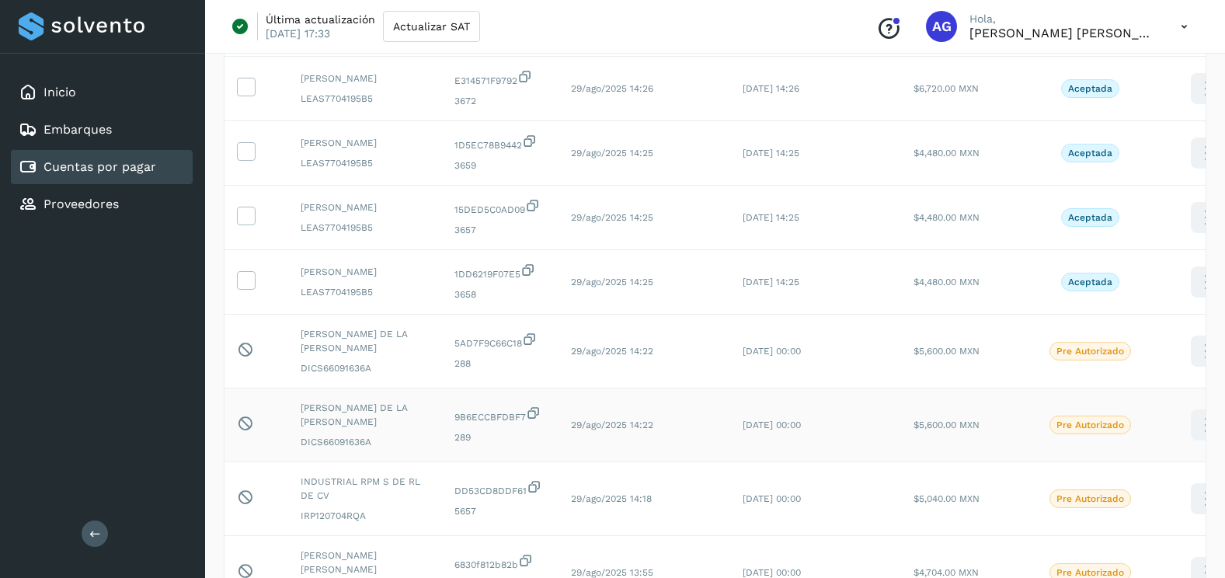
scroll to position [1126, 0]
click at [245, 288] on icon at bounding box center [246, 280] width 16 height 16
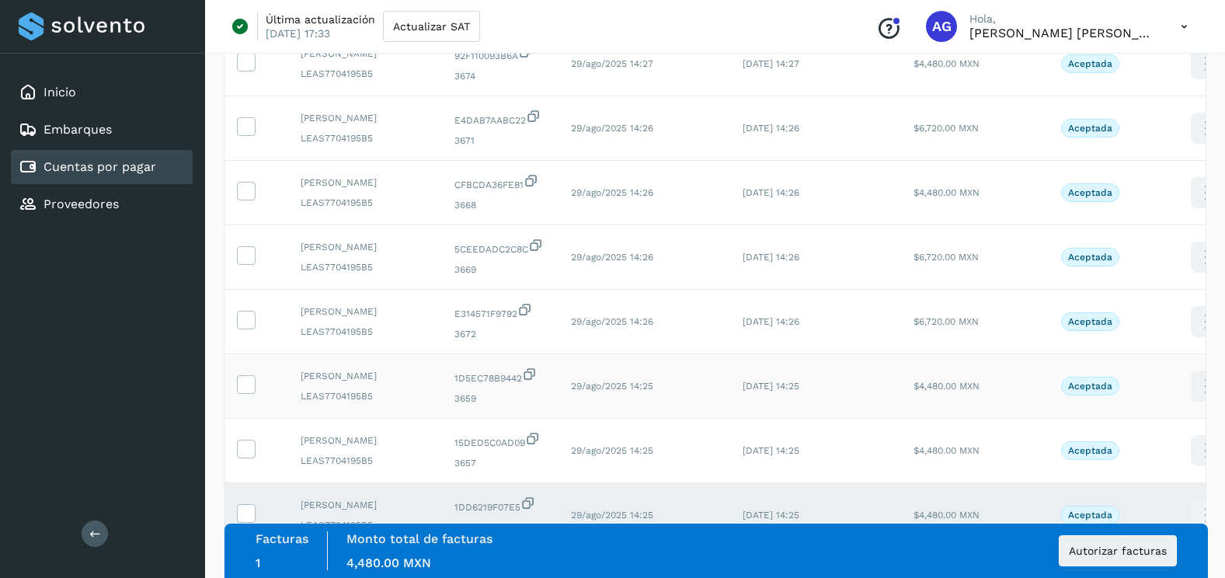
scroll to position [893, 0]
click at [249, 457] on icon at bounding box center [246, 448] width 16 height 16
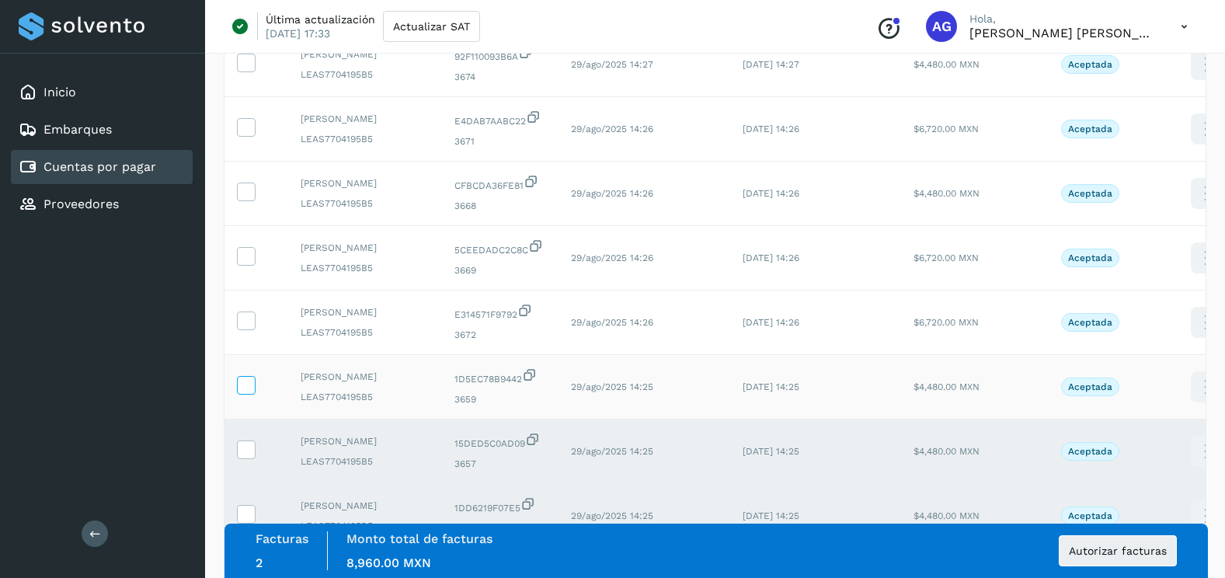
click at [241, 392] on icon at bounding box center [246, 384] width 16 height 16
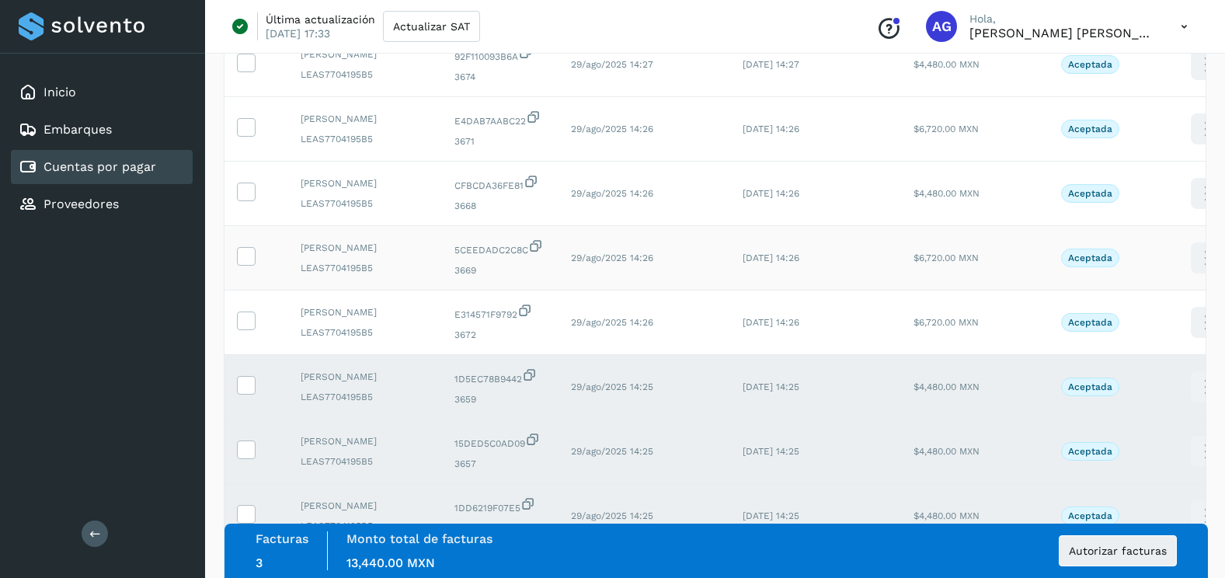
drag, startPoint x: 246, startPoint y: 339, endPoint x: 246, endPoint y: 299, distance: 39.6
click at [246, 328] on icon at bounding box center [246, 320] width 16 height 16
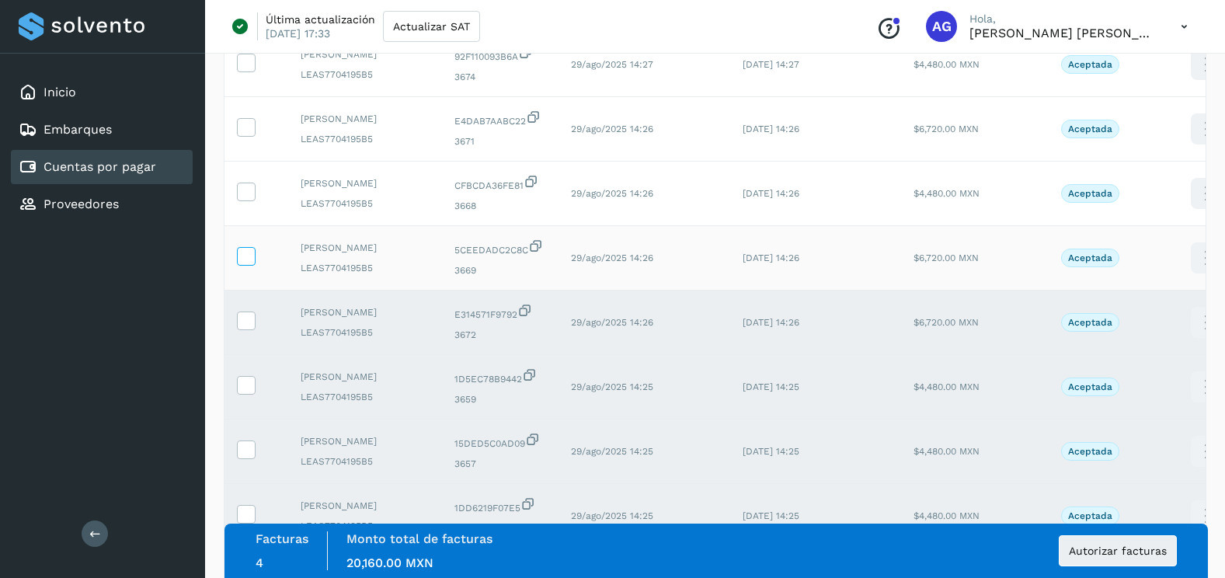
click at [243, 259] on icon at bounding box center [246, 255] width 16 height 16
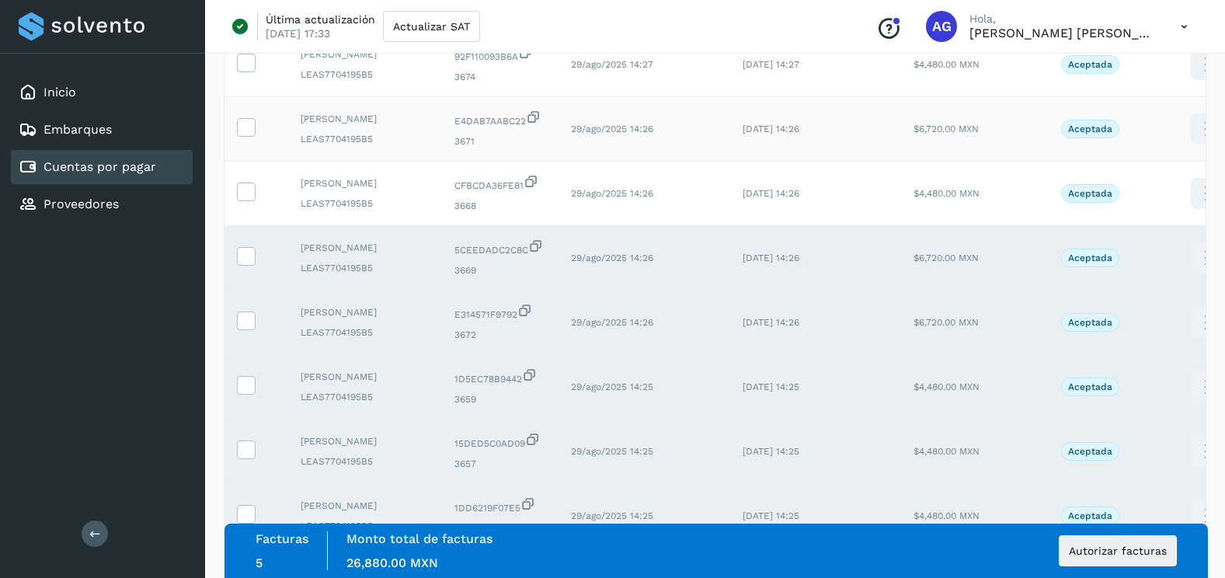
drag, startPoint x: 244, startPoint y: 189, endPoint x: 245, endPoint y: 156, distance: 32.7
click at [244, 188] on icon at bounding box center [246, 191] width 16 height 16
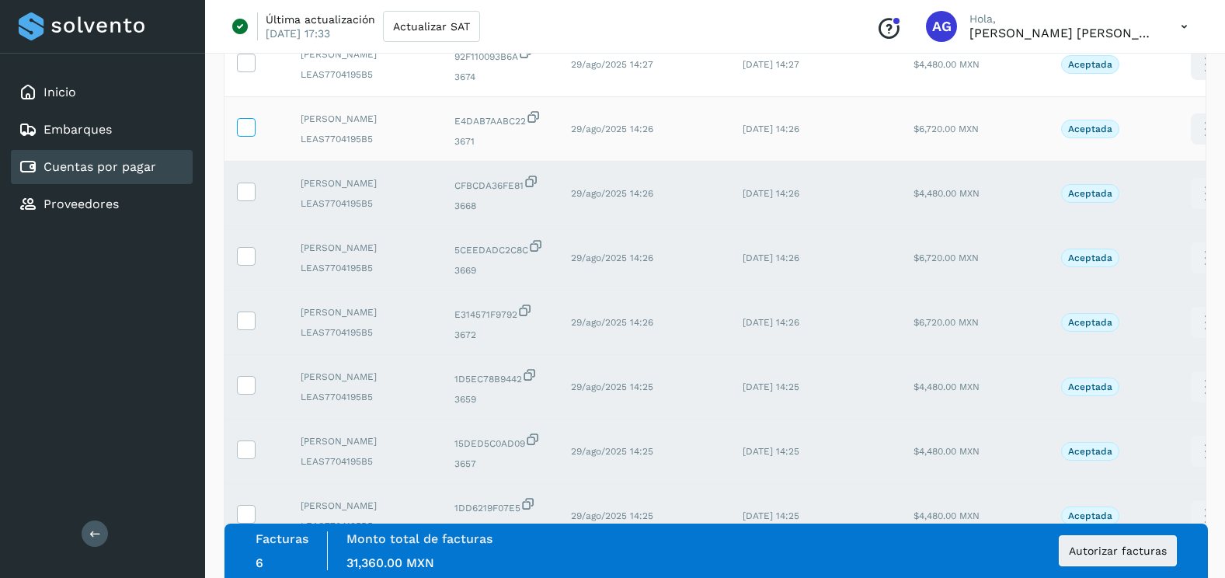
click at [246, 129] on icon at bounding box center [246, 126] width 16 height 16
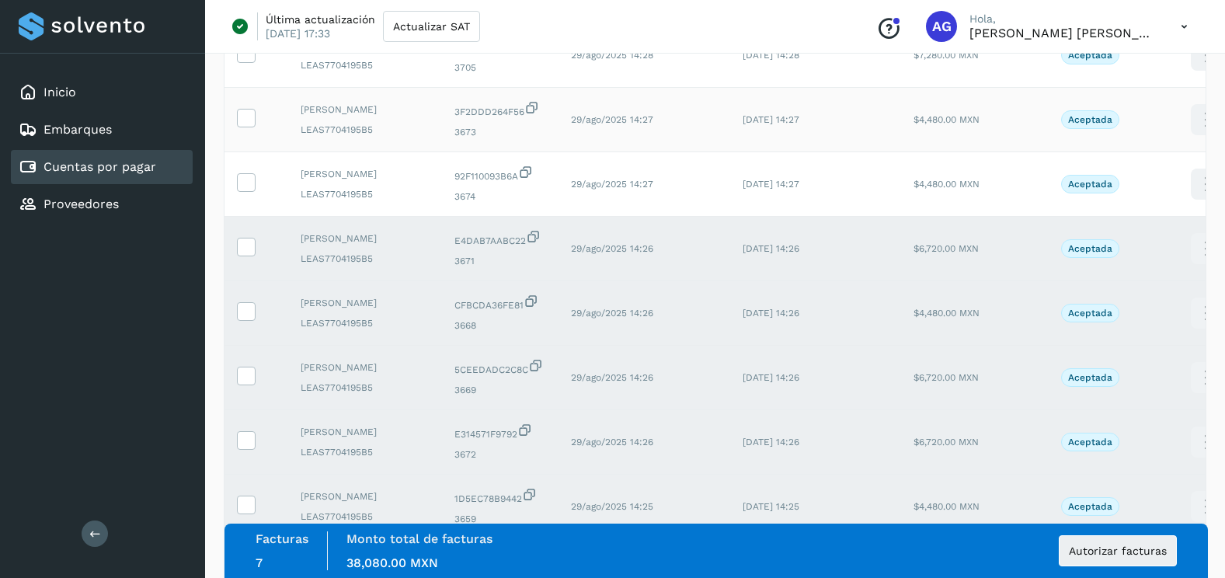
scroll to position [582, 0]
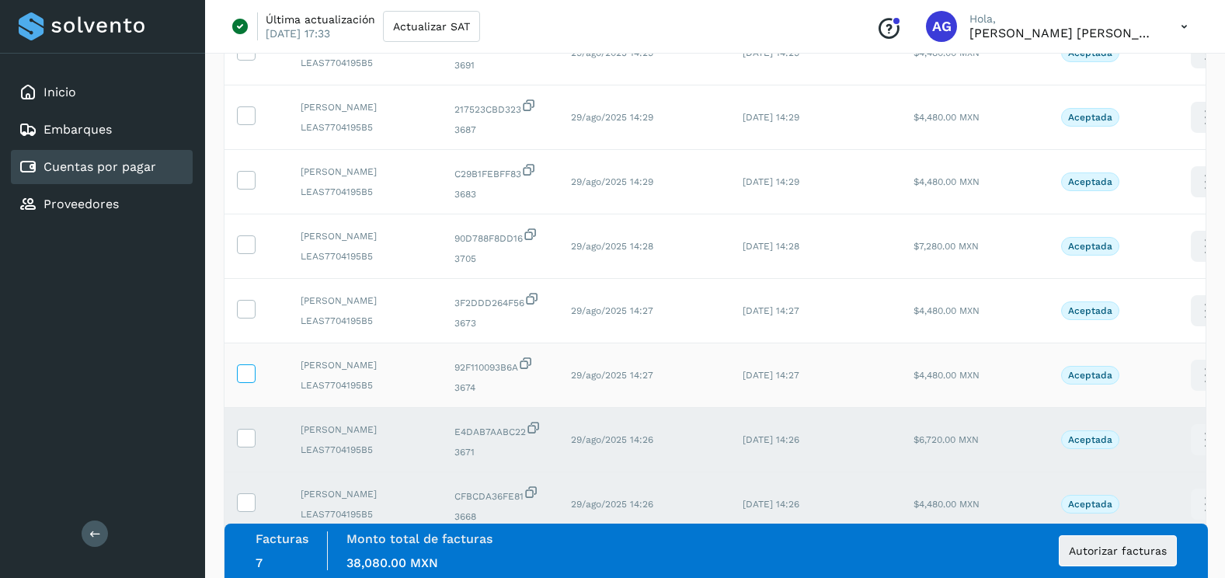
click at [246, 372] on icon at bounding box center [246, 372] width 16 height 16
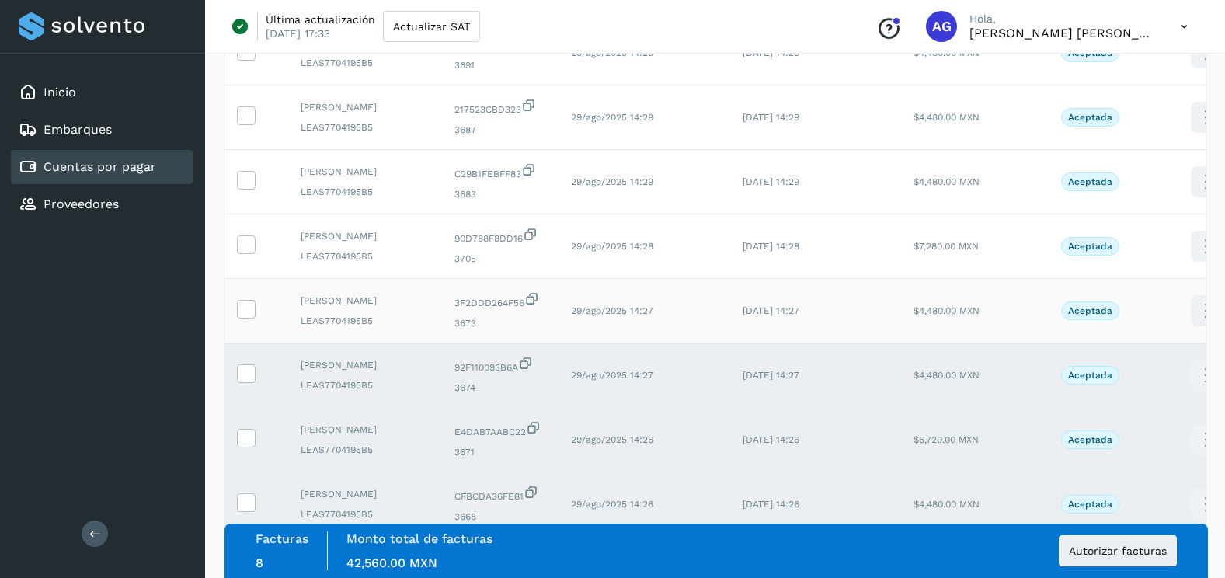
click at [244, 298] on td at bounding box center [257, 311] width 64 height 64
drag, startPoint x: 245, startPoint y: 308, endPoint x: 245, endPoint y: 264, distance: 43.5
click at [245, 305] on icon at bounding box center [246, 308] width 16 height 16
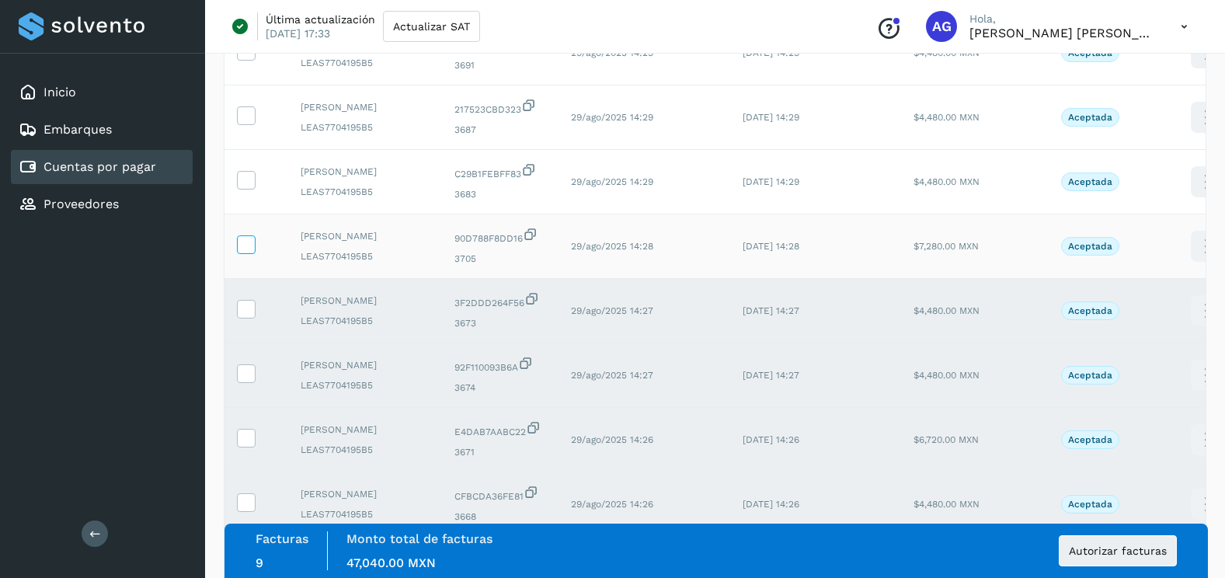
click at [245, 242] on icon at bounding box center [246, 243] width 16 height 16
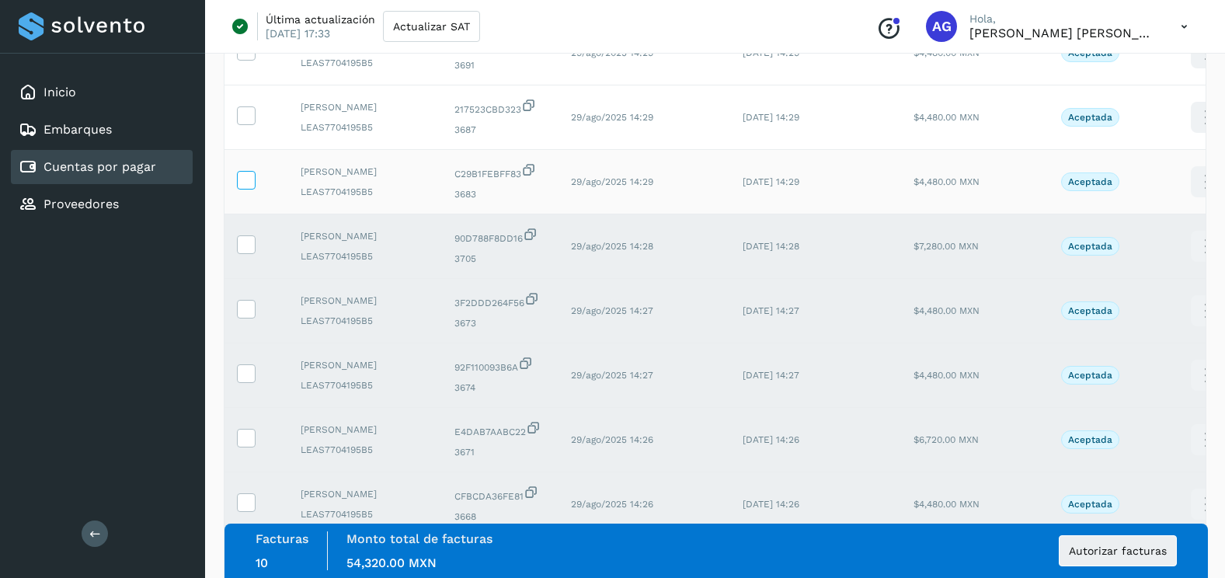
click at [245, 183] on icon at bounding box center [246, 179] width 16 height 16
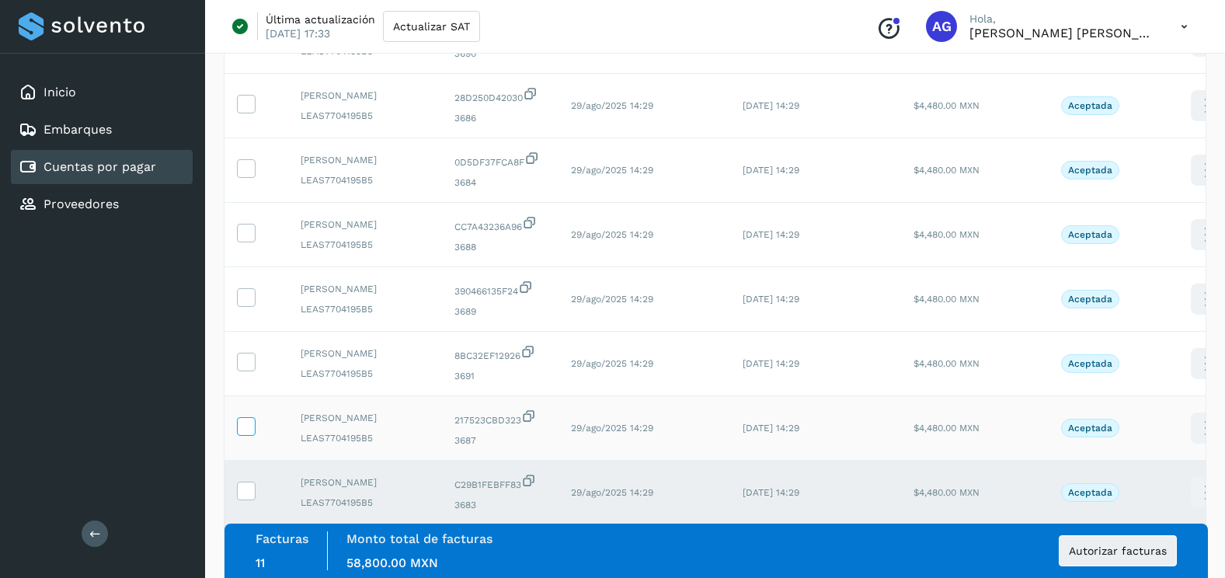
click at [255, 426] on label at bounding box center [246, 426] width 19 height 19
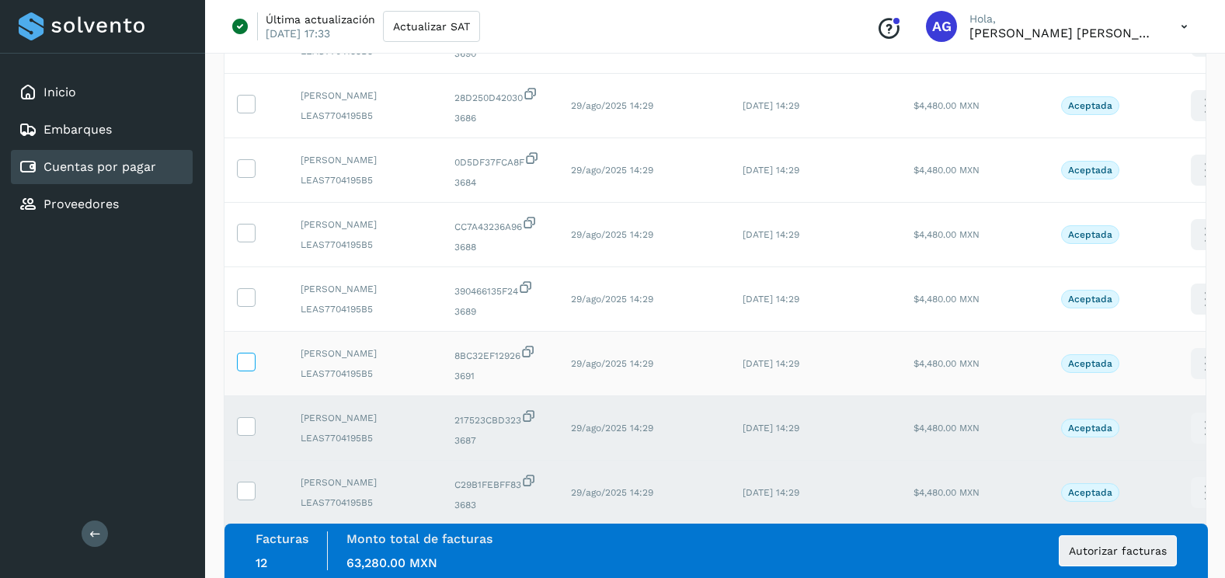
click at [251, 357] on icon at bounding box center [246, 361] width 16 height 16
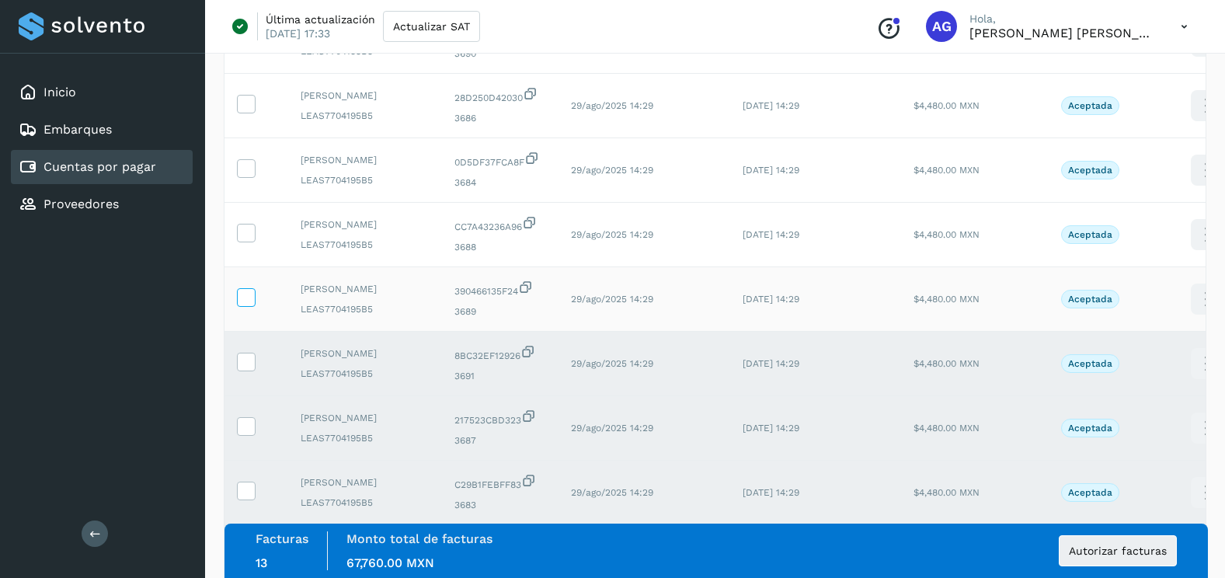
click at [246, 294] on icon at bounding box center [246, 296] width 16 height 16
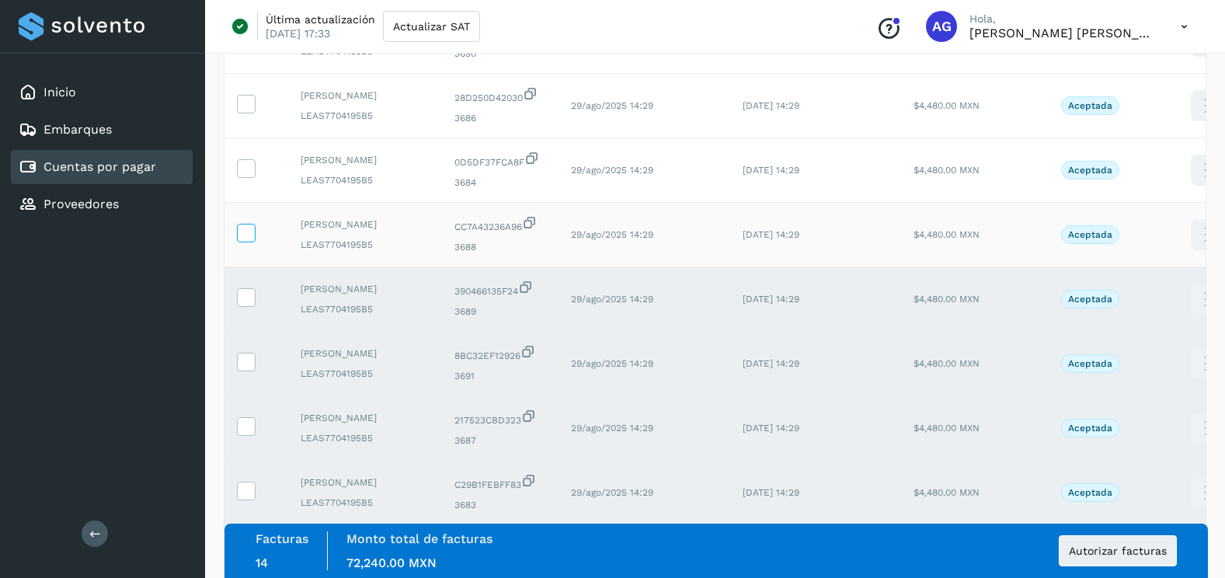
click at [248, 231] on icon at bounding box center [246, 232] width 16 height 16
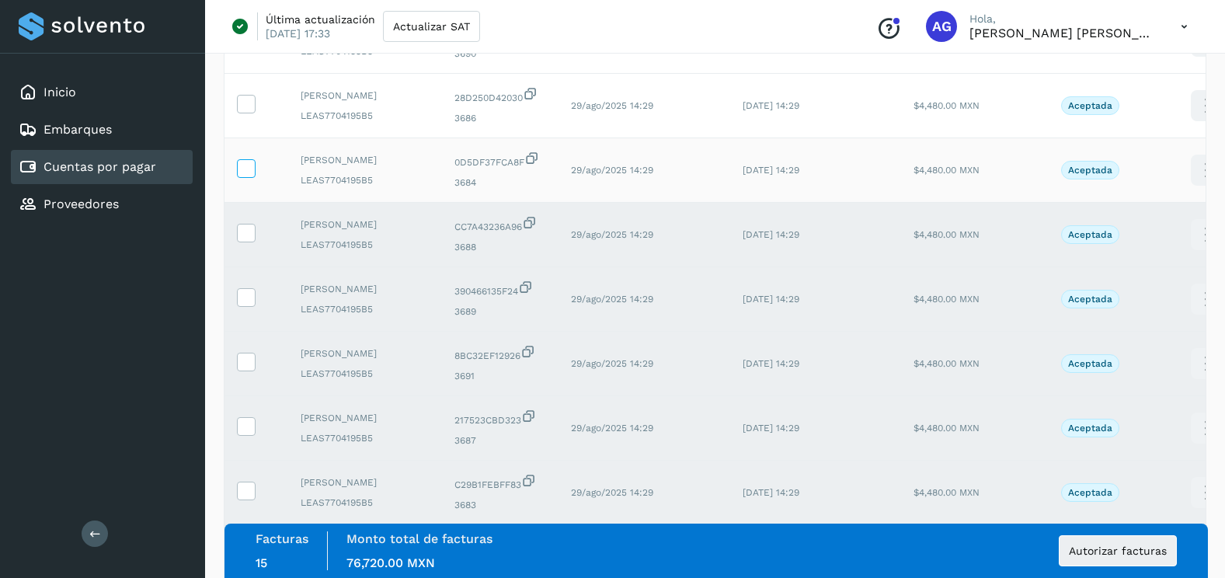
click at [249, 177] on label at bounding box center [246, 168] width 19 height 19
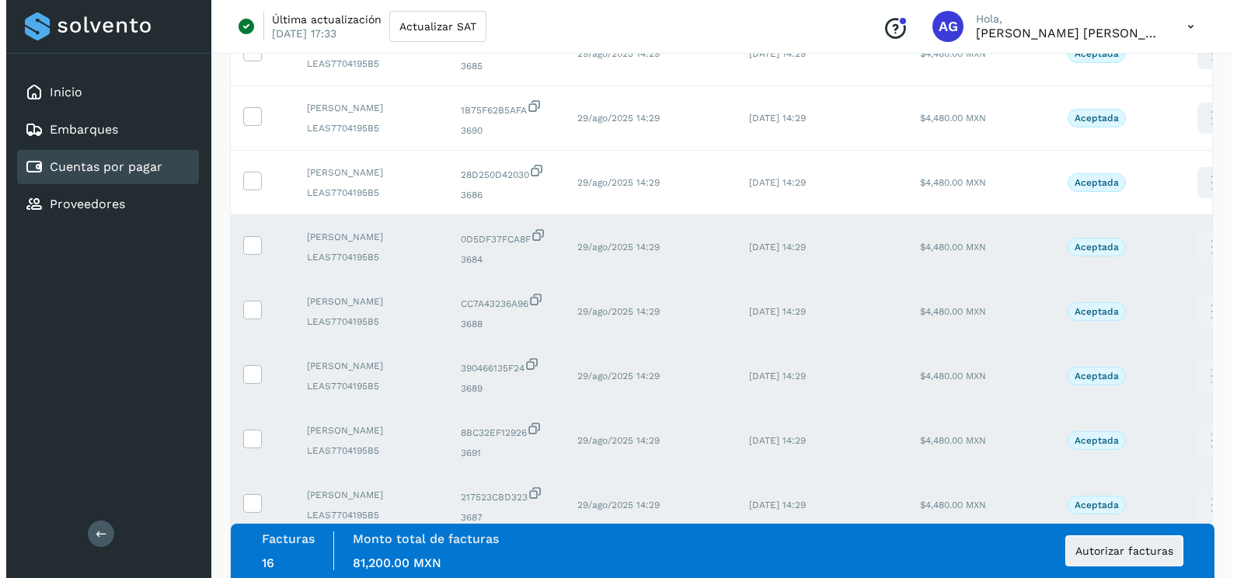
scroll to position [0, 0]
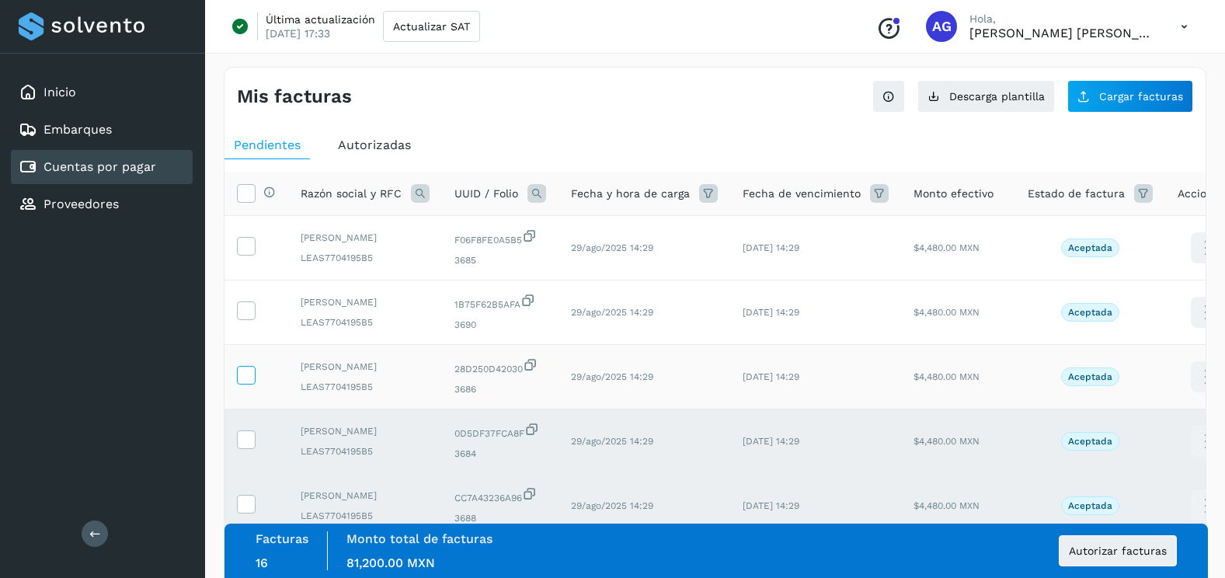
click at [244, 374] on icon at bounding box center [246, 374] width 16 height 16
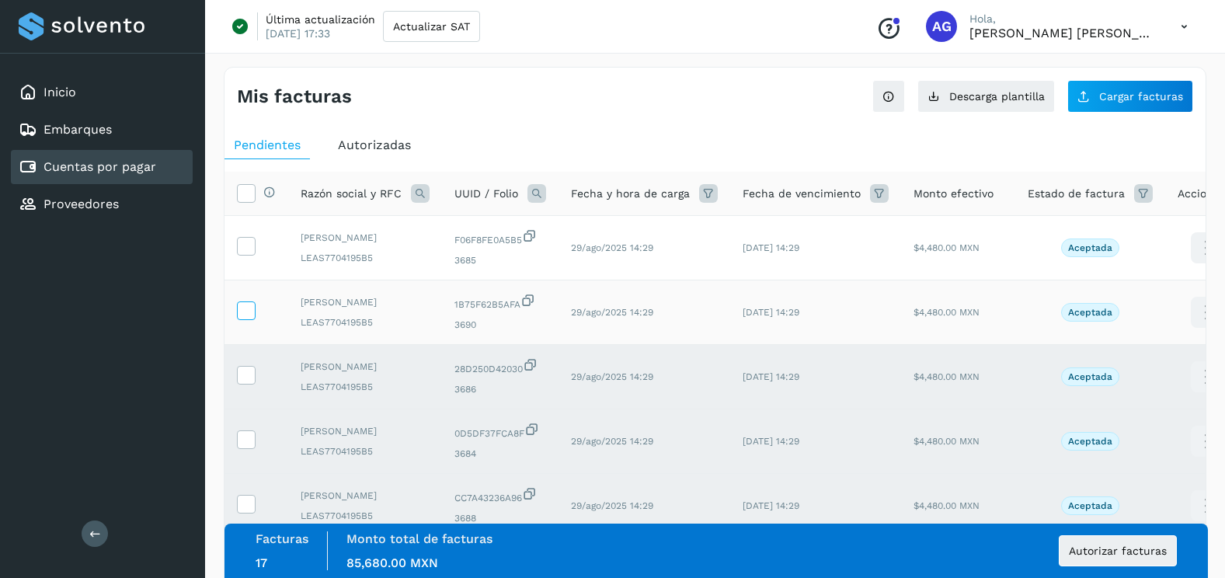
click at [249, 311] on icon at bounding box center [246, 309] width 16 height 16
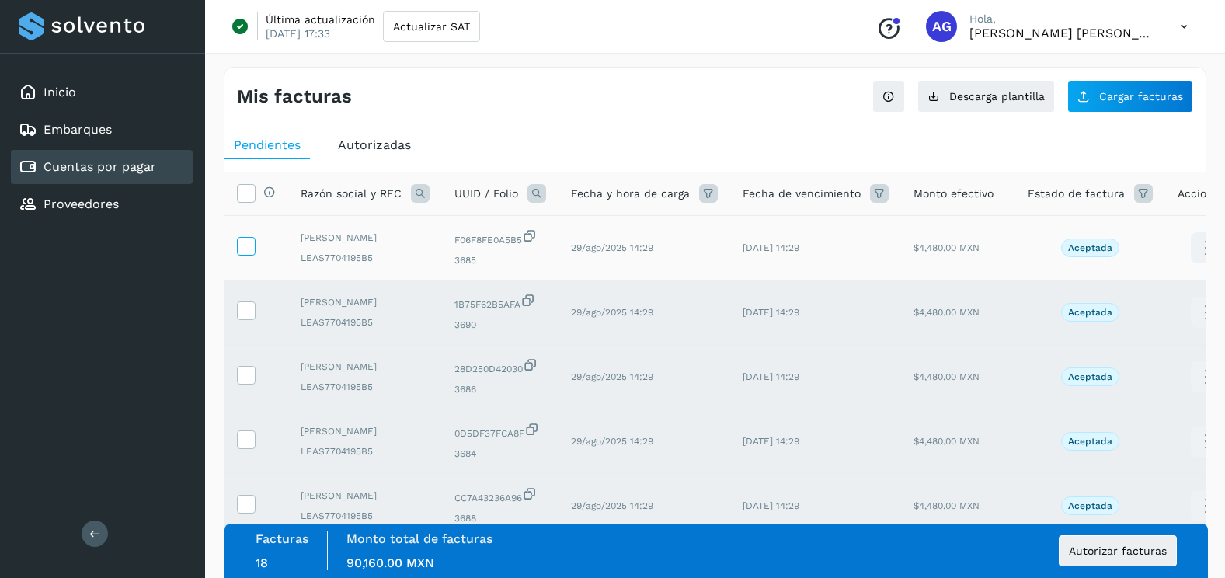
click at [249, 250] on icon at bounding box center [246, 245] width 16 height 16
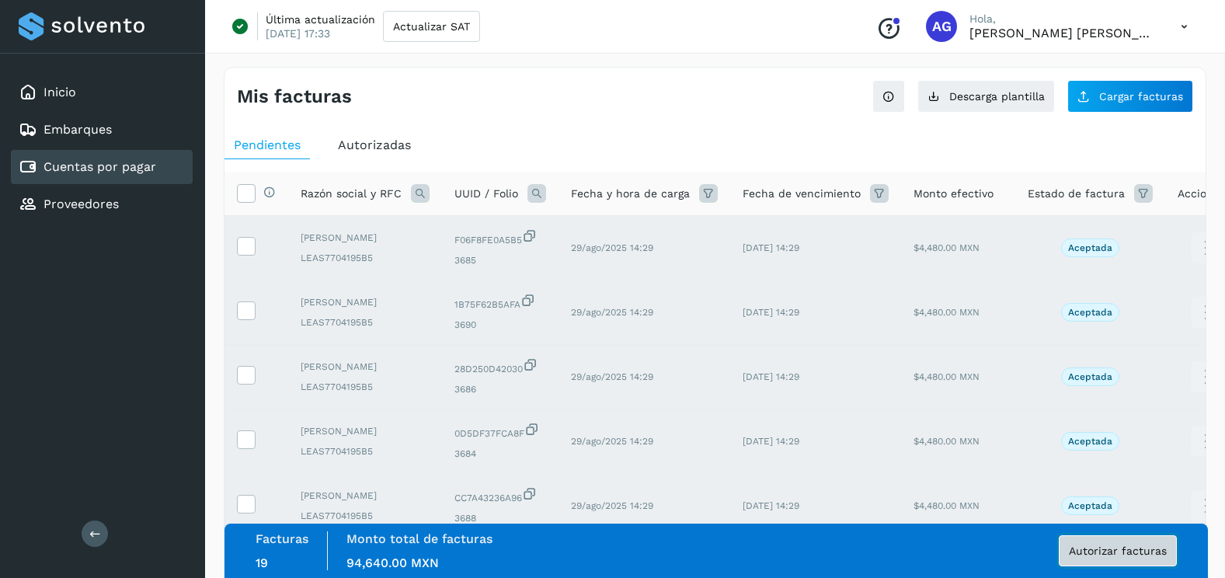
click at [1124, 555] on span "Autorizar facturas" at bounding box center [1118, 550] width 98 height 11
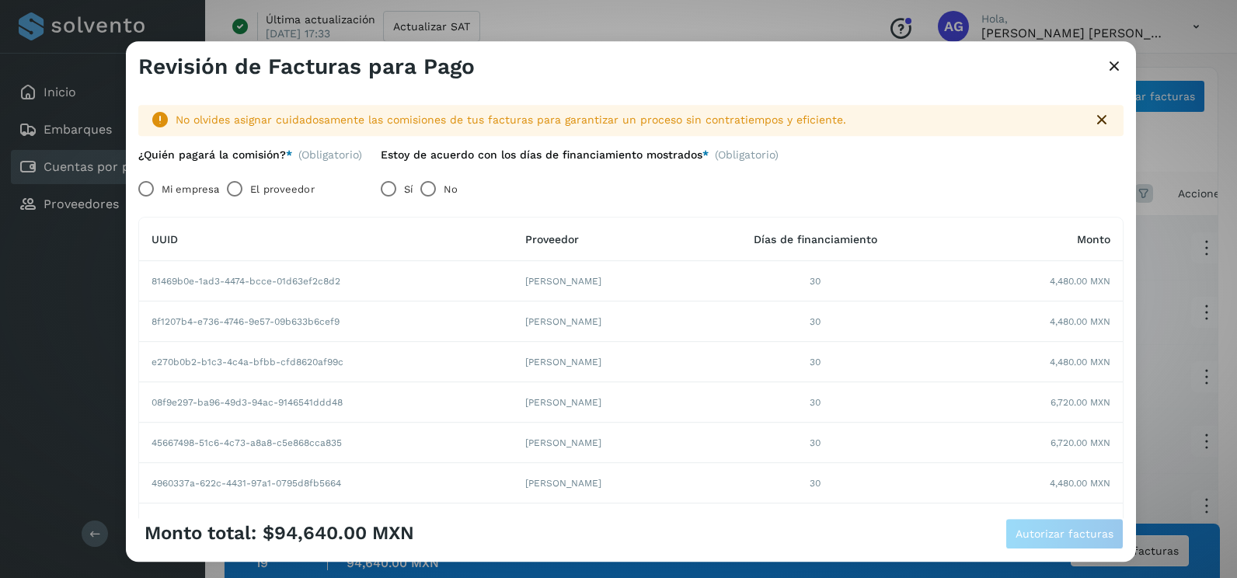
click at [166, 197] on label "Mi empresa" at bounding box center [190, 189] width 57 height 31
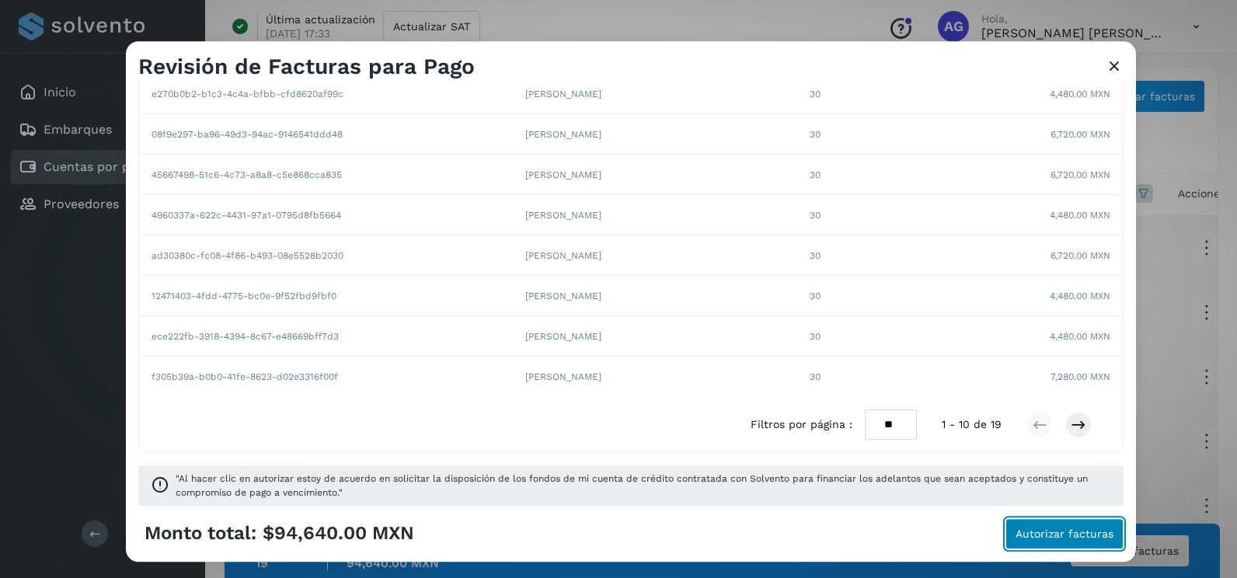
click at [1053, 529] on span "Autorizar facturas" at bounding box center [1064, 533] width 98 height 11
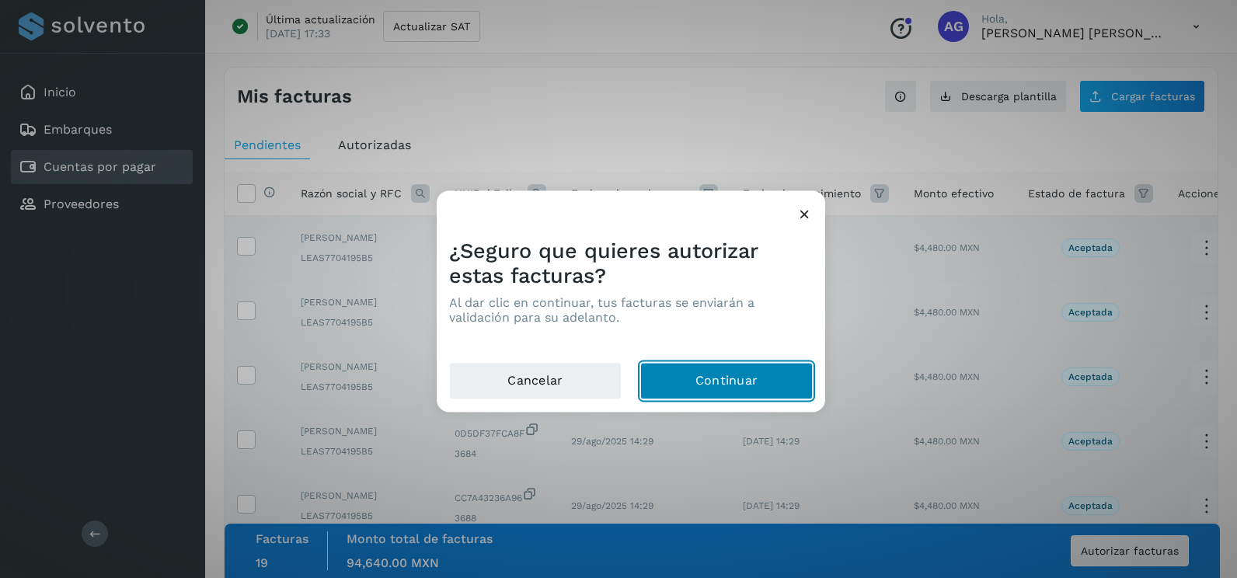
click at [741, 383] on button "Continuar" at bounding box center [726, 381] width 172 height 37
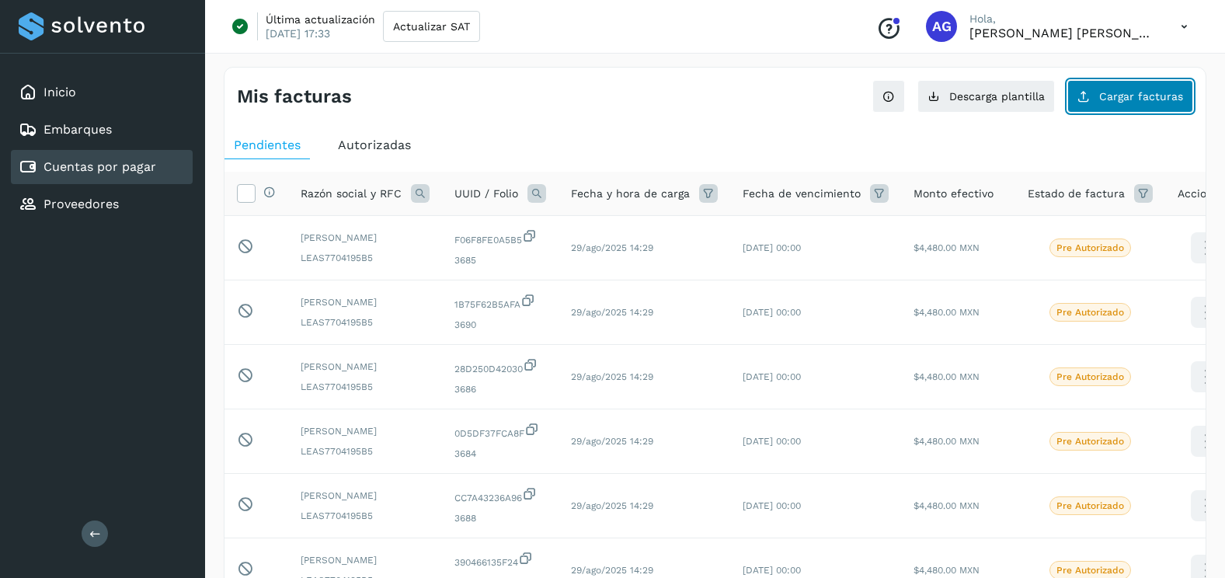
click at [1120, 98] on span "Cargar facturas" at bounding box center [1141, 96] width 84 height 11
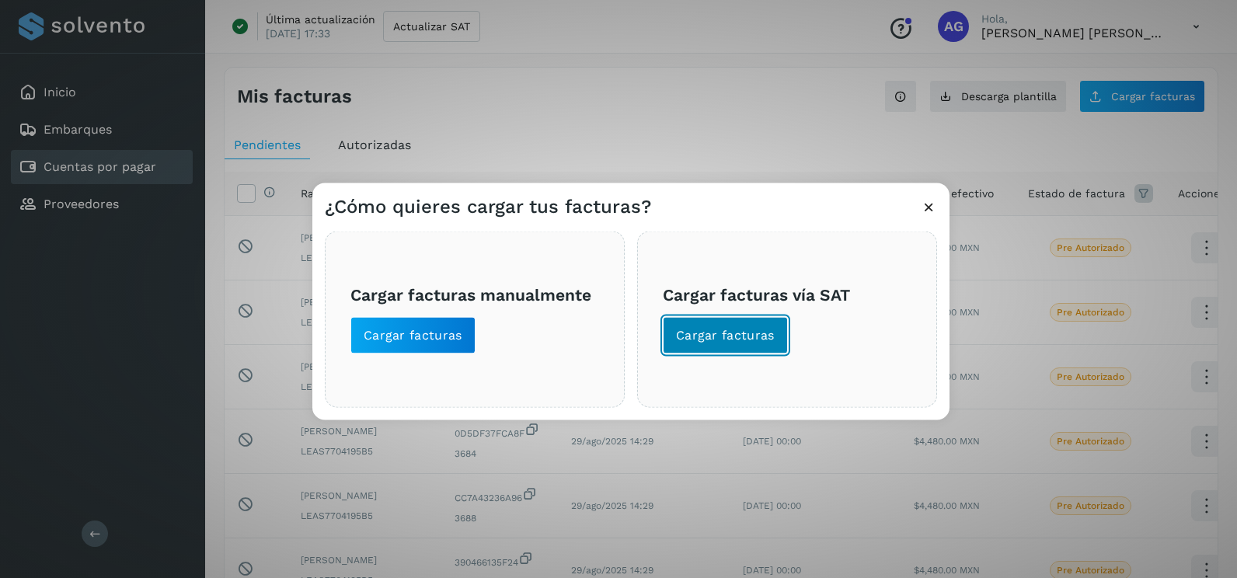
click at [774, 338] on button "Cargar facturas" at bounding box center [725, 335] width 125 height 37
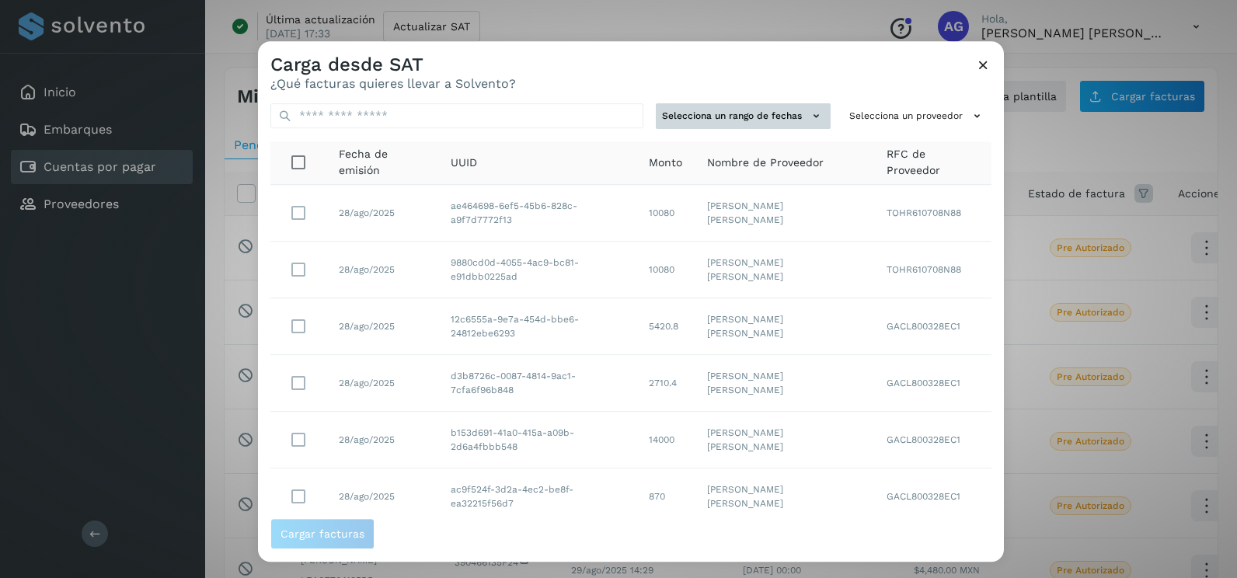
click at [728, 124] on button "Selecciona un rango de fechas" at bounding box center [743, 116] width 175 height 26
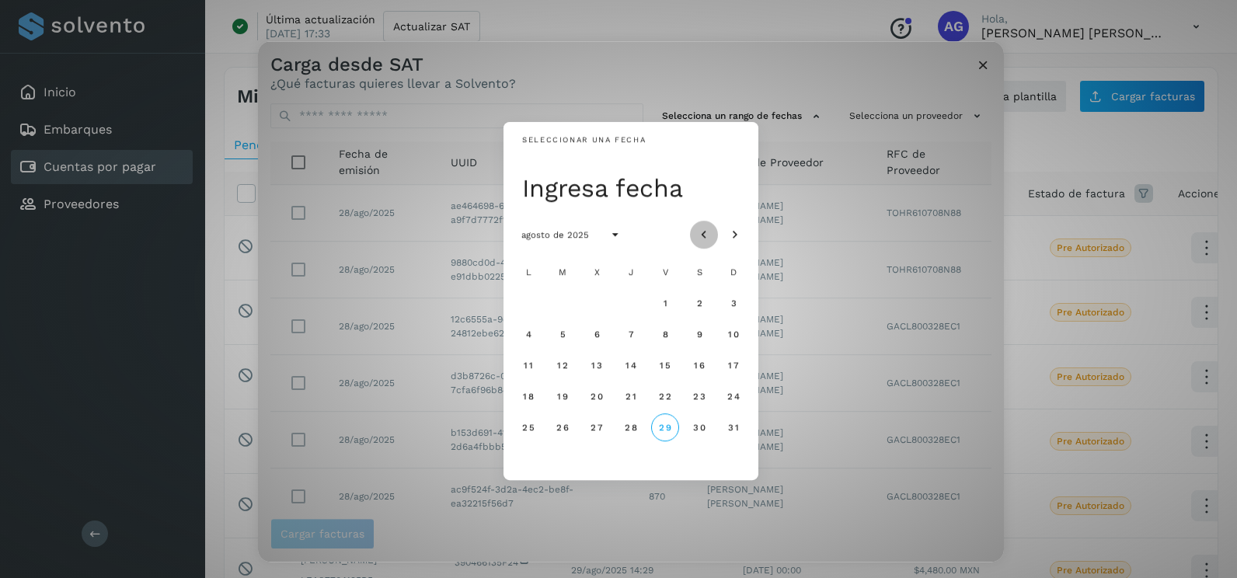
click at [704, 228] on icon "Mes anterior" at bounding box center [704, 236] width 16 height 16
click at [592, 304] on button "2" at bounding box center [597, 303] width 28 height 28
click at [631, 307] on span "3" at bounding box center [630, 303] width 7 height 11
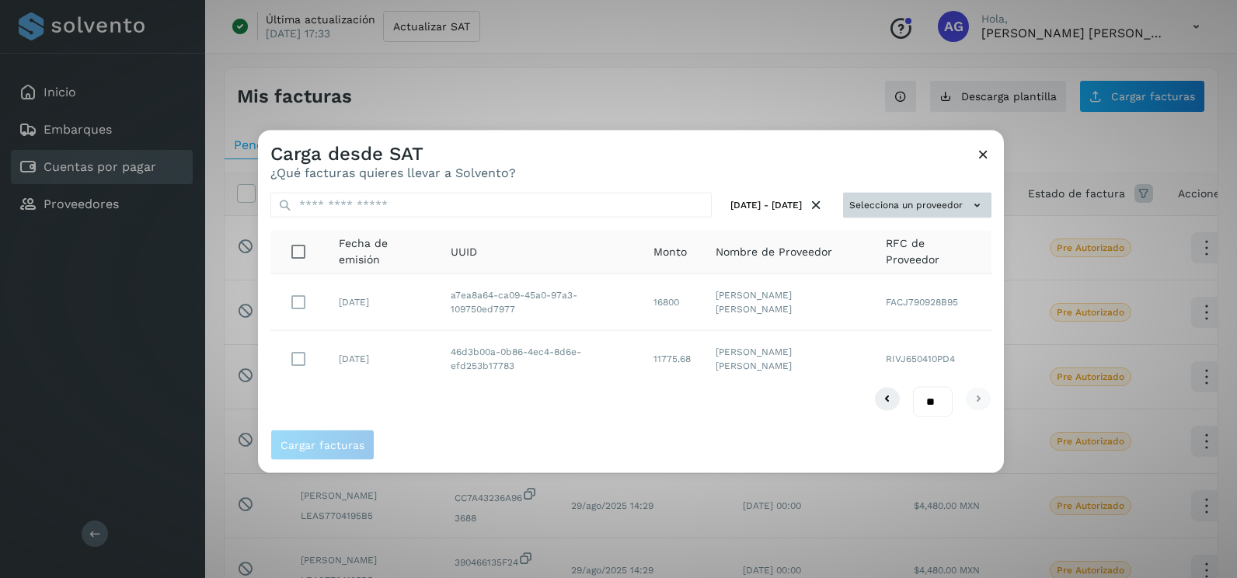
click at [947, 201] on button "Selecciona un proveedor" at bounding box center [917, 206] width 148 height 26
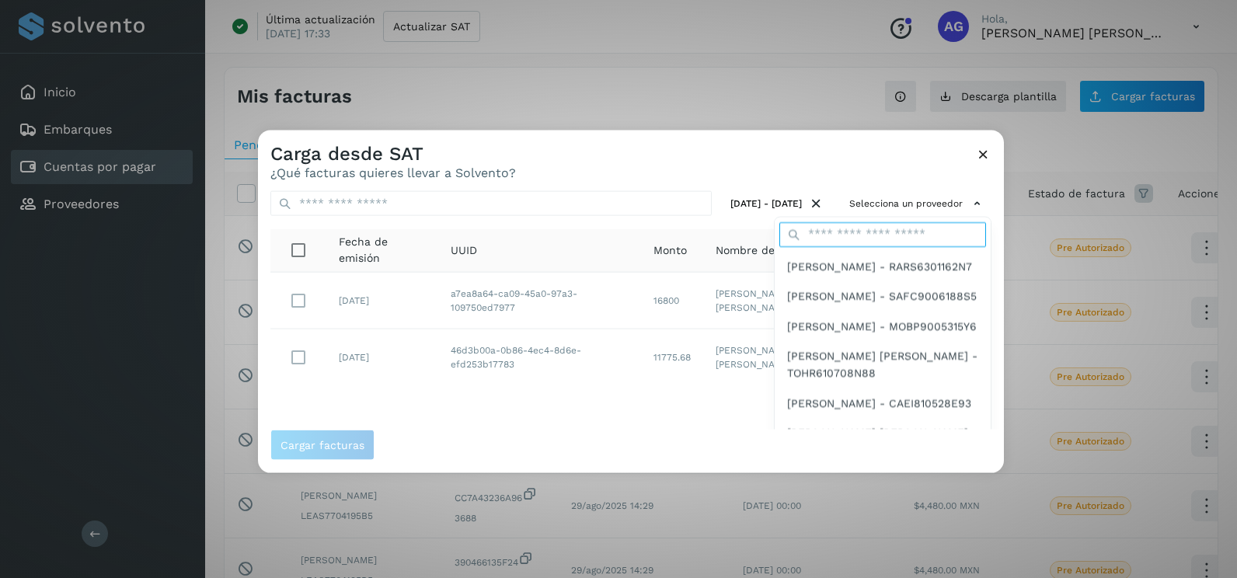
click at [906, 236] on input "text" at bounding box center [882, 233] width 207 height 25
click at [595, 407] on div at bounding box center [876, 420] width 1237 height 578
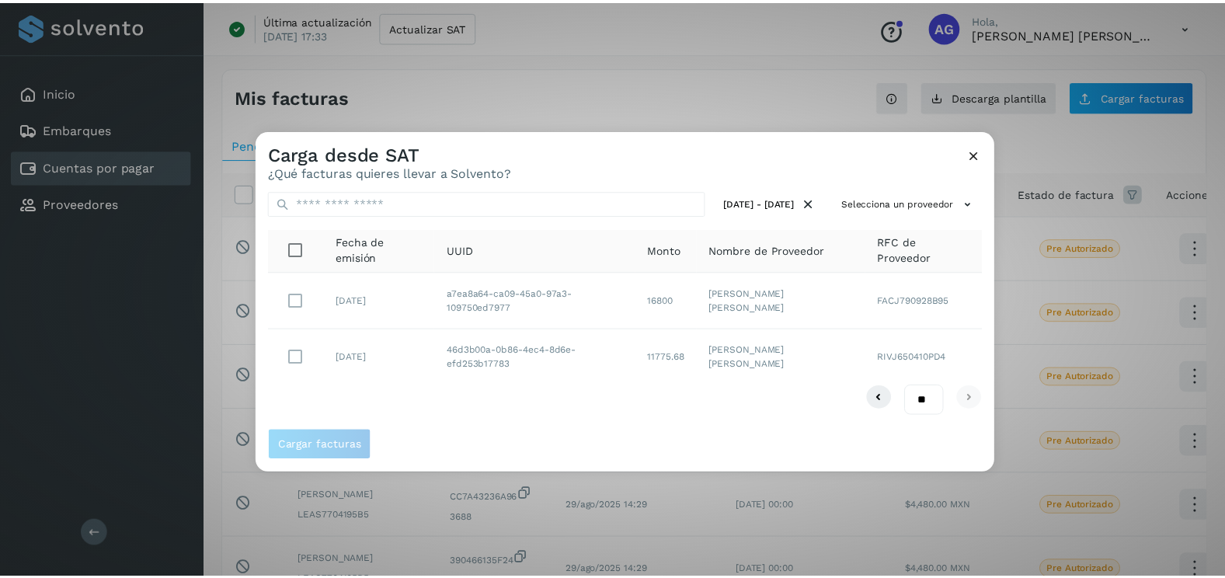
scroll to position [0, 0]
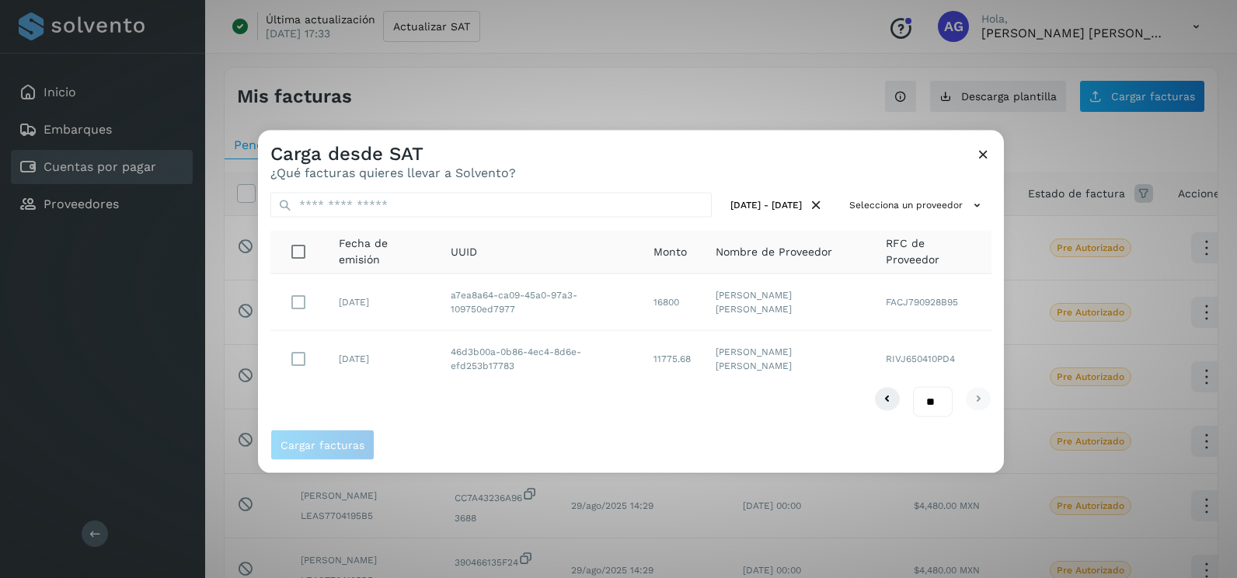
click at [757, 422] on div "[DATE] - [DATE] Selecciona un proveedor Fecha de emisión UUID Monto Nombre de P…" at bounding box center [631, 304] width 746 height 249
click at [976, 148] on icon at bounding box center [983, 154] width 16 height 16
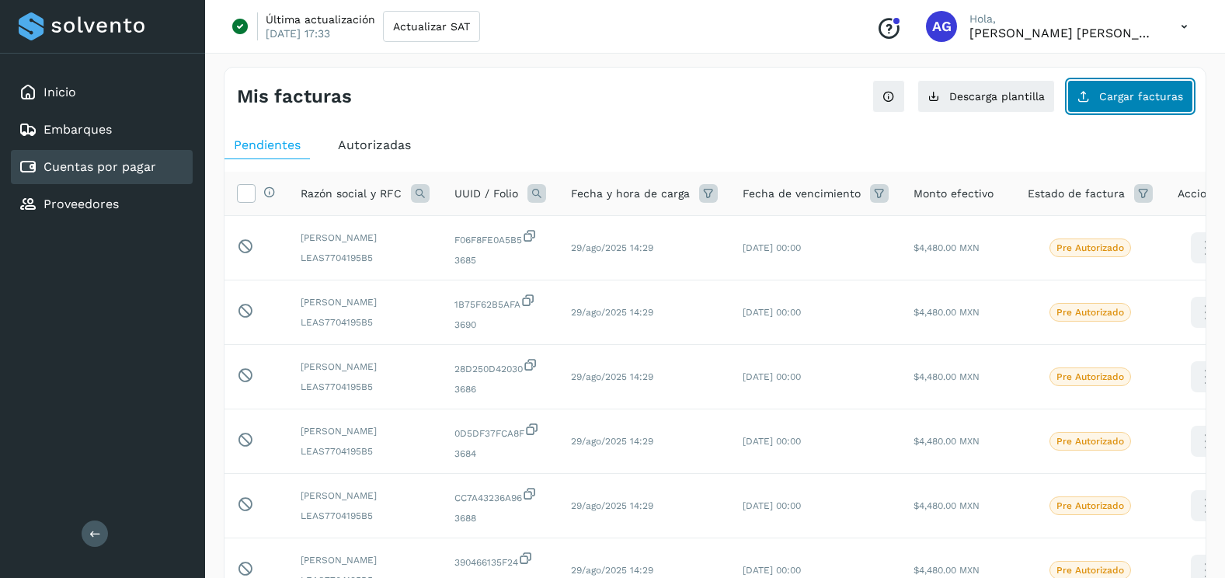
click at [1130, 102] on span "Cargar facturas" at bounding box center [1141, 96] width 84 height 11
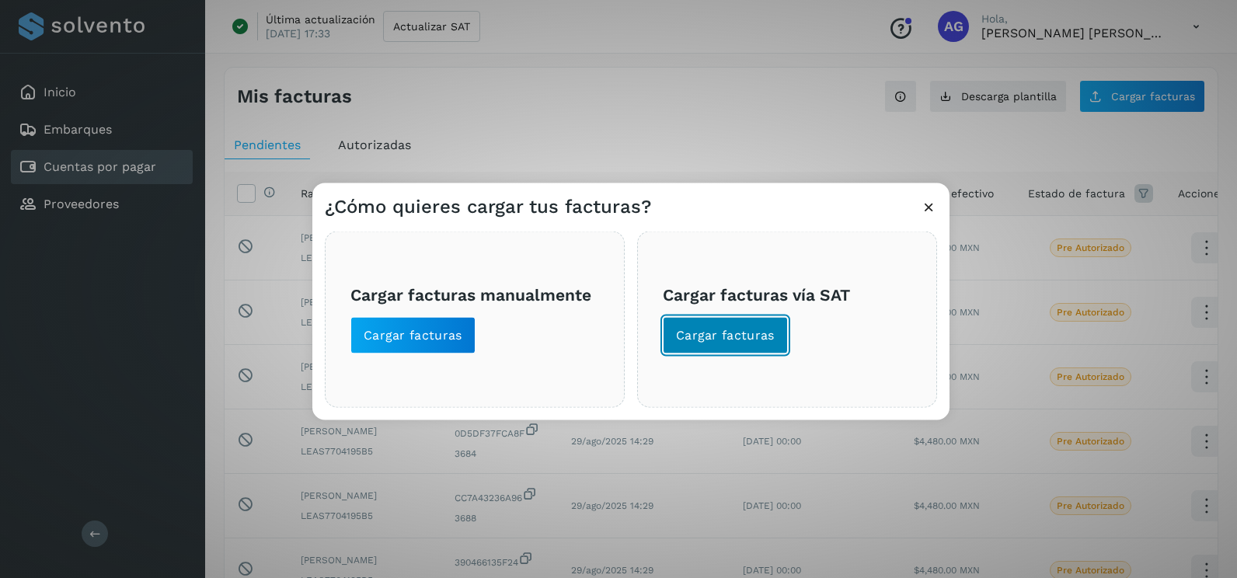
click at [713, 338] on span "Cargar facturas" at bounding box center [725, 335] width 99 height 17
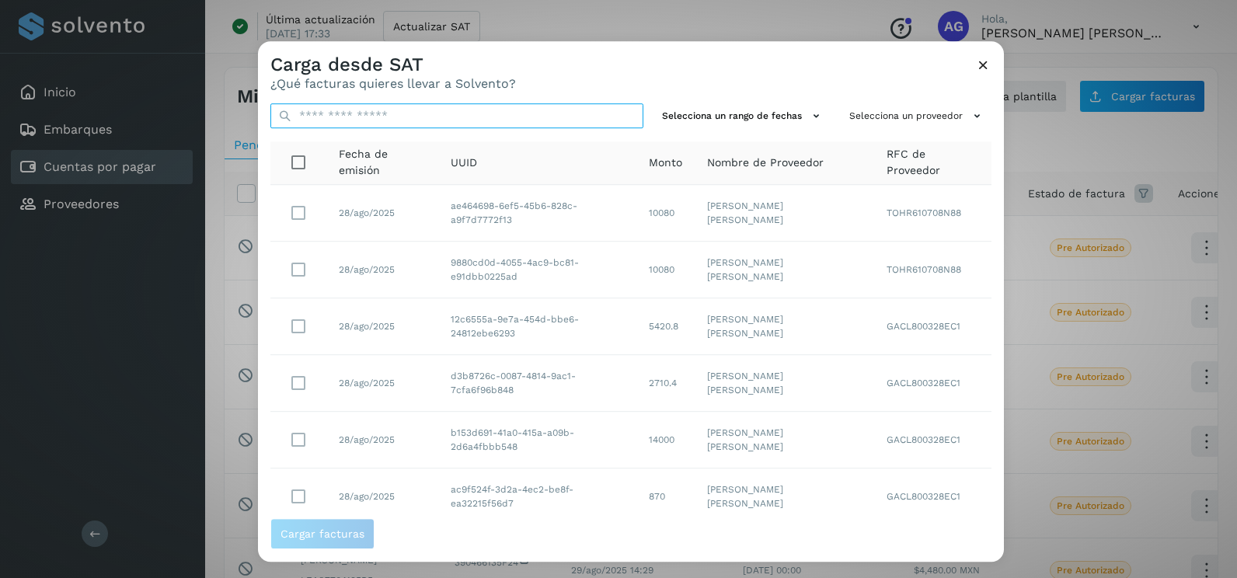
click at [505, 117] on input "text" at bounding box center [456, 115] width 373 height 25
type input "*"
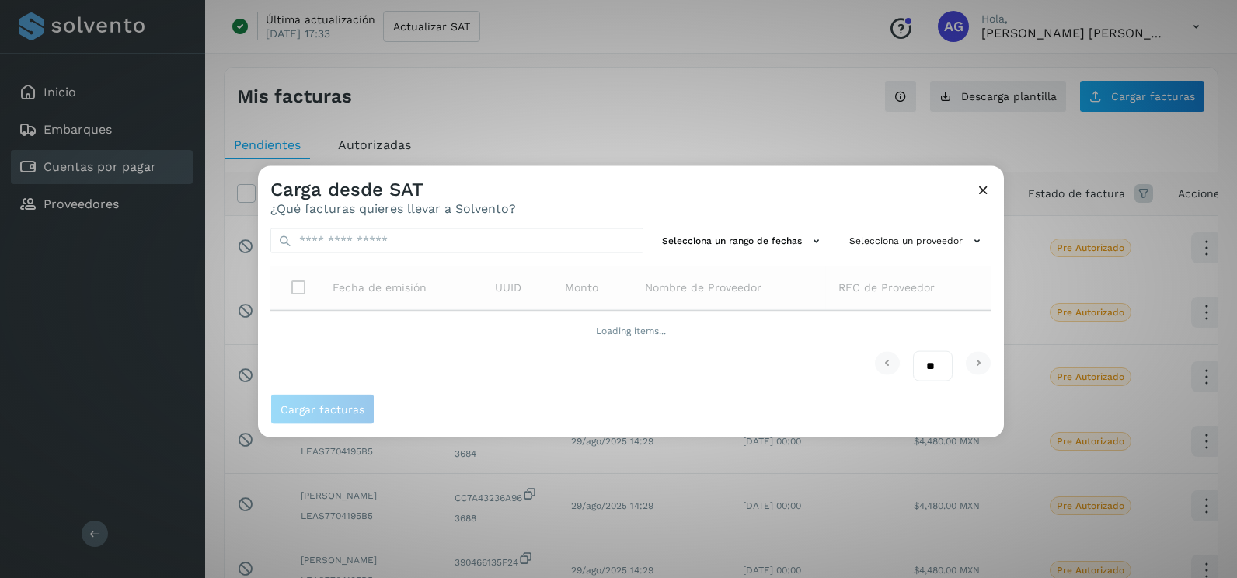
click at [983, 188] on icon at bounding box center [983, 190] width 16 height 16
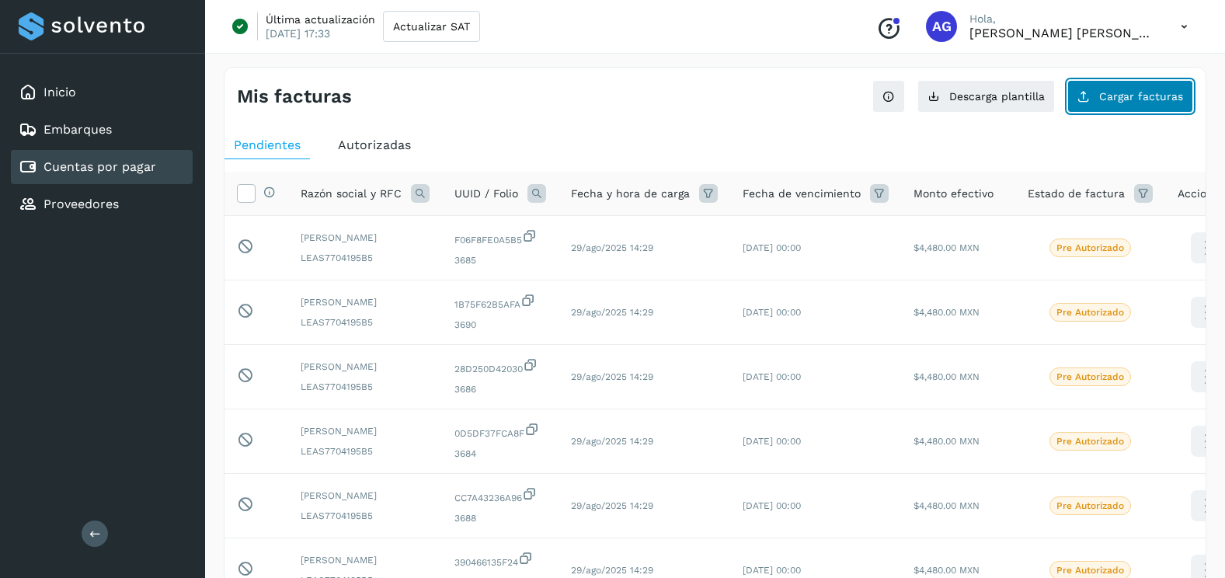
click at [1130, 94] on span "Cargar facturas" at bounding box center [1141, 96] width 84 height 11
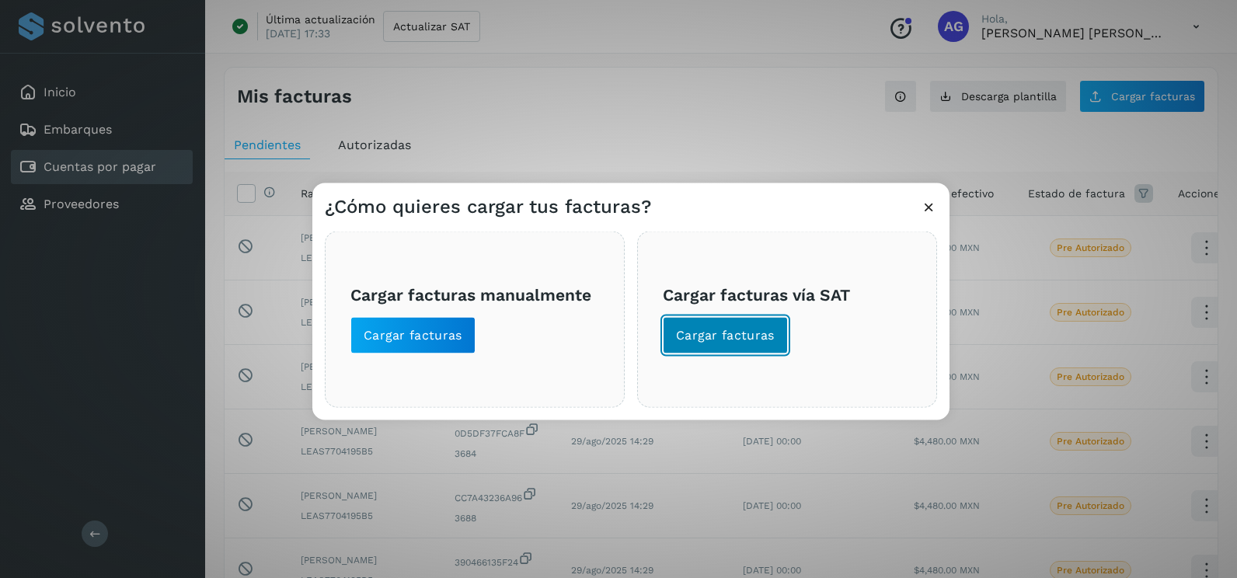
click at [684, 347] on button "Cargar facturas" at bounding box center [725, 335] width 125 height 37
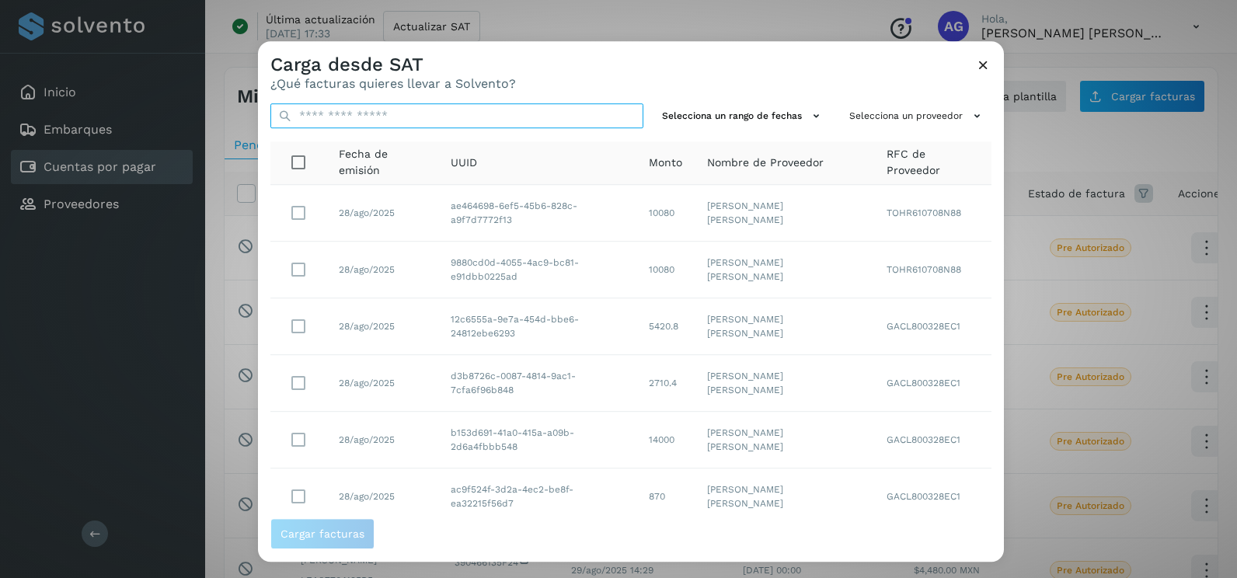
click at [496, 111] on input "text" at bounding box center [456, 115] width 373 height 25
paste input "**********"
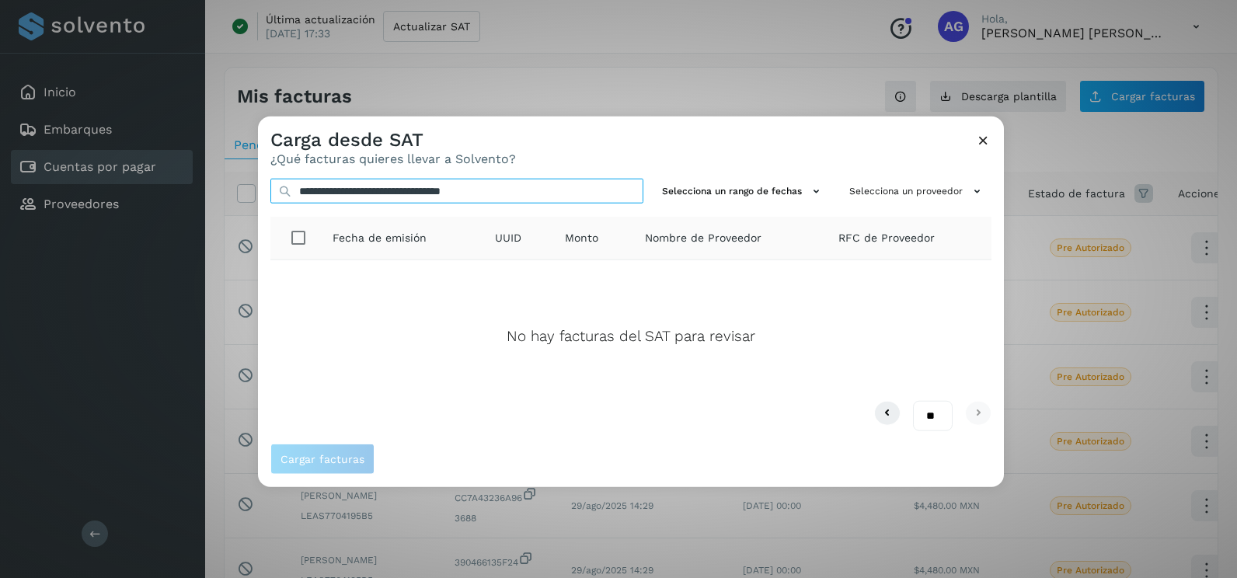
type input "**********"
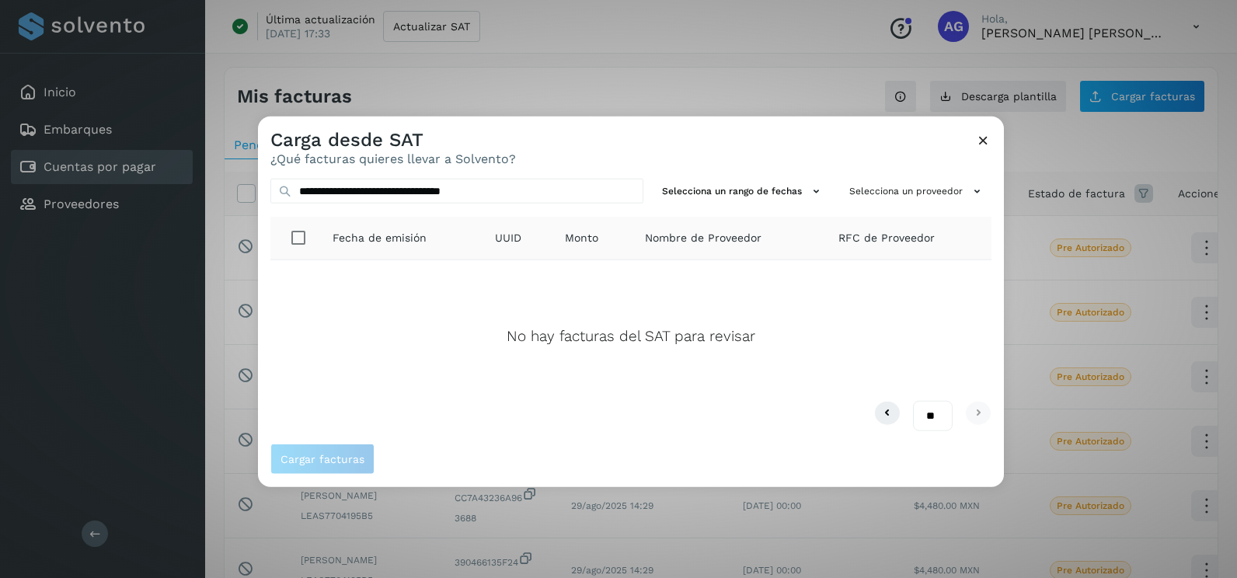
click at [980, 144] on icon at bounding box center [983, 140] width 16 height 16
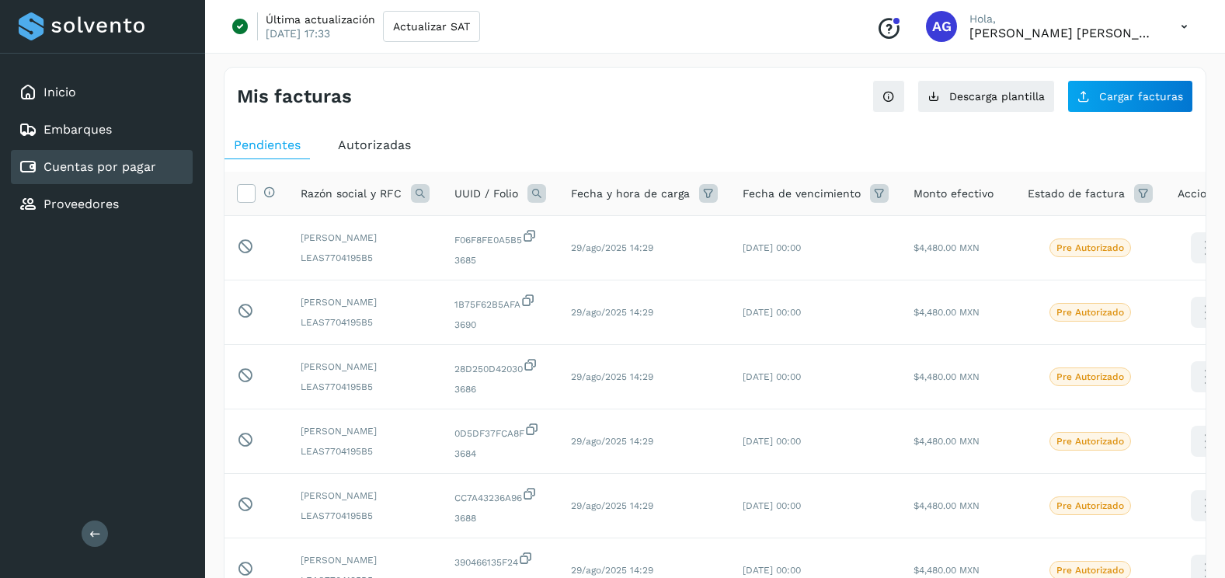
click at [369, 151] on span "Autorizadas" at bounding box center [374, 144] width 73 height 15
select select "**"
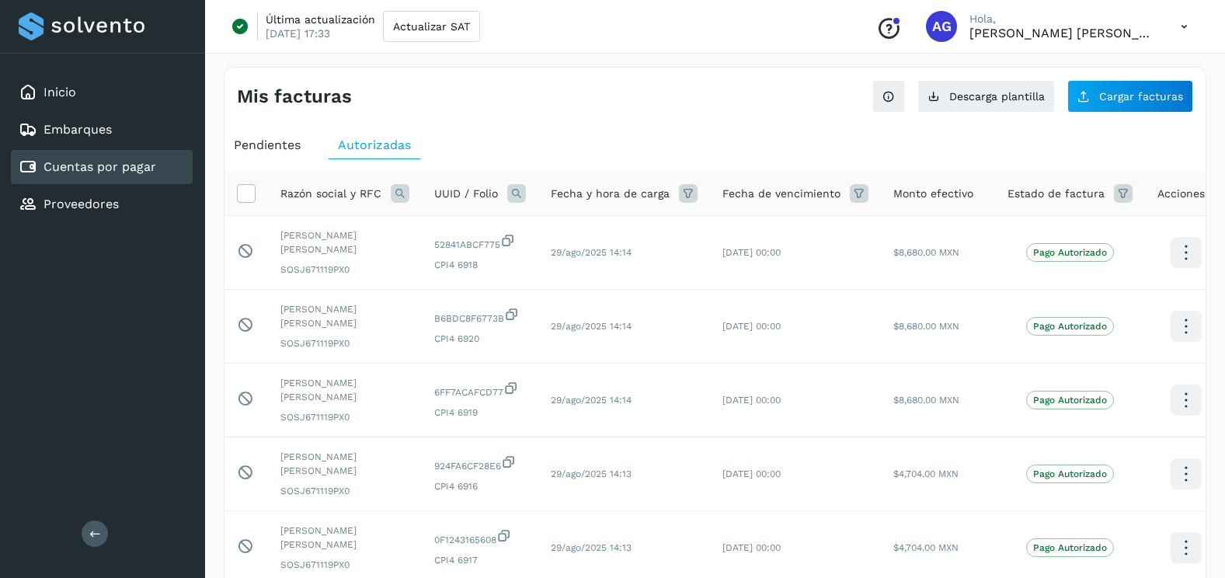
click at [518, 195] on icon at bounding box center [516, 193] width 19 height 19
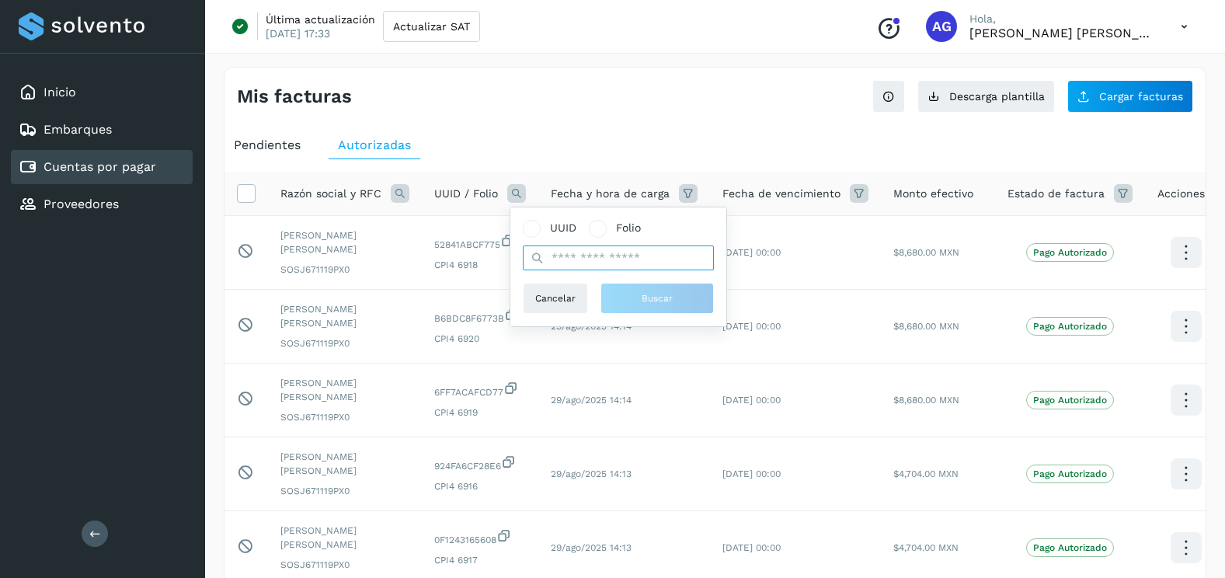
click at [570, 264] on input "text" at bounding box center [618, 257] width 191 height 25
paste input "**********"
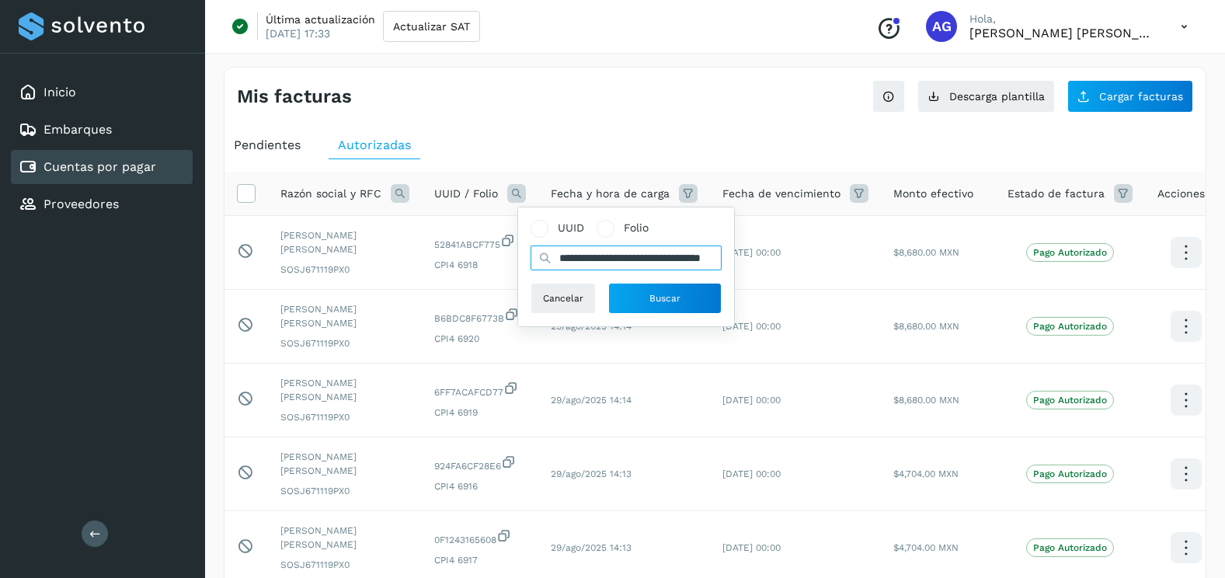
scroll to position [0, 74]
type input "**********"
click at [642, 294] on button "Buscar" at bounding box center [664, 298] width 113 height 31
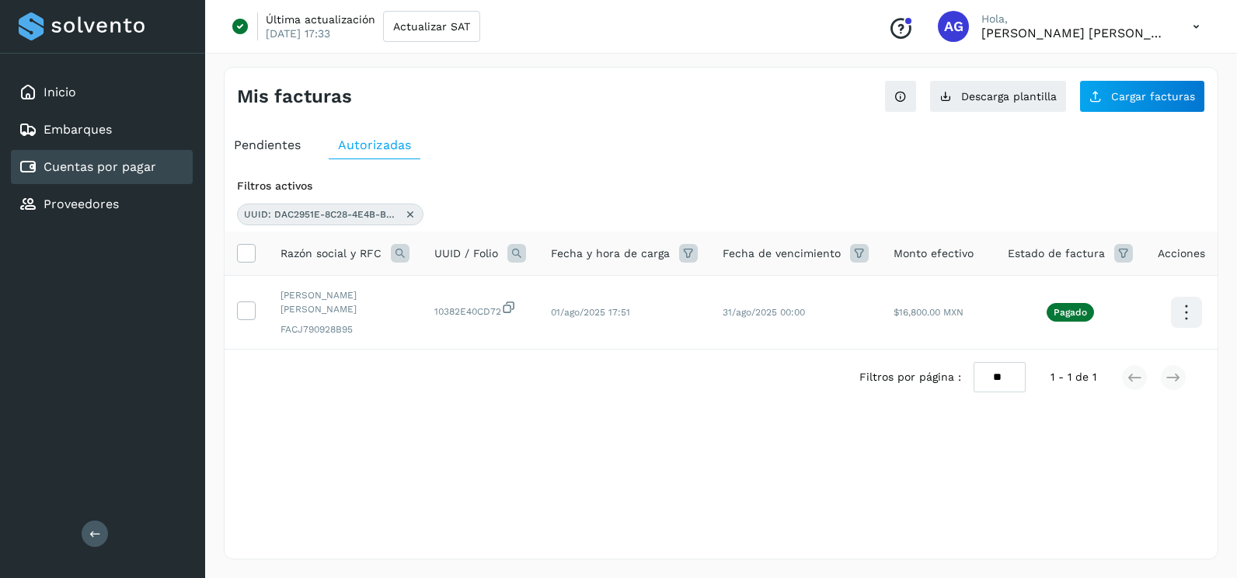
click at [407, 212] on icon at bounding box center [410, 214] width 12 height 12
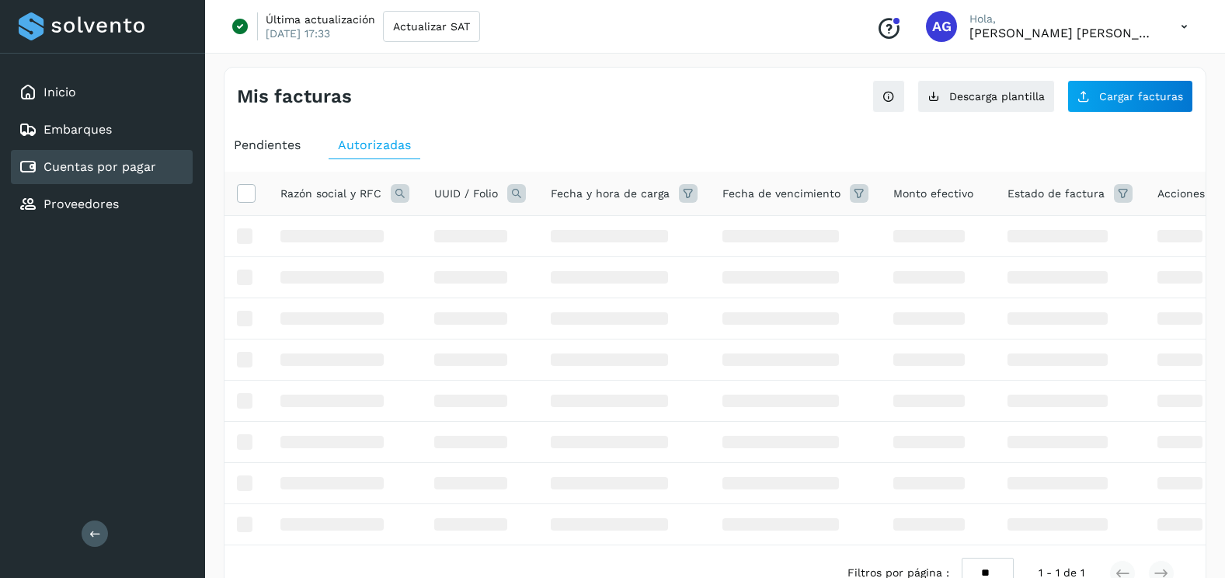
click at [516, 186] on icon at bounding box center [516, 193] width 19 height 19
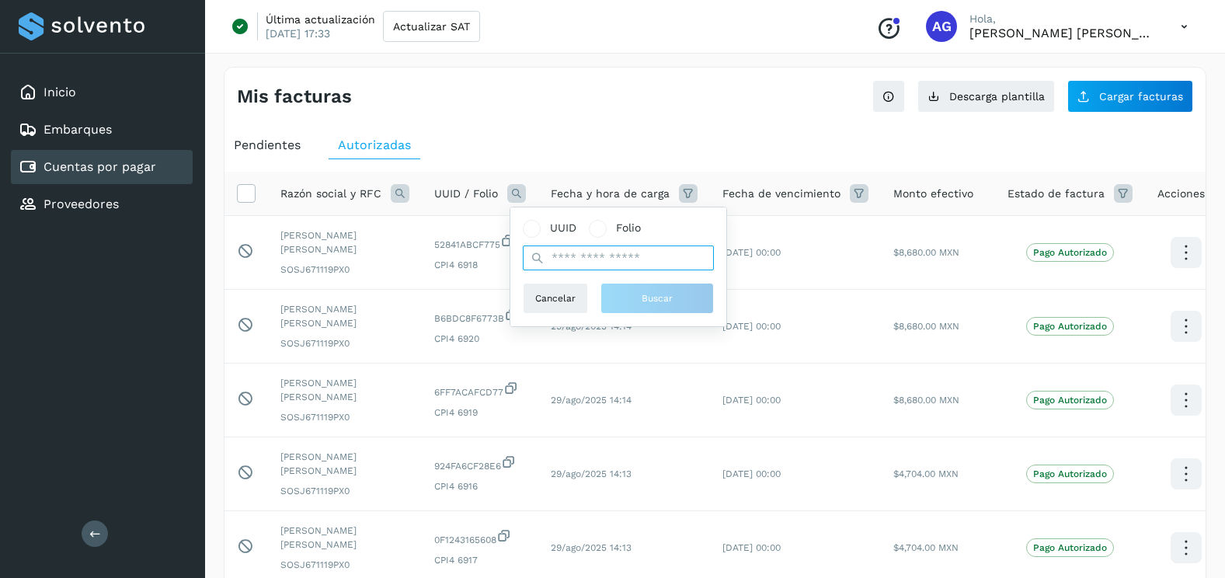
click at [600, 261] on input "text" at bounding box center [618, 257] width 191 height 25
paste input "**********"
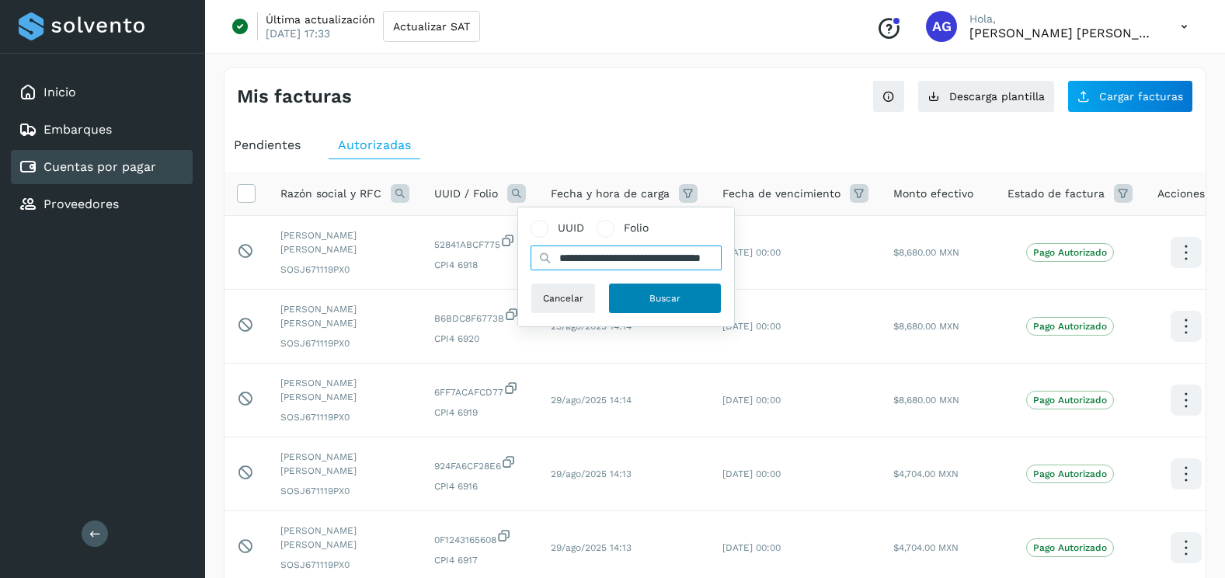
type input "**********"
click at [674, 290] on button "Buscar" at bounding box center [664, 298] width 113 height 31
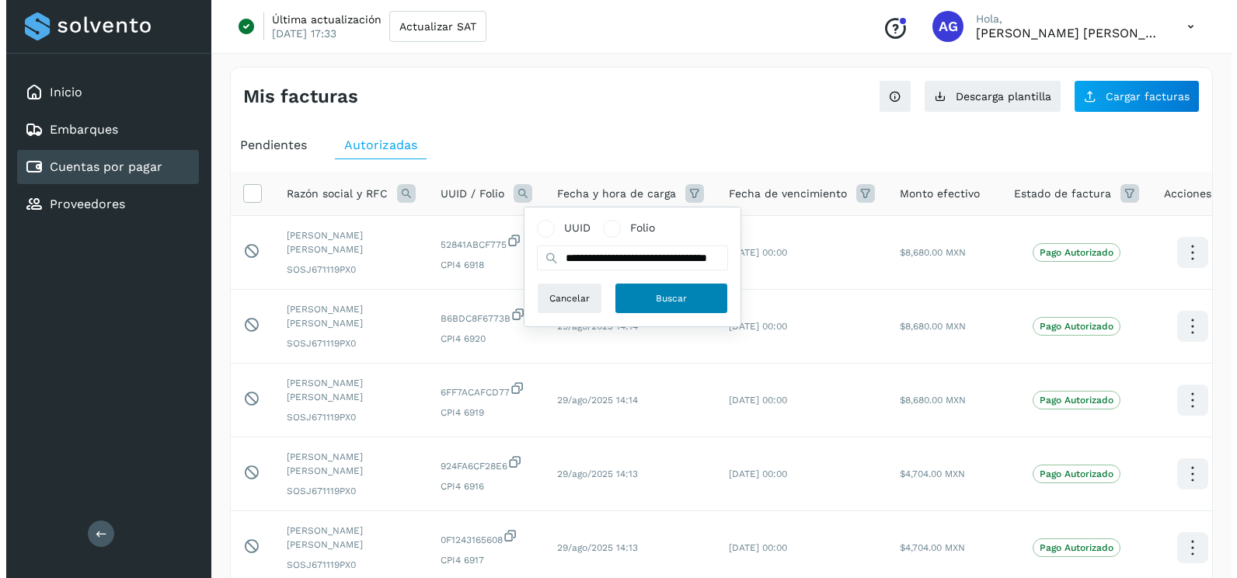
scroll to position [0, 0]
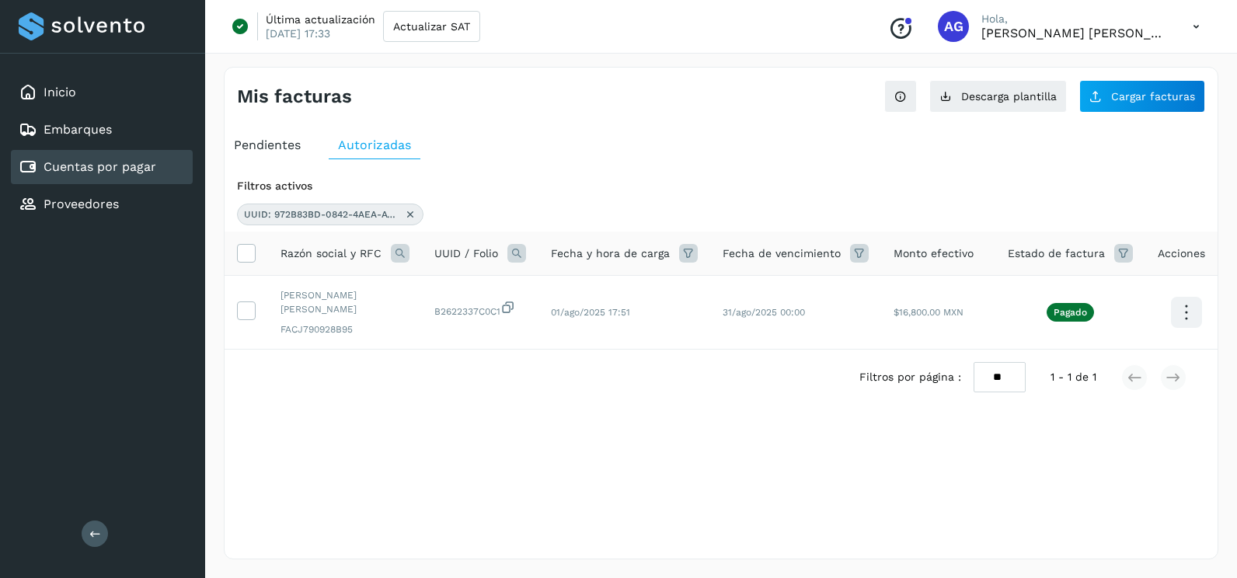
click at [412, 218] on icon at bounding box center [410, 214] width 12 height 12
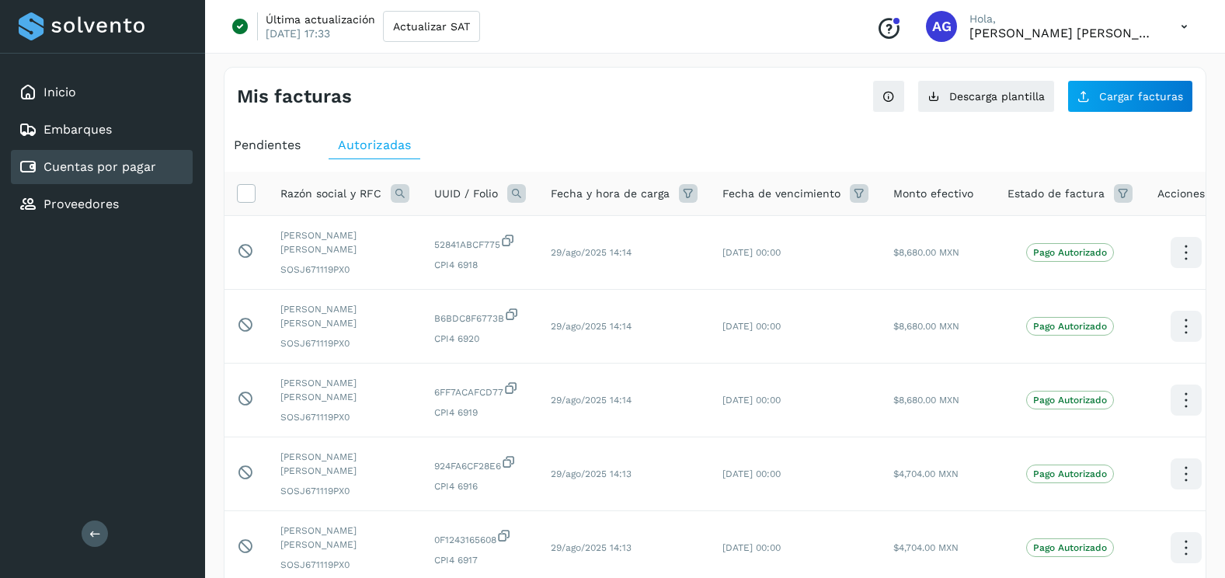
click at [1129, 76] on div "Mis facturas Ver instrucciones para cargar Facturas Descarga plantilla Cargar f…" at bounding box center [715, 90] width 981 height 45
click at [1129, 79] on div "Mis facturas Ver instrucciones para cargar Facturas Descarga plantilla Cargar f…" at bounding box center [715, 90] width 981 height 45
click at [1126, 99] on span "Cargar facturas" at bounding box center [1141, 96] width 84 height 11
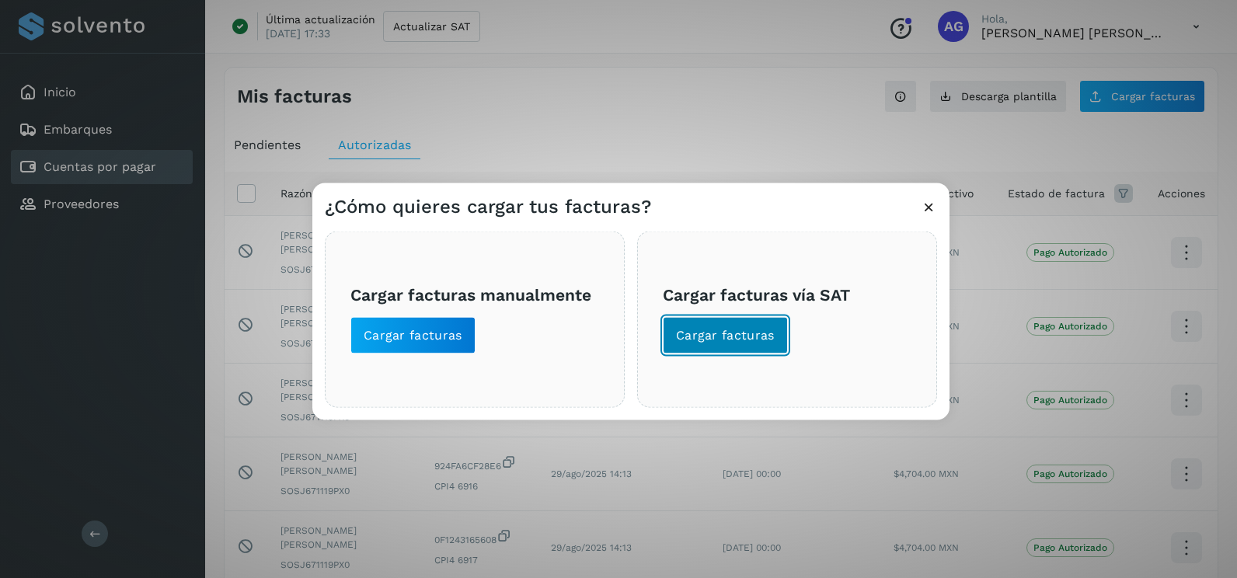
click at [749, 341] on span "Cargar facturas" at bounding box center [725, 335] width 99 height 17
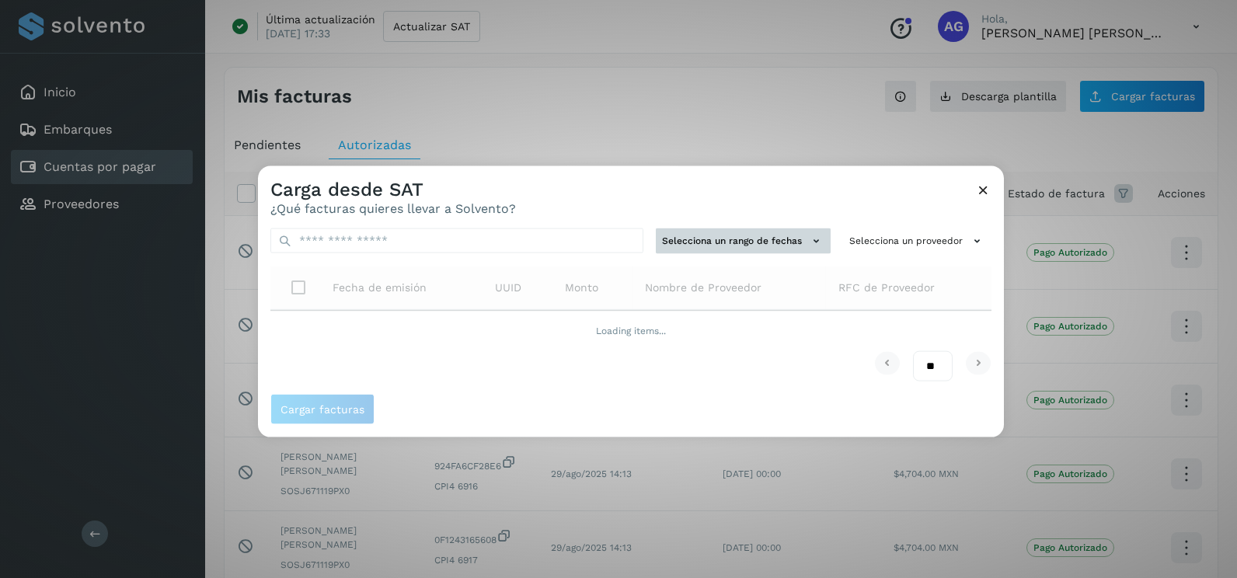
click at [765, 245] on button "Selecciona un rango de fechas" at bounding box center [743, 241] width 175 height 26
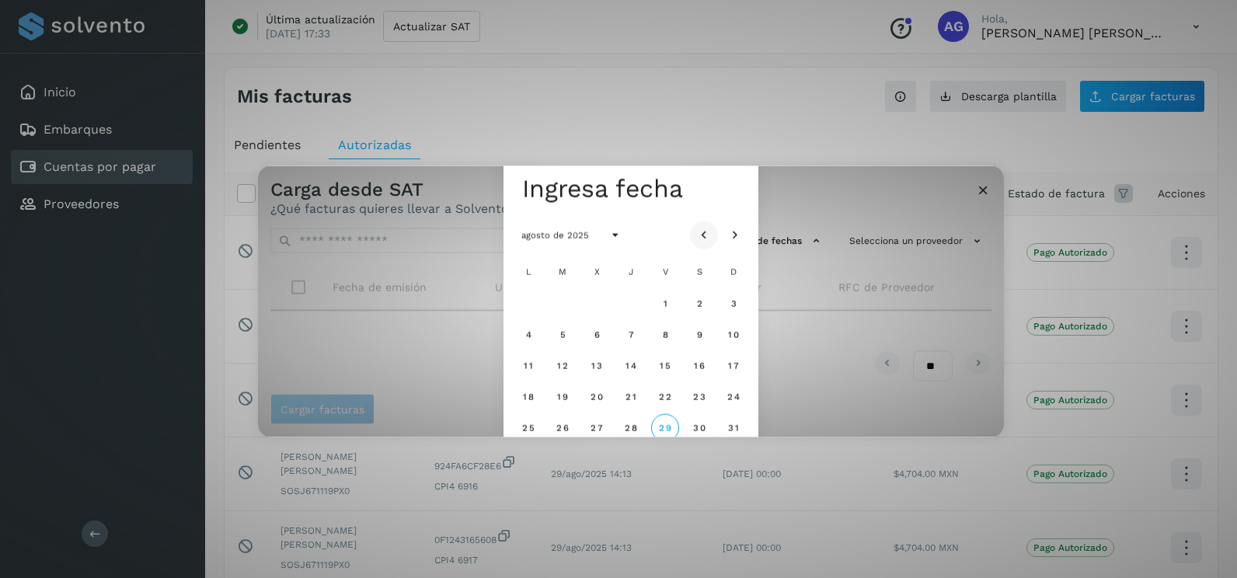
click at [701, 235] on icon "Mes anterior" at bounding box center [704, 236] width 16 height 16
drag, startPoint x: 592, startPoint y: 404, endPoint x: 610, endPoint y: 404, distance: 17.9
click at [593, 404] on button "23" at bounding box center [597, 396] width 28 height 28
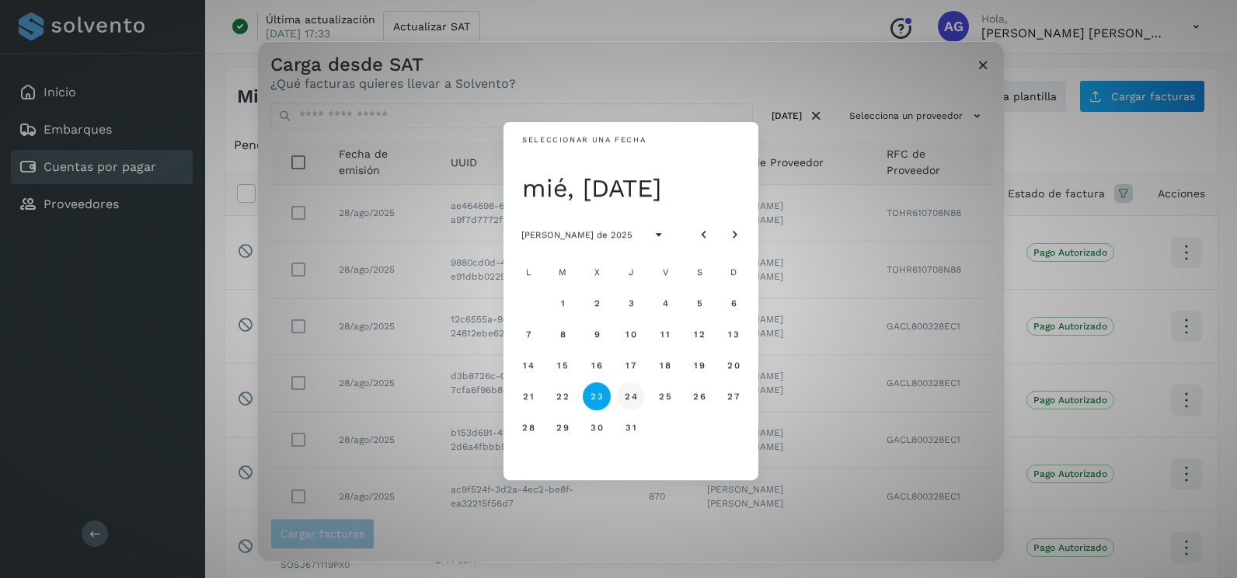
click at [639, 399] on button "24" at bounding box center [631, 396] width 28 height 28
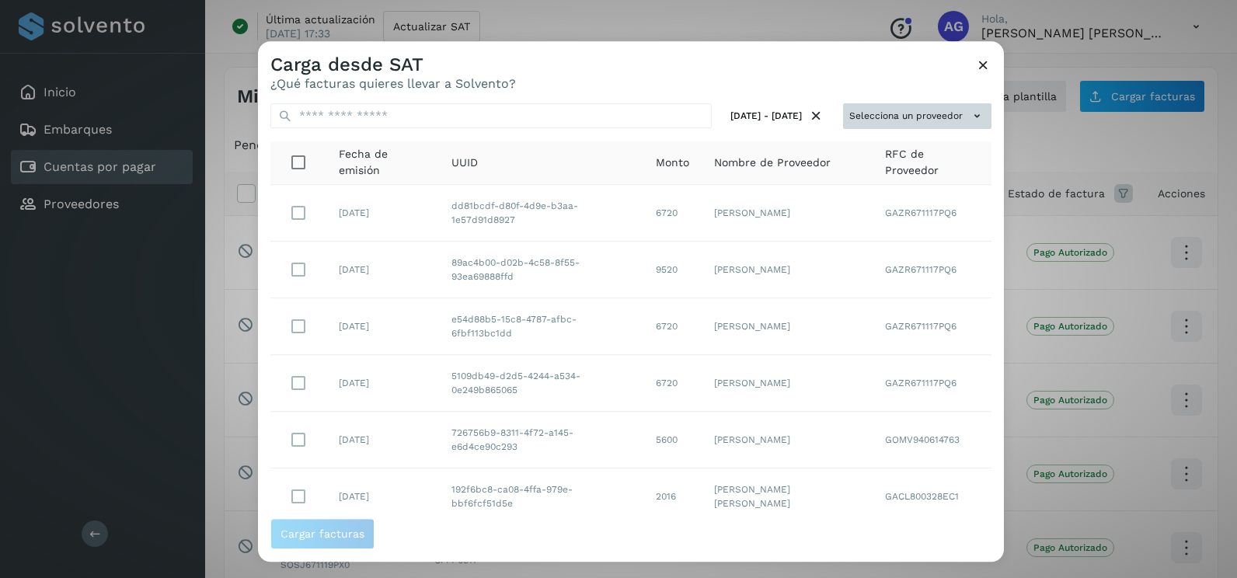
click at [935, 109] on button "Selecciona un proveedor" at bounding box center [917, 116] width 148 height 26
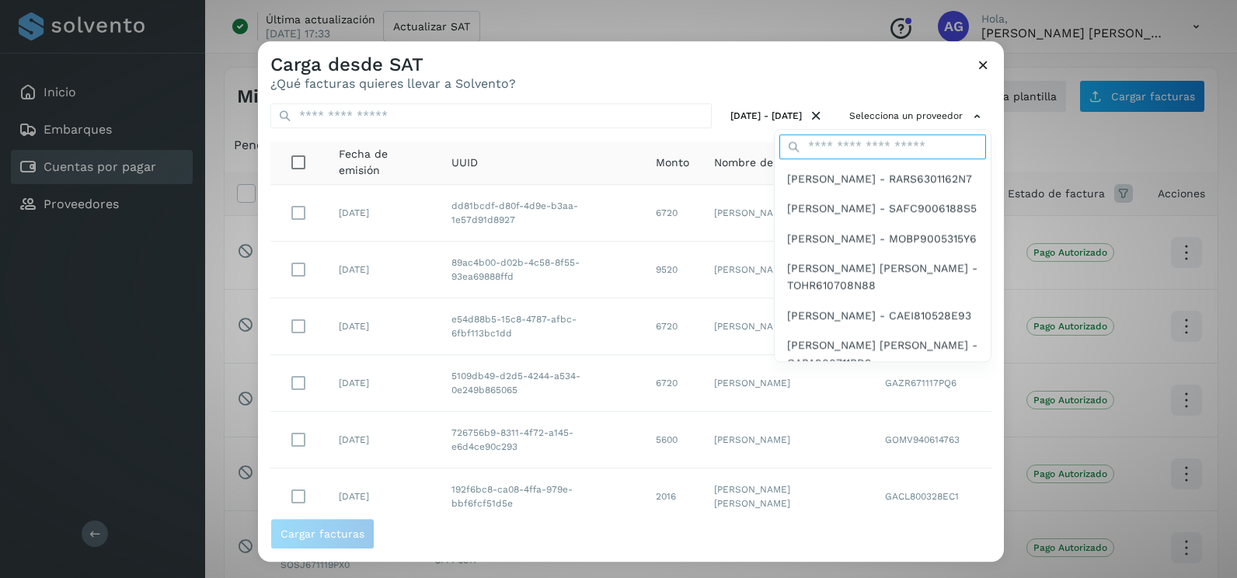
click at [899, 144] on input "text" at bounding box center [882, 146] width 207 height 25
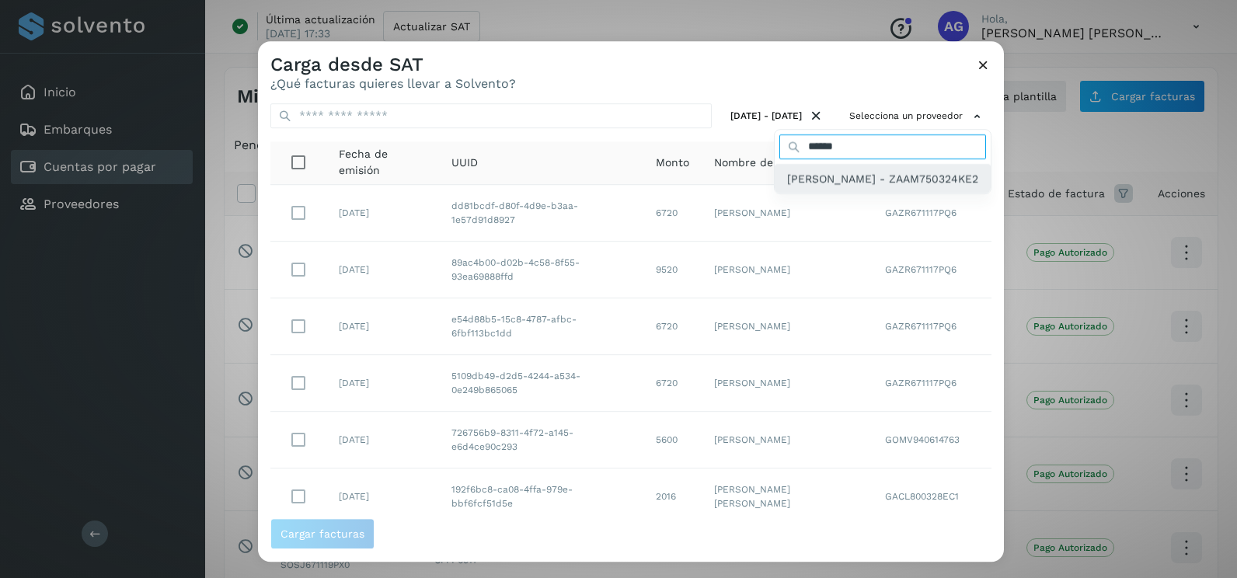
type input "******"
click at [856, 187] on span "[PERSON_NAME] - ZAAM750324KE2" at bounding box center [882, 178] width 191 height 17
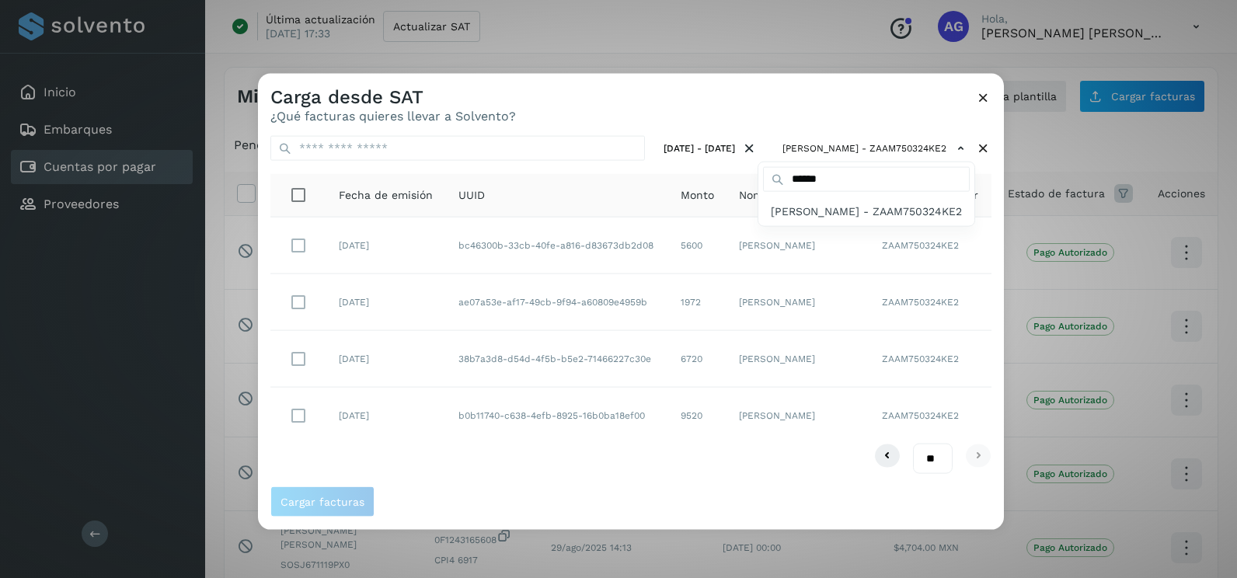
click at [995, 244] on div at bounding box center [876, 363] width 1237 height 578
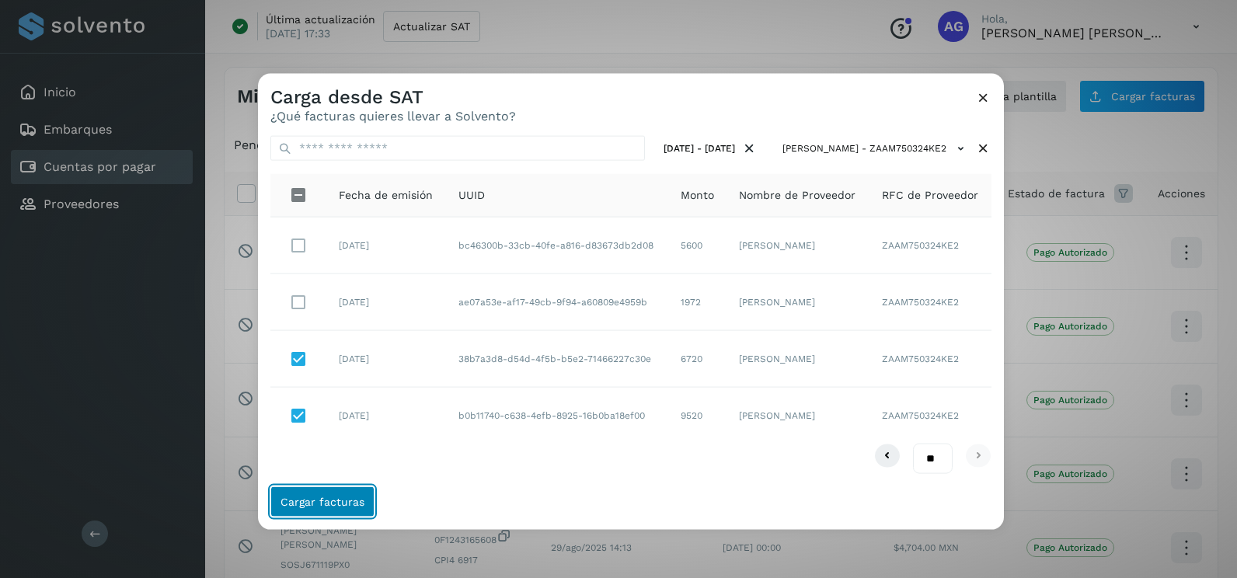
click at [349, 488] on button "Cargar facturas" at bounding box center [322, 501] width 104 height 31
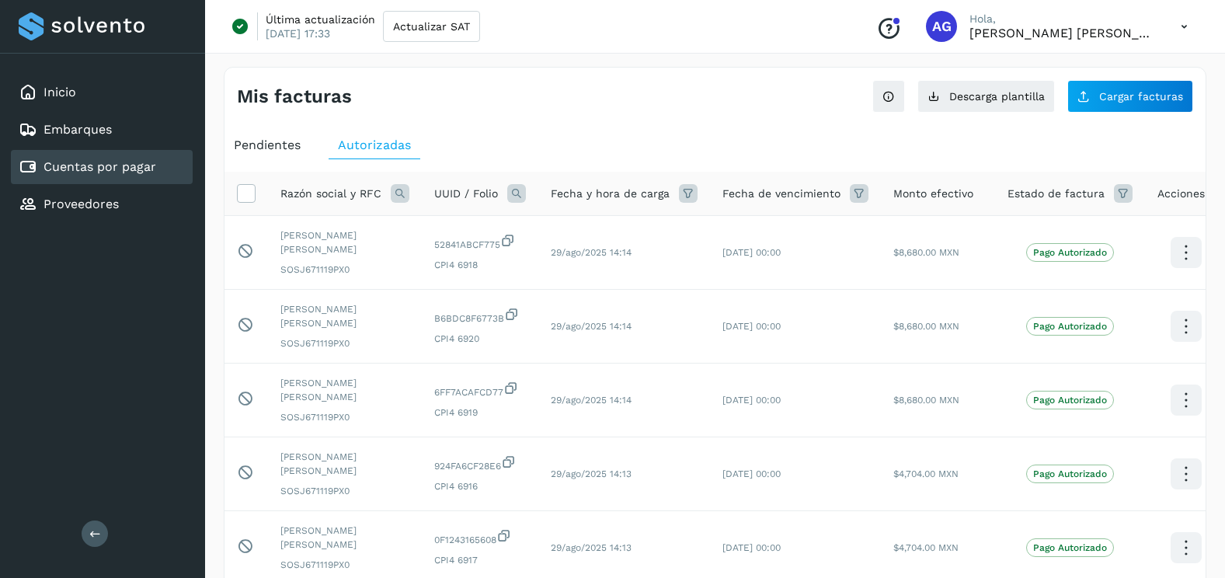
click at [270, 154] on div "Pendientes" at bounding box center [267, 145] width 85 height 28
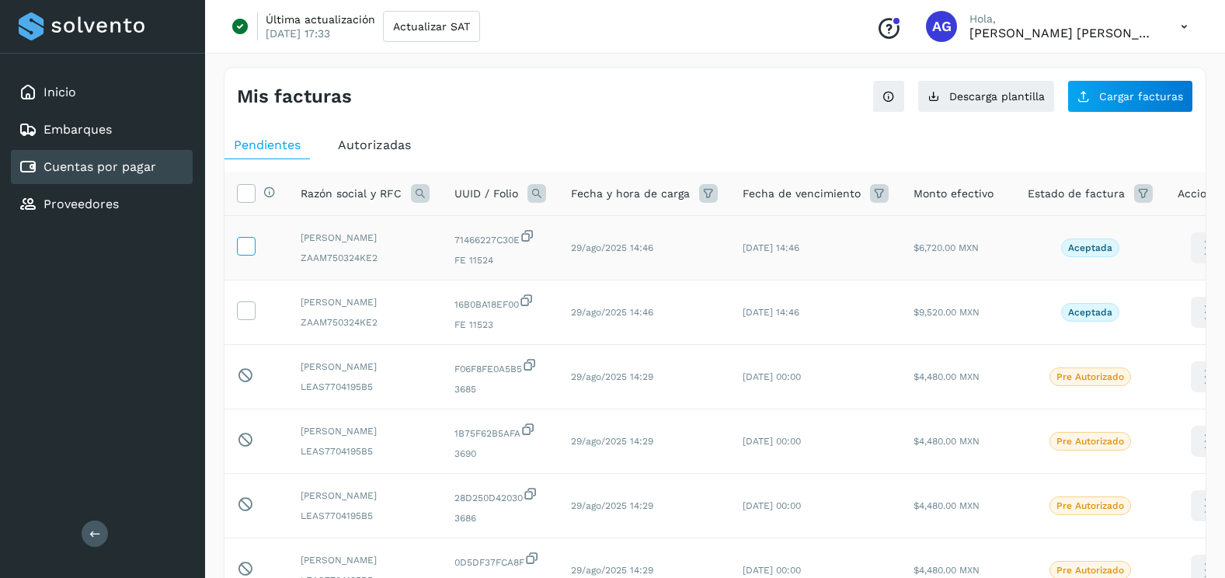
click at [242, 248] on icon at bounding box center [246, 245] width 16 height 16
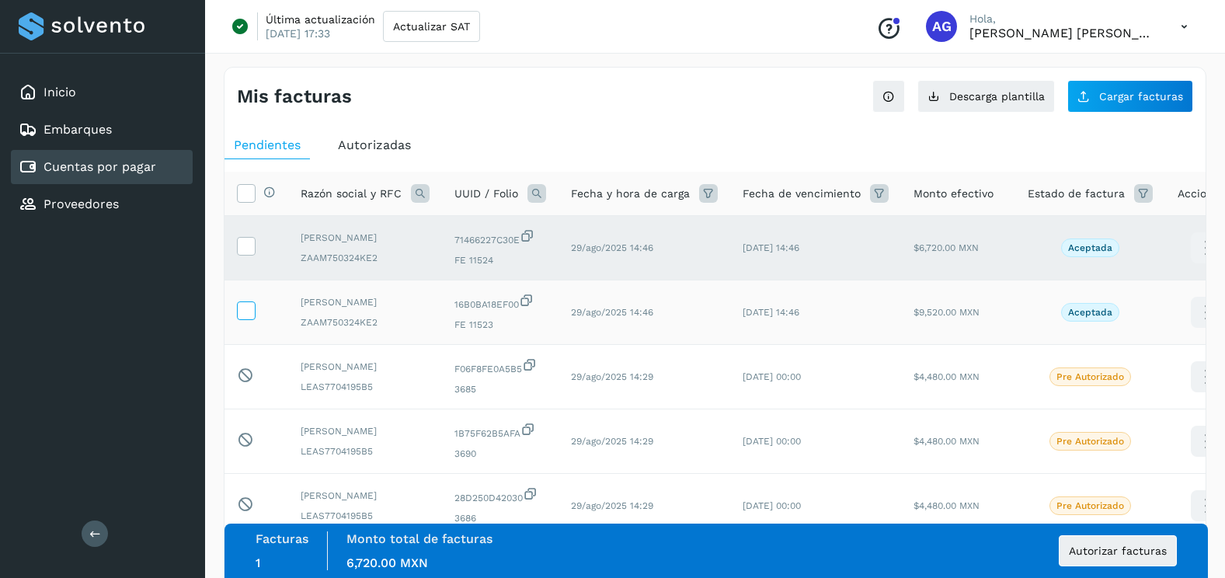
click at [246, 312] on icon at bounding box center [246, 309] width 16 height 16
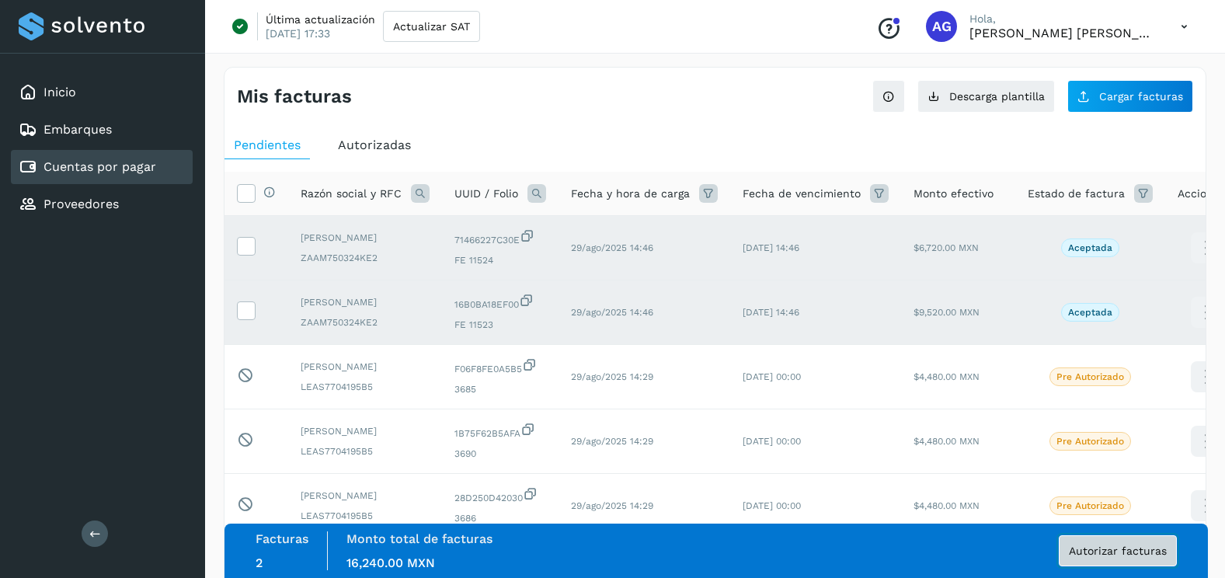
click at [1105, 555] on span "Autorizar facturas" at bounding box center [1118, 550] width 98 height 11
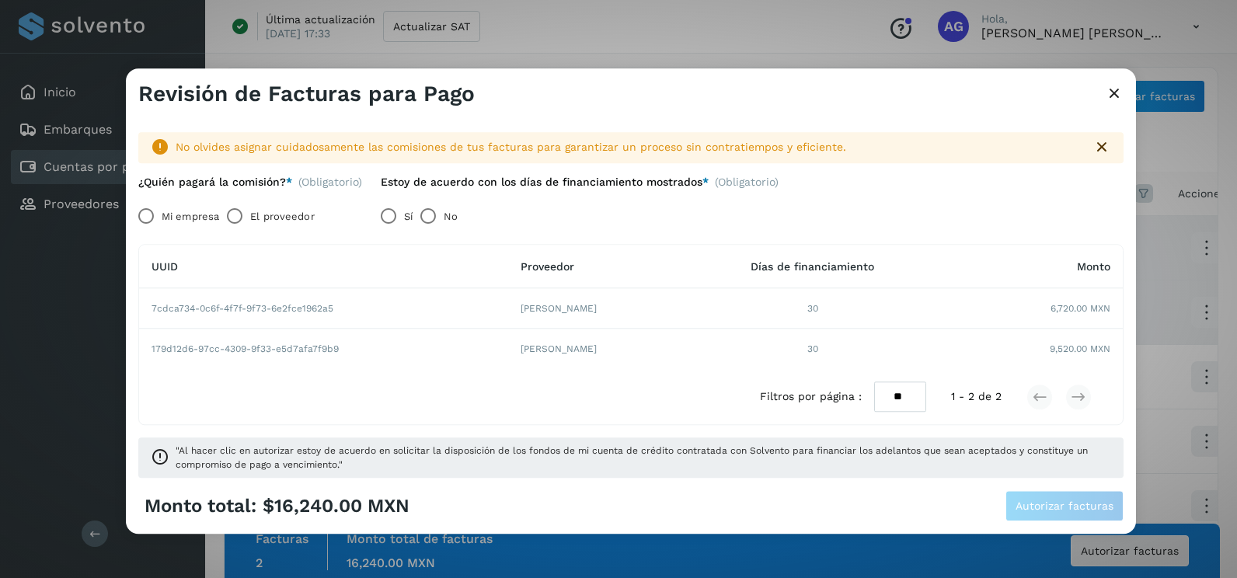
click at [181, 218] on label "Mi empresa" at bounding box center [190, 216] width 57 height 31
click at [1096, 516] on button "Autorizar facturas" at bounding box center [1064, 506] width 118 height 31
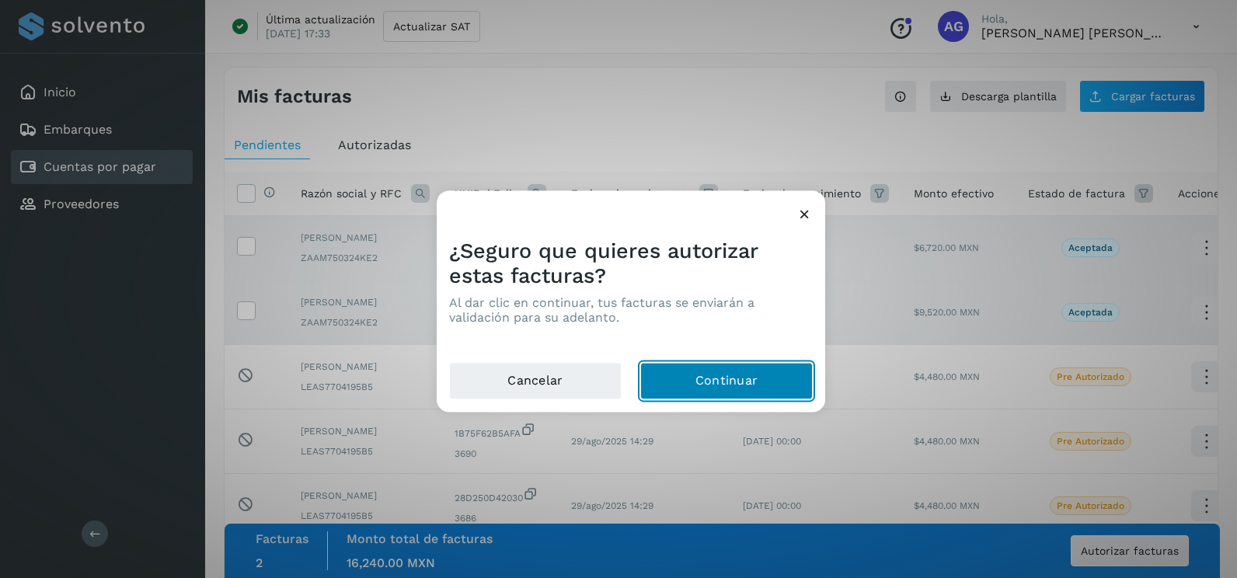
click at [716, 385] on button "Continuar" at bounding box center [726, 381] width 172 height 37
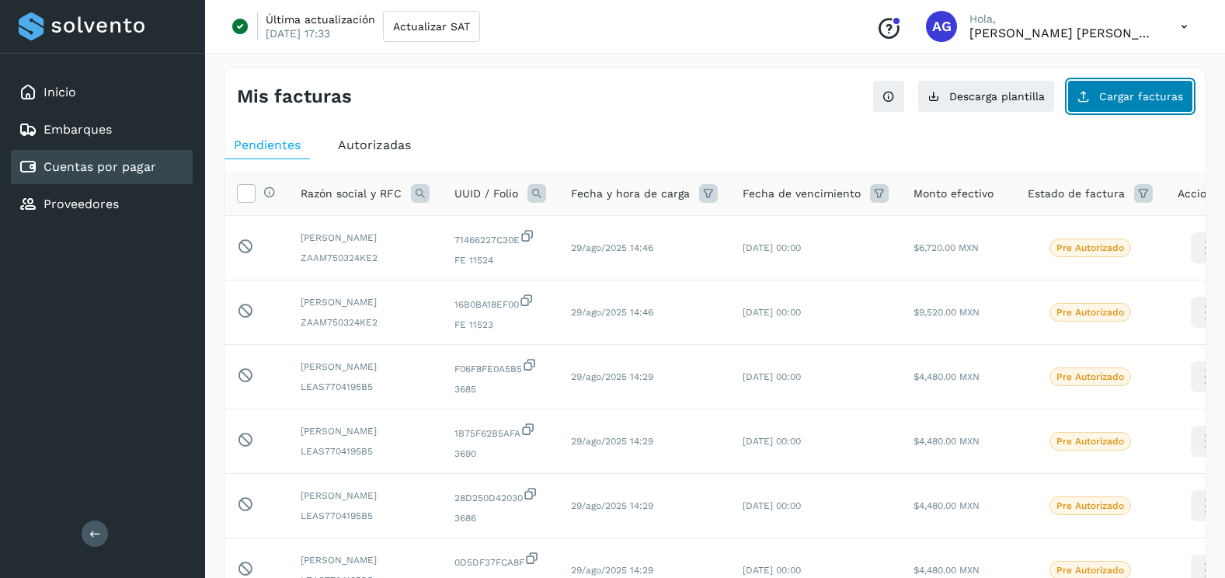
click at [1151, 96] on span "Cargar facturas" at bounding box center [1141, 96] width 84 height 11
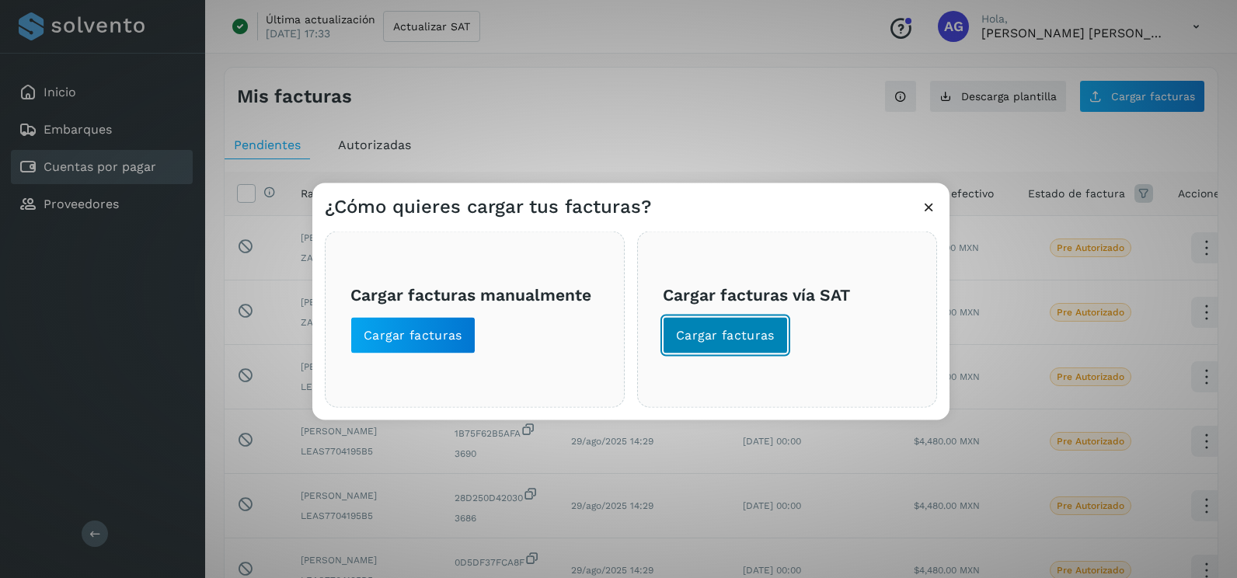
click at [701, 339] on span "Cargar facturas" at bounding box center [725, 335] width 99 height 17
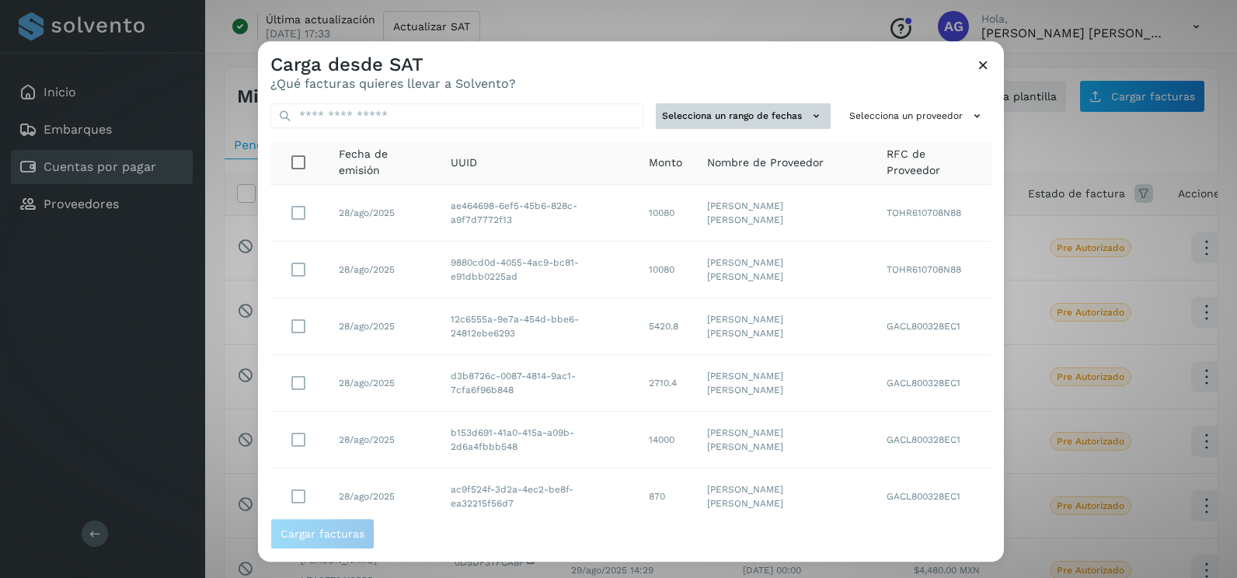
click at [806, 106] on button "Selecciona un rango de fechas" at bounding box center [743, 116] width 175 height 26
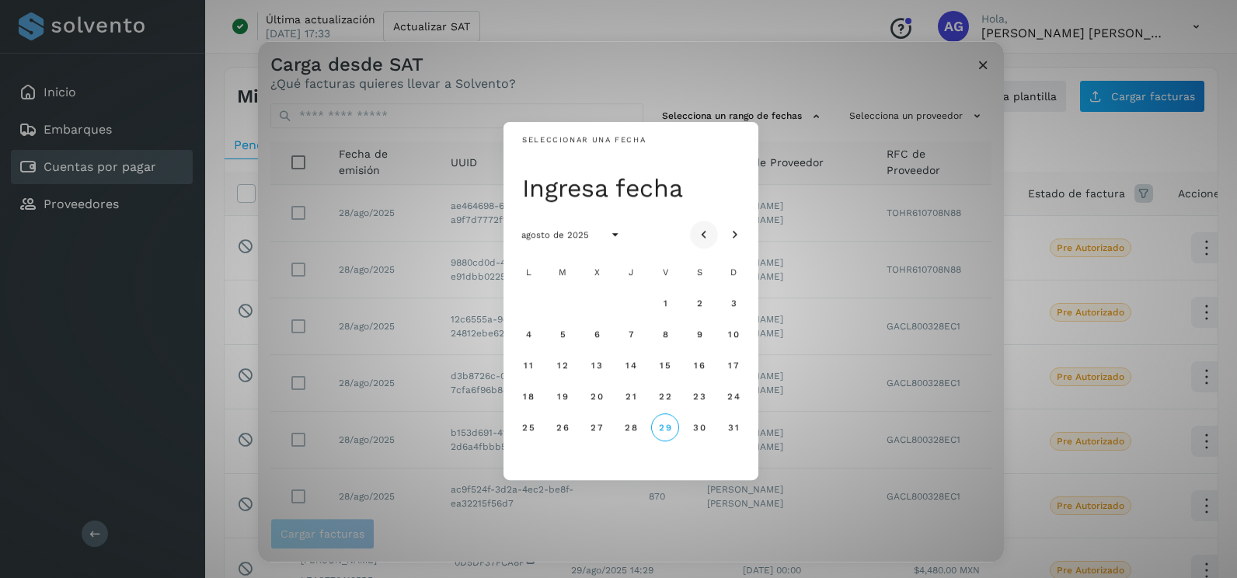
click at [707, 236] on icon "Mes anterior" at bounding box center [704, 236] width 16 height 16
click at [562, 402] on button "22" at bounding box center [562, 396] width 28 height 28
click at [601, 403] on button "23" at bounding box center [597, 396] width 28 height 28
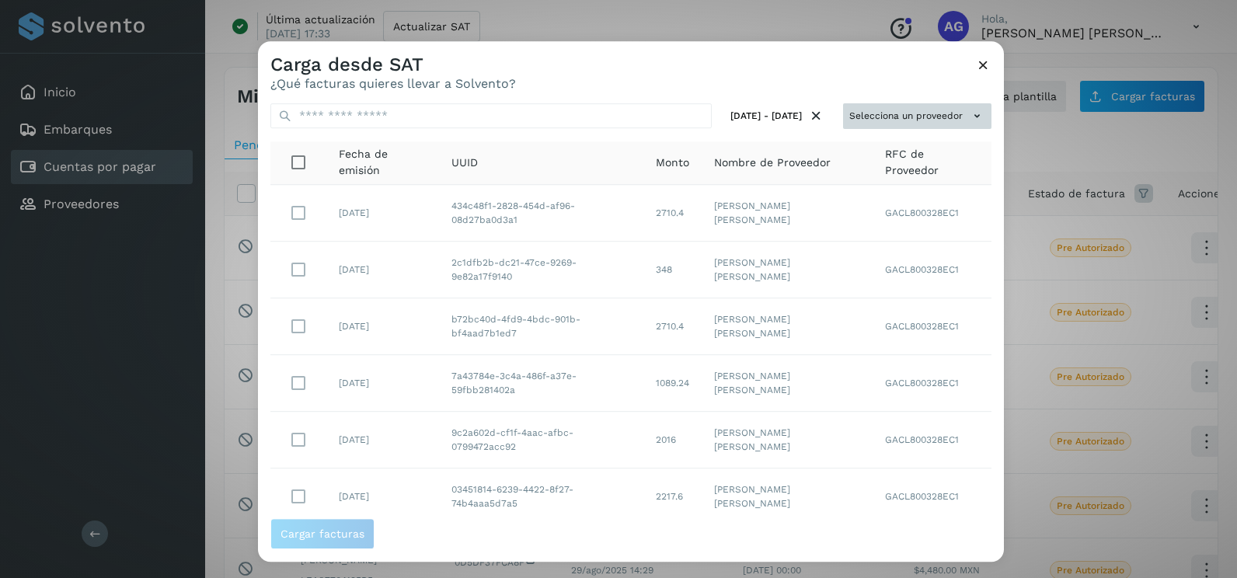
click at [921, 120] on button "Selecciona un proveedor" at bounding box center [917, 116] width 148 height 26
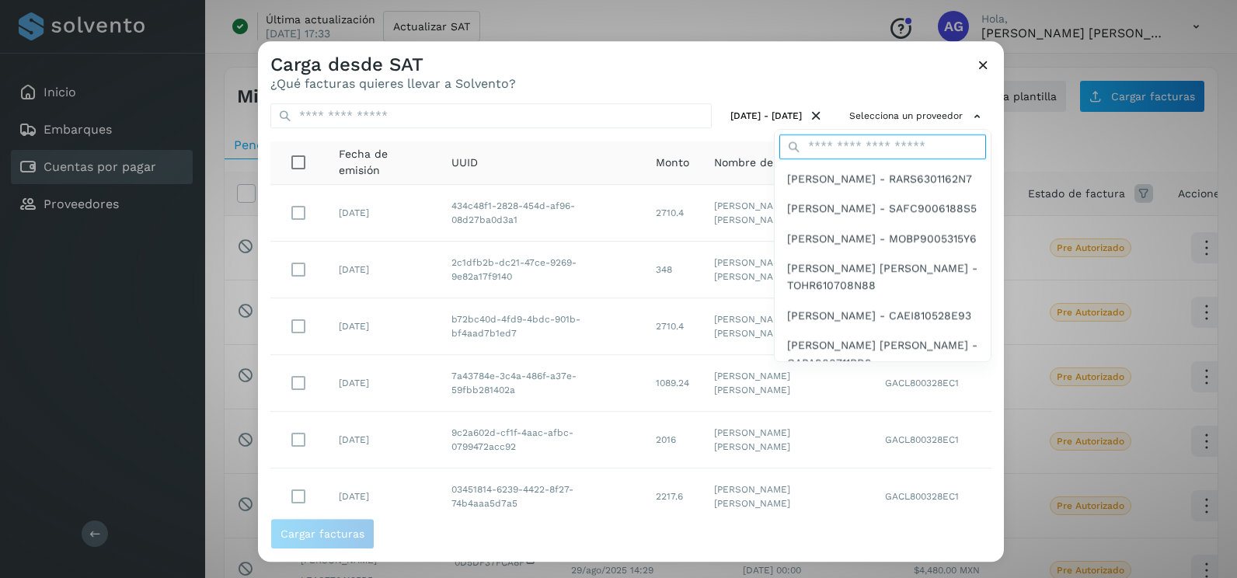
click at [853, 141] on input "text" at bounding box center [882, 146] width 207 height 25
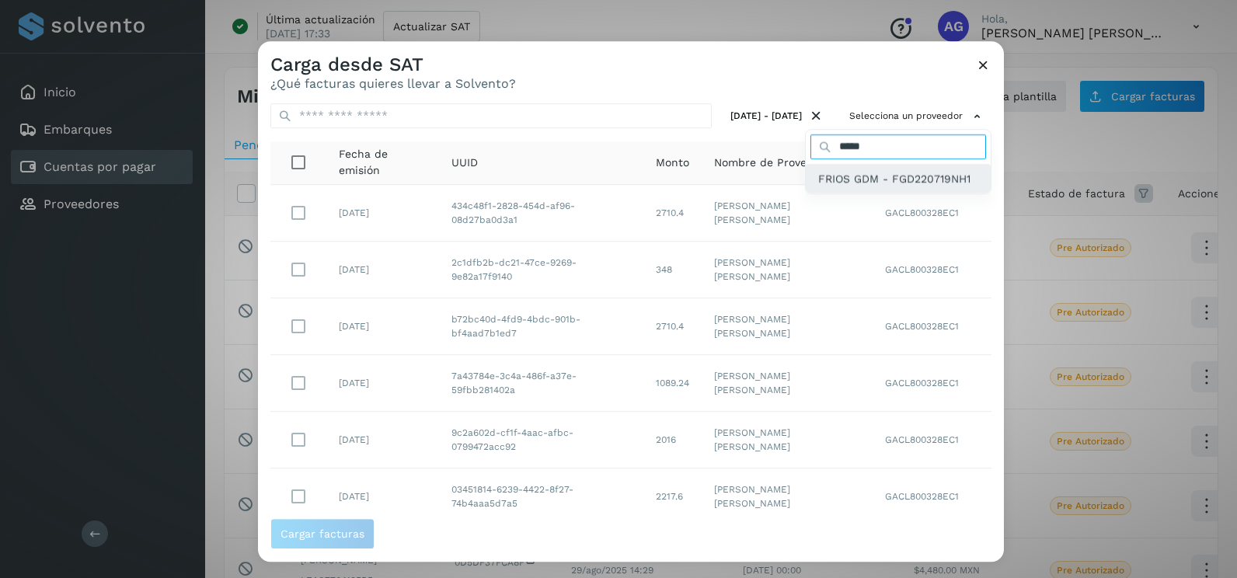
type input "*****"
click at [879, 186] on span "FRIOS GDM - FGD220719NH1" at bounding box center [894, 178] width 152 height 17
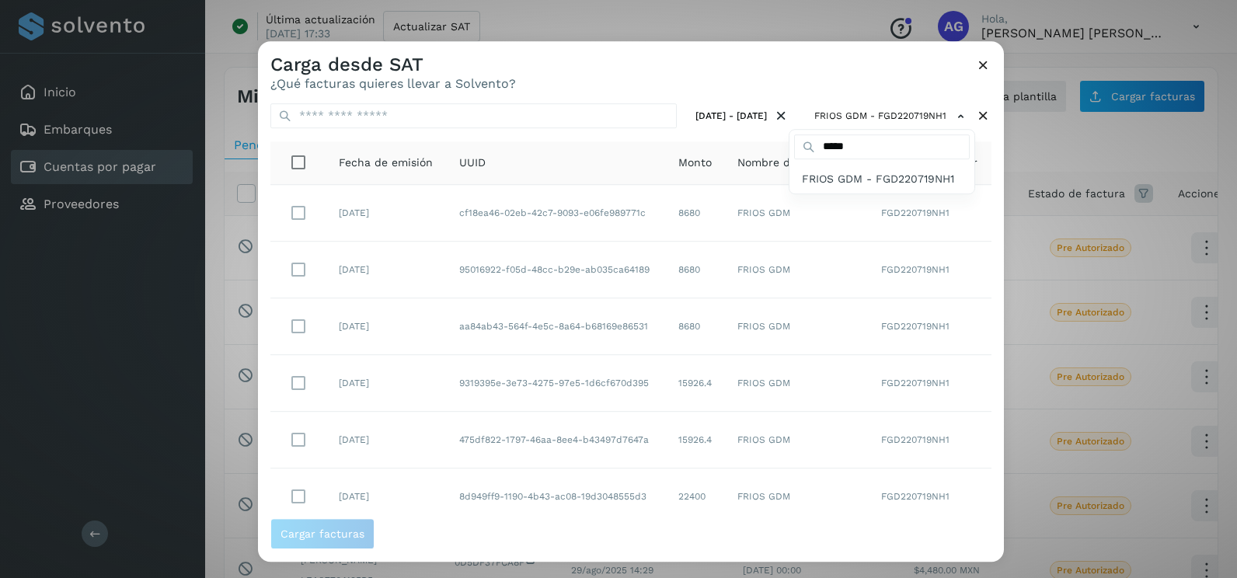
click at [965, 219] on div at bounding box center [876, 330] width 1237 height 578
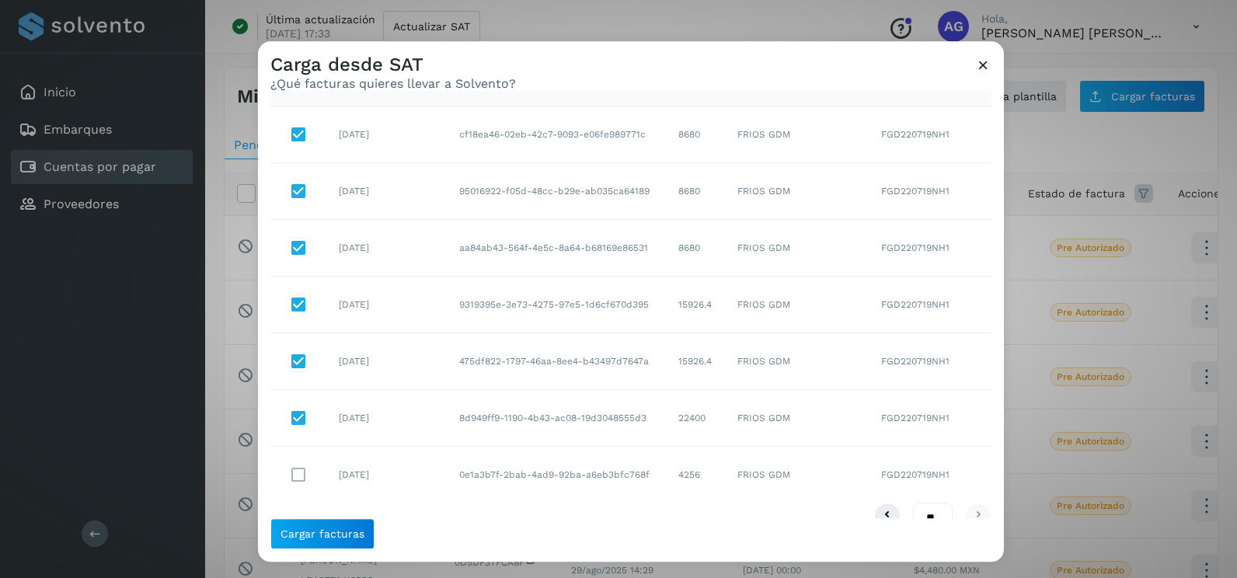
scroll to position [106, 0]
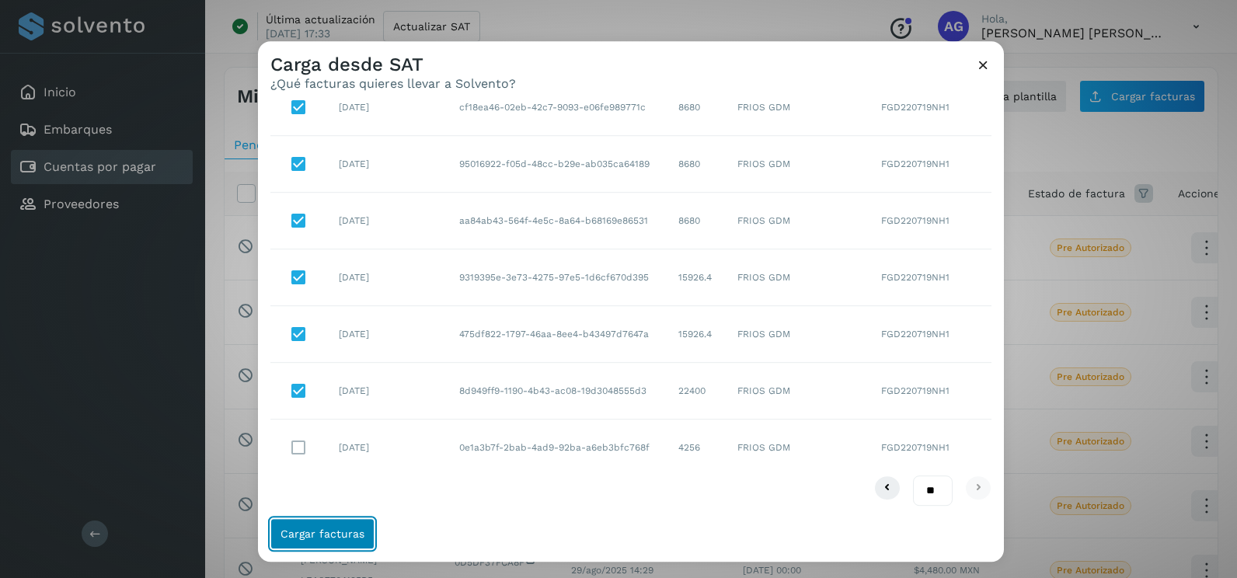
click at [364, 532] on button "Cargar facturas" at bounding box center [322, 533] width 104 height 31
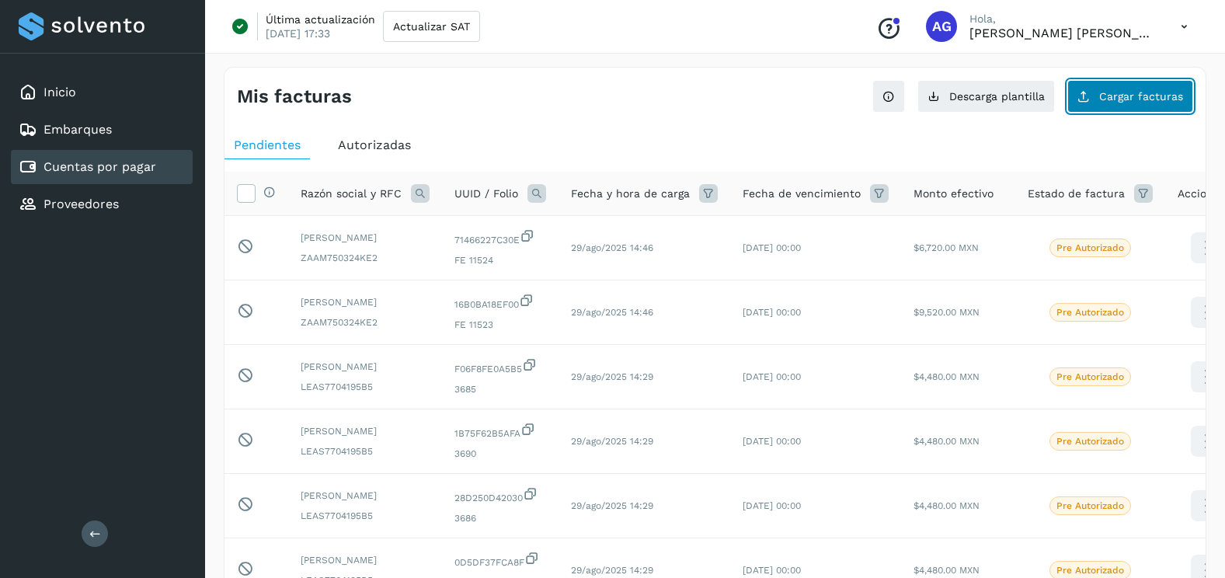
click at [1120, 96] on span "Cargar facturas" at bounding box center [1141, 96] width 84 height 11
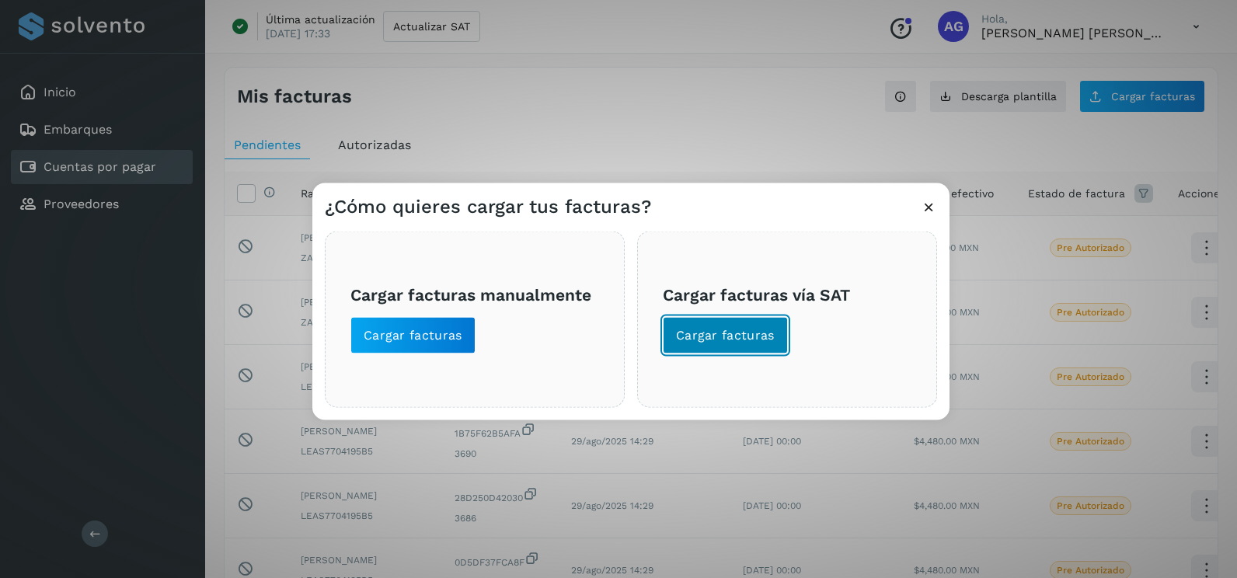
click at [704, 333] on span "Cargar facturas" at bounding box center [725, 335] width 99 height 17
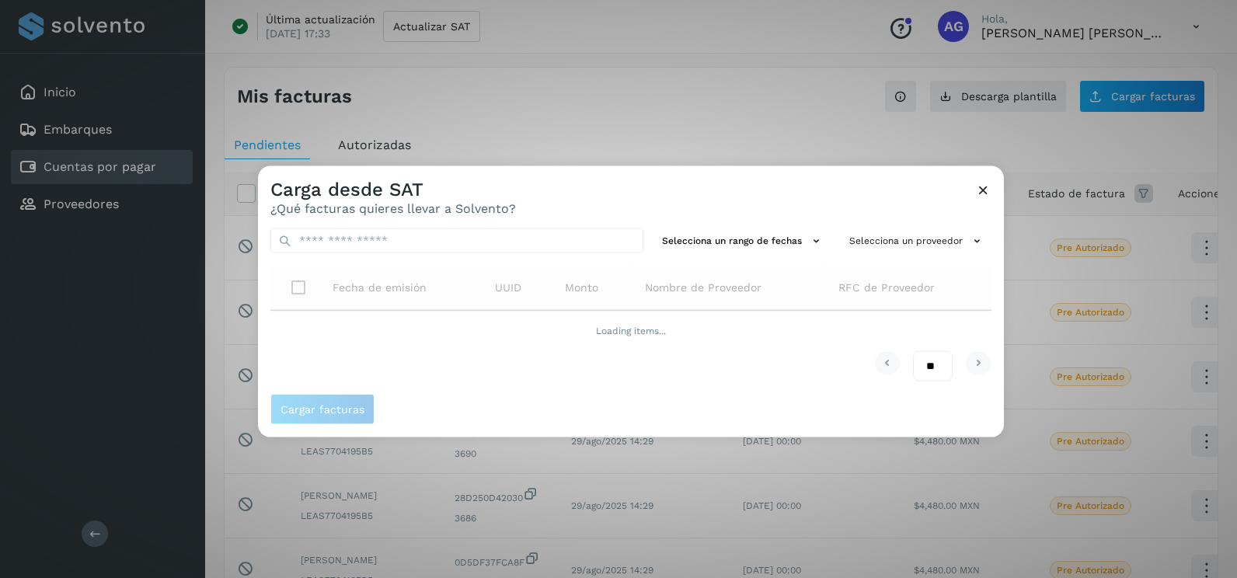
click at [705, 254] on div "Selecciona un rango de fechas Selecciona un proveedor Fecha de emisión UUID Mon…" at bounding box center [631, 305] width 746 height 178
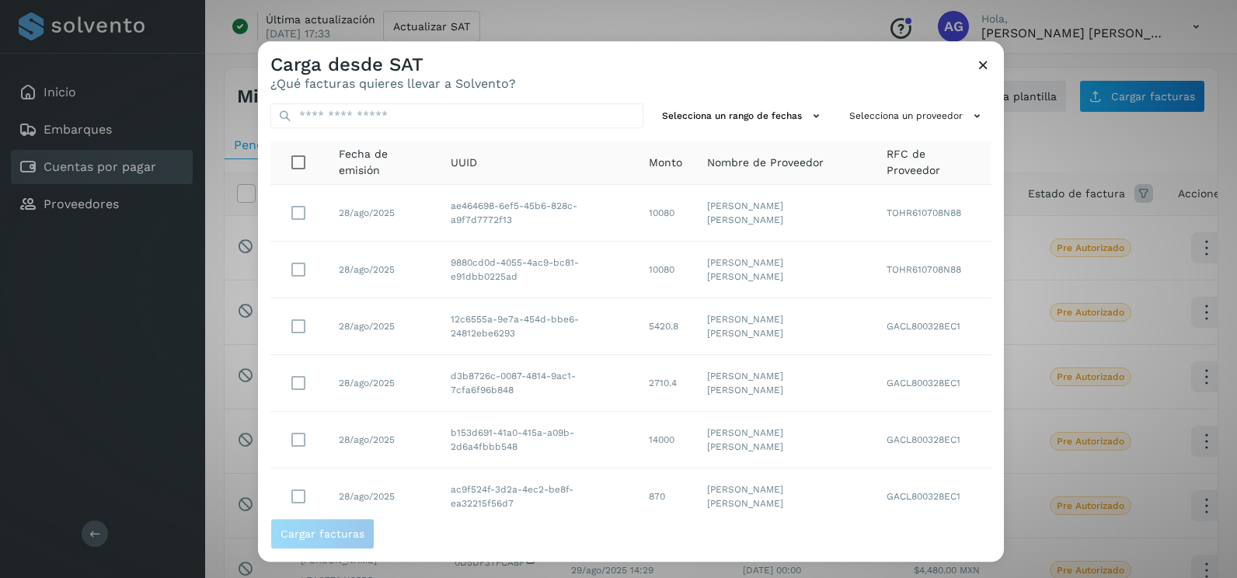
click at [714, 242] on td "[PERSON_NAME] [PERSON_NAME]" at bounding box center [783, 270] width 179 height 57
click at [742, 112] on button "Selecciona un rango de fechas" at bounding box center [743, 116] width 175 height 26
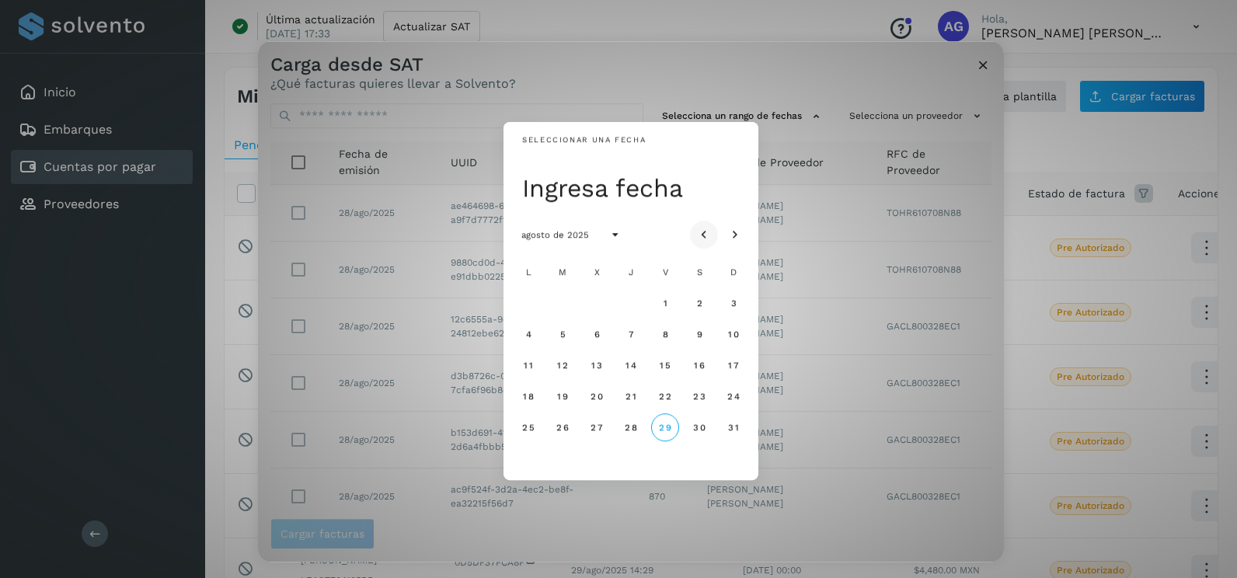
click at [708, 228] on icon "Mes anterior" at bounding box center [704, 236] width 16 height 16
click at [527, 456] on span "30" at bounding box center [527, 458] width 13 height 11
click at [733, 237] on icon "Mes siguiente" at bounding box center [735, 236] width 16 height 16
click at [564, 305] on span "1" at bounding box center [561, 303] width 5 height 11
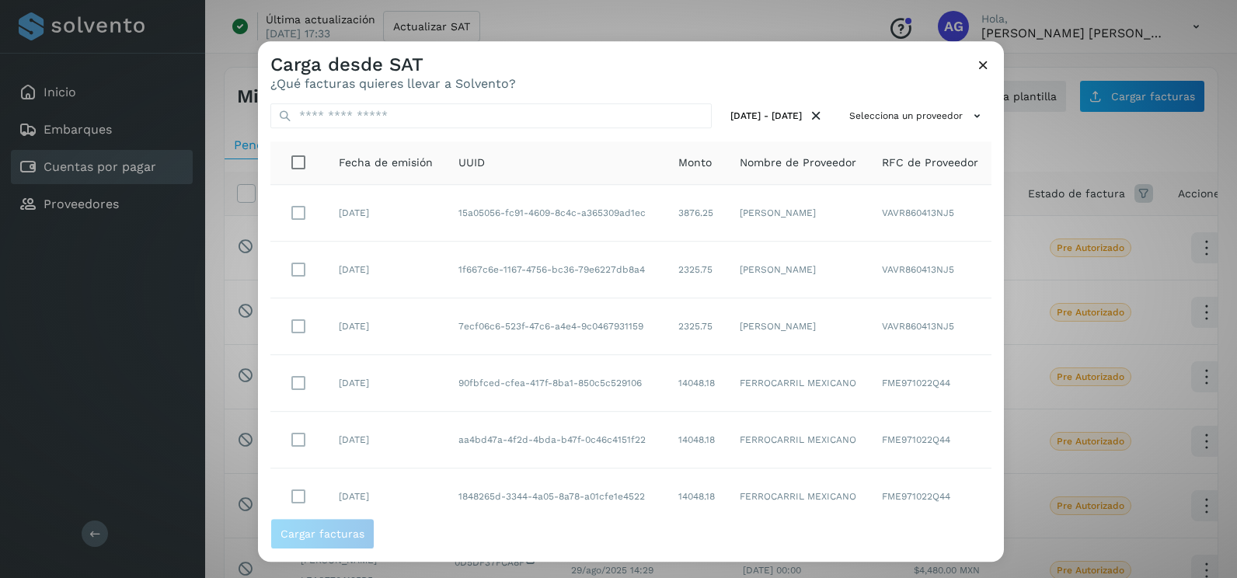
click at [924, 103] on div "30/jun/2025 - 01/jul/2025 Selecciona un proveedor Fecha de emisión UUID Monto N…" at bounding box center [631, 304] width 746 height 427
click at [900, 124] on button "Selecciona un proveedor" at bounding box center [917, 116] width 148 height 26
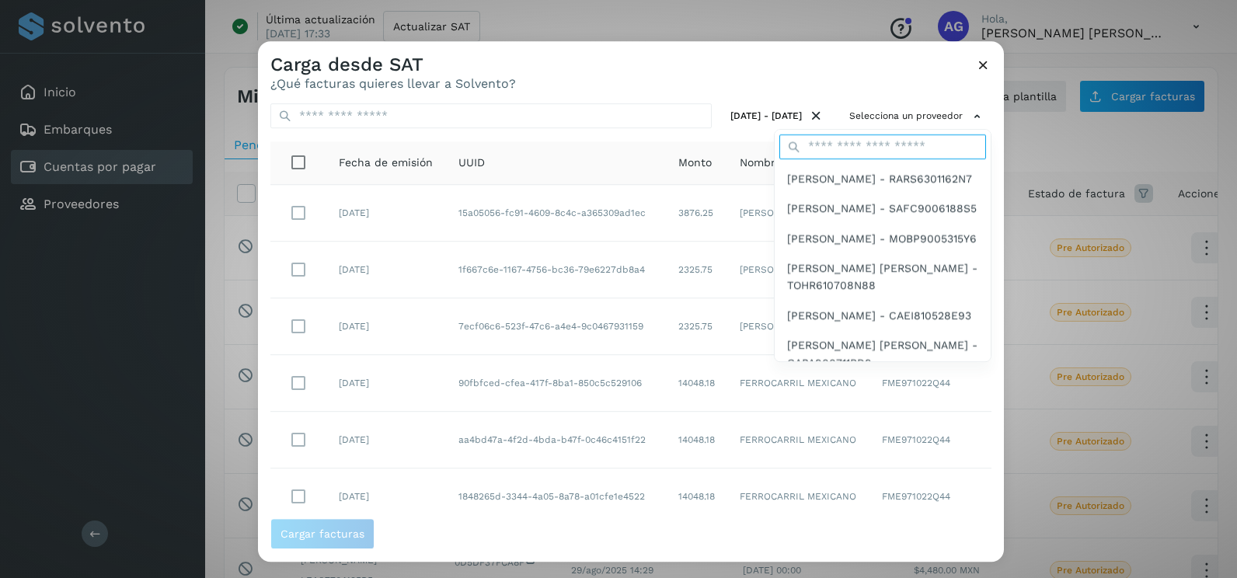
click at [846, 138] on input "text" at bounding box center [882, 146] width 207 height 25
type input "*****"
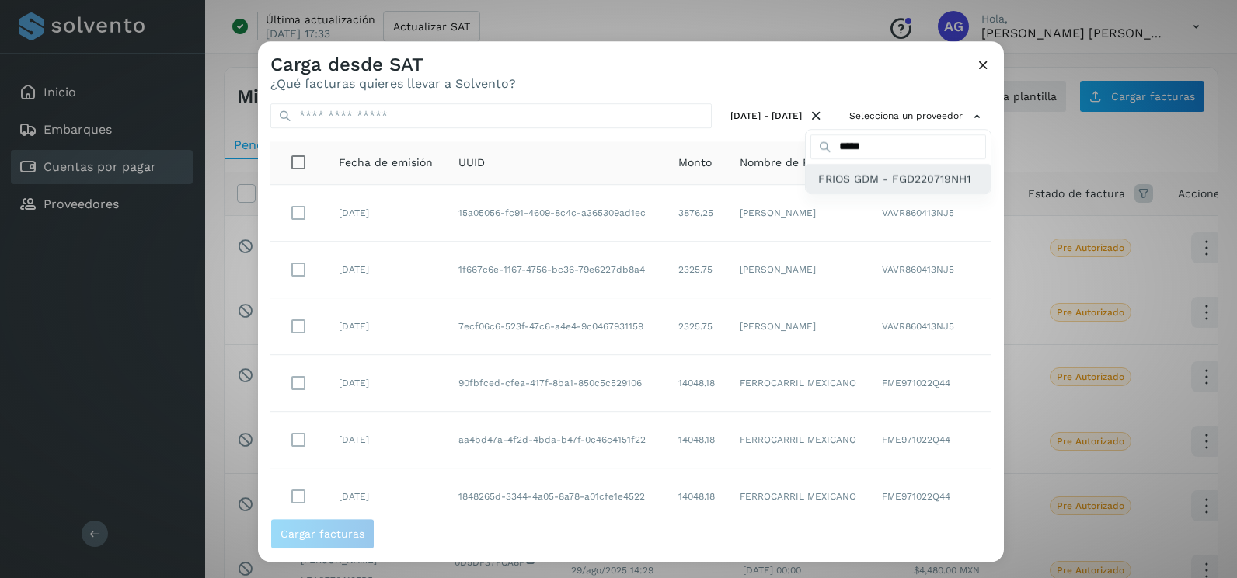
click at [834, 187] on span "FRIOS GDM - FGD220719NH1" at bounding box center [894, 178] width 152 height 17
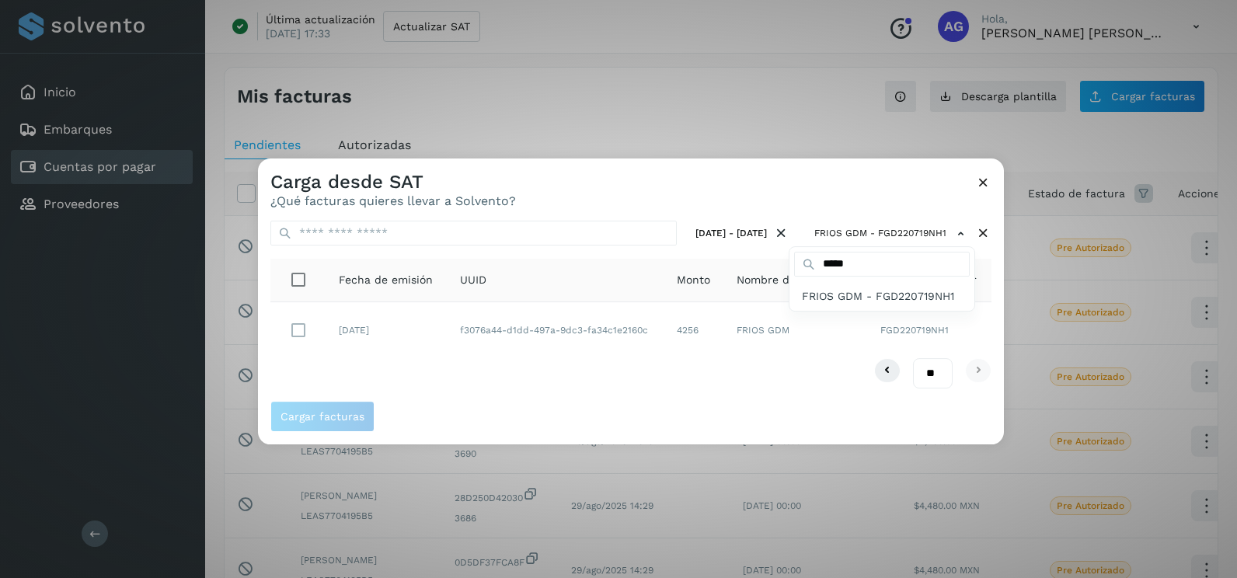
click at [461, 379] on div at bounding box center [876, 447] width 1237 height 578
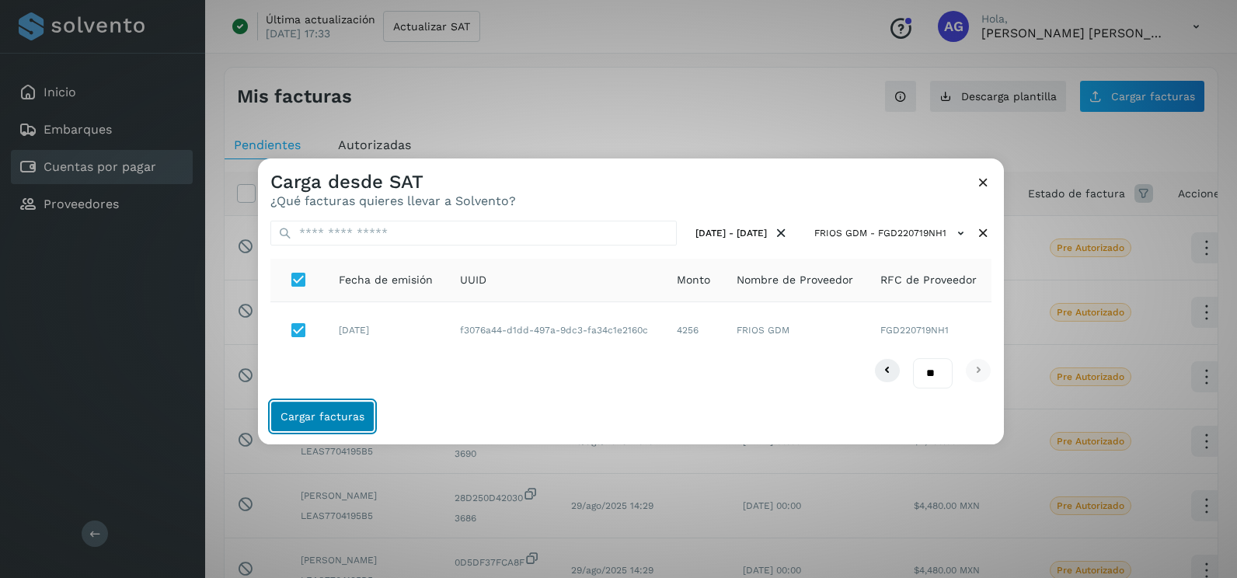
click at [309, 412] on span "Cargar facturas" at bounding box center [322, 416] width 84 height 11
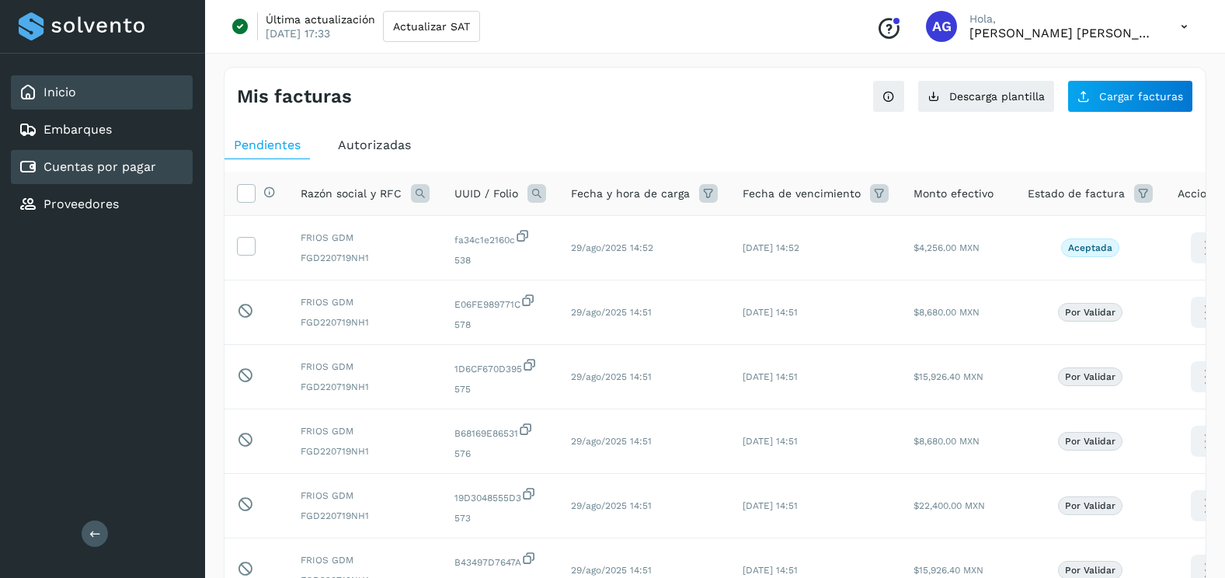
click at [136, 103] on div "Inicio" at bounding box center [102, 92] width 182 height 34
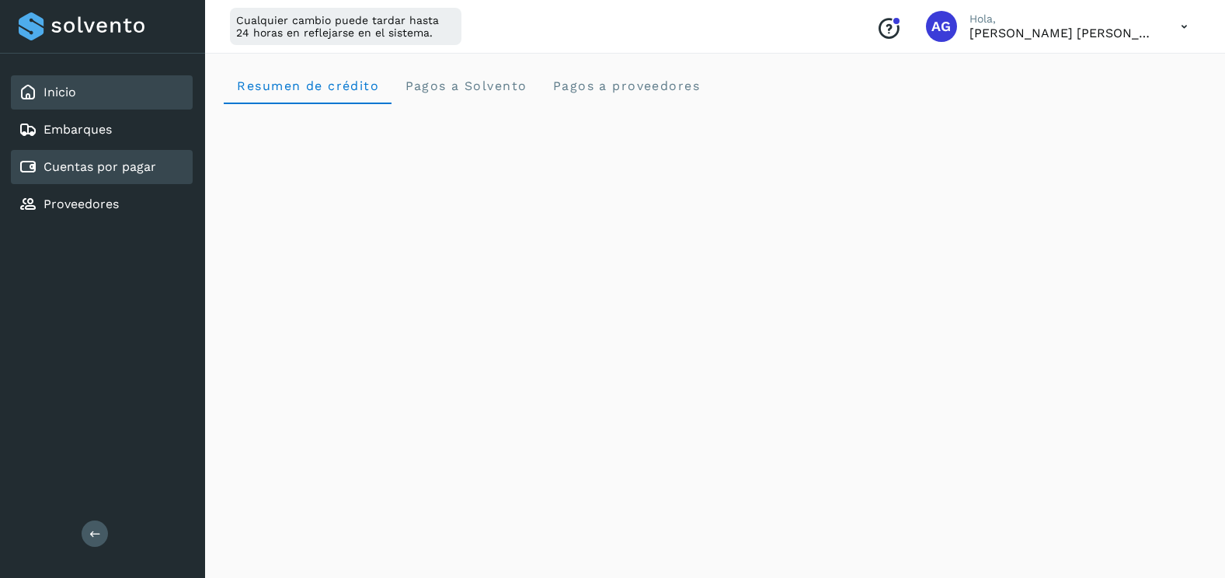
click at [134, 163] on link "Cuentas por pagar" at bounding box center [100, 166] width 113 height 15
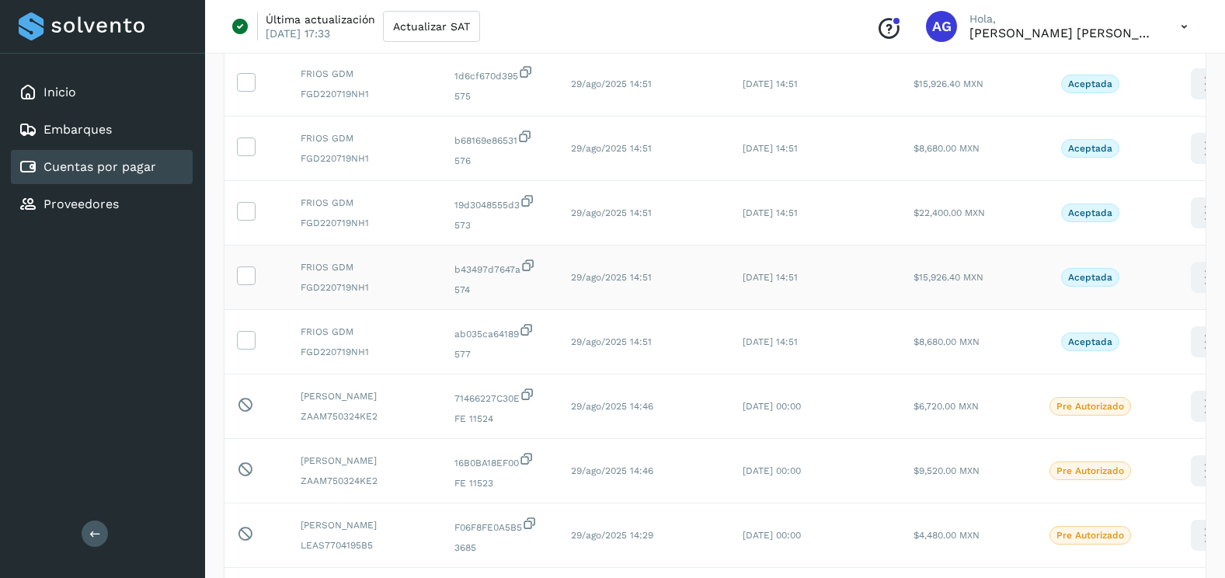
scroll to position [271, 0]
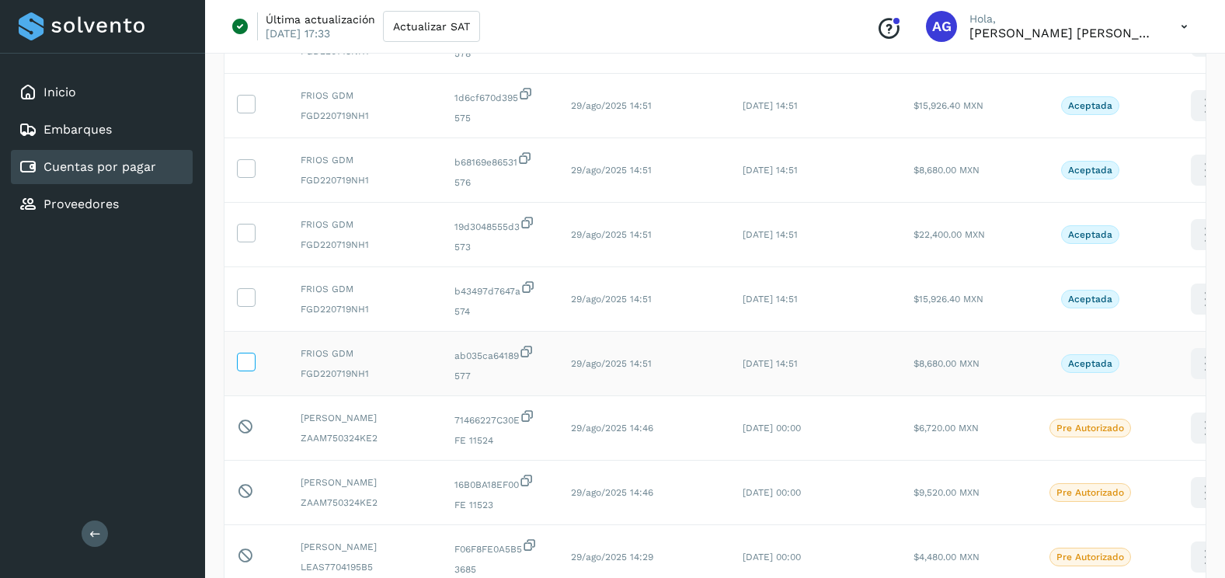
click at [252, 364] on icon at bounding box center [246, 361] width 16 height 16
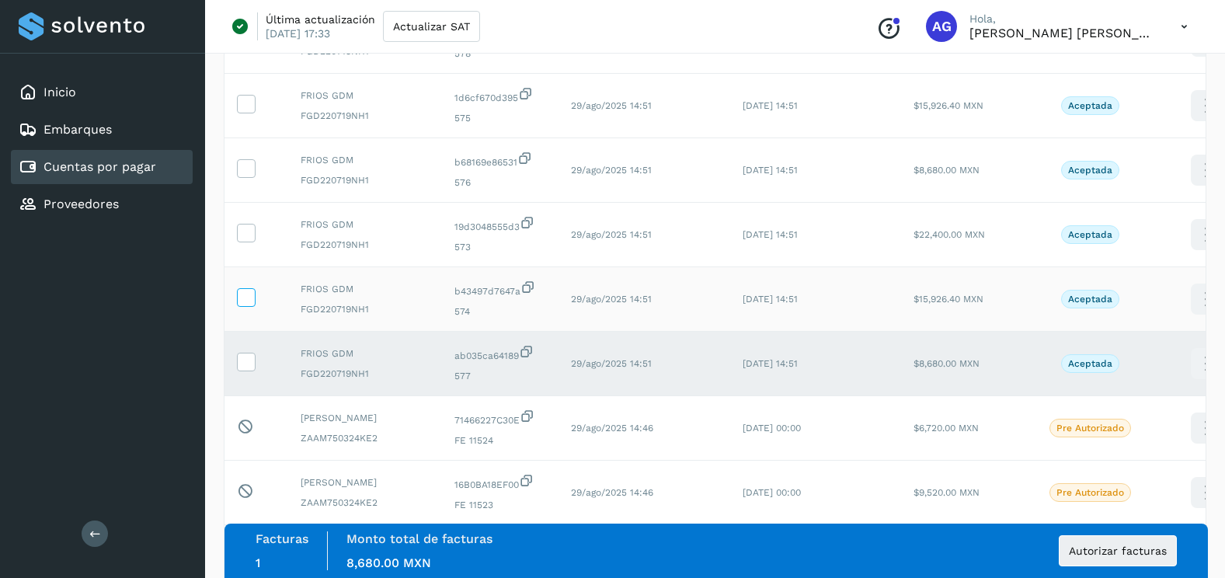
click at [249, 305] on span at bounding box center [246, 300] width 16 height 11
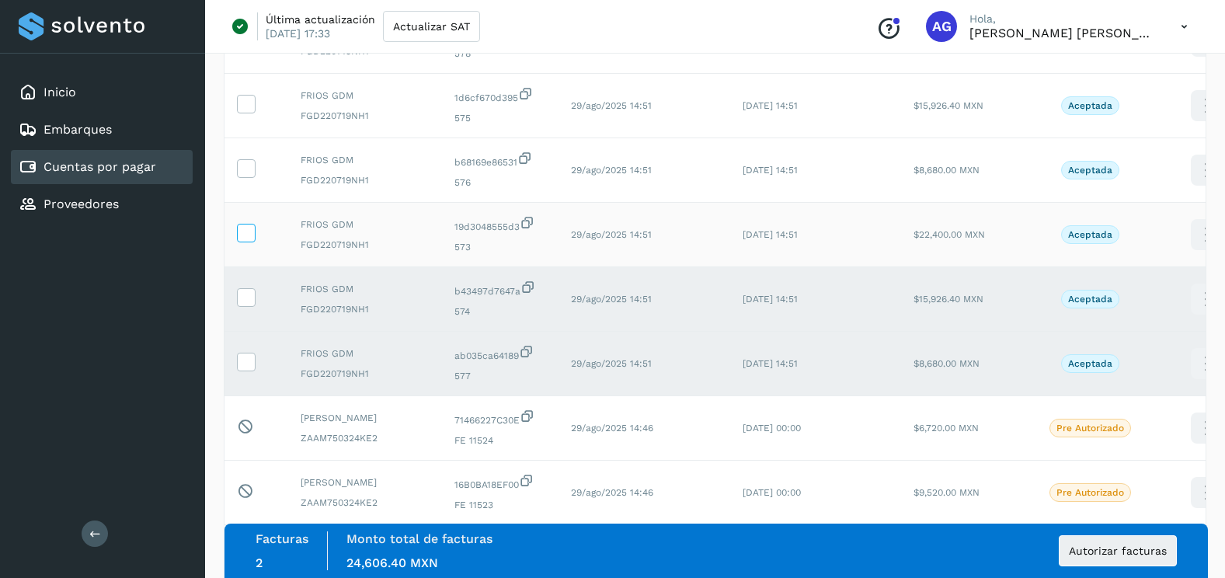
click at [249, 235] on icon at bounding box center [246, 232] width 16 height 16
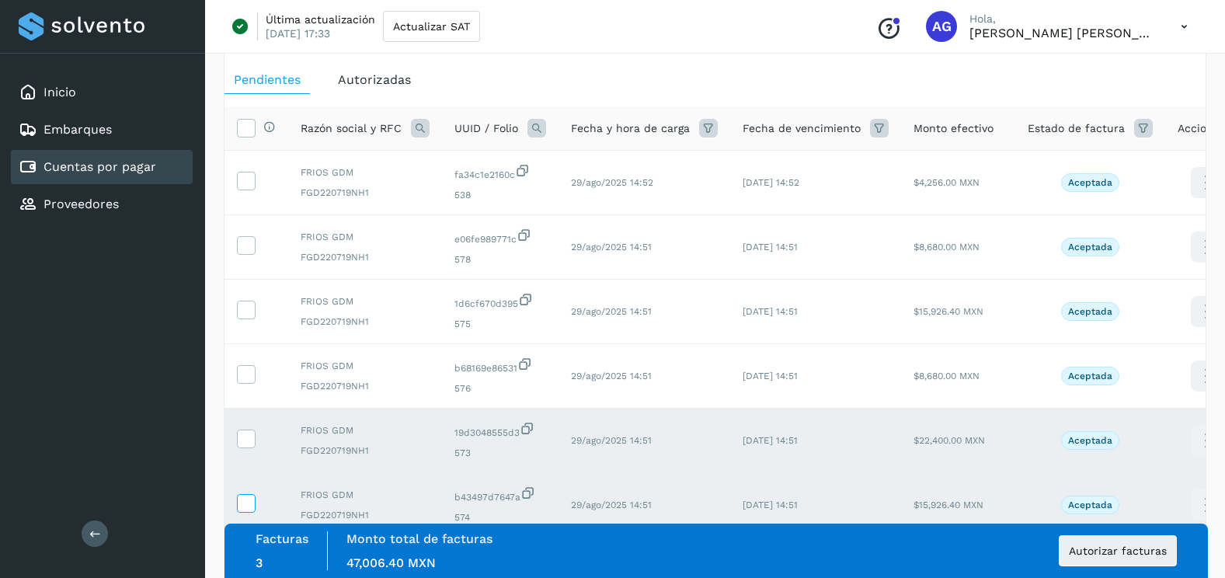
scroll to position [0, 0]
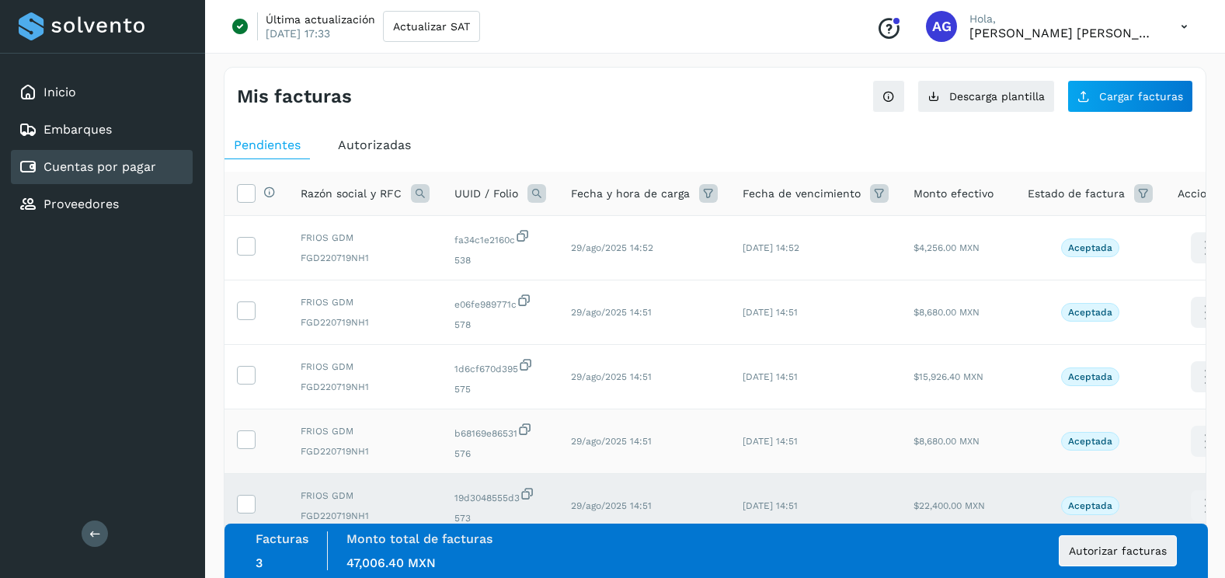
drag, startPoint x: 250, startPoint y: 440, endPoint x: 254, endPoint y: 420, distance: 20.6
click at [251, 440] on icon at bounding box center [246, 438] width 16 height 16
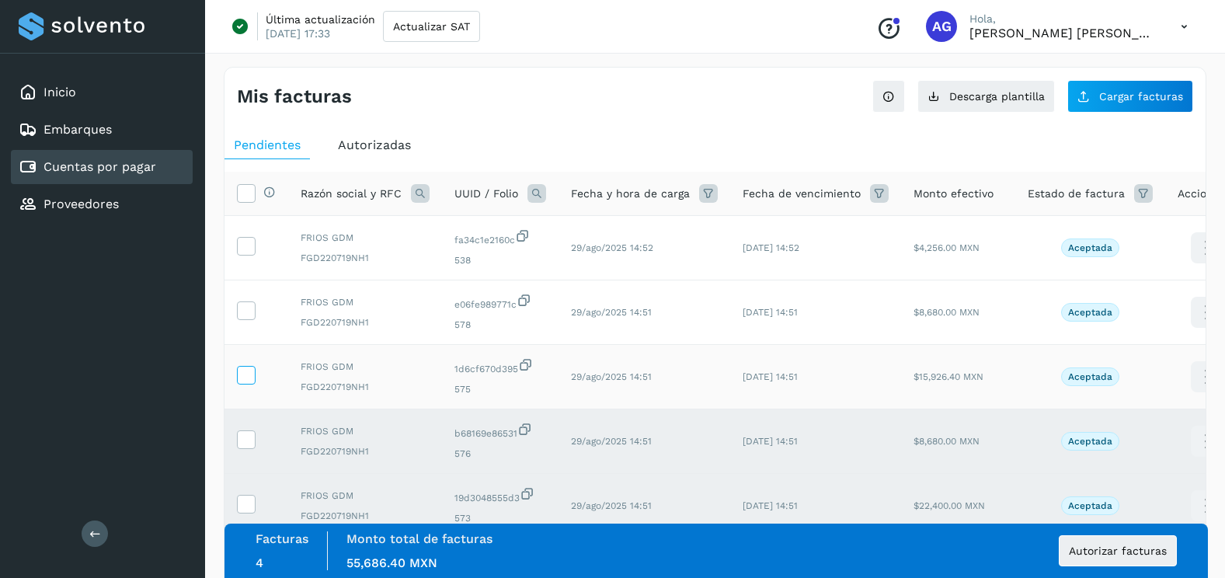
click at [252, 378] on icon at bounding box center [246, 374] width 16 height 16
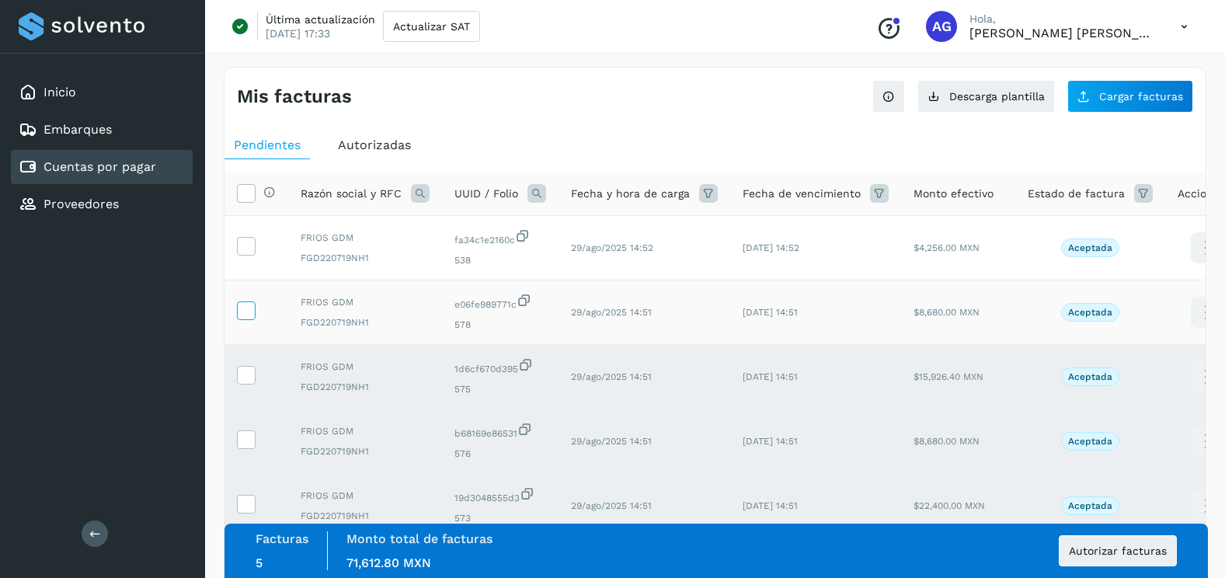
click at [247, 310] on icon at bounding box center [246, 309] width 16 height 16
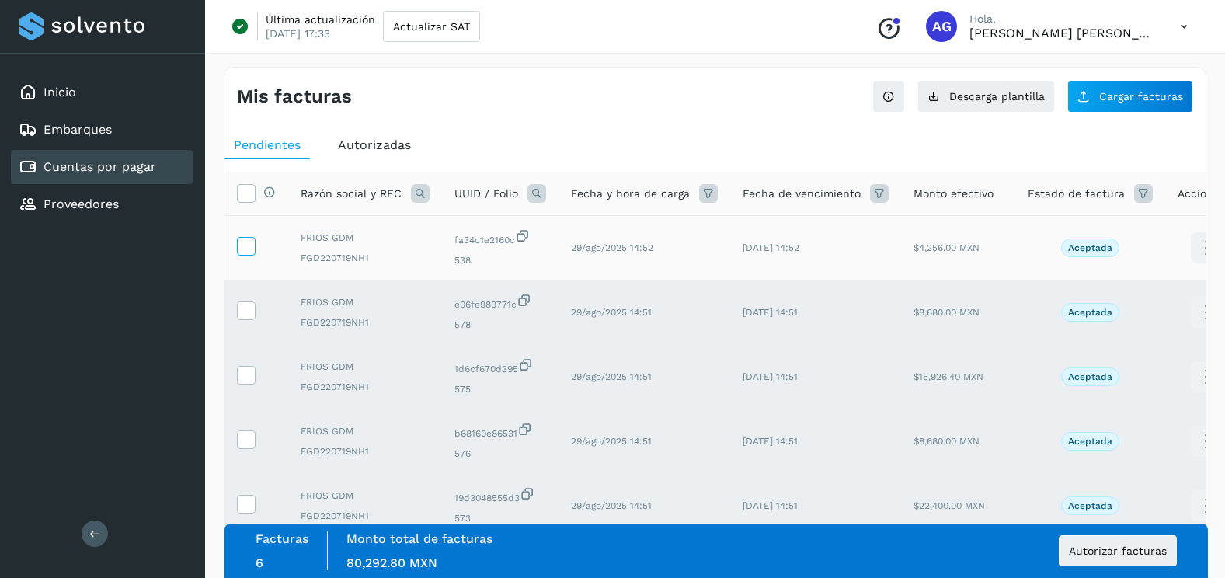
click at [249, 249] on icon at bounding box center [246, 245] width 16 height 16
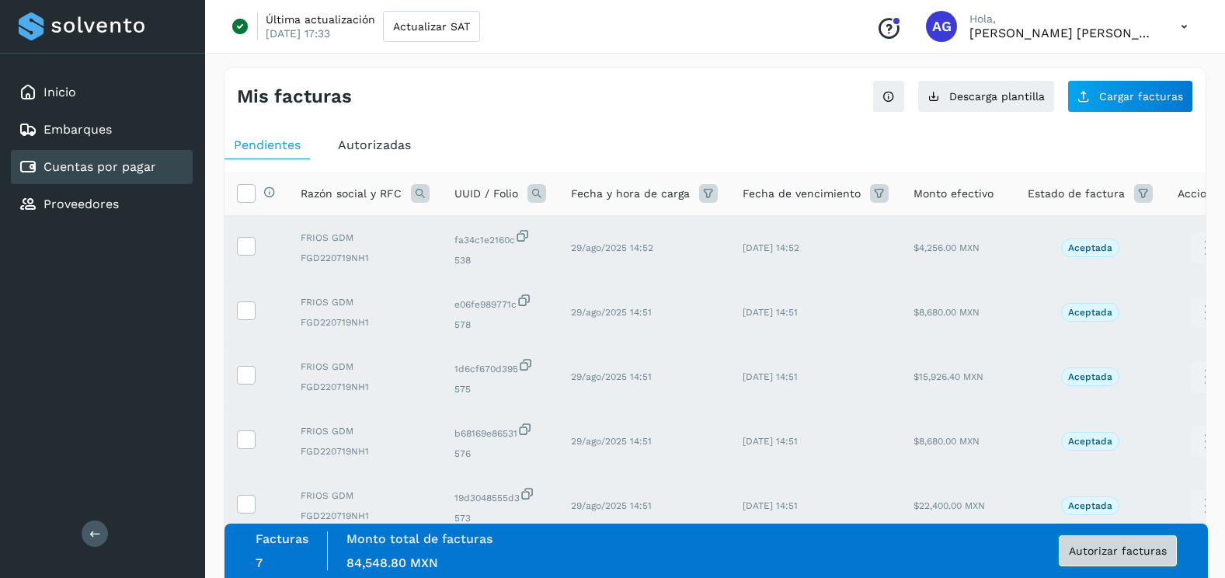
click at [1115, 550] on span "Autorizar facturas" at bounding box center [1118, 550] width 98 height 11
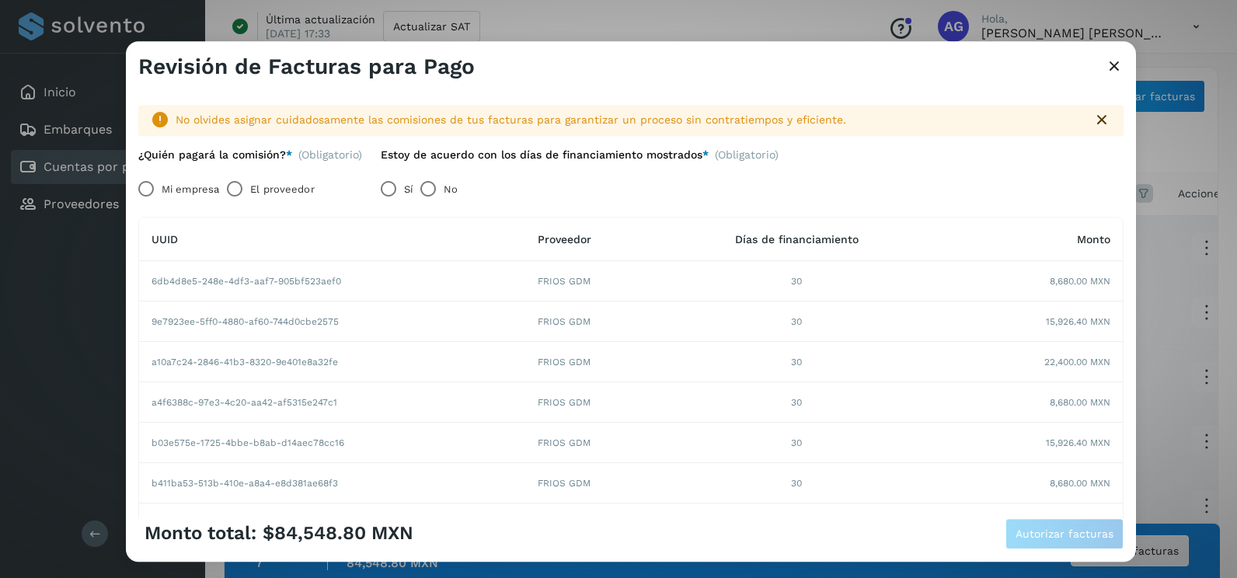
click at [162, 187] on label "Mi empresa" at bounding box center [190, 189] width 57 height 31
click at [1029, 531] on span "Autorizar facturas" at bounding box center [1064, 533] width 98 height 11
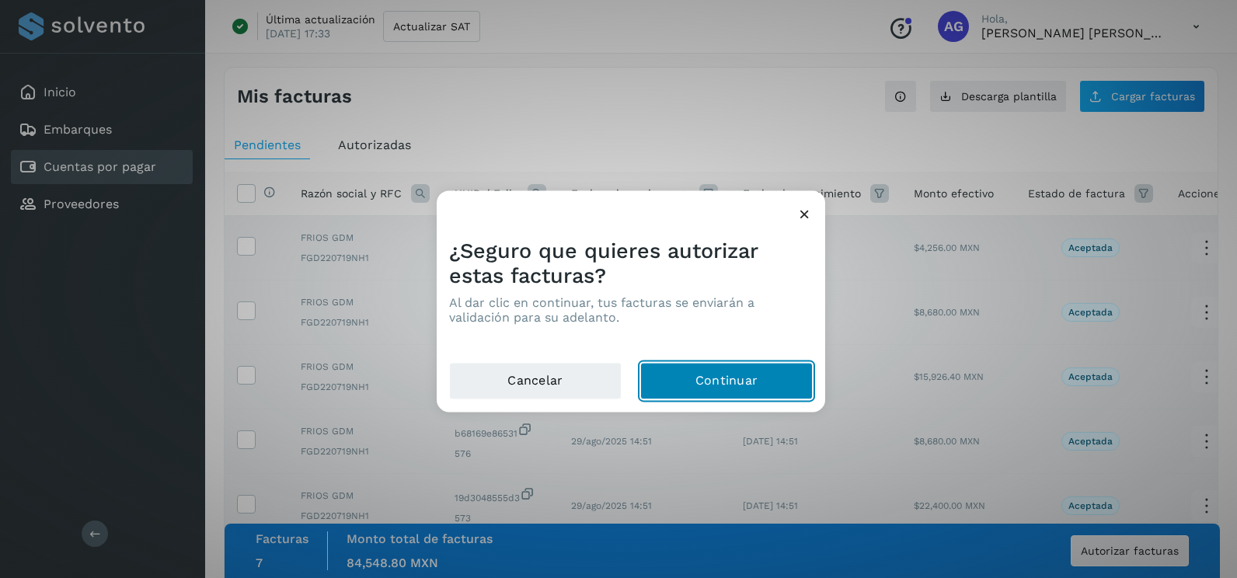
click at [682, 380] on button "Continuar" at bounding box center [726, 381] width 172 height 37
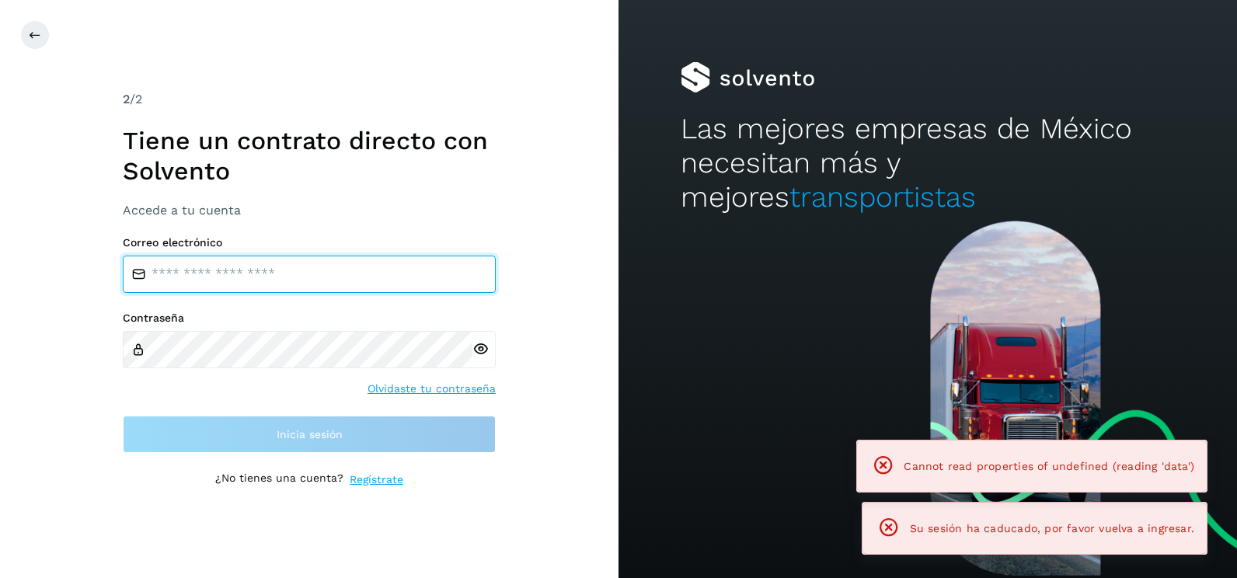
type input "**********"
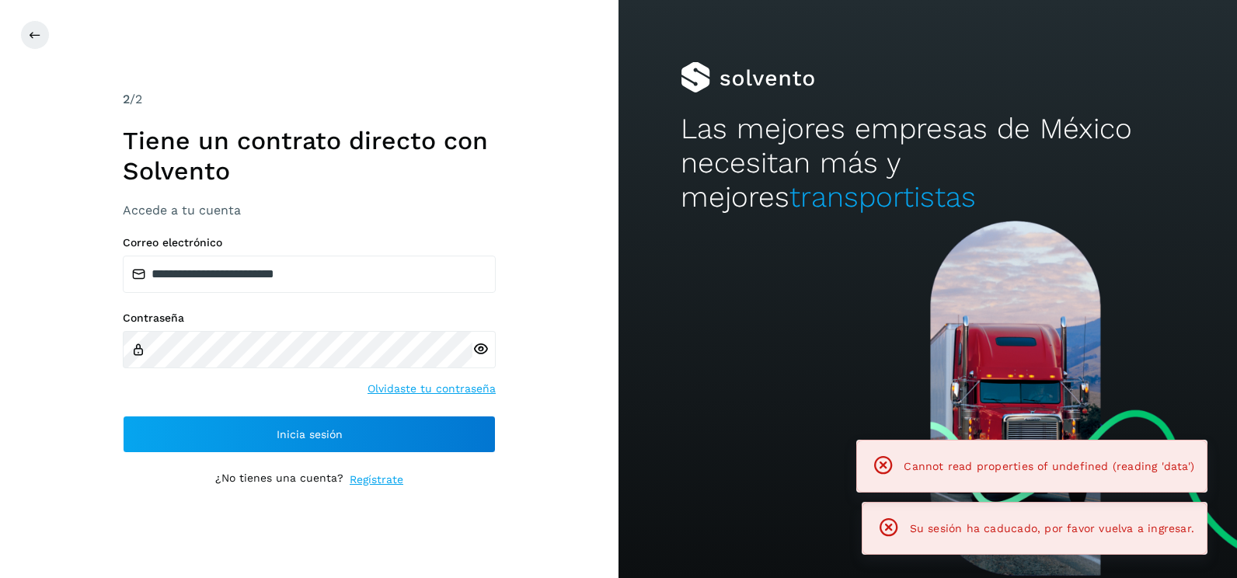
click at [574, 368] on div "**********" at bounding box center [309, 289] width 618 height 578
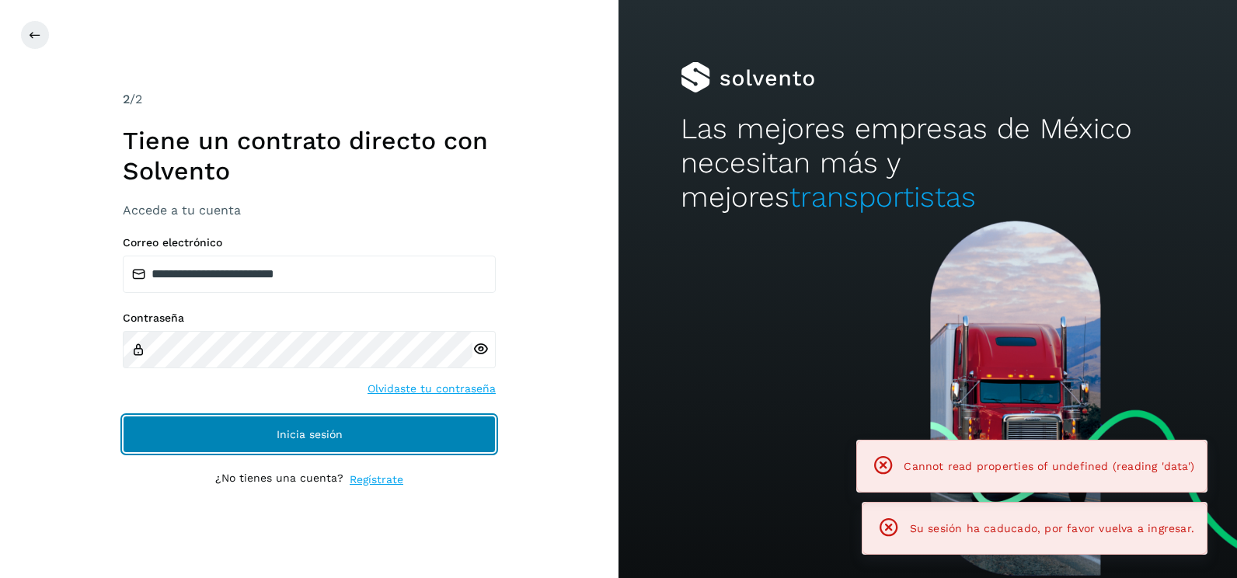
click at [459, 429] on button "Inicia sesión" at bounding box center [309, 434] width 373 height 37
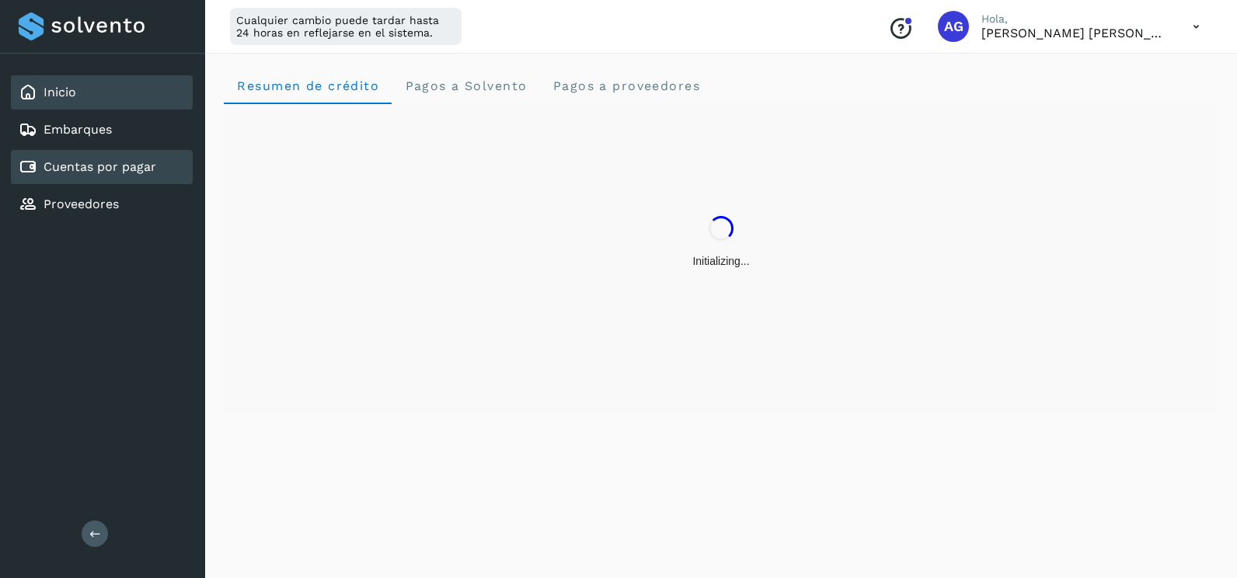
click at [148, 169] on link "Cuentas por pagar" at bounding box center [100, 166] width 113 height 15
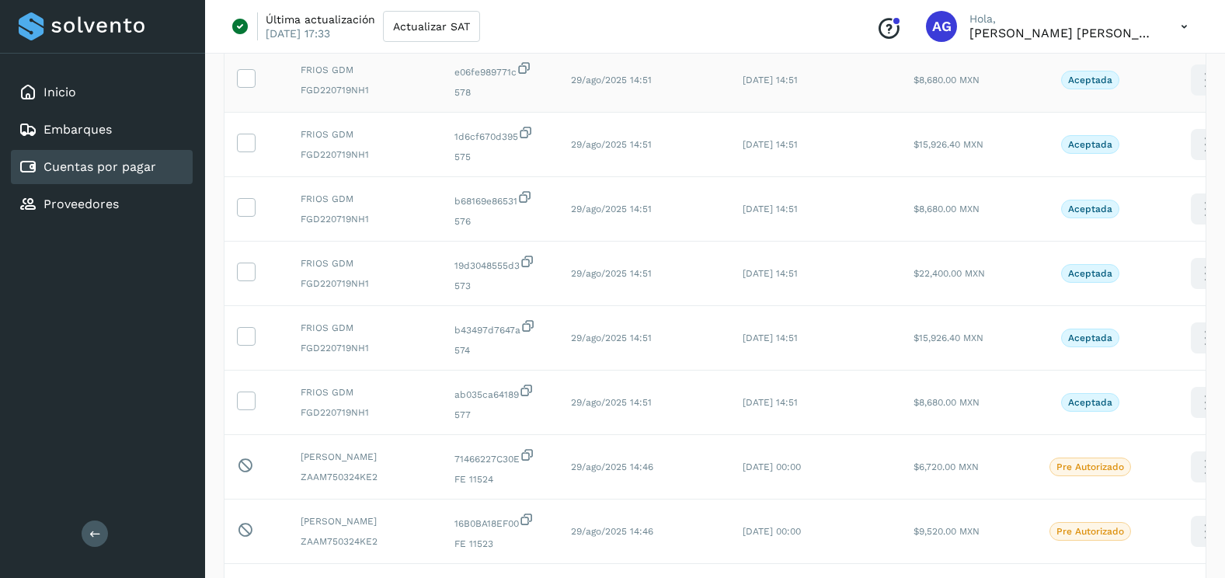
scroll to position [233, 0]
click at [235, 402] on td at bounding box center [257, 402] width 64 height 64
click at [243, 402] on icon at bounding box center [246, 399] width 16 height 16
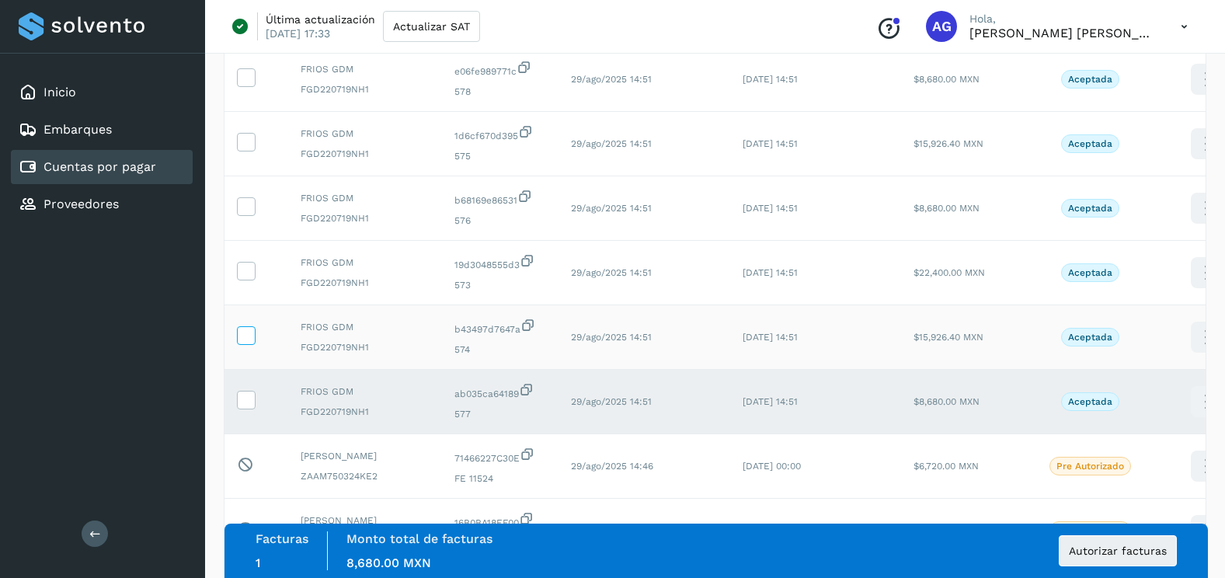
click at [242, 335] on icon at bounding box center [246, 334] width 16 height 16
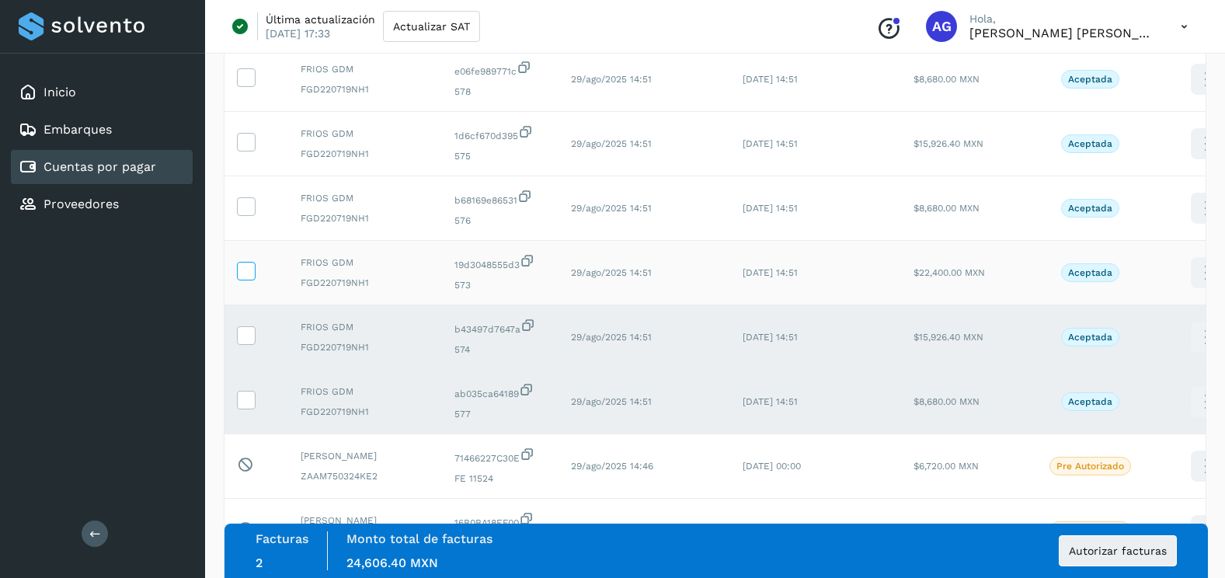
click at [242, 270] on icon at bounding box center [246, 270] width 16 height 16
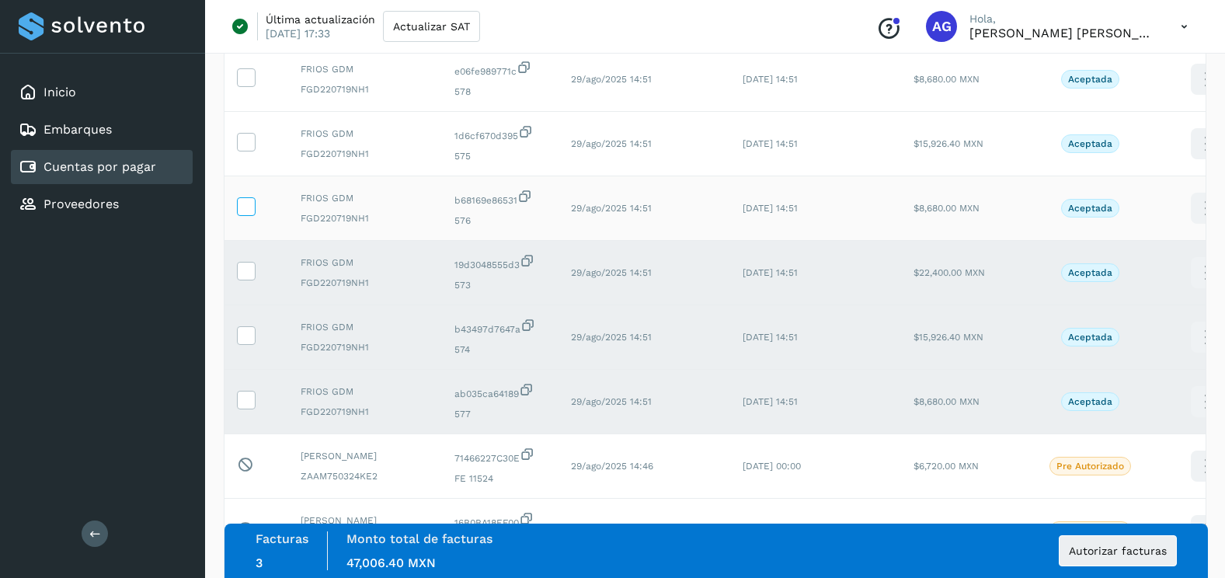
click at [247, 204] on icon at bounding box center [246, 205] width 16 height 16
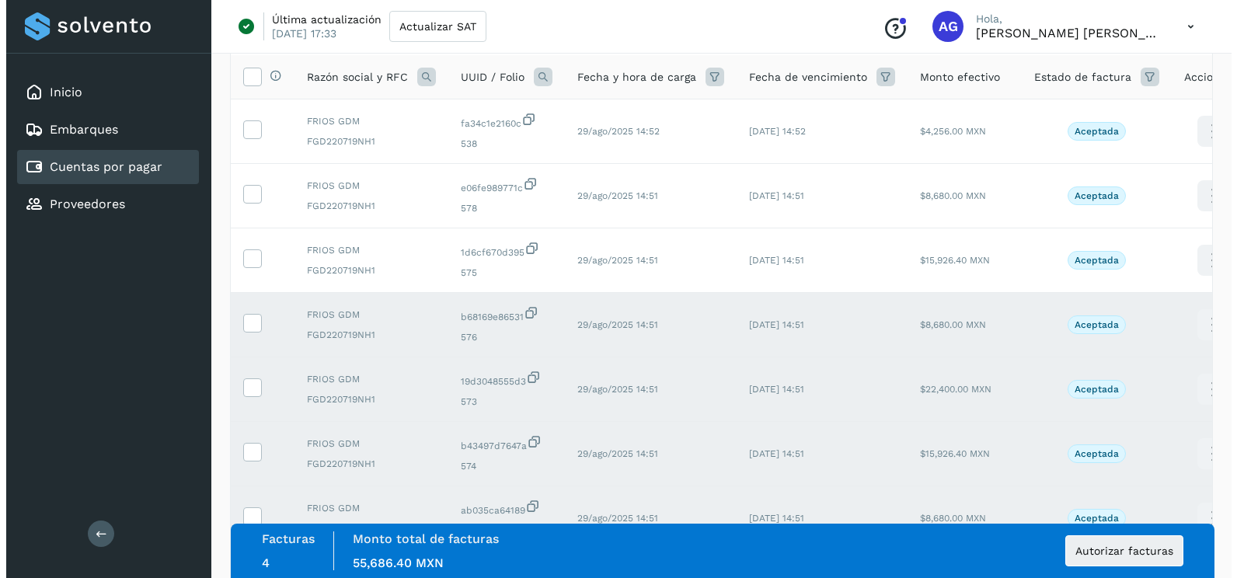
scroll to position [0, 0]
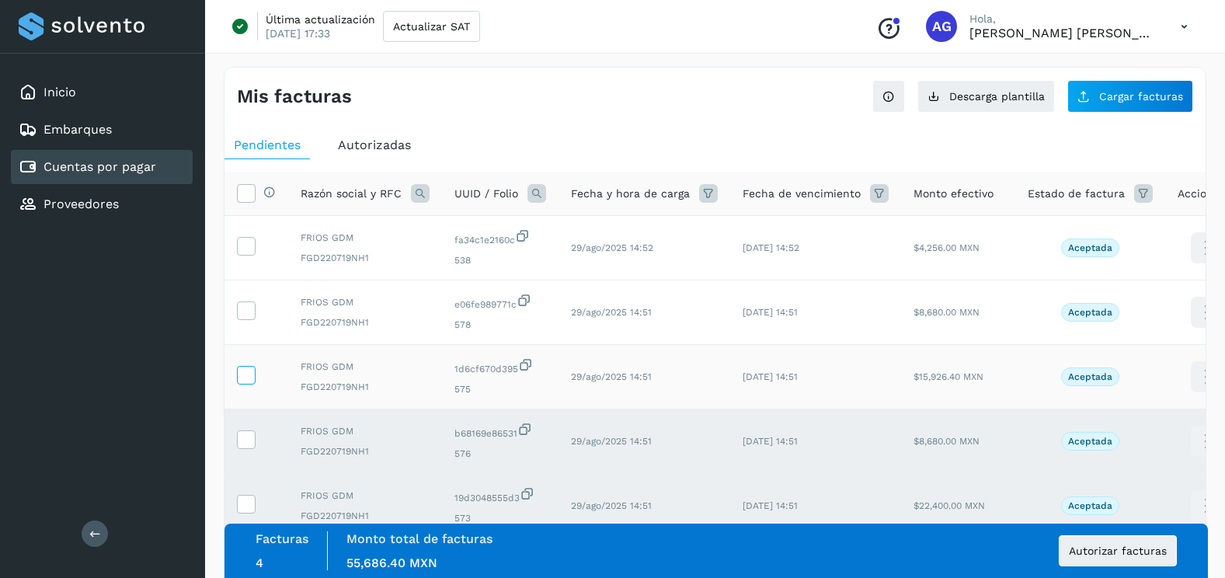
click at [249, 375] on icon at bounding box center [246, 374] width 16 height 16
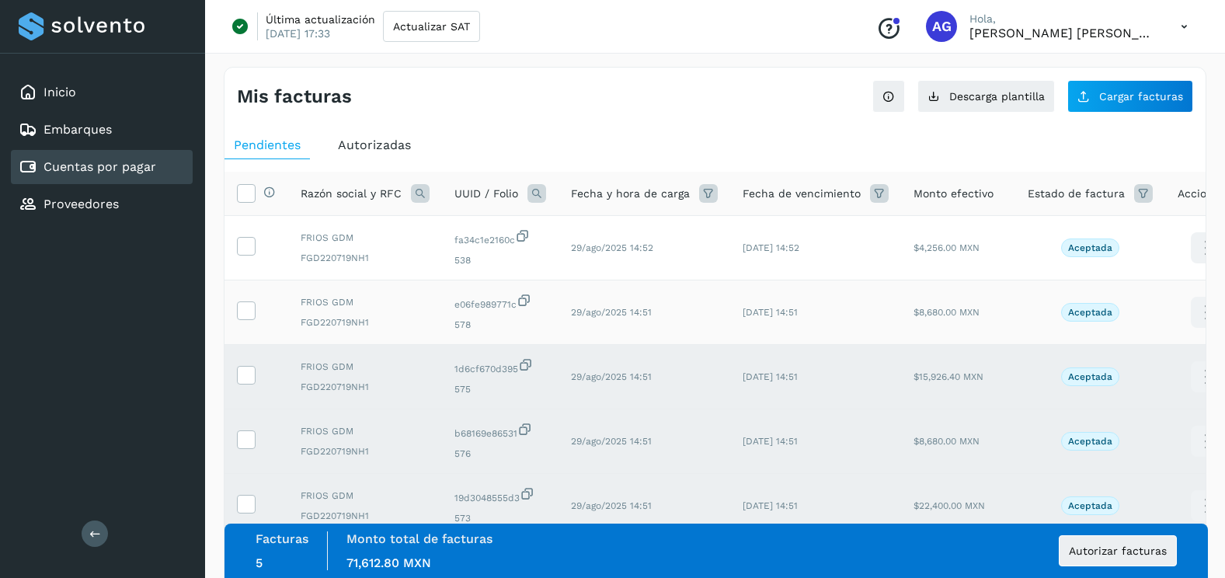
click at [256, 309] on td at bounding box center [257, 312] width 64 height 64
drag, startPoint x: 251, startPoint y: 308, endPoint x: 250, endPoint y: 243, distance: 65.3
click at [250, 306] on icon at bounding box center [246, 309] width 16 height 16
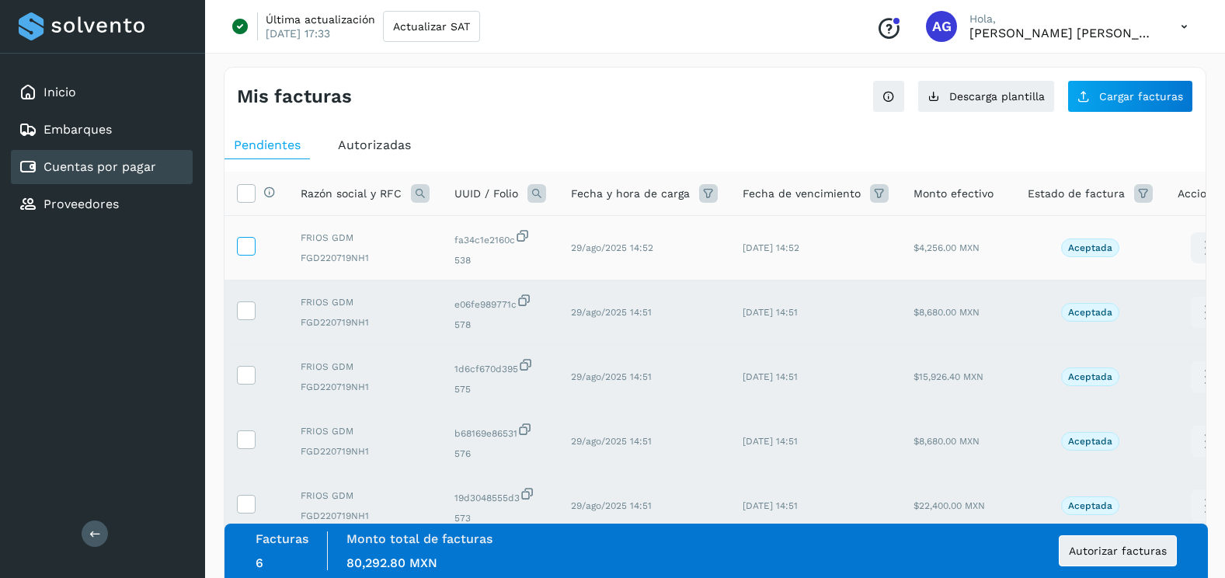
click at [252, 249] on icon at bounding box center [246, 245] width 16 height 16
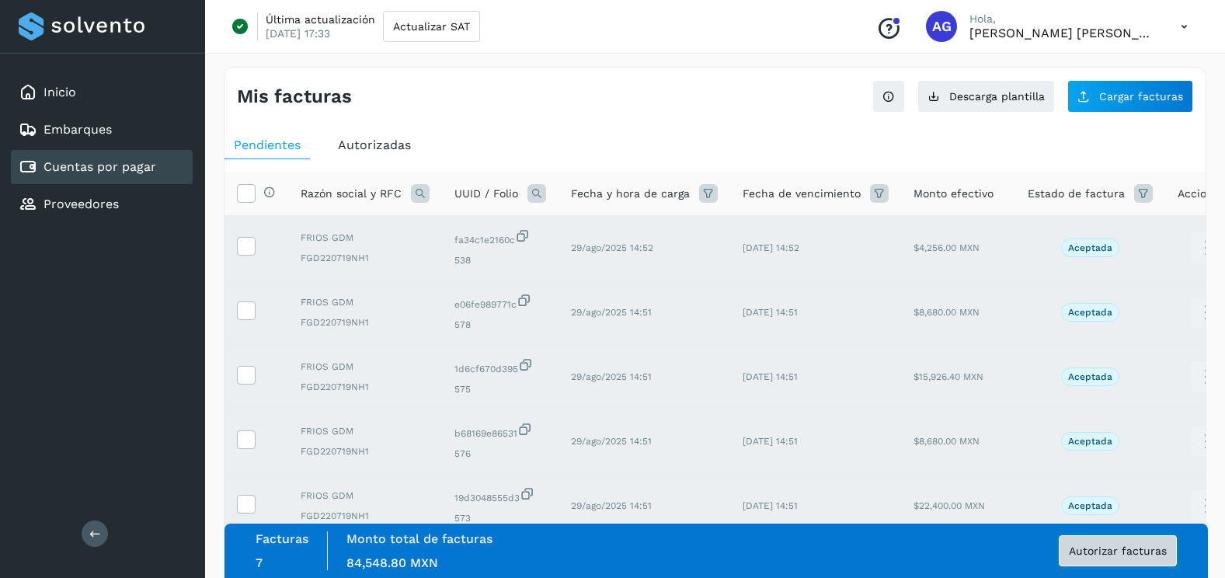
click at [1086, 553] on span "Autorizar facturas" at bounding box center [1118, 550] width 98 height 11
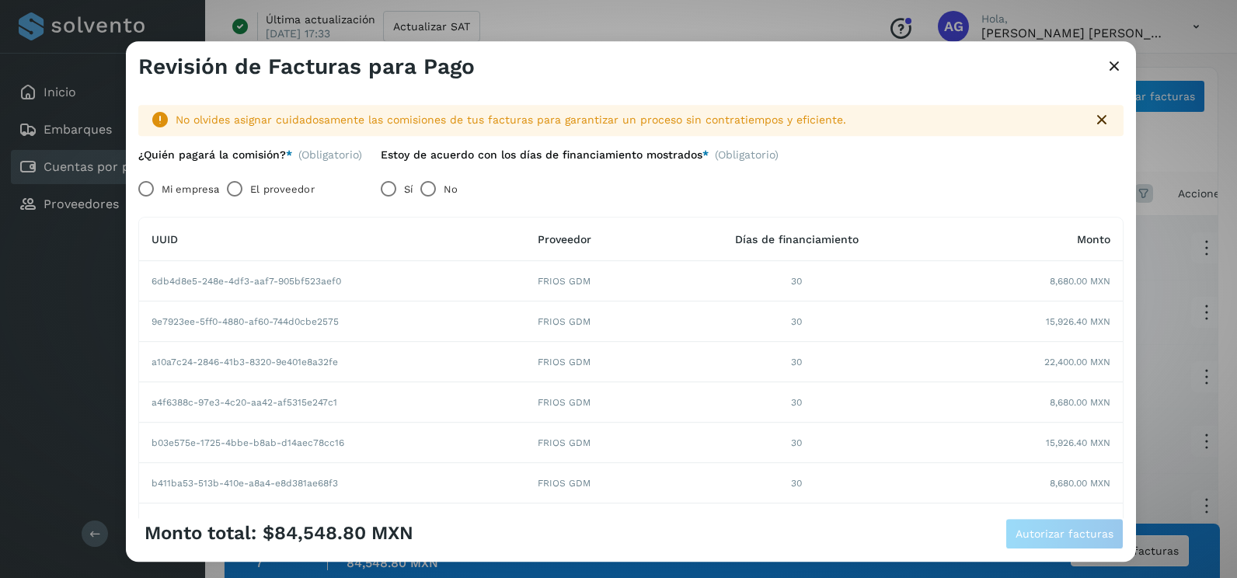
click at [163, 180] on label "Mi empresa" at bounding box center [190, 189] width 57 height 31
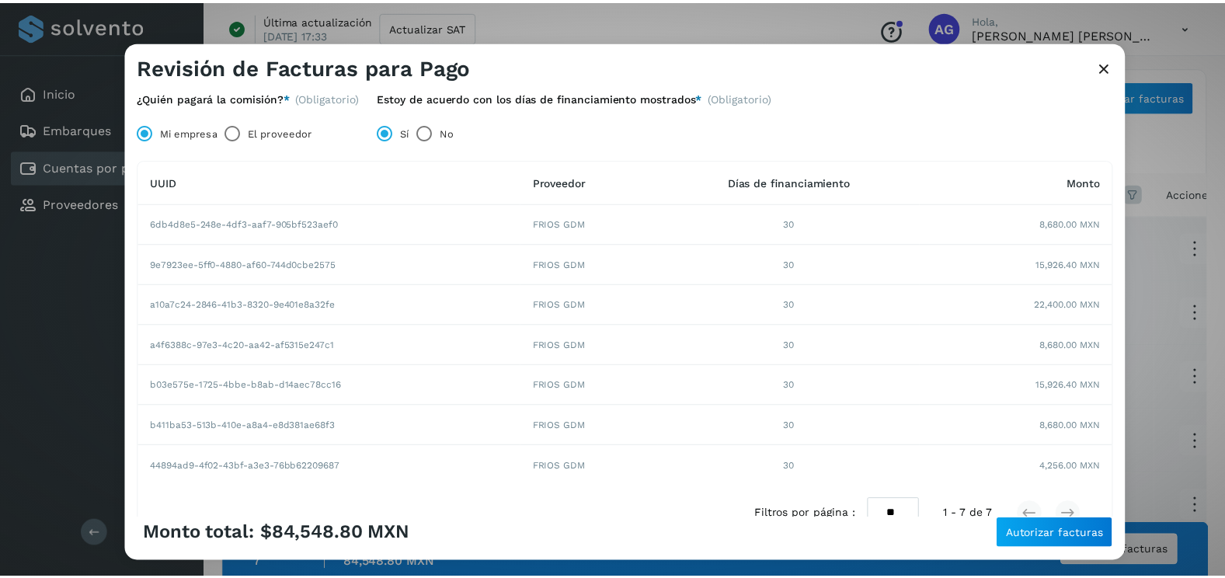
scroll to position [147, 0]
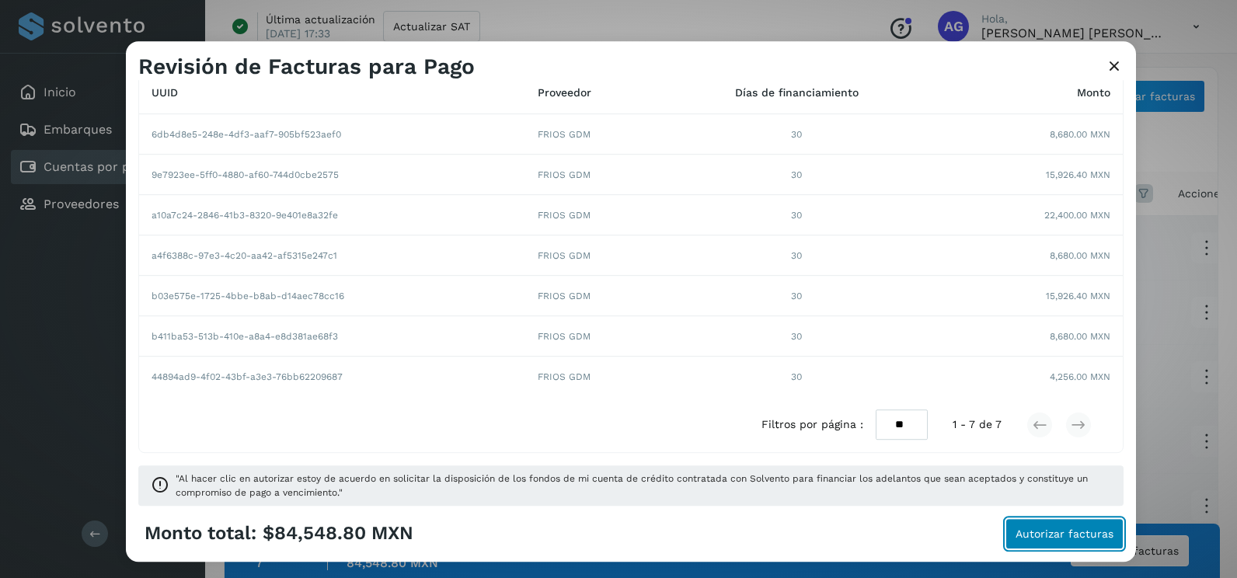
click at [1042, 532] on span "Autorizar facturas" at bounding box center [1064, 533] width 98 height 11
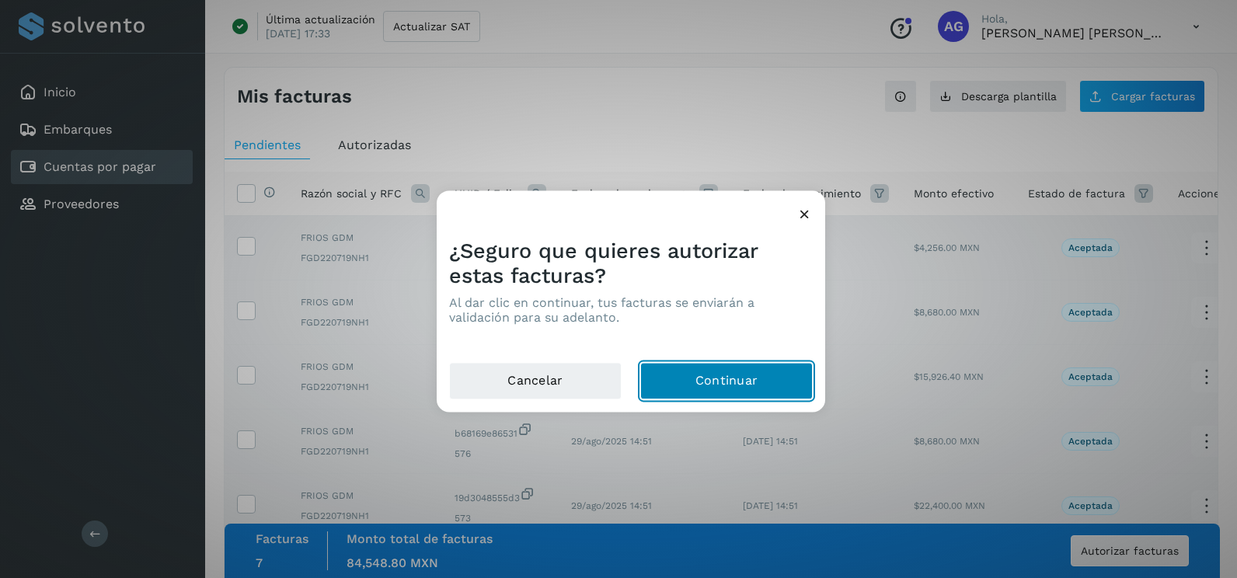
click at [757, 381] on button "Continuar" at bounding box center [726, 381] width 172 height 37
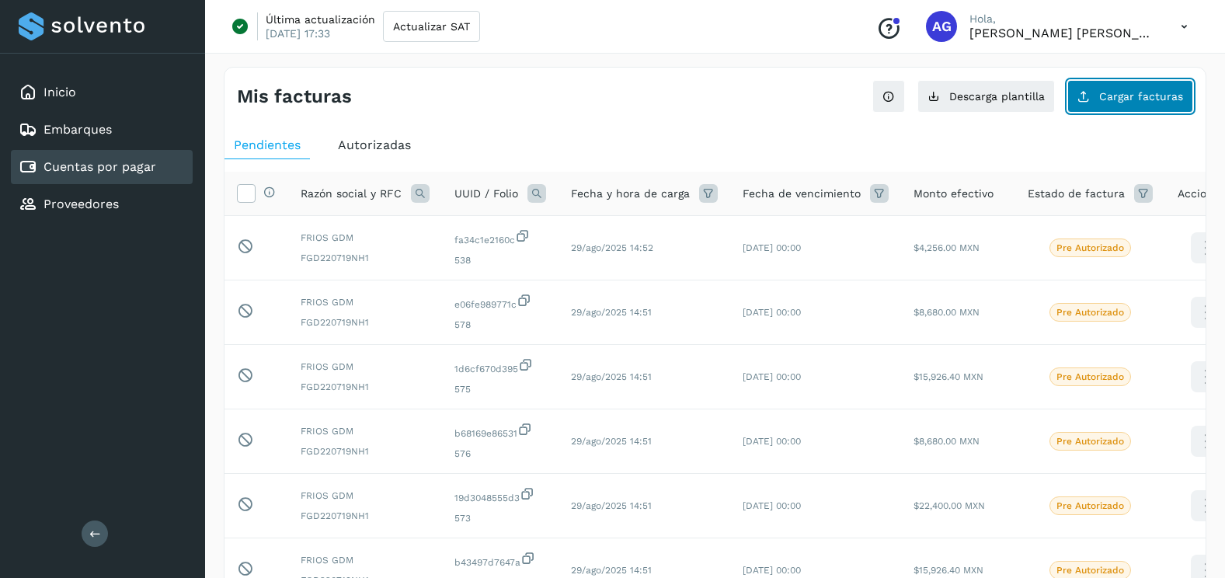
click at [1123, 107] on button "Cargar facturas" at bounding box center [1130, 96] width 126 height 33
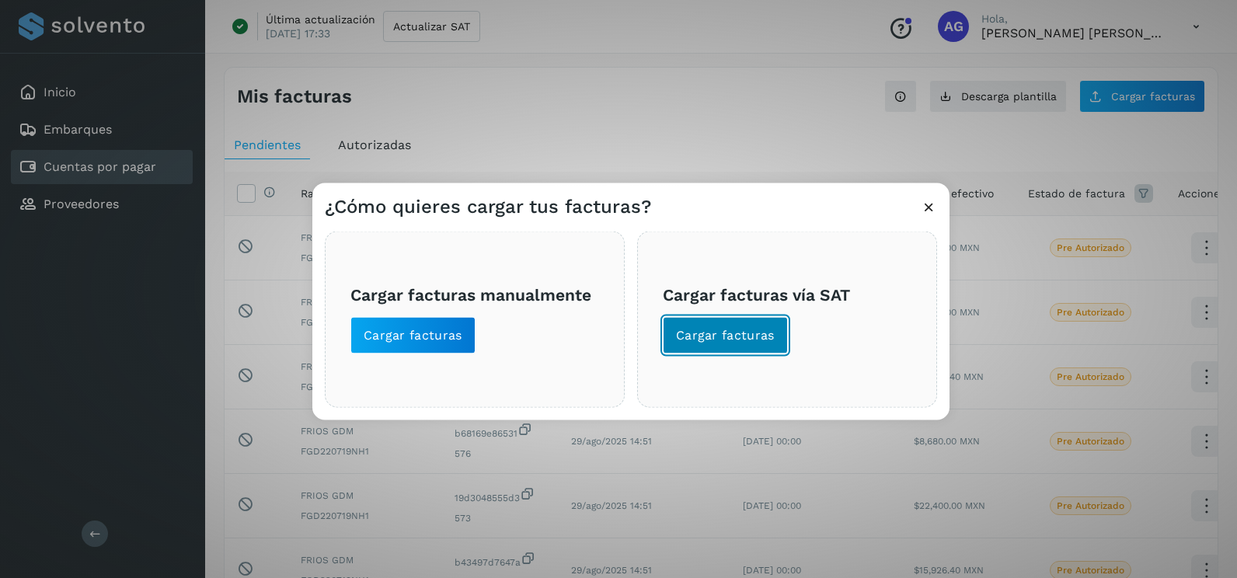
click at [682, 339] on span "Cargar facturas" at bounding box center [725, 335] width 99 height 17
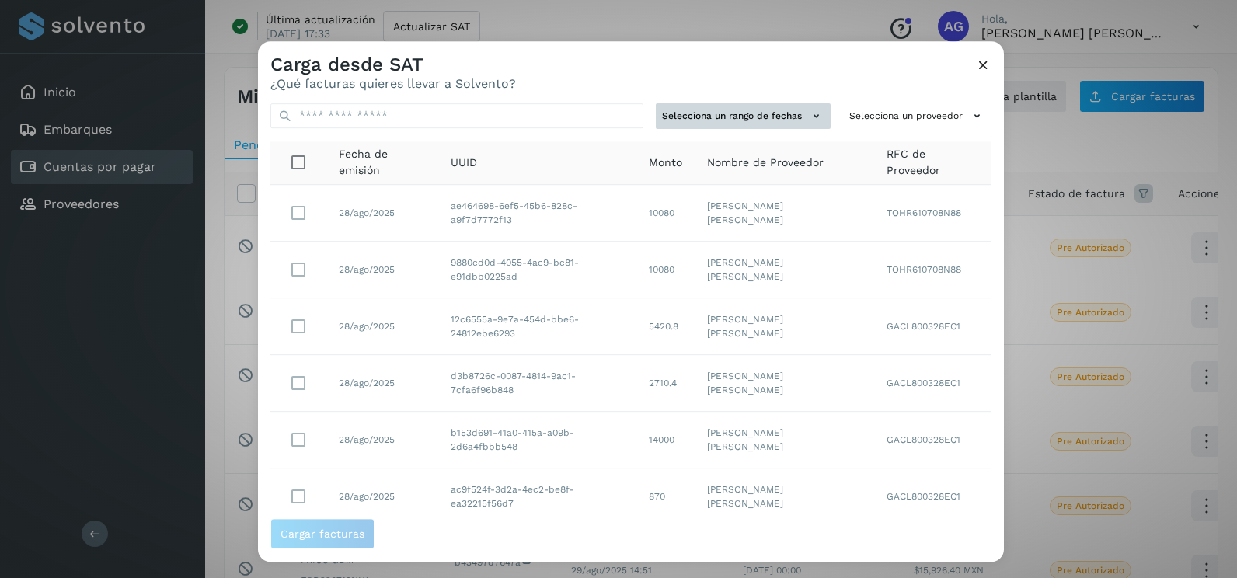
click at [771, 125] on button "Selecciona un rango de fechas" at bounding box center [743, 116] width 175 height 26
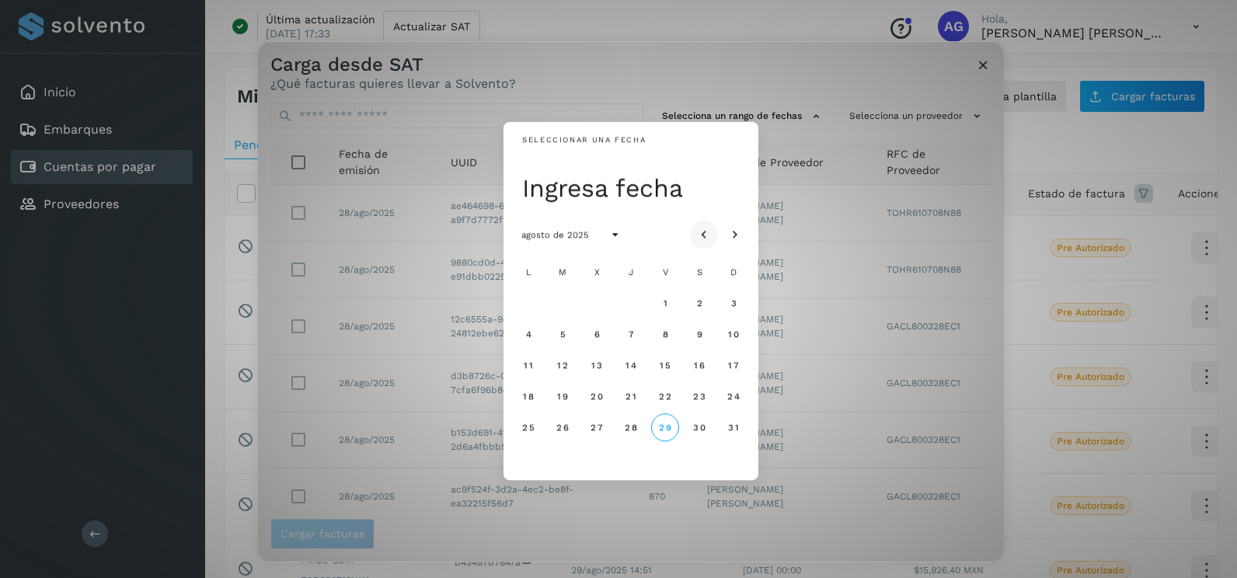
click at [708, 233] on icon "Mes anterior" at bounding box center [704, 236] width 16 height 16
click at [628, 395] on span "19" at bounding box center [631, 396] width 12 height 11
click at [666, 392] on span "20" at bounding box center [664, 396] width 13 height 11
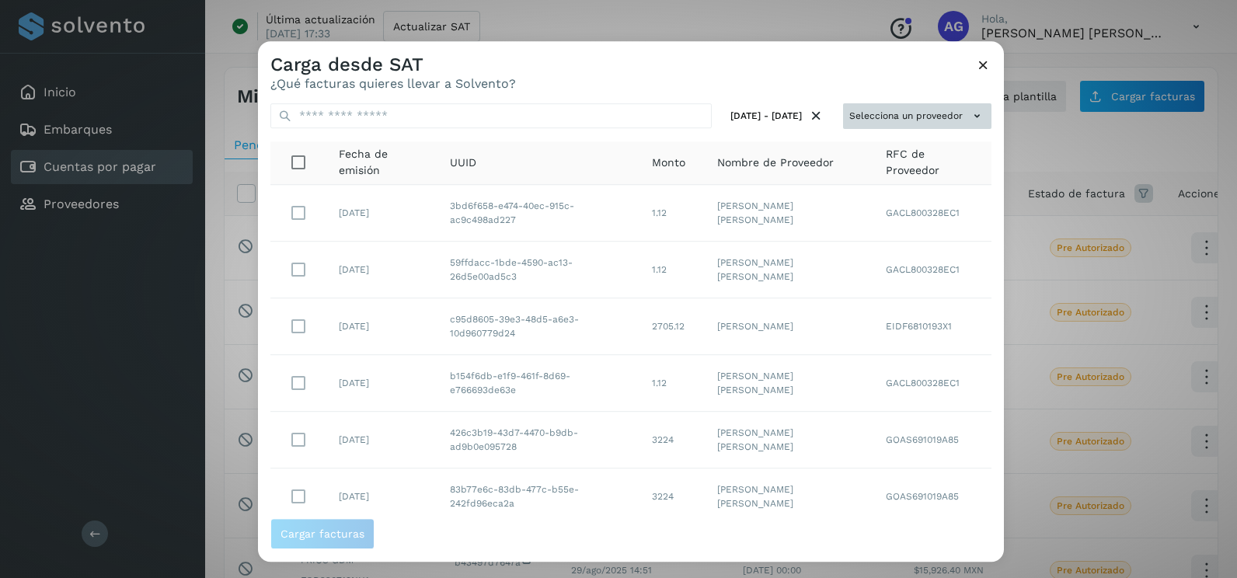
click at [938, 125] on button "Selecciona un proveedor" at bounding box center [917, 116] width 148 height 26
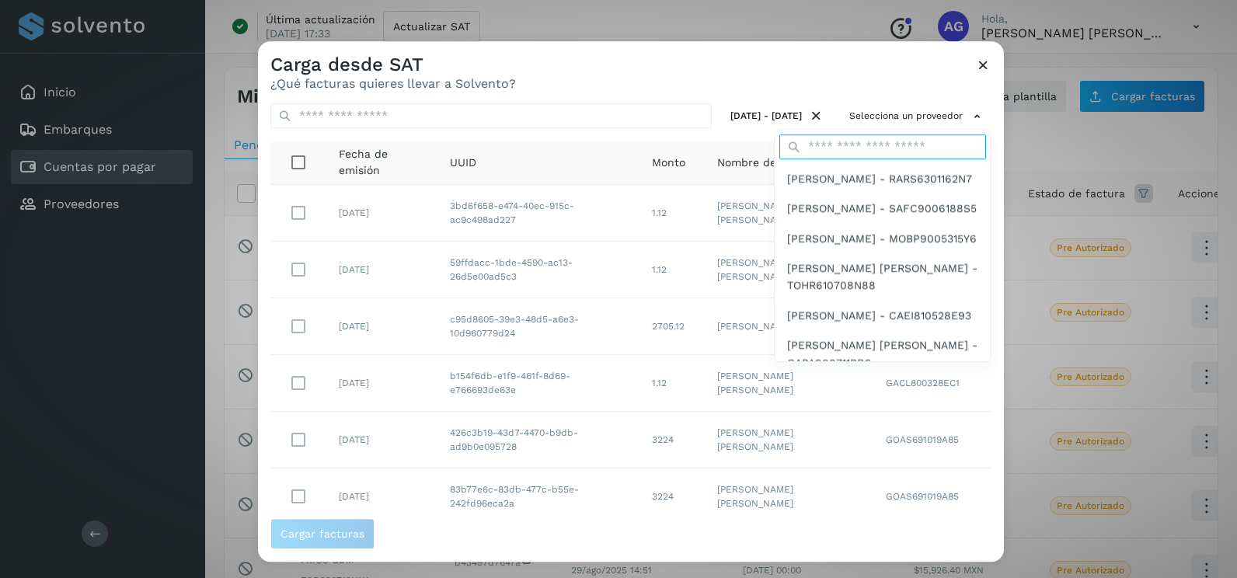
click at [869, 151] on input "text" at bounding box center [882, 146] width 207 height 25
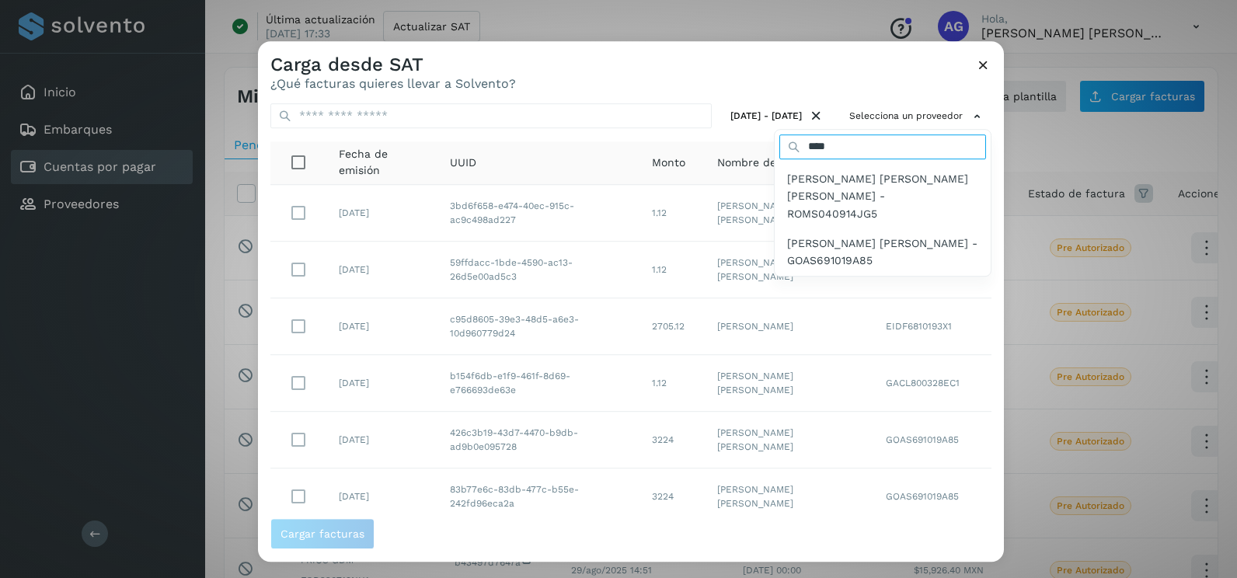
type input "******"
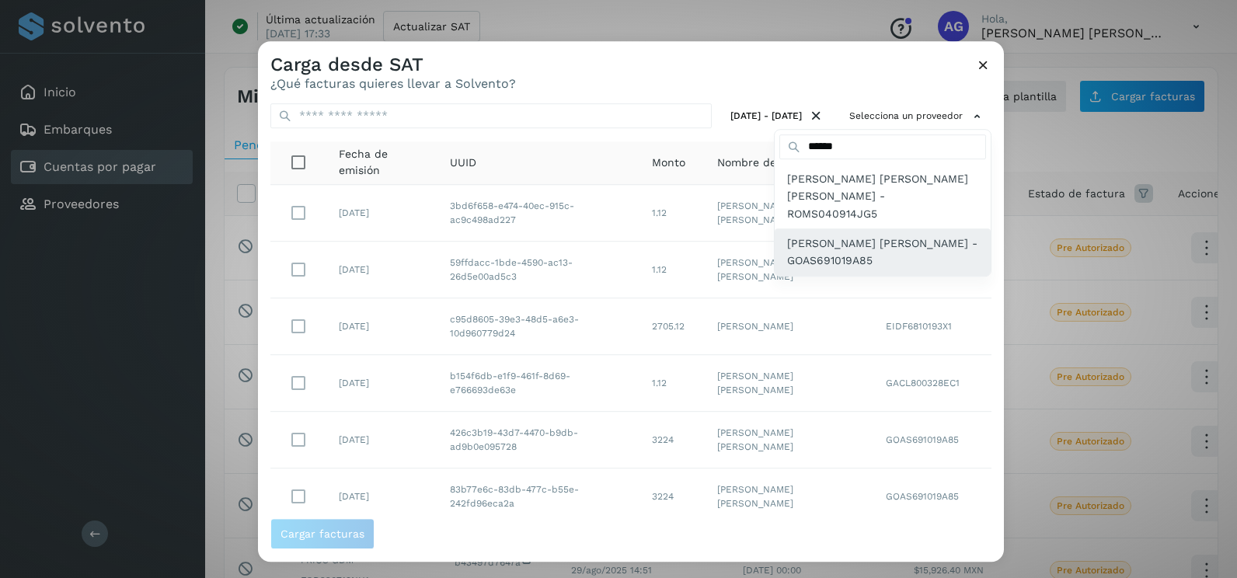
click at [909, 235] on span "[PERSON_NAME] [PERSON_NAME] - GOAS691019A85" at bounding box center [882, 252] width 191 height 35
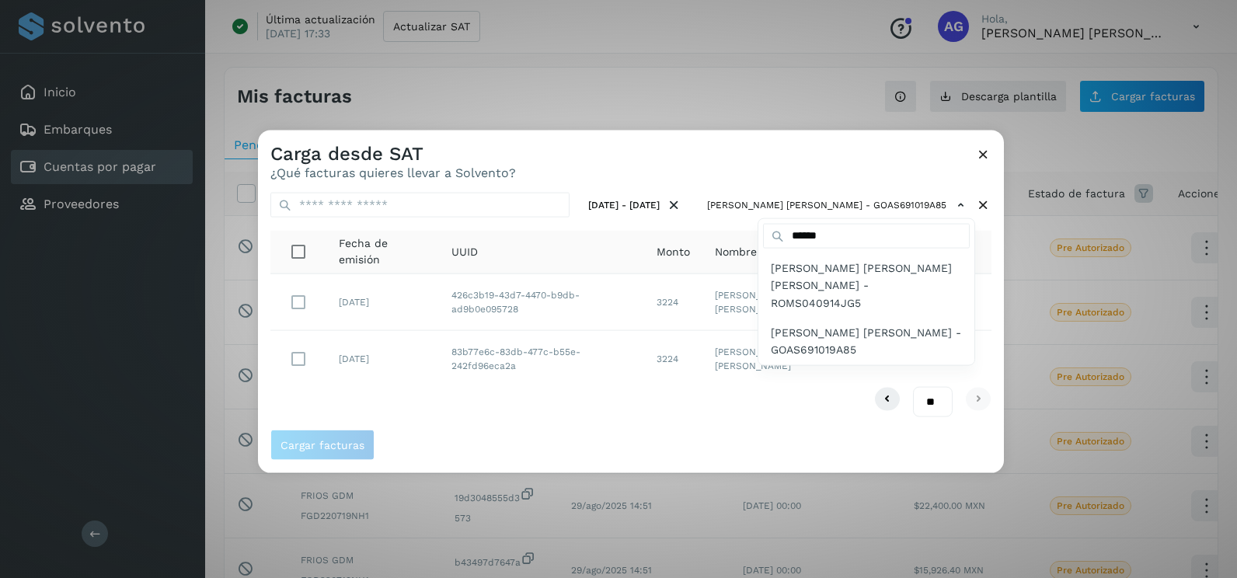
click at [750, 171] on div at bounding box center [876, 420] width 1237 height 578
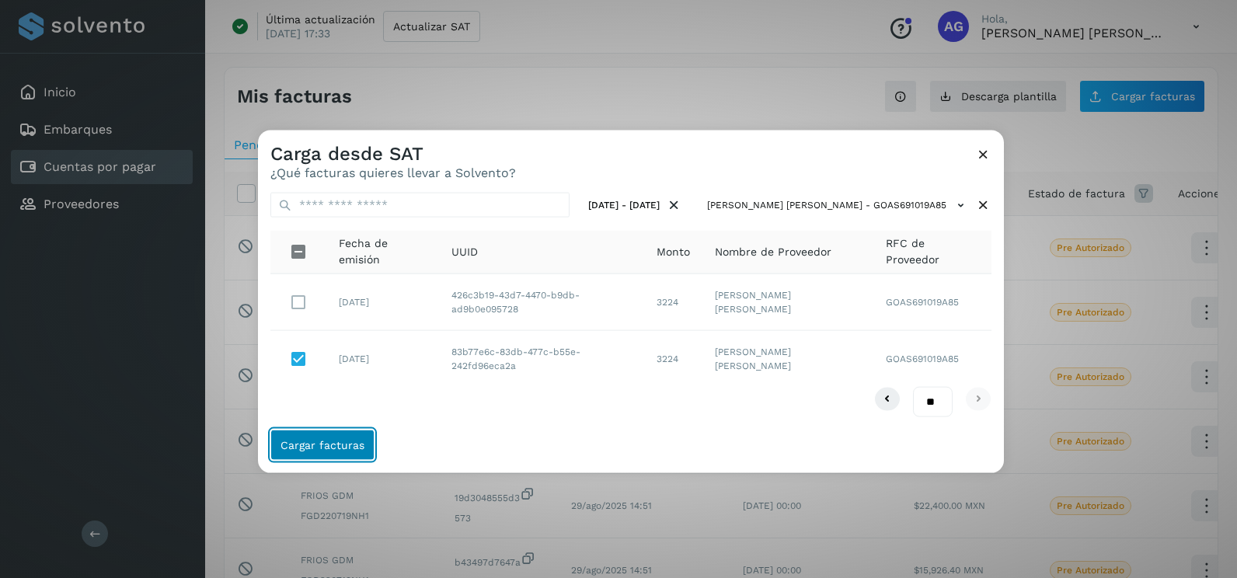
click at [338, 447] on span "Cargar facturas" at bounding box center [322, 444] width 84 height 11
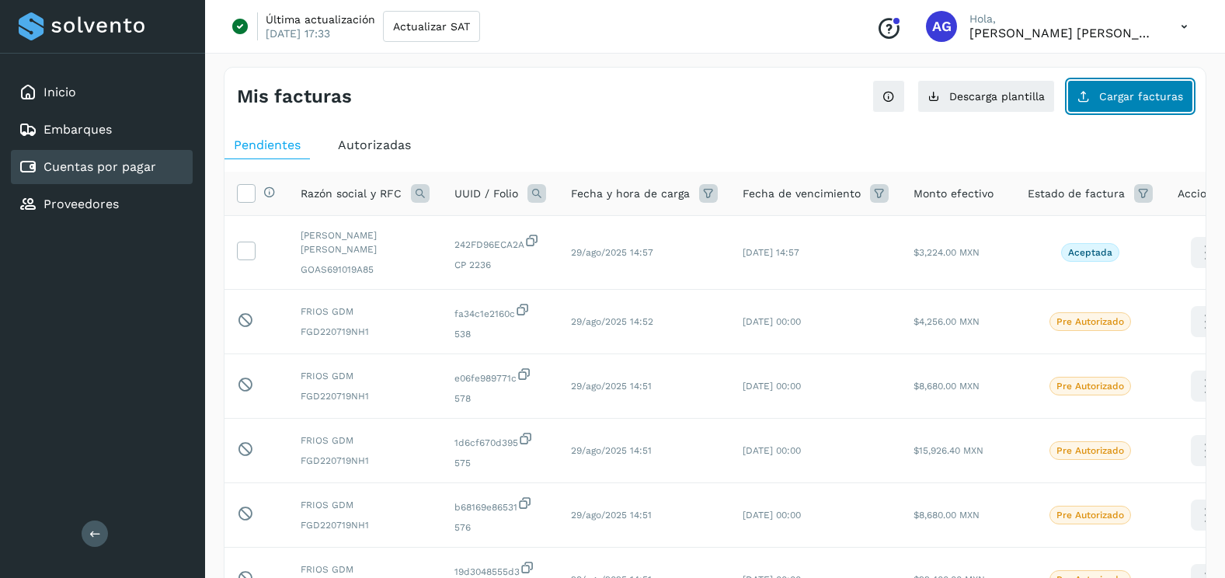
click at [1128, 92] on span "Cargar facturas" at bounding box center [1141, 96] width 84 height 11
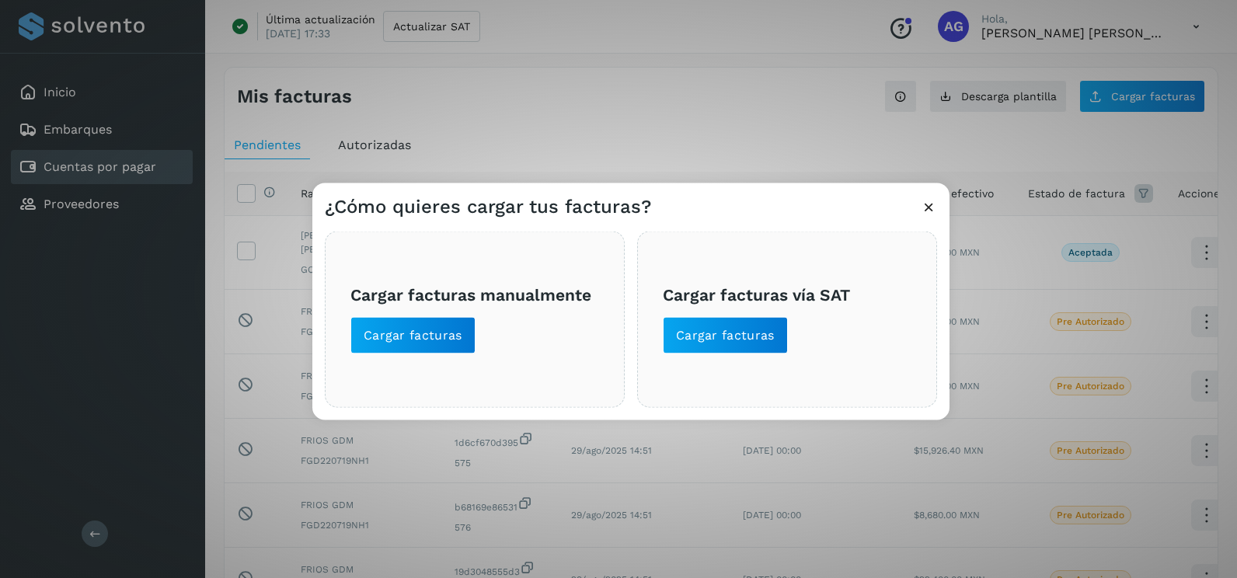
click at [712, 357] on div "Cargar facturas vía SAT Cargar facturas" at bounding box center [787, 319] width 300 height 176
click at [708, 342] on span "Cargar facturas" at bounding box center [725, 335] width 99 height 17
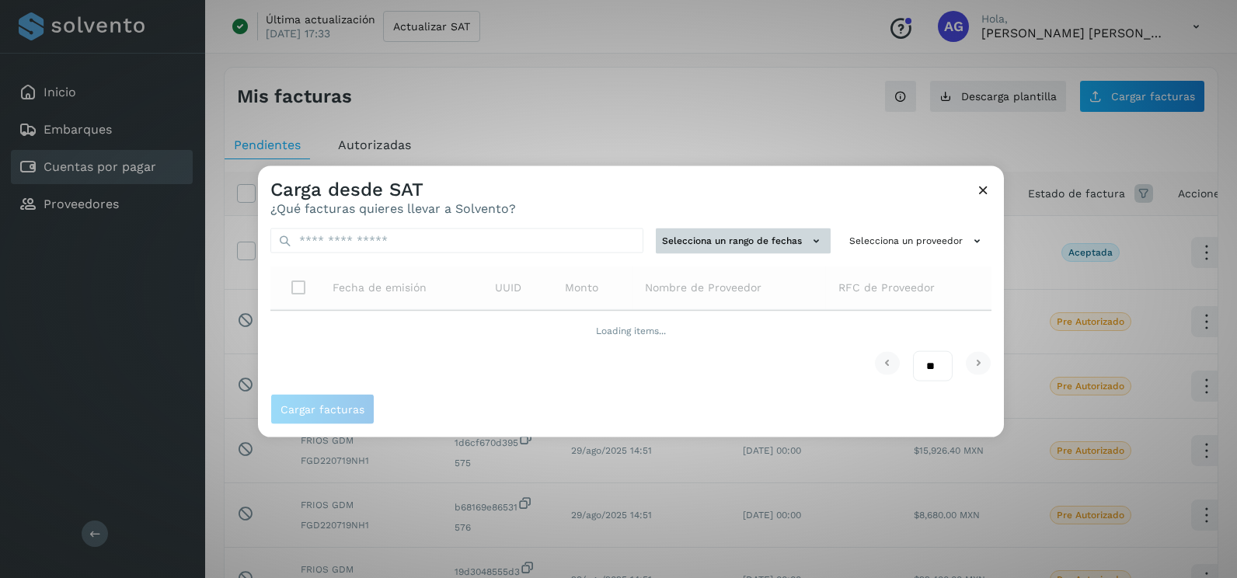
click at [696, 232] on button "Selecciona un rango de fechas" at bounding box center [743, 241] width 175 height 26
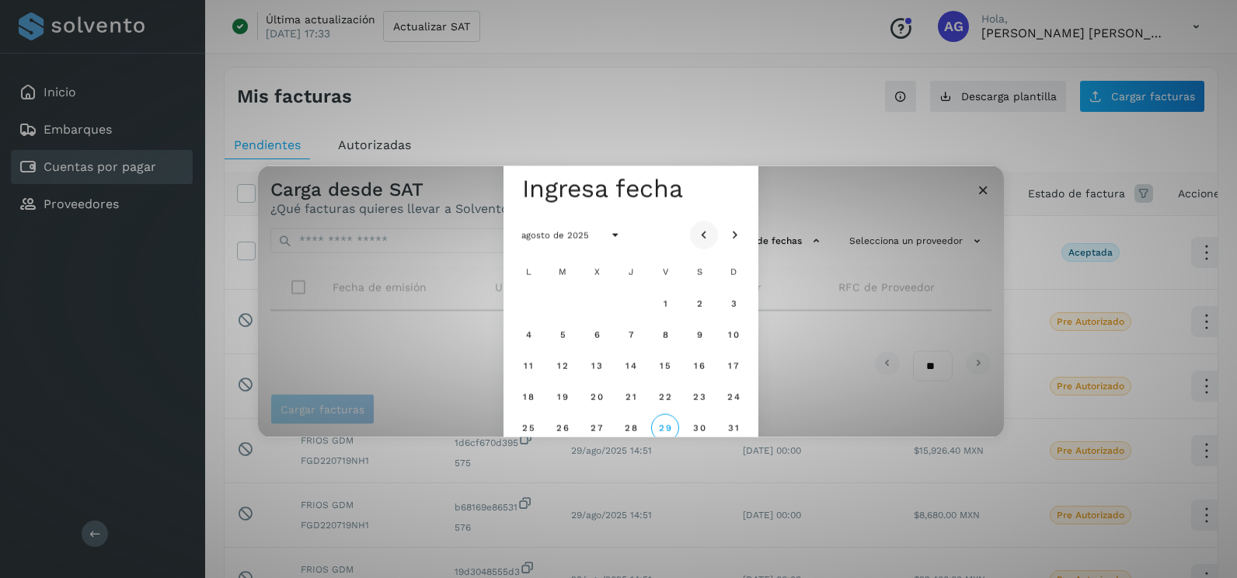
click at [696, 238] on button "Mes anterior" at bounding box center [704, 235] width 28 height 28
click at [701, 238] on icon "Mes anterior" at bounding box center [704, 236] width 16 height 16
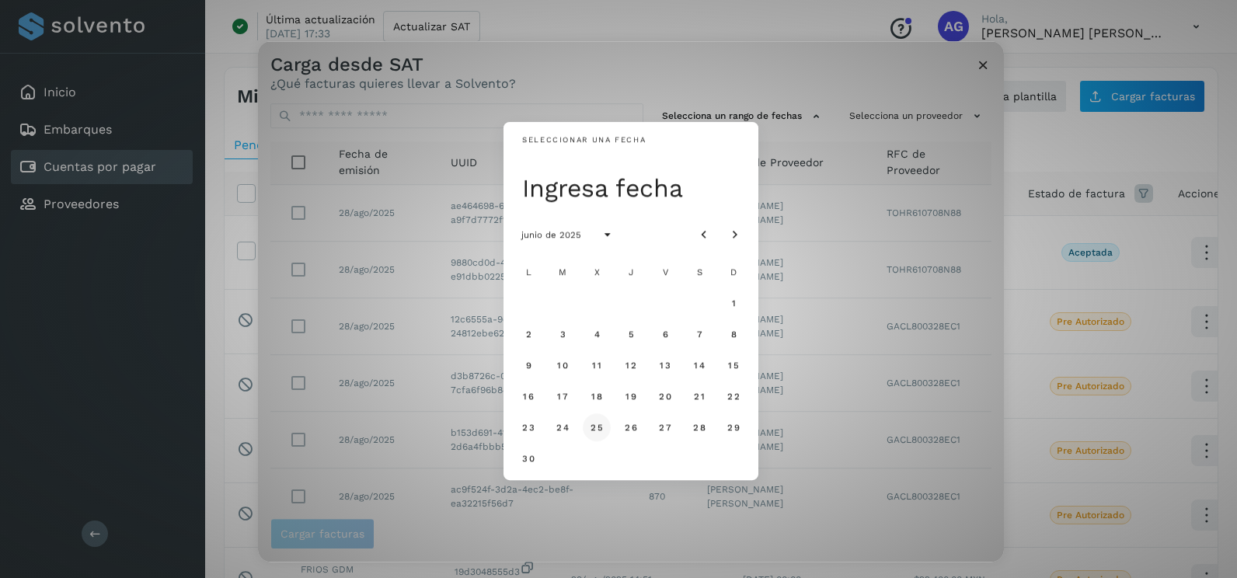
click at [603, 430] on span "25" at bounding box center [596, 427] width 13 height 11
click at [637, 426] on span "26" at bounding box center [630, 427] width 13 height 11
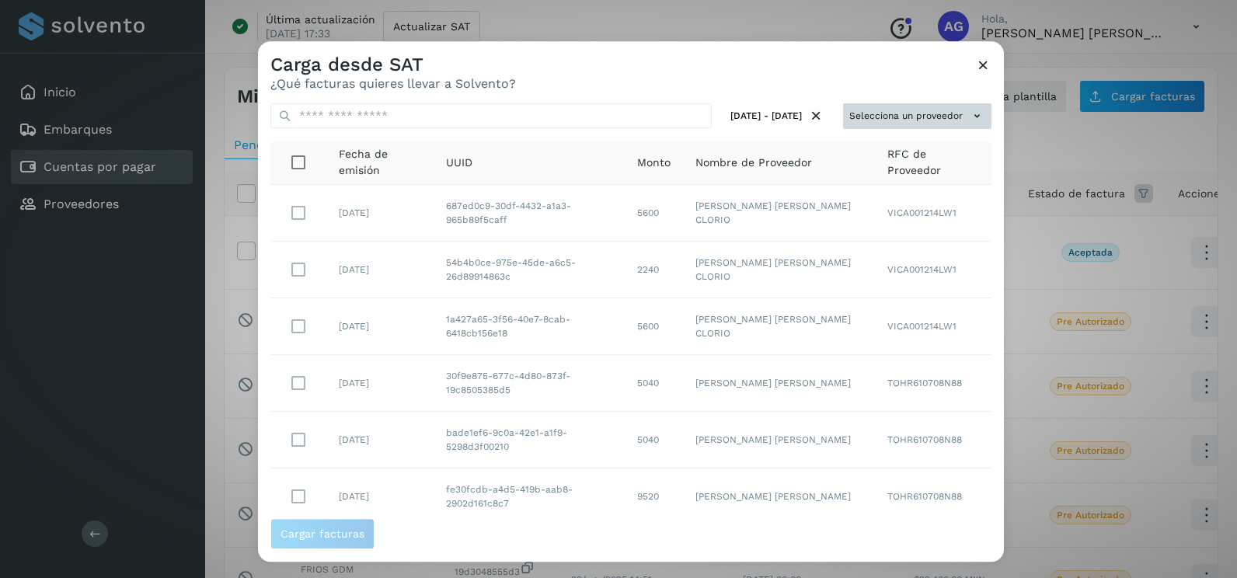
click at [963, 128] on button "Selecciona un proveedor" at bounding box center [917, 116] width 148 height 26
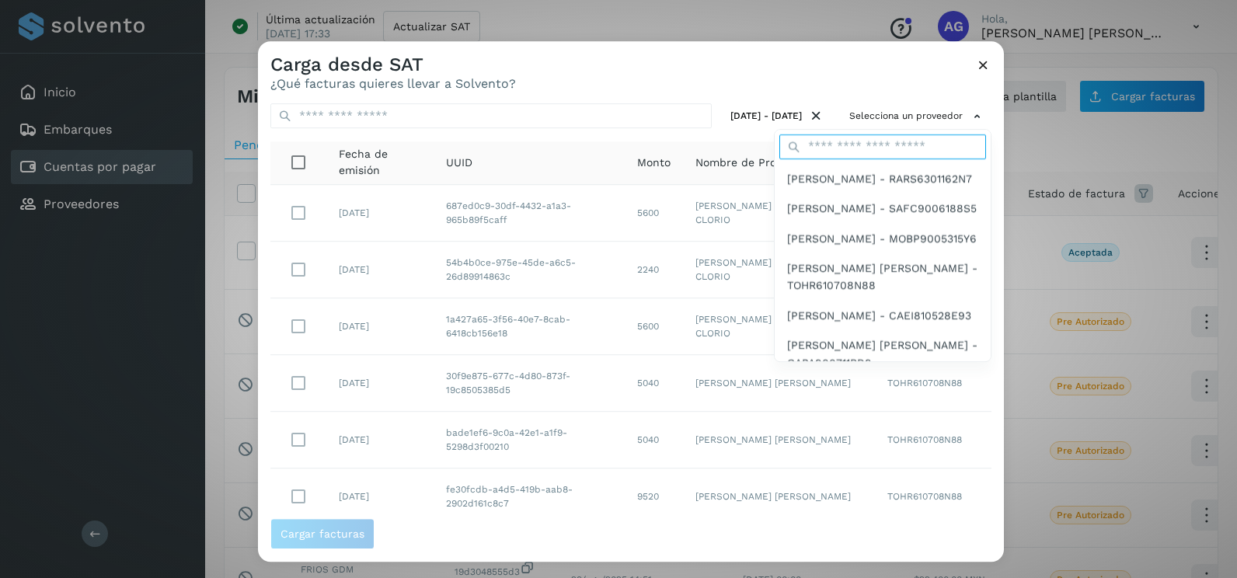
click at [822, 137] on input "text" at bounding box center [882, 146] width 207 height 25
type input "******"
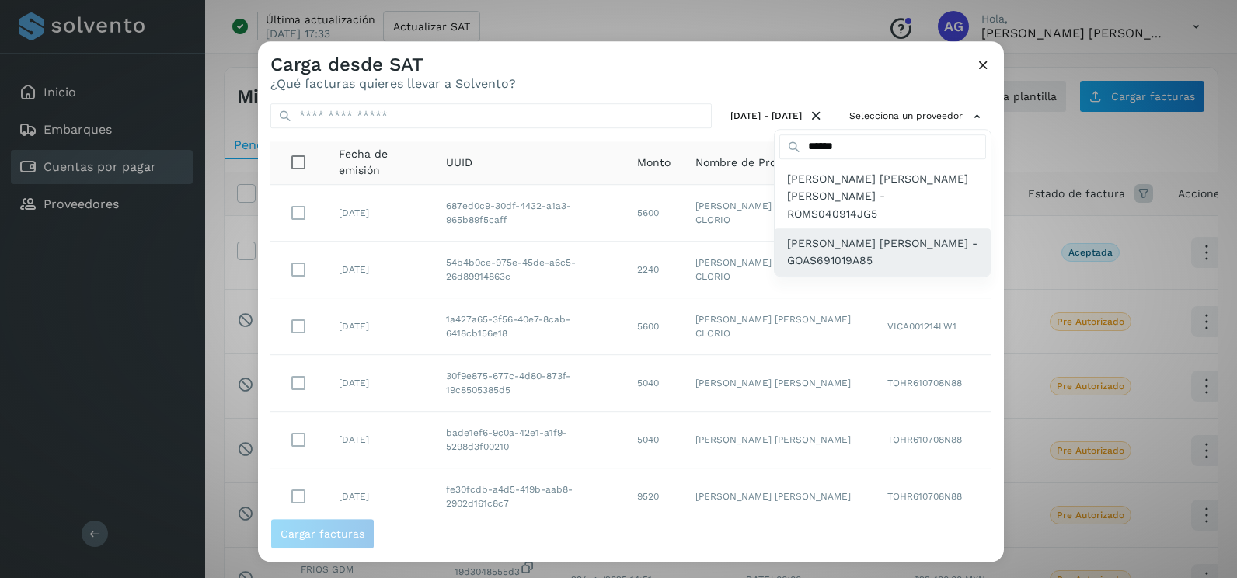
click at [869, 235] on span "[PERSON_NAME] [PERSON_NAME] - GOAS691019A85" at bounding box center [882, 252] width 191 height 35
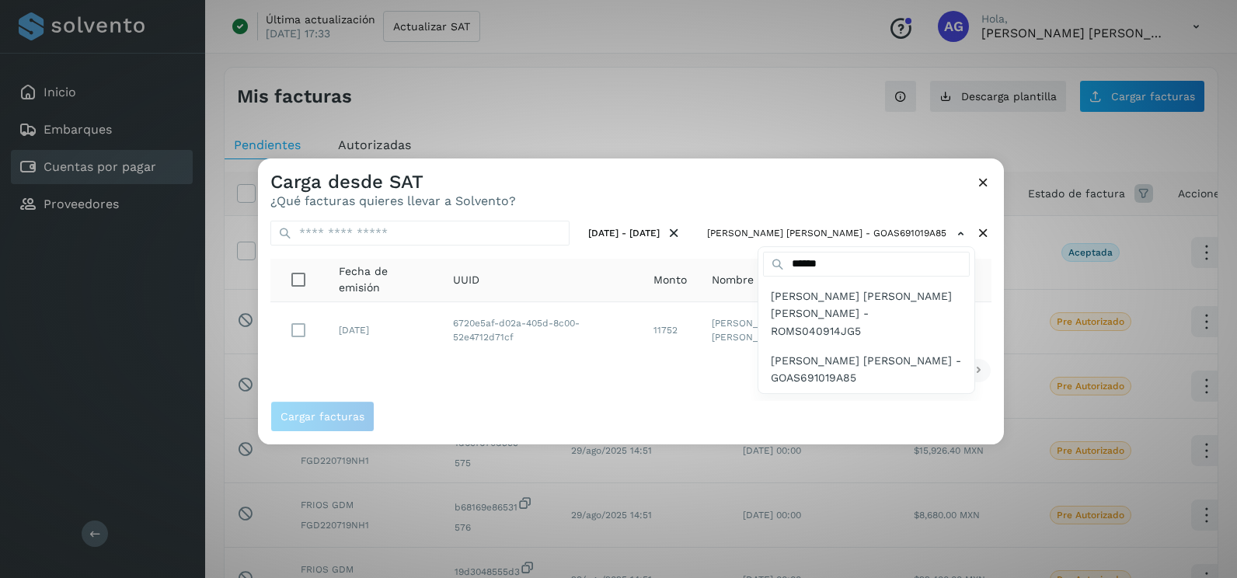
click at [498, 382] on div at bounding box center [876, 447] width 1237 height 578
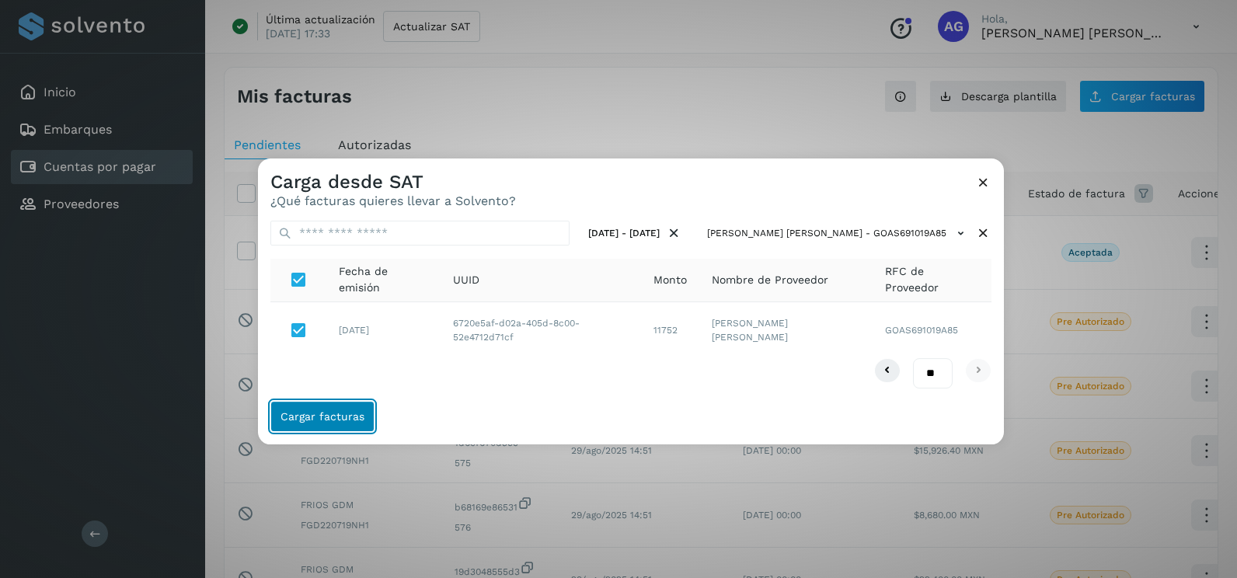
click at [338, 426] on button "Cargar facturas" at bounding box center [322, 416] width 104 height 31
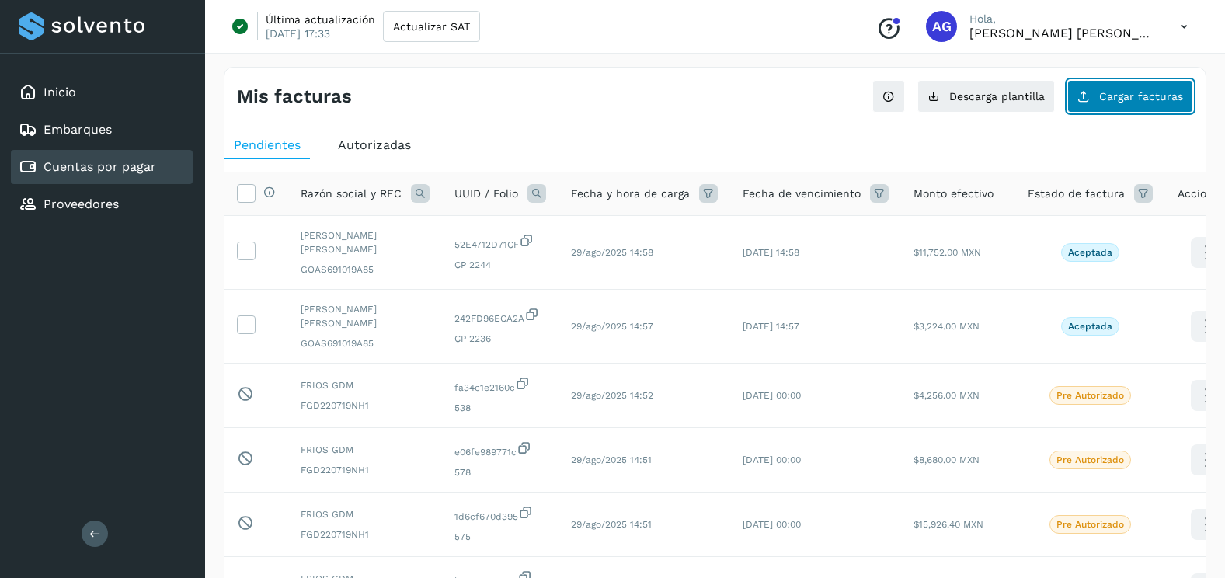
click at [1075, 93] on button "Cargar facturas" at bounding box center [1130, 96] width 126 height 33
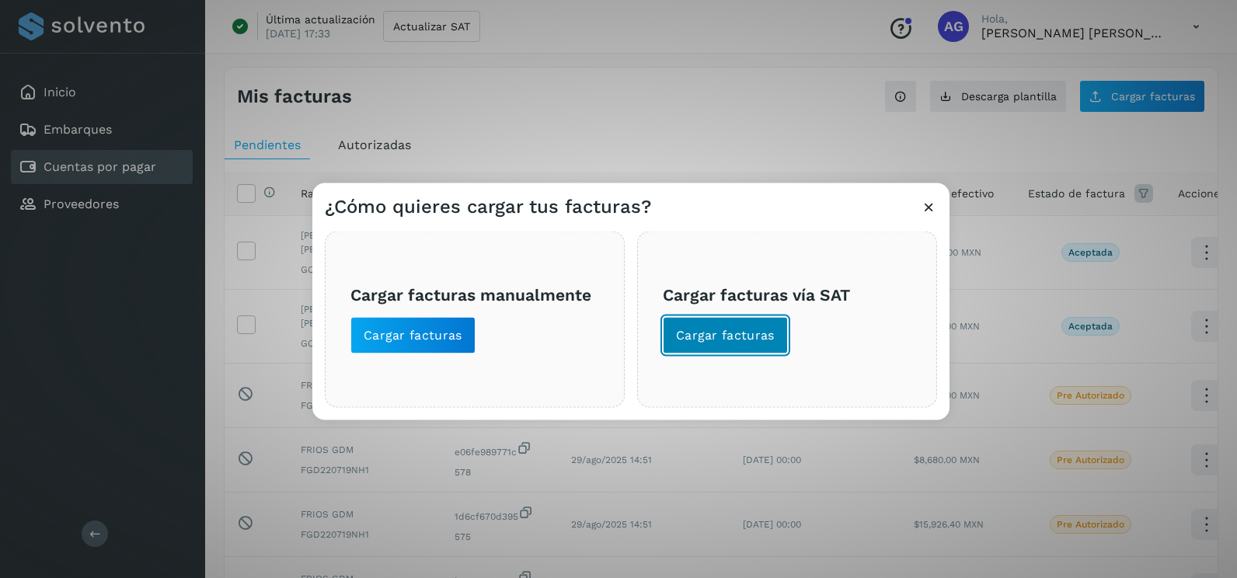
click at [753, 332] on span "Cargar facturas" at bounding box center [725, 335] width 99 height 17
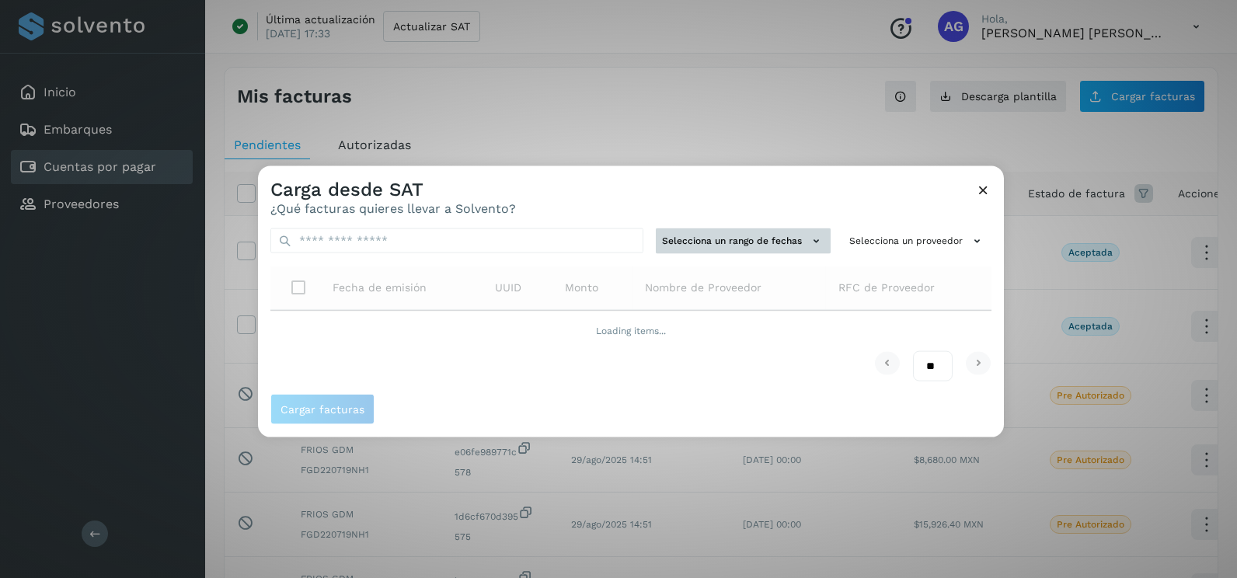
click at [798, 232] on button "Selecciona un rango de fechas" at bounding box center [743, 241] width 175 height 26
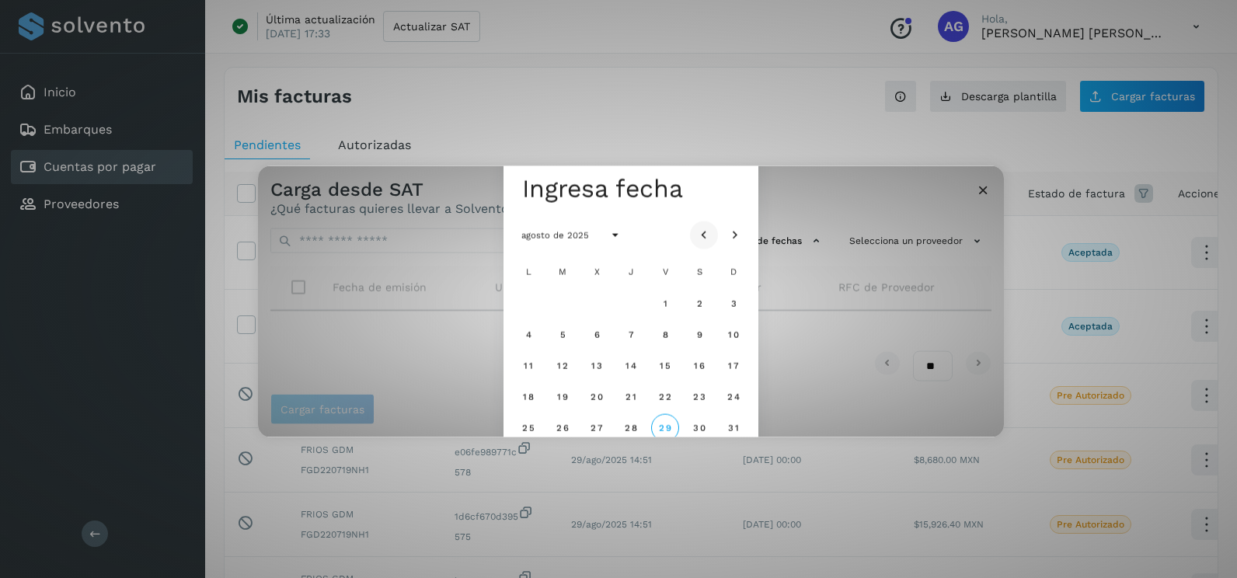
click at [711, 228] on icon "Mes anterior" at bounding box center [704, 236] width 16 height 16
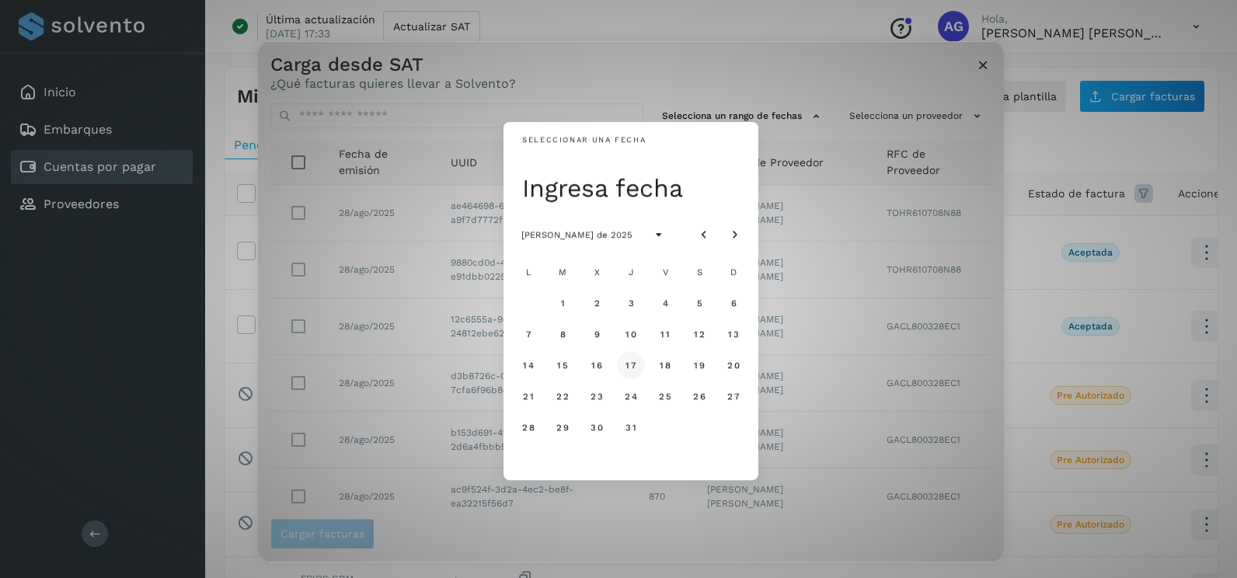
click at [632, 368] on span "17" at bounding box center [631, 365] width 12 height 11
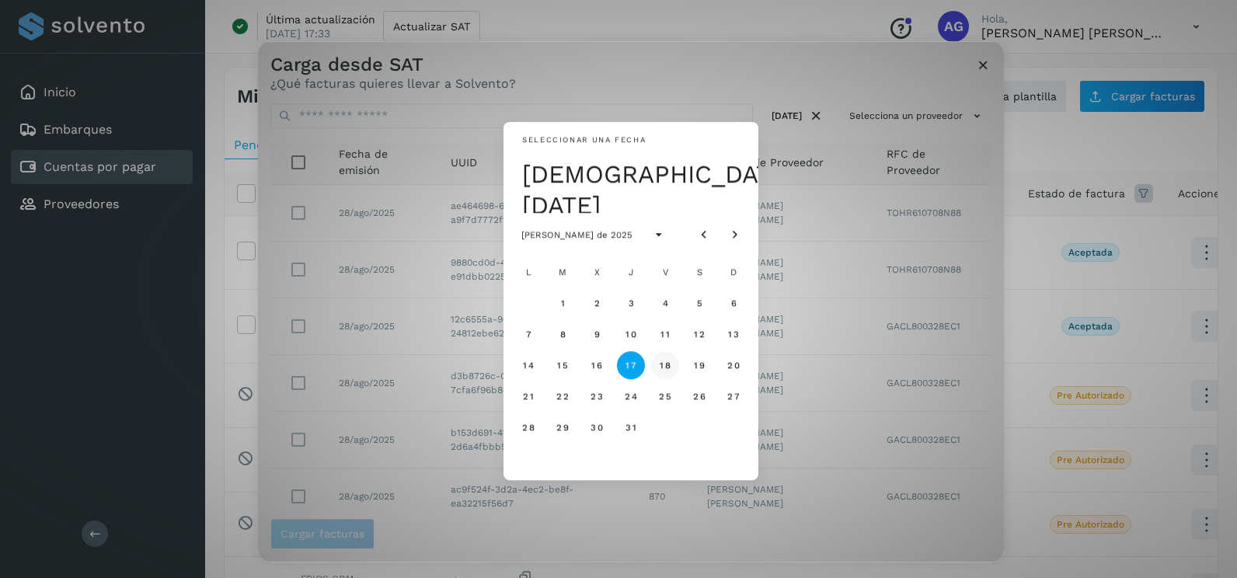
click at [667, 368] on span "18" at bounding box center [665, 365] width 12 height 11
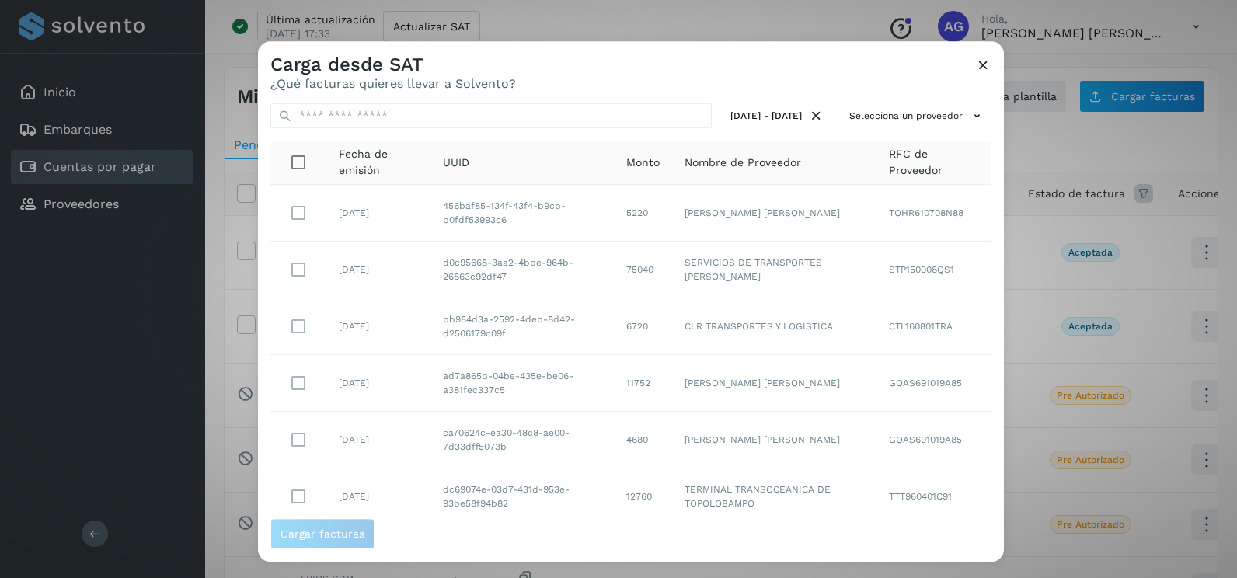
click at [916, 91] on div "17/jul/2025 - 18/jul/2025 Selecciona un proveedor Fecha de emisión UUID Monto N…" at bounding box center [631, 304] width 746 height 427
click at [913, 114] on button "Selecciona un proveedor" at bounding box center [917, 116] width 148 height 26
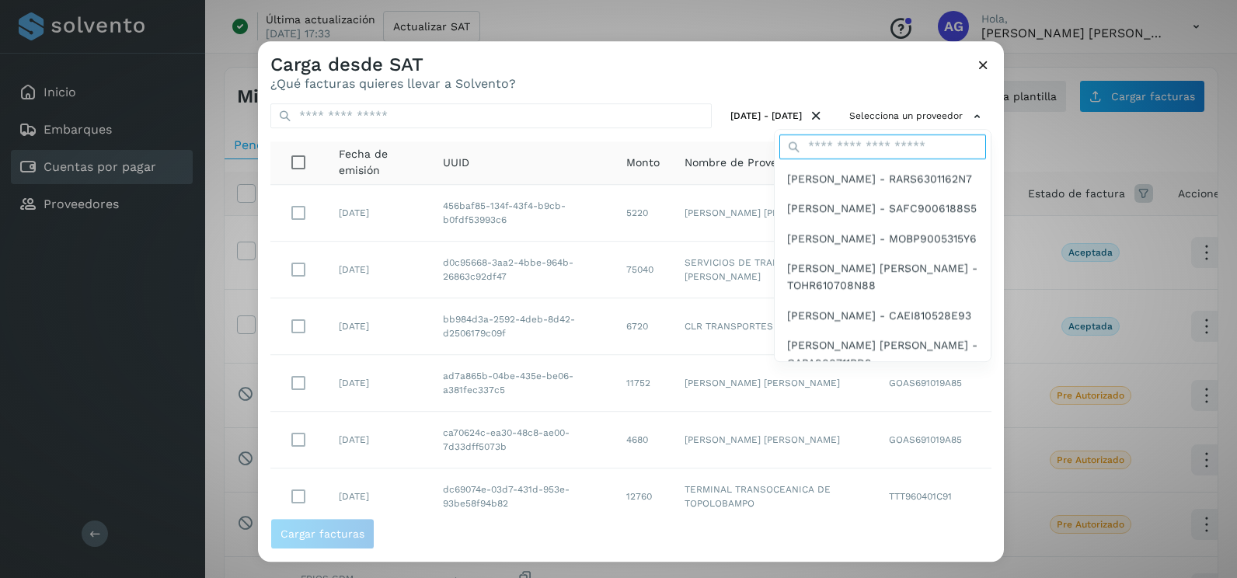
click at [868, 150] on input "text" at bounding box center [882, 146] width 207 height 25
type input "******"
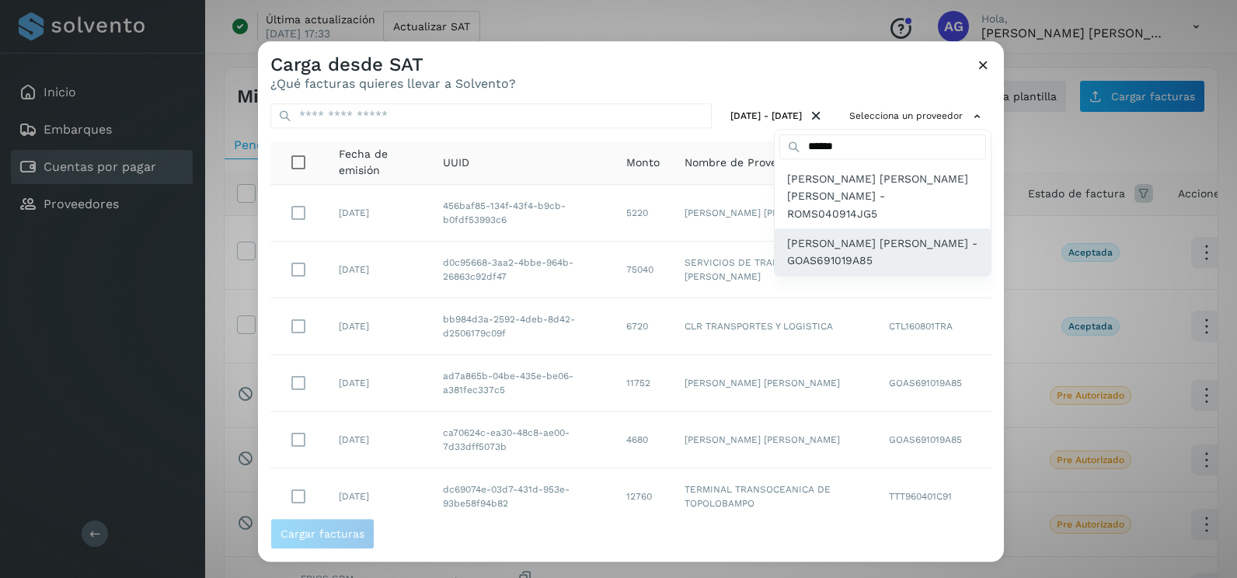
click at [837, 235] on span "[PERSON_NAME] [PERSON_NAME] - GOAS691019A85" at bounding box center [882, 252] width 191 height 35
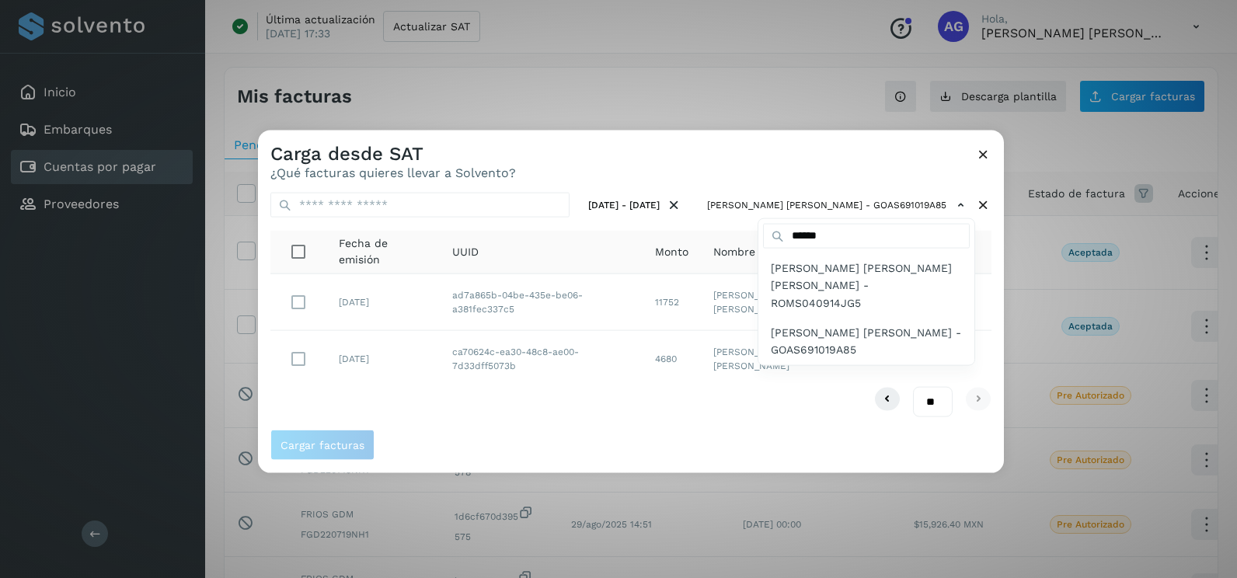
click at [665, 172] on div at bounding box center [876, 420] width 1237 height 578
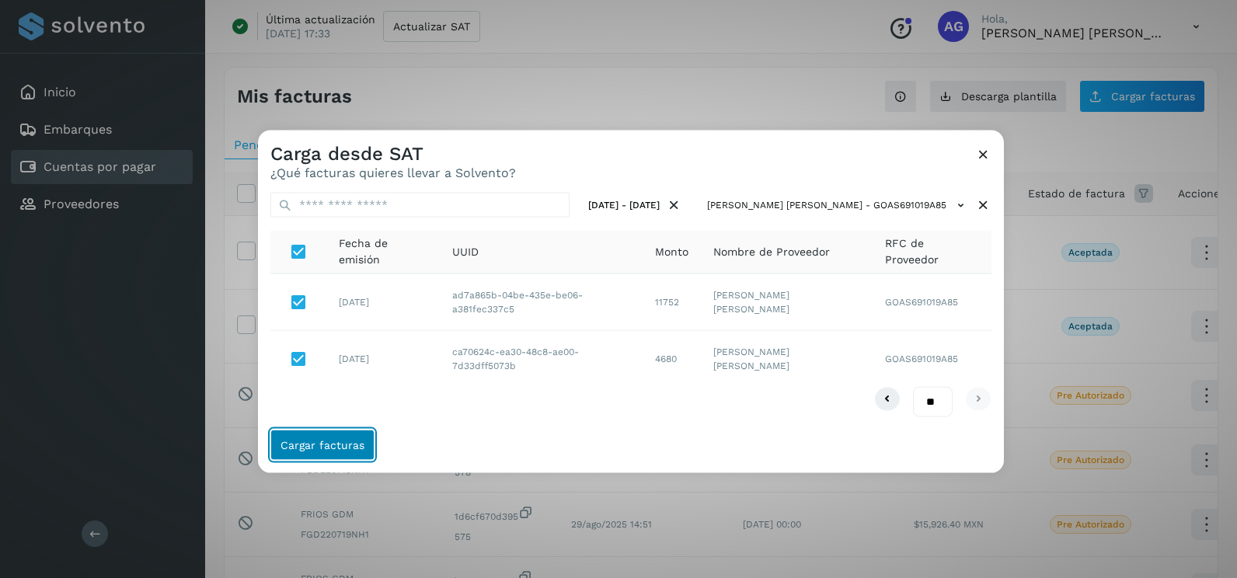
click at [336, 439] on span "Cargar facturas" at bounding box center [322, 444] width 84 height 11
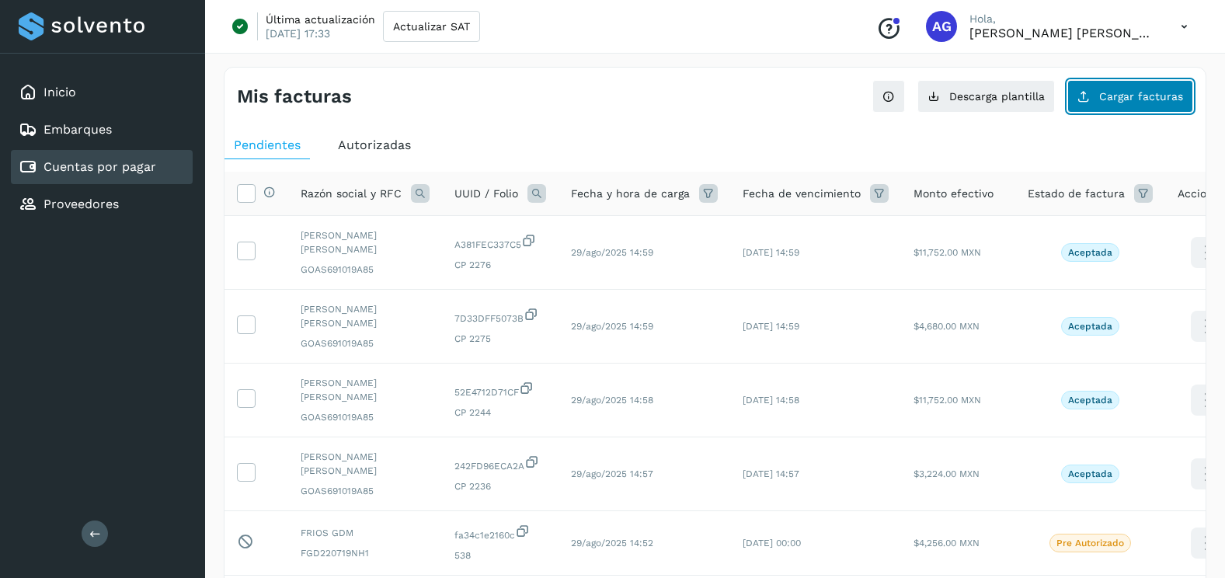
click at [1147, 107] on button "Cargar facturas" at bounding box center [1130, 96] width 126 height 33
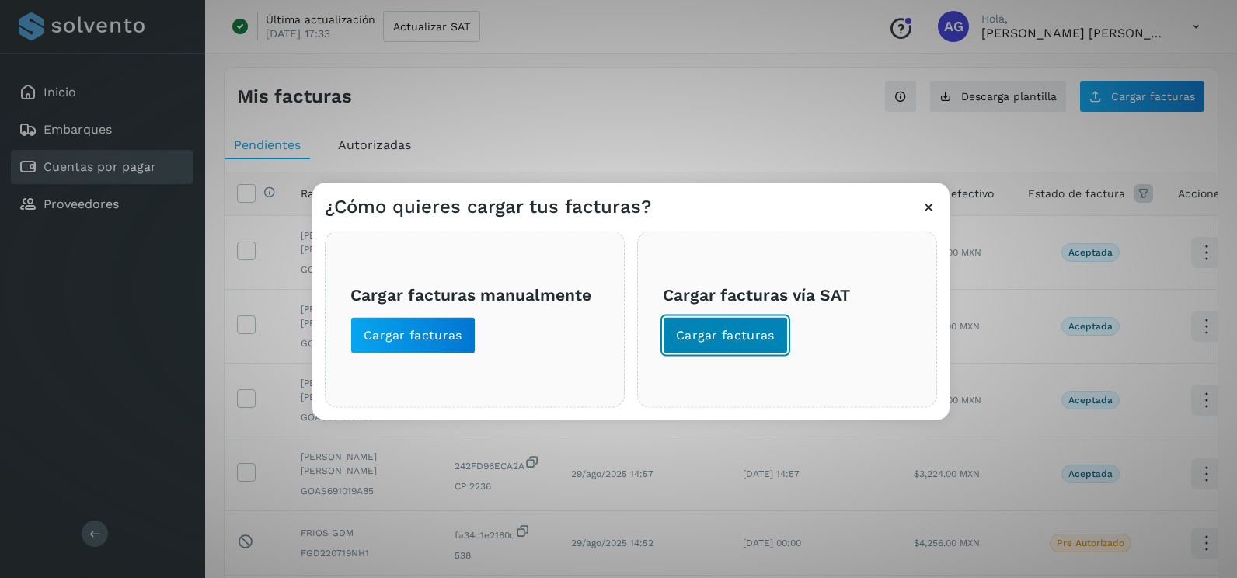
click at [754, 329] on span "Cargar facturas" at bounding box center [725, 335] width 99 height 17
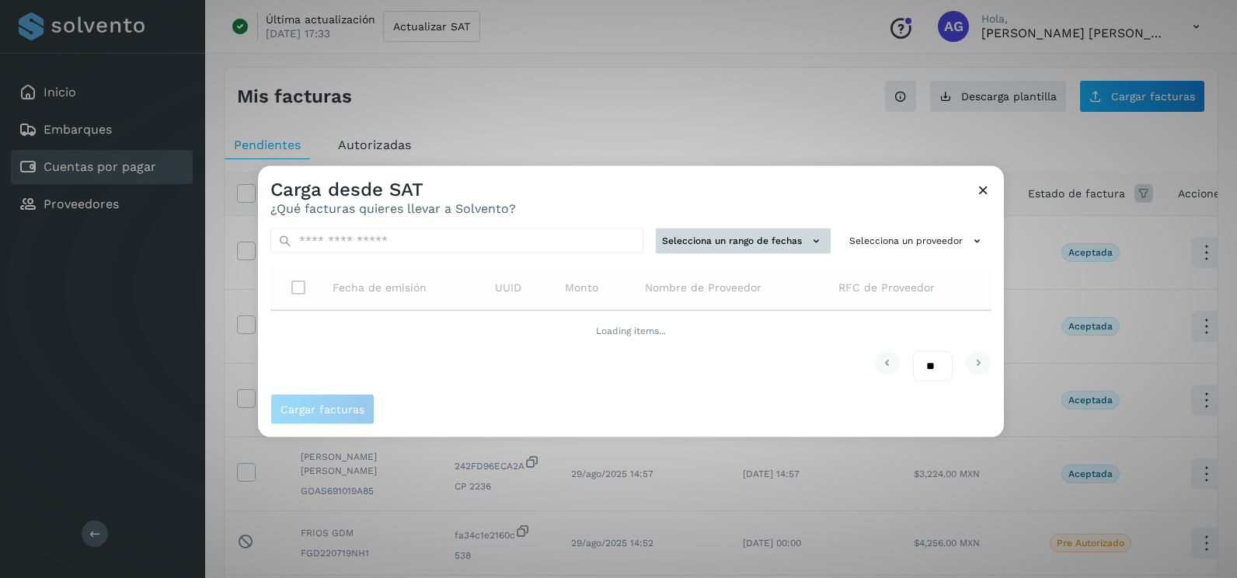
click at [726, 229] on button "Selecciona un rango de fechas" at bounding box center [743, 241] width 175 height 26
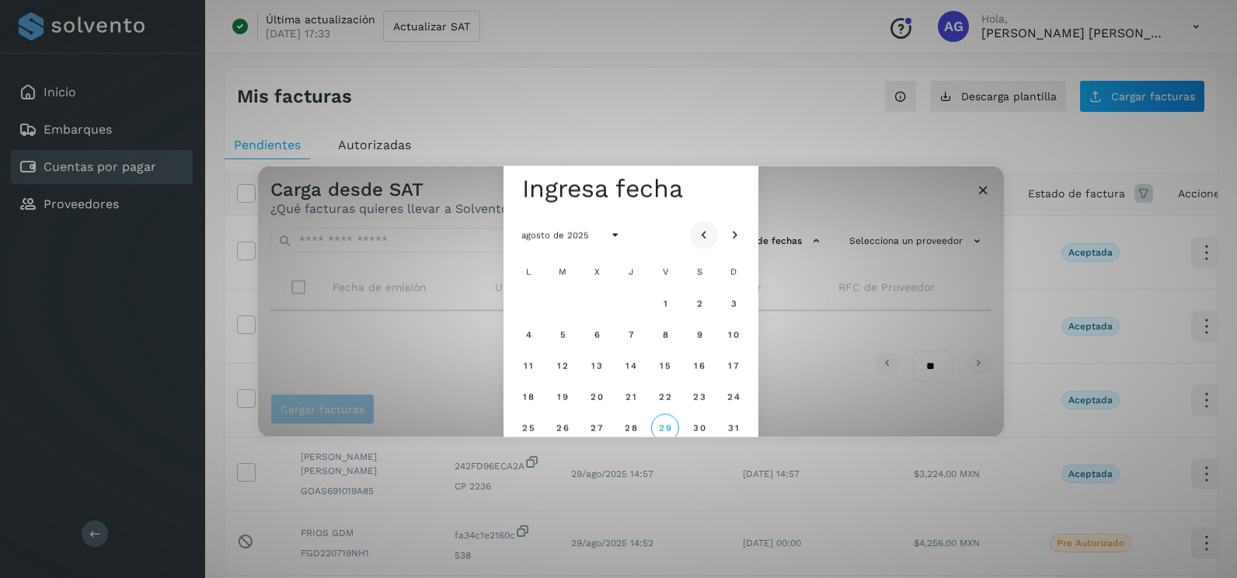
click at [699, 233] on icon "Mes anterior" at bounding box center [704, 236] width 16 height 16
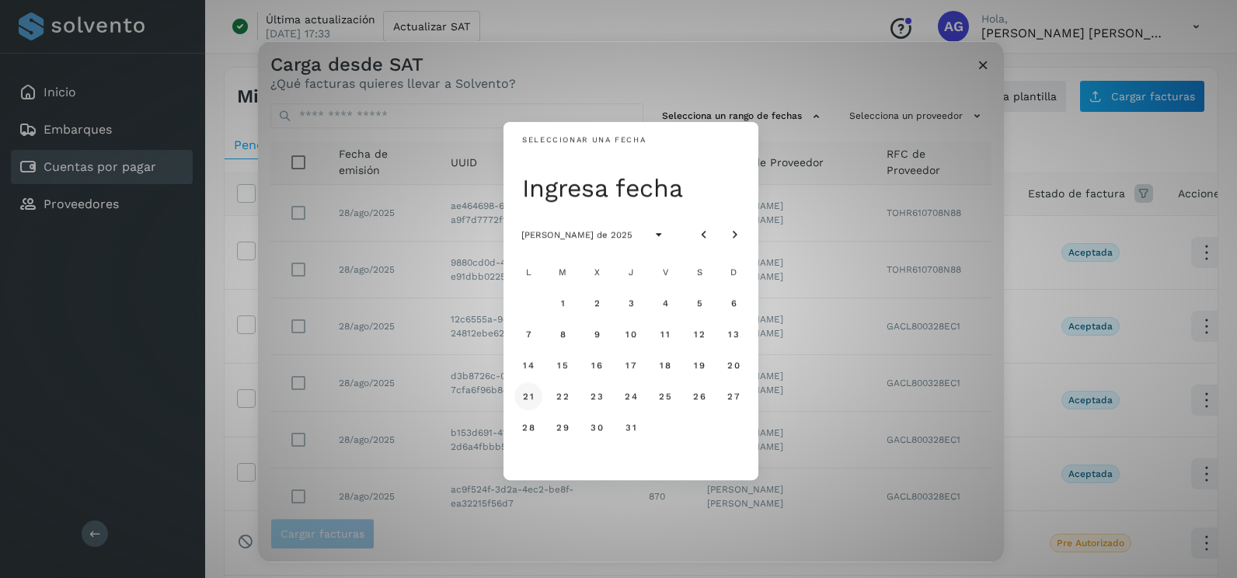
click at [524, 399] on span "21" at bounding box center [528, 396] width 12 height 11
click at [565, 399] on span "22" at bounding box center [561, 396] width 13 height 11
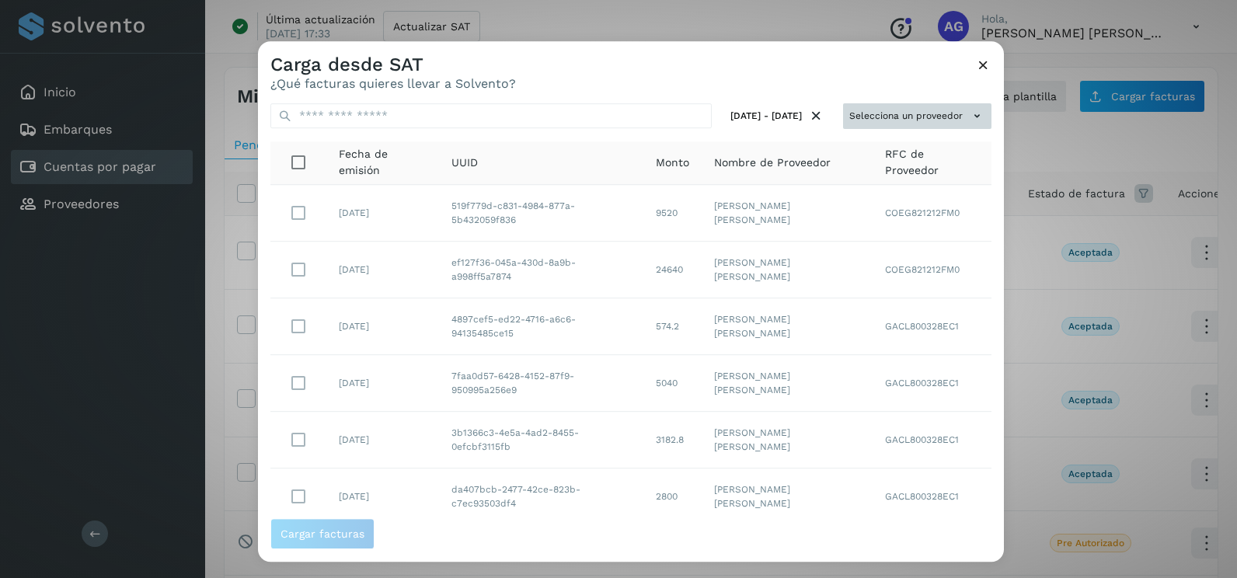
click at [928, 113] on button "Selecciona un proveedor" at bounding box center [917, 116] width 148 height 26
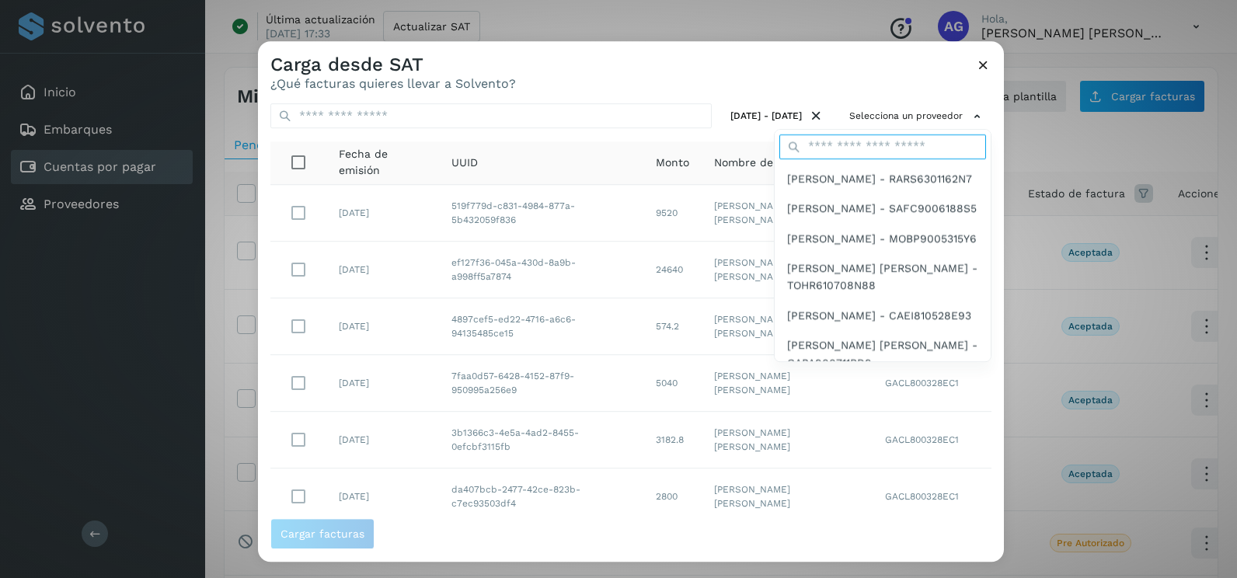
click at [865, 153] on input "text" at bounding box center [882, 146] width 207 height 25
type input "******"
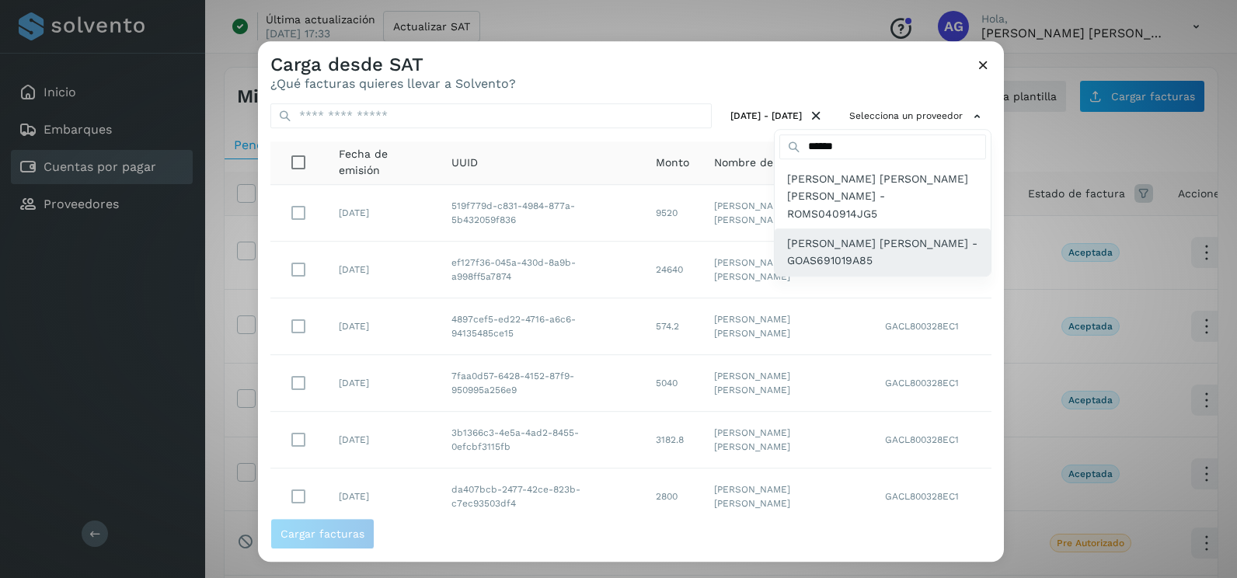
click at [825, 235] on span "[PERSON_NAME] [PERSON_NAME] - GOAS691019A85" at bounding box center [882, 252] width 191 height 35
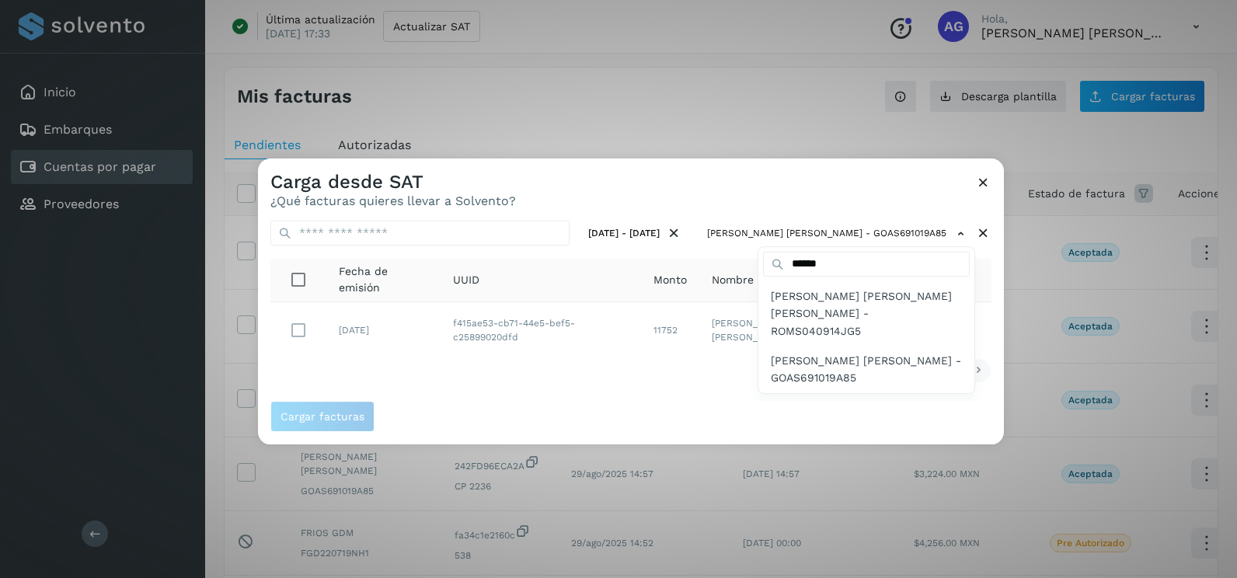
click at [303, 324] on div at bounding box center [876, 447] width 1237 height 578
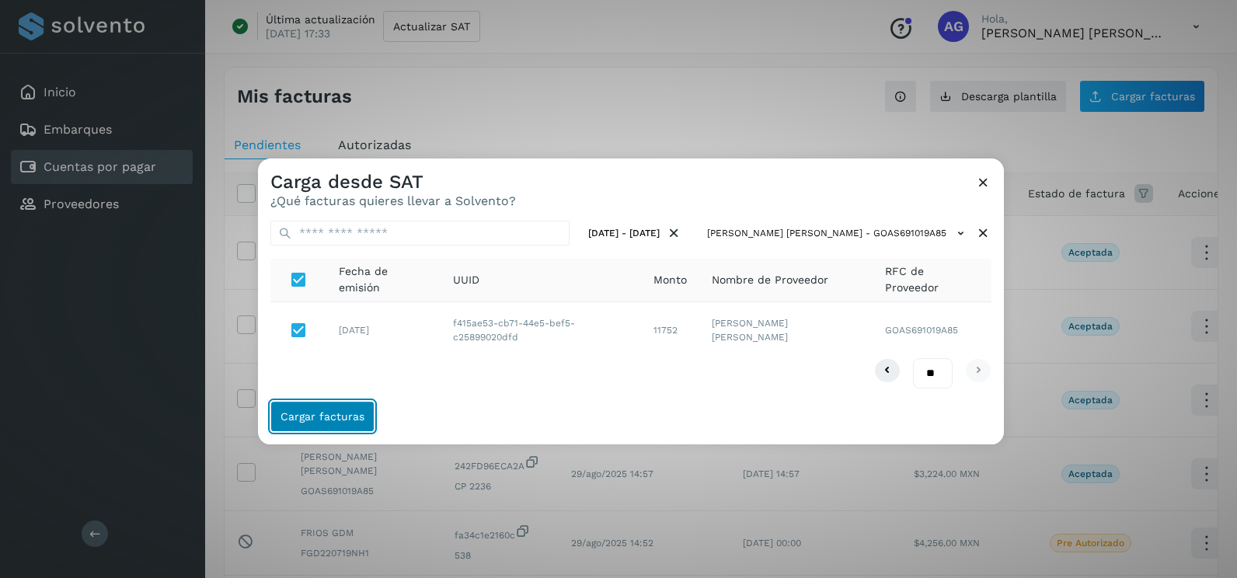
click at [322, 408] on button "Cargar facturas" at bounding box center [322, 416] width 104 height 31
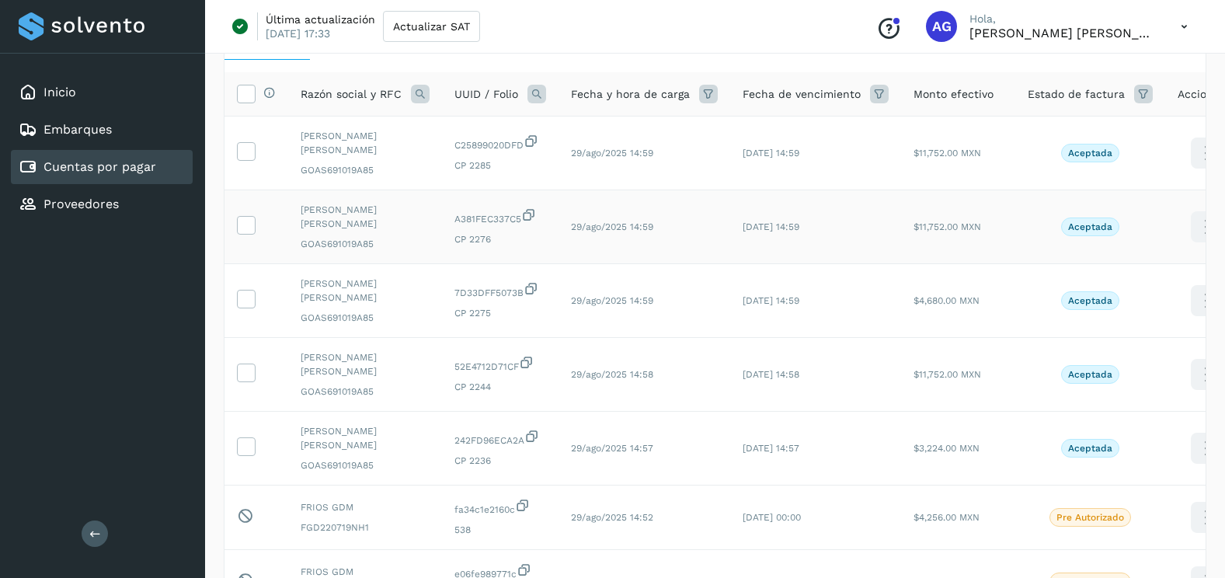
scroll to position [233, 0]
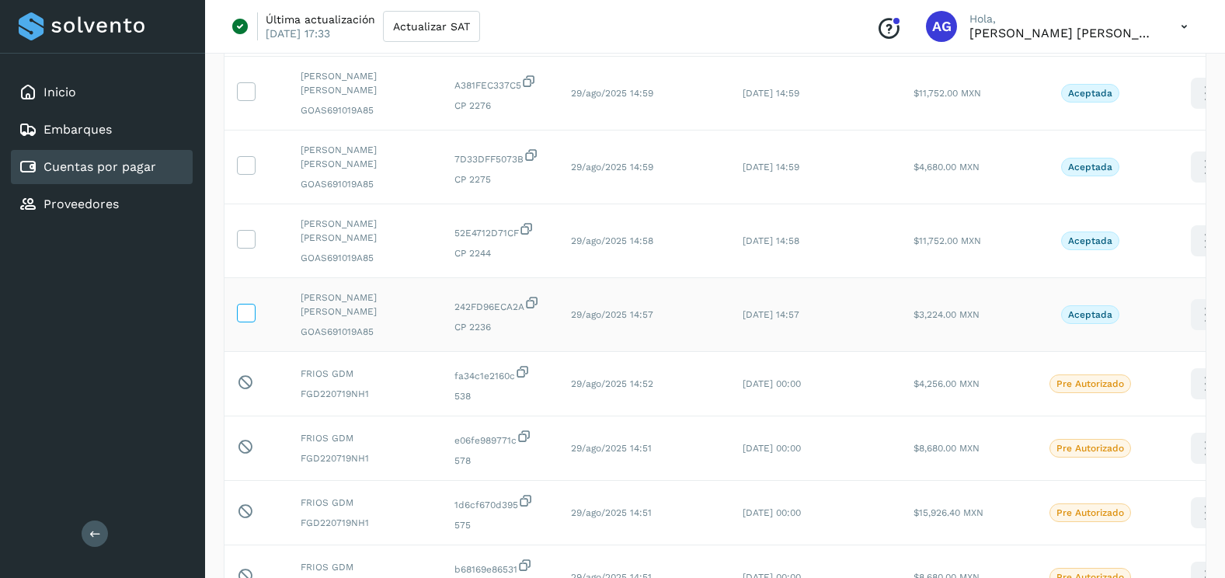
click at [237, 311] on label at bounding box center [246, 313] width 19 height 19
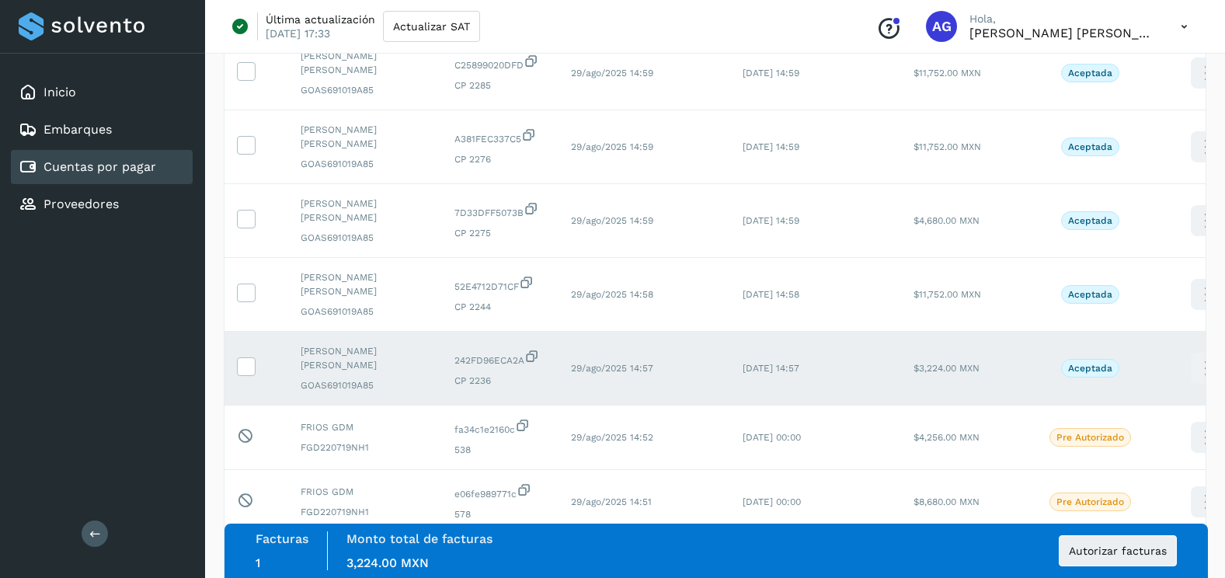
scroll to position [155, 0]
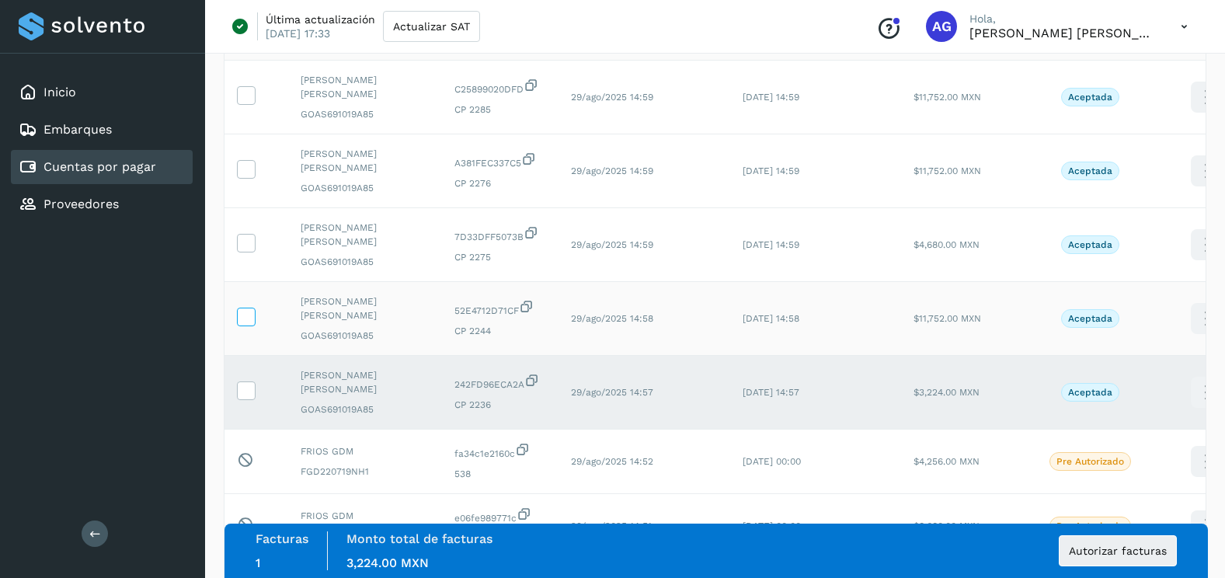
click at [241, 313] on icon at bounding box center [246, 316] width 16 height 16
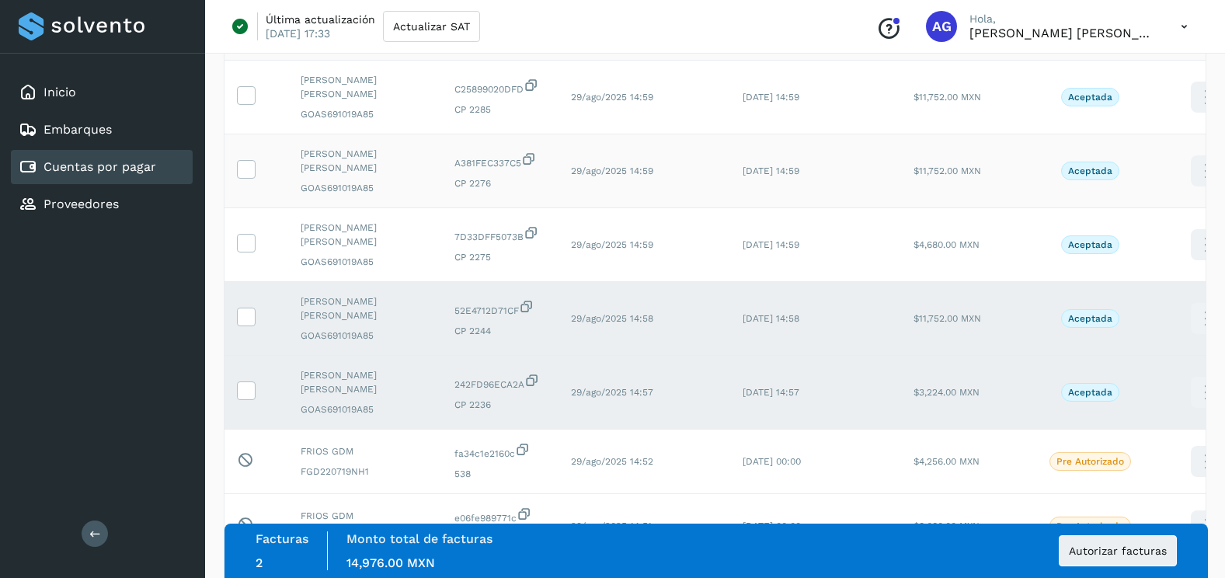
drag, startPoint x: 247, startPoint y: 248, endPoint x: 249, endPoint y: 193, distance: 55.2
click at [247, 247] on icon at bounding box center [246, 242] width 16 height 16
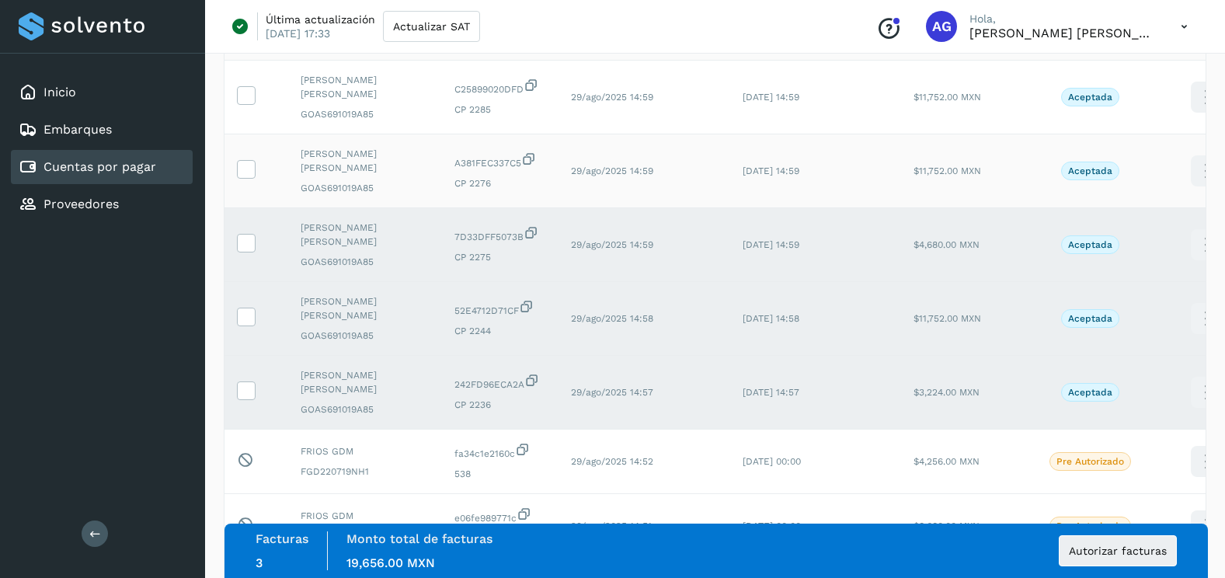
click at [249, 183] on td at bounding box center [257, 171] width 64 height 74
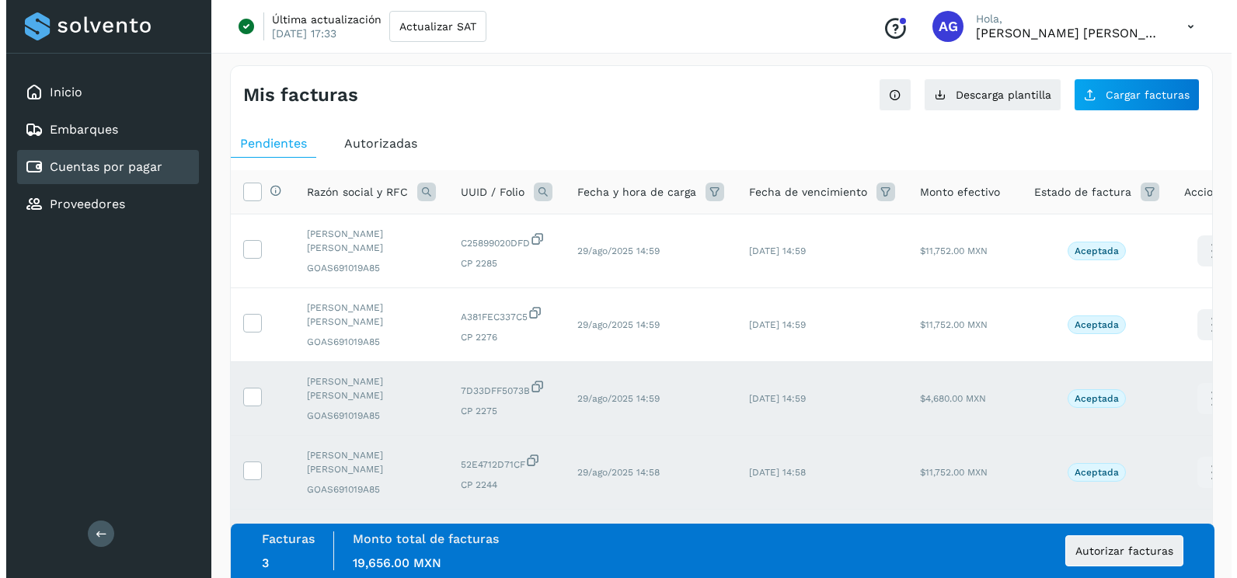
scroll to position [0, 0]
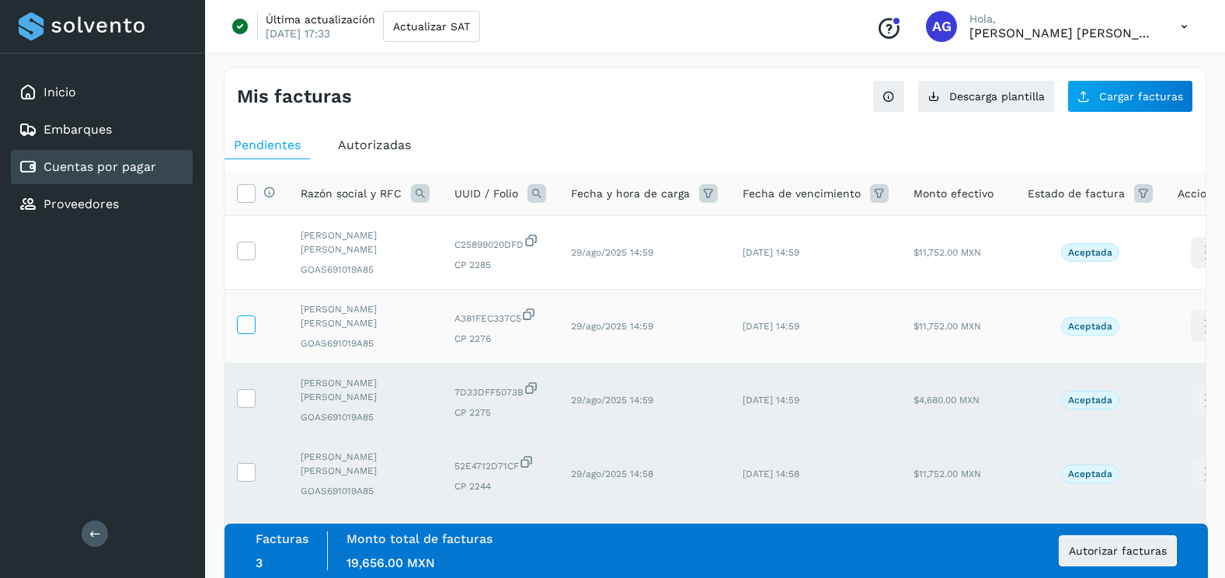
click at [249, 318] on icon at bounding box center [246, 323] width 16 height 16
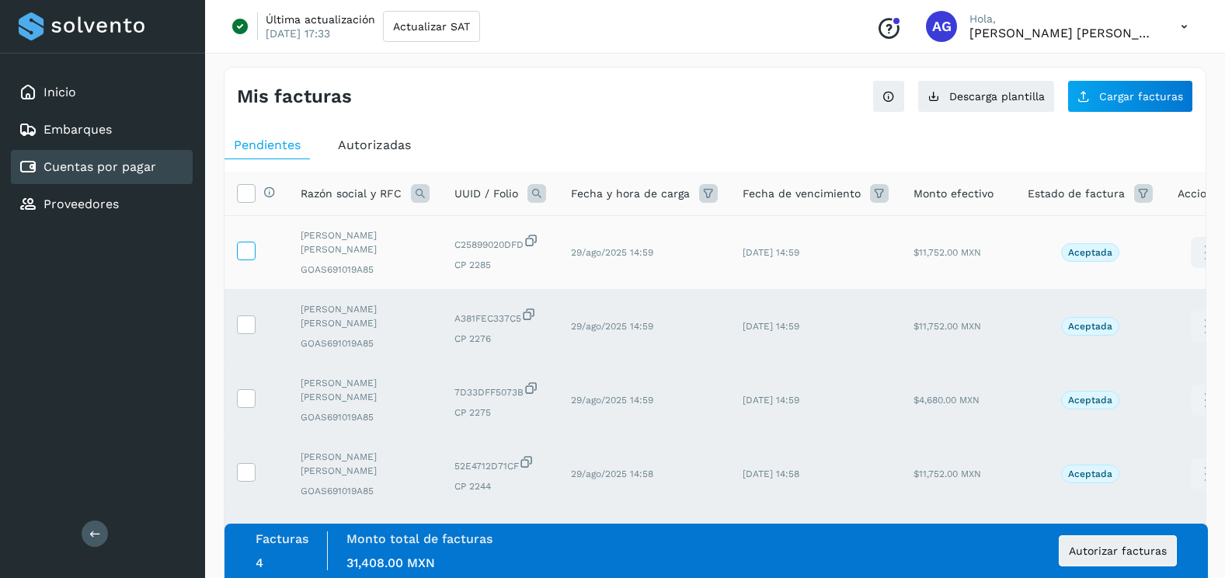
click at [249, 252] on icon at bounding box center [246, 250] width 16 height 16
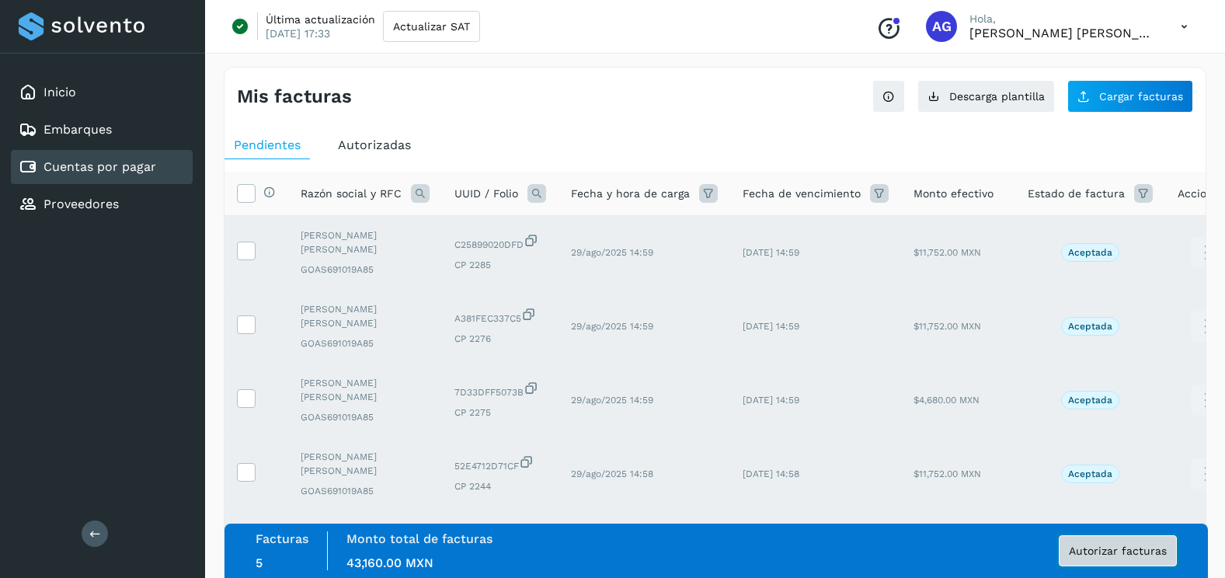
click at [1092, 548] on span "Autorizar facturas" at bounding box center [1118, 550] width 98 height 11
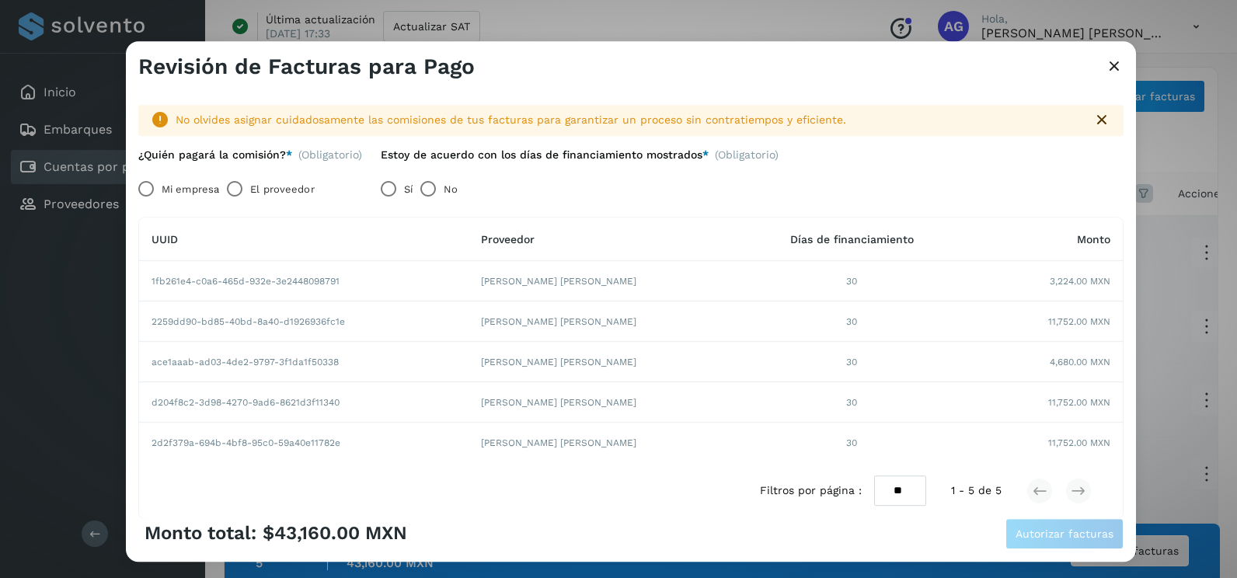
click at [164, 180] on label "Mi empresa" at bounding box center [190, 189] width 57 height 31
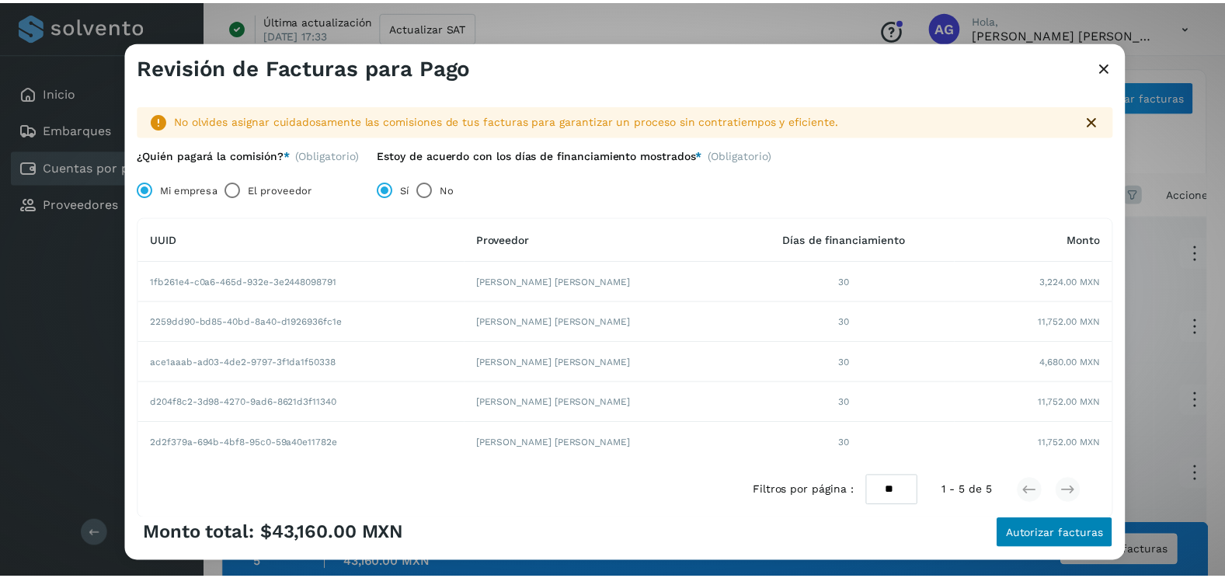
scroll to position [66, 0]
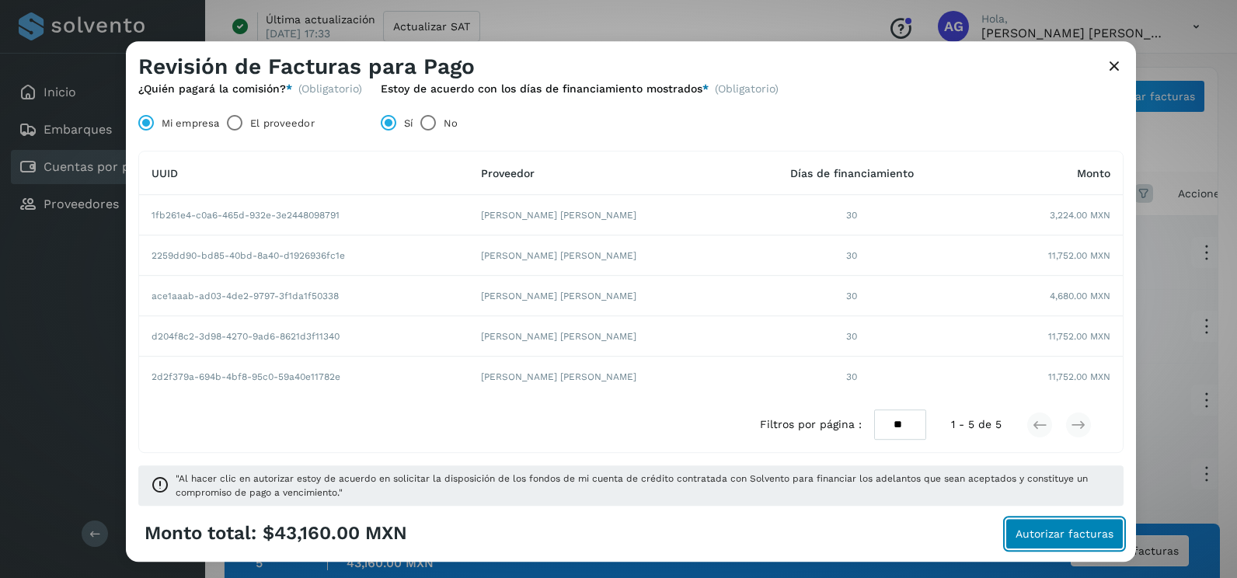
click at [1071, 528] on span "Autorizar facturas" at bounding box center [1064, 533] width 98 height 11
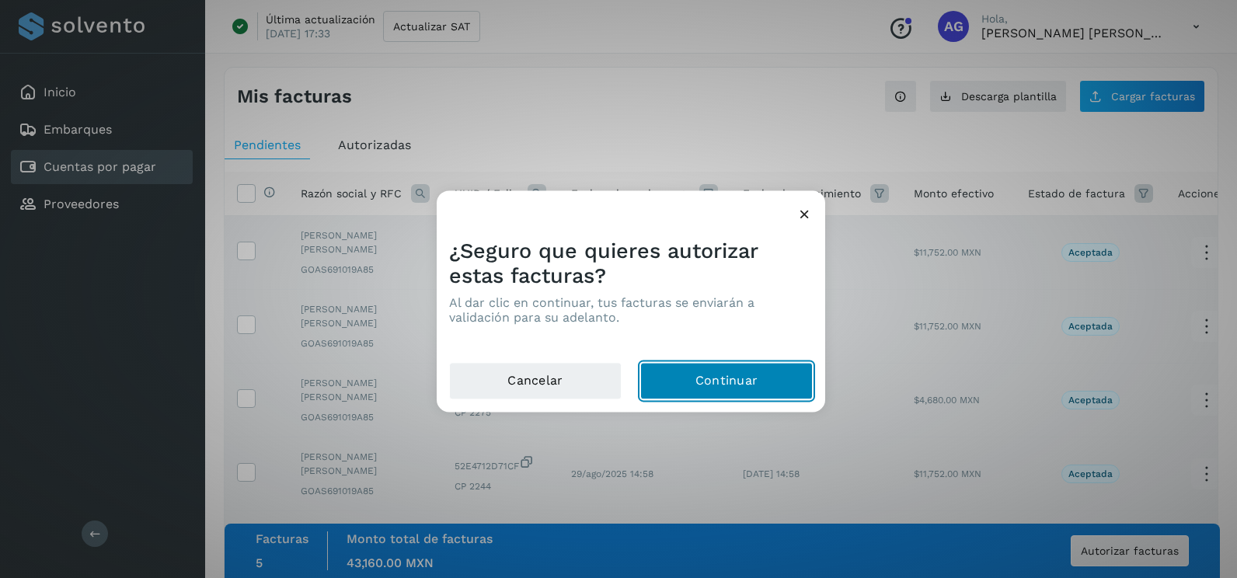
click at [700, 378] on button "Continuar" at bounding box center [726, 381] width 172 height 37
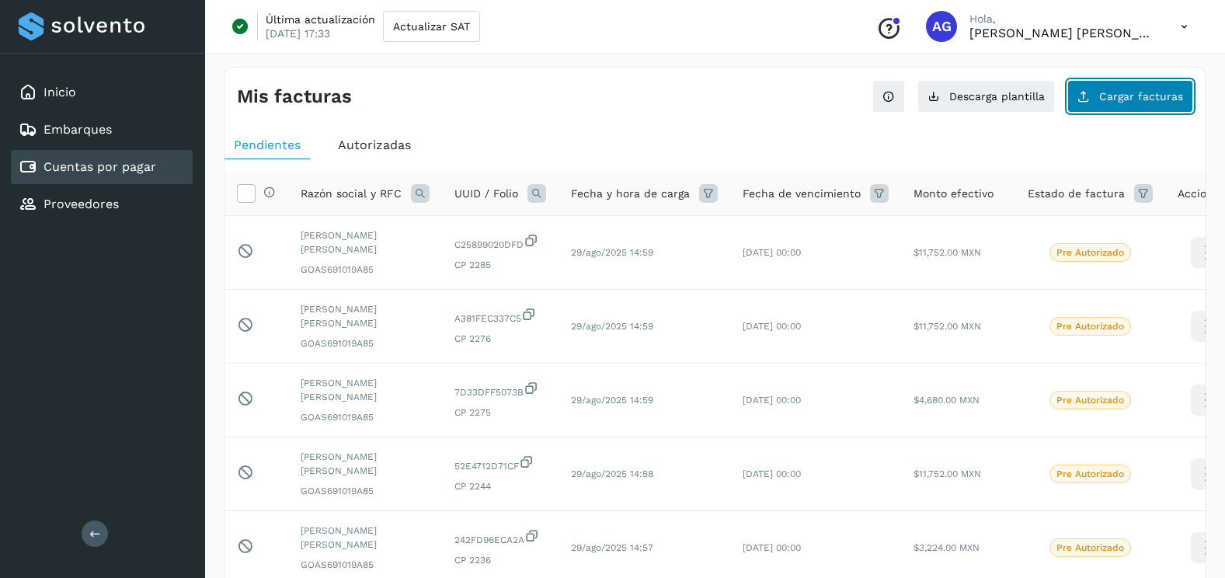
click at [1103, 99] on span "Cargar facturas" at bounding box center [1141, 96] width 84 height 11
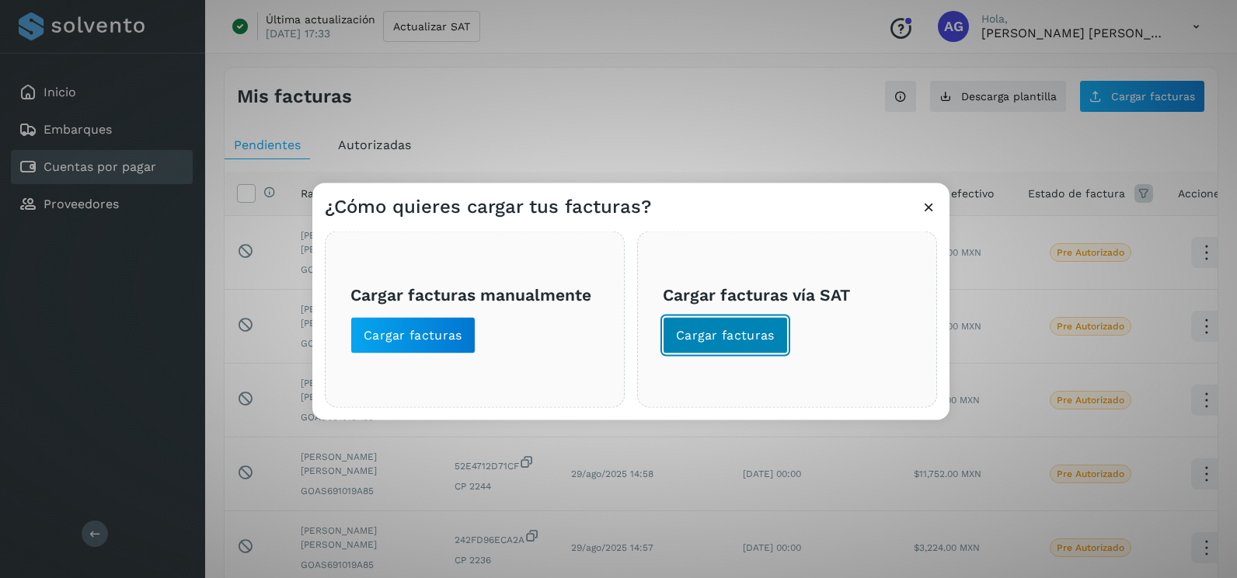
click at [752, 322] on button "Cargar facturas" at bounding box center [725, 335] width 125 height 37
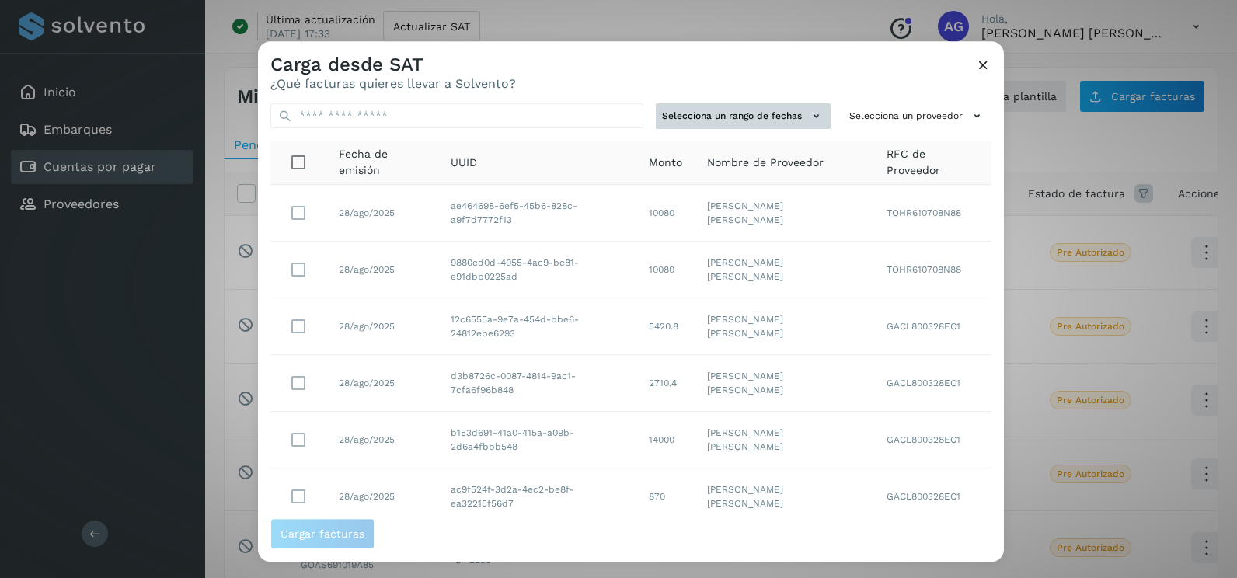
click at [703, 124] on button "Selecciona un rango de fechas" at bounding box center [743, 116] width 175 height 26
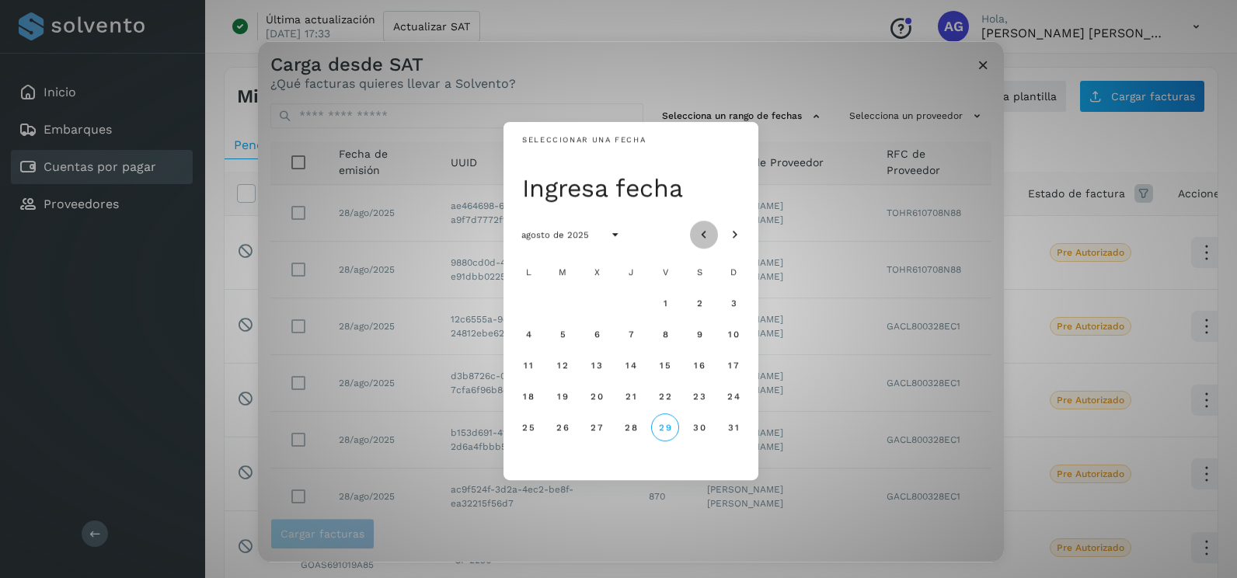
click at [699, 238] on icon "Mes anterior" at bounding box center [704, 236] width 16 height 16
click at [557, 369] on span "15" at bounding box center [562, 365] width 12 height 11
click at [599, 372] on button "16" at bounding box center [597, 365] width 28 height 28
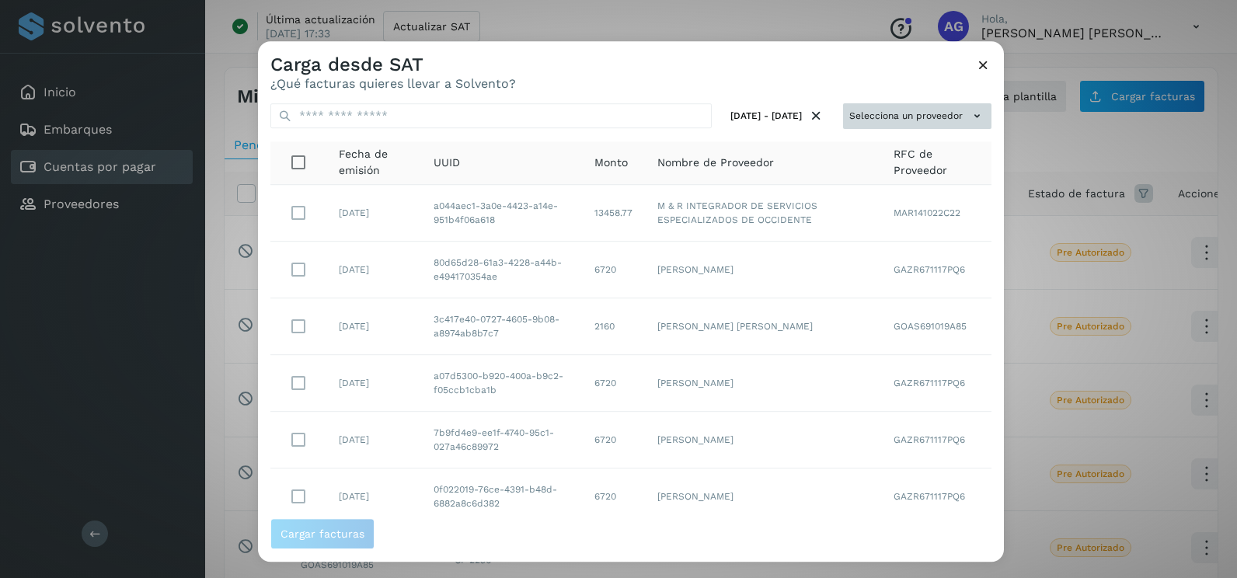
click at [873, 121] on button "Selecciona un proveedor" at bounding box center [917, 116] width 148 height 26
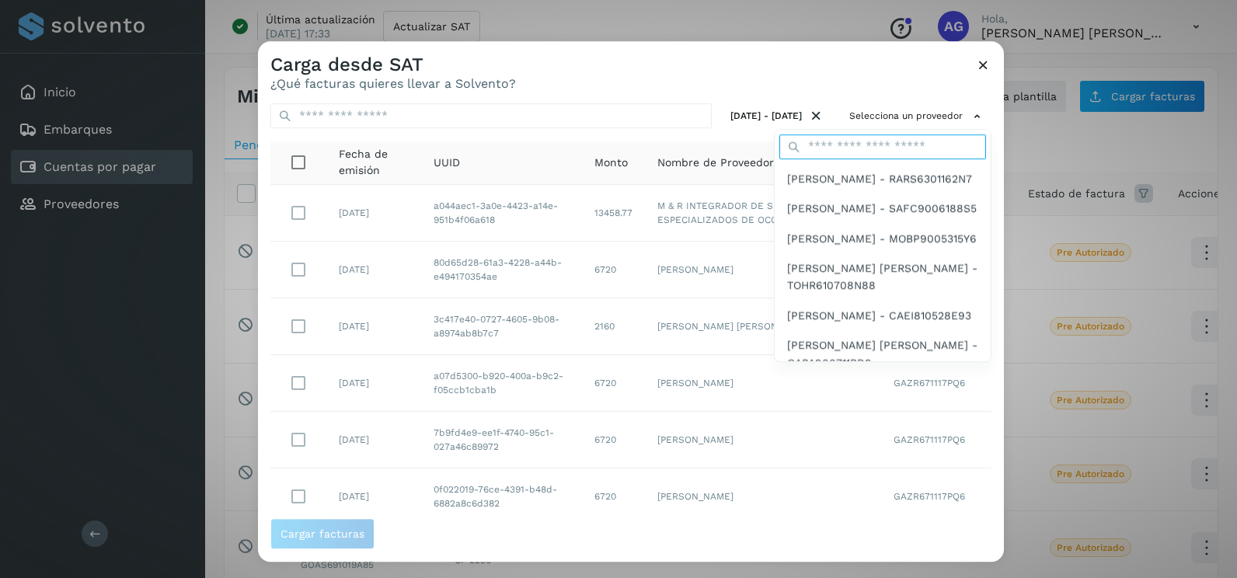
click at [874, 144] on input "text" at bounding box center [882, 146] width 207 height 25
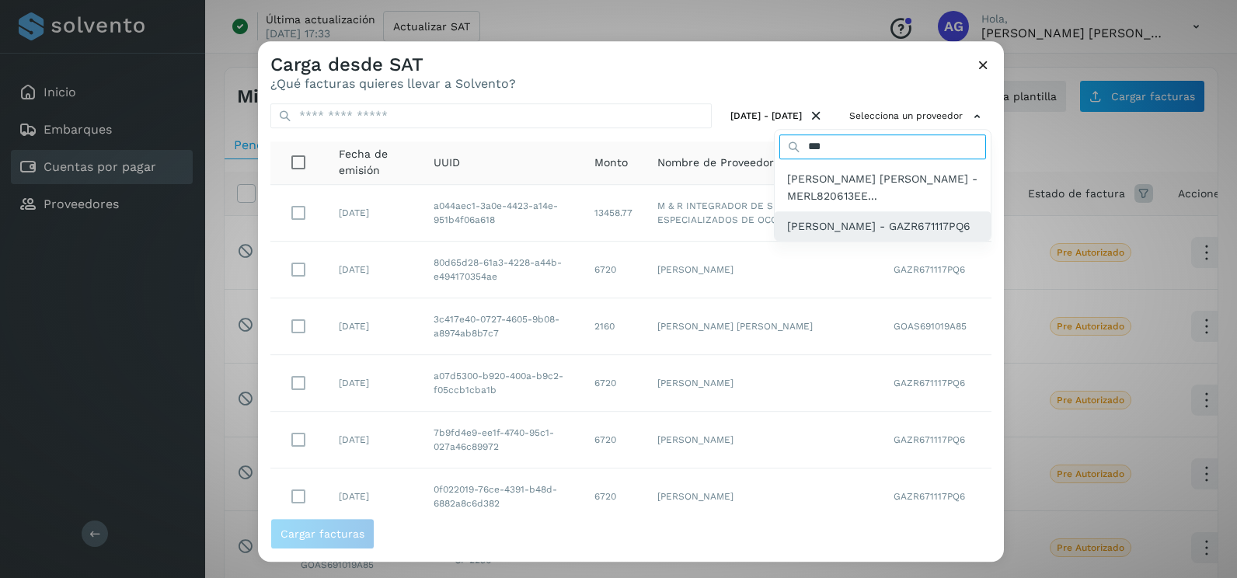
type input "***"
click at [874, 226] on span "[PERSON_NAME] - GAZR671117PQ6" at bounding box center [878, 226] width 183 height 17
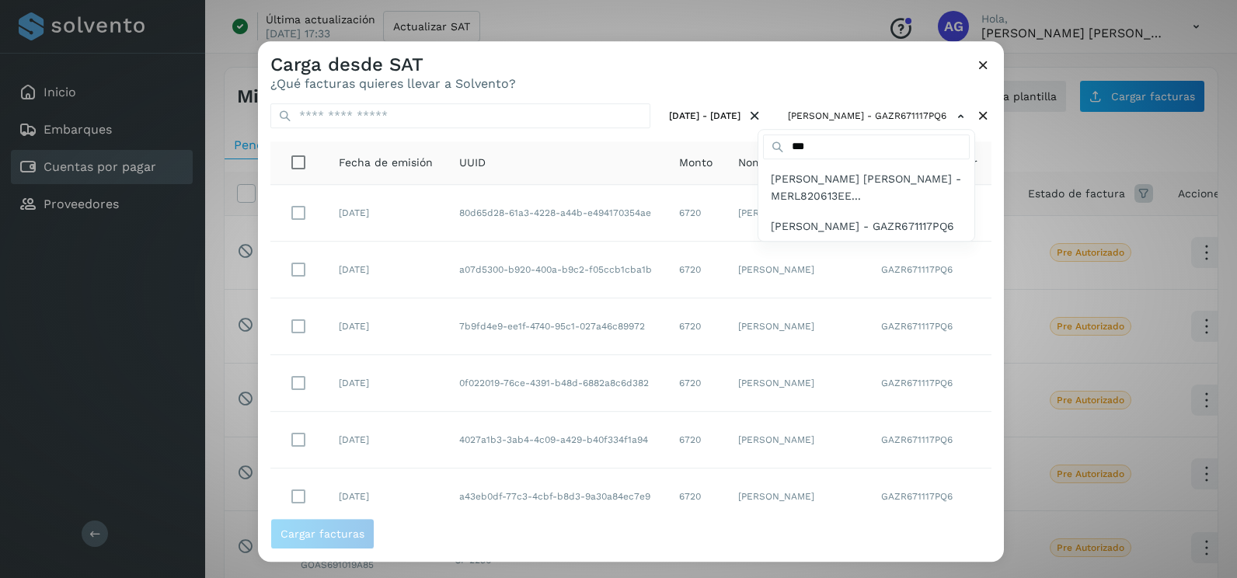
click at [973, 179] on div at bounding box center [876, 330] width 1237 height 578
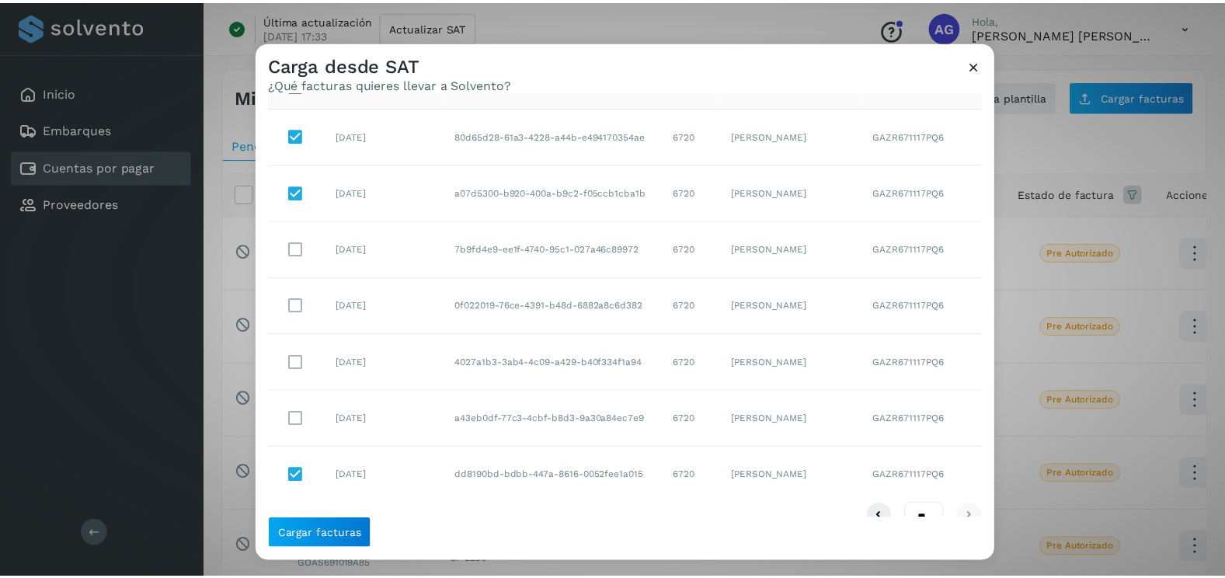
scroll to position [106, 0]
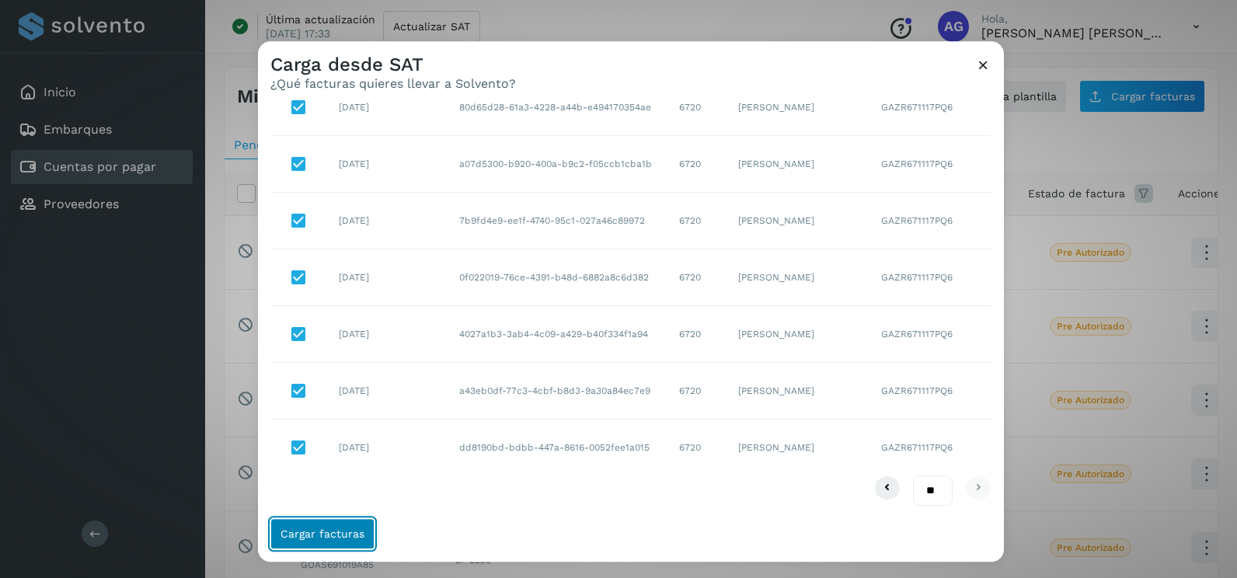
click at [328, 544] on button "Cargar facturas" at bounding box center [322, 533] width 104 height 31
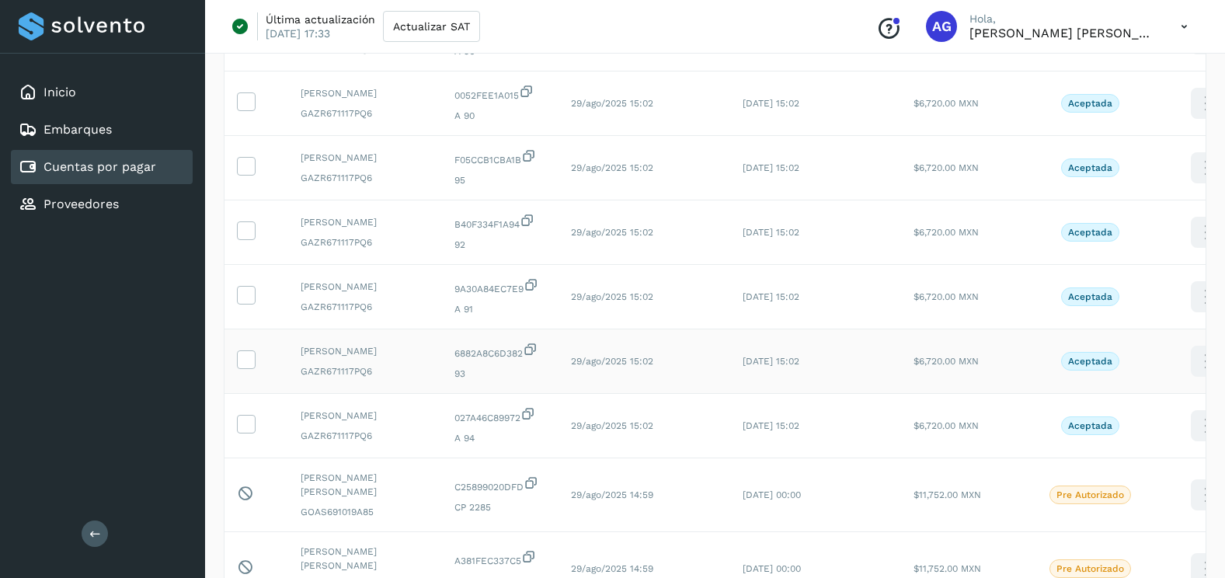
scroll to position [233, 0]
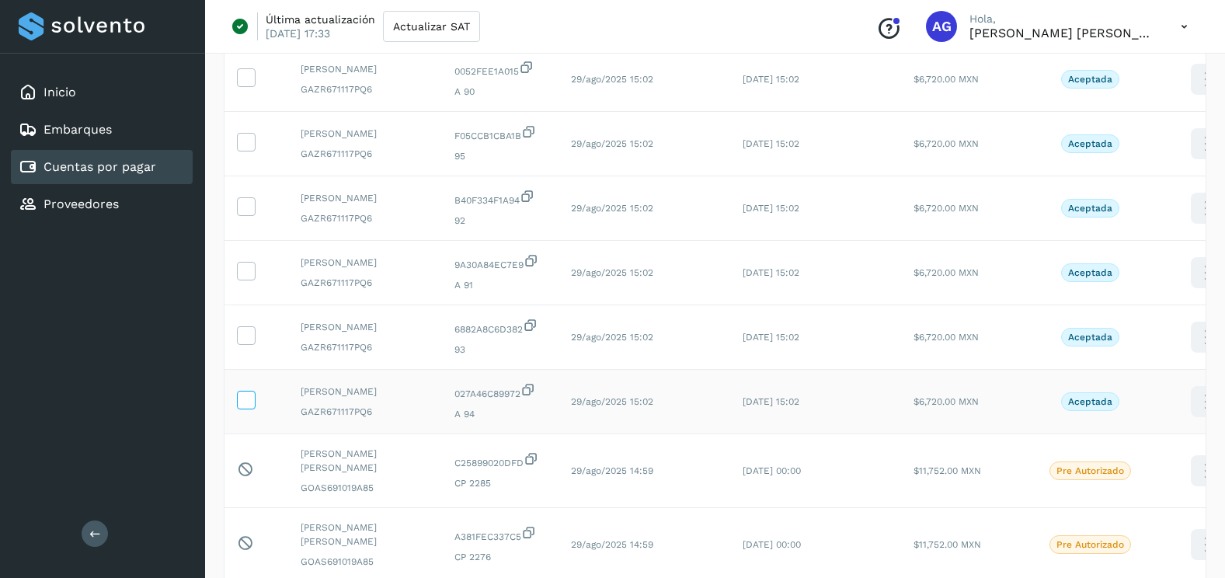
click at [252, 407] on icon at bounding box center [246, 399] width 16 height 16
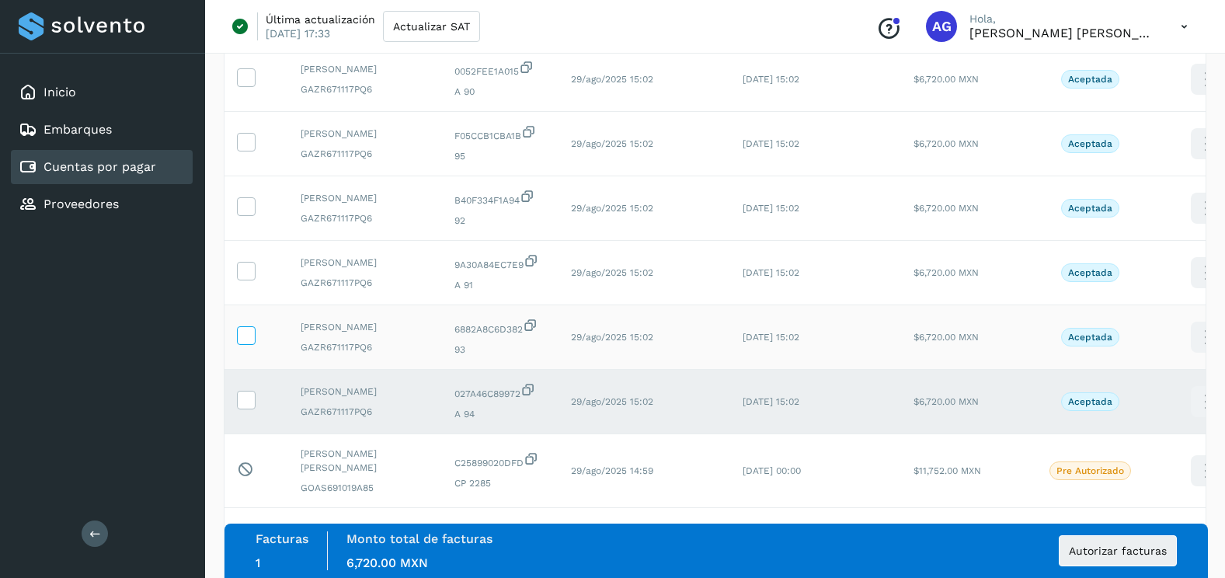
click at [252, 343] on icon at bounding box center [246, 334] width 16 height 16
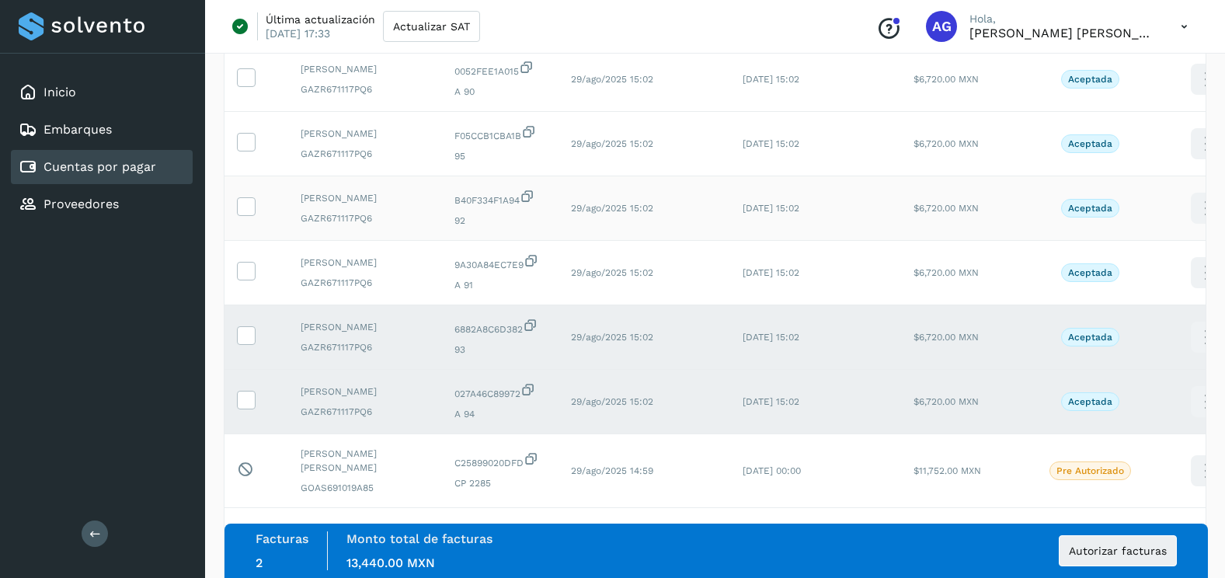
drag, startPoint x: 246, startPoint y: 308, endPoint x: 245, endPoint y: 259, distance: 48.9
click at [248, 278] on icon at bounding box center [246, 270] width 16 height 16
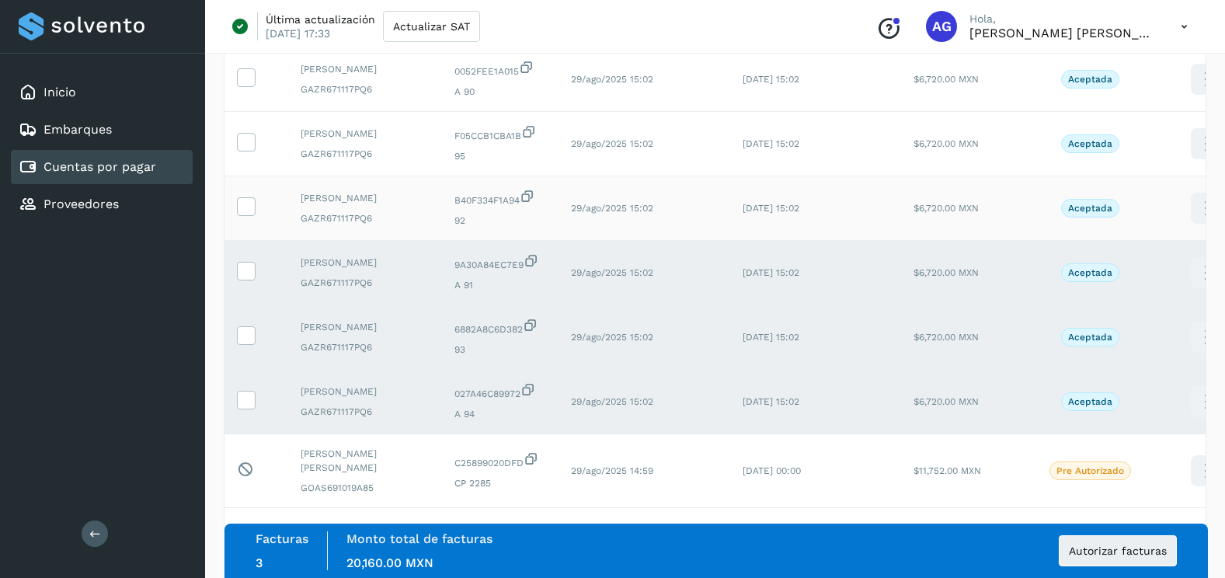
click at [247, 225] on td at bounding box center [257, 208] width 64 height 64
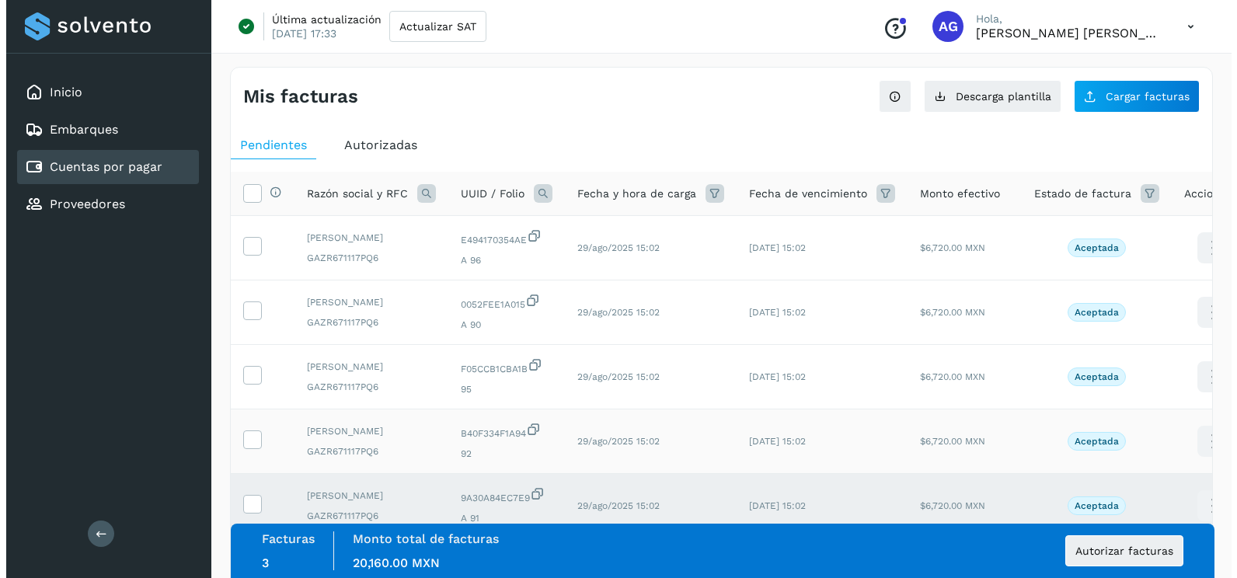
scroll to position [78, 0]
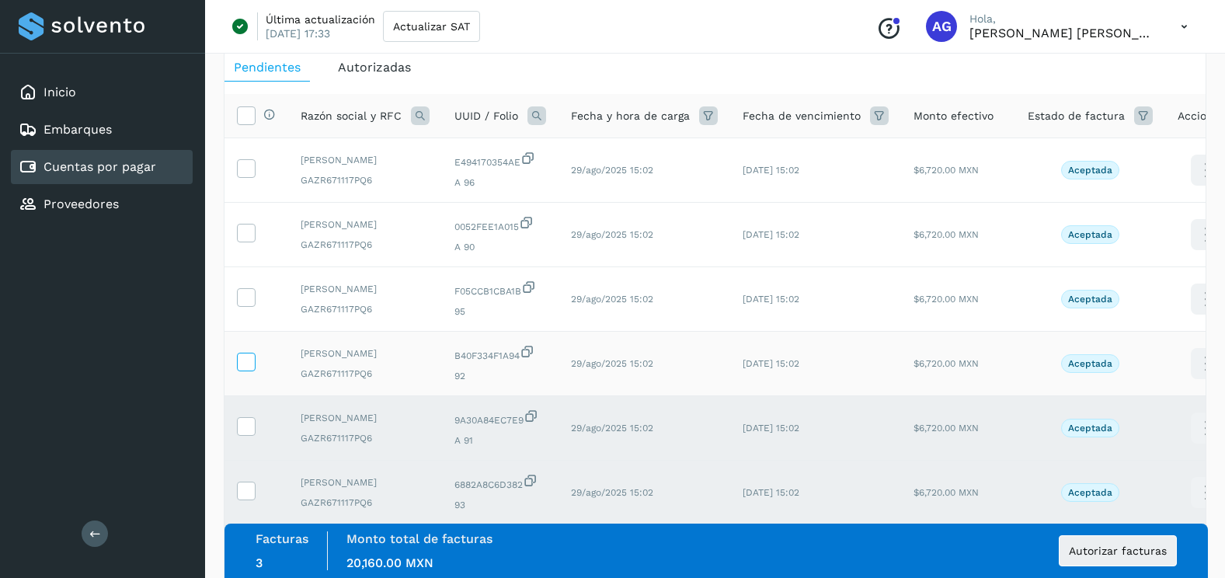
click at [248, 369] on icon at bounding box center [246, 361] width 16 height 16
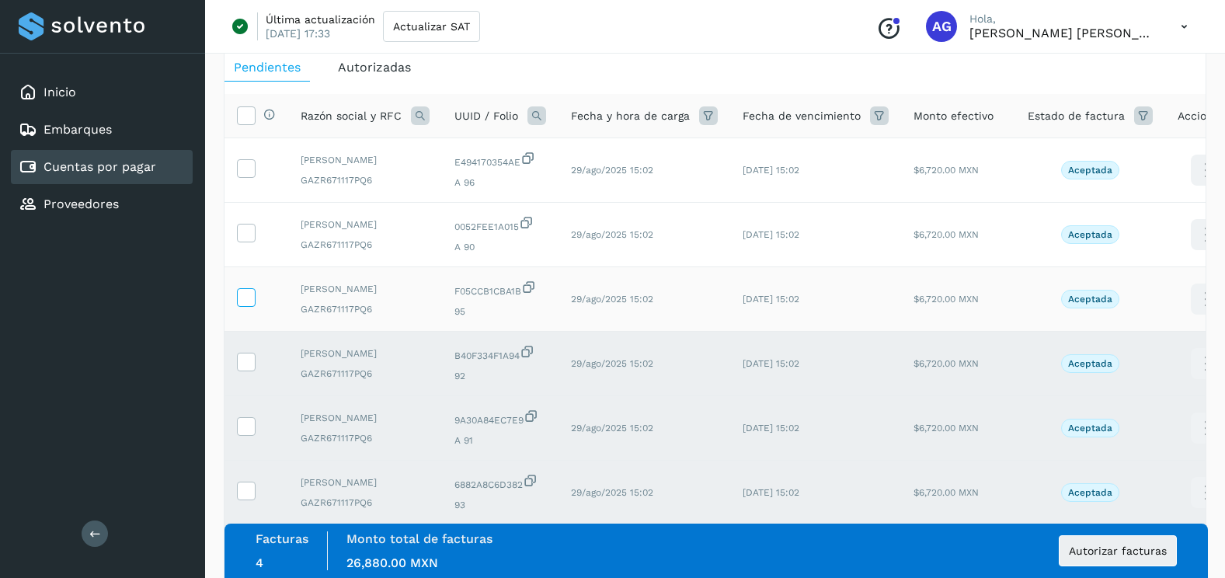
click at [255, 307] on label at bounding box center [246, 297] width 19 height 19
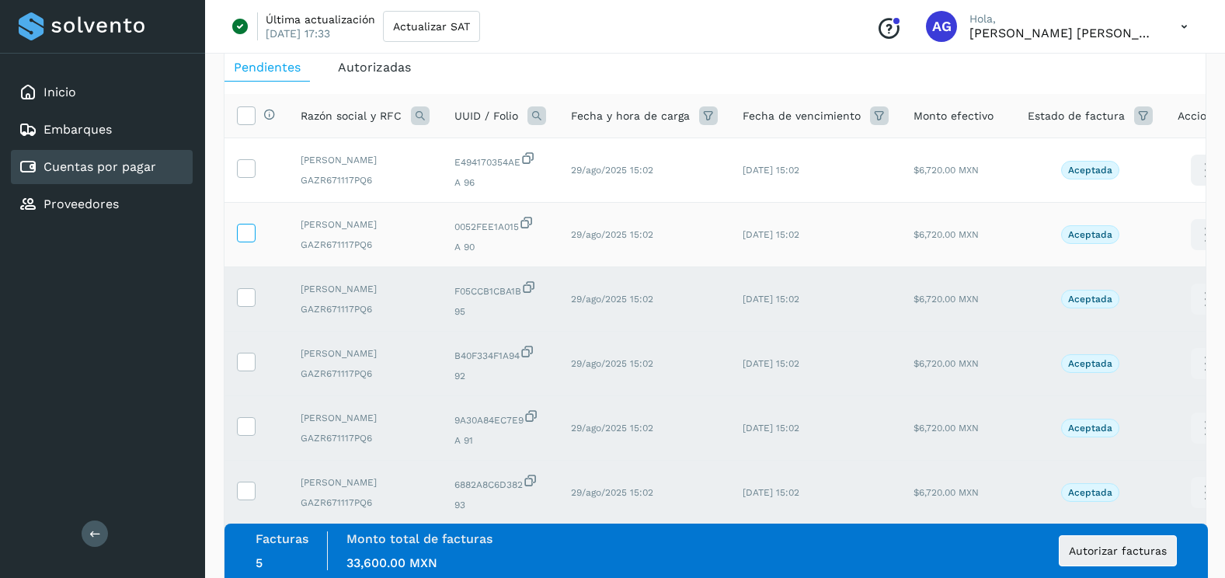
click at [242, 240] on icon at bounding box center [246, 232] width 16 height 16
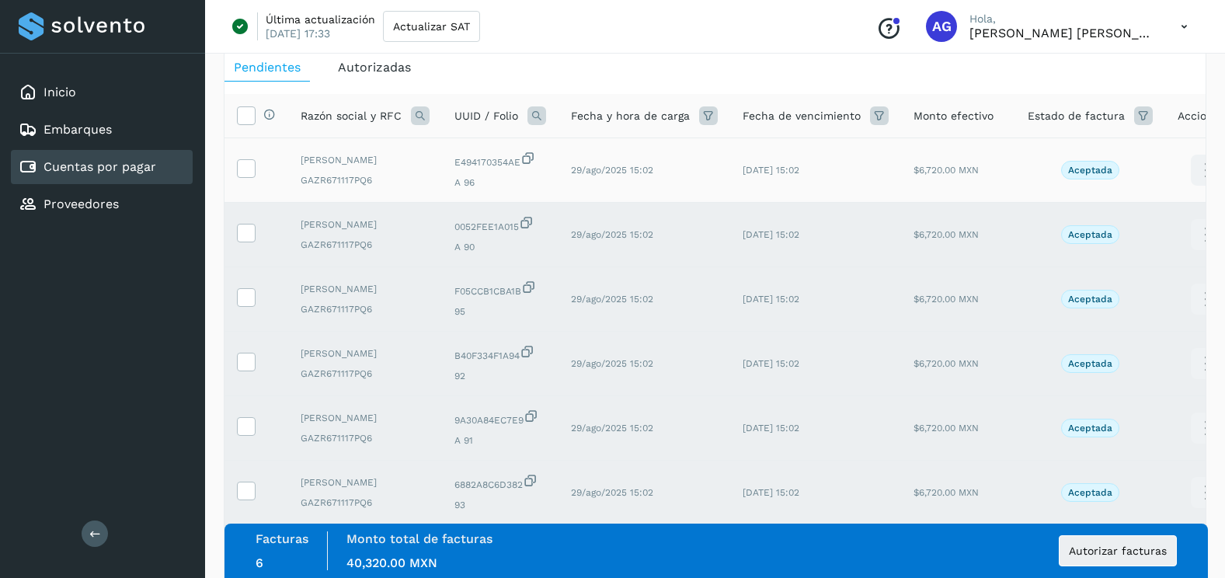
click at [248, 161] on td at bounding box center [257, 170] width 64 height 64
click at [250, 175] on icon at bounding box center [246, 167] width 16 height 16
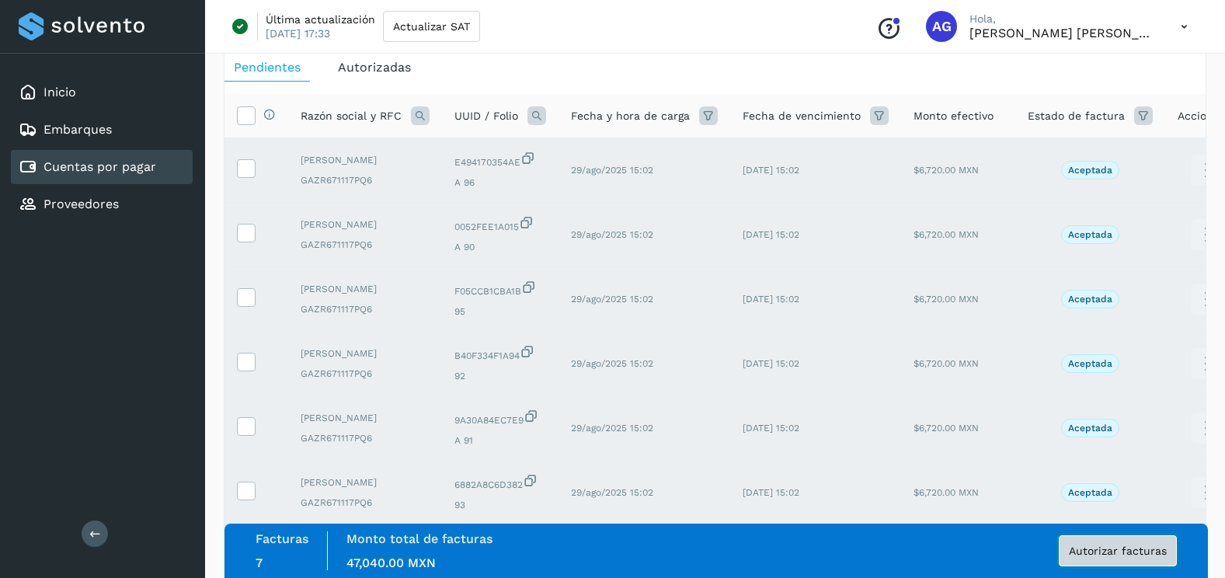
click at [1134, 556] on span "Autorizar facturas" at bounding box center [1118, 550] width 98 height 11
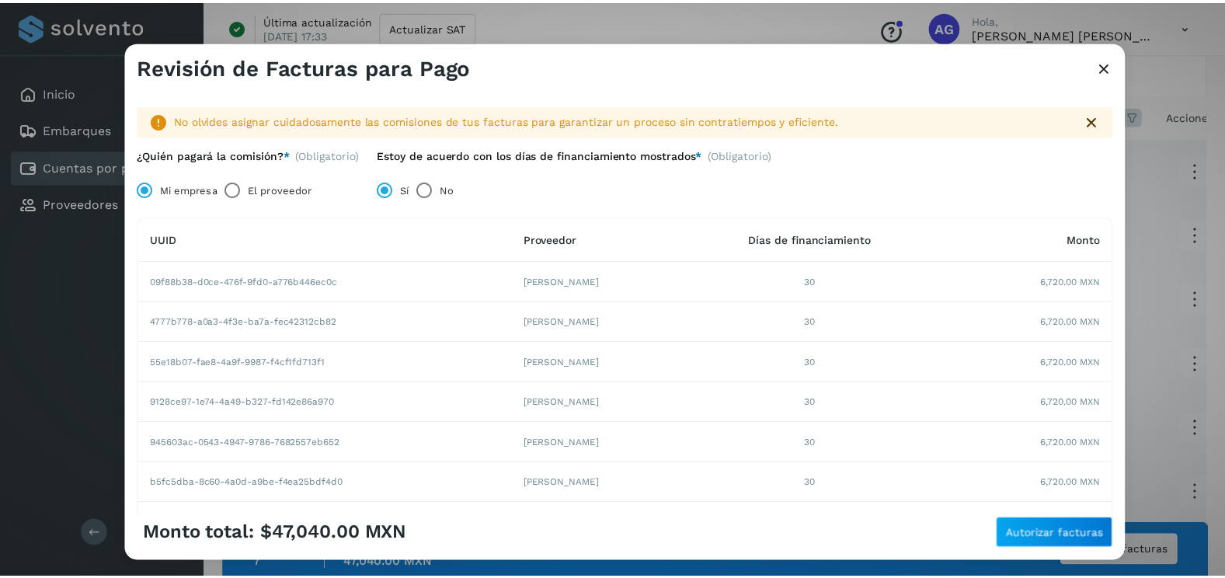
scroll to position [147, 0]
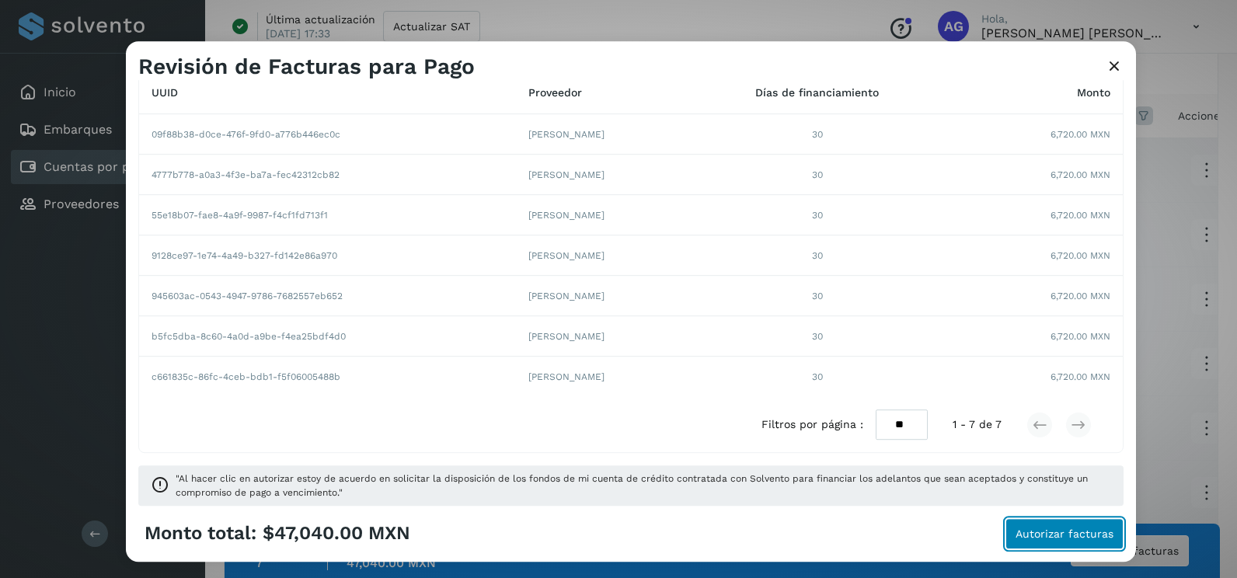
click at [1048, 531] on span "Autorizar facturas" at bounding box center [1064, 533] width 98 height 11
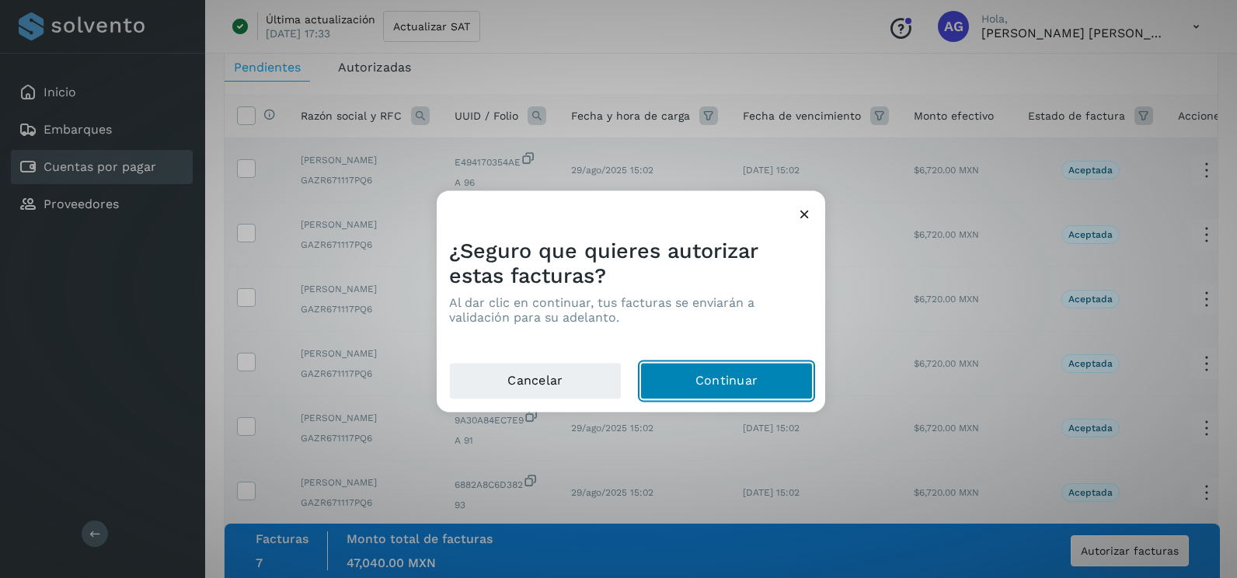
click at [744, 381] on button "Continuar" at bounding box center [726, 381] width 172 height 37
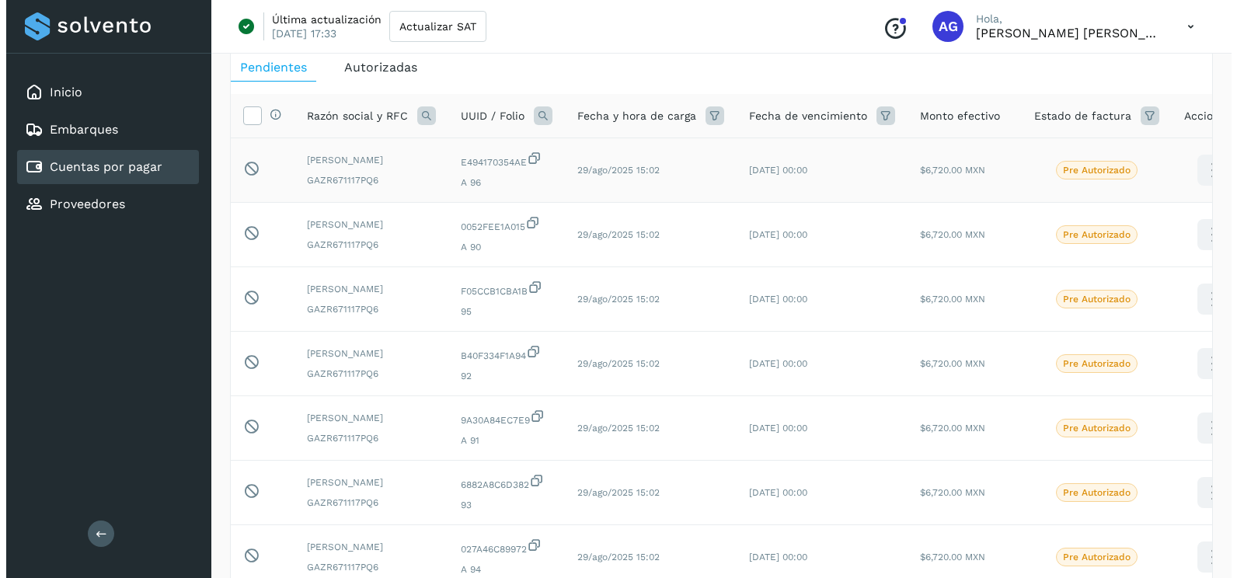
scroll to position [0, 0]
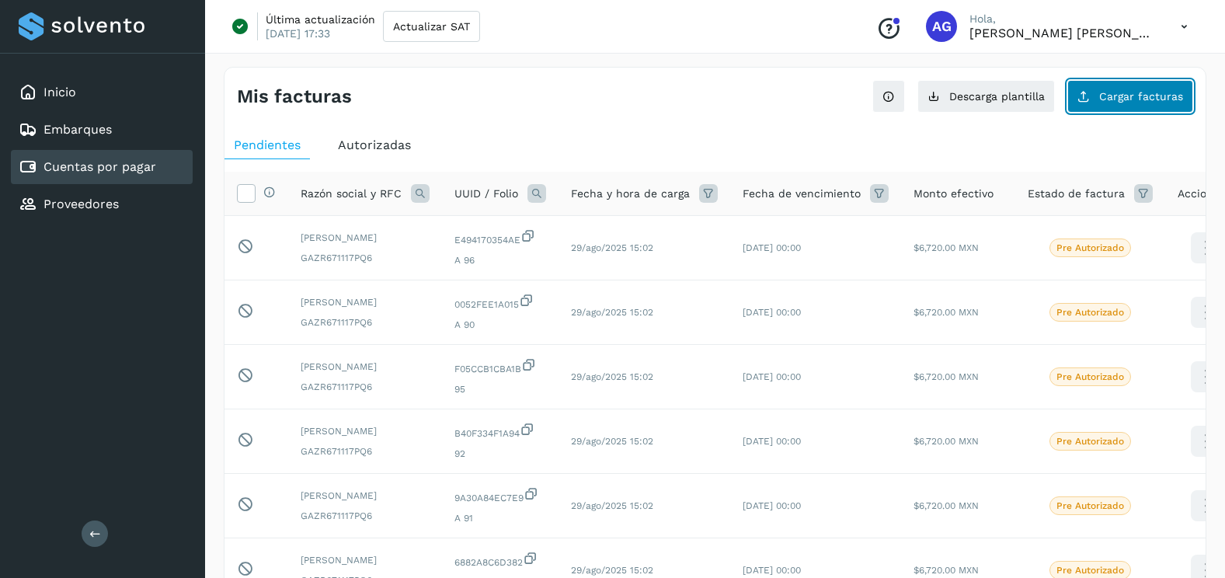
click at [1112, 111] on button "Cargar facturas" at bounding box center [1130, 96] width 126 height 33
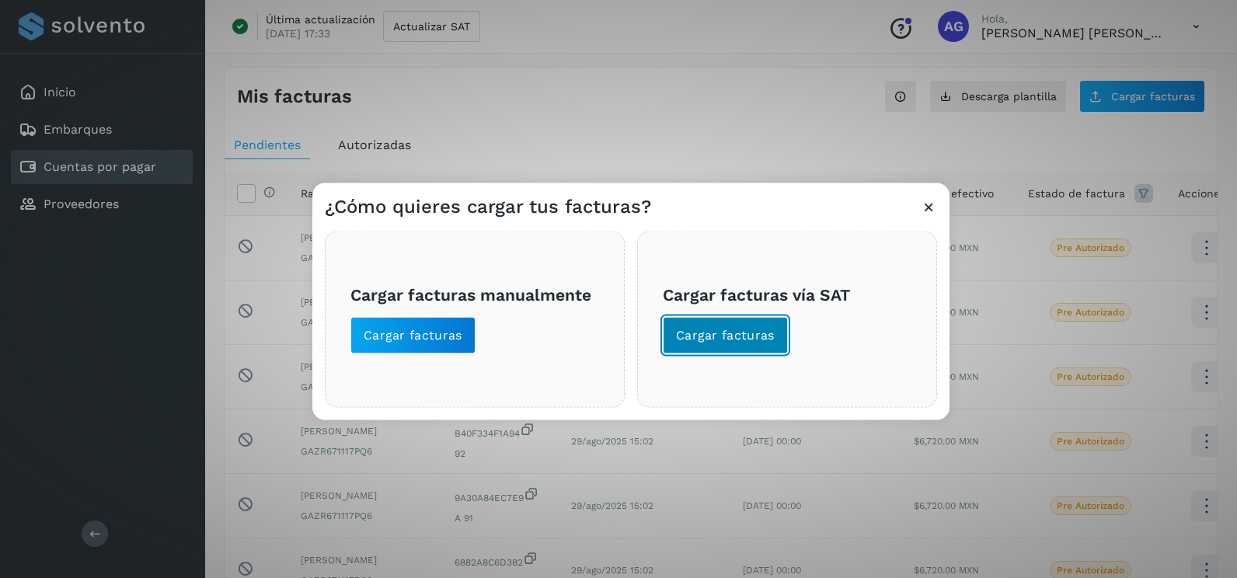
click at [767, 342] on span "Cargar facturas" at bounding box center [725, 335] width 99 height 17
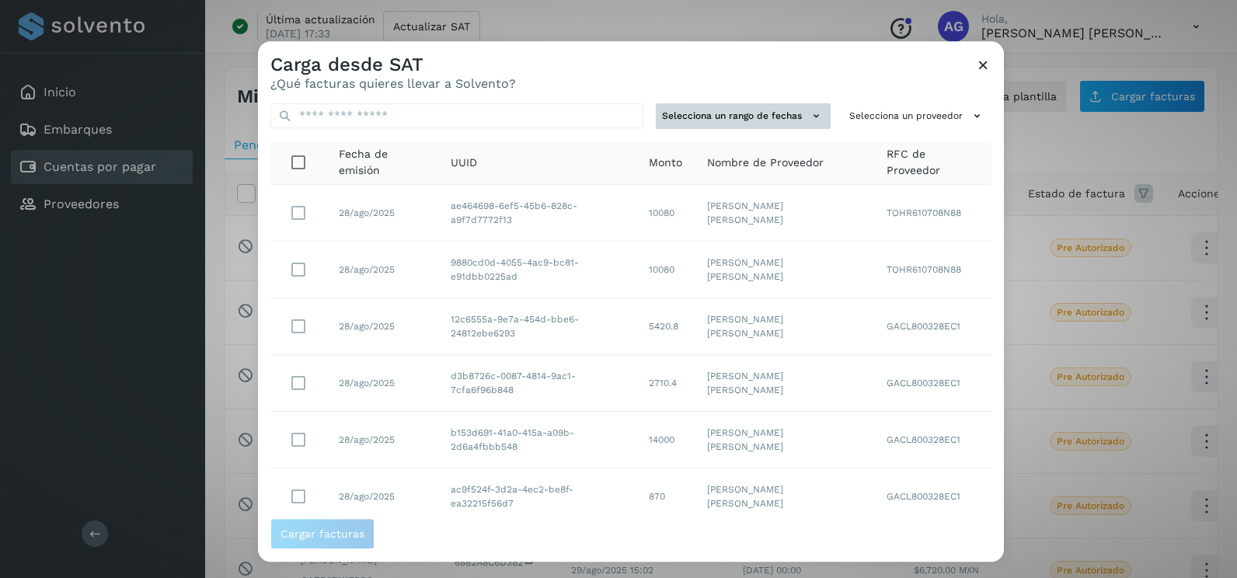
click at [747, 120] on button "Selecciona un rango de fechas" at bounding box center [743, 116] width 175 height 26
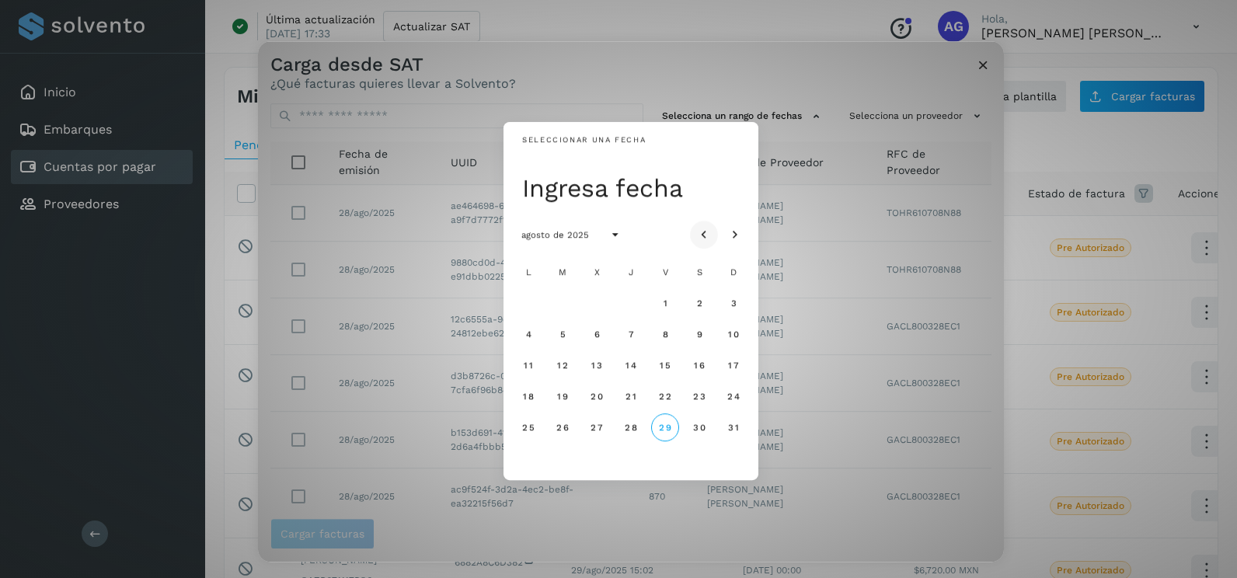
click at [712, 236] on button "Mes anterior" at bounding box center [704, 235] width 28 height 28
click at [627, 368] on span "17" at bounding box center [631, 365] width 12 height 11
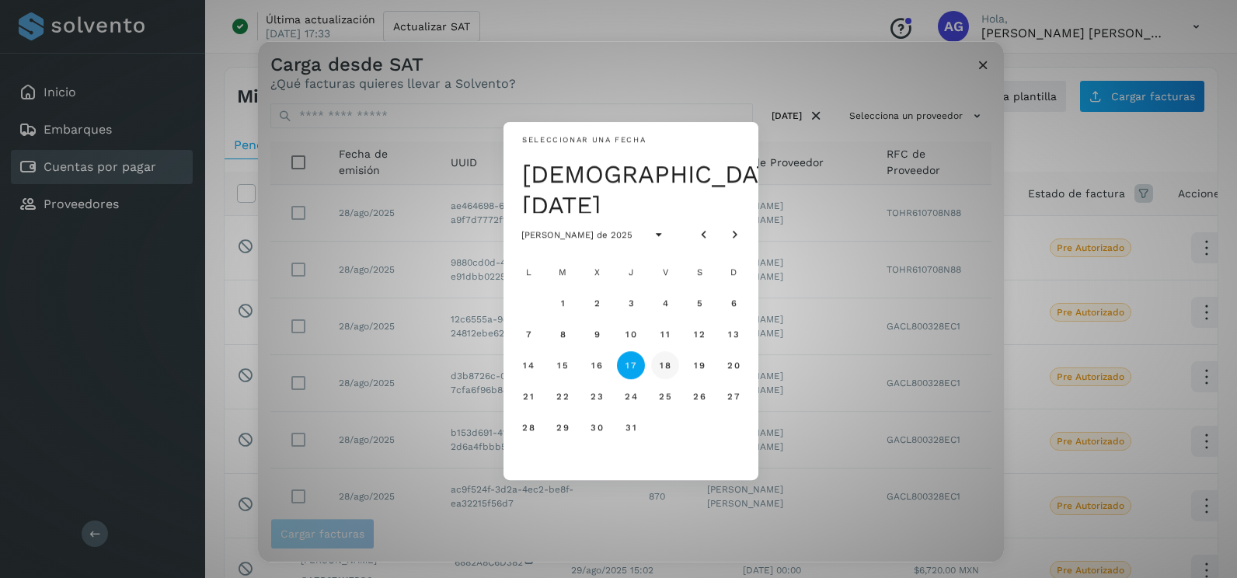
click at [670, 360] on span "18" at bounding box center [665, 365] width 12 height 11
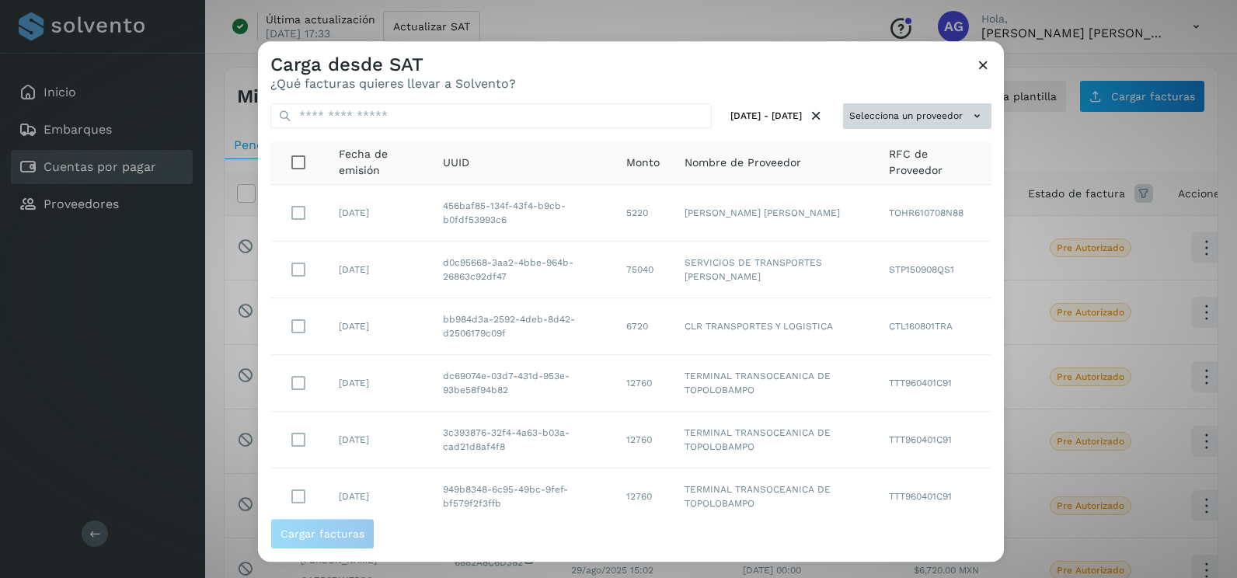
click at [891, 110] on button "Selecciona un proveedor" at bounding box center [917, 116] width 148 height 26
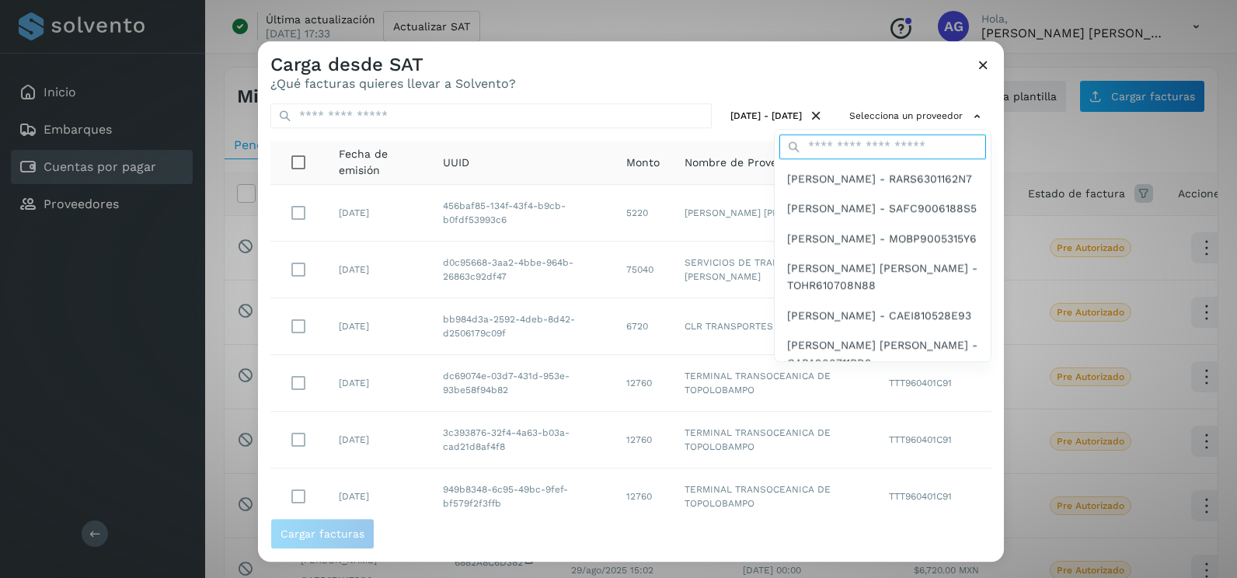
click at [874, 142] on input "text" at bounding box center [882, 146] width 207 height 25
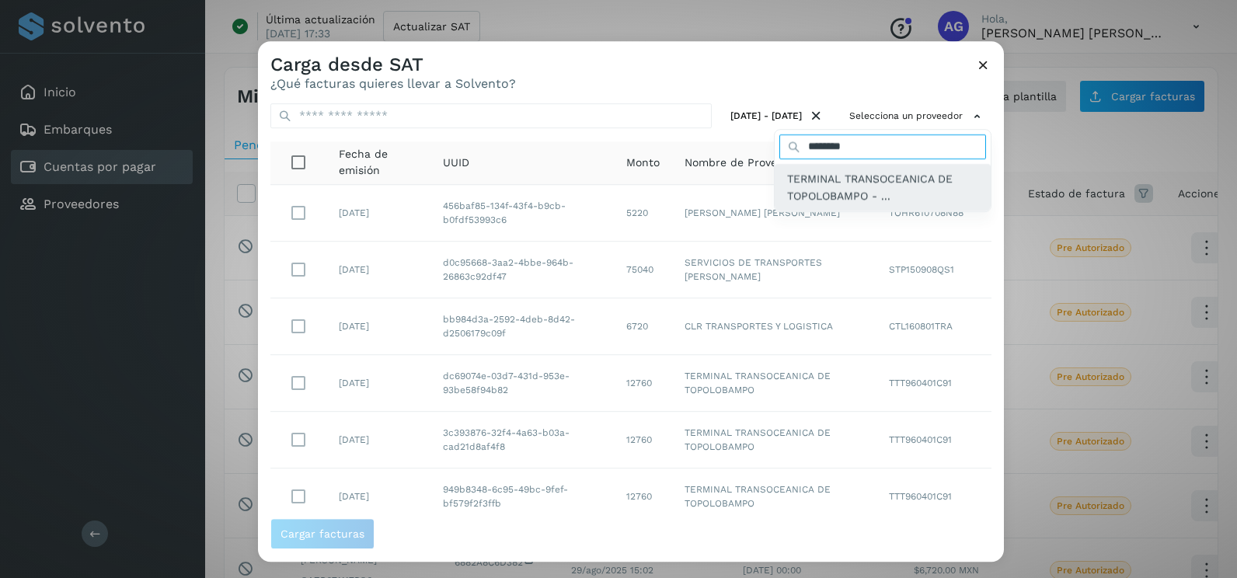
type input "********"
click at [858, 200] on span "TERMINAL TRANSOCEANICA DE TOPOLOBAMPO - ..." at bounding box center [882, 187] width 191 height 35
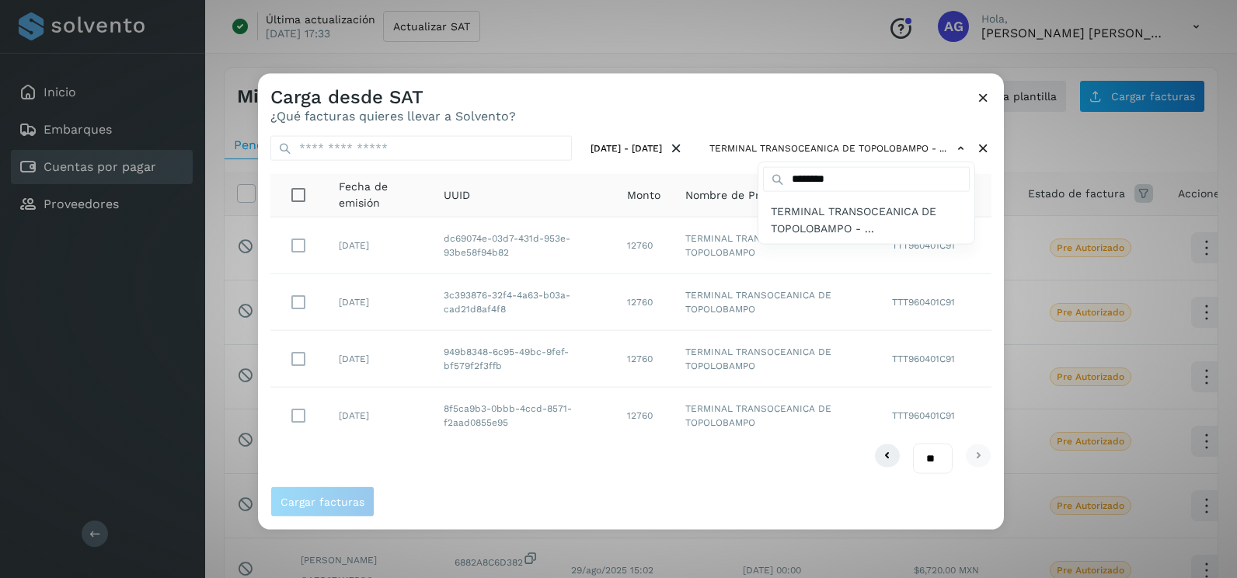
click at [716, 107] on div at bounding box center [876, 363] width 1237 height 578
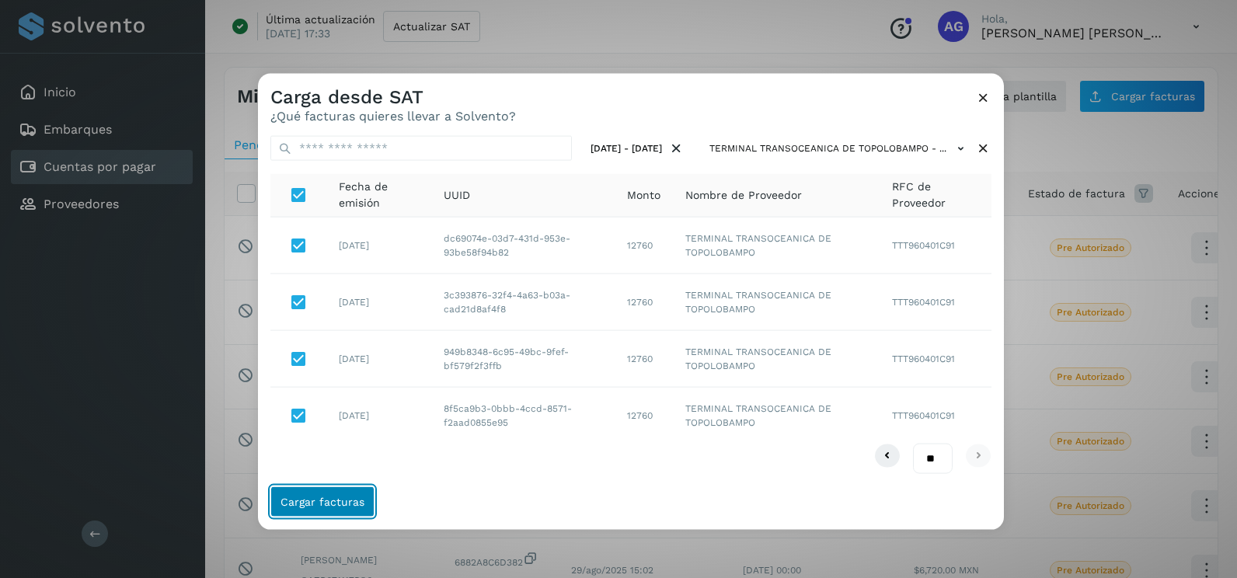
click at [336, 508] on button "Cargar facturas" at bounding box center [322, 501] width 104 height 31
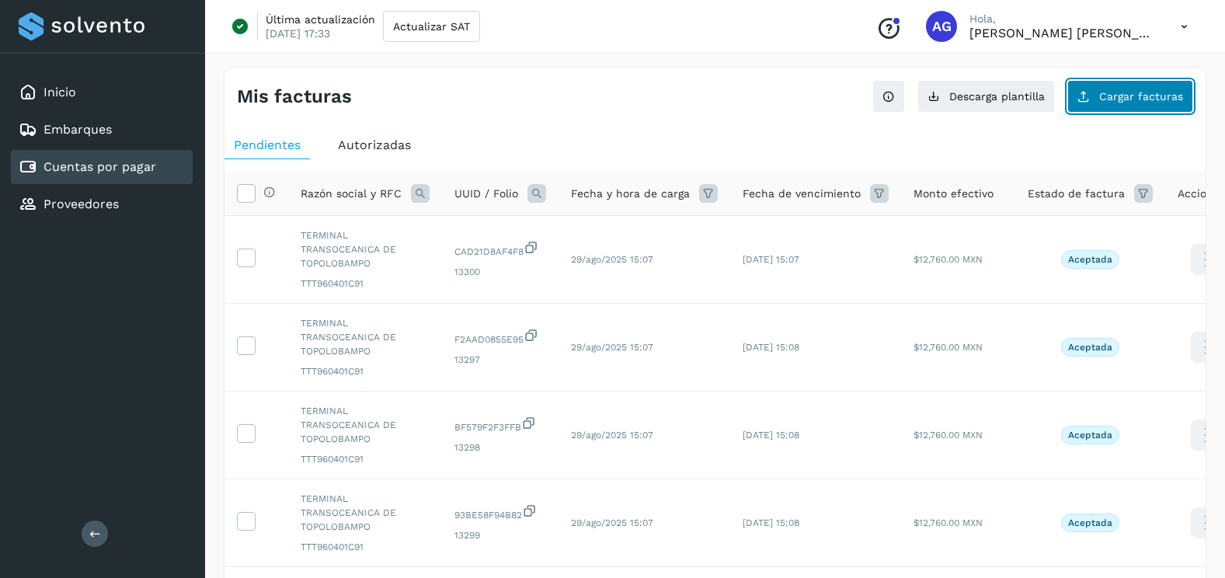
click at [1121, 103] on button "Cargar facturas" at bounding box center [1130, 96] width 126 height 33
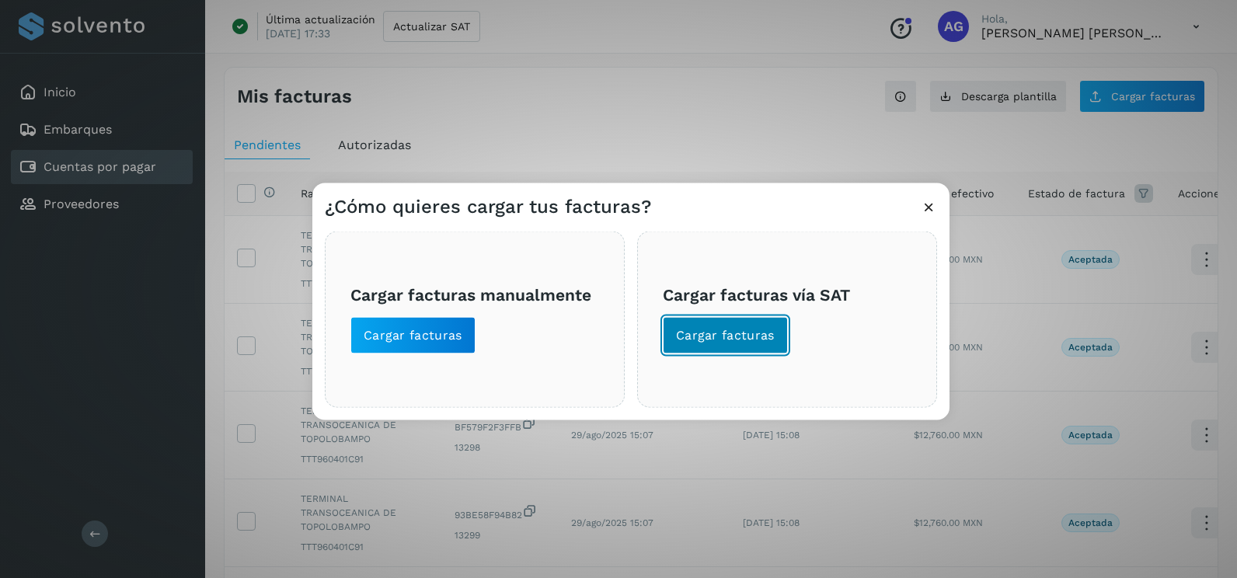
click at [718, 343] on span "Cargar facturas" at bounding box center [725, 335] width 99 height 17
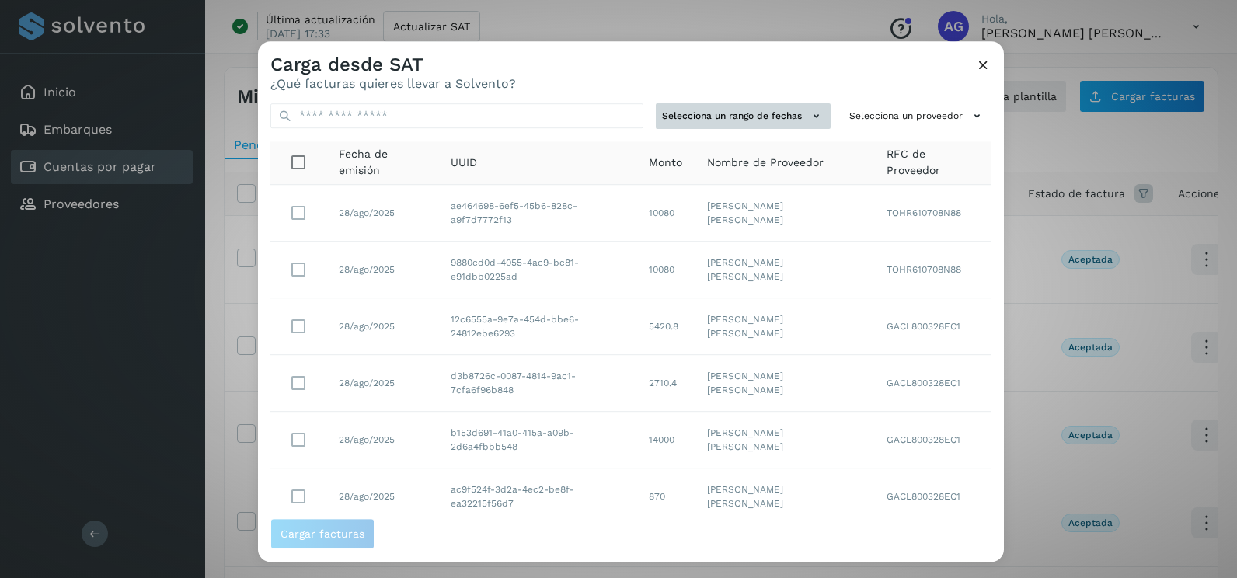
click at [771, 119] on button "Selecciona un rango de fechas" at bounding box center [743, 116] width 175 height 26
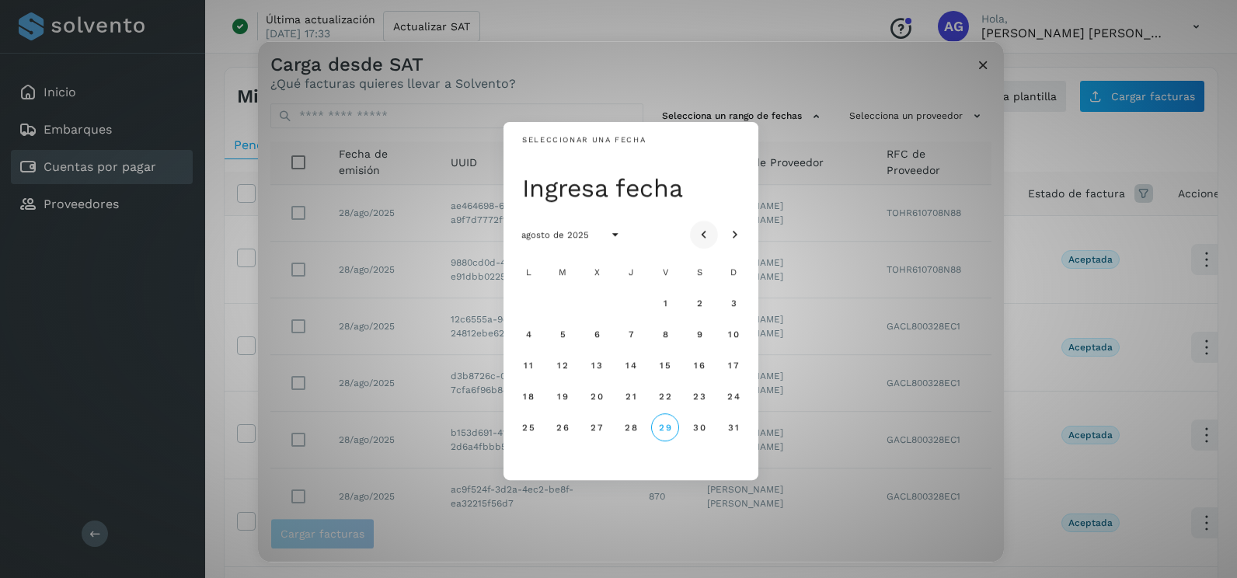
click at [697, 233] on icon "Mes anterior" at bounding box center [704, 236] width 16 height 16
click at [628, 427] on span "31" at bounding box center [631, 427] width 12 height 11
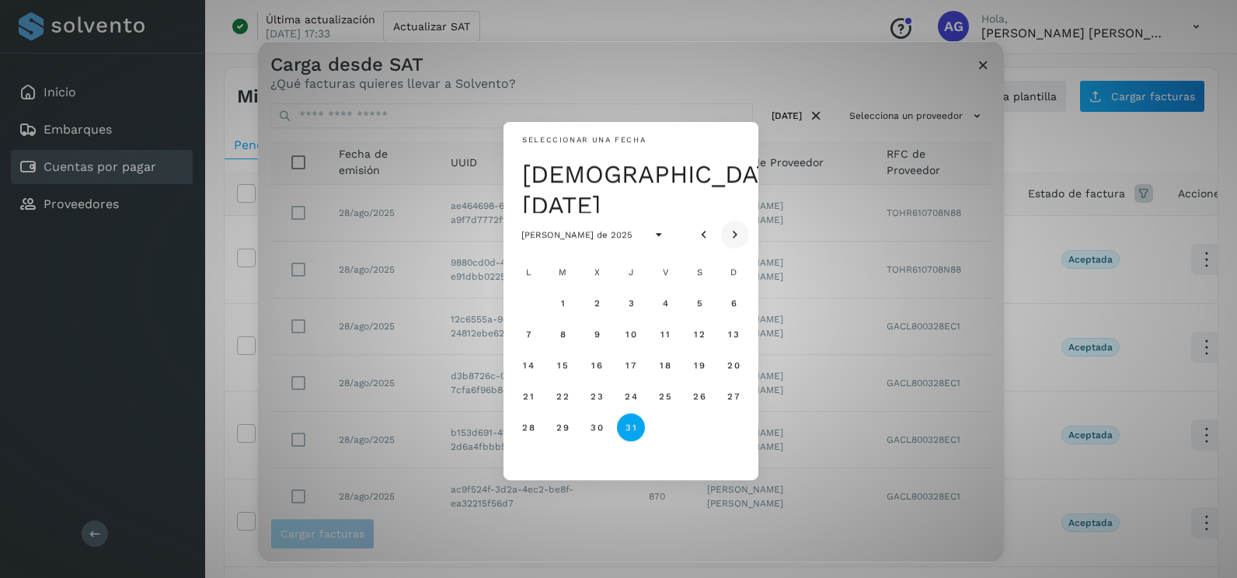
click at [742, 231] on icon "Mes siguiente" at bounding box center [735, 236] width 16 height 16
click at [665, 308] on span "1" at bounding box center [664, 303] width 5 height 11
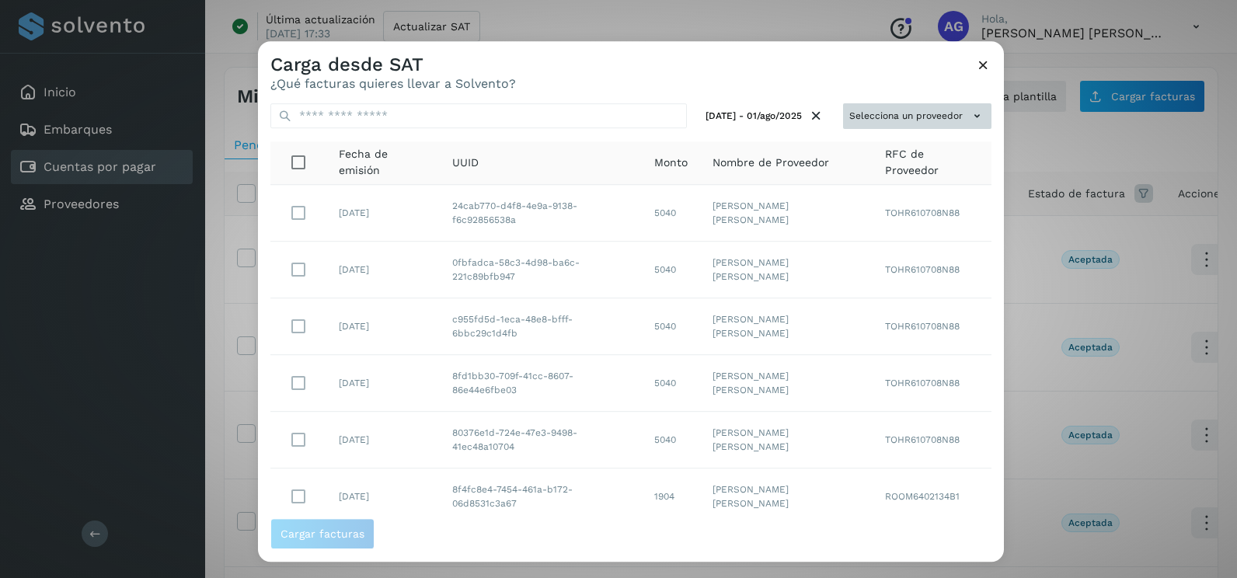
click at [904, 120] on button "Selecciona un proveedor" at bounding box center [917, 116] width 148 height 26
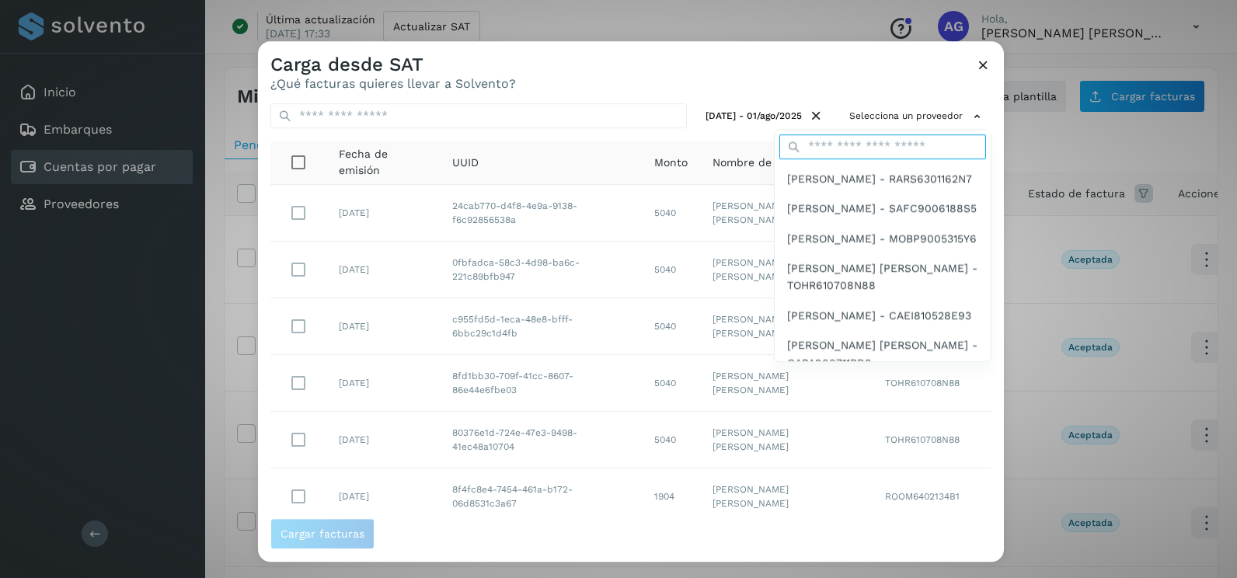
click at [848, 141] on input "text" at bounding box center [882, 146] width 207 height 25
type input "********"
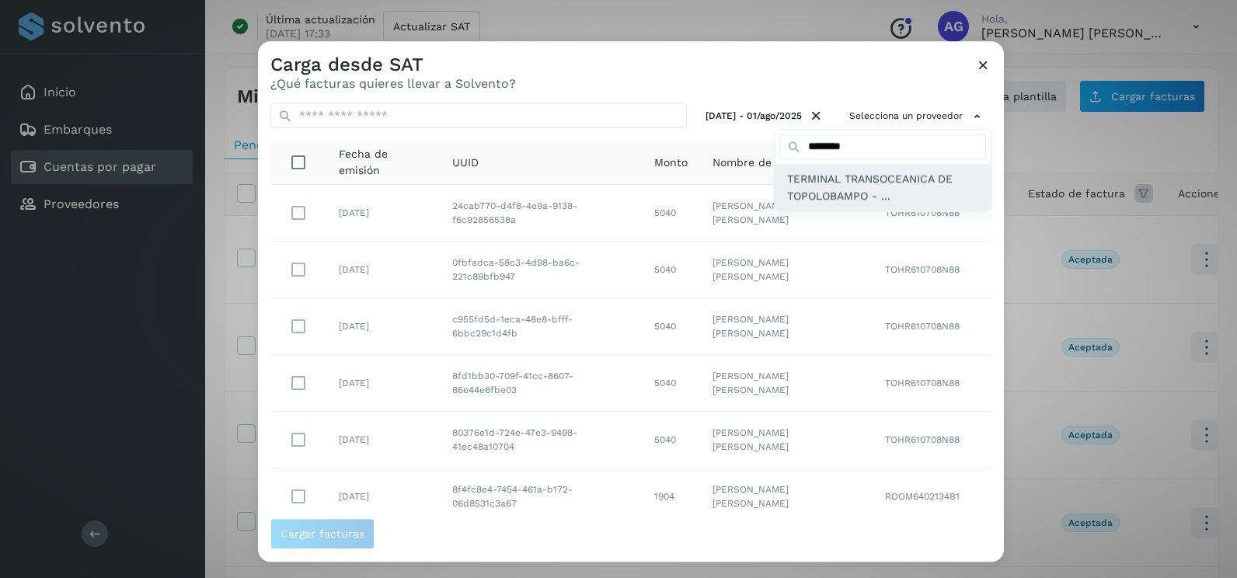
click at [835, 202] on span "TERMINAL TRANSOCEANICA DE TOPOLOBAMPO - ..." at bounding box center [882, 187] width 191 height 35
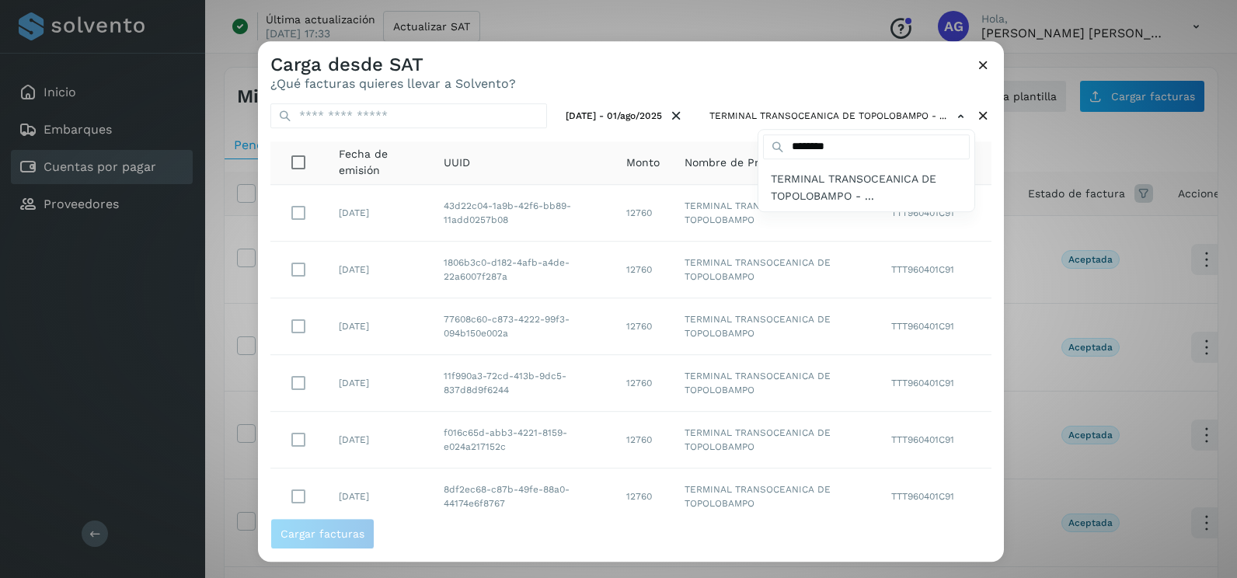
click at [323, 334] on div at bounding box center [876, 330] width 1237 height 578
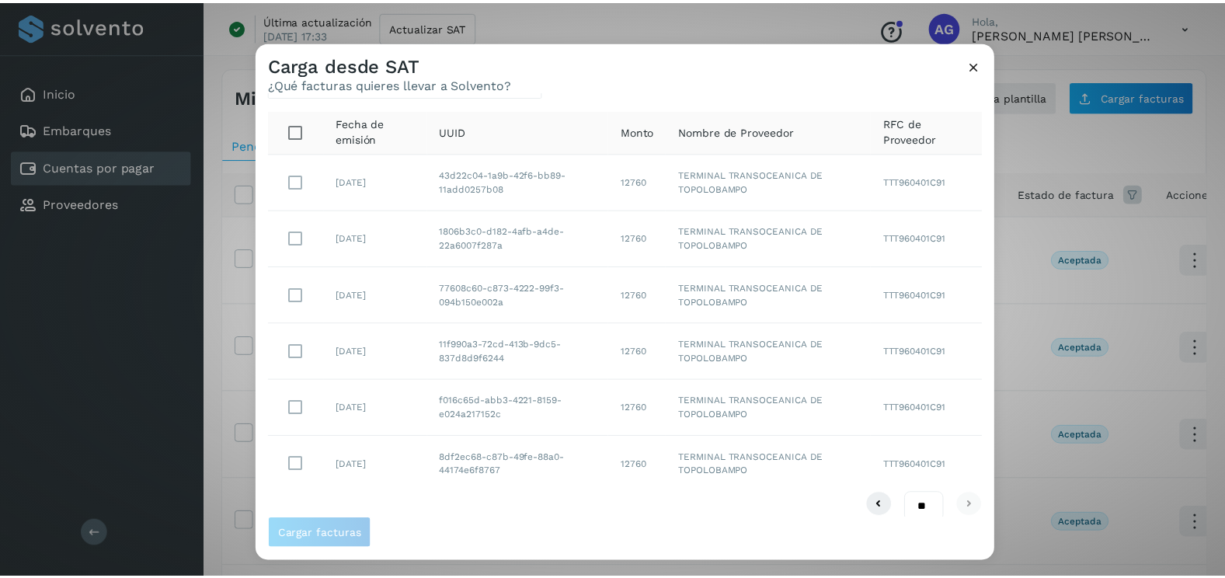
scroll to position [49, 0]
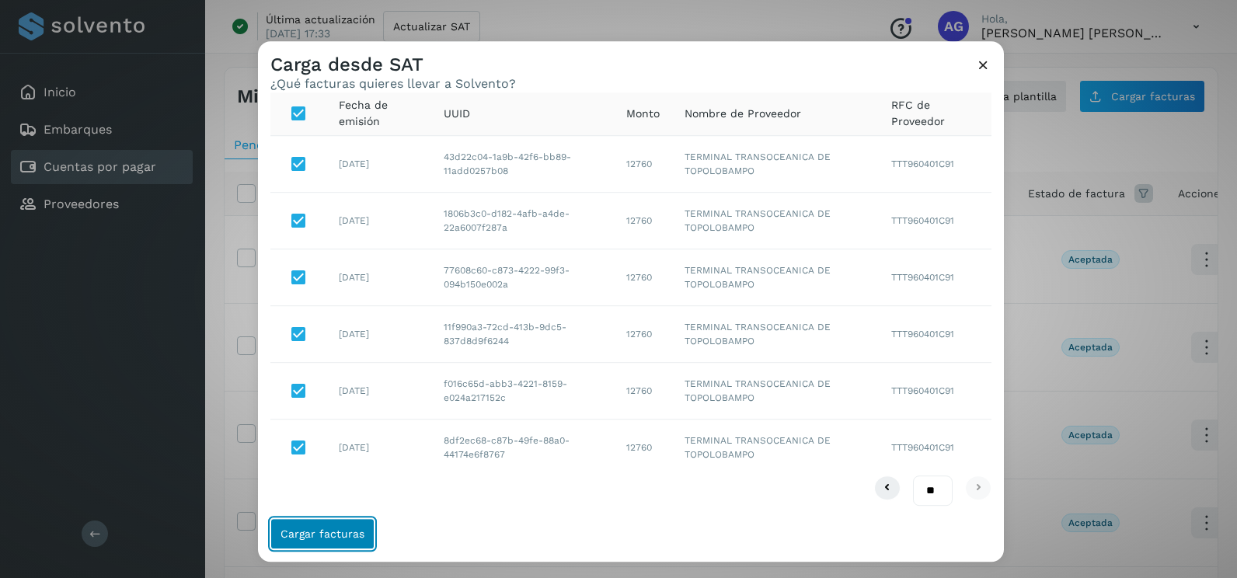
click at [358, 527] on button "Cargar facturas" at bounding box center [322, 533] width 104 height 31
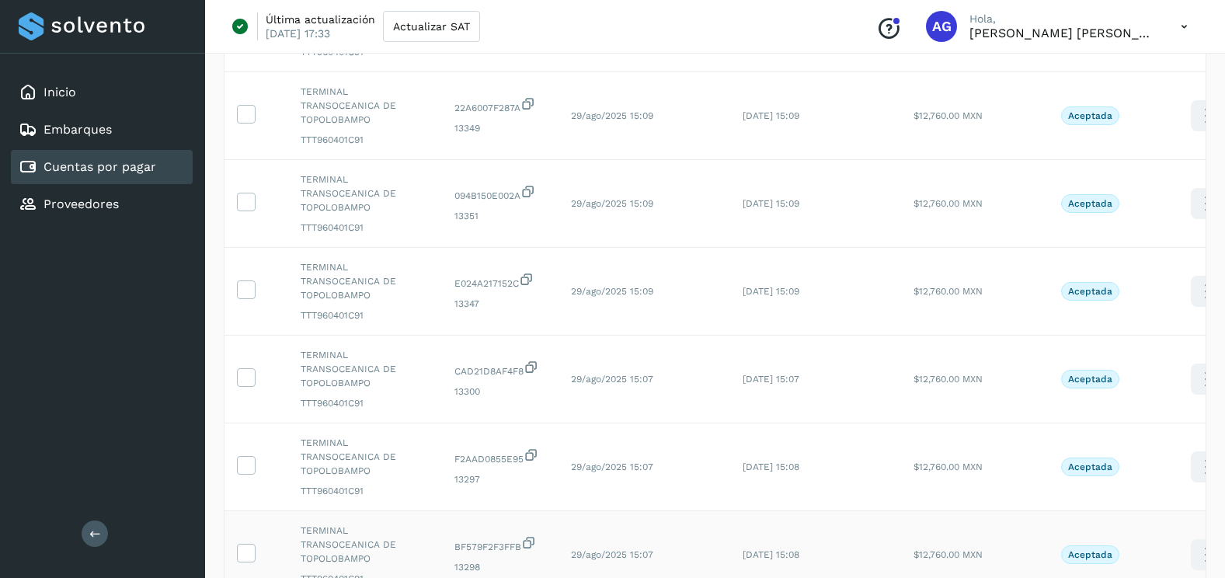
scroll to position [520, 0]
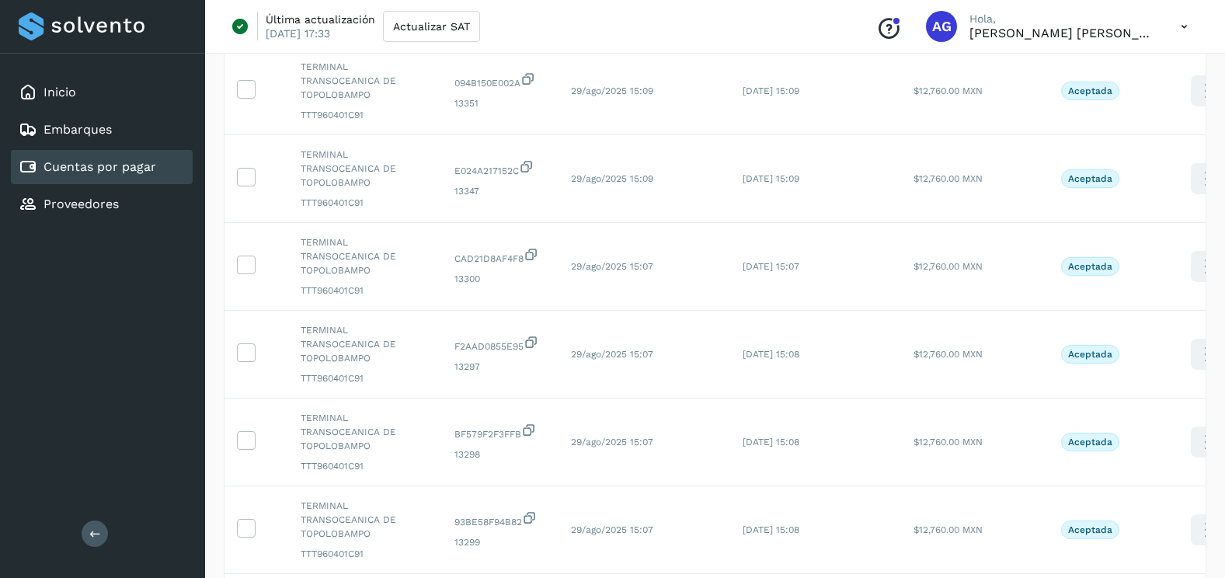
select select "**"
click at [244, 519] on icon at bounding box center [246, 527] width 16 height 16
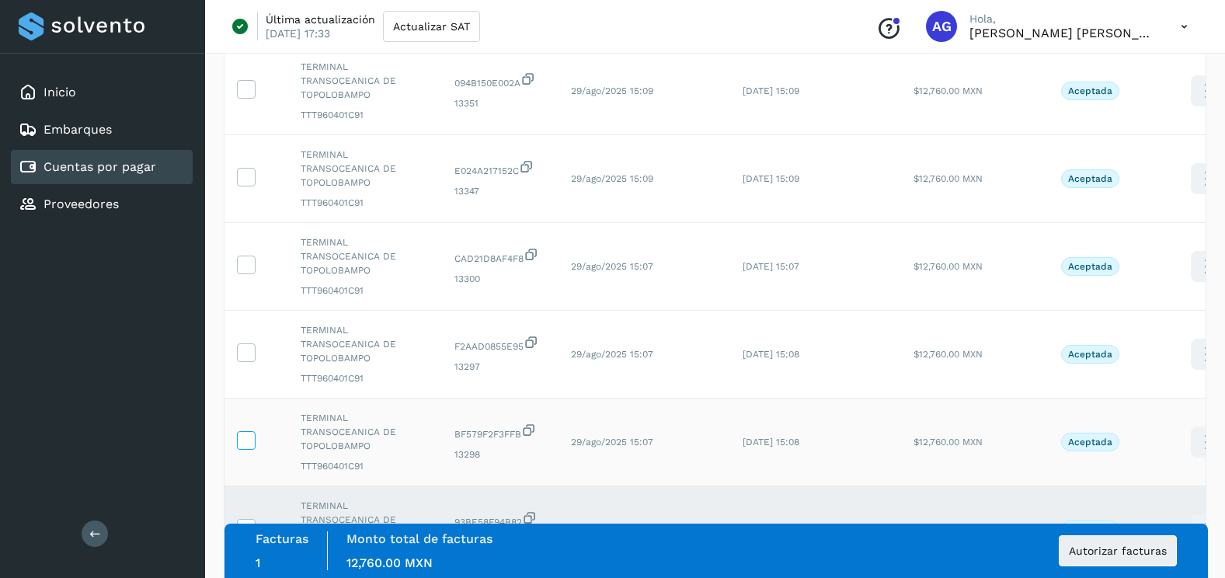
click at [246, 431] on icon at bounding box center [246, 439] width 16 height 16
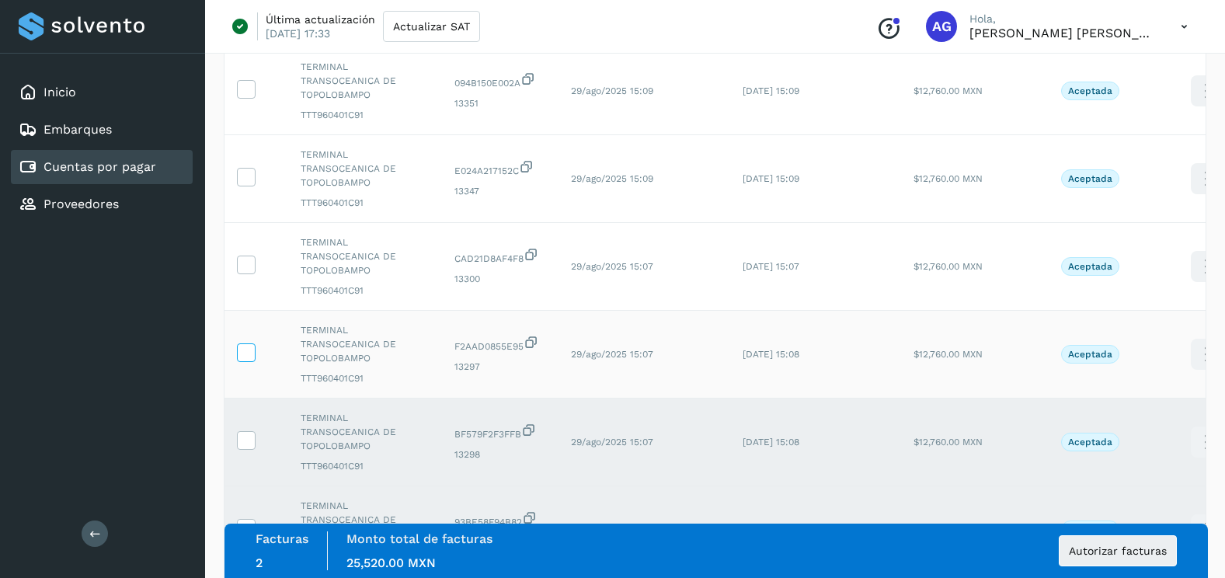
click at [247, 343] on icon at bounding box center [246, 351] width 16 height 16
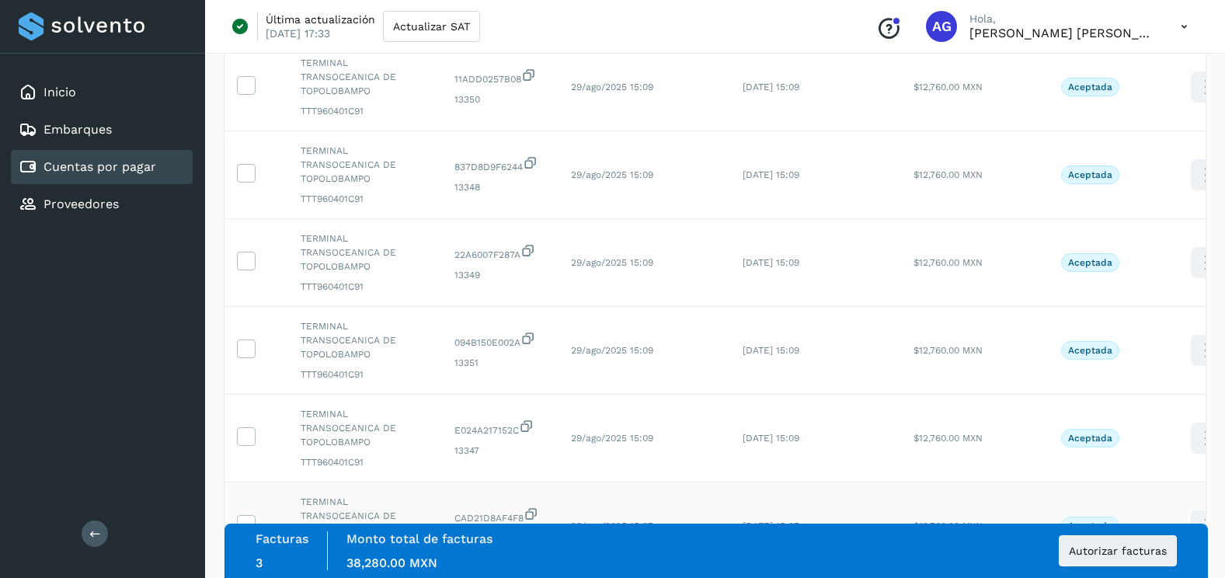
scroll to position [287, 0]
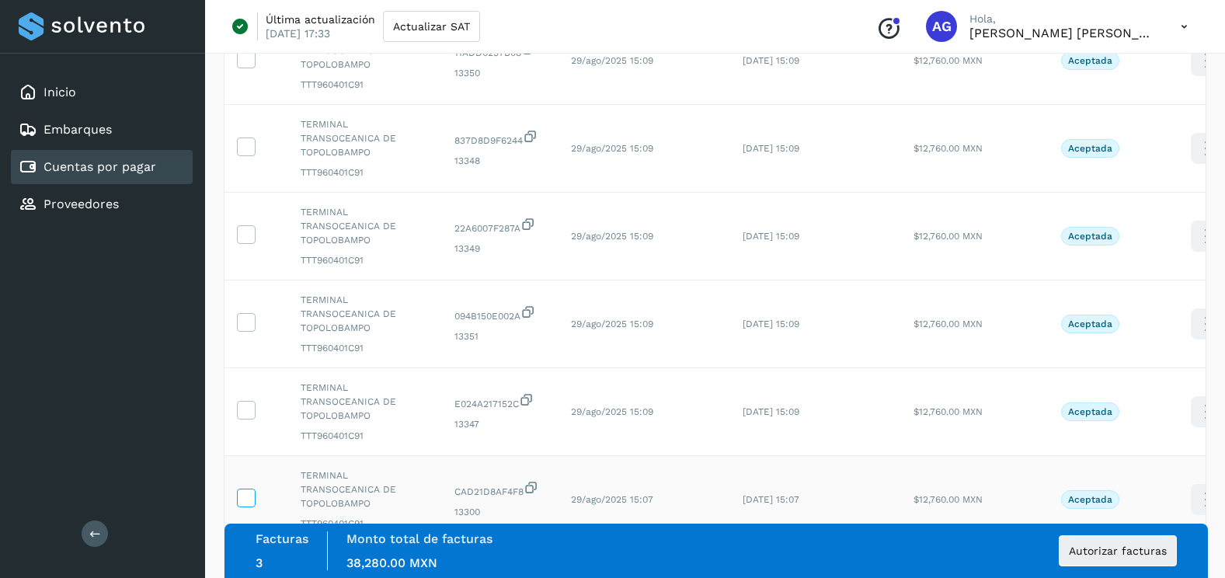
click at [245, 489] on icon at bounding box center [246, 497] width 16 height 16
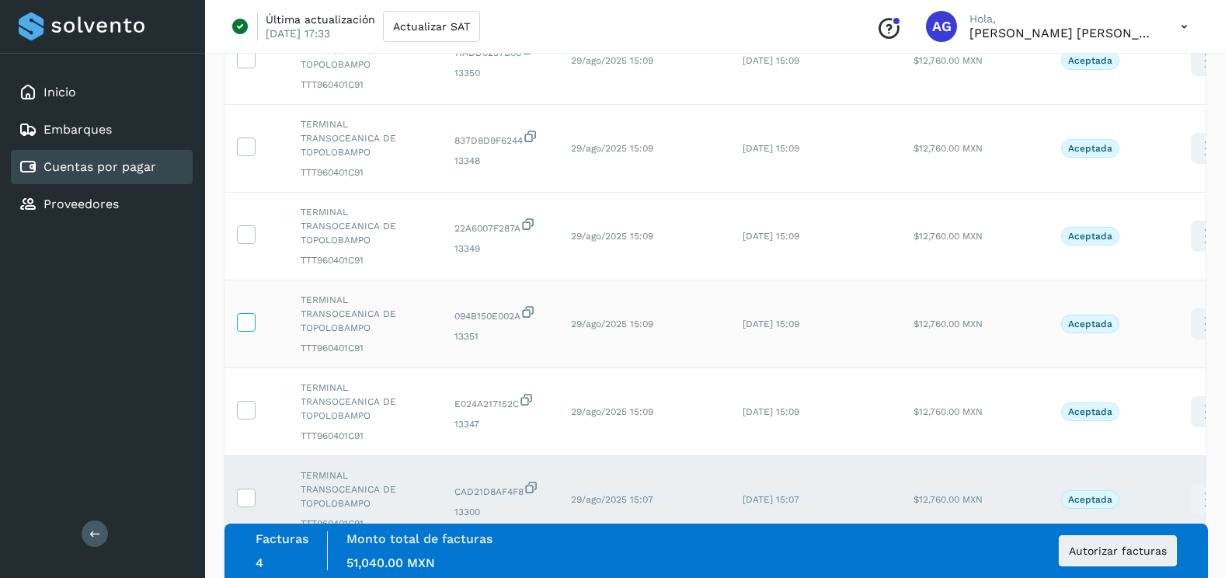
drag, startPoint x: 248, startPoint y: 328, endPoint x: 245, endPoint y: 258, distance: 70.0
click at [248, 401] on icon at bounding box center [246, 409] width 16 height 16
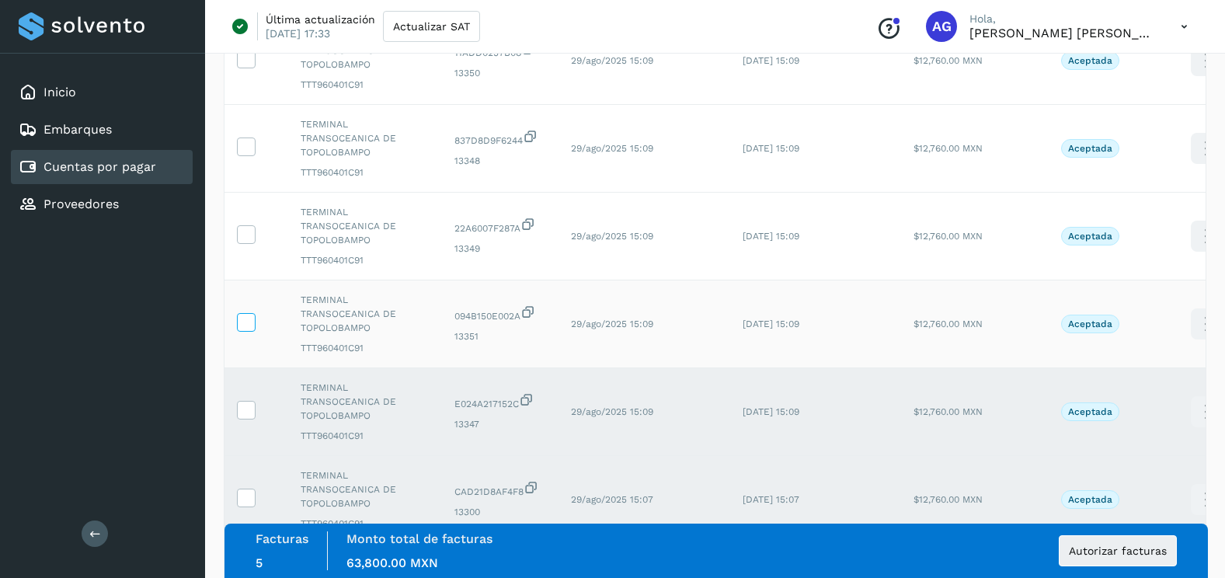
click at [245, 313] on icon at bounding box center [246, 321] width 16 height 16
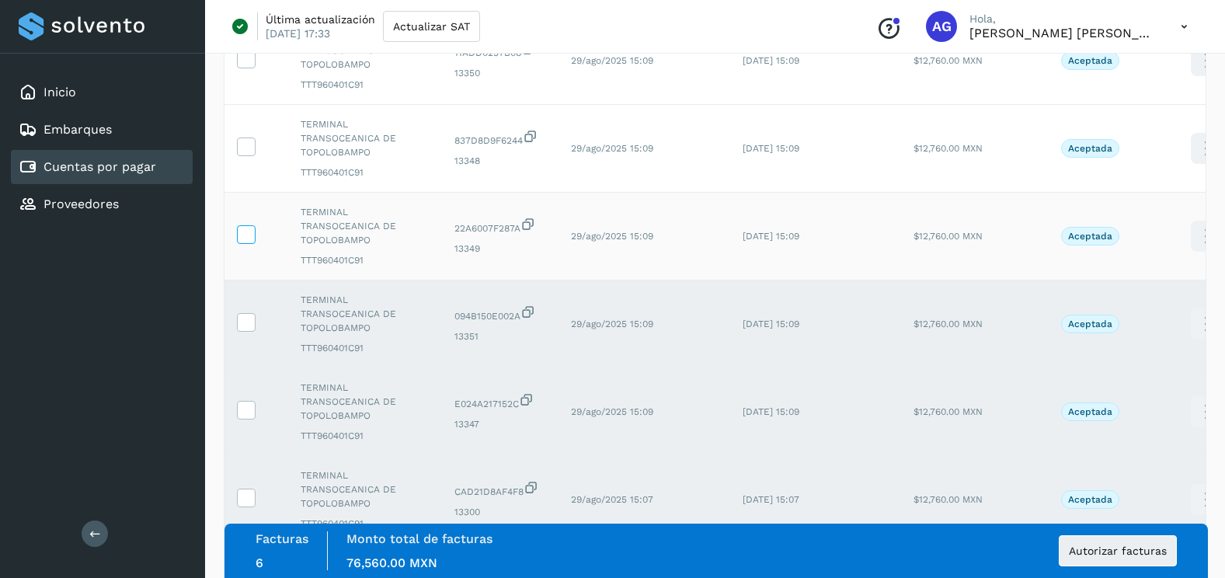
click at [245, 225] on icon at bounding box center [246, 233] width 16 height 16
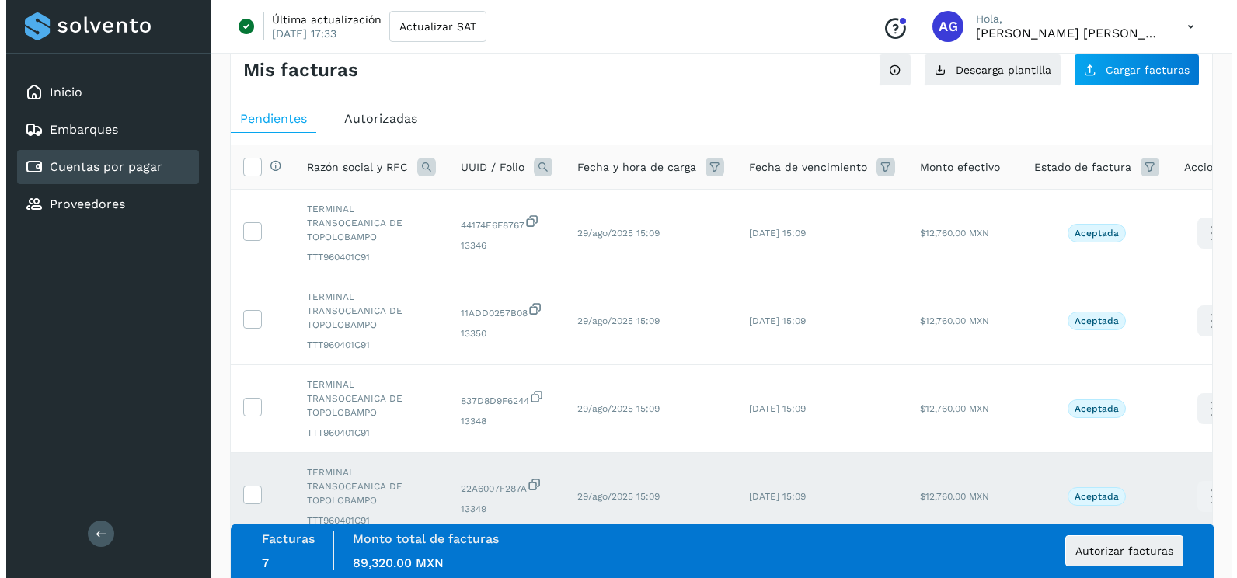
scroll to position [0, 0]
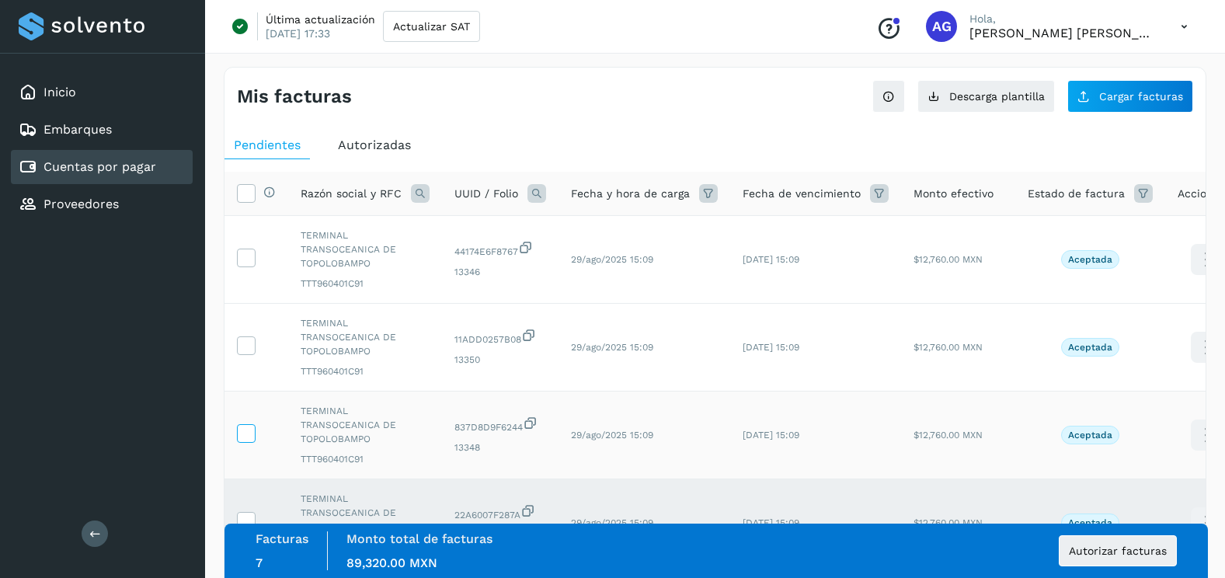
click at [251, 424] on icon at bounding box center [246, 432] width 16 height 16
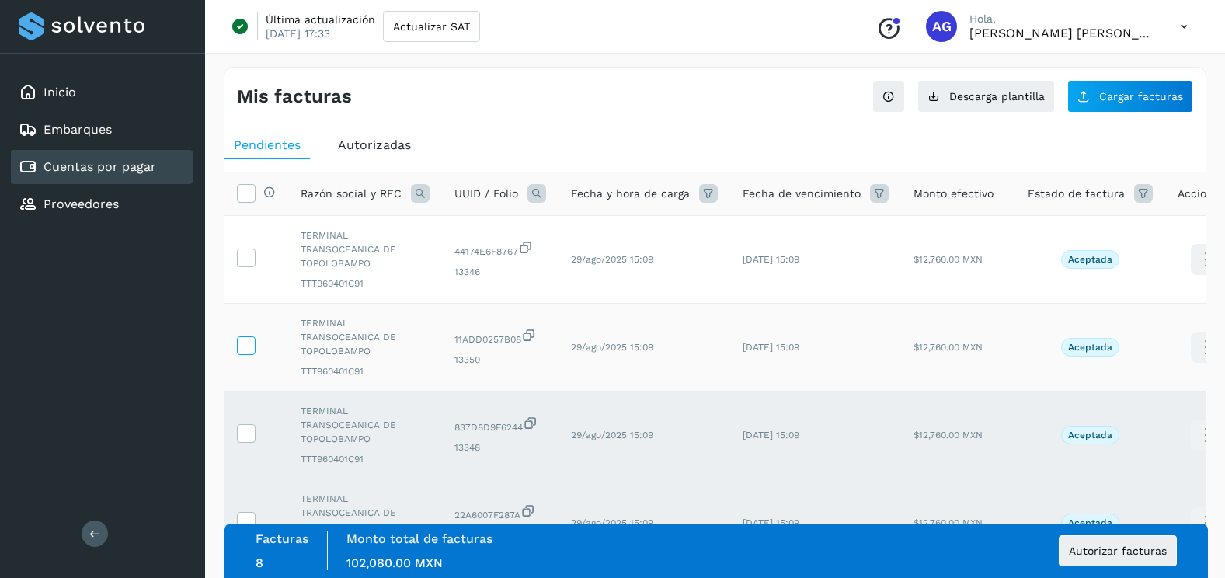
click at [249, 343] on span at bounding box center [246, 348] width 16 height 11
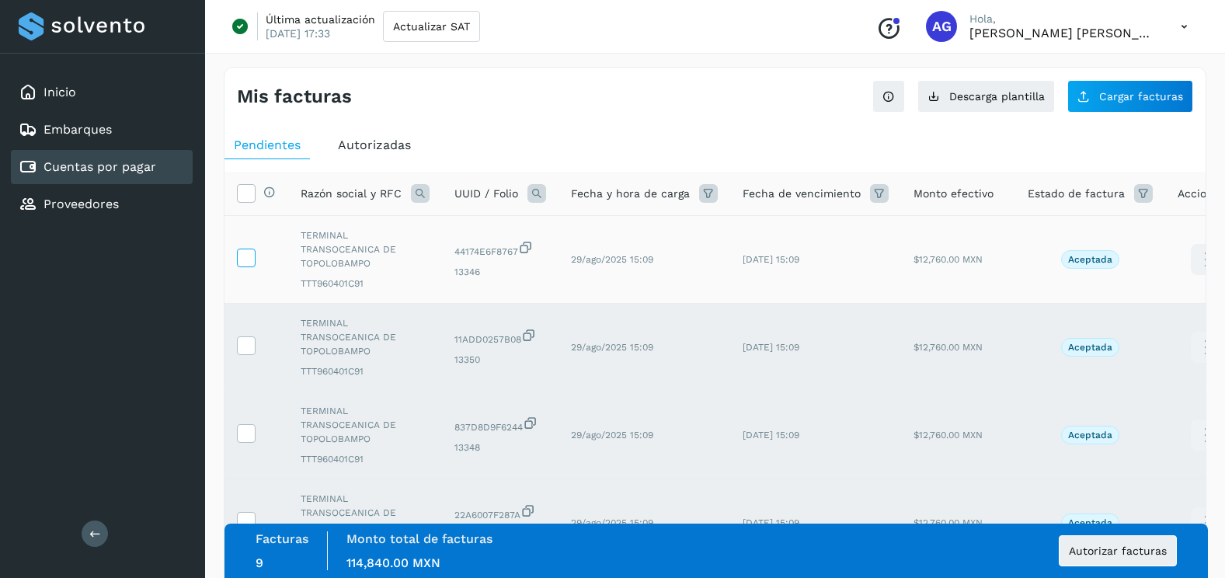
click at [246, 256] on icon at bounding box center [246, 257] width 16 height 16
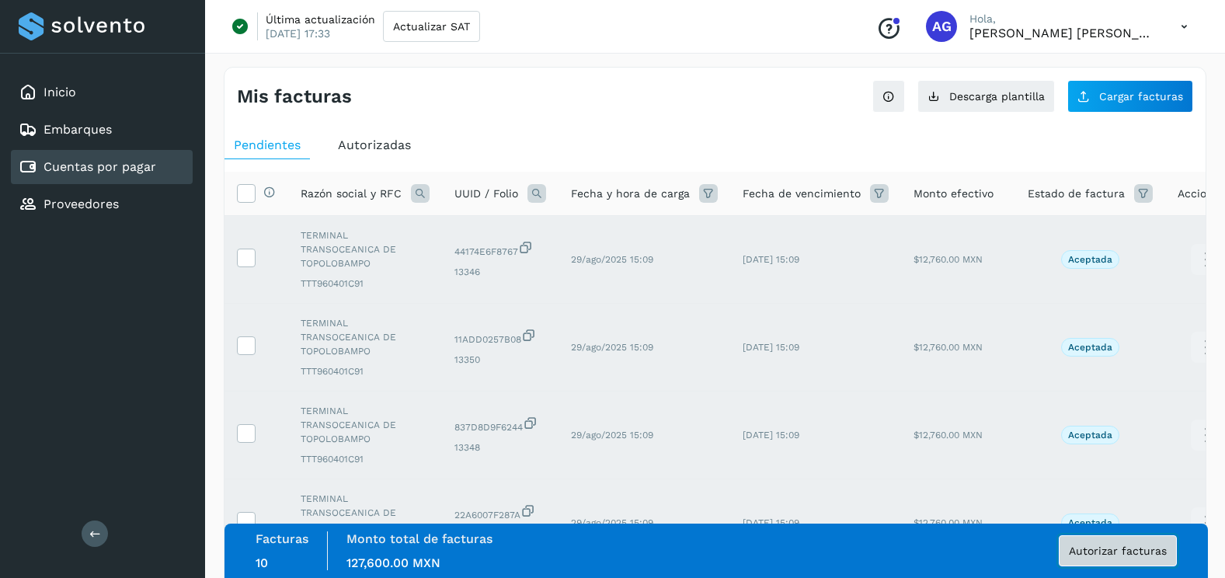
click at [1107, 552] on span "Autorizar facturas" at bounding box center [1118, 550] width 98 height 11
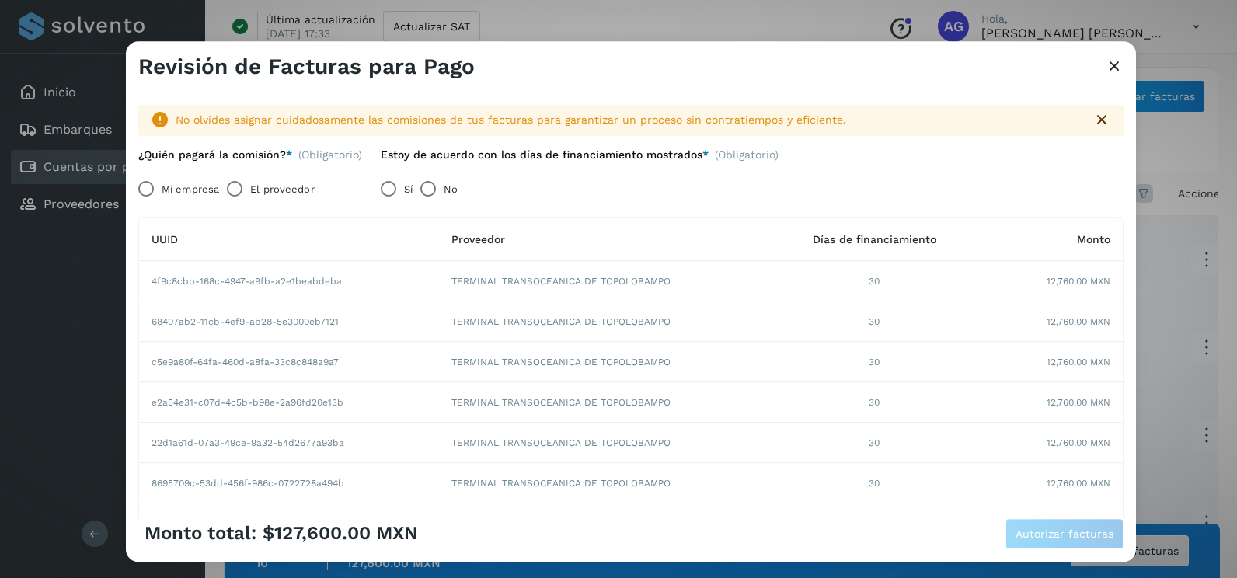
click at [178, 183] on label "Mi empresa" at bounding box center [190, 189] width 57 height 31
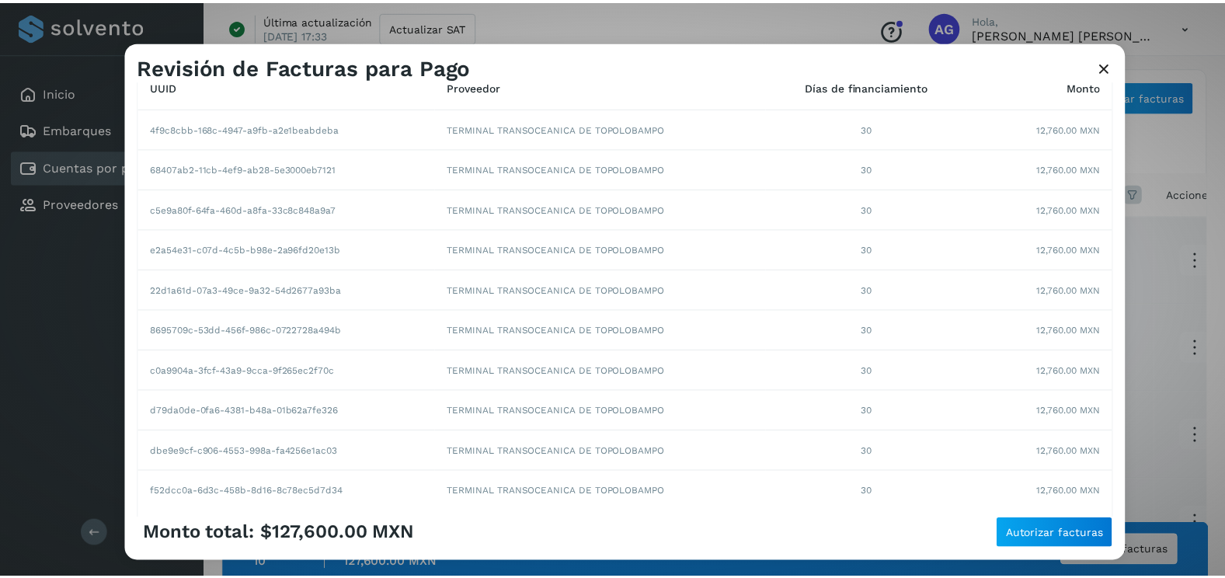
scroll to position [268, 0]
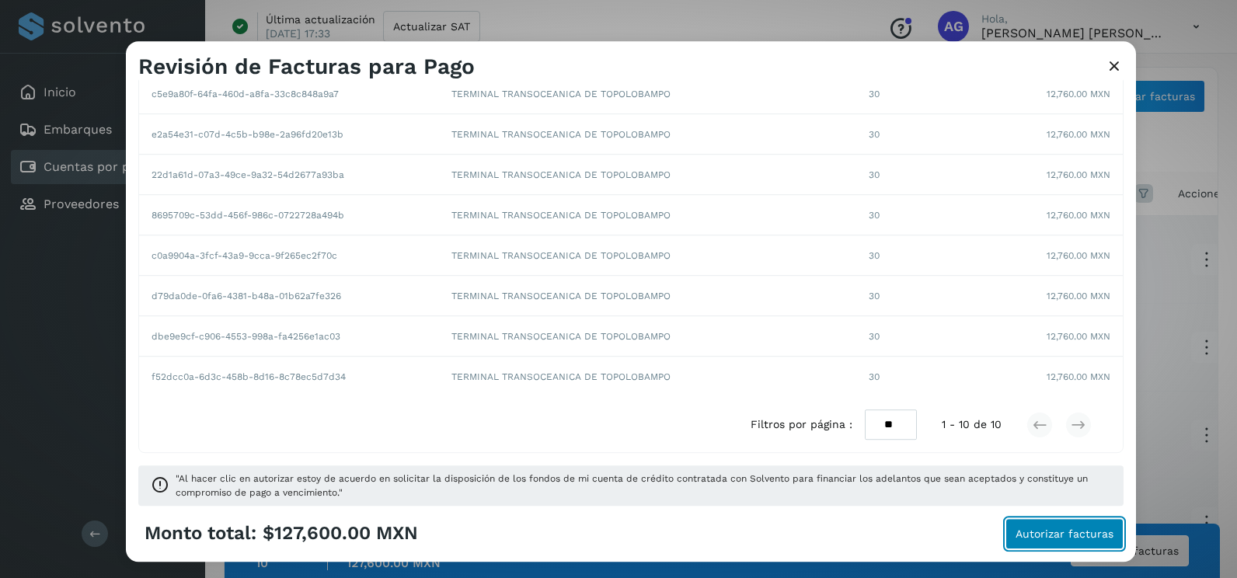
click at [1021, 532] on span "Autorizar facturas" at bounding box center [1064, 533] width 98 height 11
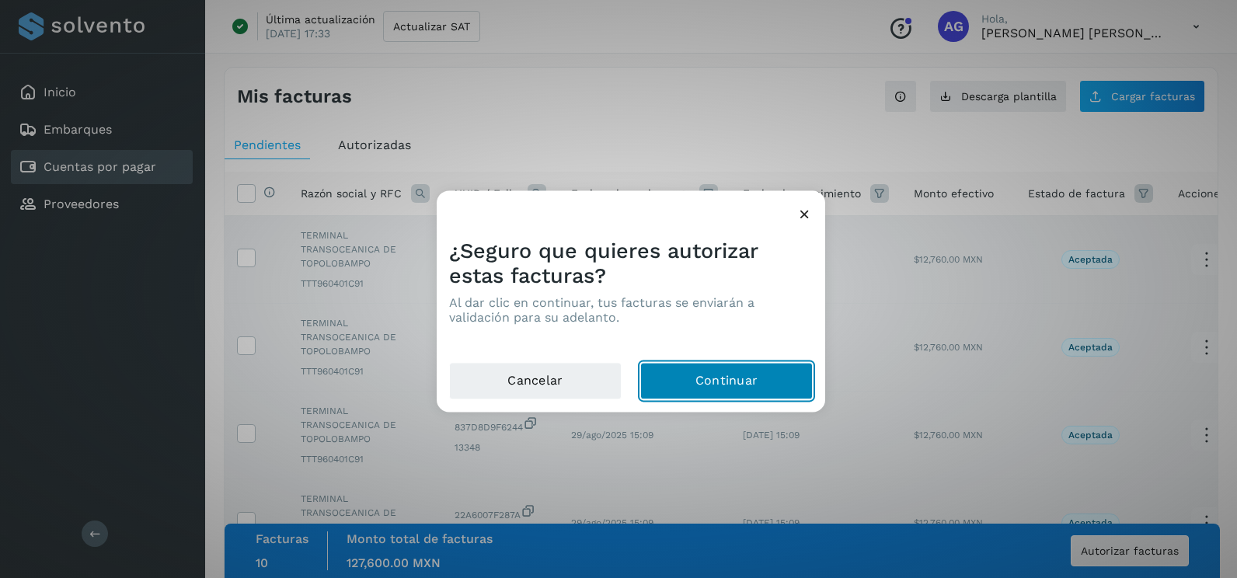
click at [804, 395] on button "Continuar" at bounding box center [726, 381] width 172 height 37
